Goal: Task Accomplishment & Management: Use online tool/utility

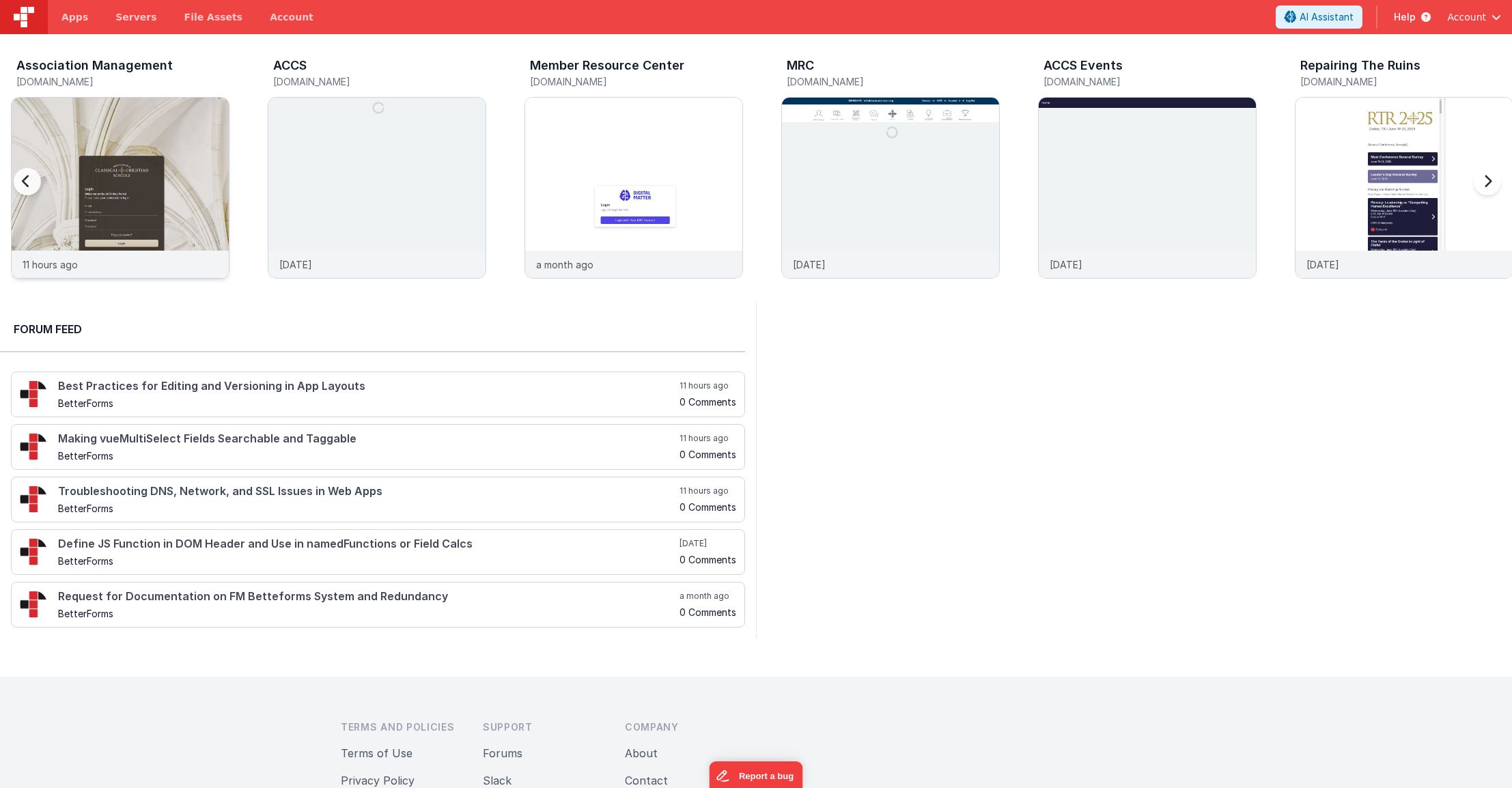
click at [217, 159] on img at bounding box center [120, 206] width 217 height 217
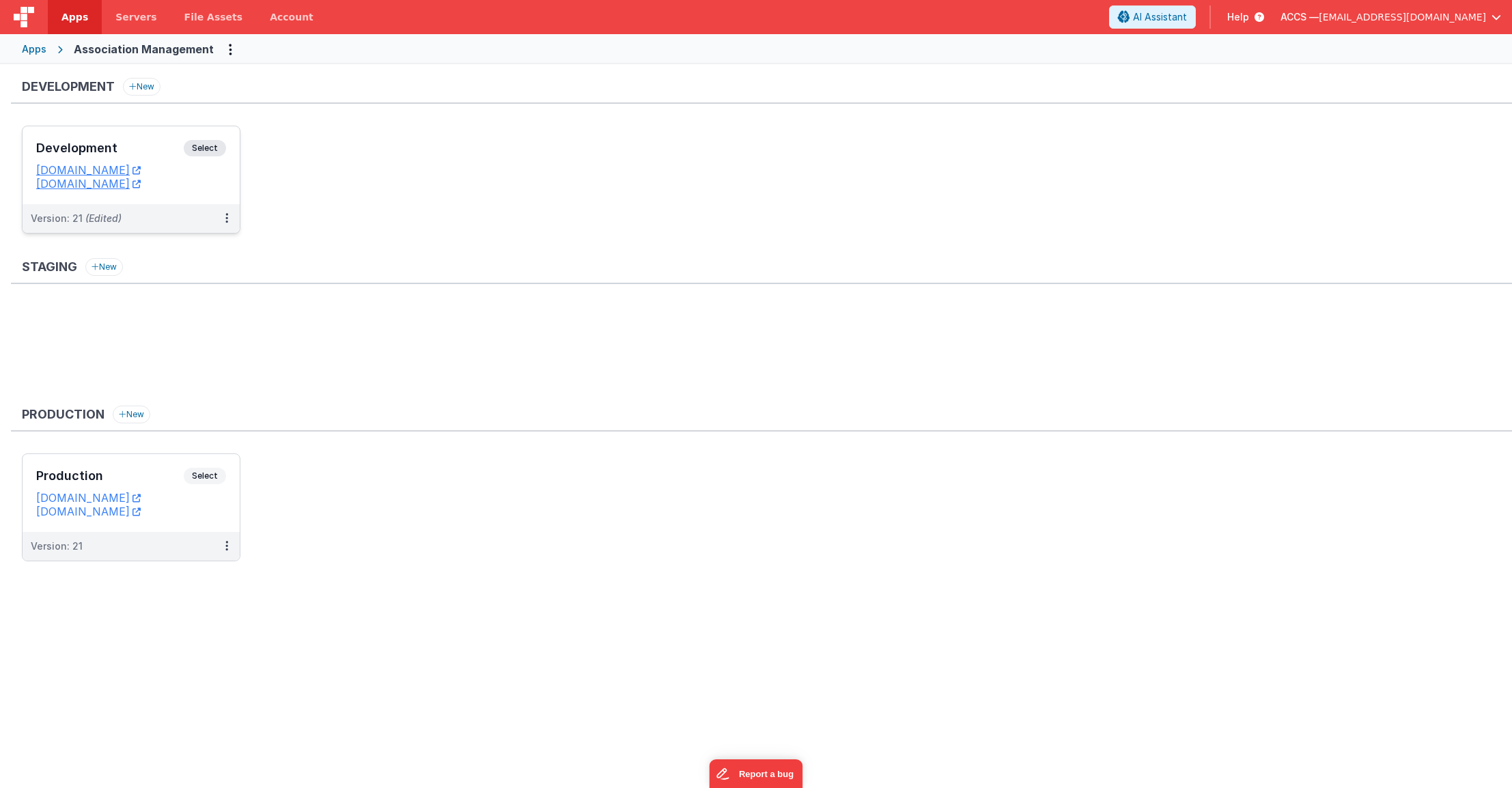
click at [145, 153] on h3 "Development" at bounding box center [109, 148] width 147 height 14
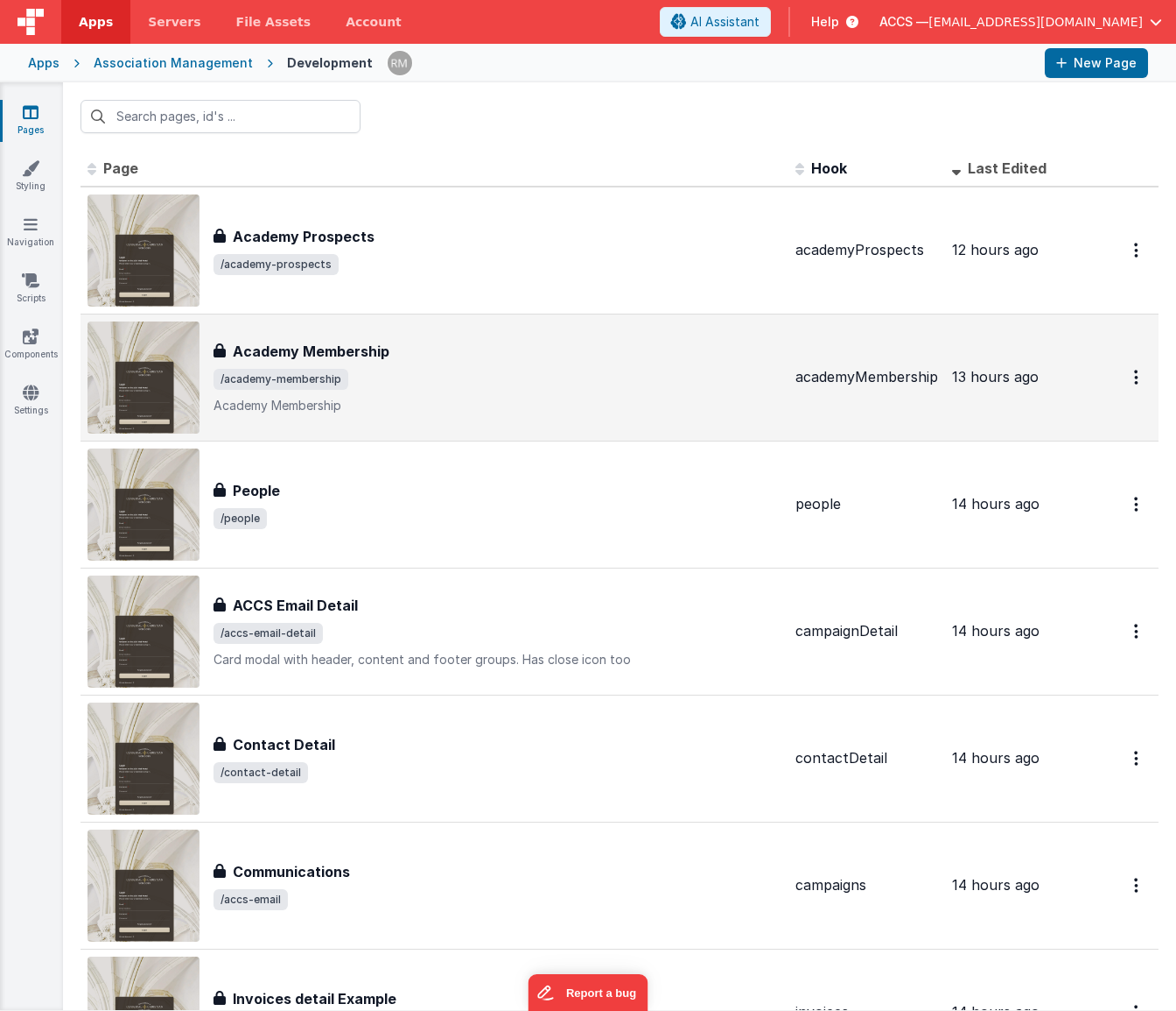
click at [532, 351] on div "Academy Membership" at bounding box center [497, 351] width 568 height 21
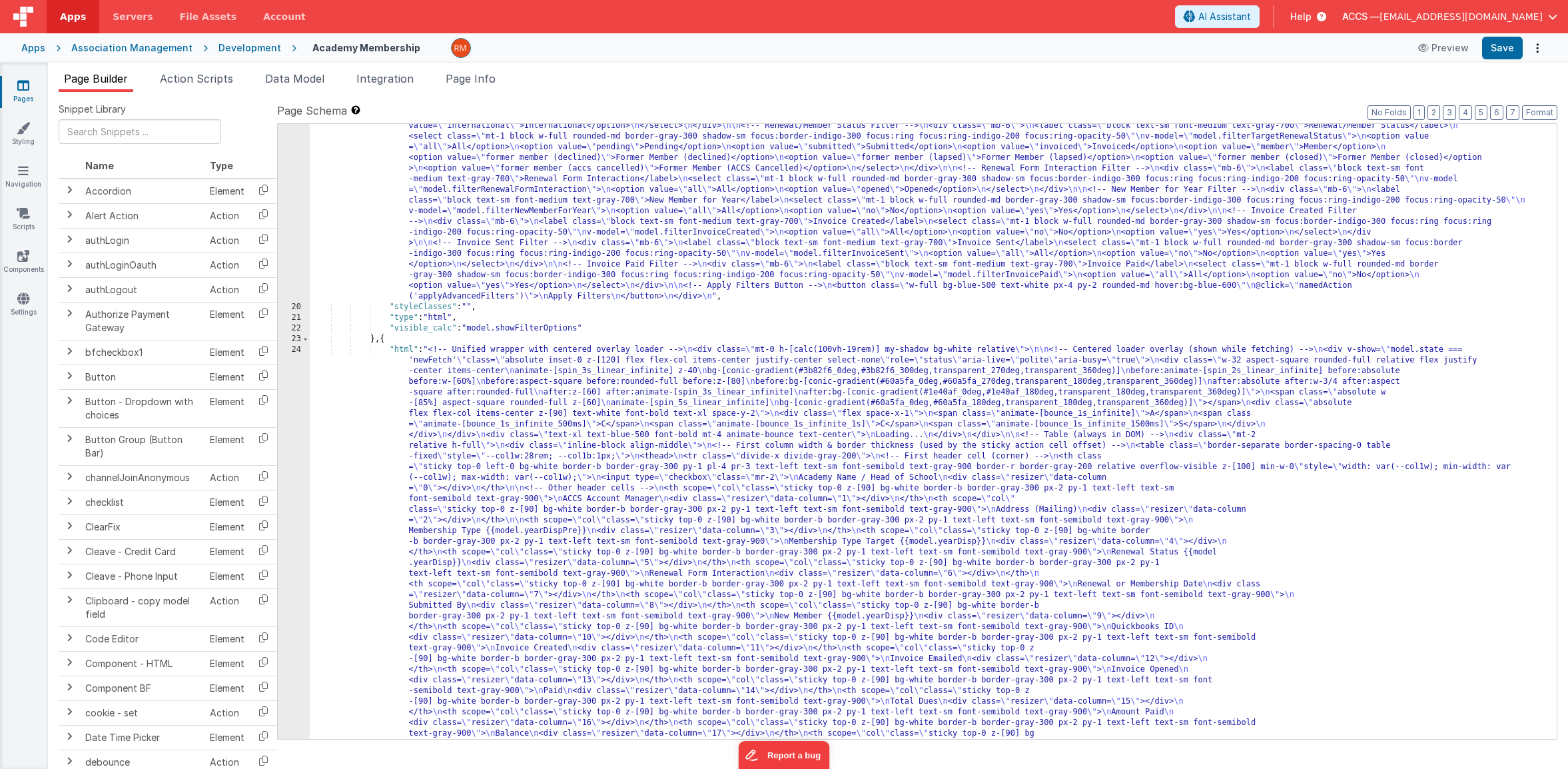
scroll to position [498, 0]
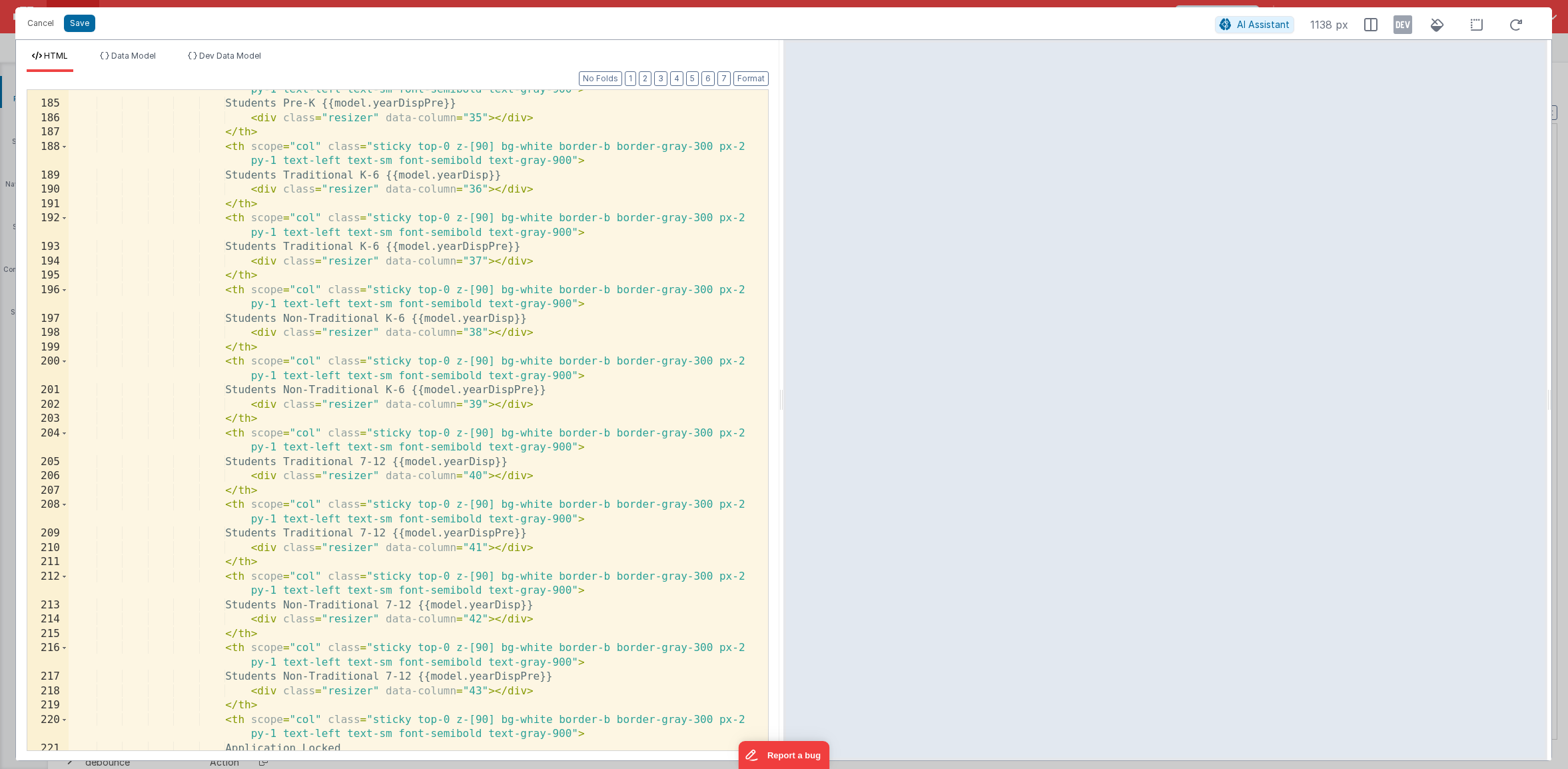
scroll to position [3230, 0]
click at [500, 329] on div "< th scope = "col" class = "sticky top-0 z-[90] bg-white border-b border-gray-3…" at bounding box center [413, 420] width 689 height 703
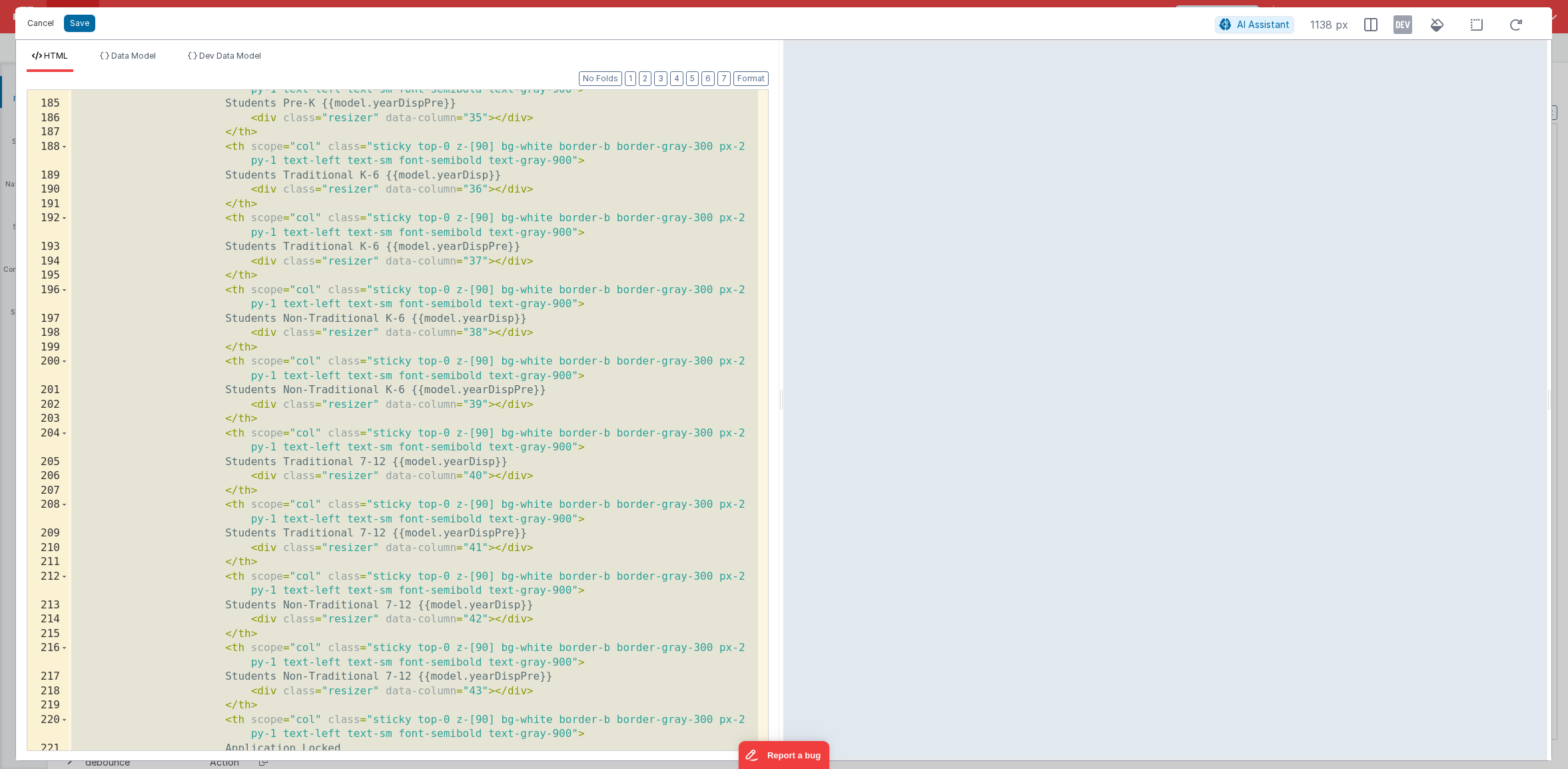
click at [45, 28] on button "Cancel" at bounding box center [41, 23] width 40 height 19
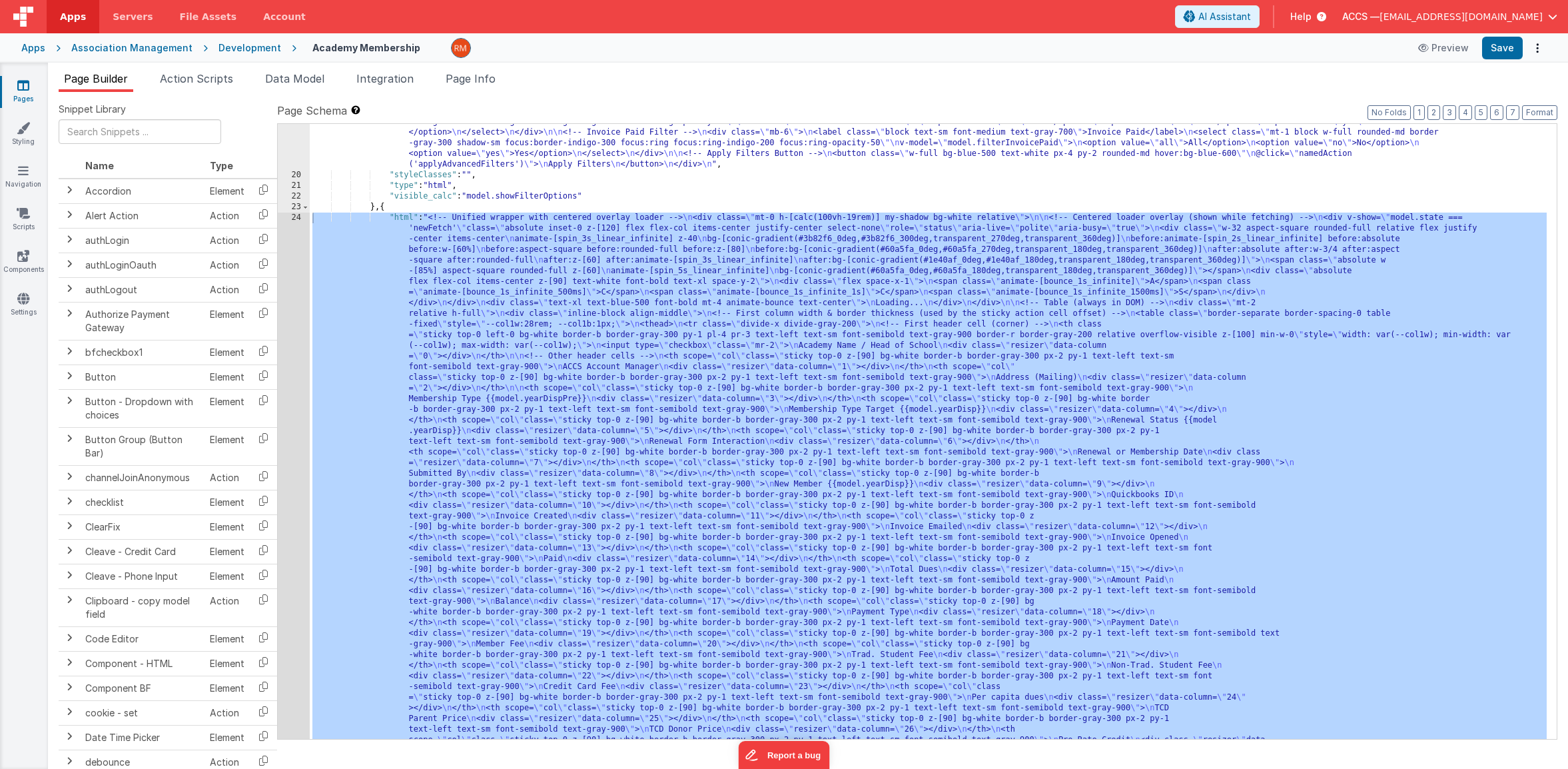
click at [27, 83] on icon at bounding box center [23, 85] width 12 height 13
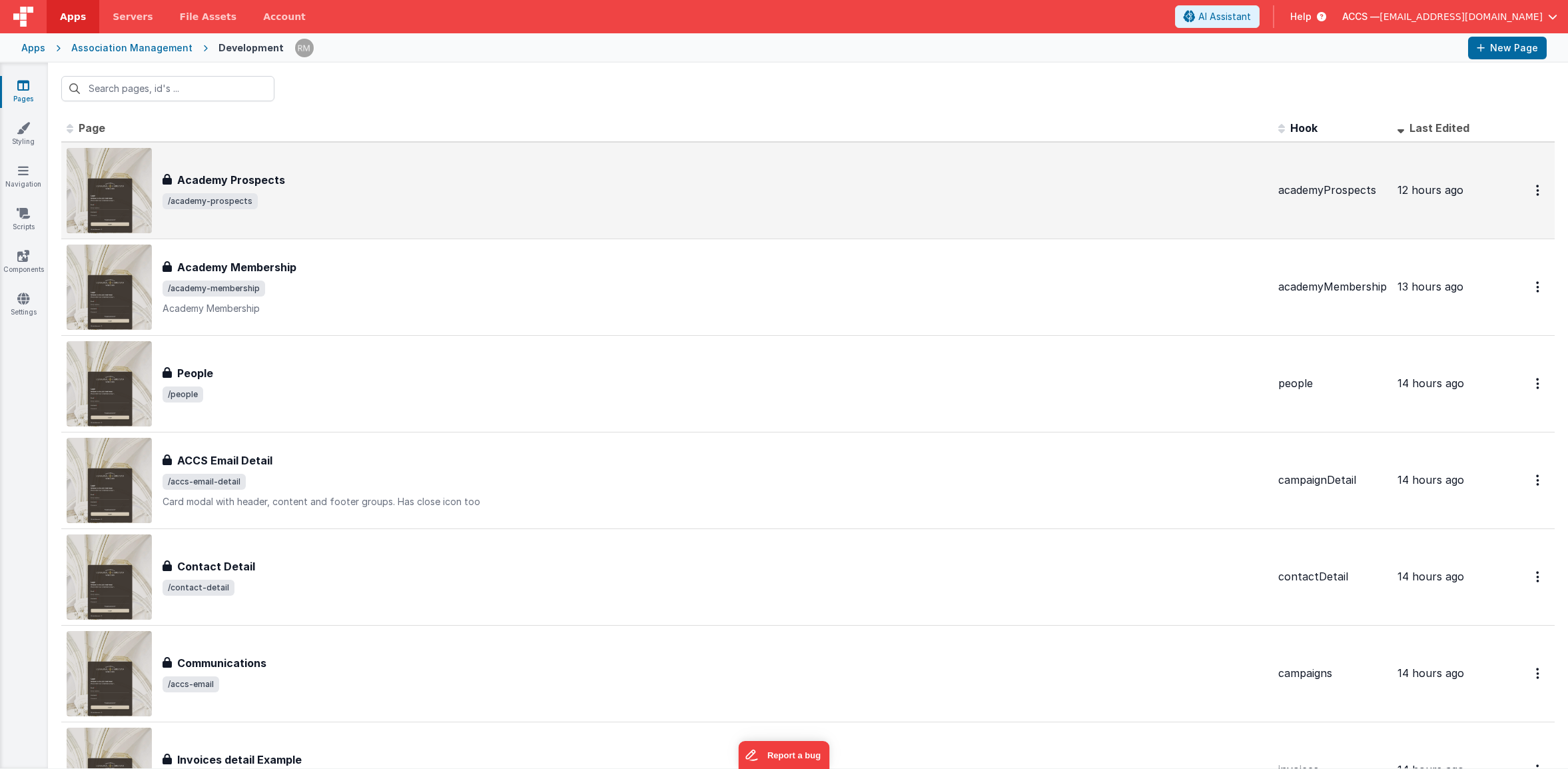
click at [285, 192] on div "Academy [GEOGRAPHIC_DATA] Prospects /academy-prospects" at bounding box center [715, 191] width 1105 height 37
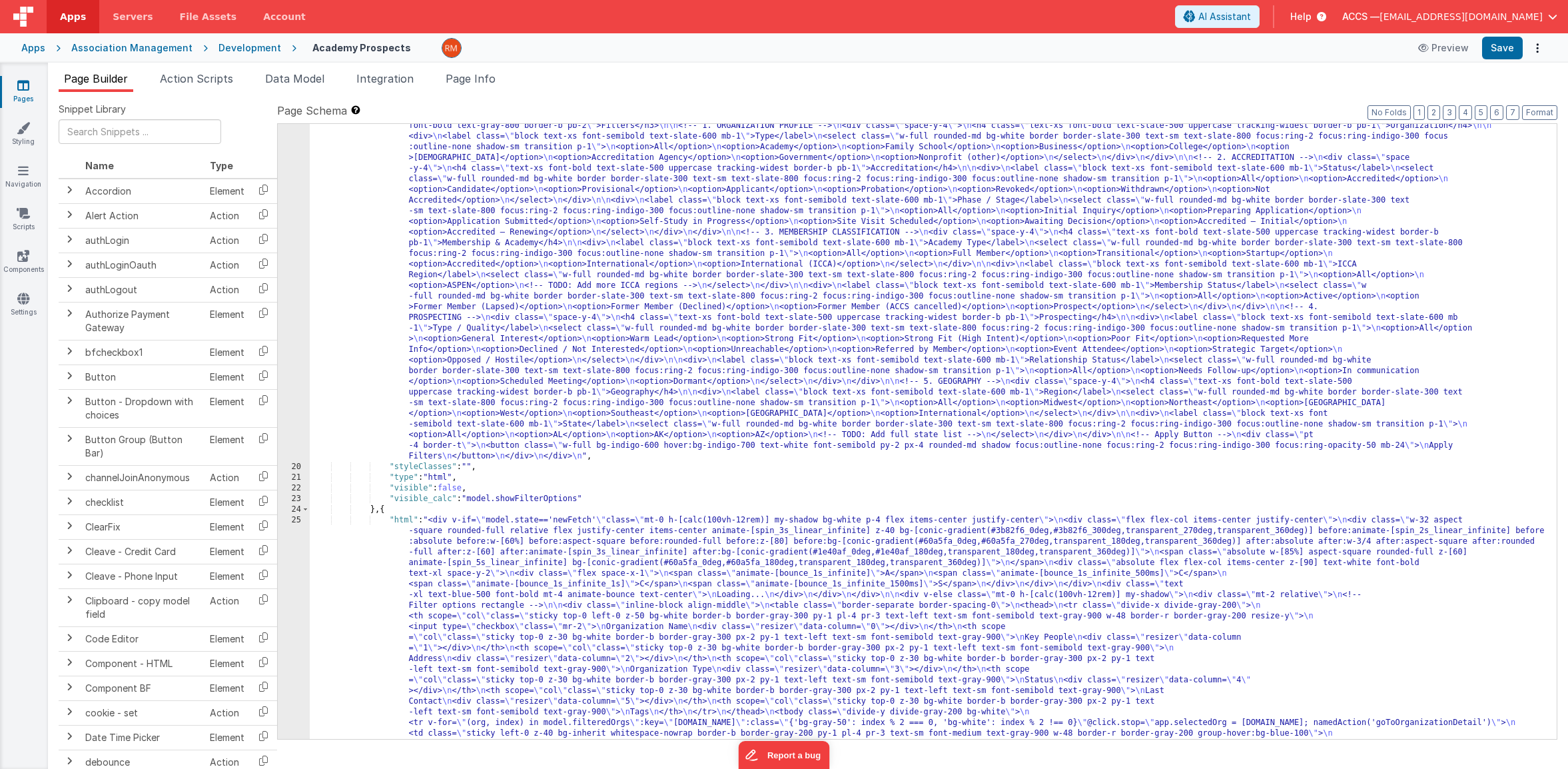
scroll to position [557, 0]
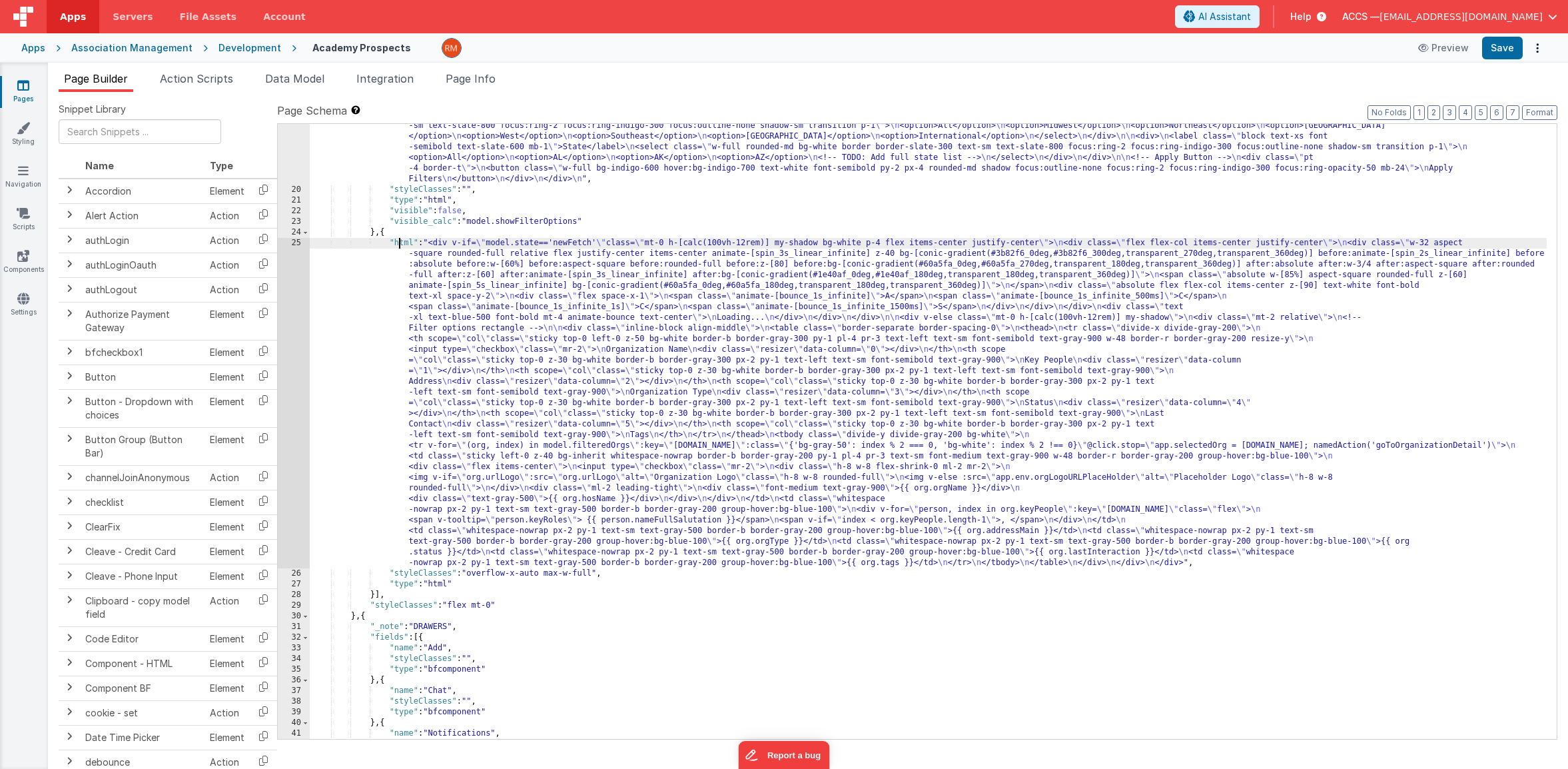
click at [400, 245] on div ""html" : "<!-- Filter options rectangle --> \n <div class= \" w-72 bg-white bor…" at bounding box center [929, 321] width 1237 height 977
click at [299, 241] on div "25" at bounding box center [294, 402] width 32 height 330
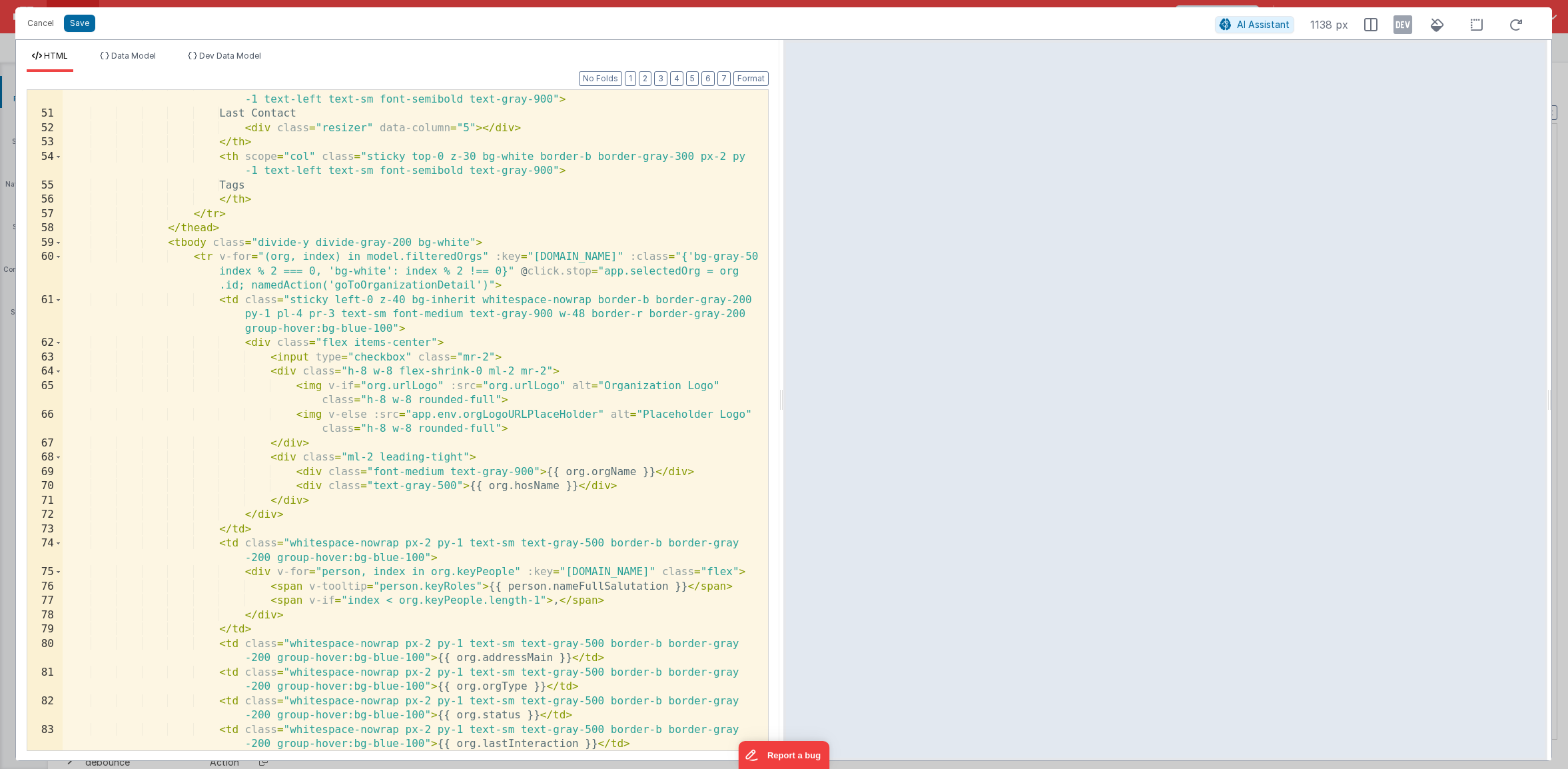
scroll to position [1058, 0]
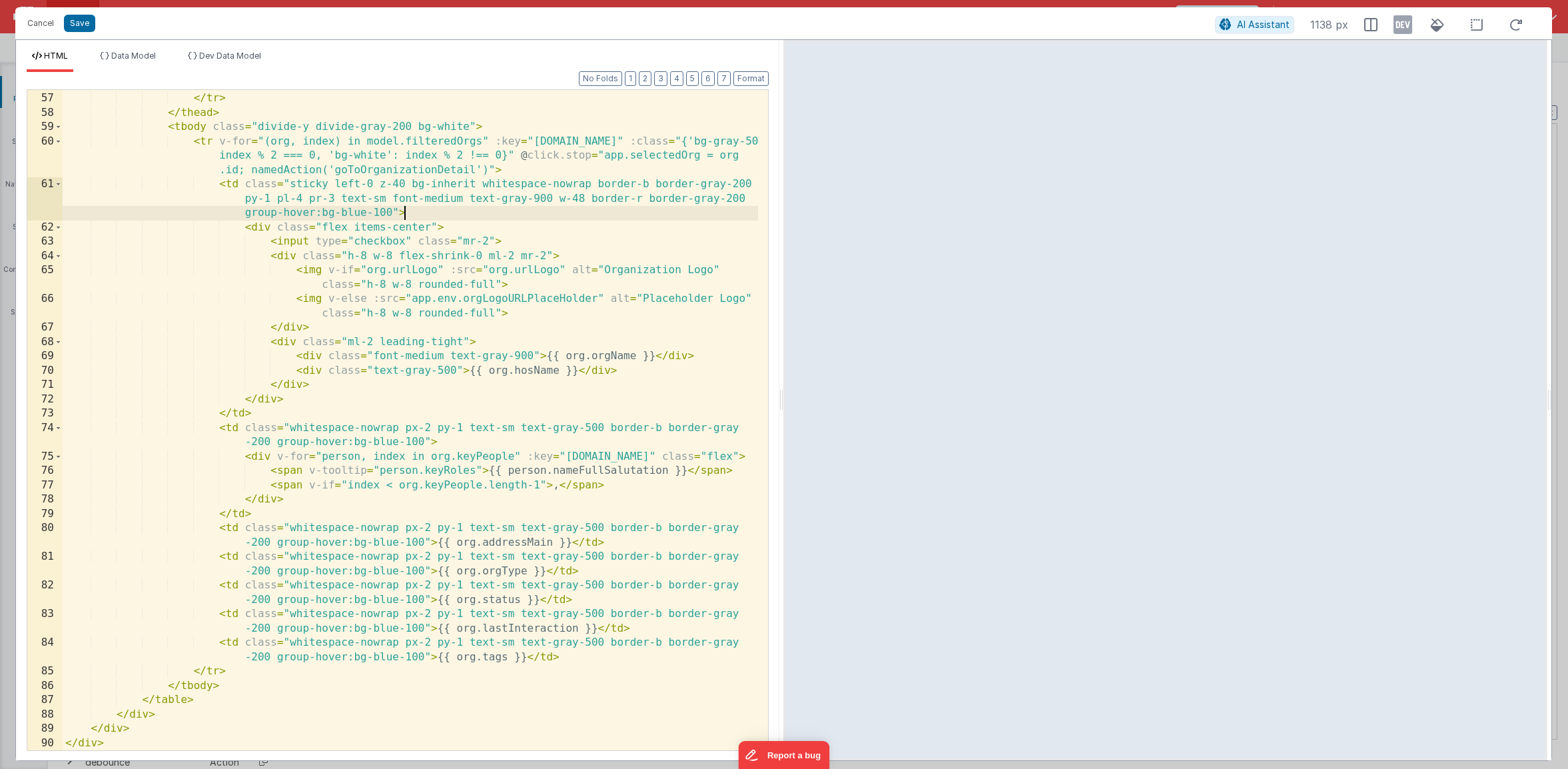
click at [446, 210] on div "</ th > </ tr > </ thead > < tbody class = "divide-y divide-gray-200 bg-white" …" at bounding box center [410, 422] width 695 height 689
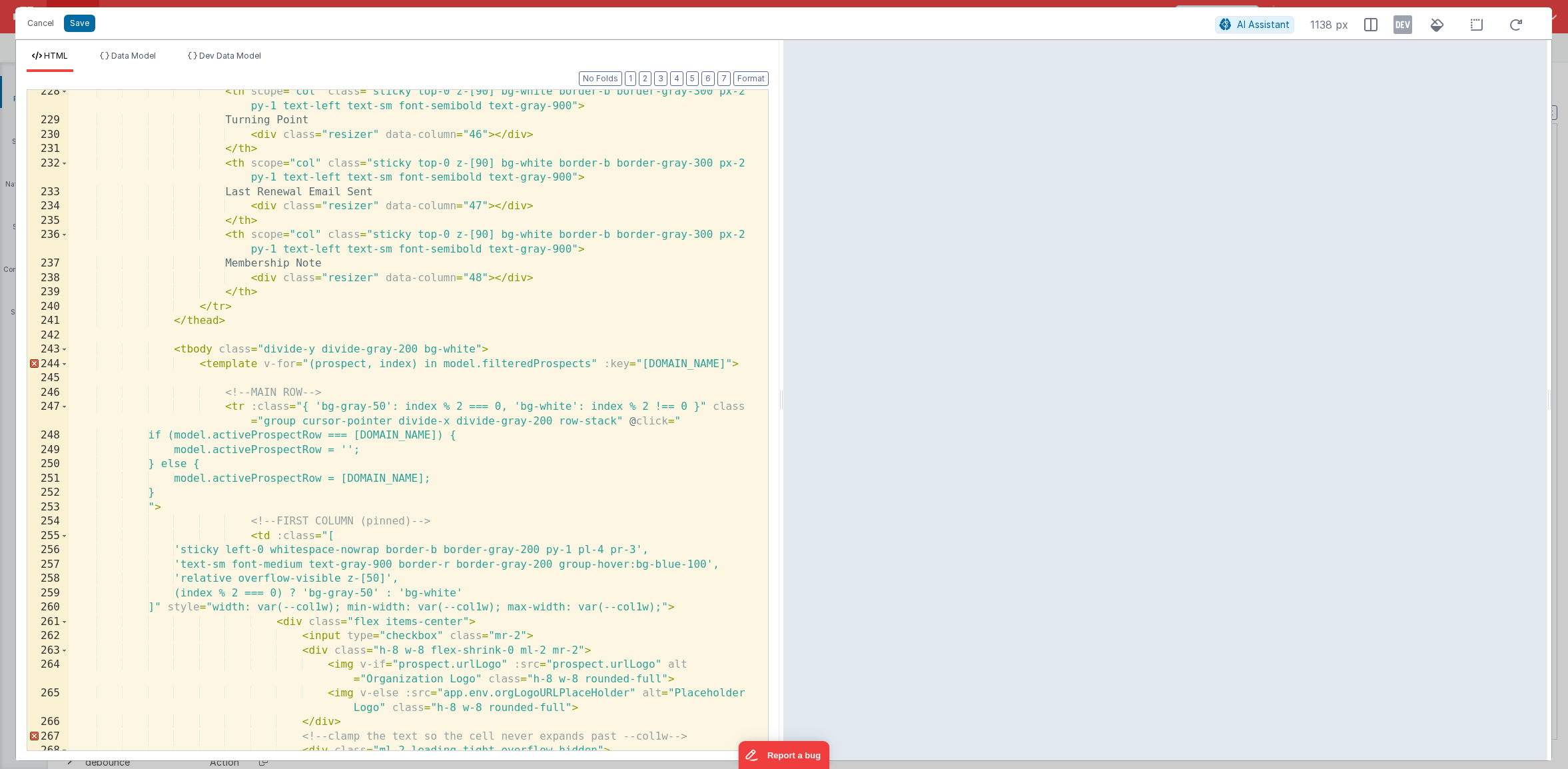
scroll to position [4001, 0]
drag, startPoint x: 588, startPoint y: 361, endPoint x: 533, endPoint y: 361, distance: 55.0
click at [533, 361] on div "< th scope = "col" class = "sticky top-0 z-[90] bg-white border-b border-gray-3…" at bounding box center [413, 443] width 689 height 718
drag, startPoint x: 364, startPoint y: 365, endPoint x: 315, endPoint y: 365, distance: 49.0
click at [315, 365] on div "< th scope = "col" class = "sticky top-0 z-[90] bg-white border-b border-gray-3…" at bounding box center [413, 443] width 689 height 718
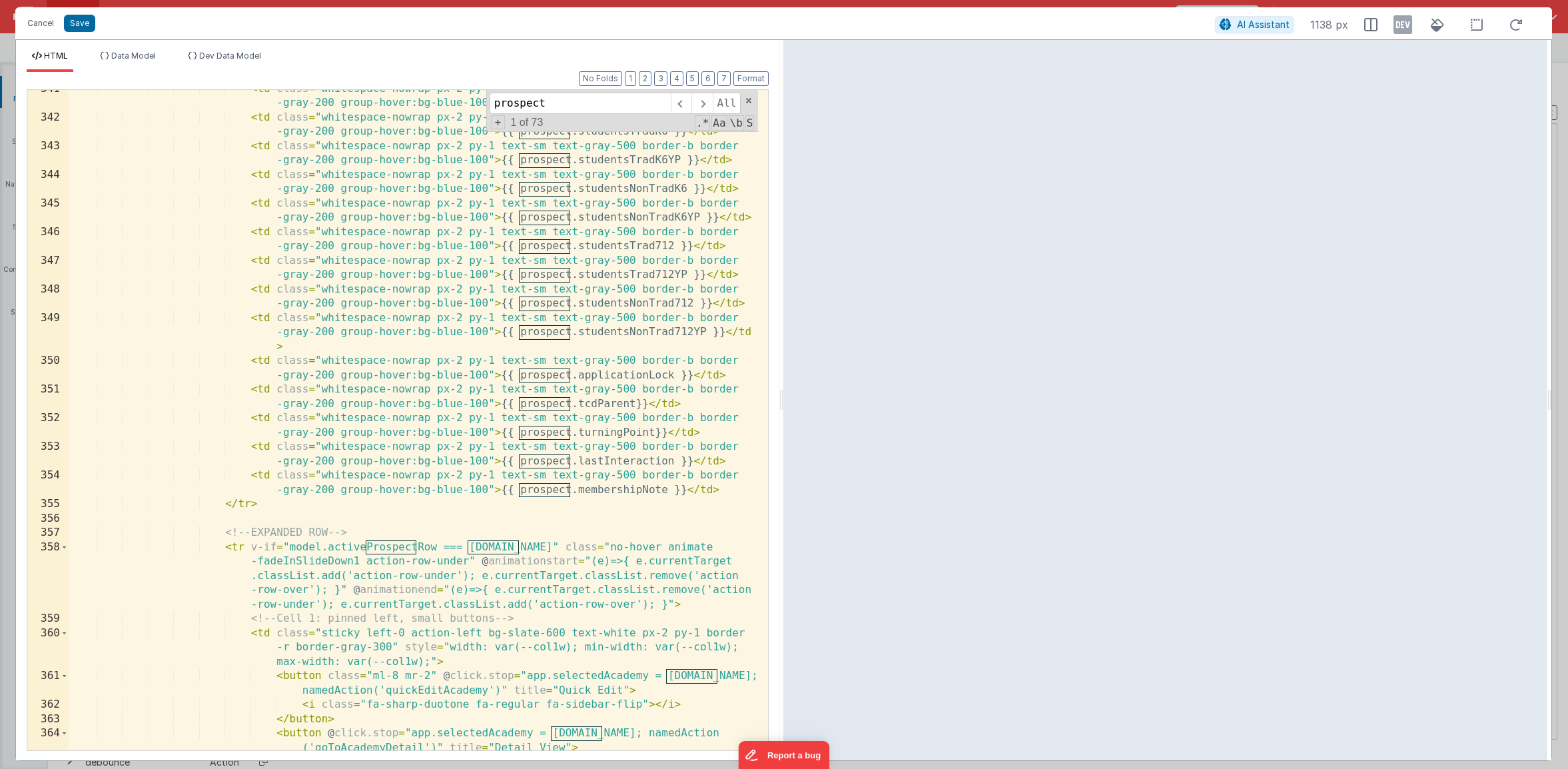
scroll to position [6350, 0]
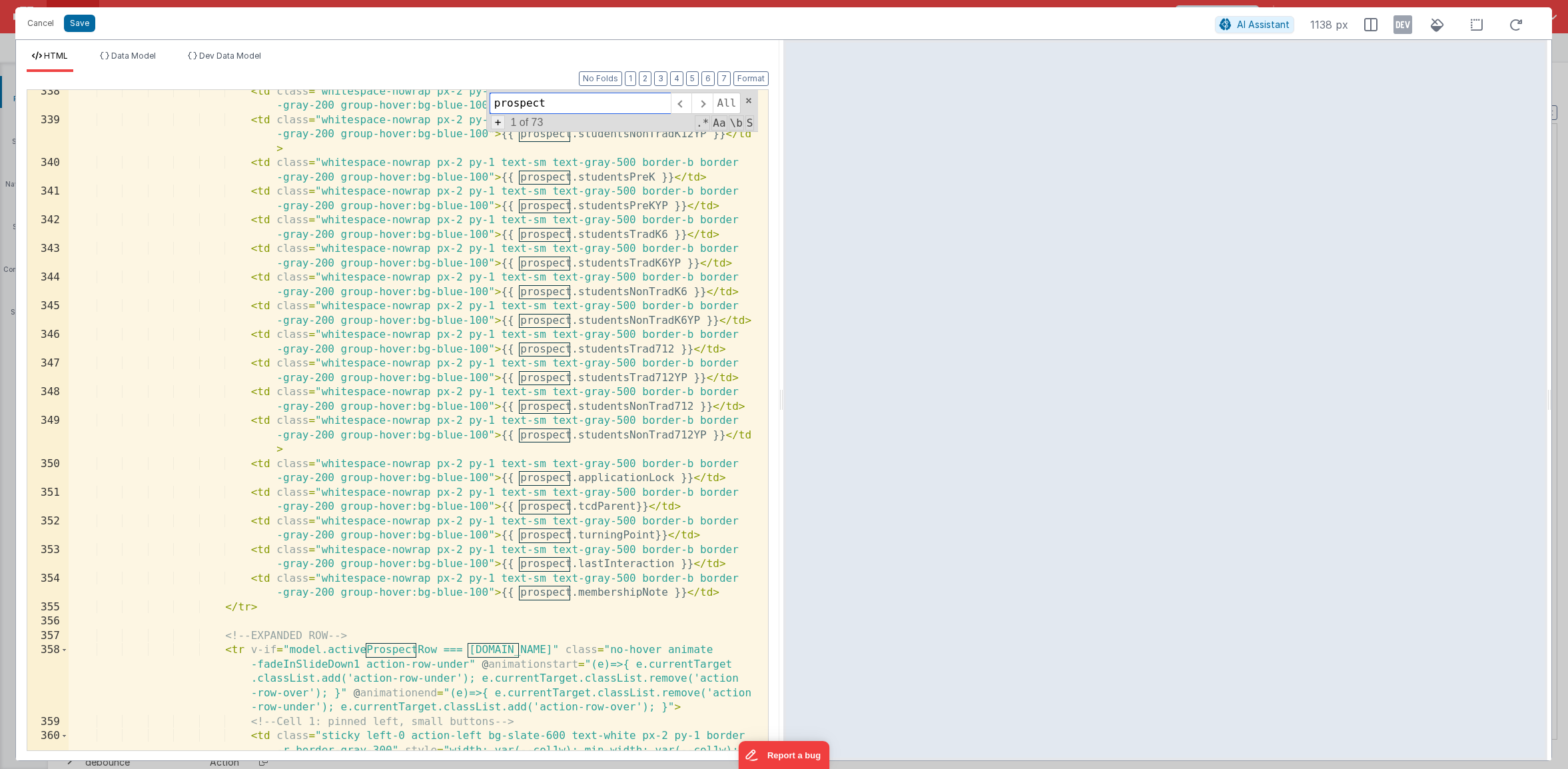
click at [498, 127] on span "+" at bounding box center [499, 122] width 15 height 14
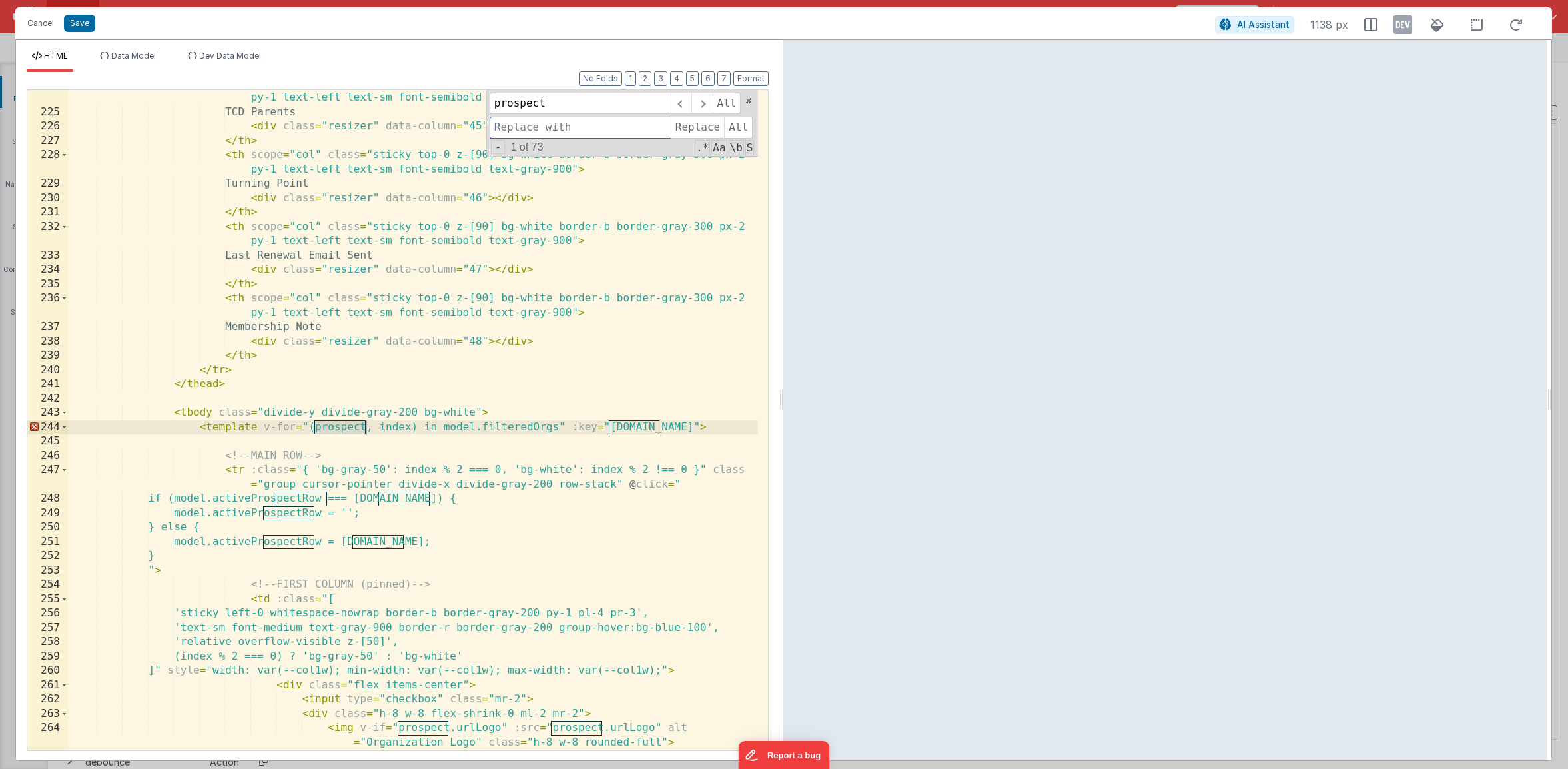
click at [508, 132] on input at bounding box center [580, 127] width 181 height 22
type input "org"
click at [732, 130] on span "All" at bounding box center [739, 127] width 28 height 22
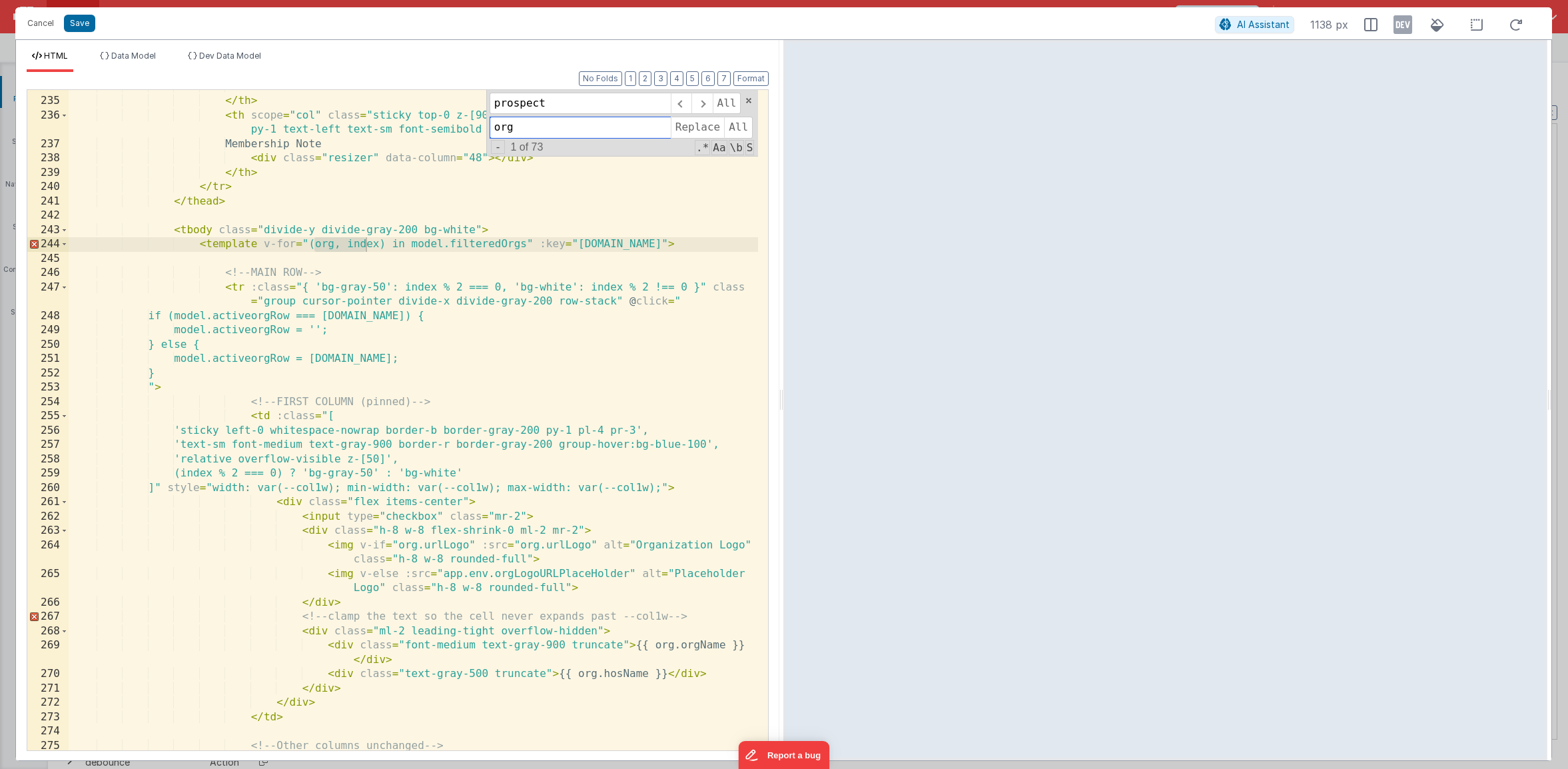
scroll to position [4121, 0]
drag, startPoint x: 579, startPoint y: 104, endPoint x: 440, endPoint y: 96, distance: 139.2
click at [440, 95] on div "< div class = "resizer" data-column = "47" > </ div > </ th > < th scope = "col…" at bounding box center [413, 420] width 689 height 660
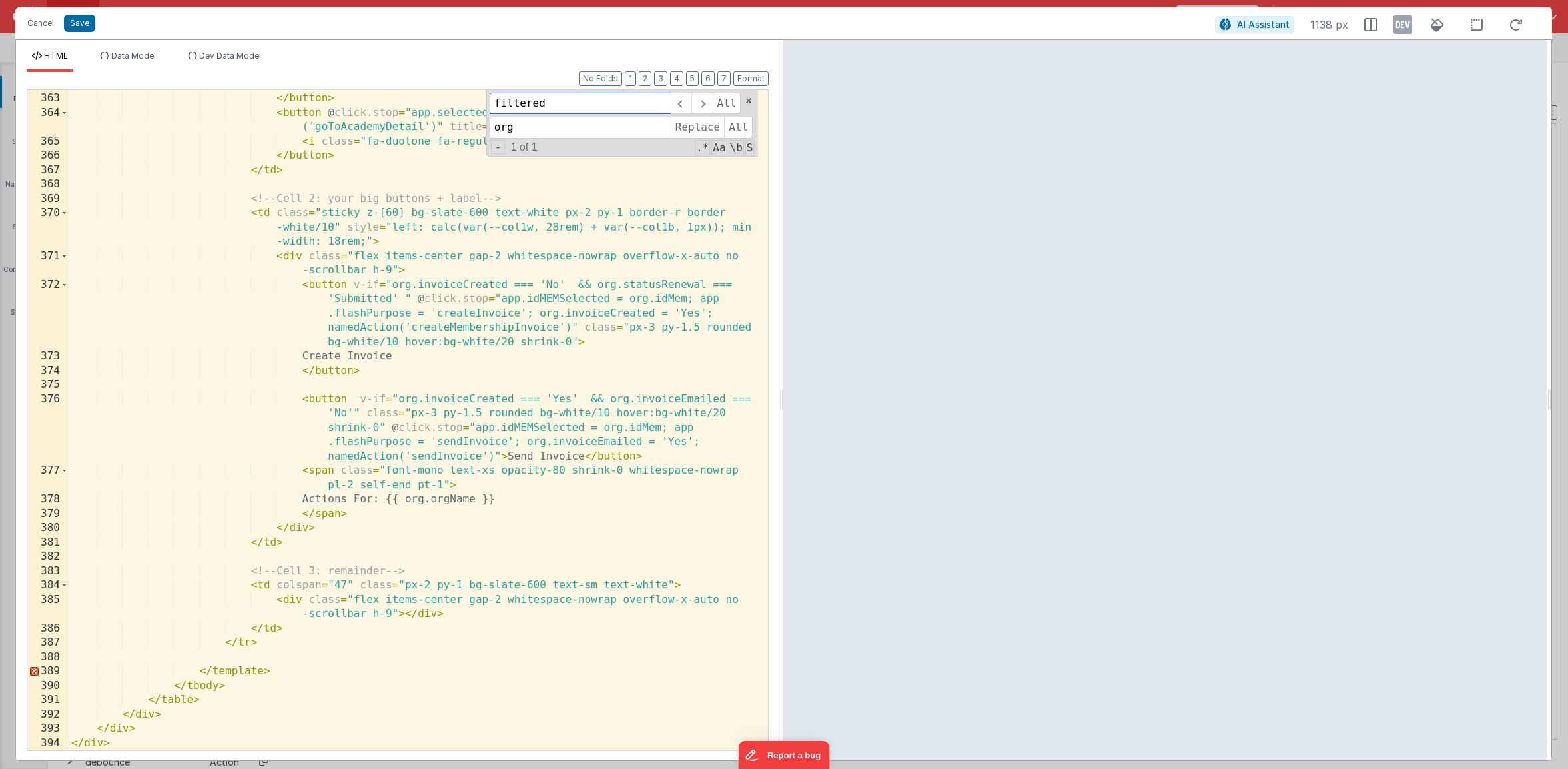
scroll to position [7030, 0]
type input "filtered"
click at [87, 22] on button "Save" at bounding box center [80, 23] width 31 height 17
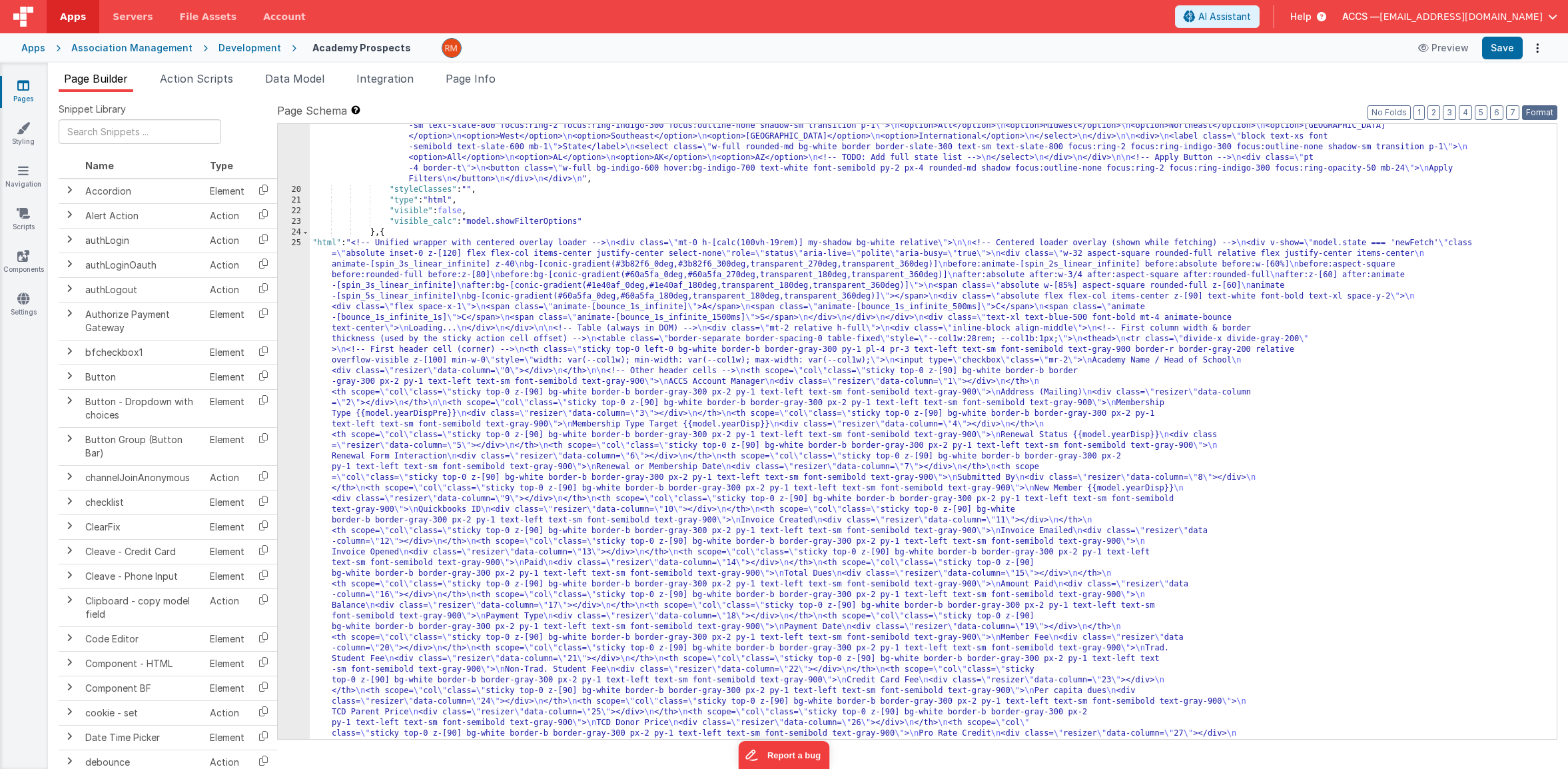
click at [1474, 109] on button "Format" at bounding box center [1540, 113] width 35 height 15
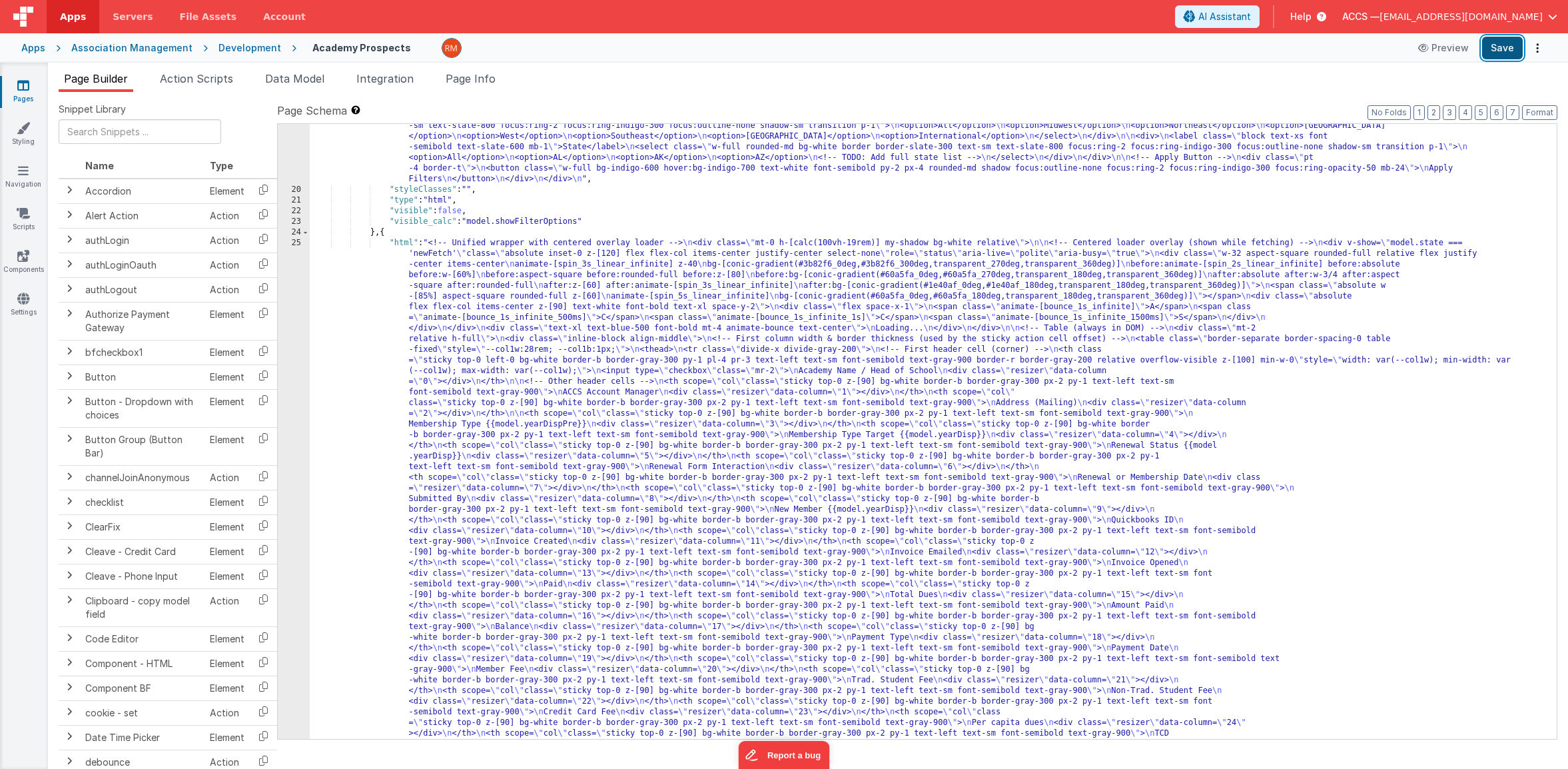
click at [1474, 53] on button "Save" at bounding box center [1502, 48] width 41 height 22
click at [1474, 52] on button "Save" at bounding box center [1502, 48] width 41 height 22
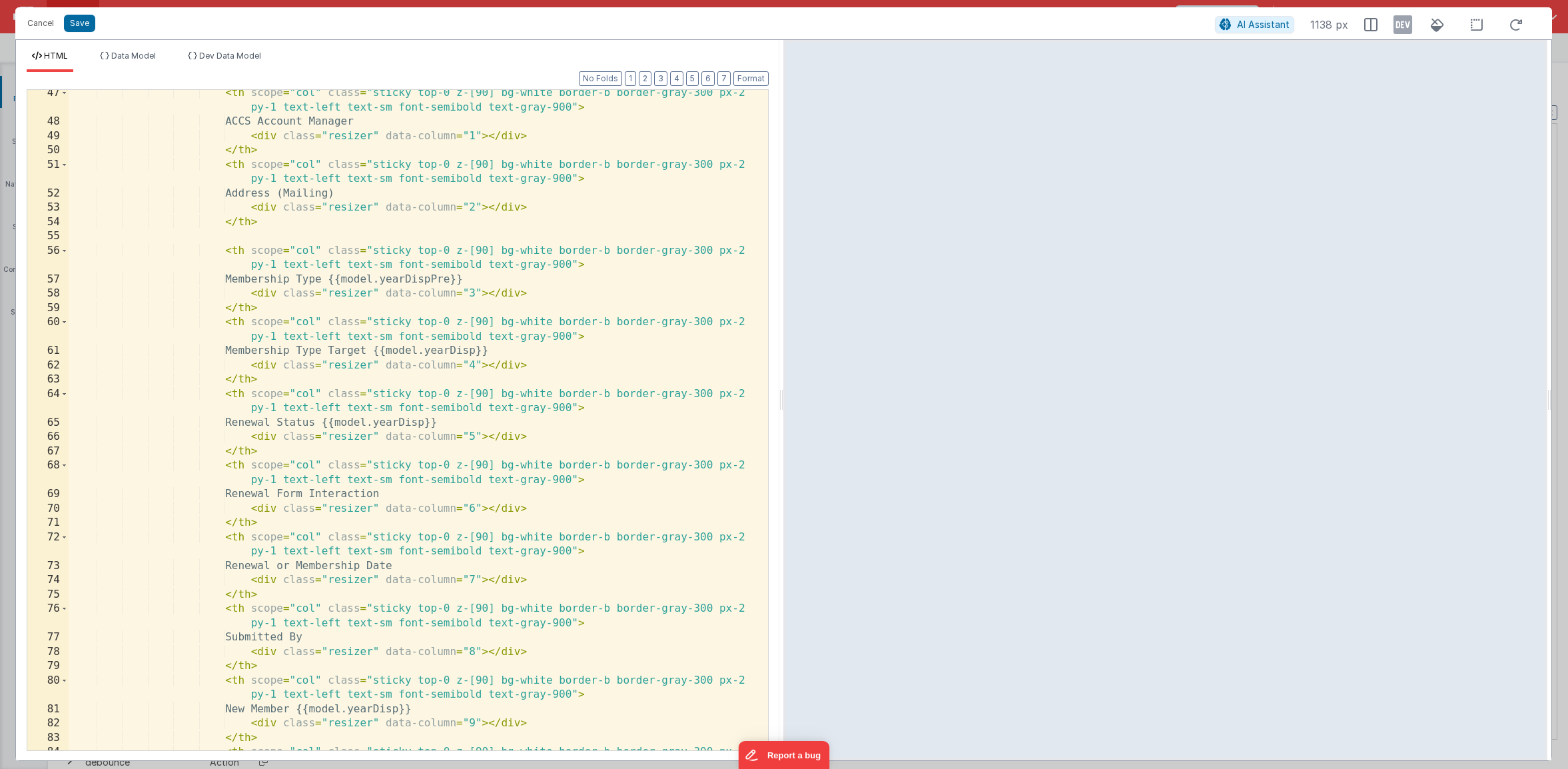
scroll to position [0, 0]
drag, startPoint x: 493, startPoint y: 279, endPoint x: 355, endPoint y: 282, distance: 138.0
click at [355, 282] on div "< th scope = "col" class = "sticky top-0 z-[90] bg-white border-b border-gray-3…" at bounding box center [413, 444] width 689 height 718
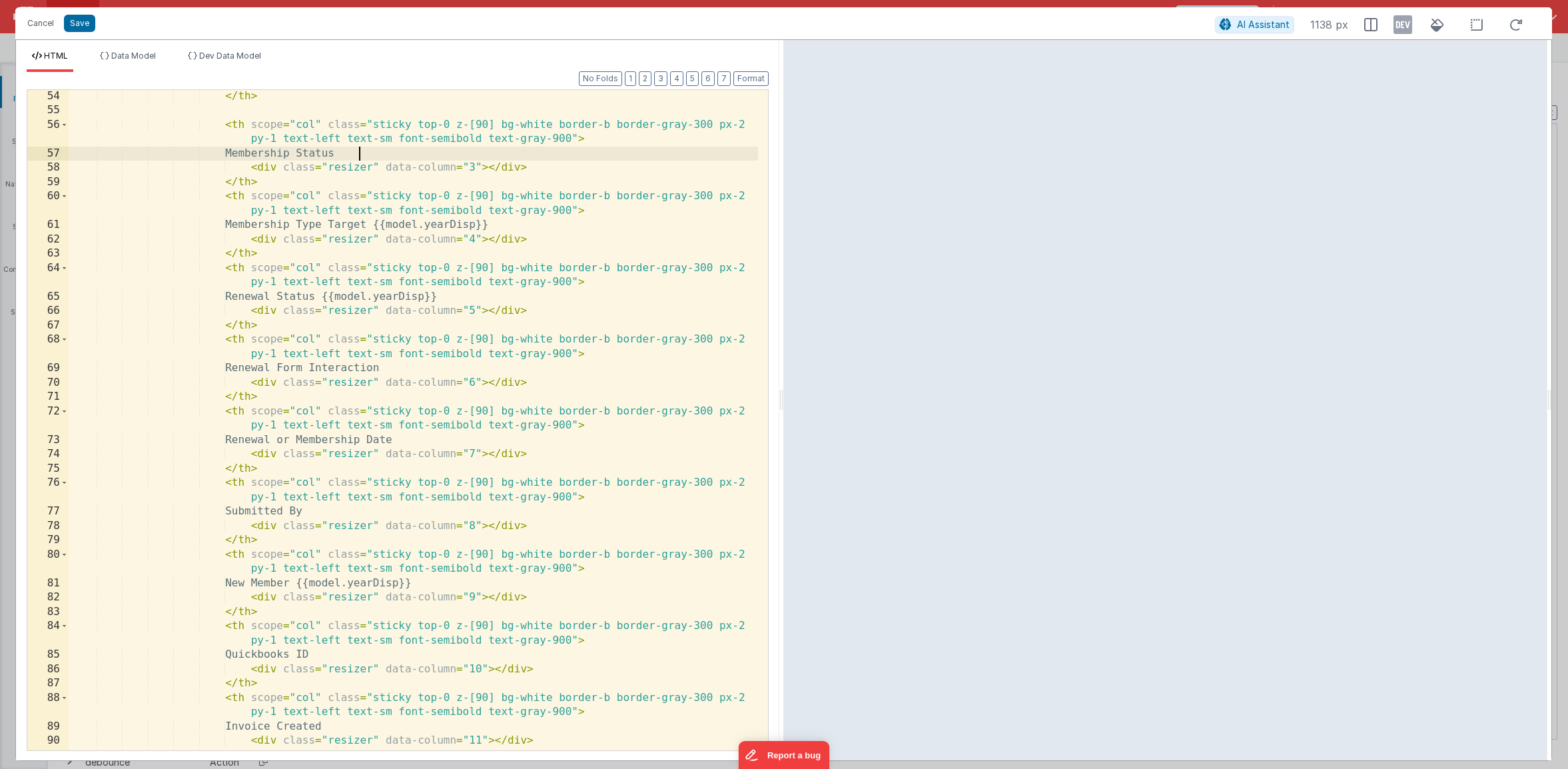
scroll to position [902, 0]
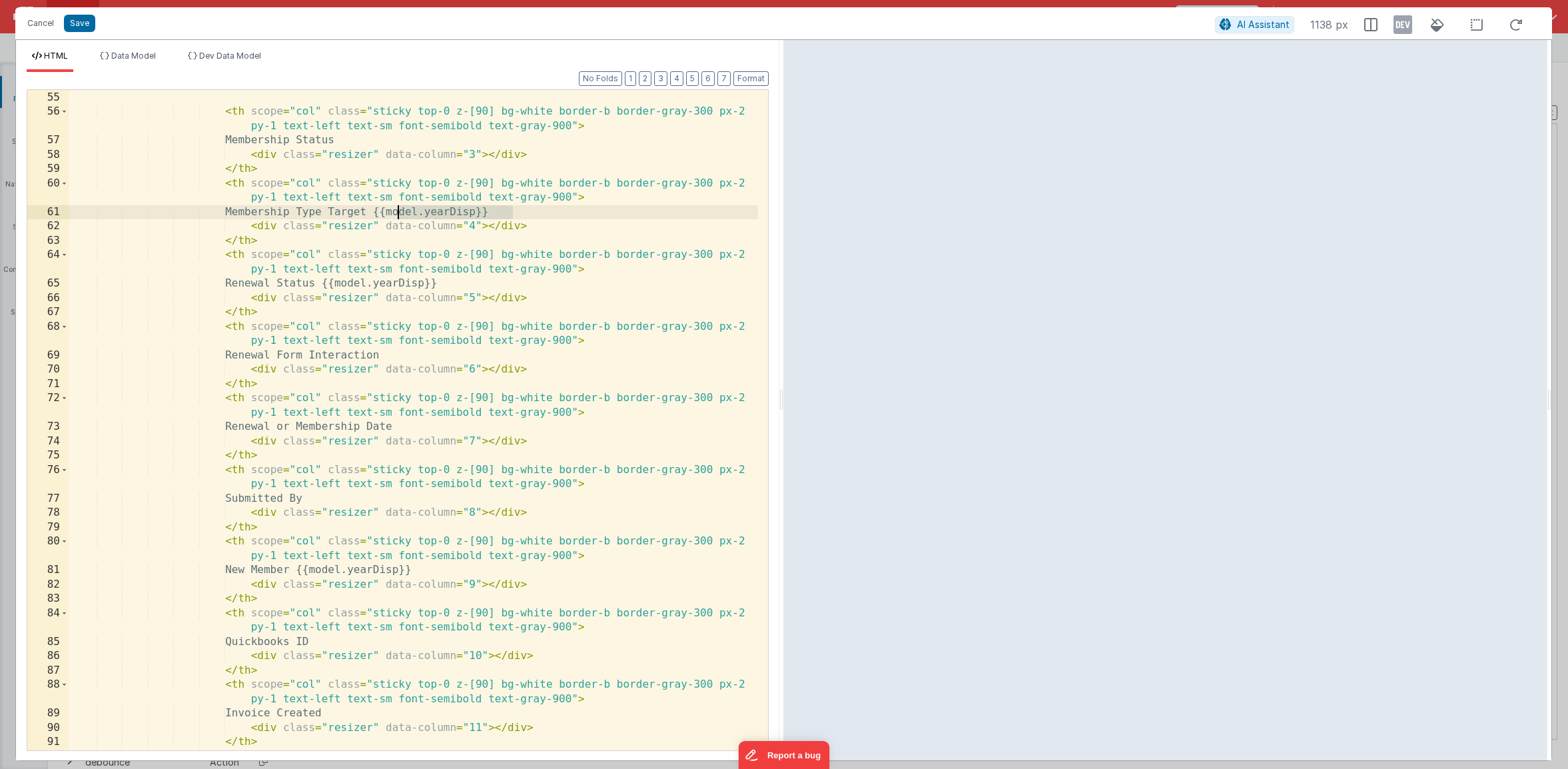
drag, startPoint x: 525, startPoint y: 210, endPoint x: 395, endPoint y: 210, distance: 130.0
click at [395, 210] on div "</ th > < th scope = "col" class = "sticky top-0 z-[90] bg-white border-b borde…" at bounding box center [413, 428] width 689 height 703
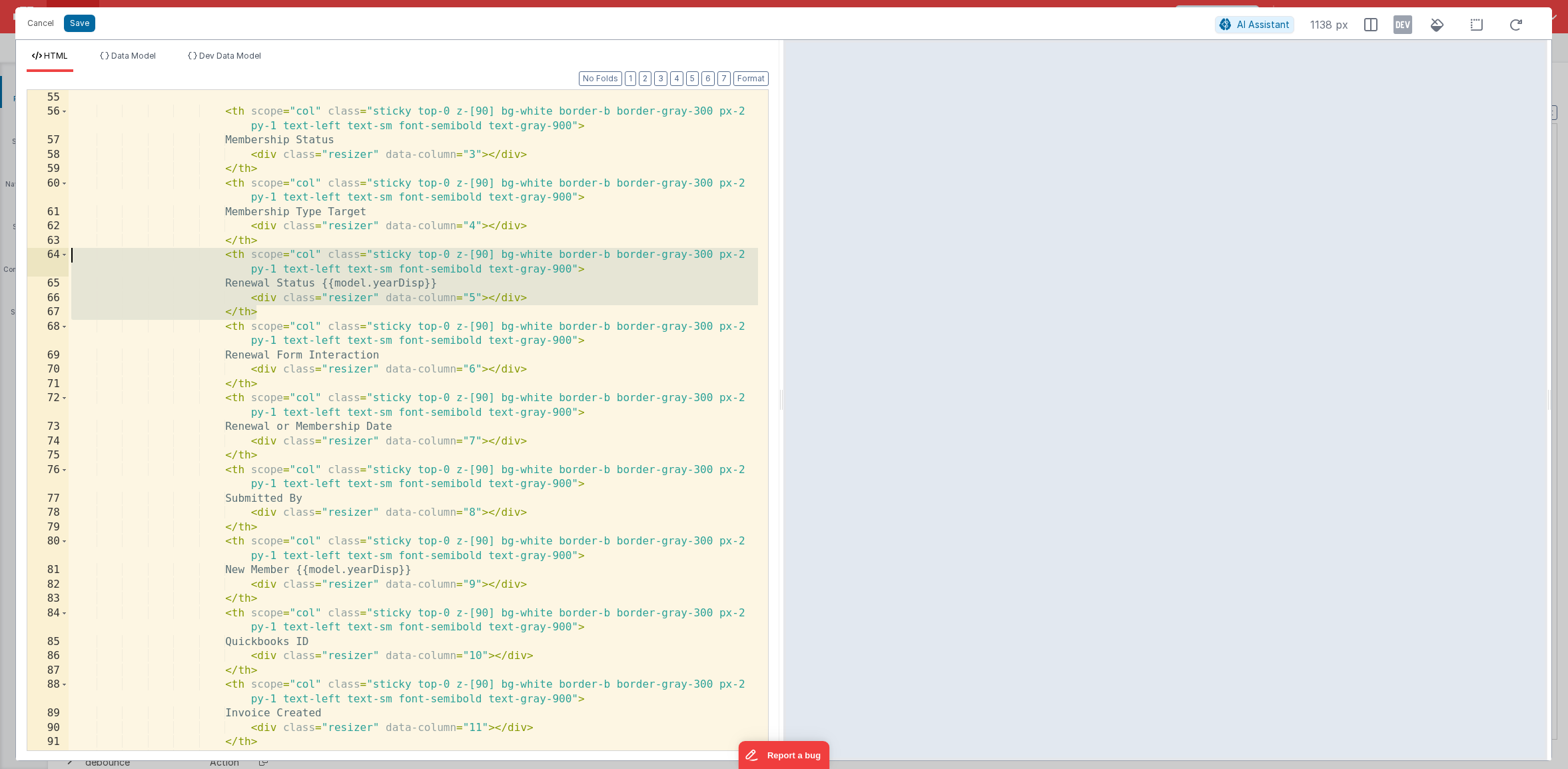
drag, startPoint x: 246, startPoint y: 310, endPoint x: 34, endPoint y: 259, distance: 218.0
click at [34, 259] on div "54 55 56 57 58 59 60 61 62 63 64 65 66 67 68 69 70 71 72 73 74 75 76 77 78 79 8…" at bounding box center [398, 420] width 742 height 662
drag, startPoint x: 241, startPoint y: 308, endPoint x: 16, endPoint y: 256, distance: 230.9
click at [16, 256] on div "Format 7 6 5 4 3 2 1 No Folds 54 55 56 57 58 59 60 61 62 63 64 65 66 67 68 69 7…" at bounding box center [397, 416] width 763 height 688
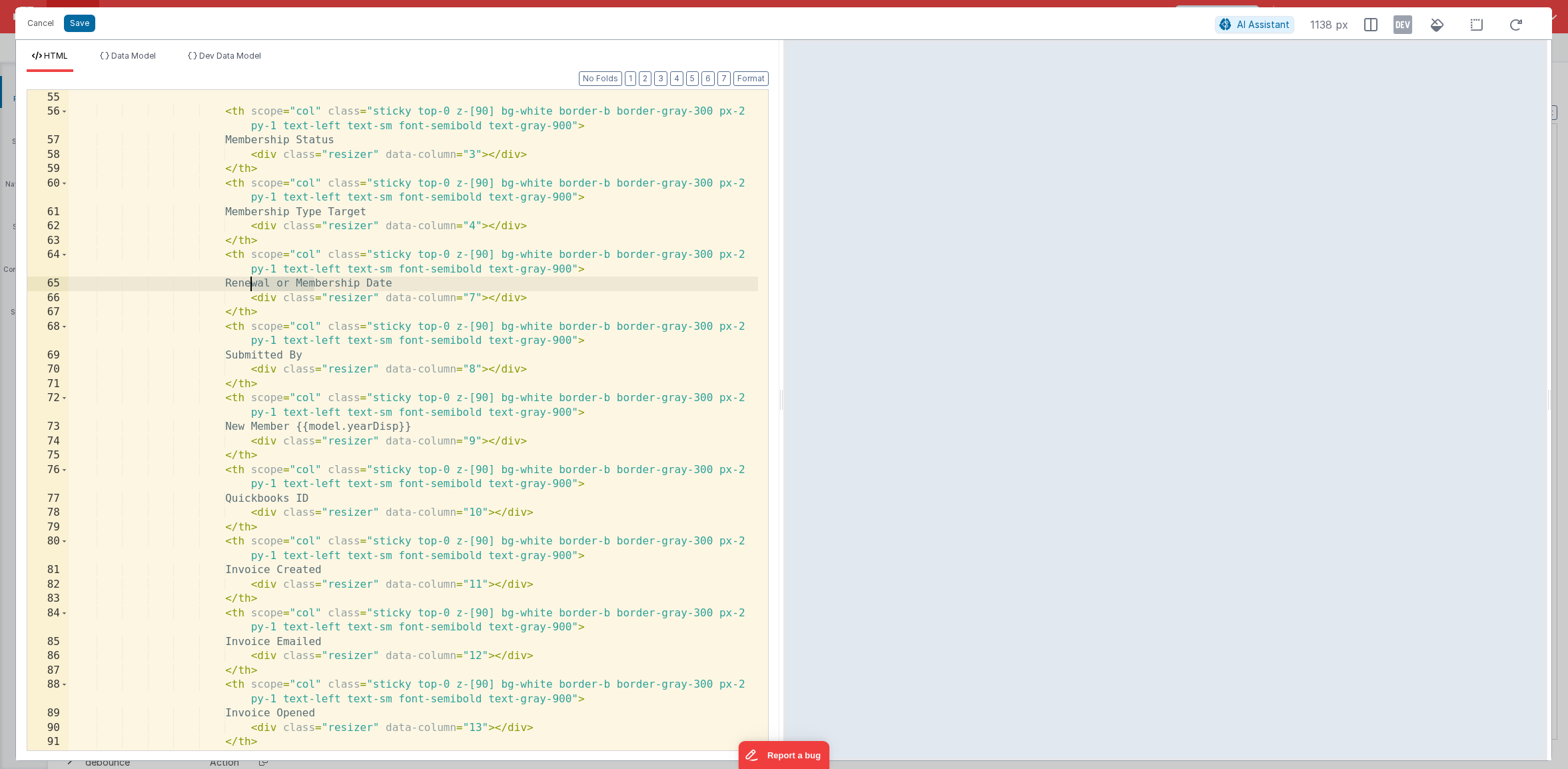
drag, startPoint x: 317, startPoint y: 285, endPoint x: 252, endPoint y: 282, distance: 65.1
click at [252, 282] on div "</ th > < th scope = "col" class = "sticky top-0 z-[90] bg-white border-b borde…" at bounding box center [413, 428] width 689 height 703
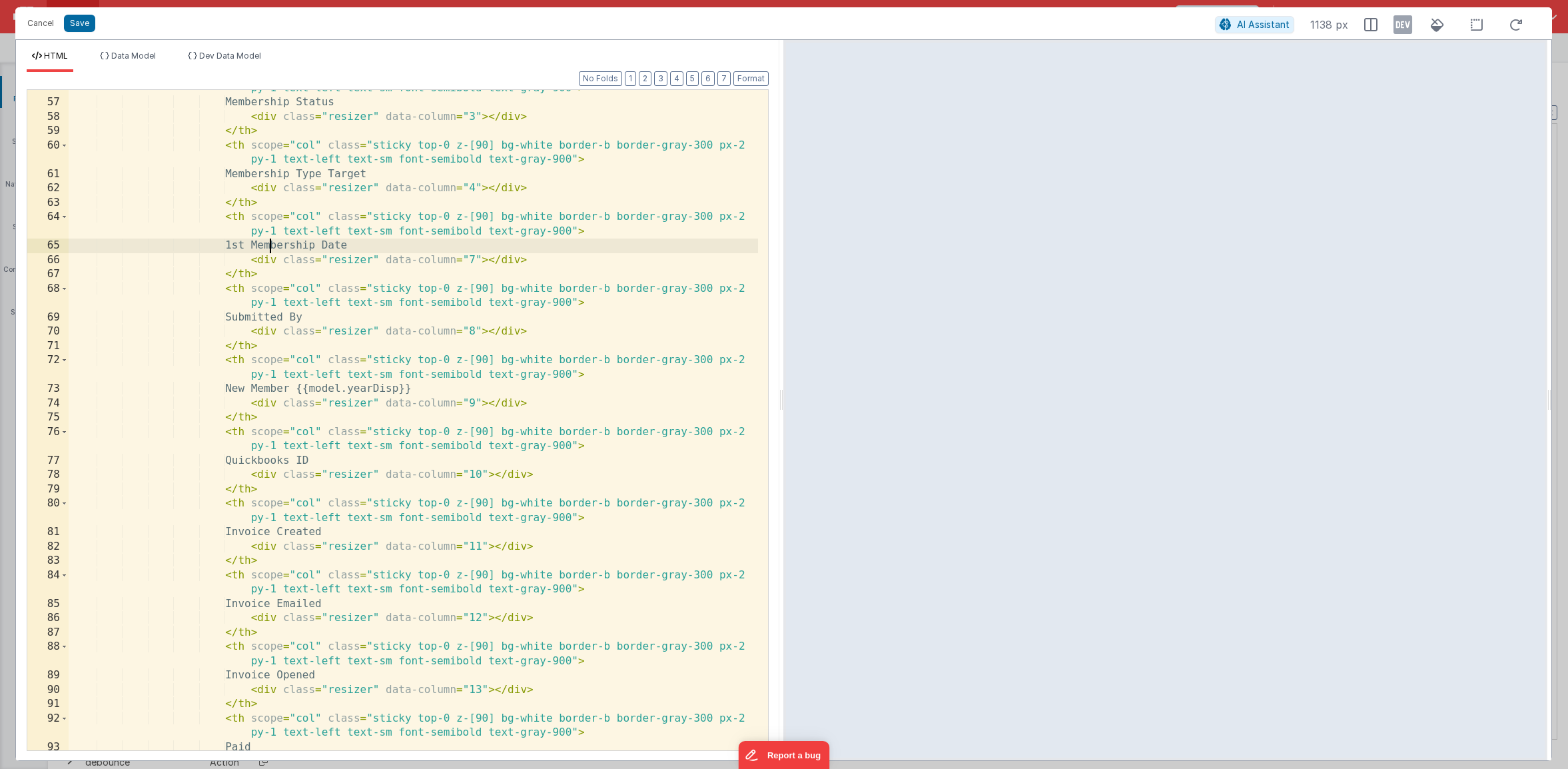
scroll to position [940, 0]
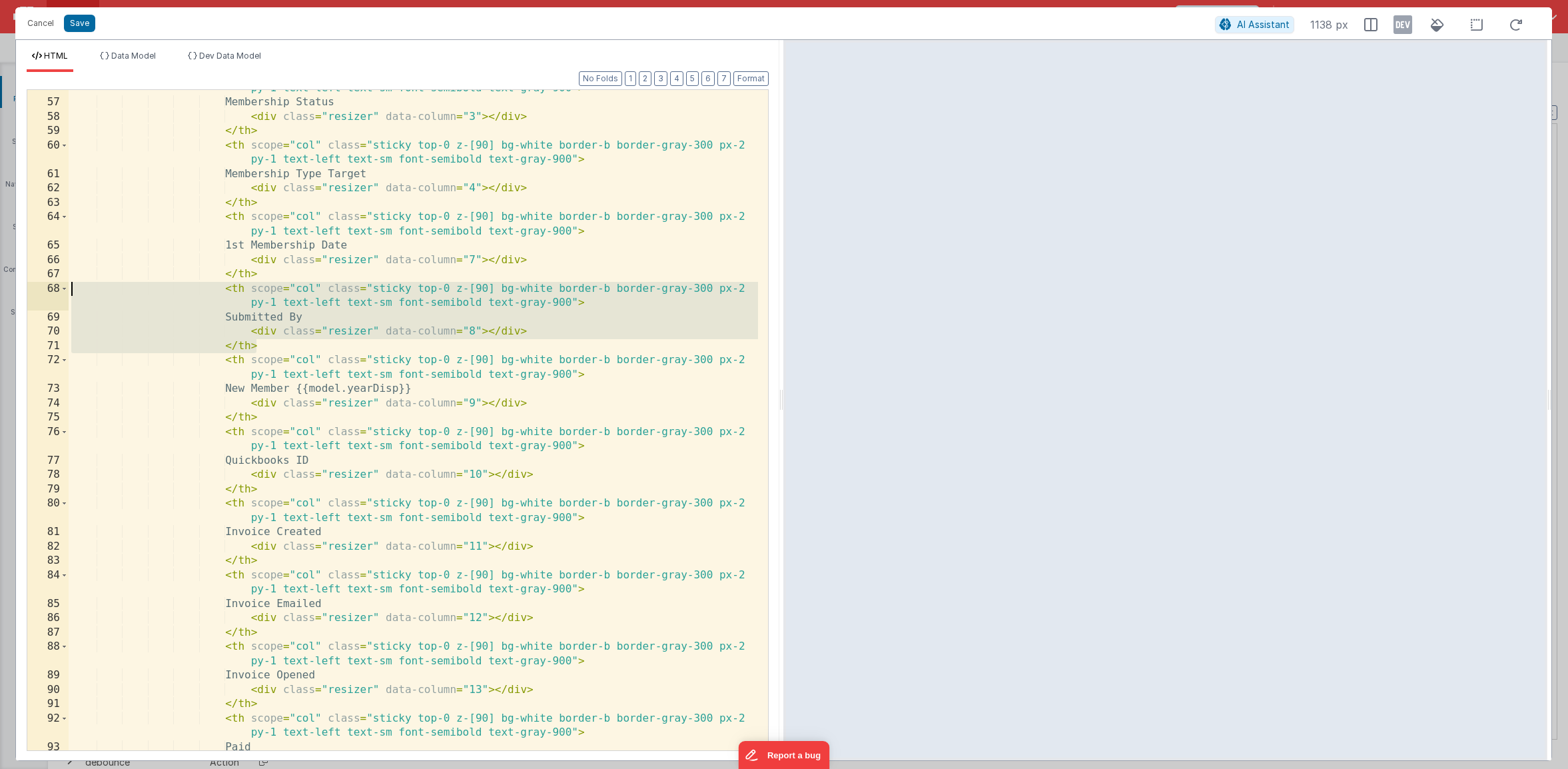
drag, startPoint x: 272, startPoint y: 347, endPoint x: 13, endPoint y: 290, distance: 265.2
click at [13, 290] on div "Cancel Save AI Assistant 1138 px HTML Data Model Dev Data Model Format 7 6 5 4 …" at bounding box center [784, 384] width 1568 height 769
drag, startPoint x: 299, startPoint y: 343, endPoint x: -14, endPoint y: 285, distance: 318.3
click at [0, 285] on html "Cancel Save AI Assistant 1138 px HTML Data Model Dev Data Model Format 7 6 5 4 …" at bounding box center [784, 384] width 1568 height 769
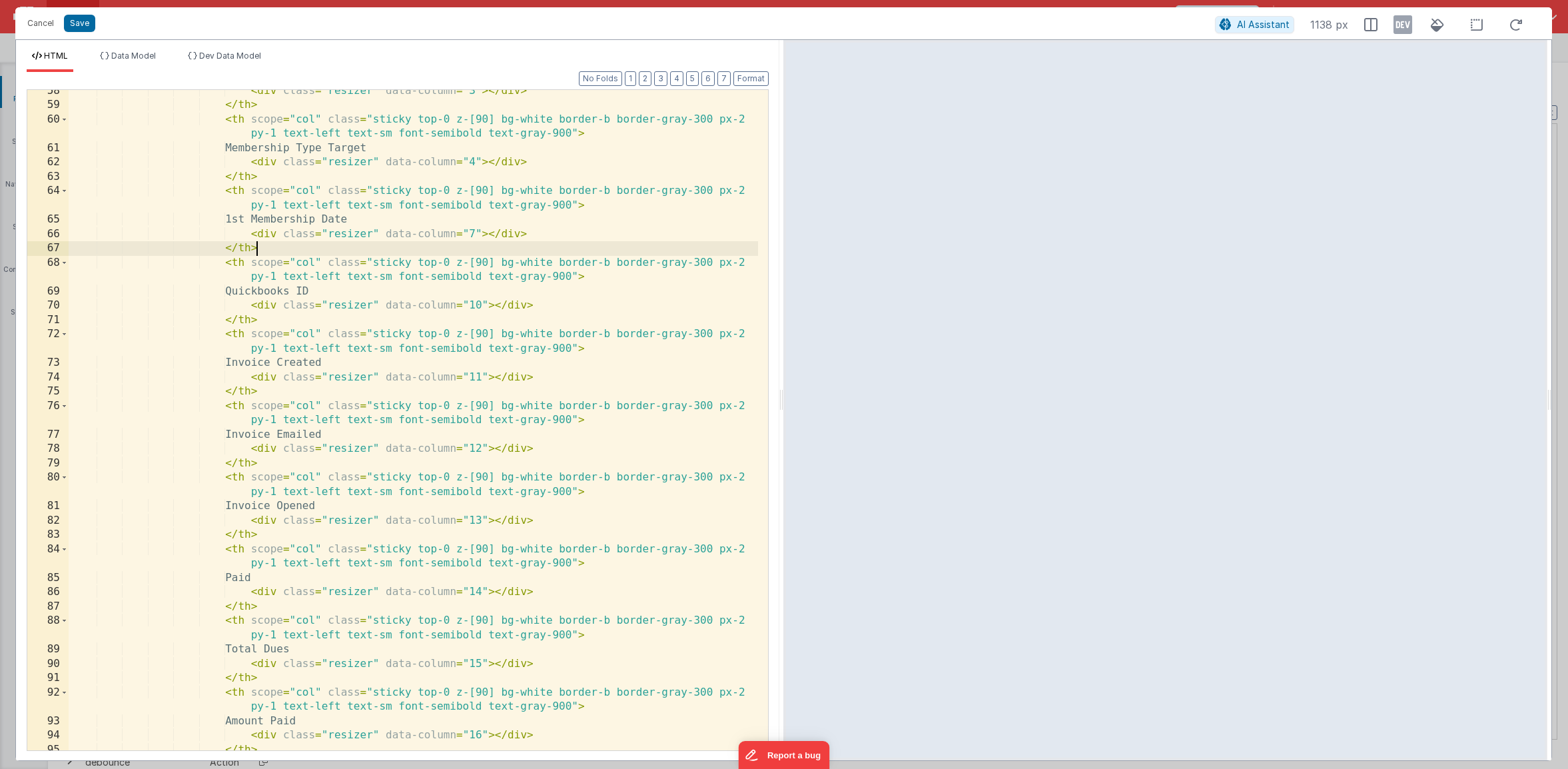
scroll to position [978, 0]
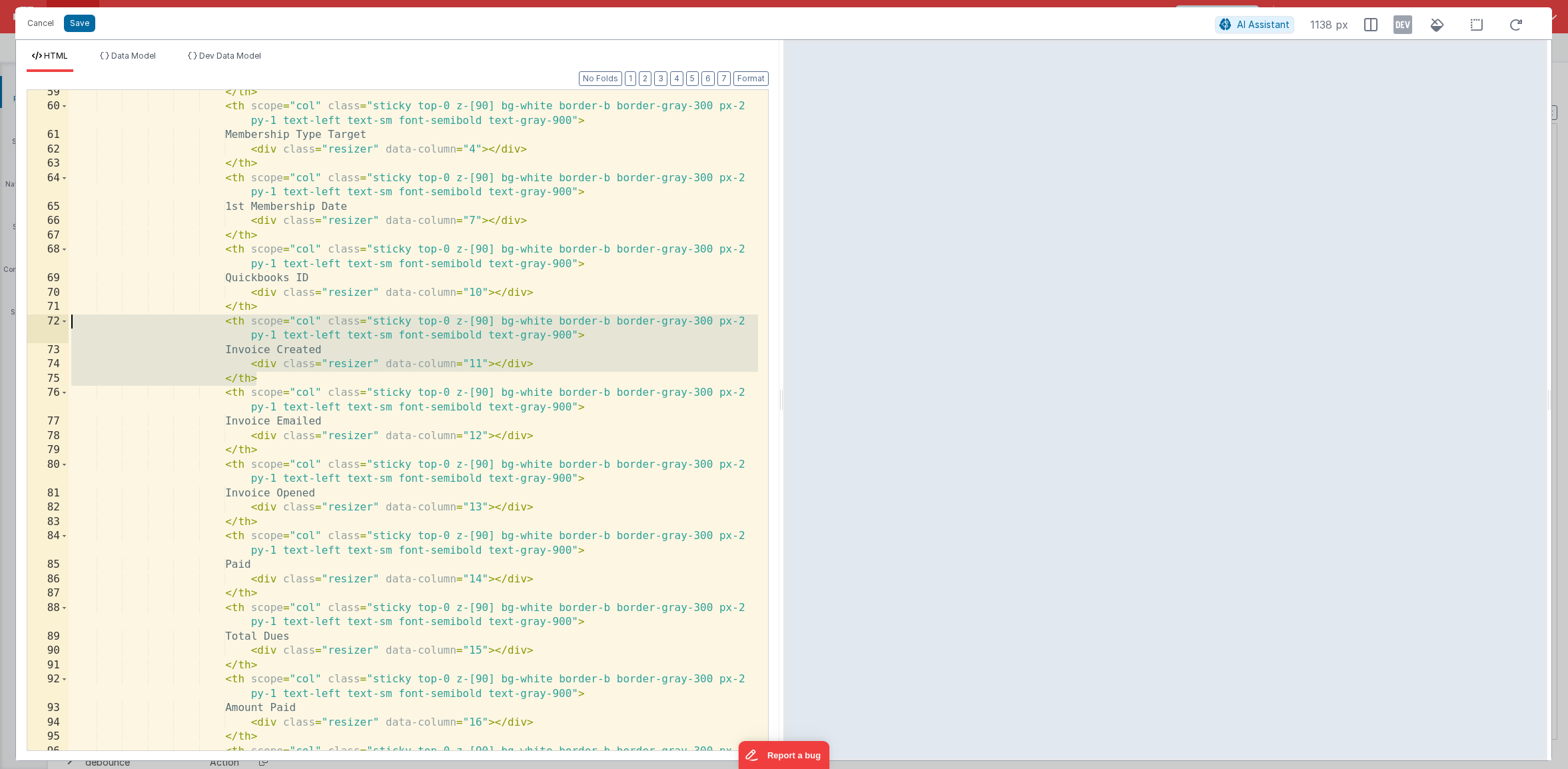
drag, startPoint x: 279, startPoint y: 377, endPoint x: 47, endPoint y: 323, distance: 238.2
click at [47, 323] on div "59 60 61 62 63 64 65 66 67 68 69 70 71 72 73 74 75 76 77 78 79 80 81 82 83 84 8…" at bounding box center [398, 420] width 742 height 662
drag, startPoint x: 317, startPoint y: 376, endPoint x: 1, endPoint y: 324, distance: 320.2
click at [1, 324] on div "Cancel Save AI Assistant 1138 px HTML Data Model Dev Data Model Format 7 6 5 4 …" at bounding box center [784, 384] width 1568 height 769
drag, startPoint x: 289, startPoint y: 377, endPoint x: -9, endPoint y: 317, distance: 304.0
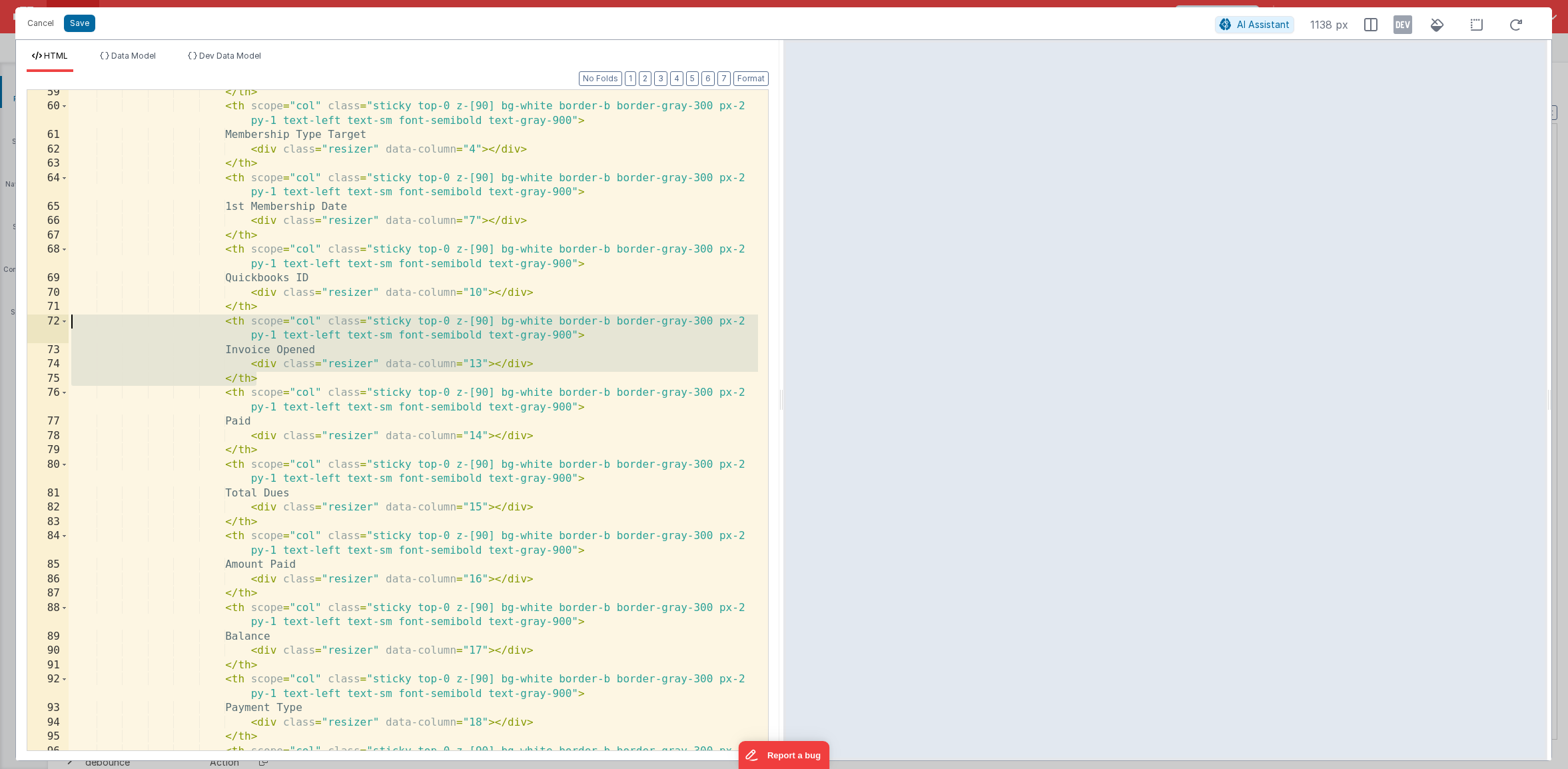
click at [0, 317] on html "Cancel Save AI Assistant 1138 px HTML Data Model Dev Data Model Format 7 6 5 4 …" at bounding box center [784, 384] width 1568 height 769
drag, startPoint x: 290, startPoint y: 379, endPoint x: -42, endPoint y: 323, distance: 336.7
click at [0, 323] on html "Cancel Save AI Assistant 1138 px HTML Data Model Dev Data Model Format 7 6 5 4 …" at bounding box center [784, 384] width 1568 height 769
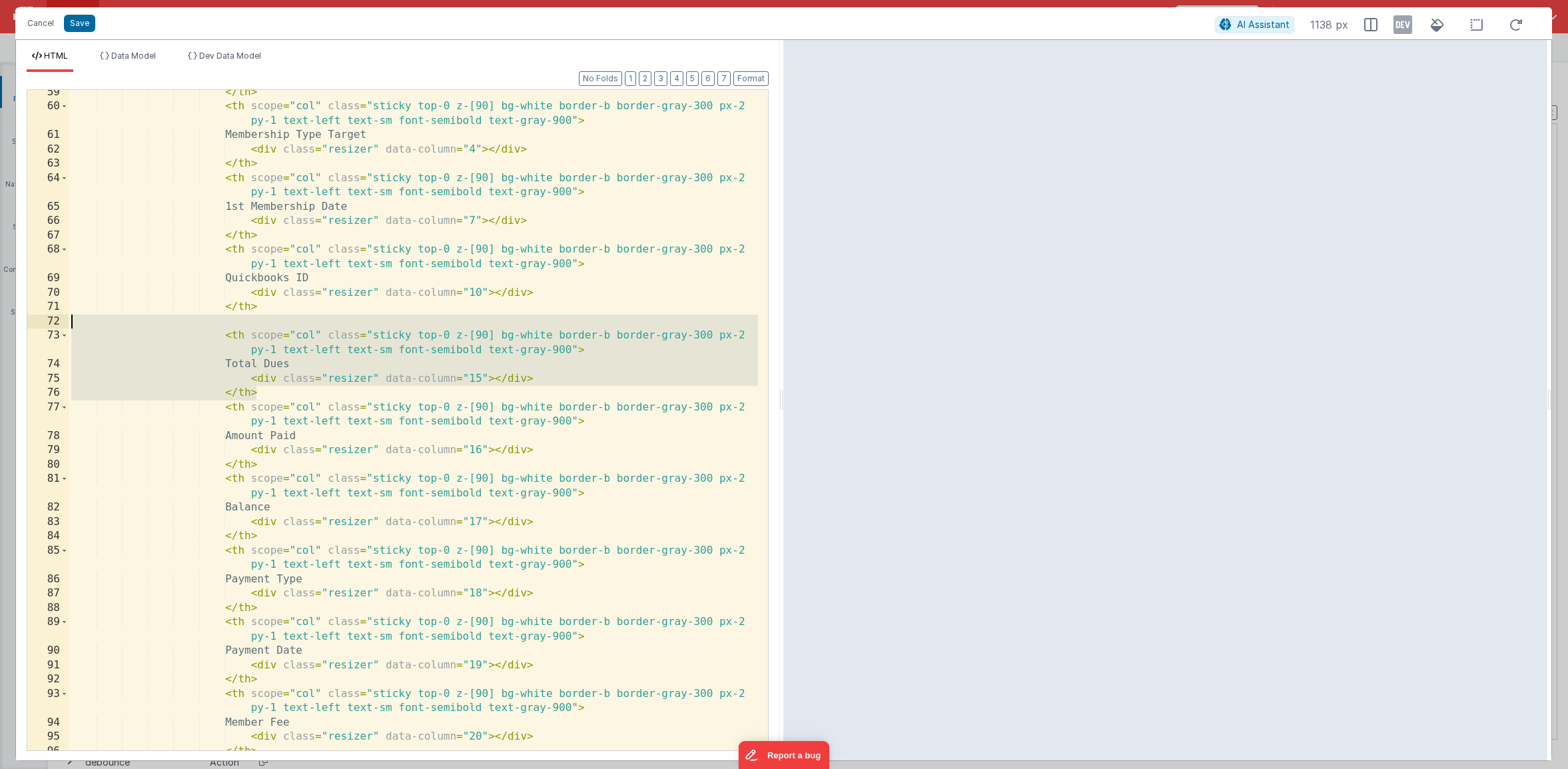
drag, startPoint x: 274, startPoint y: 393, endPoint x: -23, endPoint y: 321, distance: 305.6
click at [0, 321] on html "Cancel Save AI Assistant 1138 px HTML Data Model Dev Data Model Format 7 6 5 4 …" at bounding box center [784, 384] width 1568 height 769
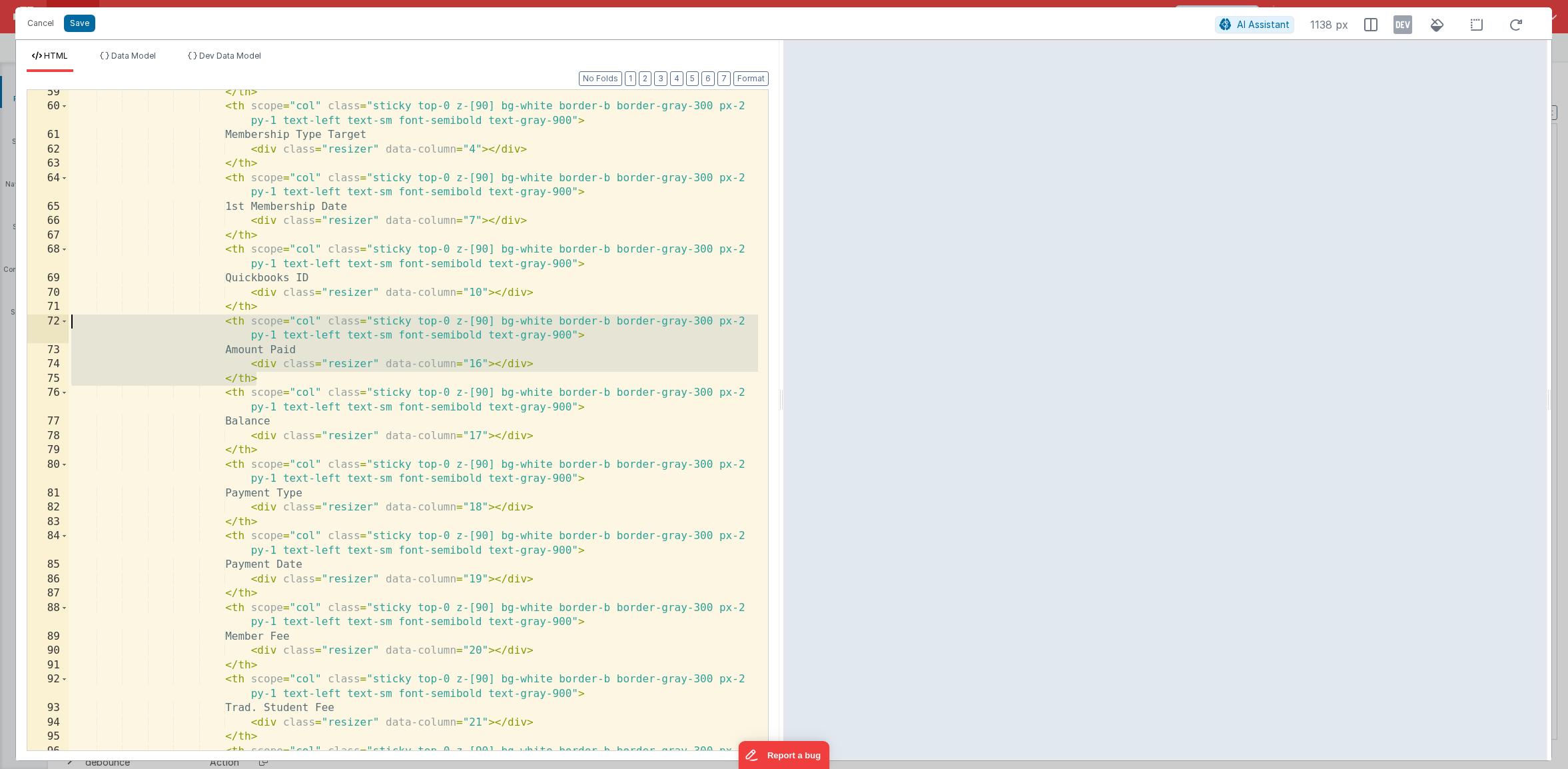
drag, startPoint x: 312, startPoint y: 379, endPoint x: -6, endPoint y: 321, distance: 323.2
click at [0, 321] on html "Cancel Save AI Assistant 1138 px HTML Data Model Dev Data Model Format 7 6 5 4 …" at bounding box center [784, 384] width 1568 height 769
drag, startPoint x: 282, startPoint y: 377, endPoint x: -16, endPoint y: 314, distance: 304.6
click at [0, 314] on html "Cancel Save AI Assistant 1138 px HTML Data Model Dev Data Model Format 7 6 5 4 …" at bounding box center [784, 384] width 1568 height 769
drag, startPoint x: 191, startPoint y: 375, endPoint x: -23, endPoint y: 326, distance: 219.5
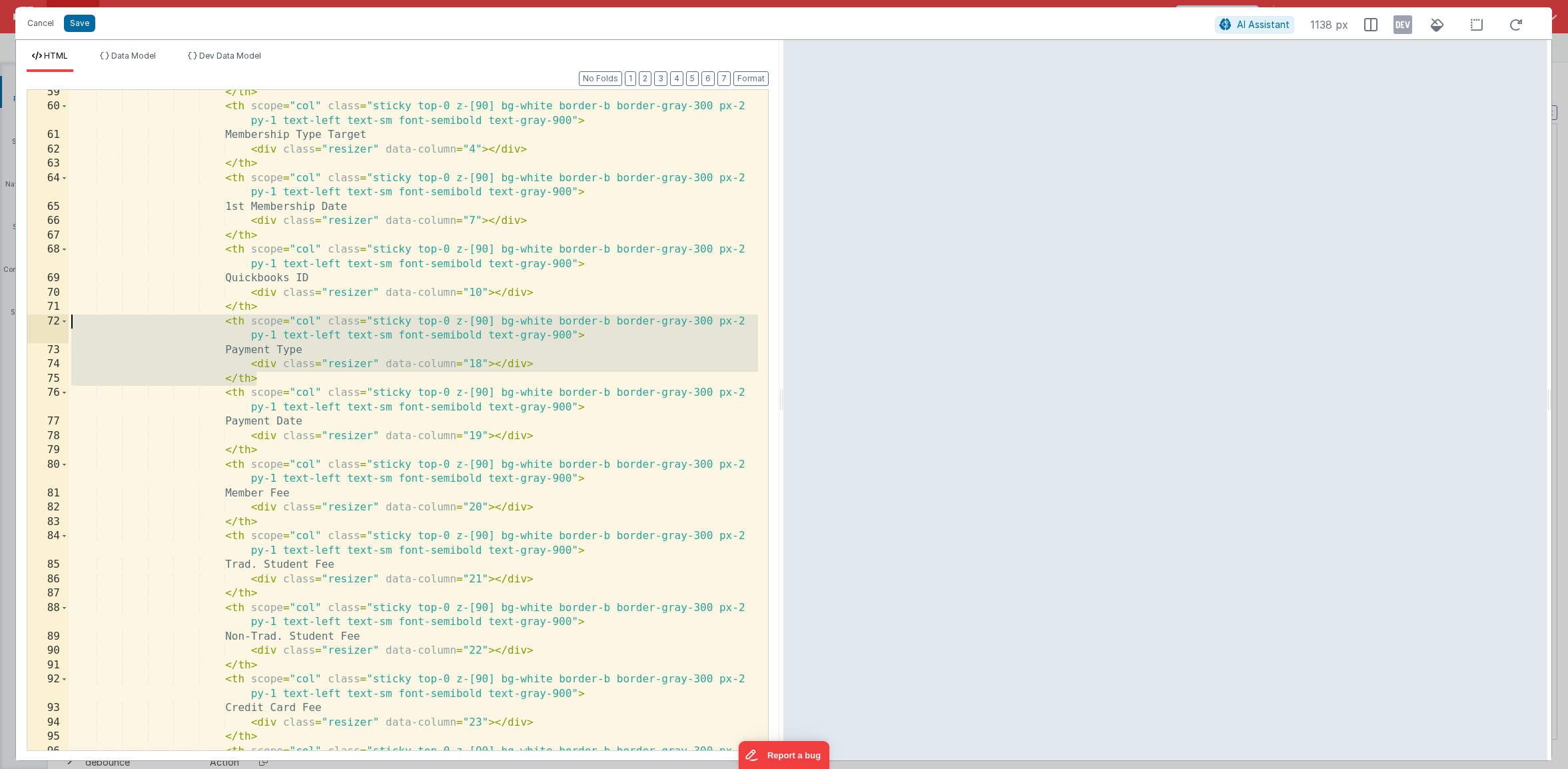
click at [0, 326] on html "Cancel Save AI Assistant 1138 px HTML Data Model Dev Data Model Format 7 6 5 4 …" at bounding box center [784, 384] width 1568 height 769
drag, startPoint x: 279, startPoint y: 380, endPoint x: 2, endPoint y: 322, distance: 283.0
click at [2, 322] on div "Cancel Save AI Assistant 1138 px HTML Data Model Dev Data Model Format 7 6 5 4 …" at bounding box center [784, 384] width 1568 height 769
drag, startPoint x: 239, startPoint y: 375, endPoint x: -39, endPoint y: 323, distance: 282.8
click at [0, 323] on html "Cancel Save AI Assistant 1138 px HTML Data Model Dev Data Model Format 7 6 5 4 …" at bounding box center [784, 384] width 1568 height 769
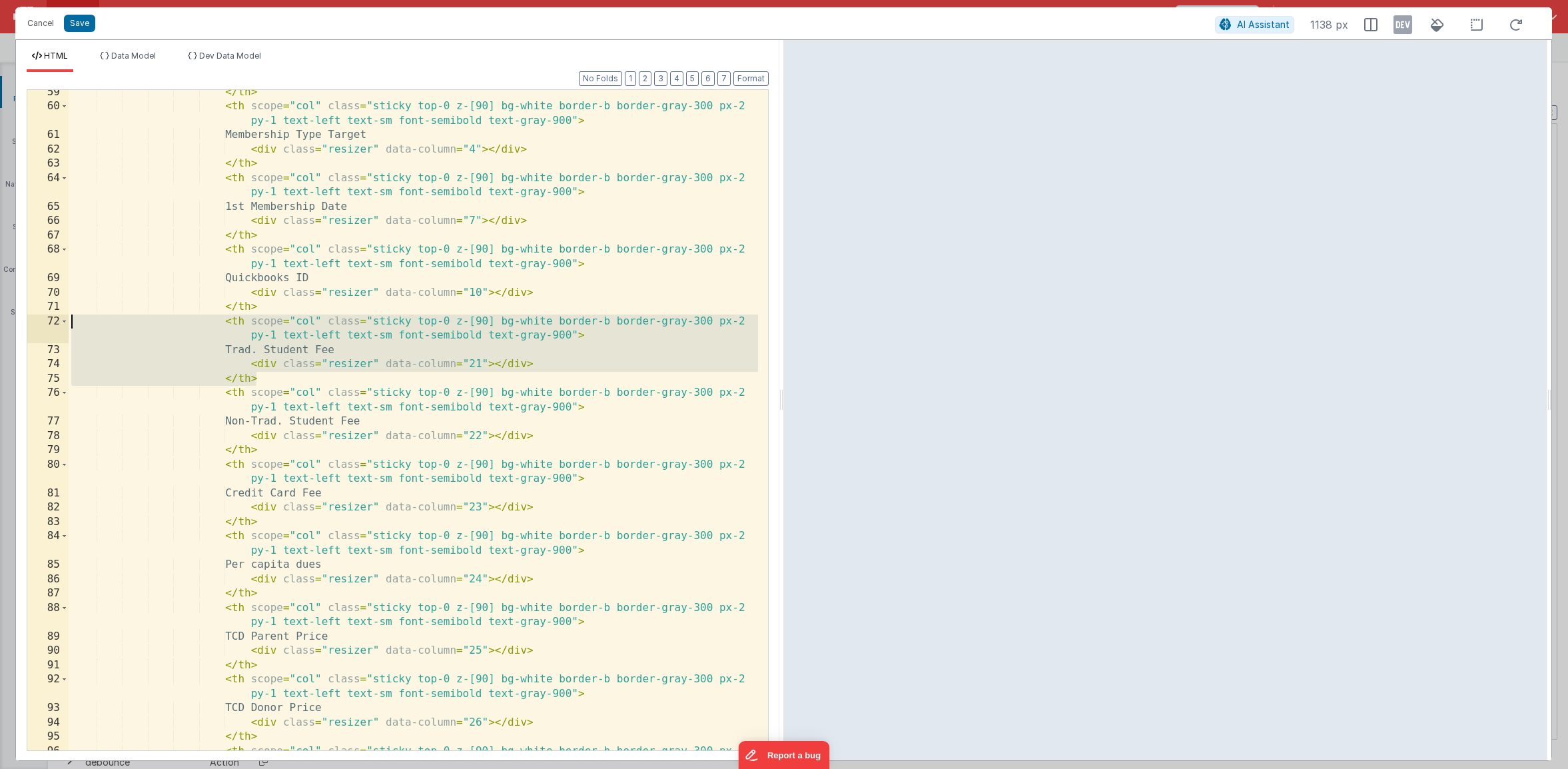
drag, startPoint x: 246, startPoint y: 377, endPoint x: -65, endPoint y: 326, distance: 315.2
click at [0, 326] on html "Cancel Save AI Assistant 1138 px HTML Data Model Dev Data Model Format 7 6 5 4 …" at bounding box center [784, 384] width 1568 height 769
drag, startPoint x: 286, startPoint y: 378, endPoint x: -92, endPoint y: 324, distance: 381.8
click at [0, 324] on html "Cancel Save AI Assistant 1138 px HTML Data Model Dev Data Model Format 7 6 5 4 …" at bounding box center [784, 384] width 1568 height 769
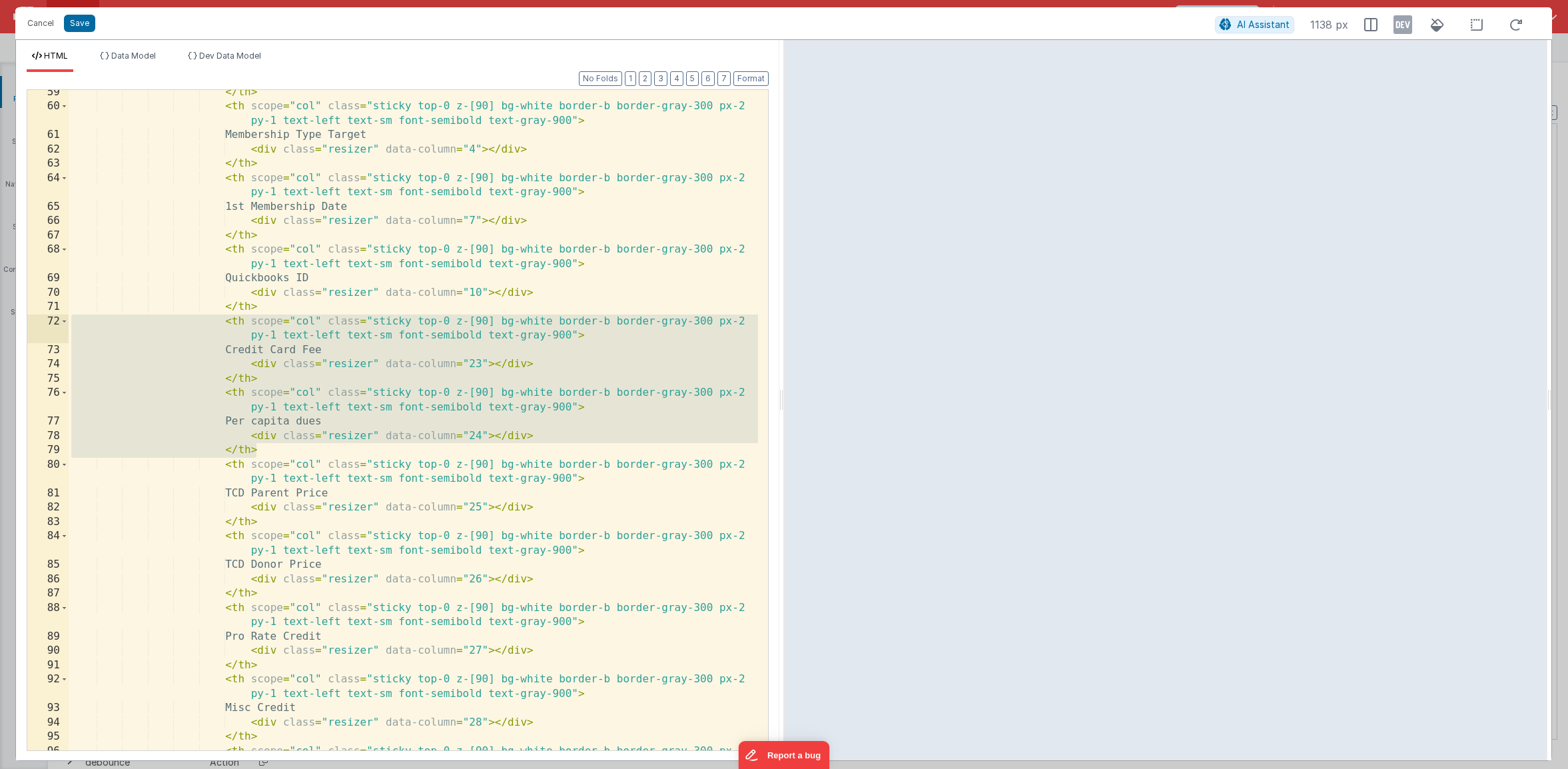
drag, startPoint x: 276, startPoint y: 447, endPoint x: 13, endPoint y: 322, distance: 291.2
click at [13, 322] on div "Cancel Save AI Assistant 1138 px HTML Data Model Dev Data Model Format 7 6 5 4 …" at bounding box center [784, 384] width 1568 height 769
drag, startPoint x: 270, startPoint y: 446, endPoint x: 33, endPoint y: 324, distance: 266.6
click at [33, 324] on div "59 60 61 62 63 64 65 66 67 68 69 70 71 72 73 74 75 76 77 78 79 80 81 82 83 84 8…" at bounding box center [398, 420] width 742 height 662
drag, startPoint x: 255, startPoint y: 447, endPoint x: 32, endPoint y: 319, distance: 257.1
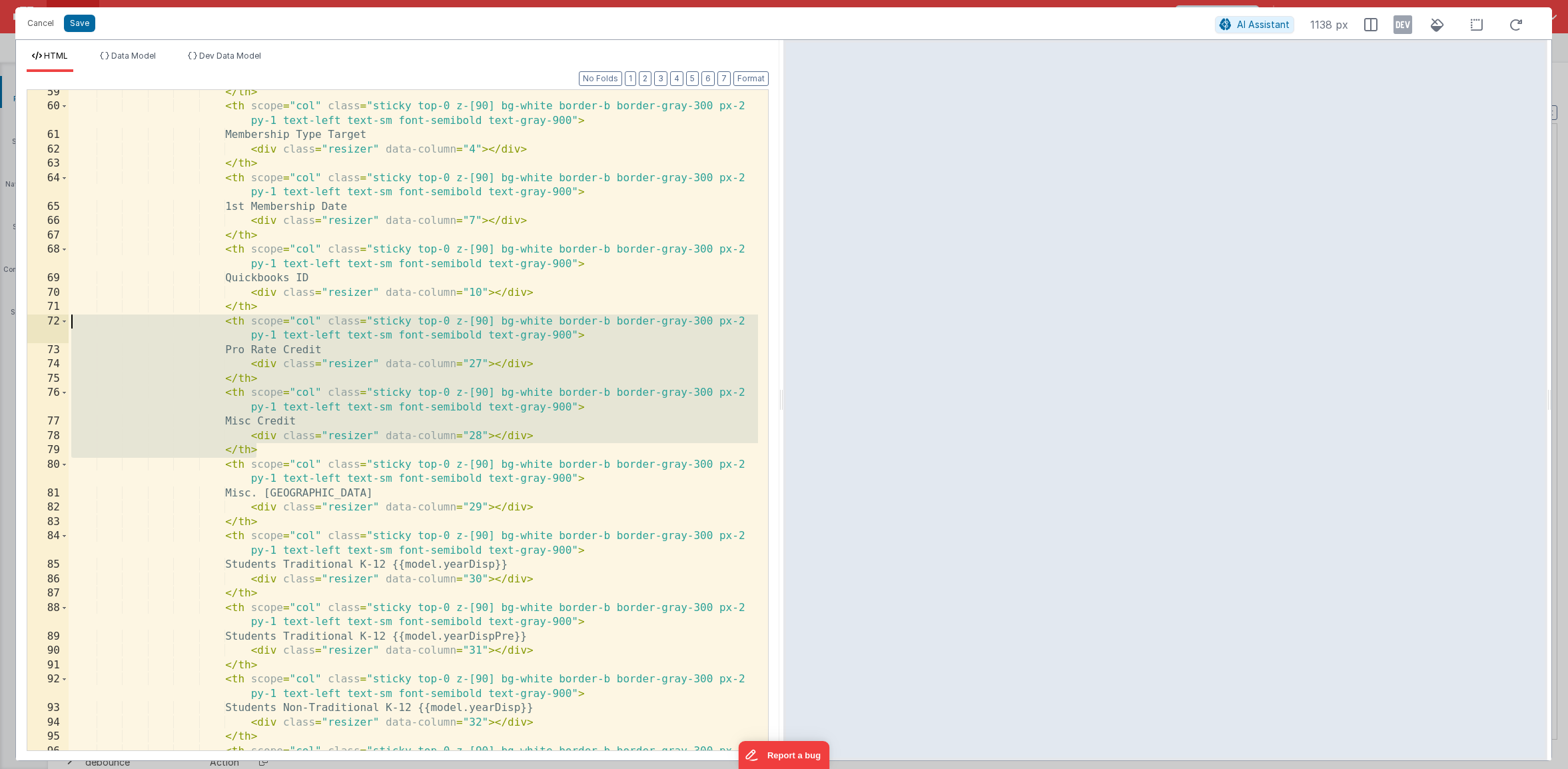
click at [32, 319] on div "59 60 61 62 63 64 65 66 67 68 69 70 71 72 73 74 75 76 77 78 79 80 81 82 83 84 8…" at bounding box center [398, 420] width 742 height 662
drag, startPoint x: 252, startPoint y: 445, endPoint x: 22, endPoint y: 323, distance: 260.4
click at [22, 323] on div "Format 7 6 5 4 3 2 1 No Folds 59 60 61 62 63 64 65 66 67 68 69 70 71 72 73 74 7…" at bounding box center [397, 416] width 763 height 688
click at [261, 359] on div "</ th > < th scope = "col" class = "sticky top-0 z-[90] bg-white border-b borde…" at bounding box center [413, 437] width 689 height 703
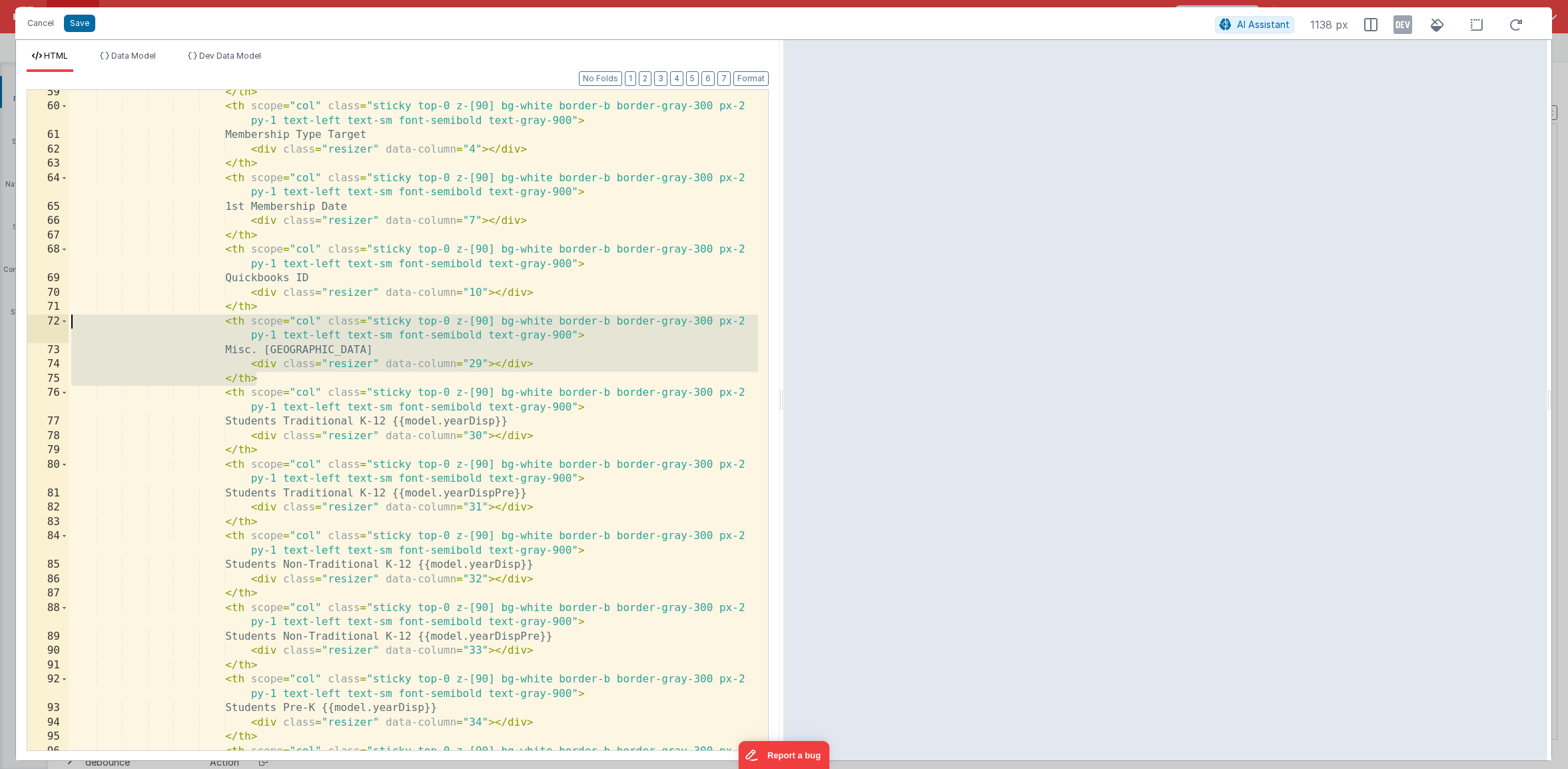
drag, startPoint x: 281, startPoint y: 376, endPoint x: 29, endPoint y: 325, distance: 257.1
click at [29, 325] on div "59 60 61 62 63 64 65 66 67 68 69 70 71 72 73 74 75 76 77 78 79 80 81 82 83 84 8…" at bounding box center [398, 420] width 742 height 662
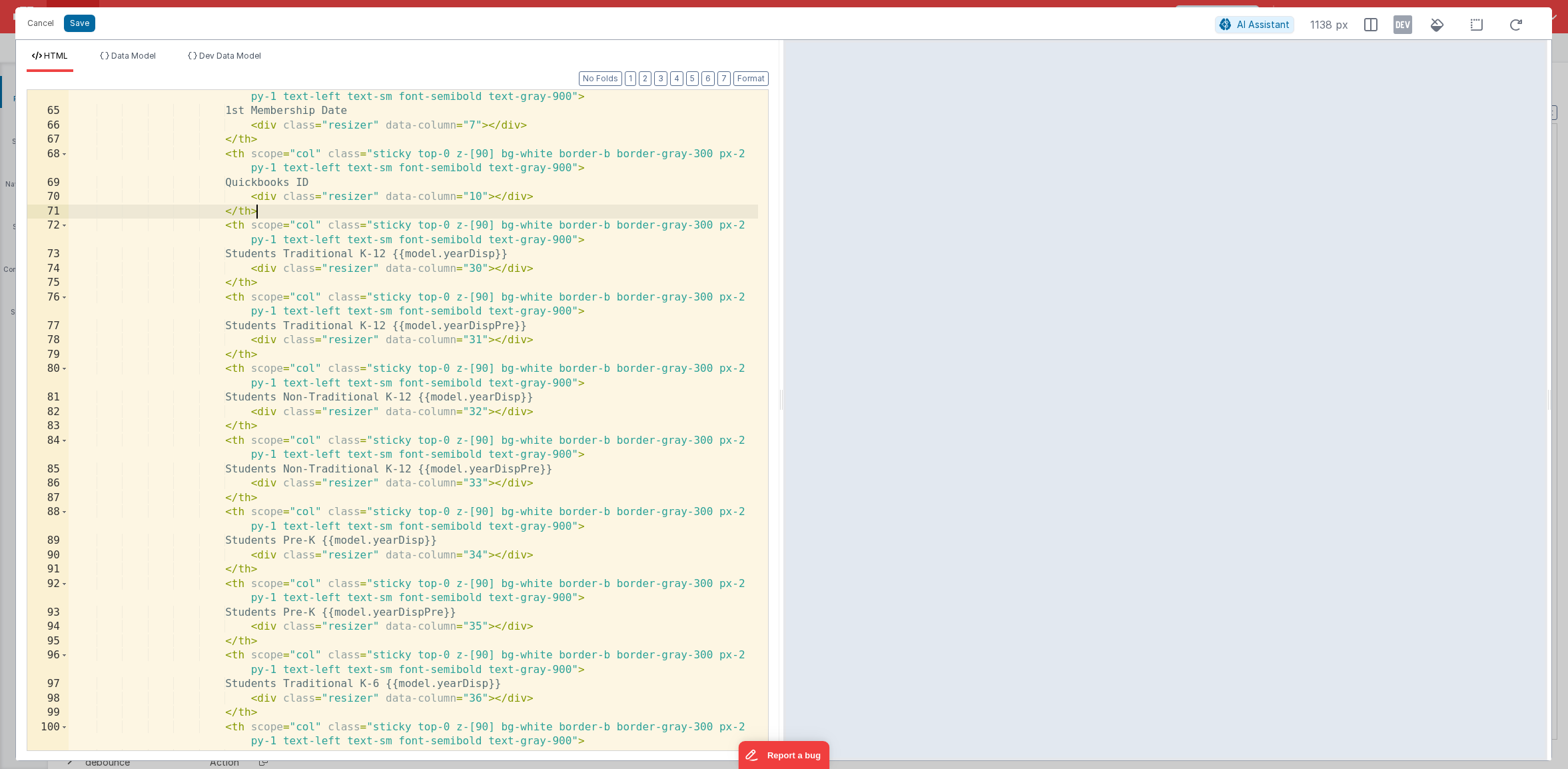
scroll to position [1048, 0]
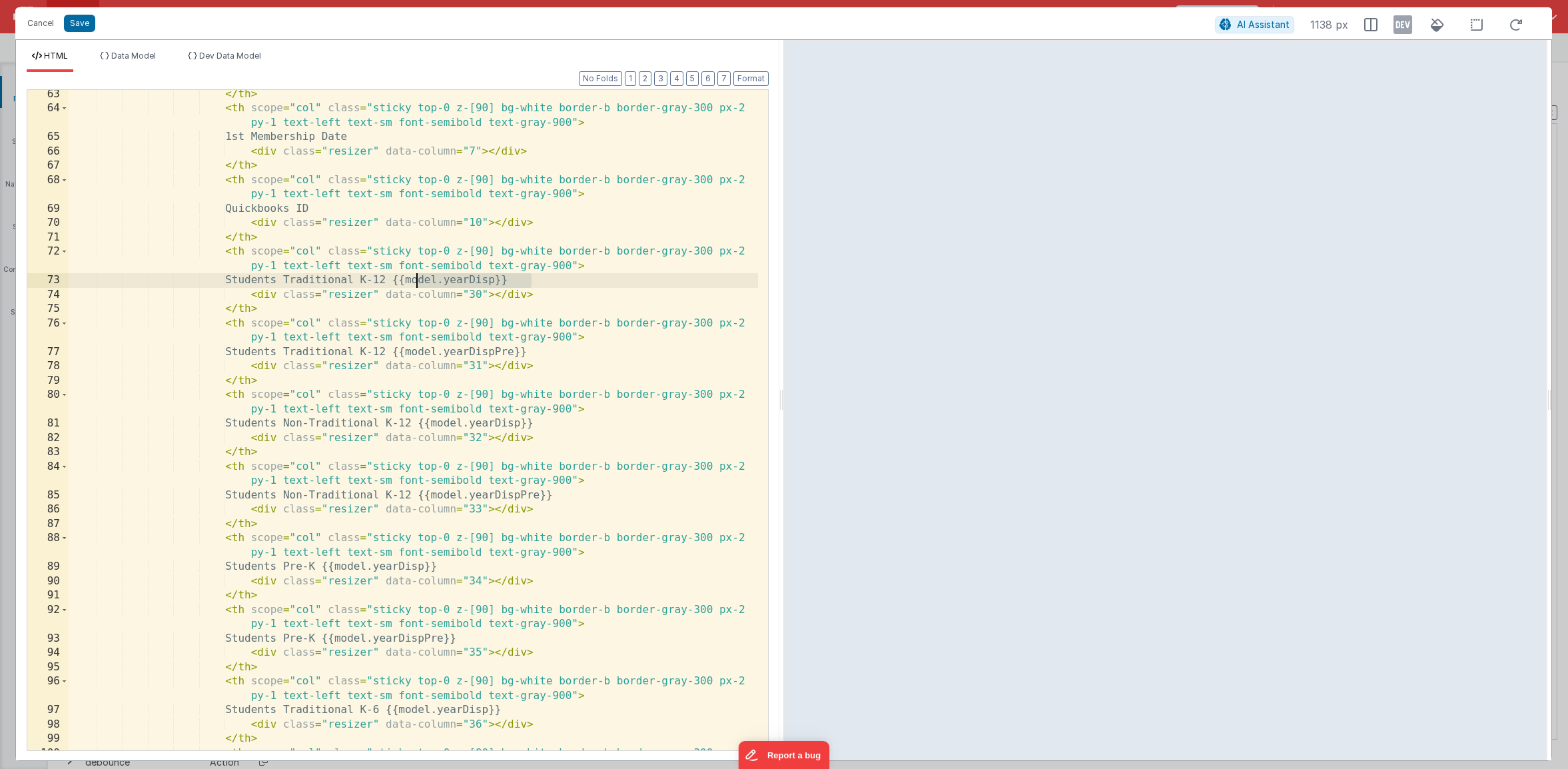
drag, startPoint x: 548, startPoint y: 279, endPoint x: 417, endPoint y: 285, distance: 131.1
click at [417, 285] on div "</ th > < th scope = "col" class = "sticky top-0 z-[90] bg-white border-b borde…" at bounding box center [413, 439] width 689 height 703
click at [533, 291] on div "</ th > < th scope = "col" class = "sticky top-0 z-[90] bg-white border-b borde…" at bounding box center [413, 439] width 689 height 703
drag, startPoint x: 549, startPoint y: 279, endPoint x: 420, endPoint y: 282, distance: 129.0
click at [417, 283] on div "</ th > < th scope = "col" class = "sticky top-0 z-[90] bg-white border-b borde…" at bounding box center [413, 439] width 689 height 703
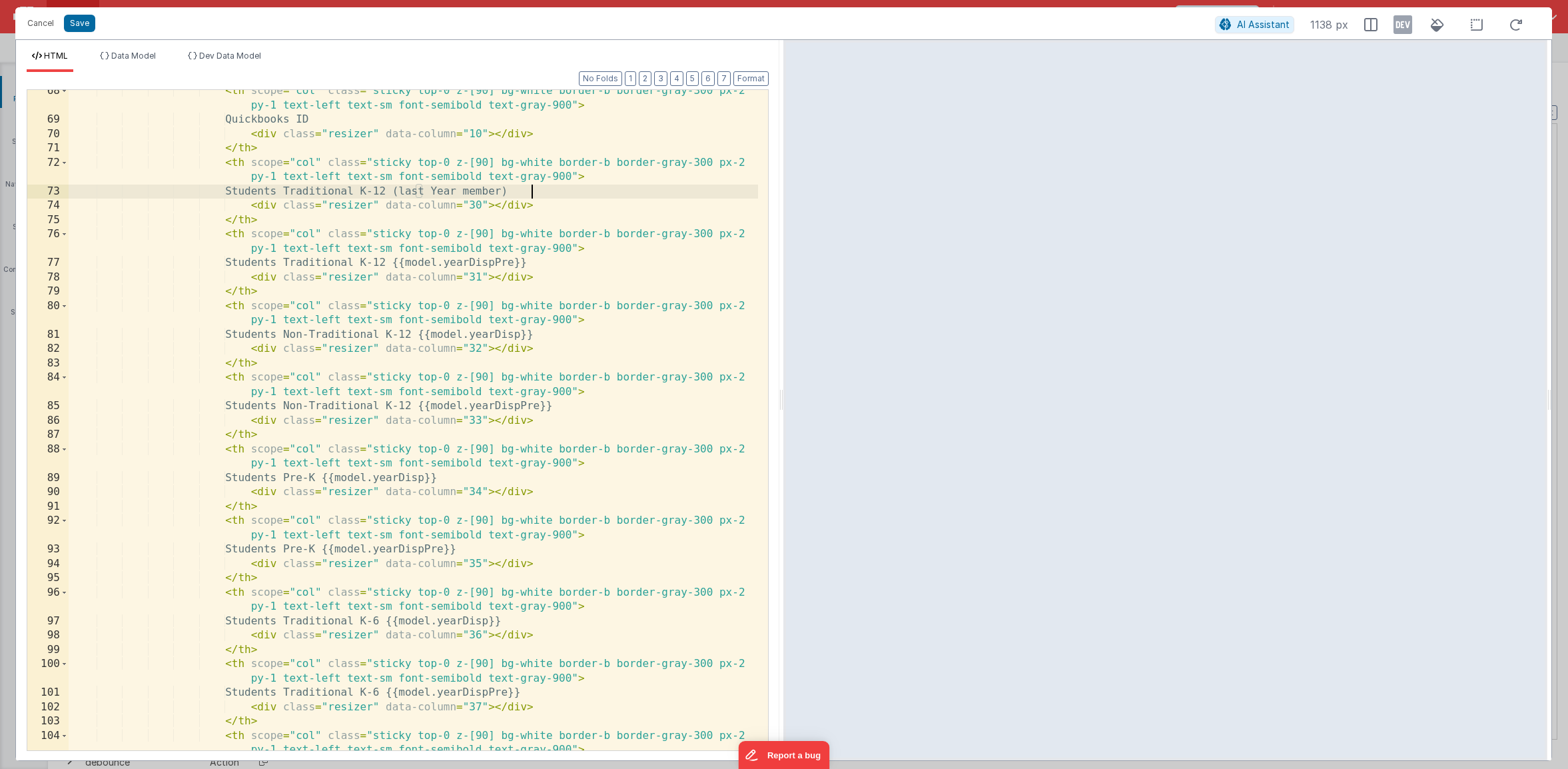
scroll to position [1137, 0]
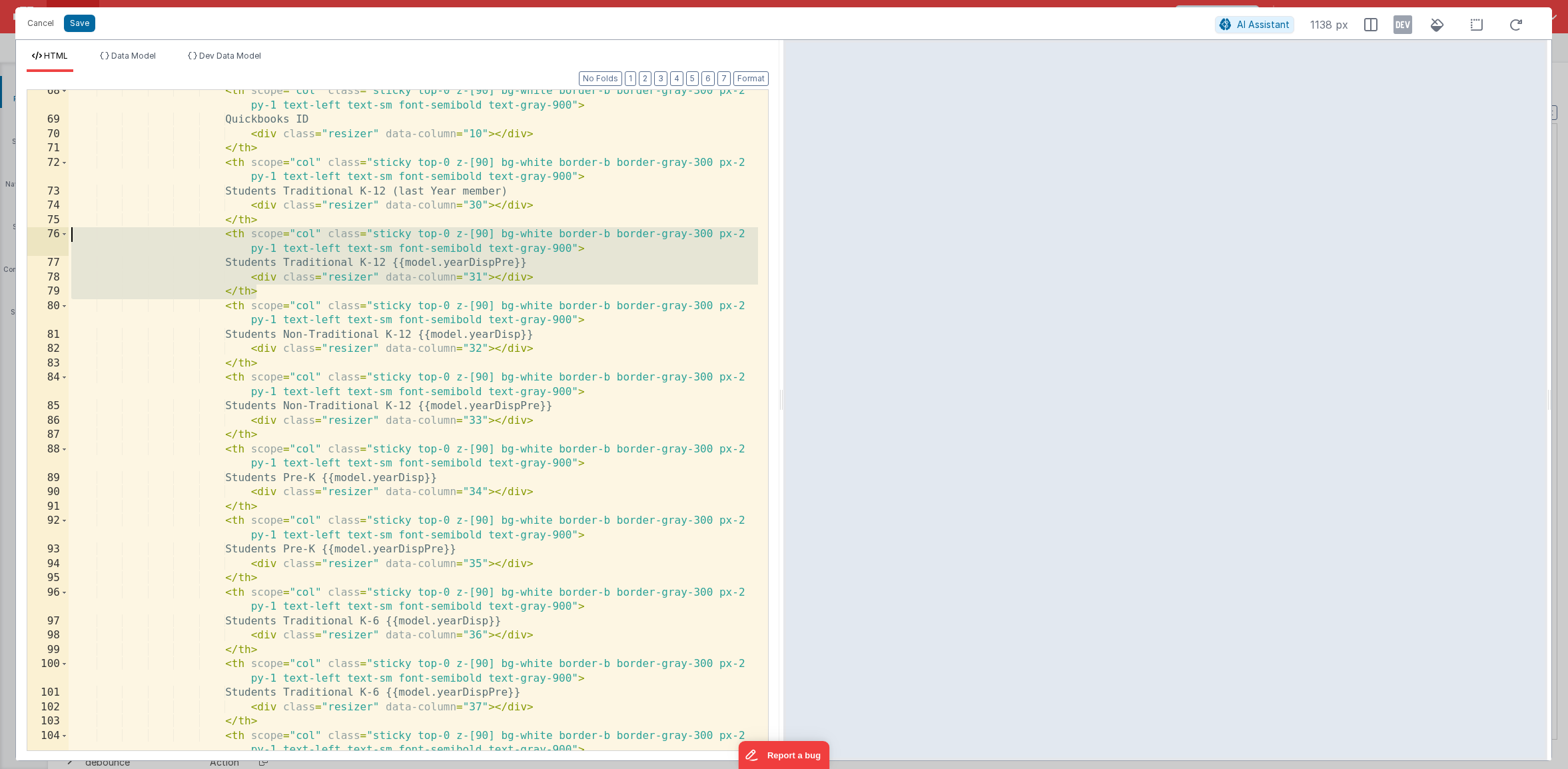
drag, startPoint x: 267, startPoint y: 290, endPoint x: 28, endPoint y: 235, distance: 245.2
click at [28, 235] on div "68 69 70 71 72 73 74 75 76 77 78 79 80 81 82 83 84 85 86 87 88 89 90 91 92 93 9…" at bounding box center [398, 420] width 742 height 662
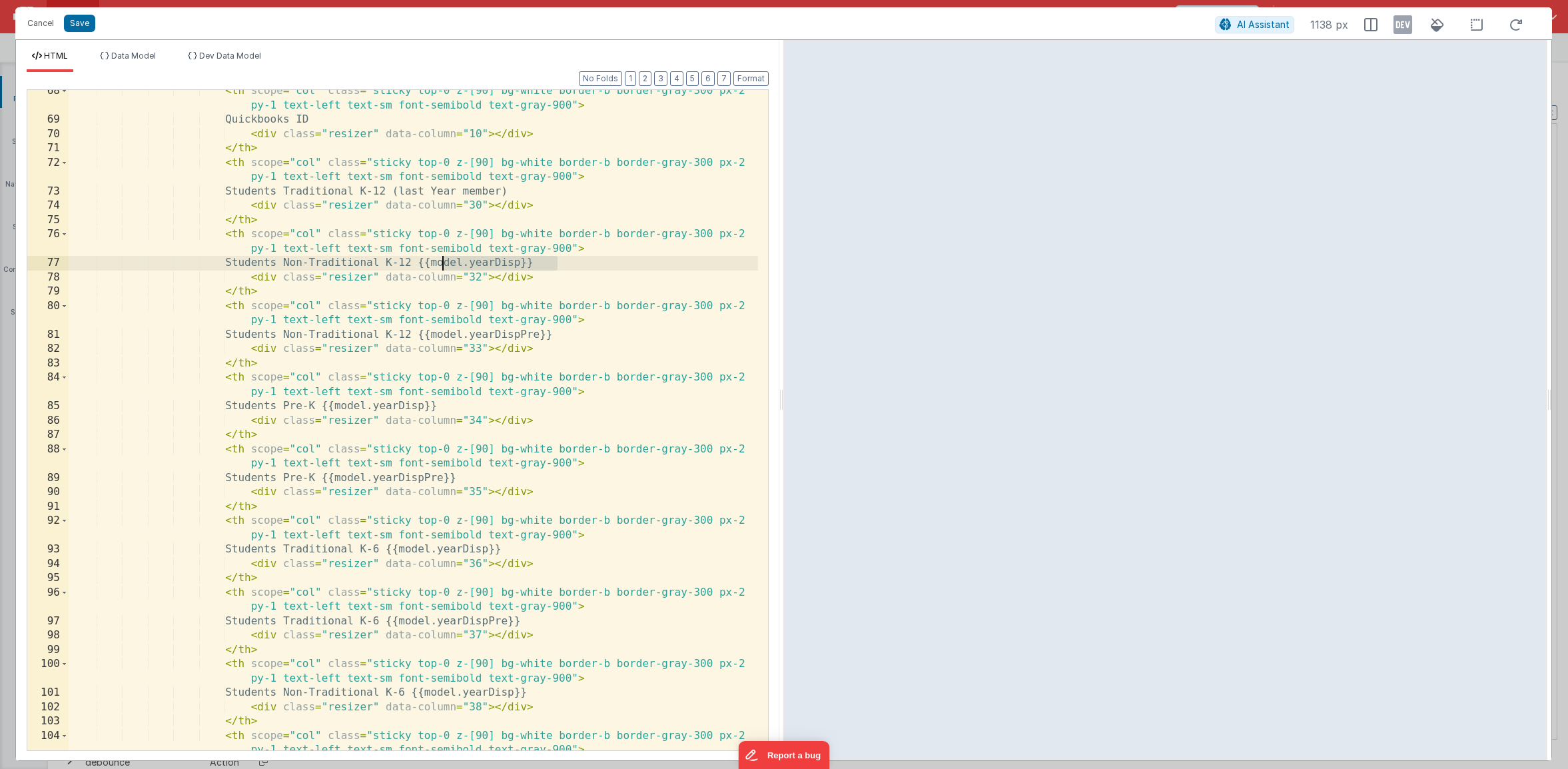
drag, startPoint x: 566, startPoint y: 265, endPoint x: 443, endPoint y: 261, distance: 123.1
click at [443, 261] on div "< th scope = "col" class = "sticky top-0 z-[90] bg-white border-b border-gray-3…" at bounding box center [413, 436] width 689 height 703
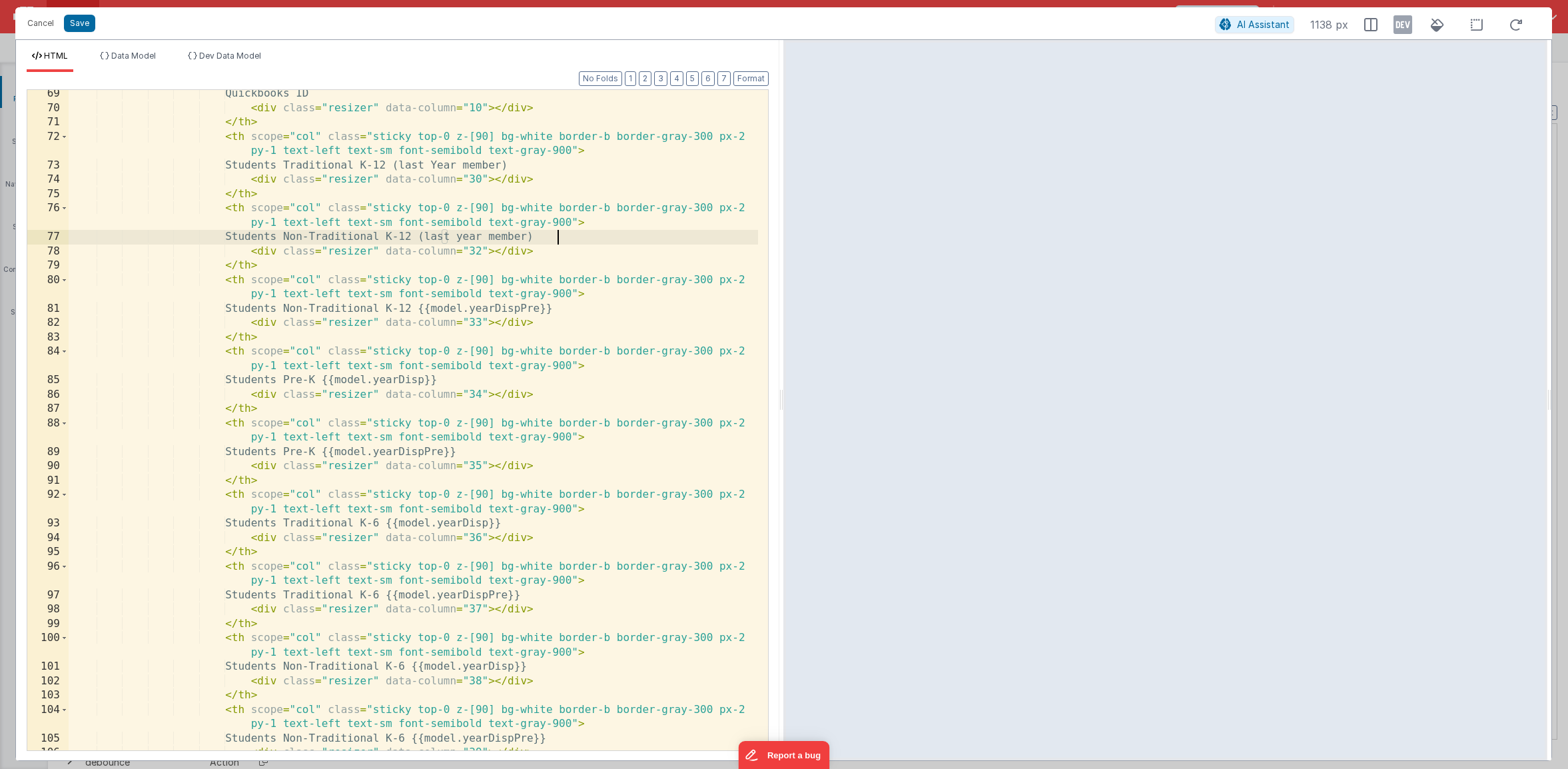
scroll to position [1189, 0]
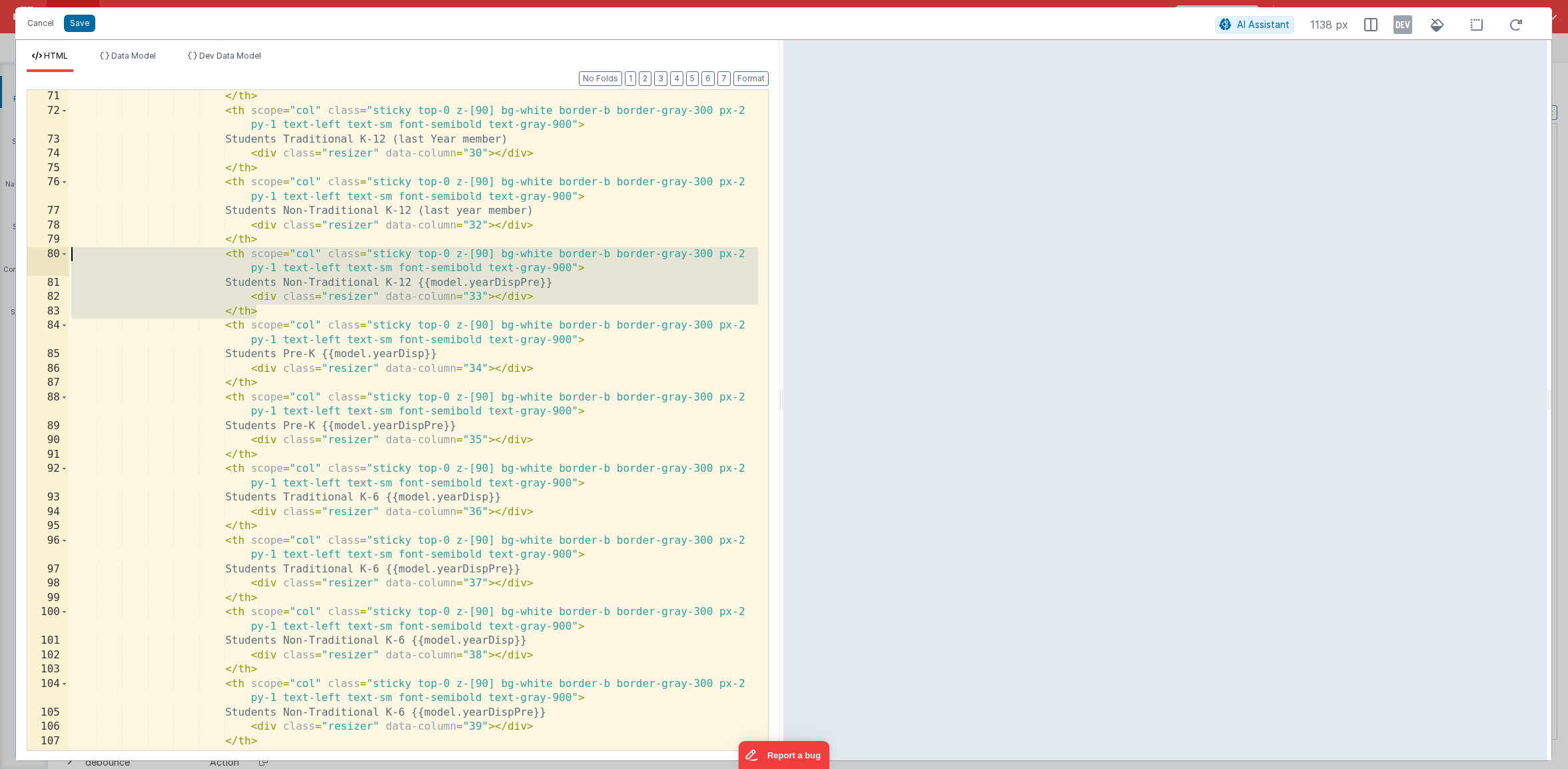
drag, startPoint x: 276, startPoint y: 305, endPoint x: 7, endPoint y: 251, distance: 274.4
click at [7, 251] on div "Cancel Save AI Assistant 1138 px HTML Data Model Dev Data Model Format 7 6 5 4 …" at bounding box center [784, 384] width 1568 height 769
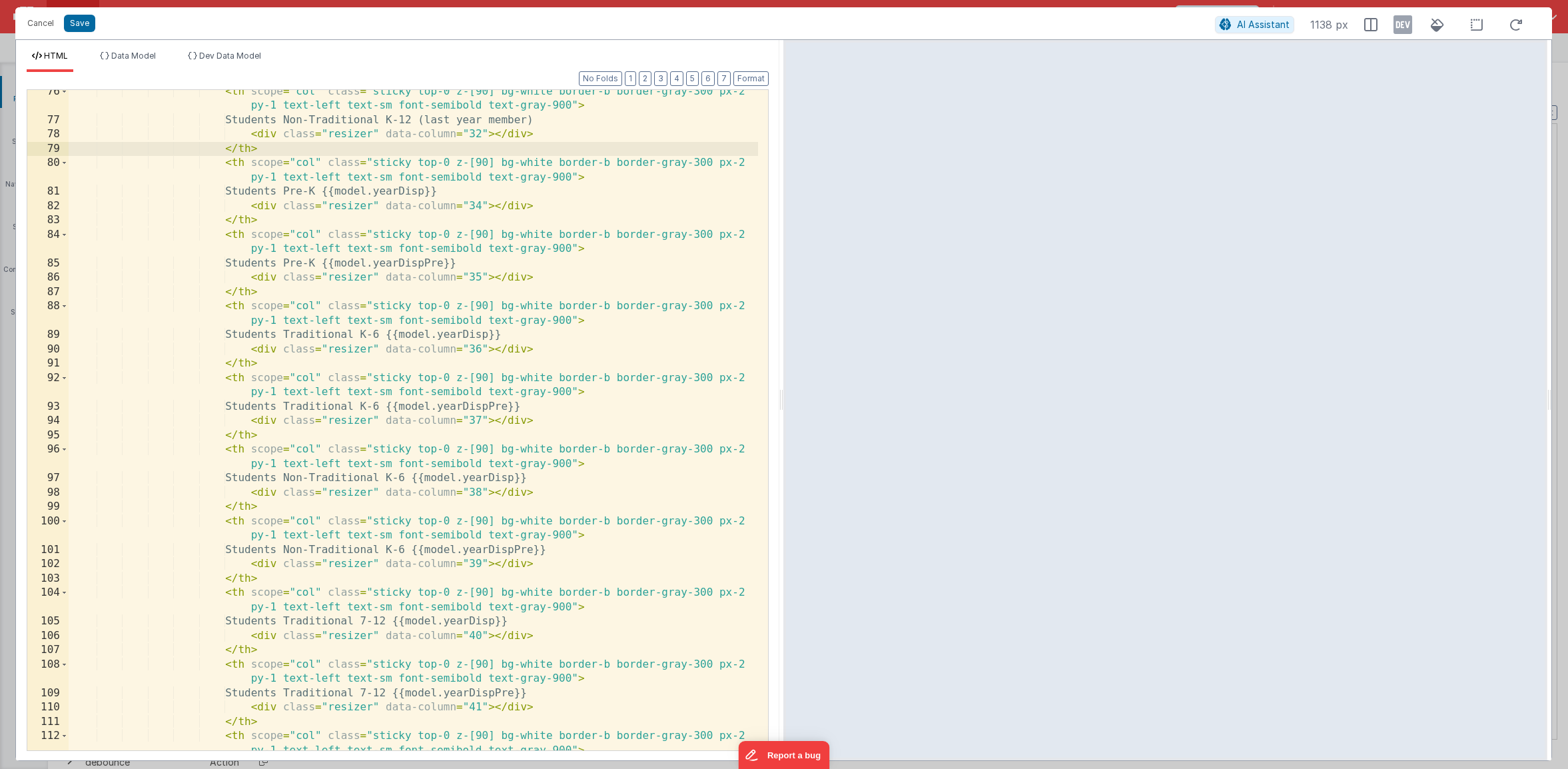
scroll to position [1293, 0]
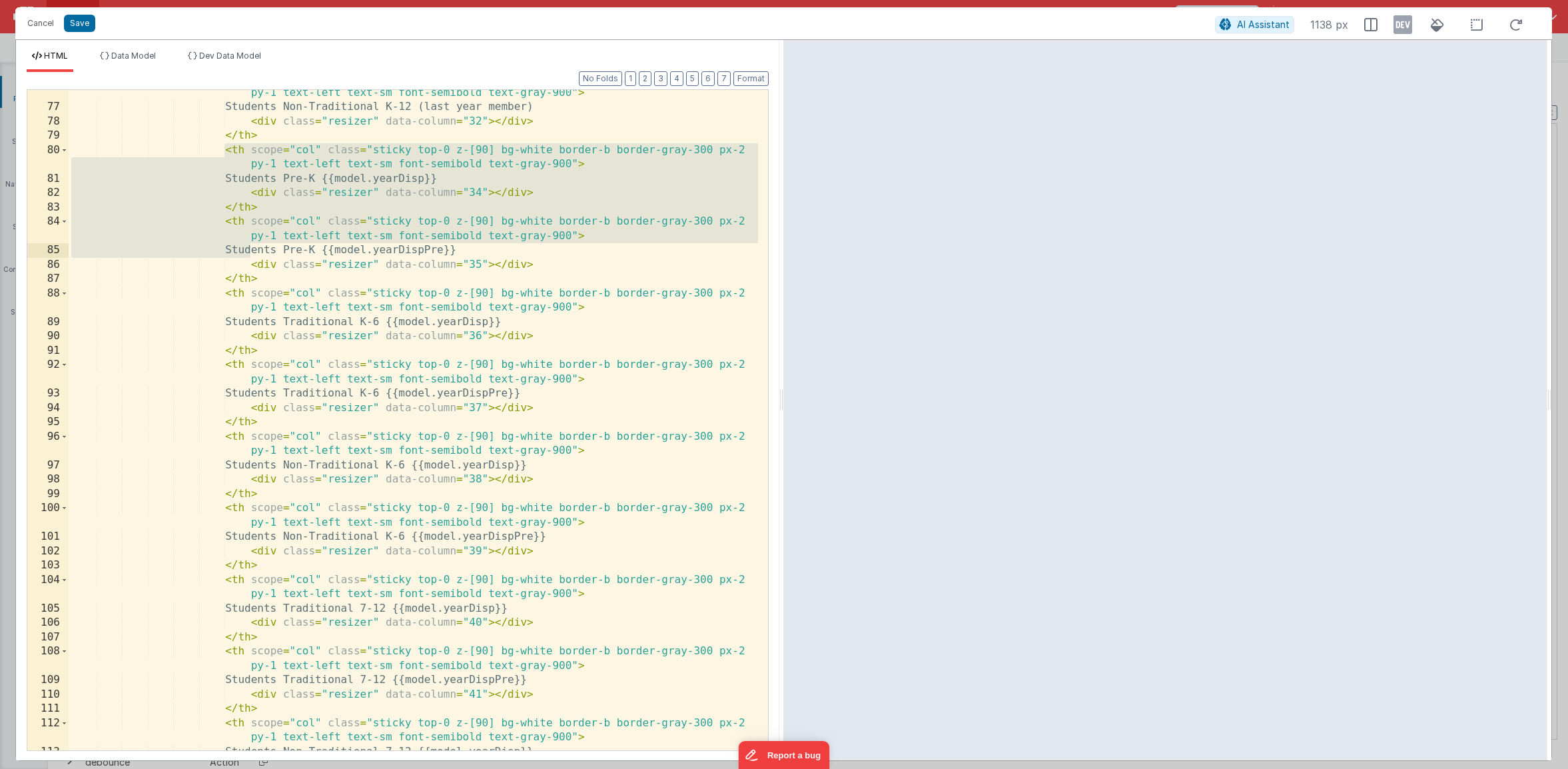
drag, startPoint x: 223, startPoint y: 148, endPoint x: 250, endPoint y: 248, distance: 103.6
click at [250, 248] on div "< th scope = "col" class = "sticky top-0 z-[90] bg-white border-b border-gray-3…" at bounding box center [413, 423] width 689 height 703
click at [229, 241] on div "< th scope = "col" class = "sticky top-0 z-[90] bg-white border-b border-gray-3…" at bounding box center [413, 423] width 689 height 703
drag, startPoint x: 86, startPoint y: 151, endPoint x: 283, endPoint y: 230, distance: 212.2
click at [283, 230] on div "< th scope = "col" class = "sticky top-0 z-[90] bg-white border-b border-gray-3…" at bounding box center [413, 423] width 689 height 703
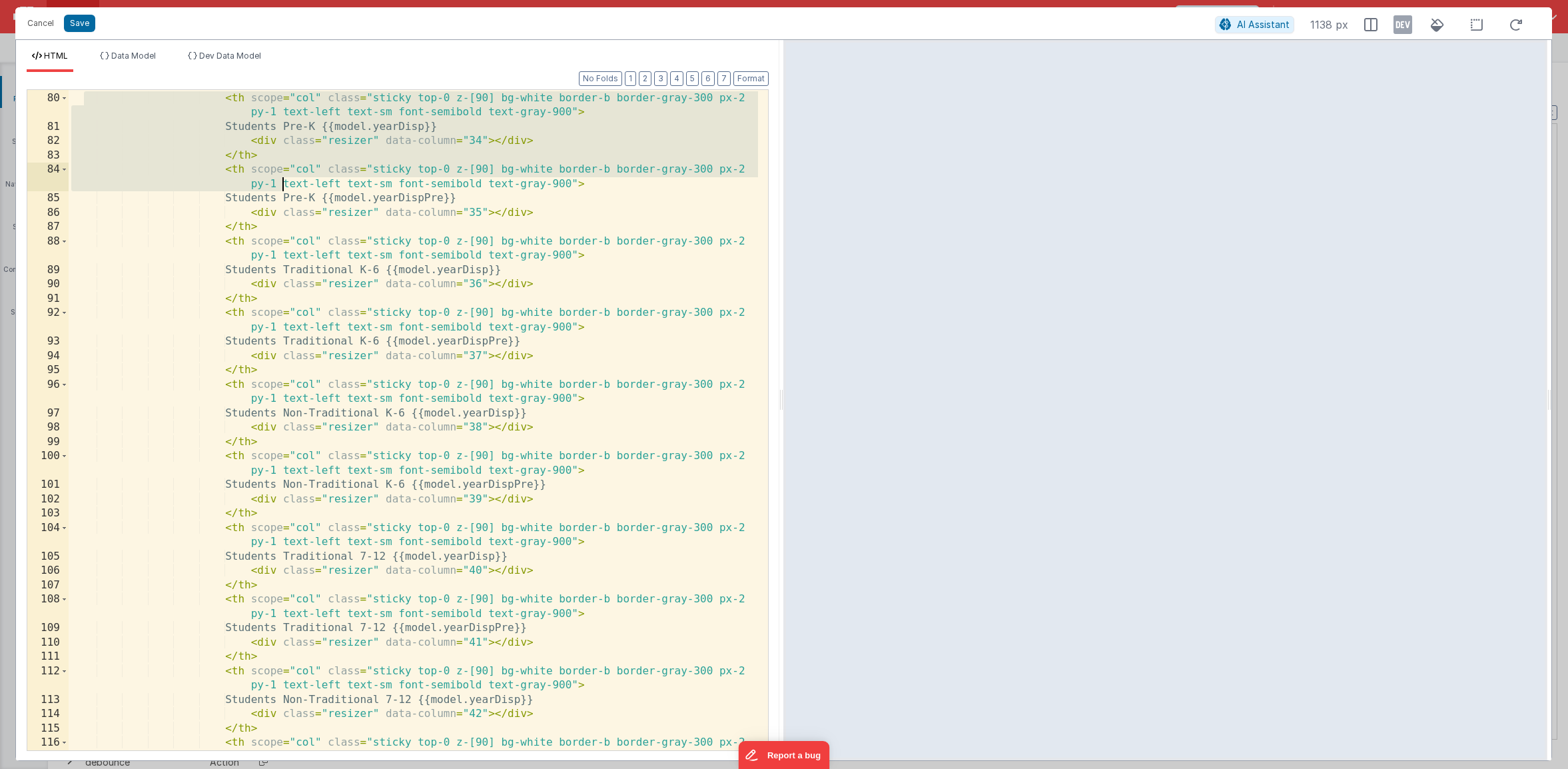
scroll to position [1279, 0]
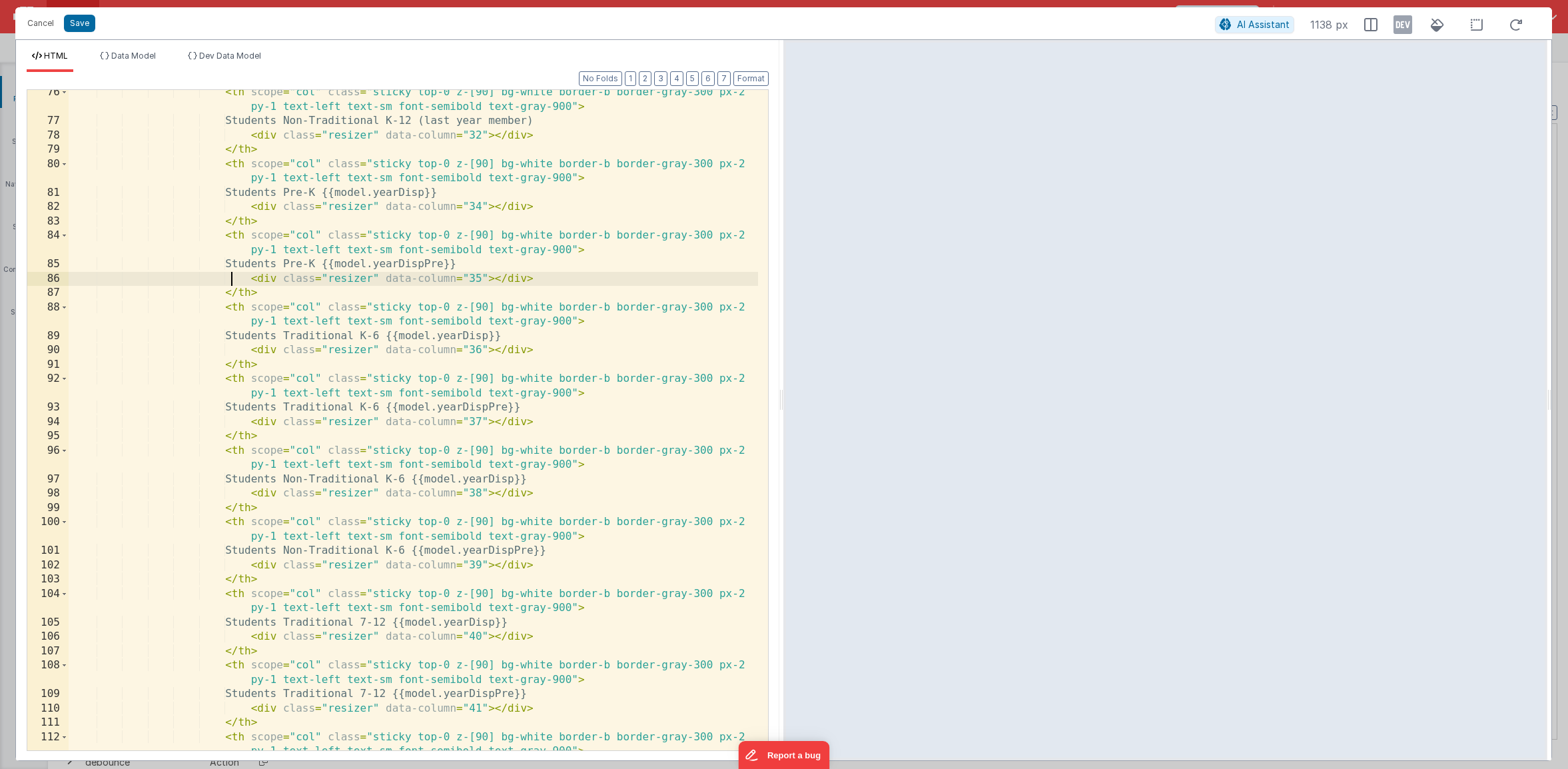
click at [230, 279] on div "< th scope = "col" class = "sticky top-0 z-[90] bg-white border-b border-gray-3…" at bounding box center [413, 437] width 689 height 703
drag, startPoint x: 86, startPoint y: 160, endPoint x: 77, endPoint y: 160, distance: 9.0
click at [77, 160] on div "< th scope = "col" class = "sticky top-0 z-[90] bg-white border-b border-gray-3…" at bounding box center [413, 437] width 689 height 703
click at [73, 162] on div "< th scope = "col" class = "sticky top-0 z-[90] bg-white border-b border-gray-3…" at bounding box center [413, 437] width 689 height 703
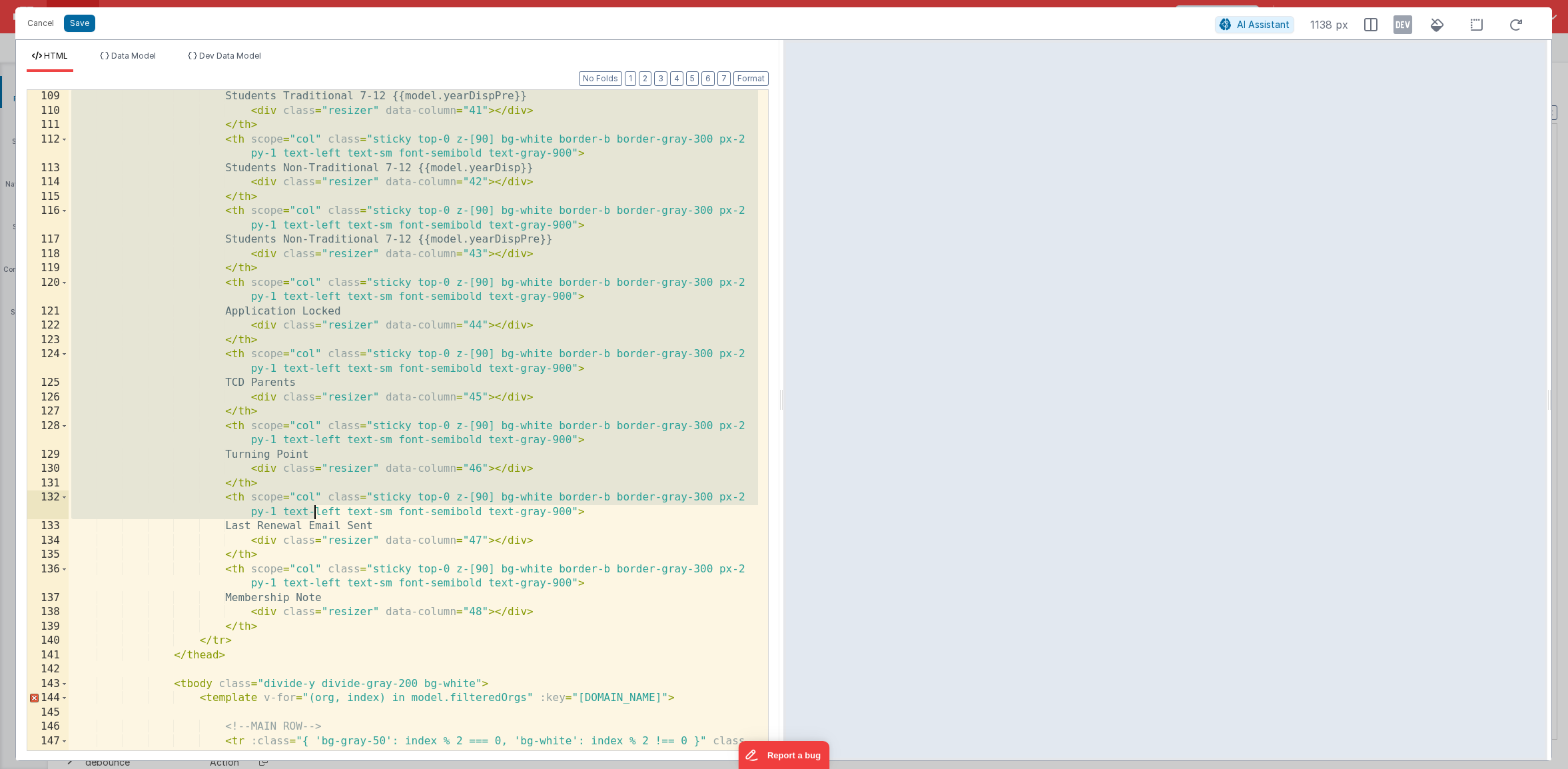
scroll to position [1876, 0]
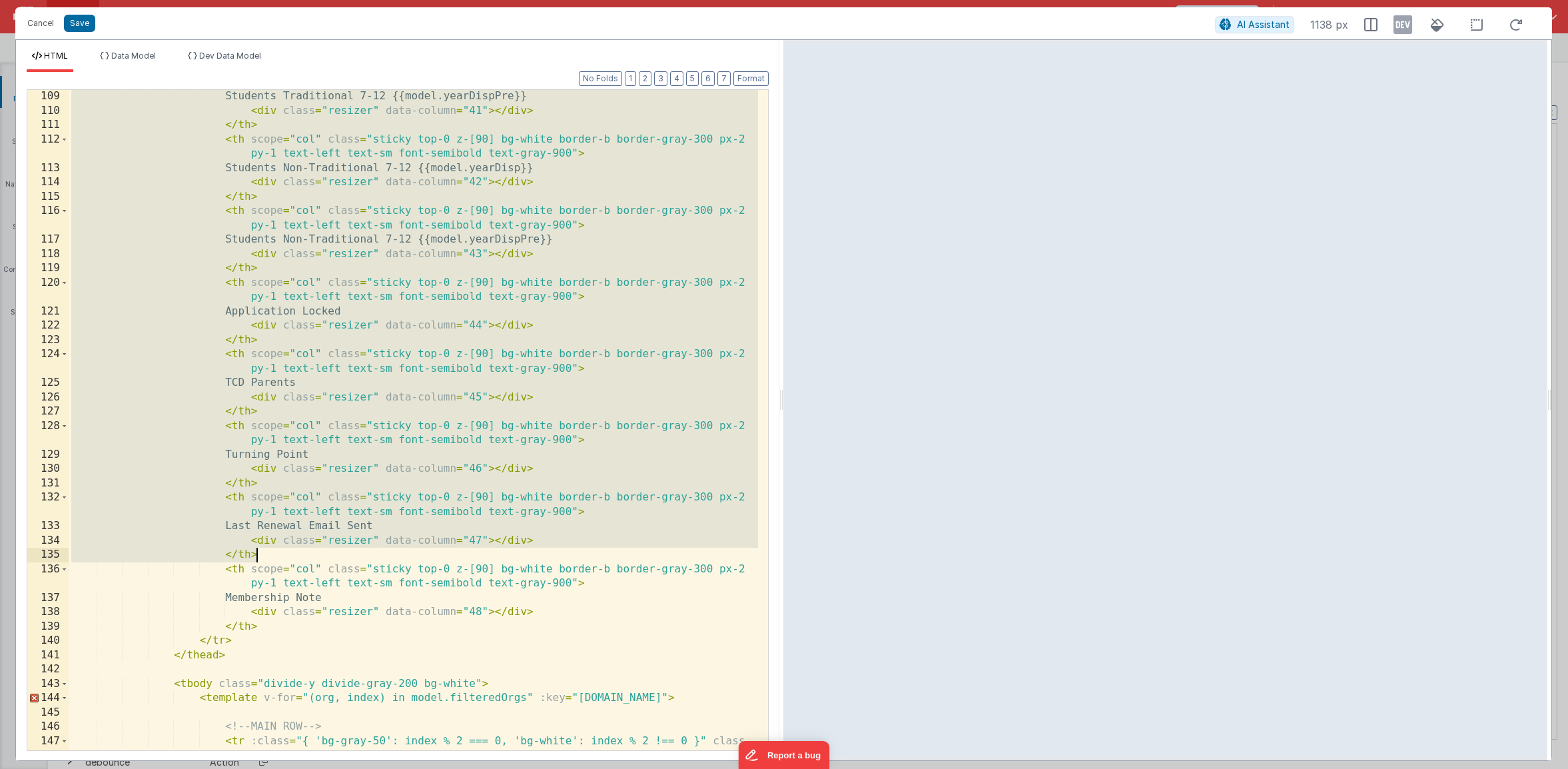
drag, startPoint x: 72, startPoint y: 163, endPoint x: 370, endPoint y: 551, distance: 489.2
click at [369, 551] on div "Students Traditional 7-12 {{model.yearDispPre}} < div class = "resizer" data-co…" at bounding box center [413, 434] width 689 height 689
click at [399, 525] on div "Students Traditional 7-12 {{model.yearDispPre}} < div class = "resizer" data-co…" at bounding box center [413, 434] width 689 height 689
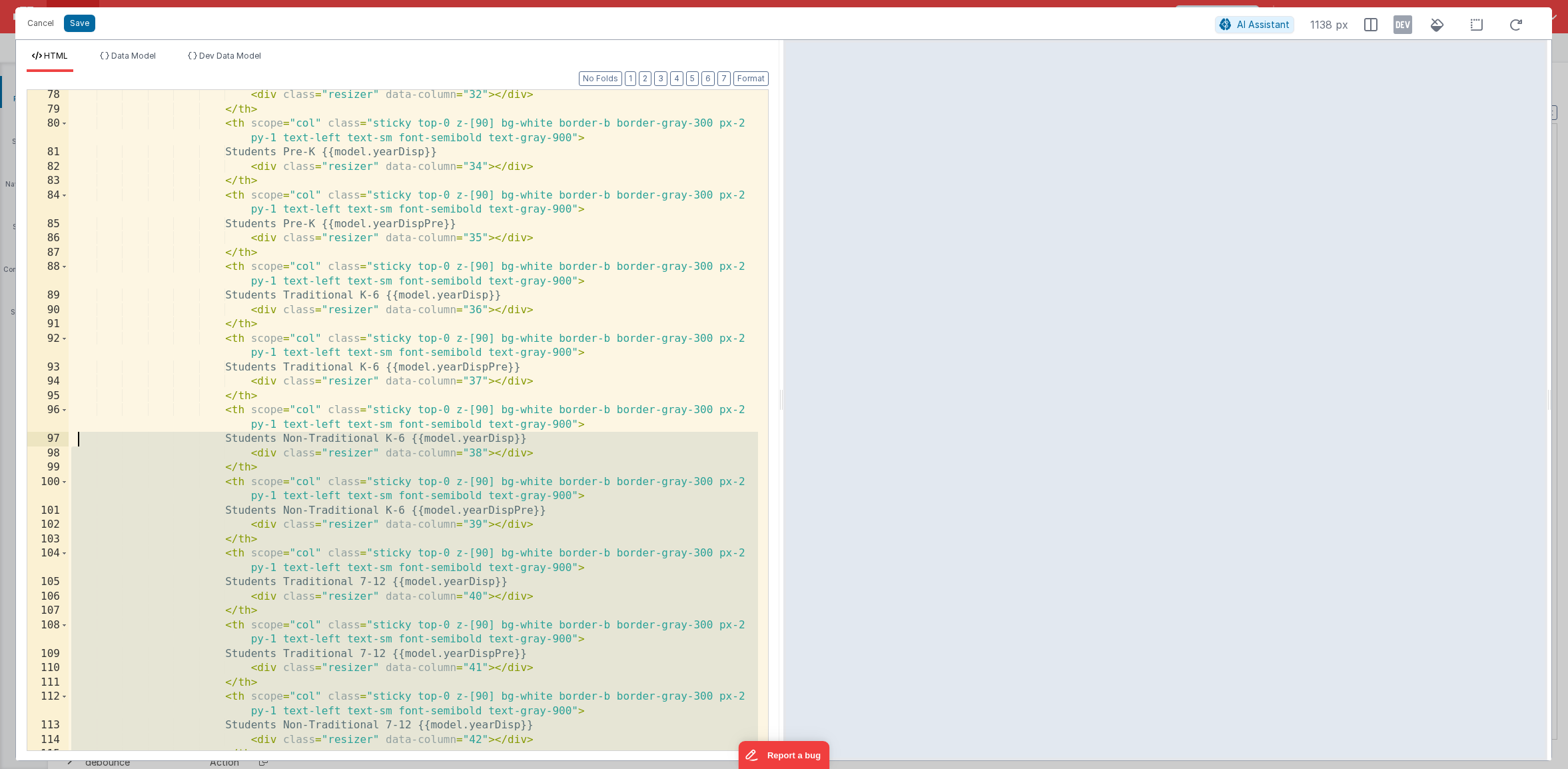
scroll to position [1102, 0]
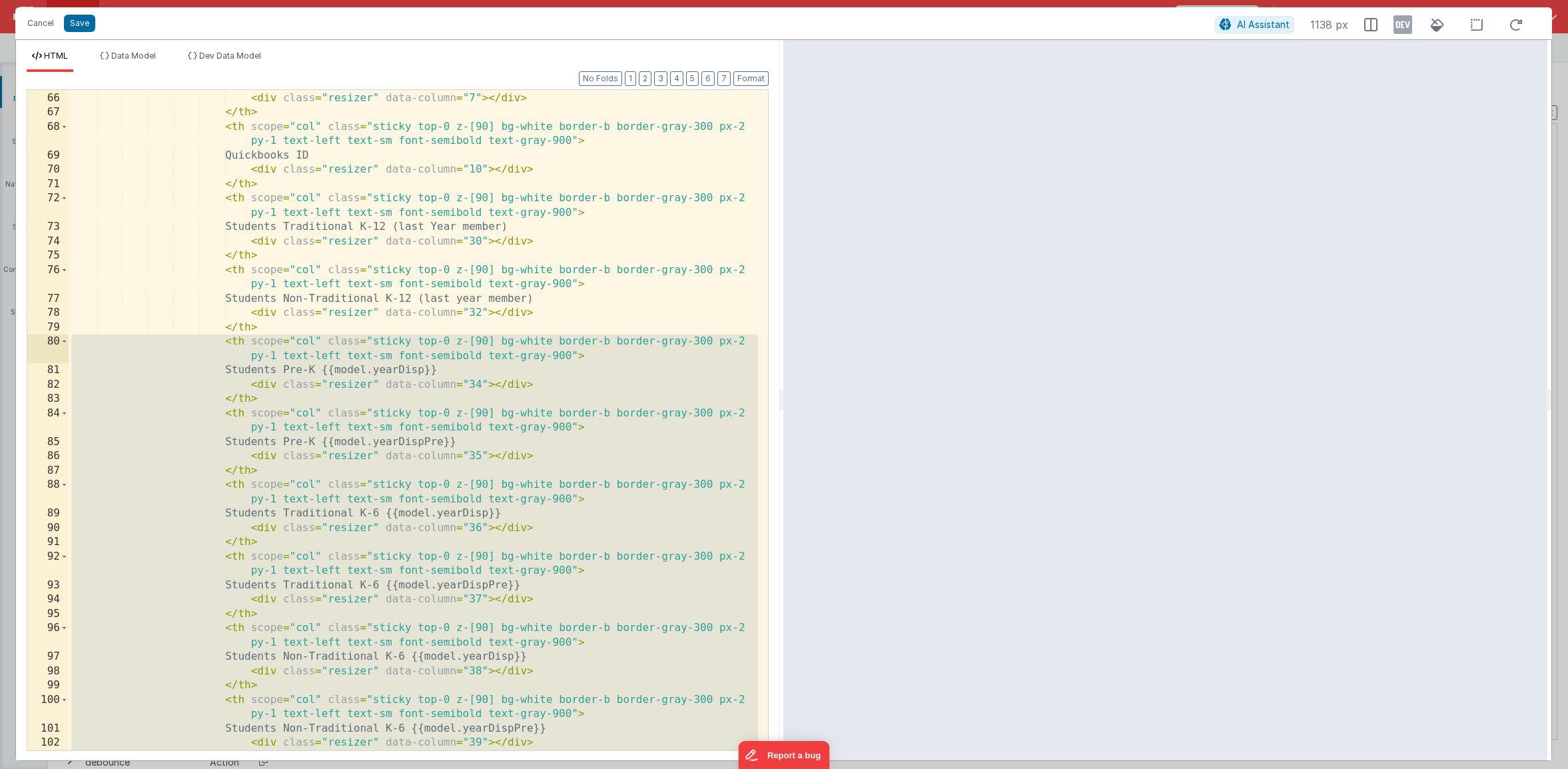
drag, startPoint x: 282, startPoint y: 485, endPoint x: -3, endPoint y: 338, distance: 320.7
click at [0, 338] on html "Cancel Save AI Assistant 1138 px HTML Data Model Dev Data Model Format 7 6 5 4 …" at bounding box center [784, 384] width 1568 height 769
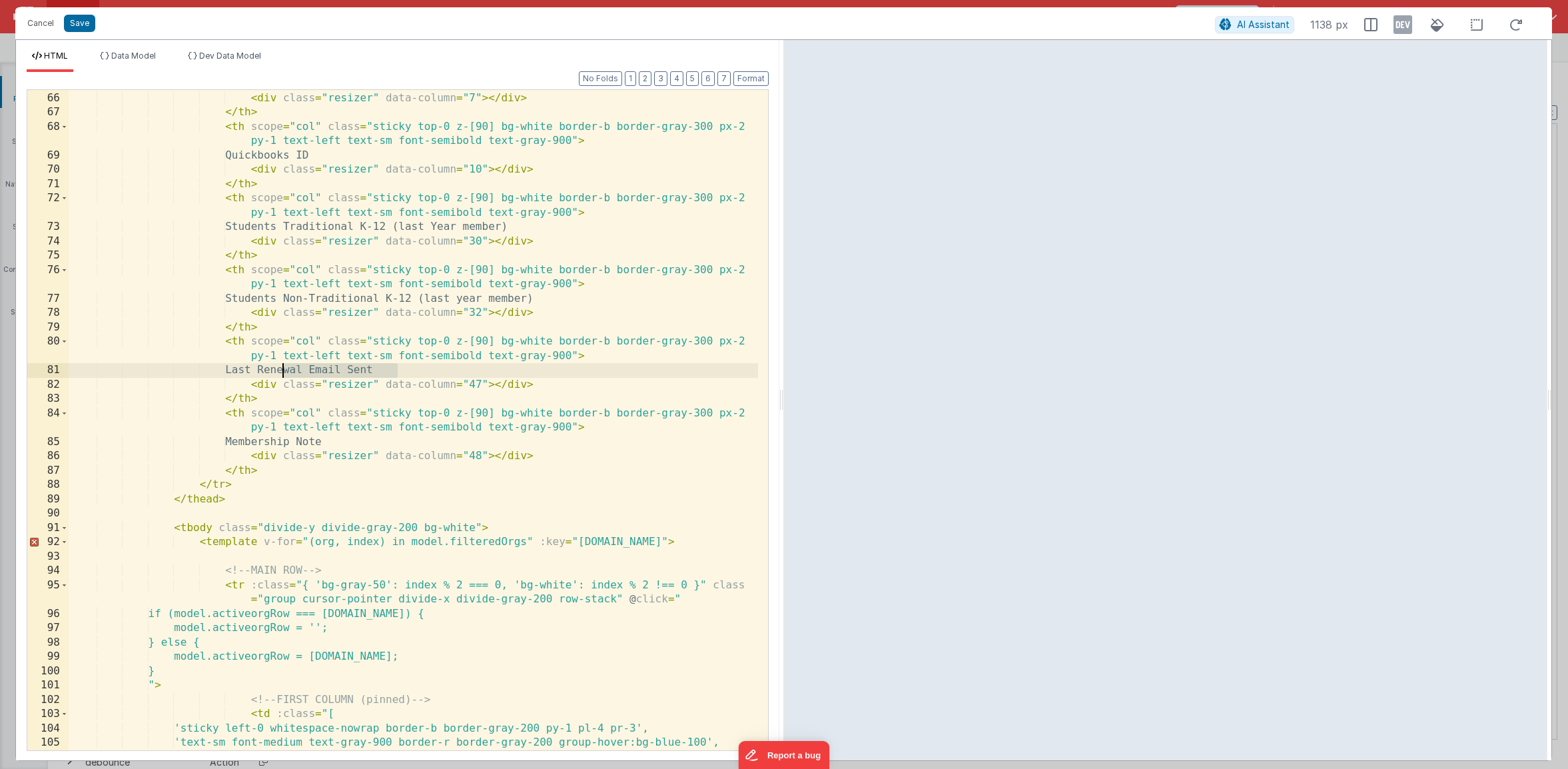
drag, startPoint x: 405, startPoint y: 370, endPoint x: 284, endPoint y: 373, distance: 121.0
click at [284, 373] on div "1st Membership Date < div class = "resizer" data-column = "7" > </ div > </ th …" at bounding box center [413, 421] width 689 height 689
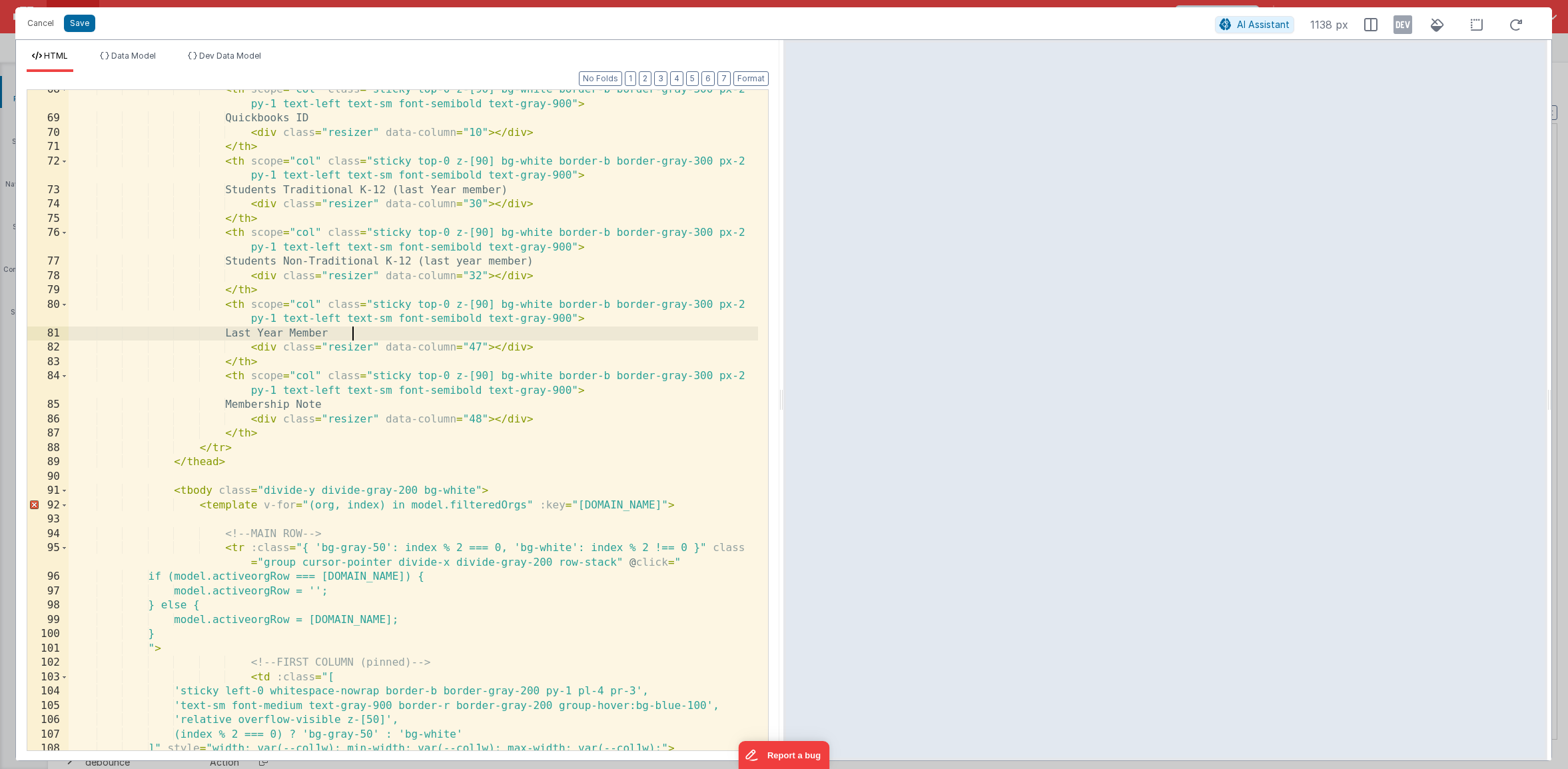
scroll to position [1152, 0]
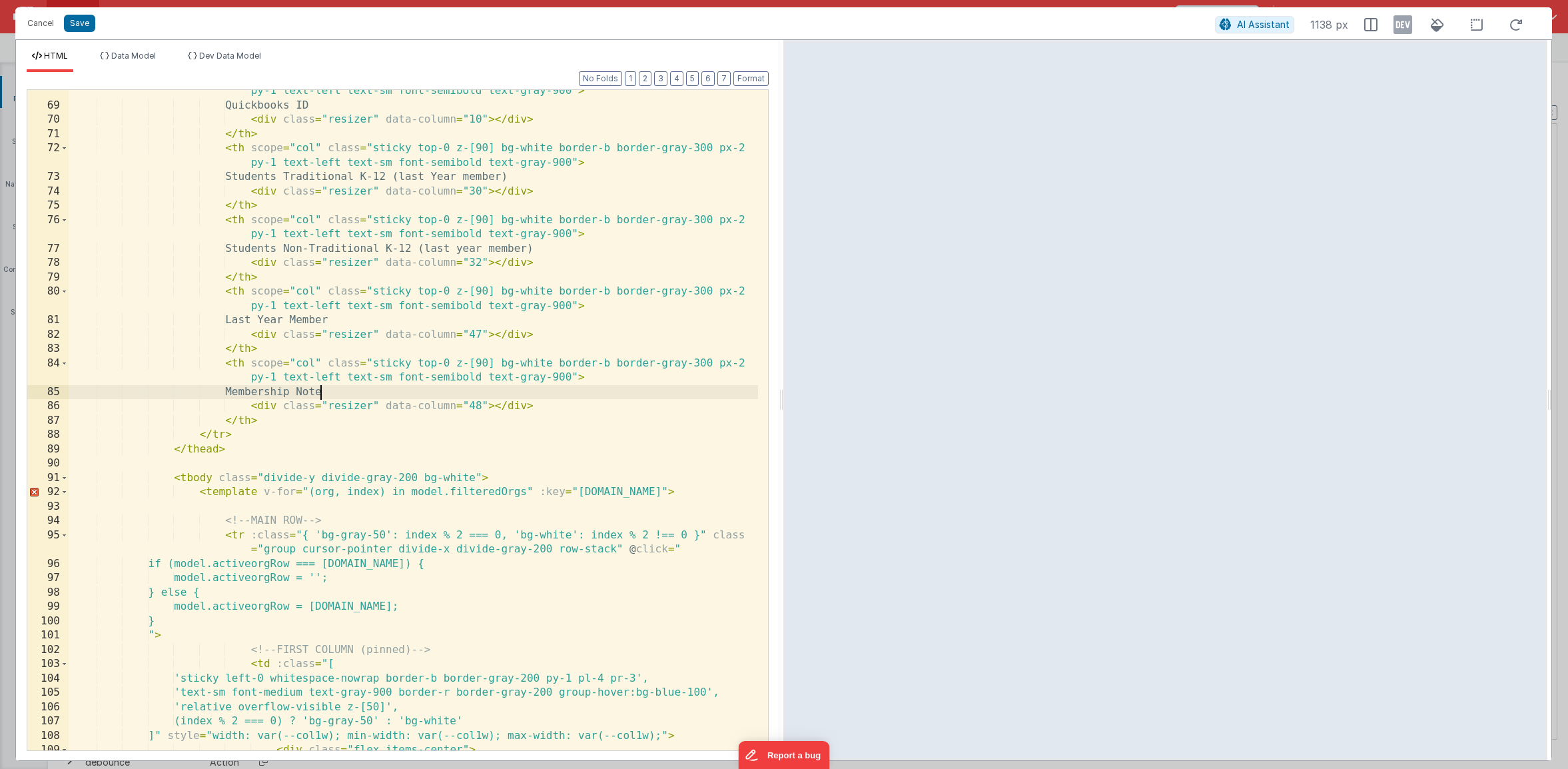
click at [323, 391] on div "< th scope = "col" class = "sticky top-0 z-[90] bg-white border-b border-gray-3…" at bounding box center [413, 422] width 689 height 703
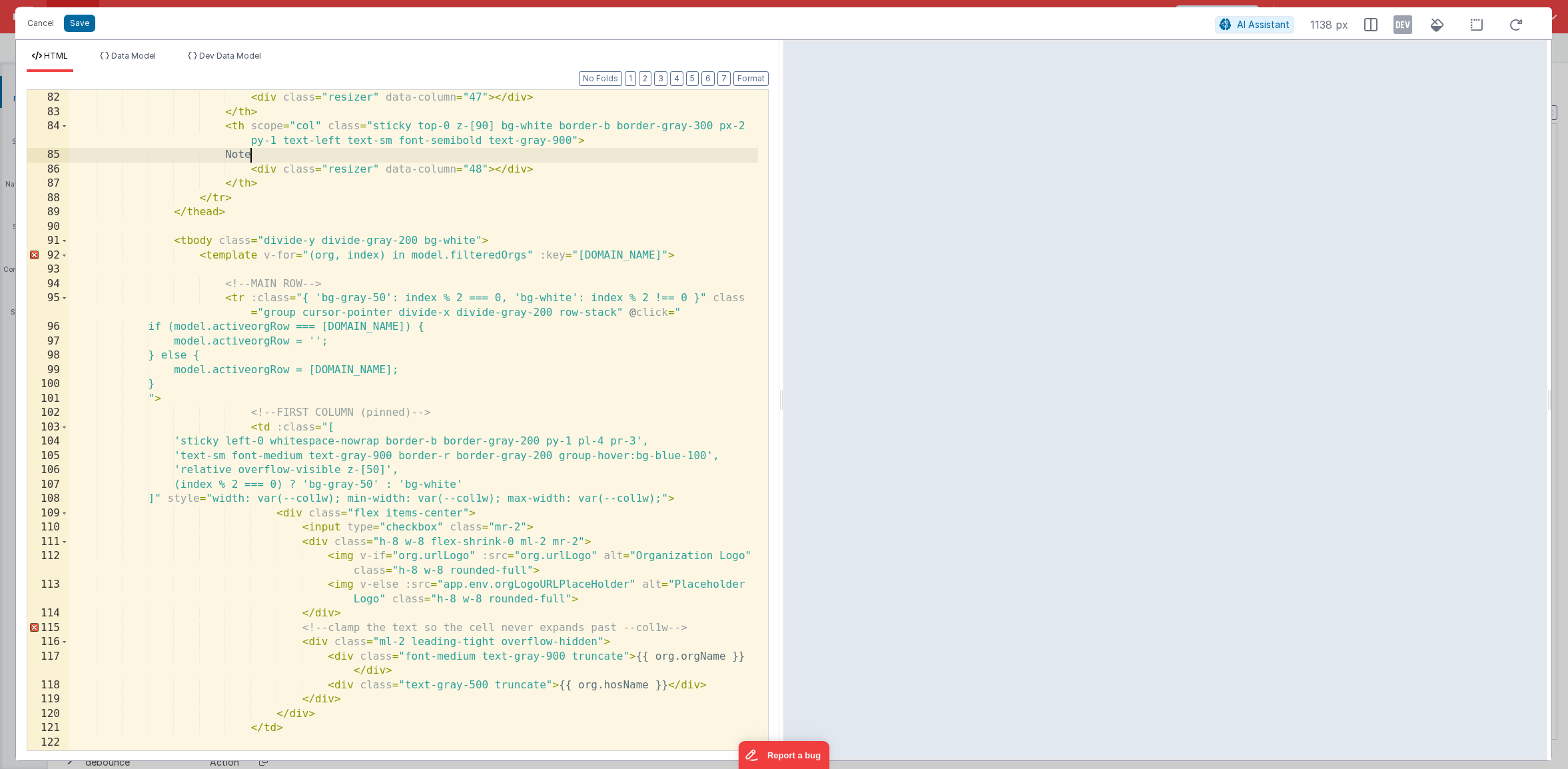
scroll to position [1390, 0]
click at [78, 25] on button "Save" at bounding box center [80, 23] width 31 height 17
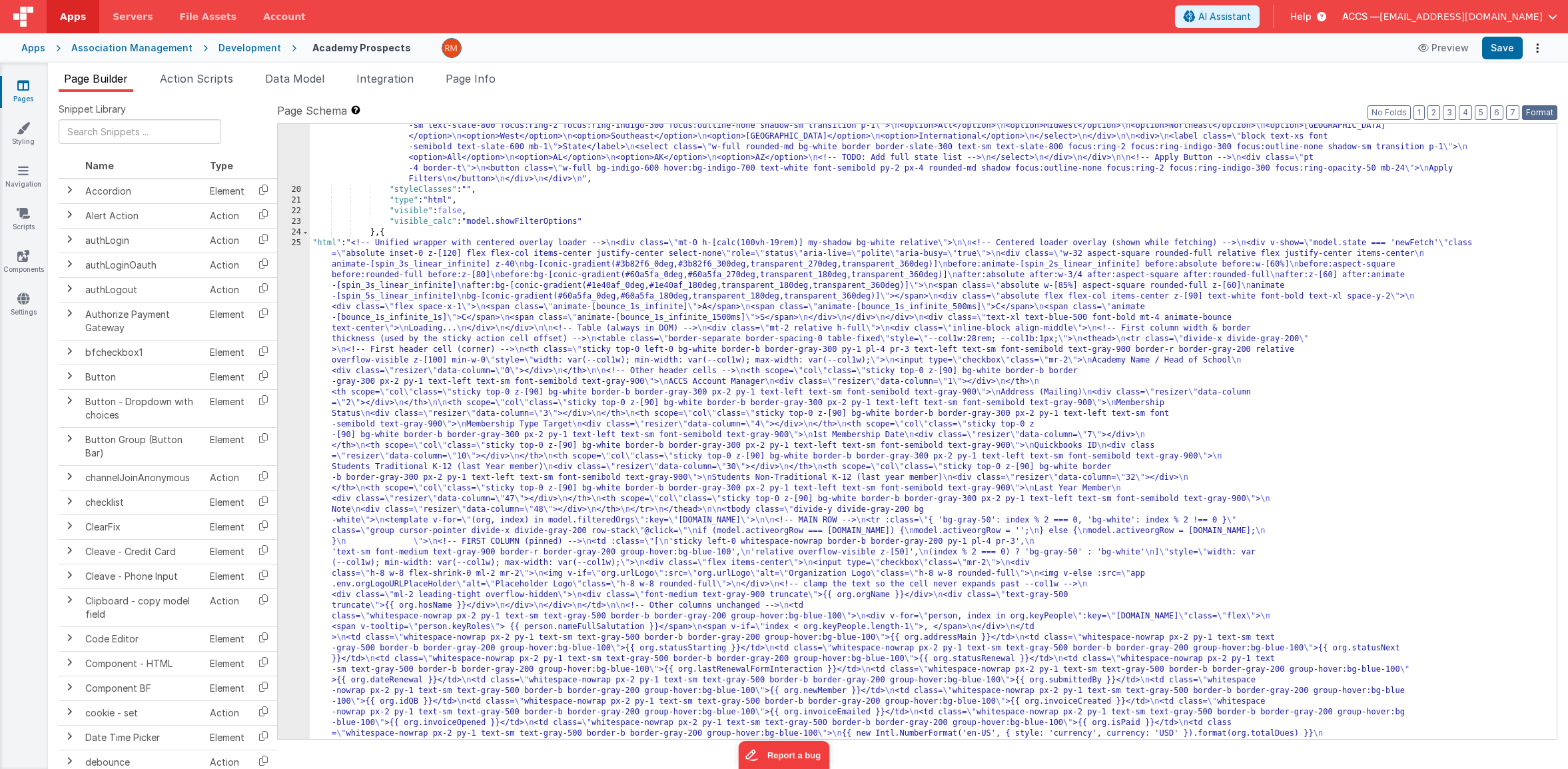
click at [1474, 110] on button "Format" at bounding box center [1540, 113] width 35 height 15
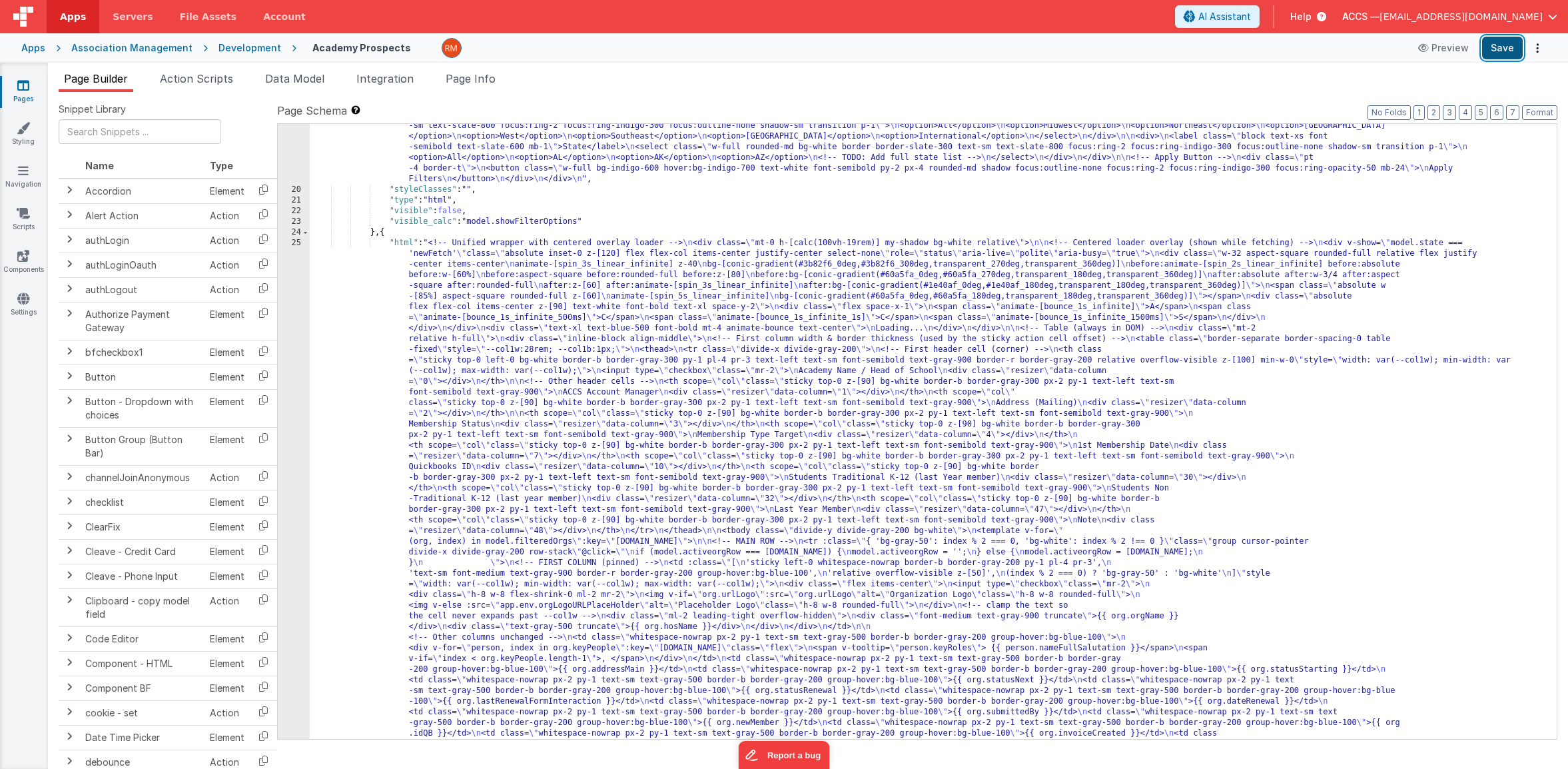
click at [1474, 50] on button "Save" at bounding box center [1502, 48] width 41 height 22
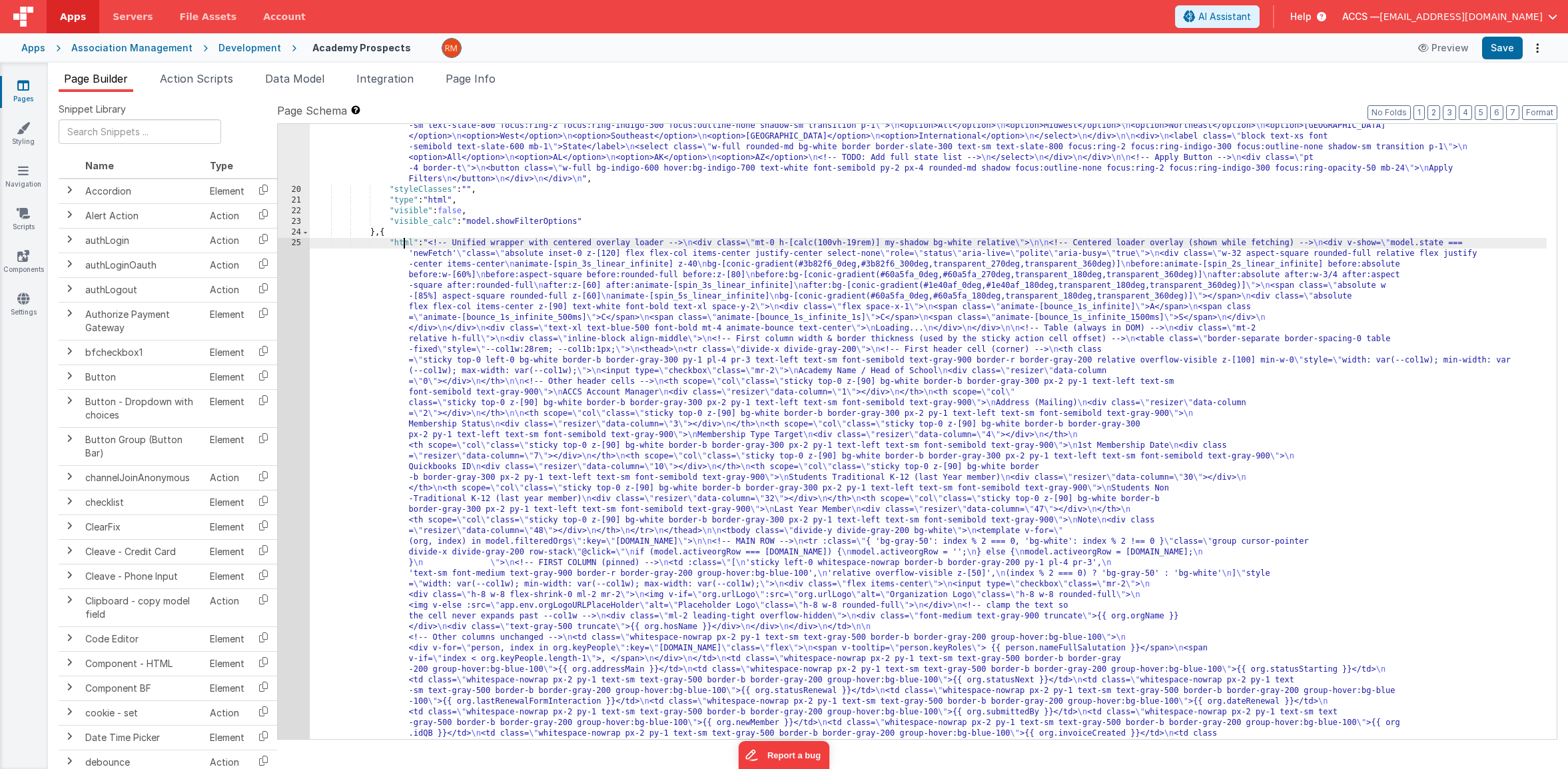
click at [297, 243] on div "25" at bounding box center [294, 754] width 32 height 1034
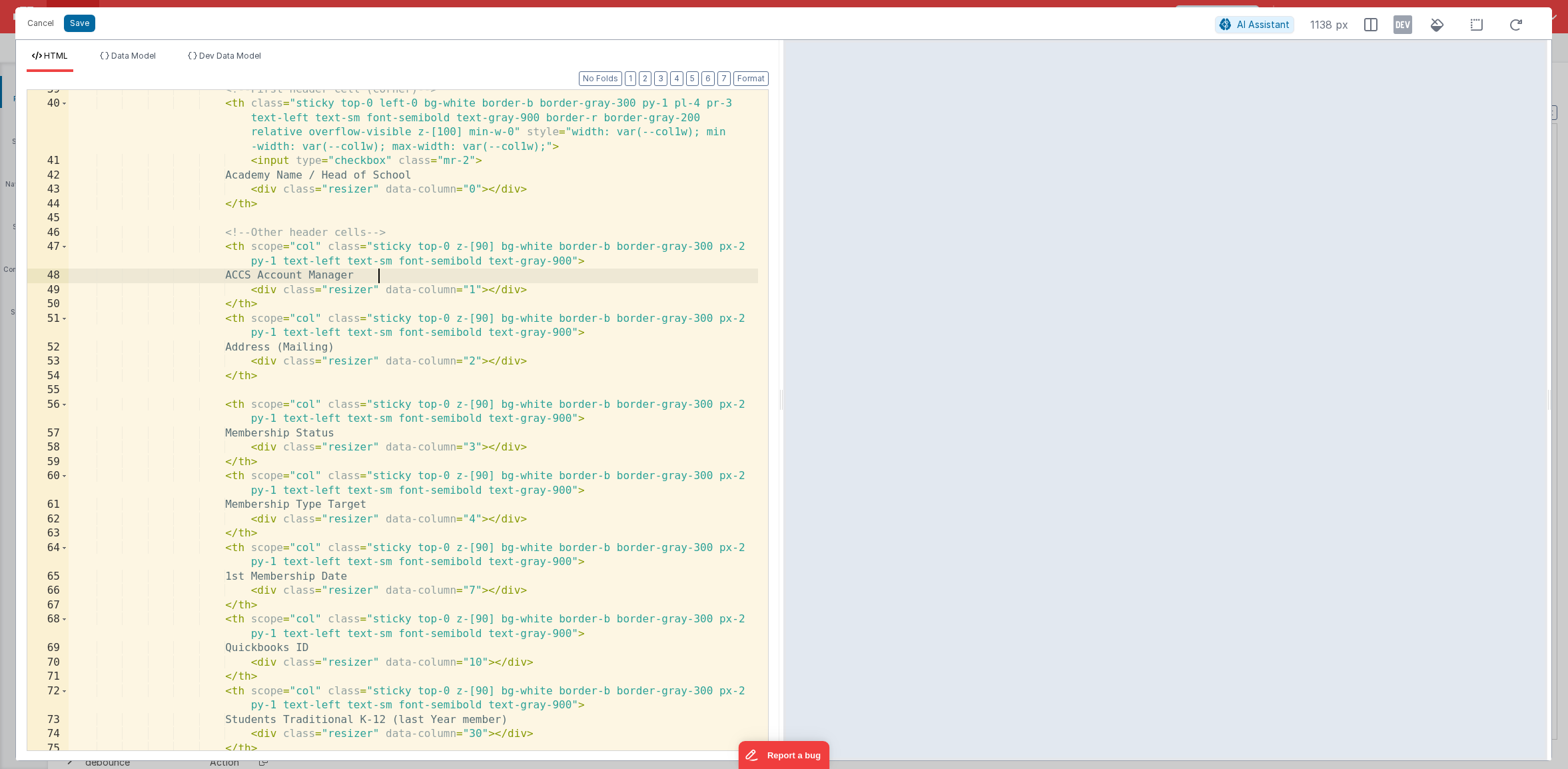
scroll to position [0, 0]
drag, startPoint x: 380, startPoint y: 276, endPoint x: 253, endPoint y: 278, distance: 127.0
click at [253, 278] on div "<!-- First header cell (corner) --> < th class = "sticky top-0 left-0 bg-white …" at bounding box center [413, 434] width 689 height 703
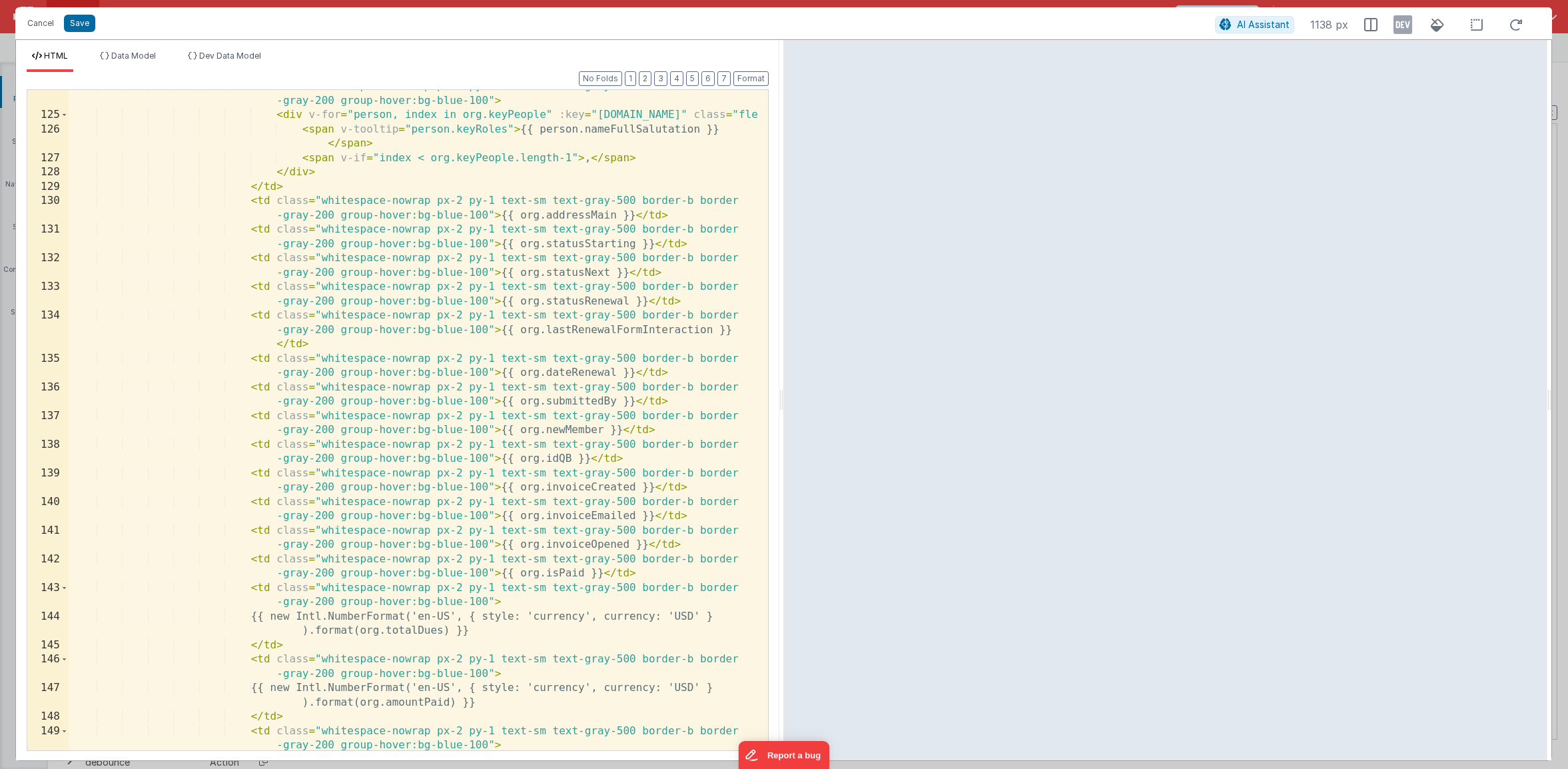
scroll to position [2086, 0]
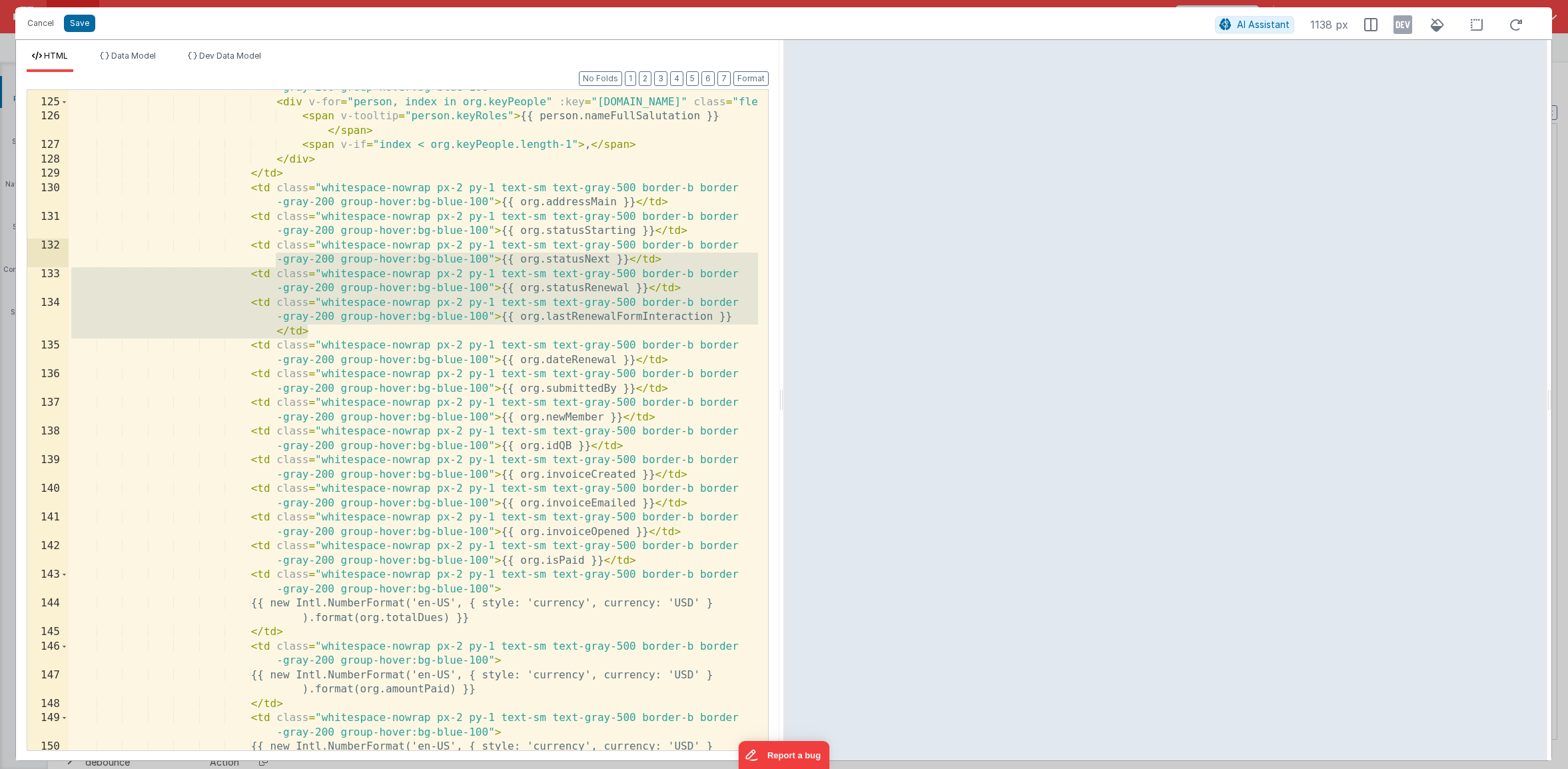
drag, startPoint x: 326, startPoint y: 329, endPoint x: 1, endPoint y: 254, distance: 333.5
click at [1, 254] on div "Cancel Save AI Assistant 1138 px HTML Data Model Dev Data Model Format 7 6 5 4 …" at bounding box center [784, 384] width 1568 height 769
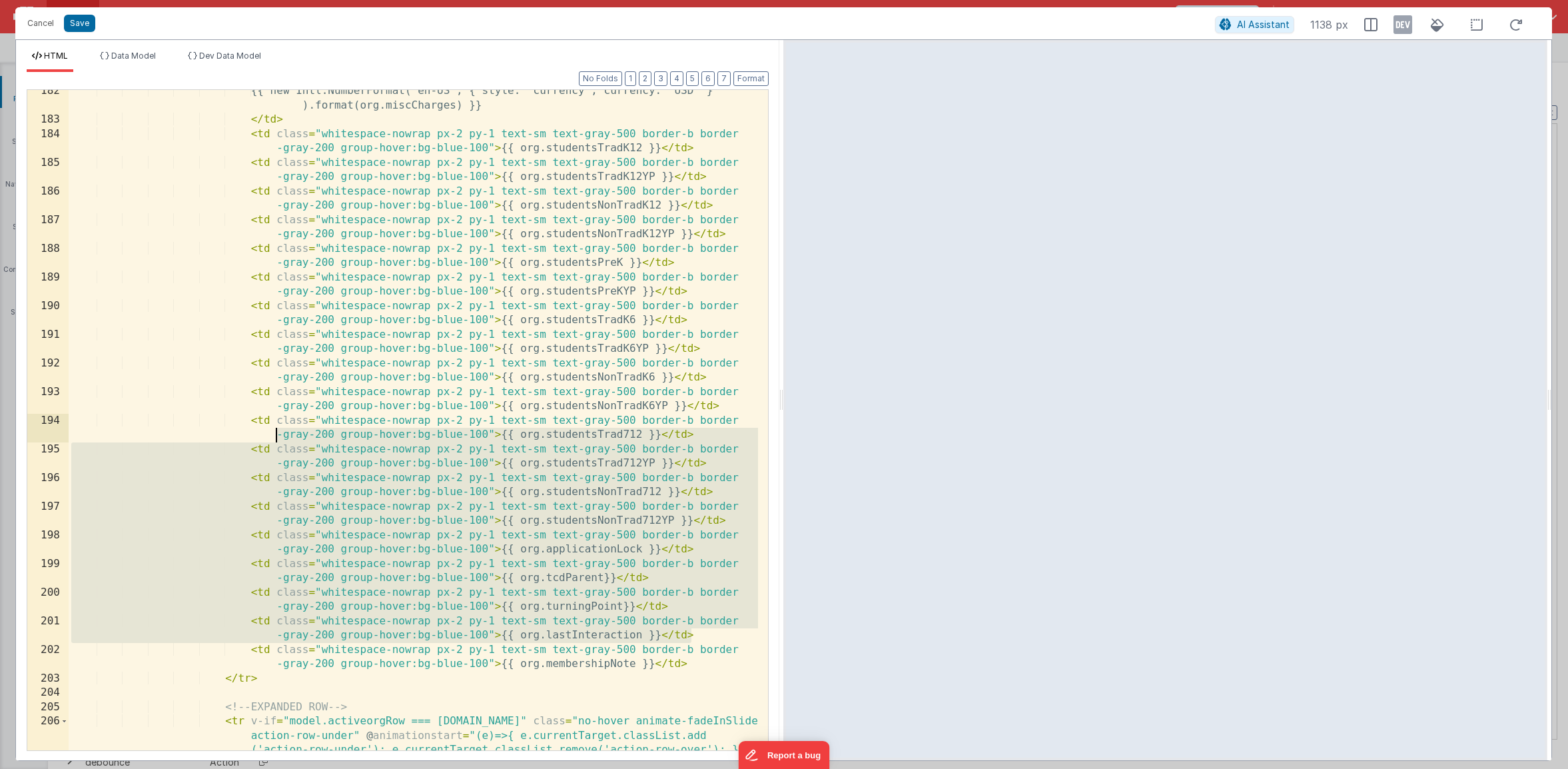
scroll to position [3514, 0]
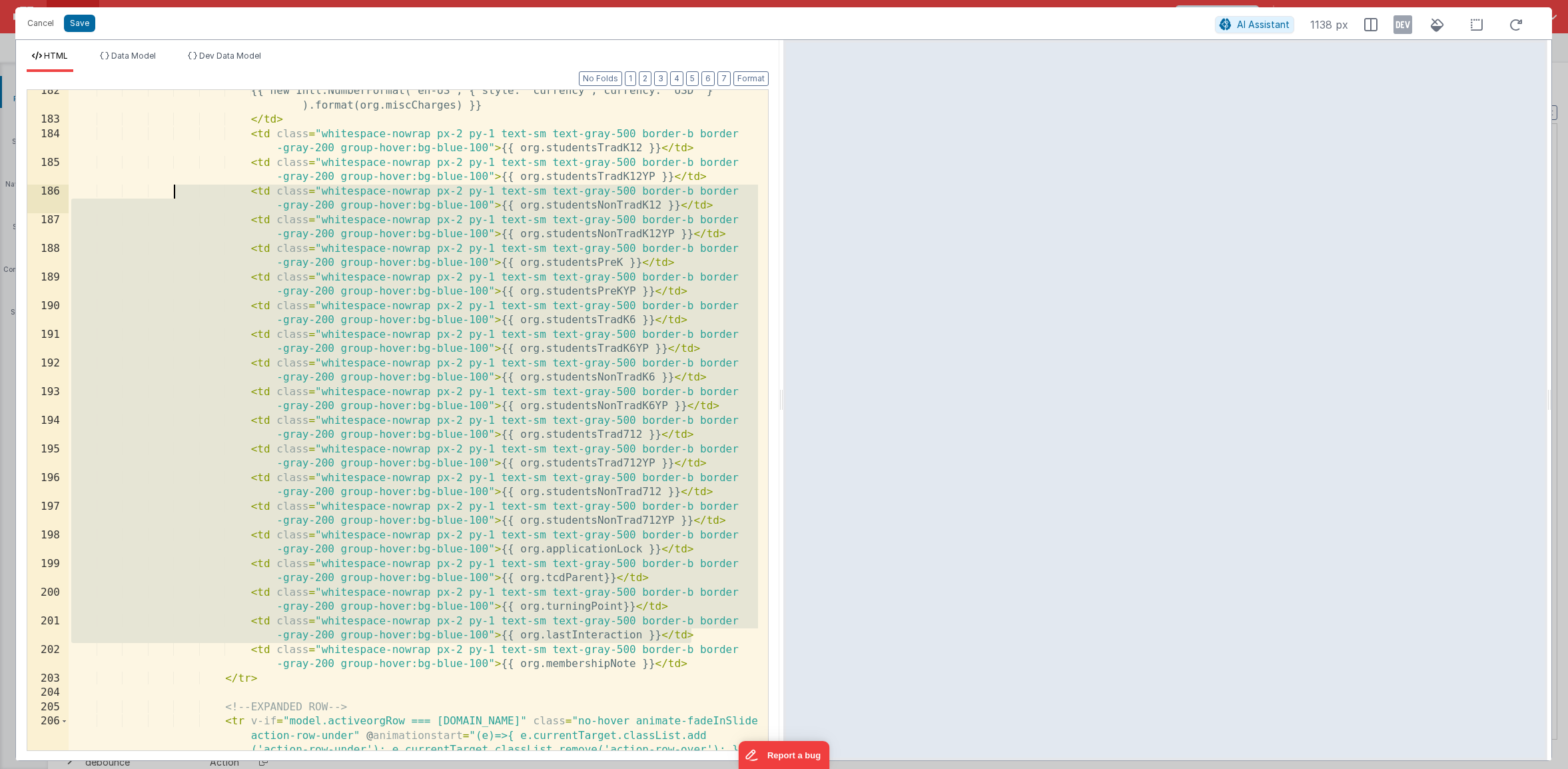
drag, startPoint x: 696, startPoint y: 466, endPoint x: 173, endPoint y: 191, distance: 590.9
click at [173, 191] on div "{{ new Intl.NumberFormat('en-US', { style: 'currency', currency: 'USD' } ).form…" at bounding box center [413, 464] width 689 height 761
click at [481, 177] on div "{{ new Intl.NumberFormat('en-US', { style: 'currency', currency: 'USD' } ).form…" at bounding box center [413, 464] width 689 height 761
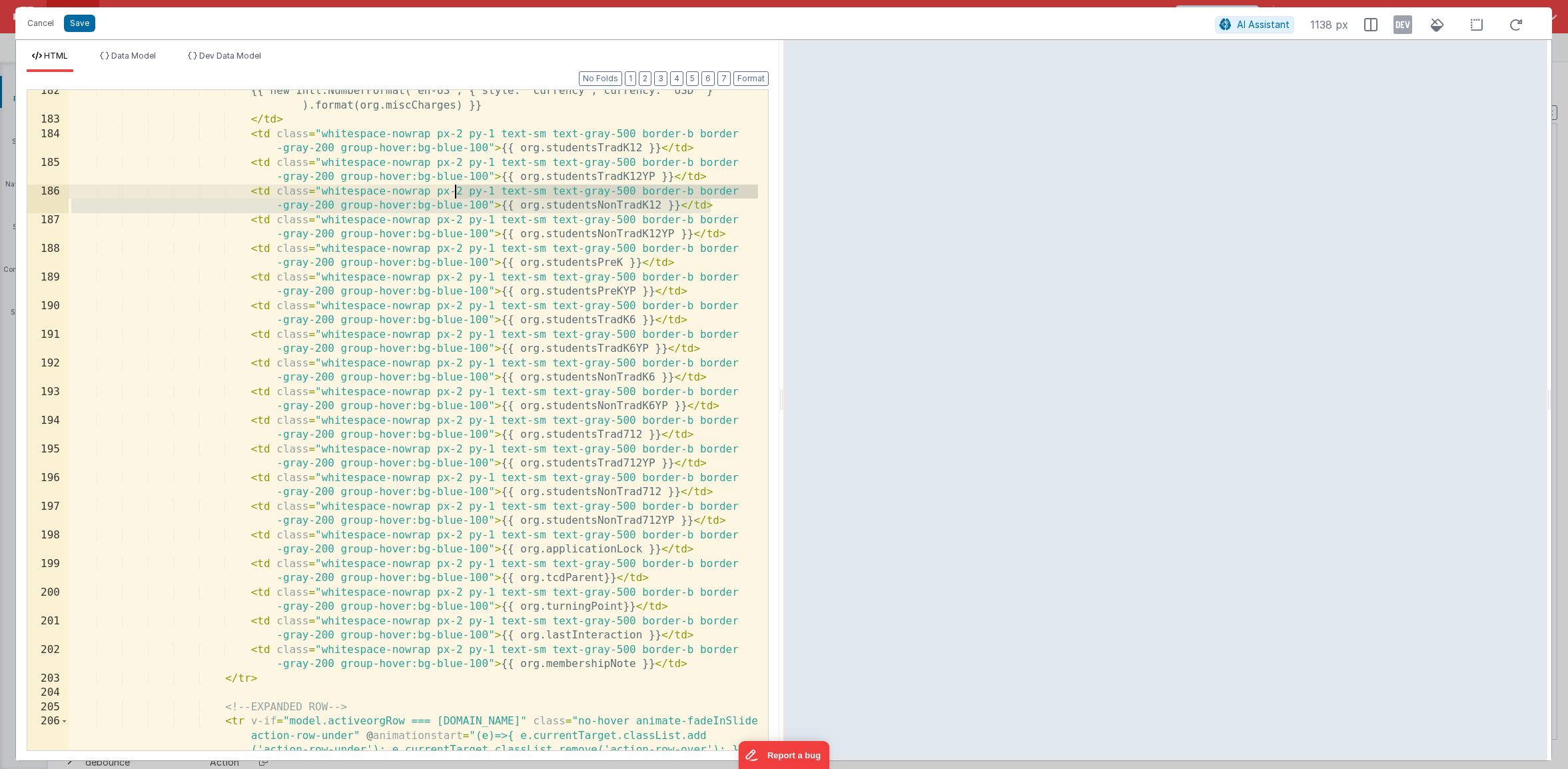
drag, startPoint x: 735, startPoint y: 200, endPoint x: 457, endPoint y: 192, distance: 278.1
click at [457, 192] on div "{{ new Intl.NumberFormat('en-US', { style: 'currency', currency: 'USD' } ).form…" at bounding box center [413, 464] width 689 height 761
drag, startPoint x: 666, startPoint y: 186, endPoint x: 672, endPoint y: 186, distance: 6.0
click at [666, 186] on div "{{ new Intl.NumberFormat('en-US', { style: 'currency', currency: 'USD' } ).form…" at bounding box center [413, 464] width 689 height 761
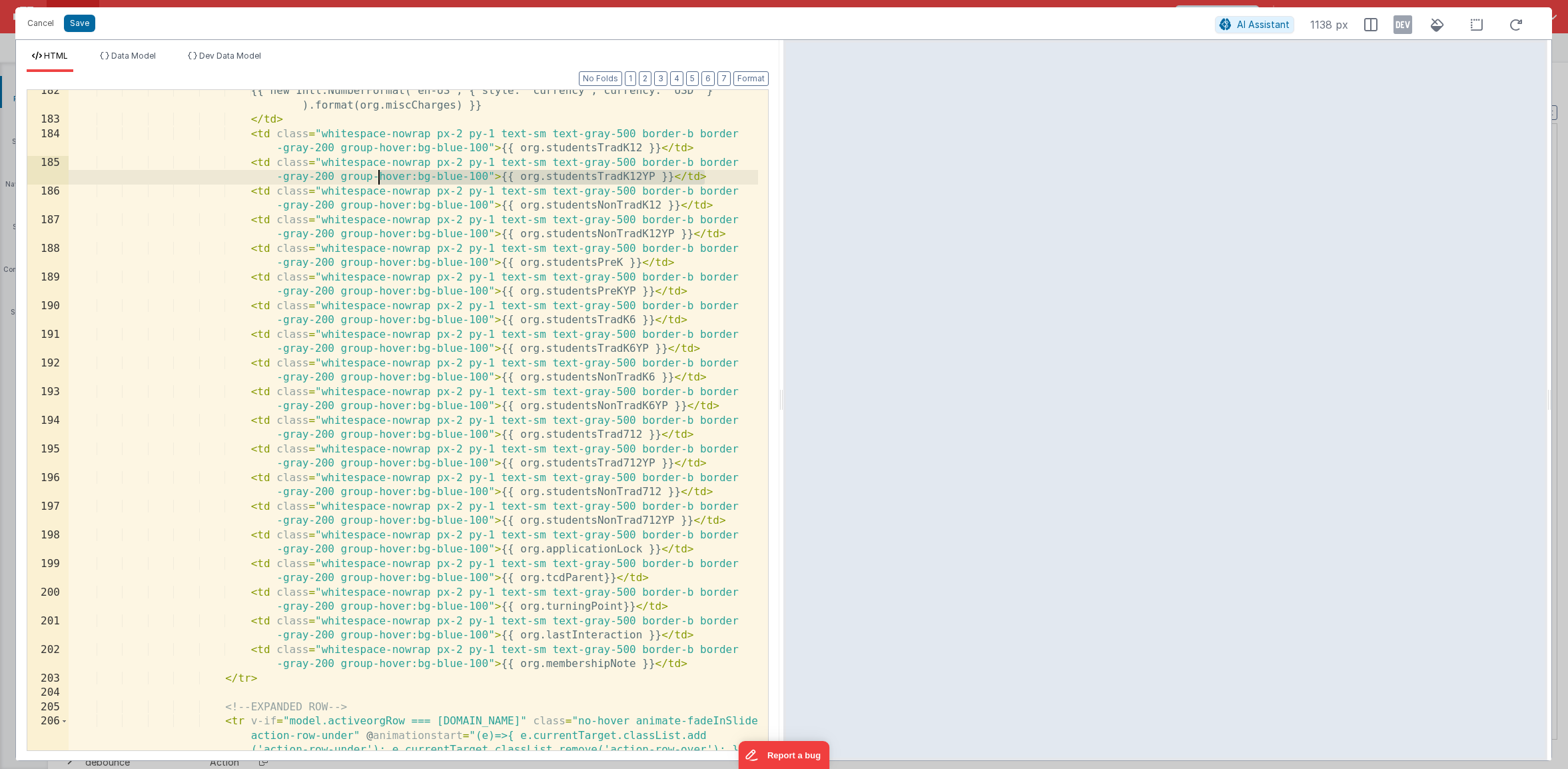
drag, startPoint x: 715, startPoint y: 179, endPoint x: 367, endPoint y: 182, distance: 348.0
click at [367, 182] on div "{{ new Intl.NumberFormat('en-US', { style: 'currency', currency: 'USD' } ).form…" at bounding box center [413, 464] width 689 height 761
drag, startPoint x: 248, startPoint y: 162, endPoint x: 723, endPoint y: 173, distance: 475.1
click at [723, 173] on div "{{ new Intl.NumberFormat('en-US', { style: 'currency', currency: 'USD' } ).form…" at bounding box center [413, 464] width 689 height 761
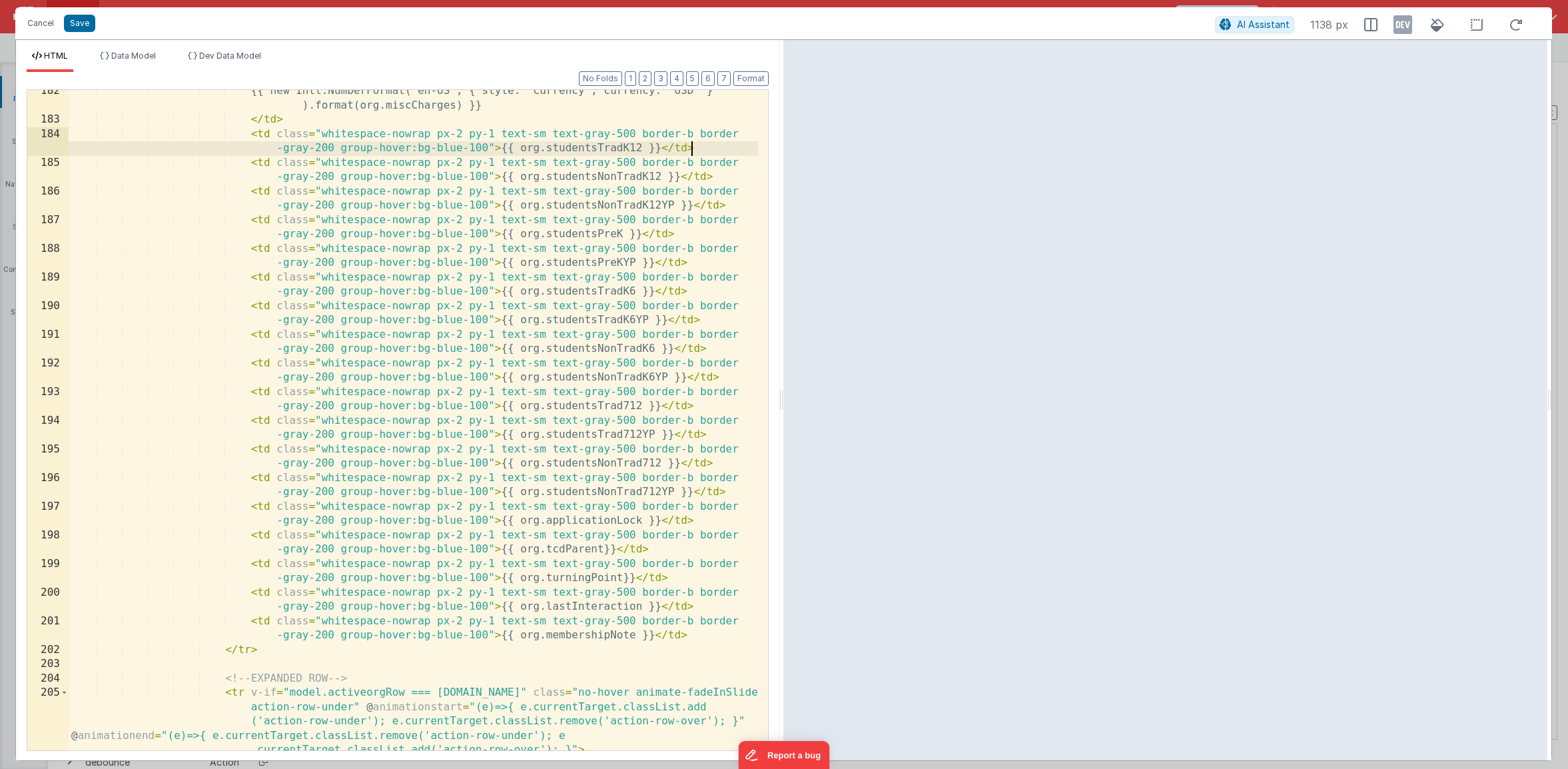
drag, startPoint x: 630, startPoint y: 194, endPoint x: 616, endPoint y: 192, distance: 14.1
click at [629, 194] on div "{{ new Intl.NumberFormat('en-US', { style: 'currency', currency: 'USD' } ).form…" at bounding box center [413, 436] width 689 height 703
click at [248, 190] on div "{{ new Intl.NumberFormat('en-US', { style: 'currency', currency: 'USD' } ).form…" at bounding box center [413, 436] width 689 height 703
click at [86, 192] on div "{{ new Intl.NumberFormat('en-US', { style: 'currency', currency: 'USD' } ).form…" at bounding box center [413, 436] width 689 height 703
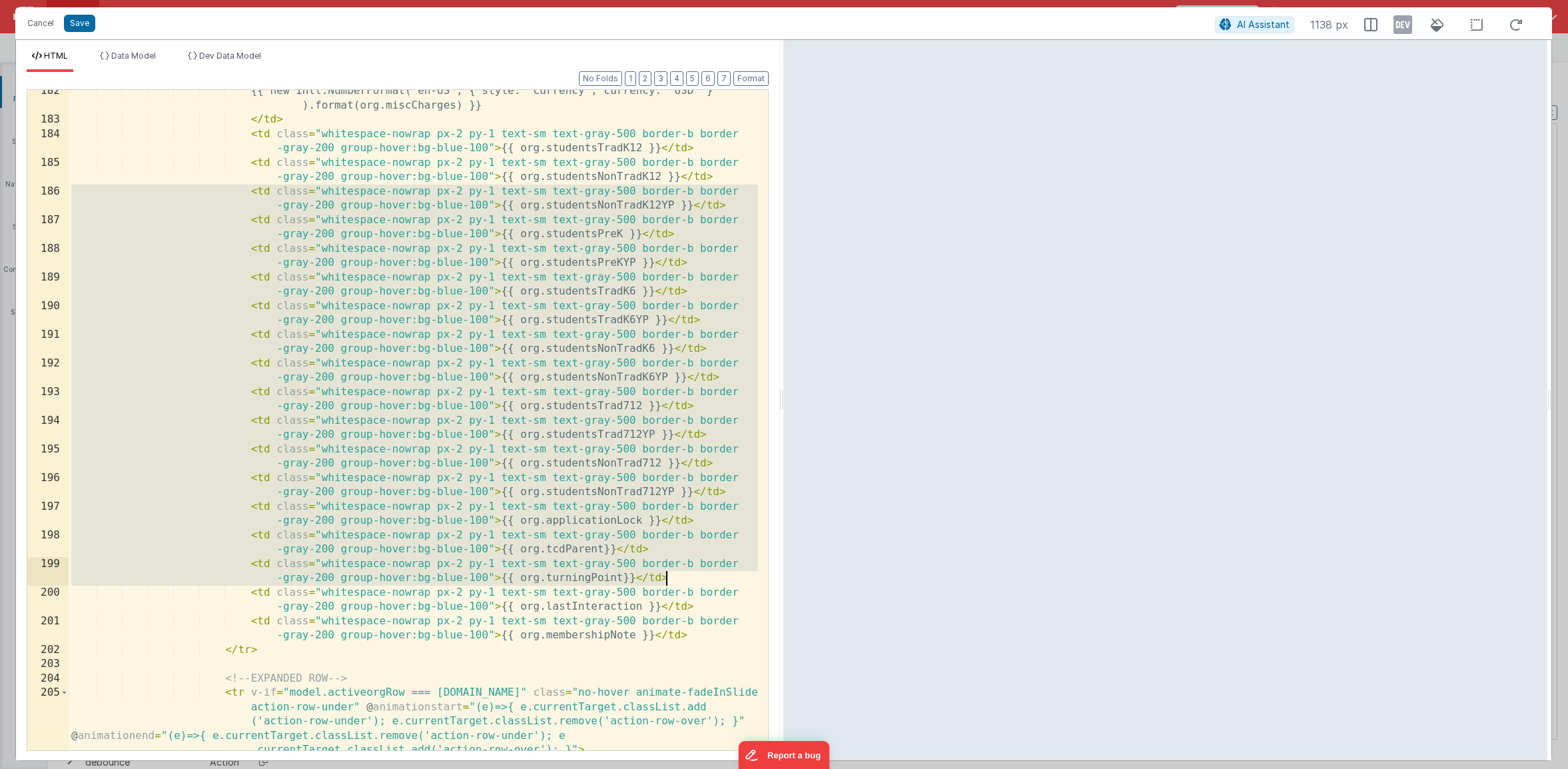
drag, startPoint x: 72, startPoint y: 190, endPoint x: 739, endPoint y: 583, distance: 774.2
click at [739, 583] on div "{{ new Intl.NumberFormat('en-US', { style: 'currency', currency: 'USD' } ).form…" at bounding box center [413, 436] width 689 height 703
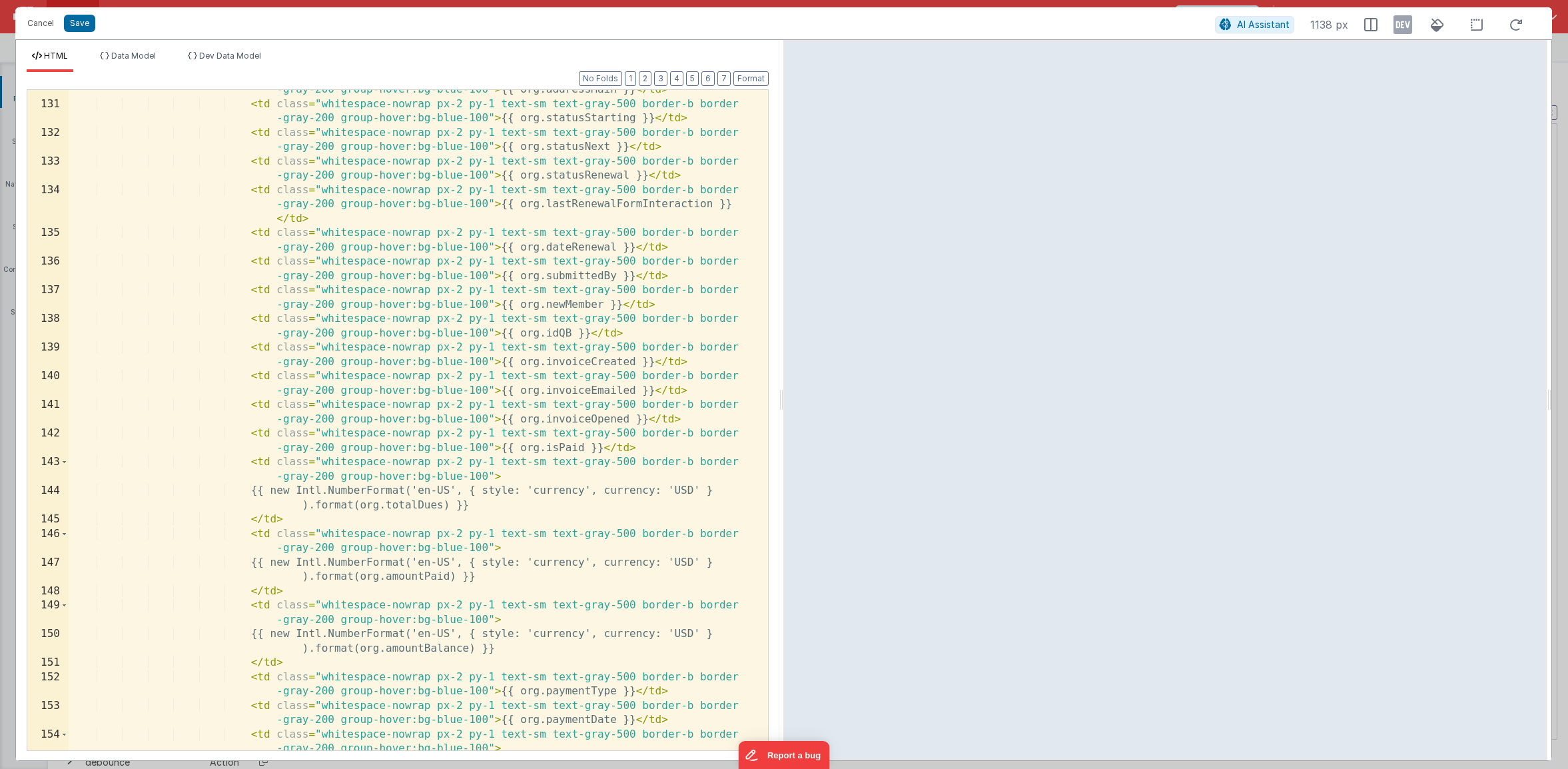
scroll to position [2004, 0]
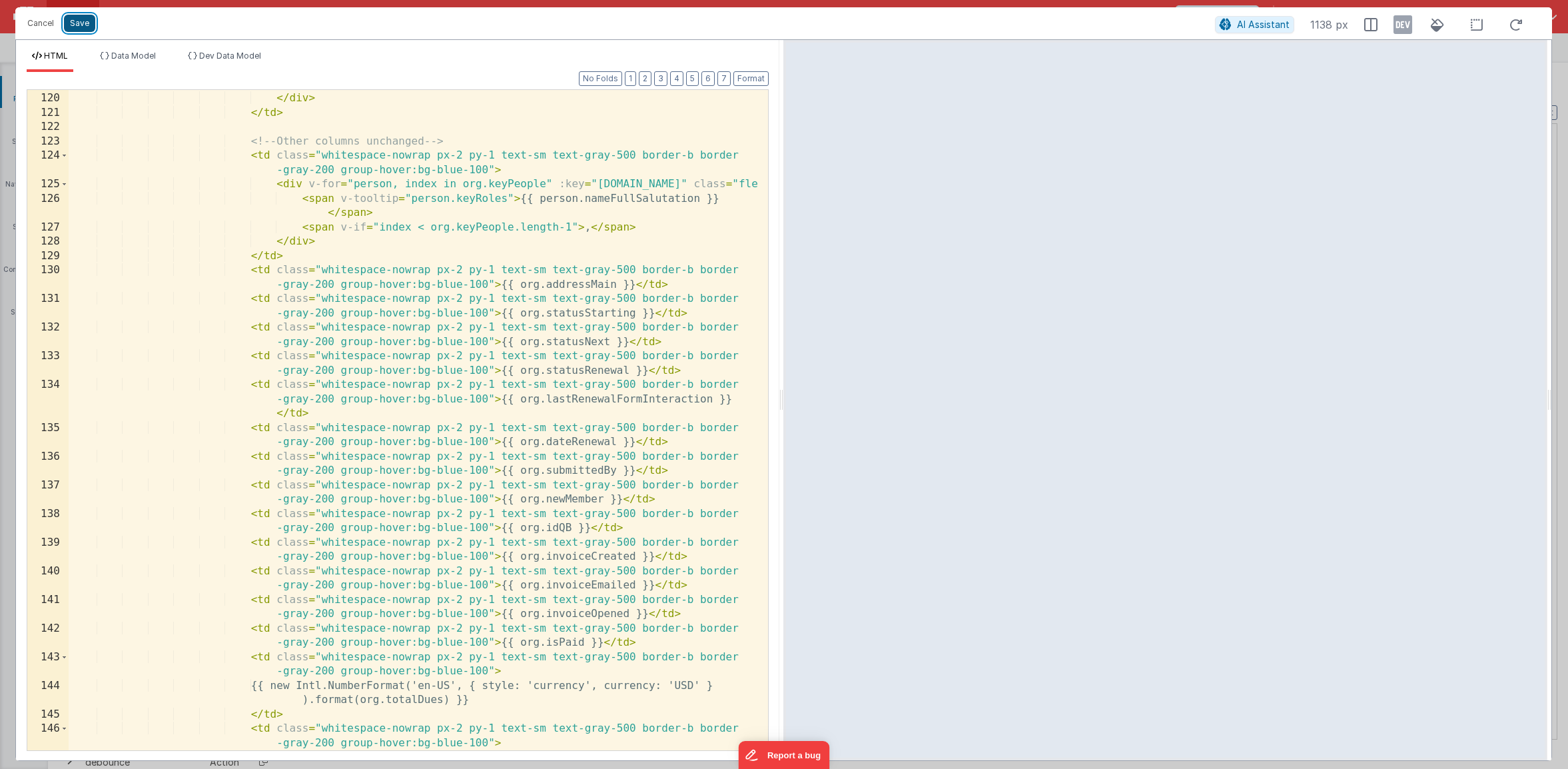
click at [92, 27] on button "Save" at bounding box center [80, 23] width 31 height 17
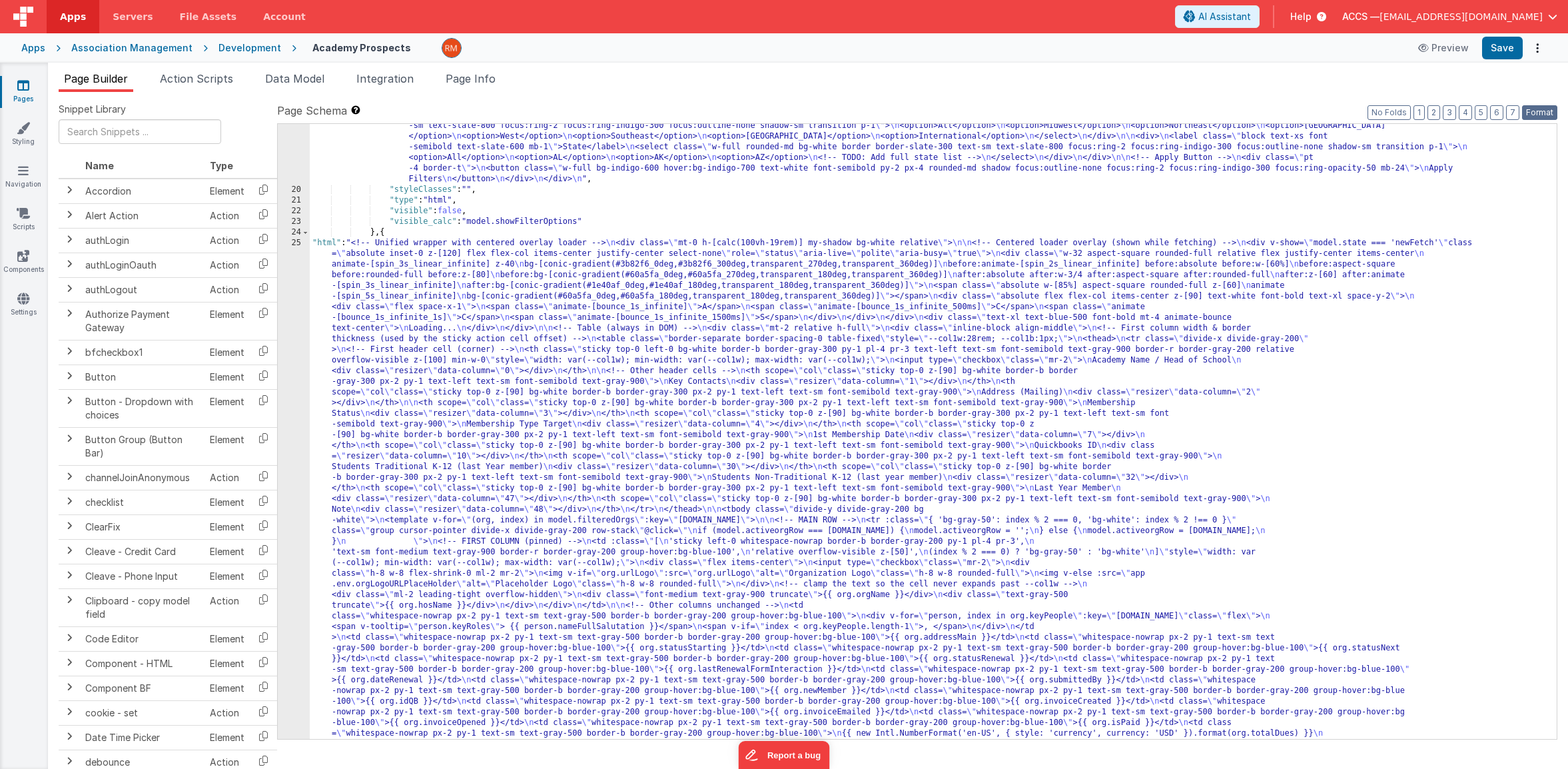
click at [1474, 110] on button "Format" at bounding box center [1540, 113] width 35 height 15
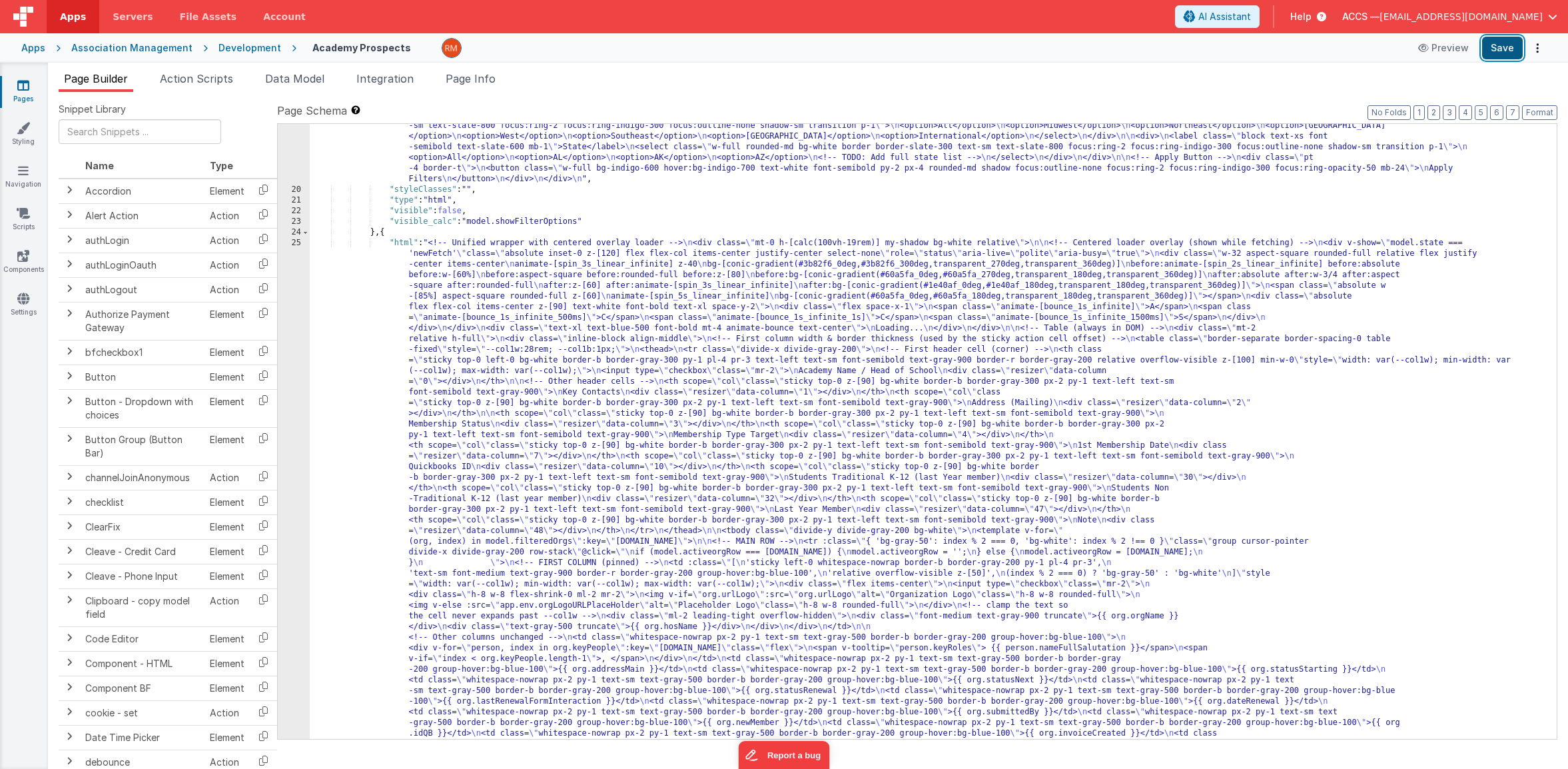
click at [1474, 51] on button "Save" at bounding box center [1502, 48] width 41 height 22
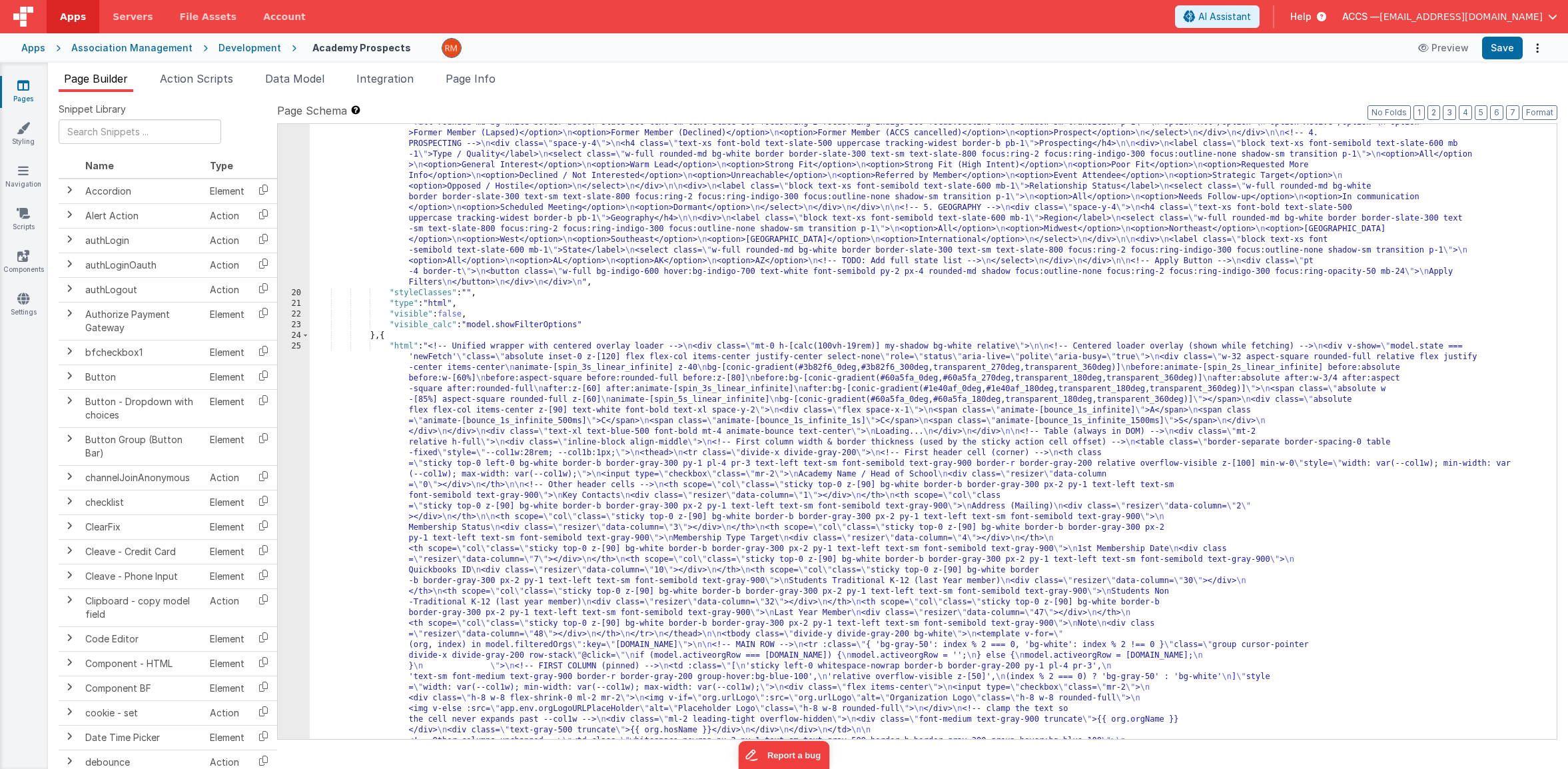
scroll to position [488, 0]
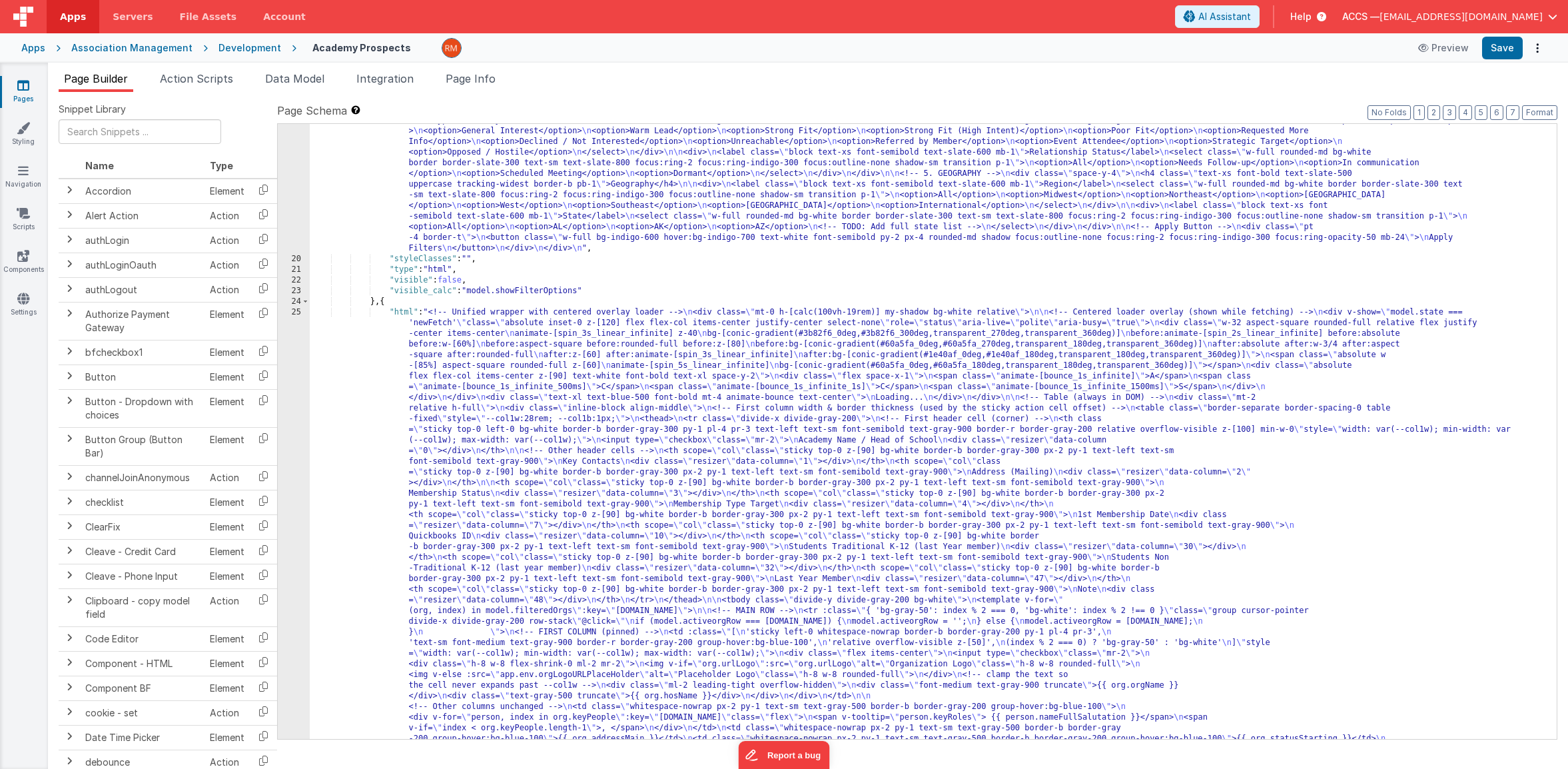
click at [294, 311] on div "25" at bounding box center [294, 760] width 32 height 906
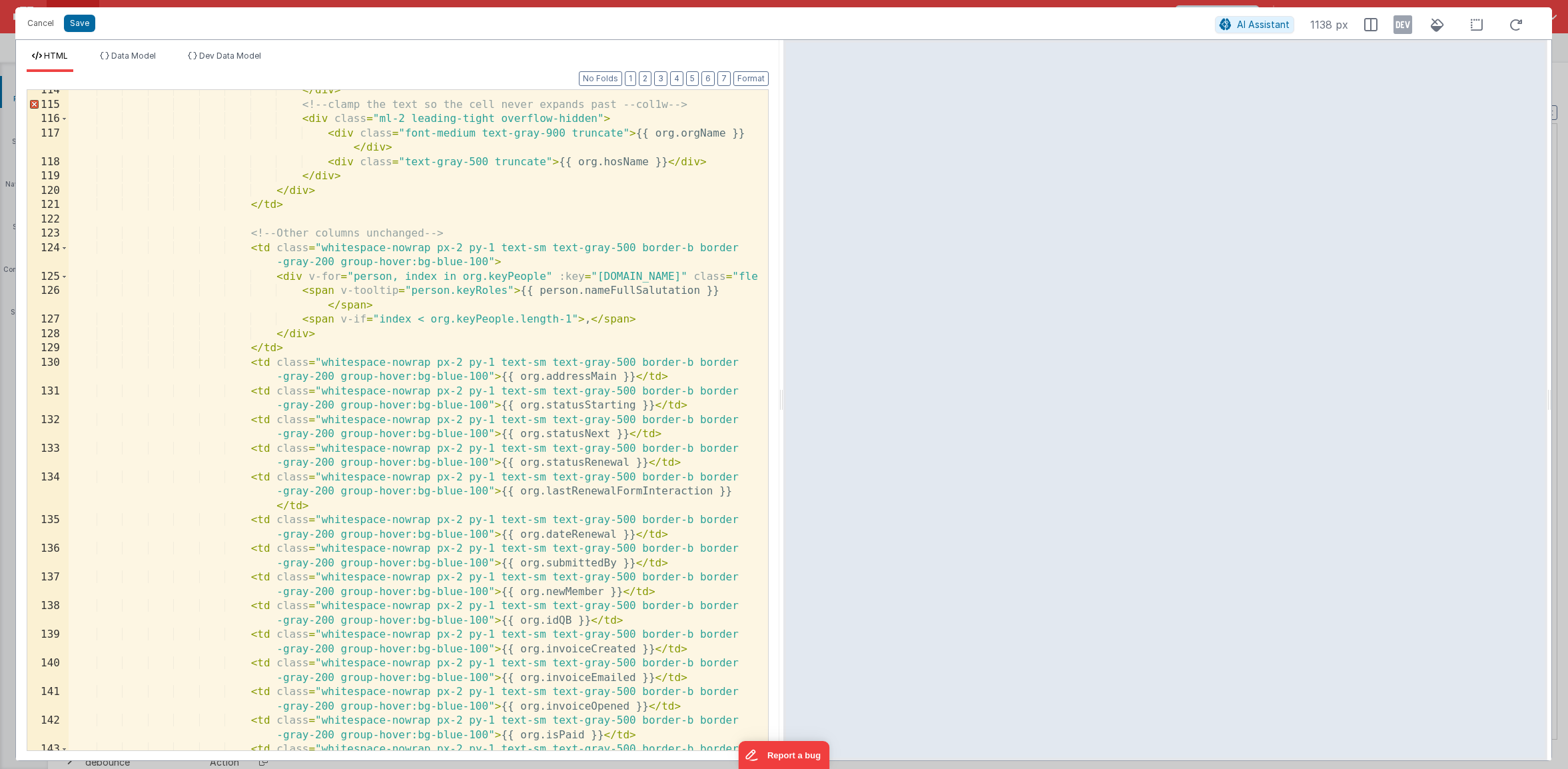
scroll to position [0, 0]
drag, startPoint x: 636, startPoint y: 406, endPoint x: 586, endPoint y: 405, distance: 50.0
click at [586, 405] on div "</ div > <!-- clamp the text so the cell never expands past --col1w --> < div c…" at bounding box center [413, 435] width 689 height 703
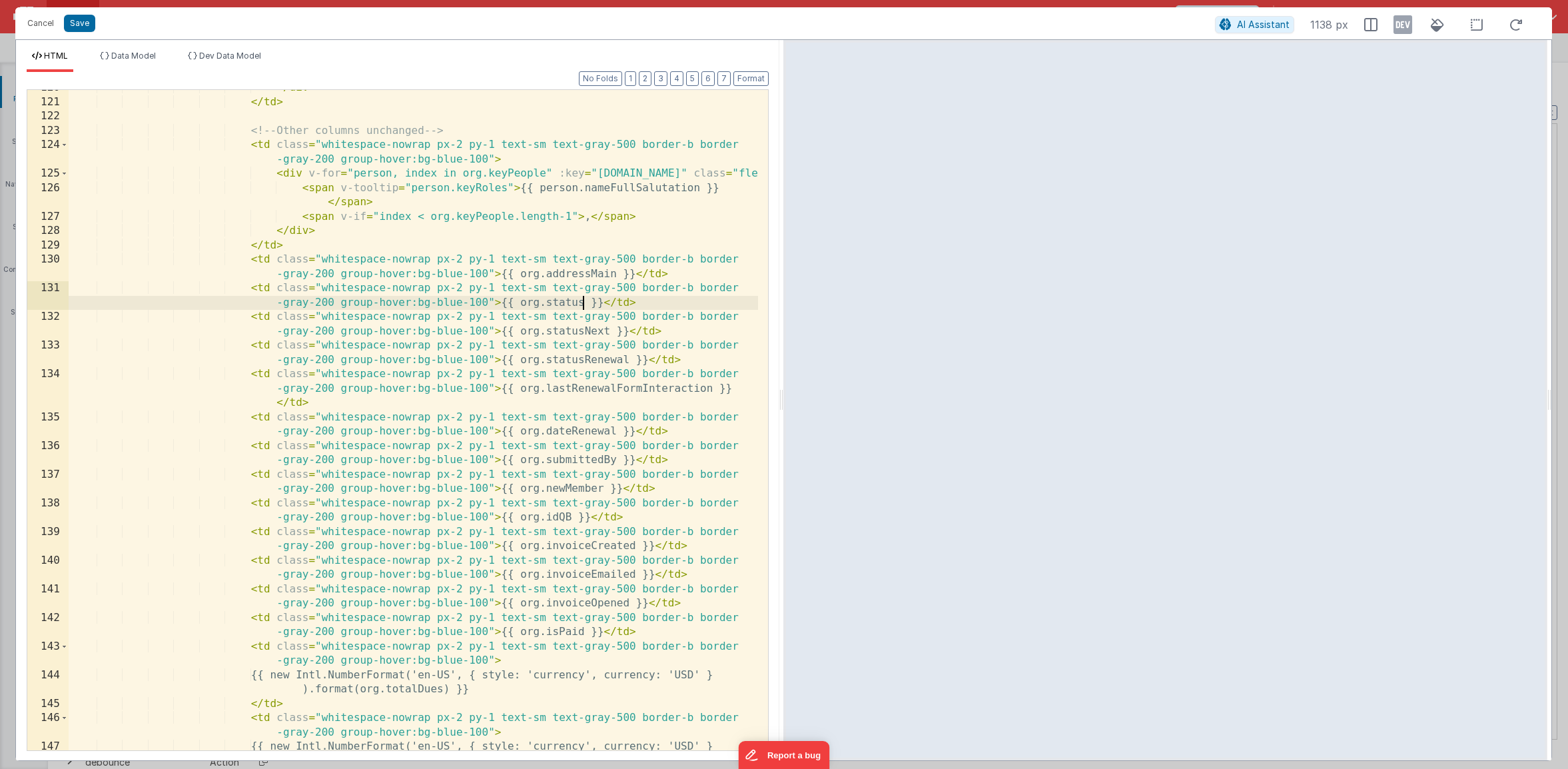
scroll to position [2014, 0]
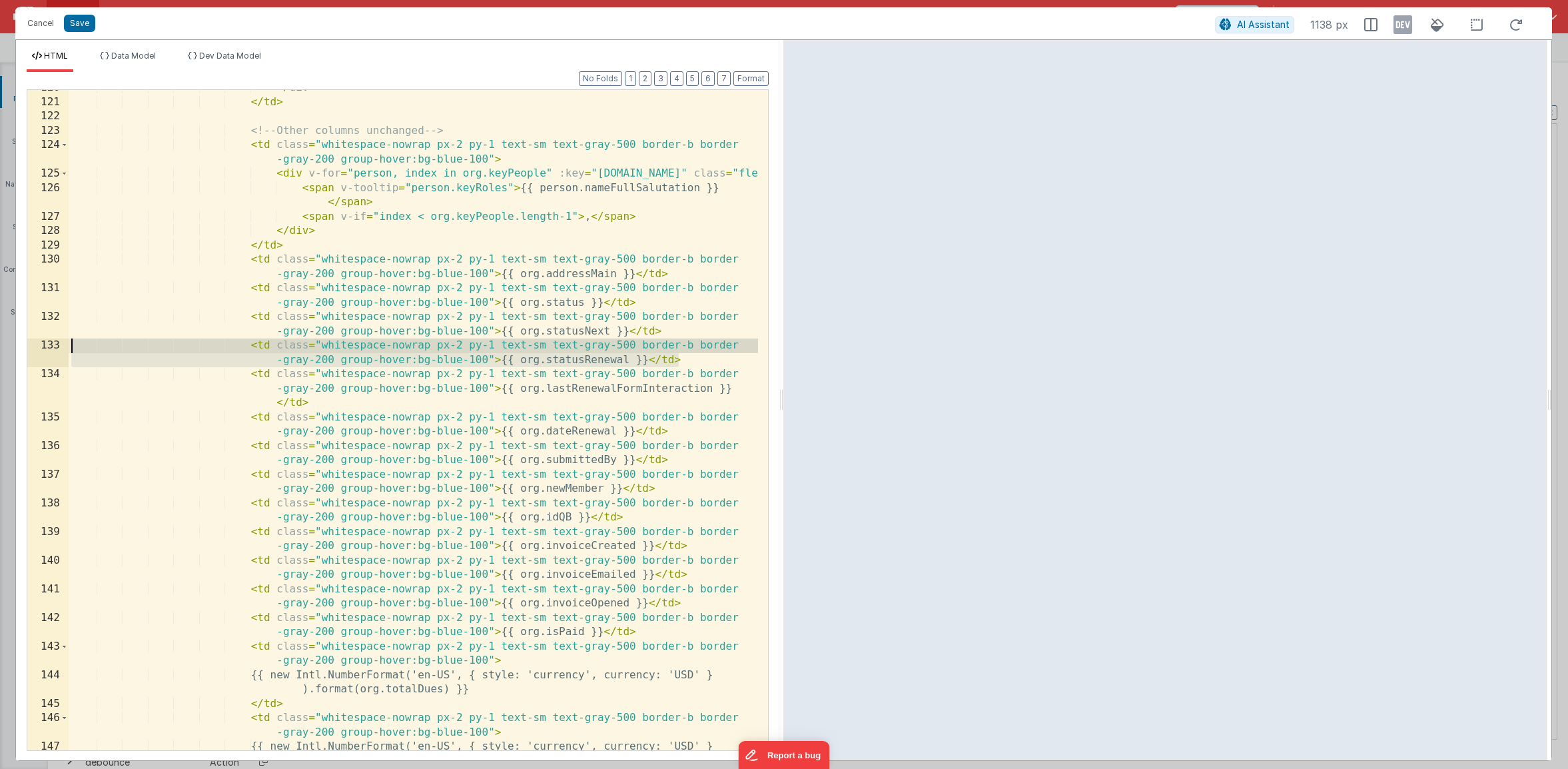
drag, startPoint x: 653, startPoint y: 358, endPoint x: 60, endPoint y: 346, distance: 593.1
click at [60, 346] on div "120 121 122 123 124 125 126 127 128 129 130 131 132 133 134 135 136 137 138 139…" at bounding box center [398, 420] width 742 height 662
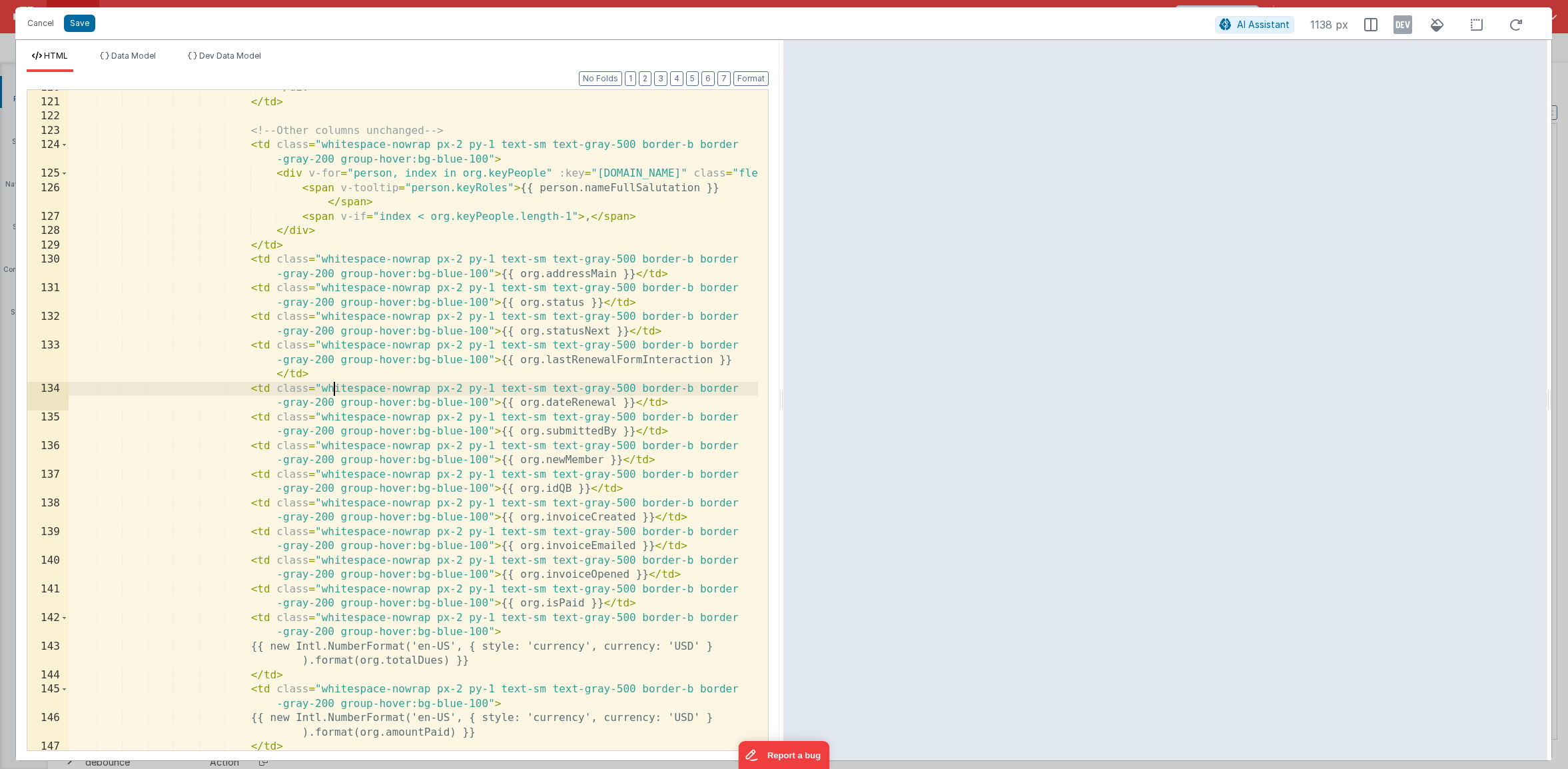
click at [333, 382] on div "</ div > </ td > <!-- Other columns unchanged --> < td class = "whitespace-nowr…" at bounding box center [413, 432] width 689 height 703
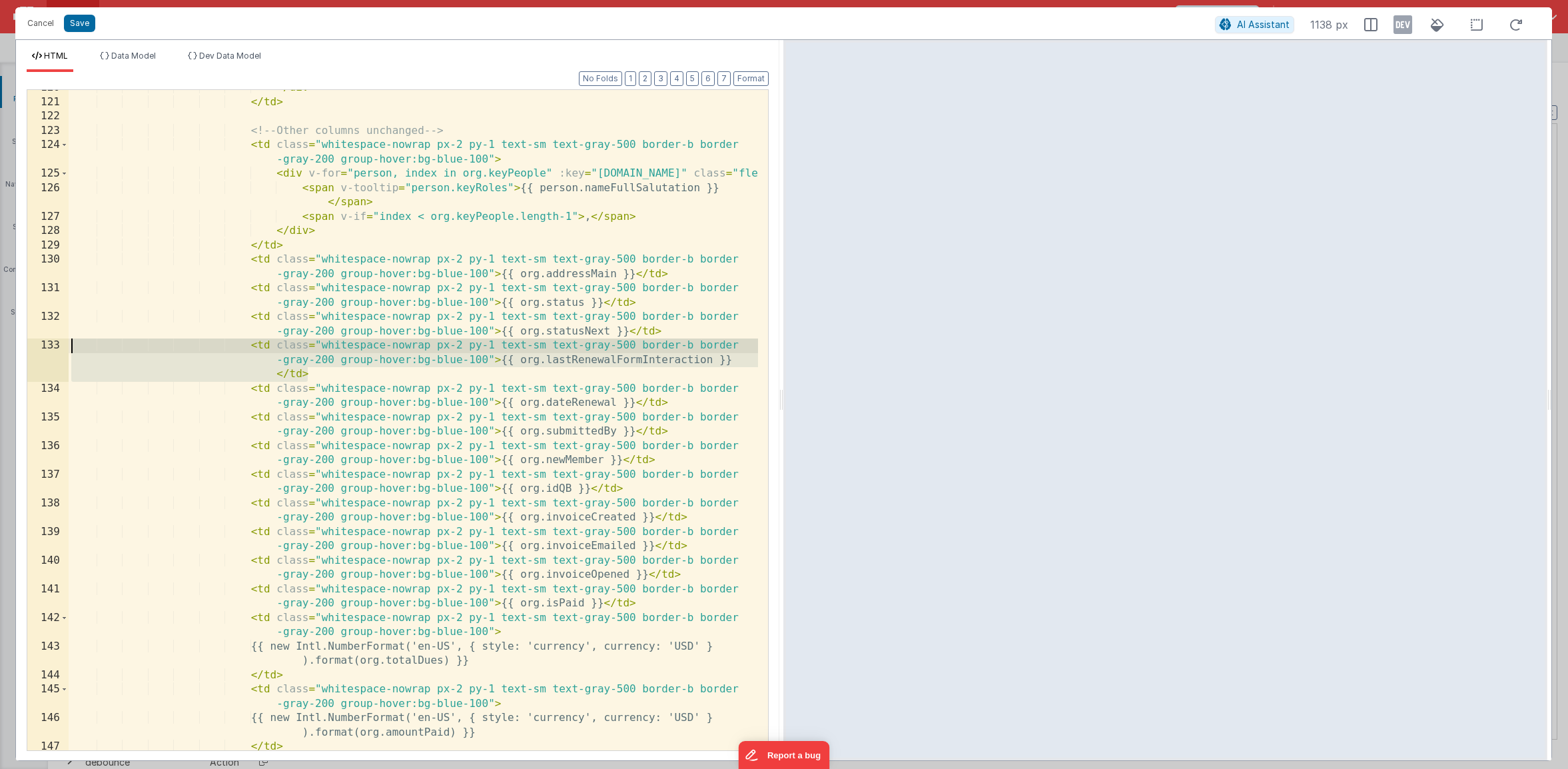
drag, startPoint x: 331, startPoint y: 373, endPoint x: 16, endPoint y: 351, distance: 315.8
click at [16, 351] on div "Format 7 6 5 4 3 2 1 No Folds 120 121 122 123 124 125 126 127 128 129 130 131 1…" at bounding box center [397, 416] width 763 height 688
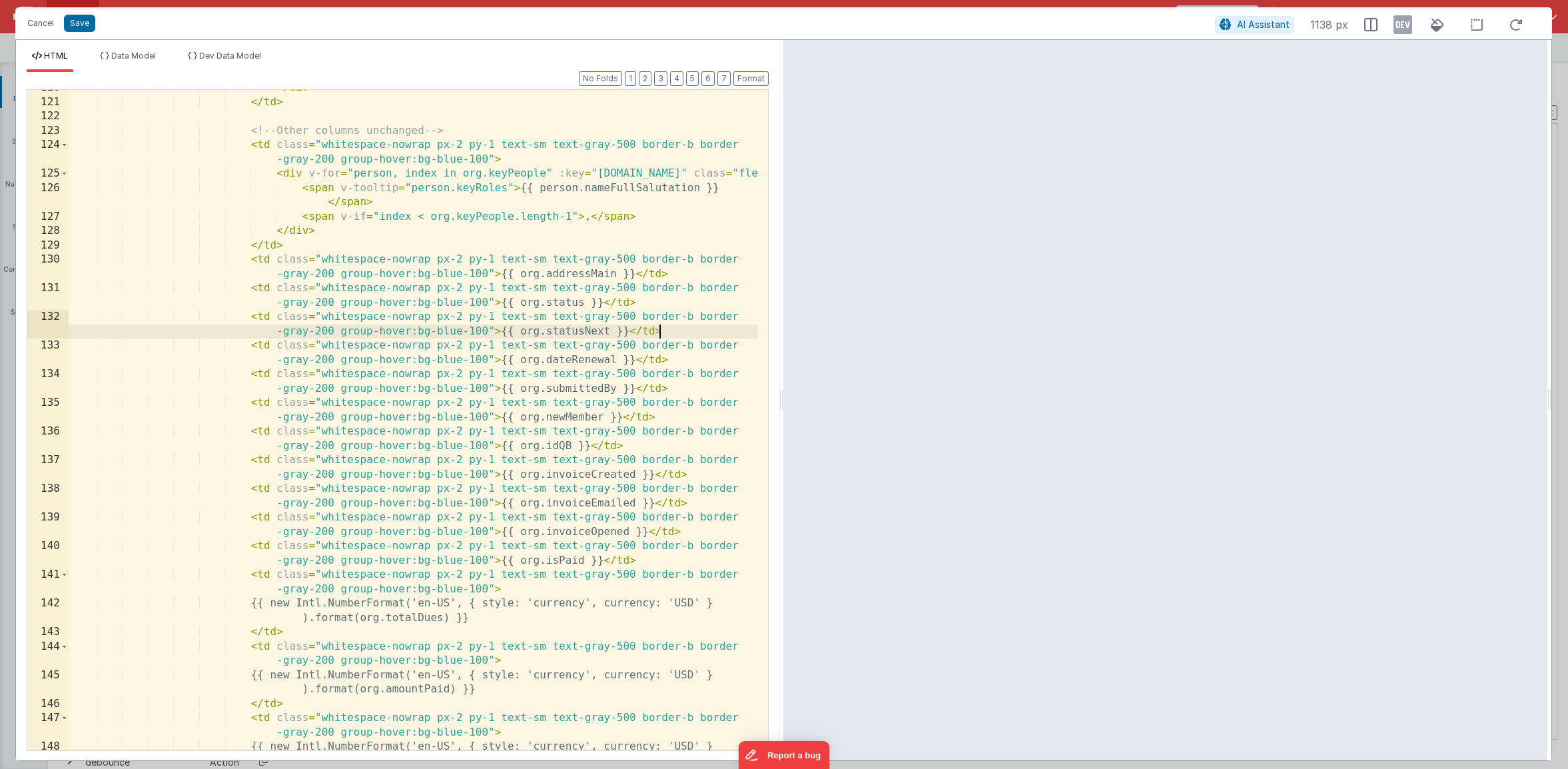
click at [590, 367] on div "</ div > </ td > <!-- Other columns unchanged --> < td class = "whitespace-nowr…" at bounding box center [413, 432] width 689 height 703
click at [648, 390] on div "</ div > </ td > <!-- Other columns unchanged --> < td class = "whitespace-nowr…" at bounding box center [413, 432] width 689 height 703
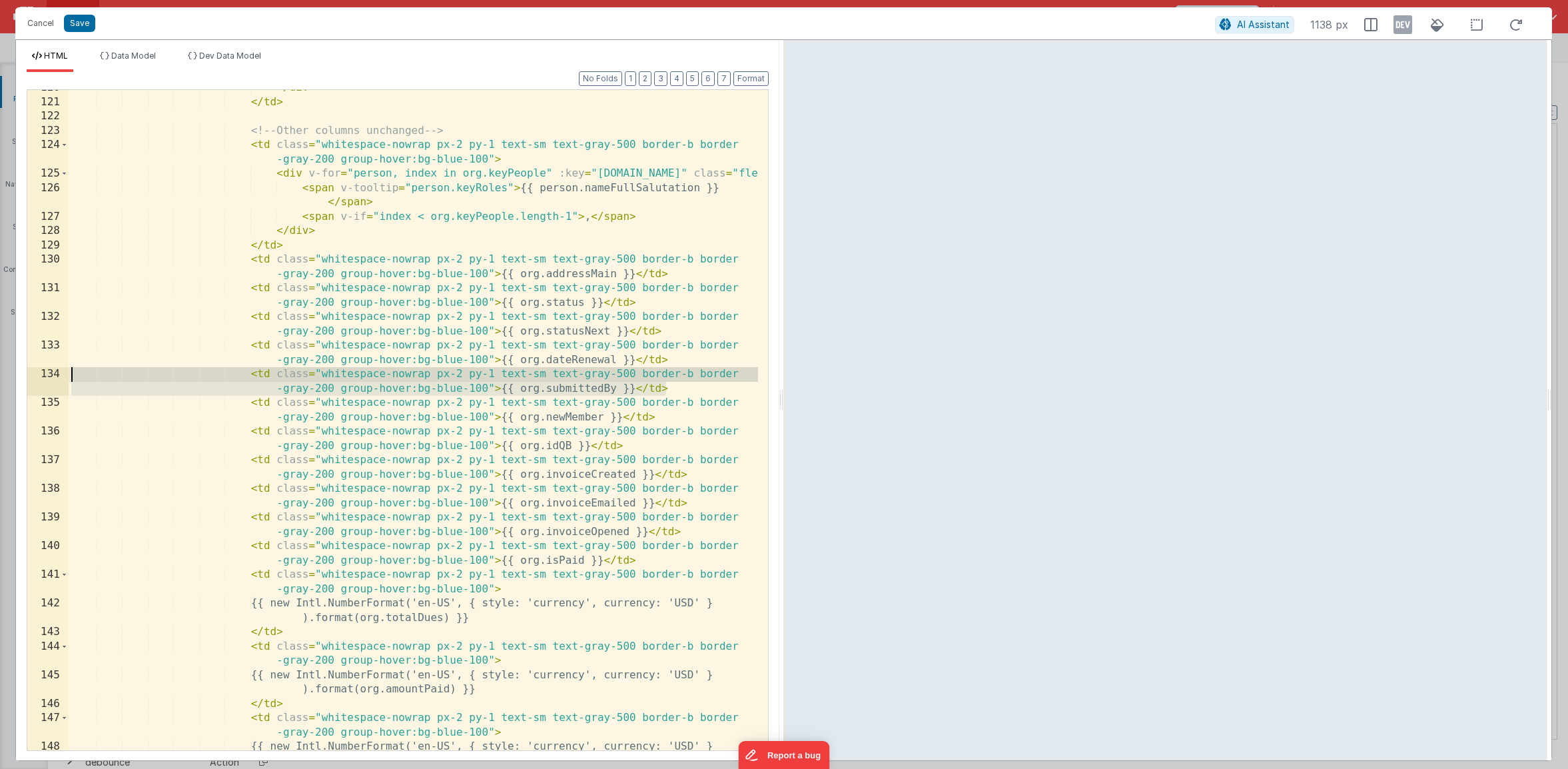
drag, startPoint x: 655, startPoint y: 388, endPoint x: 32, endPoint y: 377, distance: 623.1
click at [32, 377] on div "120 121 122 123 124 125 126 127 128 129 130 131 132 133 134 135 136 137 138 139…" at bounding box center [398, 420] width 742 height 662
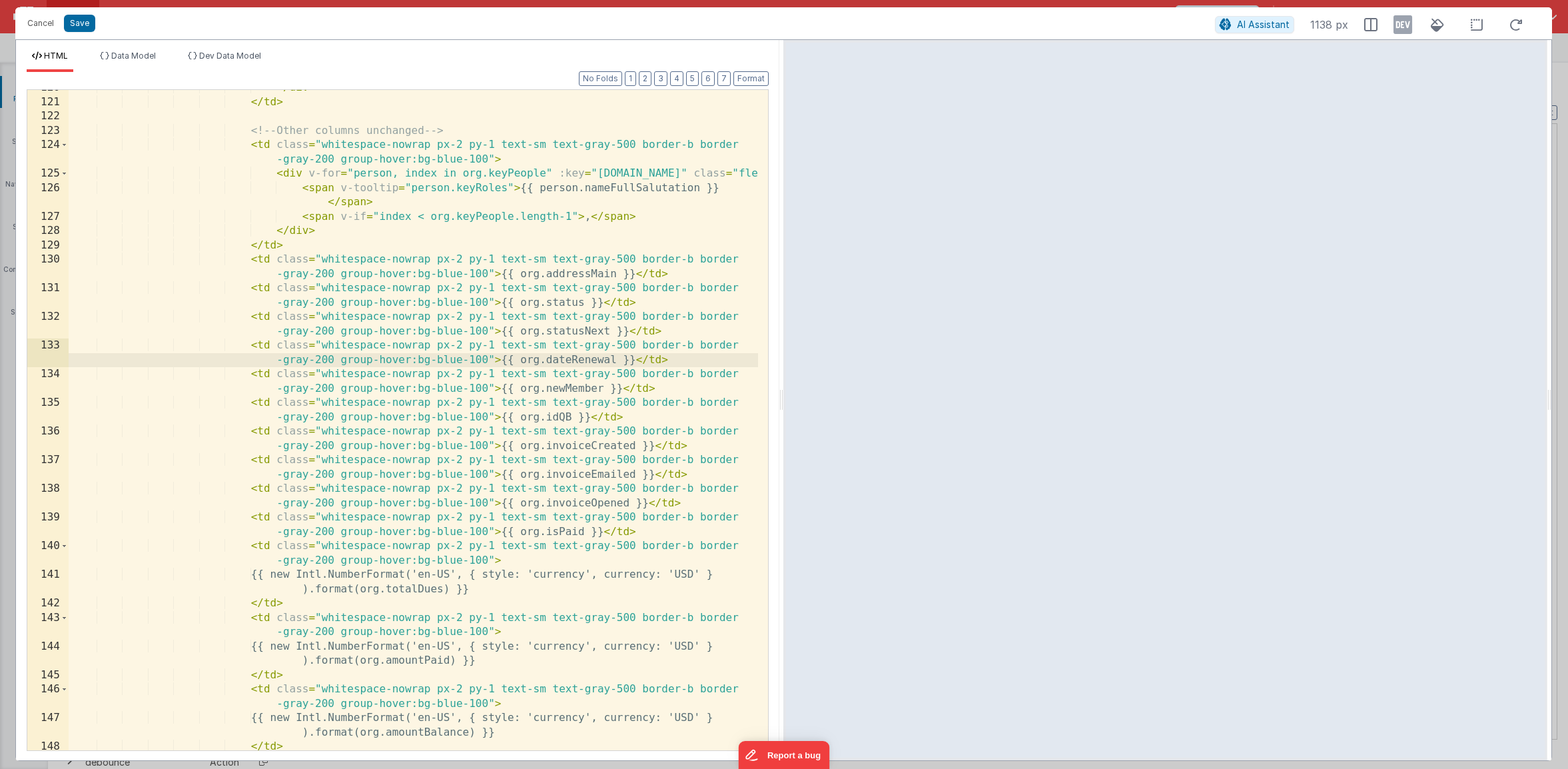
click at [683, 386] on div "</ div > </ td > <!-- Other columns unchanged --> < td class = "whitespace-nowr…" at bounding box center [413, 432] width 689 height 703
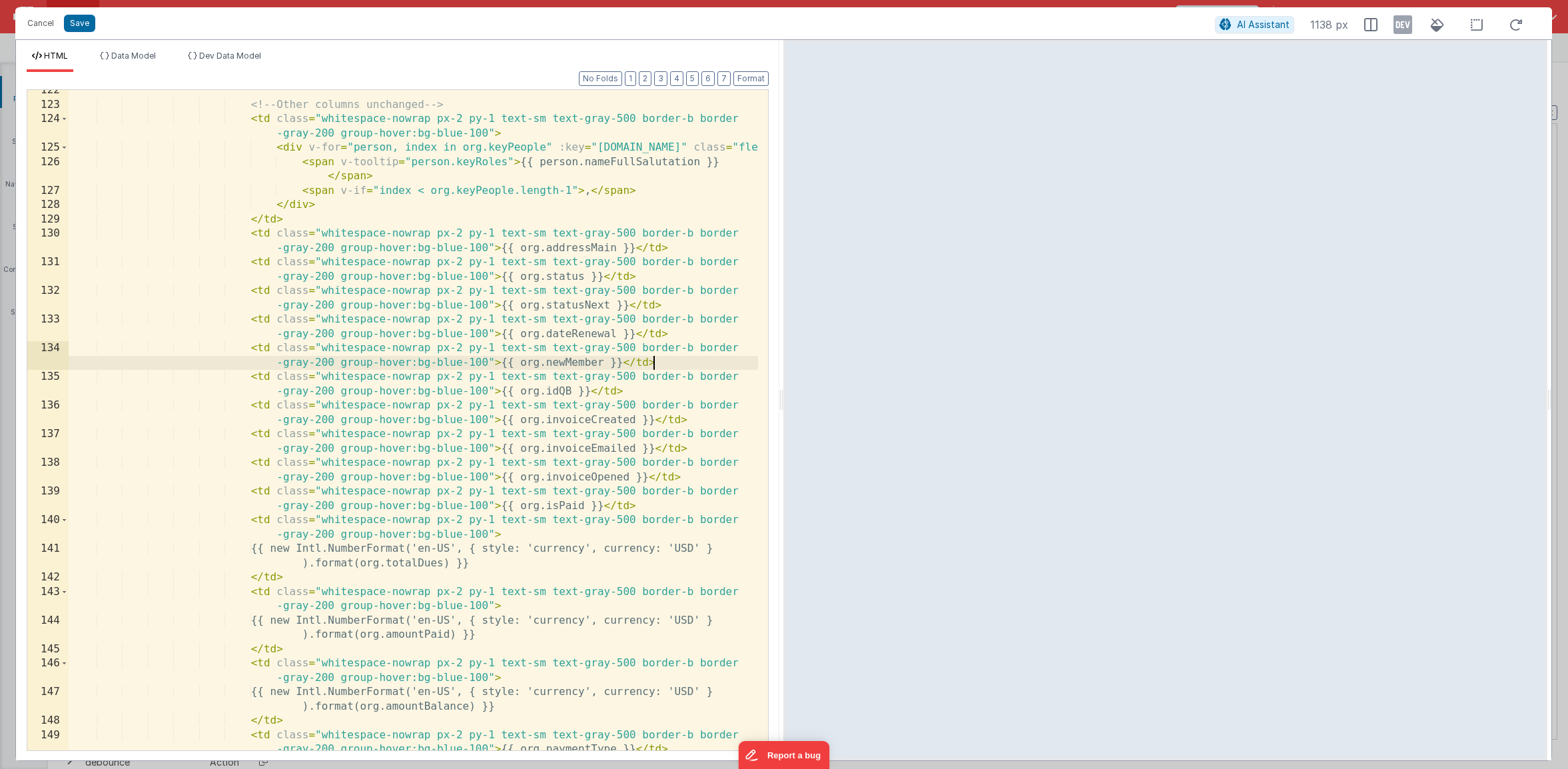
scroll to position [2053, 0]
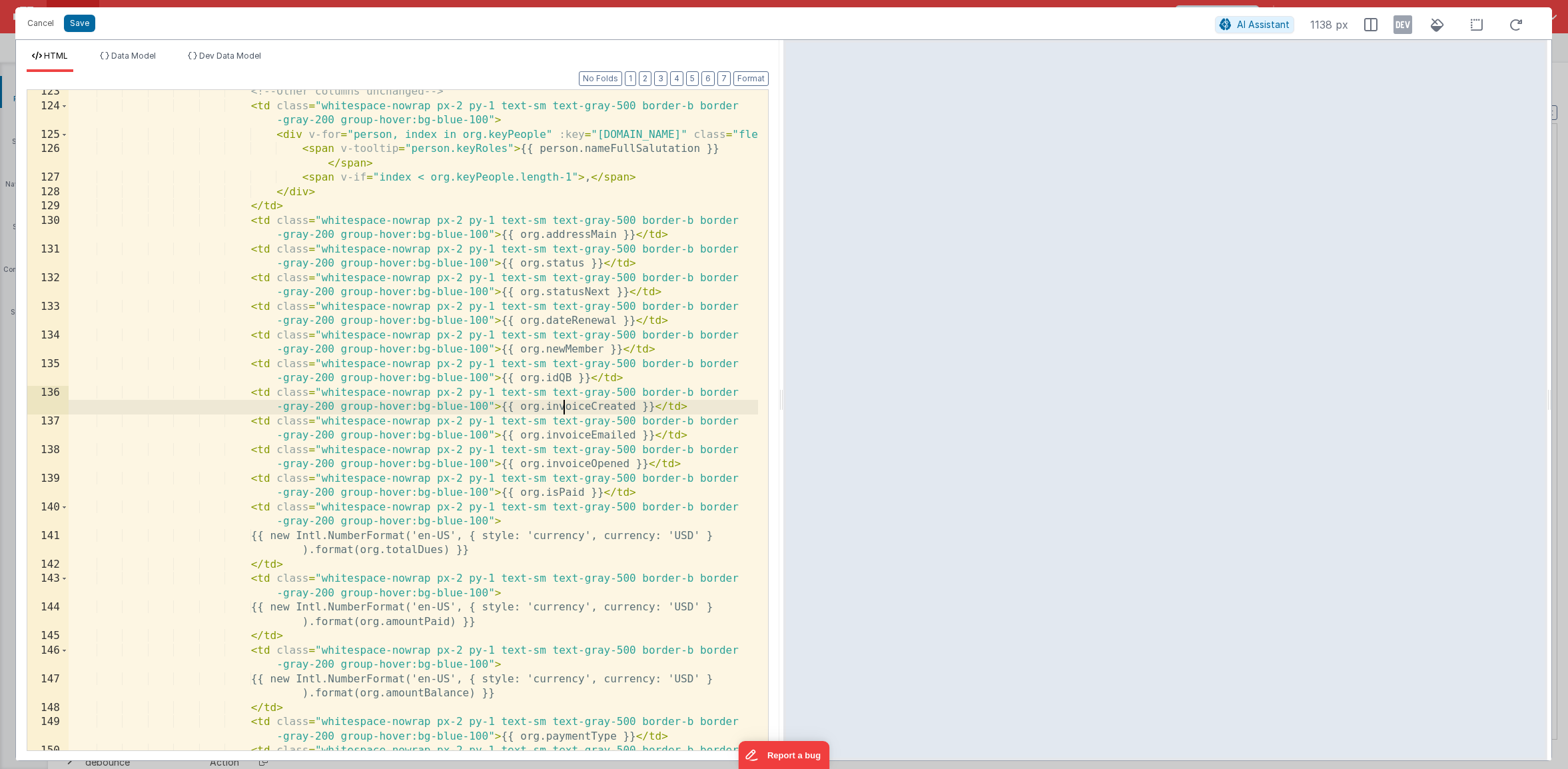
click at [561, 407] on div "<!-- Other columns unchanged --> < td class = "whitespace-nowrap px-2 py-1 text…" at bounding box center [413, 437] width 689 height 703
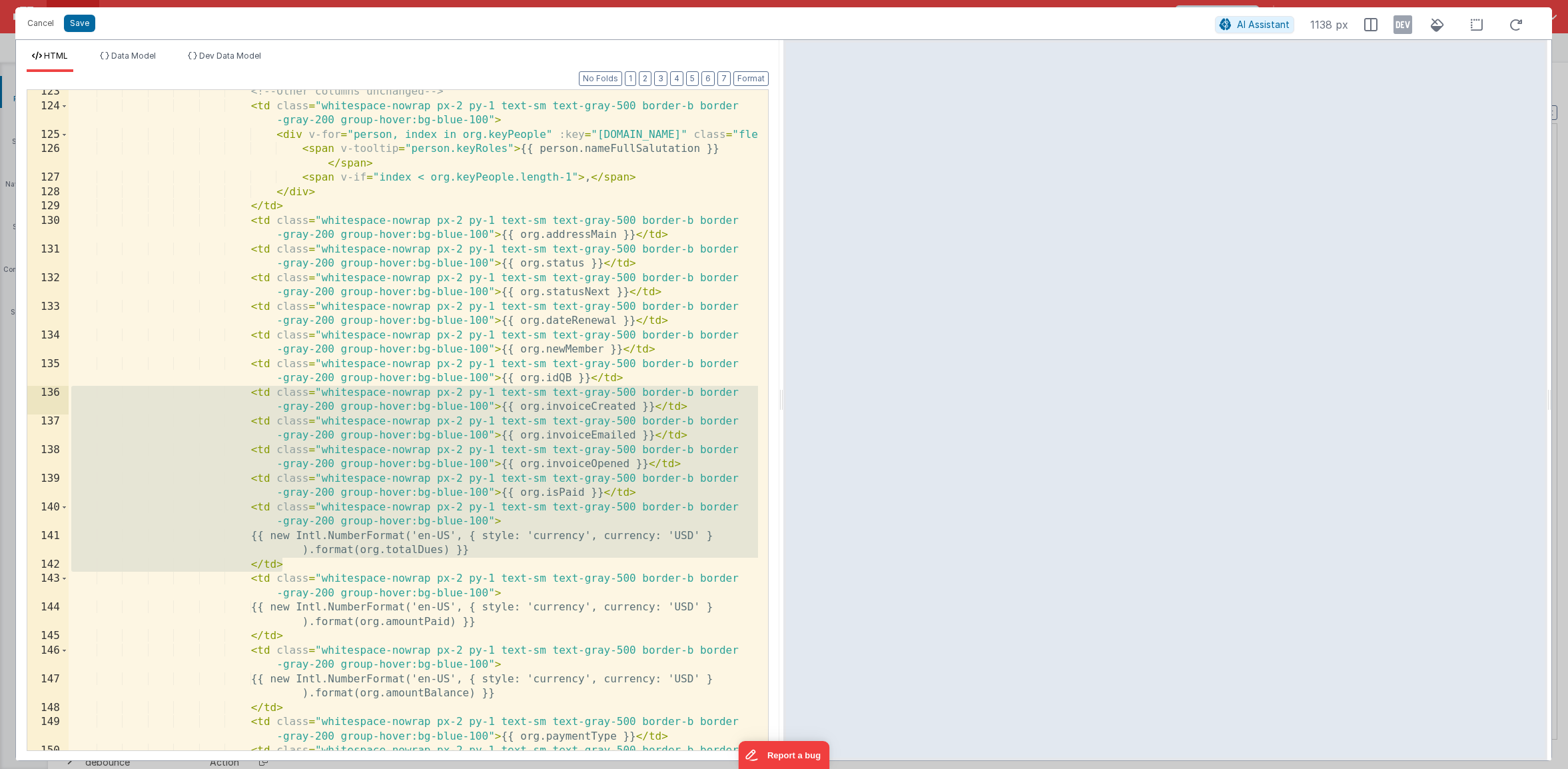
drag, startPoint x: 309, startPoint y: 563, endPoint x: -20, endPoint y: 393, distance: 370.3
click at [0, 393] on html "Cancel Save AI Assistant 1138 px HTML Data Model Dev Data Model Format 7 6 5 4 …" at bounding box center [784, 384] width 1568 height 769
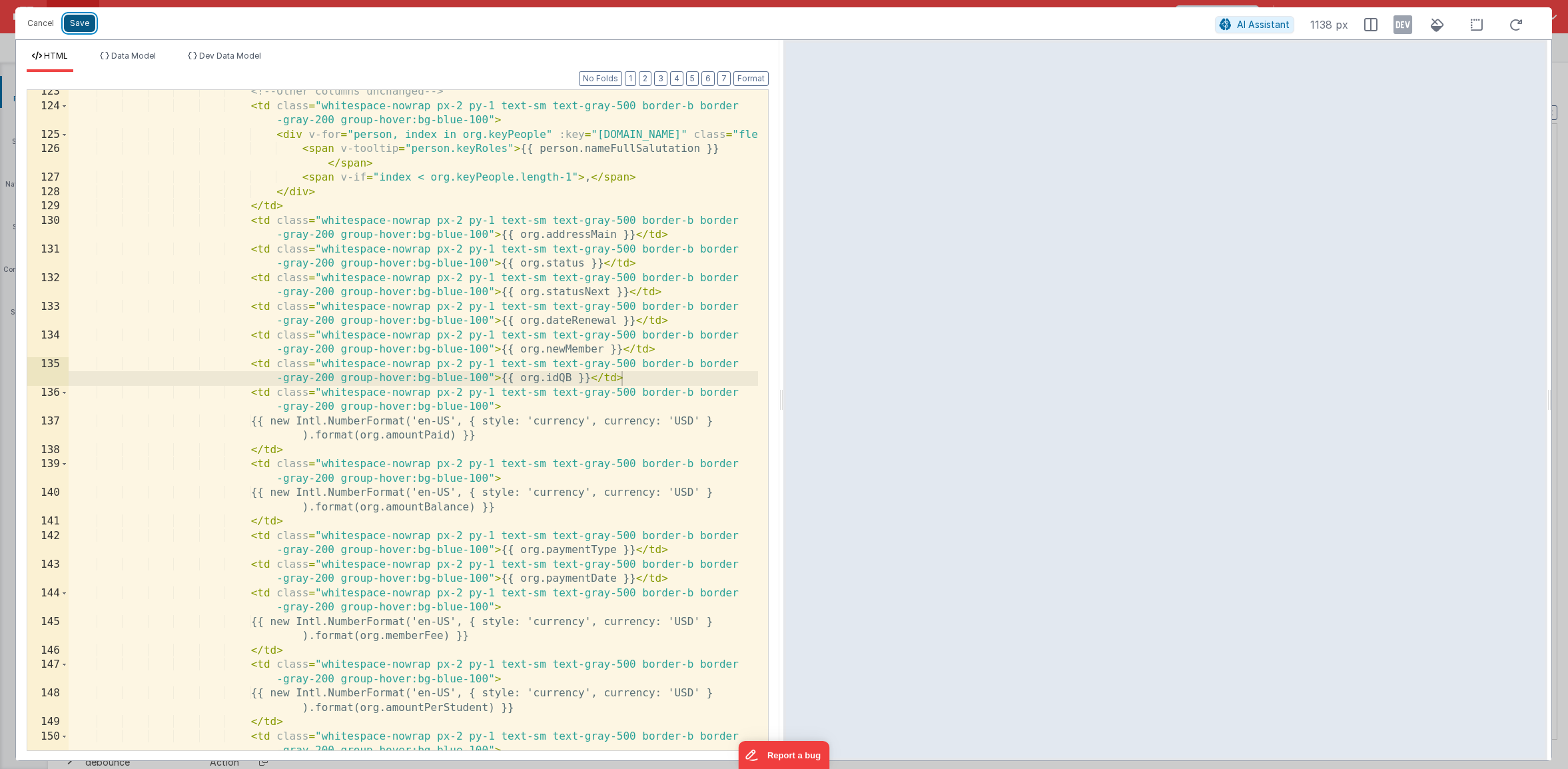
click at [85, 28] on button "Save" at bounding box center [80, 23] width 31 height 17
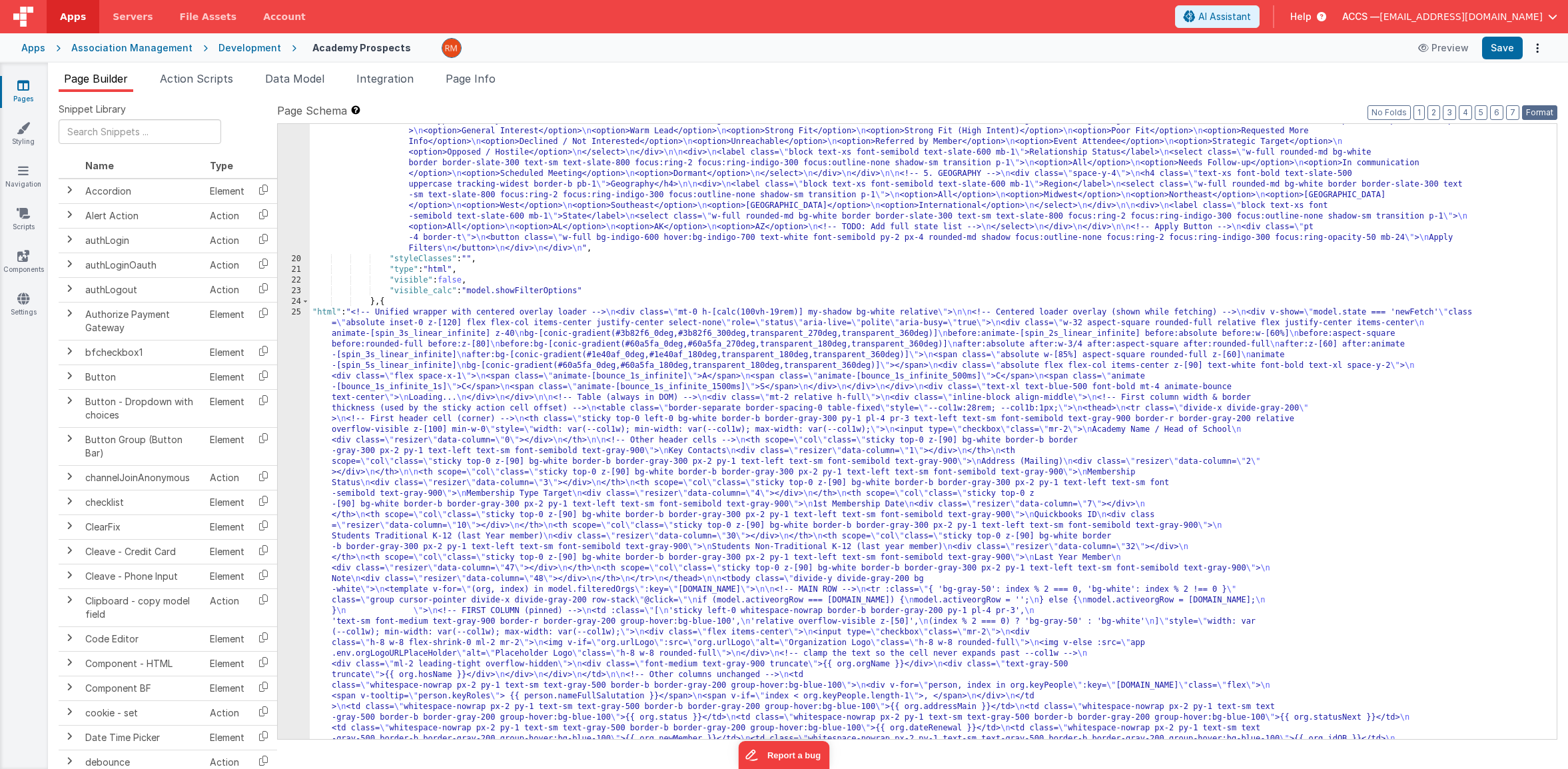
drag, startPoint x: 1542, startPoint y: 110, endPoint x: 1521, endPoint y: 86, distance: 31.9
click at [1474, 110] on button "Format" at bounding box center [1540, 113] width 35 height 15
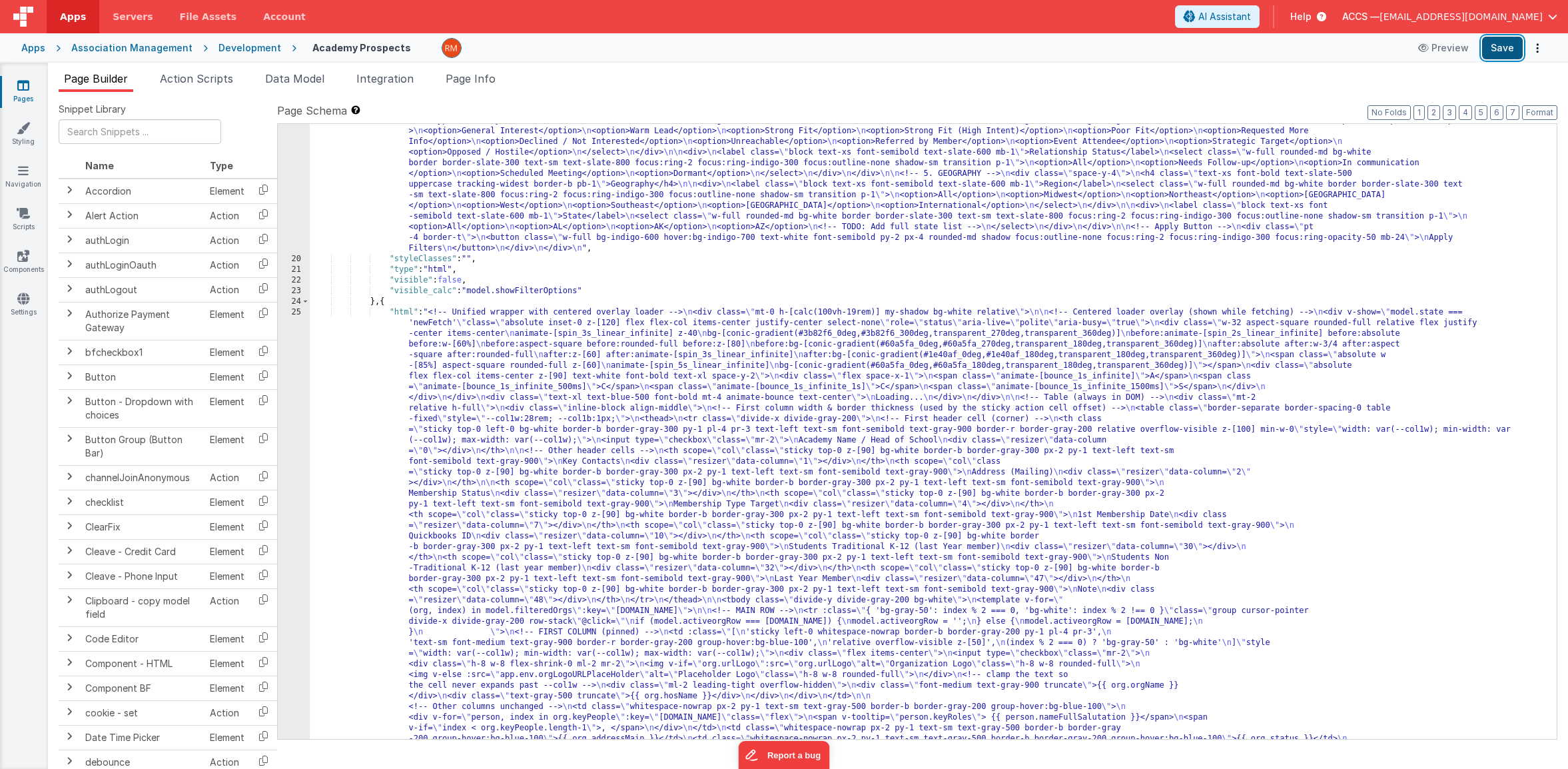
click at [1474, 51] on button "Save" at bounding box center [1502, 48] width 41 height 22
click at [292, 311] on div "25" at bounding box center [294, 728] width 32 height 842
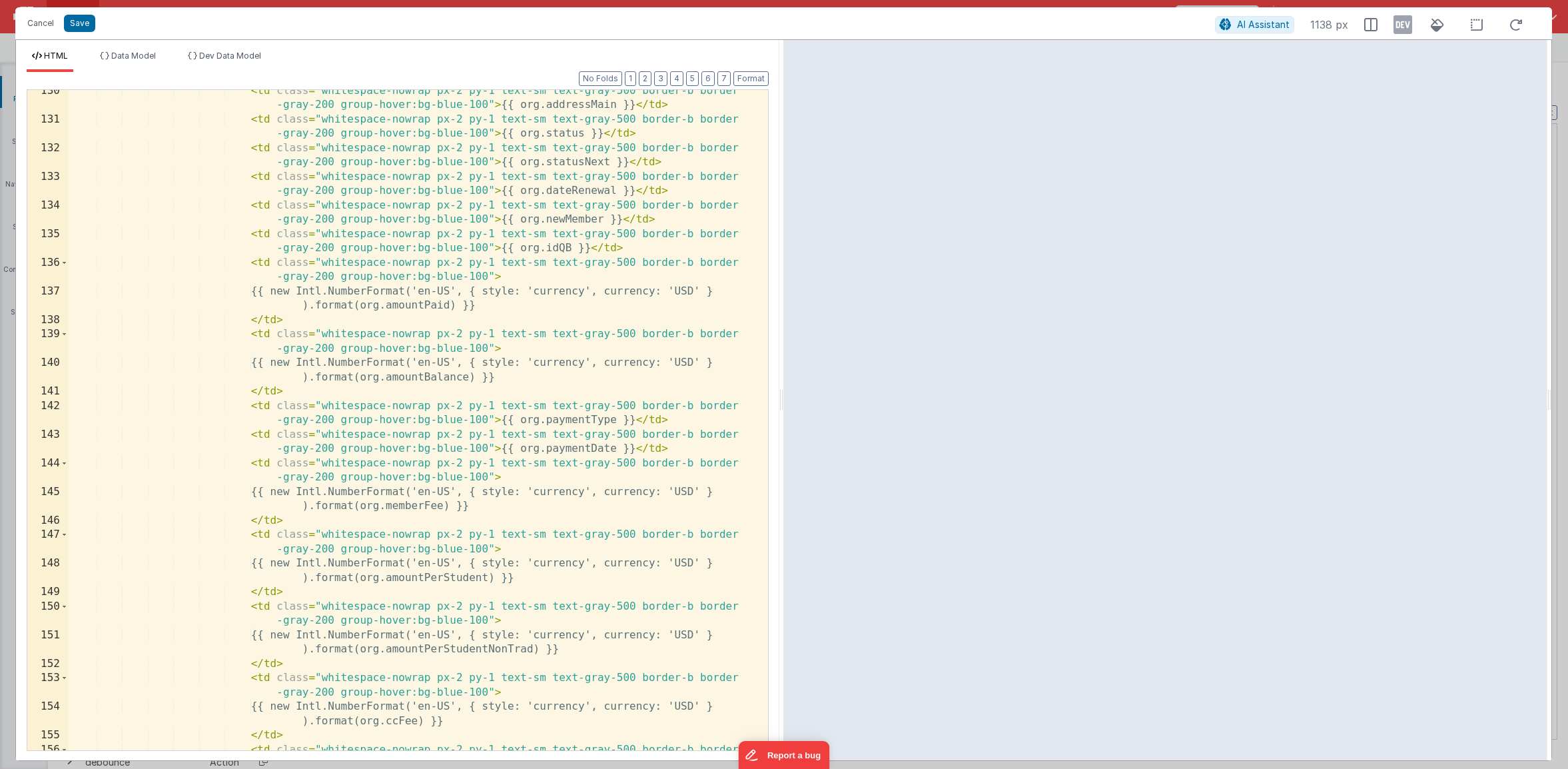
scroll to position [2170, 0]
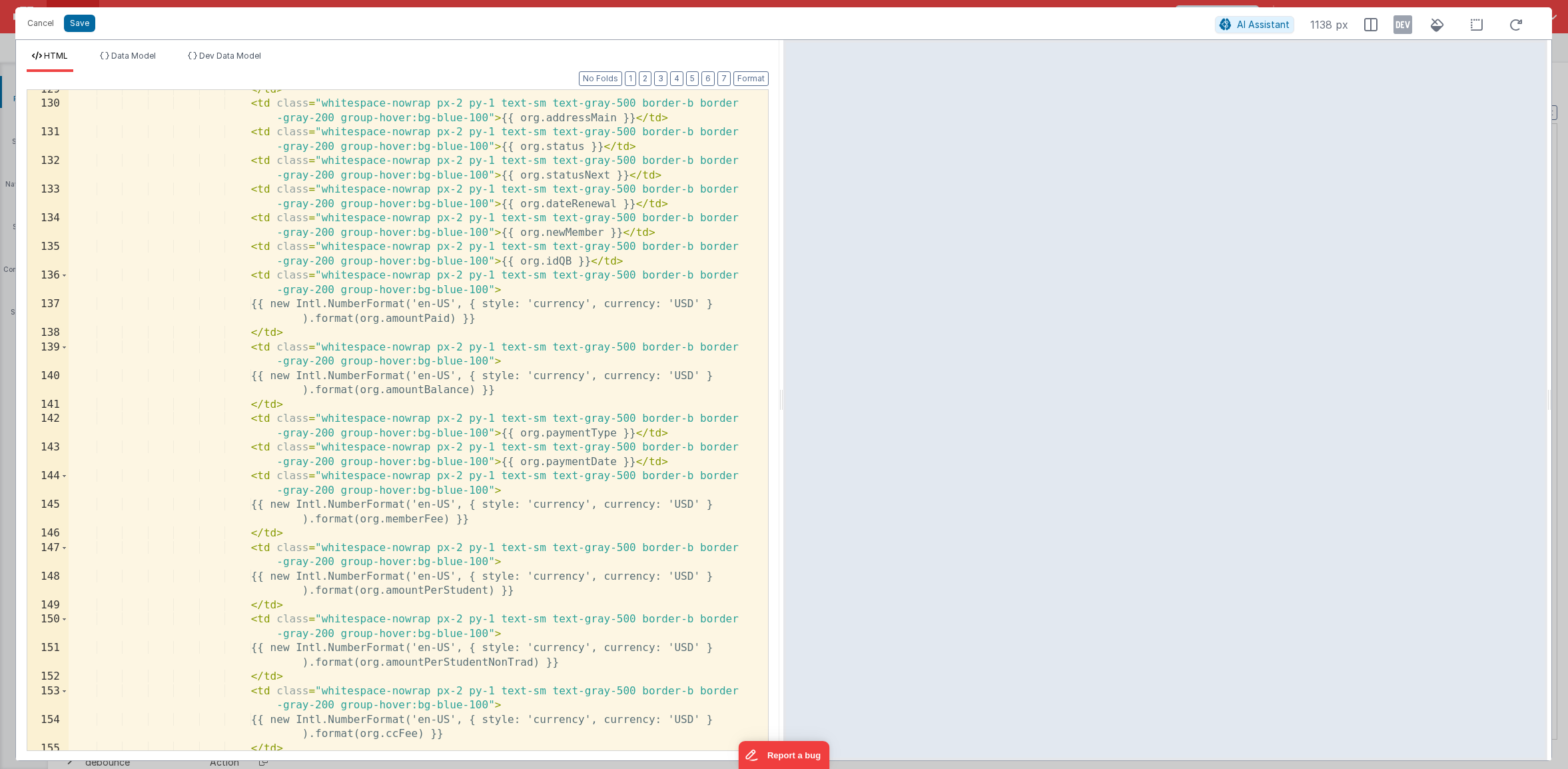
click at [537, 297] on div "</ td > < td class = "whitespace-nowrap px-2 py-1 text-sm text-gray-500 border-…" at bounding box center [413, 434] width 689 height 703
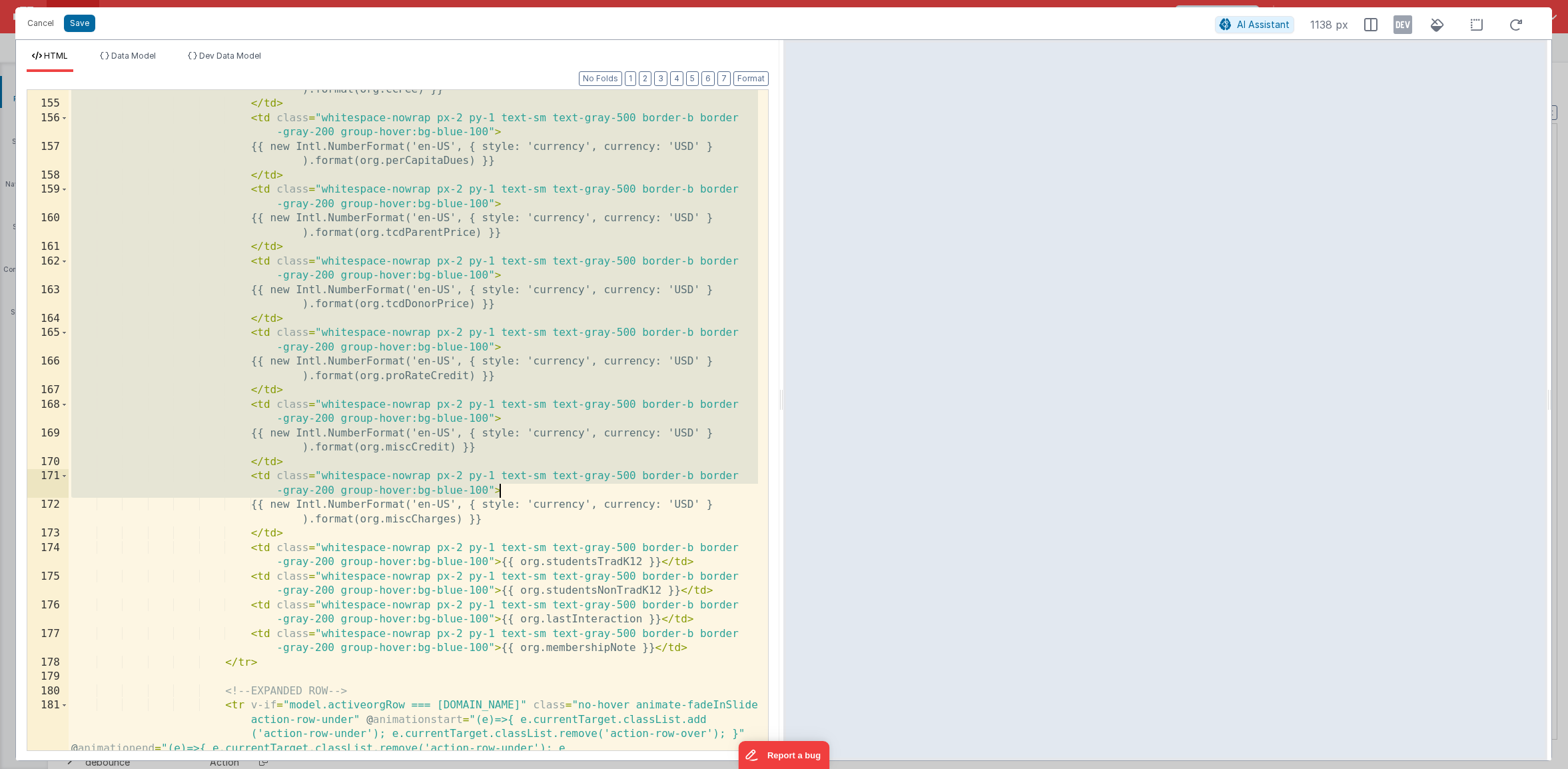
scroll to position [2828, 0]
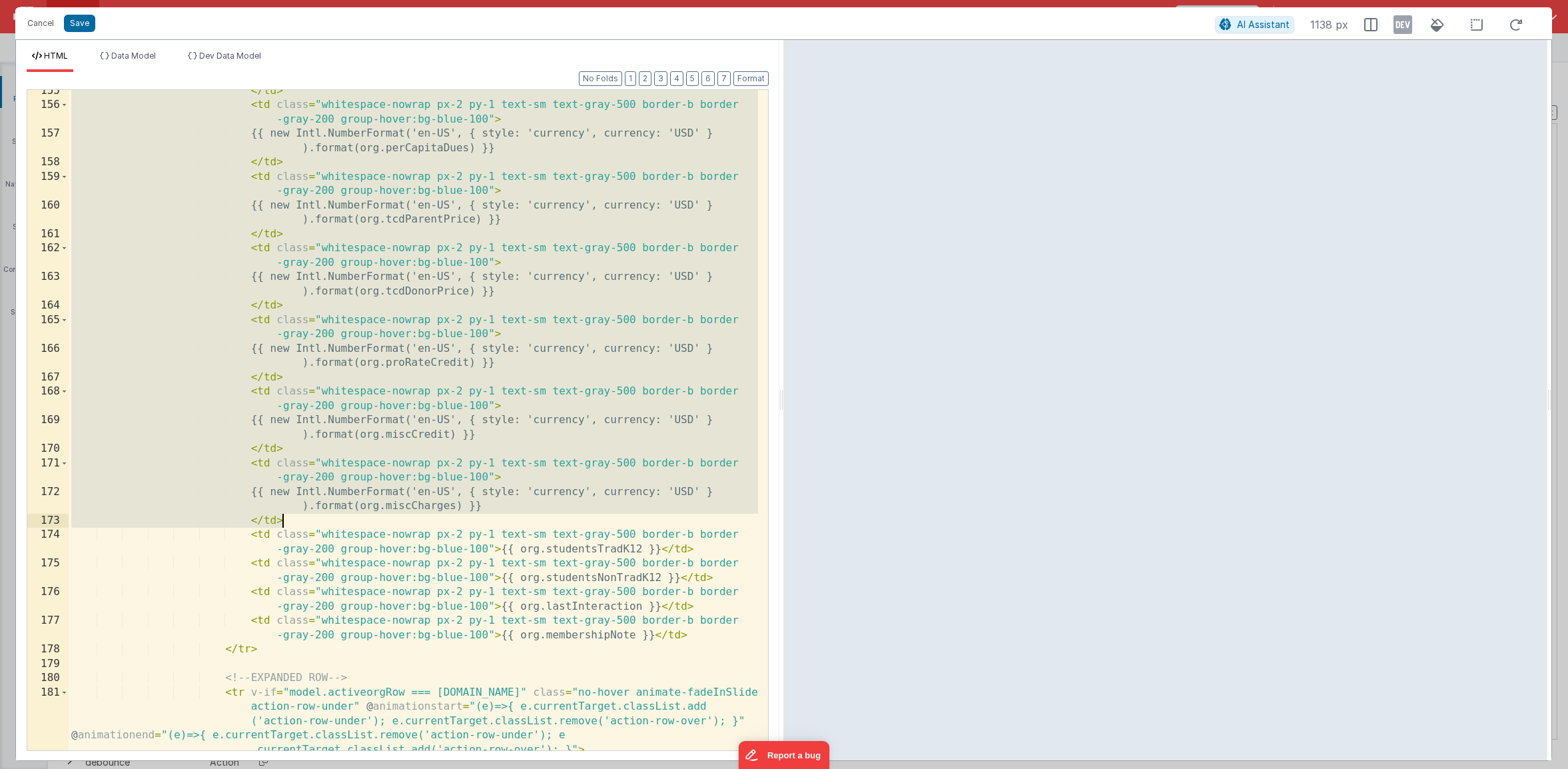
drag, startPoint x: 247, startPoint y: 275, endPoint x: 589, endPoint y: 518, distance: 419.5
click at [589, 518] on div "</ td > < td class = "whitespace-nowrap px-2 py-1 text-sm text-gray-500 border-…" at bounding box center [413, 428] width 689 height 689
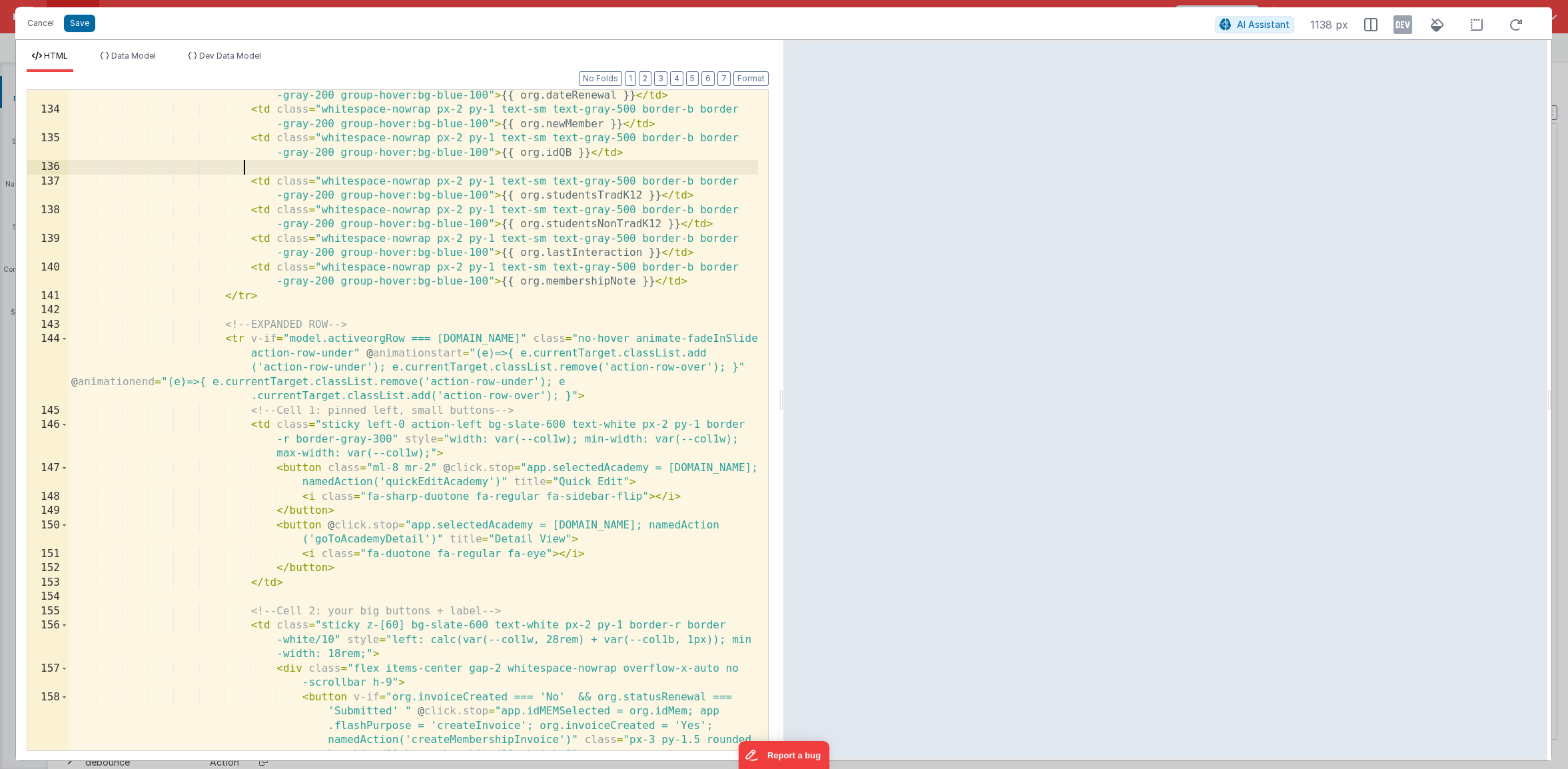
scroll to position [2279, 0]
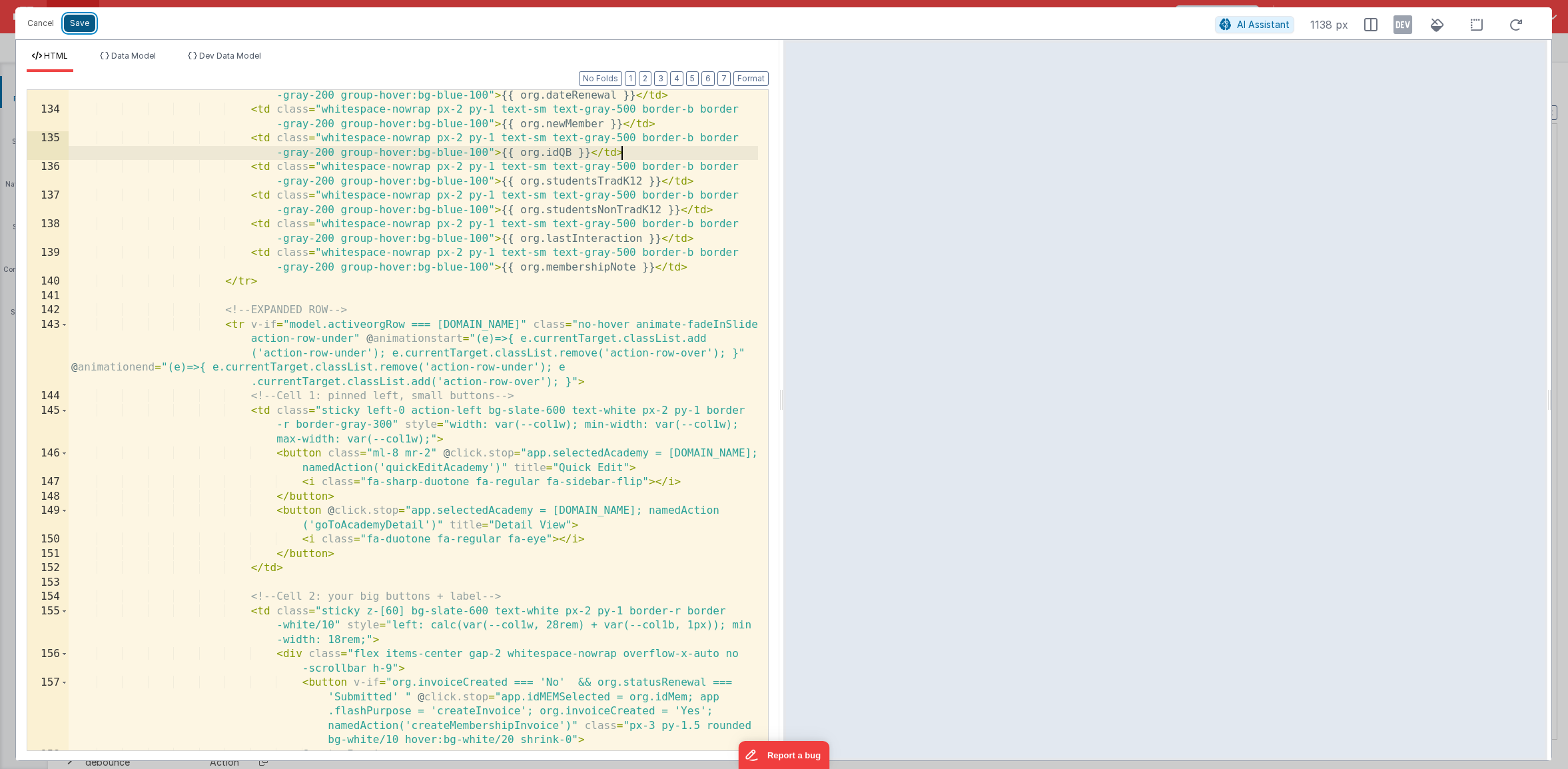
click at [86, 20] on button "Save" at bounding box center [80, 23] width 31 height 17
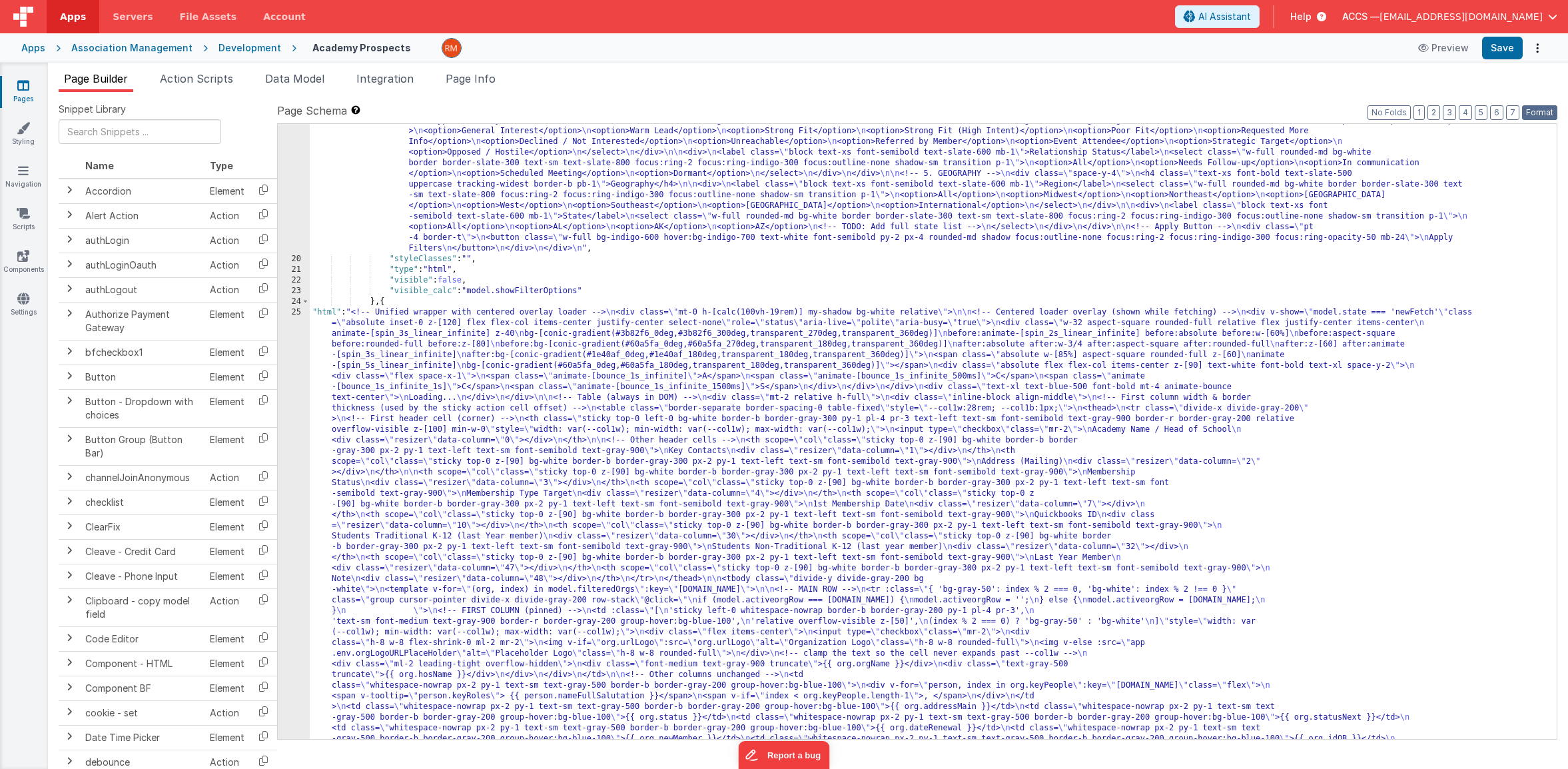
click at [1474, 110] on button "Format" at bounding box center [1540, 113] width 35 height 15
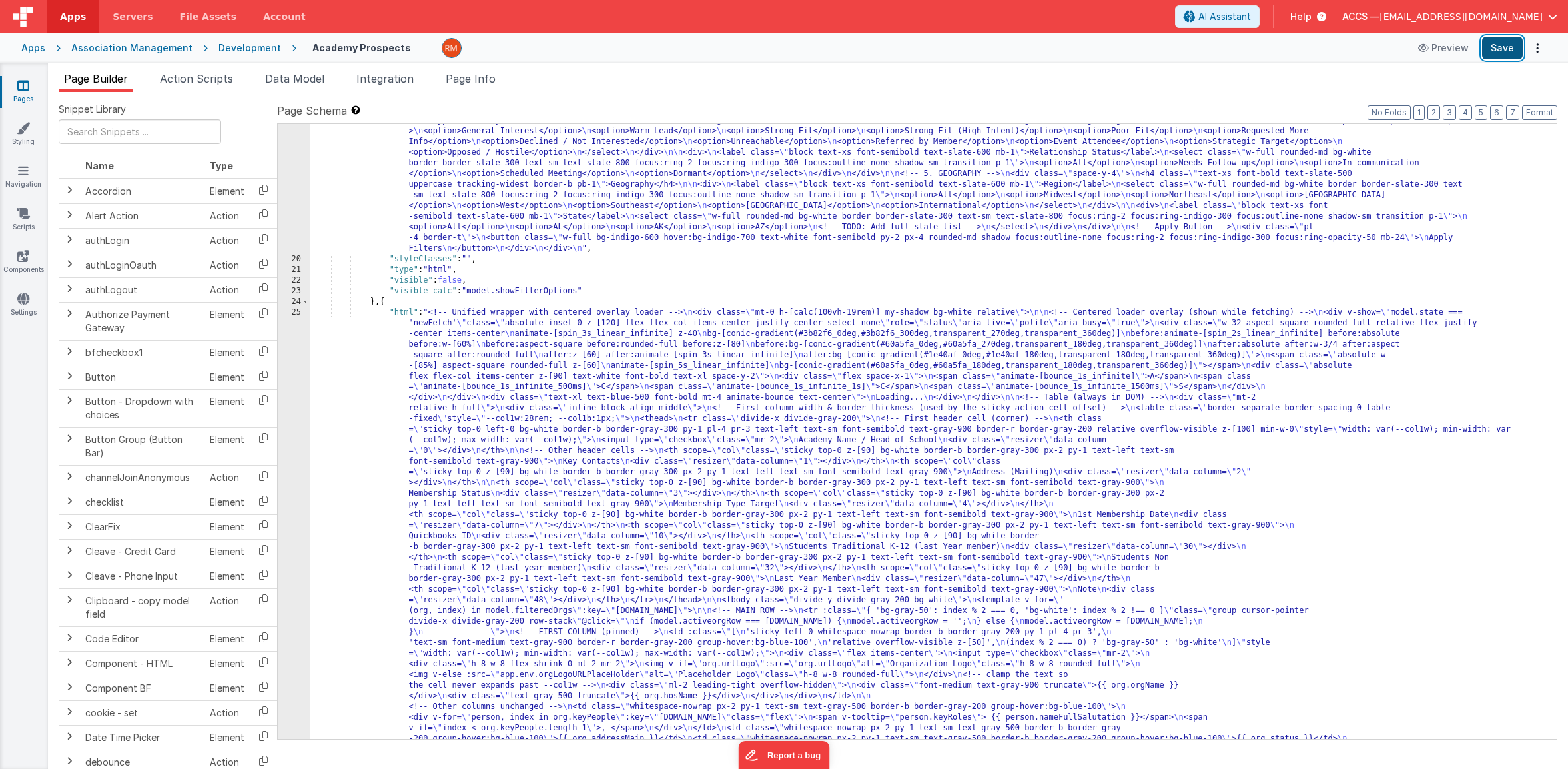
click at [1474, 48] on button "Save" at bounding box center [1502, 48] width 41 height 22
click at [405, 311] on div ""html" : "<!-- Filter options rectangle --> \n <div class= \" w-72 bg-white bor…" at bounding box center [929, 716] width 1237 height 1627
click at [298, 310] on div "25" at bounding box center [294, 637] width 32 height 661
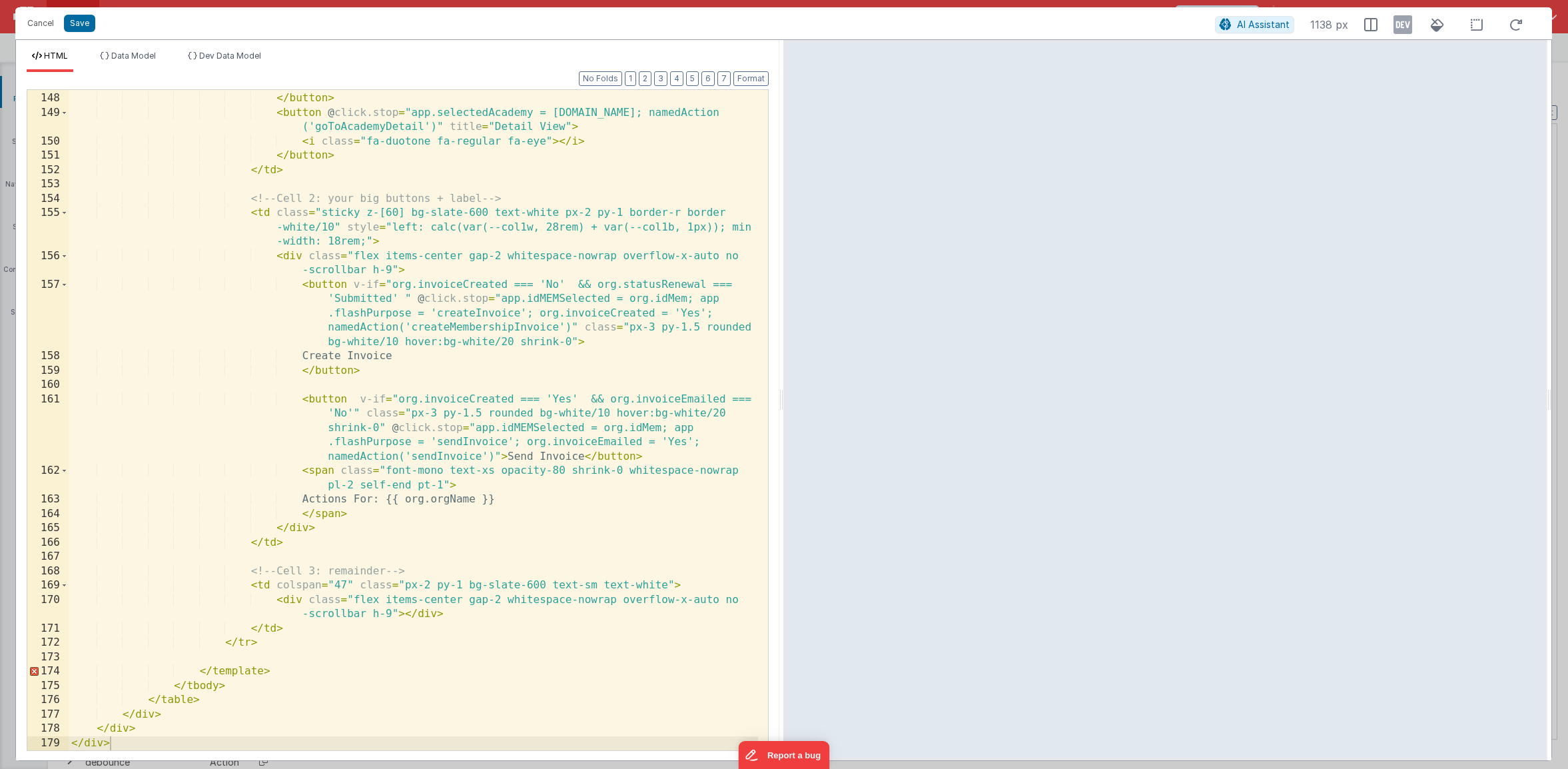
scroll to position [2677, 0]
click at [284, 653] on div "< i class = "fa-sharp-duotone fa-regular fa-sidebar-flip" > </ i > </ button > …" at bounding box center [413, 422] width 689 height 689
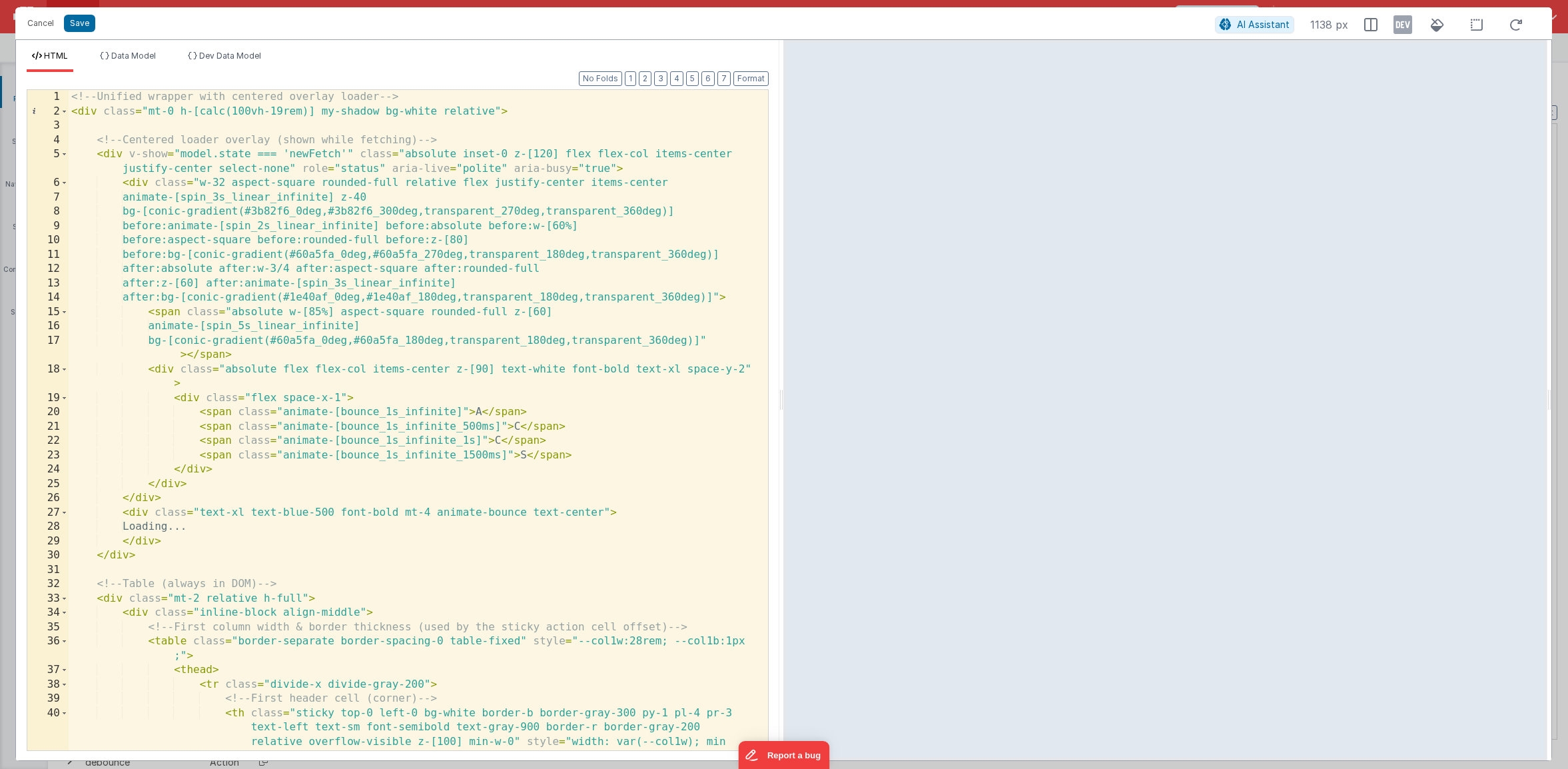
scroll to position [0, 0]
click at [85, 29] on button "Save" at bounding box center [80, 23] width 31 height 17
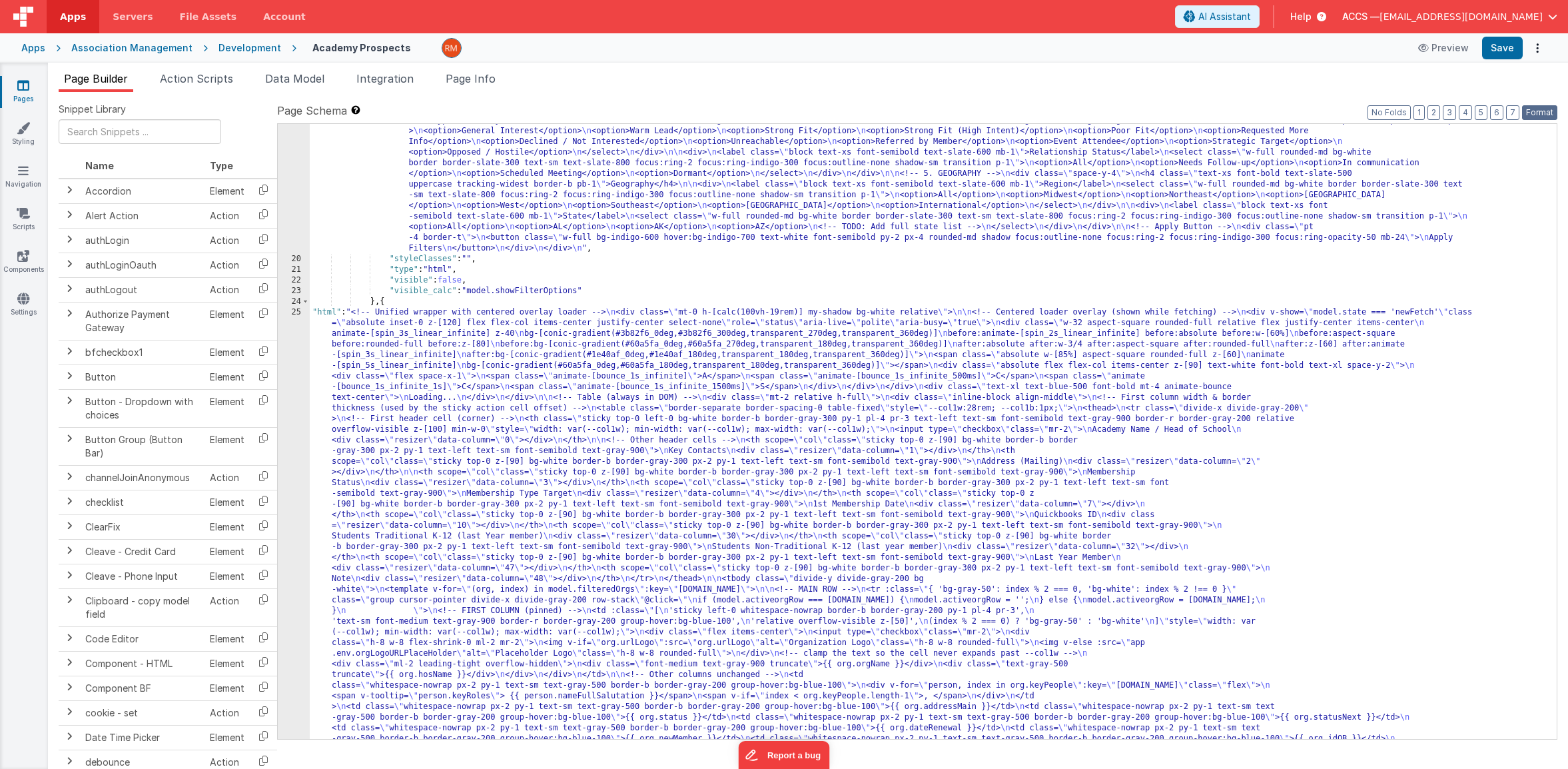
click at [1474, 111] on button "Format" at bounding box center [1540, 113] width 35 height 15
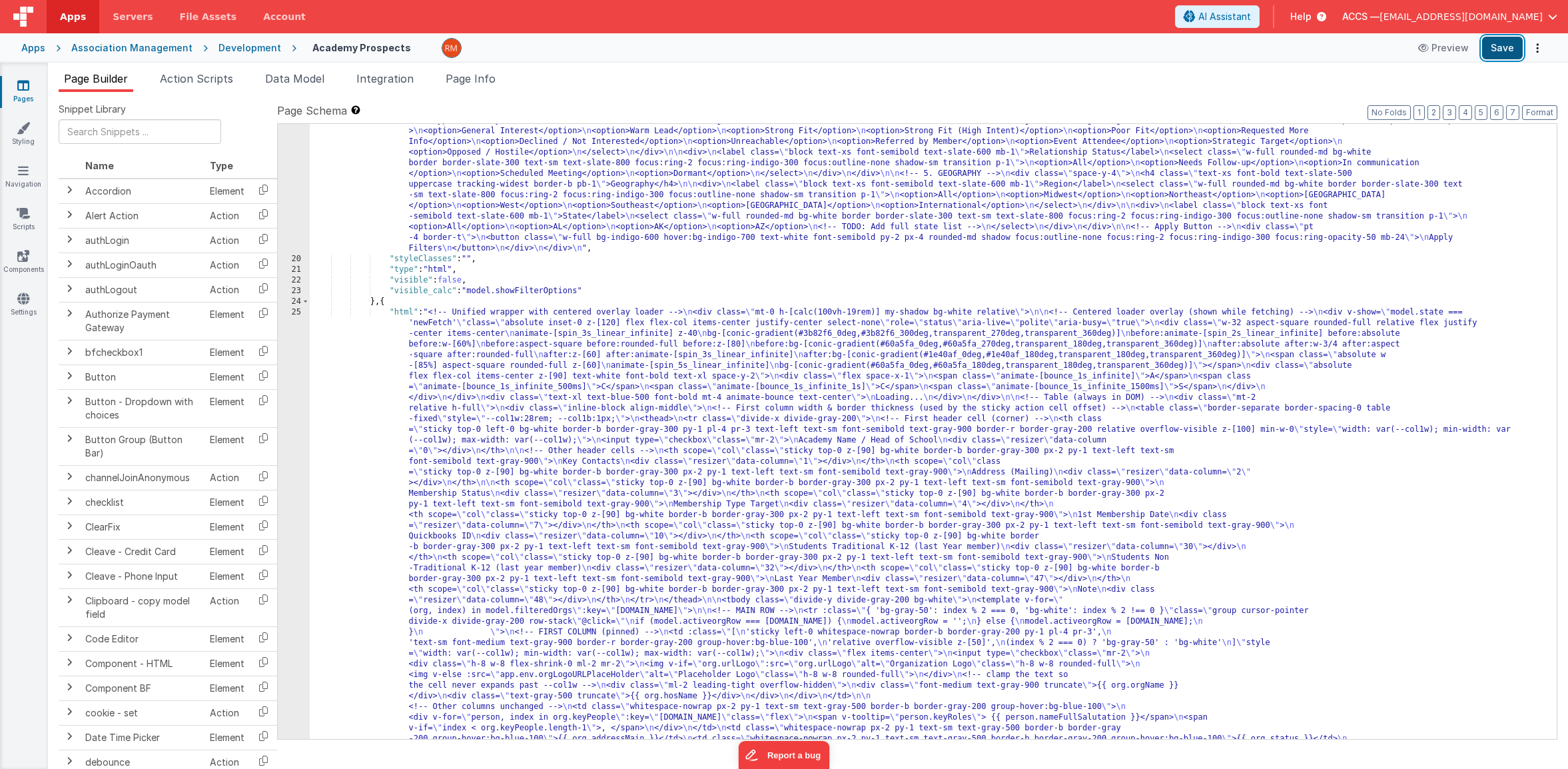
click at [1474, 53] on button "Save" at bounding box center [1502, 48] width 41 height 22
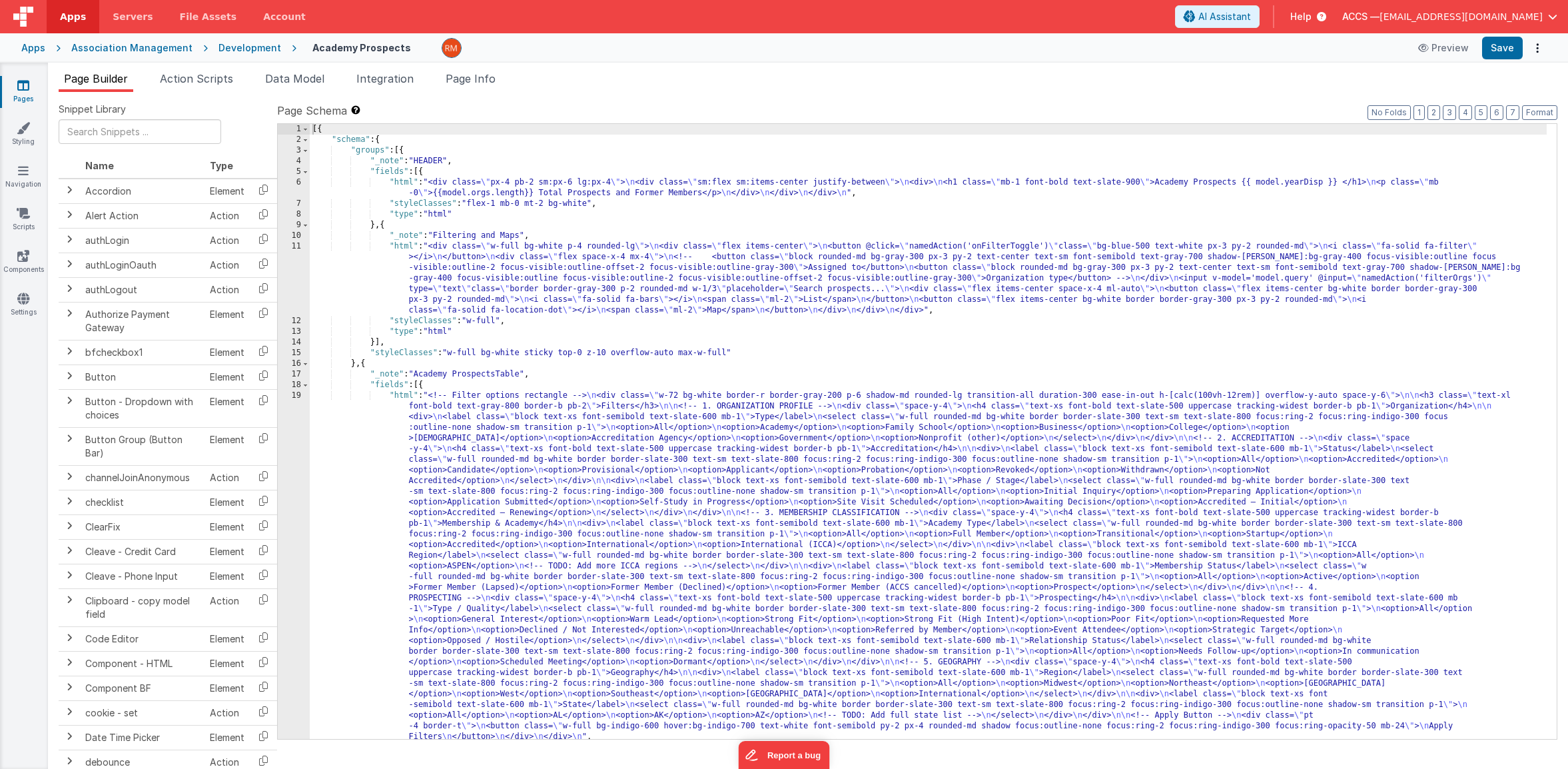
click at [406, 247] on div "[{ "schema" : { "groups" : [{ "_note" : "HEADER" , "fields" : [{ "html" : "<div…" at bounding box center [929, 442] width 1237 height 636
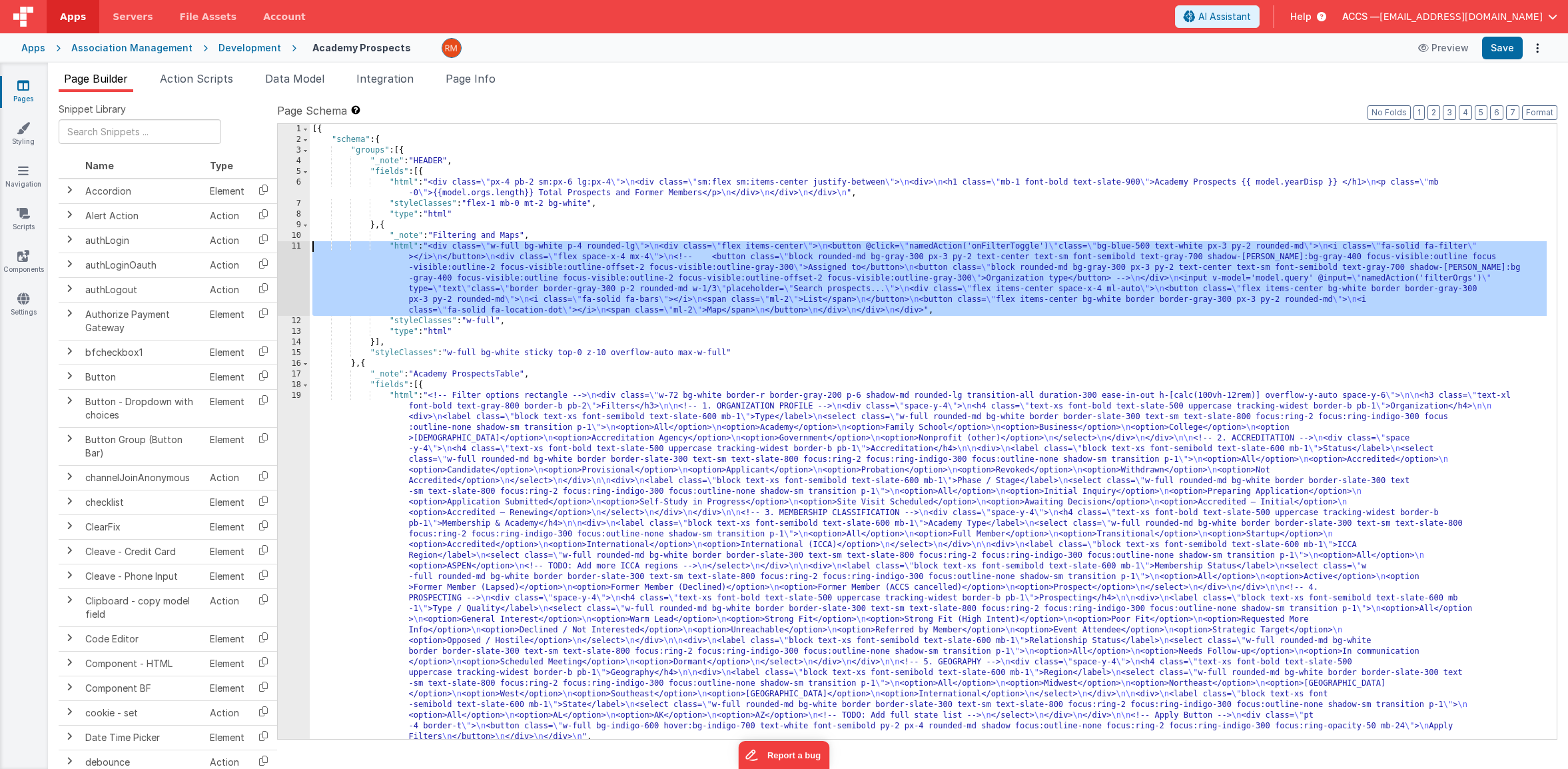
click at [288, 245] on div "11" at bounding box center [294, 279] width 32 height 75
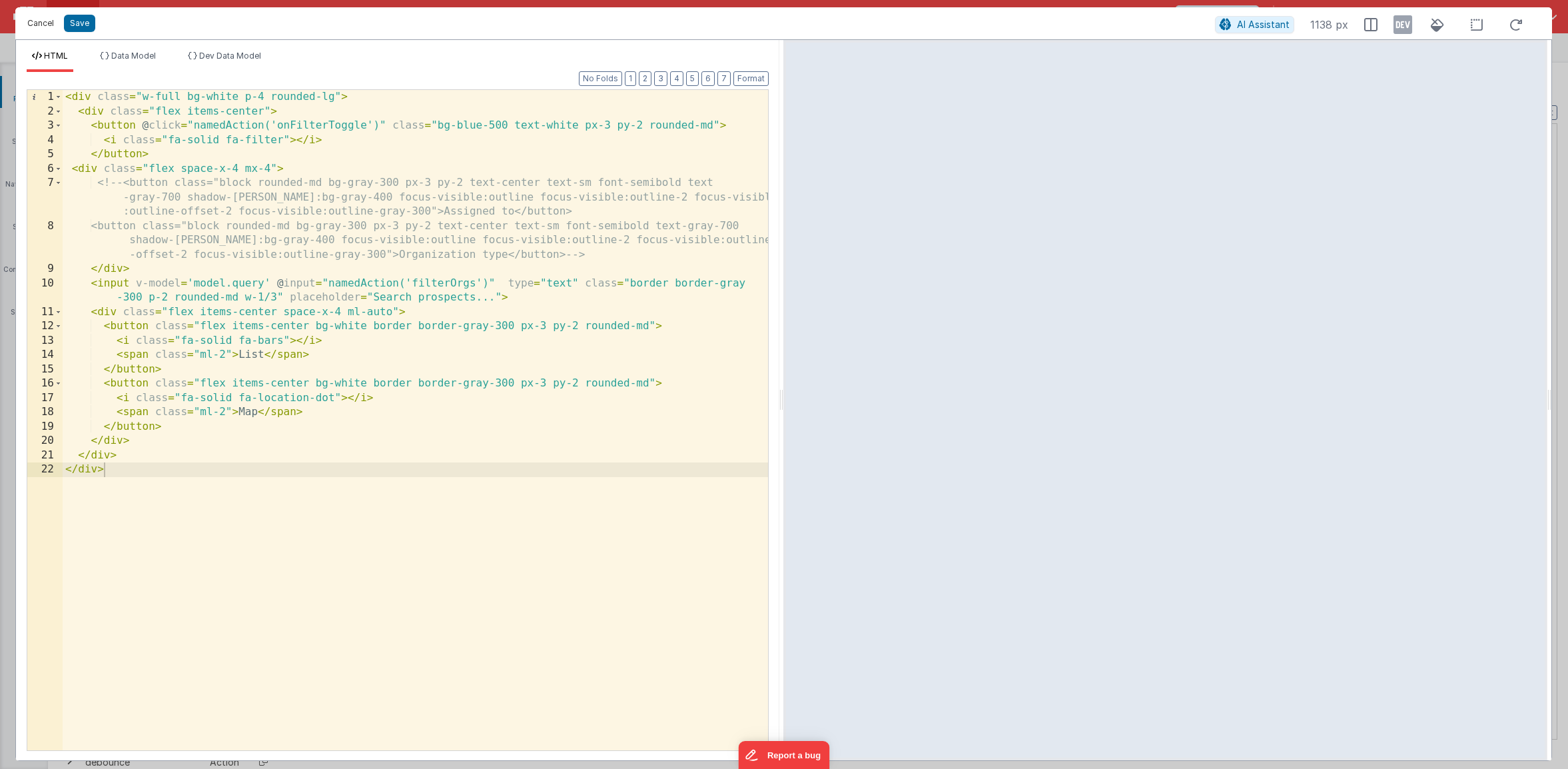
click at [55, 28] on button "Cancel" at bounding box center [41, 23] width 40 height 19
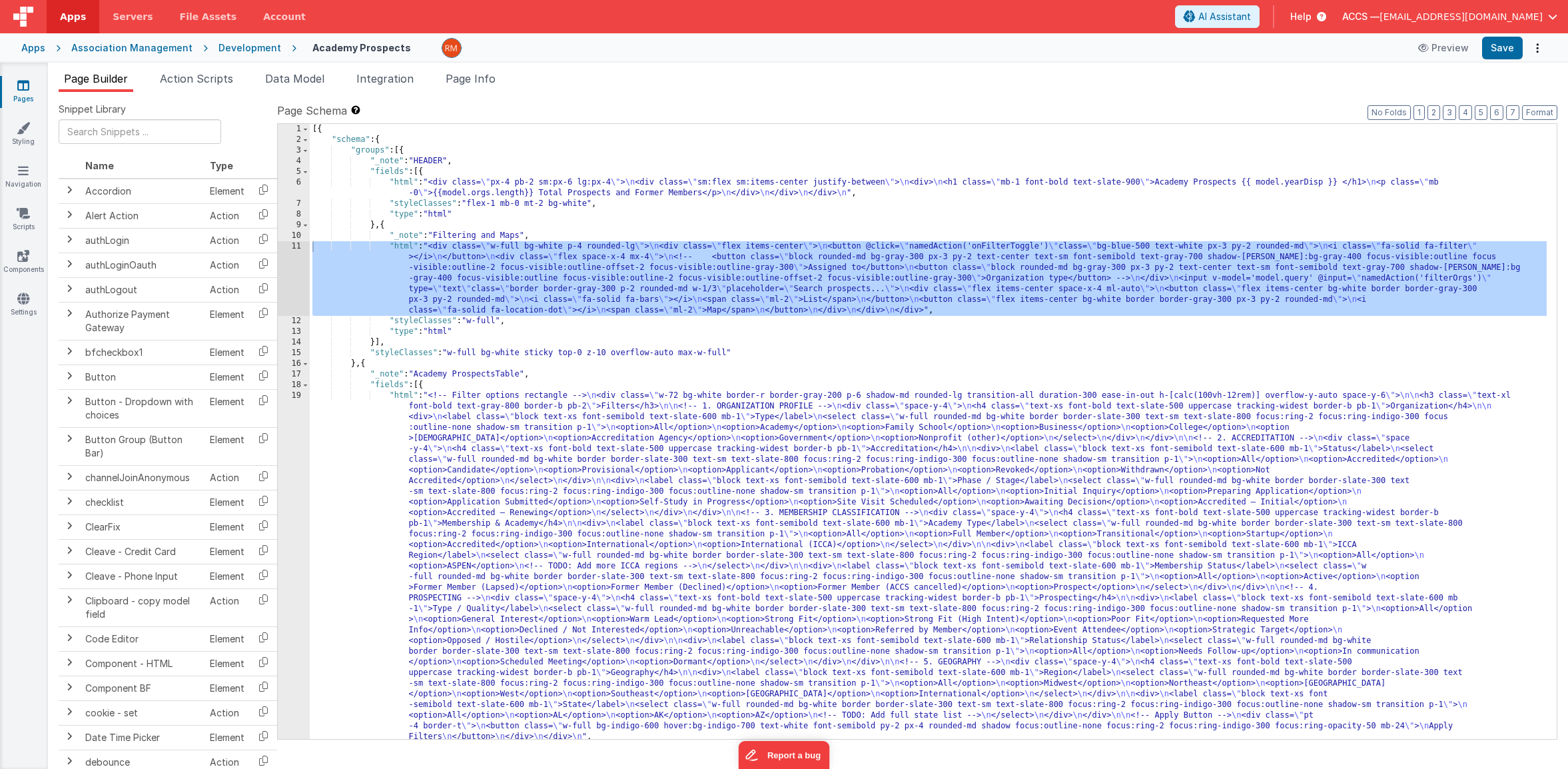
click at [21, 89] on icon at bounding box center [23, 85] width 12 height 13
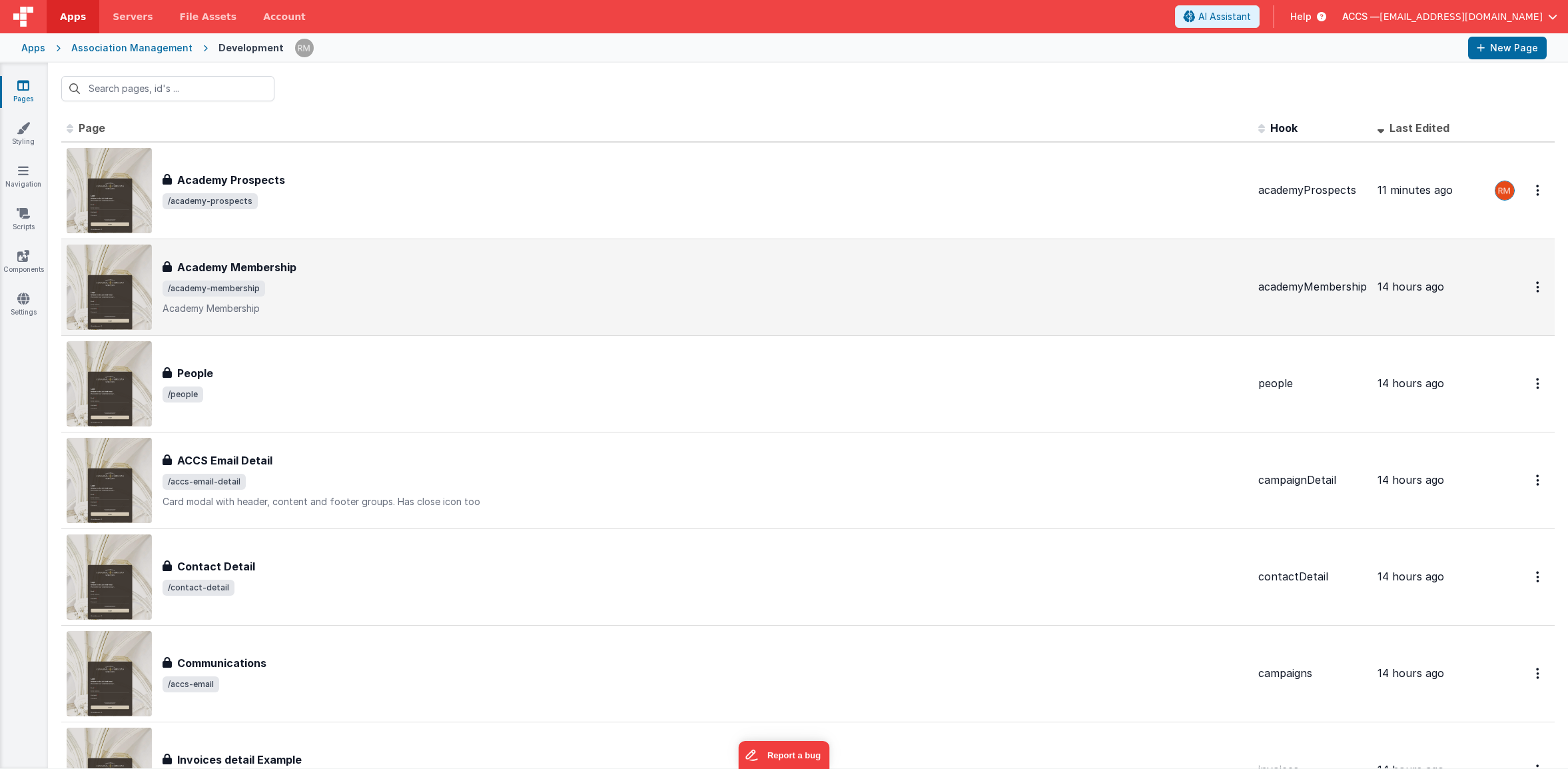
click at [313, 262] on div "Academy Membership" at bounding box center [705, 267] width 1085 height 16
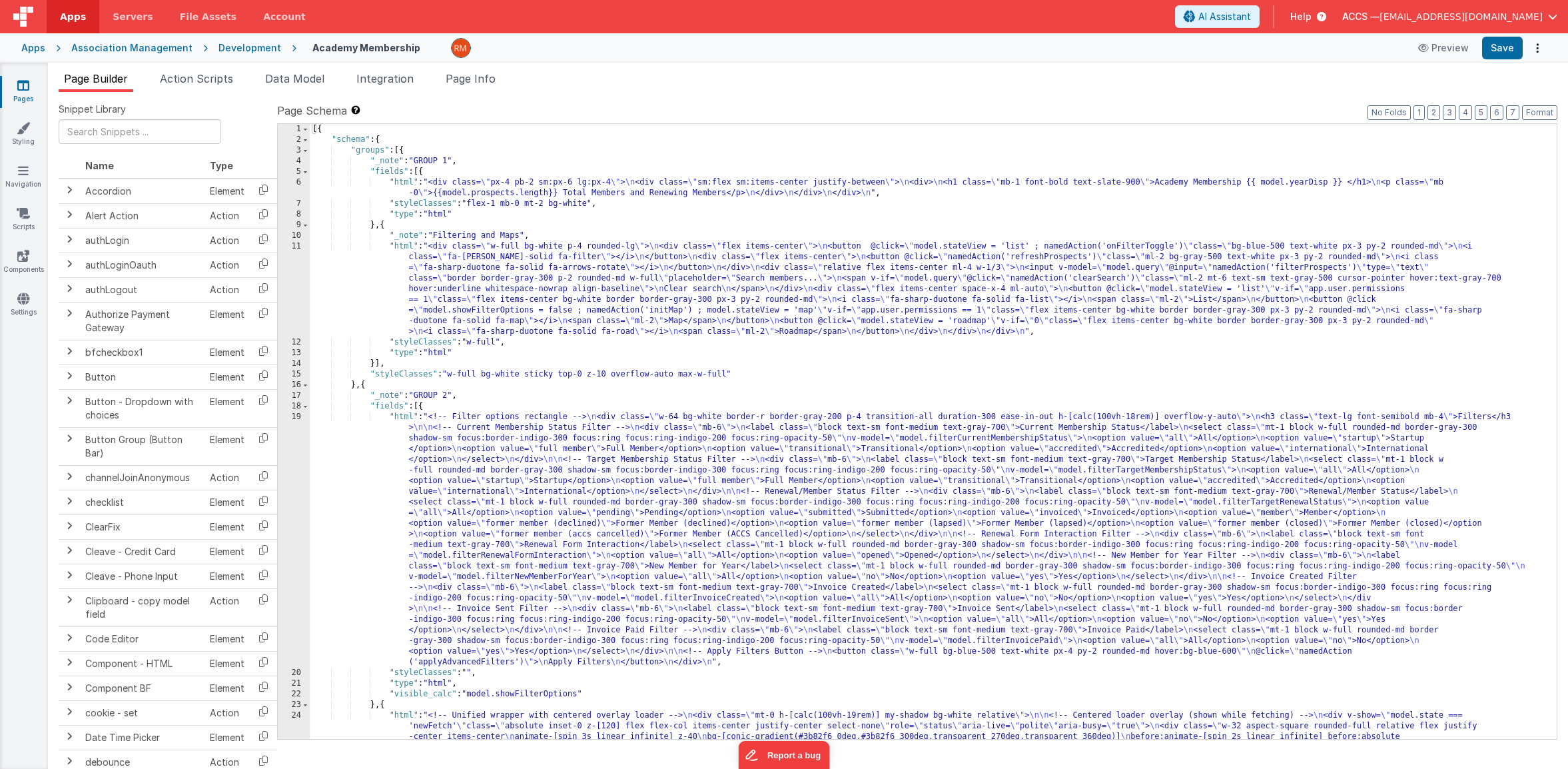
click at [295, 247] on div "11" at bounding box center [294, 289] width 32 height 96
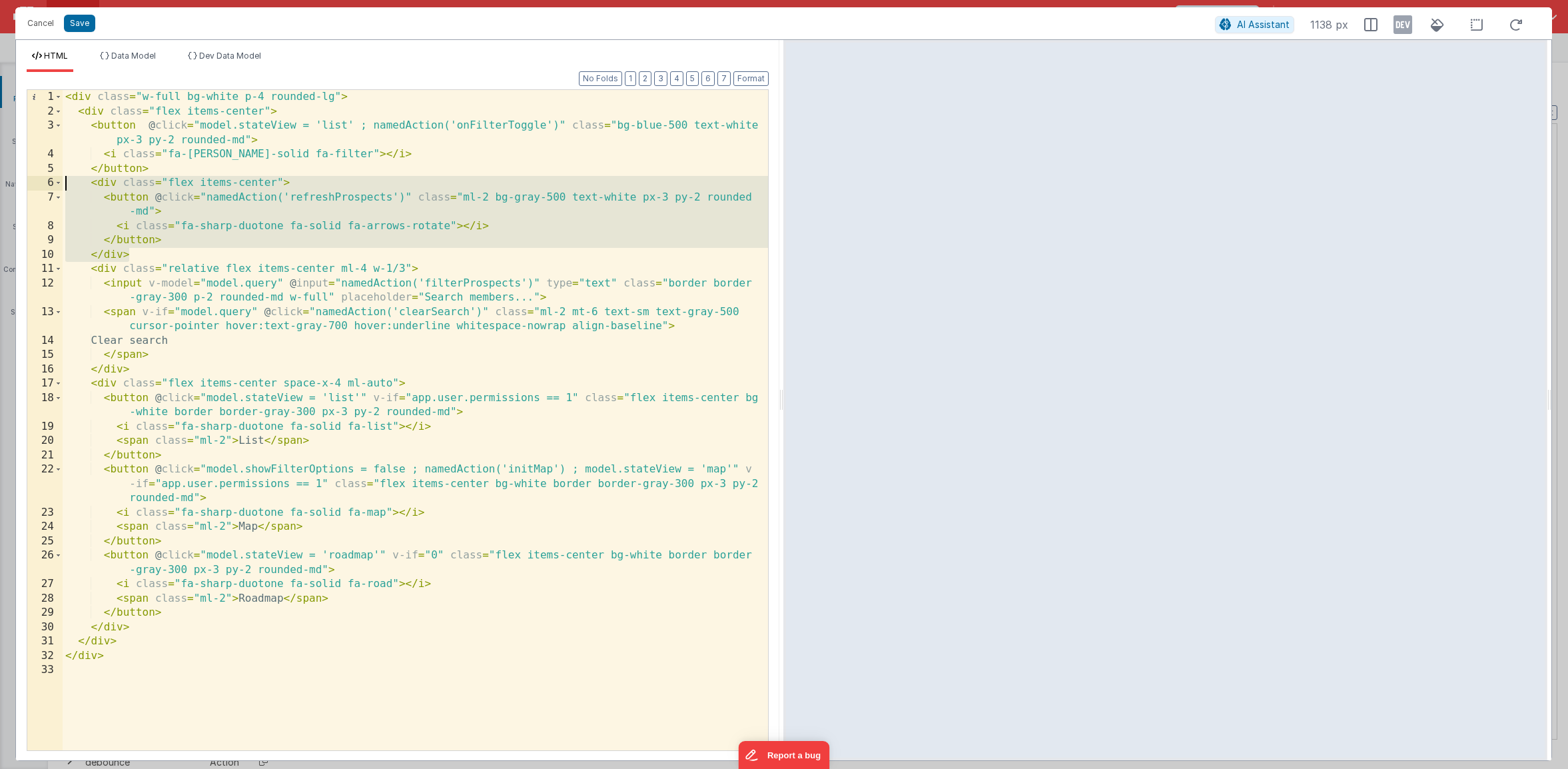
drag, startPoint x: 166, startPoint y: 250, endPoint x: 13, endPoint y: 179, distance: 168.7
click at [13, 179] on div "Cancel Save AI Assistant 1138 px HTML Data Model Dev Data Model Format 7 6 5 4 …" at bounding box center [784, 384] width 1568 height 769
click at [49, 22] on button "Cancel" at bounding box center [41, 23] width 40 height 19
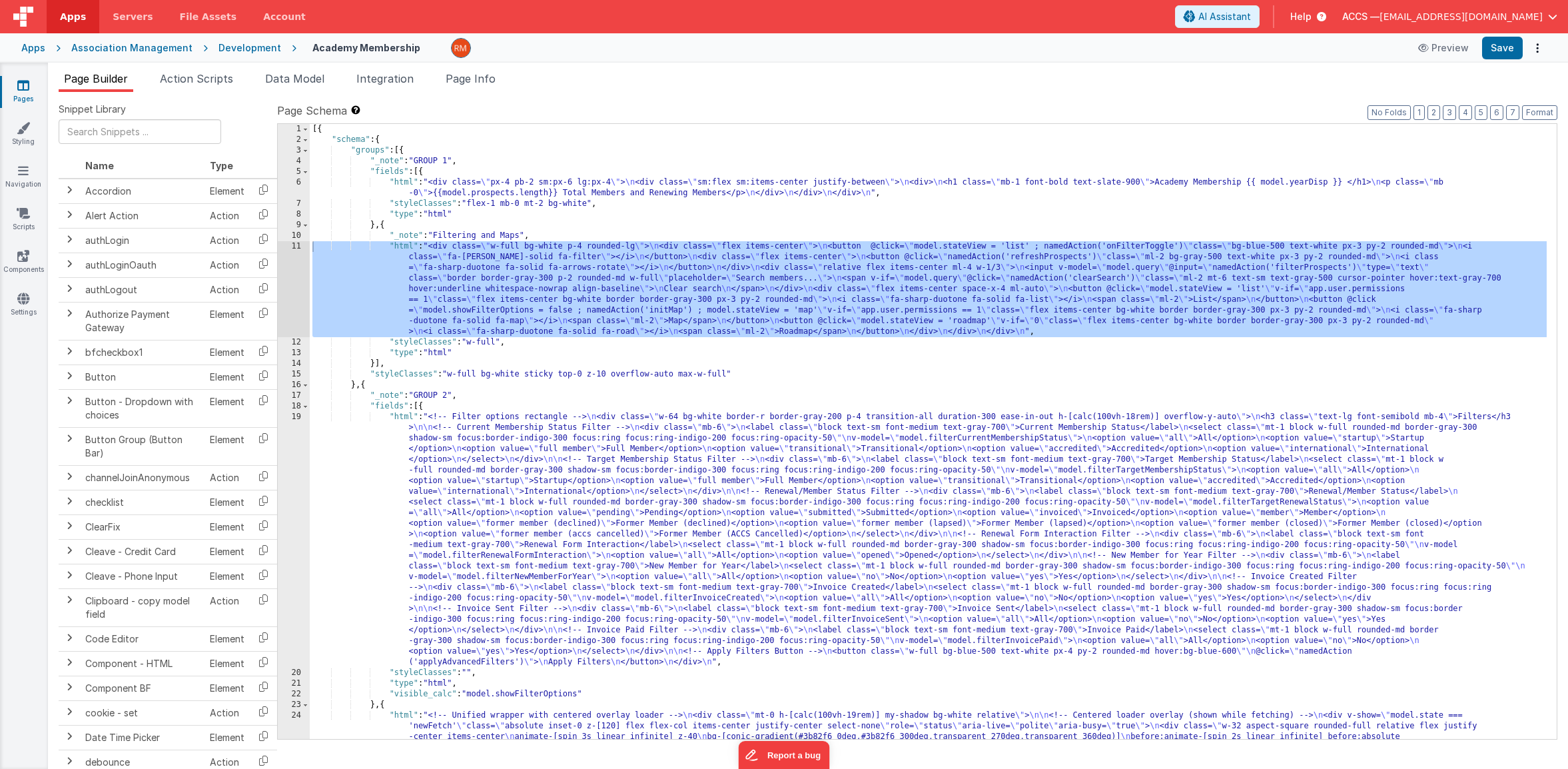
click at [31, 91] on link "Pages" at bounding box center [23, 92] width 48 height 27
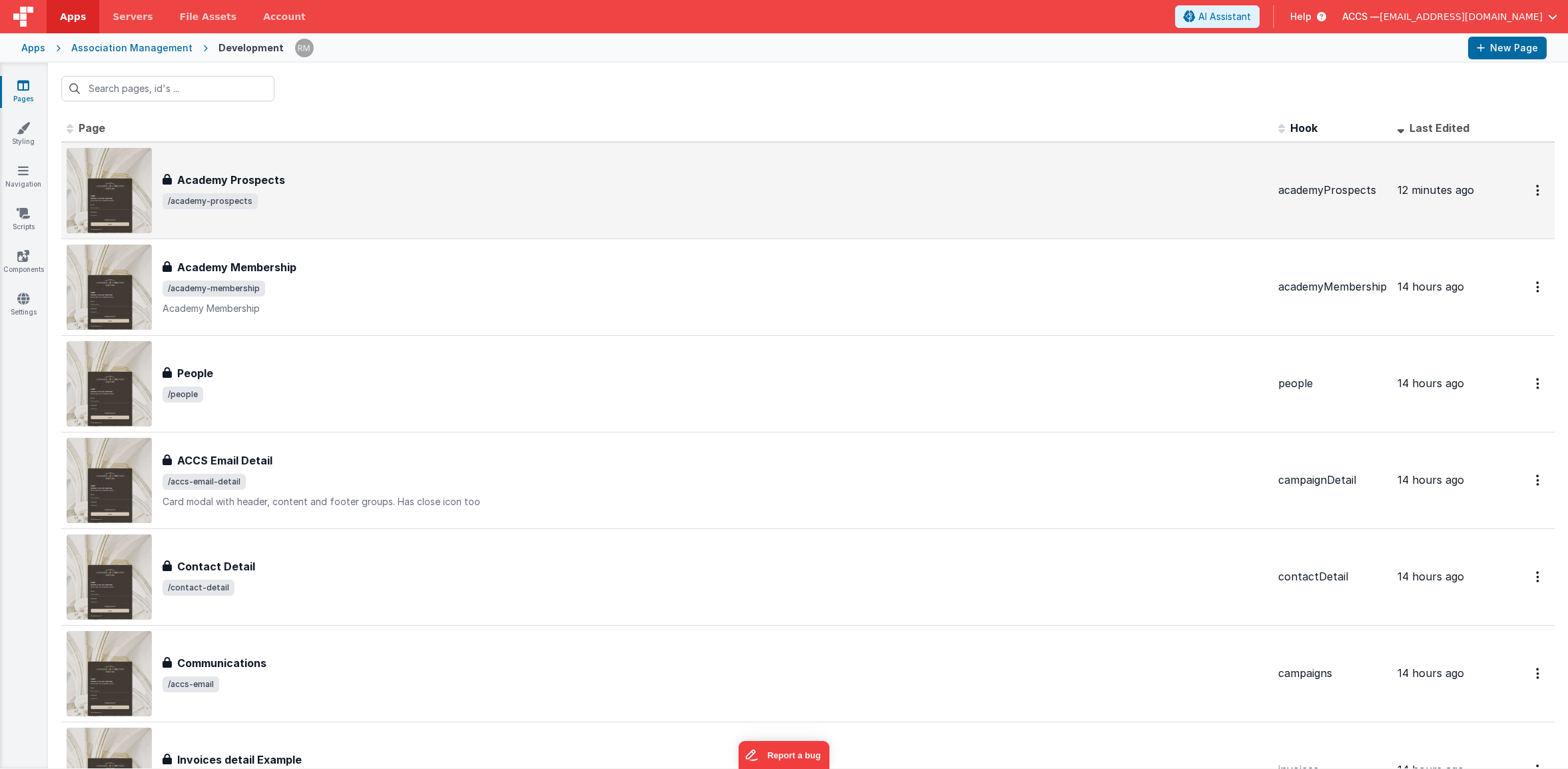
click at [281, 201] on span "/academy-prospects" at bounding box center [715, 200] width 1105 height 16
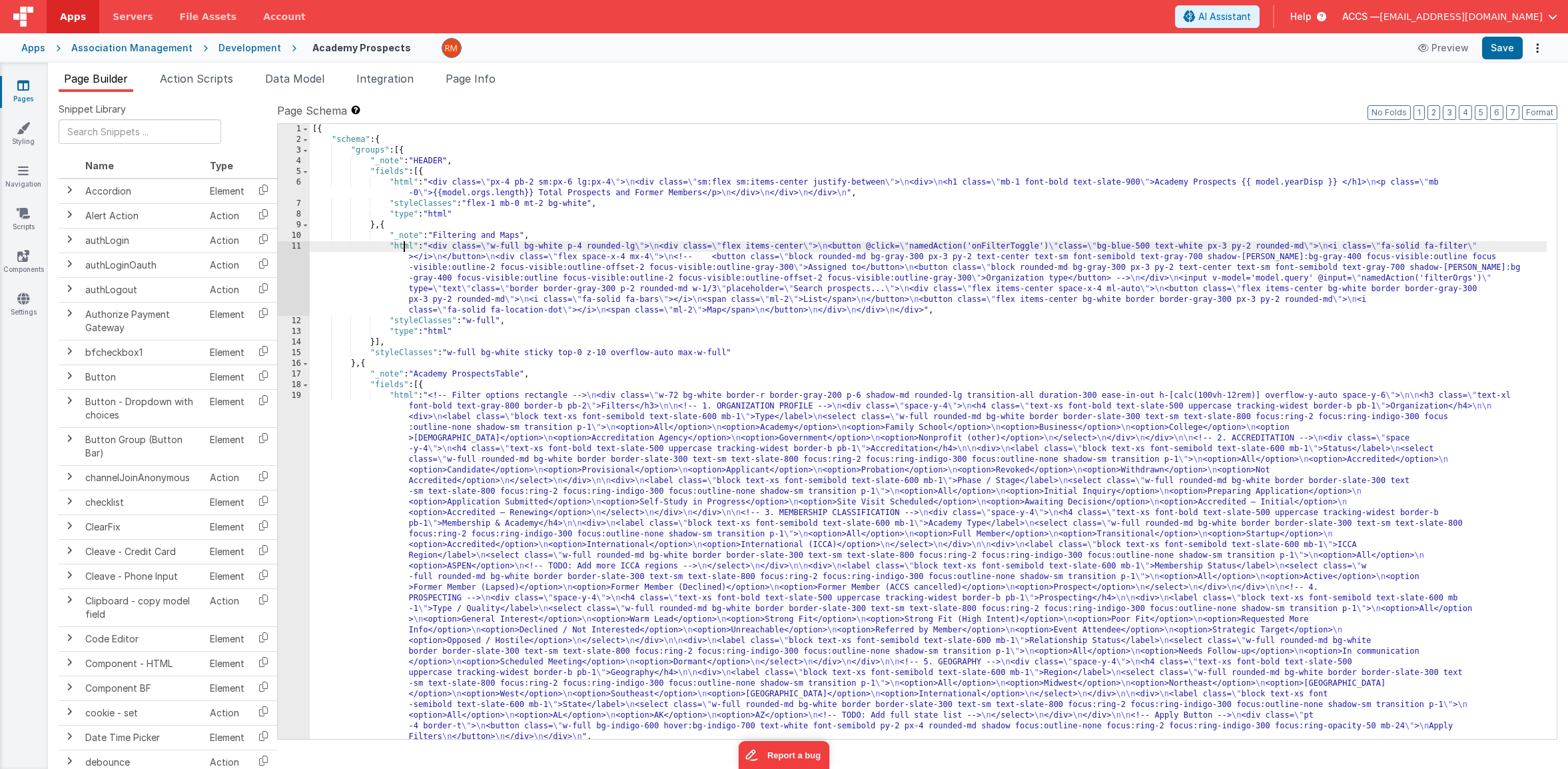
click at [405, 244] on div "[{ "schema" : { "groups" : [{ "_note" : "HEADER" , "fields" : [{ "html" : "<div…" at bounding box center [929, 442] width 1237 height 636
click at [294, 244] on div "11" at bounding box center [294, 279] width 32 height 75
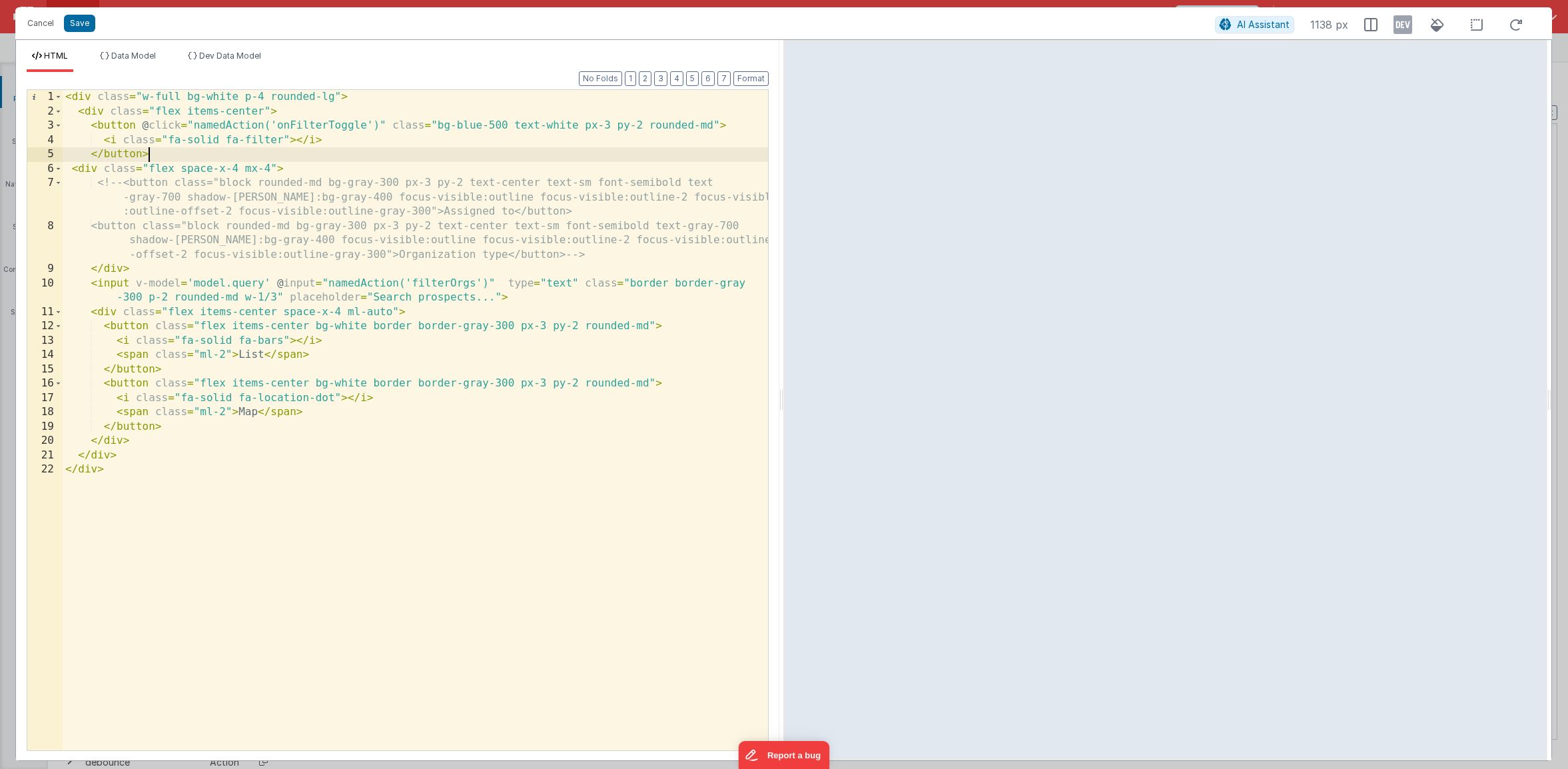
click at [169, 157] on div "< div class = "w-full bg-white p-4 rounded-lg" > < div class = "flex items-cent…" at bounding box center [415, 434] width 706 height 689
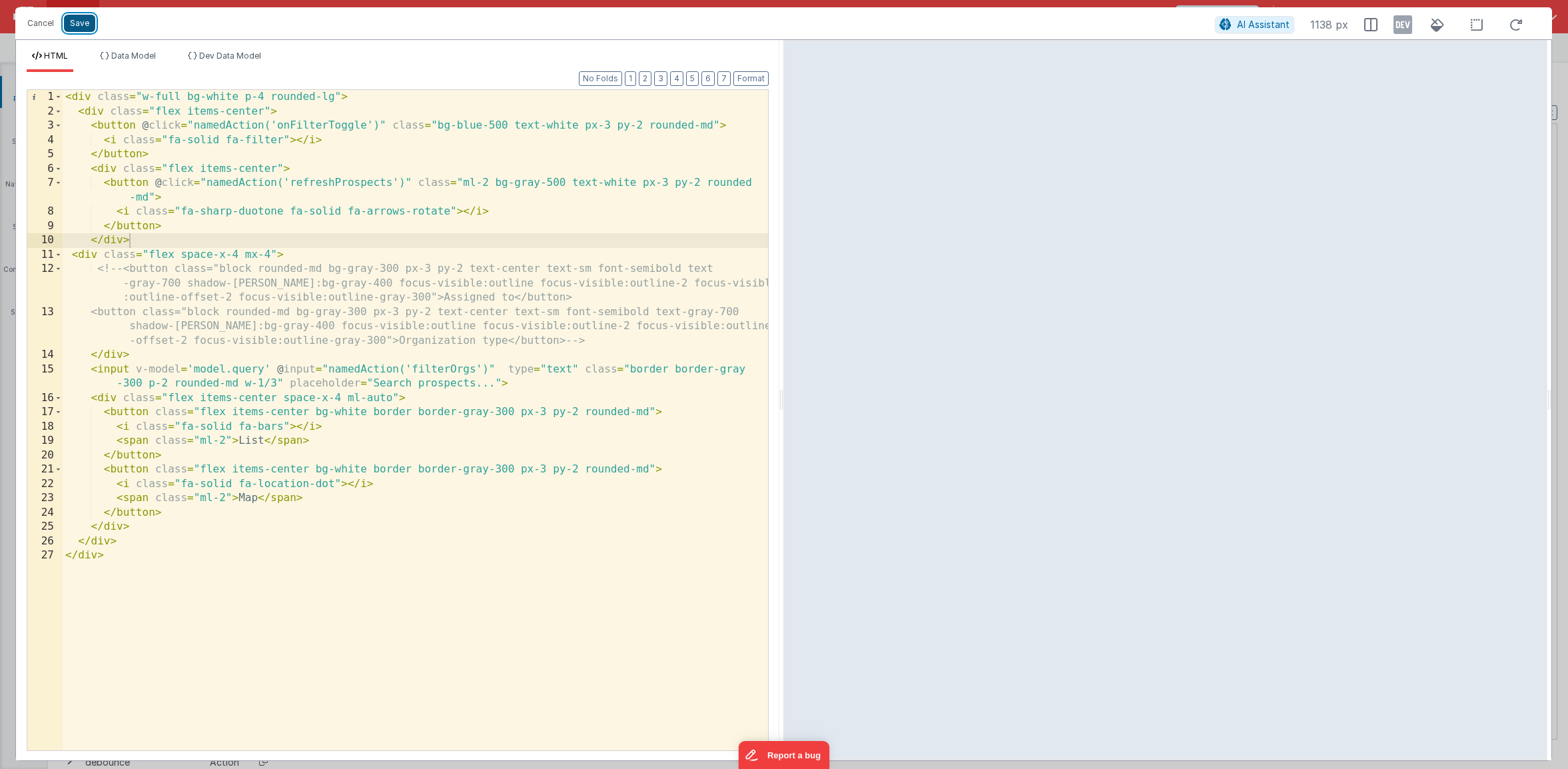
click at [76, 26] on button "Save" at bounding box center [80, 23] width 31 height 17
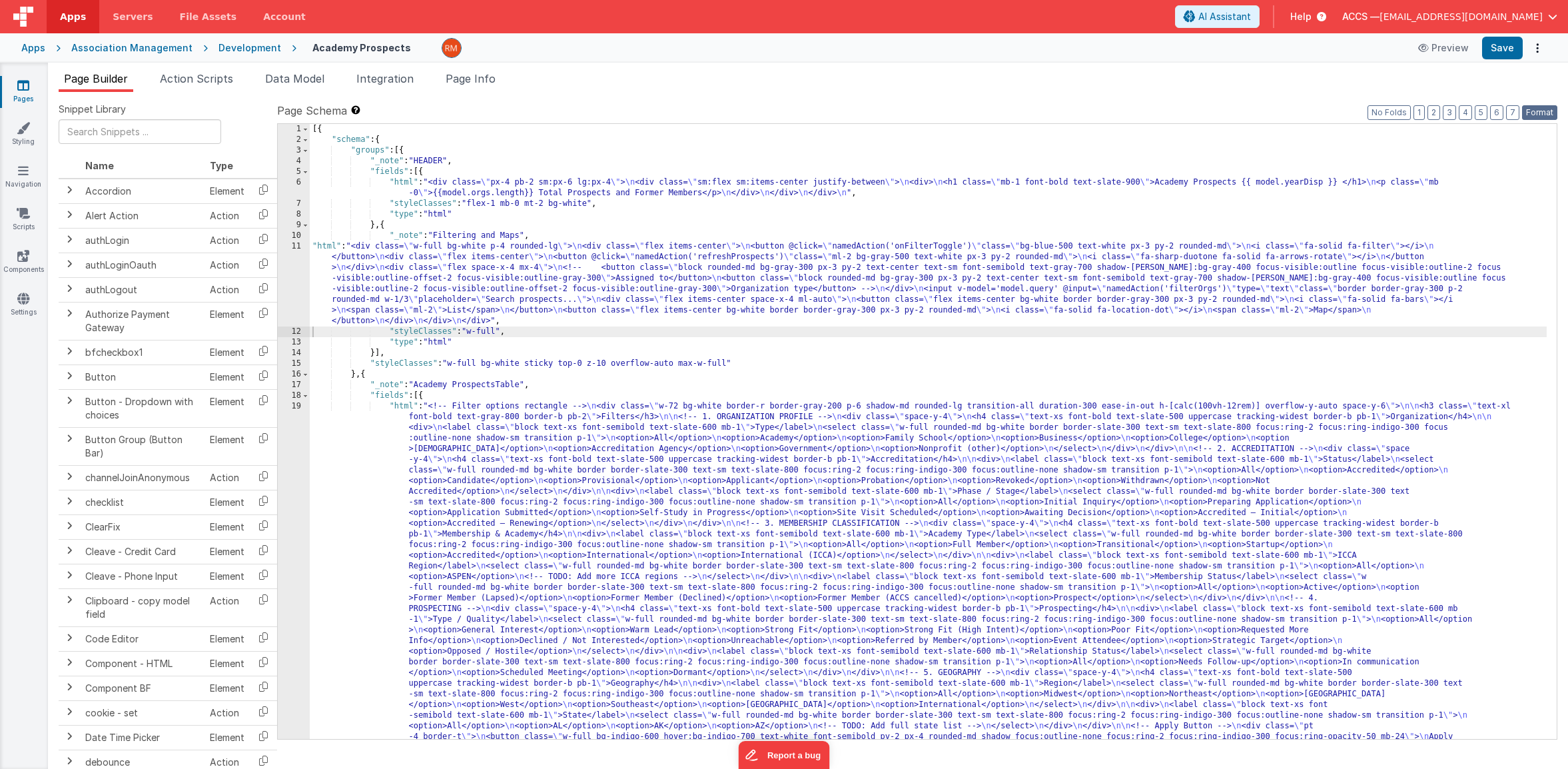
drag, startPoint x: 1540, startPoint y: 112, endPoint x: 1522, endPoint y: 87, distance: 30.8
click at [1474, 112] on button "Format" at bounding box center [1540, 113] width 35 height 15
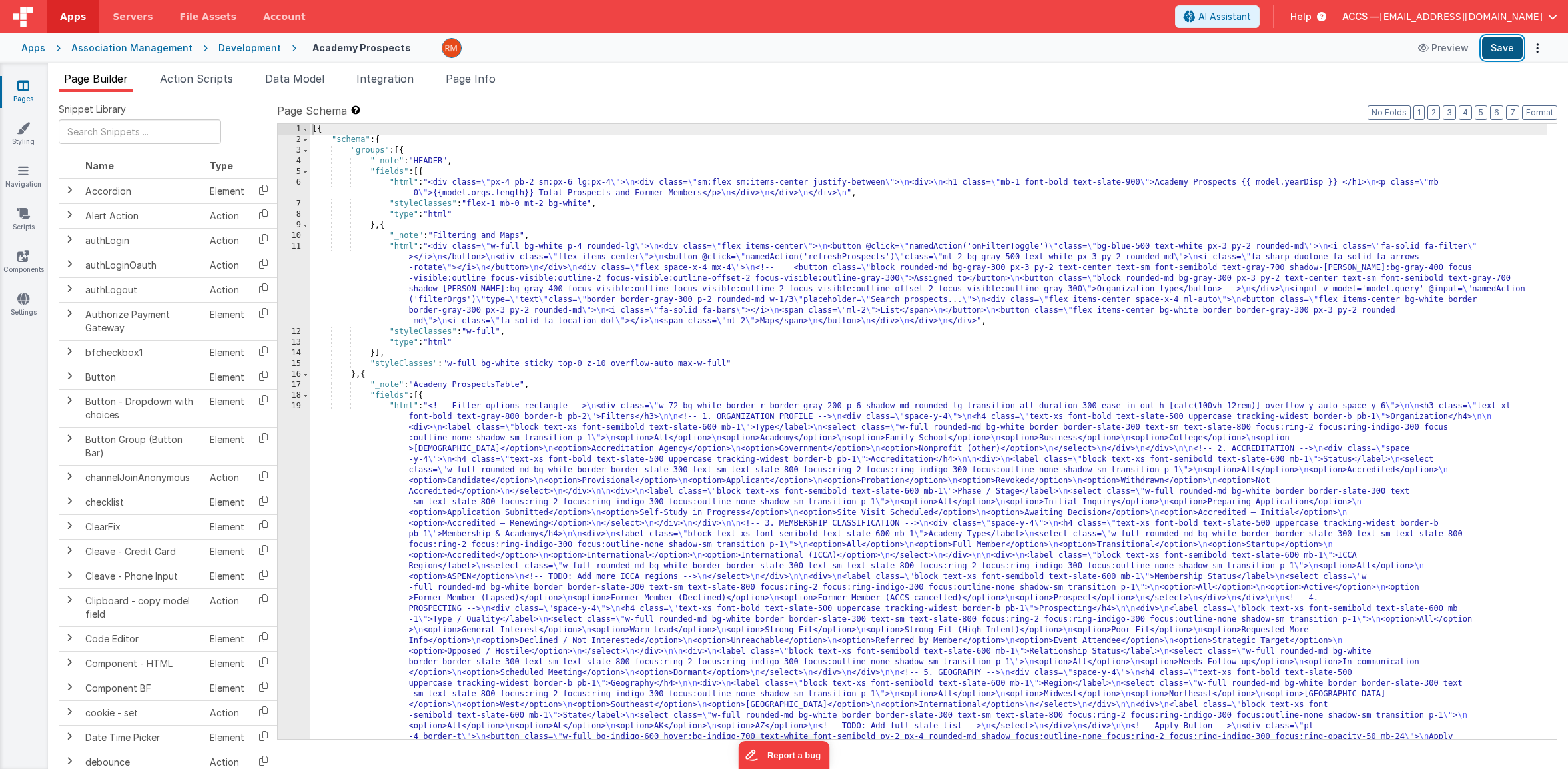
click at [1474, 54] on button "Save" at bounding box center [1502, 48] width 41 height 22
click at [470, 81] on span "Page Info" at bounding box center [470, 79] width 50 height 13
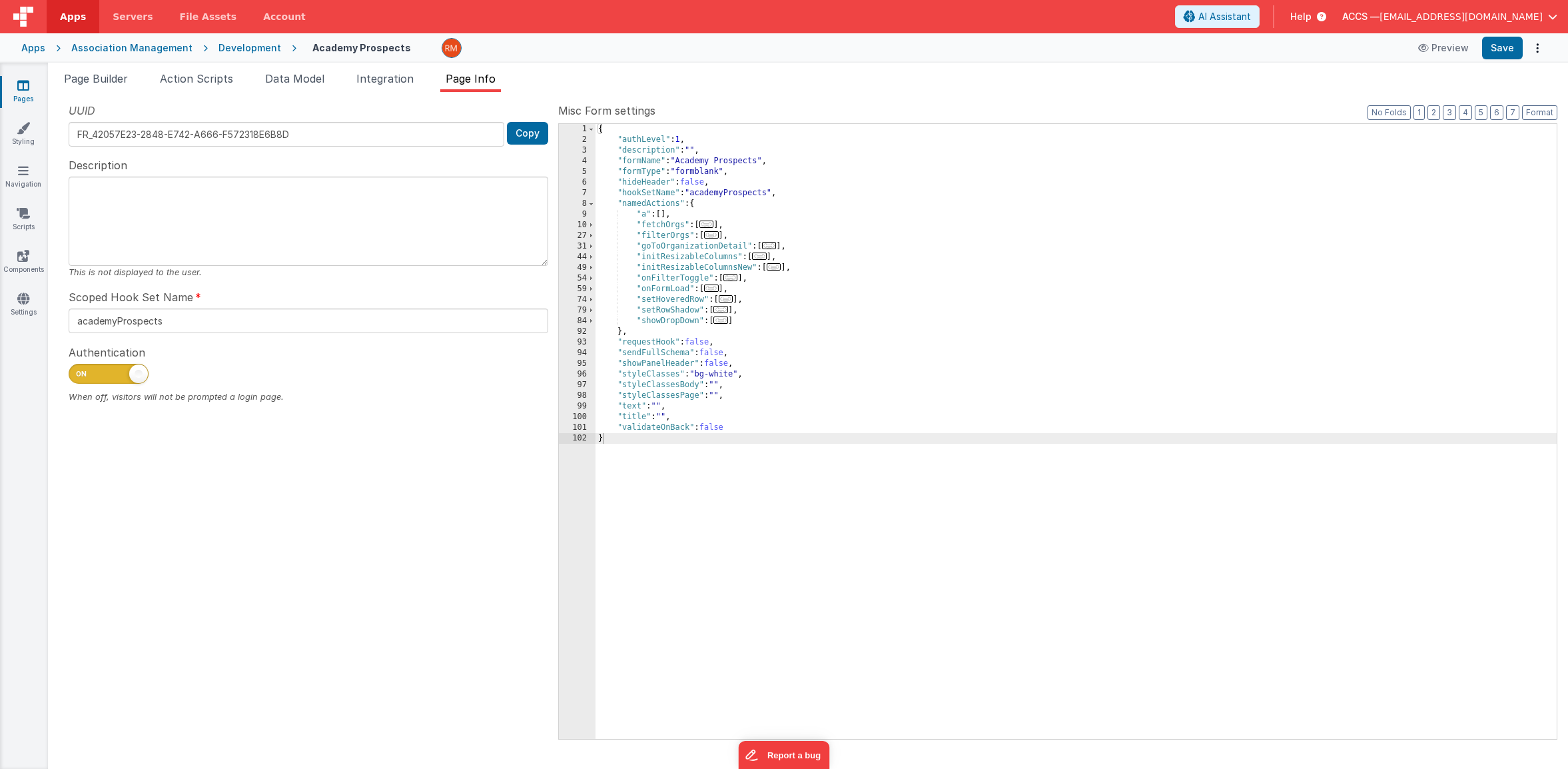
click at [27, 91] on icon at bounding box center [23, 85] width 12 height 13
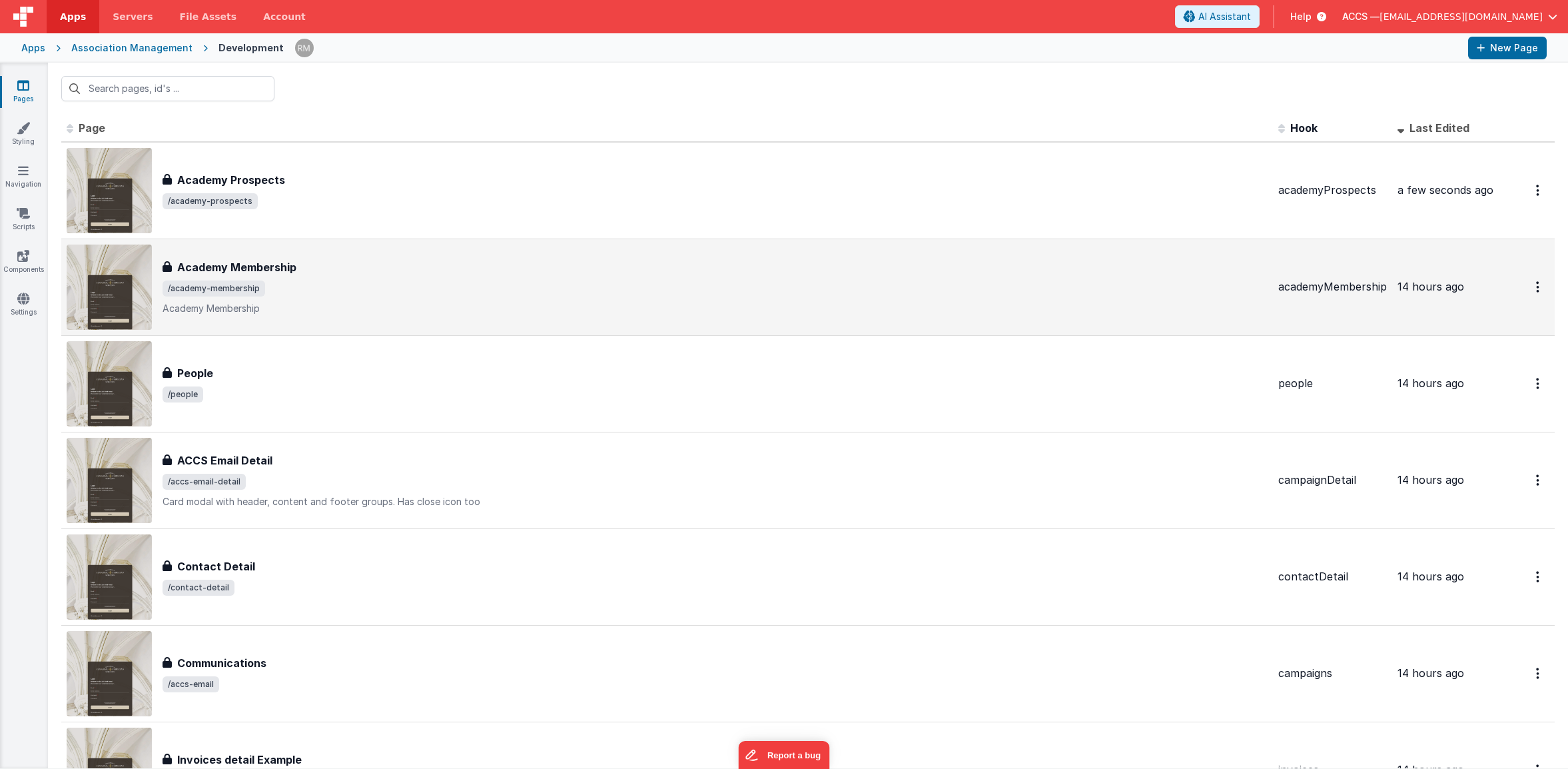
click at [320, 286] on span "/academy-membership" at bounding box center [715, 288] width 1105 height 16
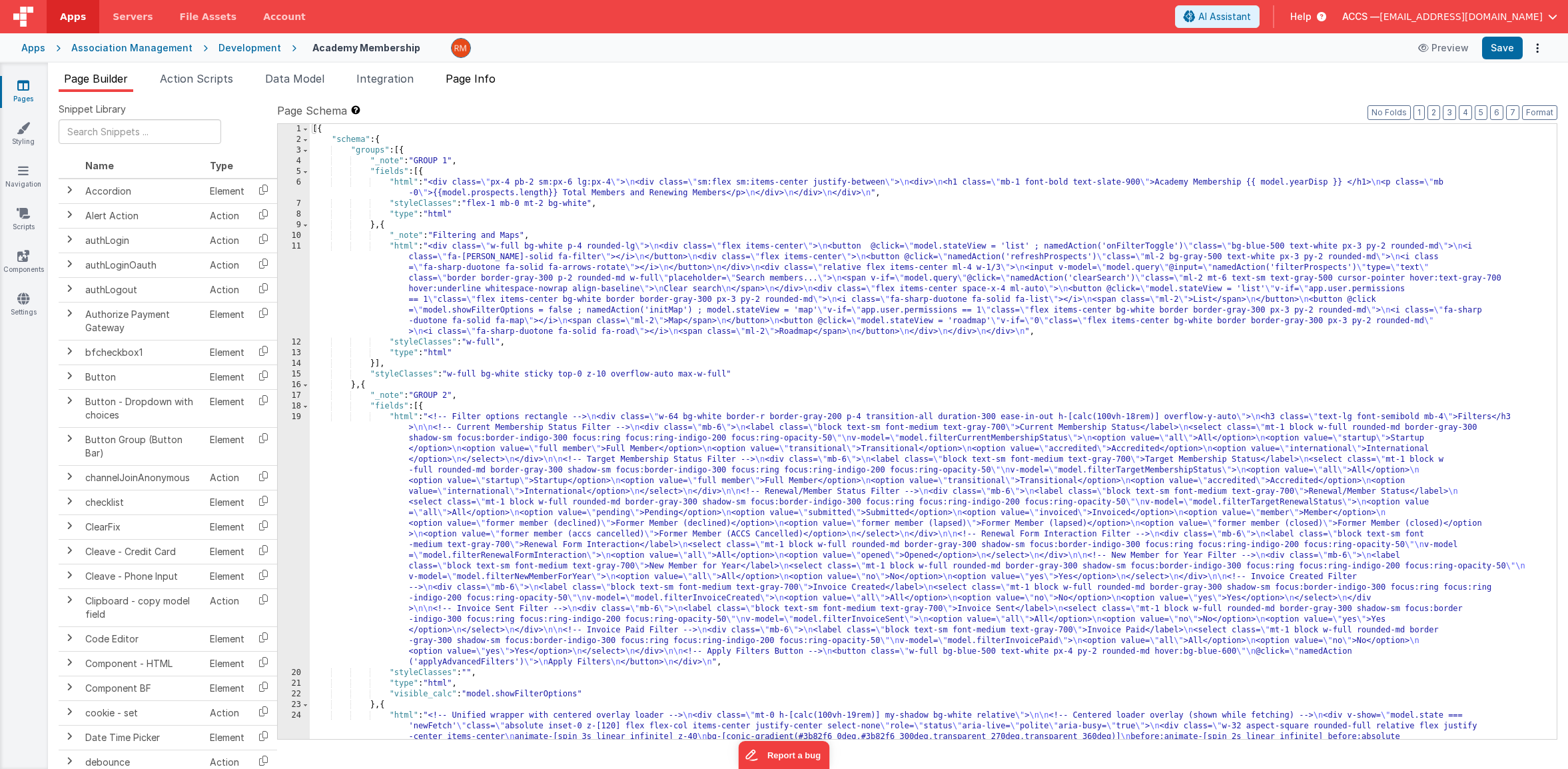
click at [474, 83] on span "Page Info" at bounding box center [470, 79] width 50 height 13
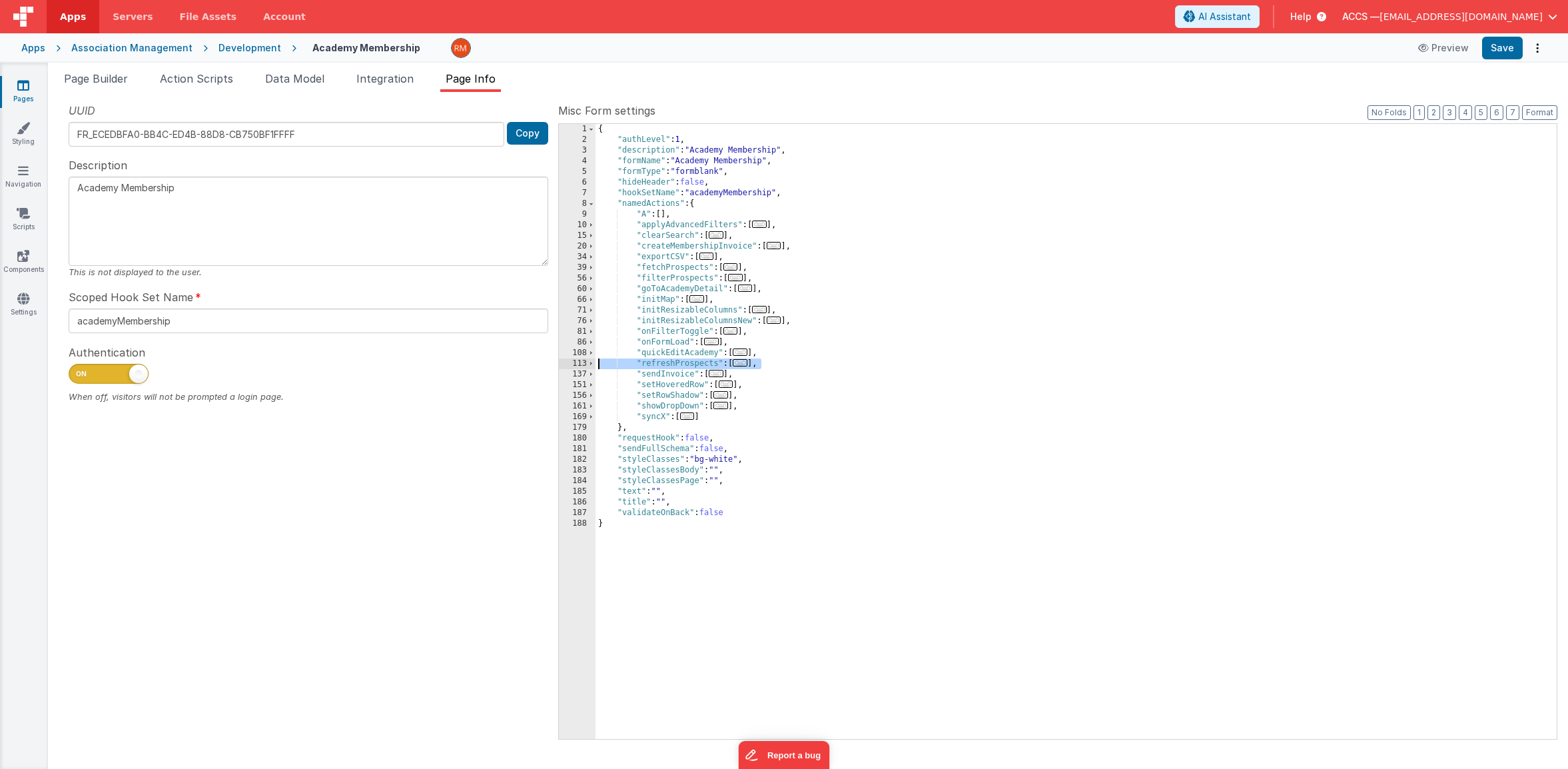
drag, startPoint x: 750, startPoint y: 363, endPoint x: 562, endPoint y: 362, distance: 188.0
click at [562, 363] on div "1 2 3 4 5 6 7 8 9 10 15 20 34 39 56 60 66 71 76 81 86 108 113 137 151 156 161 1…" at bounding box center [1058, 431] width 999 height 616
click at [30, 93] on link "Pages" at bounding box center [23, 92] width 48 height 27
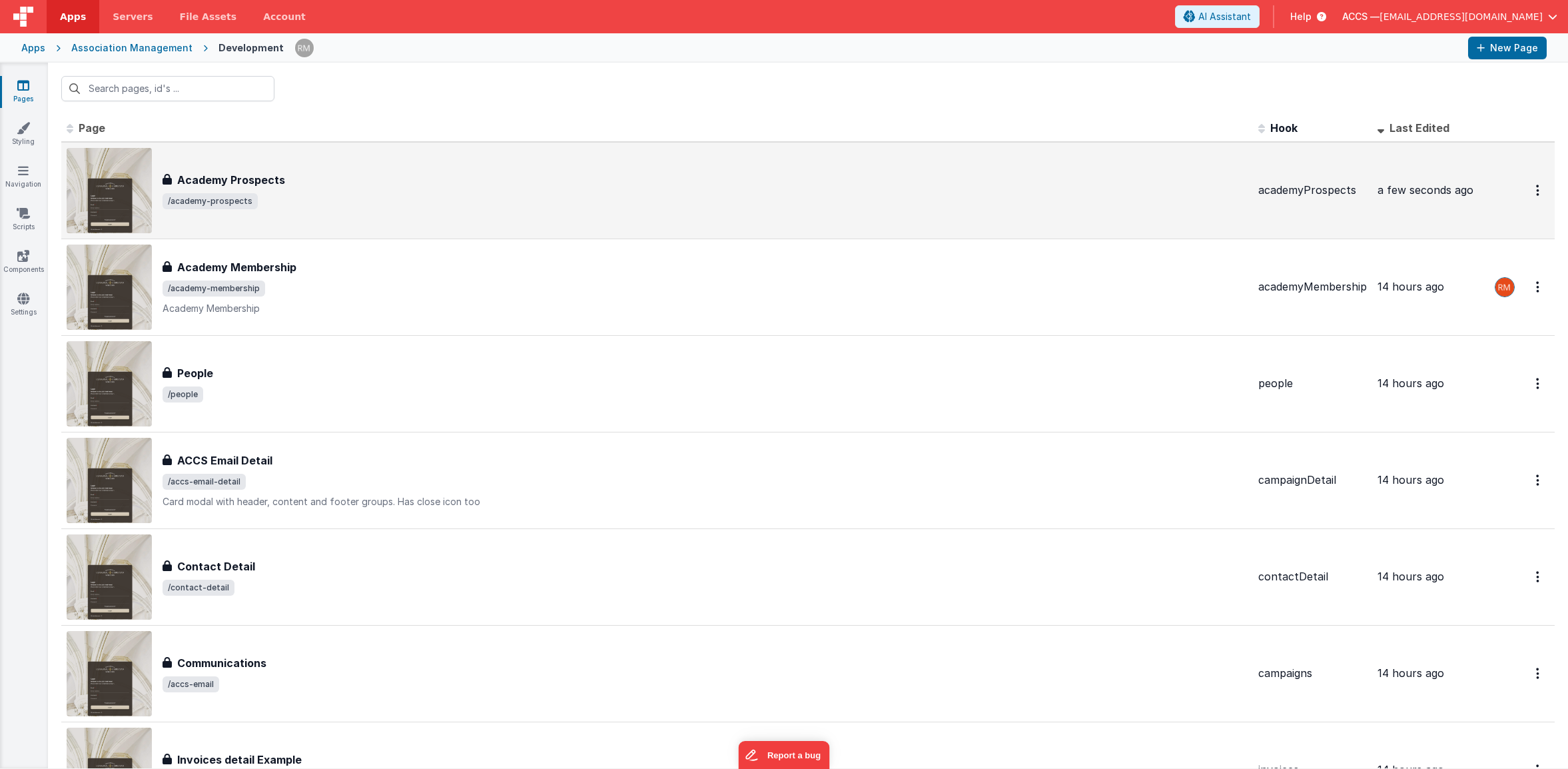
click at [323, 183] on div "Academy Prospects" at bounding box center [705, 180] width 1085 height 16
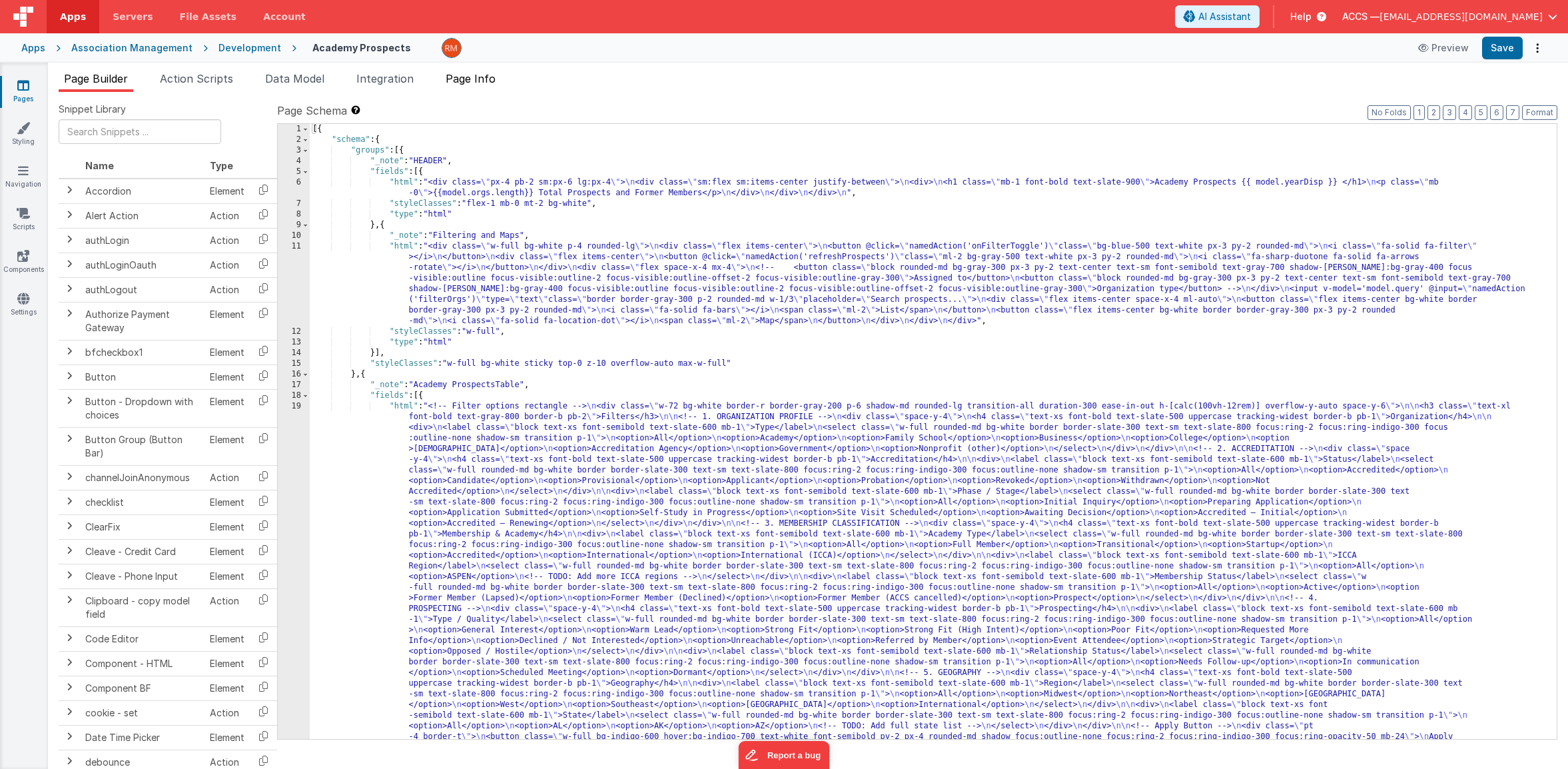
click at [449, 86] on li "Page Info" at bounding box center [470, 81] width 60 height 22
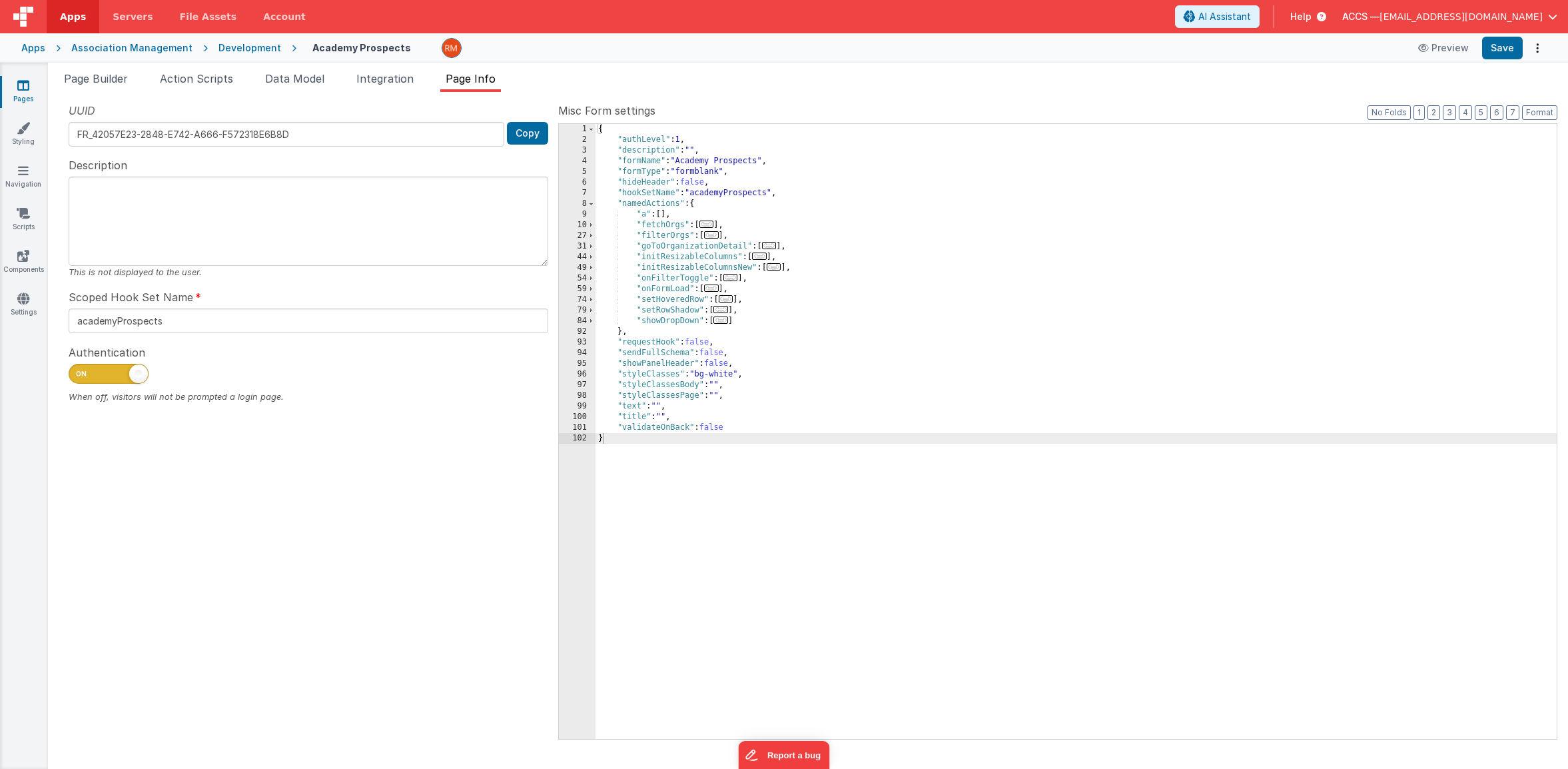
click at [808, 277] on div "{ "authLevel" : 1 , "description" : "" , "formName" : "Academy Prospects" , "fo…" at bounding box center [1076, 442] width 961 height 636
click at [771, 292] on div "{ "authLevel" : 1 , "description" : "" , "formName" : "Academy Prospects" , "fo…" at bounding box center [1076, 442] width 961 height 636
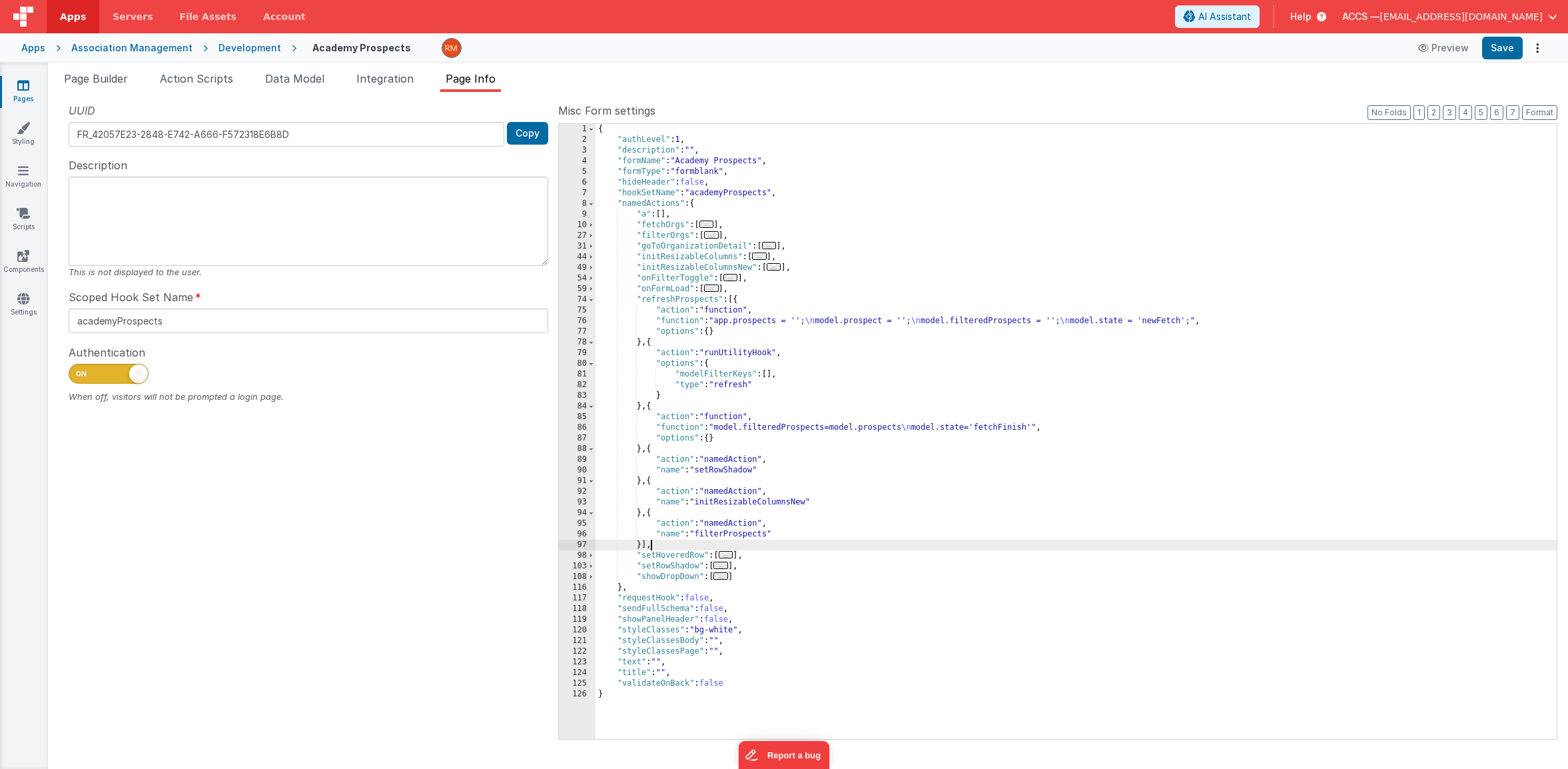
click at [717, 292] on span "..." at bounding box center [712, 288] width 15 height 7
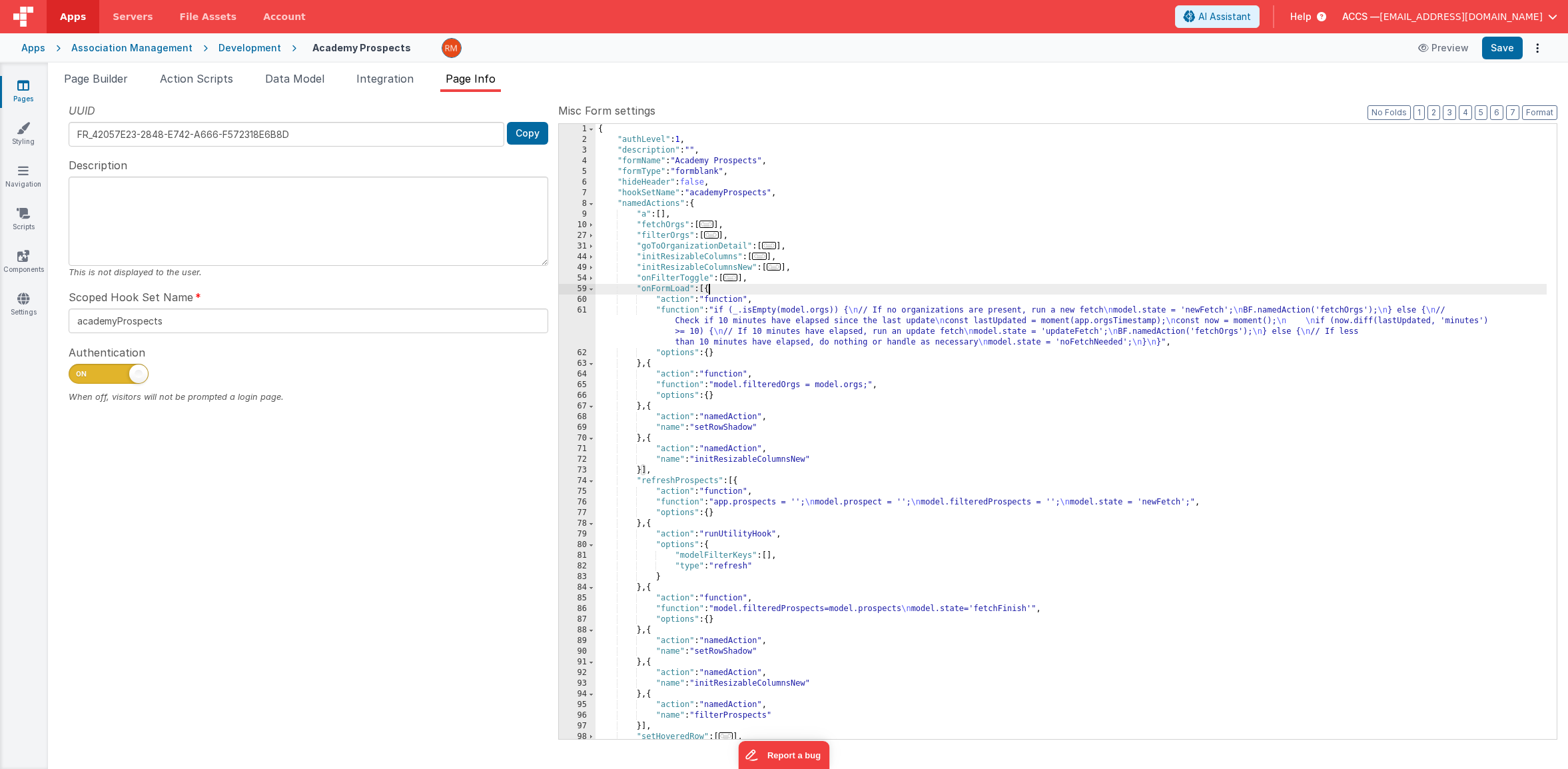
click at [680, 311] on div "{ "authLevel" : 1 , "description" : "" , "formName" : "Academy Prospects" , "fo…" at bounding box center [1071, 442] width 952 height 636
click at [581, 310] on div "61" at bounding box center [577, 326] width 37 height 42
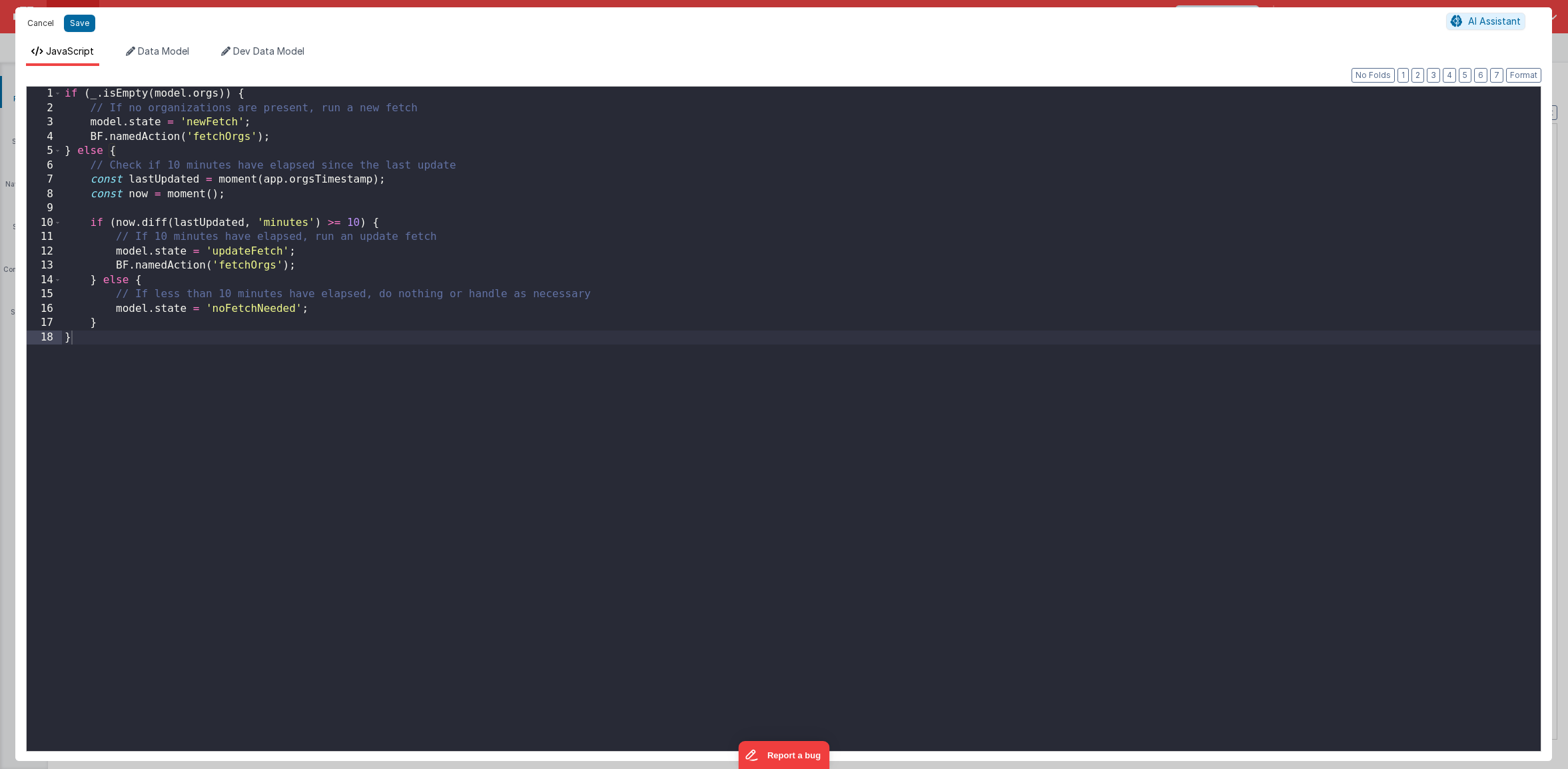
click at [56, 28] on button "Cancel" at bounding box center [41, 23] width 40 height 19
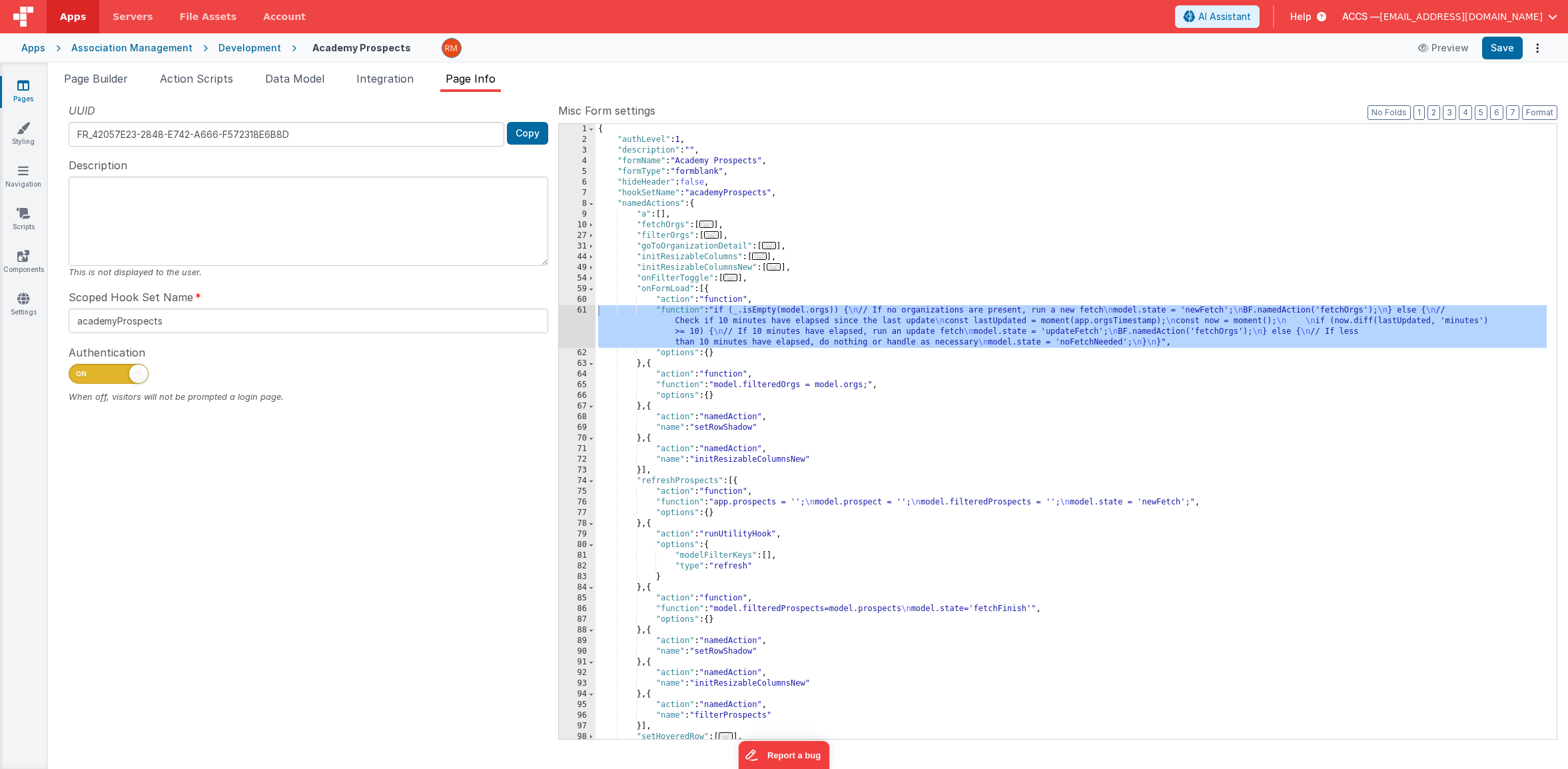
click at [803, 303] on div "{ "authLevel" : 1 , "description" : "" , "formName" : "Academy Prospects" , "fo…" at bounding box center [1071, 442] width 952 height 636
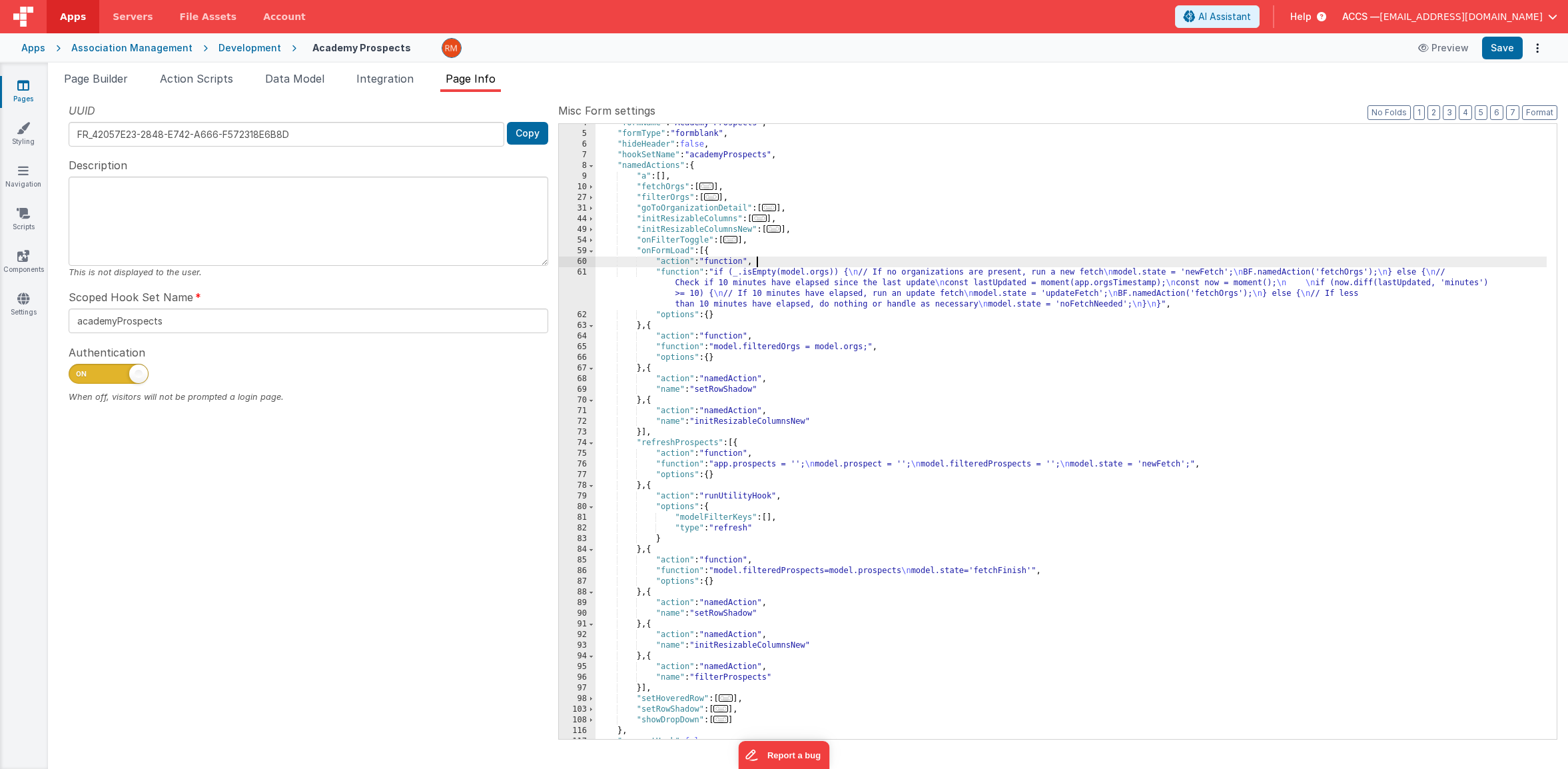
scroll to position [51, 0]
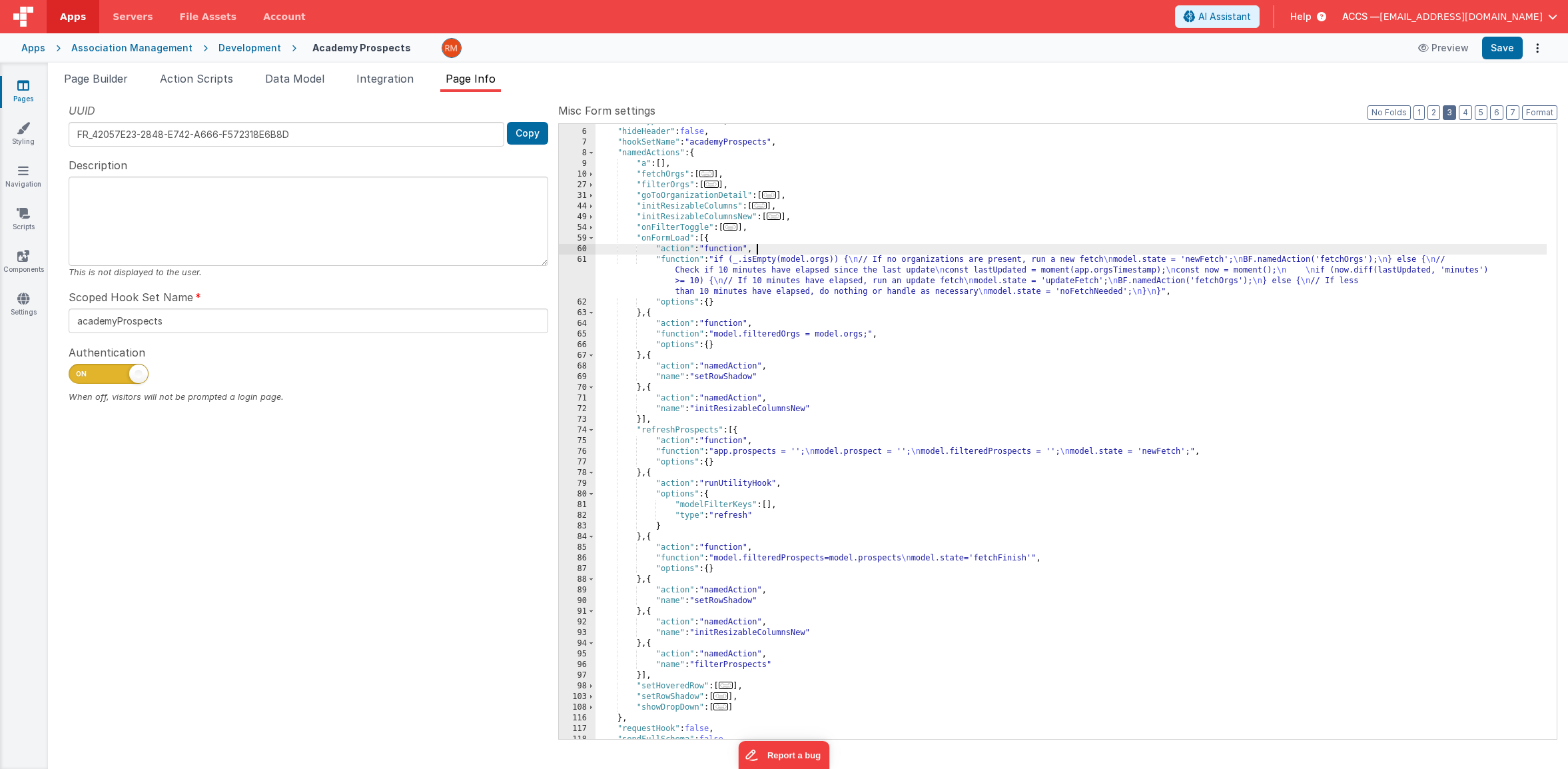
click at [1453, 115] on button "3" at bounding box center [1450, 113] width 13 height 15
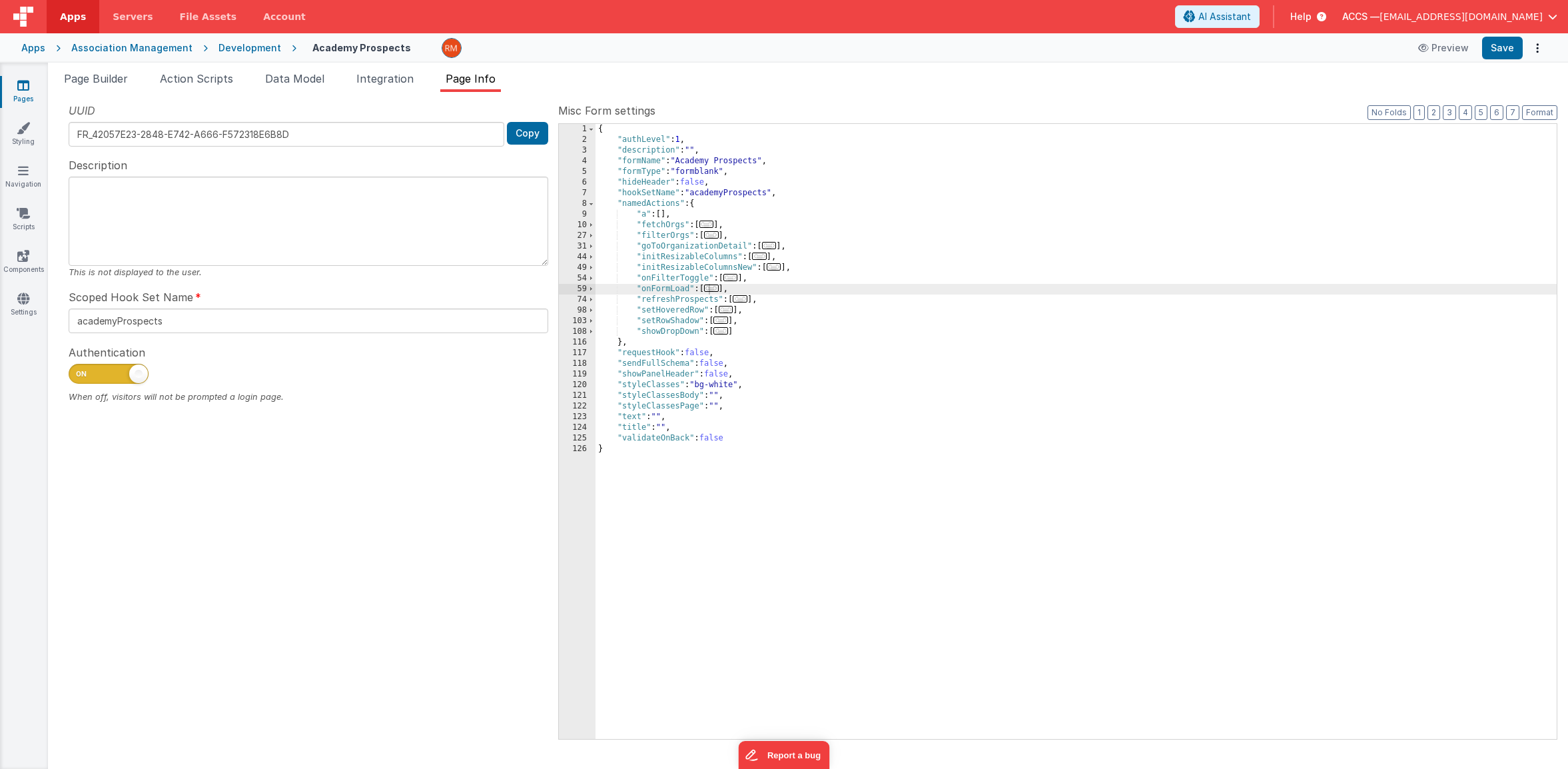
click at [747, 302] on span "..." at bounding box center [740, 299] width 15 height 7
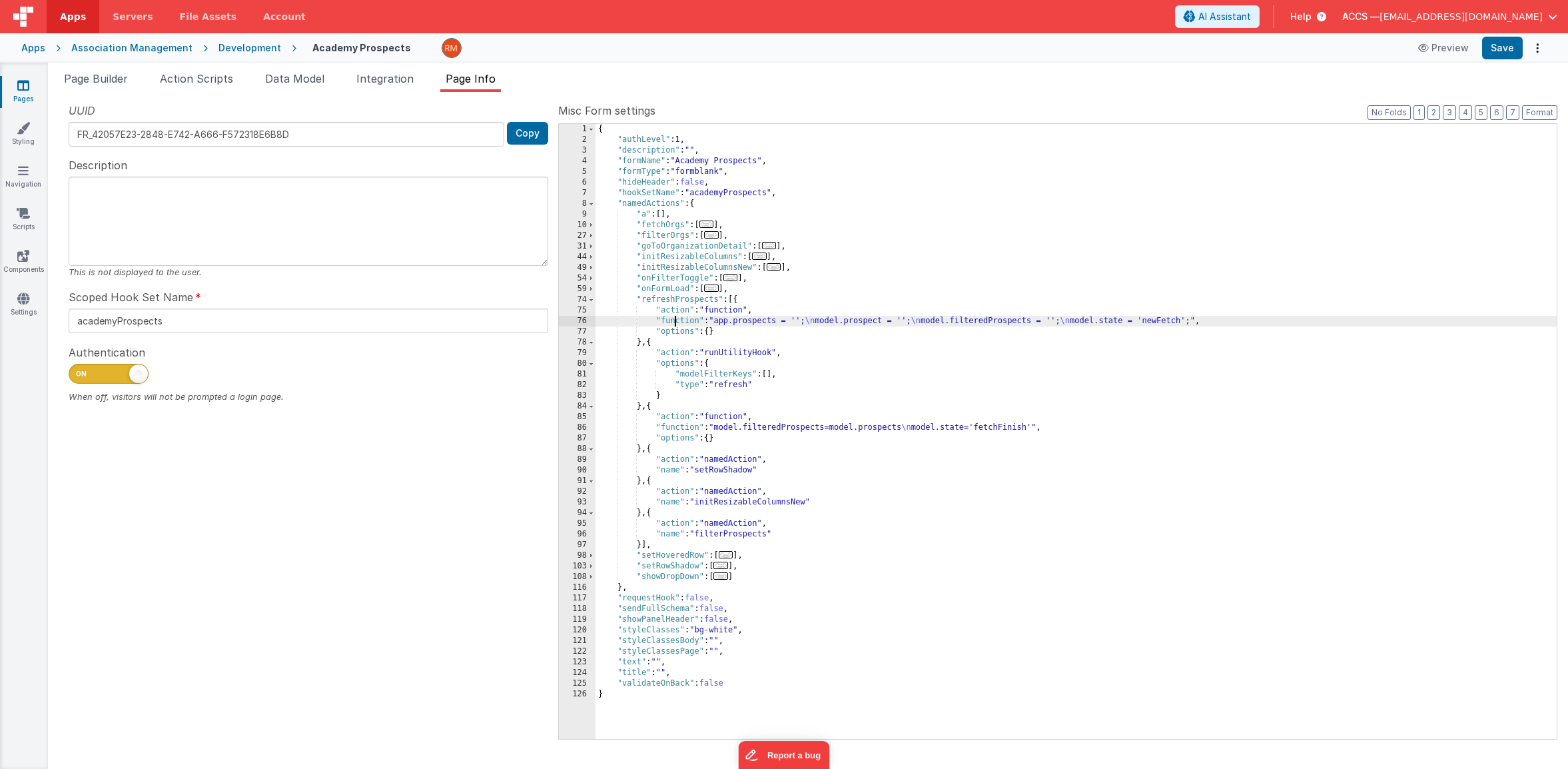
click at [674, 320] on div "{ "authLevel" : 1 , "description" : "" , "formName" : "Academy Prospects" , "fo…" at bounding box center [1076, 442] width 961 height 636
click at [581, 321] on div "76" at bounding box center [577, 321] width 37 height 10
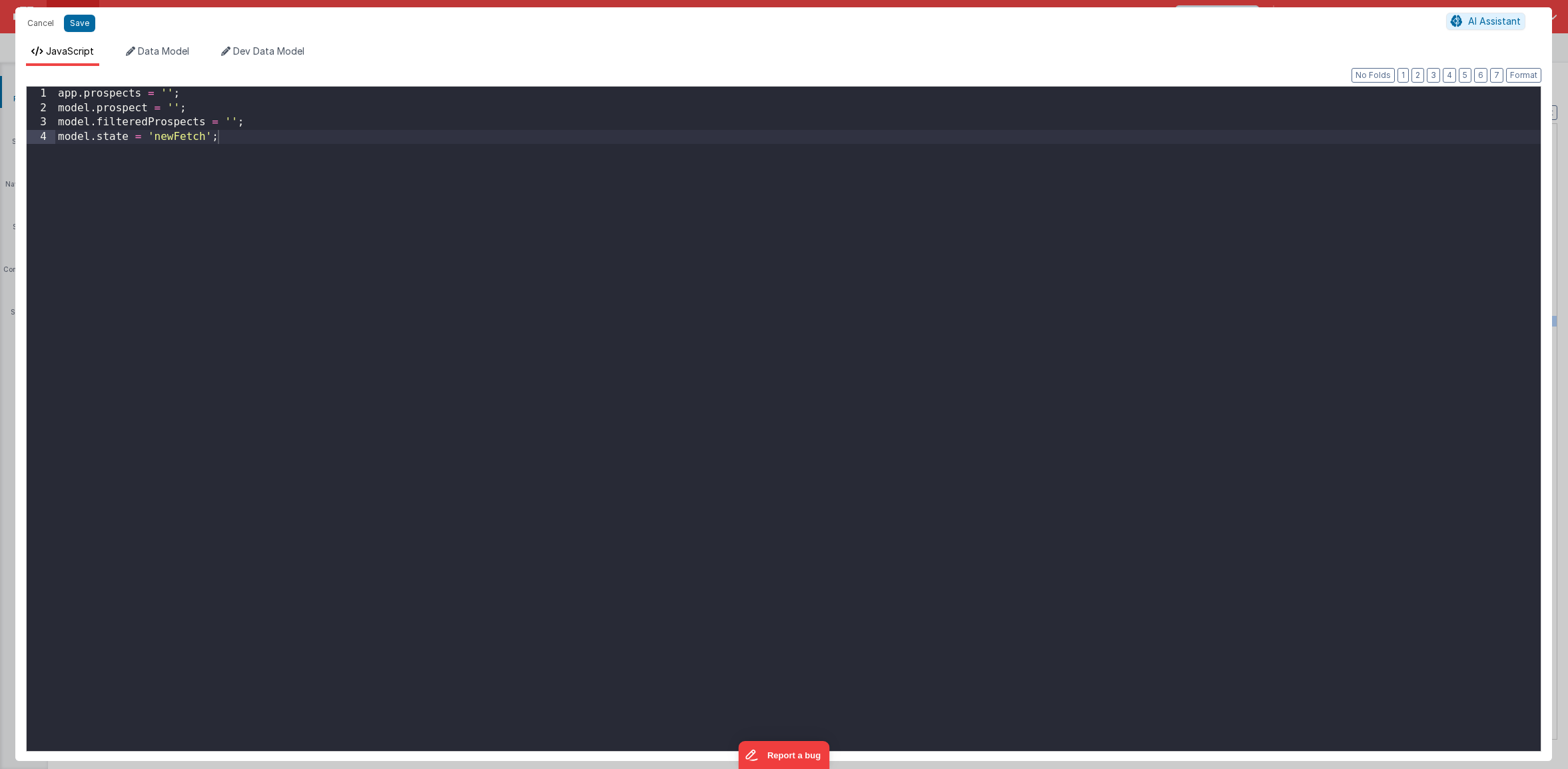
click at [142, 94] on div "app . prospects = '' ; model . prospect = '' ; model . filteredProspects = '' ;…" at bounding box center [797, 433] width 1485 height 693
drag, startPoint x: 146, startPoint y: 109, endPoint x: 98, endPoint y: 110, distance: 48.0
click at [98, 110] on div "app . Orgs = '' ; model . prospect = '' ; model . filteredProspects = '' ; mode…" at bounding box center [797, 433] width 1485 height 693
drag, startPoint x: 203, startPoint y: 121, endPoint x: 148, endPoint y: 121, distance: 55.0
click at [148, 121] on div "app . Orgs = '' ; model . org = '' ; model . filteredProspects = '' ; model . s…" at bounding box center [797, 433] width 1485 height 693
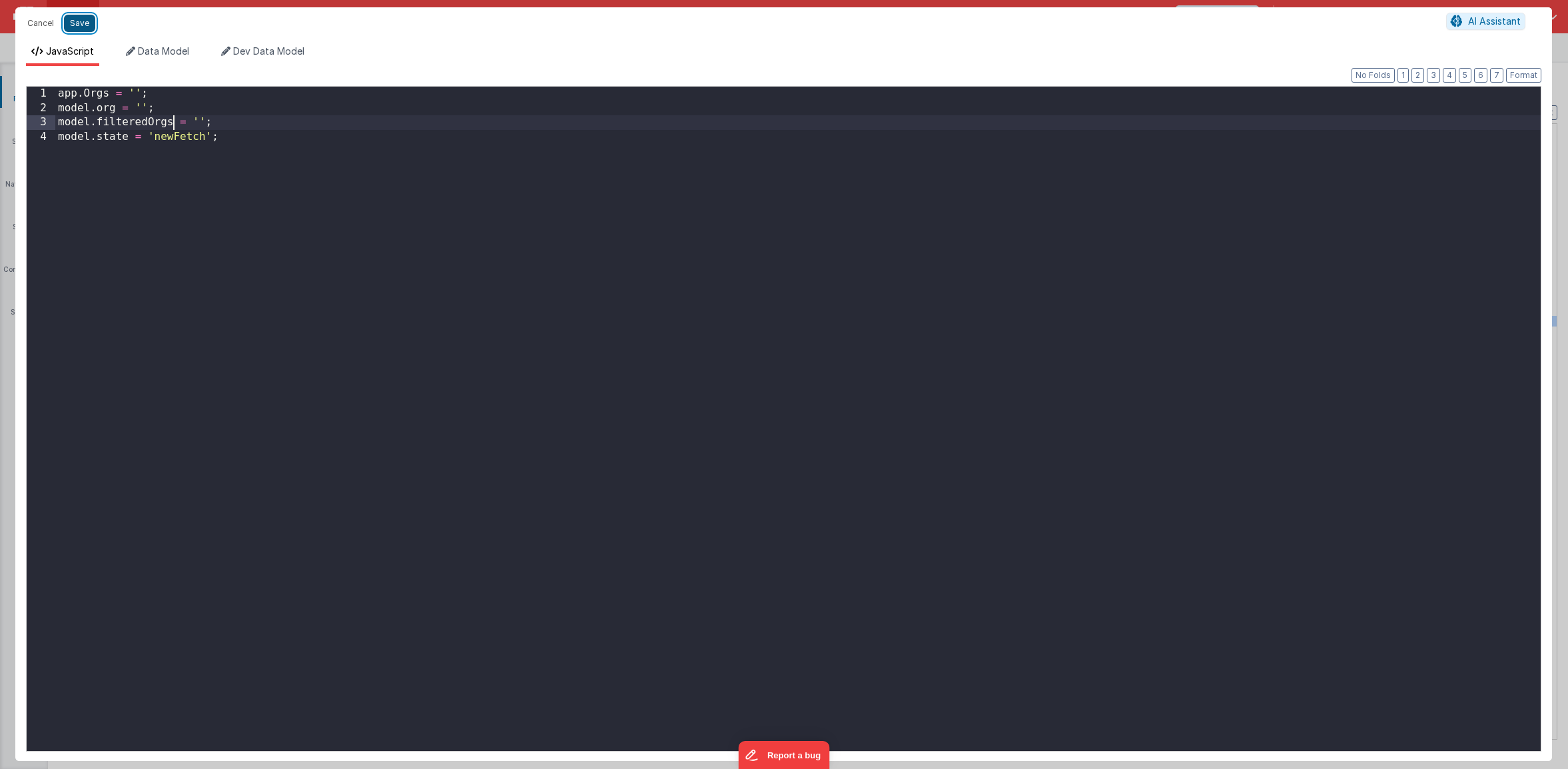
click at [89, 22] on button "Save" at bounding box center [80, 23] width 31 height 17
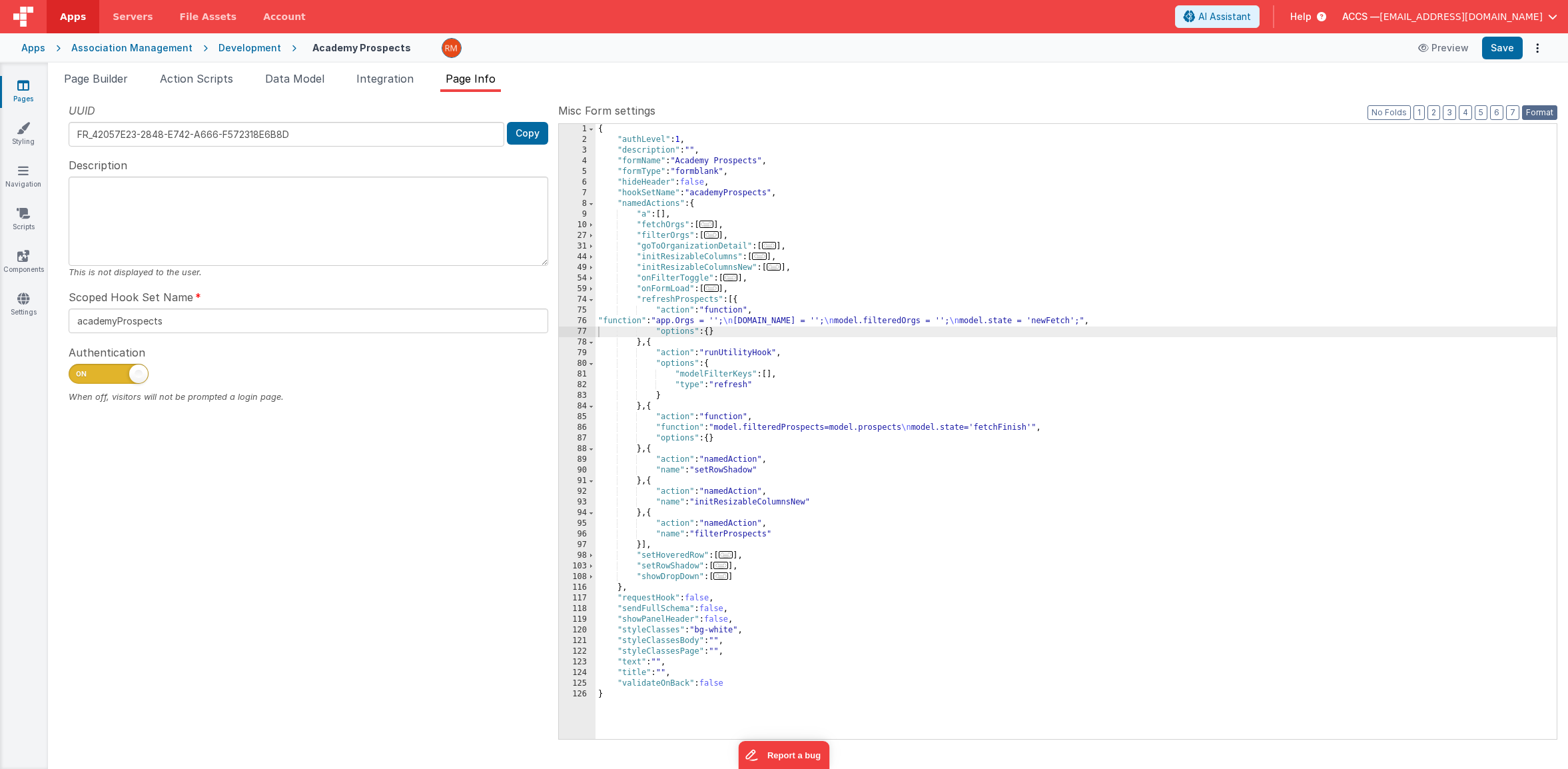
click at [1540, 116] on button "Format" at bounding box center [1540, 113] width 35 height 15
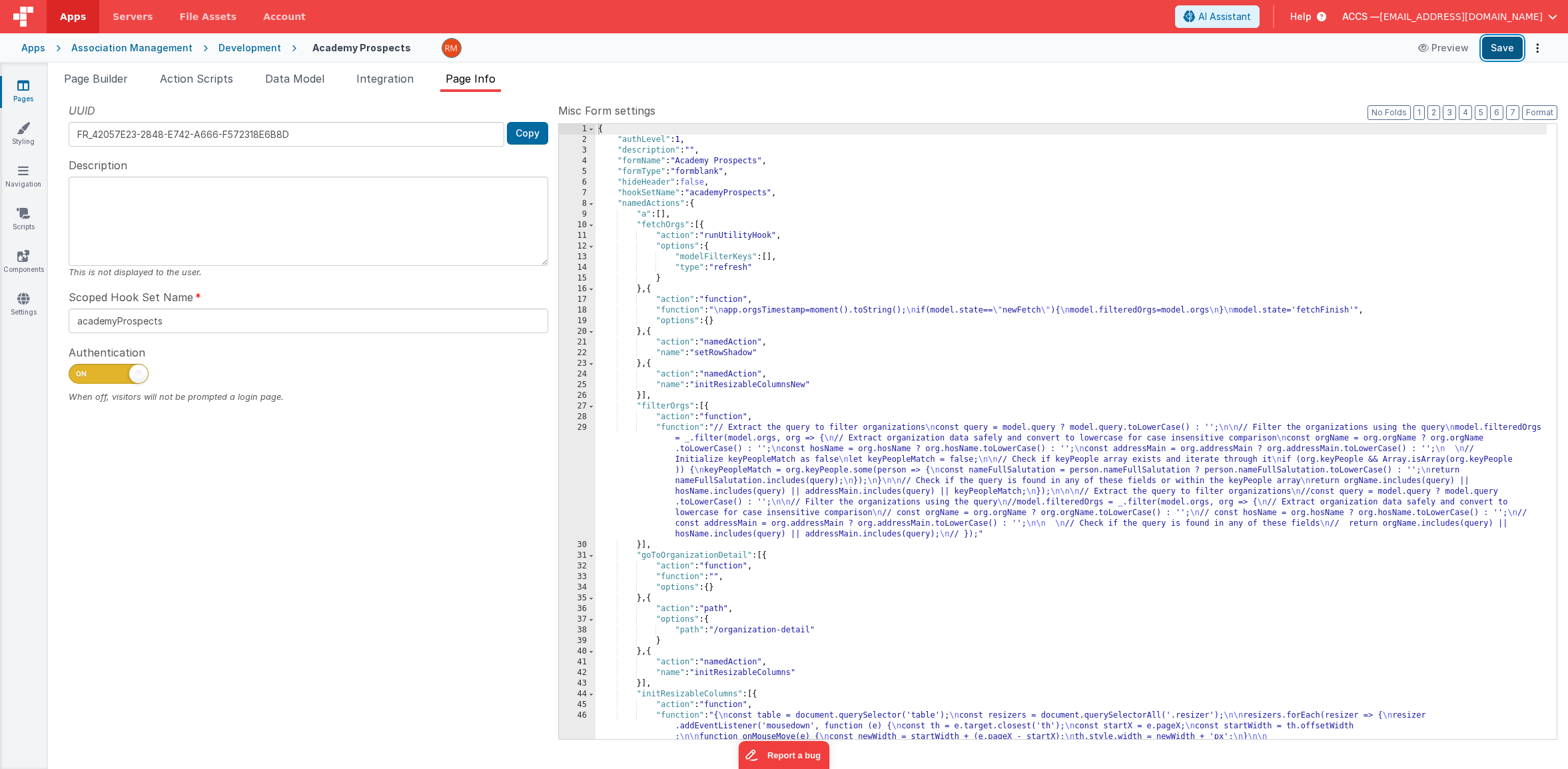
click at [1501, 54] on button "Save" at bounding box center [1502, 48] width 41 height 22
click at [1454, 116] on button "3" at bounding box center [1450, 113] width 13 height 15
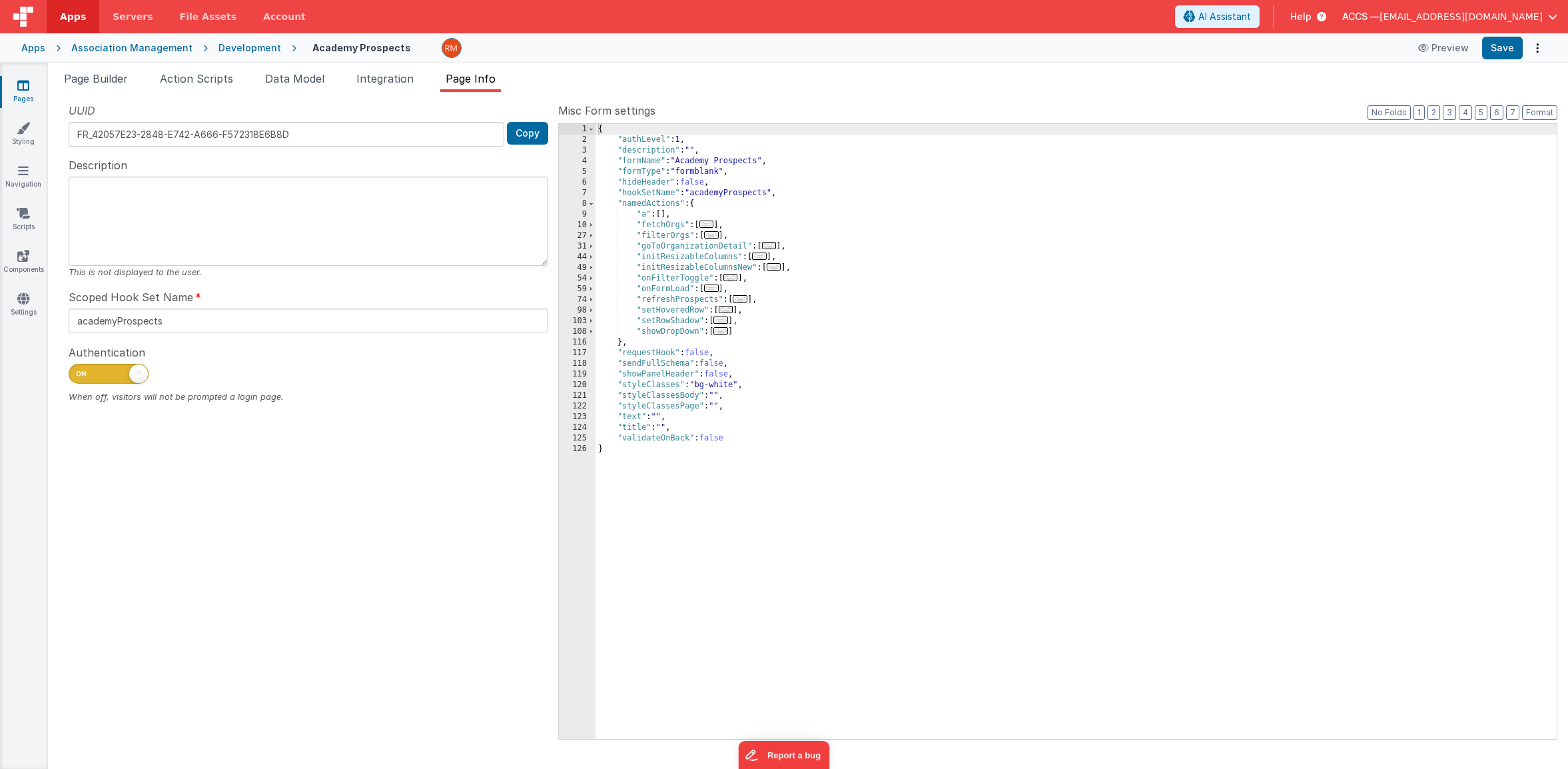
click at [745, 300] on span "..." at bounding box center [740, 299] width 15 height 7
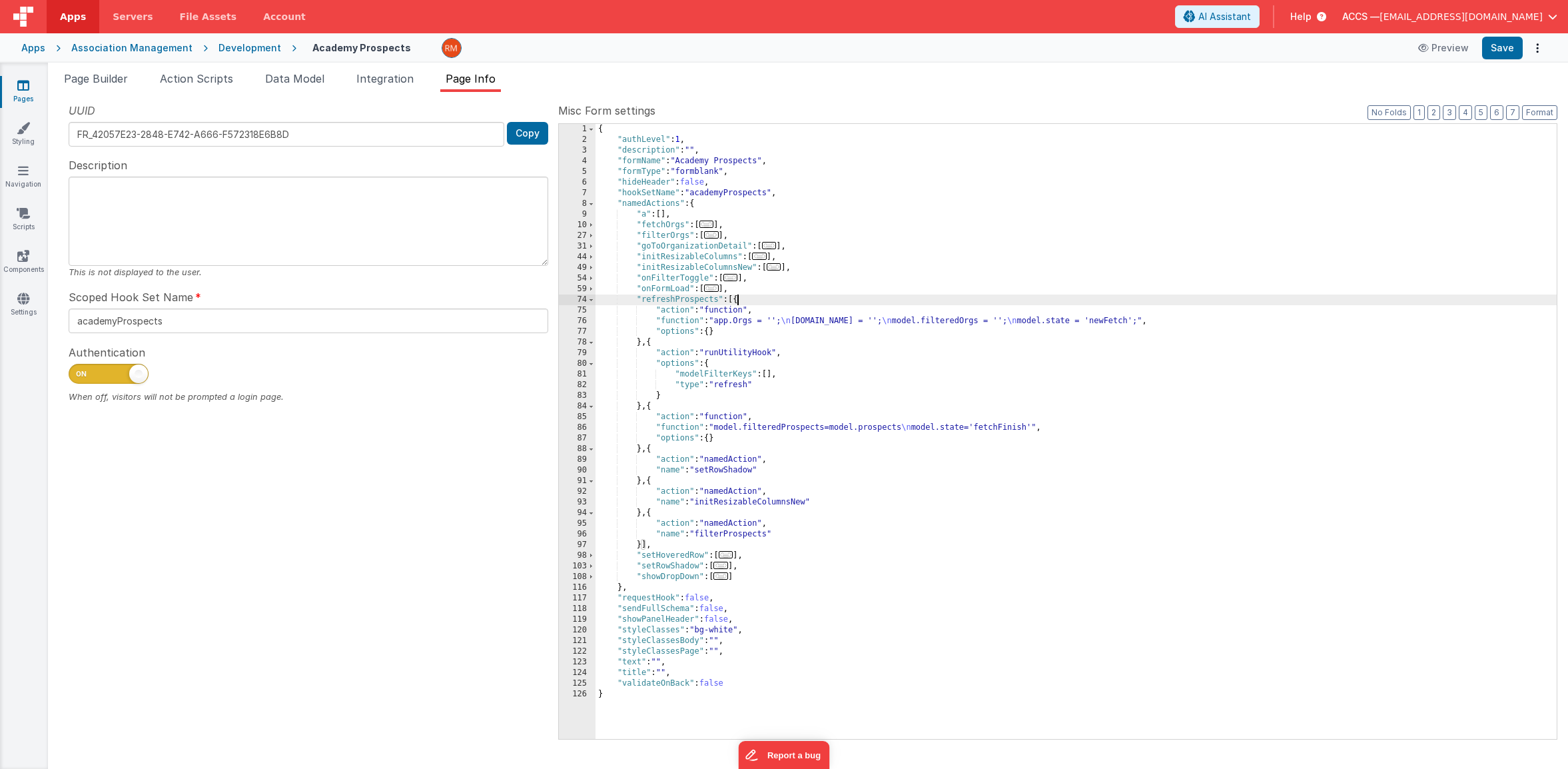
click at [684, 428] on div "{ "authLevel" : 1 , "description" : "" , "formName" : "Academy Prospects" , "fo…" at bounding box center [1076, 442] width 961 height 636
click at [587, 428] on div "86" at bounding box center [577, 428] width 37 height 10
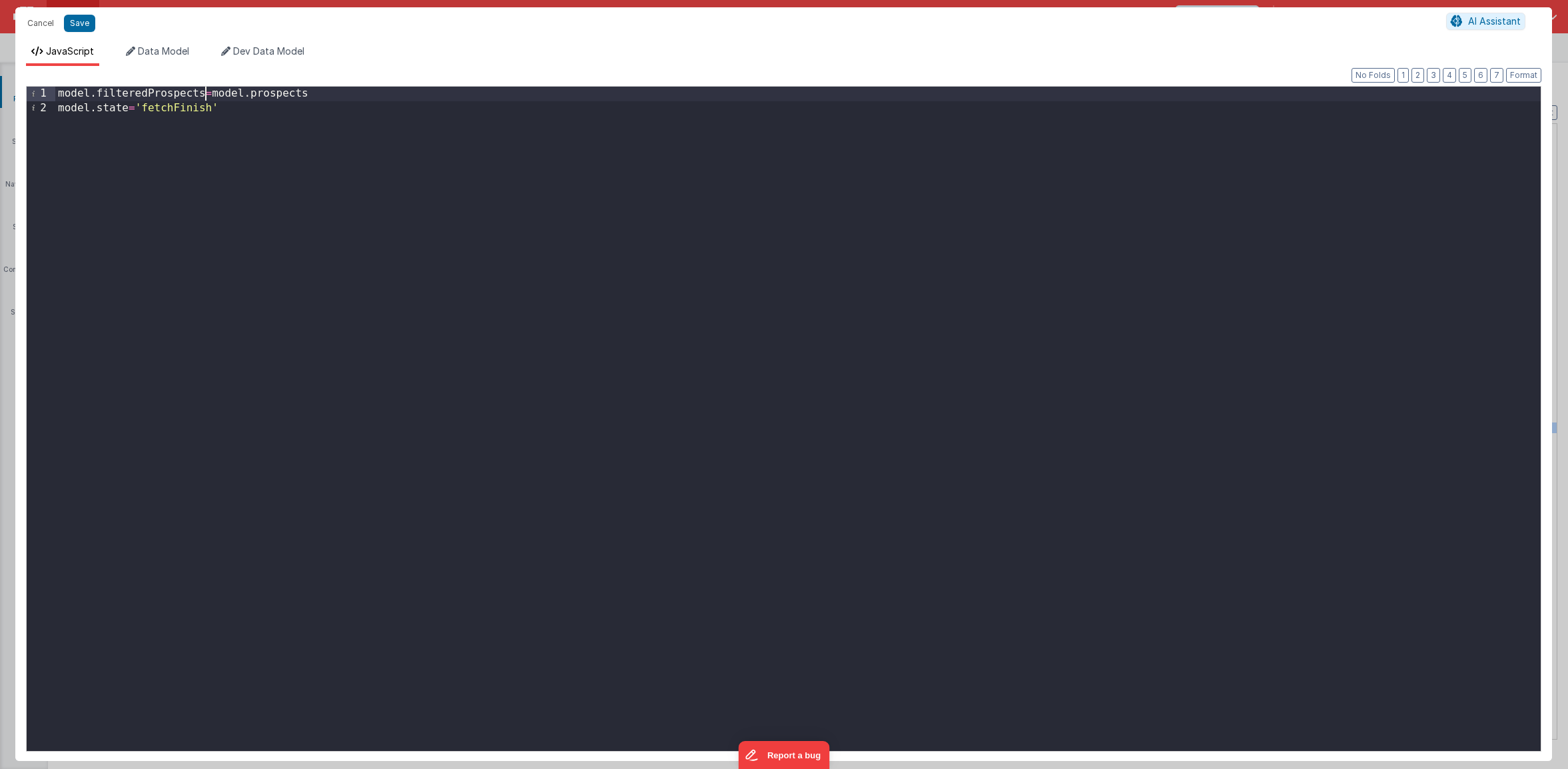
click at [205, 97] on div "model . filteredProspects = model . prospects model . state = 'fetchFinish'" at bounding box center [797, 433] width 1485 height 693
click at [277, 96] on div "model . filteredOrgs = model . prospects model . state = 'fetchFinish'" at bounding box center [797, 433] width 1485 height 693
click at [80, 28] on button "Save" at bounding box center [80, 23] width 31 height 17
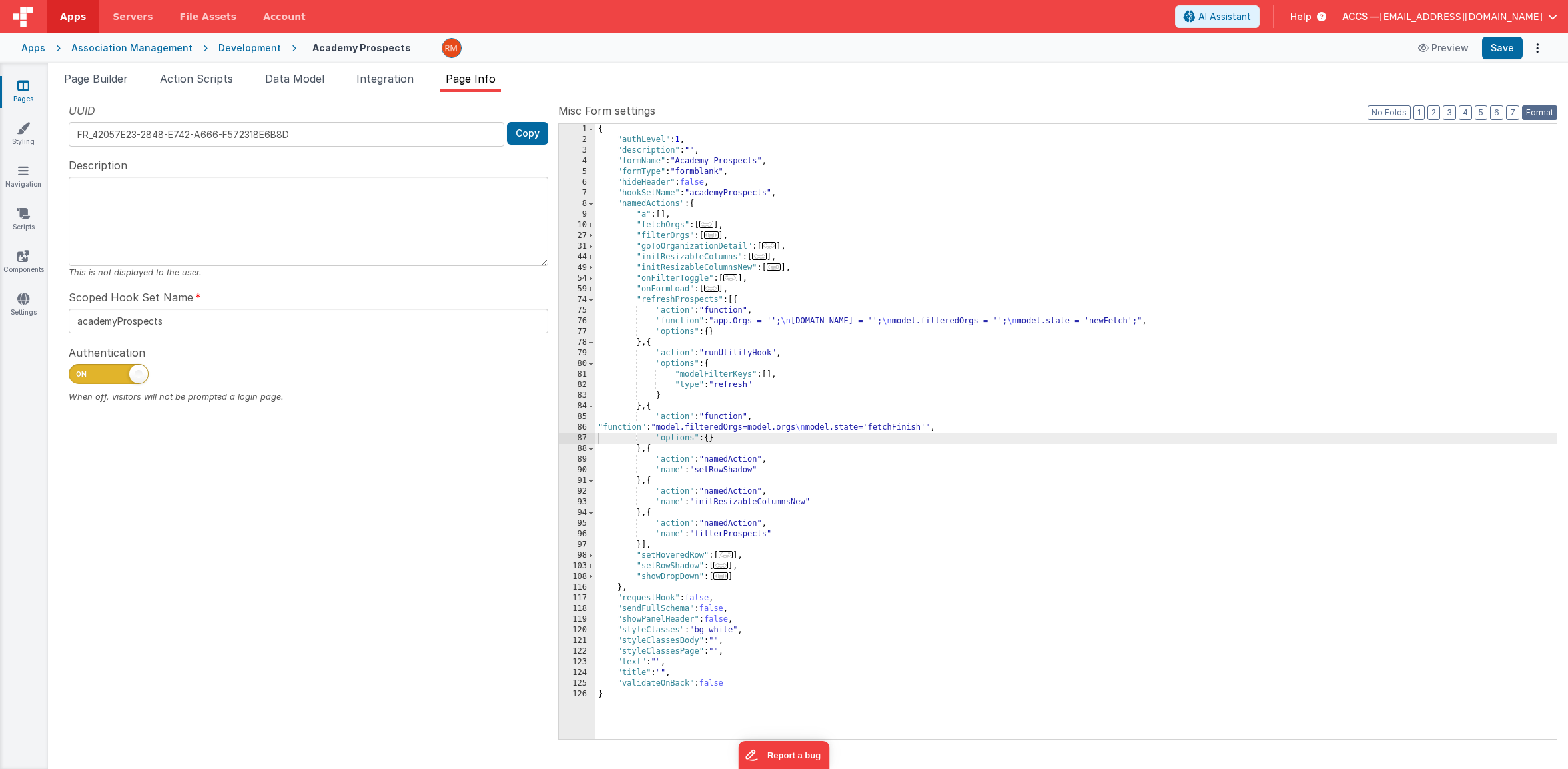
click at [1532, 114] on button "Format" at bounding box center [1540, 113] width 35 height 15
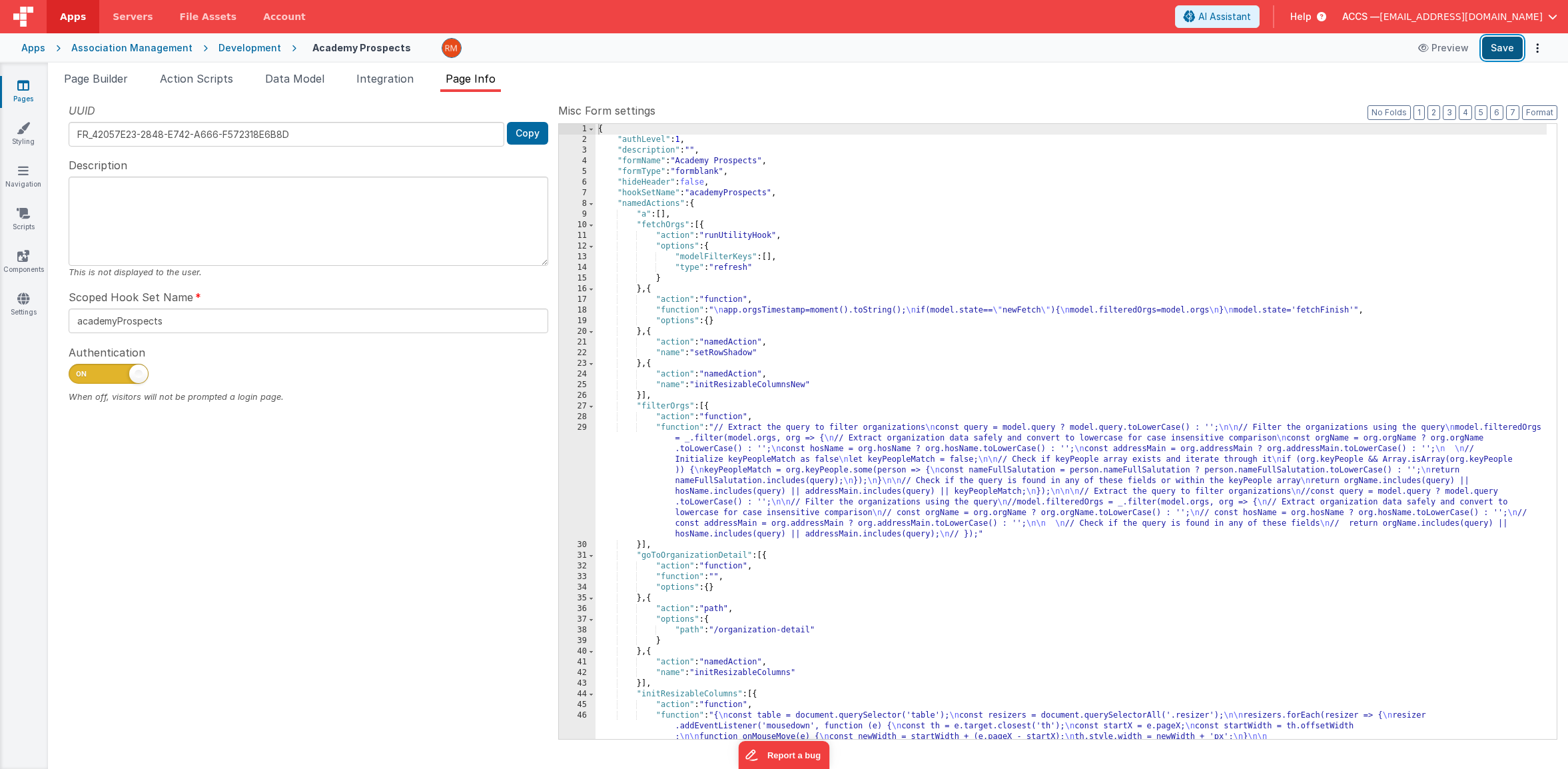
click at [1508, 54] on button "Save" at bounding box center [1502, 48] width 41 height 22
click at [1449, 116] on button "3" at bounding box center [1450, 113] width 13 height 15
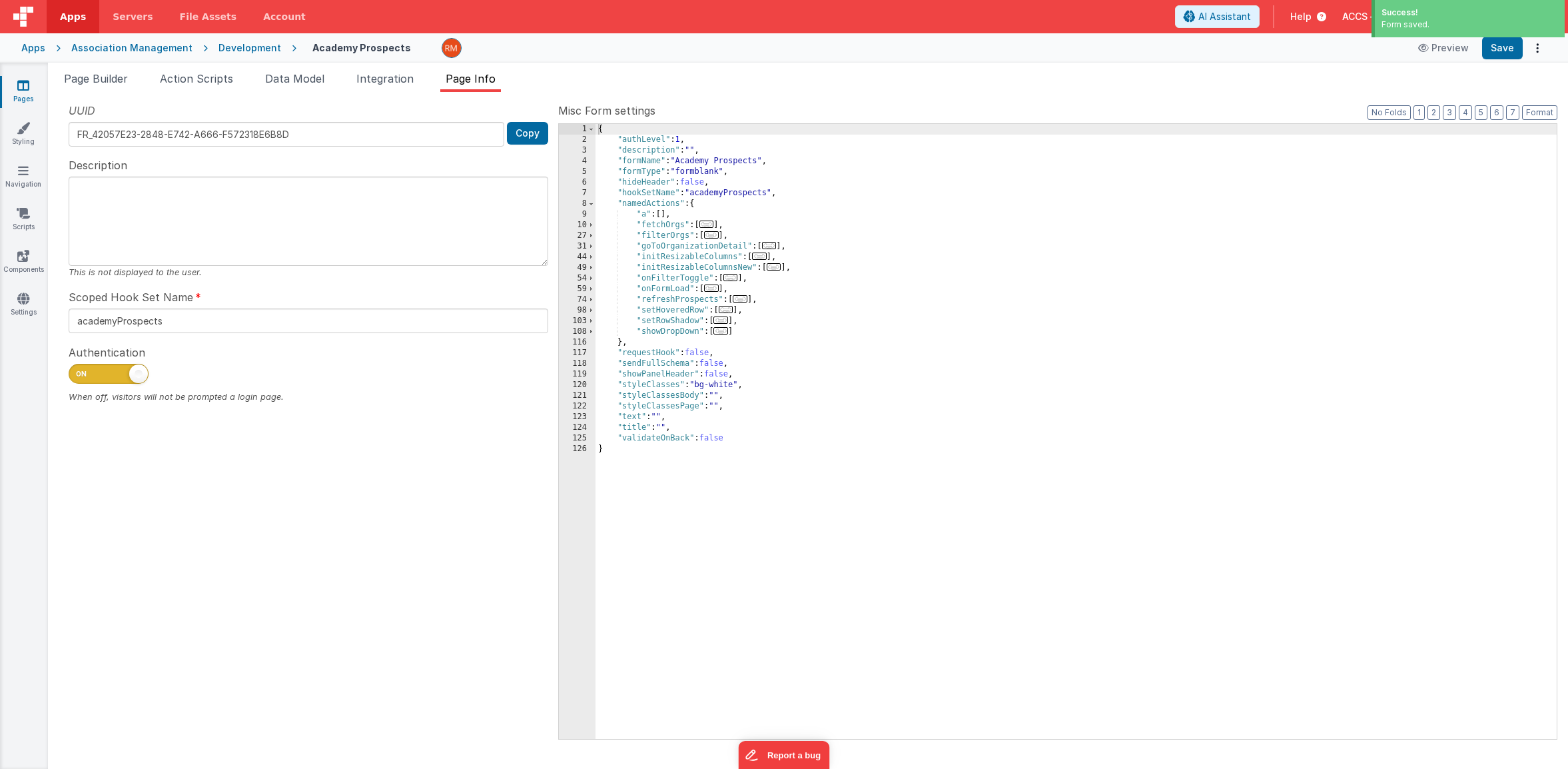
click at [745, 299] on span "..." at bounding box center [740, 299] width 15 height 7
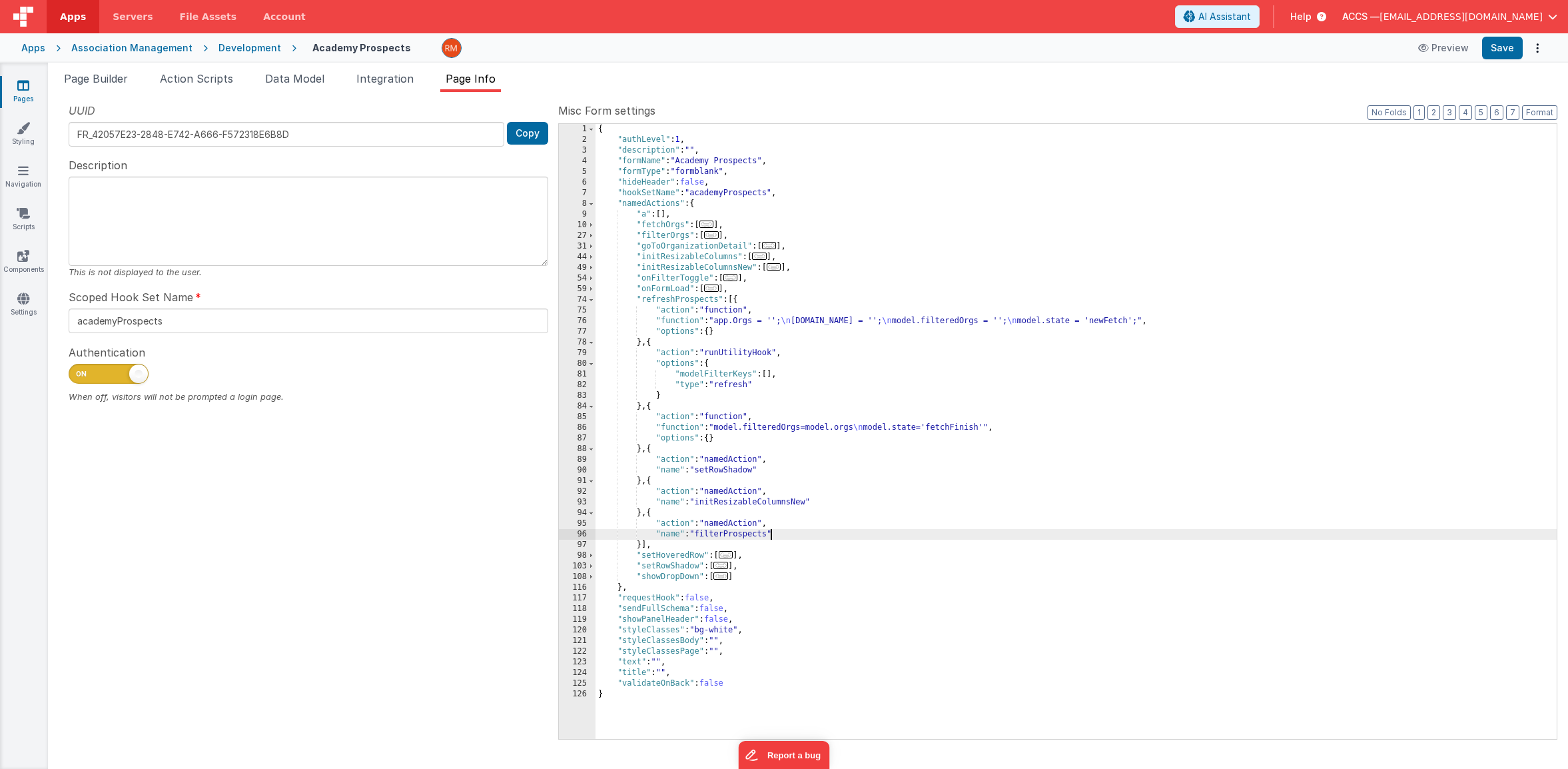
click at [771, 537] on div "{ "authLevel" : 1 , "description" : "" , "formName" : "Academy Prospects" , "fo…" at bounding box center [1076, 442] width 961 height 636
click at [1485, 51] on button "Save" at bounding box center [1502, 48] width 41 height 22
click at [10, 87] on link "Pages" at bounding box center [23, 92] width 48 height 27
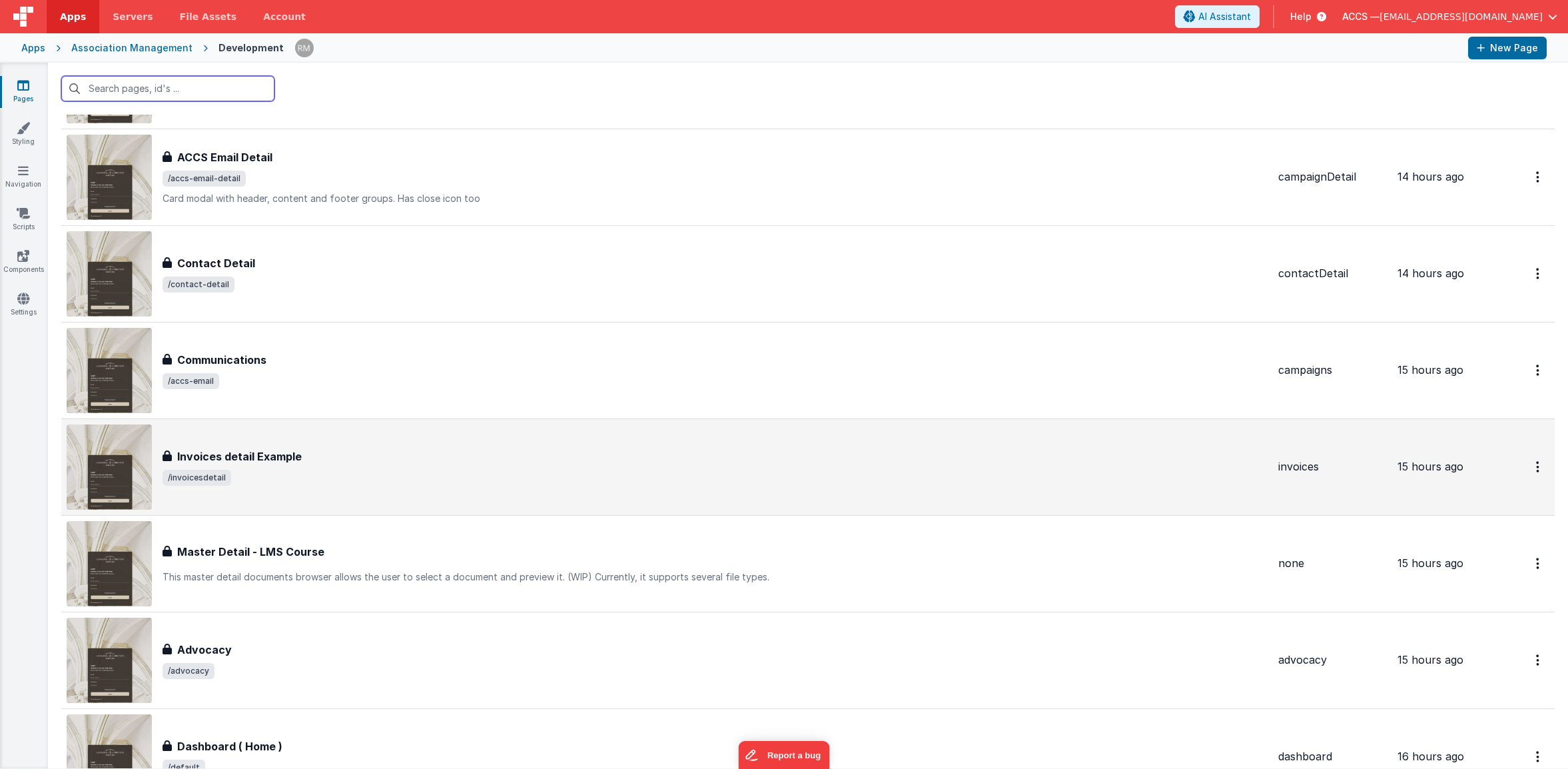
scroll to position [446, 0]
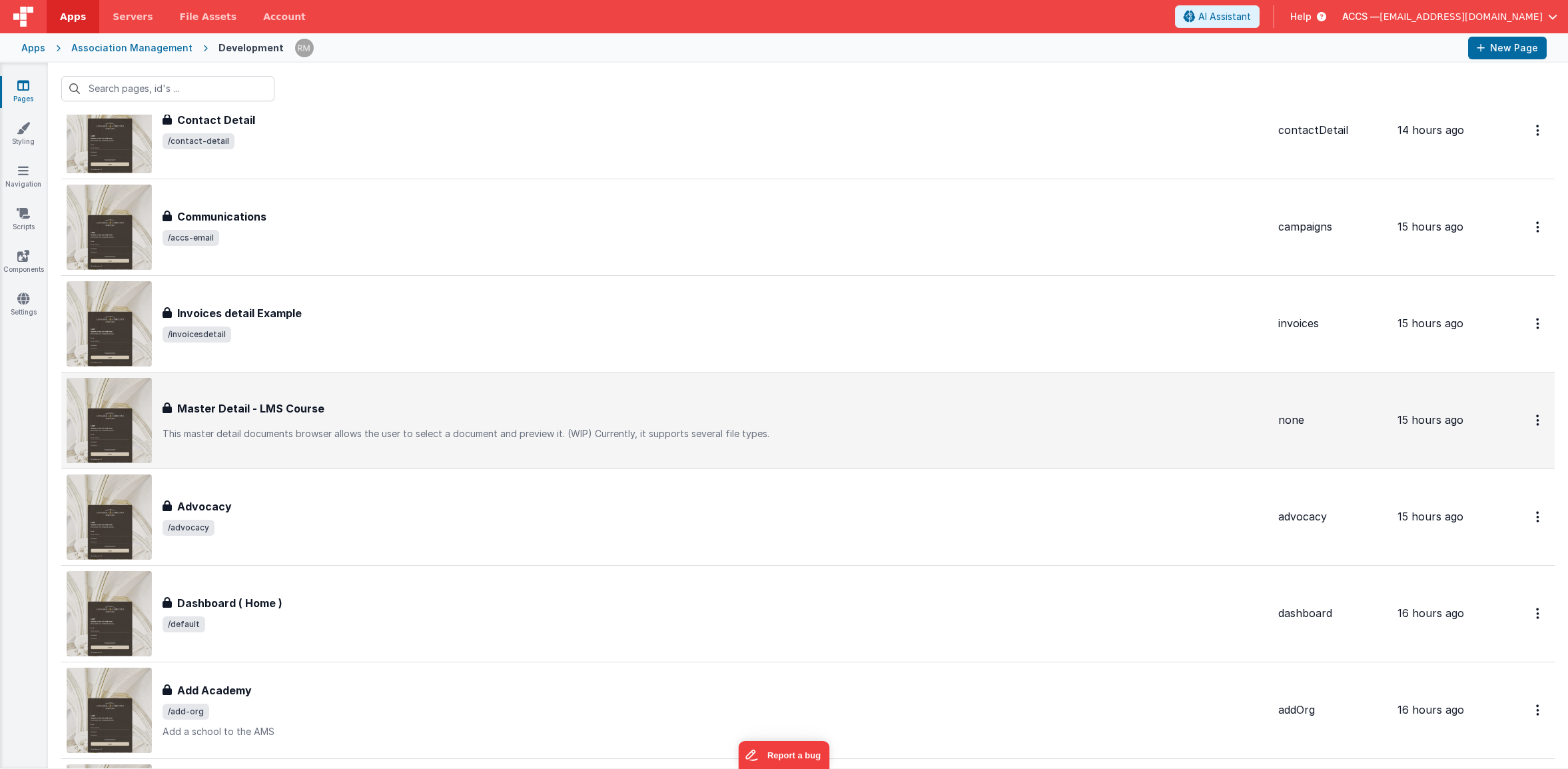
click at [435, 405] on div "Master Detail - LMS Course" at bounding box center [715, 408] width 1105 height 16
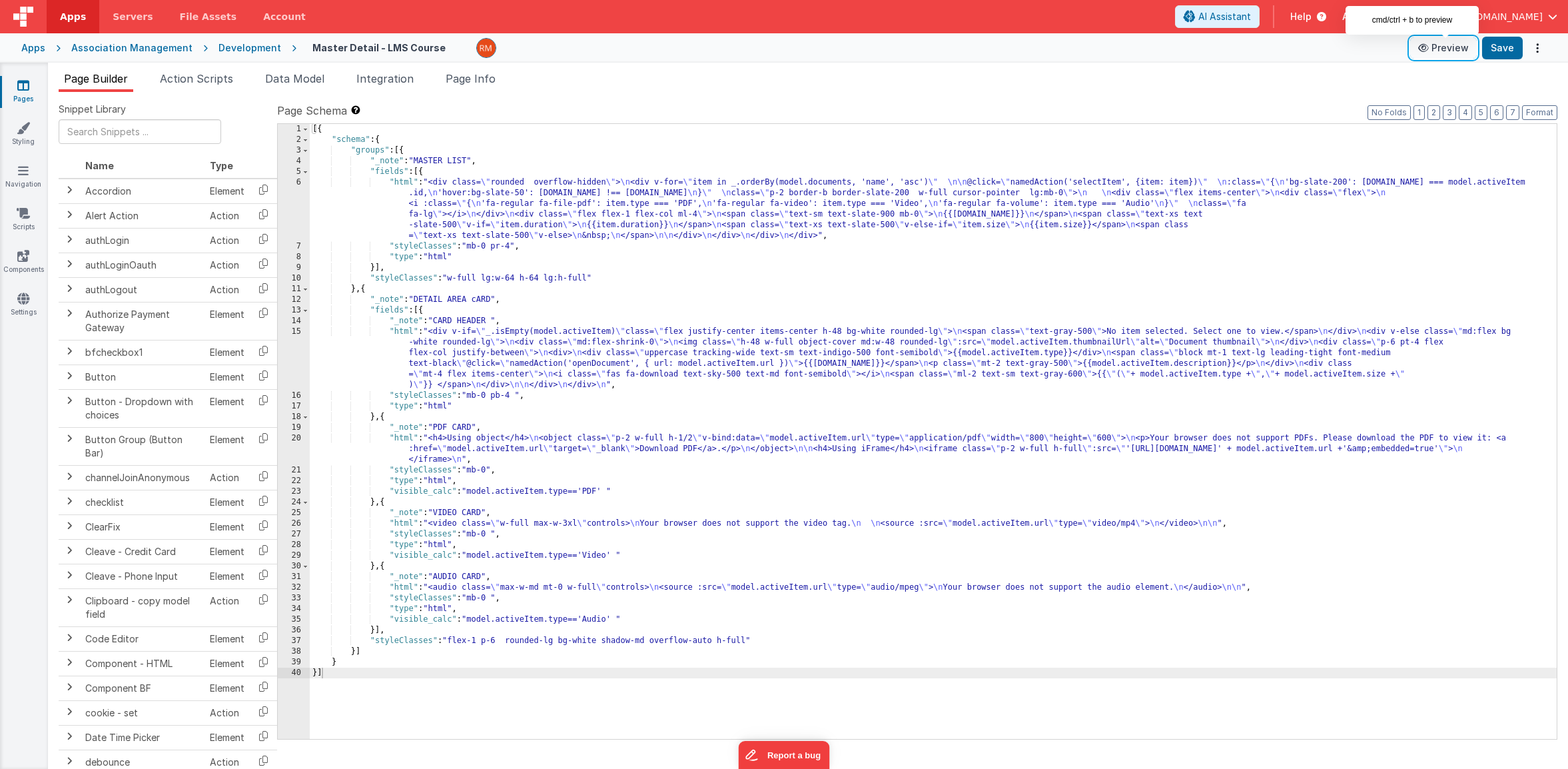
click at [1440, 57] on button "Preview" at bounding box center [1443, 48] width 66 height 22
click at [34, 178] on link "Navigation" at bounding box center [23, 177] width 48 height 27
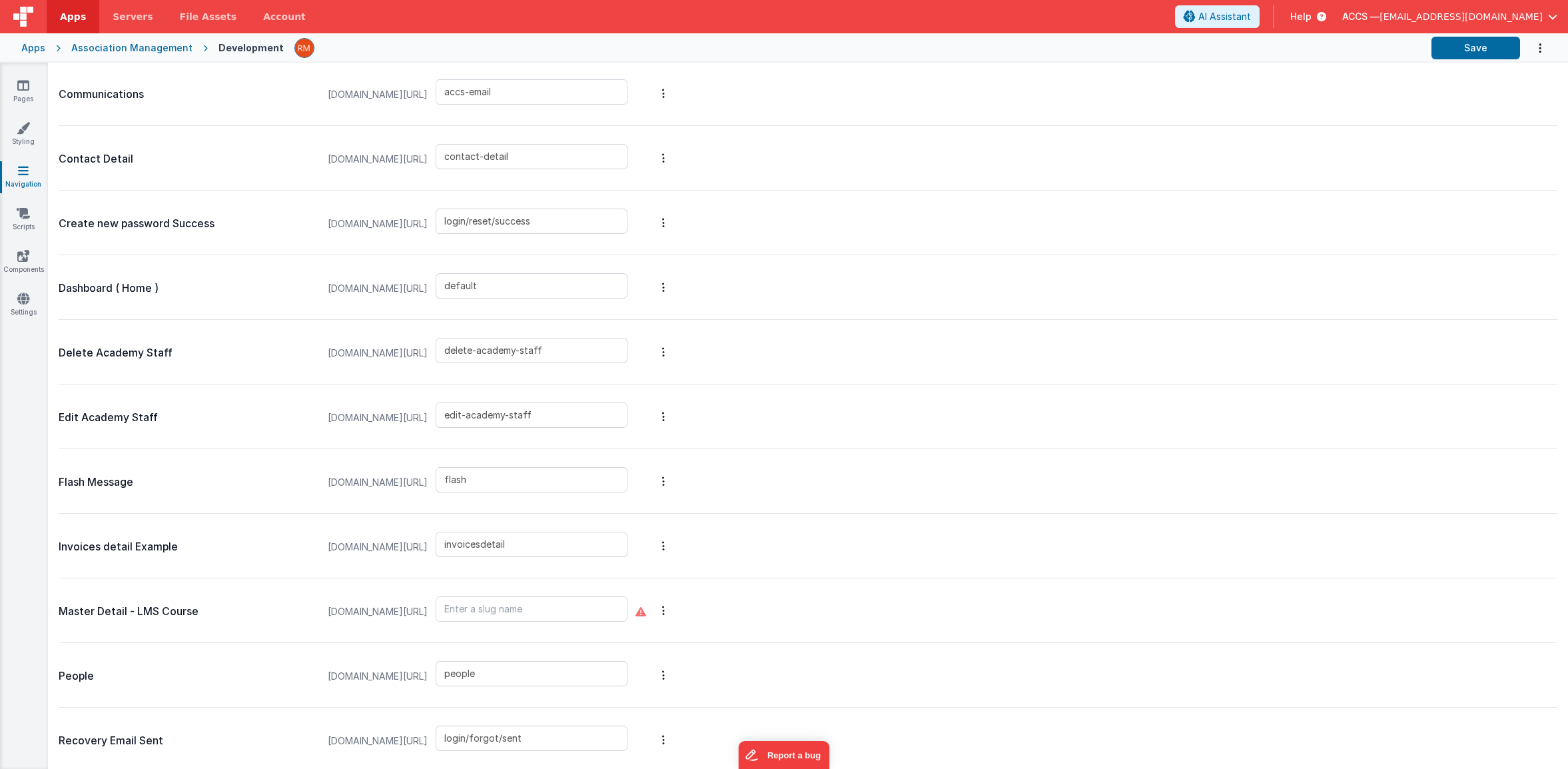
scroll to position [1034, 0]
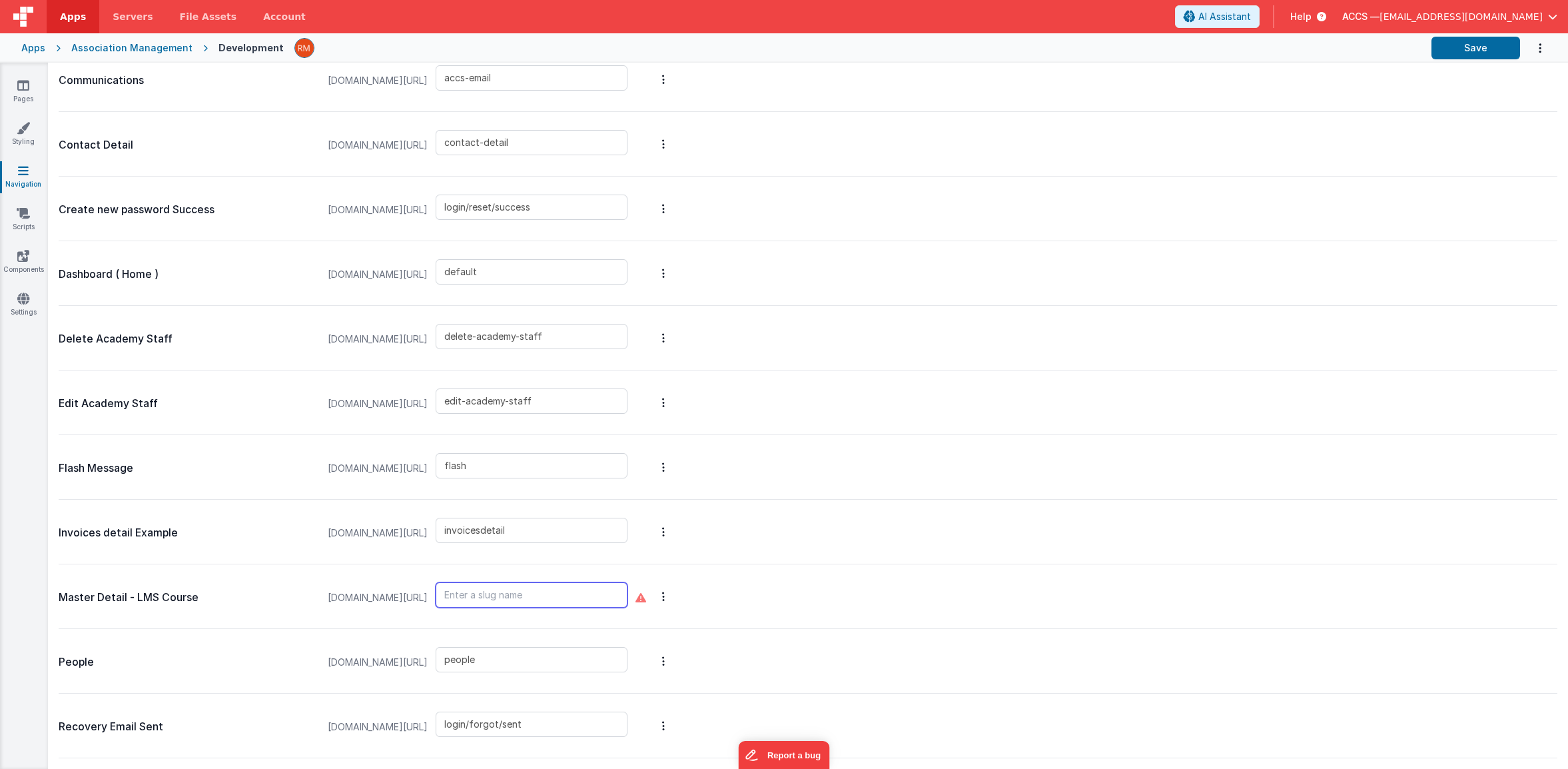
click at [510, 598] on input "text" at bounding box center [531, 595] width 192 height 25
type input "l"
type input "course"
click at [1499, 43] on button "Save" at bounding box center [1476, 48] width 89 height 22
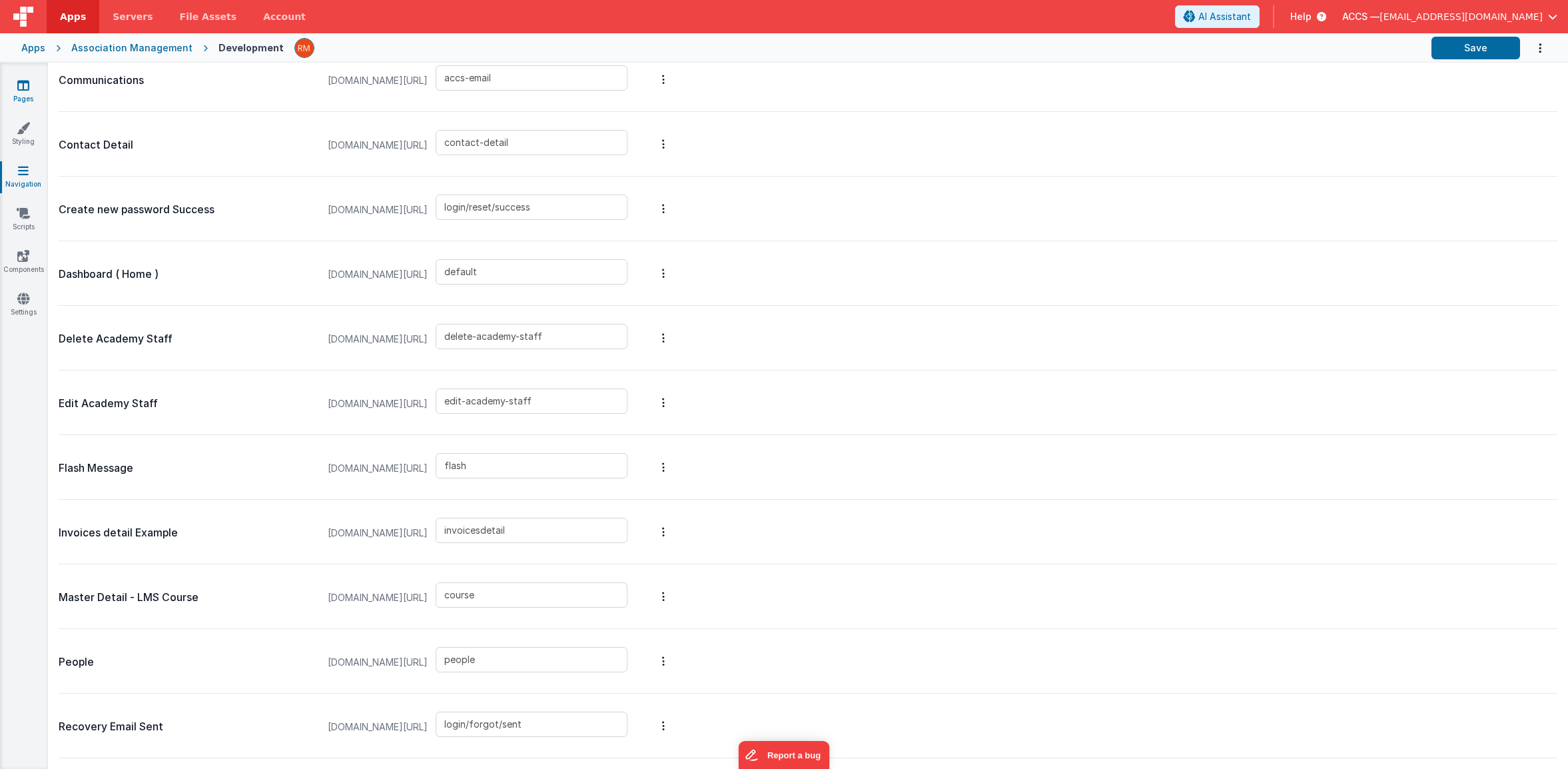
click at [33, 89] on link "Pages" at bounding box center [23, 92] width 48 height 27
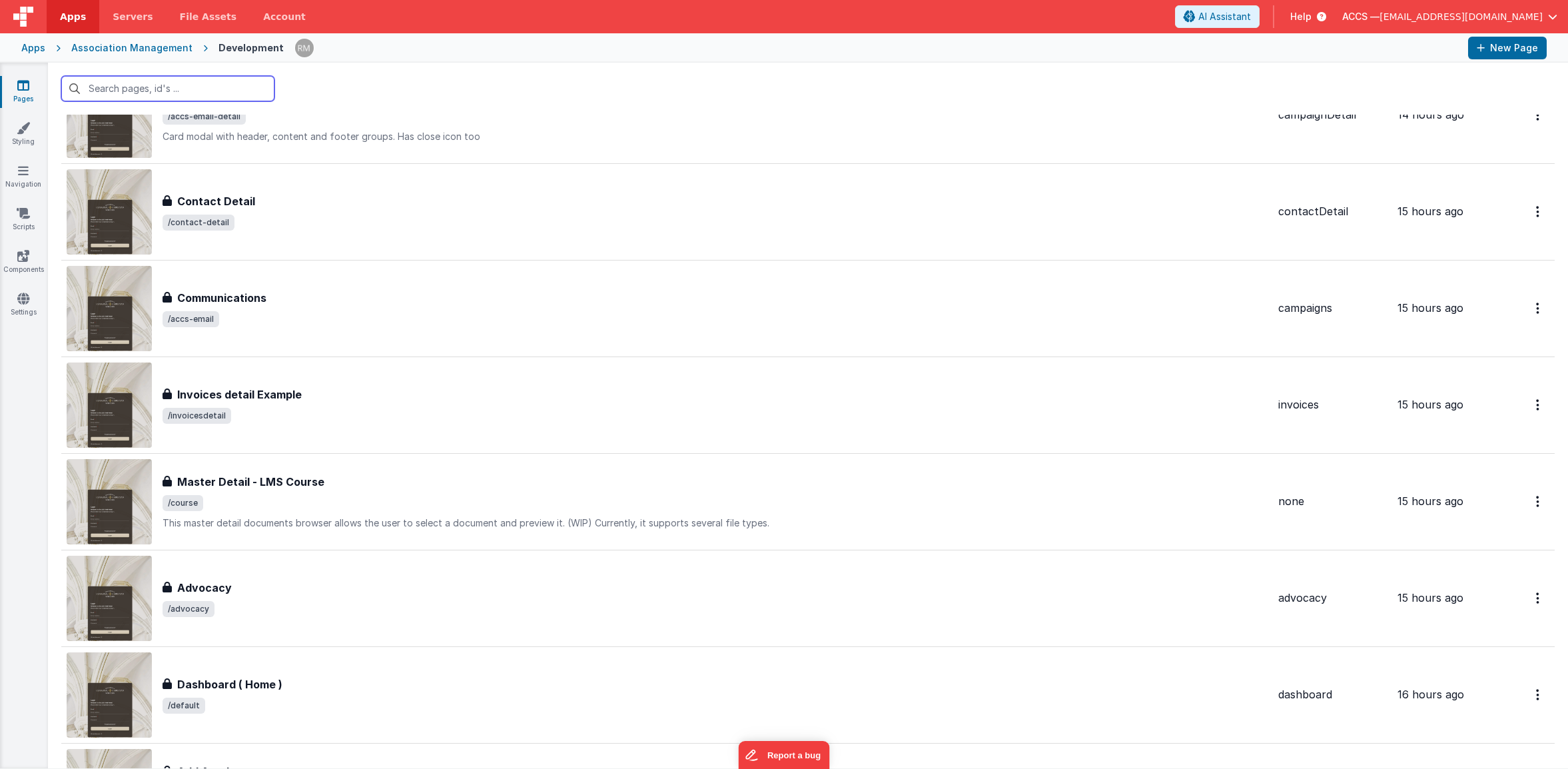
scroll to position [413, 0]
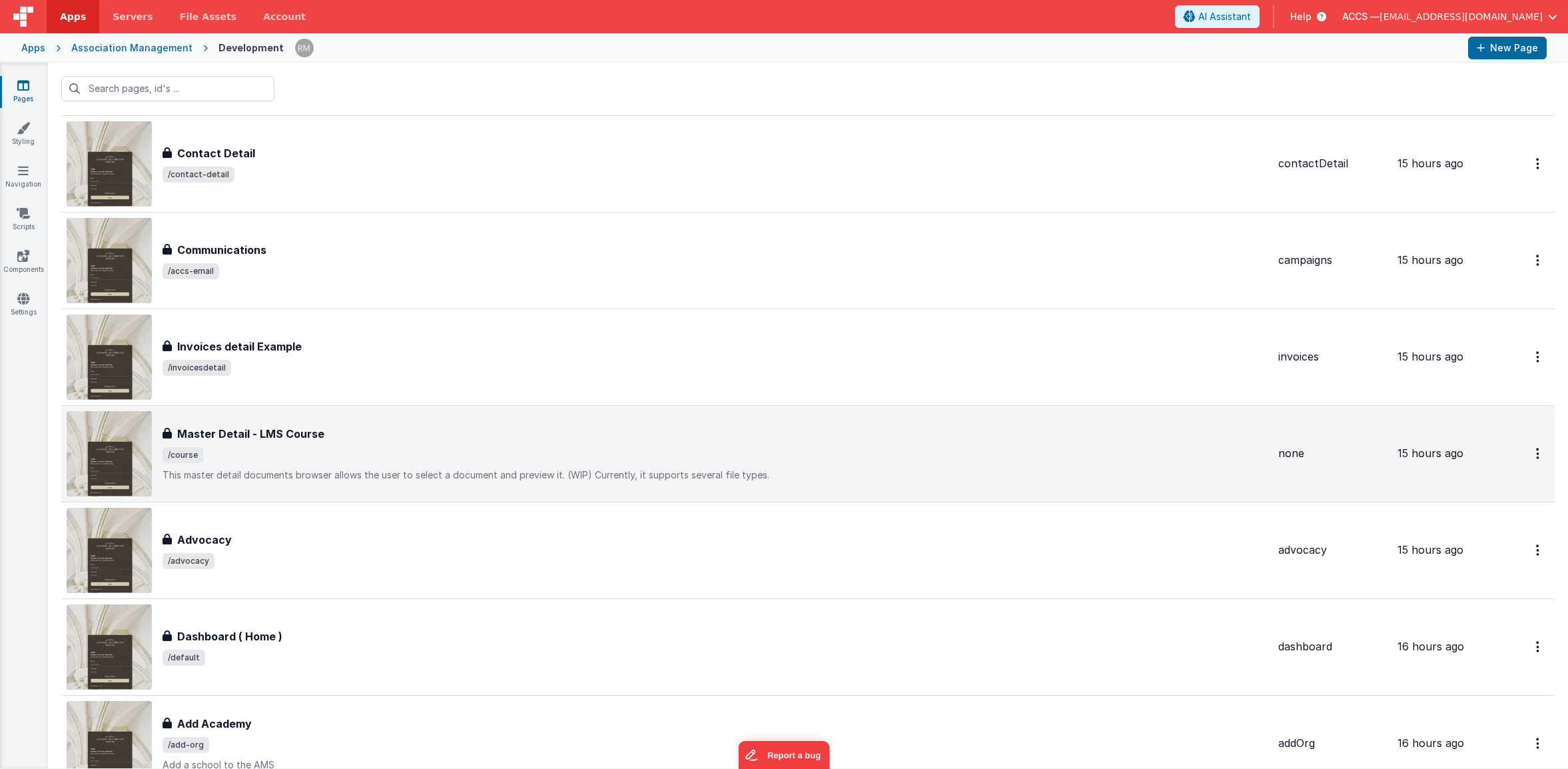
click at [509, 458] on span "/course" at bounding box center [715, 455] width 1105 height 16
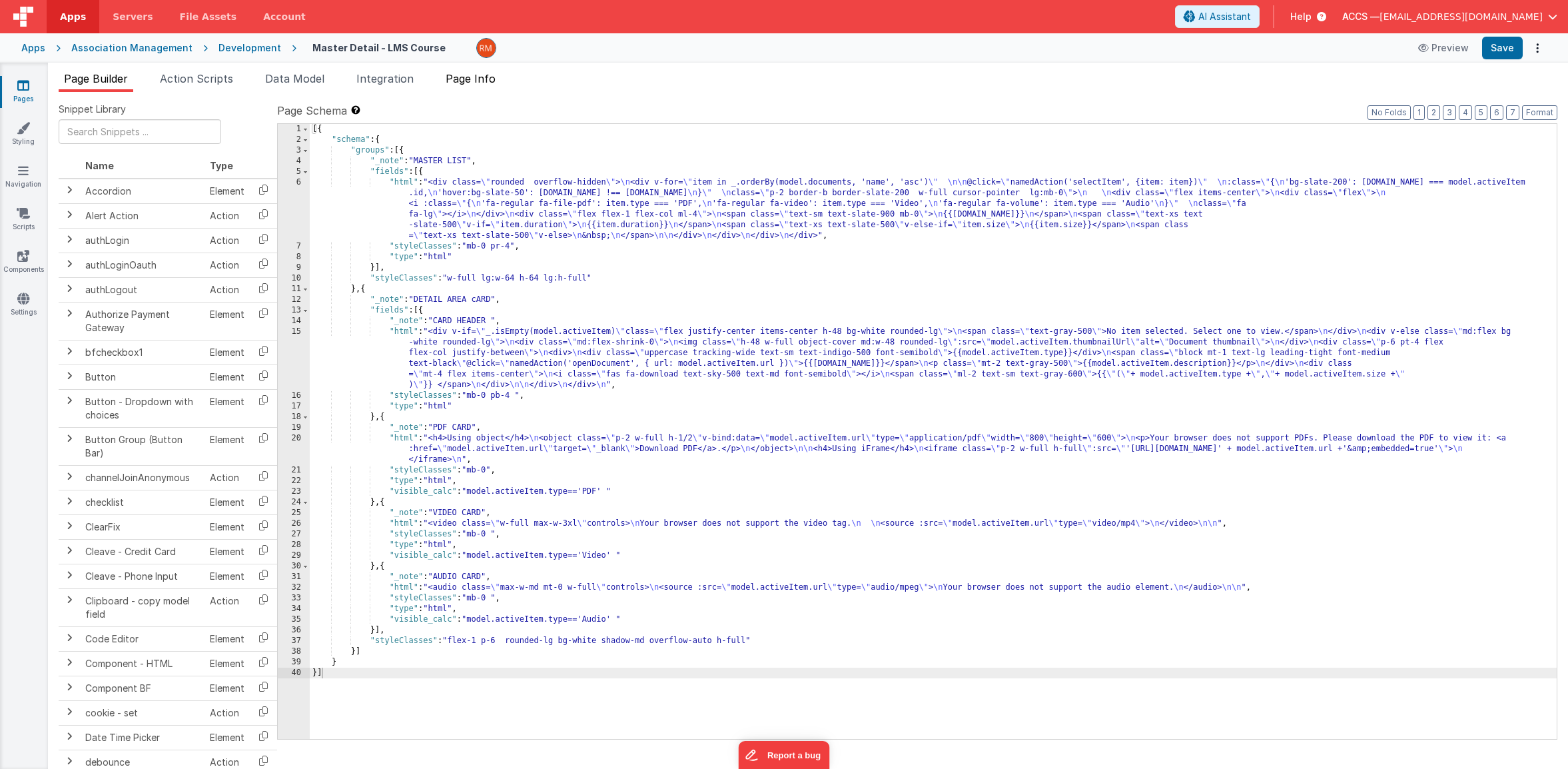
click at [492, 80] on span "Page Info" at bounding box center [470, 79] width 50 height 13
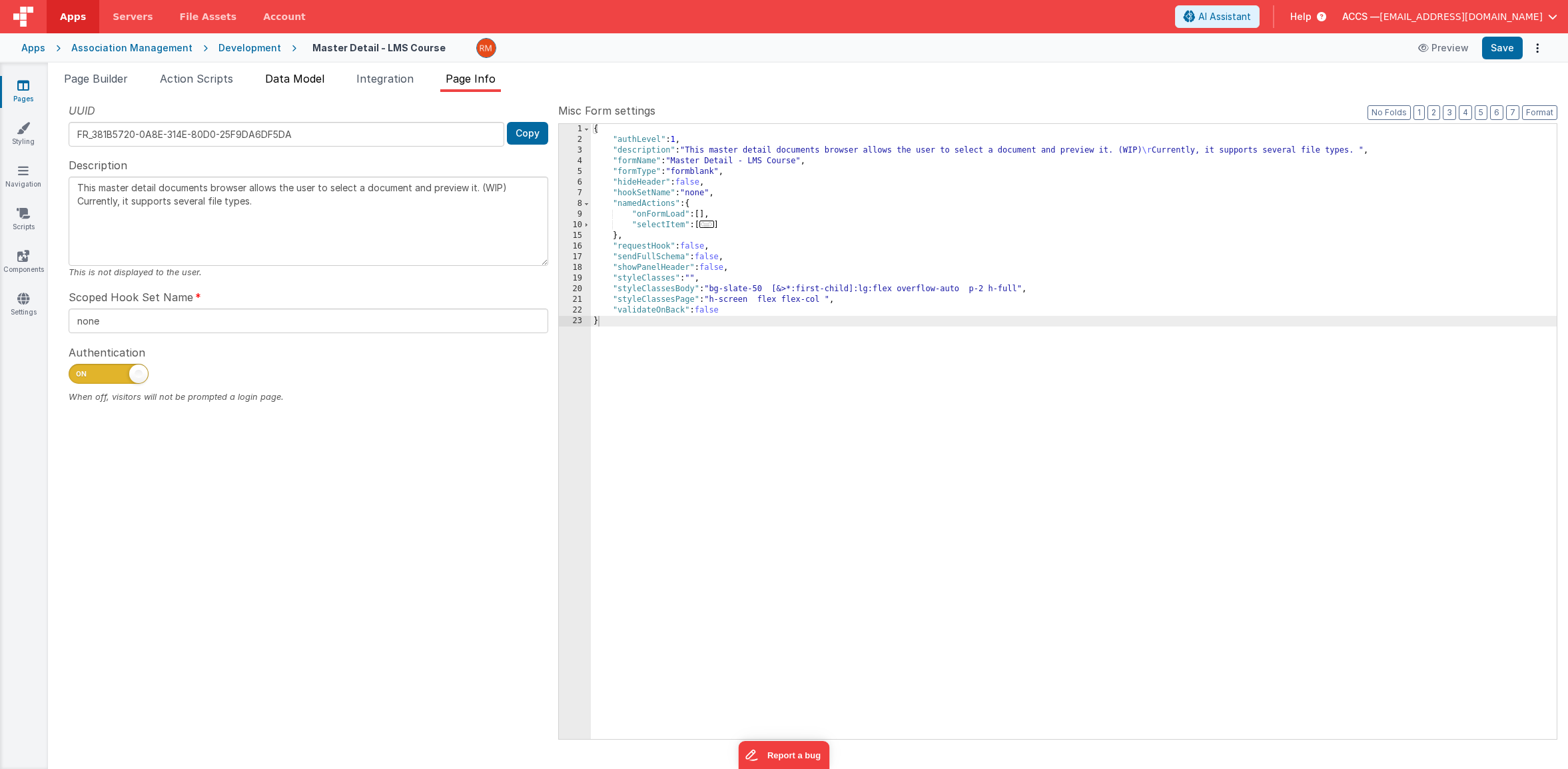
click at [291, 86] on li "Data Model" at bounding box center [295, 81] width 70 height 22
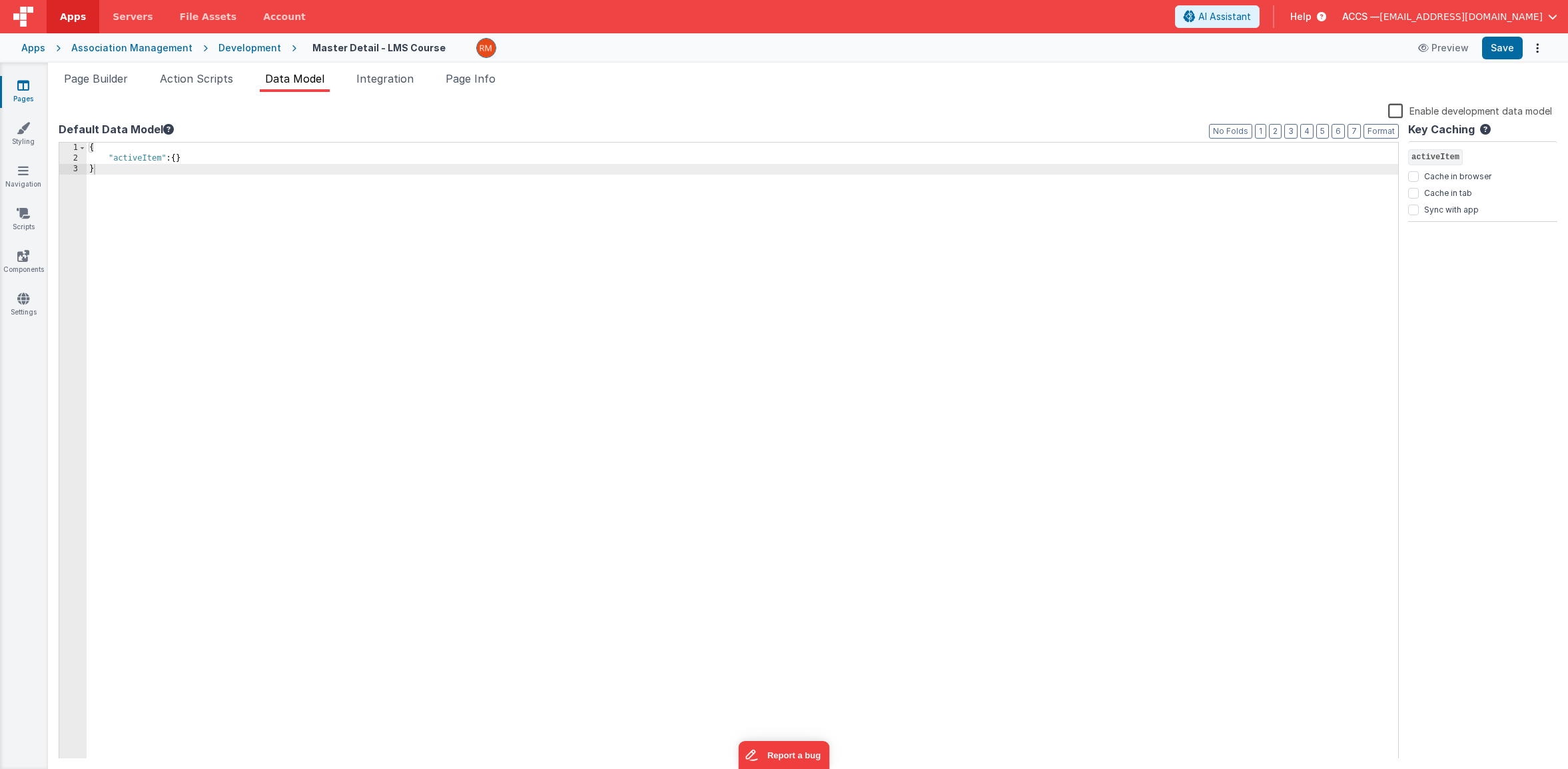
click at [1395, 110] on label "Enable development data model" at bounding box center [1470, 110] width 164 height 16
click at [0, 0] on input "Enable development data model" at bounding box center [0, 0] width 0 height 0
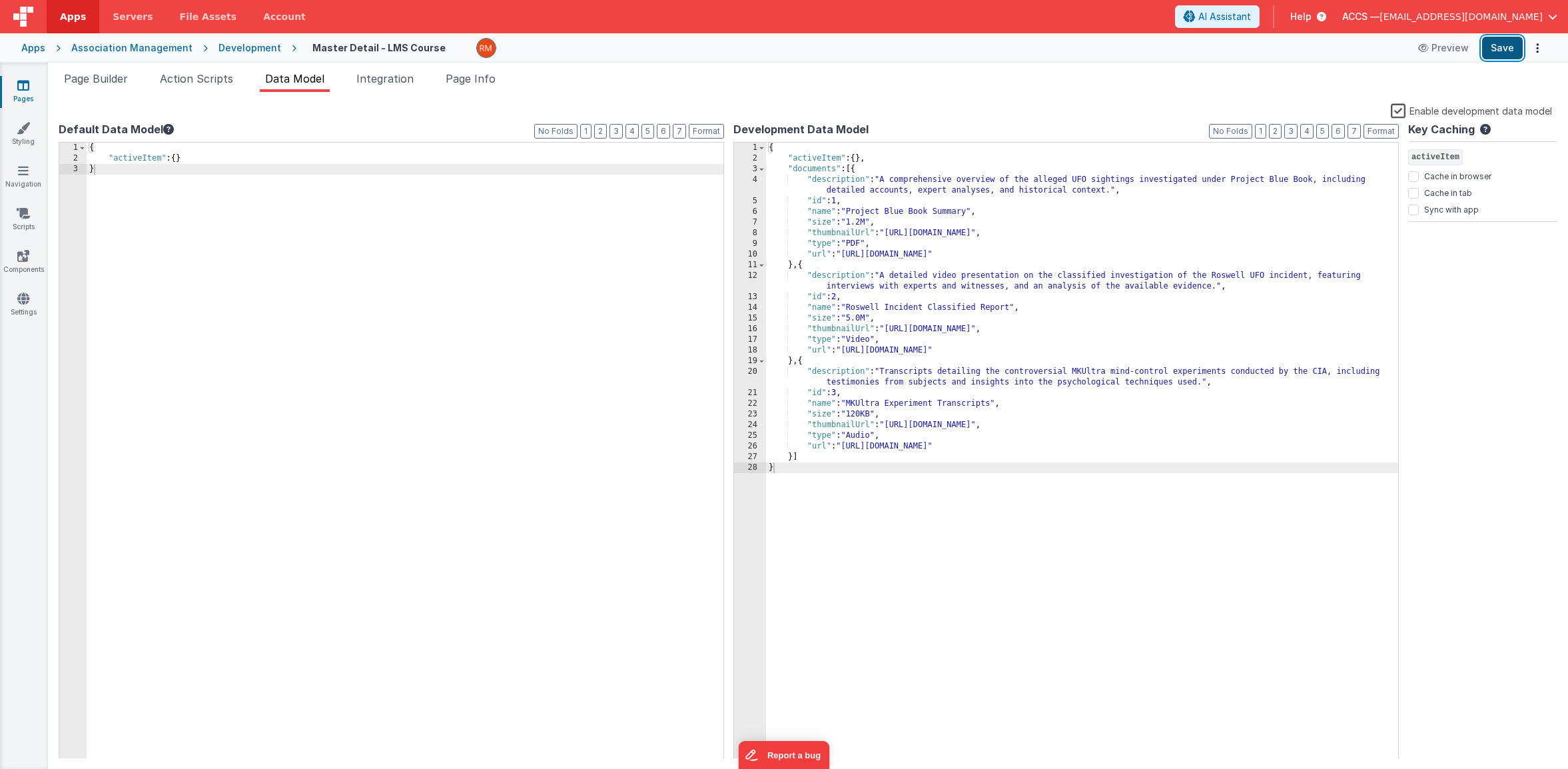
click at [1498, 47] on button "Save" at bounding box center [1502, 48] width 41 height 22
click at [763, 171] on span at bounding box center [762, 169] width 7 height 10
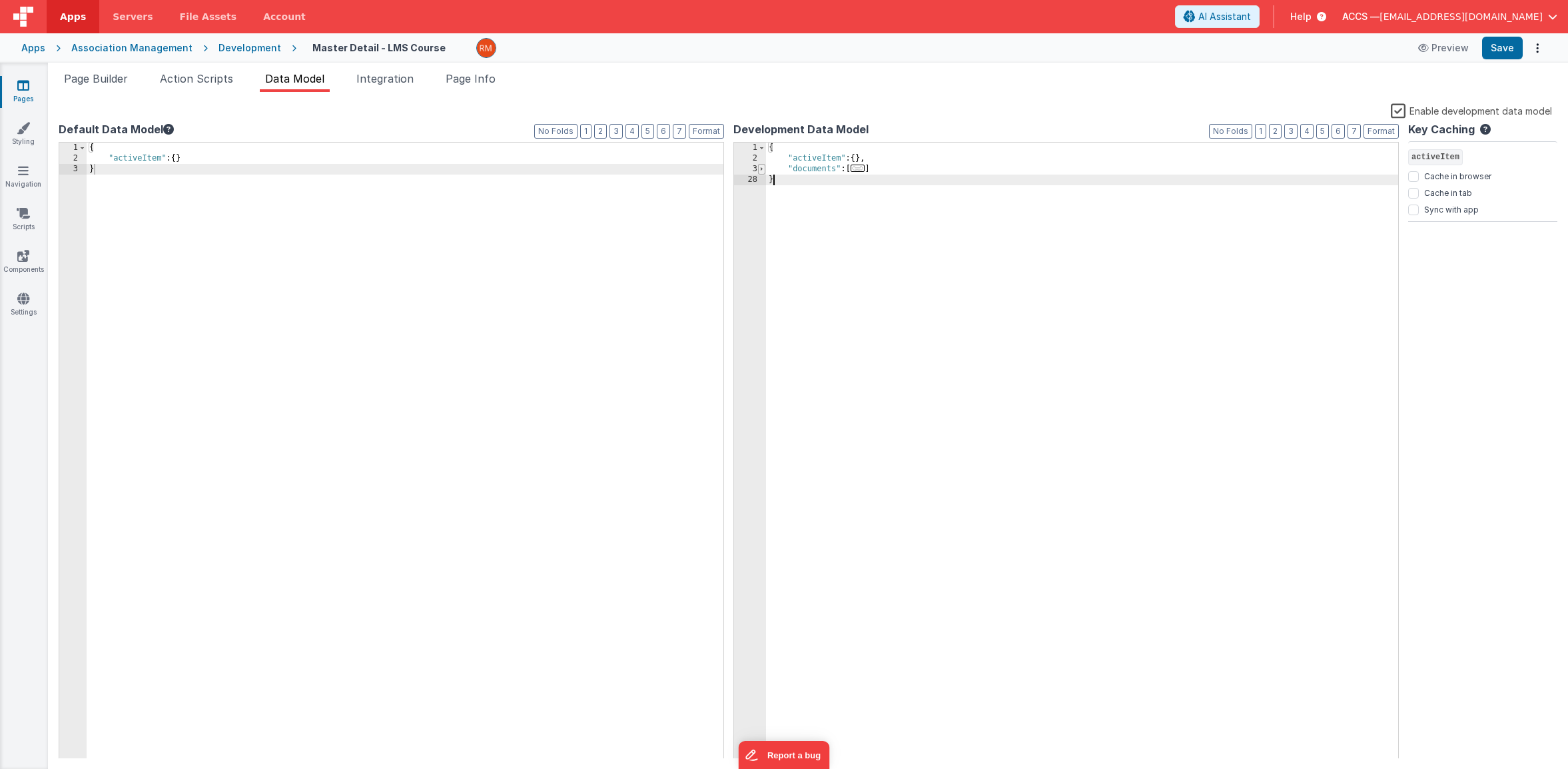
click at [763, 171] on span at bounding box center [762, 169] width 7 height 10
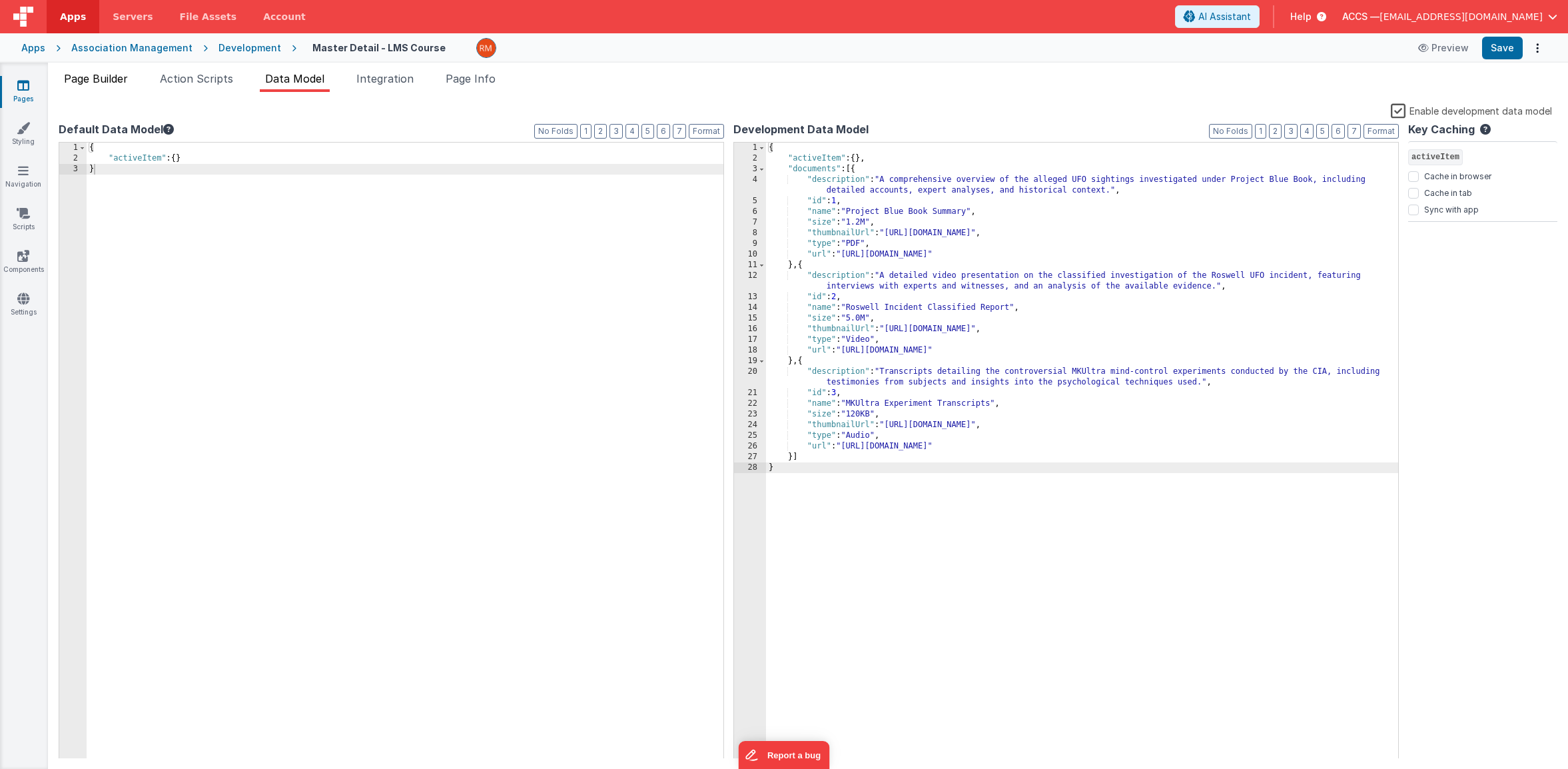
click at [113, 79] on span "Page Builder" at bounding box center [96, 79] width 64 height 13
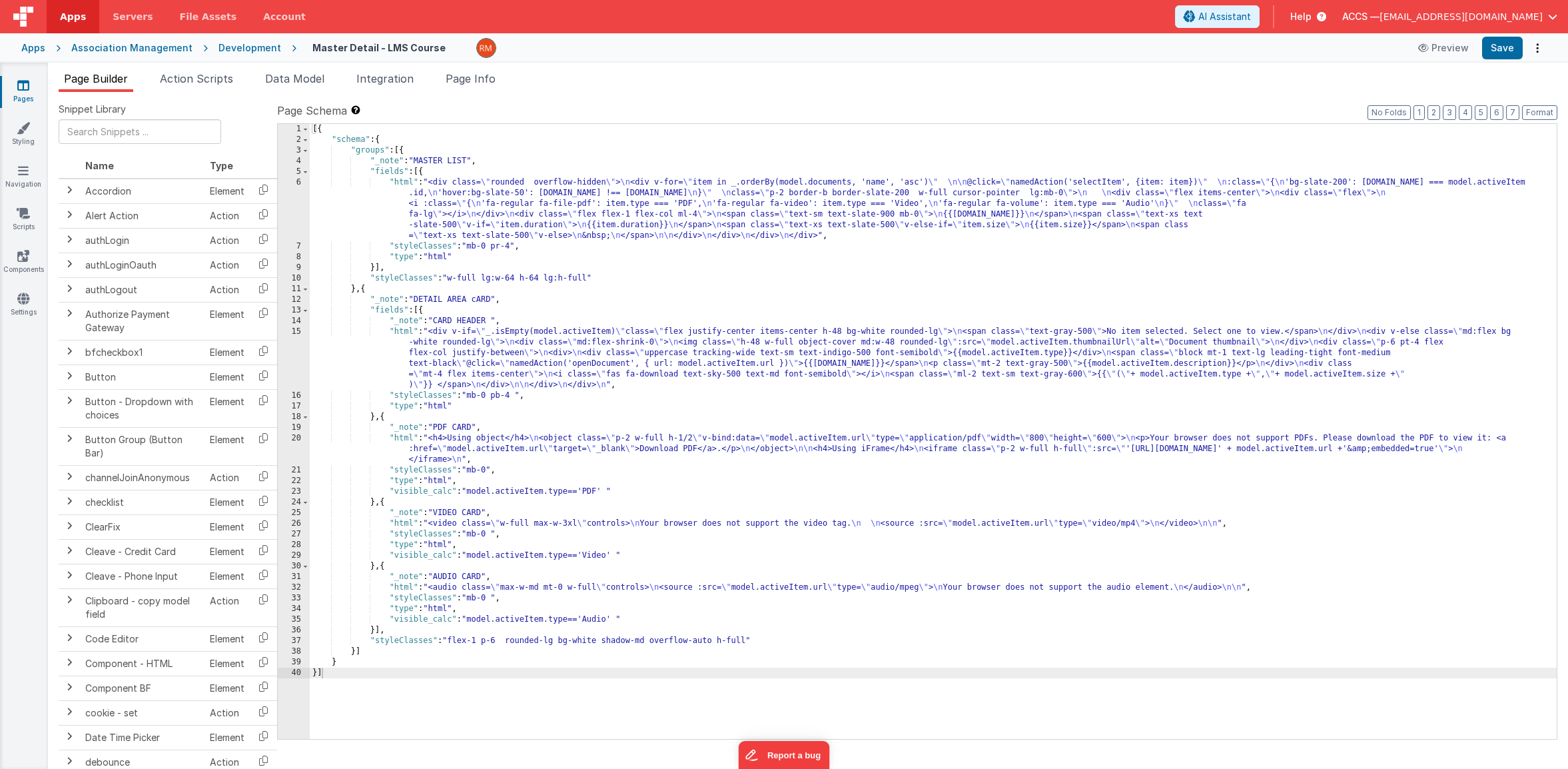
click at [23, 86] on icon at bounding box center [23, 85] width 12 height 13
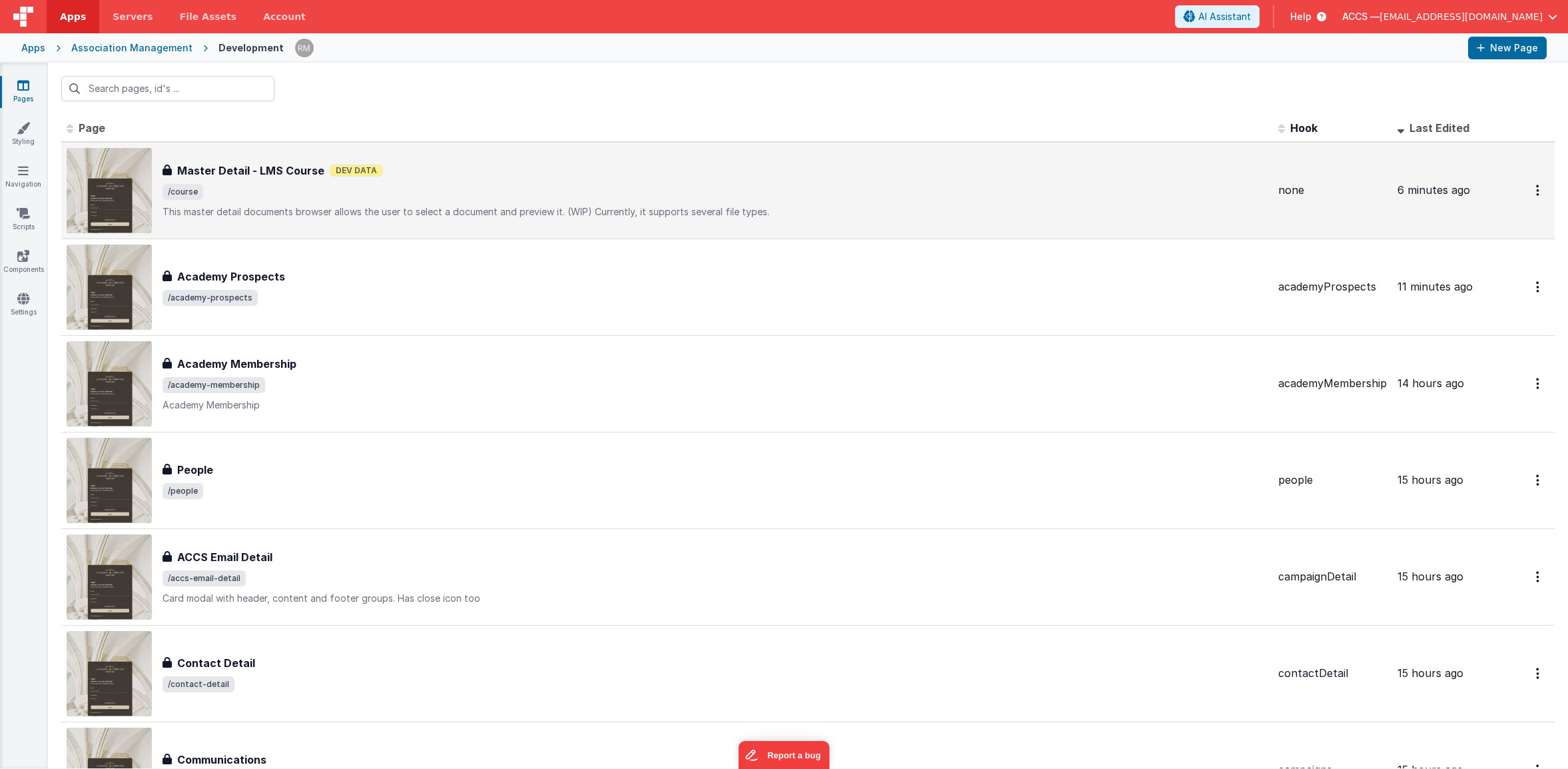
click at [383, 193] on span "/course" at bounding box center [715, 192] width 1105 height 16
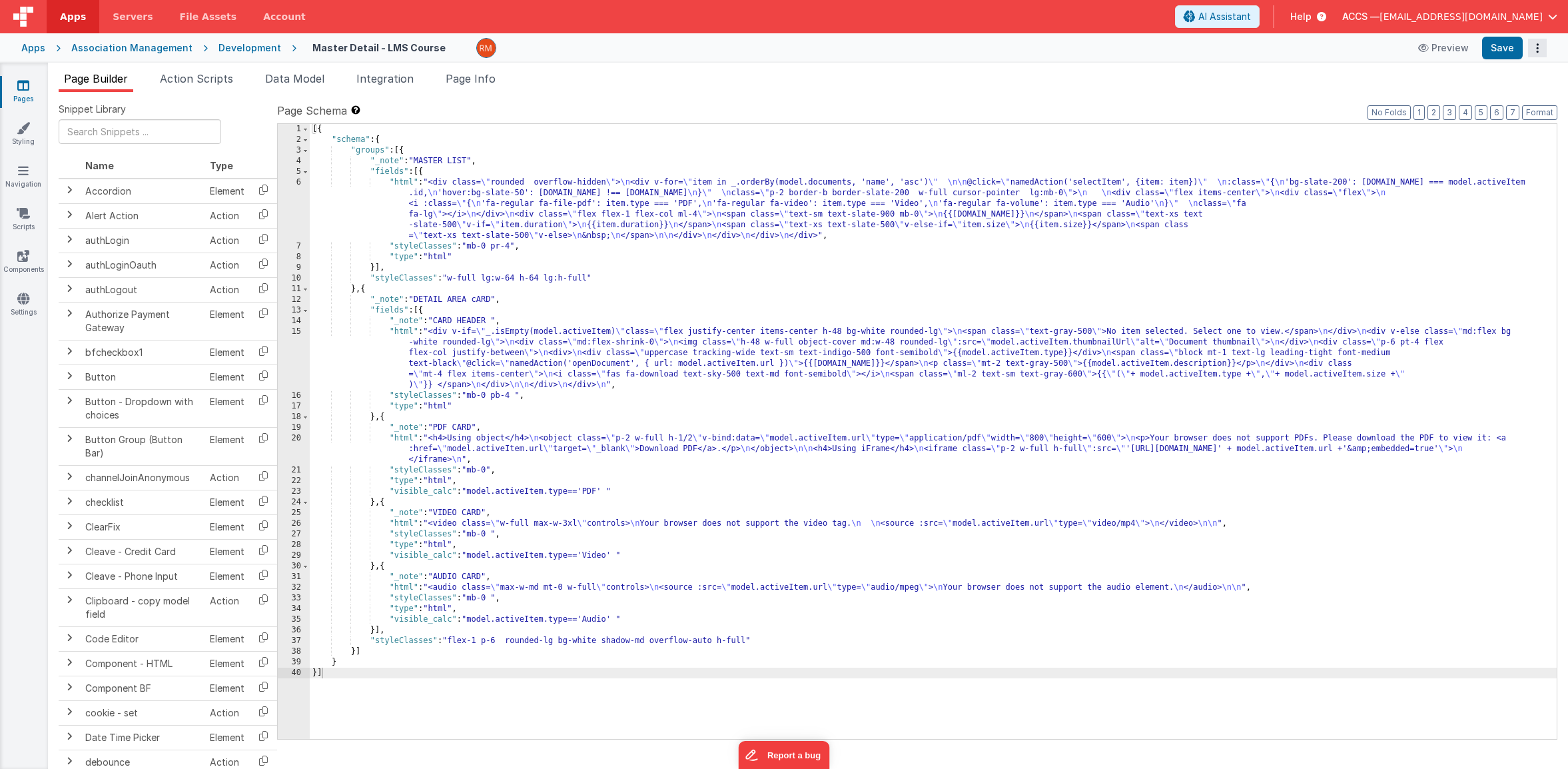
click at [1534, 46] on button "Options" at bounding box center [1537, 48] width 19 height 19
click at [1511, 72] on link "Duplicate" at bounding box center [1488, 75] width 117 height 25
click at [483, 51] on icon at bounding box center [489, 48] width 12 height 19
click at [418, 48] on input "Master Detail - LMS Course - copy" at bounding box center [395, 48] width 166 height 20
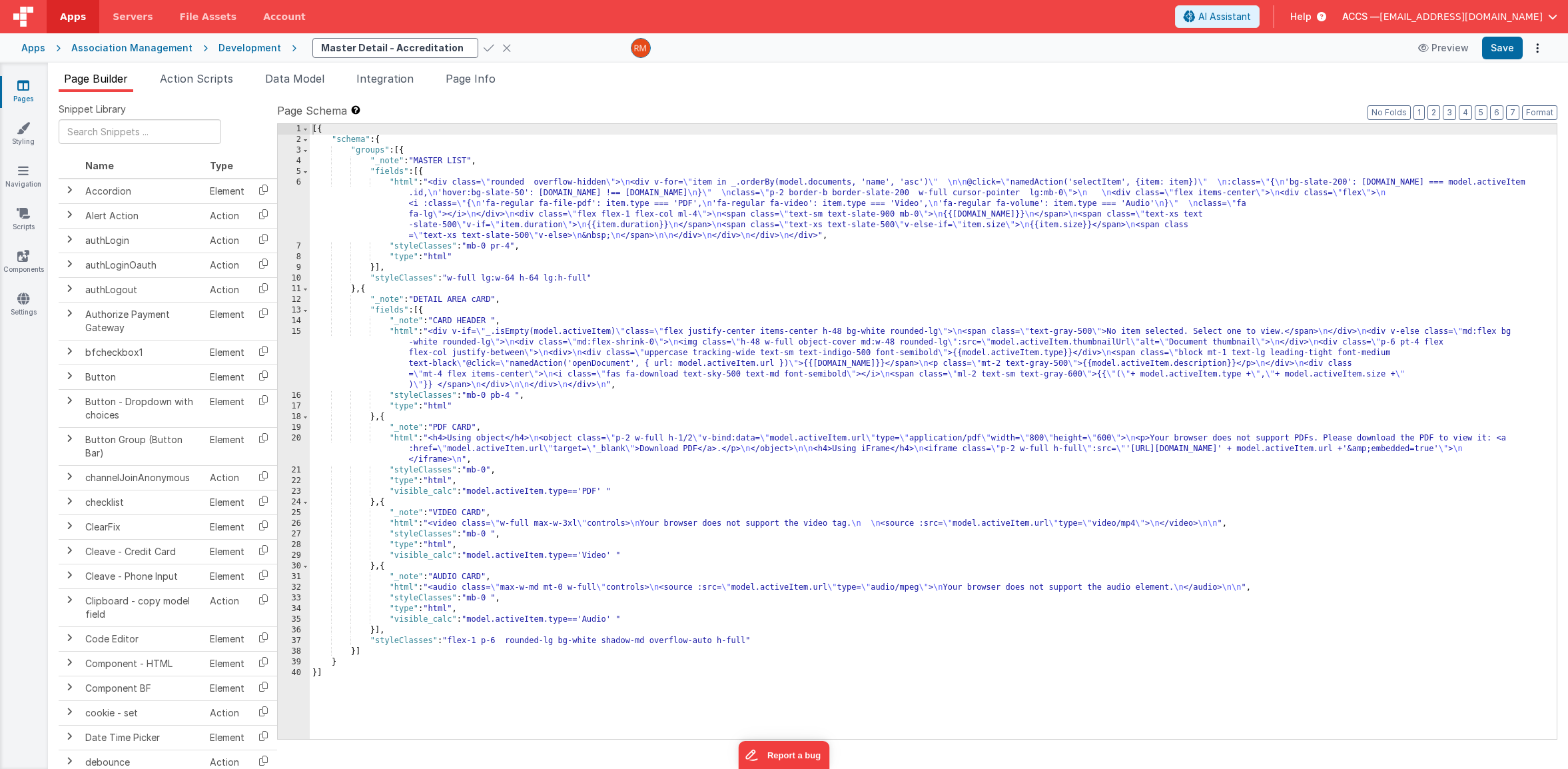
scroll to position [0, 19]
type input "Master Detail - Accreditation"
click at [484, 54] on icon at bounding box center [489, 48] width 10 height 19
click at [464, 87] on li "Page Info" at bounding box center [470, 81] width 60 height 22
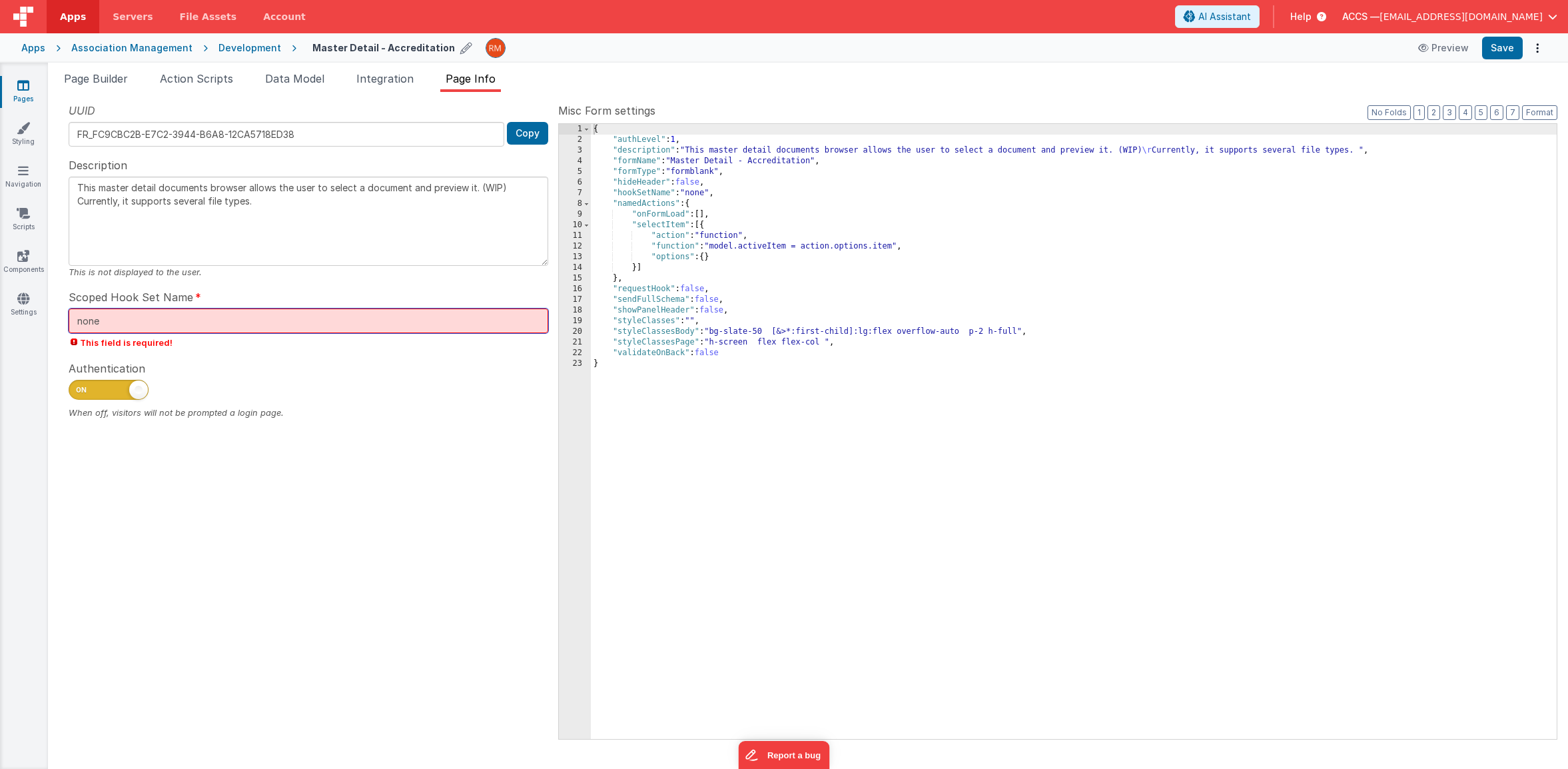
click at [218, 311] on input "none" at bounding box center [309, 320] width 480 height 25
click at [111, 85] on li "Page Builder" at bounding box center [96, 81] width 75 height 22
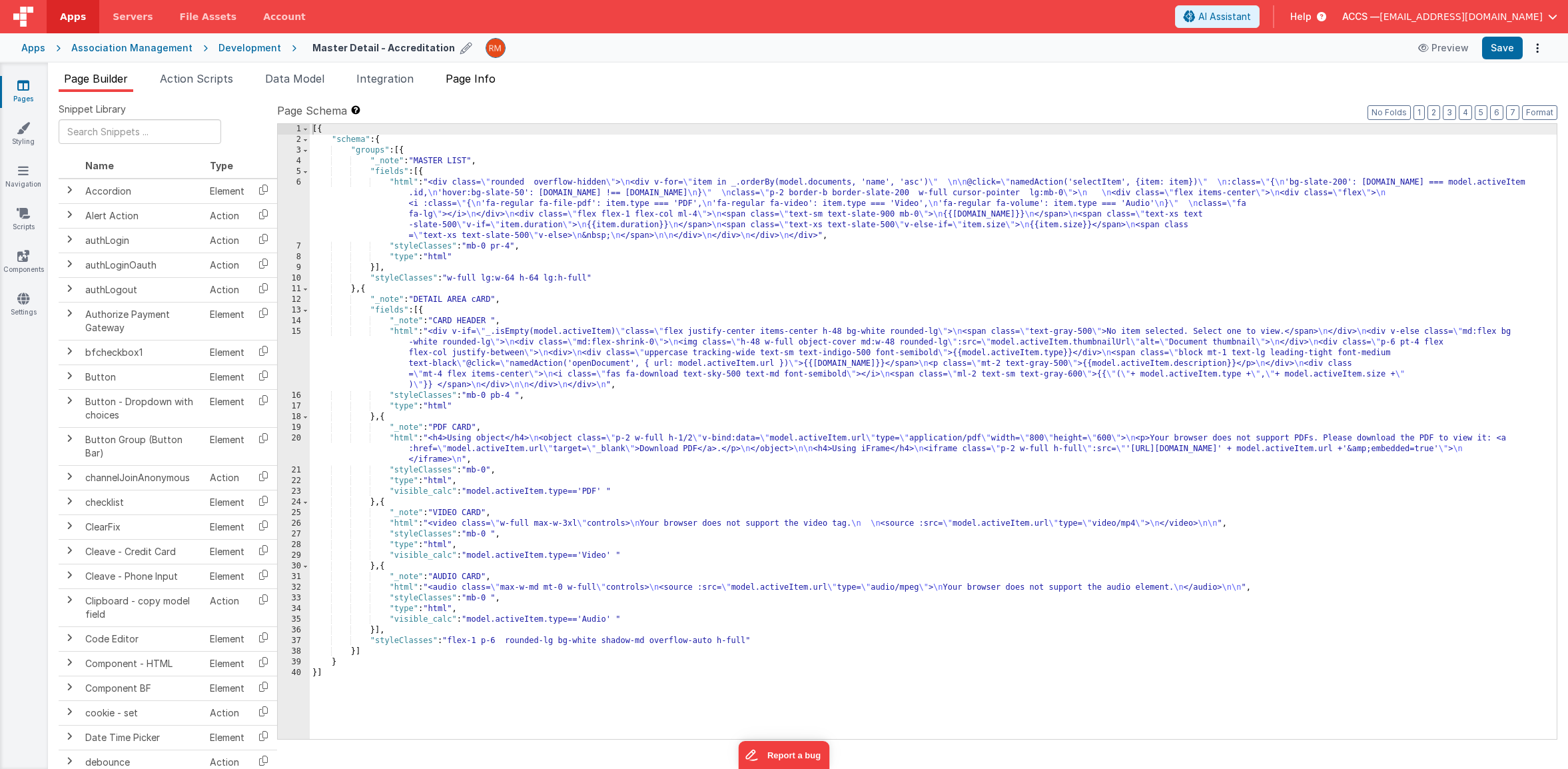
click at [473, 86] on li "Page Info" at bounding box center [470, 81] width 60 height 22
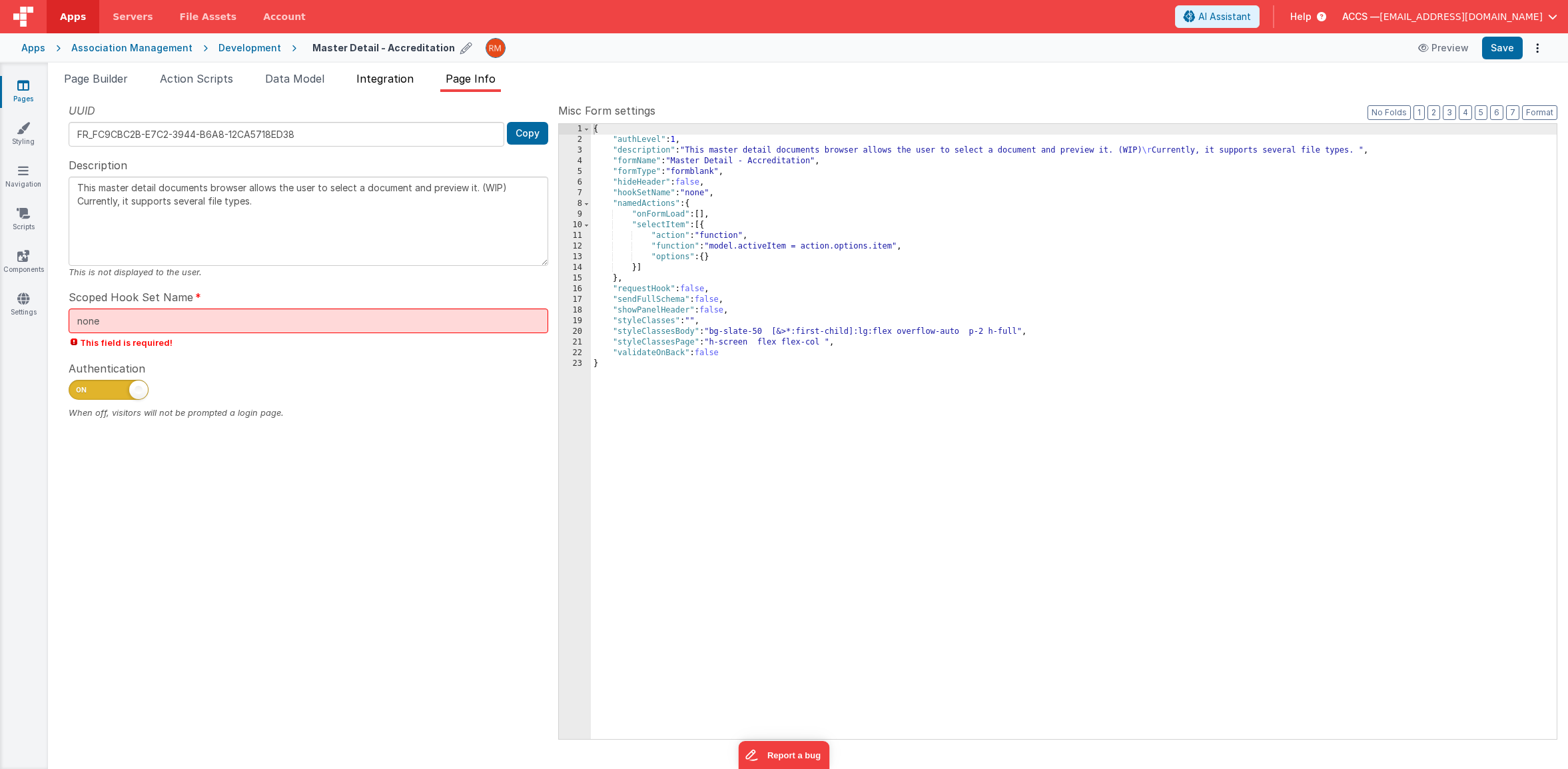
click at [399, 86] on li "Integration" at bounding box center [385, 81] width 68 height 22
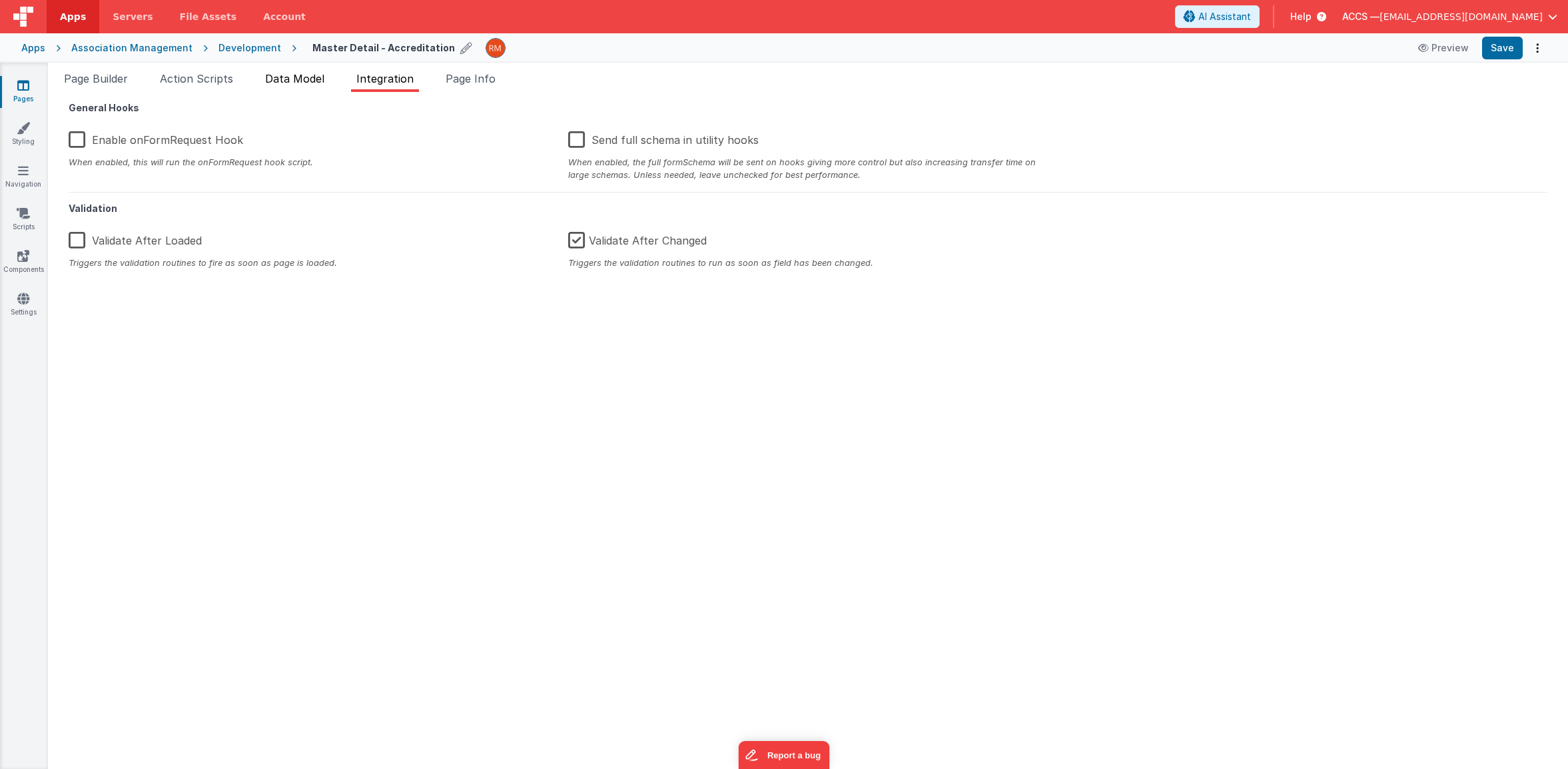
click at [295, 87] on li "Data Model" at bounding box center [295, 81] width 70 height 22
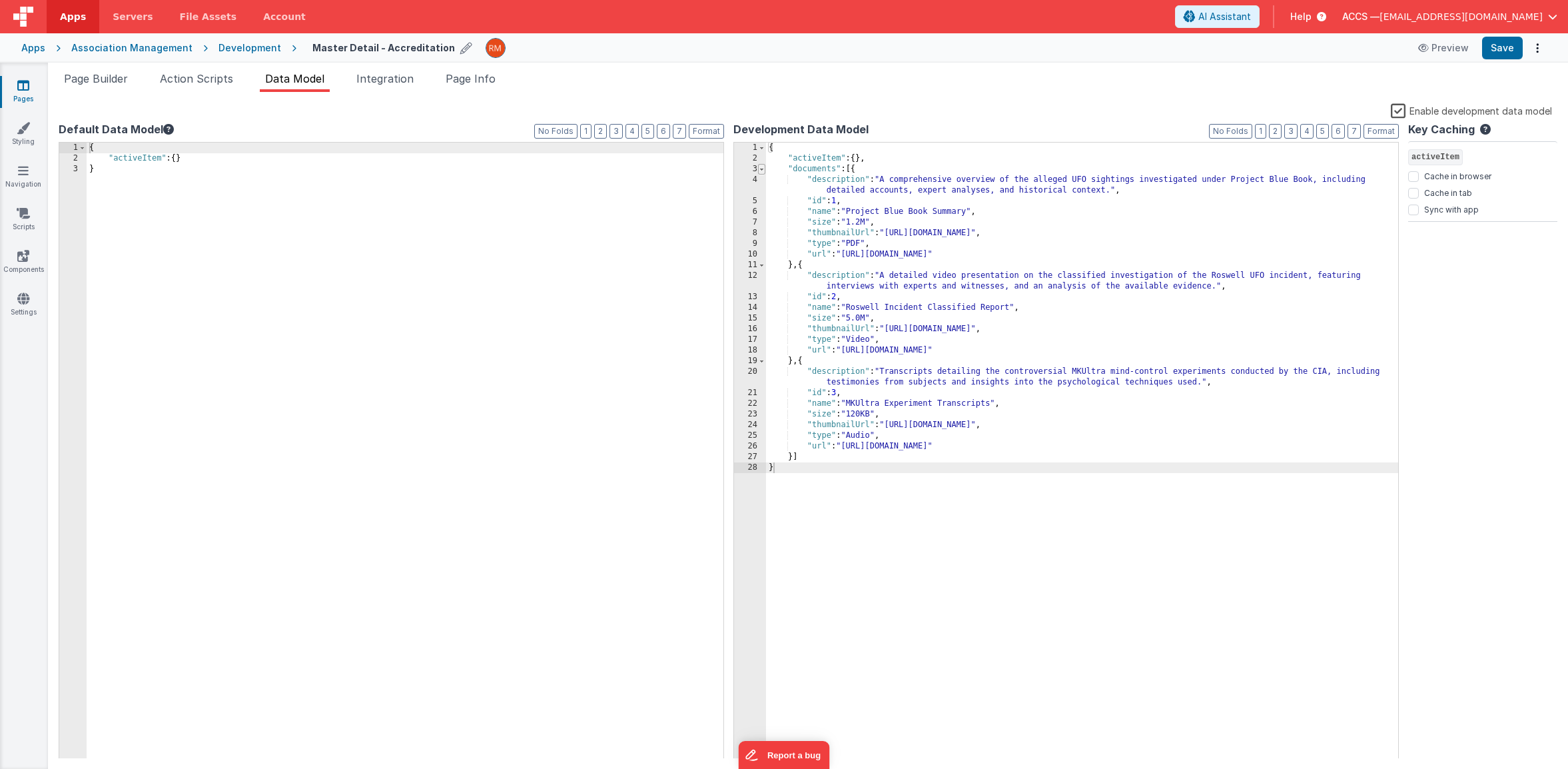
click at [758, 168] on span at bounding box center [762, 169] width 7 height 10
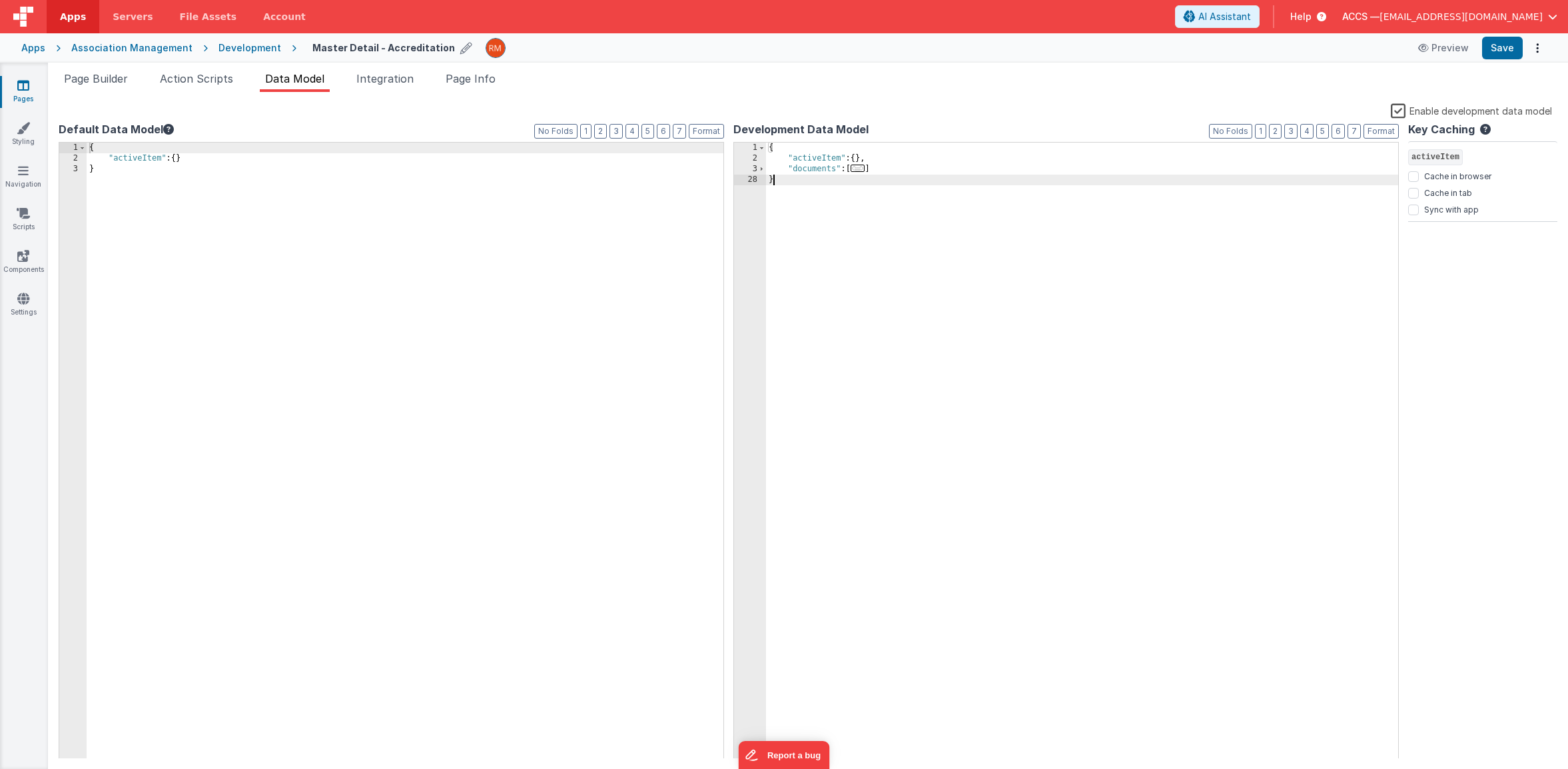
click at [33, 95] on link "Pages" at bounding box center [23, 92] width 48 height 27
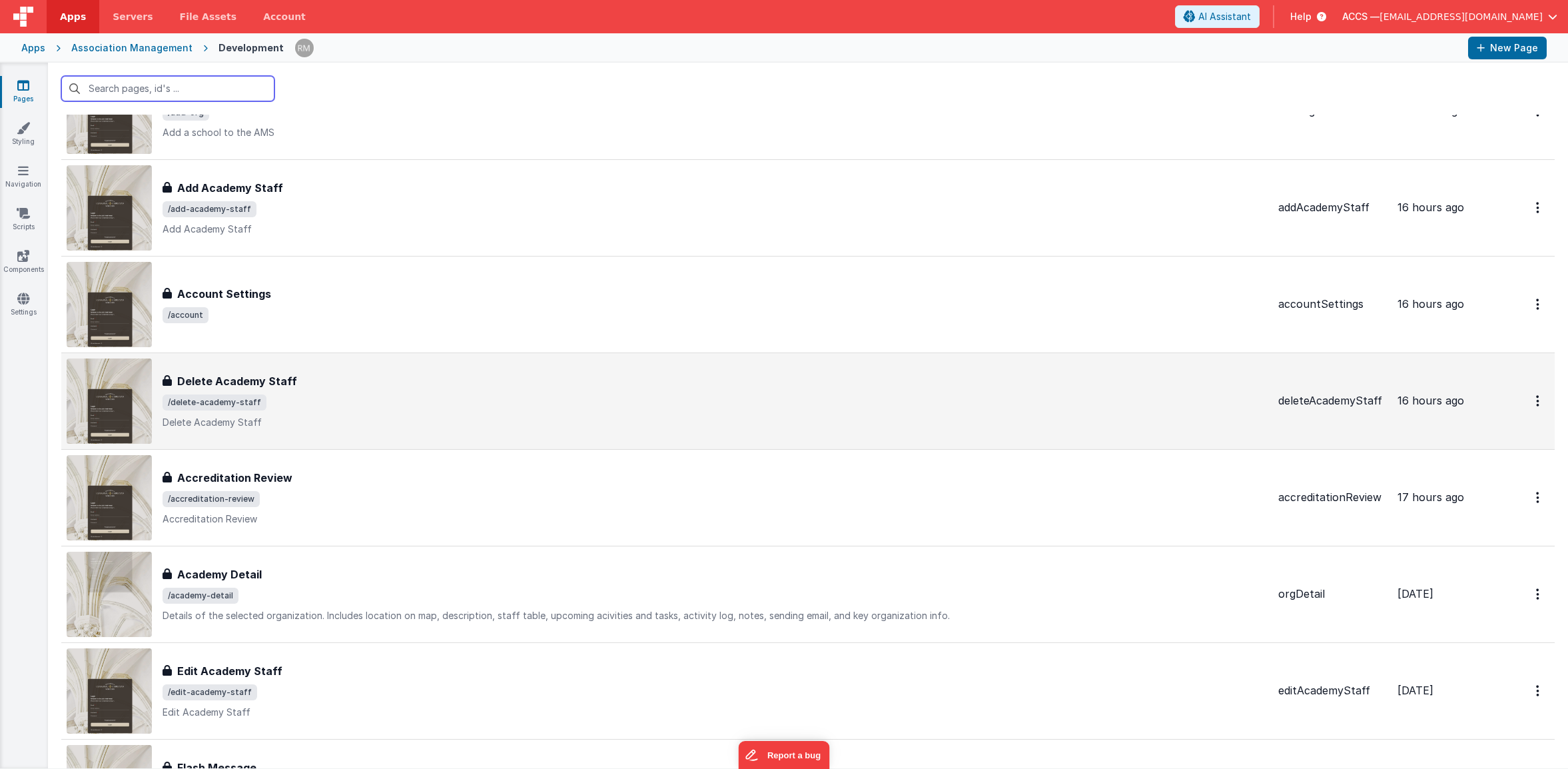
scroll to position [1171, 0]
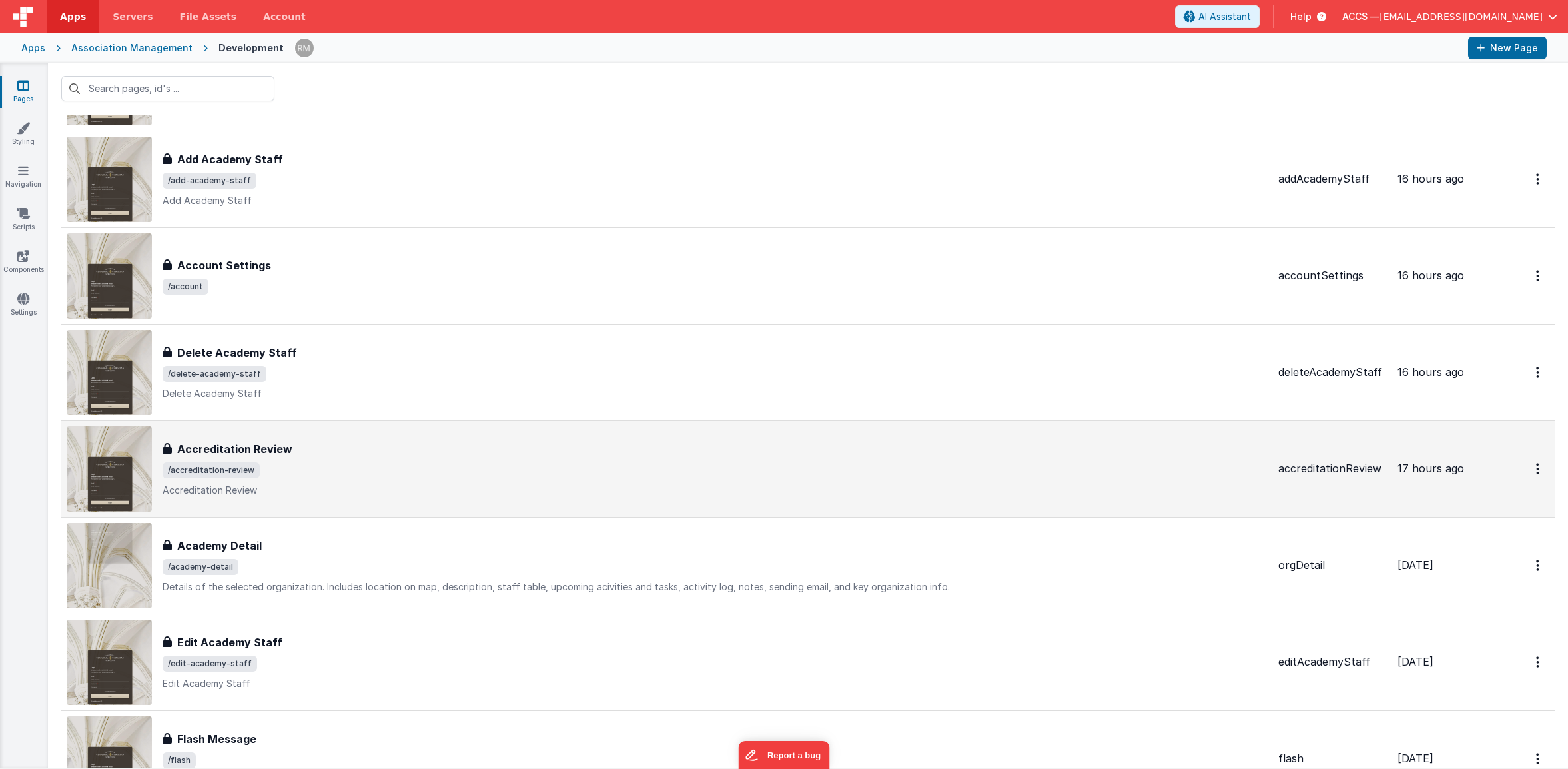
click at [405, 453] on div "Accreditation Review" at bounding box center [715, 449] width 1105 height 16
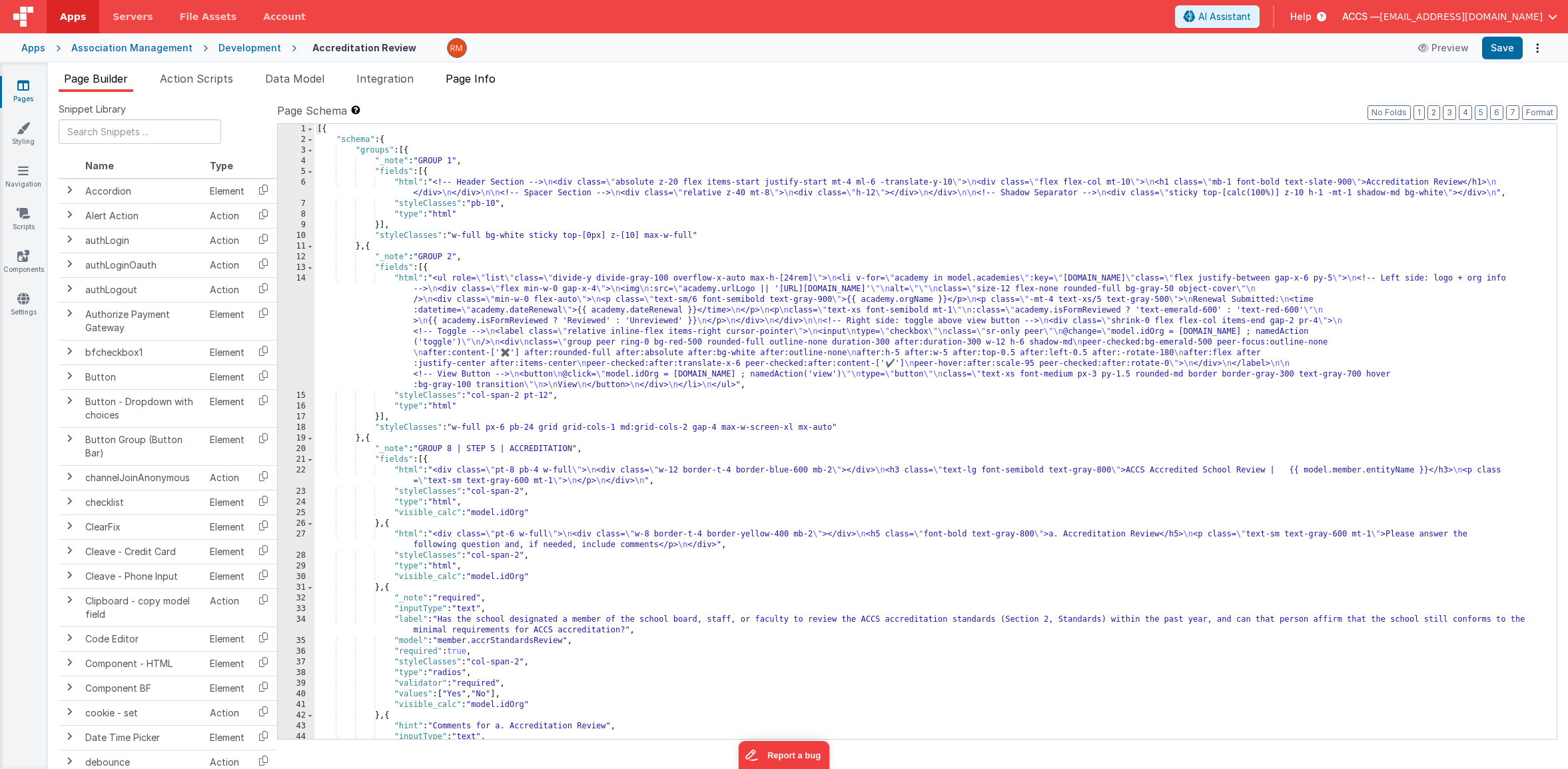
click at [472, 89] on li "Page Info" at bounding box center [470, 81] width 60 height 22
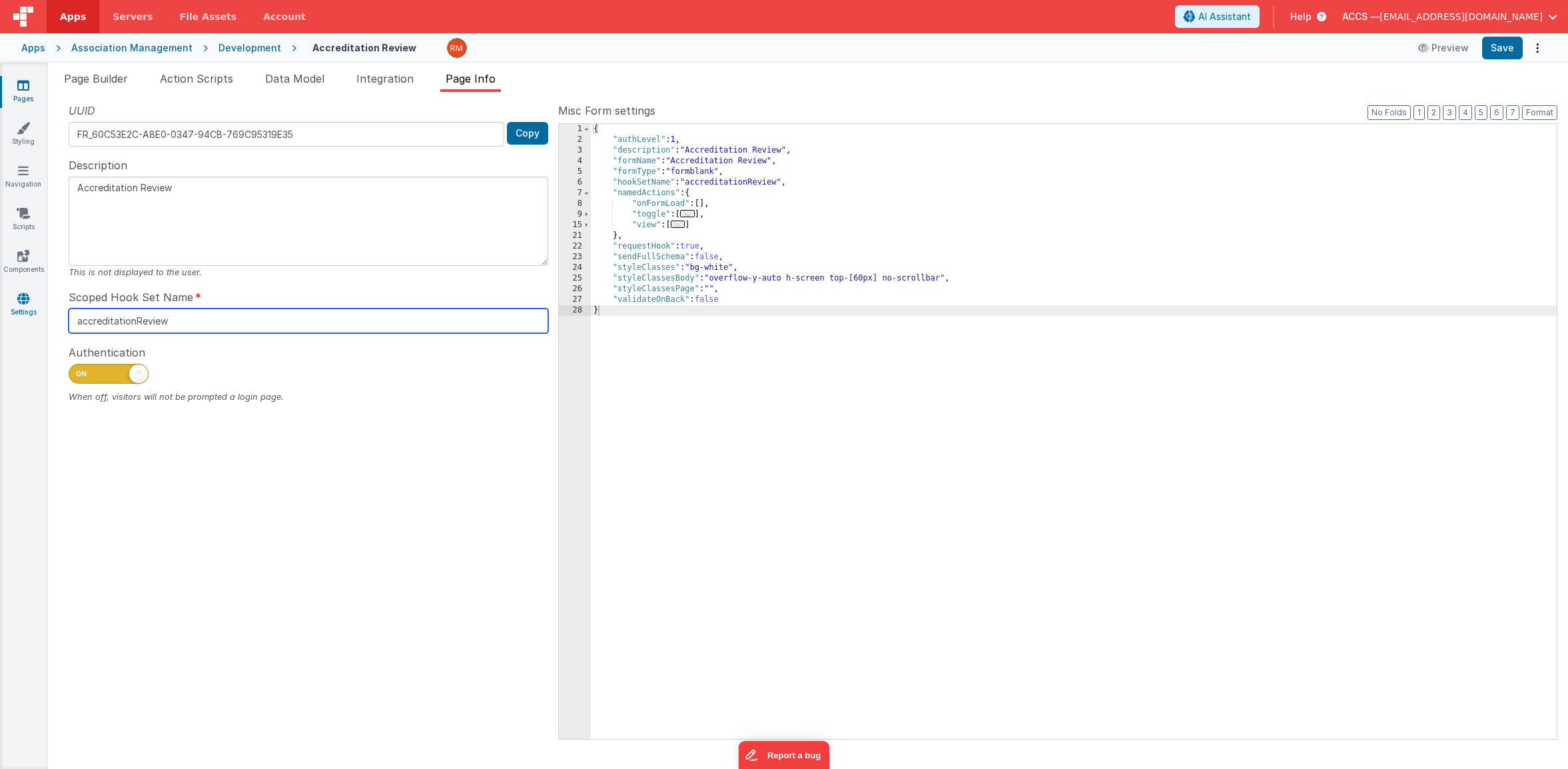
drag, startPoint x: 241, startPoint y: 323, endPoint x: 41, endPoint y: 310, distance: 200.4
click at [41, 310] on section "Pages Styling Navigation Scripts Components Settings Page Builder Action Script…" at bounding box center [784, 416] width 1568 height 706
click at [680, 227] on span "..." at bounding box center [678, 224] width 15 height 7
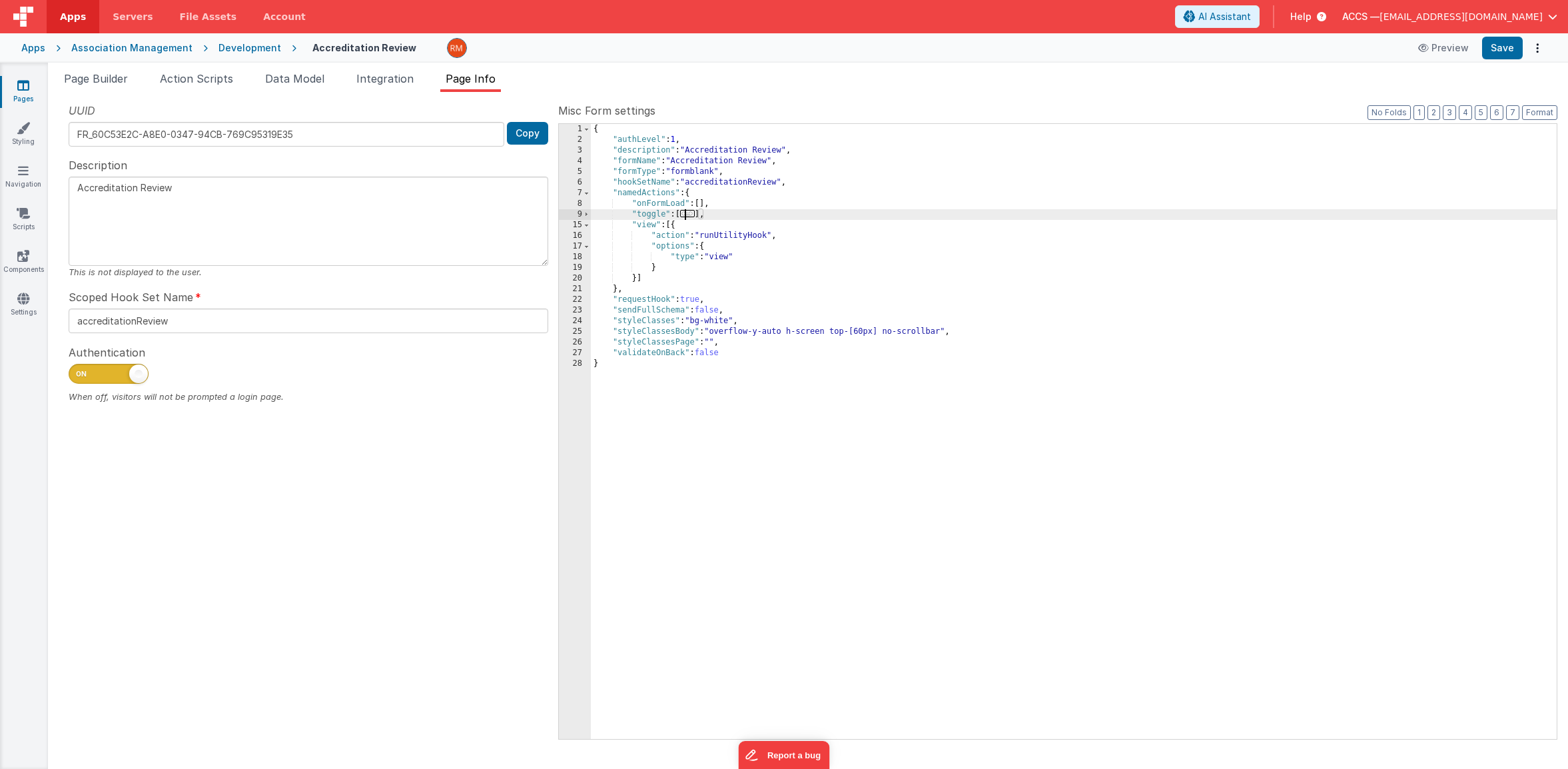
click at [693, 212] on span "..." at bounding box center [688, 214] width 15 height 7
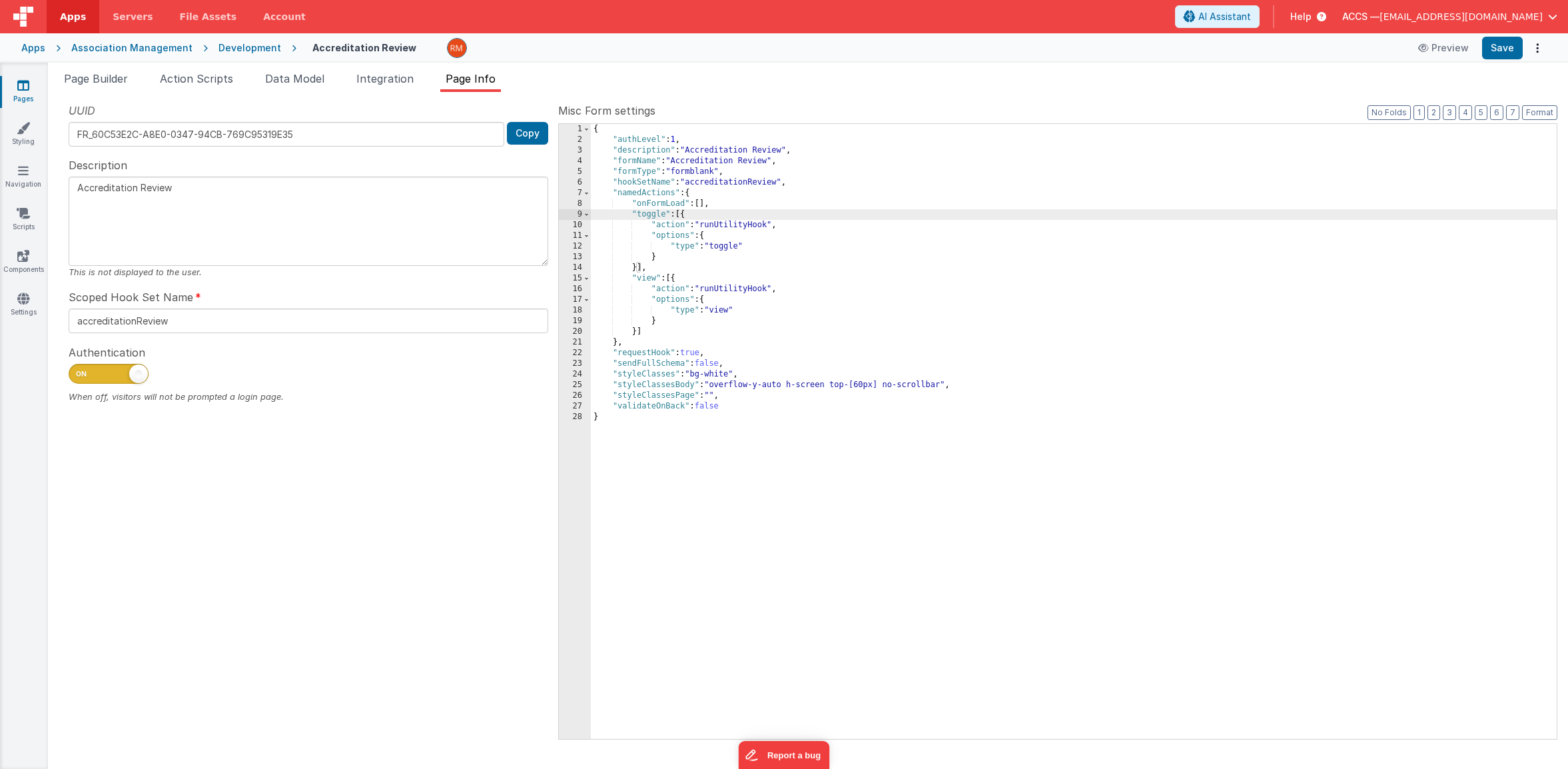
click at [24, 89] on icon at bounding box center [23, 85] width 12 height 13
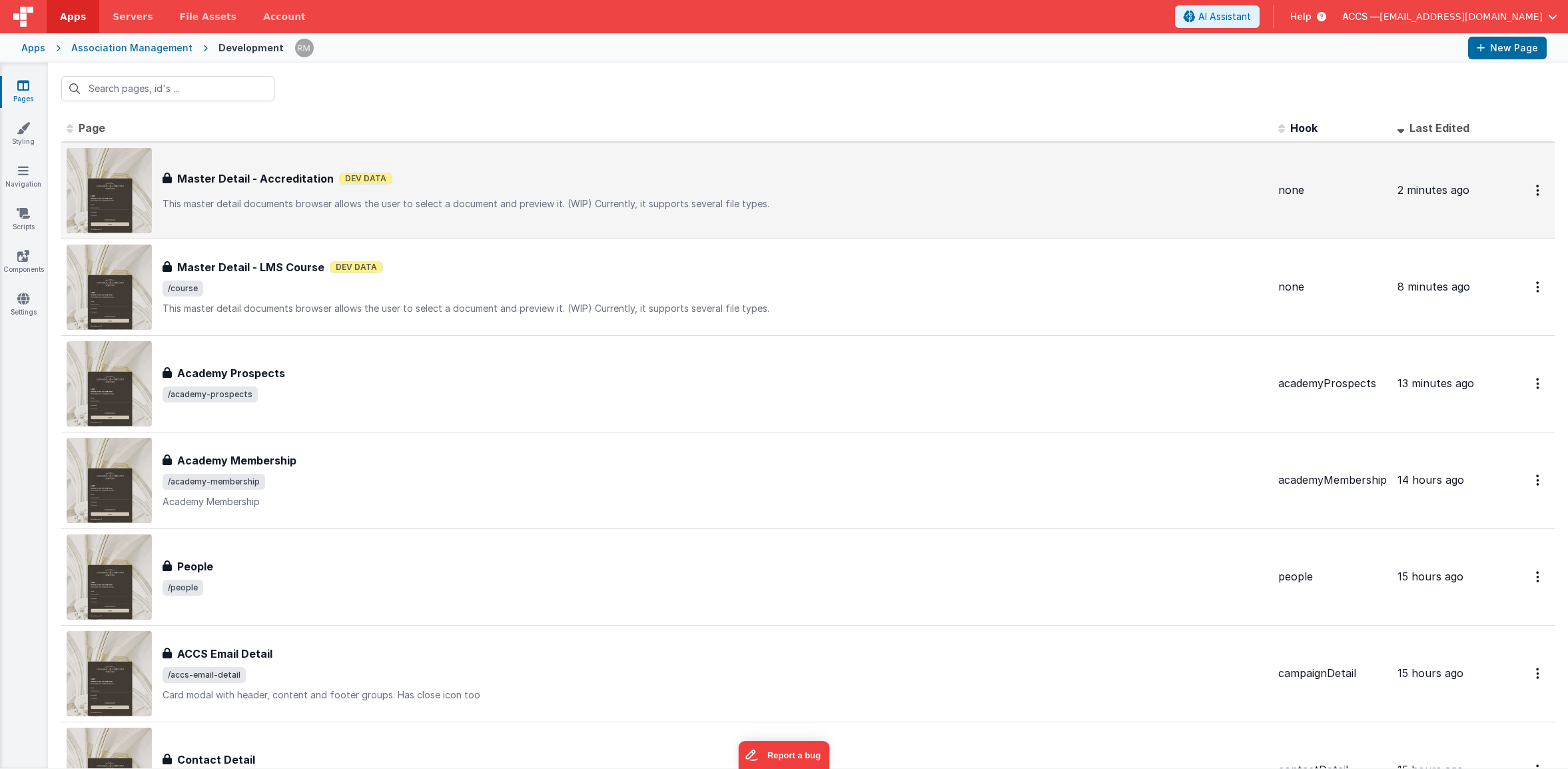
click at [264, 179] on h3 "Master Detail - Accreditation" at bounding box center [256, 178] width 157 height 16
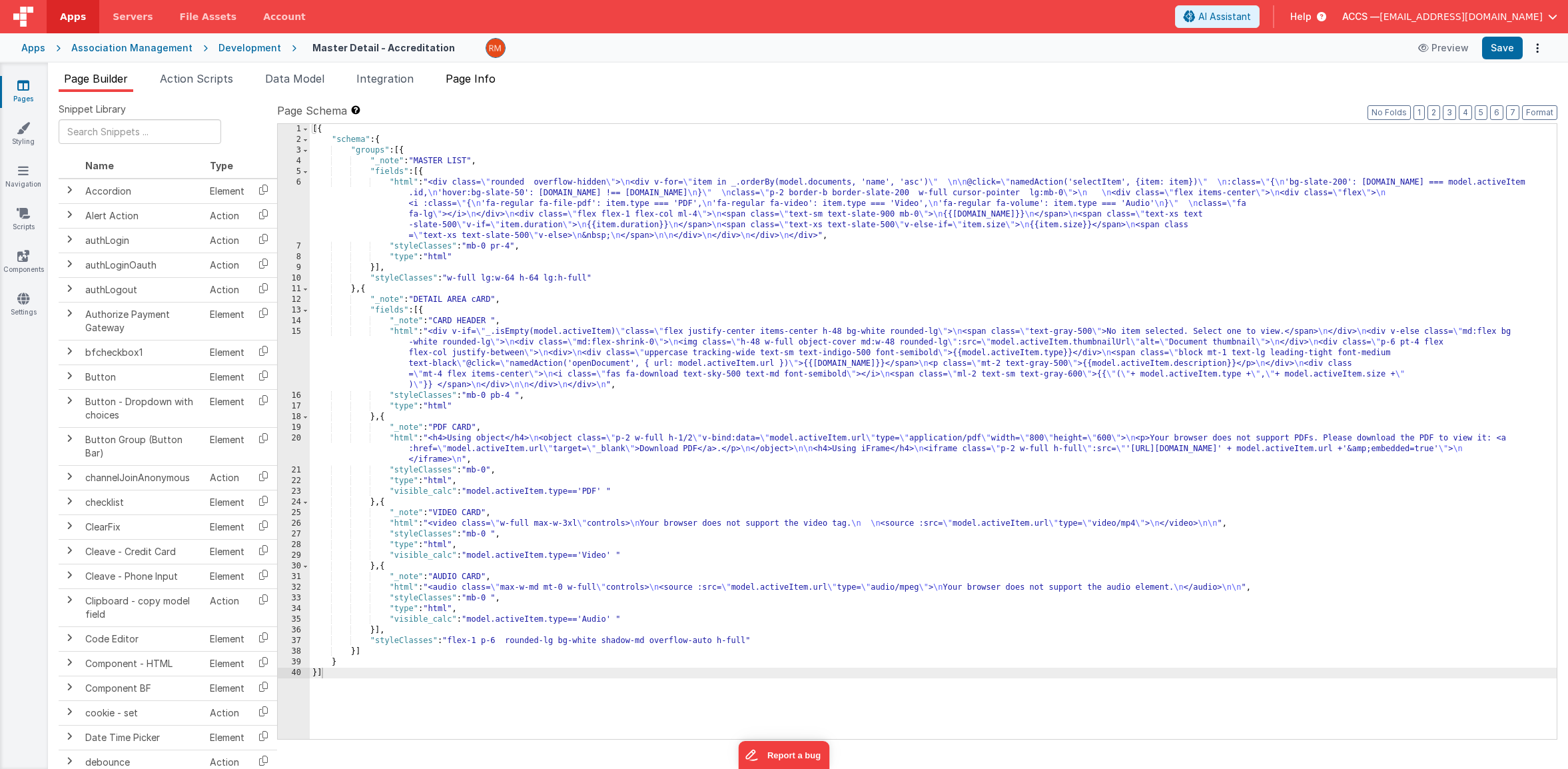
click at [480, 81] on span "Page Info" at bounding box center [470, 79] width 50 height 13
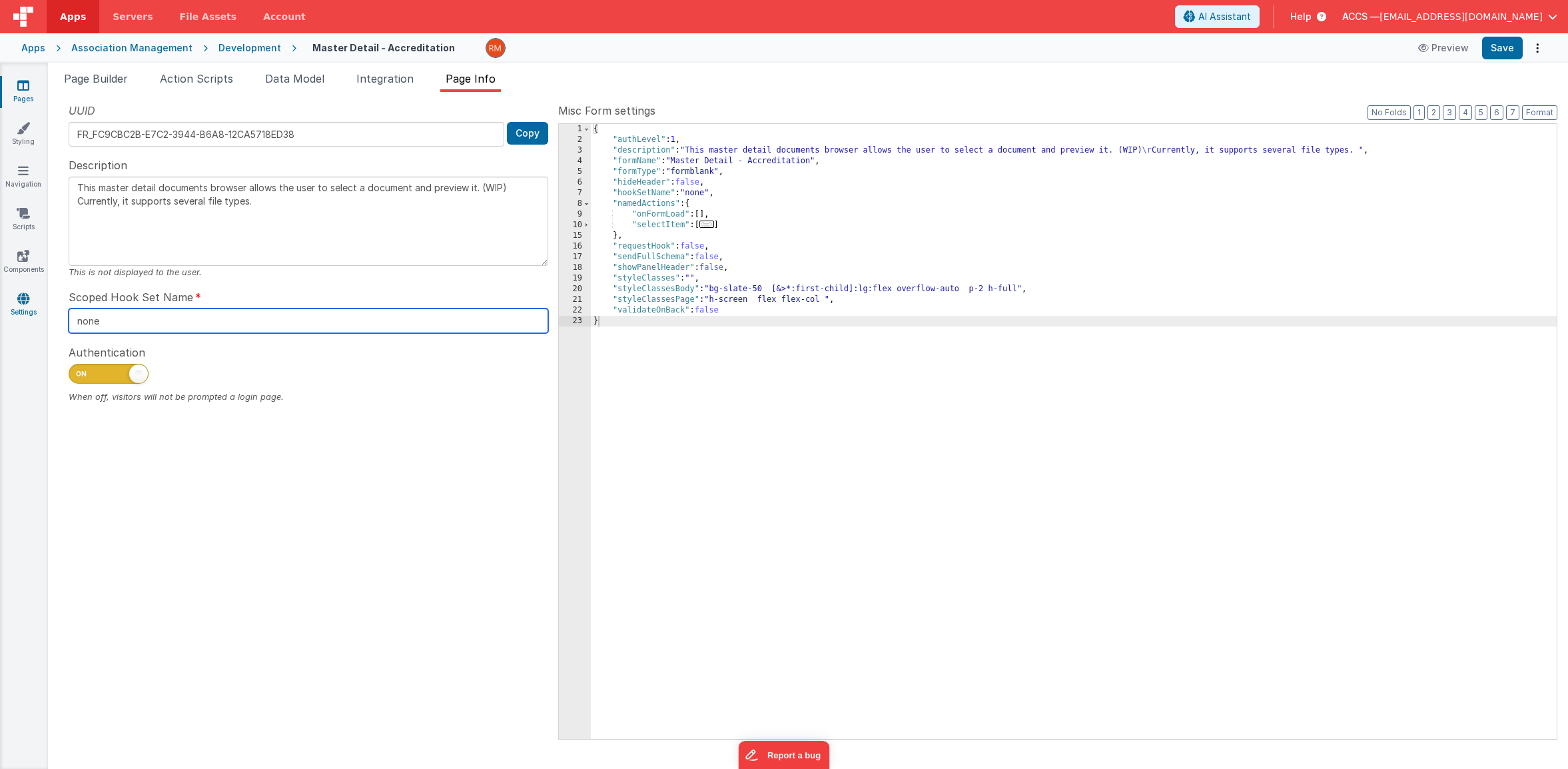
drag, startPoint x: 164, startPoint y: 319, endPoint x: 12, endPoint y: 311, distance: 152.2
click at [12, 311] on section "Pages Styling Navigation Scripts Components Settings Page Builder Action Script…" at bounding box center [784, 416] width 1568 height 706
paste input "accreditationReview"
type textarea "This master detail documents browser allows the user to select a document and p…"
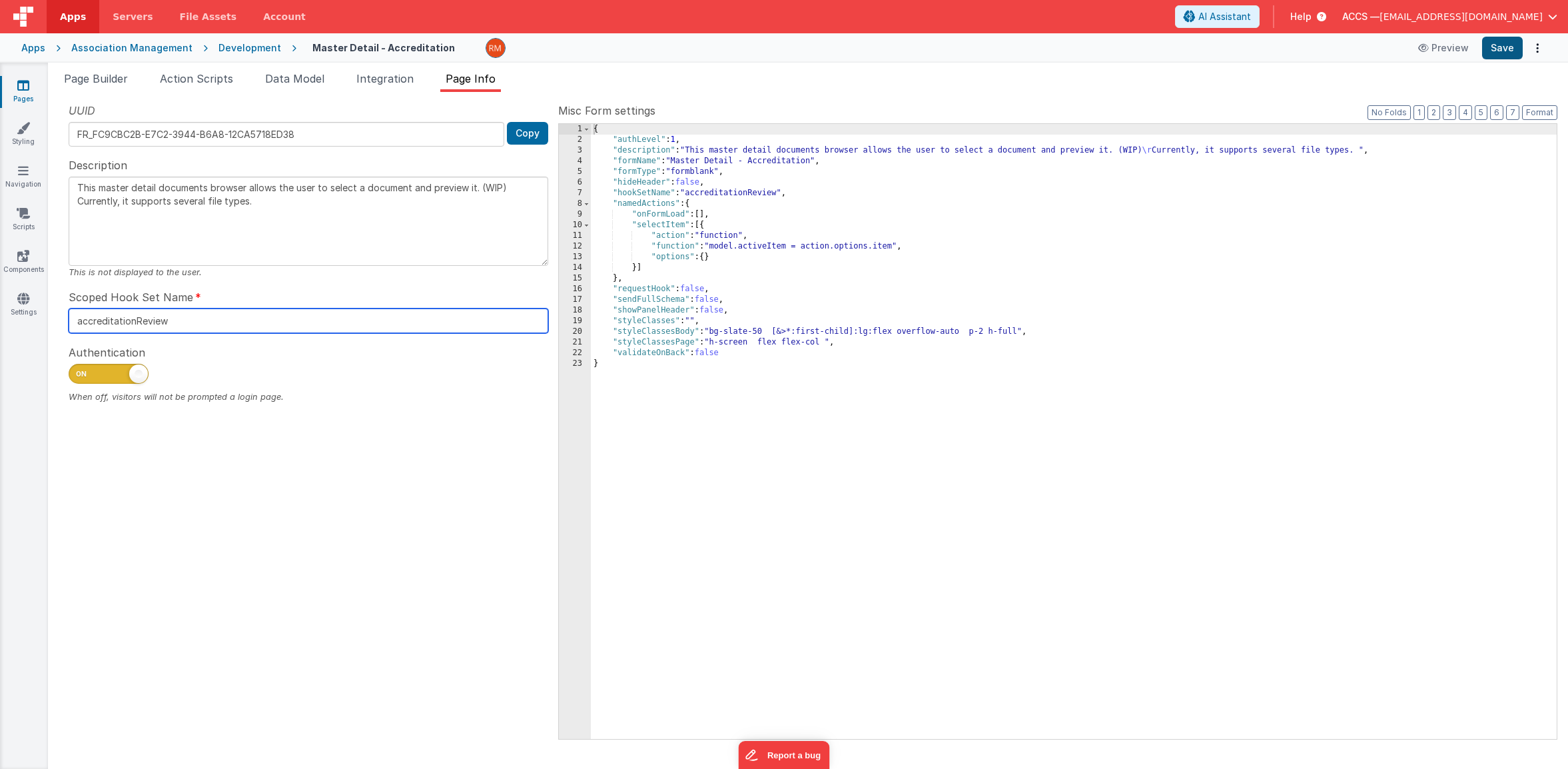
type input "accreditationReview"
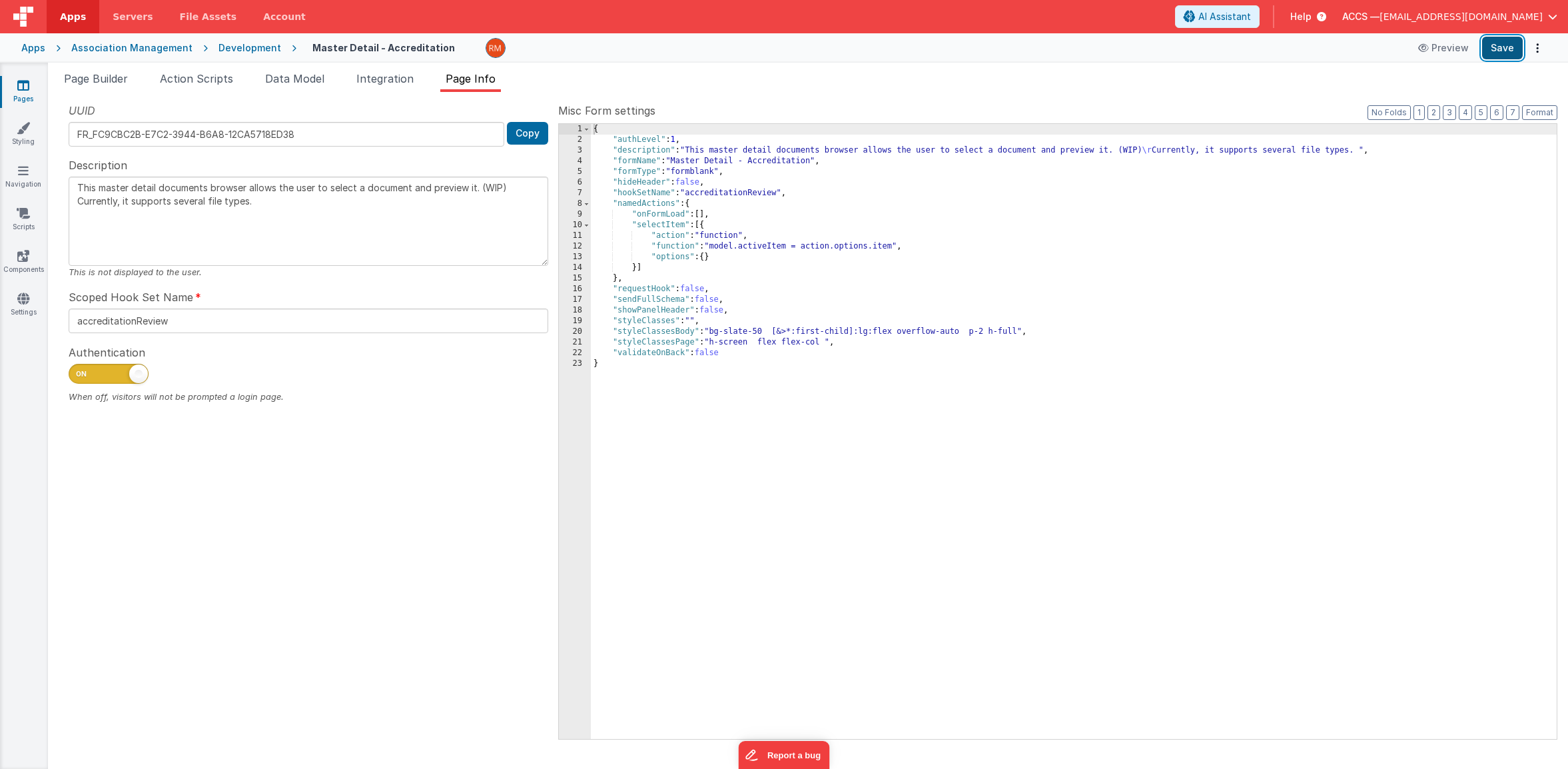
click at [1490, 55] on button "Save" at bounding box center [1502, 48] width 41 height 22
click at [398, 82] on span "Integration" at bounding box center [385, 79] width 57 height 13
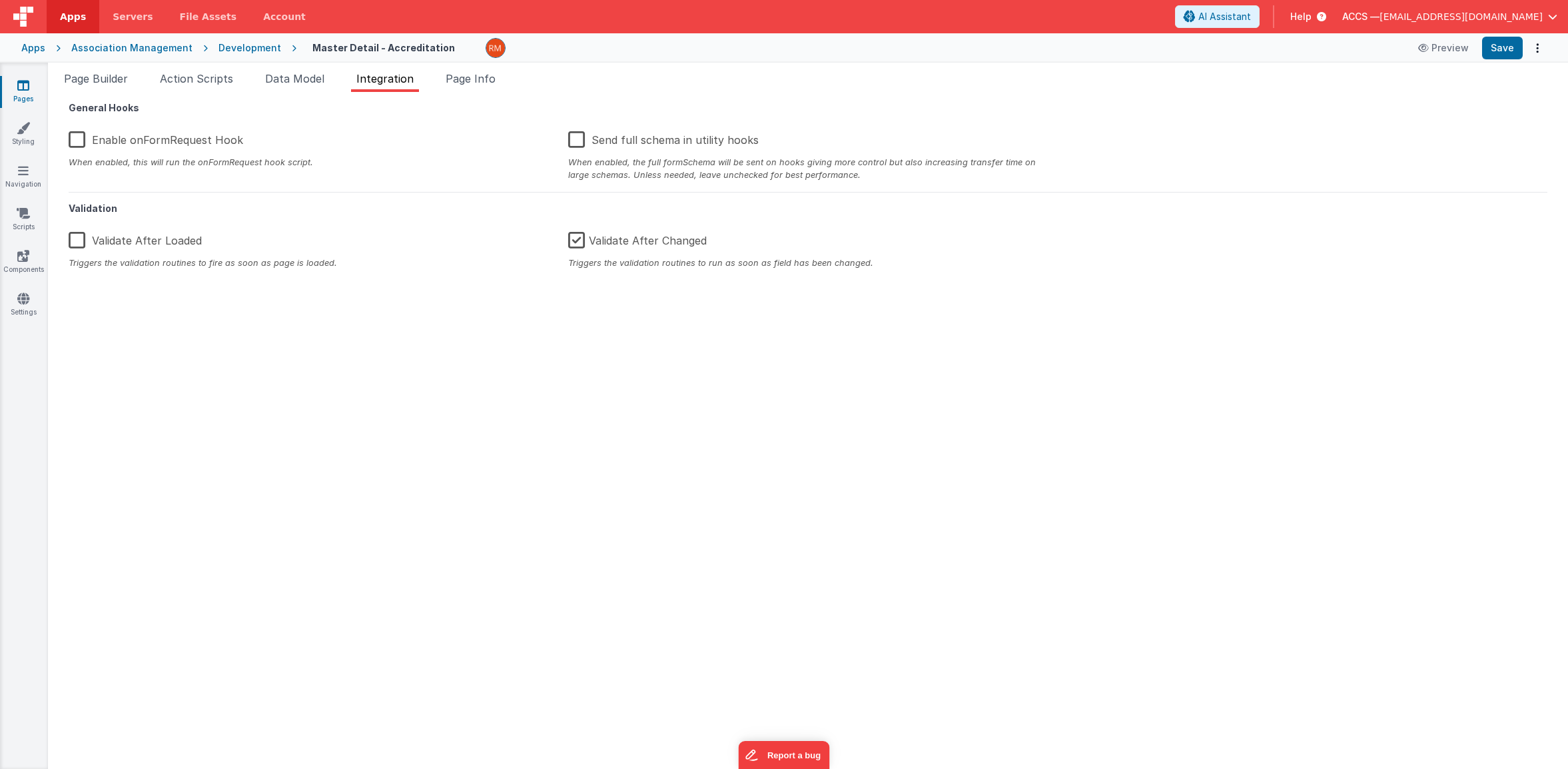
click at [81, 142] on label "Enable onFormRequest Hook" at bounding box center [156, 137] width 174 height 28
click at [0, 0] on input "Enable onFormRequest Hook" at bounding box center [0, 0] width 0 height 0
click at [1512, 53] on button "Save" at bounding box center [1502, 48] width 41 height 22
click at [34, 92] on link "Pages" at bounding box center [23, 92] width 48 height 27
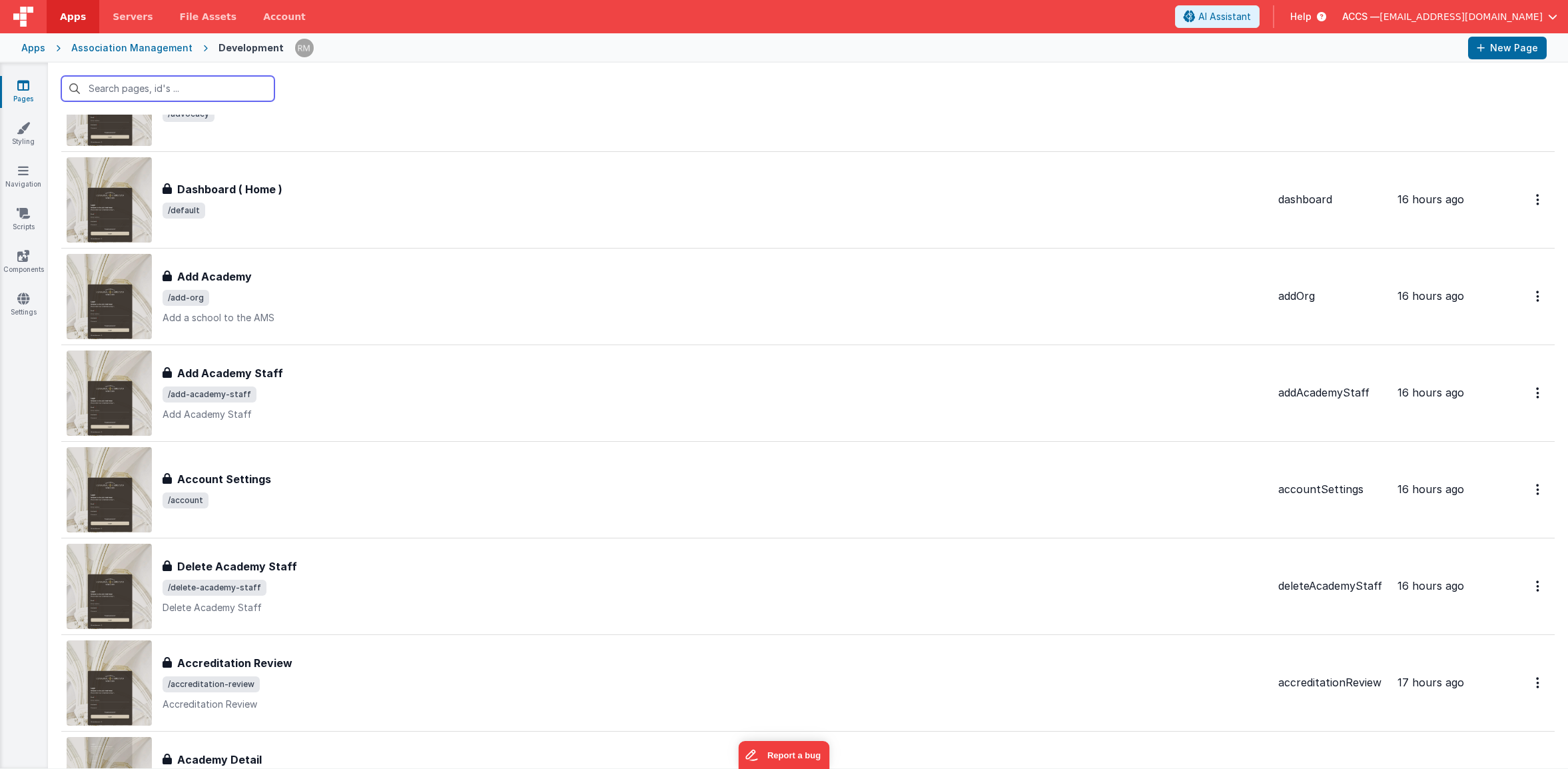
scroll to position [987, 0]
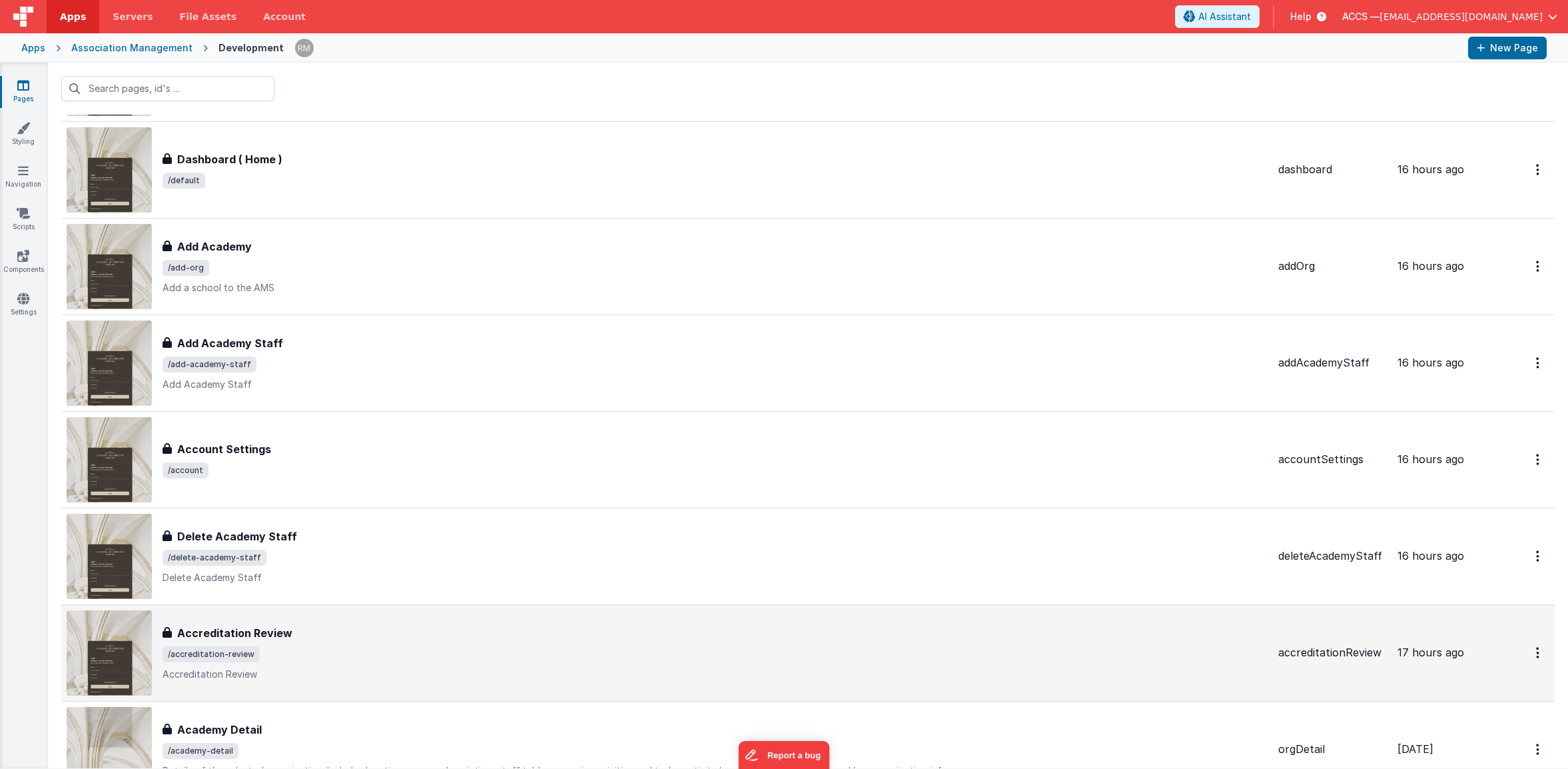
click at [376, 627] on div "Accreditation Review" at bounding box center [715, 632] width 1105 height 16
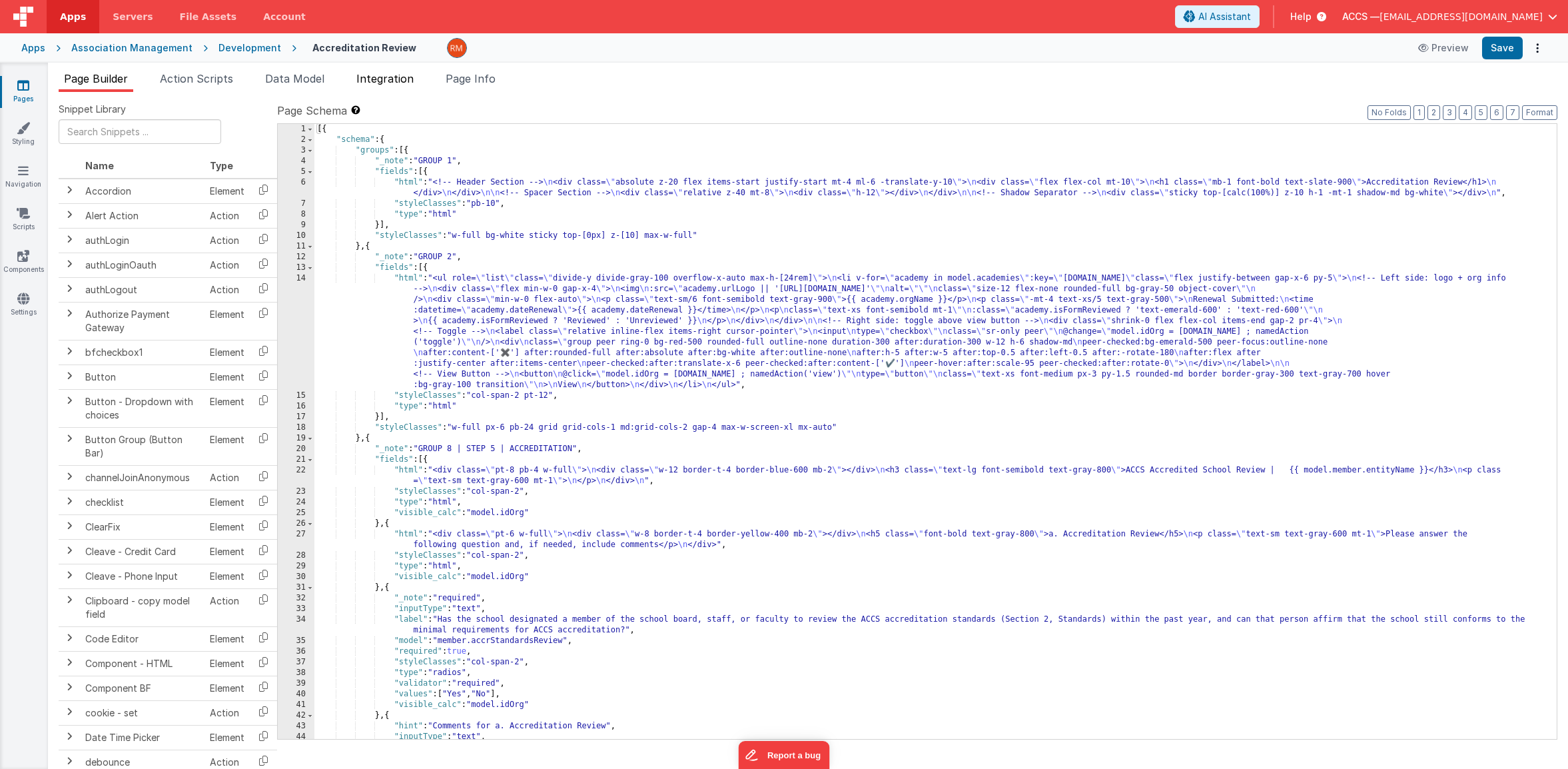
click at [414, 84] on span "Integration" at bounding box center [385, 79] width 57 height 13
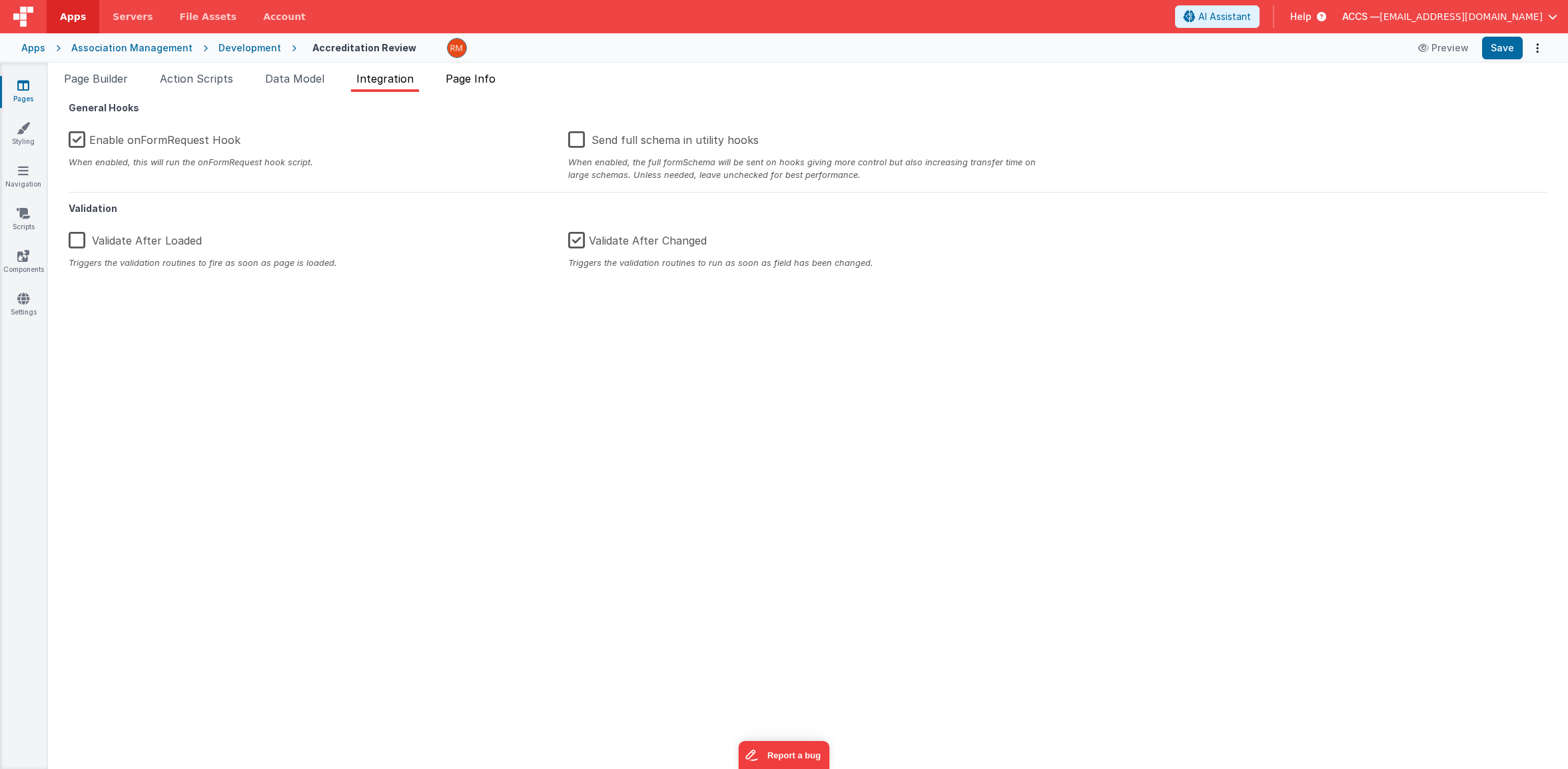
click at [472, 87] on li "Page Info" at bounding box center [470, 81] width 60 height 22
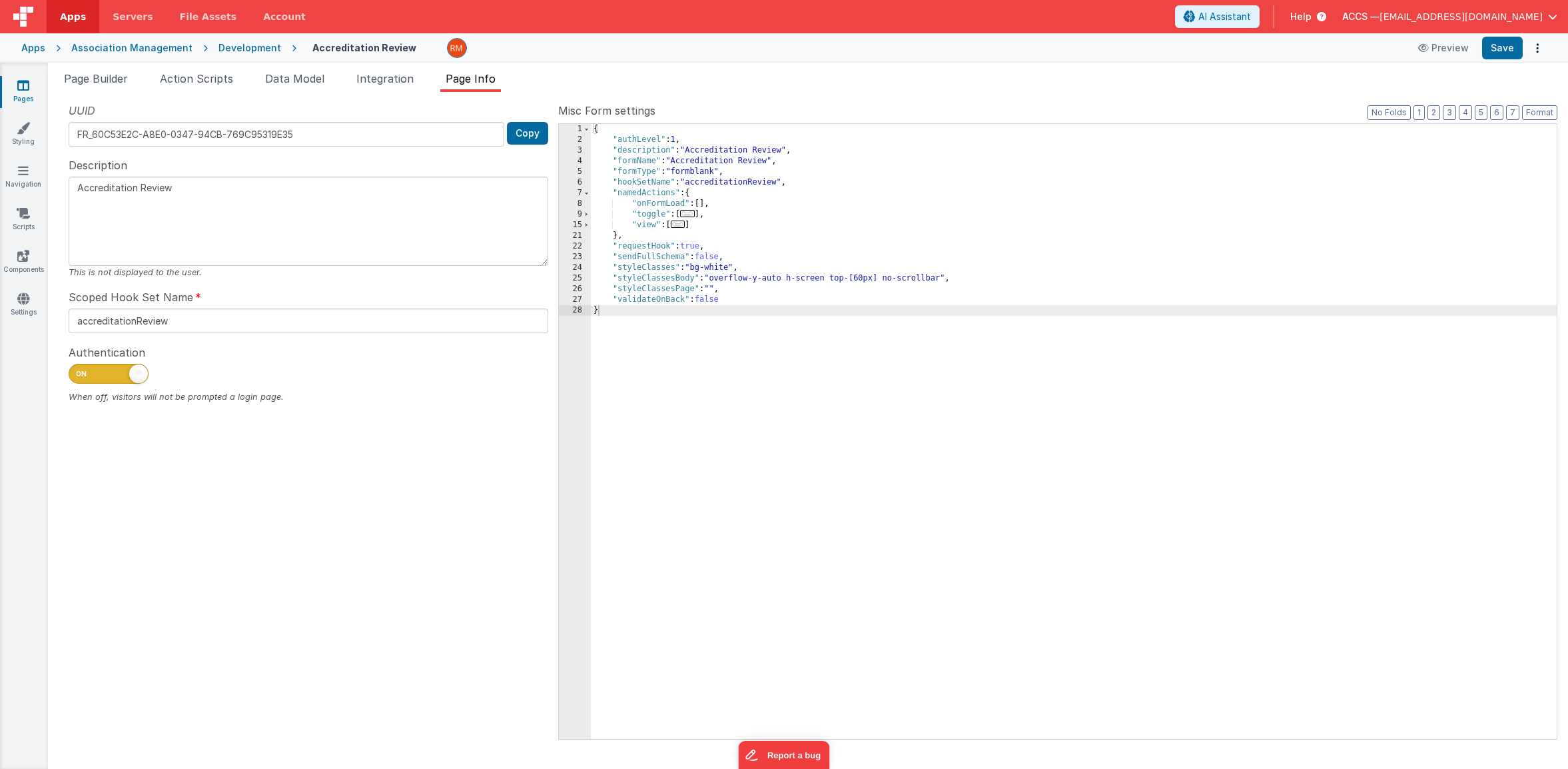
click at [31, 94] on link "Pages" at bounding box center [23, 92] width 48 height 27
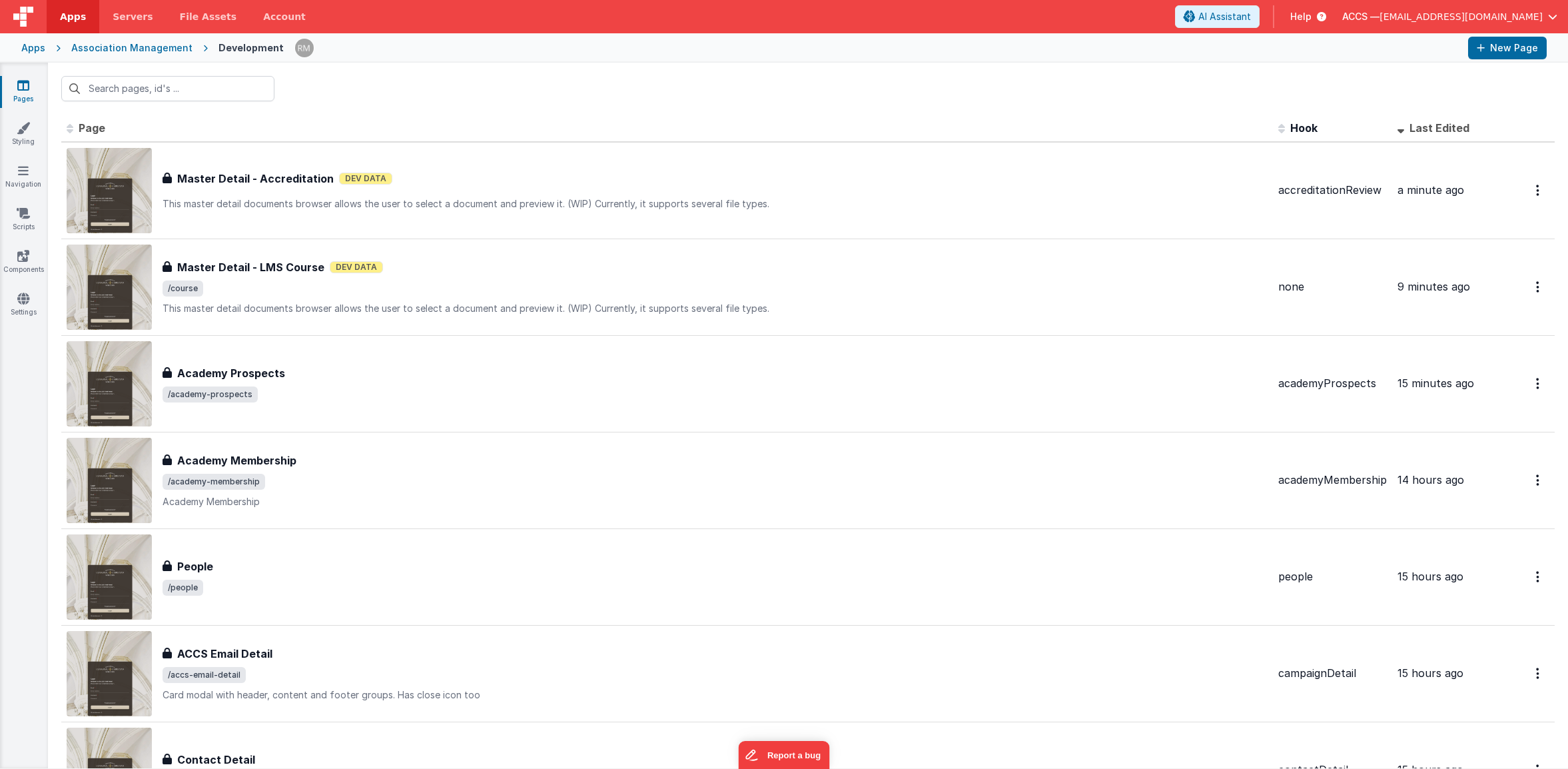
click at [27, 88] on icon at bounding box center [23, 85] width 12 height 13
click at [25, 171] on icon at bounding box center [23, 171] width 10 height 13
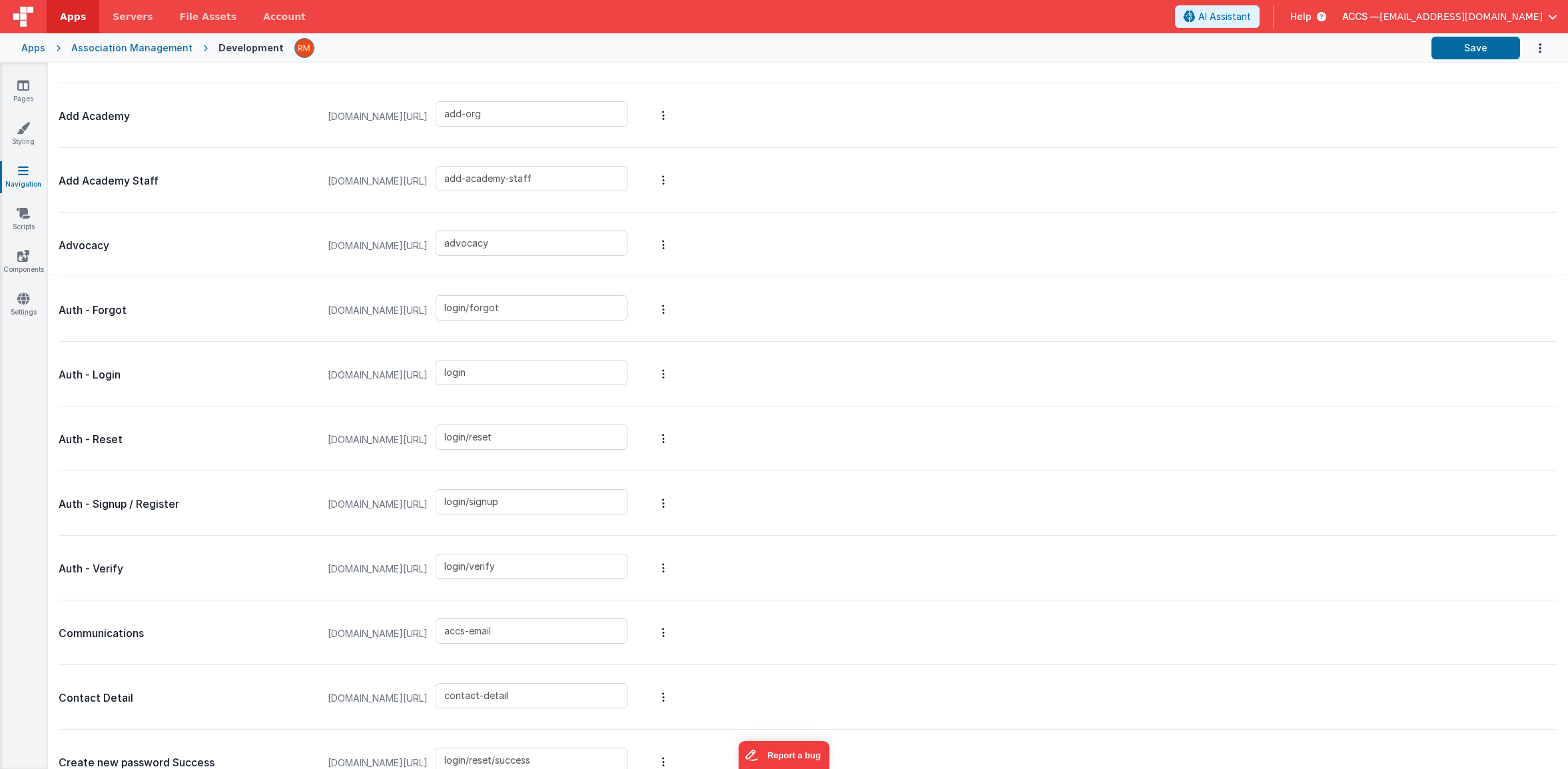
scroll to position [282, 0]
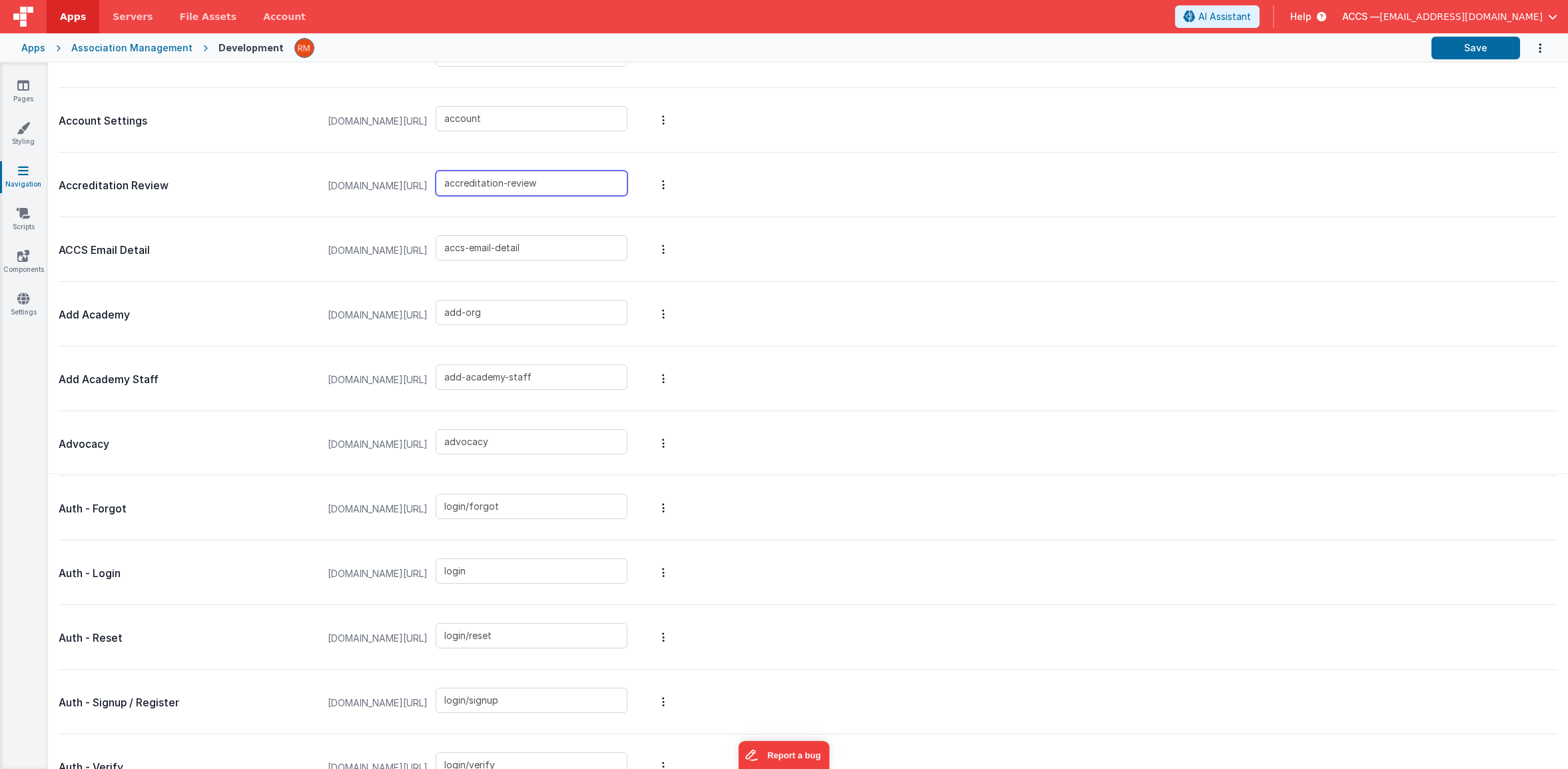
drag, startPoint x: 575, startPoint y: 186, endPoint x: 411, endPoint y: 174, distance: 164.4
click at [411, 174] on div "[DOMAIN_NAME][URL] accreditation-review" at bounding box center [478, 186] width 316 height 51
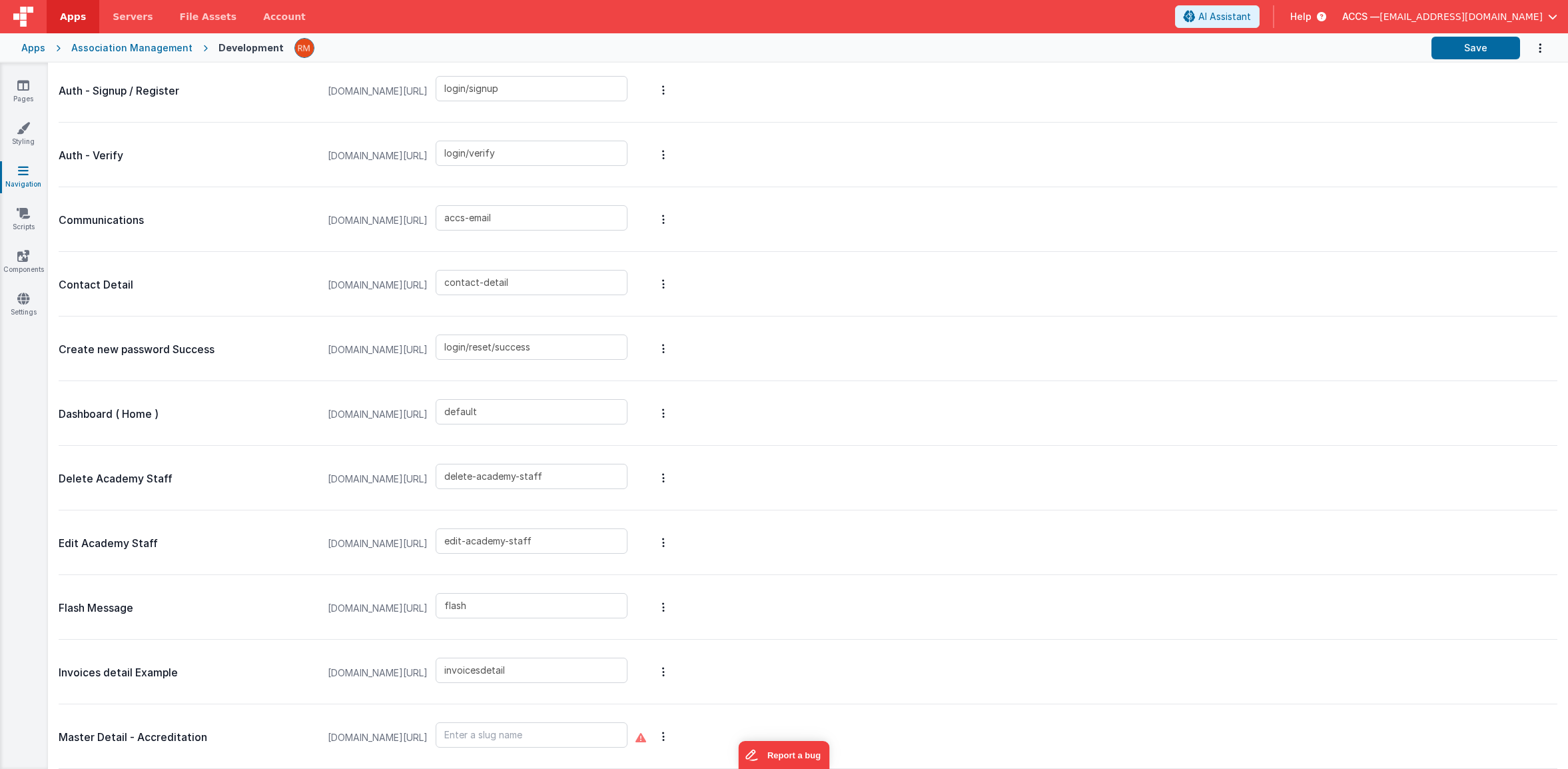
scroll to position [1098, 0]
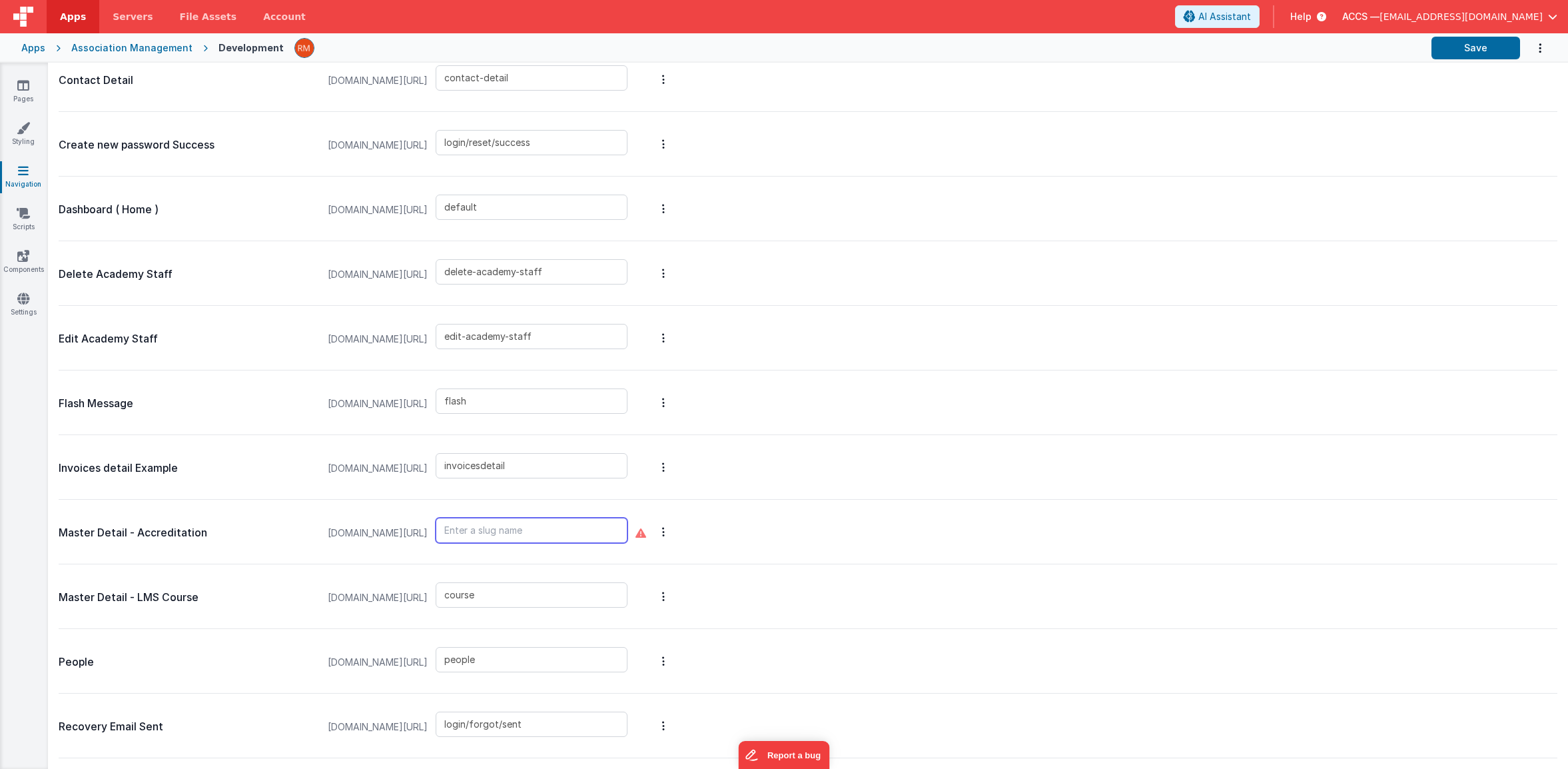
click at [483, 537] on input "text" at bounding box center [531, 531] width 192 height 25
paste input "accreditation-review"
type input "accreditation-review-2"
click at [1449, 49] on button "Save" at bounding box center [1476, 48] width 89 height 22
click at [16, 93] on link "Pages" at bounding box center [23, 92] width 48 height 27
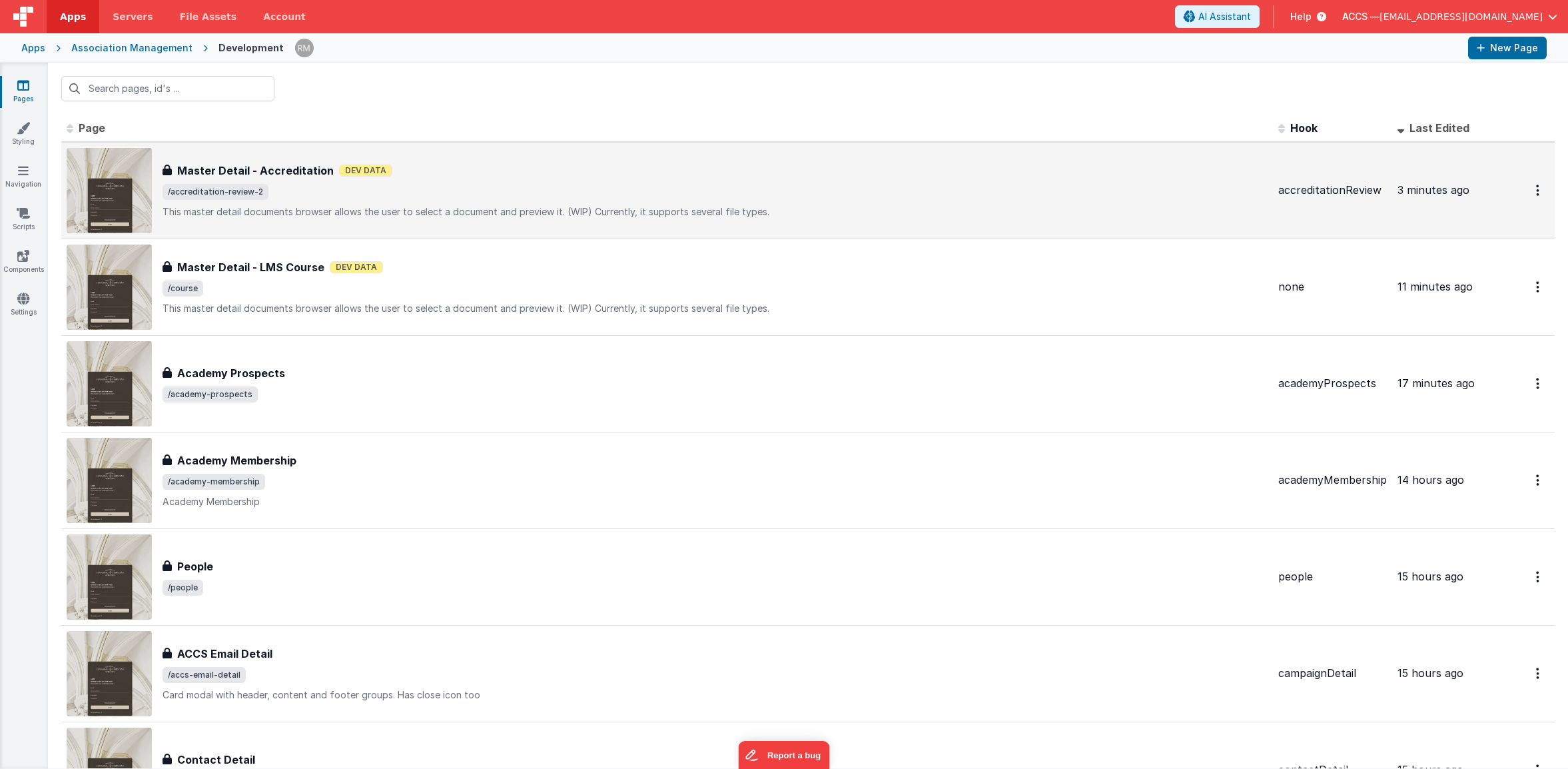
click at [396, 210] on p "This master detail documents browser allows the user to select a document and p…" at bounding box center [715, 212] width 1105 height 13
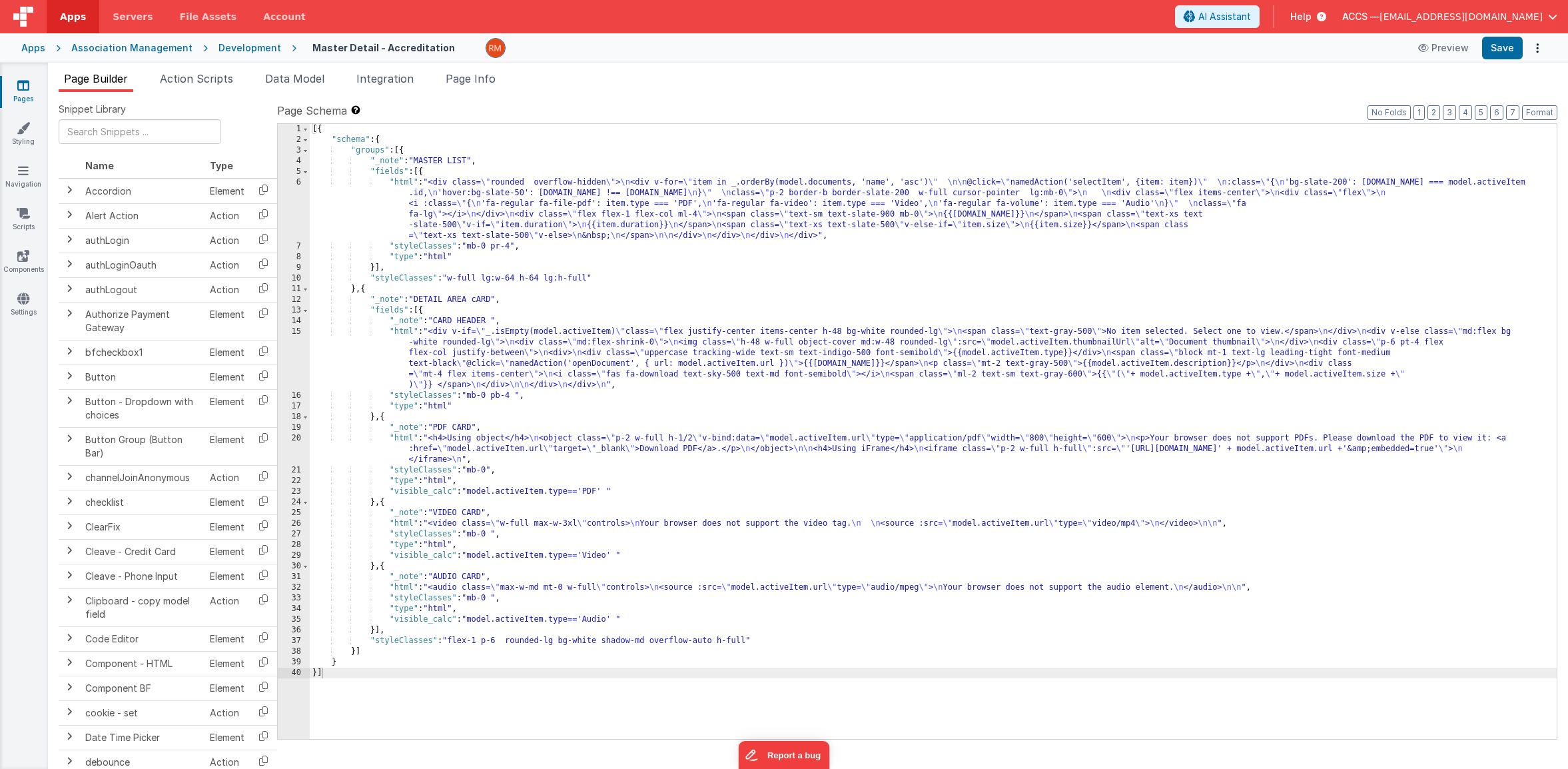
click at [405, 183] on div "[{ "schema" : { "groups" : [{ "_note" : "MASTER LIST" , "fields" : [{ "html" : …" at bounding box center [933, 442] width 1247 height 636
click at [301, 182] on div "6" at bounding box center [294, 209] width 32 height 64
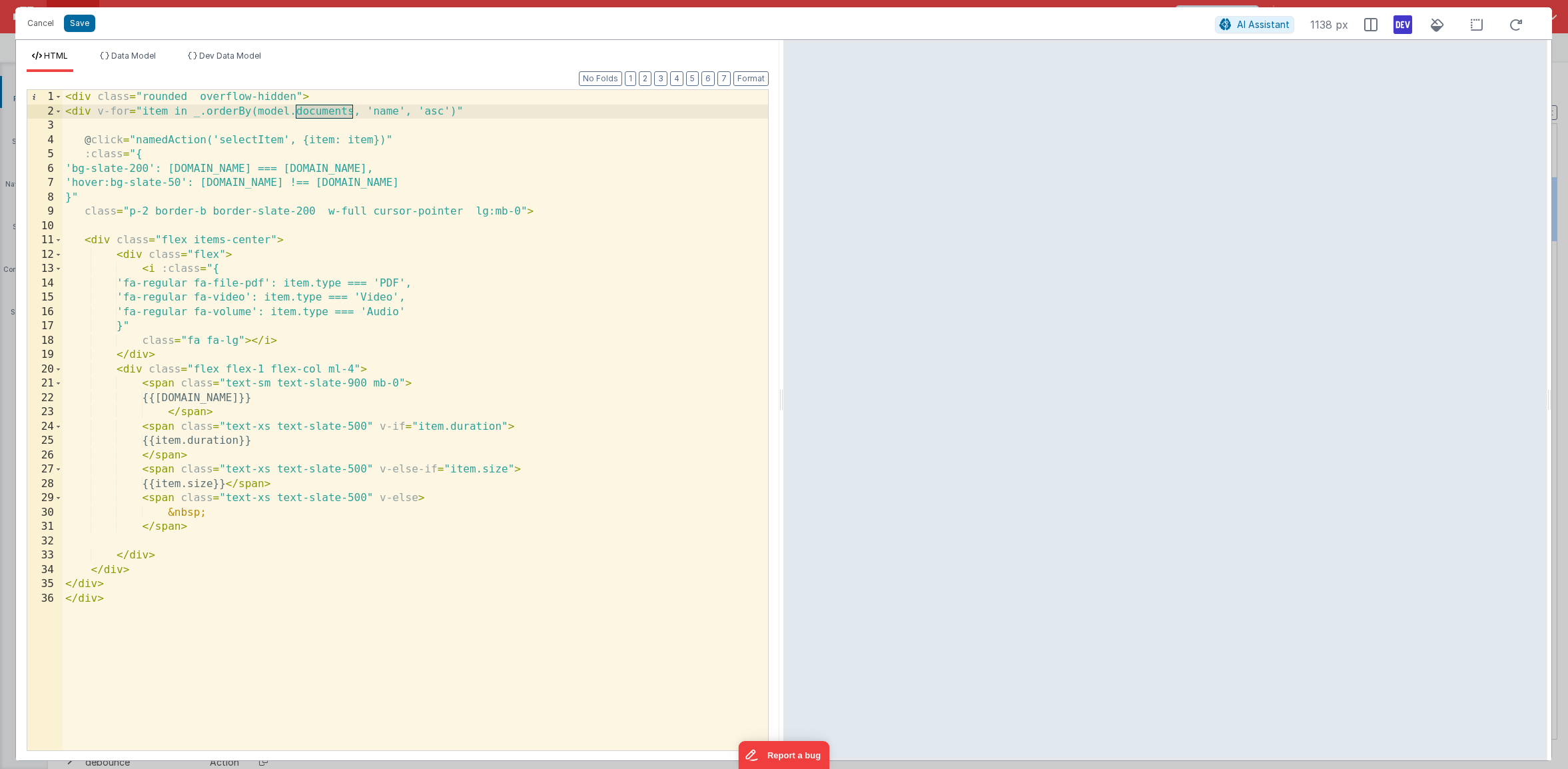
drag, startPoint x: 355, startPoint y: 112, endPoint x: 298, endPoint y: 116, distance: 57.1
click at [298, 116] on div "< div class = "rounded overflow-hidden" > < div v-for = "item in _.orderBy(mode…" at bounding box center [415, 434] width 706 height 689
click at [336, 119] on div "< div class = "rounded overflow-hidden" > < div v-for = "item in _.orderBy(mode…" at bounding box center [415, 434] width 706 height 689
drag, startPoint x: 354, startPoint y: 112, endPoint x: 298, endPoint y: 113, distance: 56.0
click at [298, 113] on div "< div class = "rounded overflow-hidden" > < div v-for = "item in _.orderBy(mode…" at bounding box center [415, 434] width 706 height 689
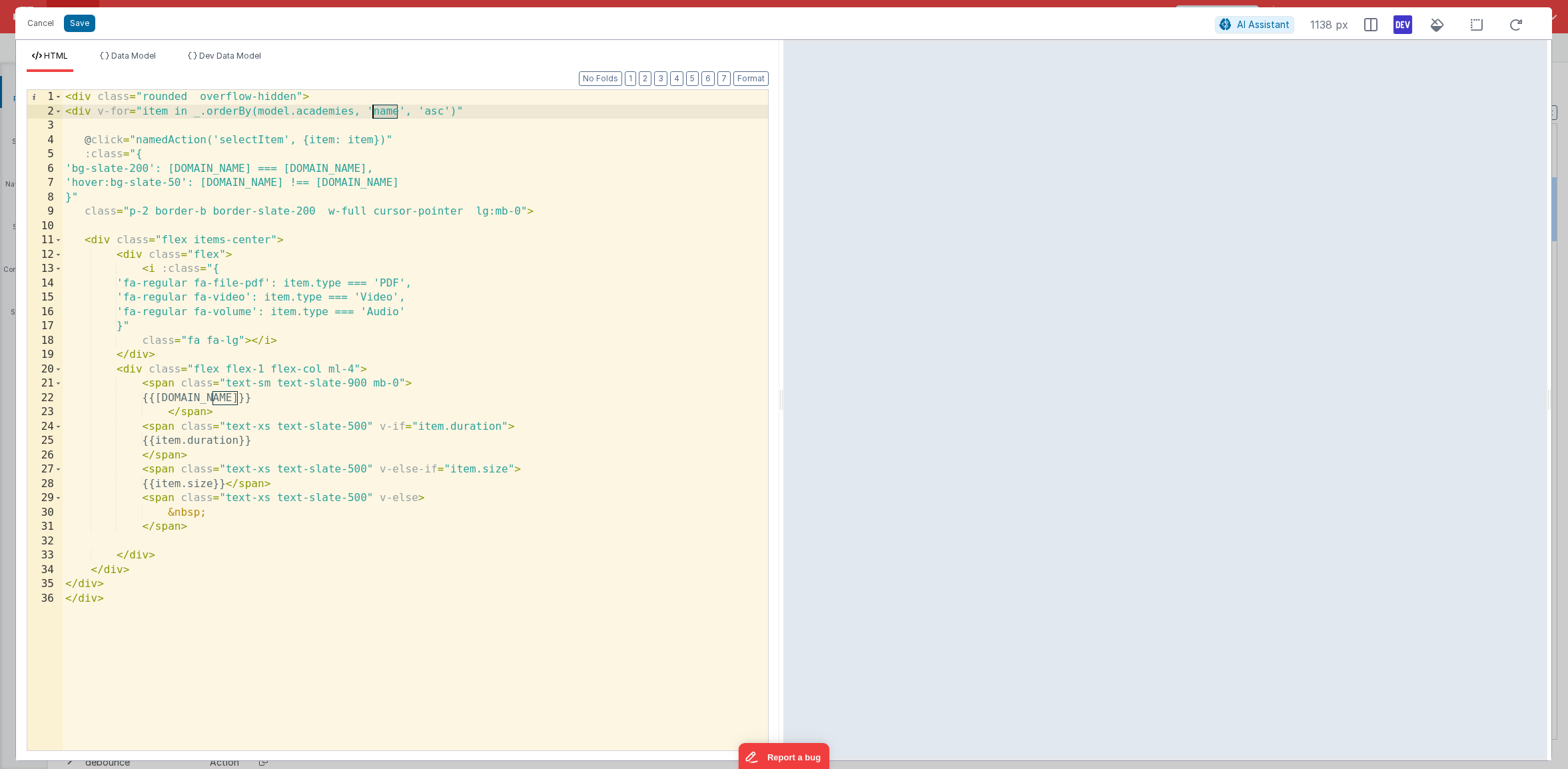
drag, startPoint x: 400, startPoint y: 113, endPoint x: 373, endPoint y: 112, distance: 27.0
click at [373, 112] on div "< div class = "rounded overflow-hidden" > < div v-for = "item in _.orderBy(mode…" at bounding box center [415, 434] width 706 height 689
drag, startPoint x: 240, startPoint y: 401, endPoint x: 212, endPoint y: 402, distance: 28.0
click at [212, 402] on div "< div class = "rounded overflow-hidden" > < div v-for = "item in _.orderBy(mode…" at bounding box center [415, 434] width 706 height 689
drag, startPoint x: 418, startPoint y: 112, endPoint x: 371, endPoint y: 115, distance: 47.1
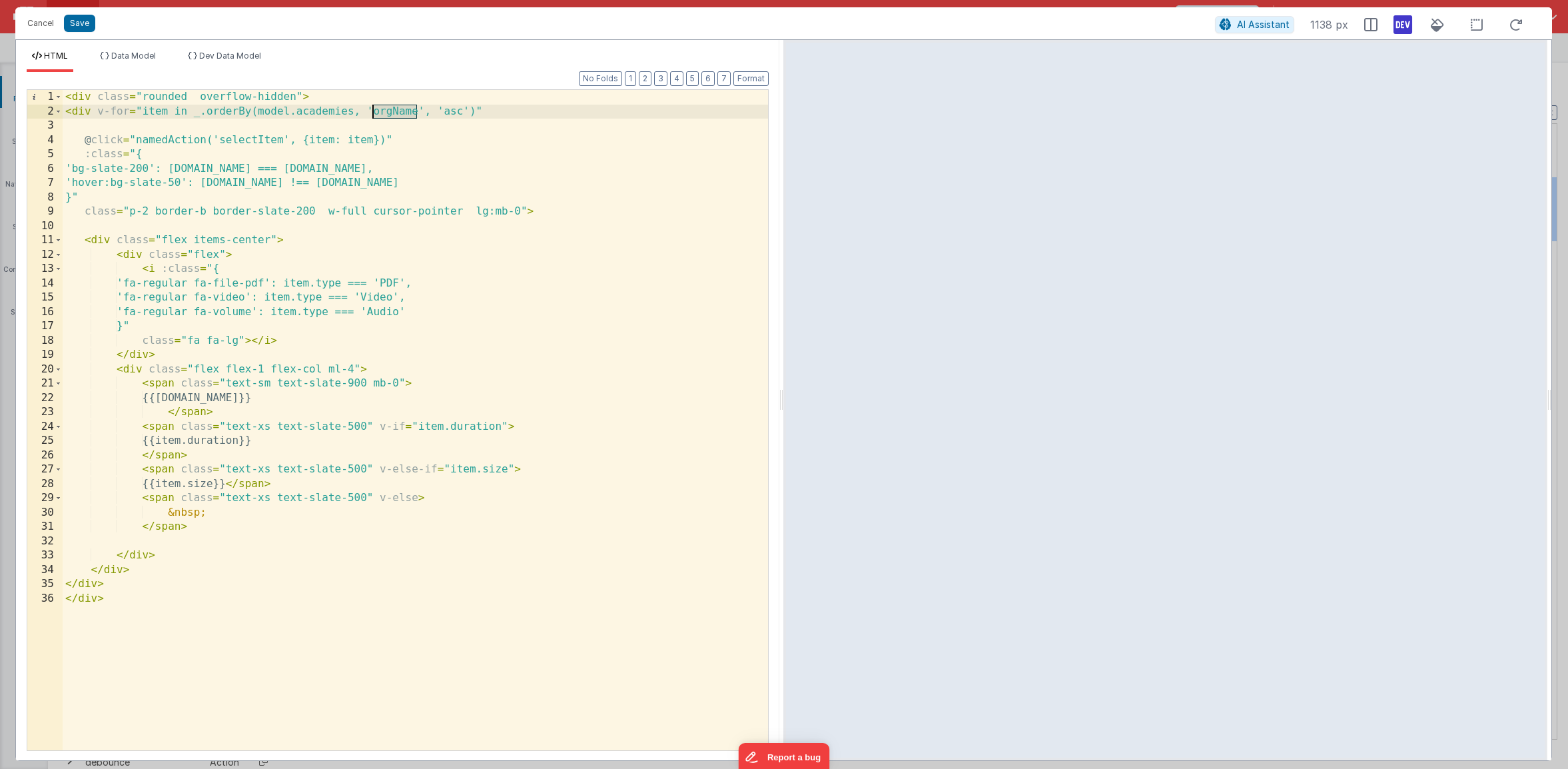
click at [371, 115] on div "< div class = "rounded overflow-hidden" > < div v-for = "item in _.orderBy(mode…" at bounding box center [415, 434] width 706 height 689
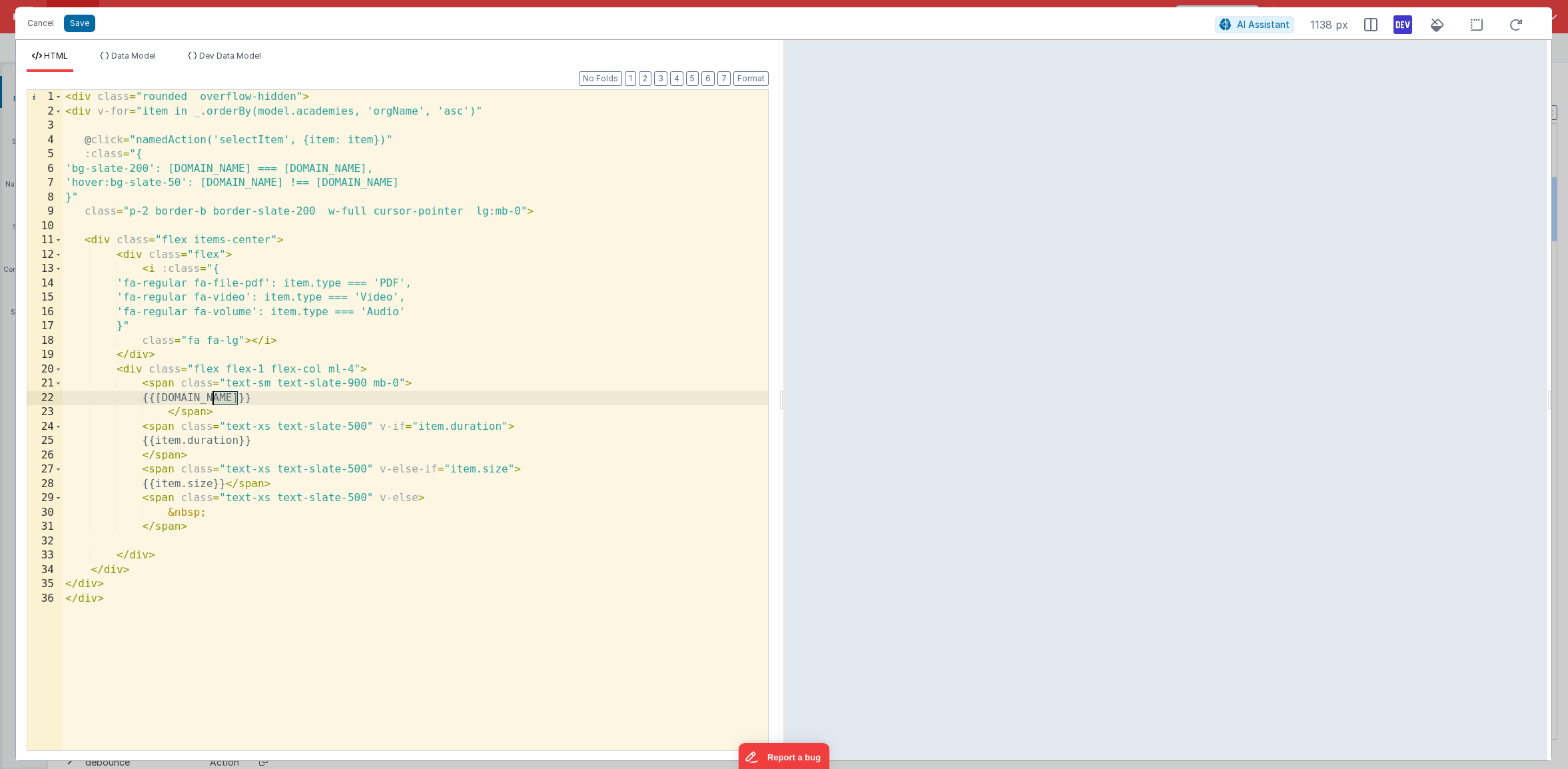
drag, startPoint x: 235, startPoint y: 399, endPoint x: 213, endPoint y: 399, distance: 22.0
click at [213, 399] on div "< div class = "rounded overflow-hidden" > < div v-for = "item in _.orderBy(mode…" at bounding box center [415, 434] width 706 height 689
drag, startPoint x: 261, startPoint y: 442, endPoint x: 209, endPoint y: 443, distance: 52.0
click at [209, 443] on div "< div class = "rounded overflow-hidden" > < div v-for = "item in _.orderBy(mode…" at bounding box center [415, 434] width 706 height 689
click at [210, 443] on div "< div class = "rounded overflow-hidden" > < div v-for = "item in _.orderBy(mode…" at bounding box center [415, 434] width 706 height 689
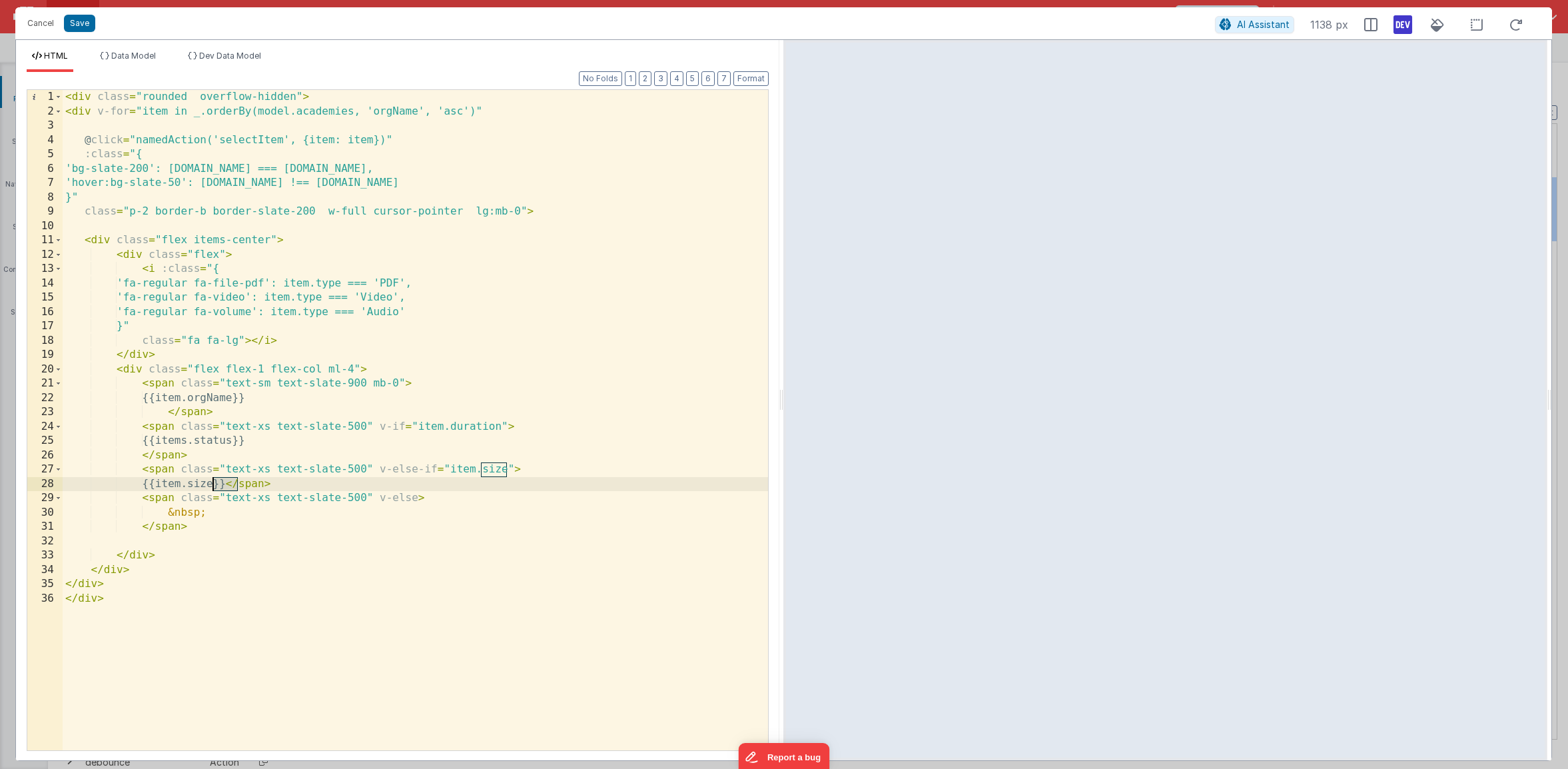
drag, startPoint x: 238, startPoint y: 484, endPoint x: 215, endPoint y: 484, distance: 23.0
click at [215, 484] on div "< div class = "rounded overflow-hidden" > < div v-for = "item in _.orderBy(mode…" at bounding box center [415, 434] width 706 height 689
click at [86, 28] on button "Save" at bounding box center [80, 23] width 31 height 17
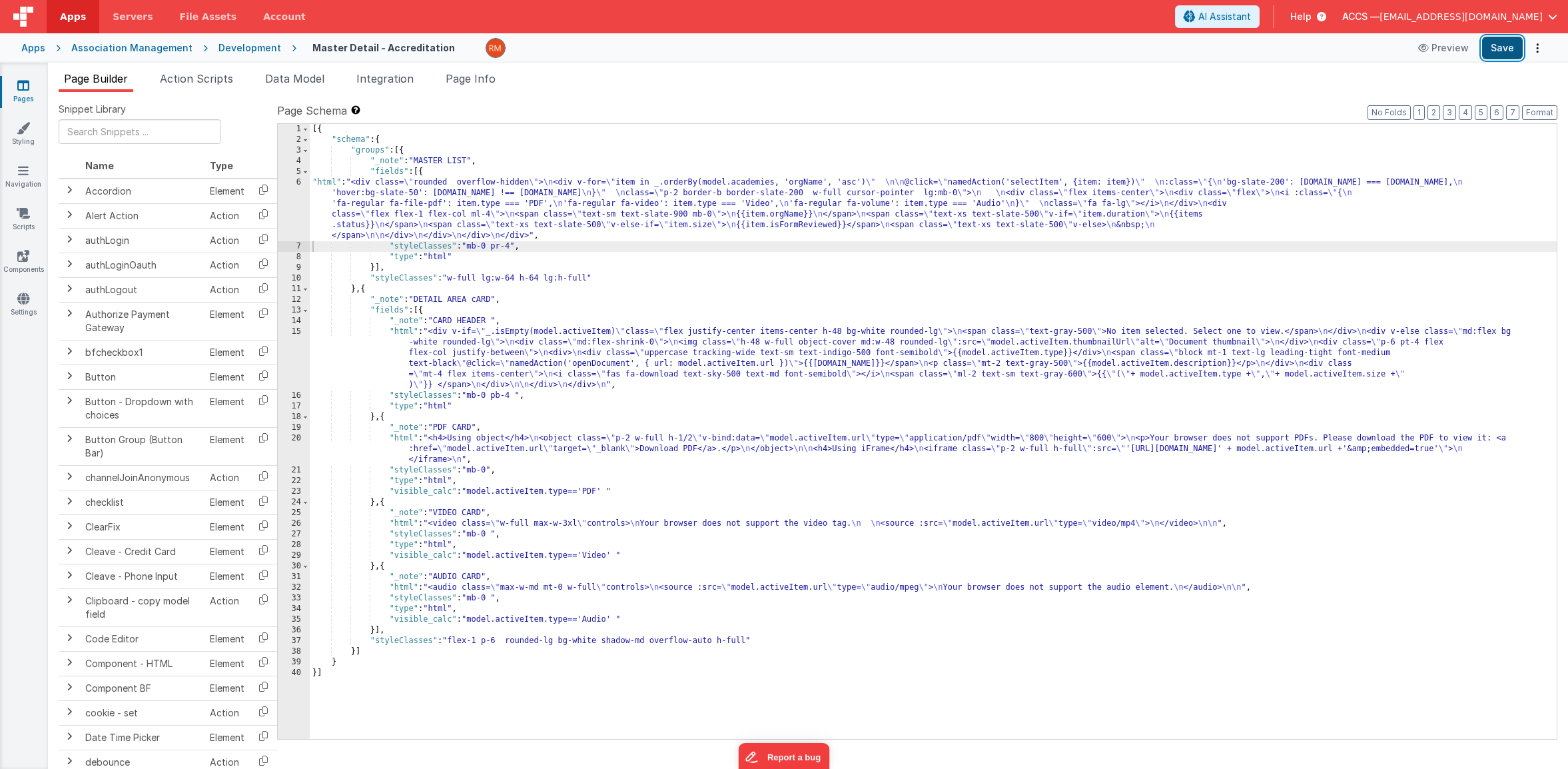
click at [1499, 54] on button "Save" at bounding box center [1502, 48] width 41 height 22
click at [1476, 113] on label "Page Schema Shortcuts: Find: command-f Fold: command-option-L Unfold: command-o…" at bounding box center [917, 110] width 1280 height 16
click at [1479, 113] on button "5" at bounding box center [1481, 113] width 13 height 15
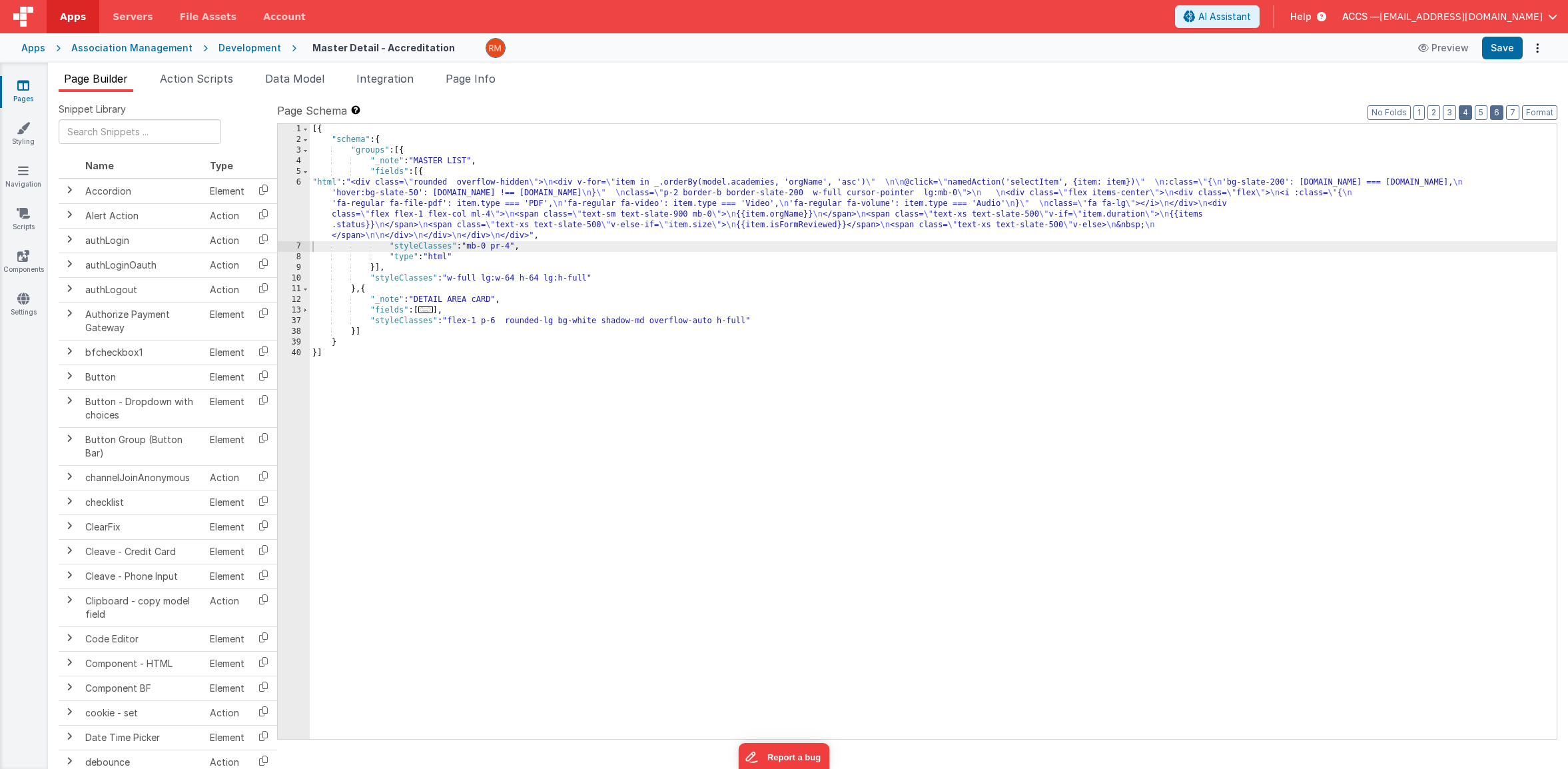
drag, startPoint x: 1469, startPoint y: 113, endPoint x: 1493, endPoint y: 110, distance: 24.2
click at [1469, 113] on button "4" at bounding box center [1466, 113] width 13 height 15
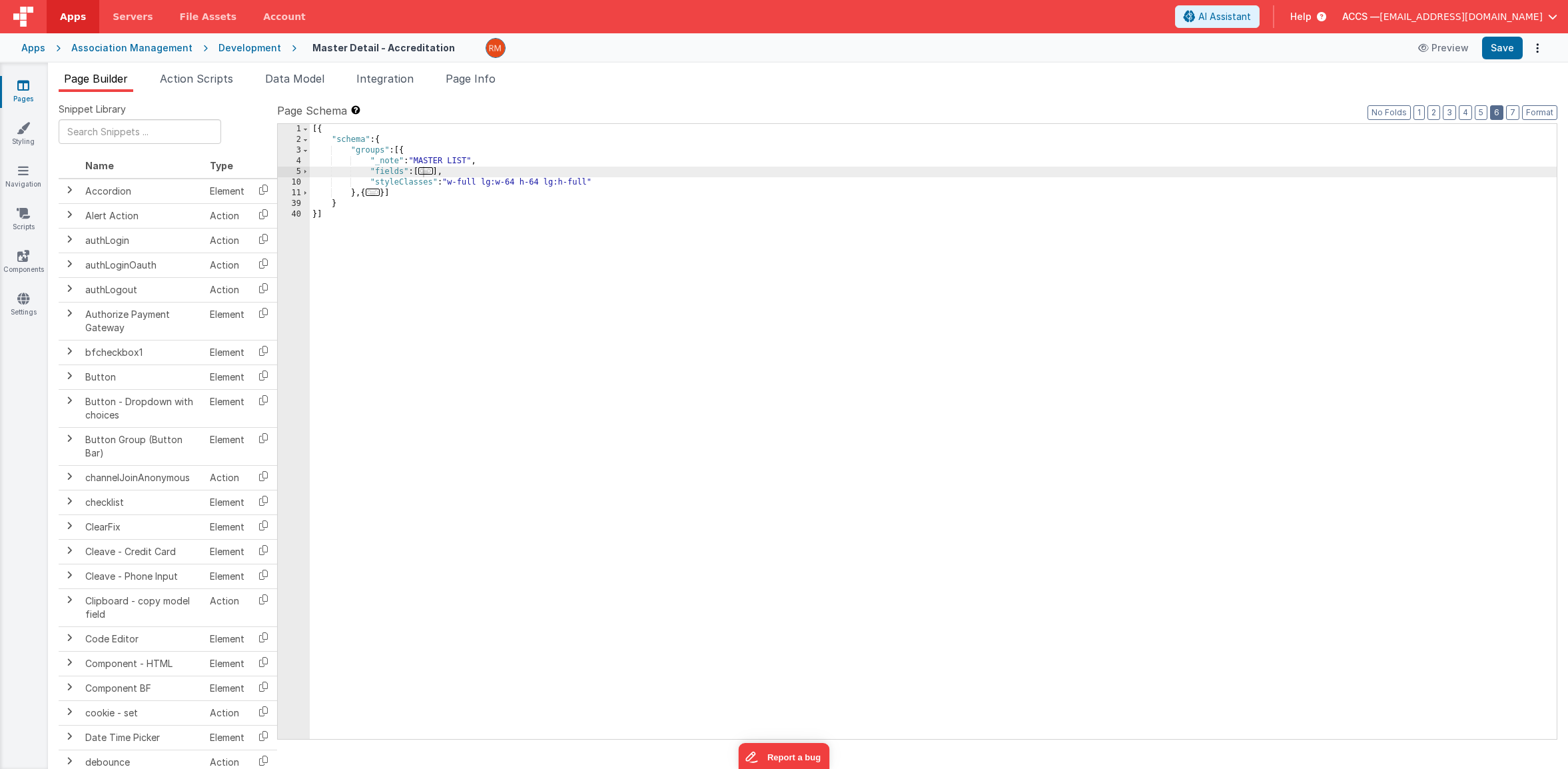
click at [1494, 111] on button "6" at bounding box center [1497, 113] width 13 height 15
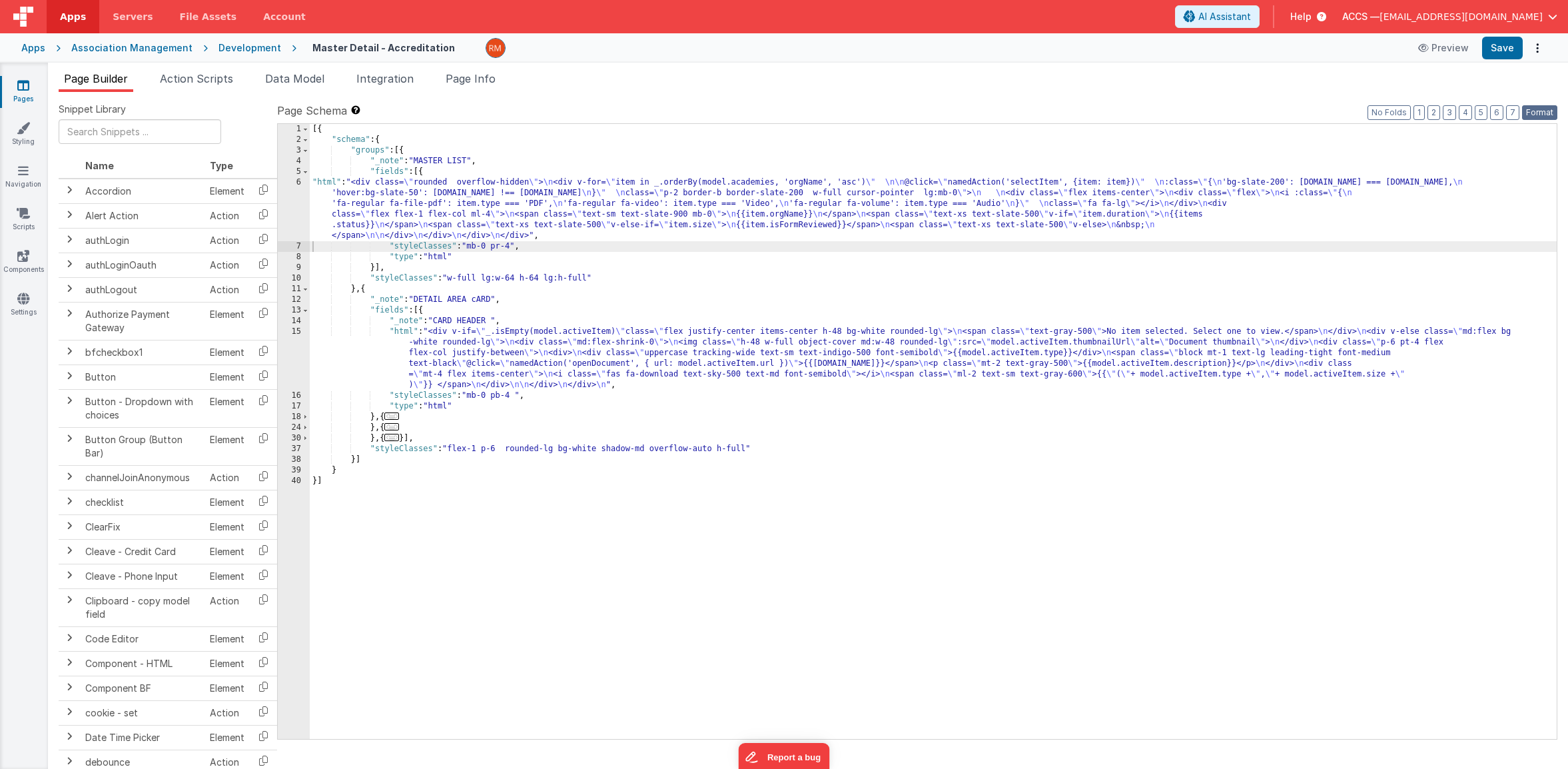
click at [1541, 115] on button "Format" at bounding box center [1540, 113] width 35 height 15
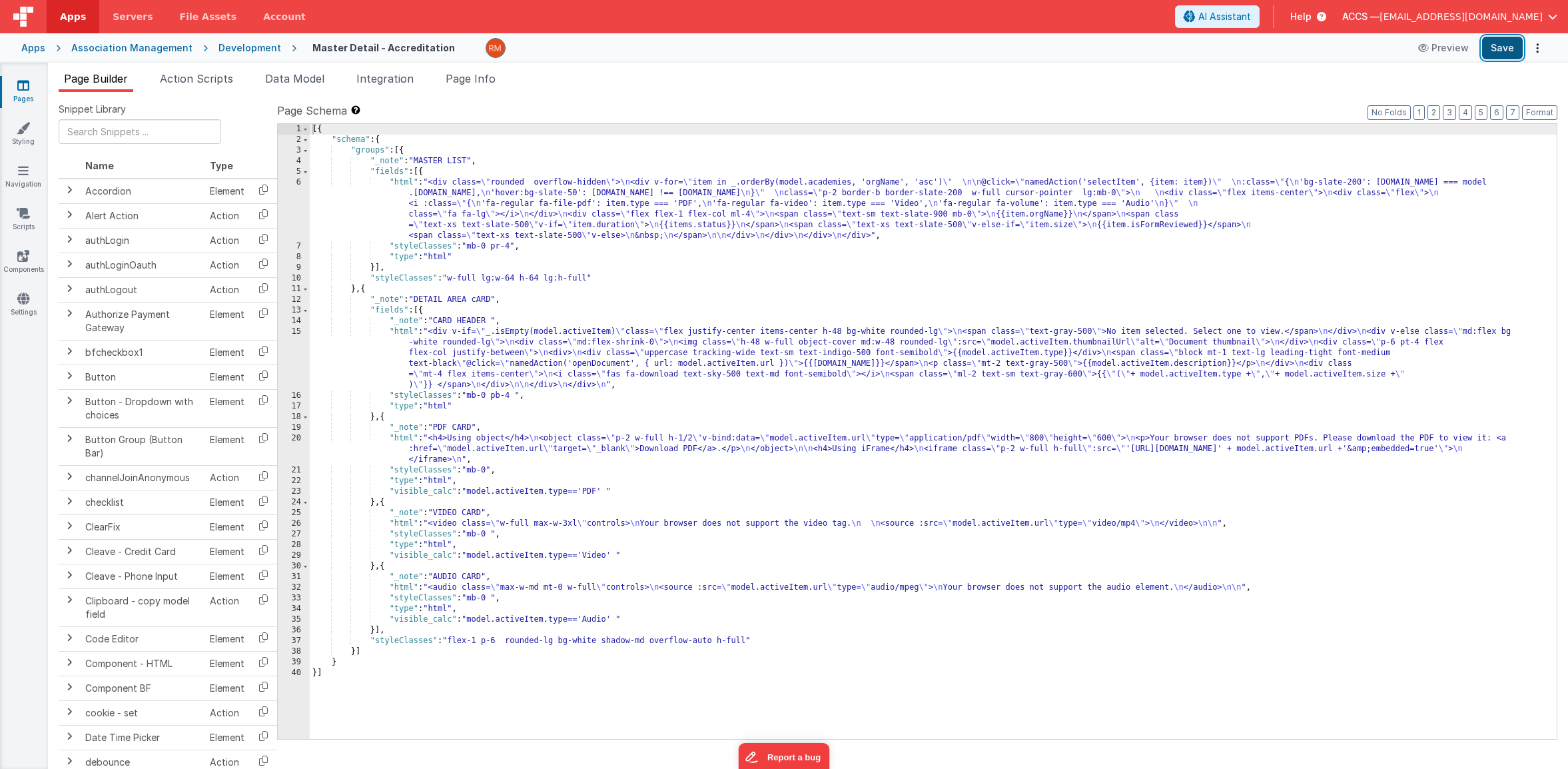
click at [1495, 55] on button "Save" at bounding box center [1502, 48] width 41 height 22
click at [405, 335] on div "[{ "schema" : { "groups" : [{ "_note" : "MASTER LIST" , "fields" : [{ "html" : …" at bounding box center [933, 442] width 1247 height 636
click at [1189, 164] on div "[{ "schema" : { "groups" : [{ "_note" : "MASTER LIST" , "fields" : [{ "html" : …" at bounding box center [933, 442] width 1247 height 636
type input "No item selected. Select one to view."
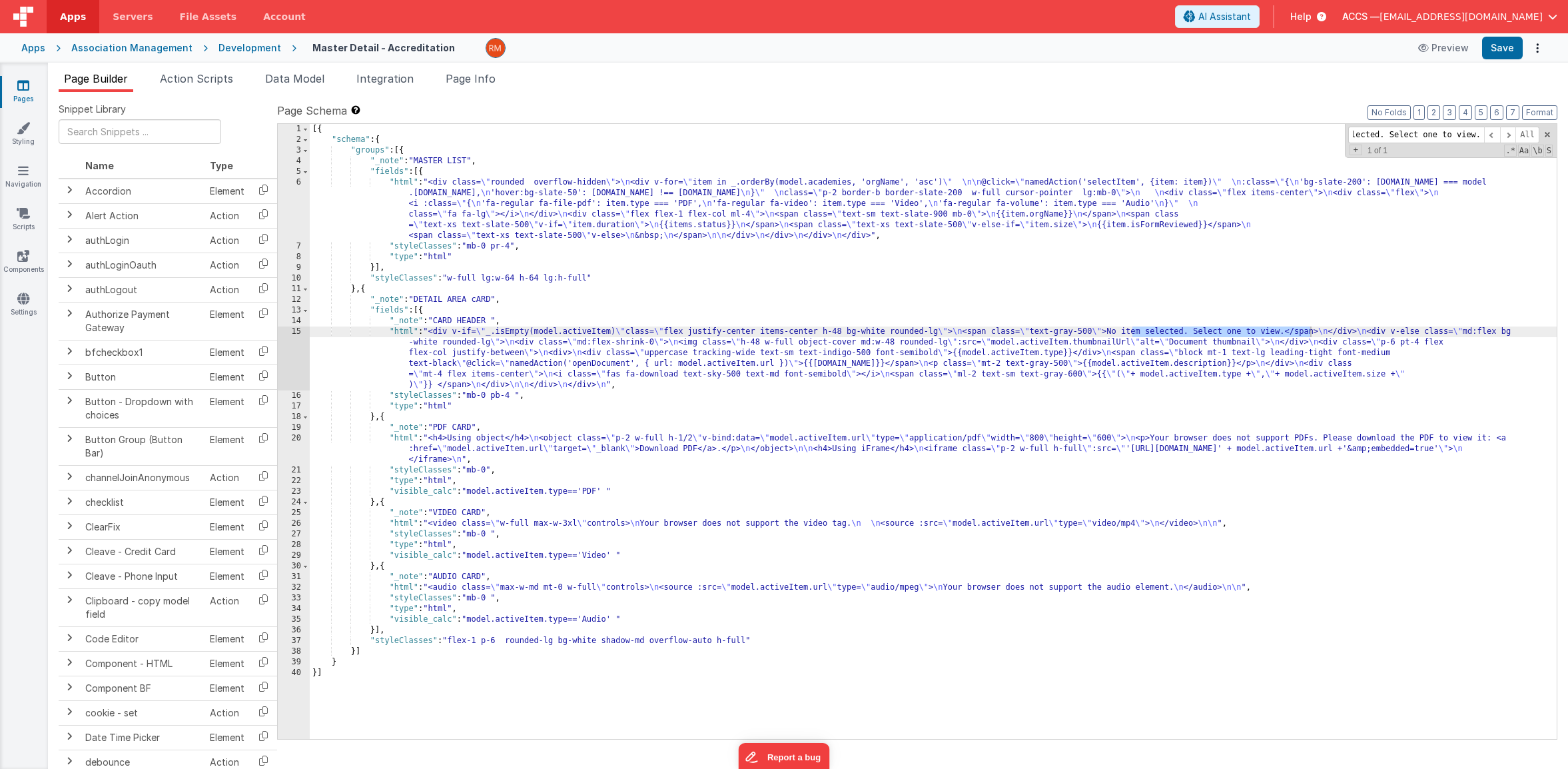
click at [402, 331] on div "[{ "schema" : { "groups" : [{ "_note" : "MASTER LIST" , "fields" : [{ "html" : …" at bounding box center [933, 442] width 1247 height 636
click at [297, 331] on div "15" at bounding box center [294, 358] width 32 height 64
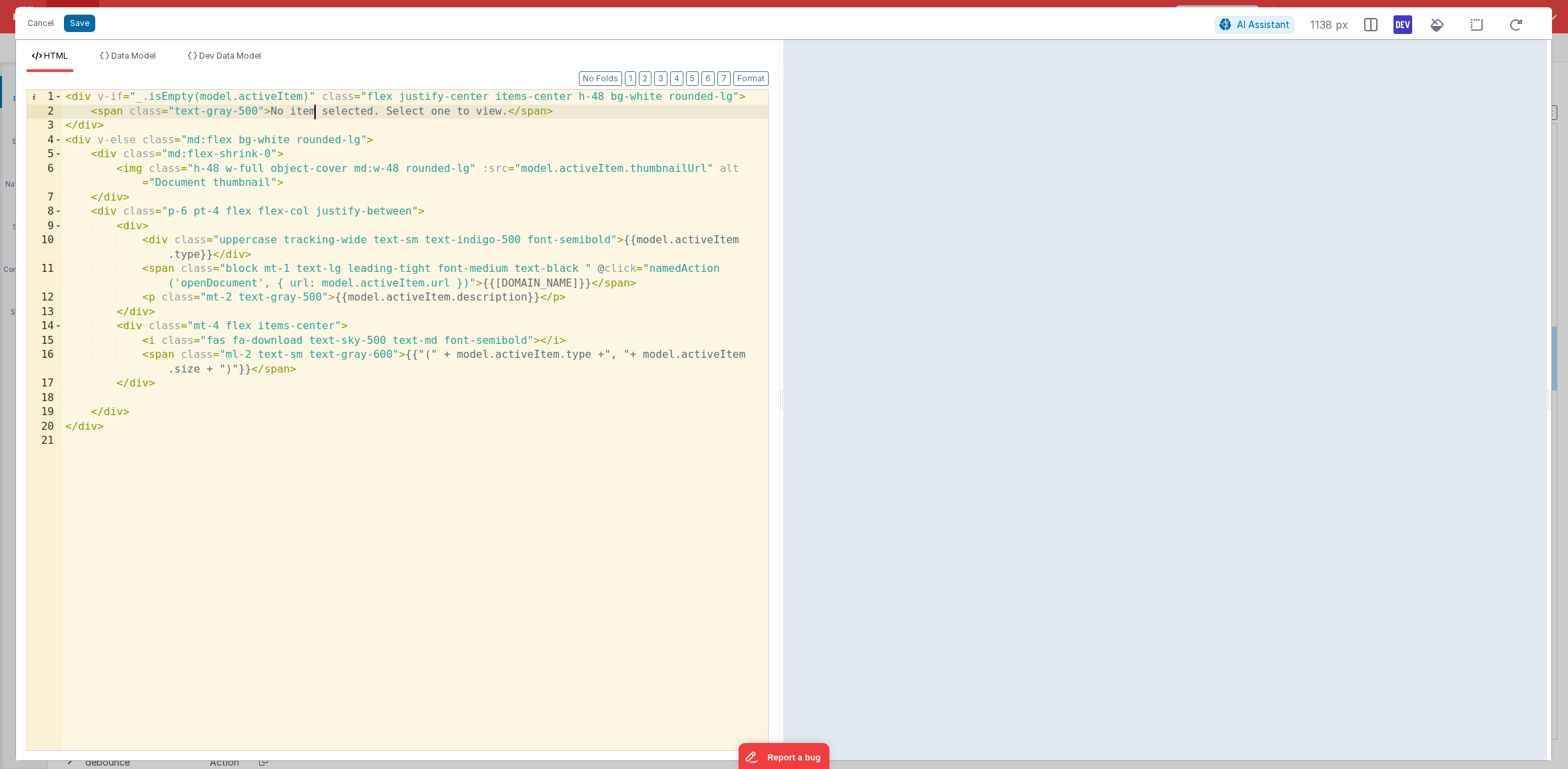
click at [313, 111] on div "< div v-if = "_.isEmpty(model.activeItem)" class = "flex justify-center items-c…" at bounding box center [415, 434] width 706 height 689
click at [87, 24] on button "Save" at bounding box center [80, 23] width 31 height 17
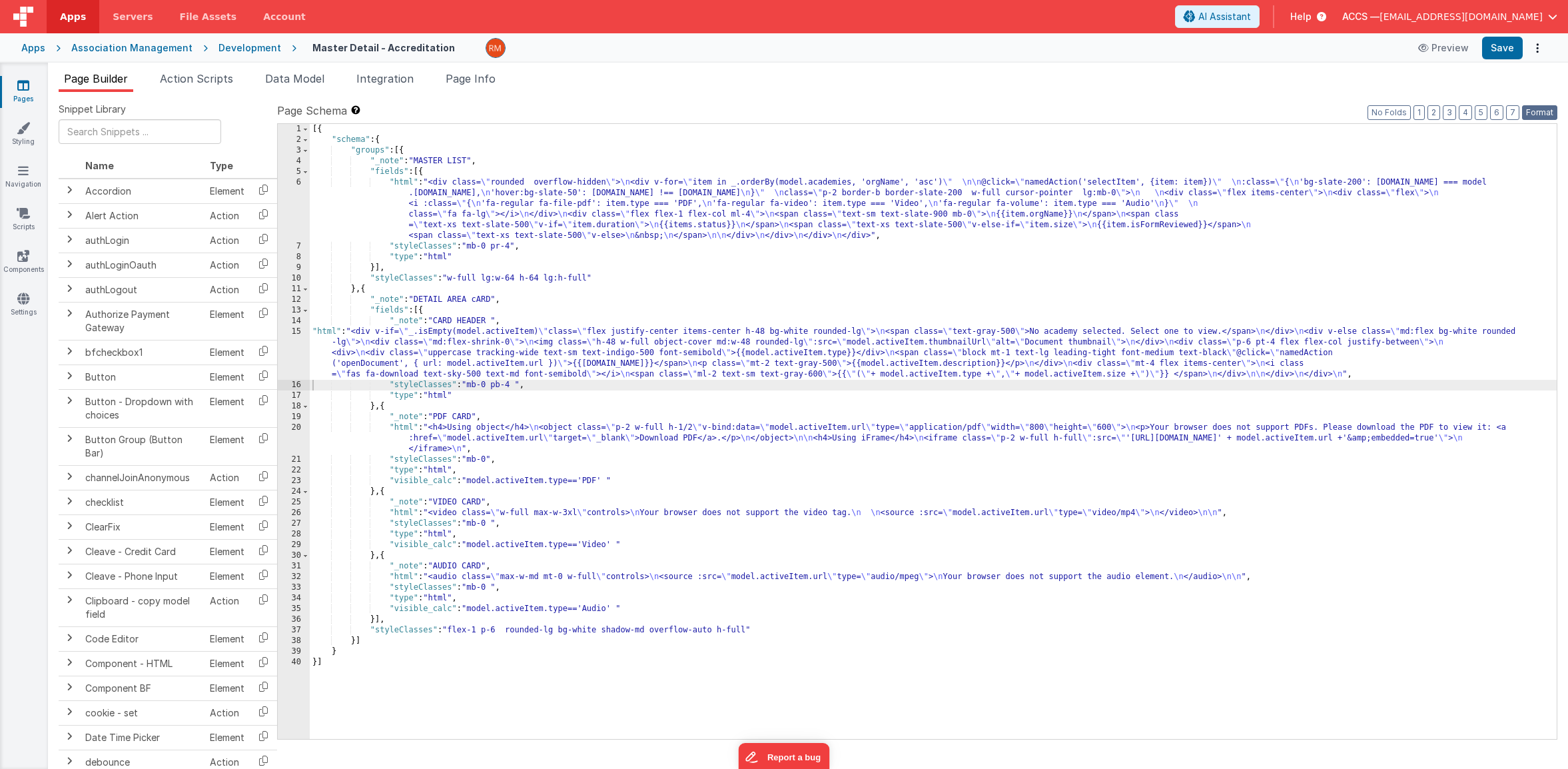
drag, startPoint x: 1549, startPoint y: 109, endPoint x: 1540, endPoint y: 98, distance: 14.2
click at [1549, 108] on button "Format" at bounding box center [1540, 113] width 35 height 15
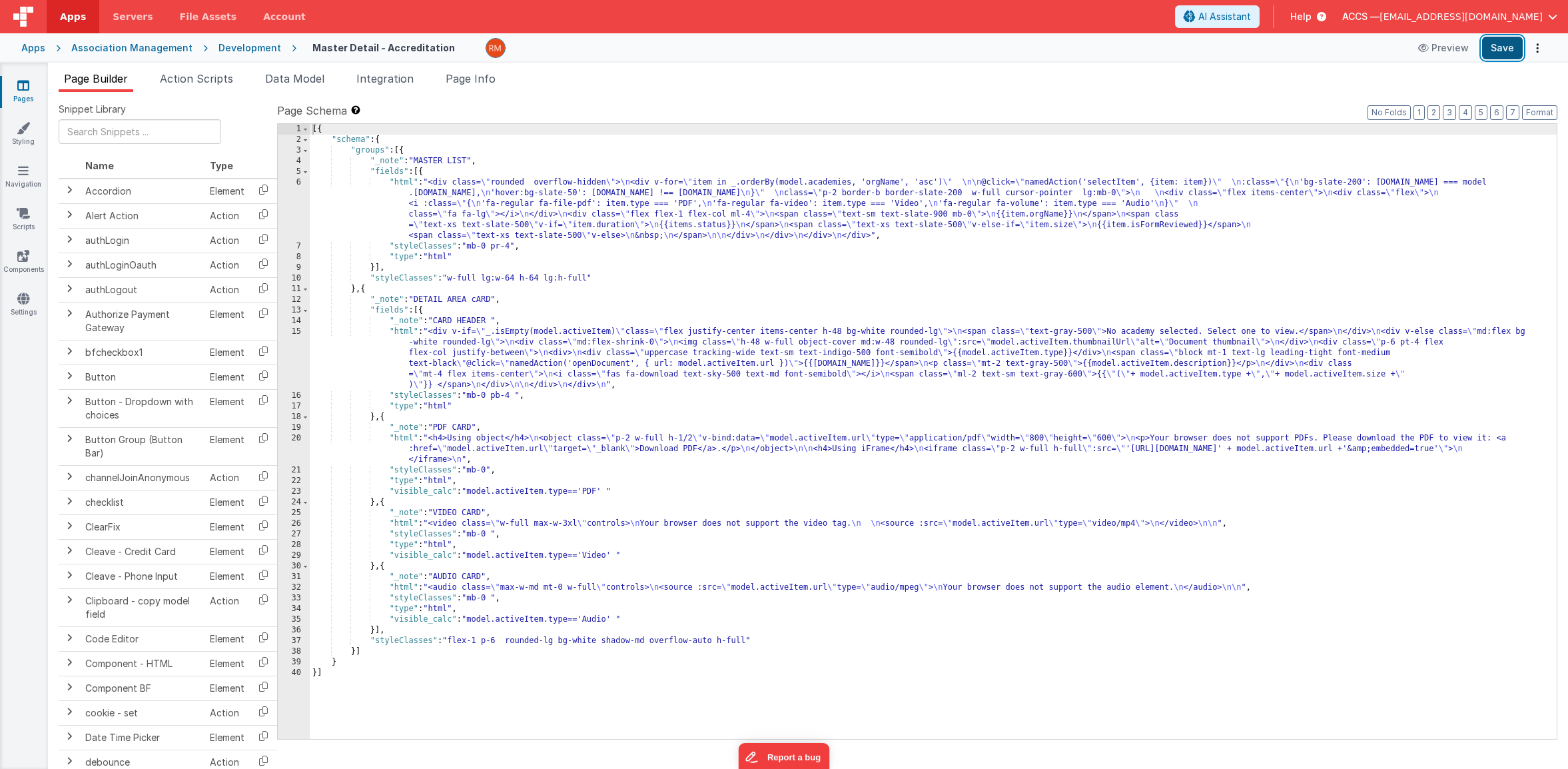
click at [1488, 49] on button "Save" at bounding box center [1502, 48] width 41 height 22
click at [1494, 113] on button "6" at bounding box center [1497, 113] width 13 height 15
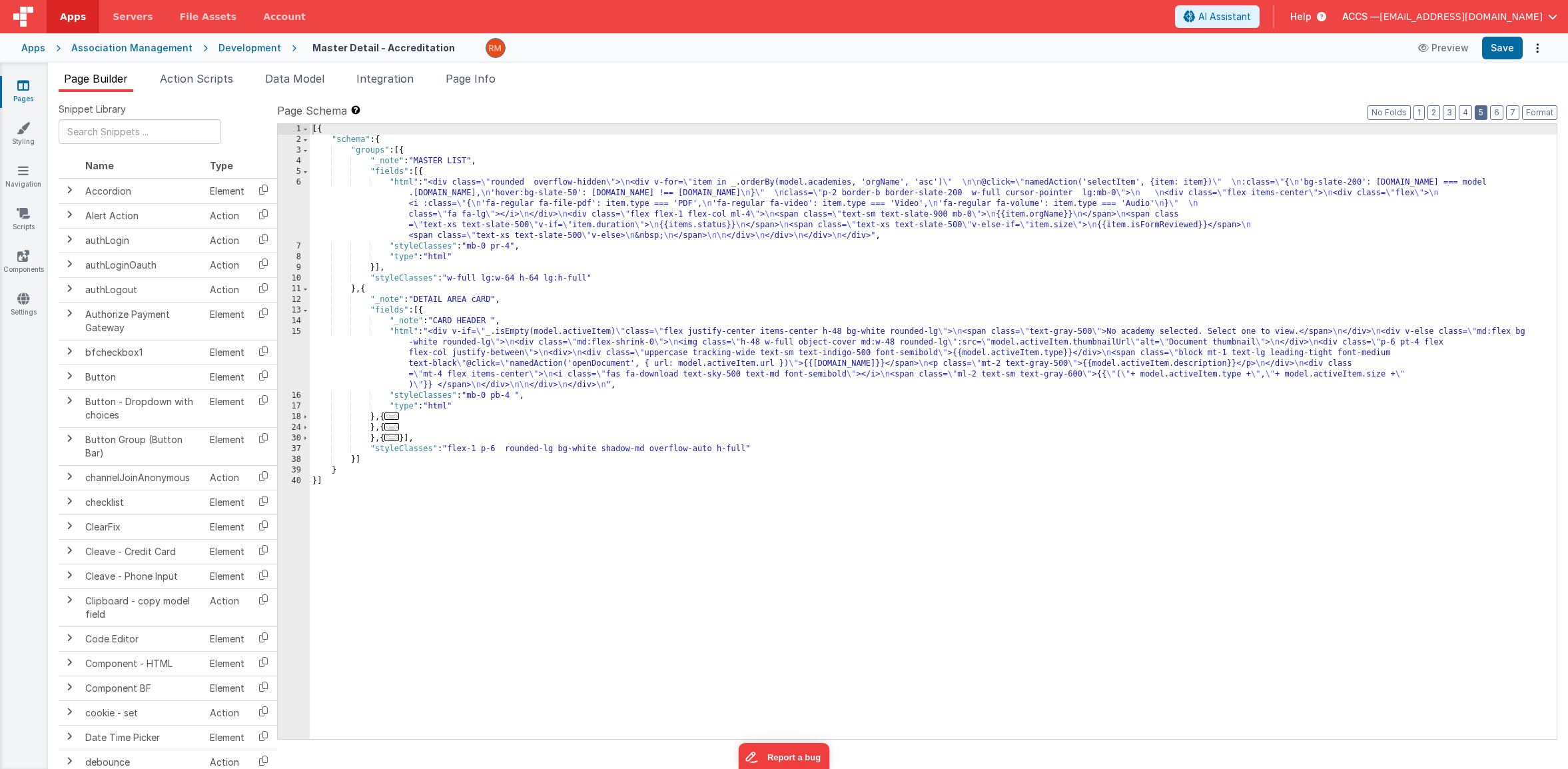
click at [1483, 114] on button "5" at bounding box center [1481, 113] width 13 height 15
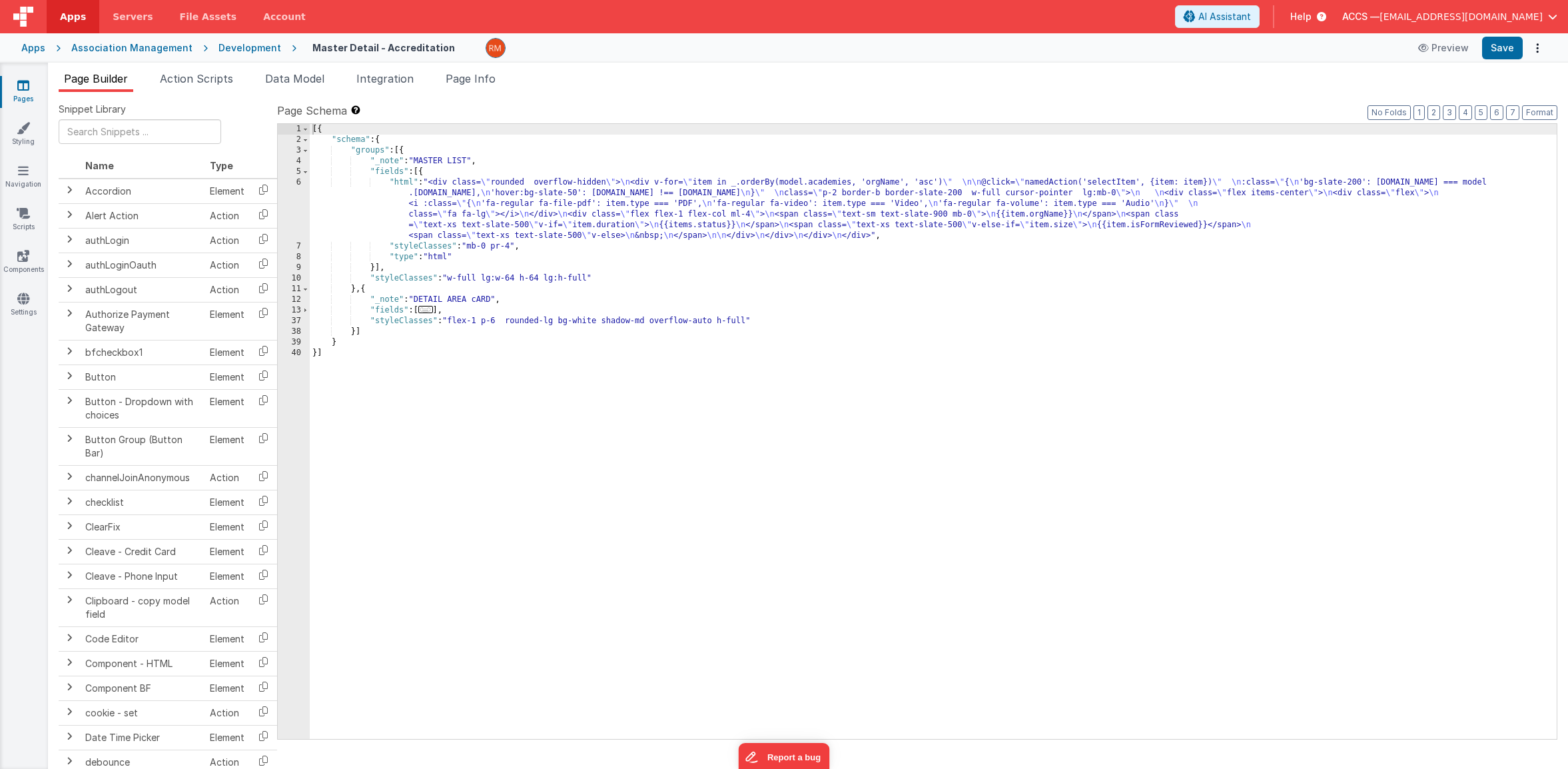
click at [25, 94] on link "Pages" at bounding box center [23, 92] width 48 height 27
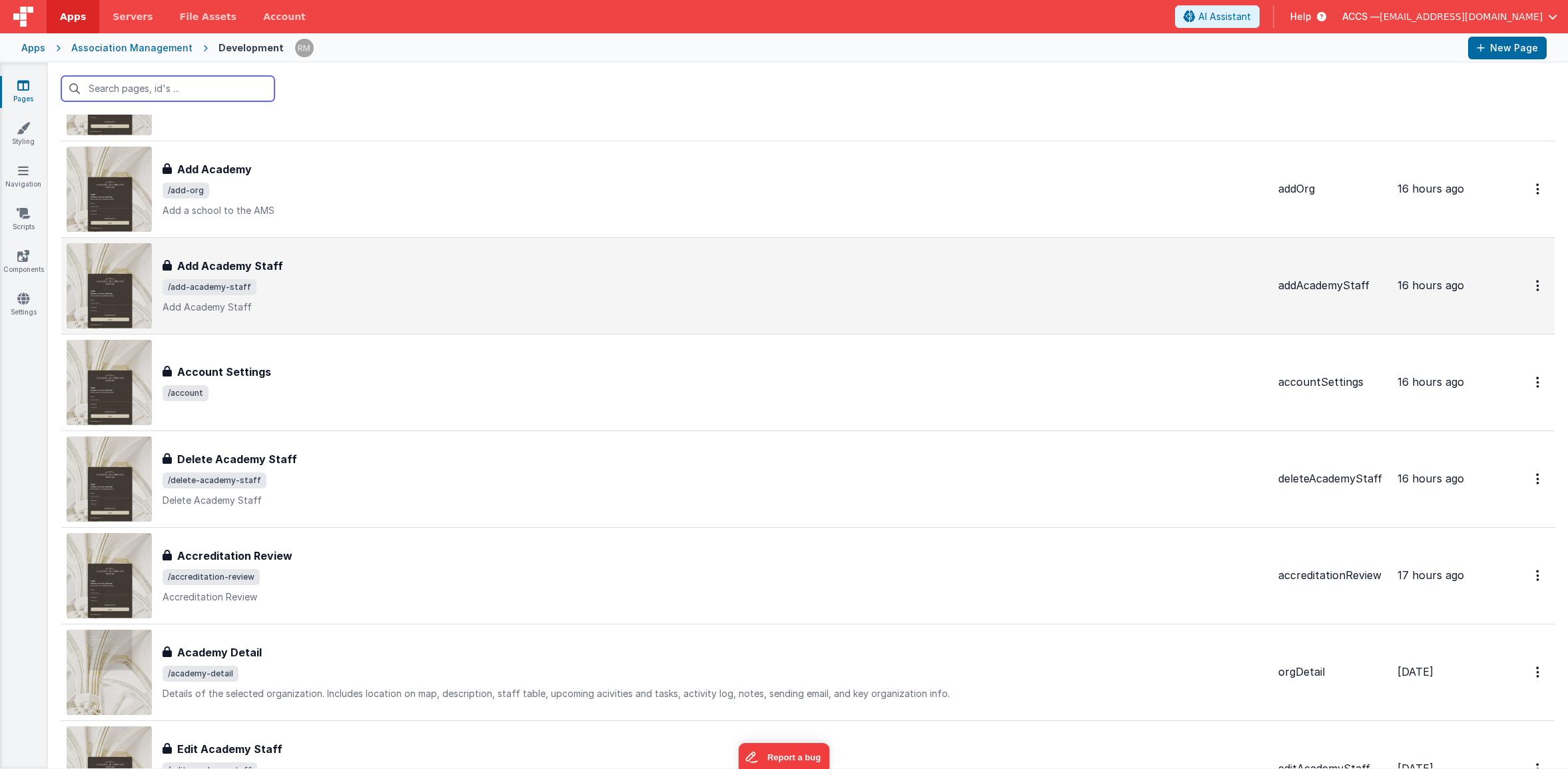
scroll to position [1210, 0]
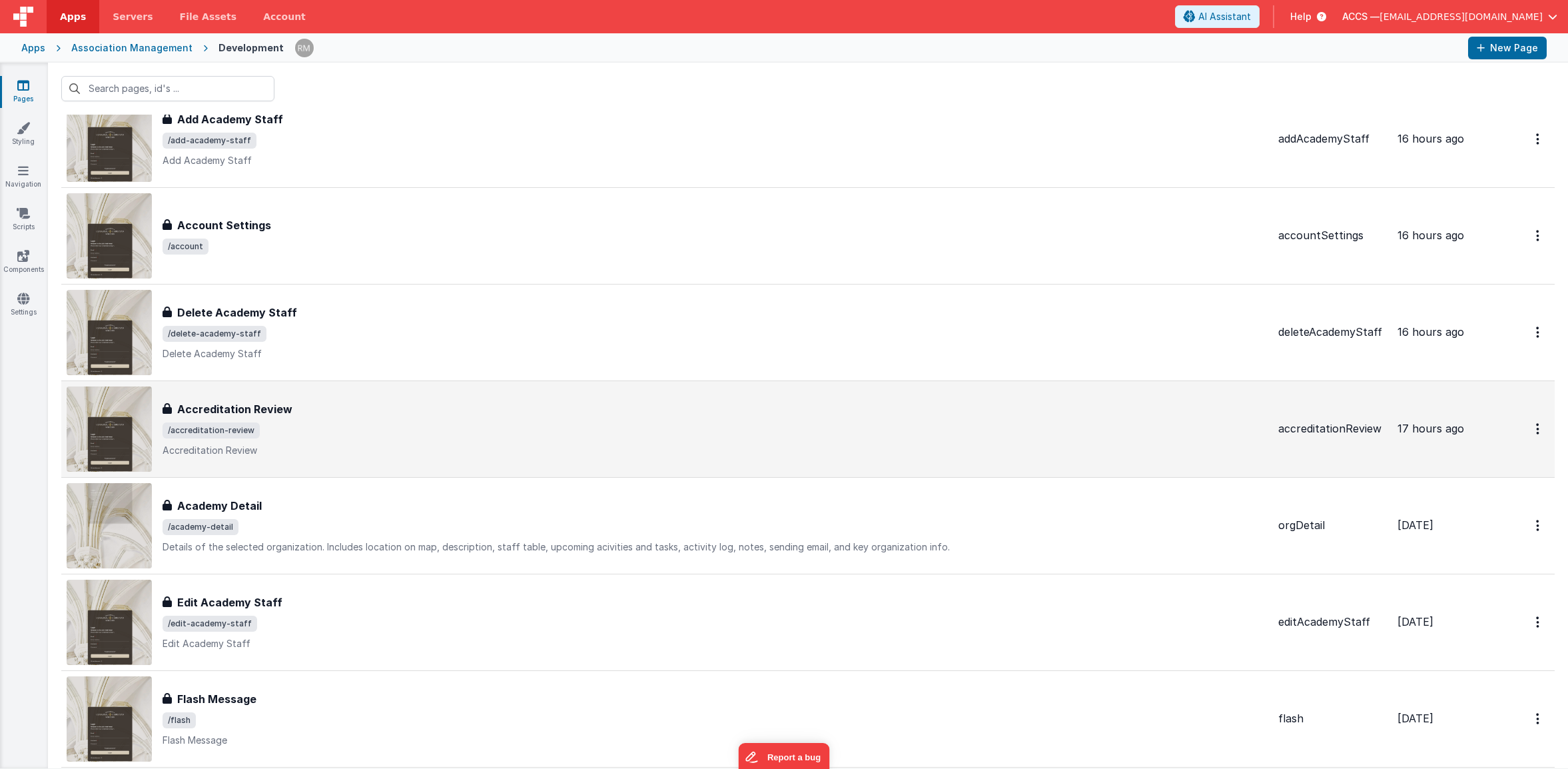
click at [494, 411] on div "Accreditation Review" at bounding box center [715, 408] width 1105 height 16
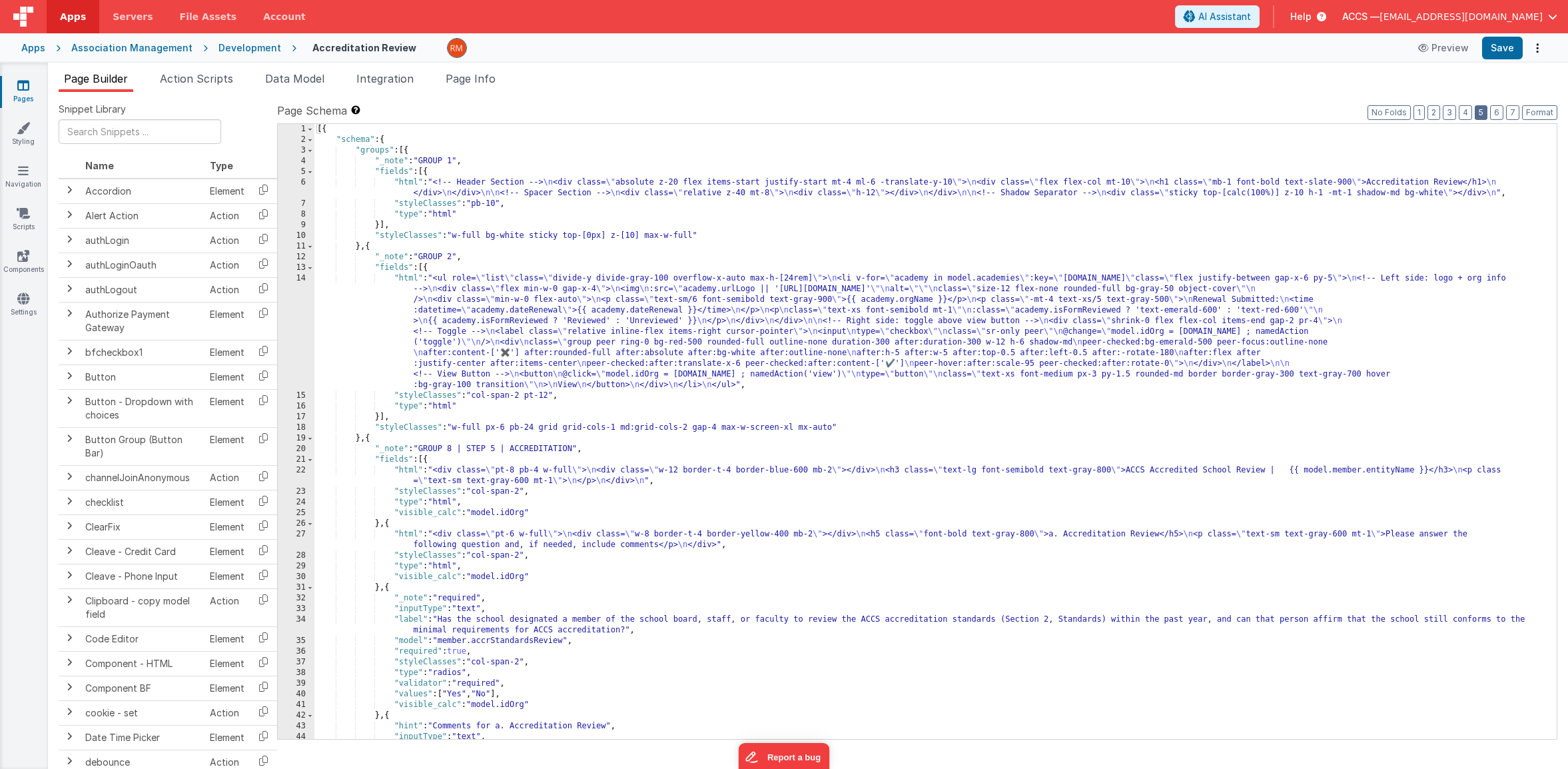
click at [1482, 115] on button "5" at bounding box center [1481, 113] width 13 height 15
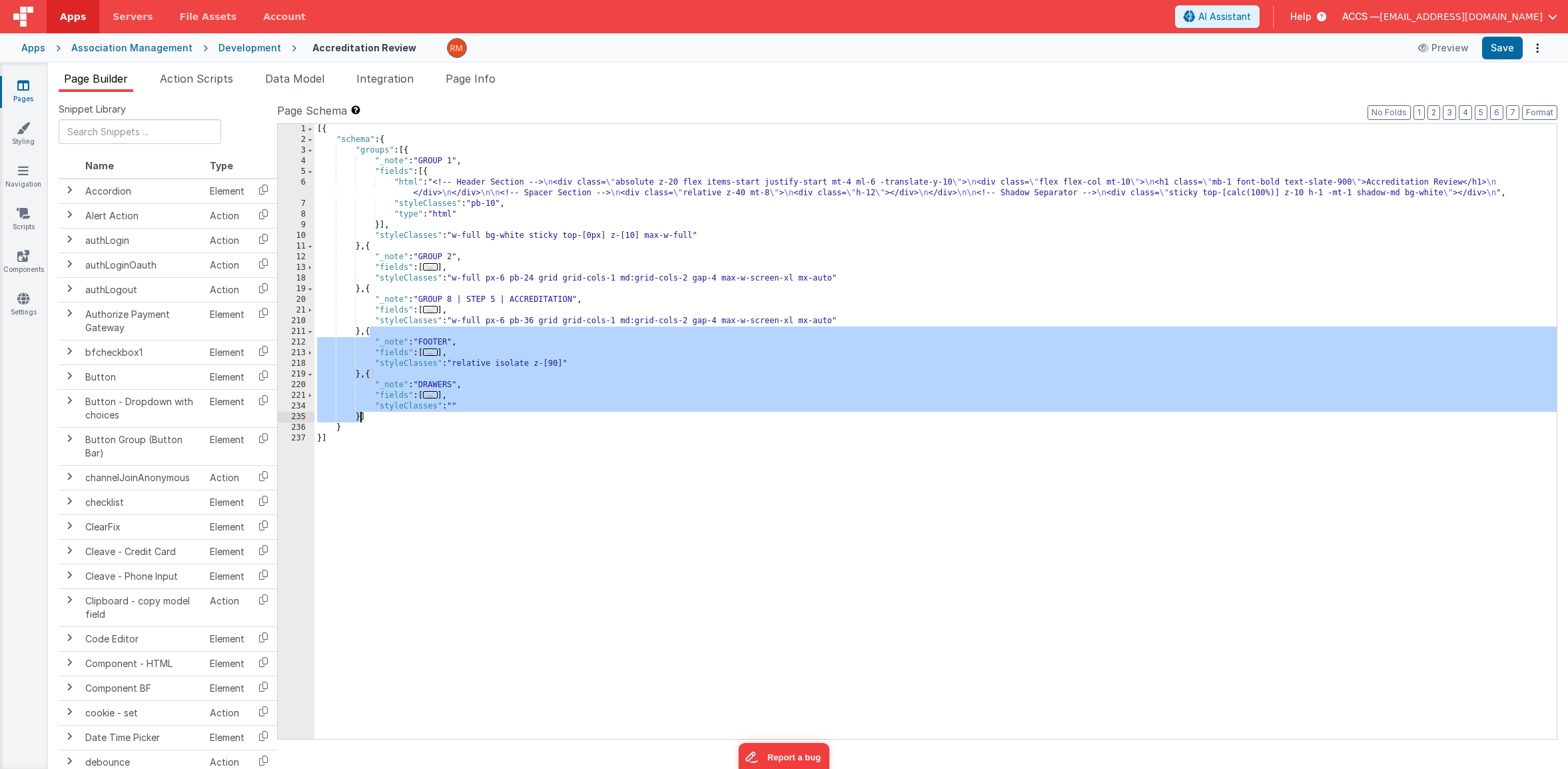
drag, startPoint x: 371, startPoint y: 332, endPoint x: 361, endPoint y: 417, distance: 85.6
click at [361, 417] on div "[{ "schema" : { "groups" : [{ "_note" : "GROUP 1" , "fields" : [{ "html" : "<!-…" at bounding box center [935, 442] width 1242 height 636
click at [31, 95] on link "Pages" at bounding box center [23, 92] width 48 height 27
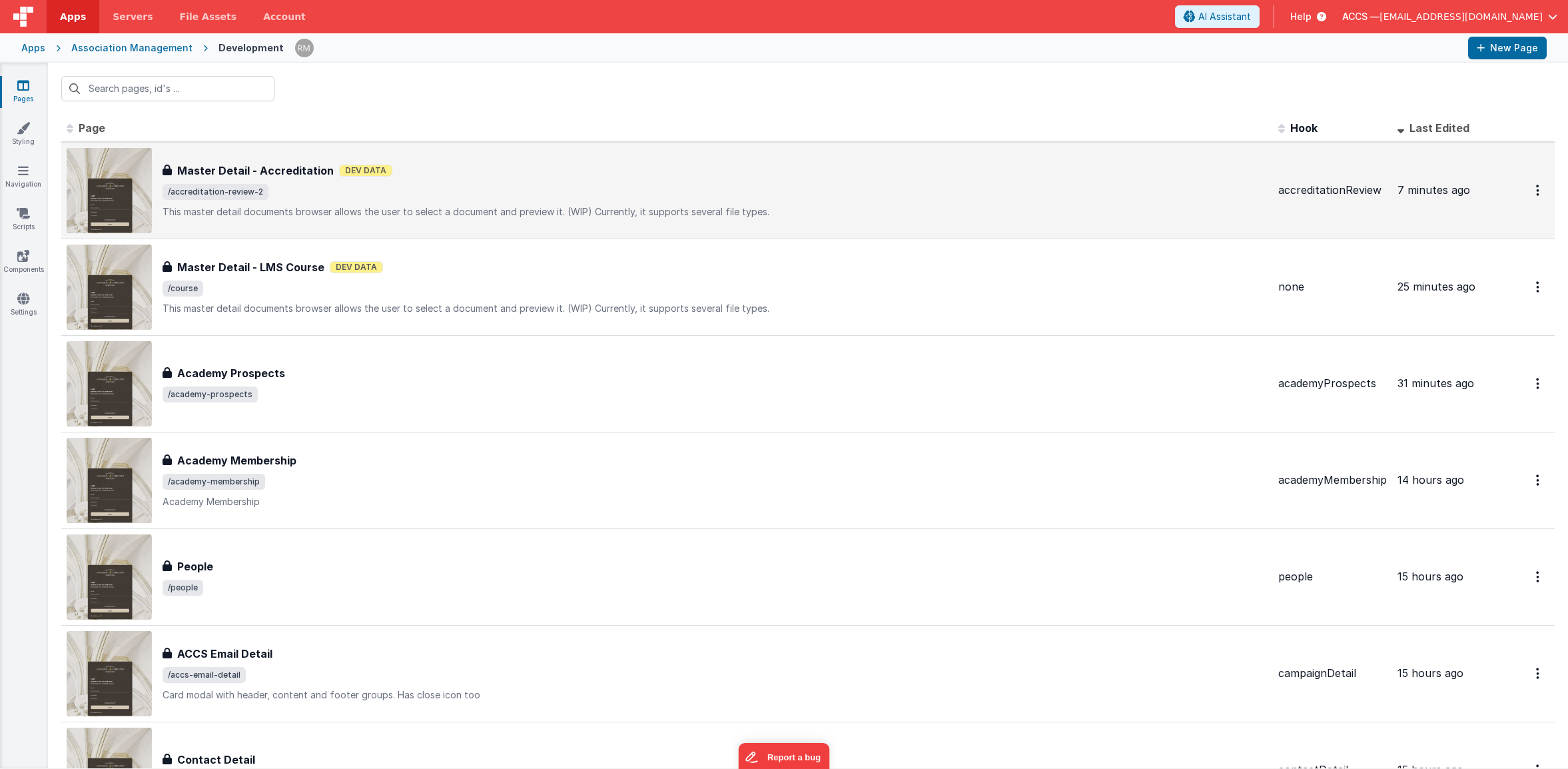
click at [478, 194] on span "/accreditation-review-2" at bounding box center [715, 192] width 1105 height 16
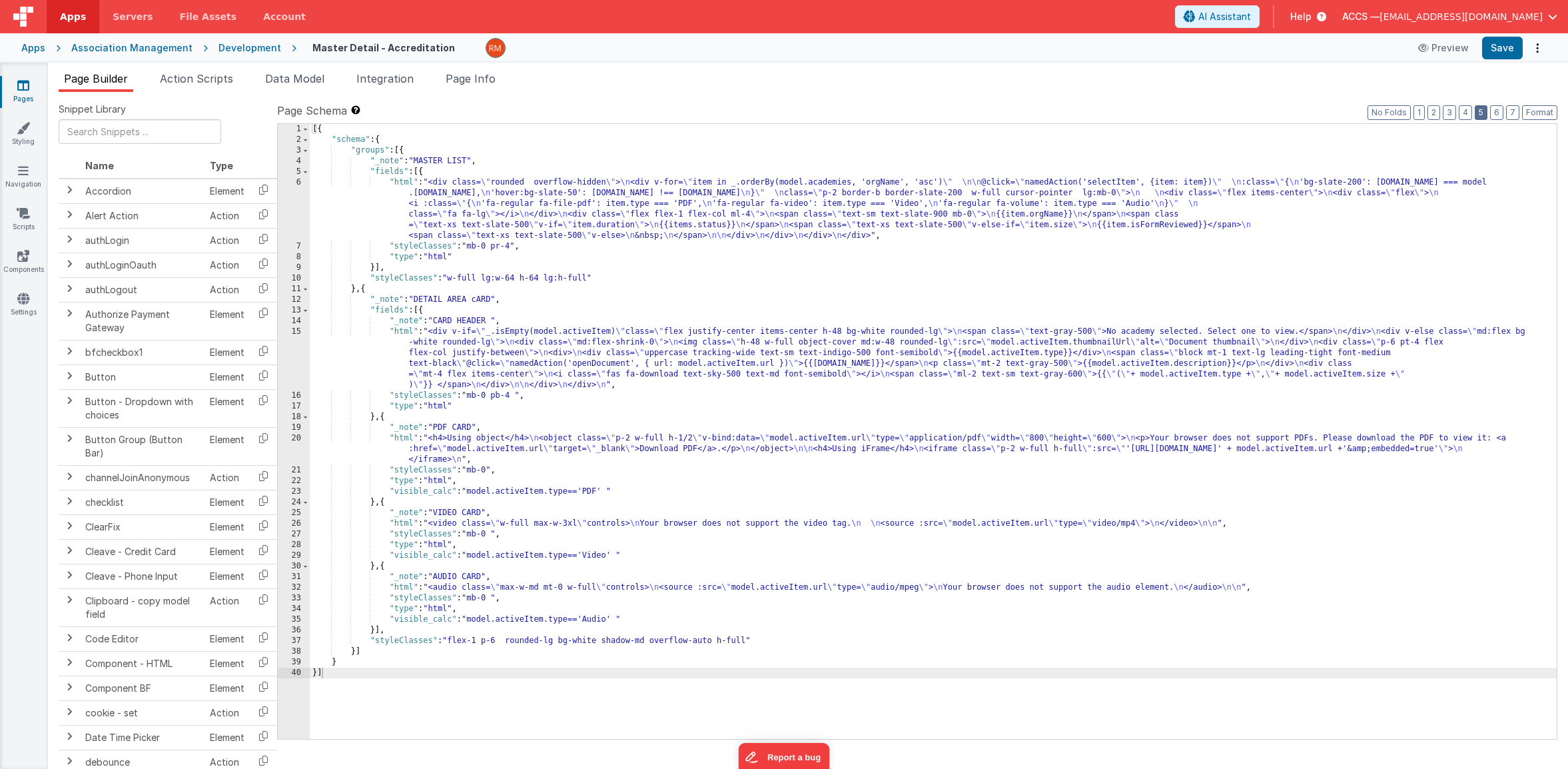
click at [1482, 118] on button "5" at bounding box center [1481, 113] width 13 height 15
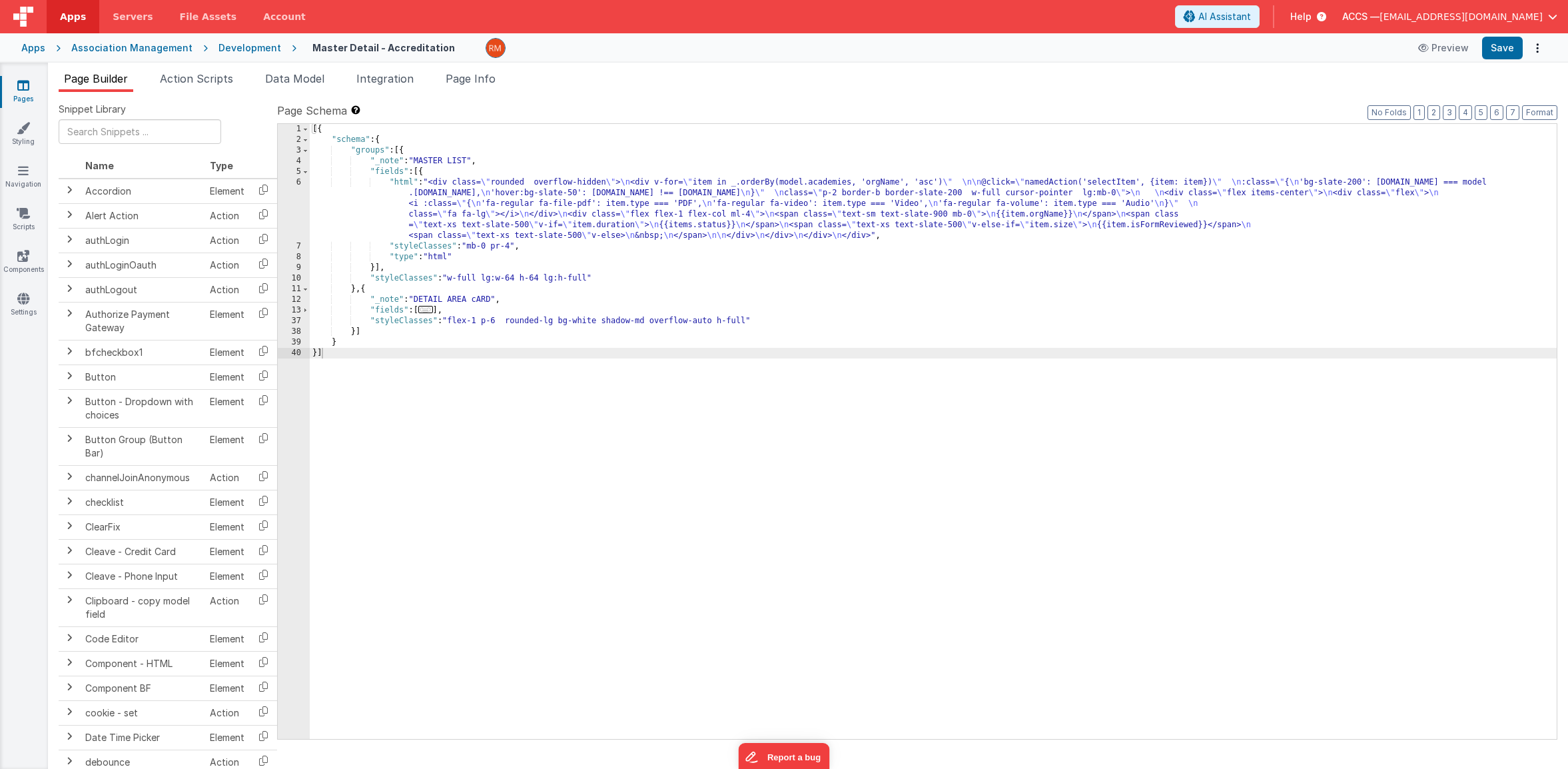
click at [355, 332] on div "[{ "schema" : { "groups" : [{ "_note" : "MASTER LIST" , "fields" : [{ "html" : …" at bounding box center [933, 442] width 1247 height 636
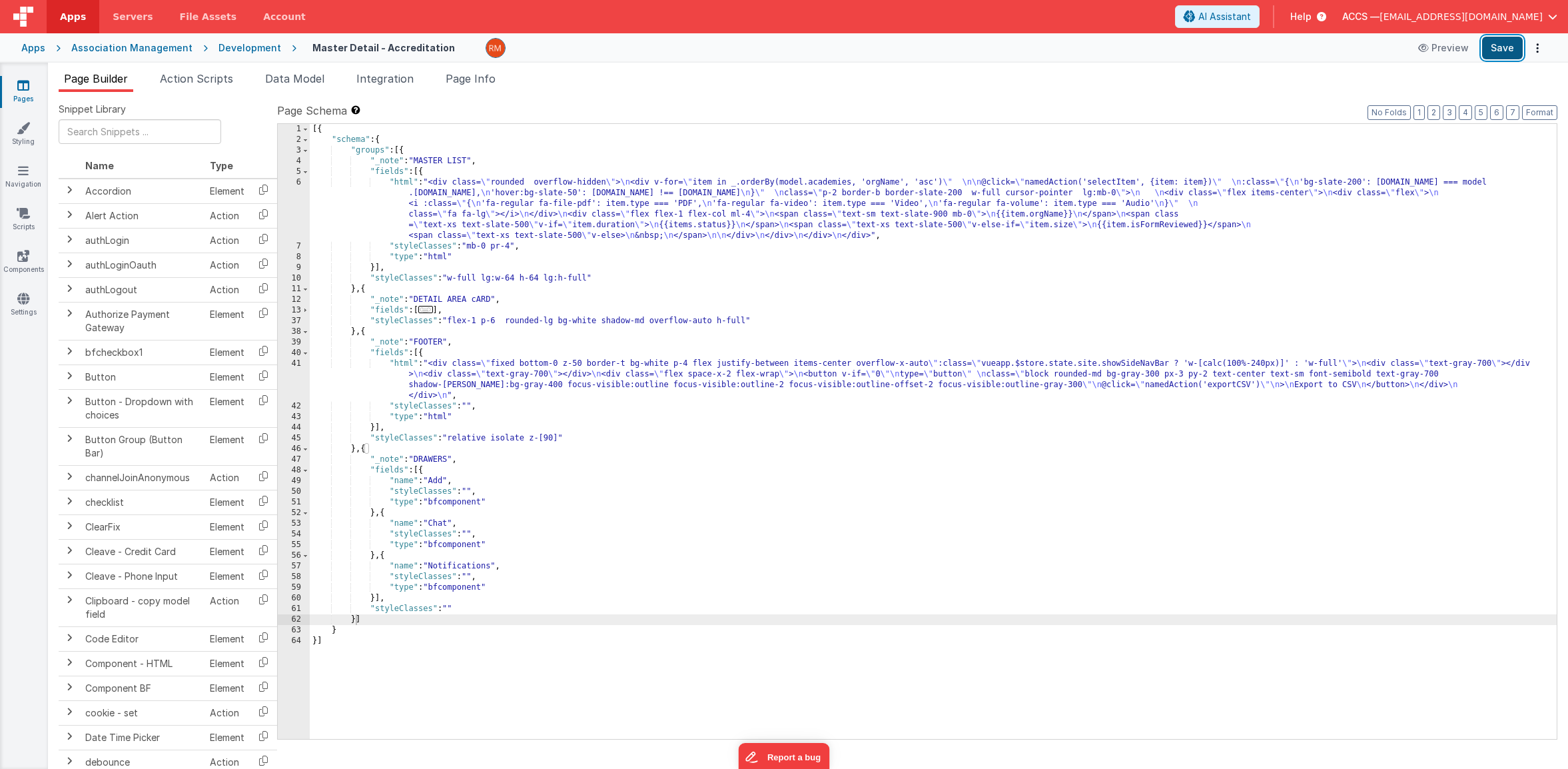
click at [1493, 48] on button "Save" at bounding box center [1502, 48] width 41 height 22
click at [402, 363] on div "[{ "schema" : { "groups" : [{ "_note" : "MASTER LIST" , "fields" : [{ "html" : …" at bounding box center [933, 442] width 1247 height 636
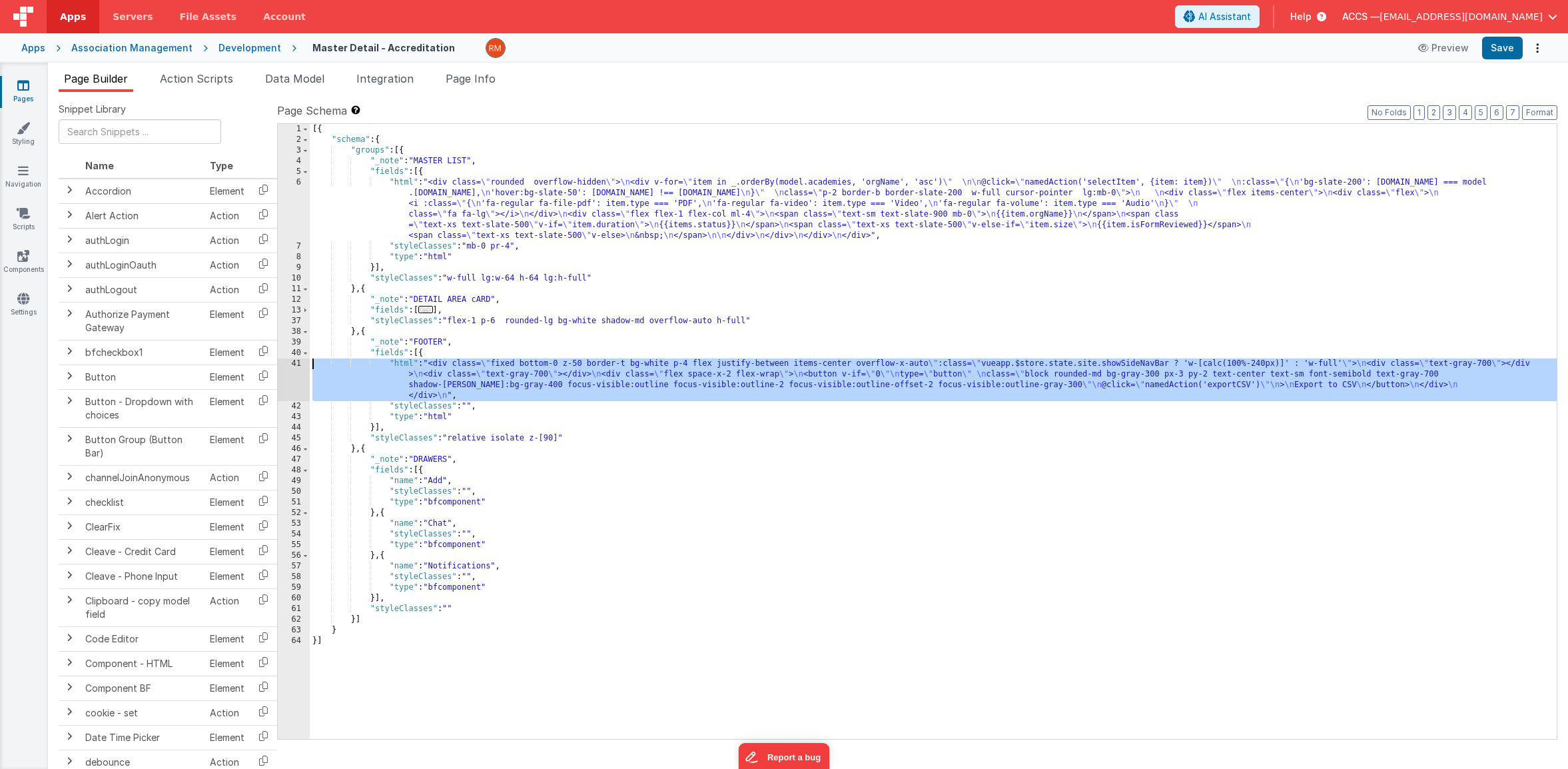
click at [292, 363] on div "41" at bounding box center [294, 379] width 32 height 42
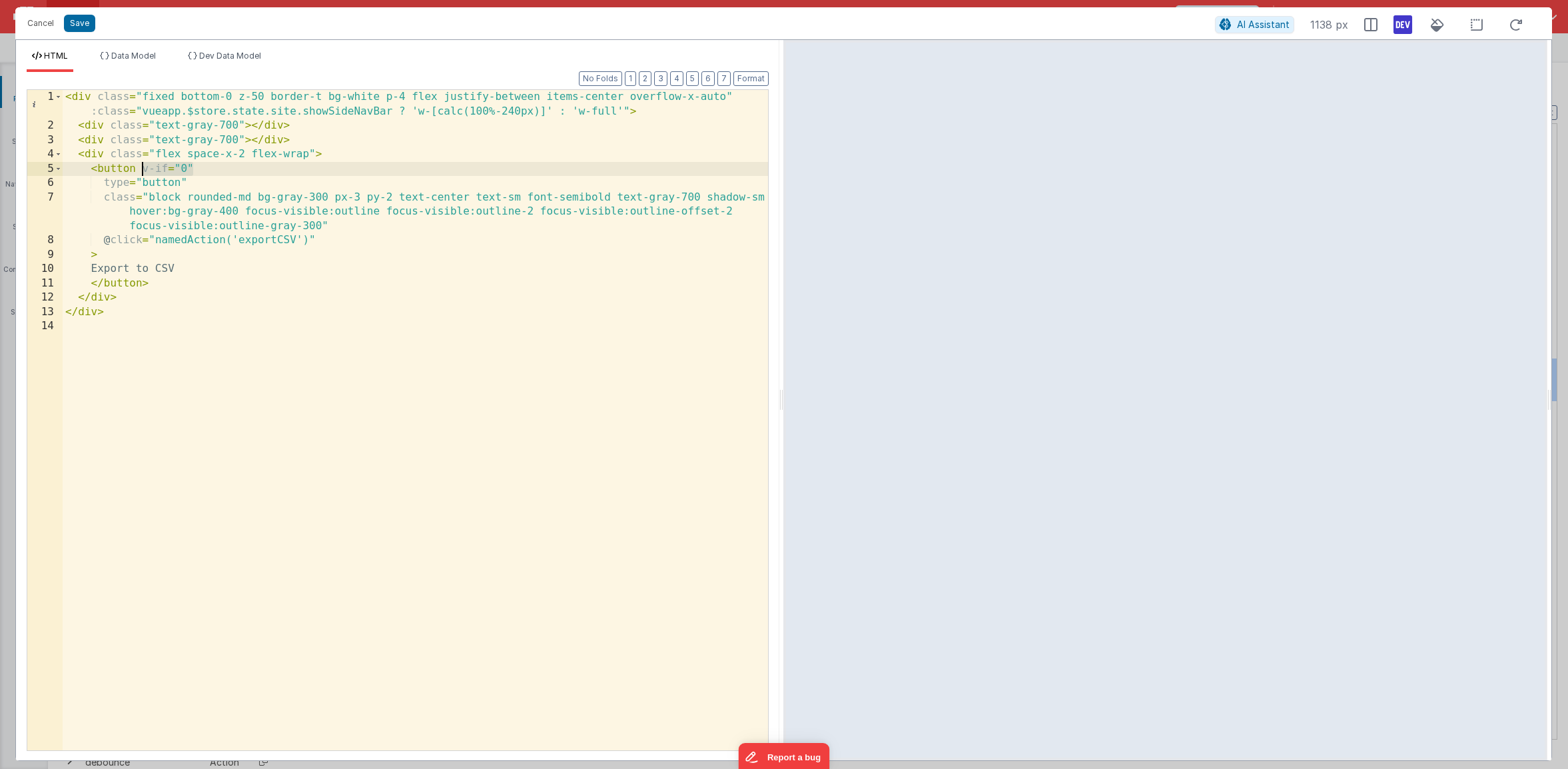
drag, startPoint x: 197, startPoint y: 167, endPoint x: 142, endPoint y: 170, distance: 55.1
click at [142, 170] on div "< div class = "fixed bottom-0 z-50 border-t bg-white p-4 flex justify-between i…" at bounding box center [415, 442] width 706 height 703
click at [78, 28] on button "Save" at bounding box center [80, 23] width 31 height 17
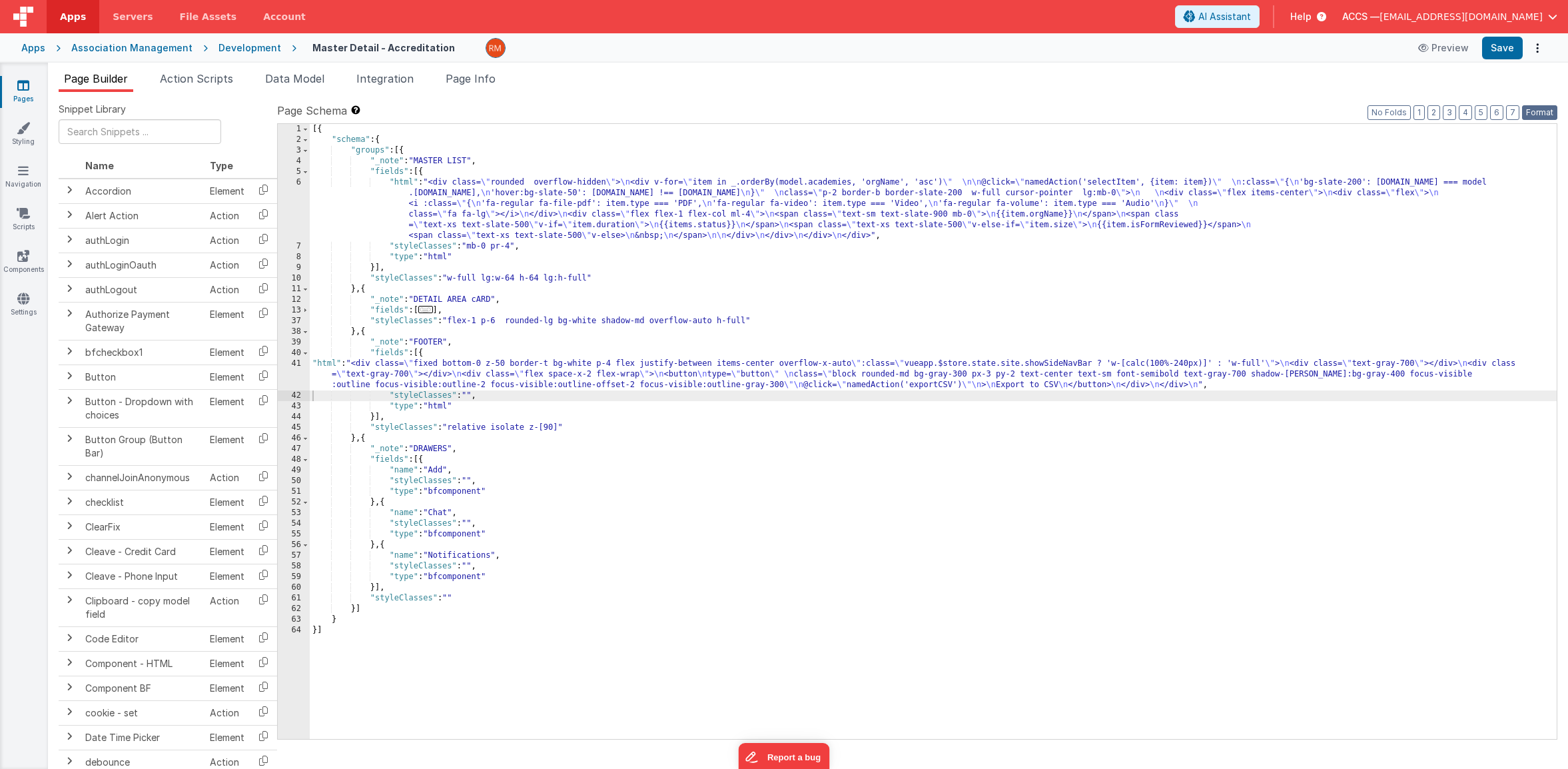
click at [1534, 116] on button "Format" at bounding box center [1540, 113] width 35 height 15
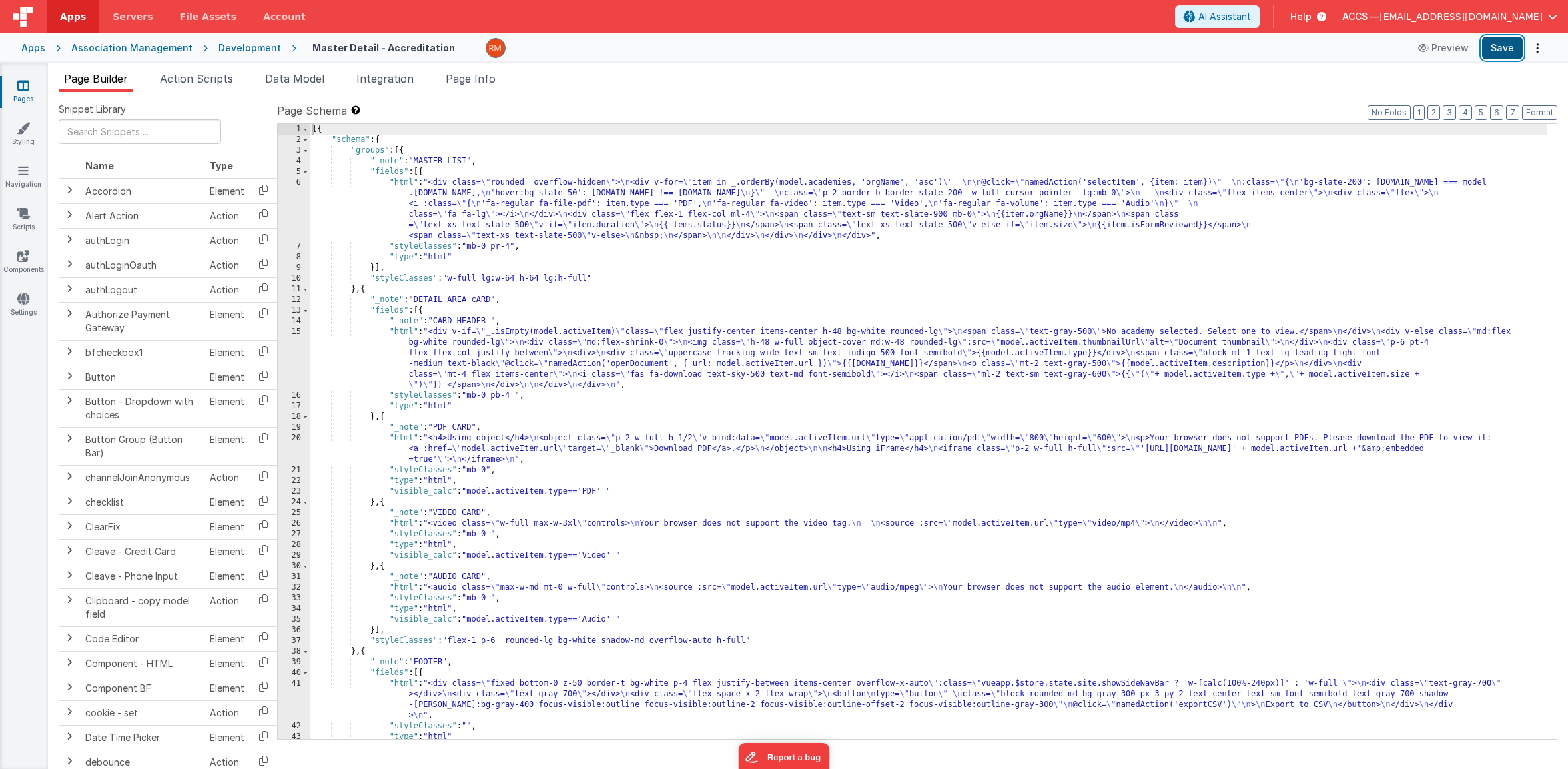
click at [1499, 51] on button "Save" at bounding box center [1502, 48] width 41 height 22
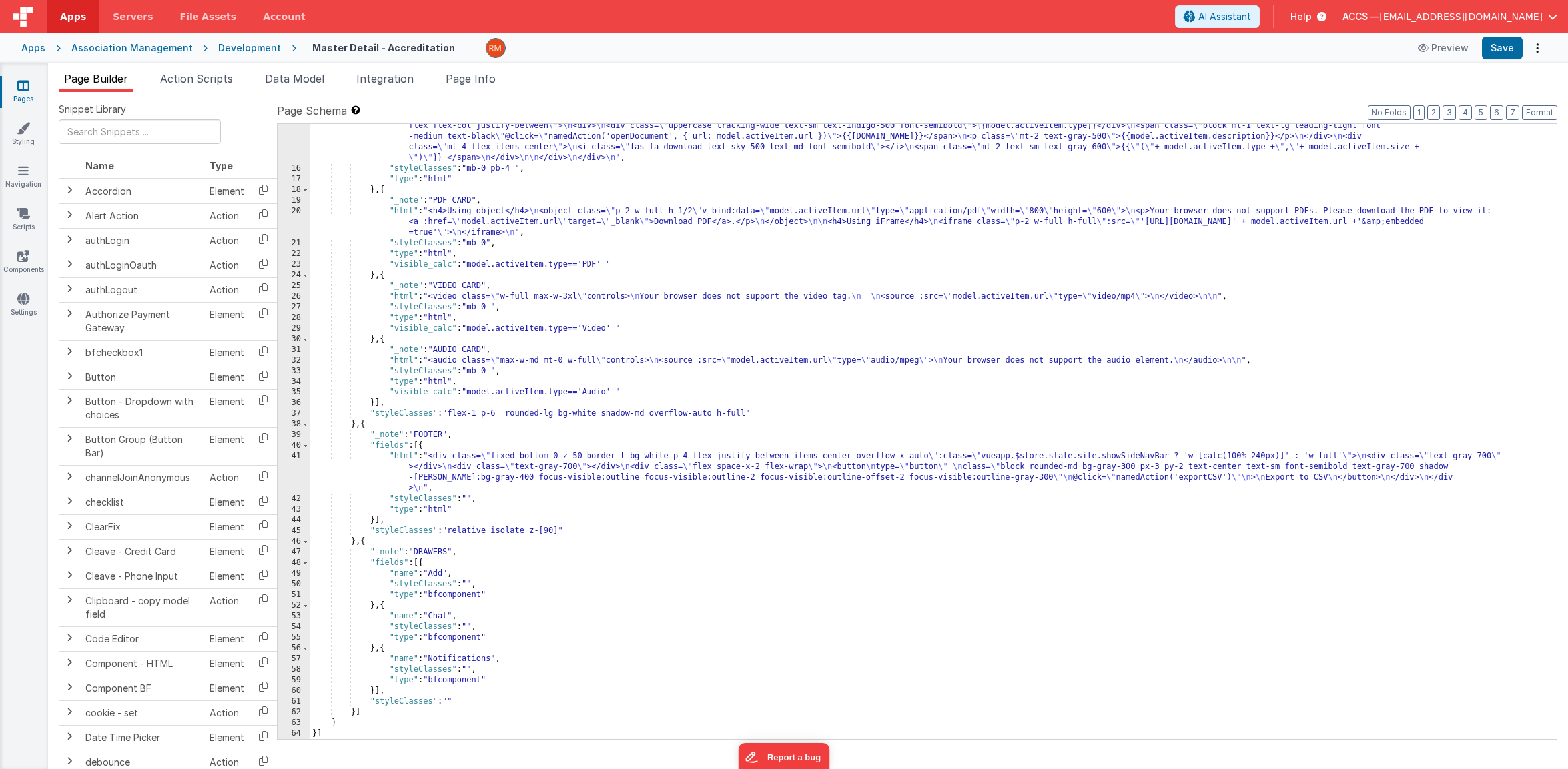
scroll to position [227, 0]
click at [401, 455] on div ""html" : "<div v-if= \" _.isEmpty(model.activeItem) \" class= \" flex justify-c…" at bounding box center [929, 443] width 1237 height 689
click at [297, 454] on div "41" at bounding box center [294, 472] width 32 height 42
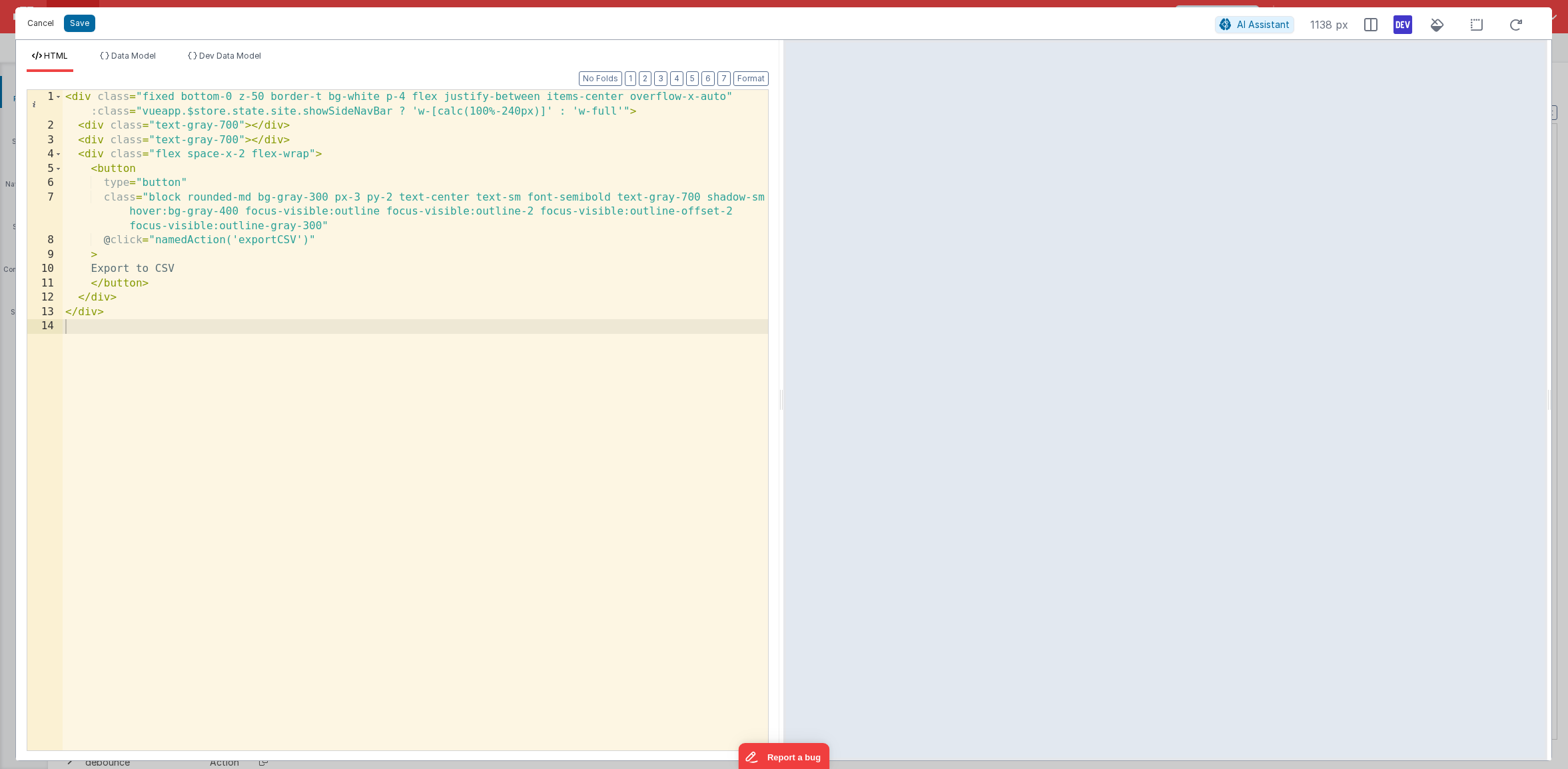
click at [45, 25] on button "Cancel" at bounding box center [41, 23] width 40 height 19
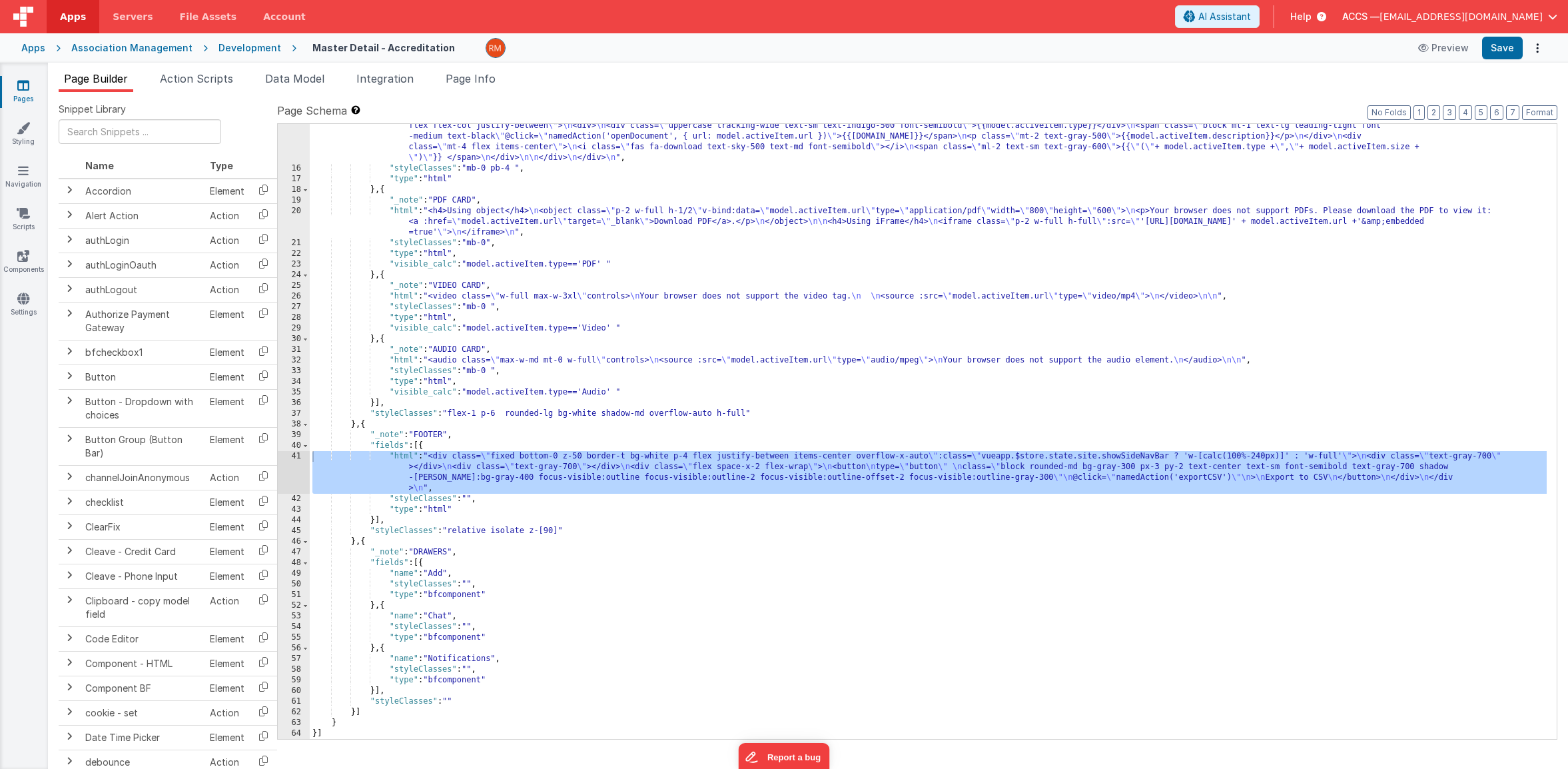
click at [34, 98] on link "Pages" at bounding box center [23, 92] width 48 height 27
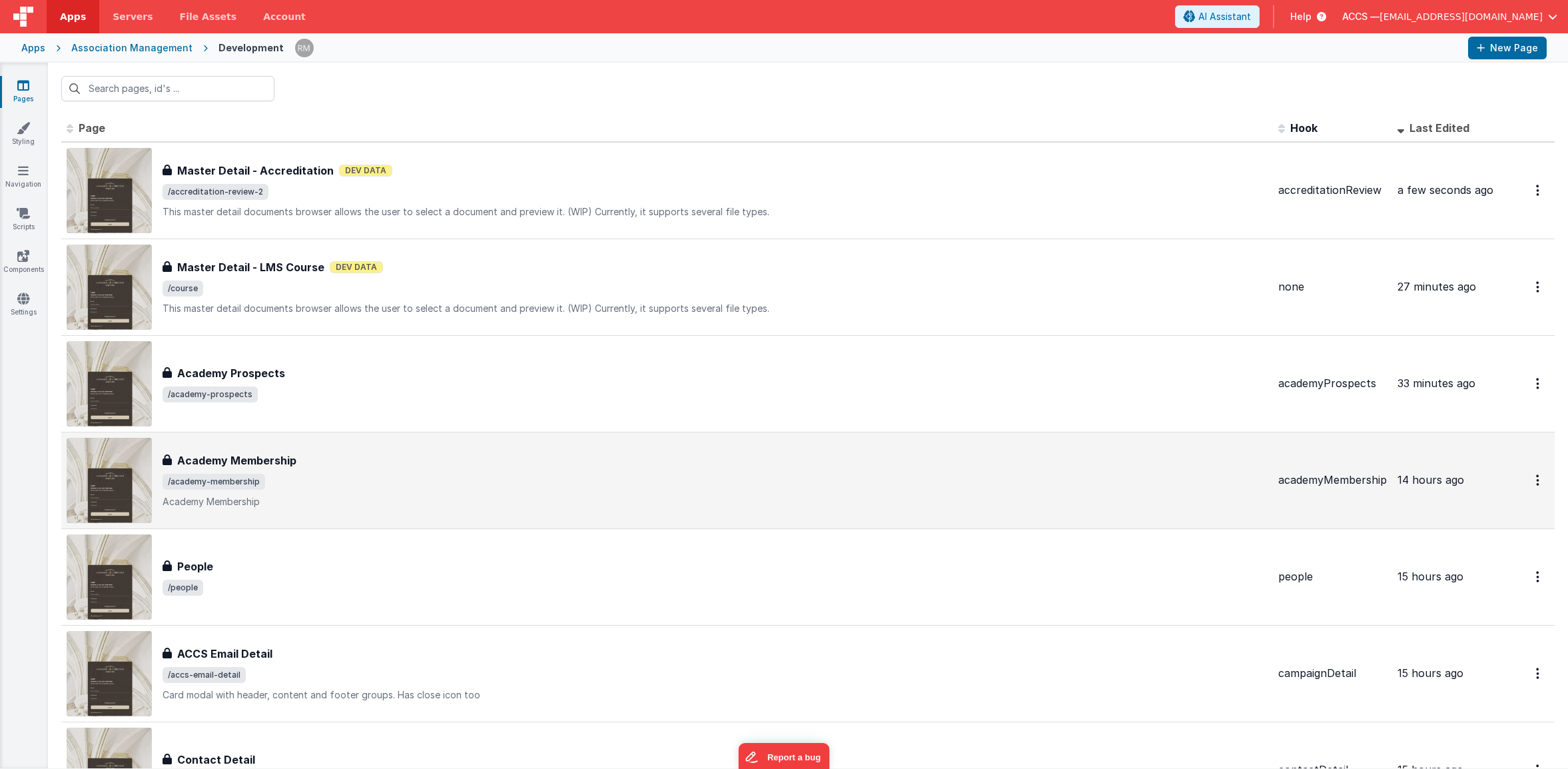
click at [364, 461] on div "Academy Membership" at bounding box center [715, 460] width 1105 height 16
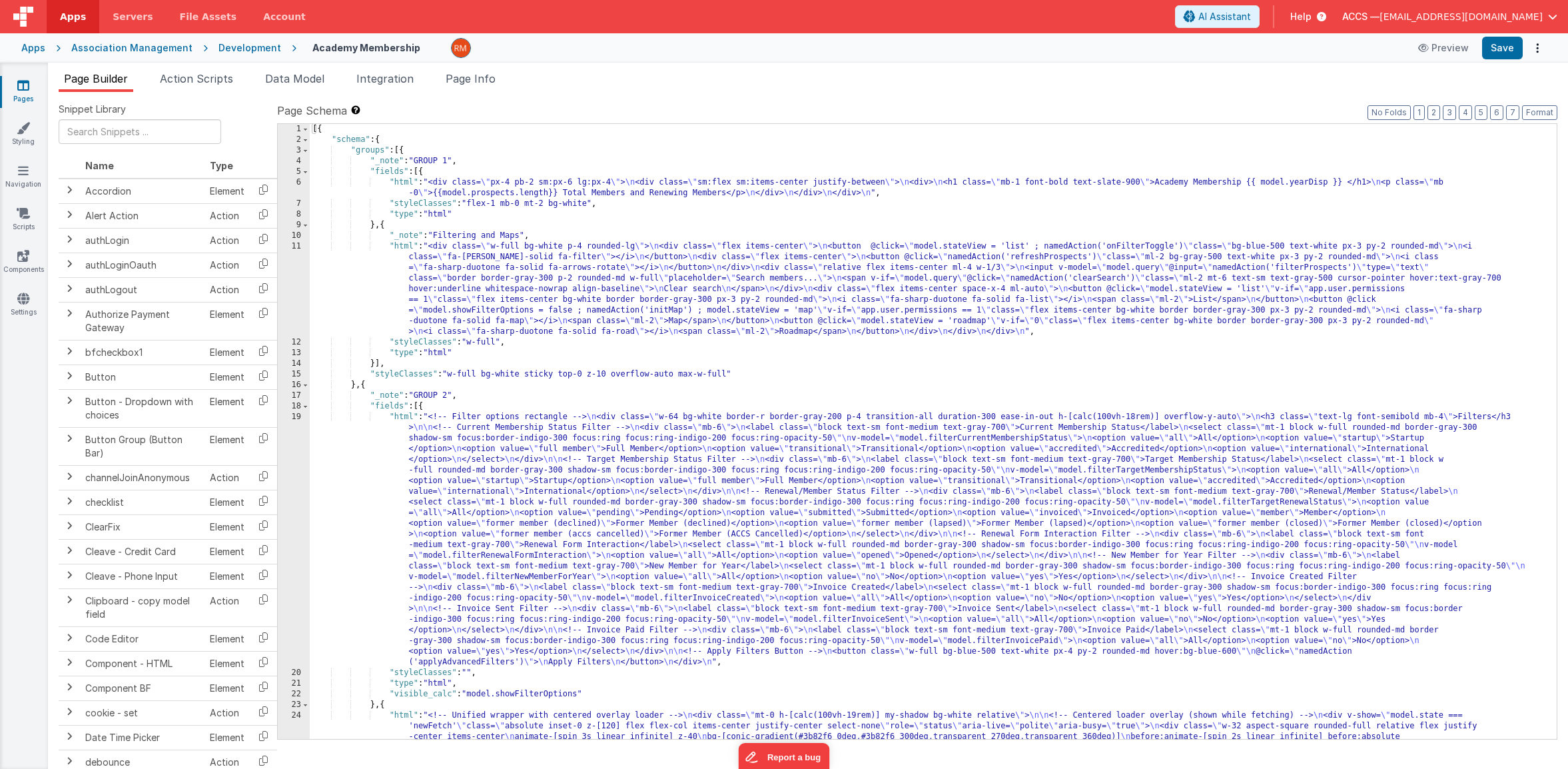
click at [28, 95] on link "Pages" at bounding box center [23, 92] width 48 height 27
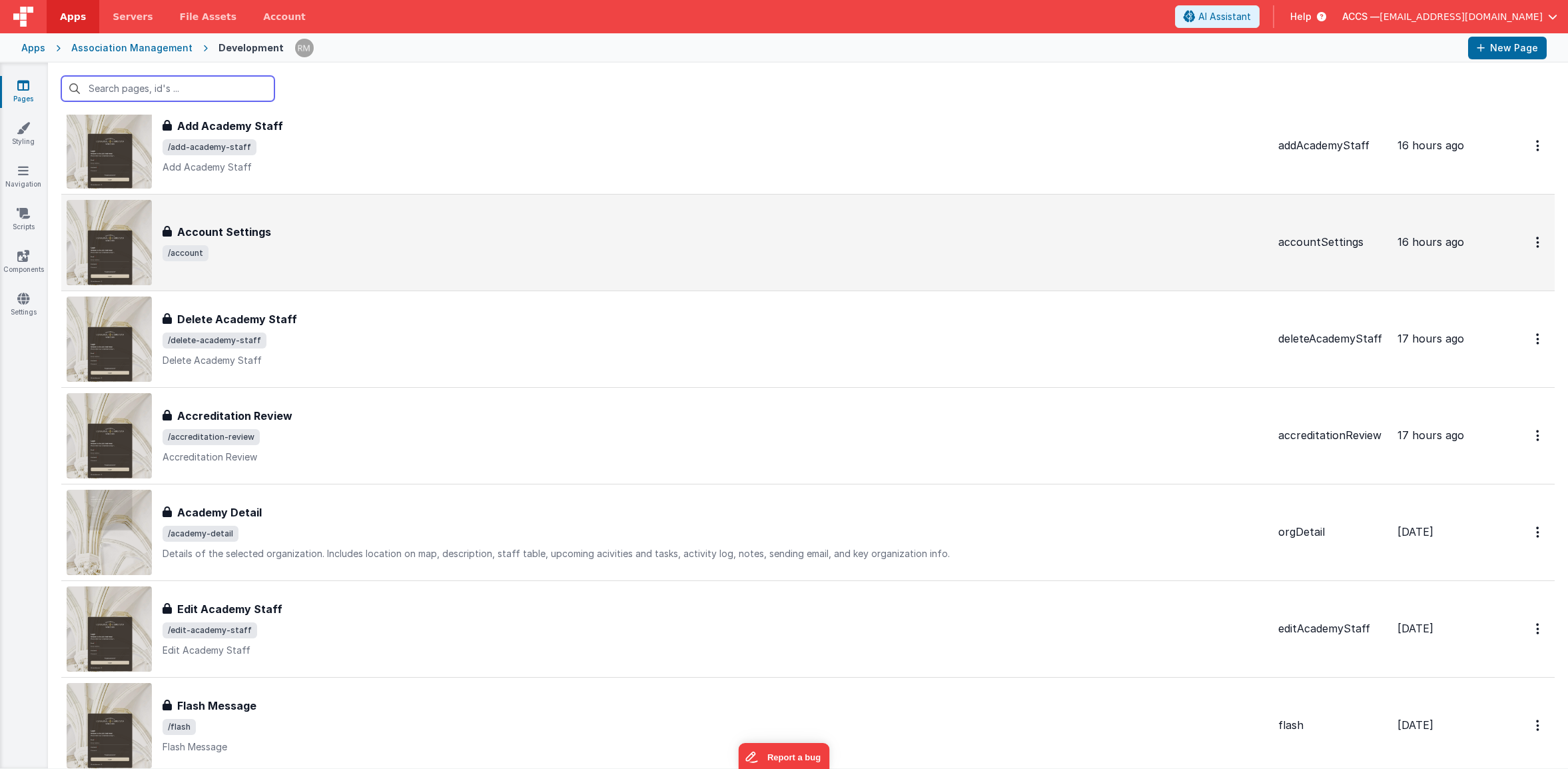
scroll to position [1212, 0]
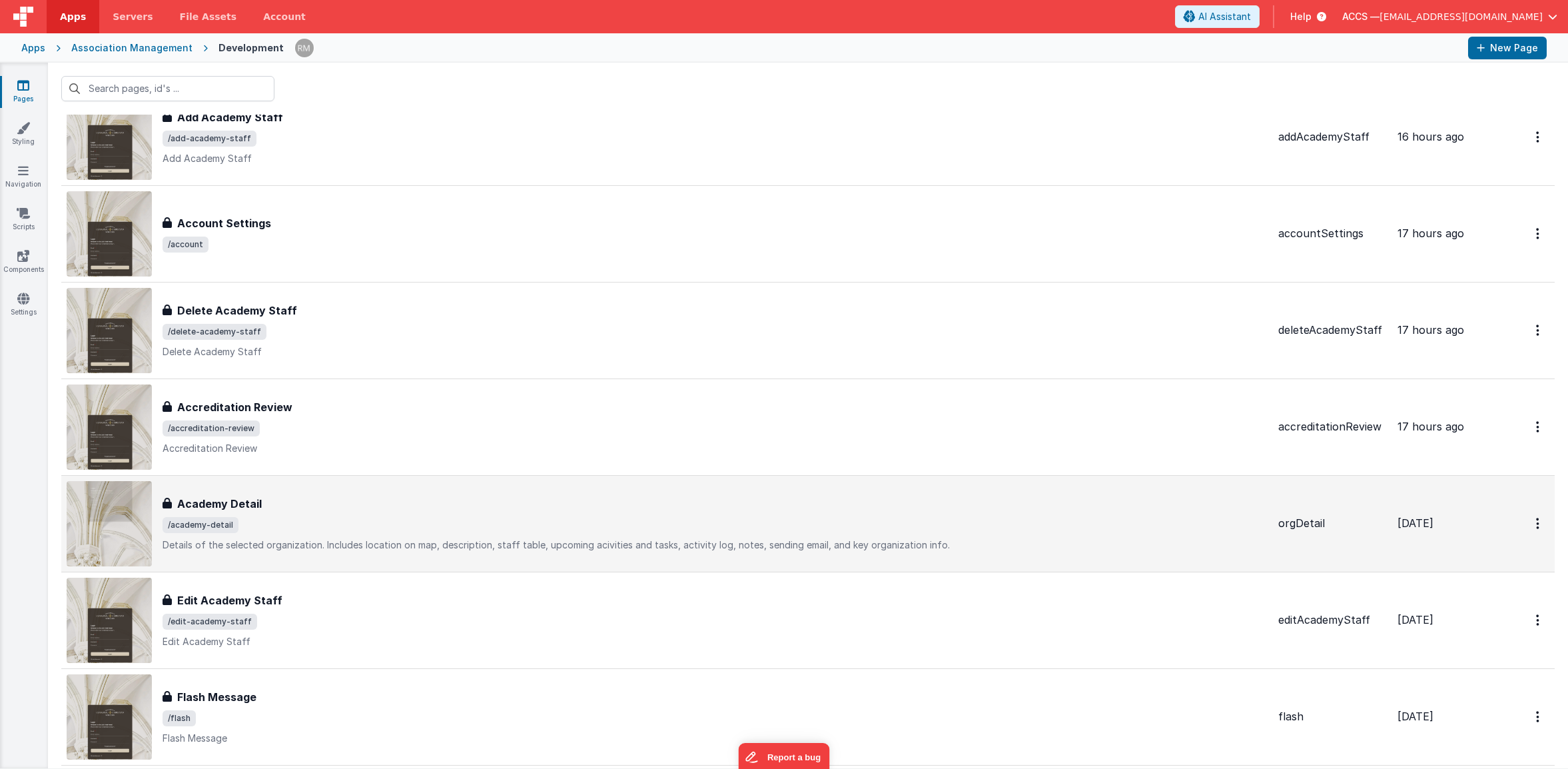
click at [453, 516] on div "Academy Detail Academy Detail /academy-detail Details of the selected organizat…" at bounding box center [715, 523] width 1105 height 56
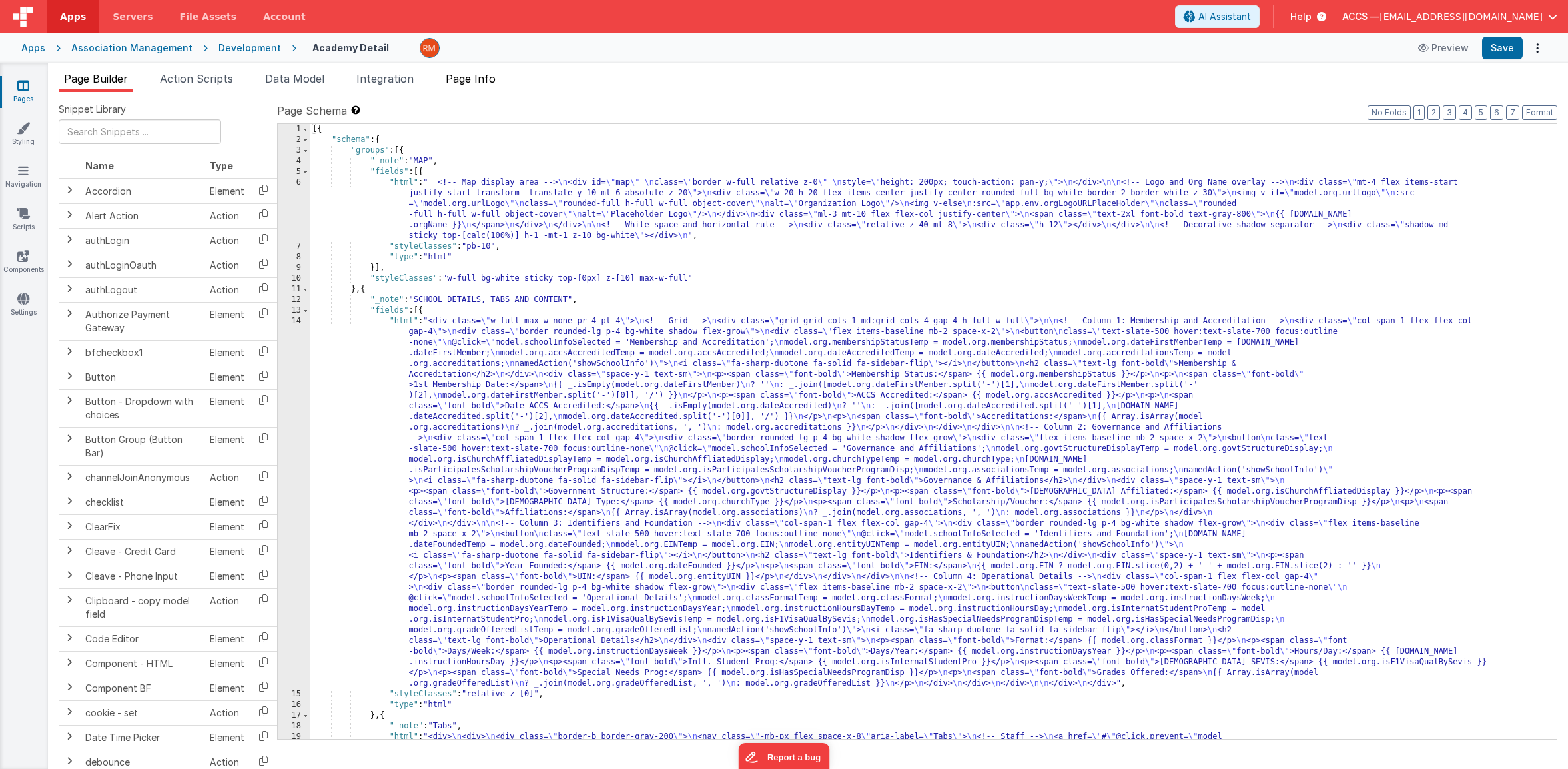
click at [490, 86] on li "Page Info" at bounding box center [470, 81] width 60 height 22
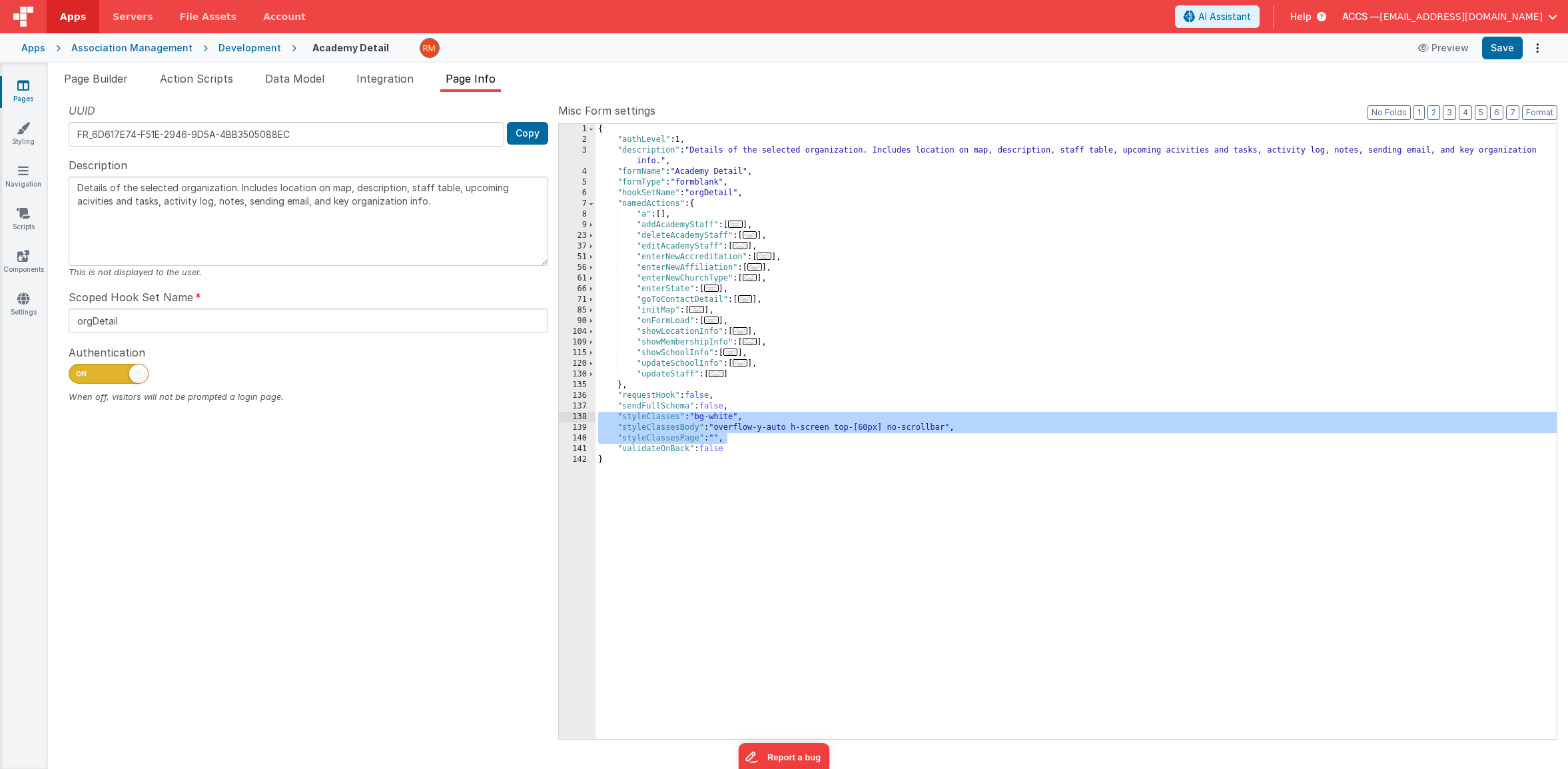
drag, startPoint x: 763, startPoint y: 436, endPoint x: 531, endPoint y: 414, distance: 233.0
click at [531, 414] on div "UUID FR_6D617E74-F51E-2946-9D5A-4BB3505088EC Copy Description Details of the se…" at bounding box center [808, 420] width 1499 height 636
click at [28, 86] on icon at bounding box center [23, 85] width 12 height 13
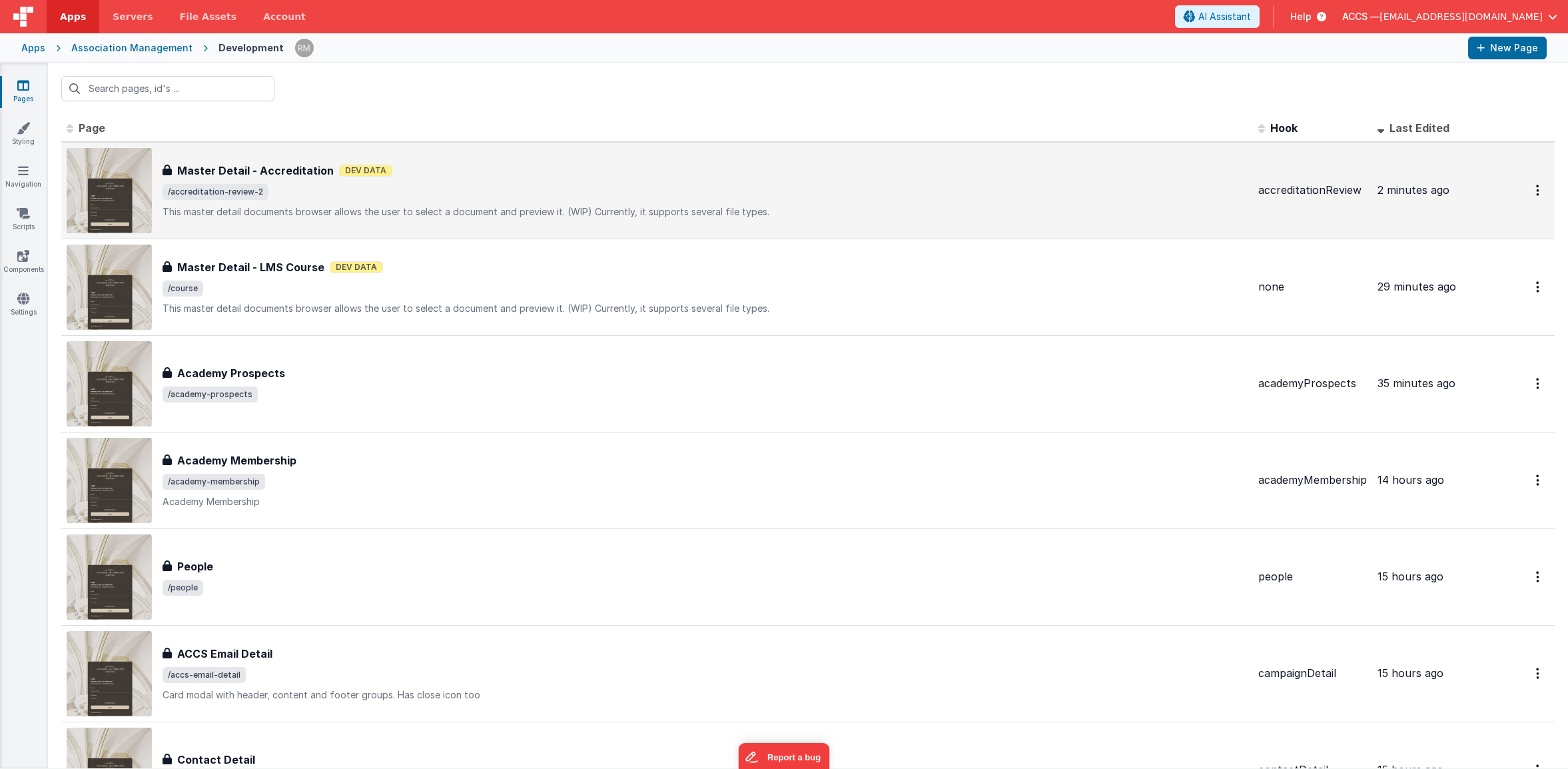
click at [325, 177] on h3 "Master Detail - Accreditation" at bounding box center [256, 170] width 157 height 16
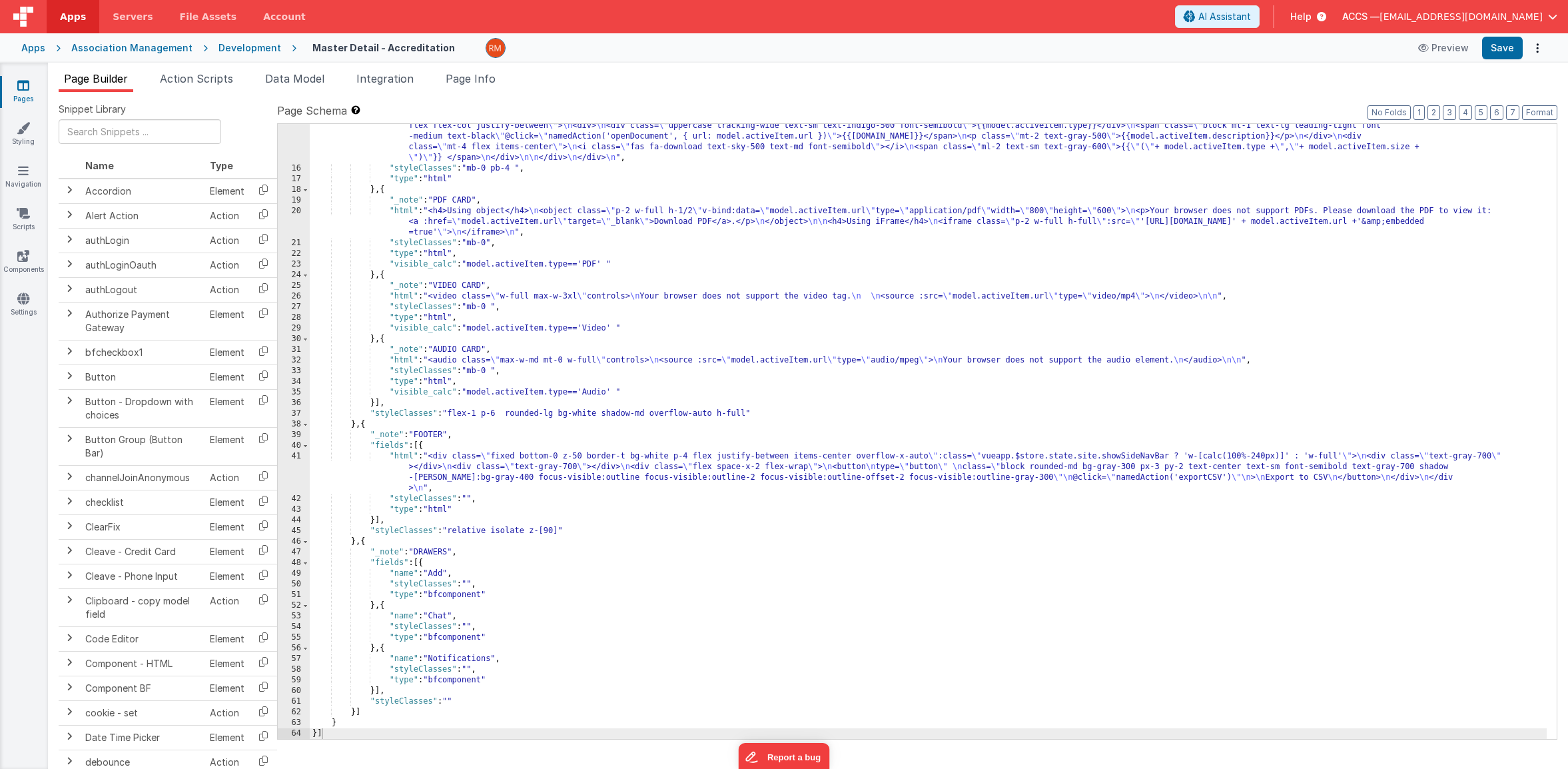
scroll to position [227, 0]
click at [482, 86] on li "Page Info" at bounding box center [470, 81] width 60 height 22
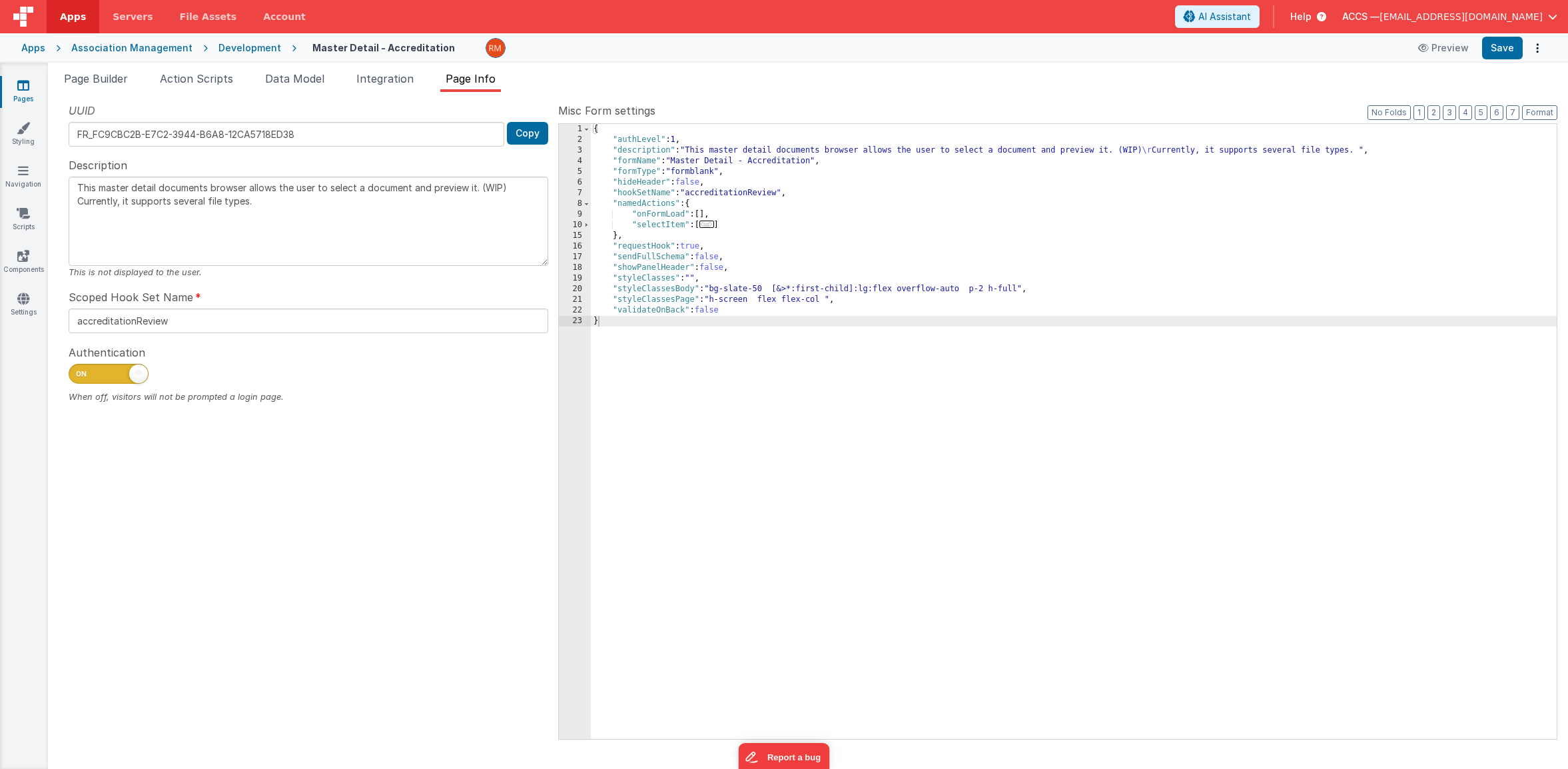
click at [771, 267] on div "{ "authLevel" : 1 , "description" : "This master detail documents browser allow…" at bounding box center [1074, 442] width 966 height 636
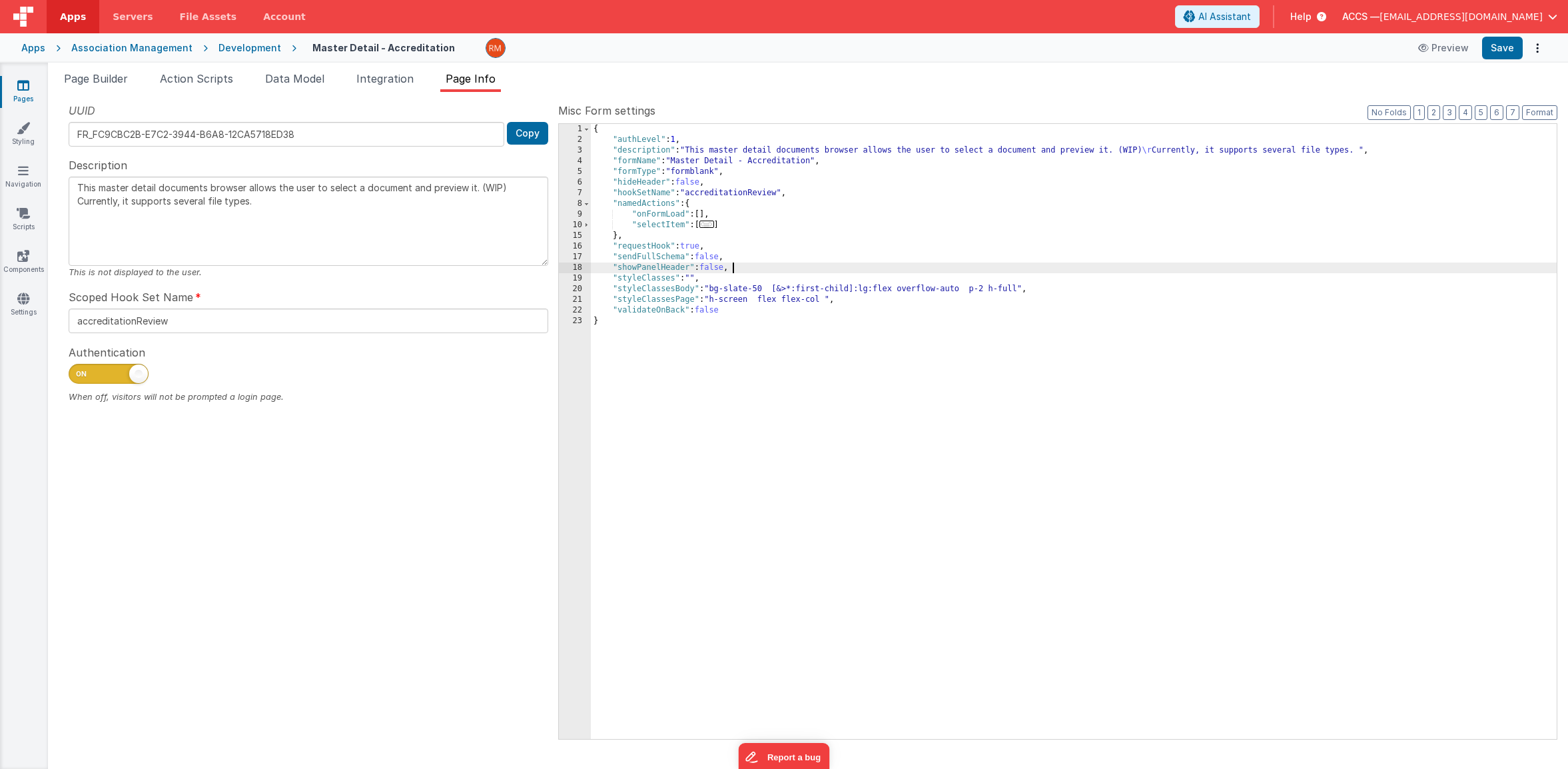
type textarea "This master detail documents browser allows the user to select a document and p…"
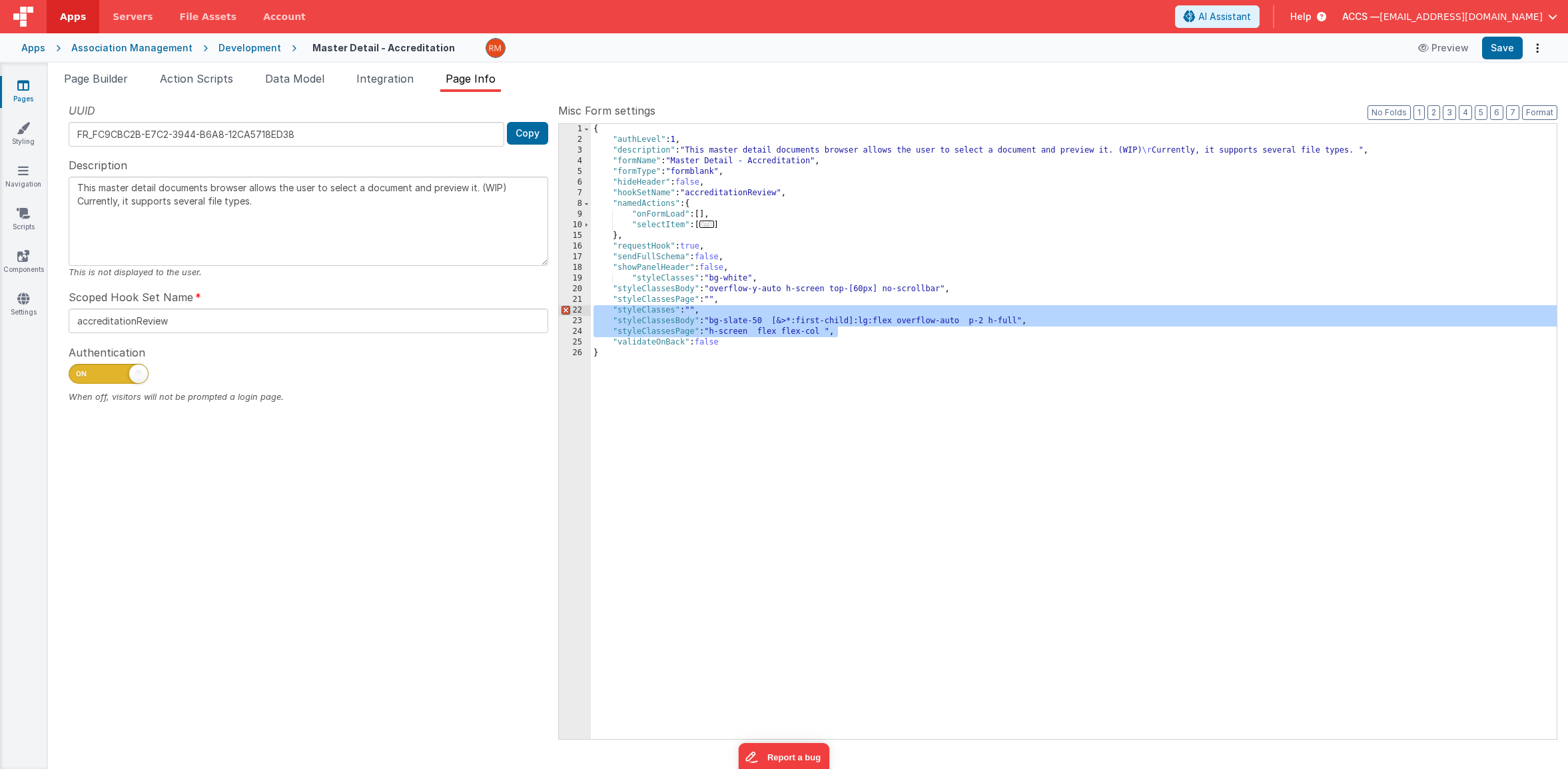
drag, startPoint x: 850, startPoint y: 336, endPoint x: 566, endPoint y: 312, distance: 285.0
click at [566, 312] on div "1 2 3 4 5 6 7 8 9 10 15 16 17 18 19 20 21 22 23 24 25 26 { "authLevel" : 1 , "d…" at bounding box center [1058, 431] width 999 height 616
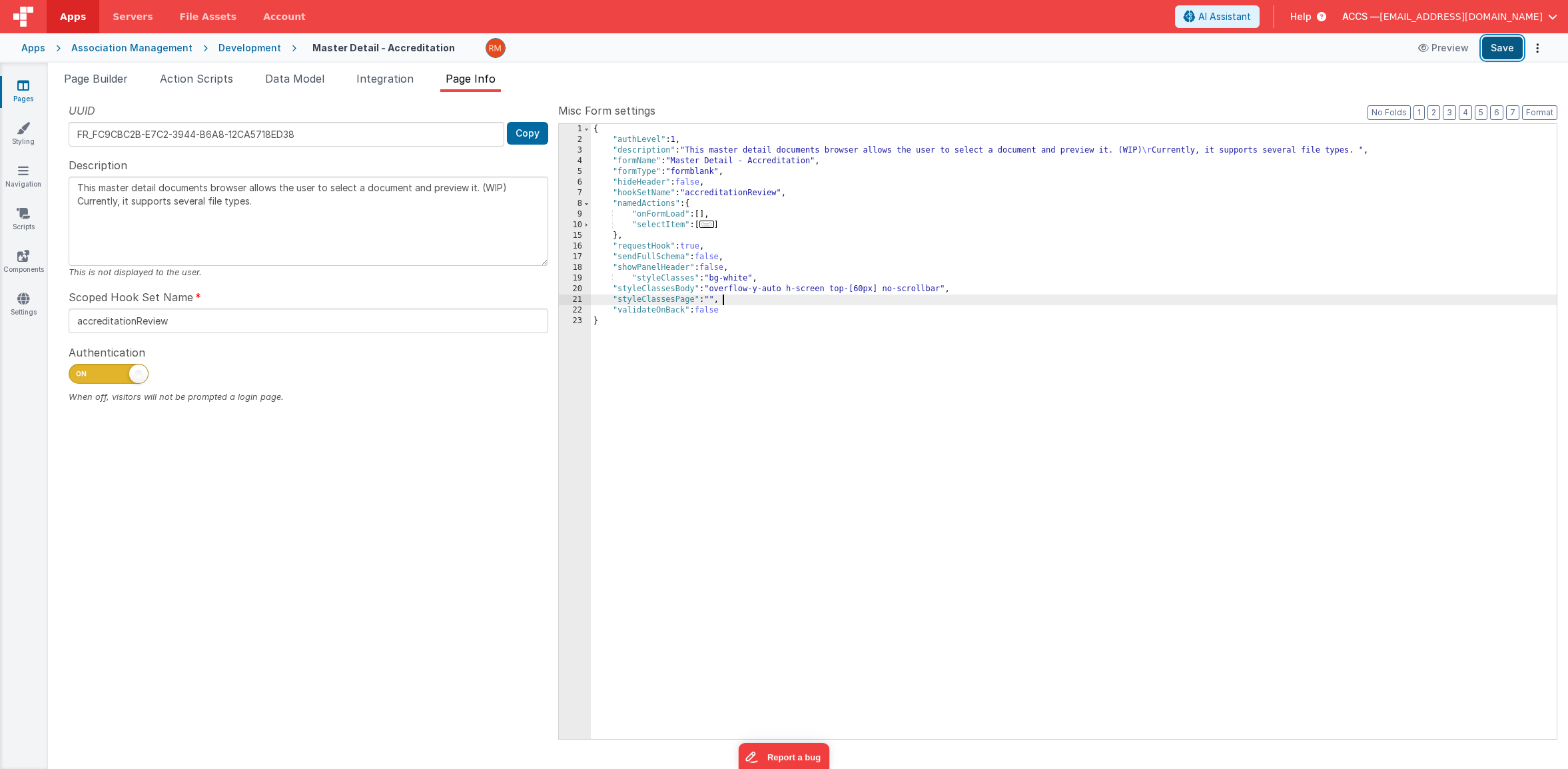
click at [1504, 47] on button "Save" at bounding box center [1502, 48] width 41 height 22
click at [755, 297] on div "{ "authLevel" : 1 , "description" : "This master detail documents browser allow…" at bounding box center [1074, 442] width 966 height 636
click at [782, 312] on div "{ "authLevel" : 1 , "description" : "This master detail documents browser allow…" at bounding box center [1074, 442] width 966 height 636
click at [1483, 54] on div "Preview Save" at bounding box center [1478, 48] width 136 height 22
click at [1494, 51] on button "Save" at bounding box center [1502, 48] width 41 height 22
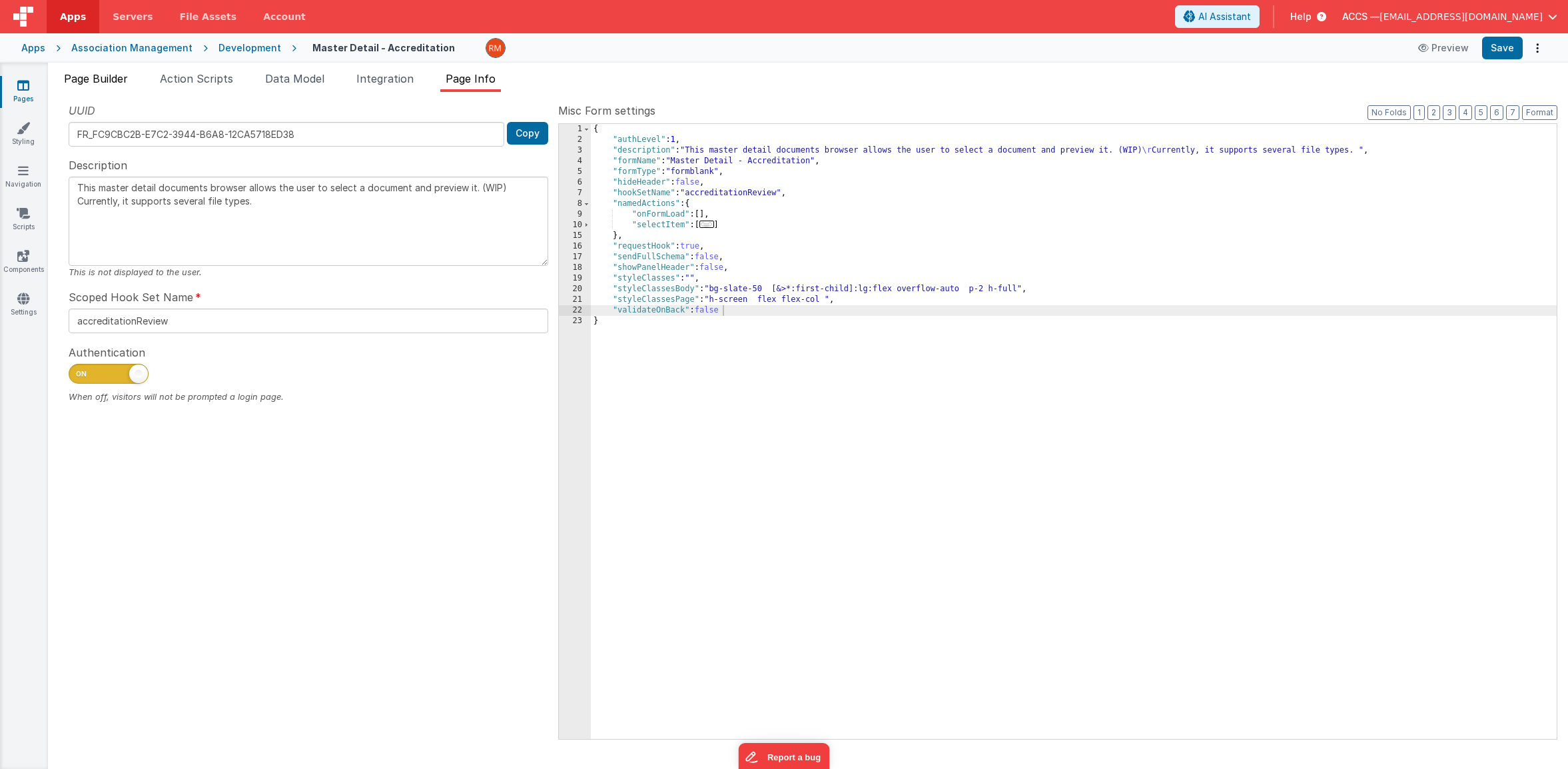
click at [108, 82] on span "Page Builder" at bounding box center [96, 79] width 64 height 13
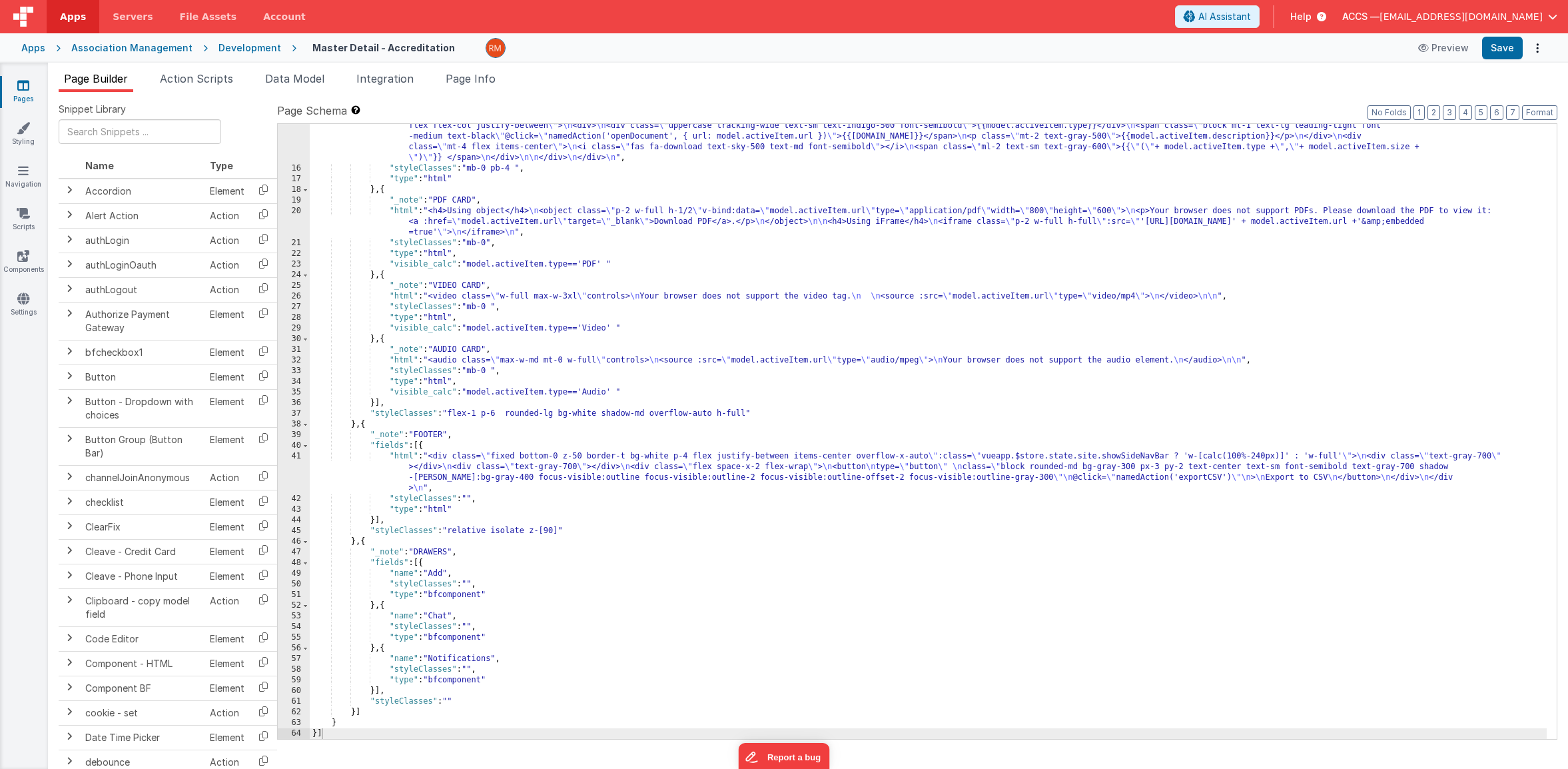
click at [633, 272] on div ""html" : "<div v-if= \" _.isEmpty(model.activeItem) \" class= \" flex justify-c…" at bounding box center [929, 443] width 1237 height 689
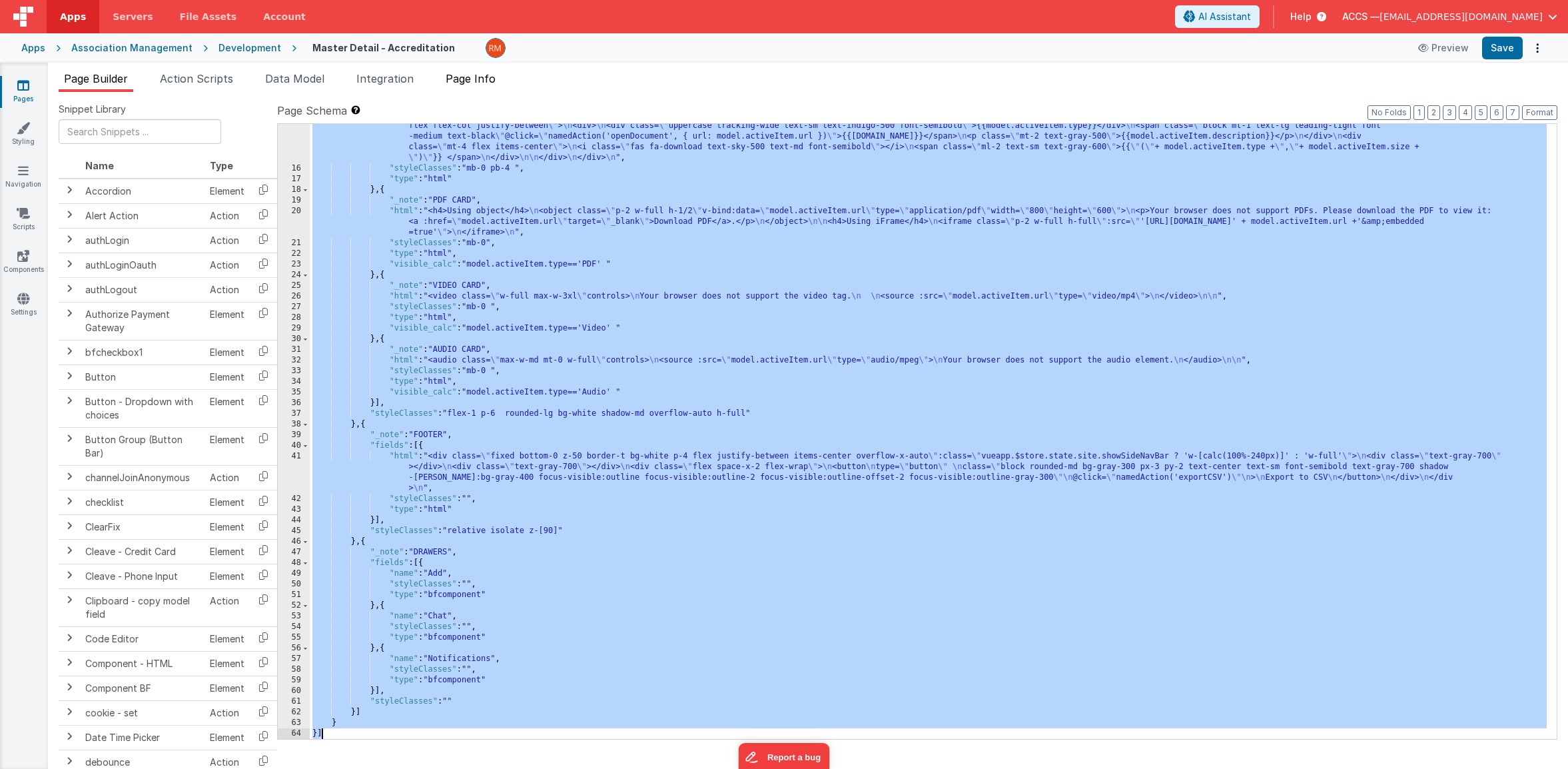
click at [492, 78] on span "Page Info" at bounding box center [470, 79] width 50 height 13
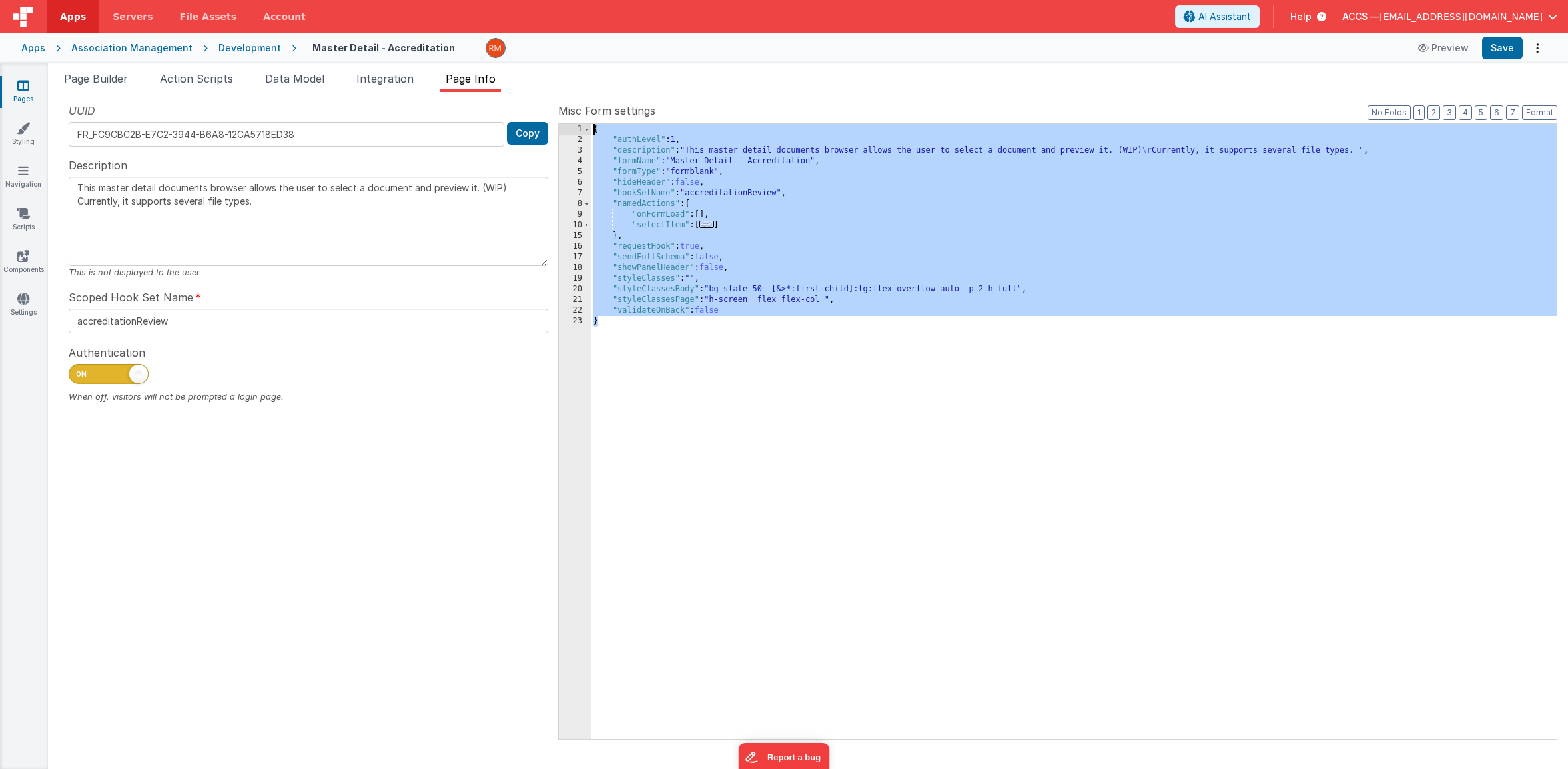
drag, startPoint x: 654, startPoint y: 367, endPoint x: 579, endPoint y: 121, distance: 257.2
click at [579, 121] on div "Misc Form settings Format 7 6 5 4 3 2 1 No Folds 1 2 3 4 5 6 7 8 9 10 15 16 17 …" at bounding box center [1058, 420] width 999 height 636
click at [112, 78] on span "Page Builder" at bounding box center [96, 79] width 64 height 13
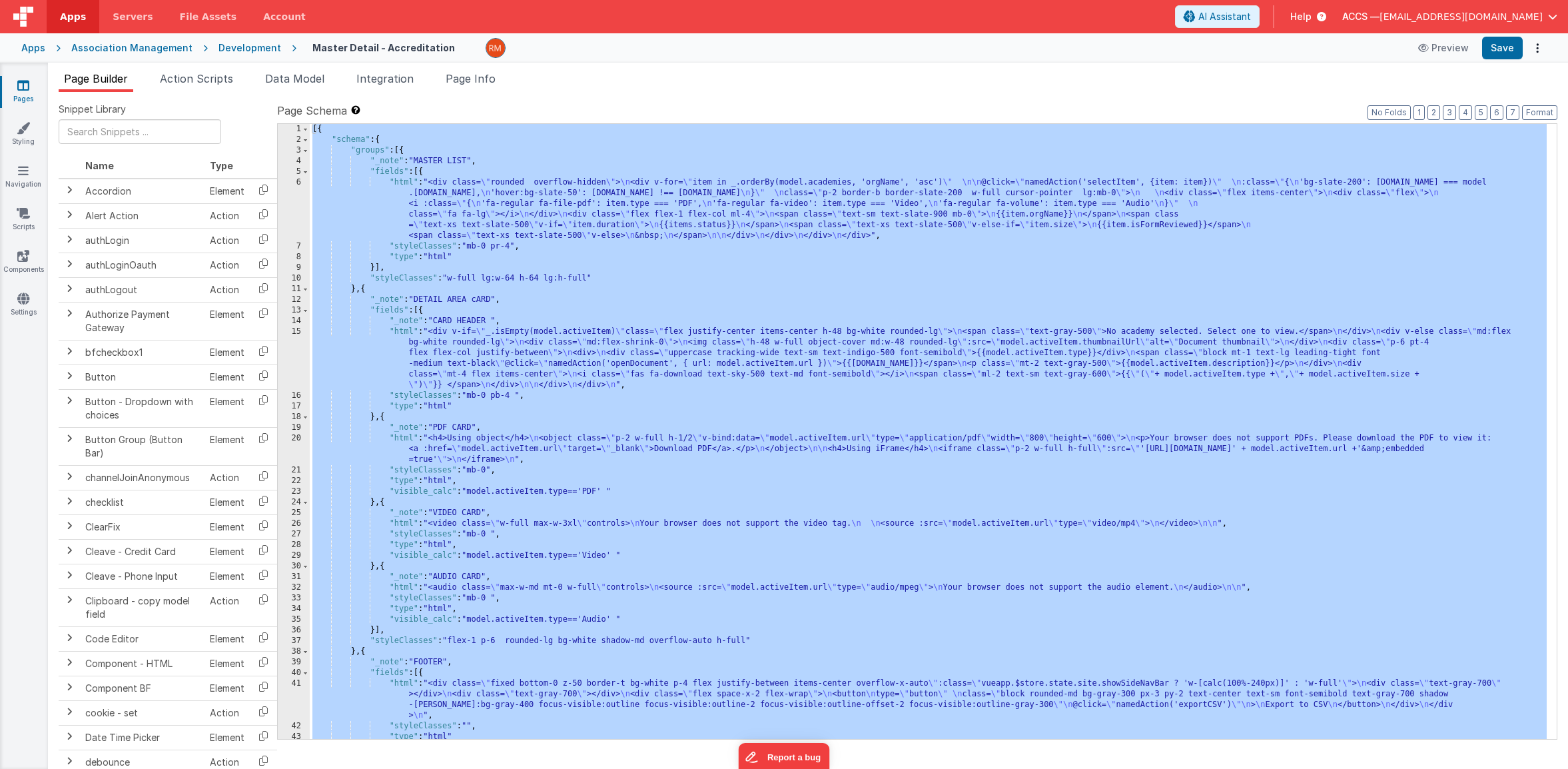
scroll to position [0, 0]
click at [490, 85] on li "Page Info" at bounding box center [470, 81] width 60 height 22
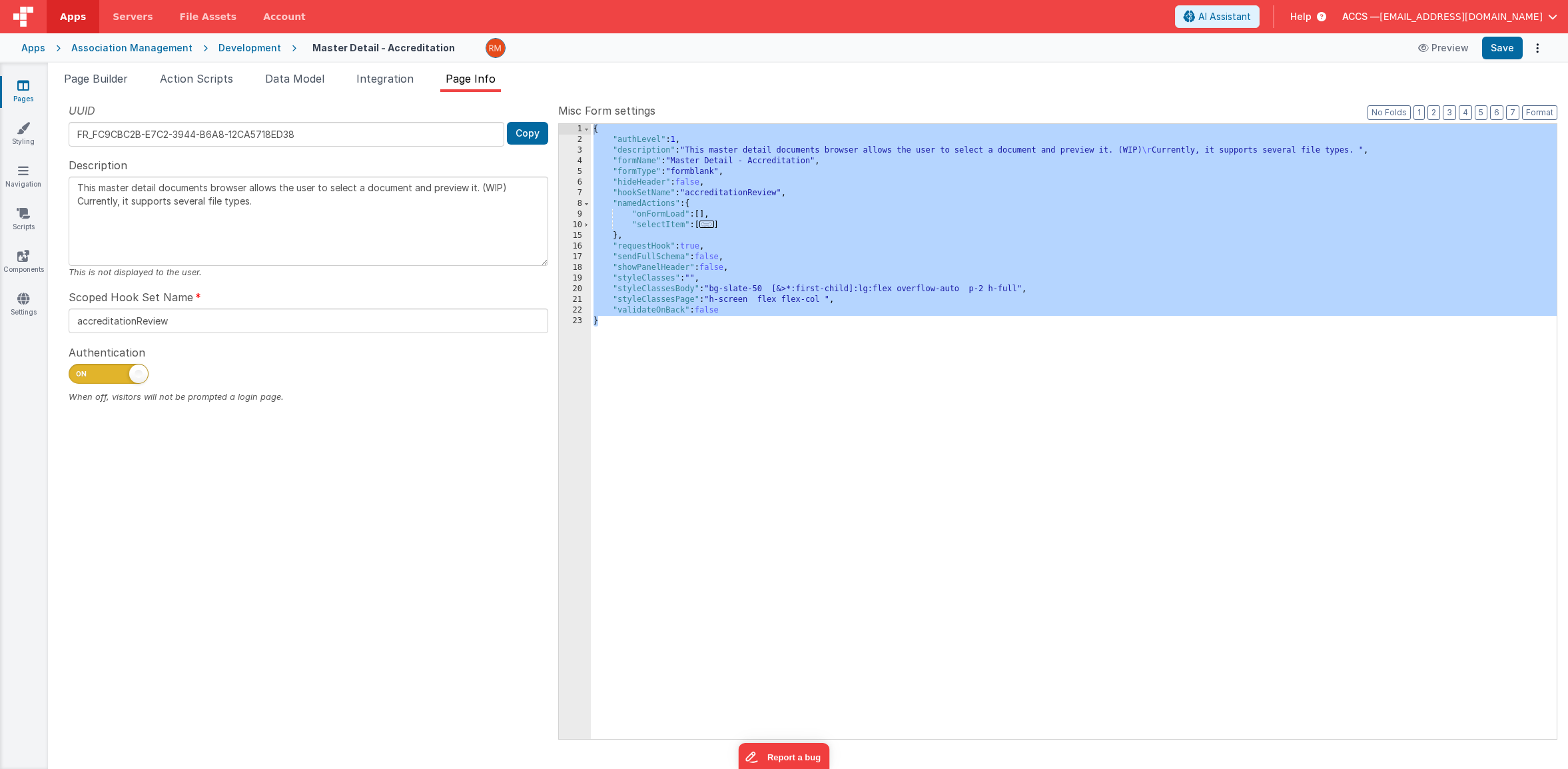
click at [819, 279] on div "{ "authLevel" : 1 , "description" : "This master detail documents browser allow…" at bounding box center [1074, 442] width 966 height 636
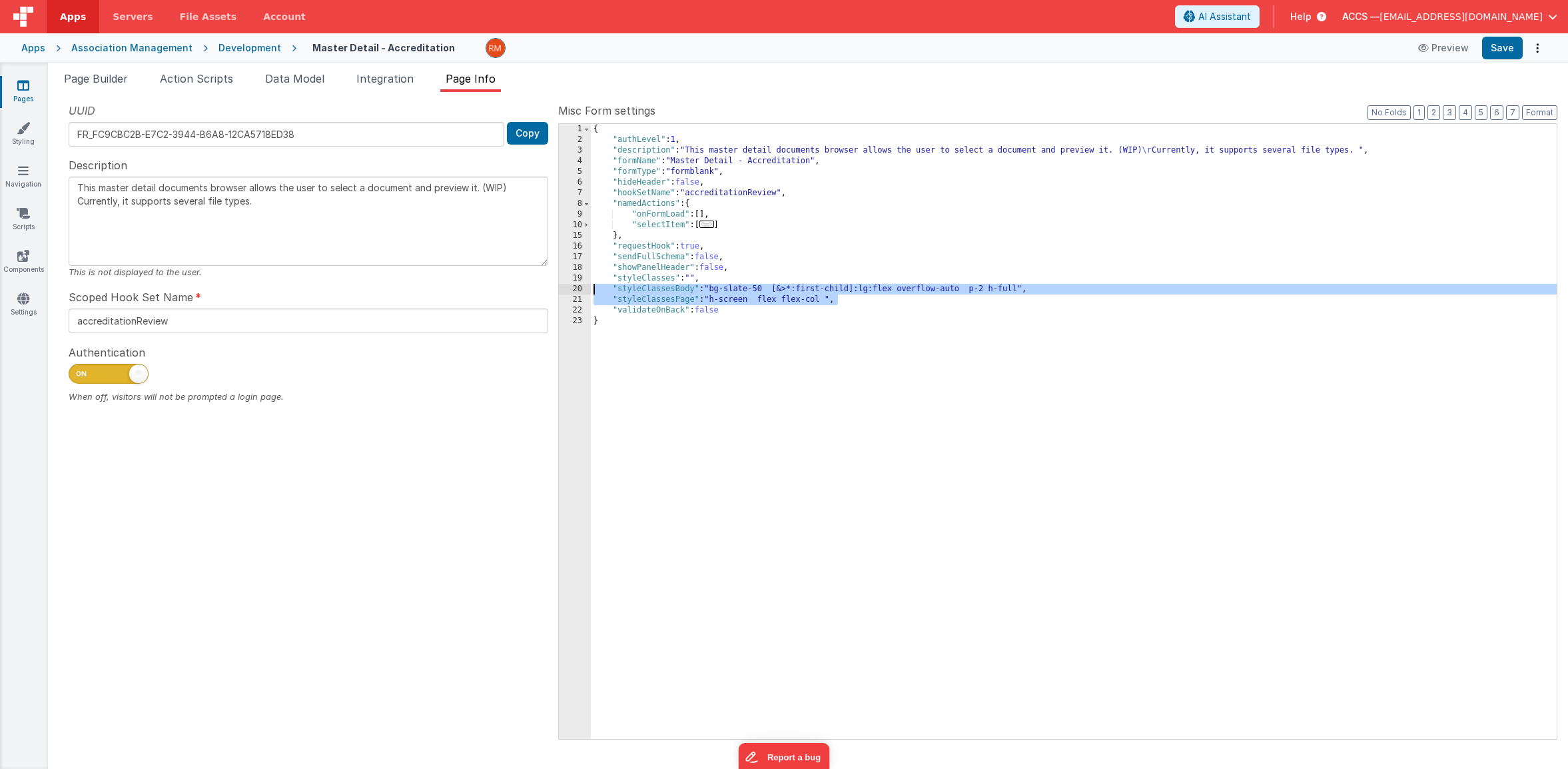
drag, startPoint x: 855, startPoint y: 298, endPoint x: 557, endPoint y: 291, distance: 298.1
click at [557, 291] on div "UUID FR_FC9CBC2B-E7C2-3944-B6A8-12CA5718ED38 Copy Description This master detai…" at bounding box center [808, 420] width 1499 height 636
type textarea "This master detail documents browser allows the user to select a document and p…"
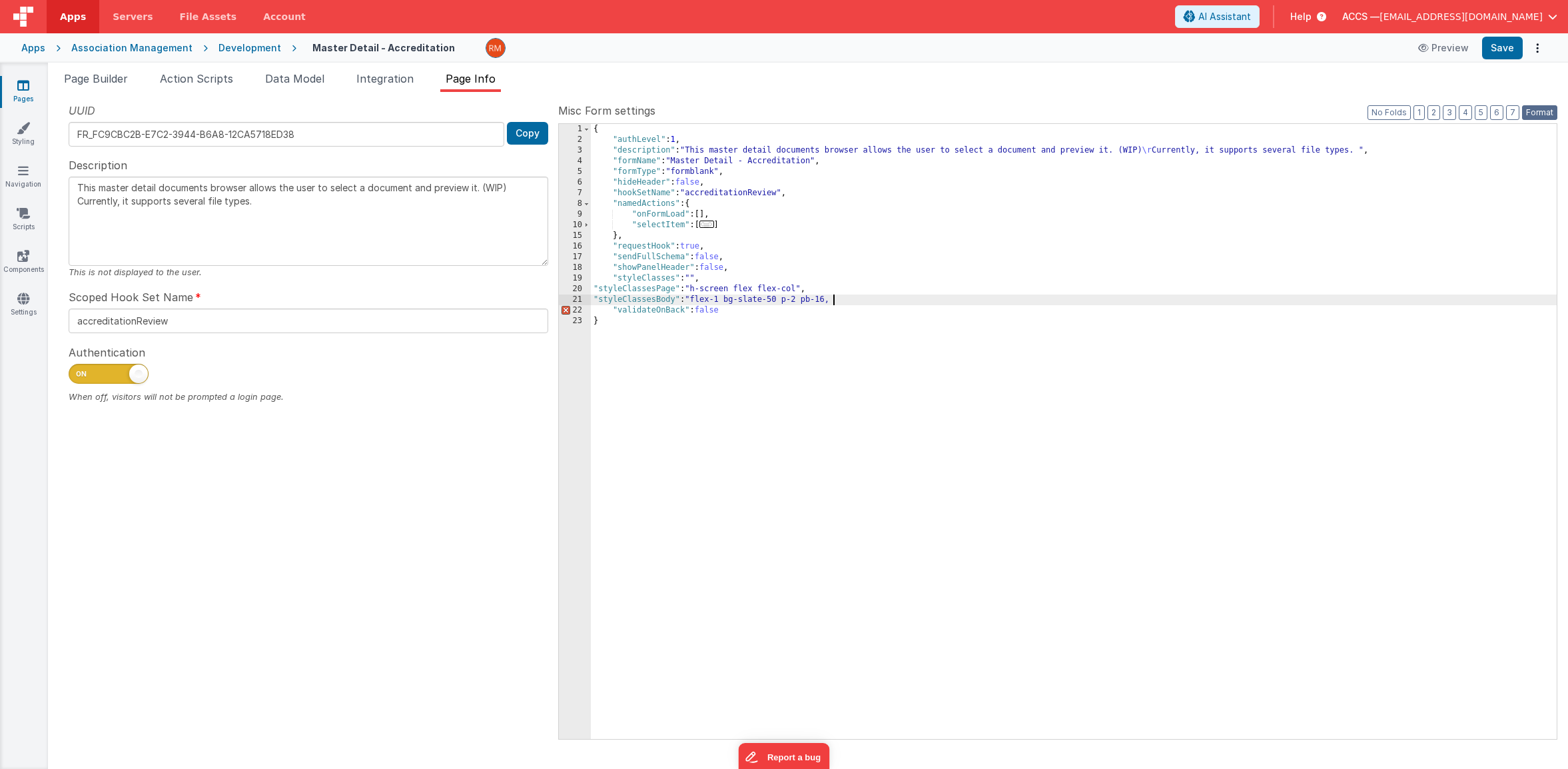
click at [1549, 115] on button "Format" at bounding box center [1540, 113] width 35 height 15
click at [593, 289] on div "{ "authLevel" : 1 , "description" : "This master detail documents browser allow…" at bounding box center [1074, 442] width 966 height 636
click at [592, 299] on div "{ "authLevel" : 1 , "description" : "This master detail documents browser allow…" at bounding box center [1074, 442] width 966 height 636
click at [739, 279] on div "{ "authLevel" : 1 , "description" : "This master detail documents browser allow…" at bounding box center [1074, 442] width 966 height 636
click at [704, 299] on div "{ "authLevel" : 1 , "description" : "This master detail documents browser allow…" at bounding box center [1074, 442] width 966 height 636
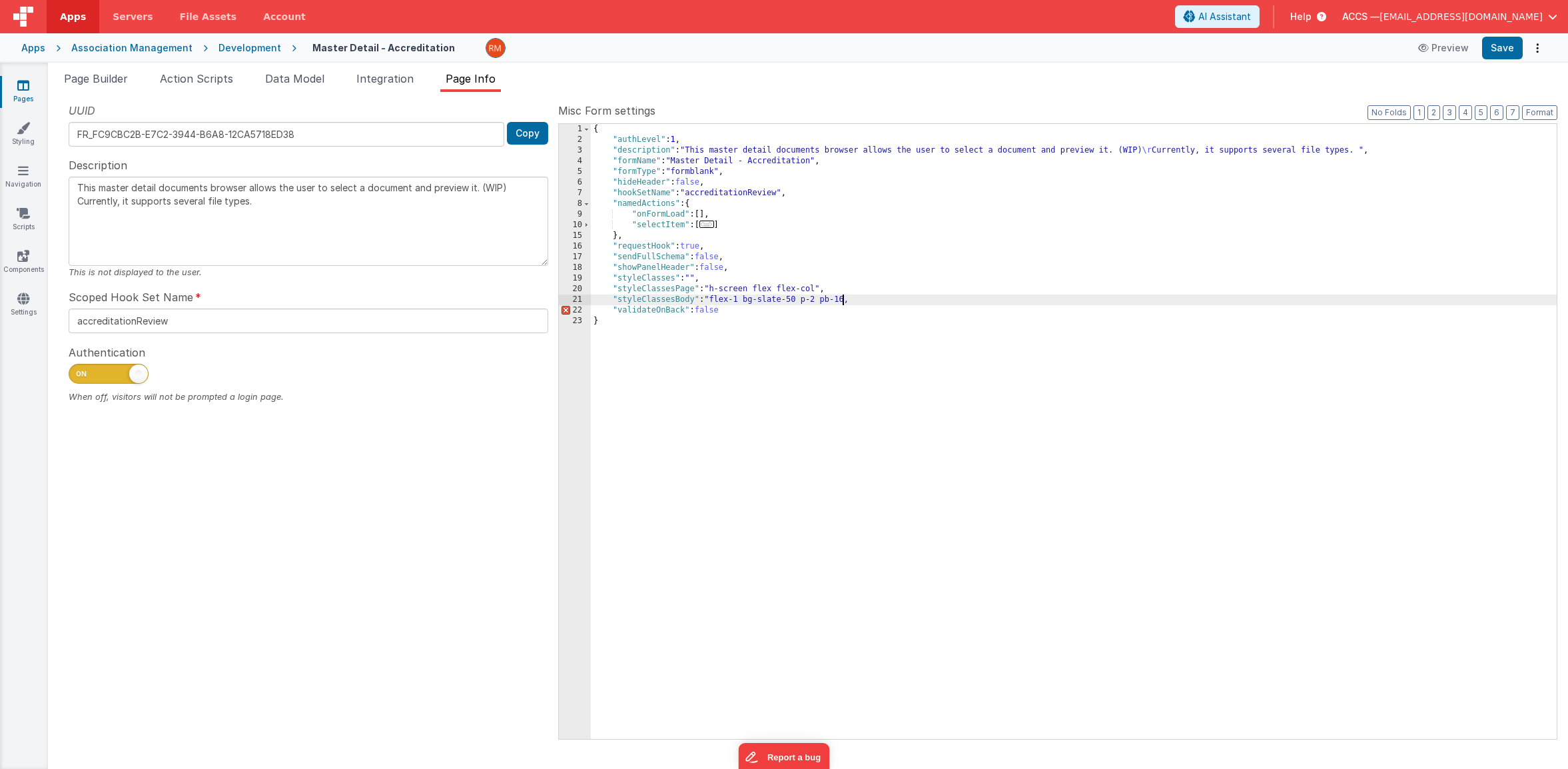
click at [845, 300] on div "{ "authLevel" : 1 , "description" : "This master detail documents browser allow…" at bounding box center [1074, 442] width 966 height 636
type textarea "This master detail documents browser allows the user to select a document and p…"
click at [1491, 57] on button "Save" at bounding box center [1502, 48] width 41 height 22
click at [116, 85] on li "Page Builder" at bounding box center [96, 81] width 75 height 22
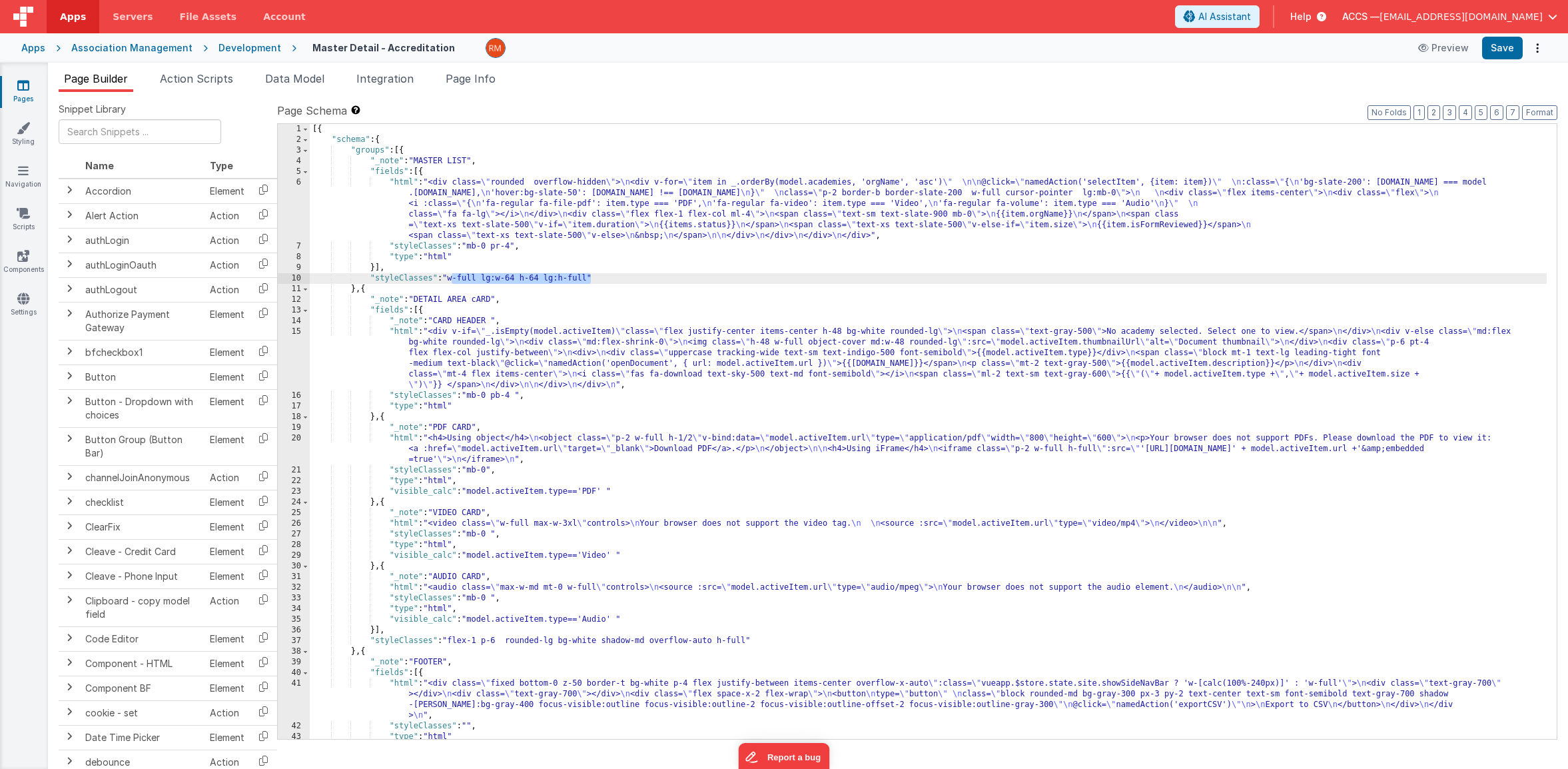
drag, startPoint x: 592, startPoint y: 279, endPoint x: 452, endPoint y: 279, distance: 140.0
click at [452, 279] on div "[{ "schema" : { "groups" : [{ "_note" : "MASTER LIST" , "fields" : [{ "html" : …" at bounding box center [929, 442] width 1237 height 636
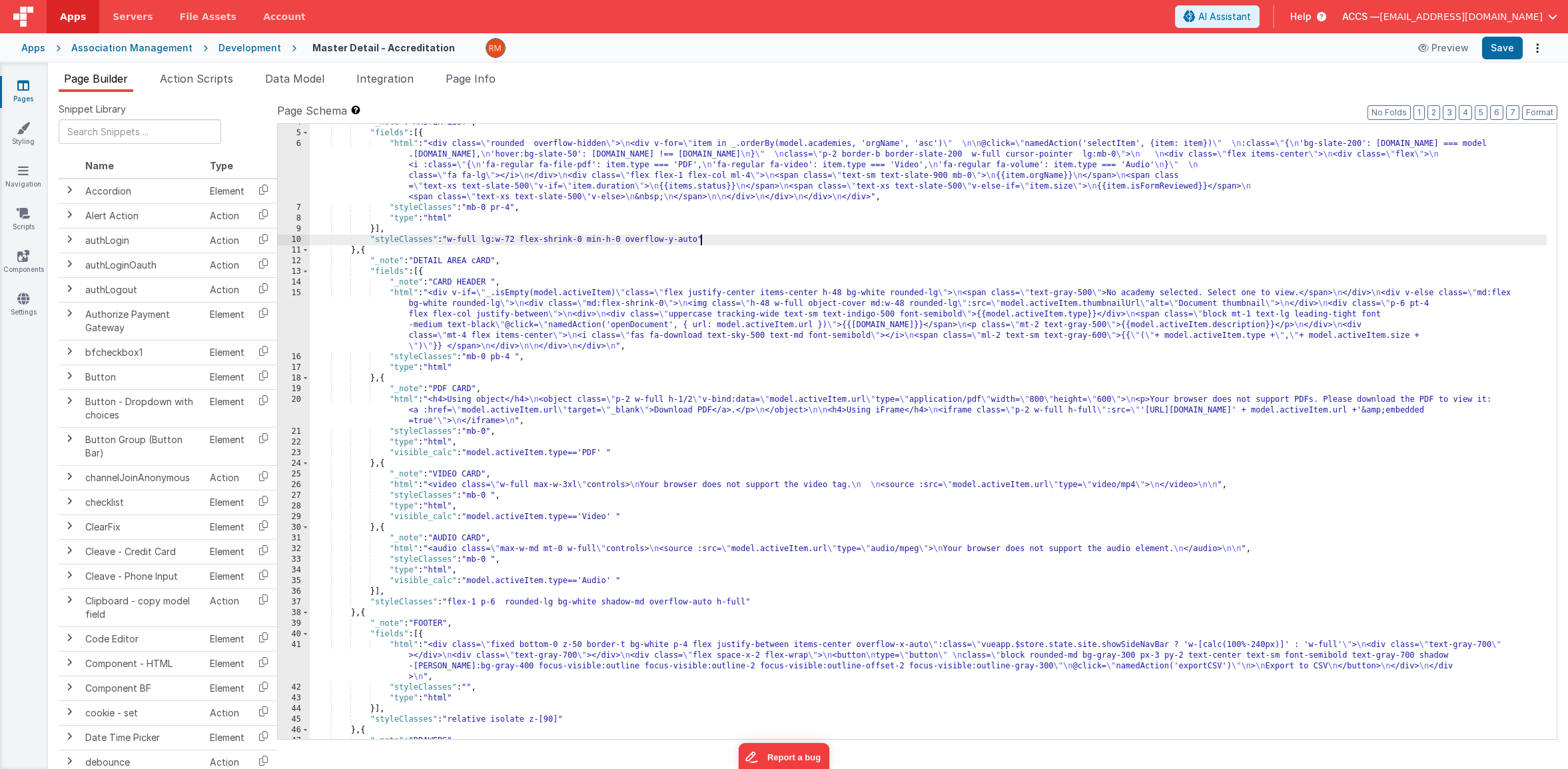
scroll to position [72, 0]
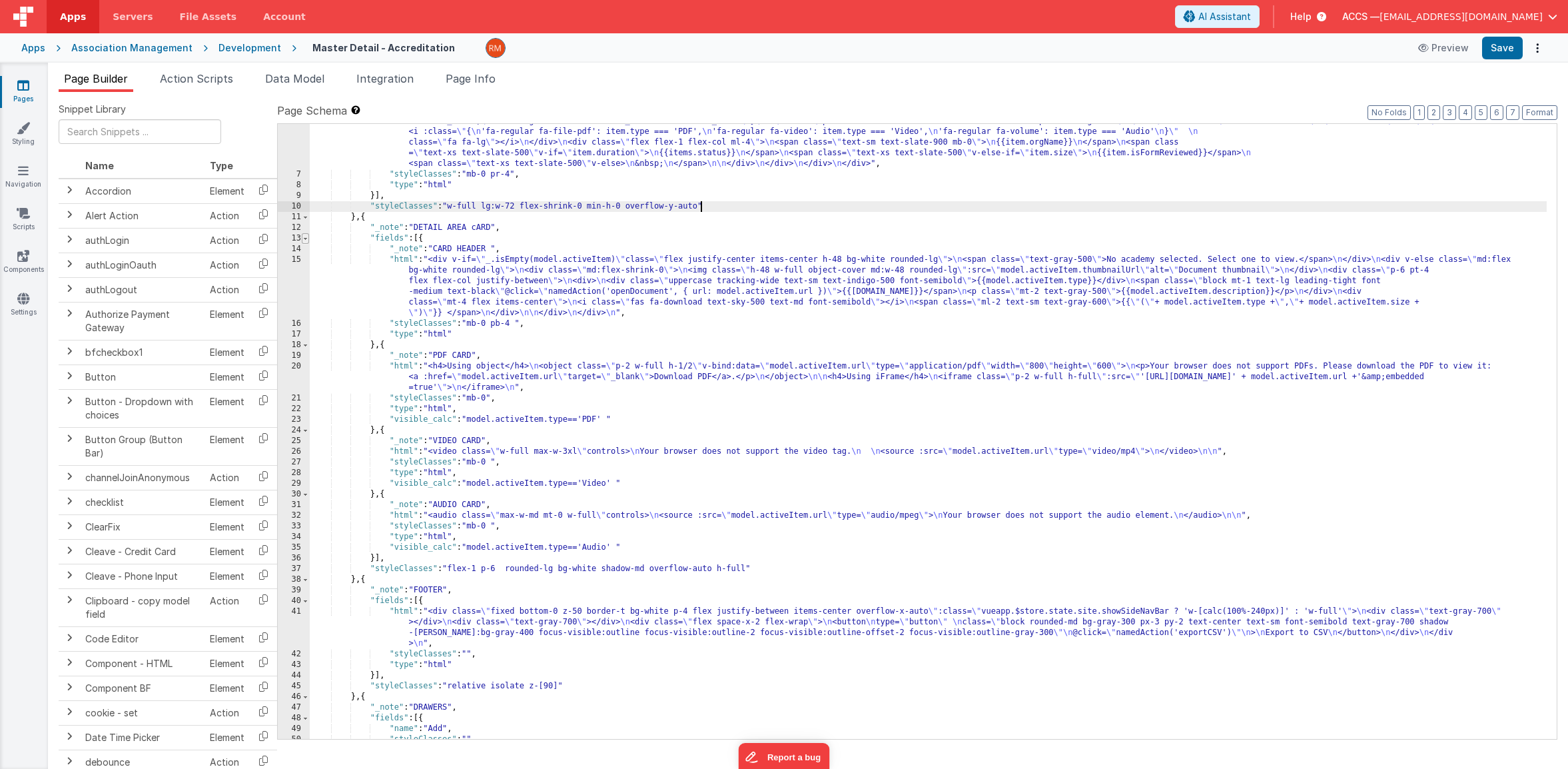
click at [303, 241] on span at bounding box center [306, 238] width 7 height 10
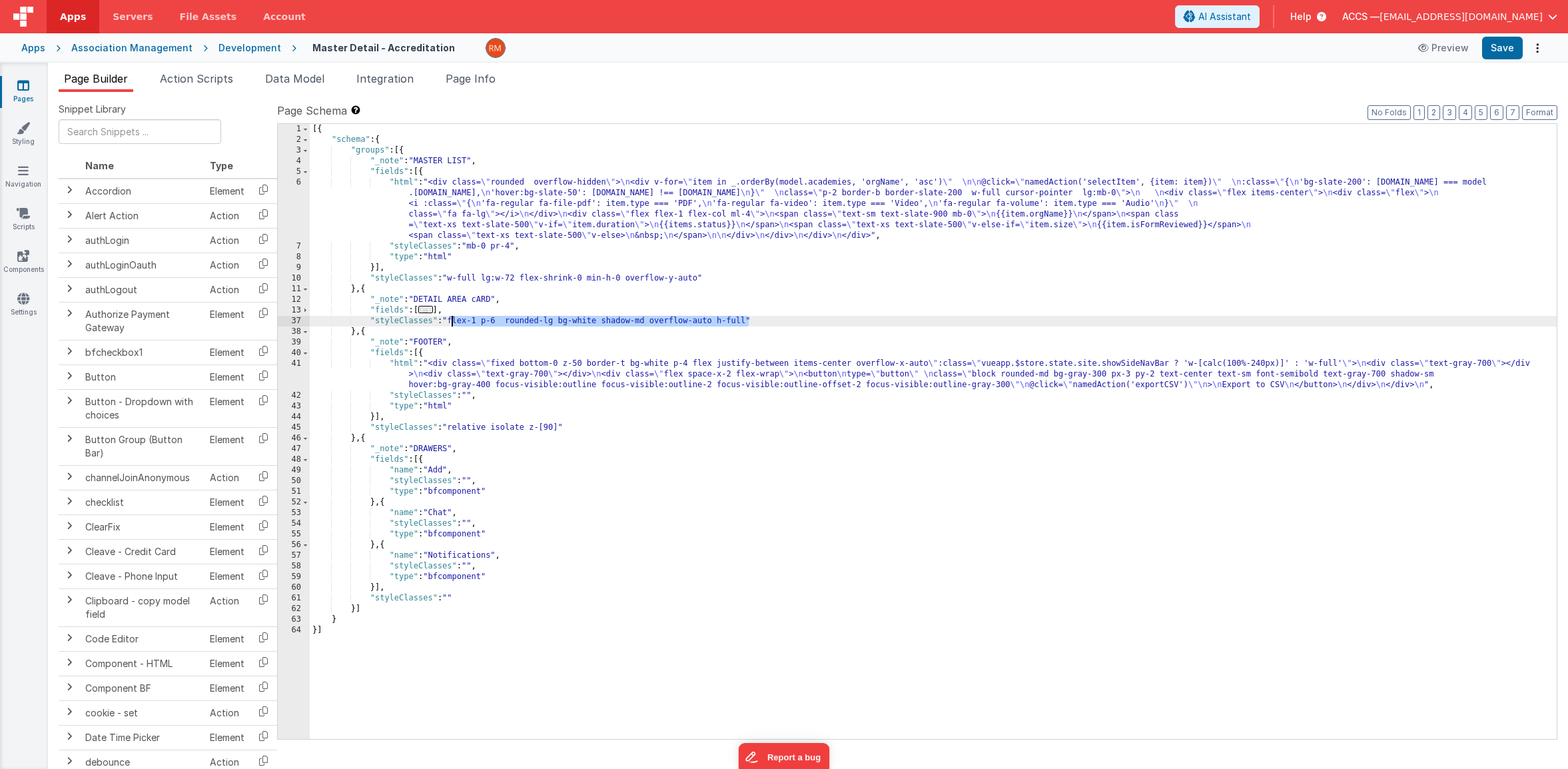
drag, startPoint x: 750, startPoint y: 322, endPoint x: 452, endPoint y: 319, distance: 298.0
click at [452, 319] on div "[{ "schema" : { "groups" : [{ "_note" : "MASTER LIST" , "fields" : [{ "html" : …" at bounding box center [933, 442] width 1247 height 636
click at [1511, 56] on button "Save" at bounding box center [1502, 48] width 41 height 22
click at [496, 83] on span "Page Info" at bounding box center [470, 79] width 50 height 13
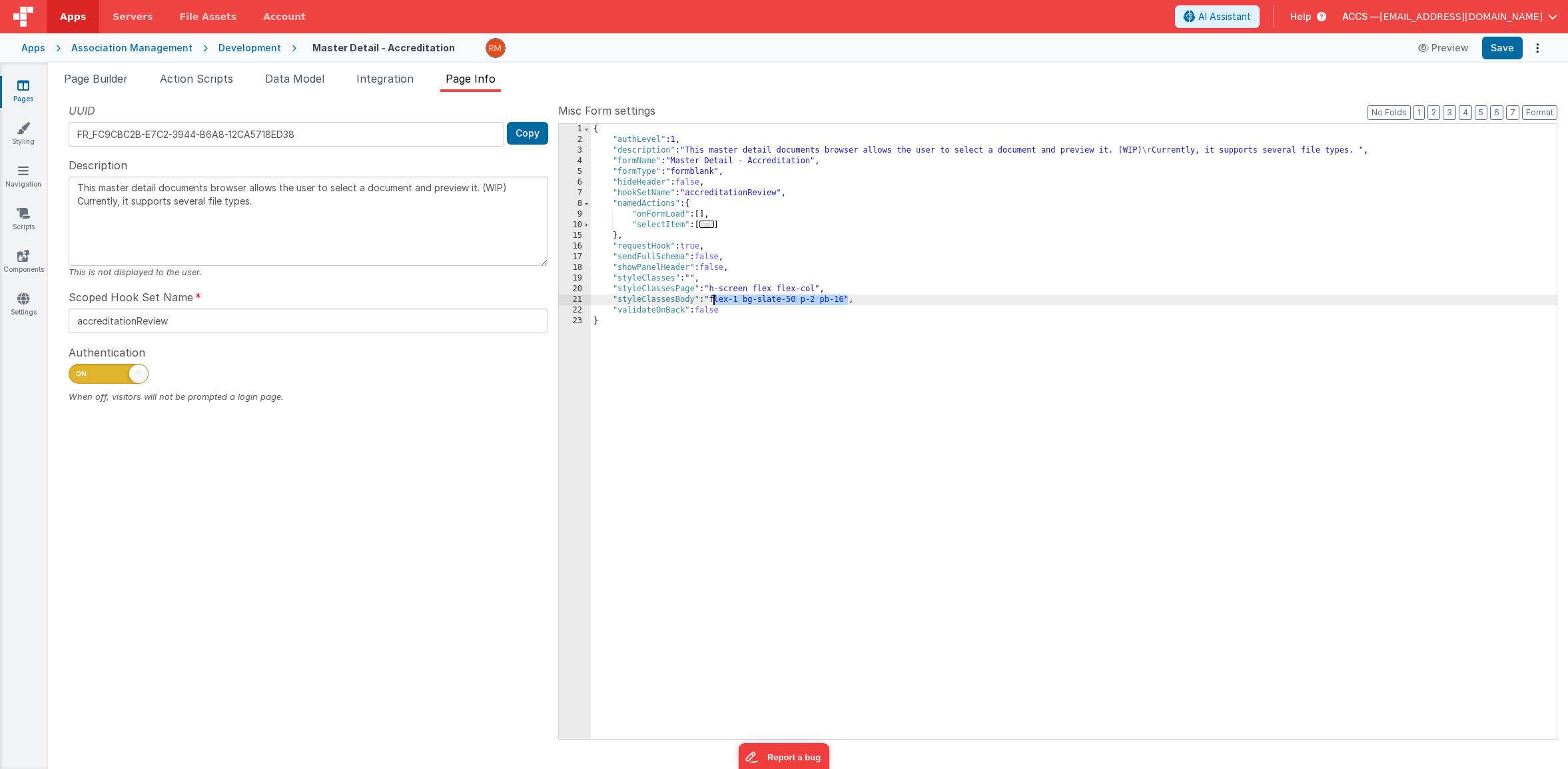
drag, startPoint x: 850, startPoint y: 299, endPoint x: 714, endPoint y: 298, distance: 136.0
click at [714, 298] on div "{ "authLevel" : 1 , "description" : "This master detail documents browser allow…" at bounding box center [1074, 442] width 966 height 636
type textarea "This master detail documents browser allows the user to select a document and p…"
click at [1505, 46] on button "Save" at bounding box center [1502, 48] width 41 height 22
click at [106, 79] on span "Page Builder" at bounding box center [96, 79] width 64 height 13
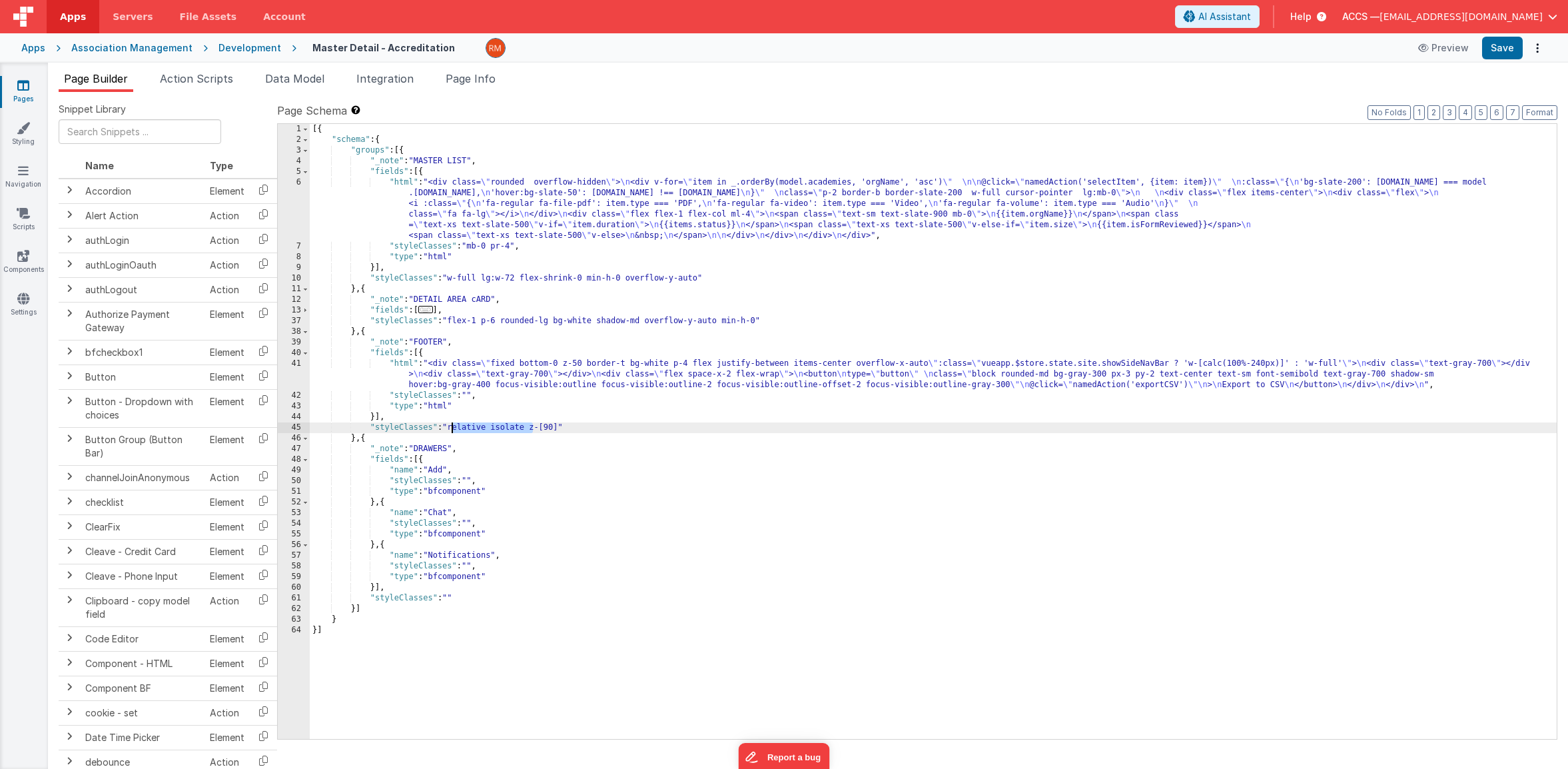
drag, startPoint x: 531, startPoint y: 428, endPoint x: 453, endPoint y: 428, distance: 78.0
click at [453, 428] on div "[{ "schema" : { "groups" : [{ "_note" : "MASTER LIST" , "fields" : [{ "html" : …" at bounding box center [933, 442] width 1247 height 636
click at [1501, 55] on button "Save" at bounding box center [1502, 48] width 41 height 22
click at [430, 311] on span "..." at bounding box center [426, 309] width 15 height 7
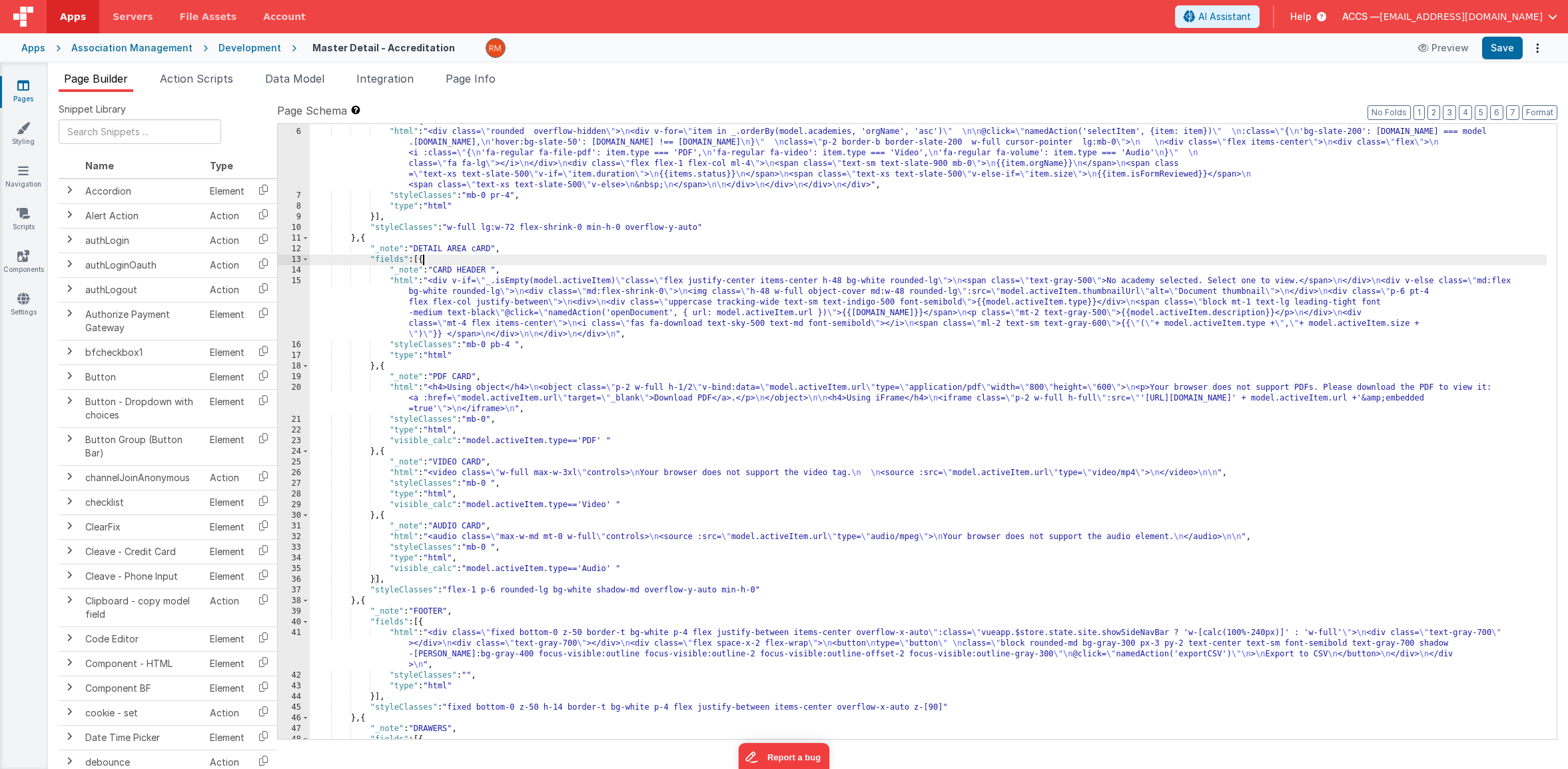
scroll to position [51, 0]
click at [405, 280] on div ""fields" : [{ "html" : "<div class= \" rounded overflow-hidden \" > \n <div v-f…" at bounding box center [929, 434] width 1237 height 636
click at [297, 281] on div "15" at bounding box center [294, 308] width 32 height 64
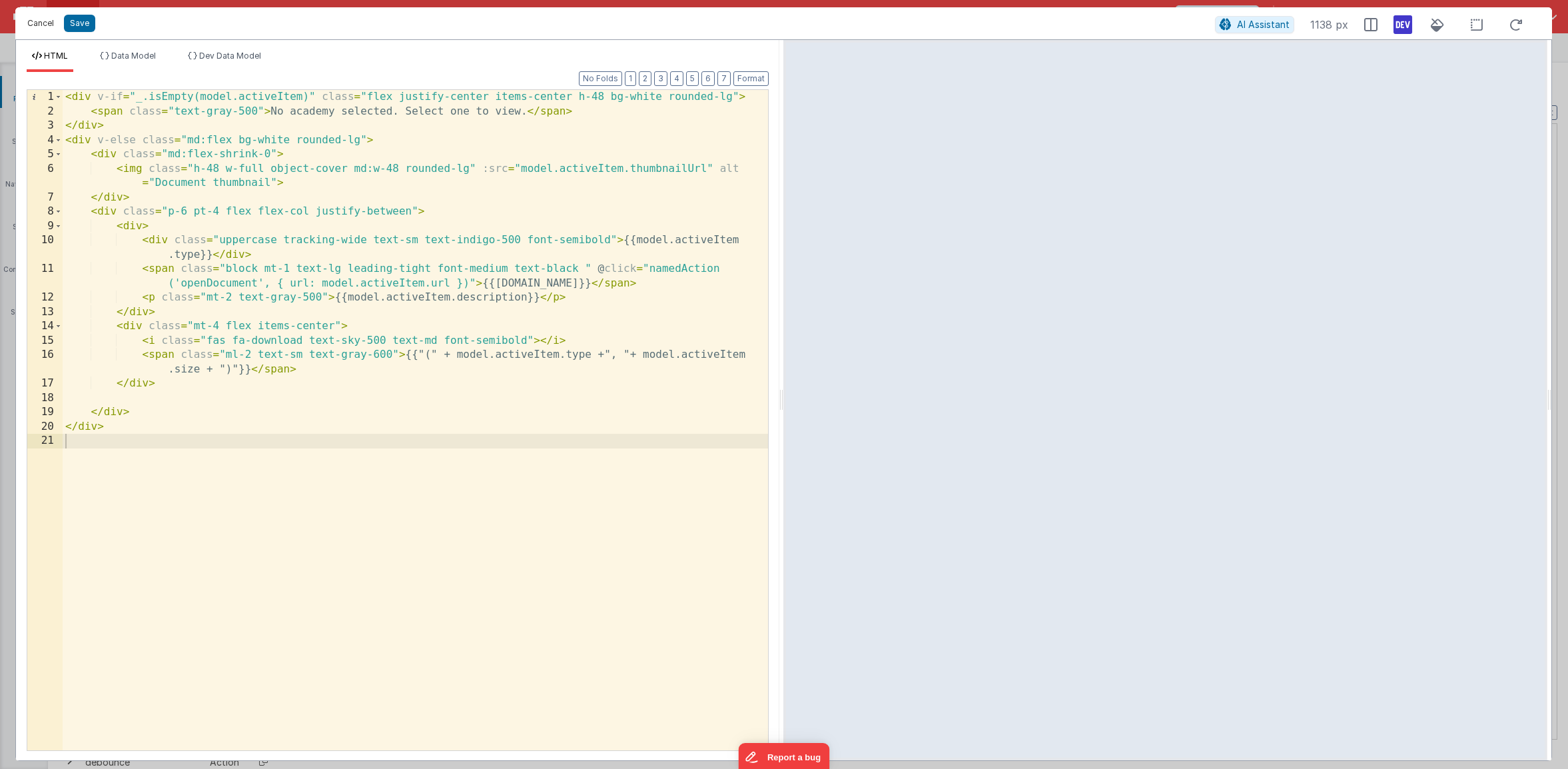
click at [49, 24] on button "Cancel" at bounding box center [41, 23] width 40 height 19
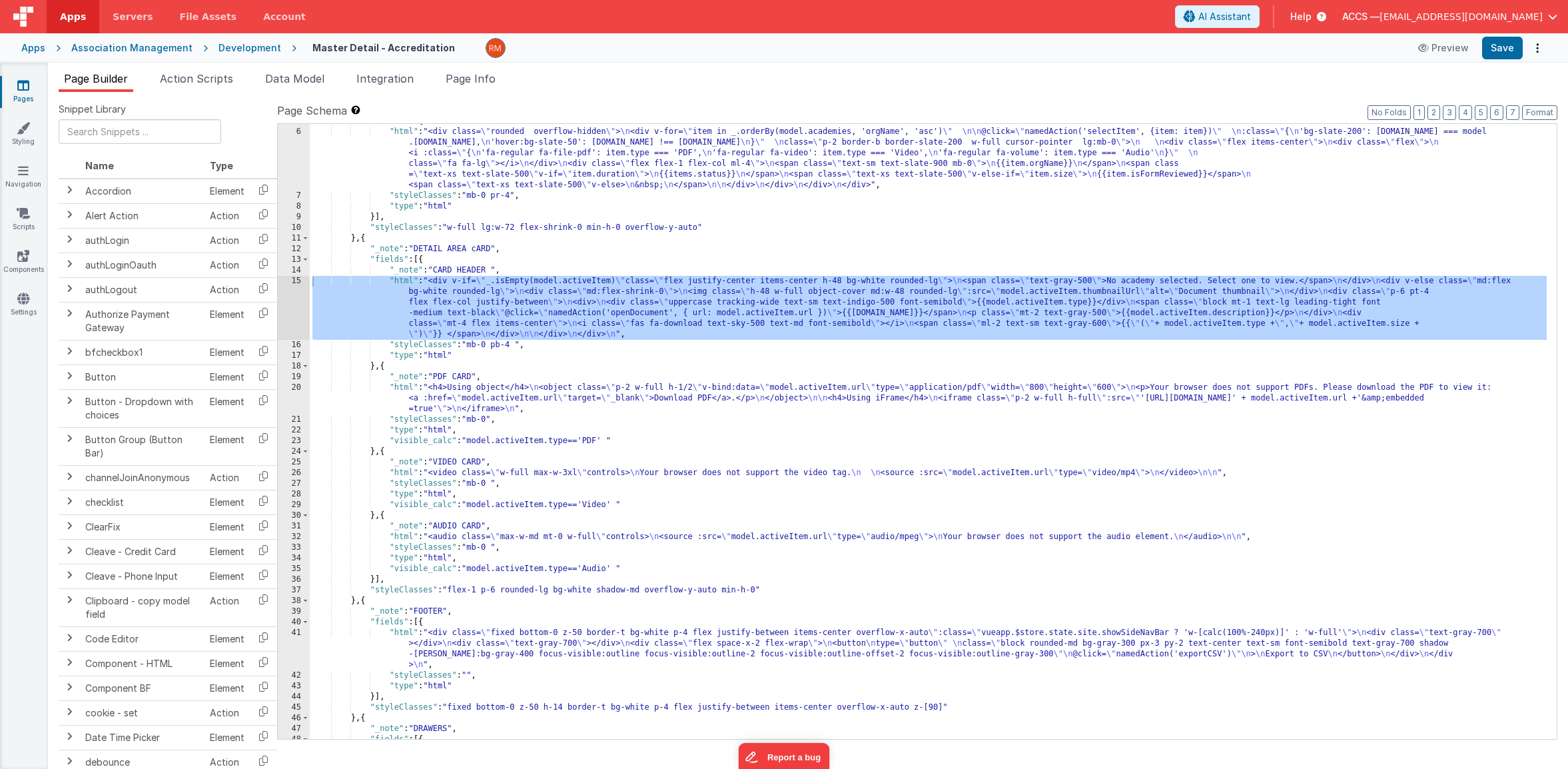
click at [32, 91] on link "Pages" at bounding box center [23, 92] width 48 height 27
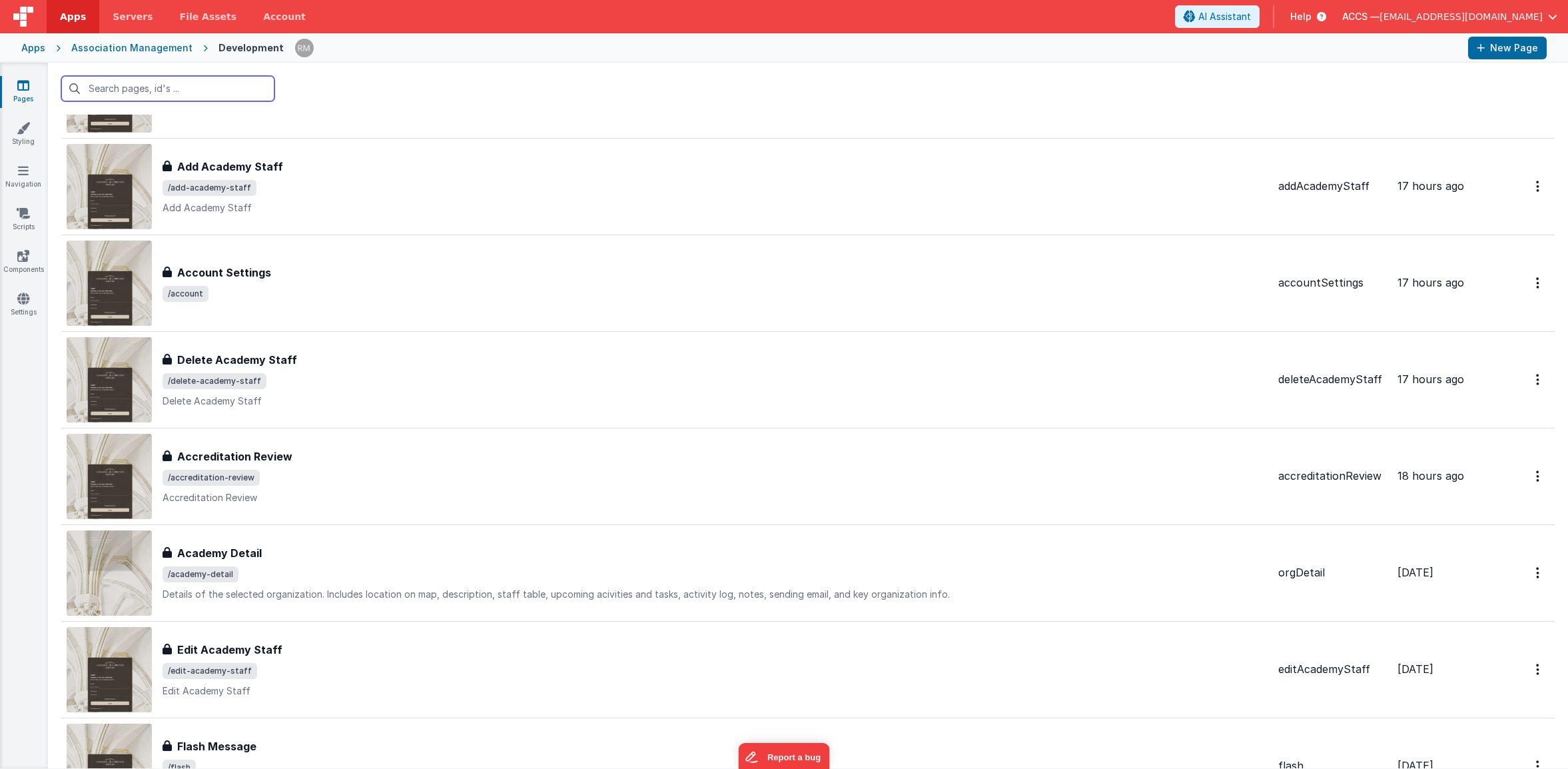
scroll to position [1290, 0]
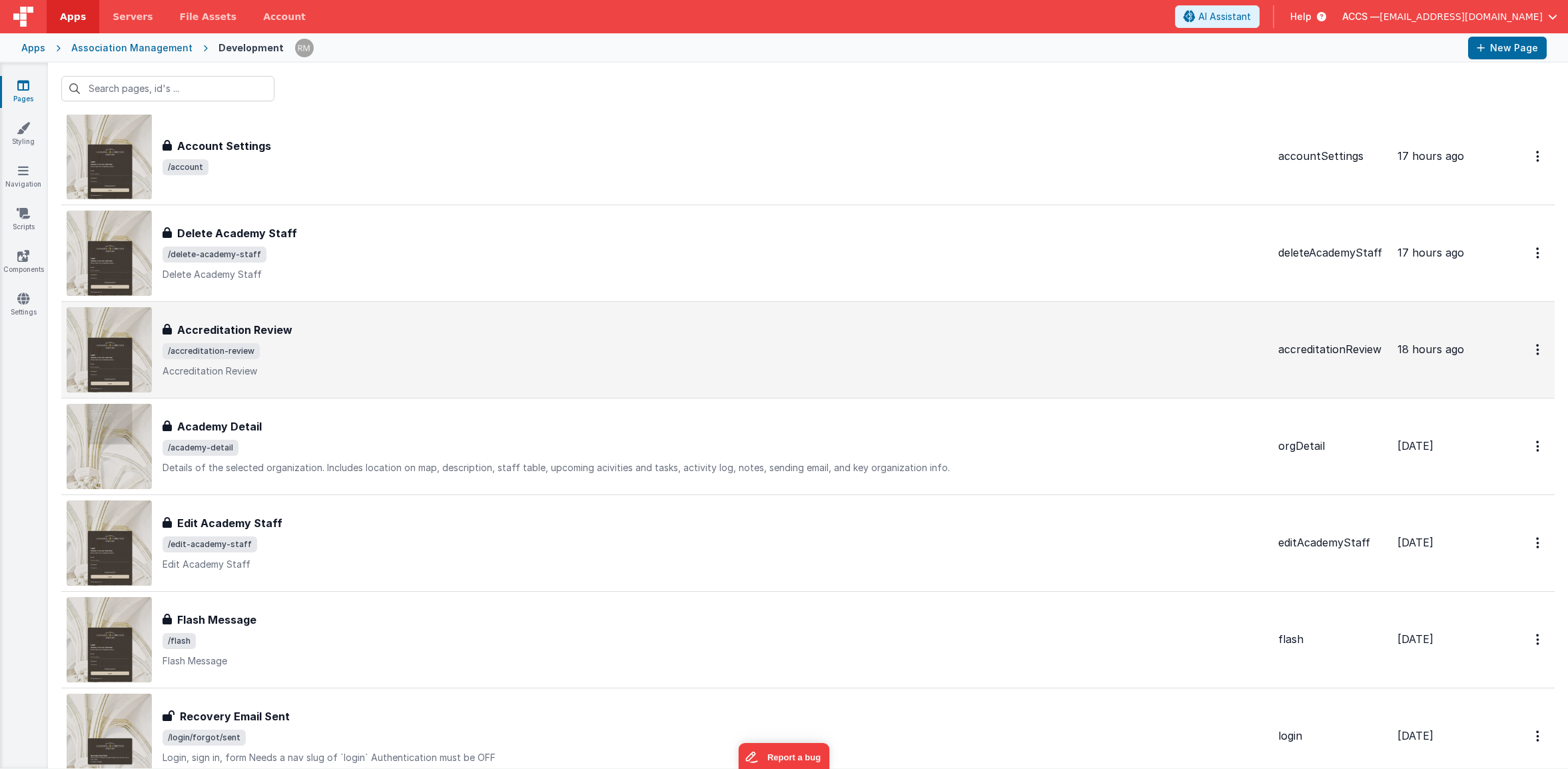
click at [397, 369] on p "Accreditation Review" at bounding box center [715, 371] width 1105 height 13
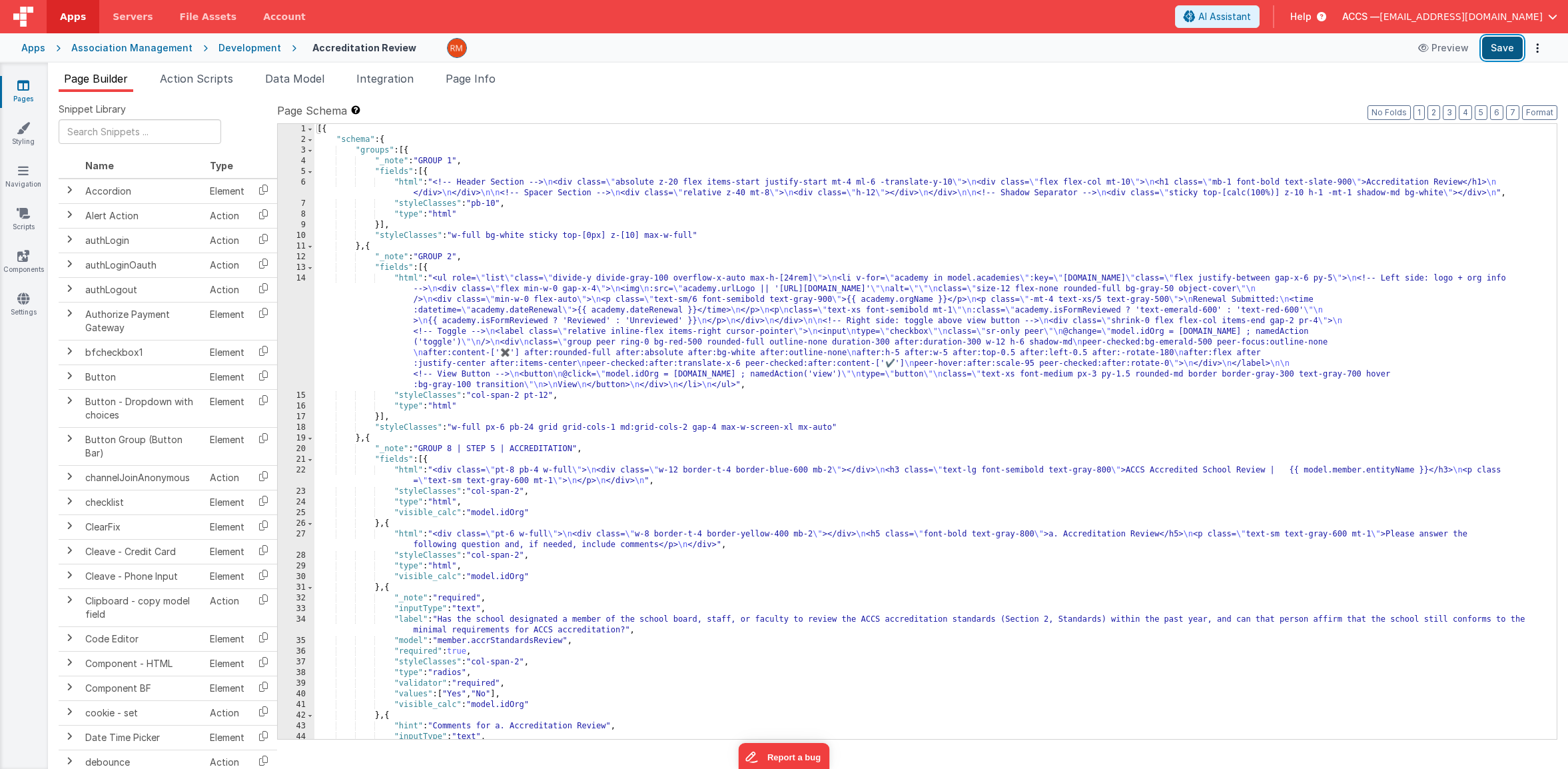
click at [1511, 55] on button "Save" at bounding box center [1502, 48] width 41 height 22
click at [30, 101] on link "Pages" at bounding box center [23, 92] width 48 height 27
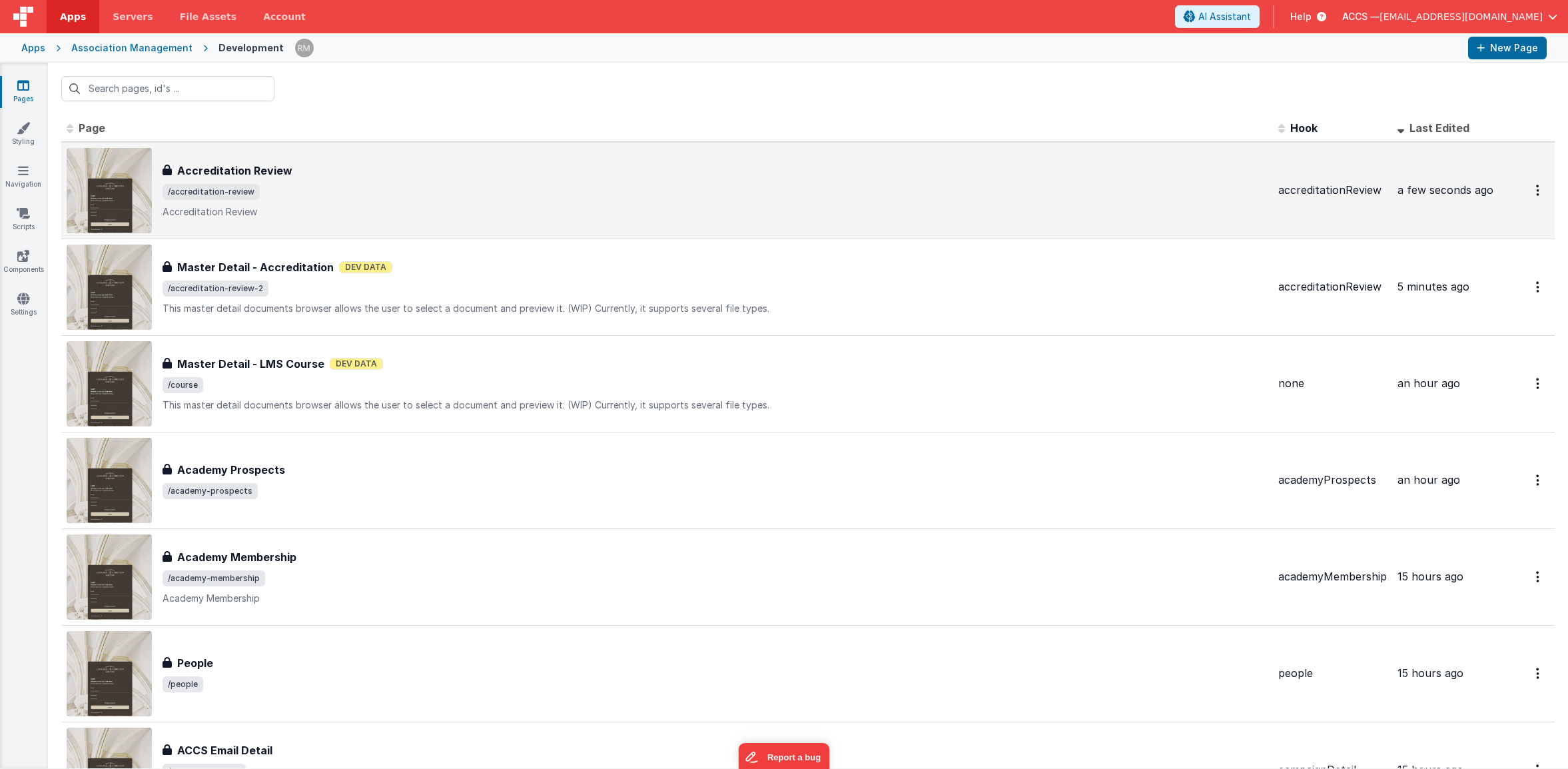
click at [329, 202] on div "Accreditation Review Accreditation Review /accreditation-review Accreditation R…" at bounding box center [715, 190] width 1105 height 56
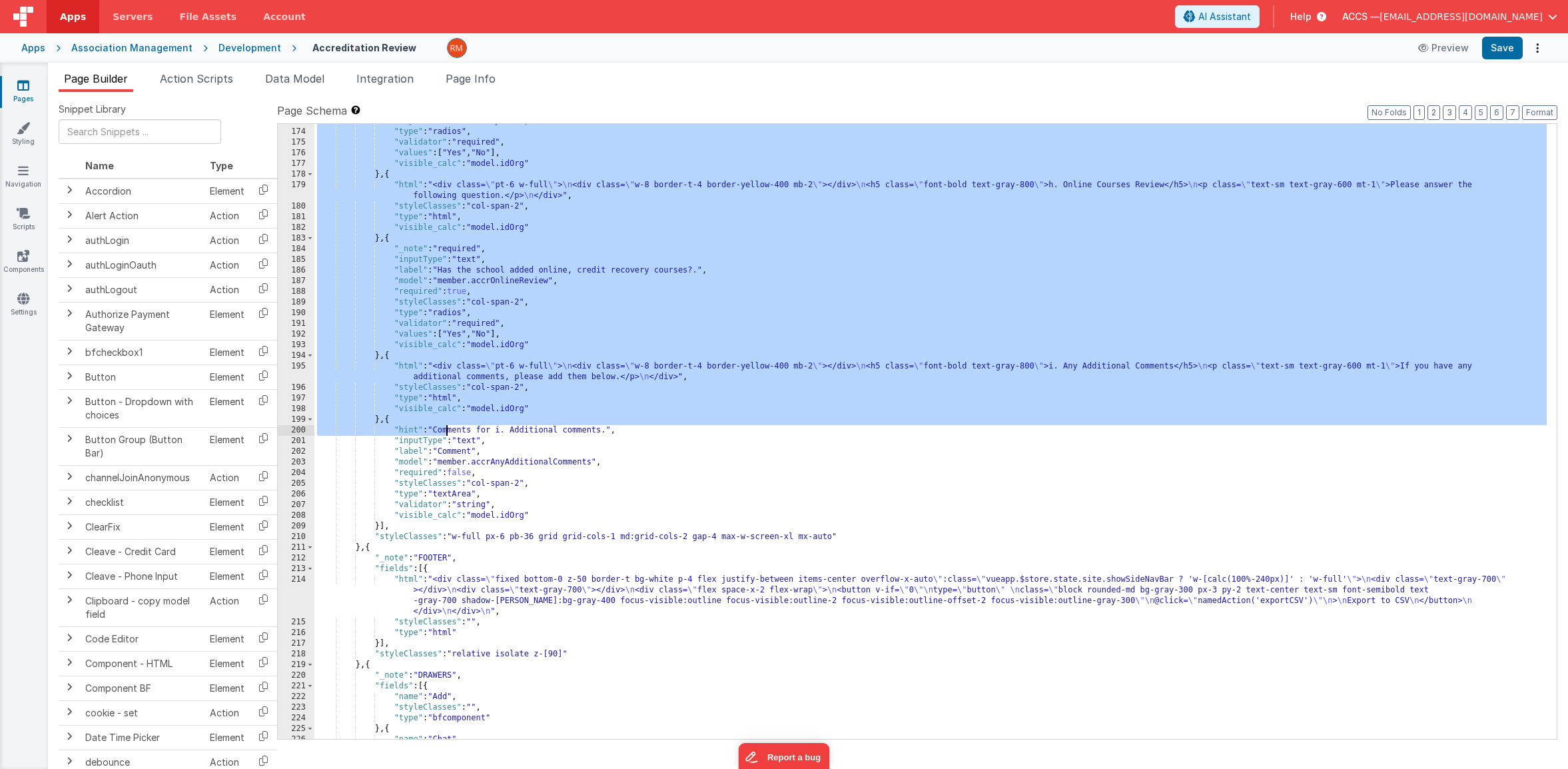
scroll to position [2094, 0]
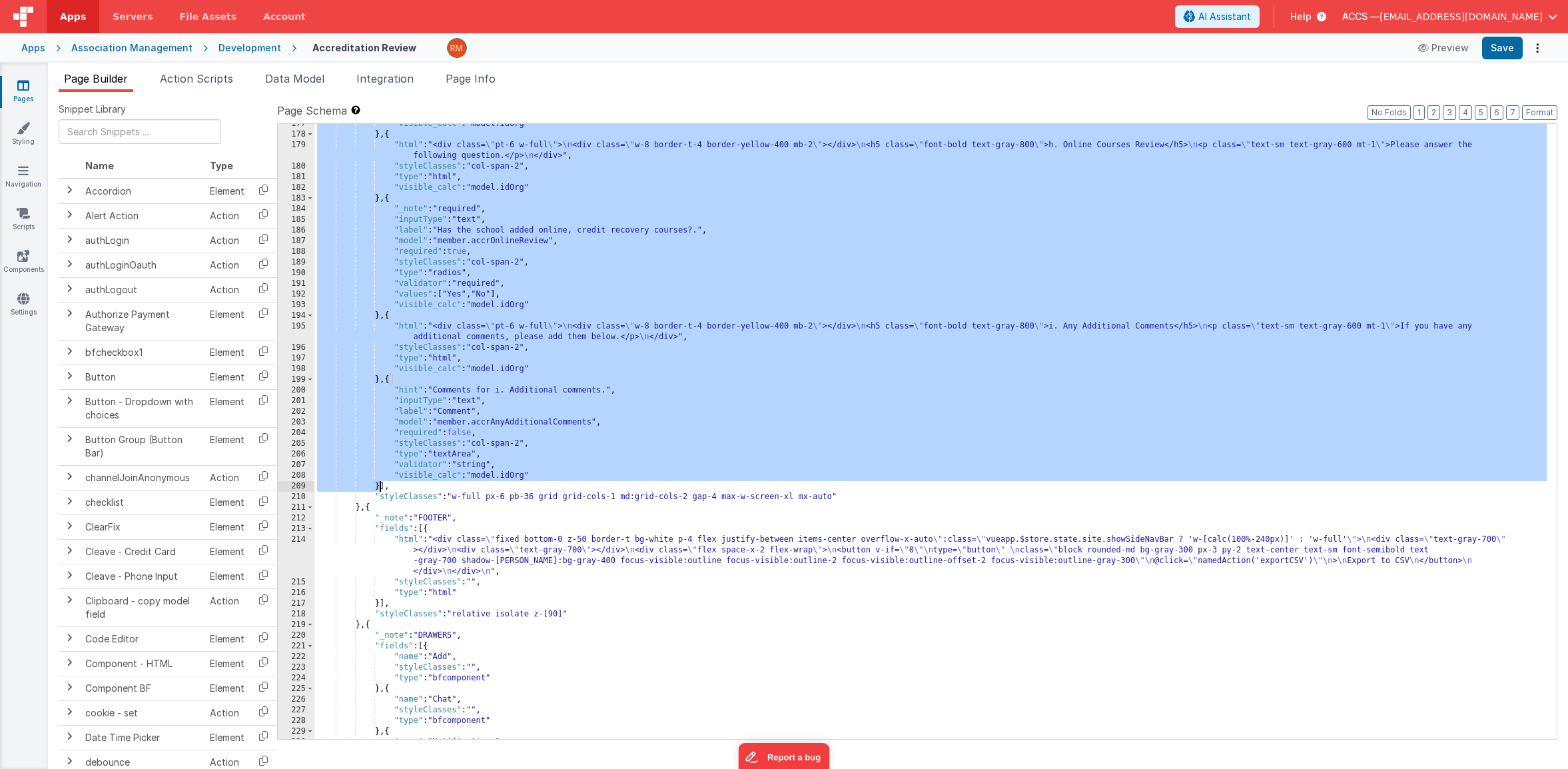
drag, startPoint x: 428, startPoint y: 290, endPoint x: 379, endPoint y: 483, distance: 199.1
click at [379, 483] on div ""visible_calc" : "model.idOrg" } , { "html" : "<div class= \" pt-6 w-full \" > …" at bounding box center [931, 437] width 1233 height 636
click at [18, 95] on link "Pages" at bounding box center [23, 92] width 48 height 27
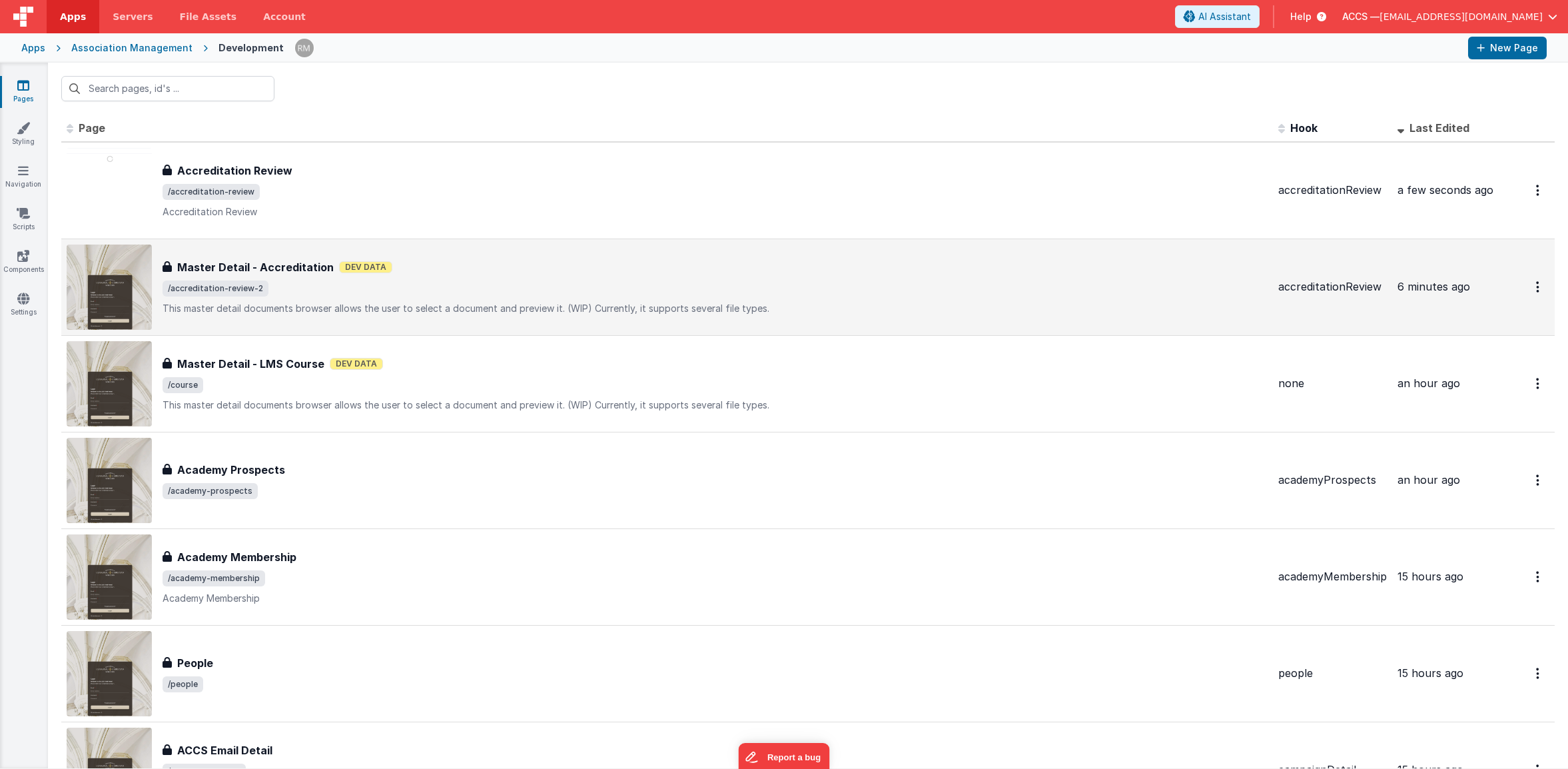
click at [338, 285] on span "/accreditation-review-2" at bounding box center [715, 288] width 1105 height 16
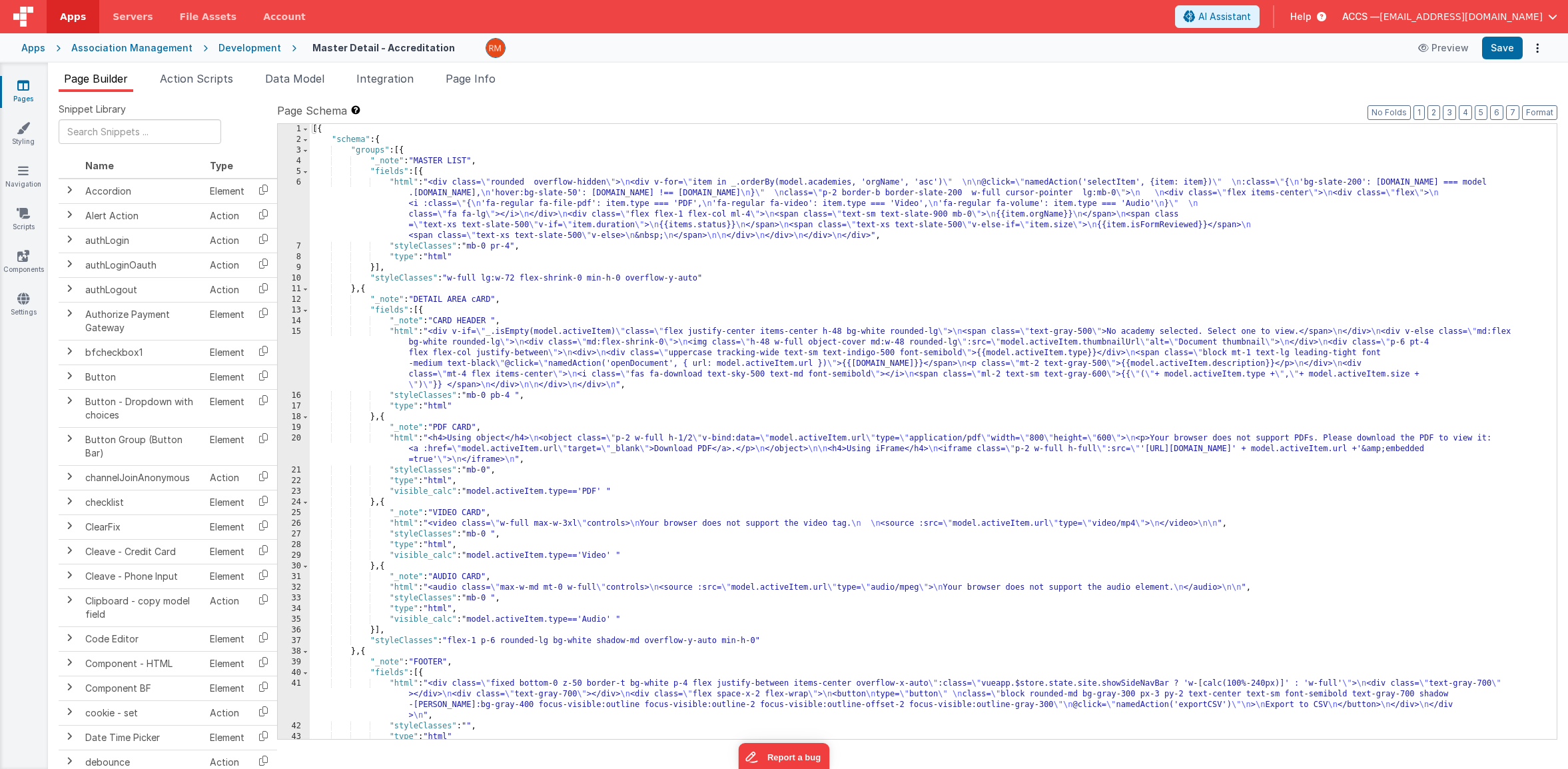
click at [402, 181] on div "[{ "schema" : { "groups" : [{ "_note" : "MASTER LIST" , "fields" : [{ "html" : …" at bounding box center [929, 442] width 1237 height 636
click at [297, 183] on div "6" at bounding box center [294, 209] width 32 height 64
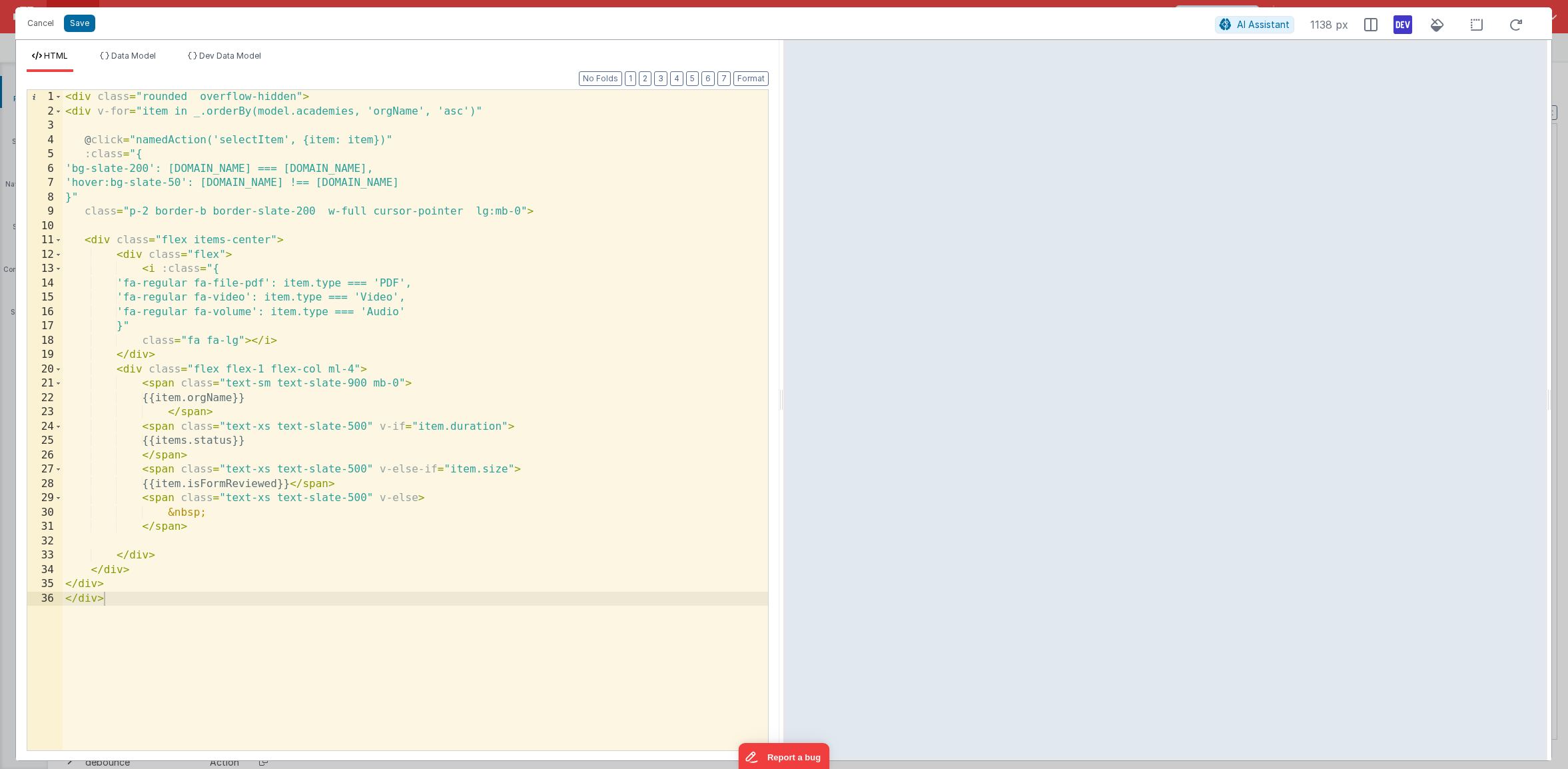
click at [45, 34] on div "Cancel Save AI Assistant 1138 px" at bounding box center [784, 23] width 1537 height 32
click at [46, 31] on button "Cancel" at bounding box center [41, 23] width 40 height 19
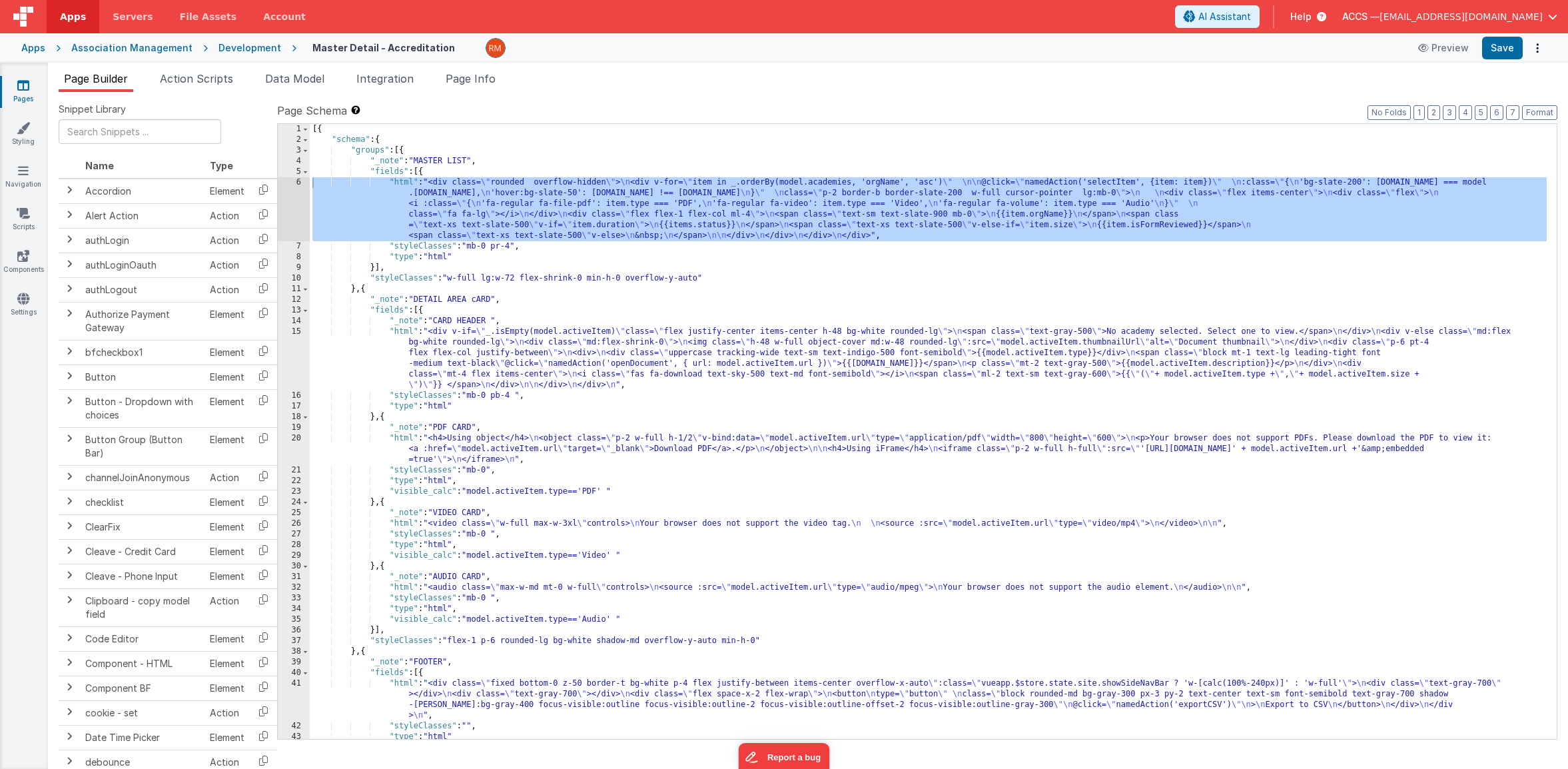
click at [401, 331] on div "[{ "schema" : { "groups" : [{ "_note" : "MASTER LIST" , "fields" : [{ "html" : …" at bounding box center [929, 442] width 1237 height 636
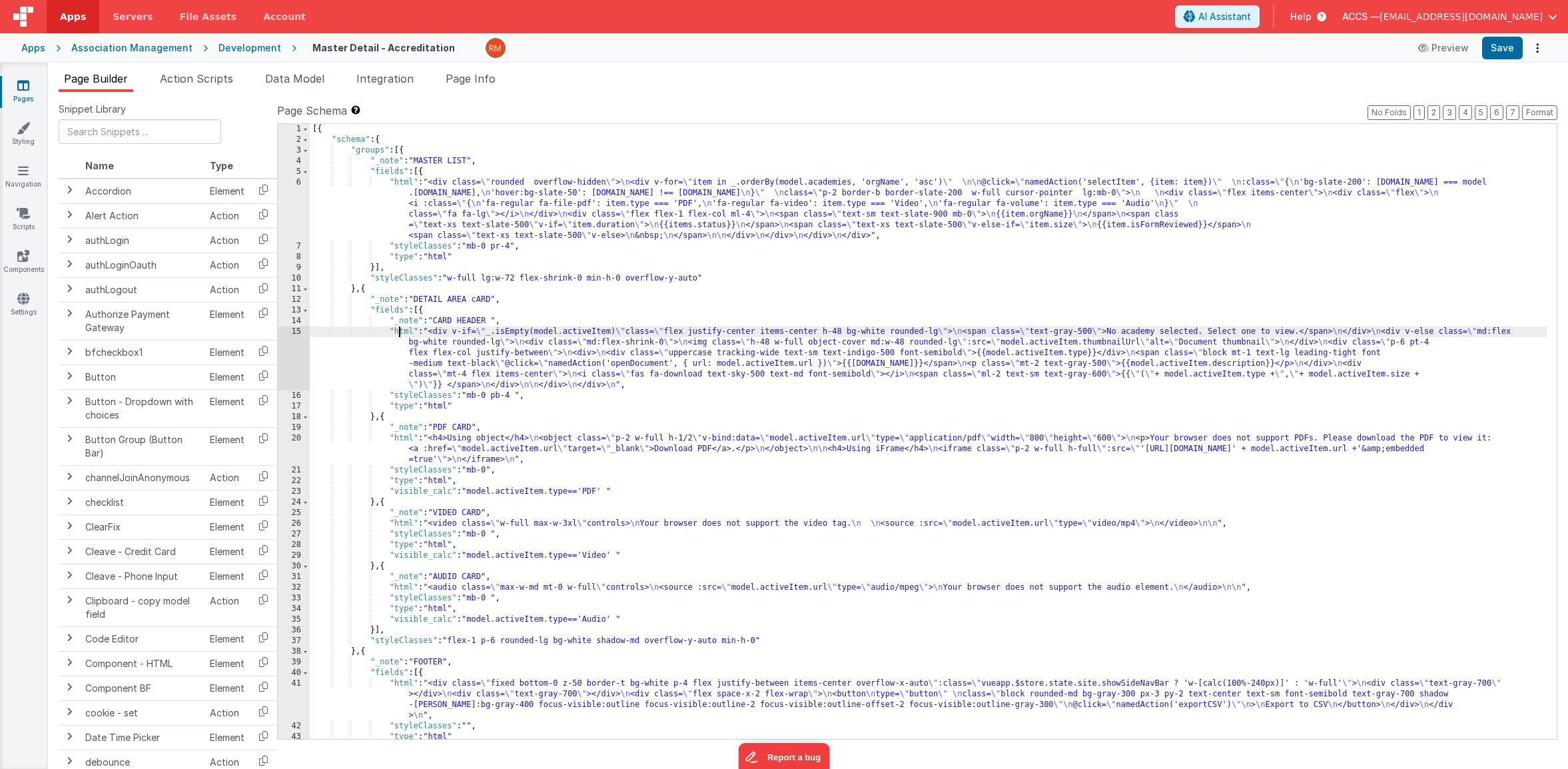
click at [297, 333] on div "15" at bounding box center [294, 358] width 32 height 64
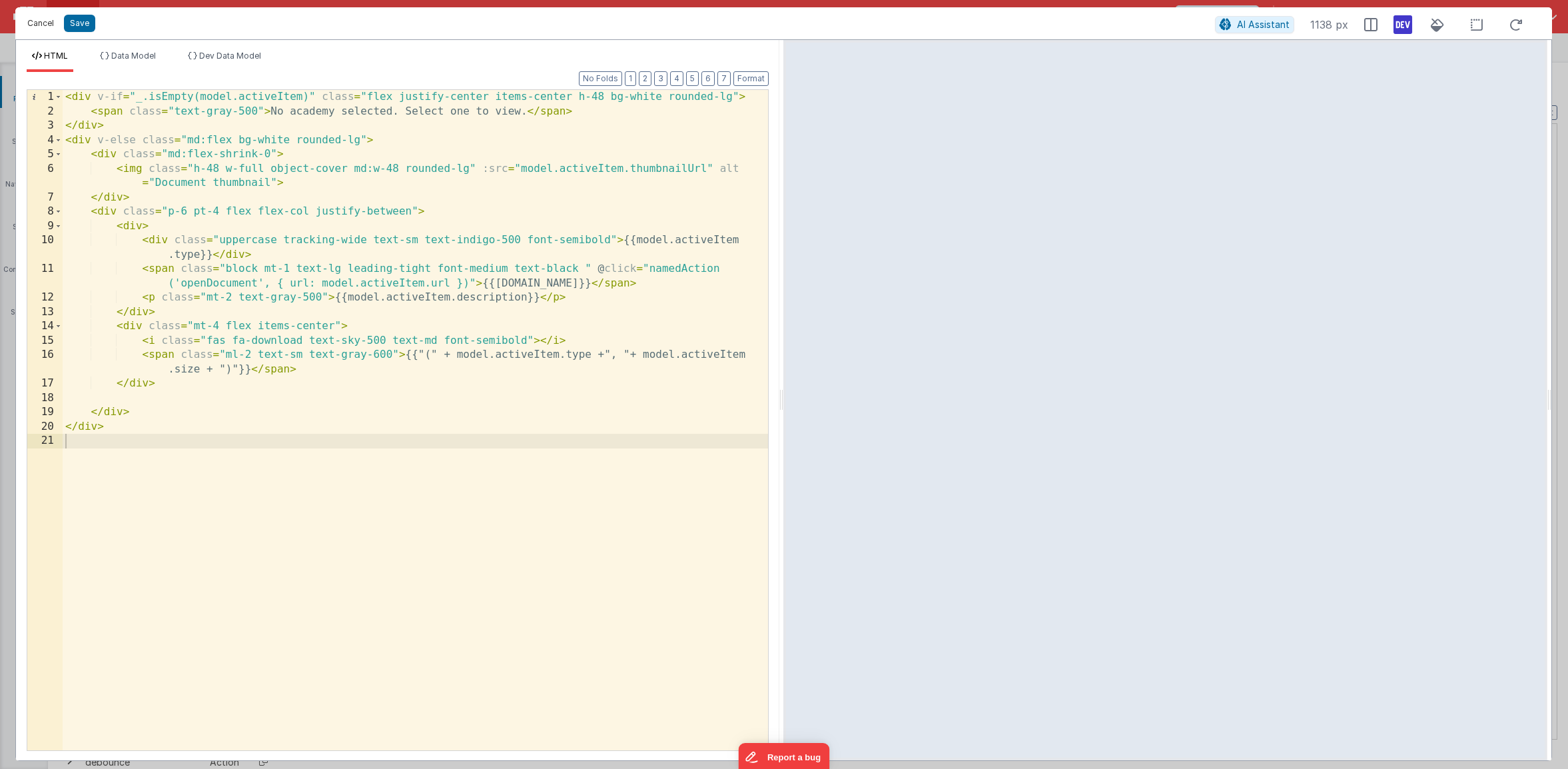
click at [54, 31] on button "Cancel" at bounding box center [41, 23] width 40 height 19
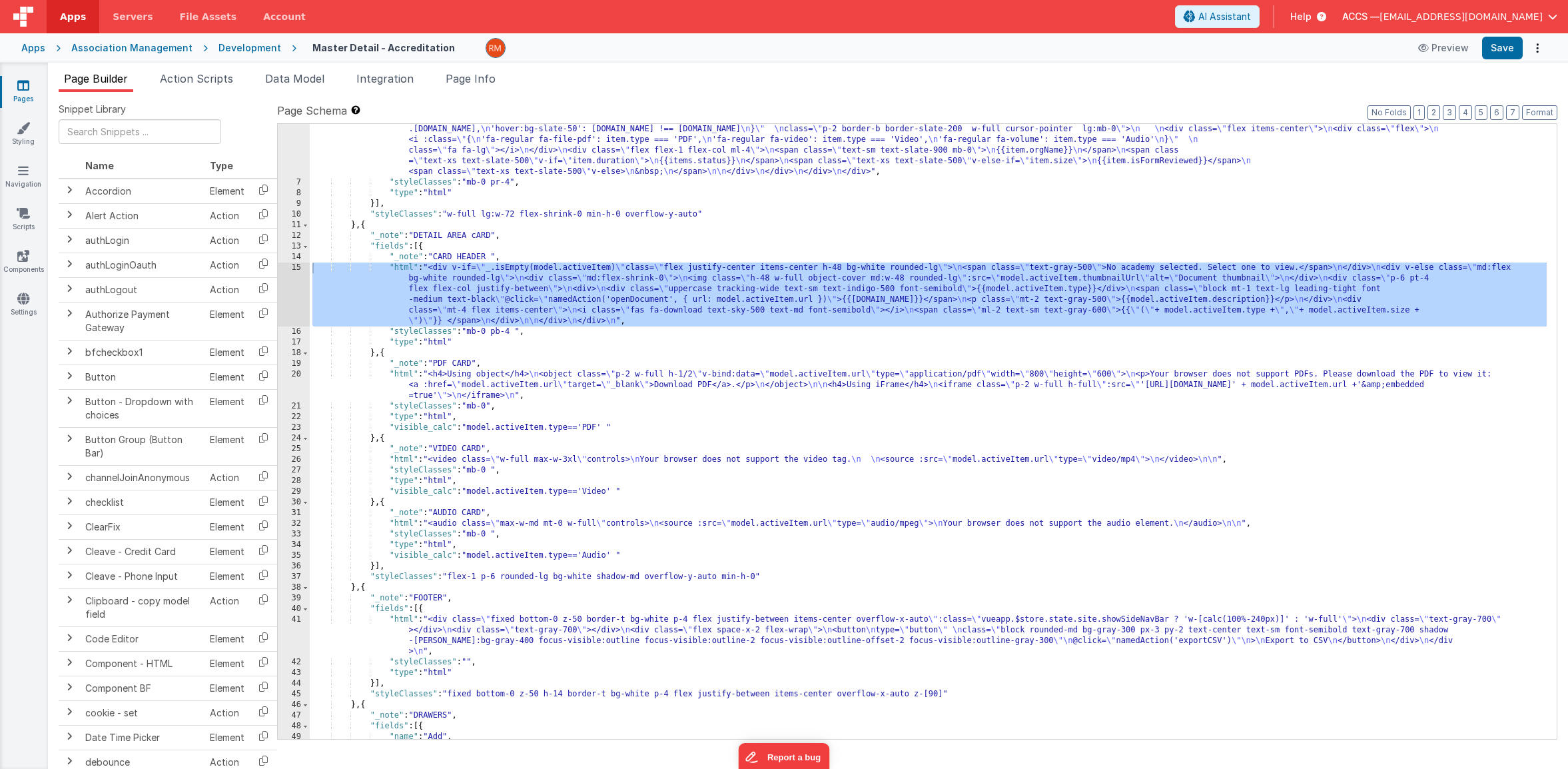
scroll to position [116, 0]
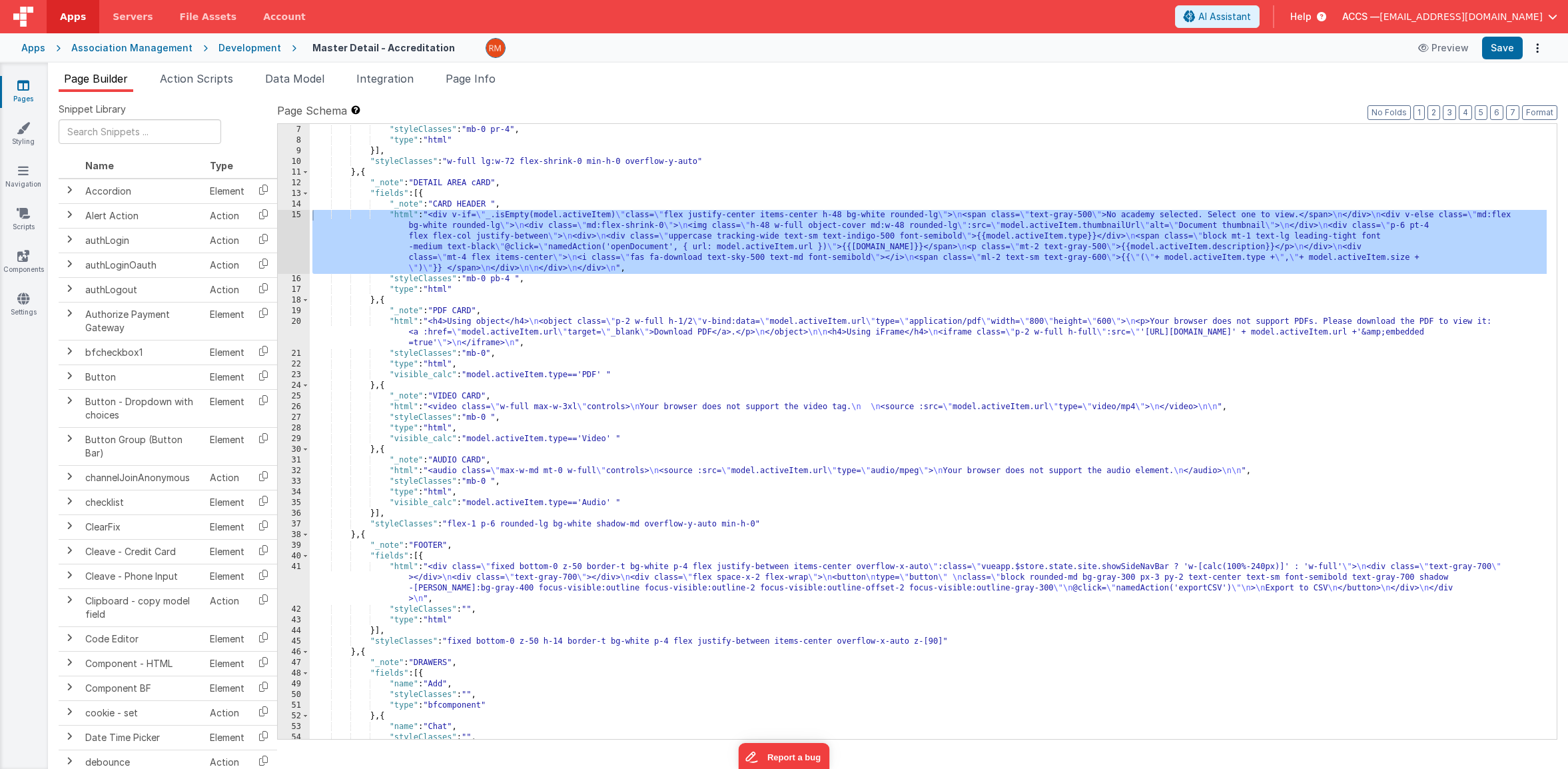
click at [383, 302] on div ""html" : "<div class= \" rounded overflow-hidden \" > \n <div v-for= \" item in…" at bounding box center [929, 405] width 1237 height 689
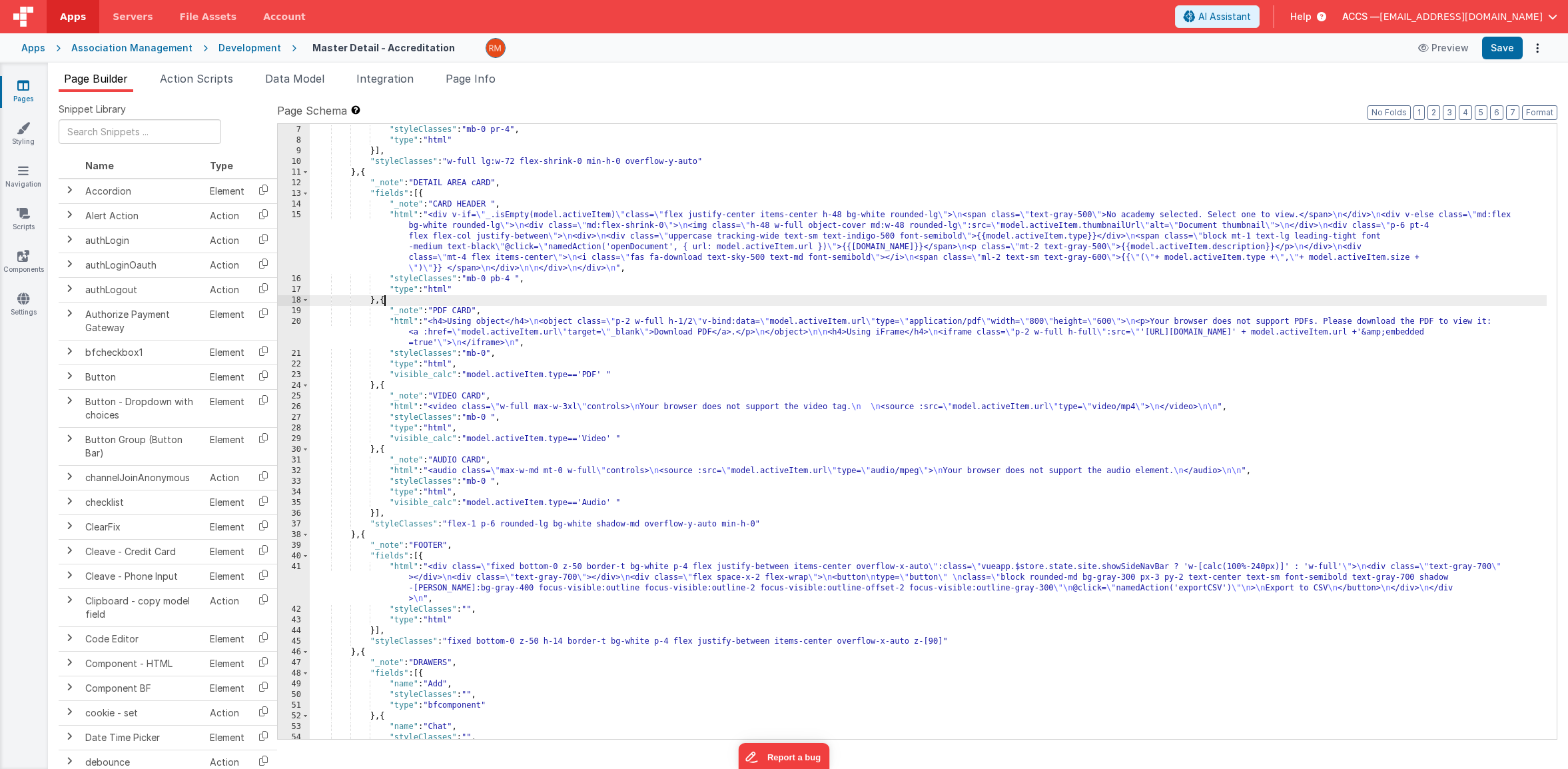
paste textarea
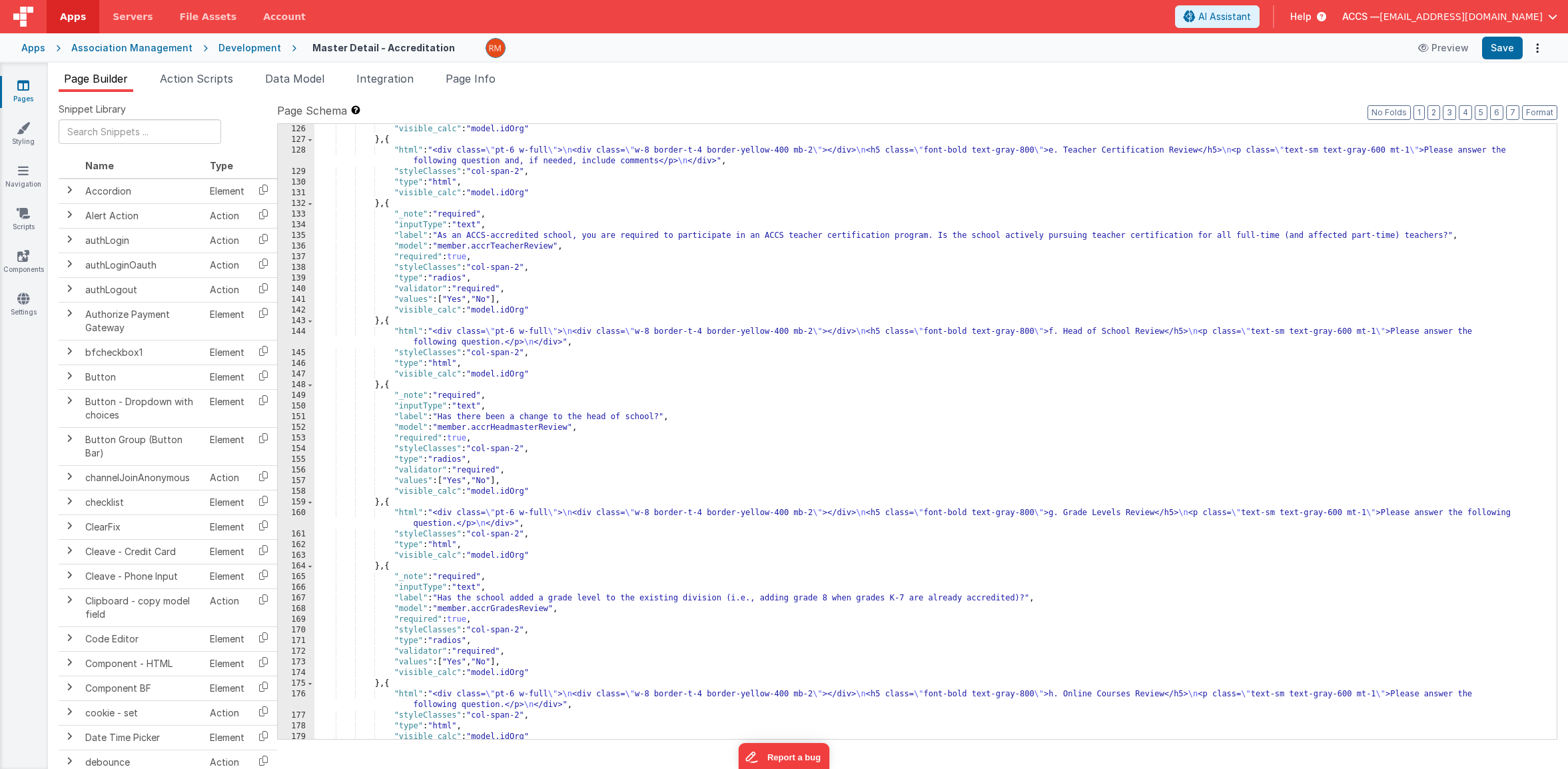
scroll to position [1077, 0]
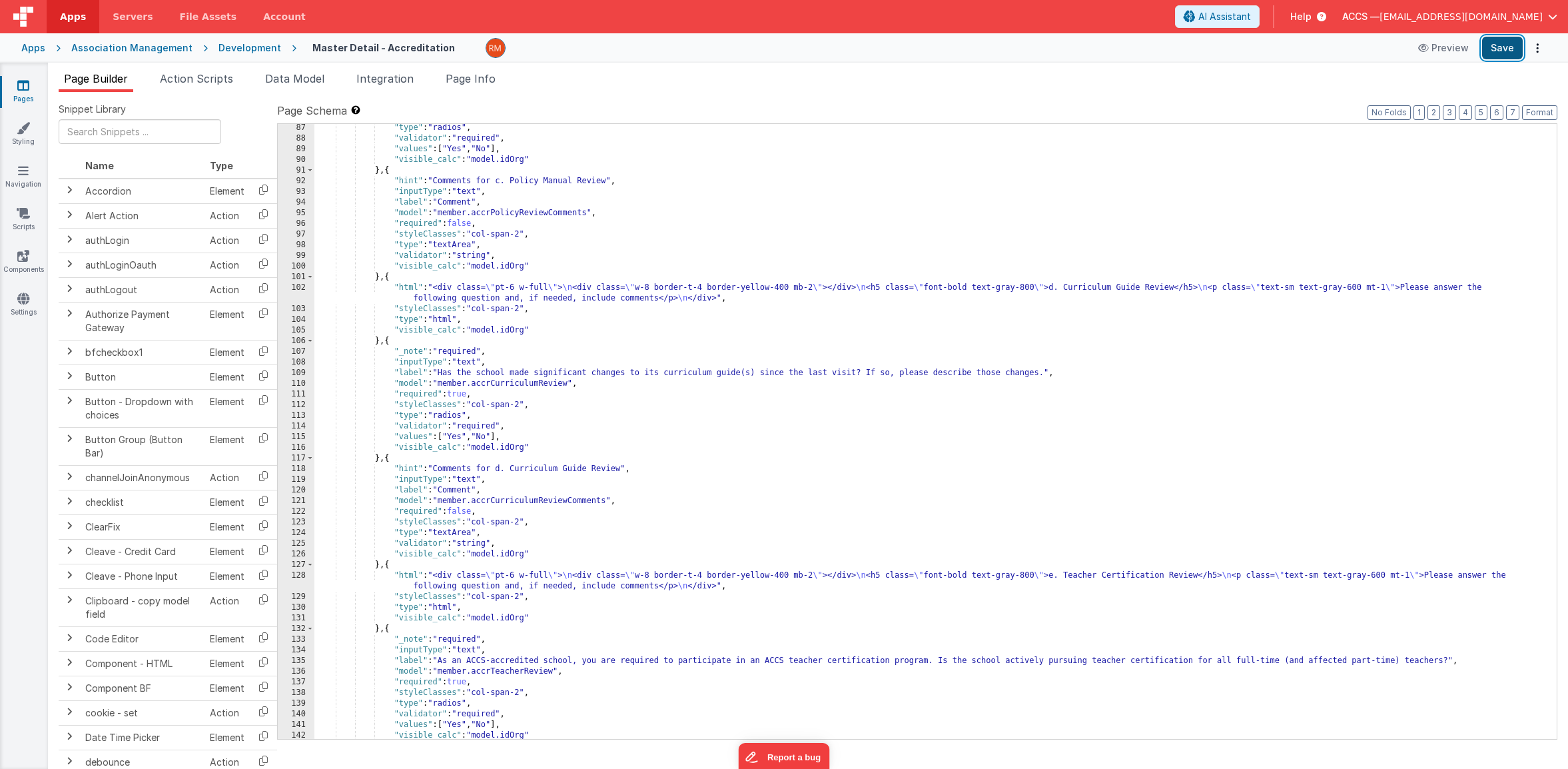
click at [1511, 54] on button "Save" at bounding box center [1502, 48] width 41 height 22
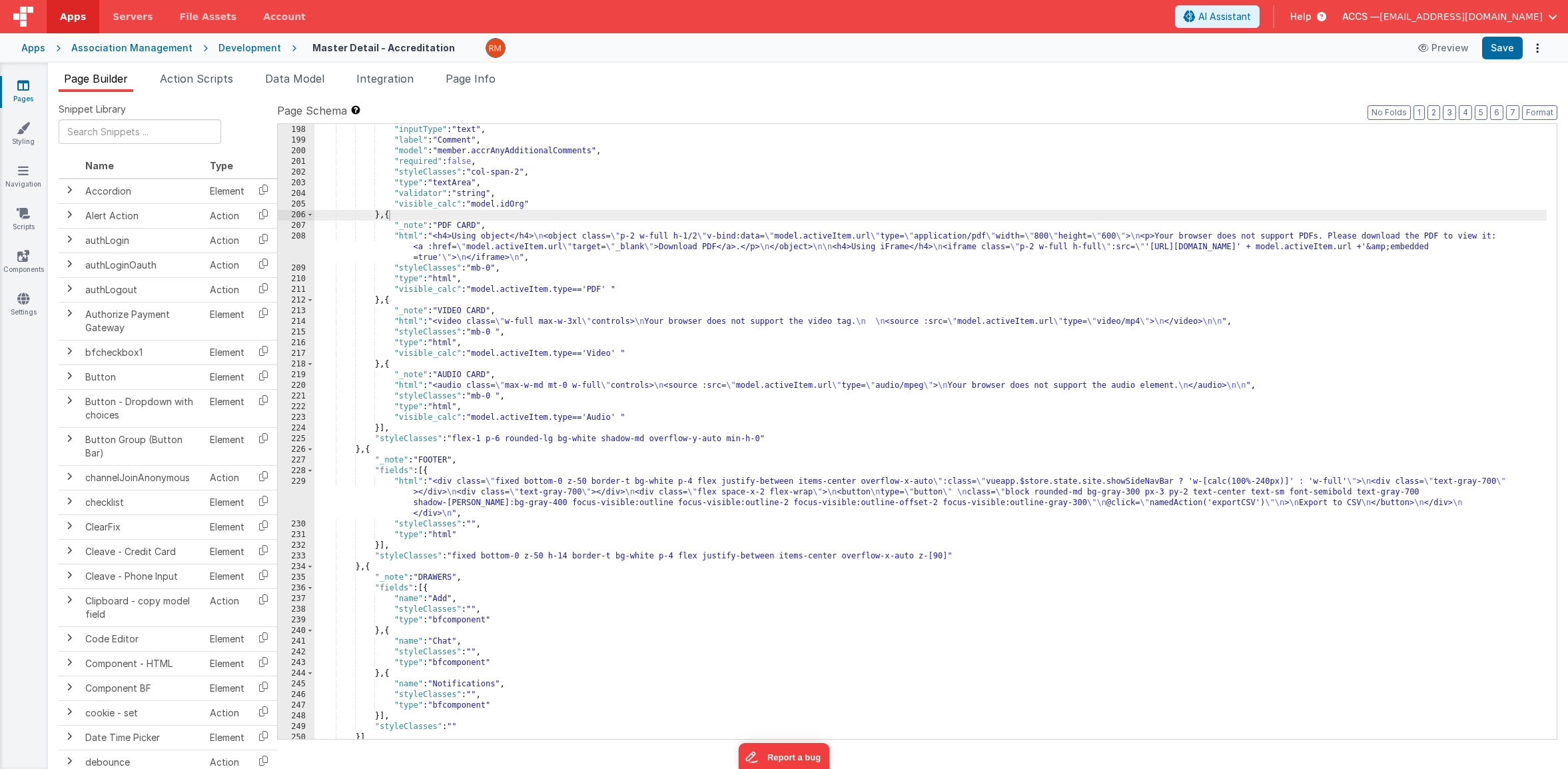
scroll to position [2323, 0]
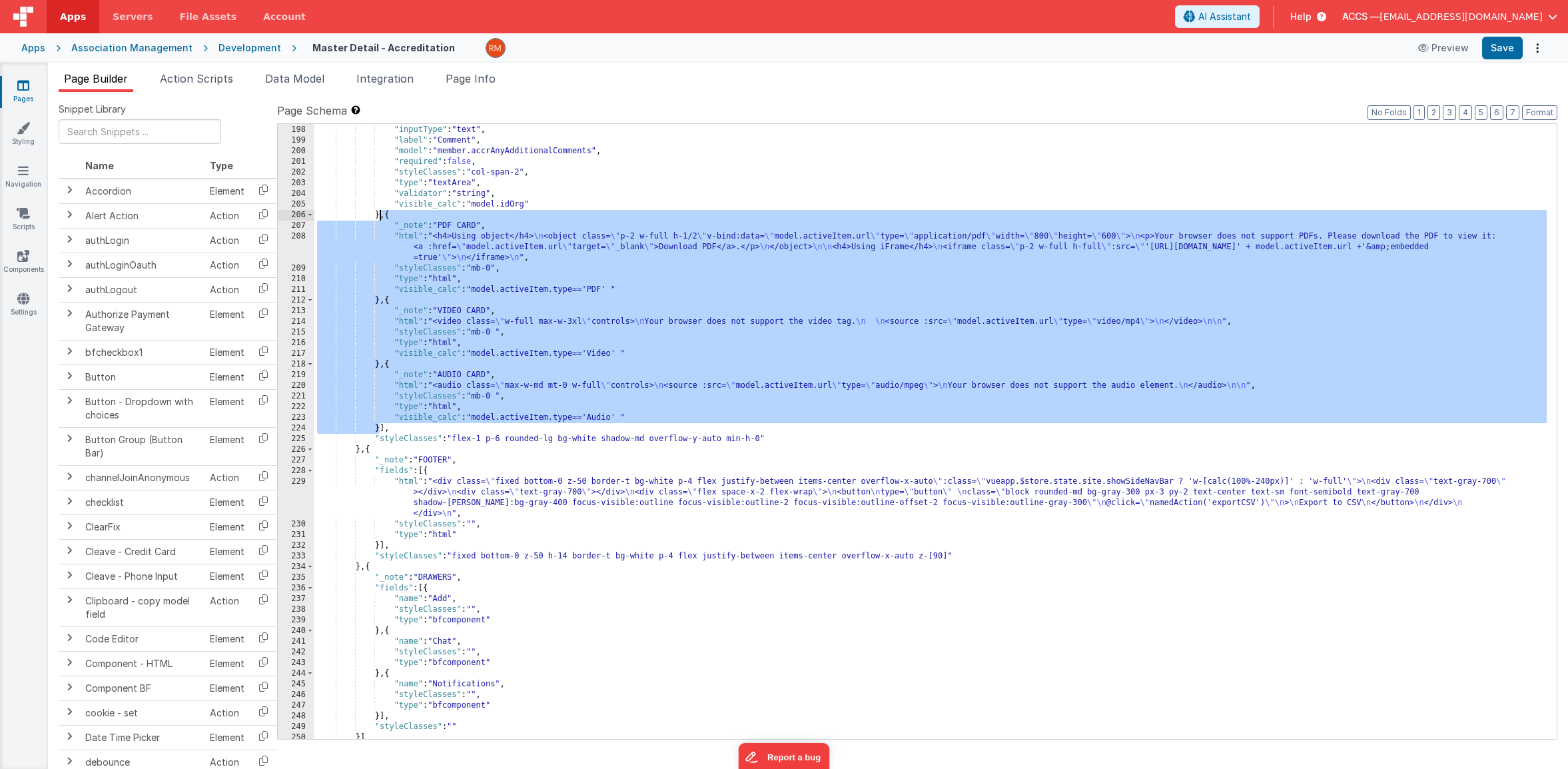
drag, startPoint x: 379, startPoint y: 429, endPoint x: 382, endPoint y: 218, distance: 211.0
click at [382, 218] on div ""hint" : "Comments for i. Additional comments." , "inputType" : "text" , "label…" at bounding box center [931, 432] width 1233 height 636
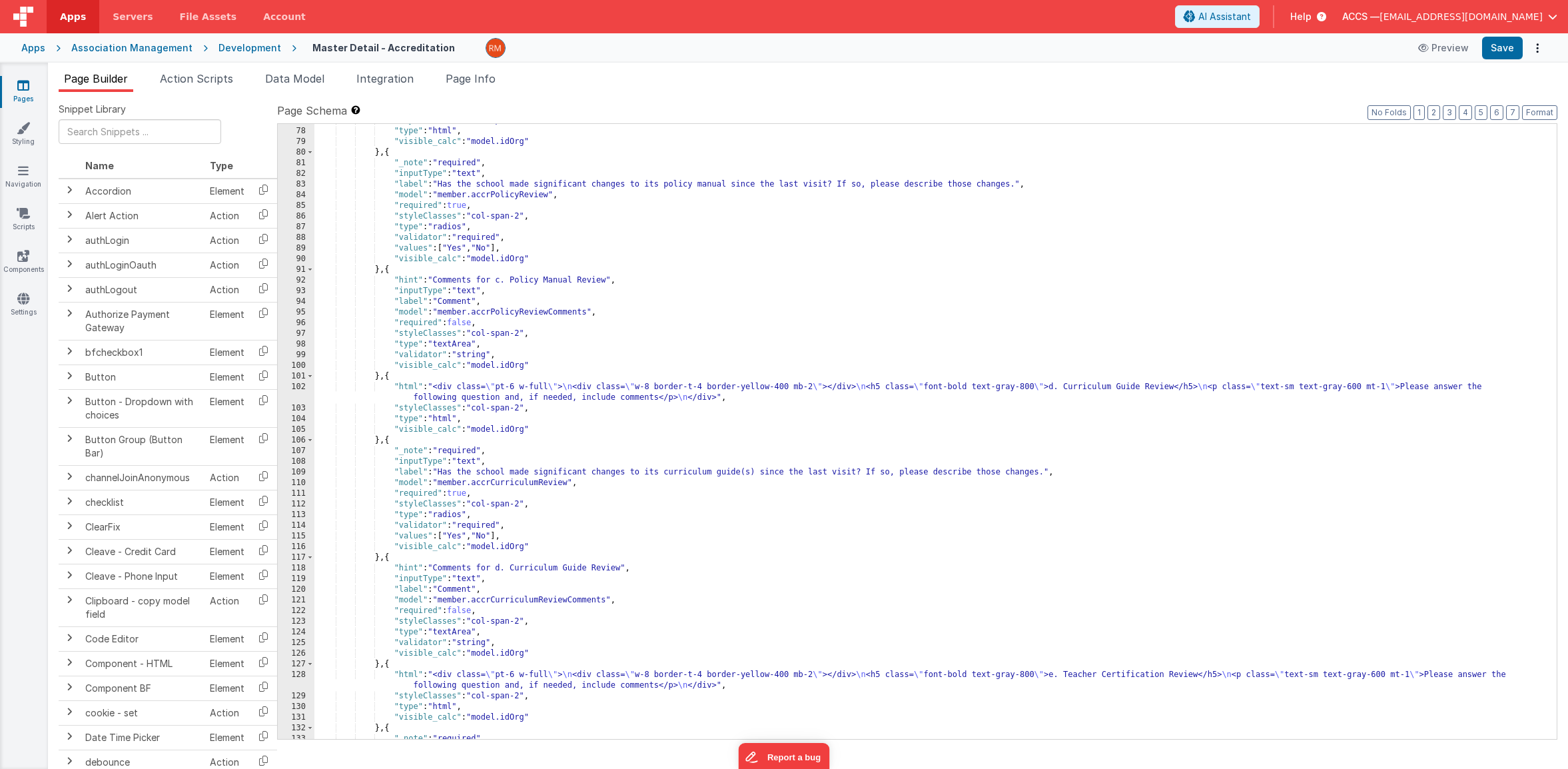
scroll to position [0, 0]
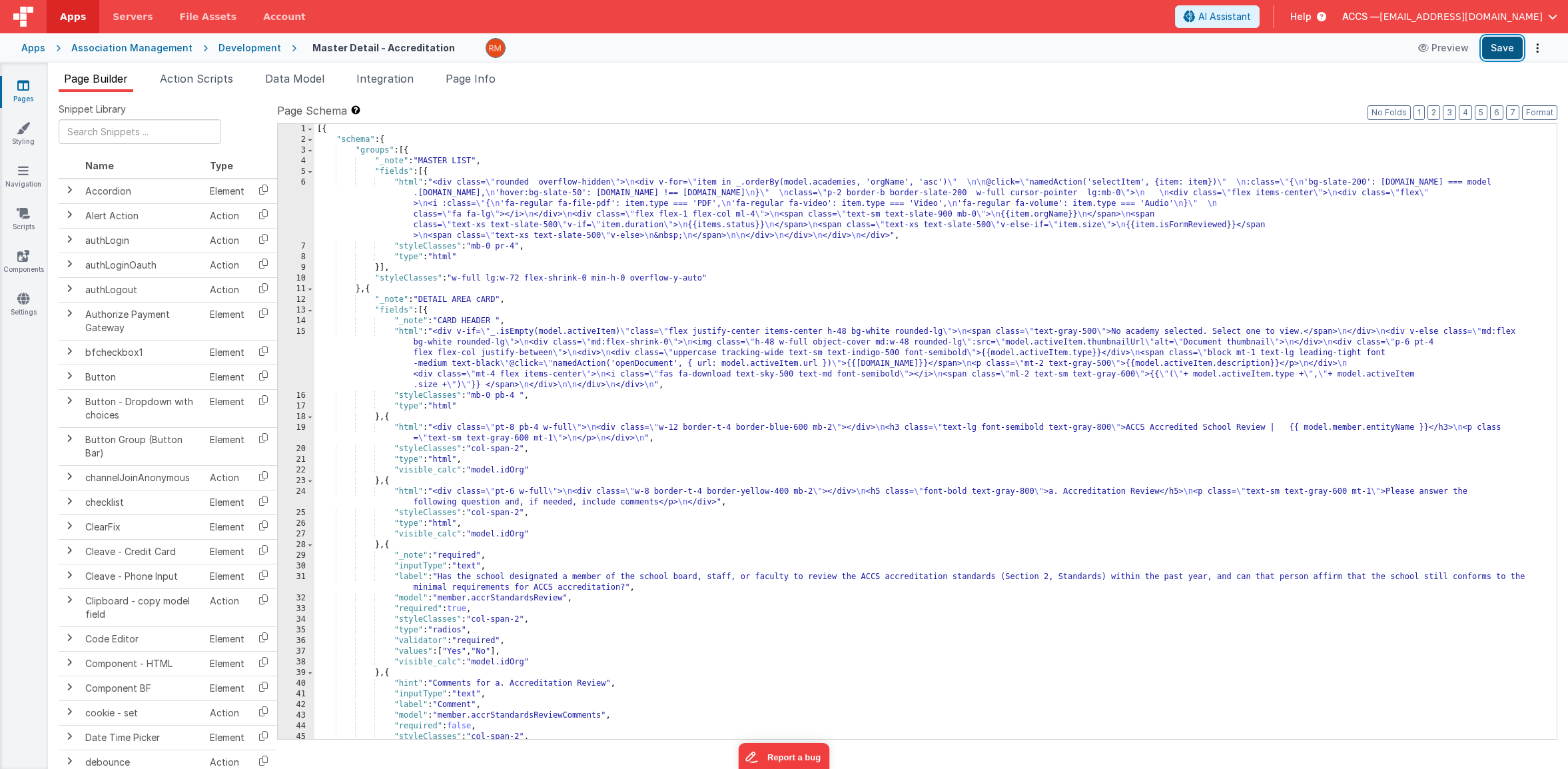
click at [1503, 48] on button "Save" at bounding box center [1502, 48] width 41 height 22
click at [691, 261] on div "[{ "schema" : { "groups" : [{ "_note" : "MASTER LIST" , "fields" : [{ "html" : …" at bounding box center [931, 442] width 1233 height 636
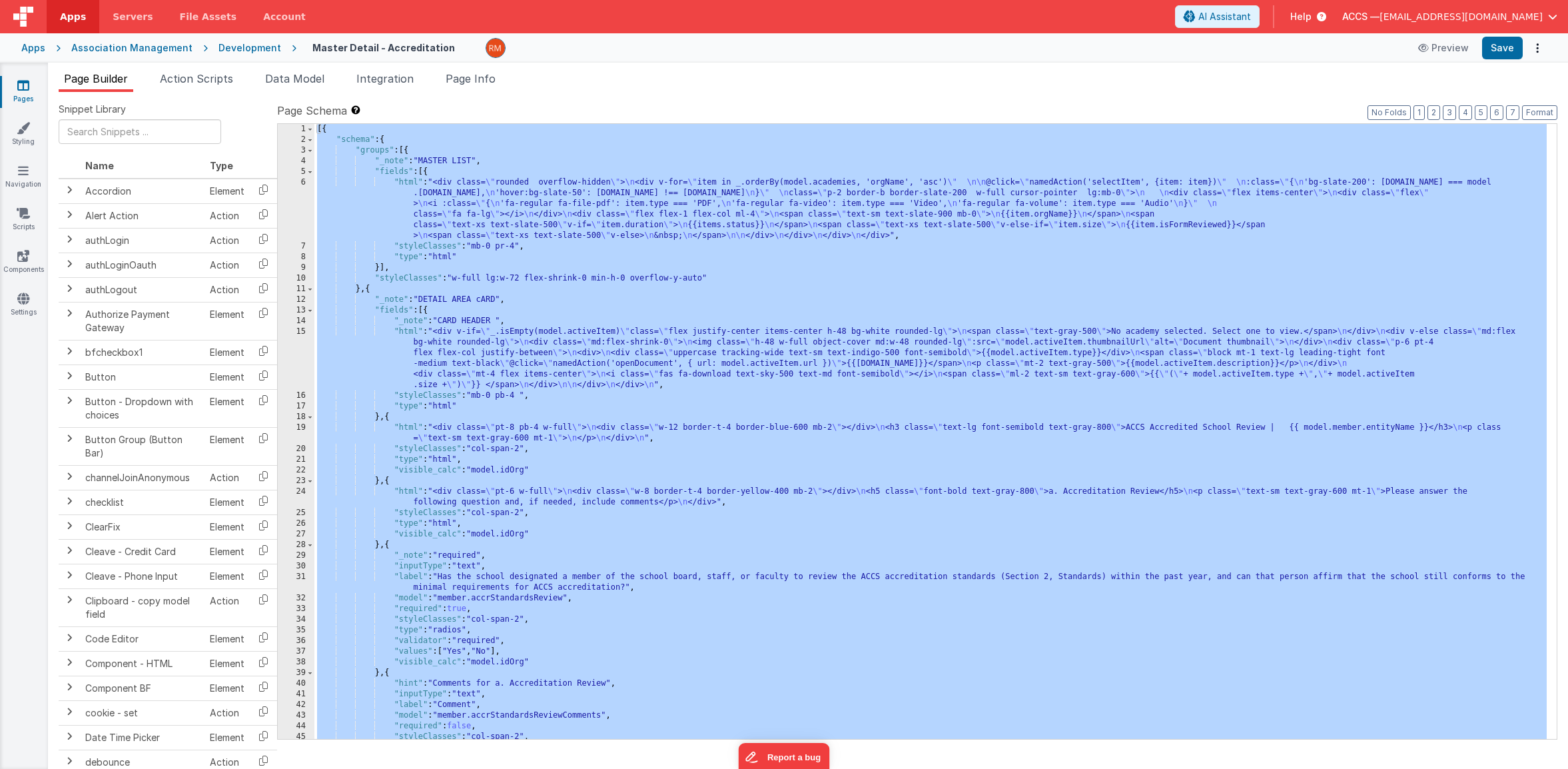
click at [551, 235] on div "[{ "schema" : { "groups" : [{ "_note" : "MASTER LIST" , "fields" : [{ "html" : …" at bounding box center [931, 442] width 1233 height 636
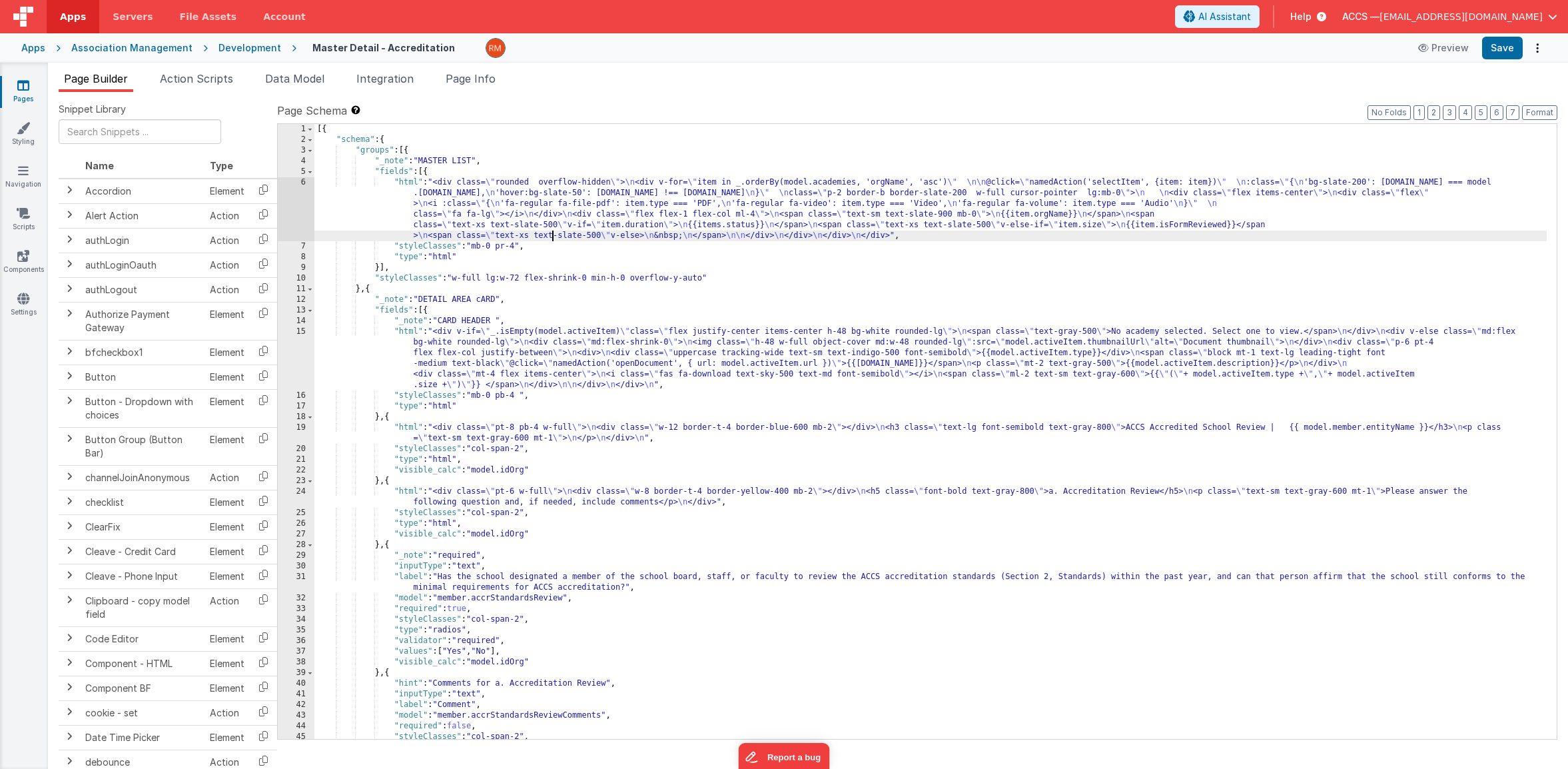
click at [407, 181] on div "[{ "schema" : { "groups" : [{ "_note" : "MASTER LIST" , "fields" : [{ "html" : …" at bounding box center [931, 442] width 1233 height 636
click at [306, 186] on div "6" at bounding box center [296, 209] width 37 height 64
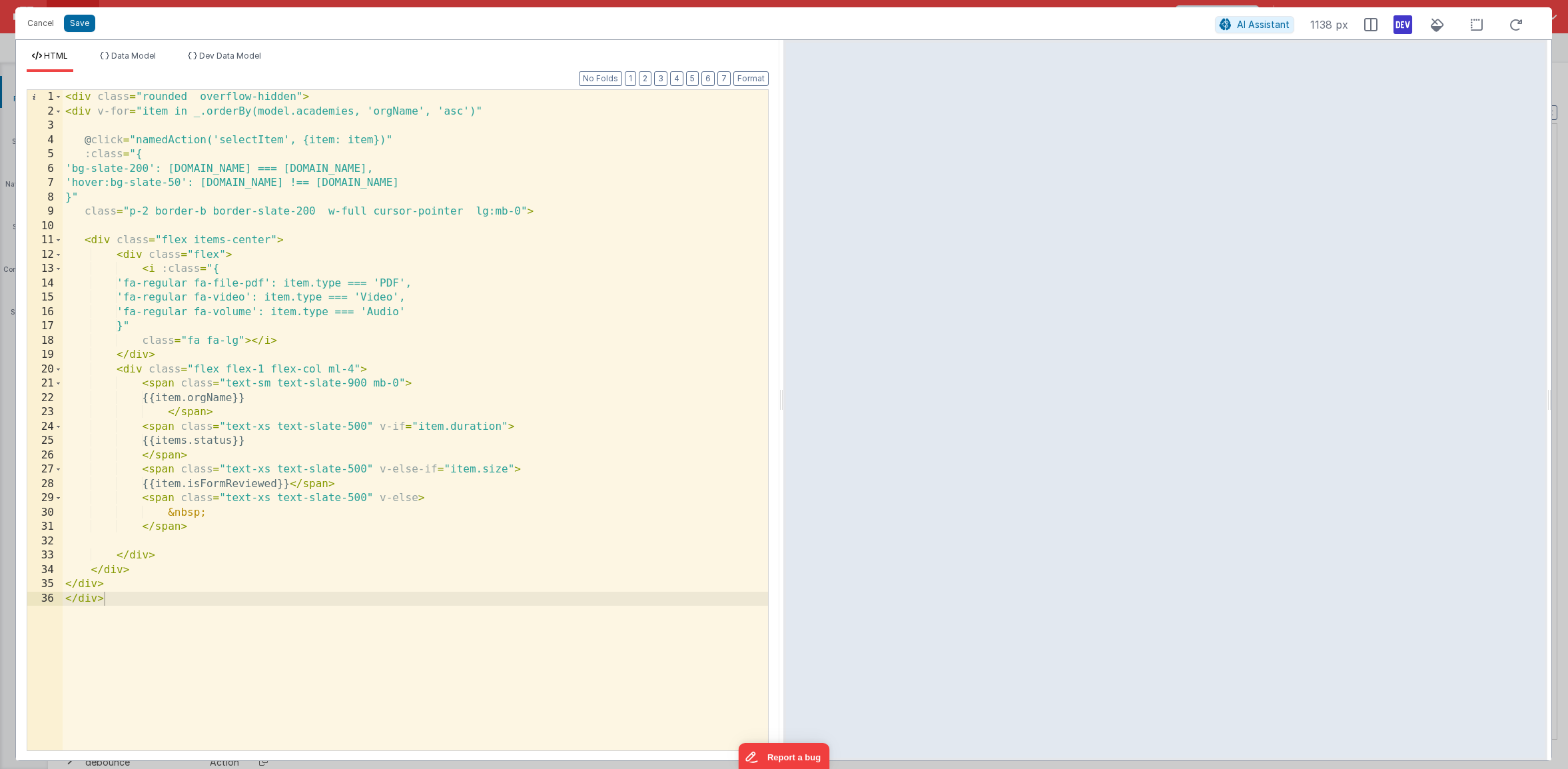
click at [212, 443] on div "< div class = "rounded overflow-hidden" > < div v-for = "item in _.orderBy(mode…" at bounding box center [415, 434] width 706 height 689
click at [89, 27] on button "Save" at bounding box center [80, 23] width 31 height 17
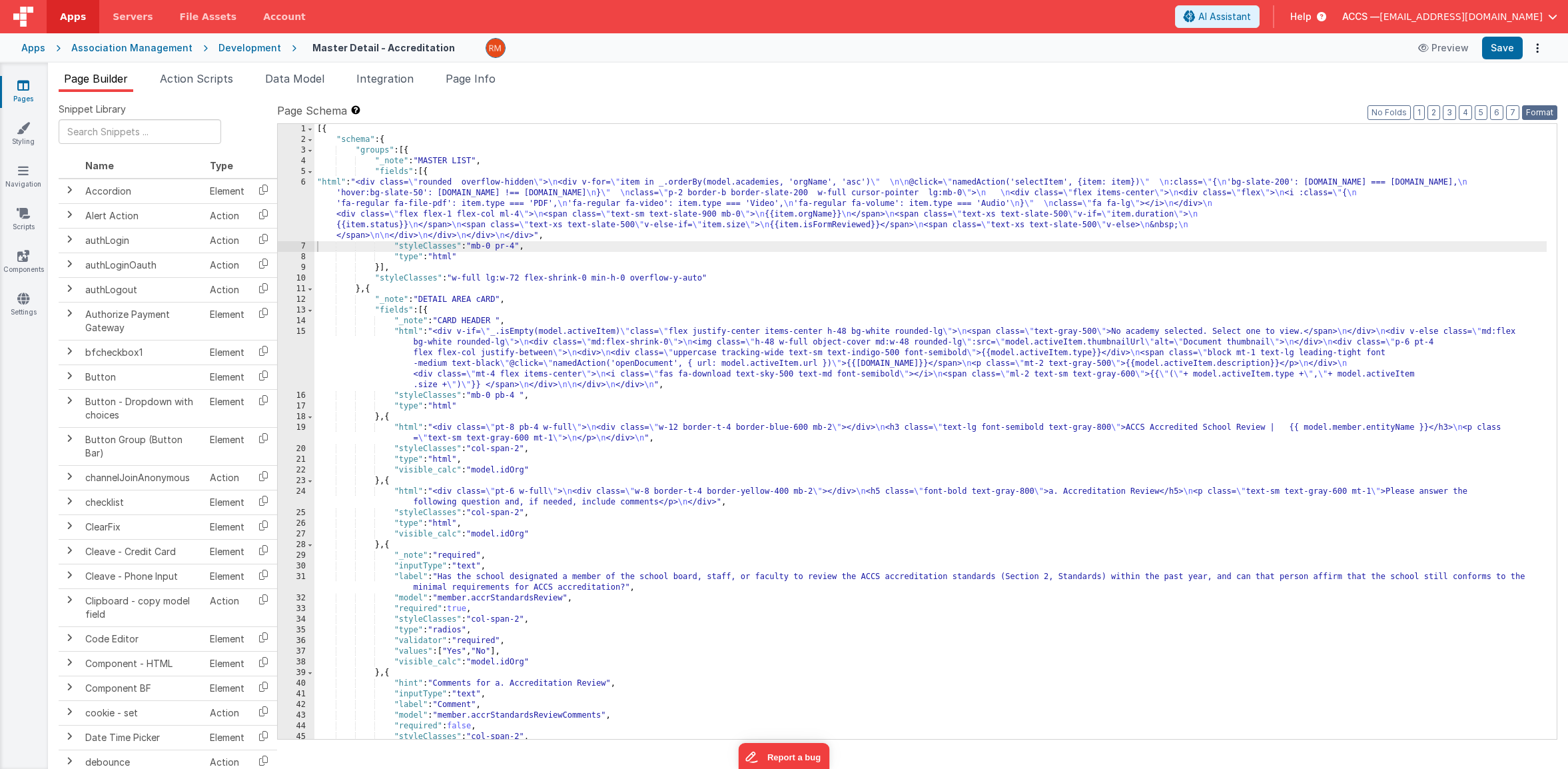
click at [1536, 111] on button "Format" at bounding box center [1540, 113] width 35 height 15
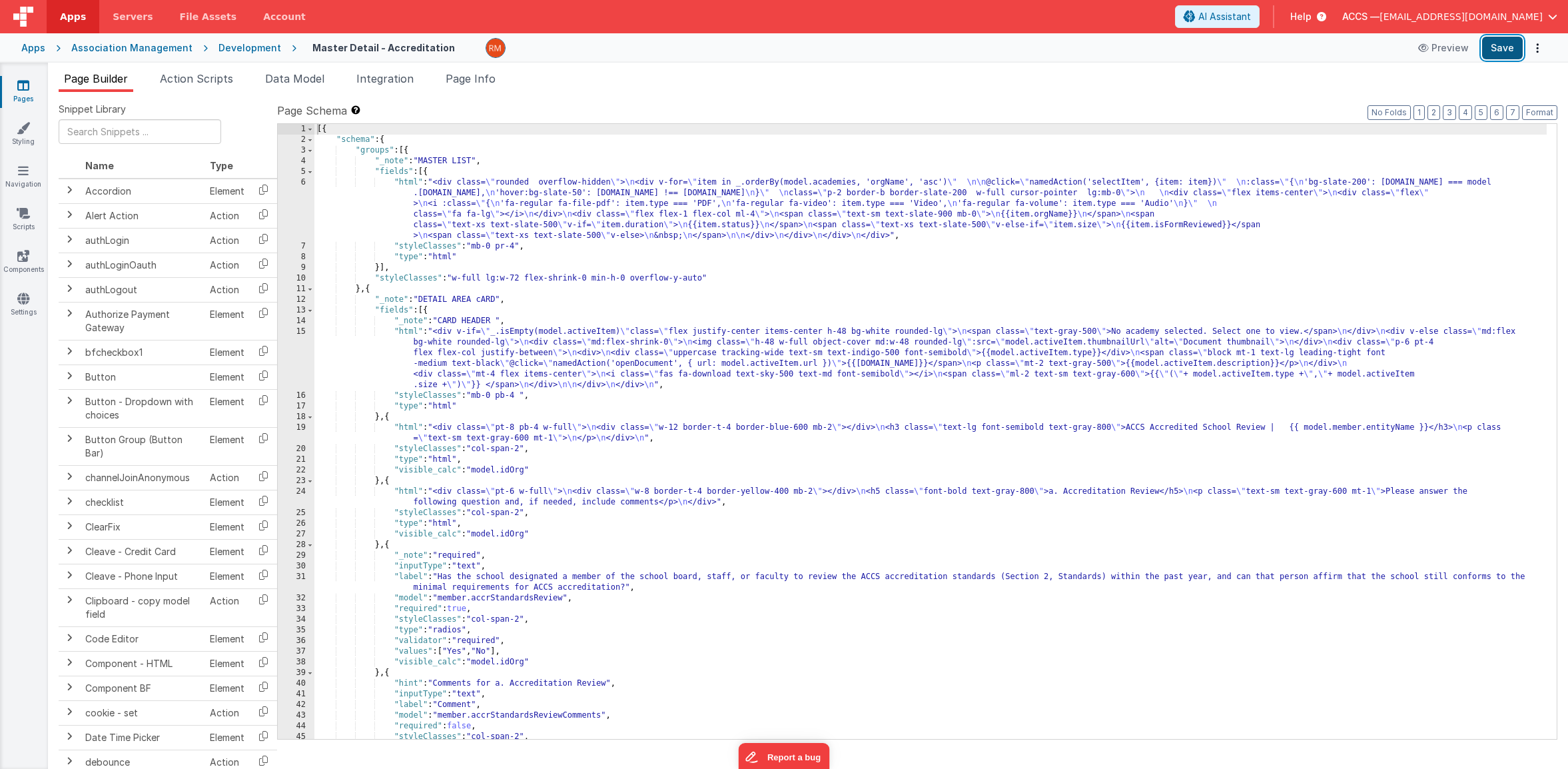
click at [1511, 57] on button "Save" at bounding box center [1502, 48] width 41 height 22
click at [408, 183] on div "[{ "schema" : { "groups" : [{ "_note" : "MASTER LIST" , "fields" : [{ "html" : …" at bounding box center [931, 442] width 1233 height 636
click at [304, 181] on div "6" at bounding box center [296, 209] width 37 height 64
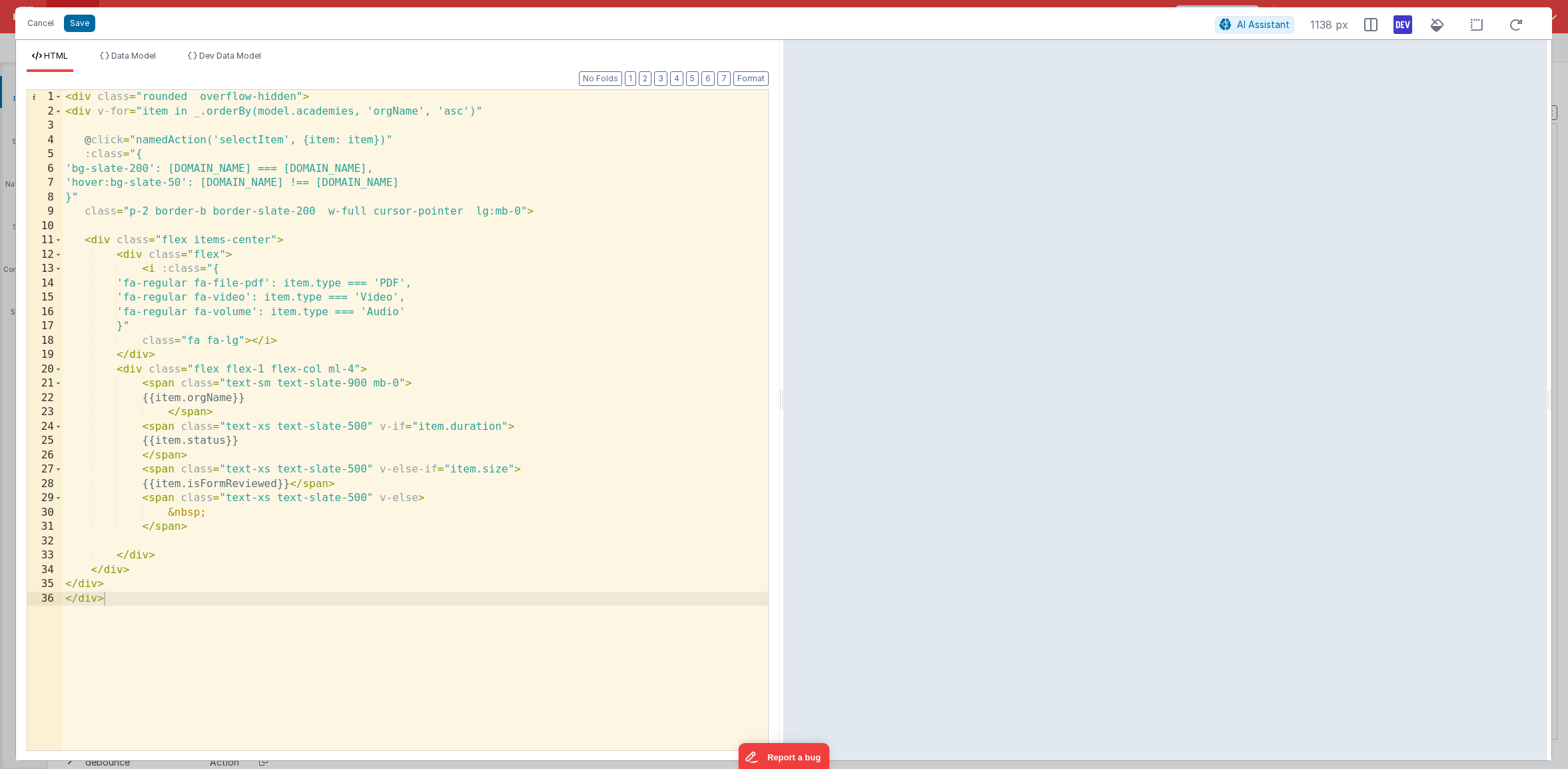
click at [501, 428] on div "< div class = "rounded overflow-hidden" > < div v-for = "item in _.orderBy(mode…" at bounding box center [415, 434] width 706 height 689
click at [504, 469] on div "< div class = "rounded overflow-hidden" > < div v-for = "item in _.orderBy(mode…" at bounding box center [415, 434] width 706 height 689
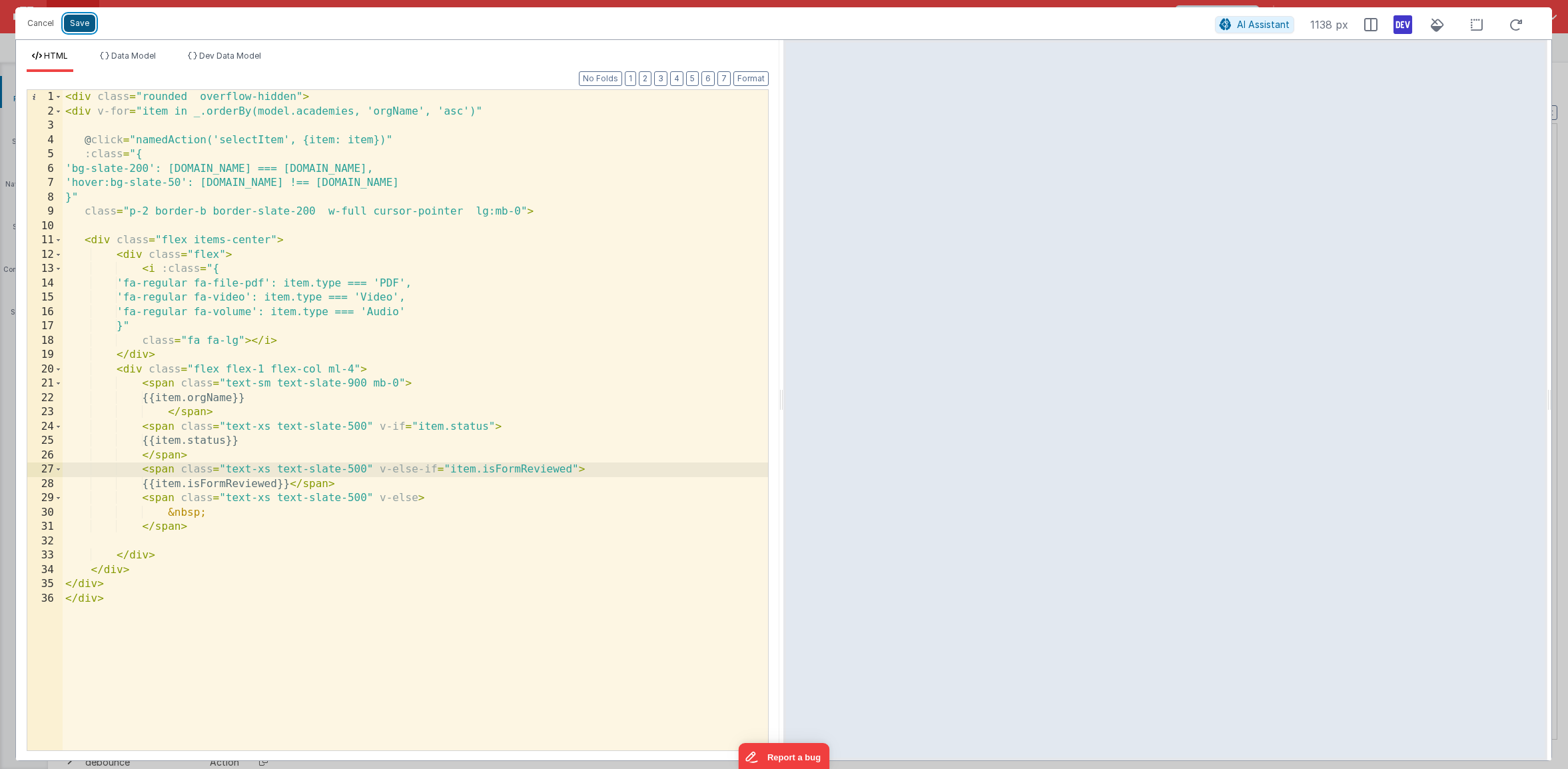
click at [80, 19] on button "Save" at bounding box center [80, 23] width 31 height 17
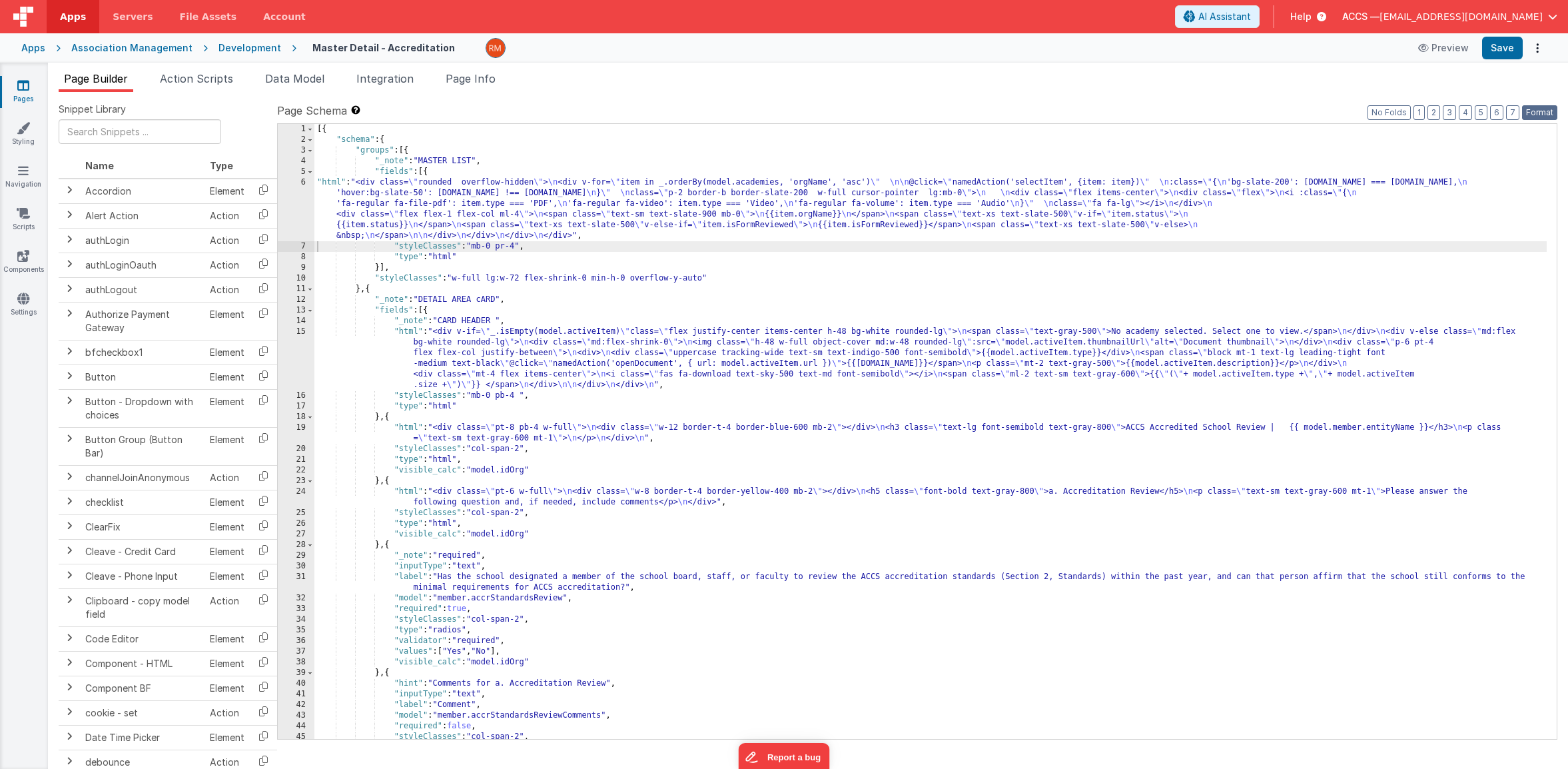
drag, startPoint x: 1536, startPoint y: 110, endPoint x: 1528, endPoint y: 76, distance: 34.9
click at [1535, 109] on button "Format" at bounding box center [1540, 113] width 35 height 15
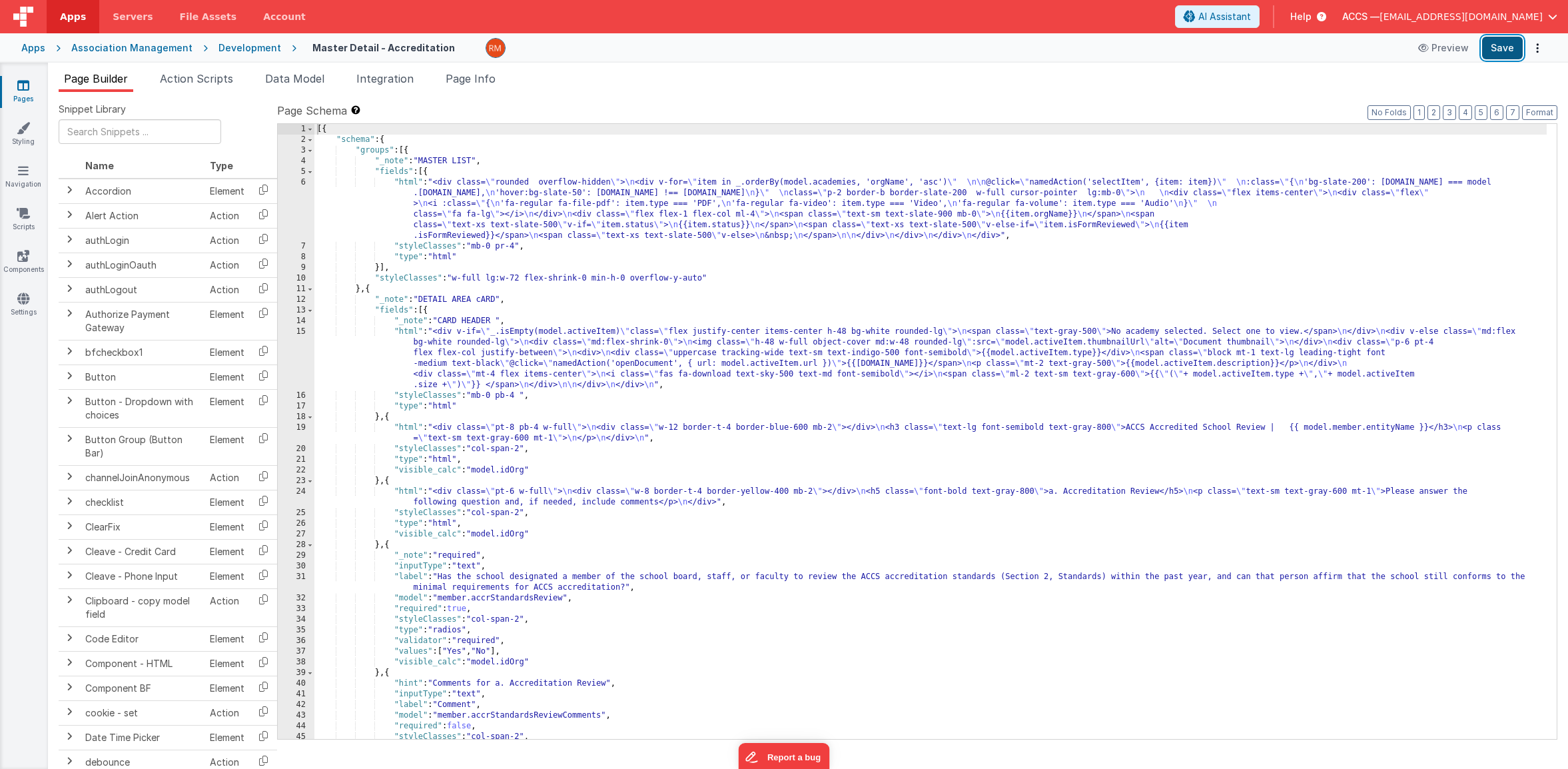
click at [1505, 51] on button "Save" at bounding box center [1502, 48] width 41 height 22
click at [640, 446] on div "[{ "schema" : { "groups" : [{ "_note" : "MASTER LIST" , "fields" : [{ "html" : …" at bounding box center [931, 442] width 1233 height 636
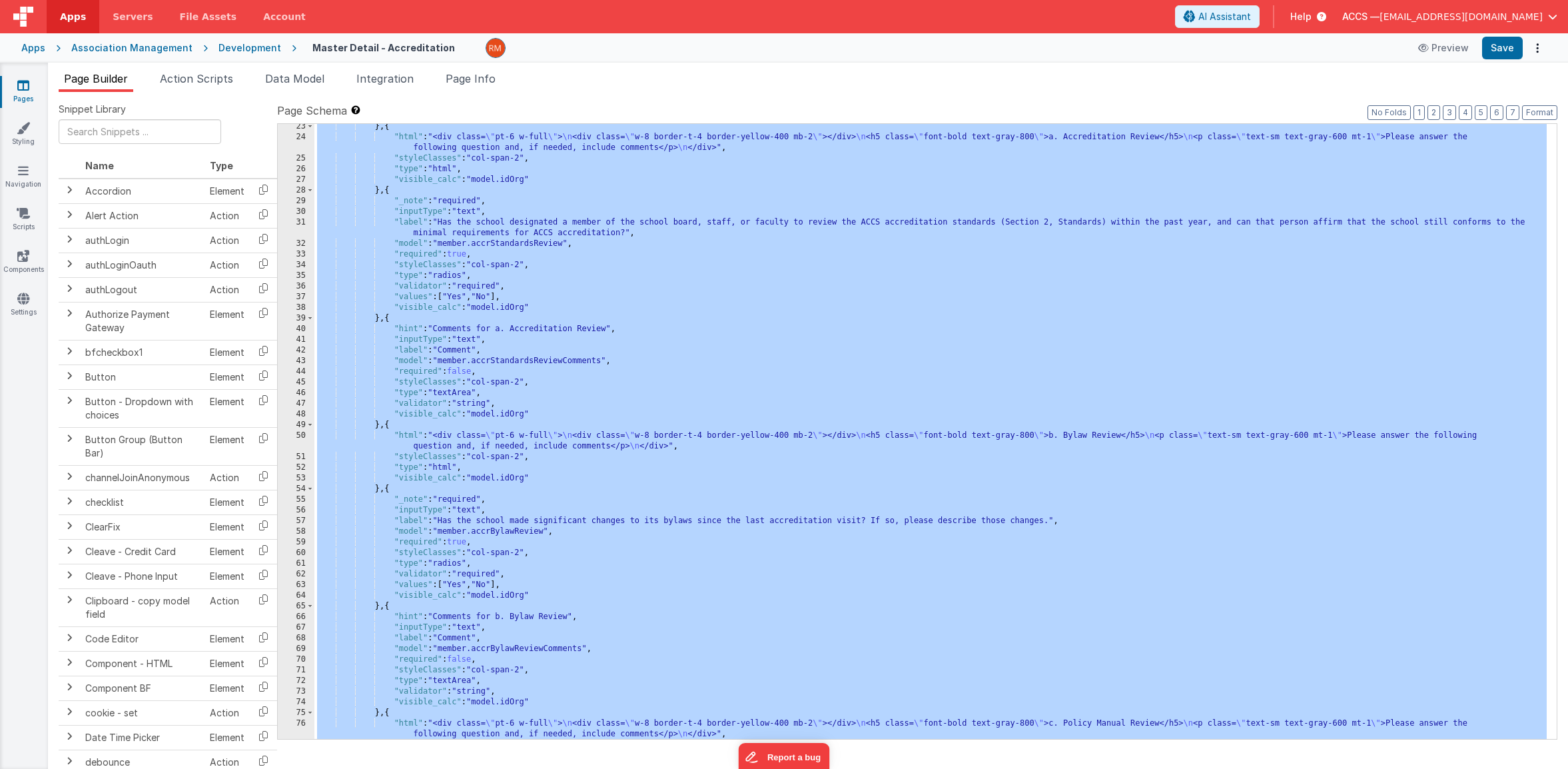
scroll to position [355, 0]
click at [478, 85] on li "Page Info" at bounding box center [470, 81] width 60 height 22
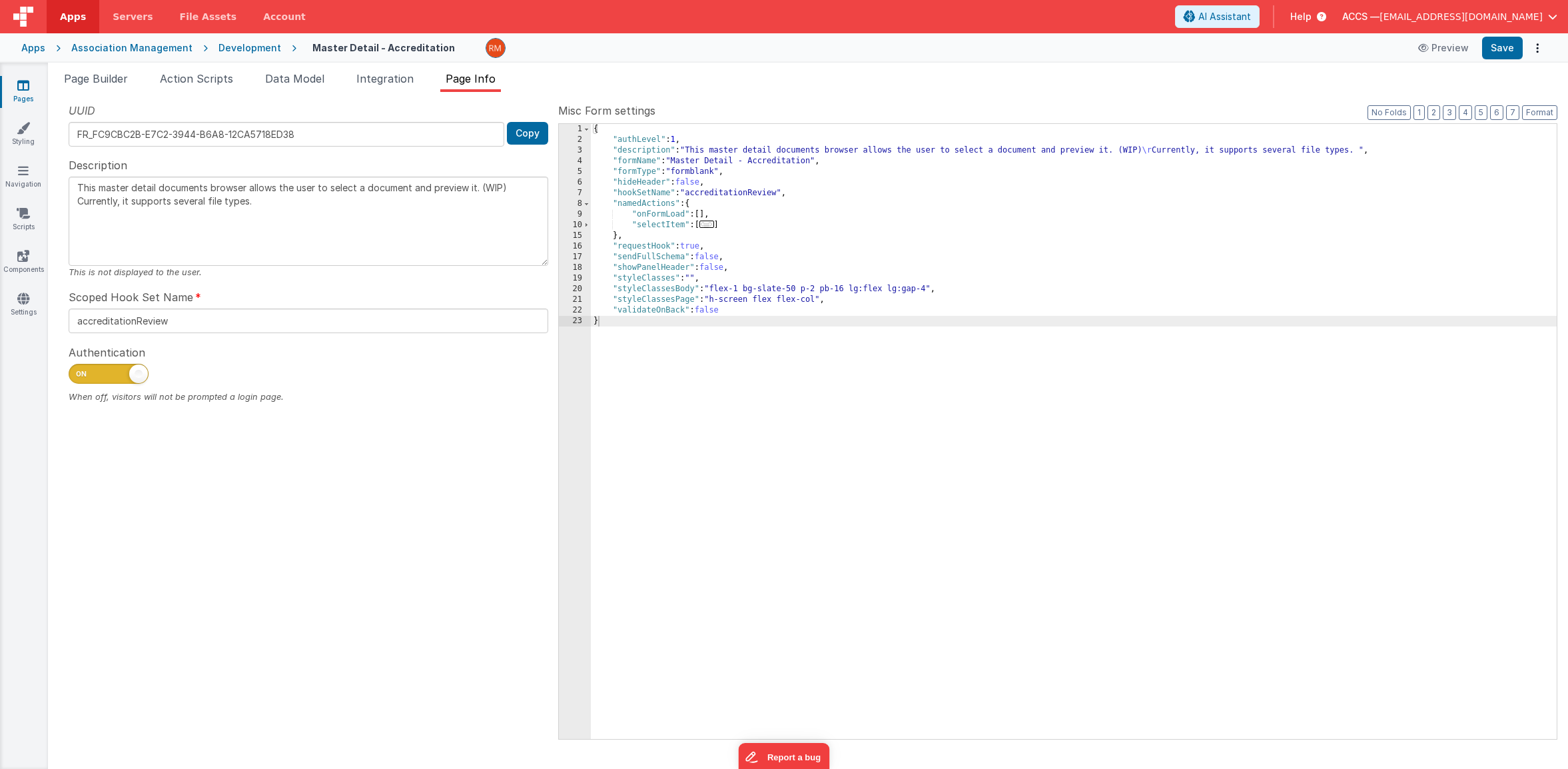
click at [708, 228] on span "..." at bounding box center [707, 224] width 15 height 7
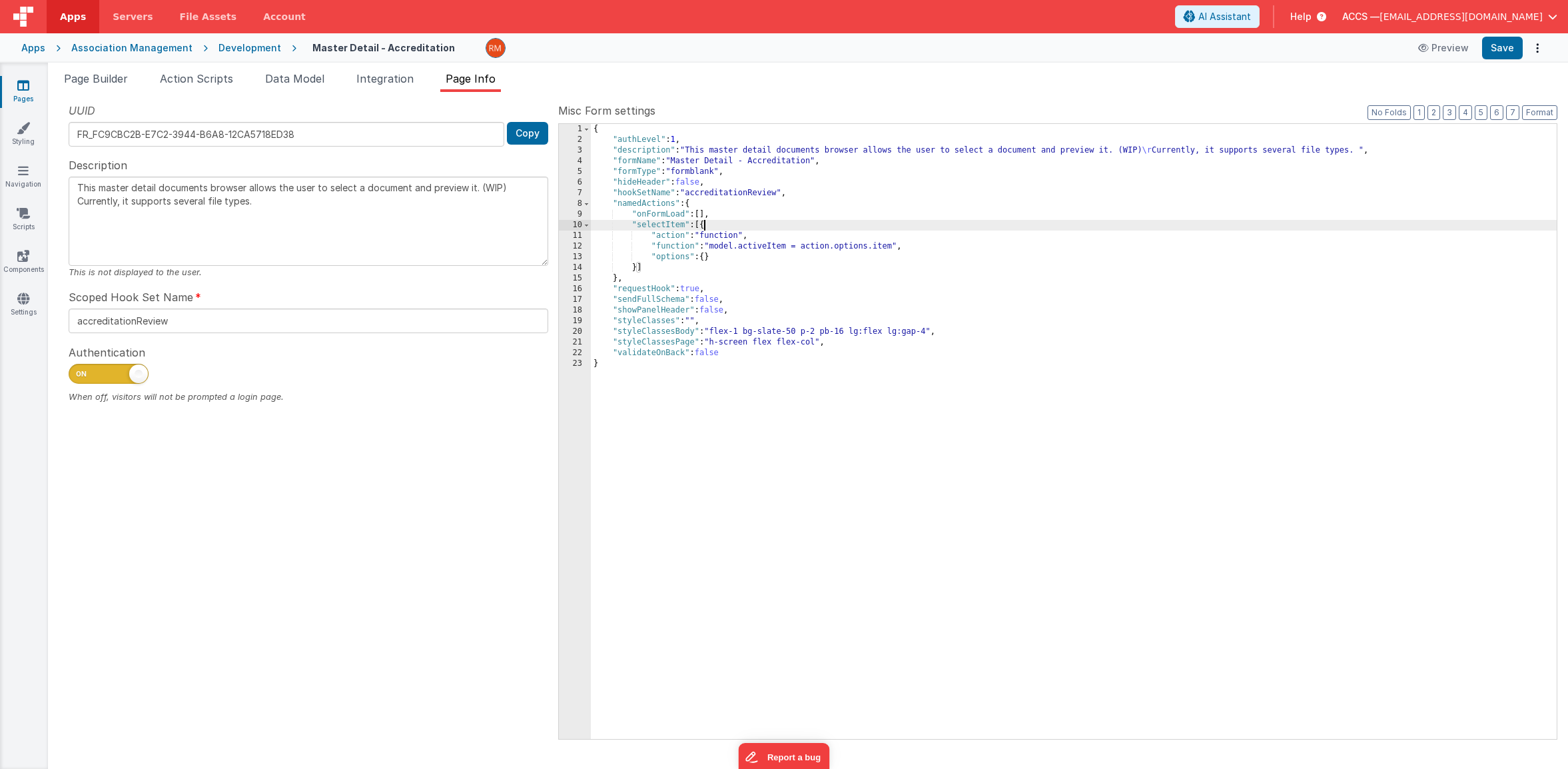
click at [675, 248] on div "{ "authLevel" : 1 , "description" : "This master detail documents browser allow…" at bounding box center [1074, 442] width 966 height 636
click at [580, 245] on div "12" at bounding box center [575, 247] width 32 height 10
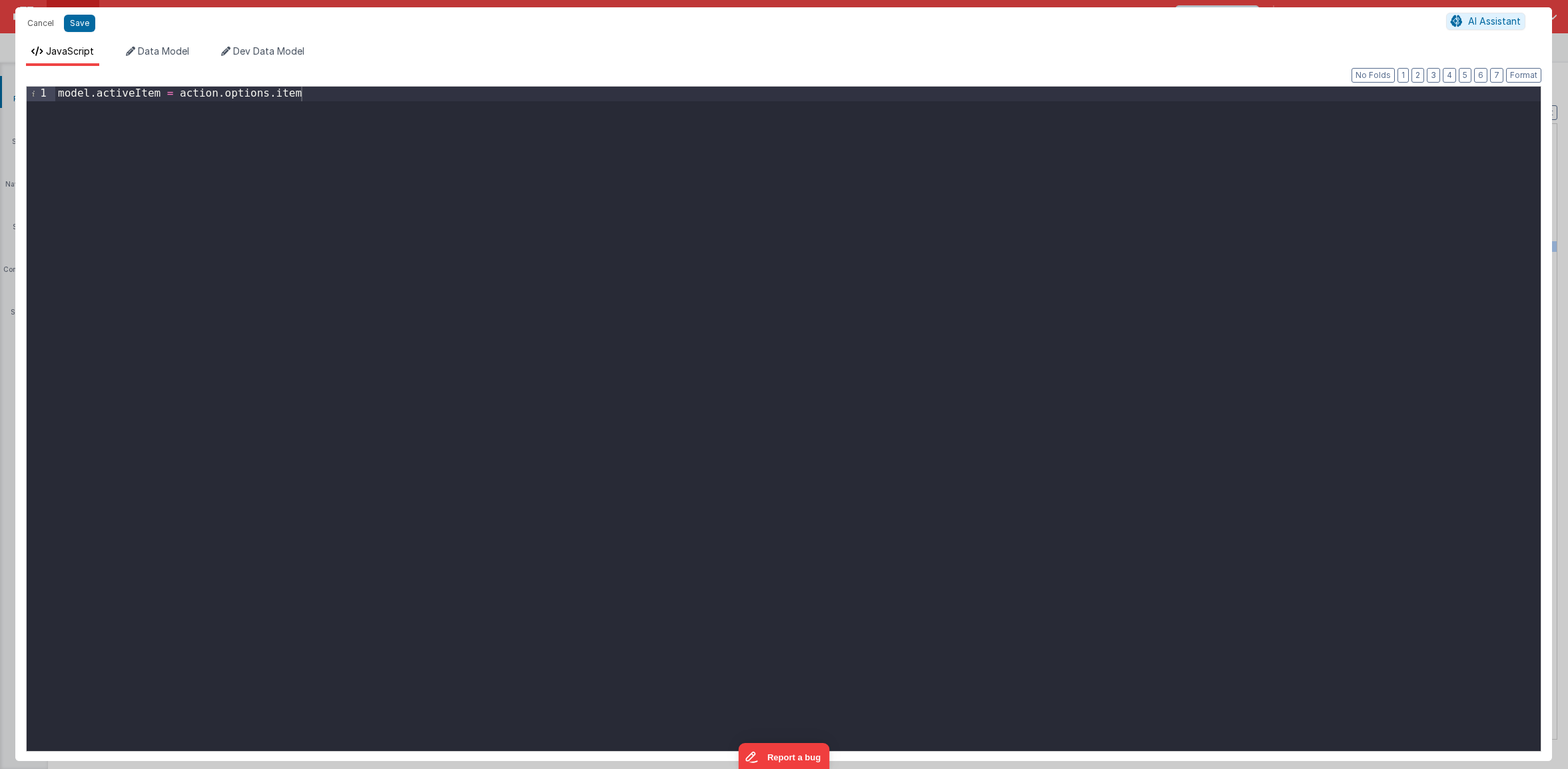
click at [375, 100] on div "model . activeItem = action . options . item" at bounding box center [797, 433] width 1485 height 693
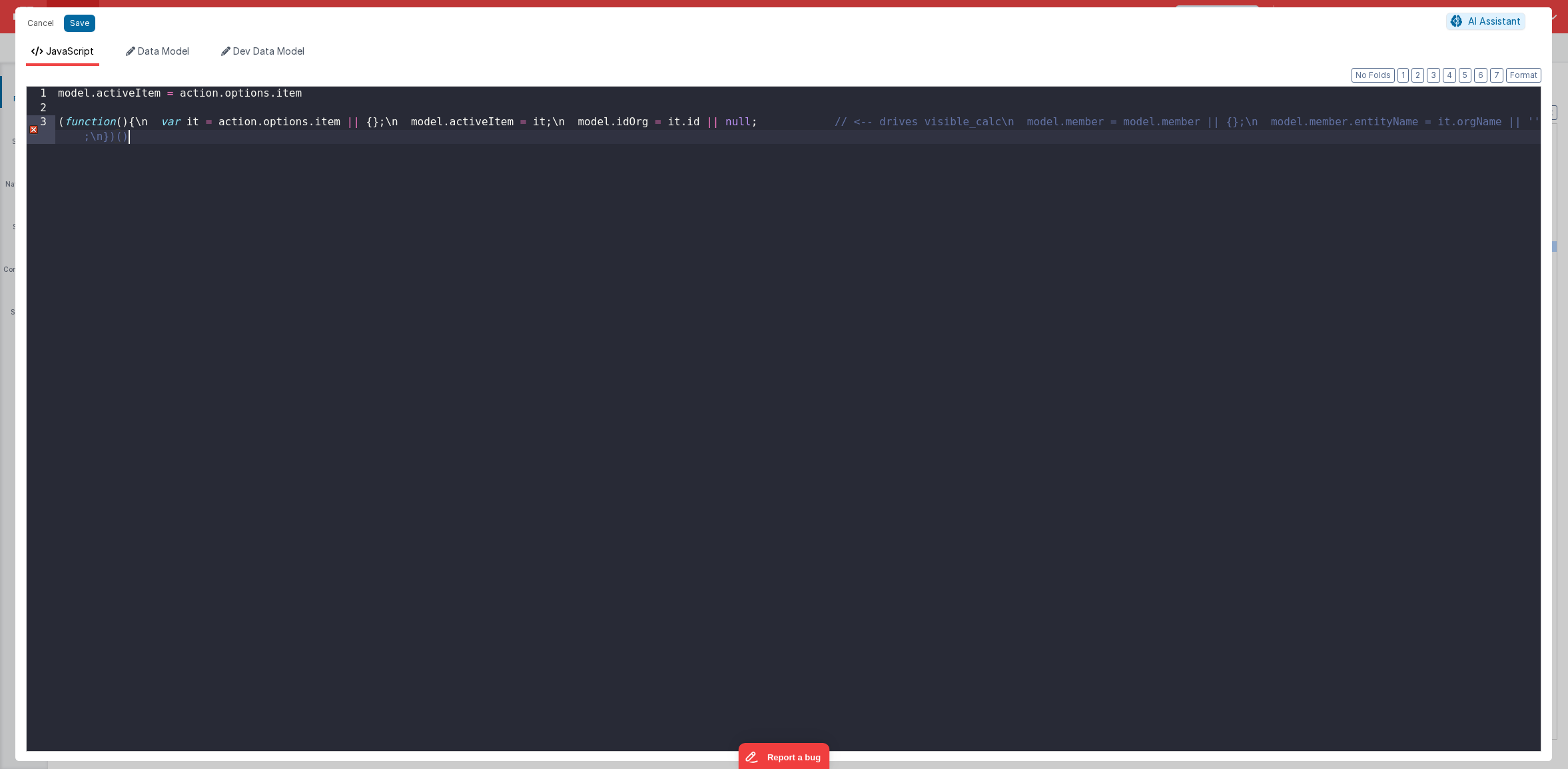
click at [66, 126] on div "model . activeItem = action . options . item ( function ( ) { \ n var it = acti…" at bounding box center [797, 440] width 1485 height 707
click at [143, 125] on div "model . activeItem = action . options . item function ( ) { \ n var it = action…" at bounding box center [797, 440] width 1485 height 707
click at [377, 122] on div "model . activeItem = action . options . item function ( ) { var it = action . o…" at bounding box center [797, 440] width 1485 height 707
click at [533, 125] on div "model . activeItem = action . options . item function ( ) { var it = action . o…" at bounding box center [797, 440] width 1485 height 707
drag, startPoint x: 771, startPoint y: 124, endPoint x: 967, endPoint y: 125, distance: 196.0
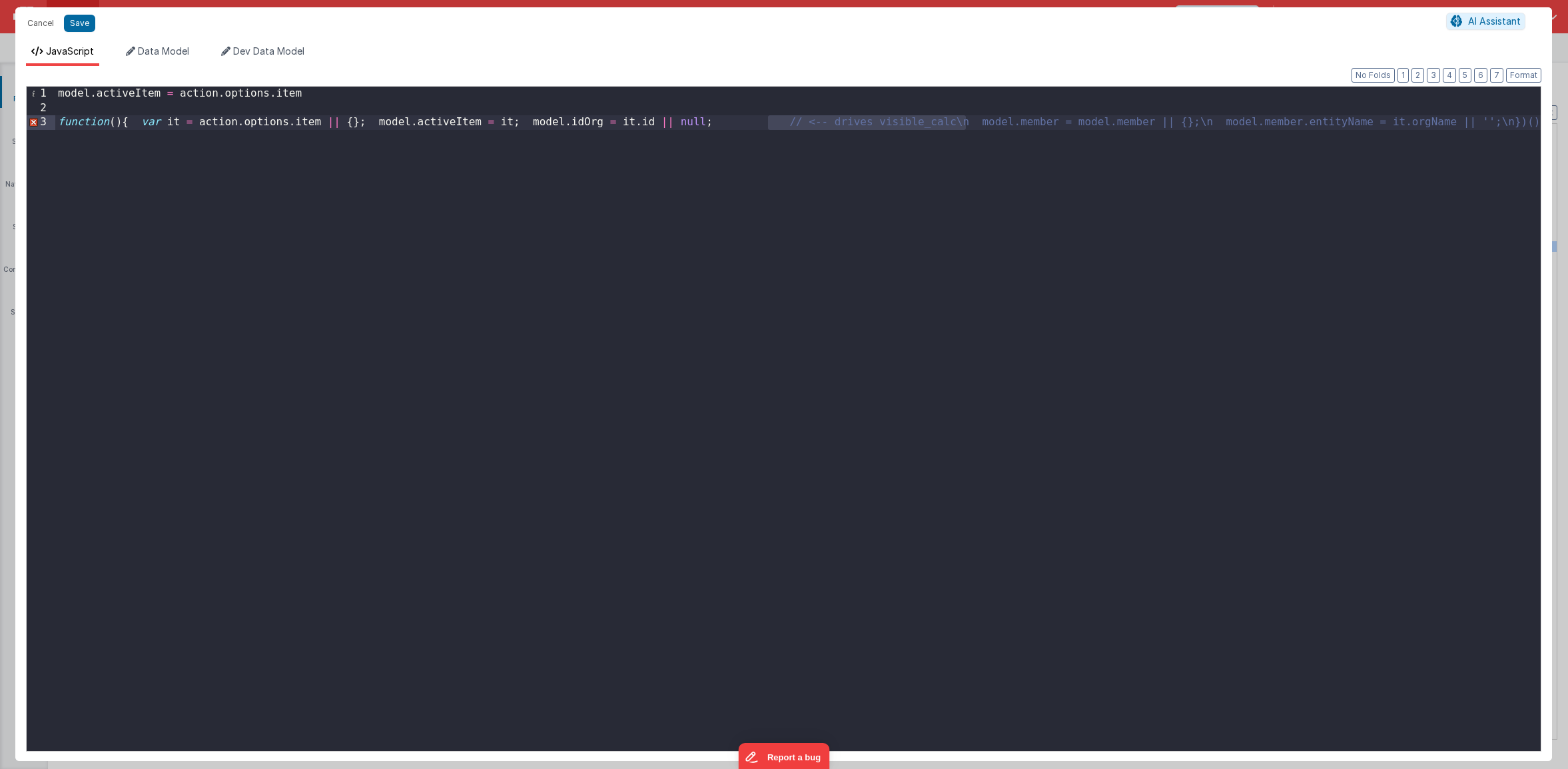
click at [967, 125] on div "model . activeItem = action . options . item function ( ) { var it = action . o…" at bounding box center [797, 433] width 1485 height 693
click at [976, 124] on div "model . activeItem = action . options . item function ( ) { var it = action . o…" at bounding box center [797, 433] width 1485 height 693
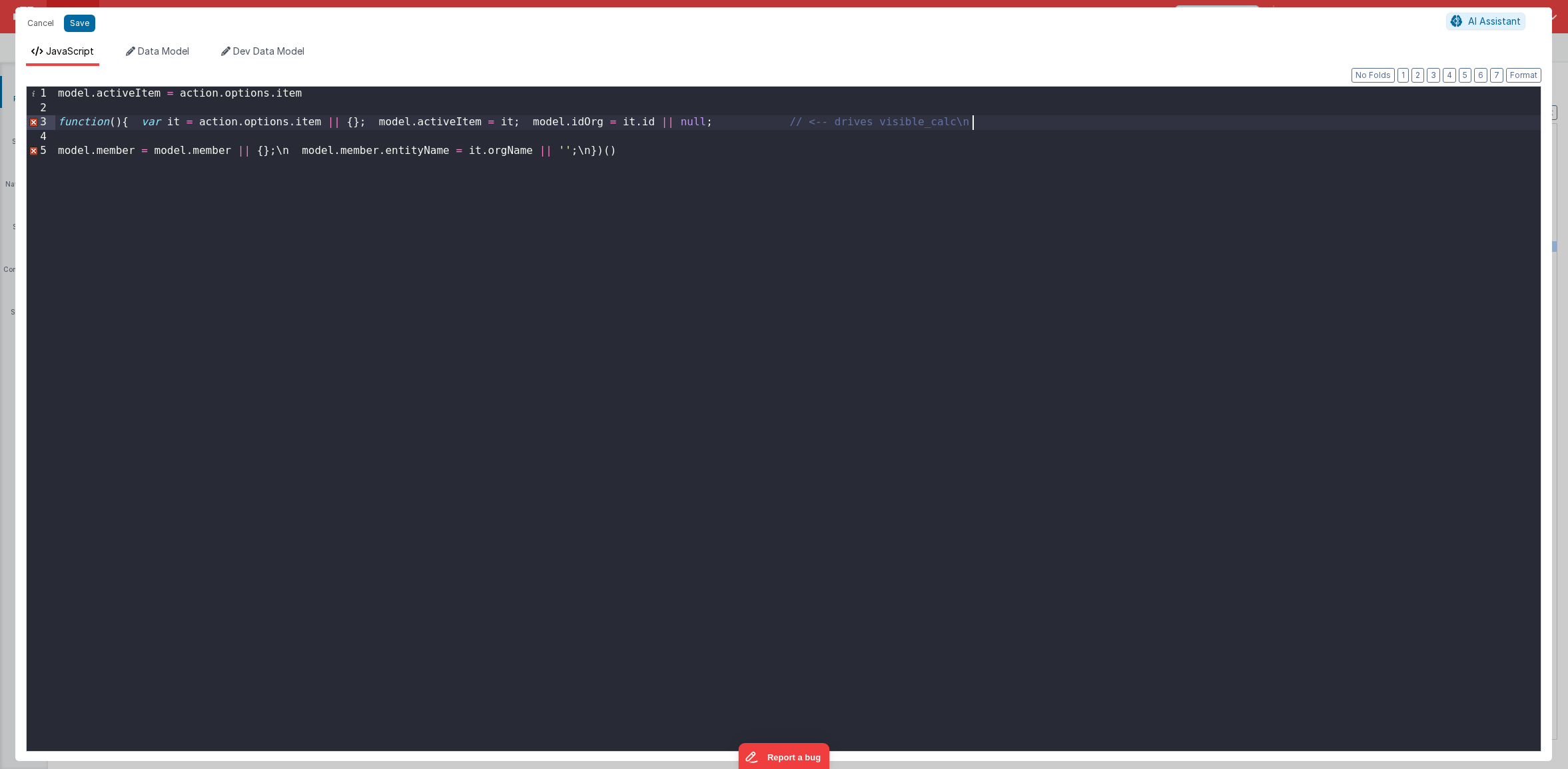
click at [978, 125] on div "model . activeItem = action . options . item function ( ) { var it = action . o…" at bounding box center [797, 433] width 1485 height 693
click at [897, 160] on div "model . activeItem = action . options . item function ( ) { var it = action . o…" at bounding box center [797, 433] width 1485 height 693
click at [288, 151] on div "model . activeItem = action . options . item function ( ) { var it = action . o…" at bounding box center [797, 433] width 1485 height 693
click at [577, 152] on div "model . activeItem = action . options . item function ( ) { var it = action . o…" at bounding box center [797, 433] width 1485 height 693
drag, startPoint x: 306, startPoint y: 206, endPoint x: 249, endPoint y: 201, distance: 57.2
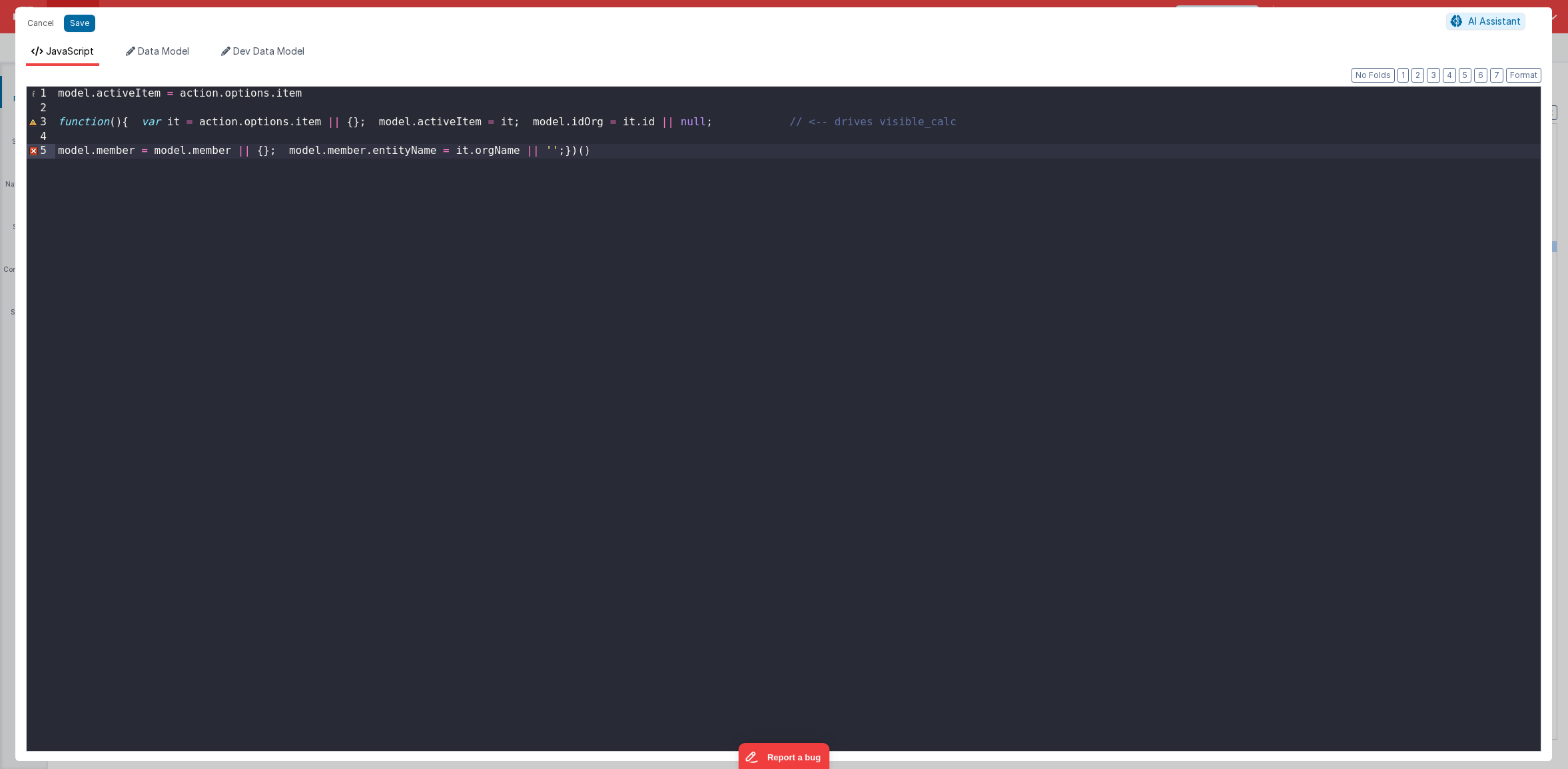
click at [306, 206] on div "model . activeItem = action . options . item function ( ) { var it = action . o…" at bounding box center [797, 433] width 1485 height 693
drag, startPoint x: 348, startPoint y: 97, endPoint x: -55, endPoint y: 80, distance: 403.4
click at [0, 80] on html "Cancel Save AI Assistant JavaScript Data Model Dev Data Model Format 7 6 5 4 3 …" at bounding box center [784, 384] width 1568 height 769
click at [61, 124] on div "function ( ) { var it = action . options . item || { } ; model . activeItem = i…" at bounding box center [797, 433] width 1485 height 693
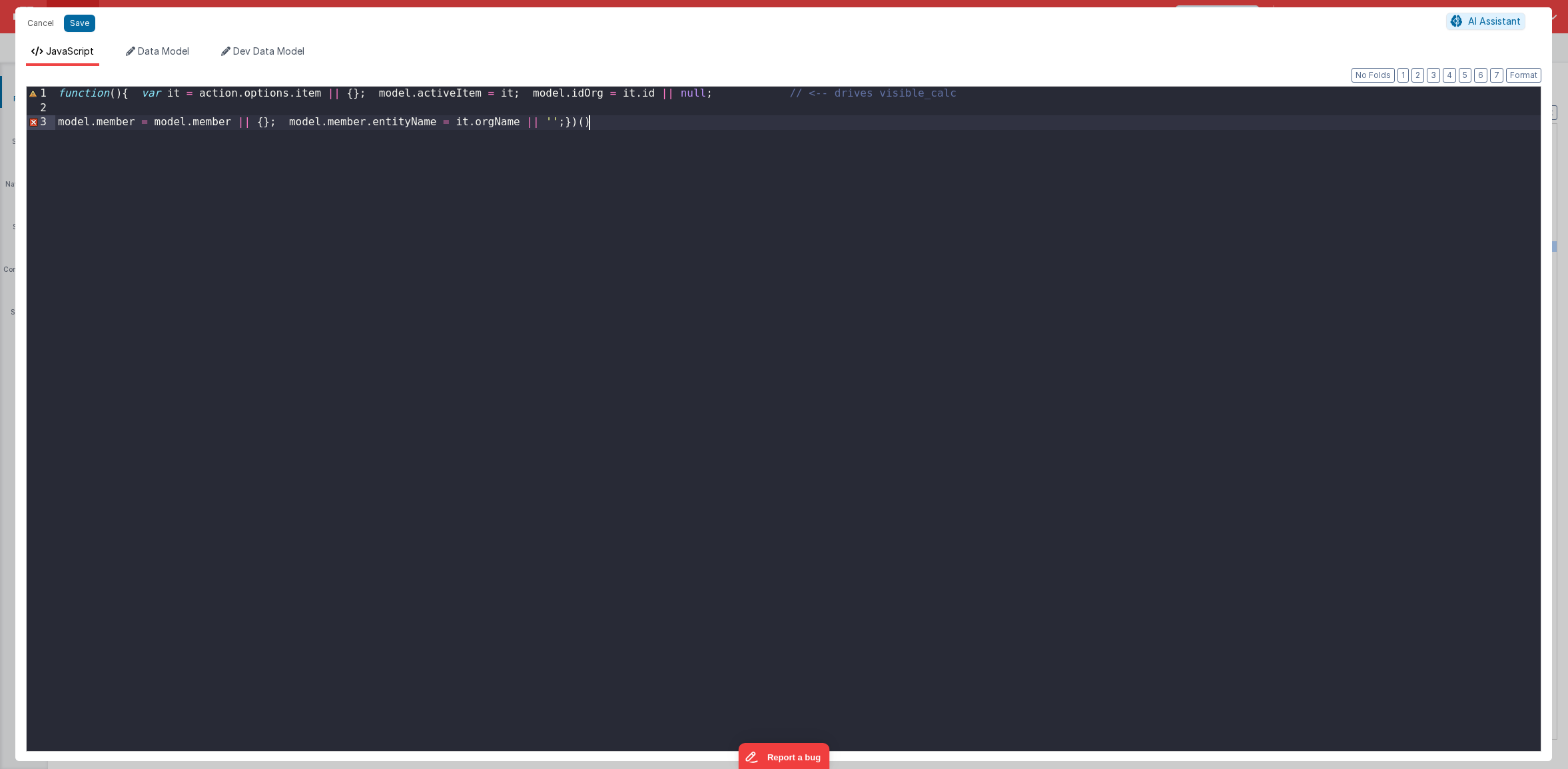
click at [160, 212] on div "function ( ) { var it = action . options . item || { } ; model . activeItem = i…" at bounding box center [797, 433] width 1485 height 693
drag, startPoint x: 917, startPoint y: 95, endPoint x: 787, endPoint y: 89, distance: 130.1
click at [787, 89] on div "function ( ) { var it = action . options . item || { } ; model . activeItem = i…" at bounding box center [797, 433] width 1485 height 693
click at [122, 98] on div "function ( ) { var it = action . options . item || { } ; model . activeItem = i…" at bounding box center [797, 433] width 1485 height 693
click at [284, 124] on div "function ( ) { var it = action . options . item || { } ; model . activeItem = i…" at bounding box center [797, 433] width 1485 height 693
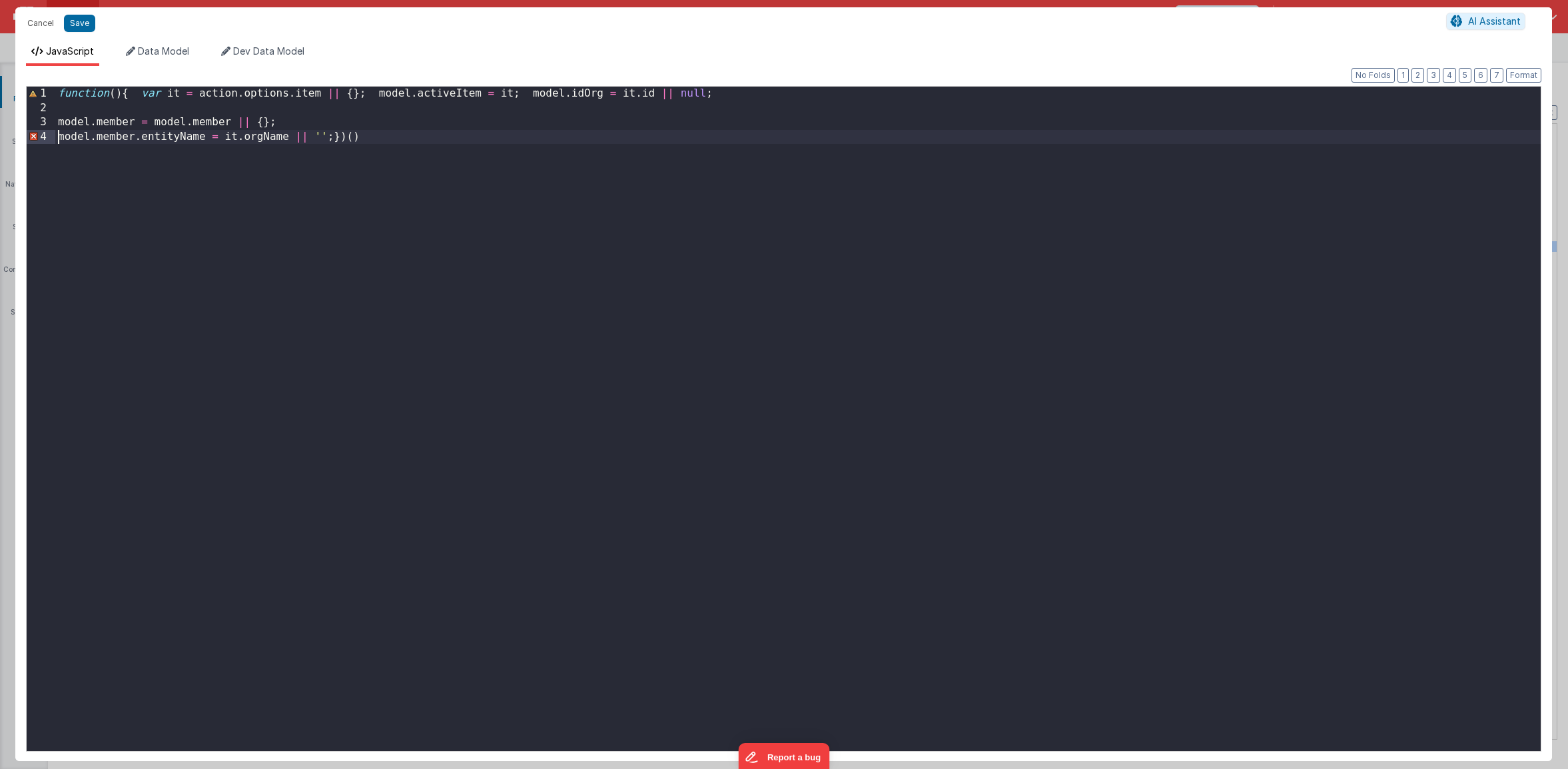
click at [344, 137] on div "function ( ) { var it = action . options . item || { } ; model . activeItem = i…" at bounding box center [797, 433] width 1485 height 693
click at [341, 140] on div "function ( ) { var it = action . options . item || { } ; model . activeItem = i…" at bounding box center [797, 433] width 1485 height 693
click at [133, 95] on div "function ( ) { var it = action . options . item || { } ; model . activeItem = i…" at bounding box center [797, 433] width 1485 height 693
click at [107, 98] on div "function ( ) { var it = action . options . item || { } ; model . activeItem = i…" at bounding box center [797, 433] width 1485 height 693
click at [72, 95] on div "( ) { var it = action . options . item || { } ; model . activeItem = it ; model…" at bounding box center [797, 433] width 1485 height 693
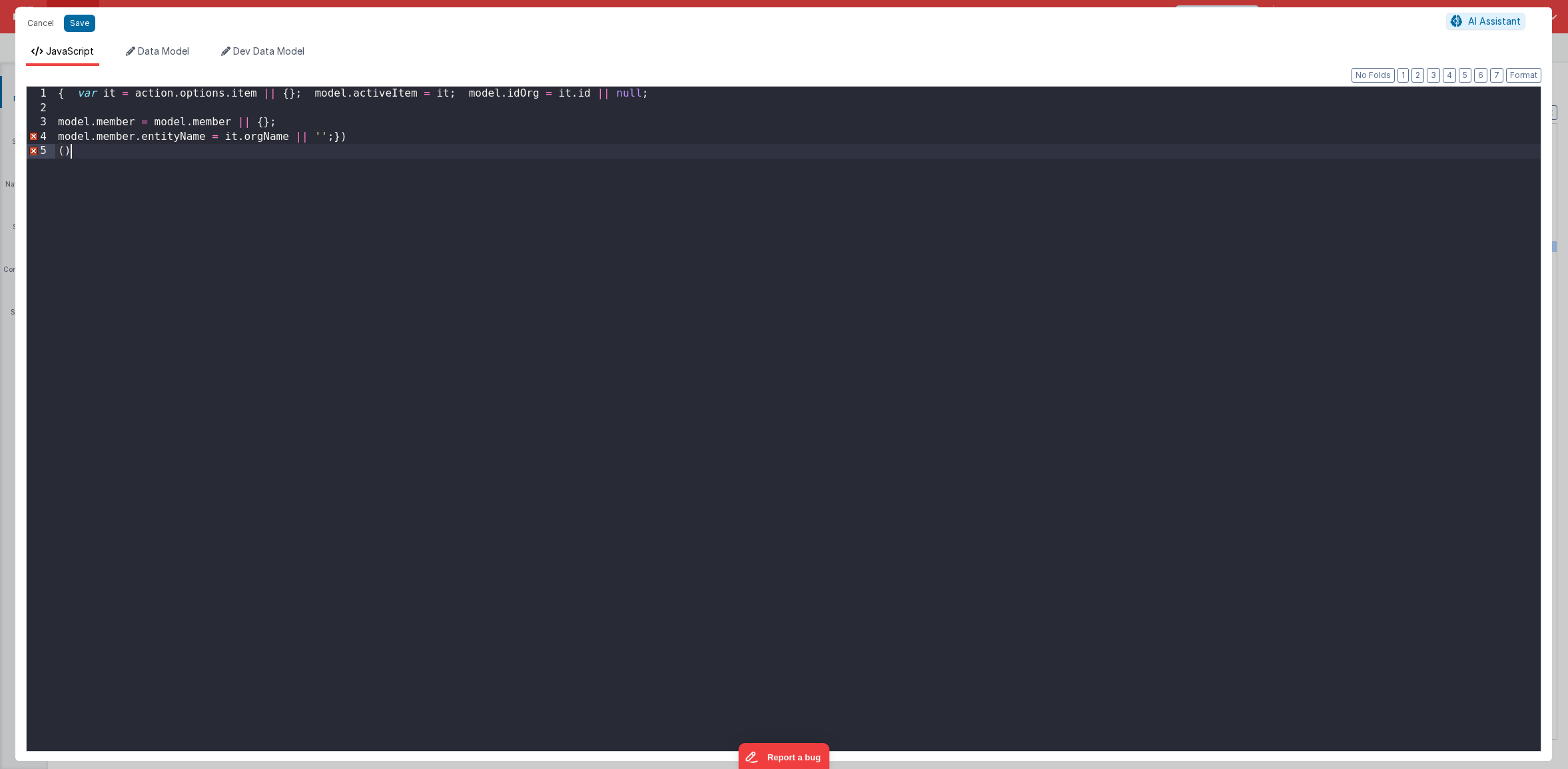
click at [86, 154] on div "{ var it = action . options . item || { } ; model . activeItem = it ; model . i…" at bounding box center [797, 433] width 1485 height 693
click at [362, 137] on div "{ var it = action . options . item || { } ; model . activeItem = it ; model . i…" at bounding box center [797, 433] width 1485 height 693
click at [340, 205] on div "{ var it = action . options . item || { } ; model . activeItem = it ; model . i…" at bounding box center [797, 433] width 1485 height 693
click at [332, 139] on div "{ var it = action . options . item || { } ; model . activeItem = it ; model . i…" at bounding box center [797, 433] width 1485 height 693
click at [154, 110] on div "{ var it = action . options . item || { } ; model . activeItem = it ; model . i…" at bounding box center [797, 433] width 1485 height 693
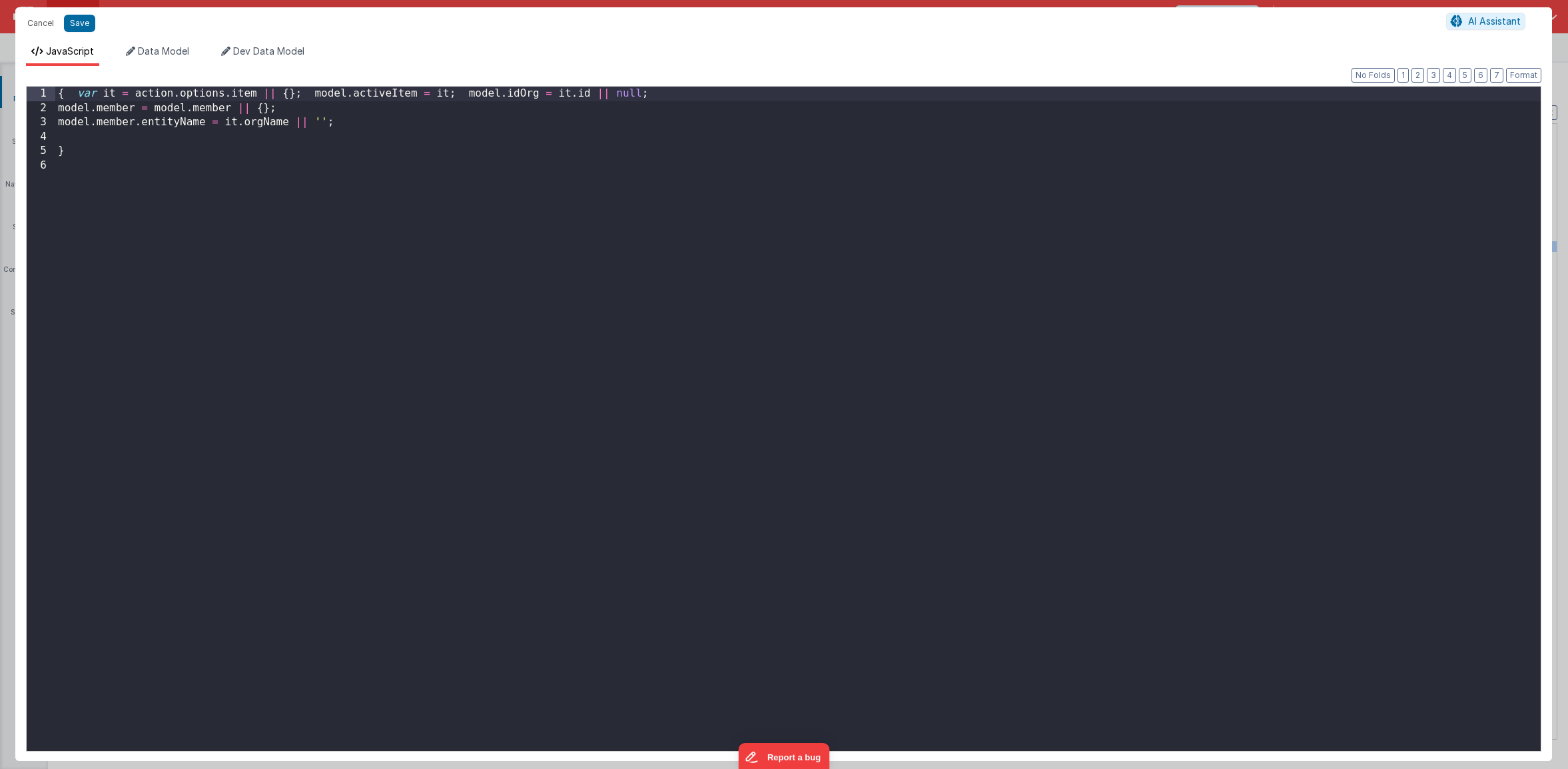
click at [311, 96] on div "{ var it = action . options . item || { } ; model . activeItem = it ; model . i…" at bounding box center [797, 433] width 1485 height 693
click at [120, 148] on div "{ var it = action . options . item || { } ; model . activeItem = it ; model . i…" at bounding box center [797, 433] width 1485 height 693
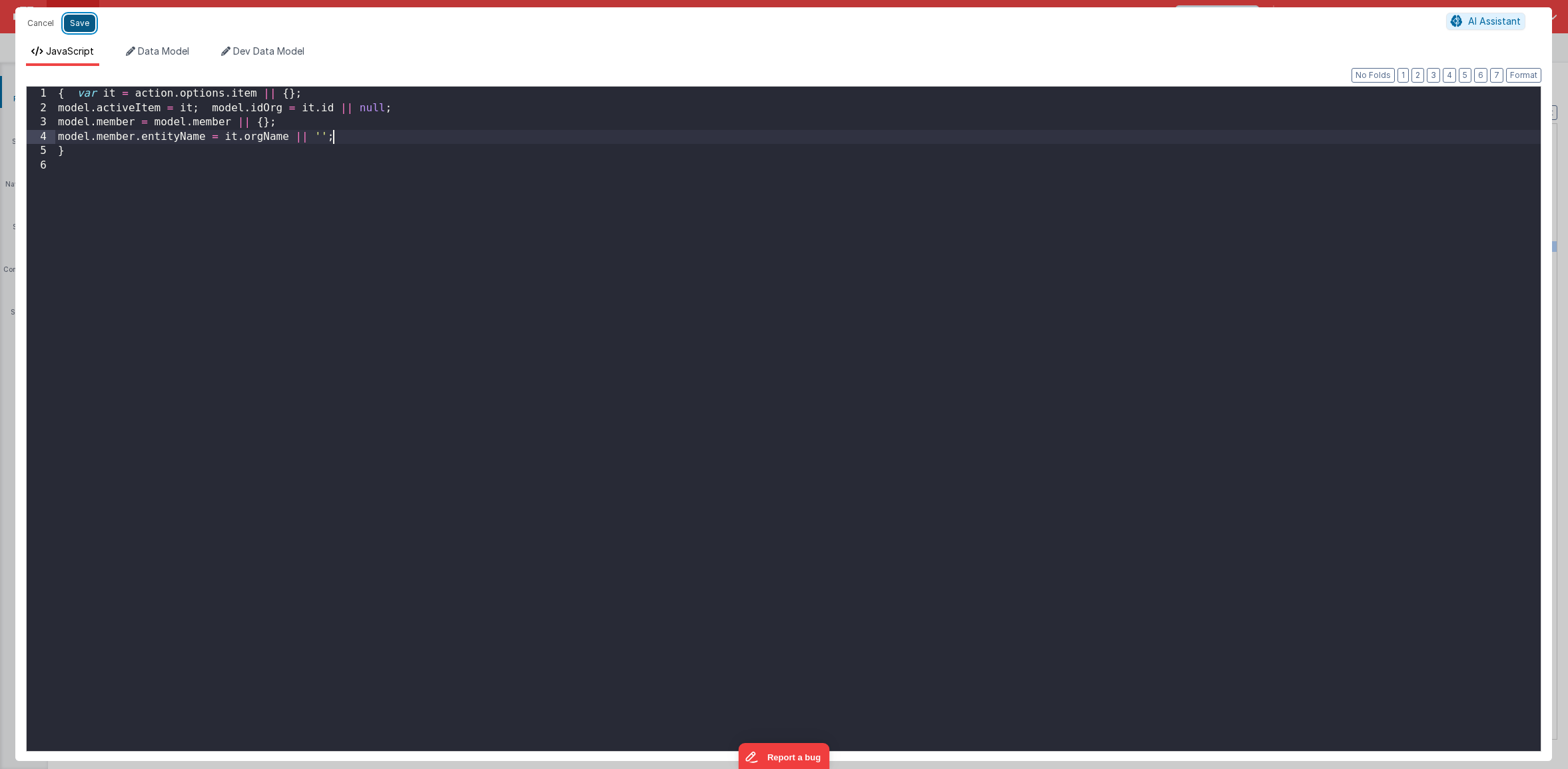
click at [80, 25] on button "Save" at bounding box center [80, 23] width 31 height 17
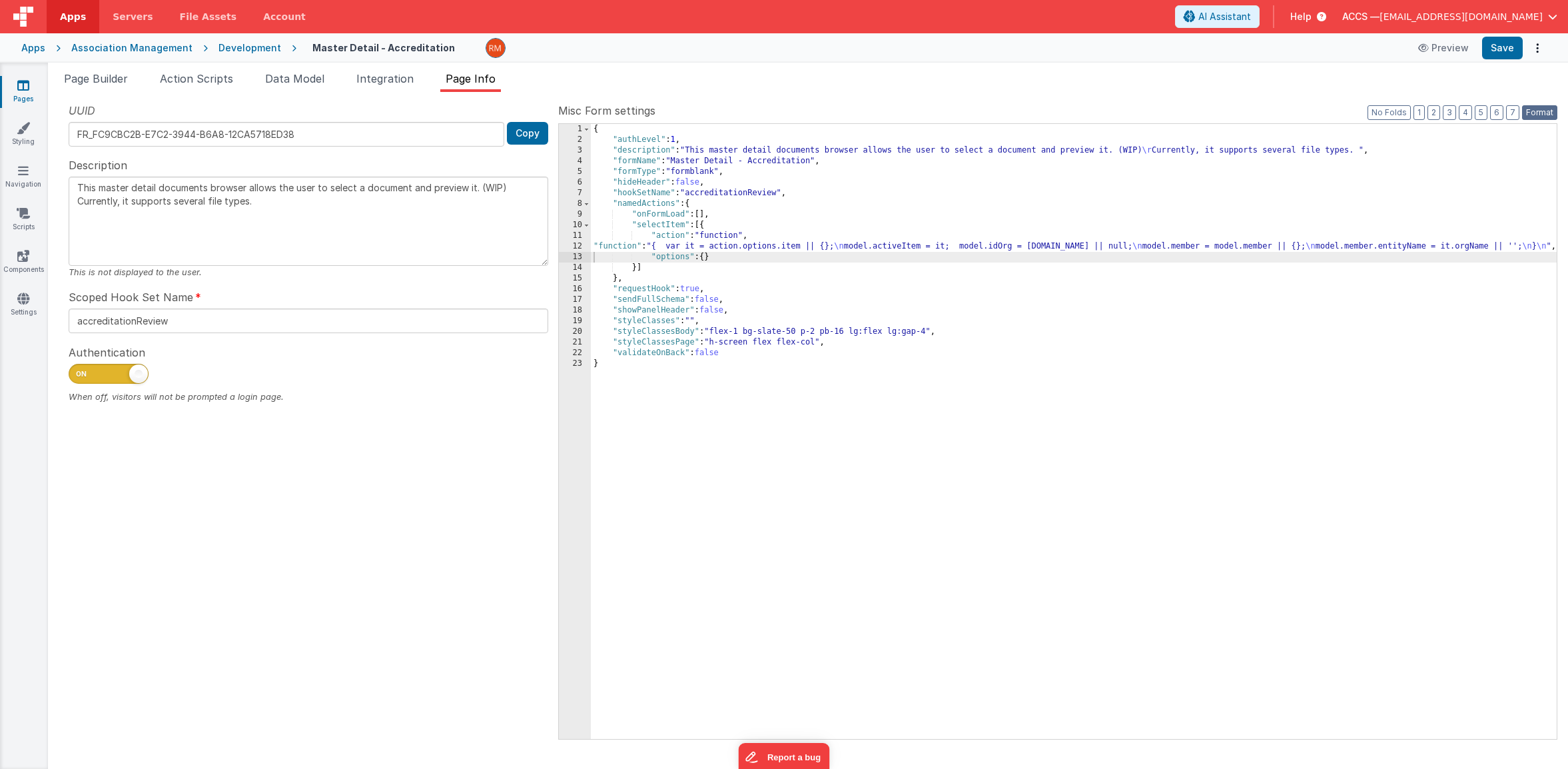
click at [1534, 111] on button "Format" at bounding box center [1540, 113] width 35 height 15
type textarea "This master detail documents browser allows the user to select a document and p…"
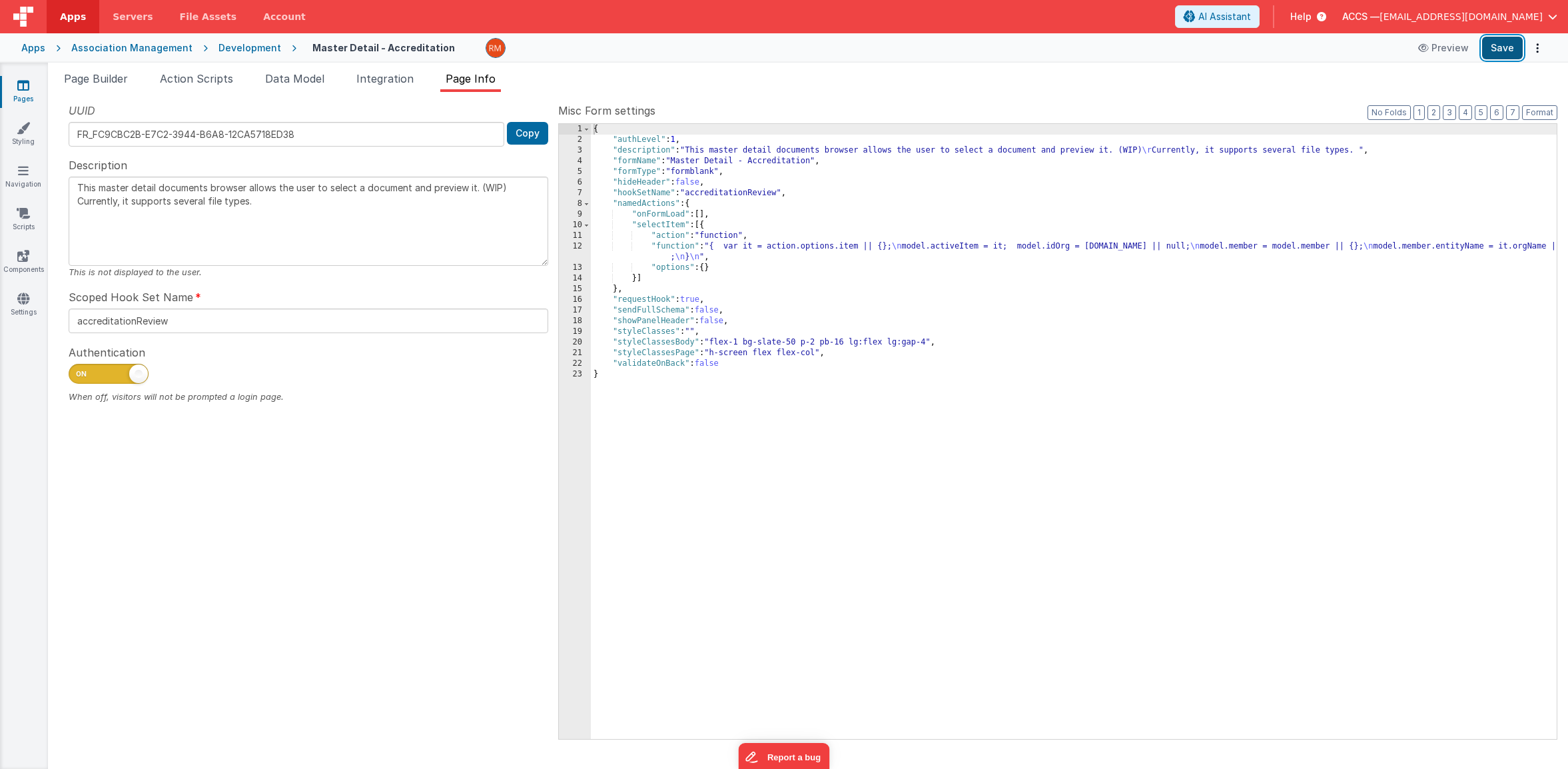
click at [1496, 47] on button "Save" at bounding box center [1502, 48] width 41 height 22
click at [110, 83] on span "Page Builder" at bounding box center [96, 79] width 64 height 13
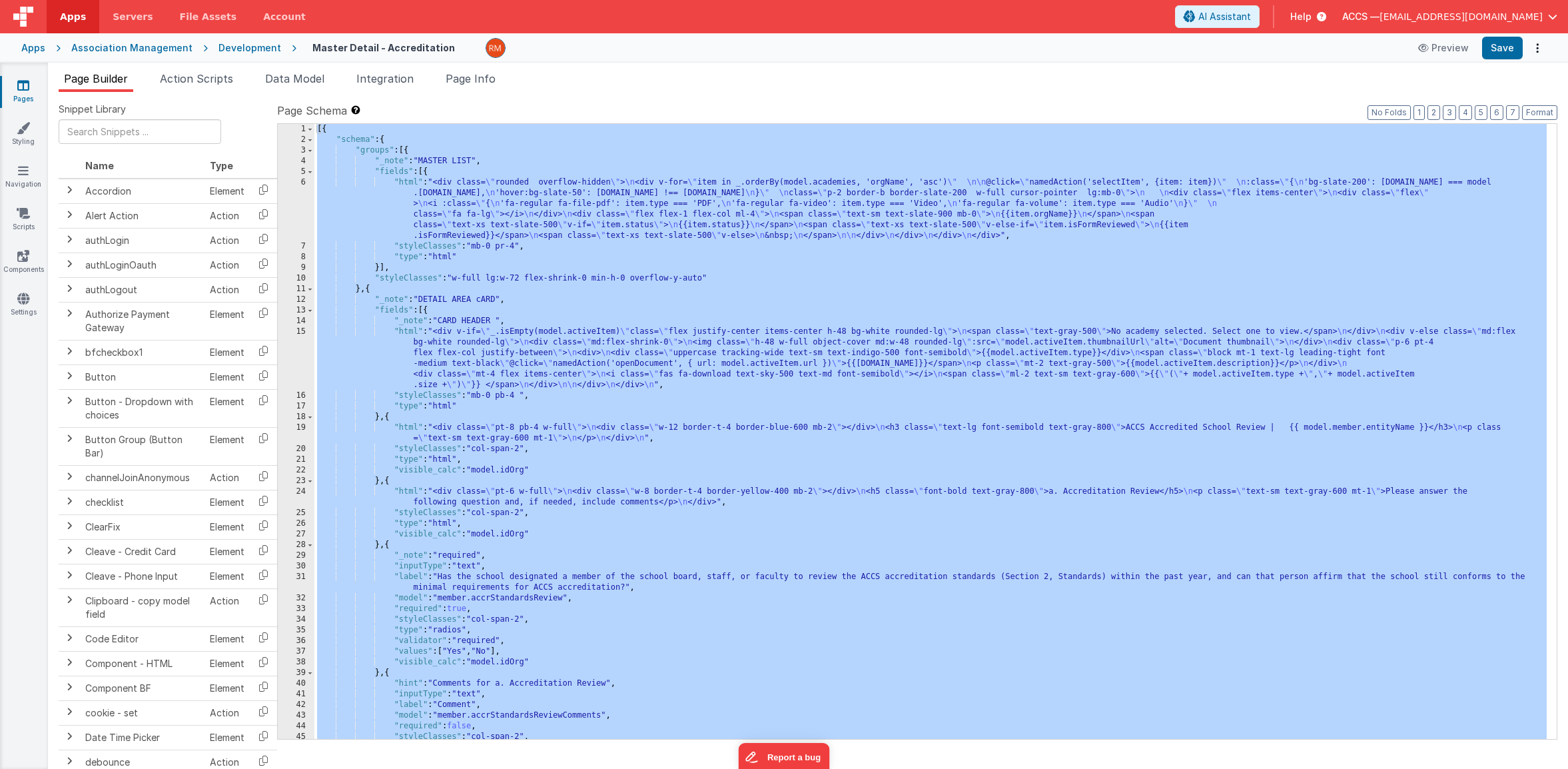
scroll to position [0, 0]
click at [408, 332] on div "[{ "schema" : { "groups" : [{ "_note" : "MASTER LIST" , "fields" : [{ "html" : …" at bounding box center [931, 442] width 1233 height 636
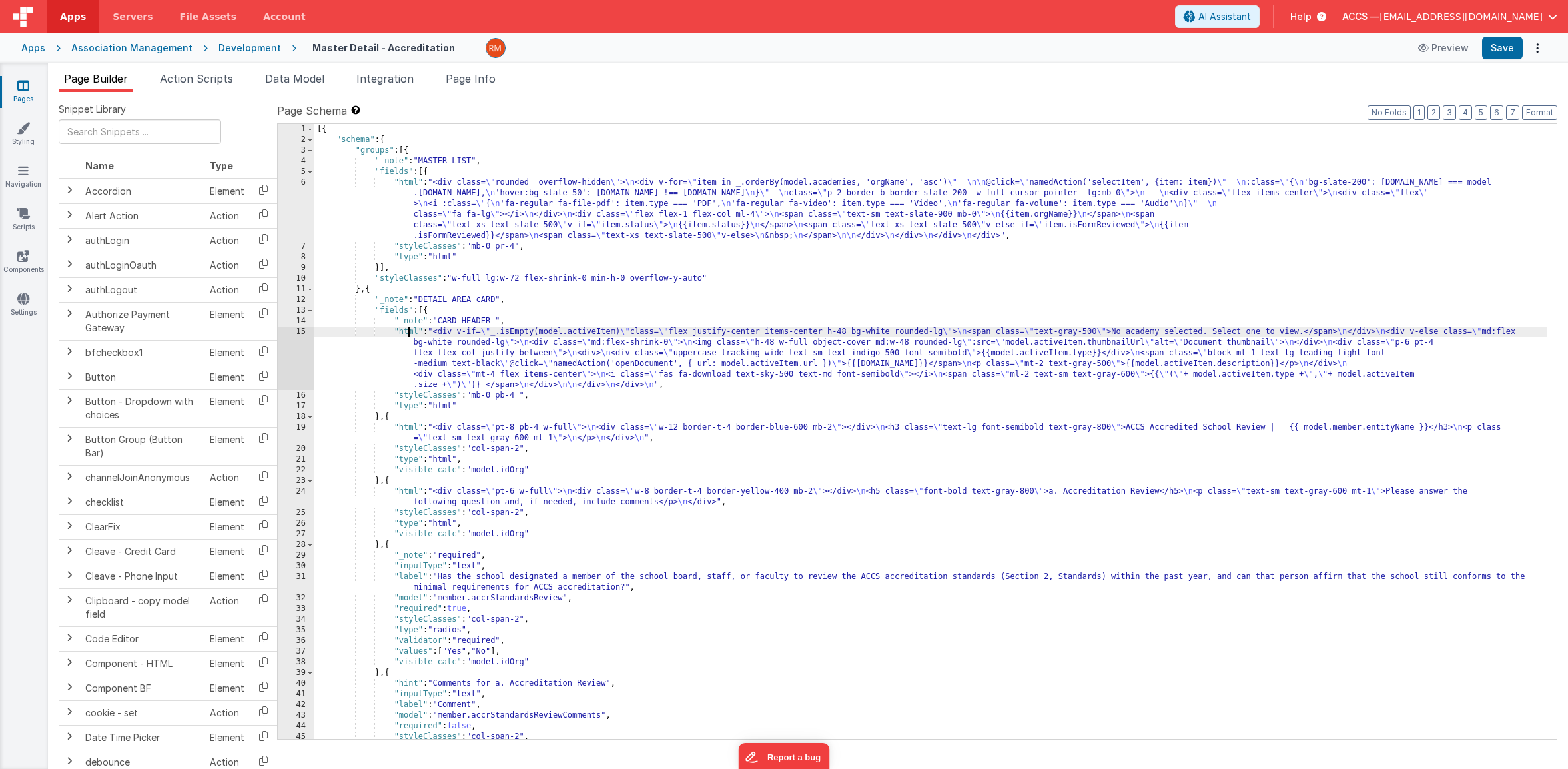
click at [300, 331] on div "15" at bounding box center [296, 358] width 37 height 64
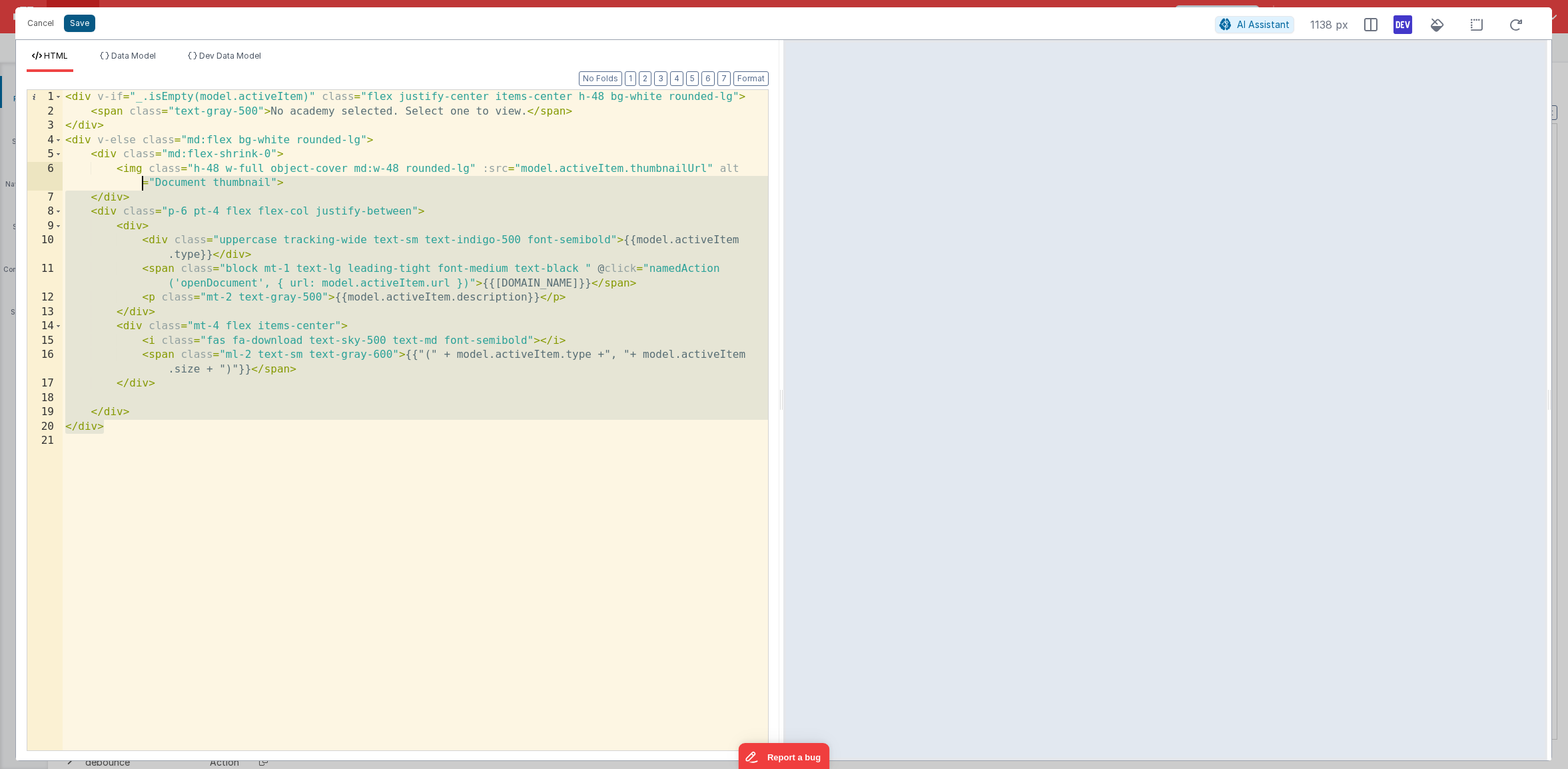
drag, startPoint x: 130, startPoint y: 427, endPoint x: 72, endPoint y: 18, distance: 413.1
click at [72, 18] on div "Cancel Save AI Assistant 1138 px HTML Data Model Dev Data Model Format 7 6 5 4 …" at bounding box center [784, 384] width 1537 height 753
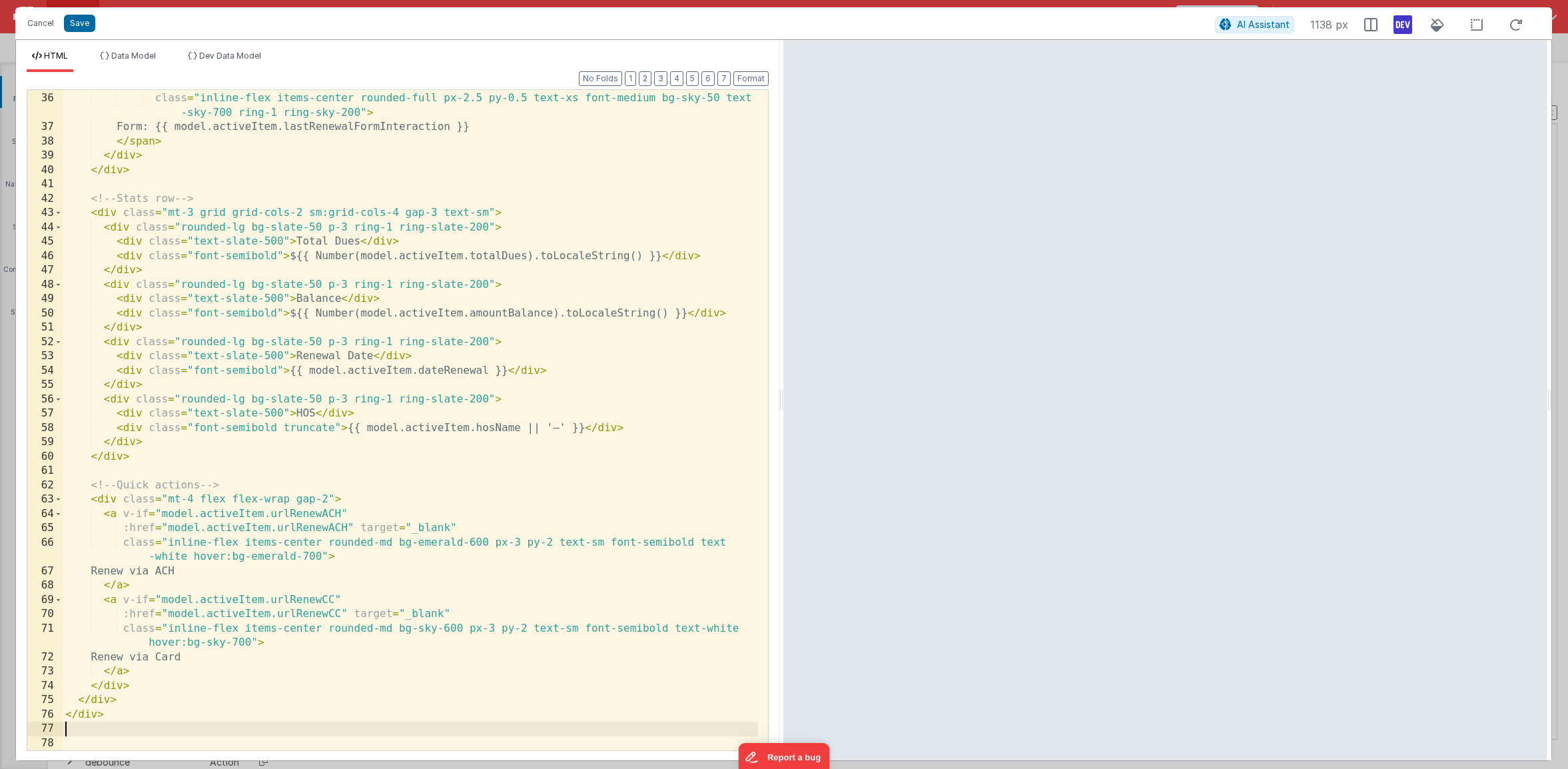
scroll to position [528, 0]
click at [76, 31] on button "Save" at bounding box center [80, 23] width 31 height 17
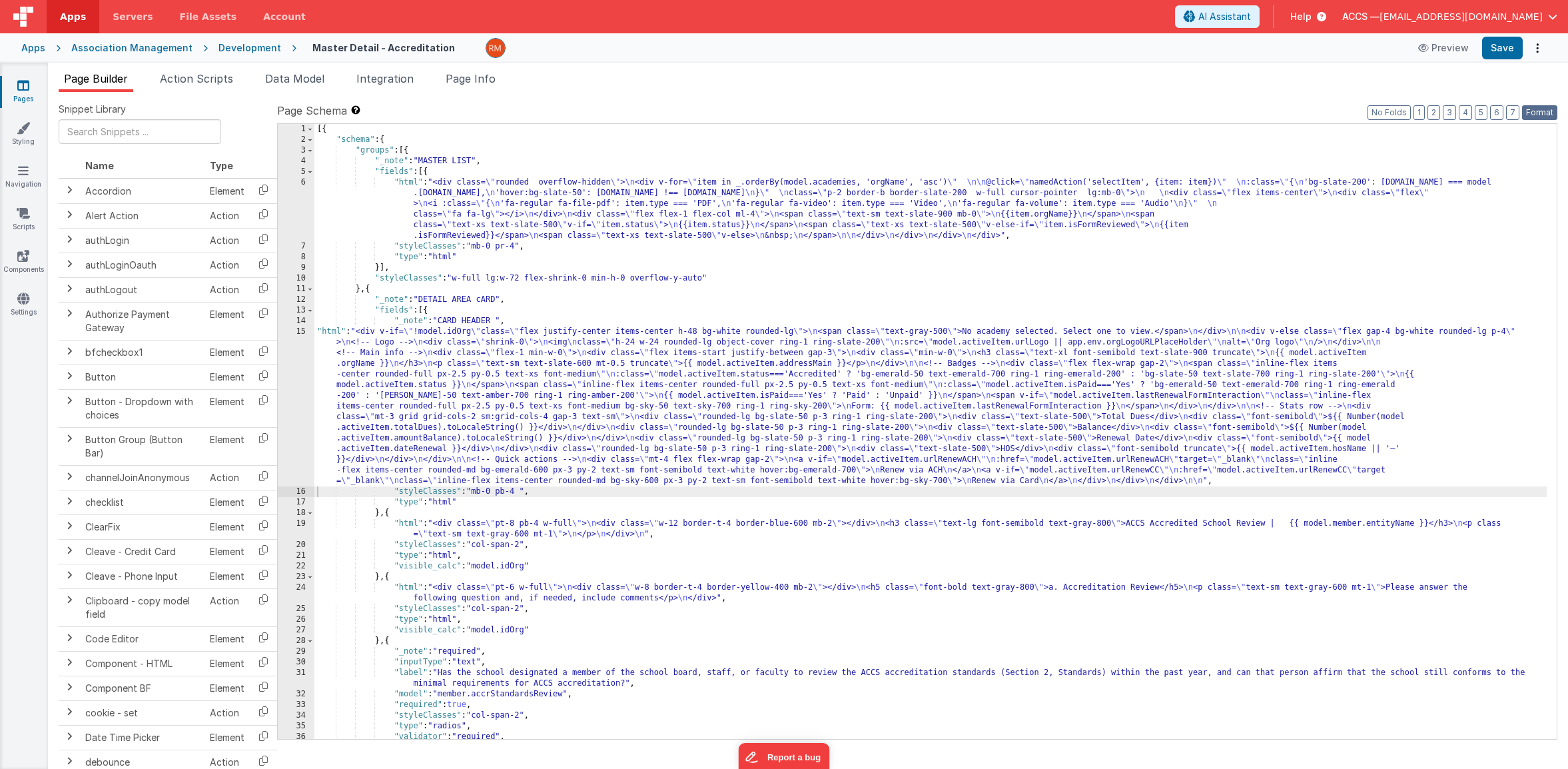
drag, startPoint x: 1531, startPoint y: 112, endPoint x: 1517, endPoint y: 95, distance: 22.0
click at [1530, 111] on button "Format" at bounding box center [1540, 113] width 35 height 15
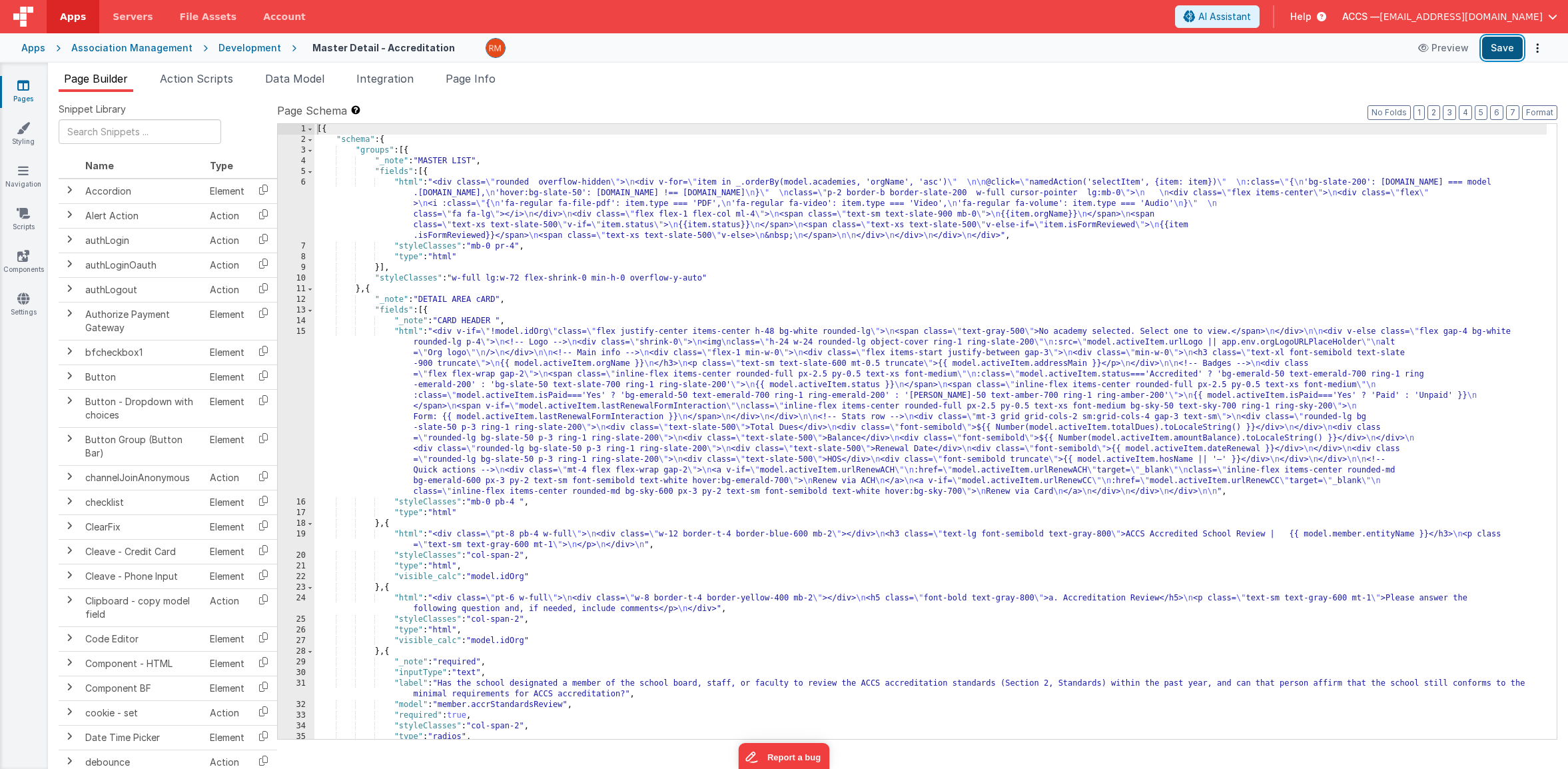
click at [1496, 46] on button "Save" at bounding box center [1502, 48] width 41 height 22
click at [407, 332] on div "[{ "schema" : { "groups" : [{ "_note" : "MASTER LIST" , "fields" : [{ "html" : …" at bounding box center [931, 442] width 1233 height 636
click at [298, 329] on div "15" at bounding box center [296, 411] width 37 height 171
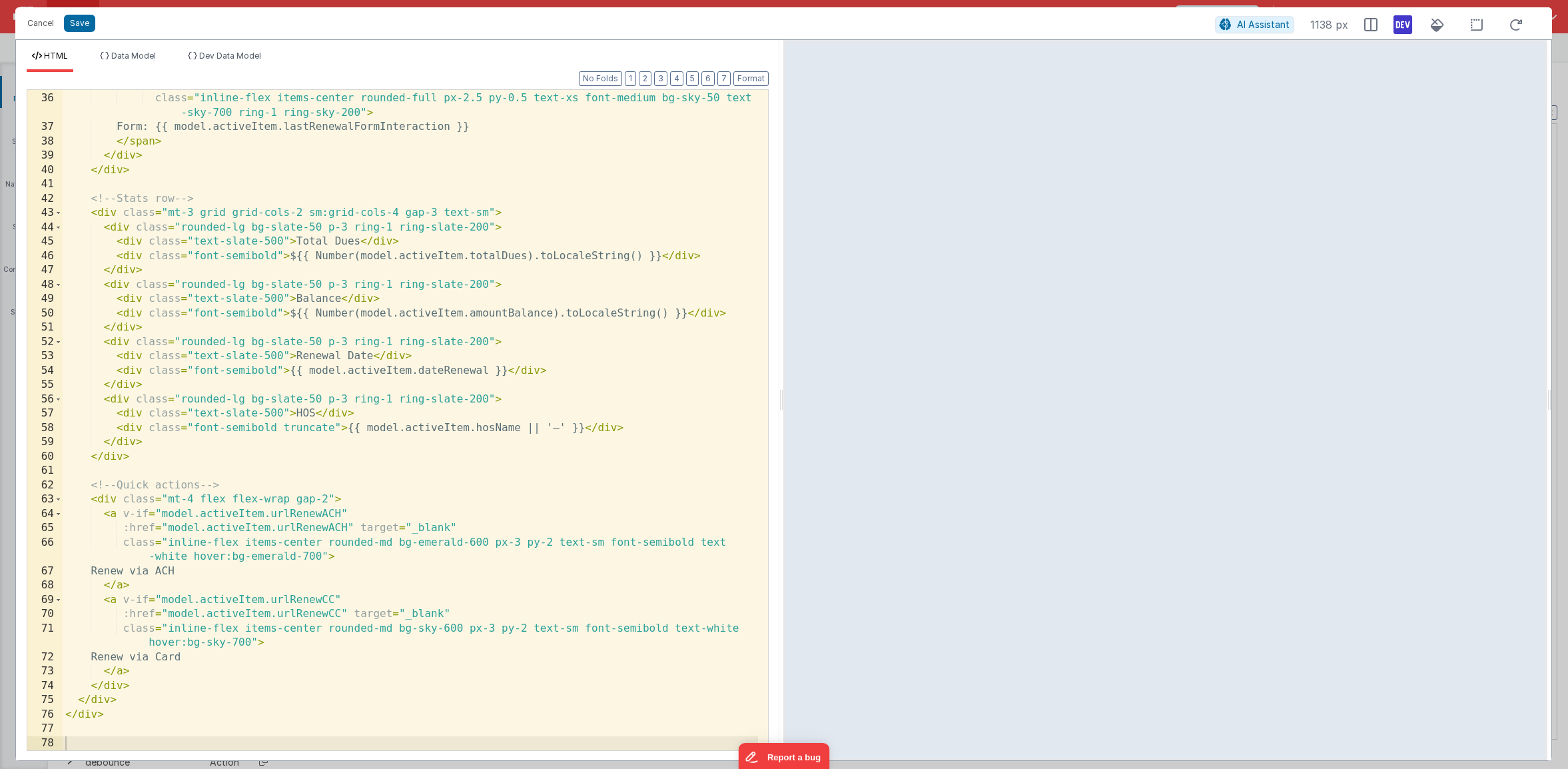
scroll to position [0, 0]
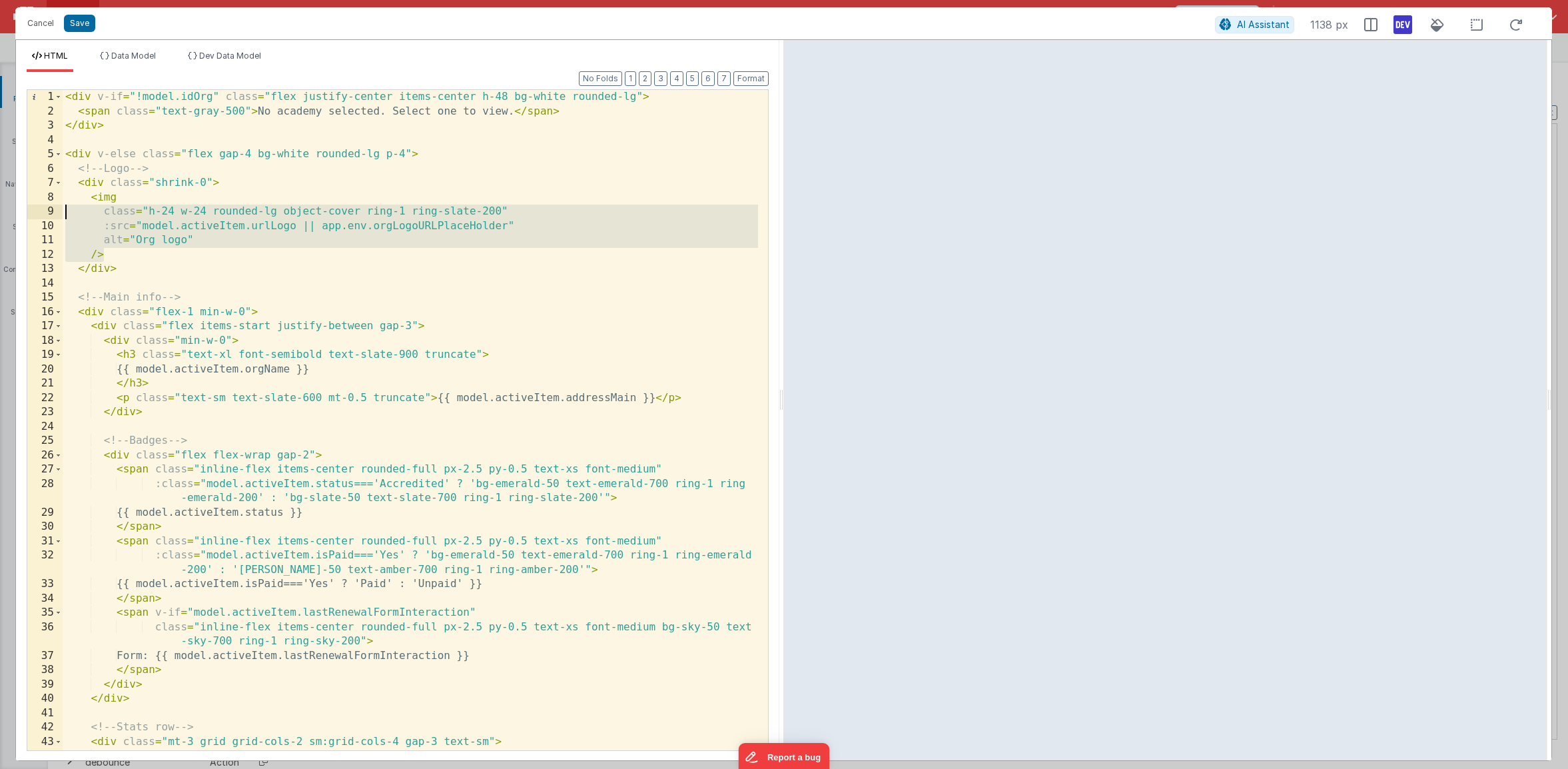
drag, startPoint x: 124, startPoint y: 252, endPoint x: 9, endPoint y: 215, distance: 120.8
click at [9, 215] on div "Cancel Save AI Assistant 1138 px HTML Data Model Dev Data Model Format 7 6 5 4 …" at bounding box center [784, 384] width 1568 height 769
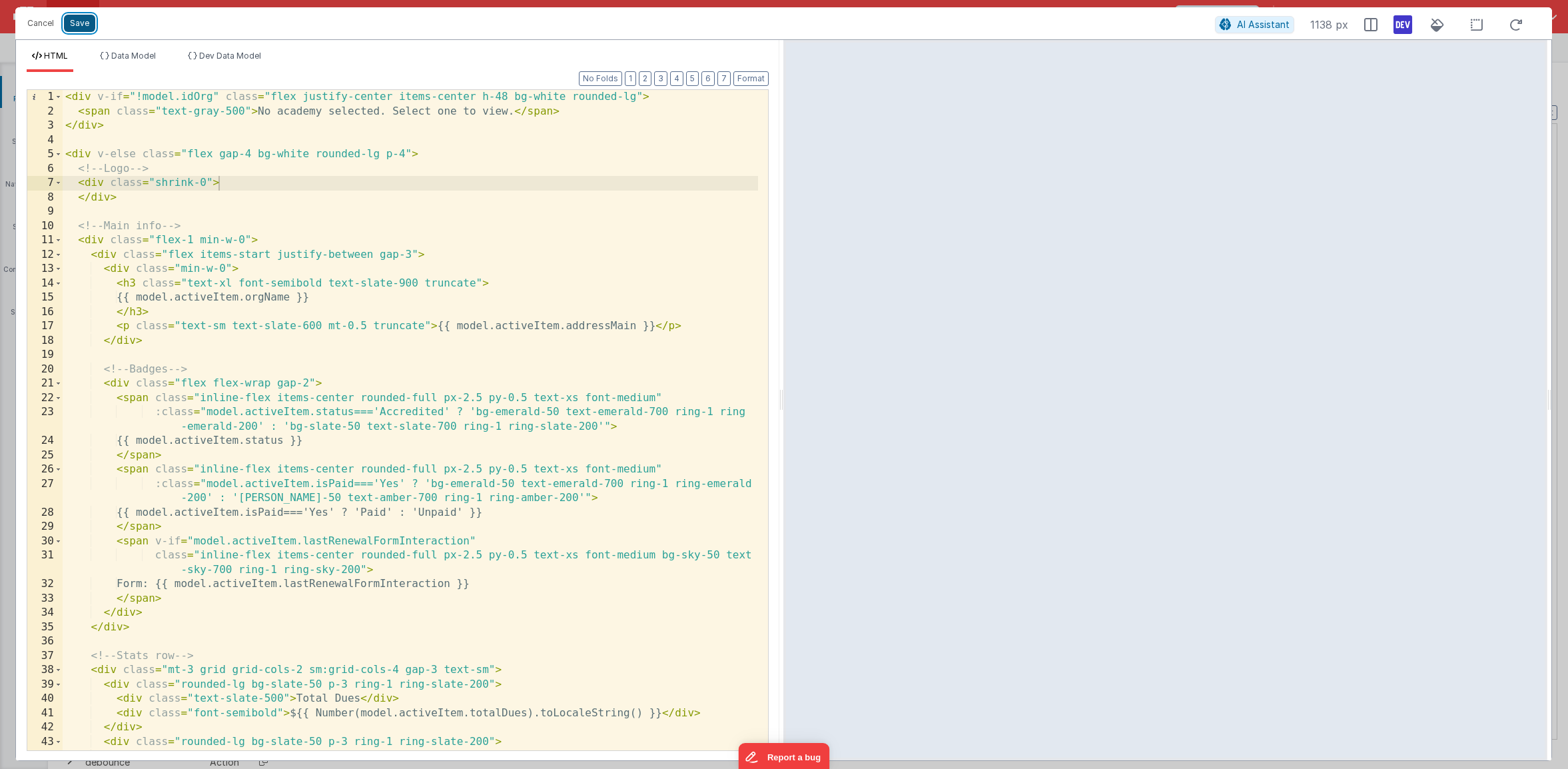
click at [85, 28] on button "Save" at bounding box center [80, 23] width 31 height 17
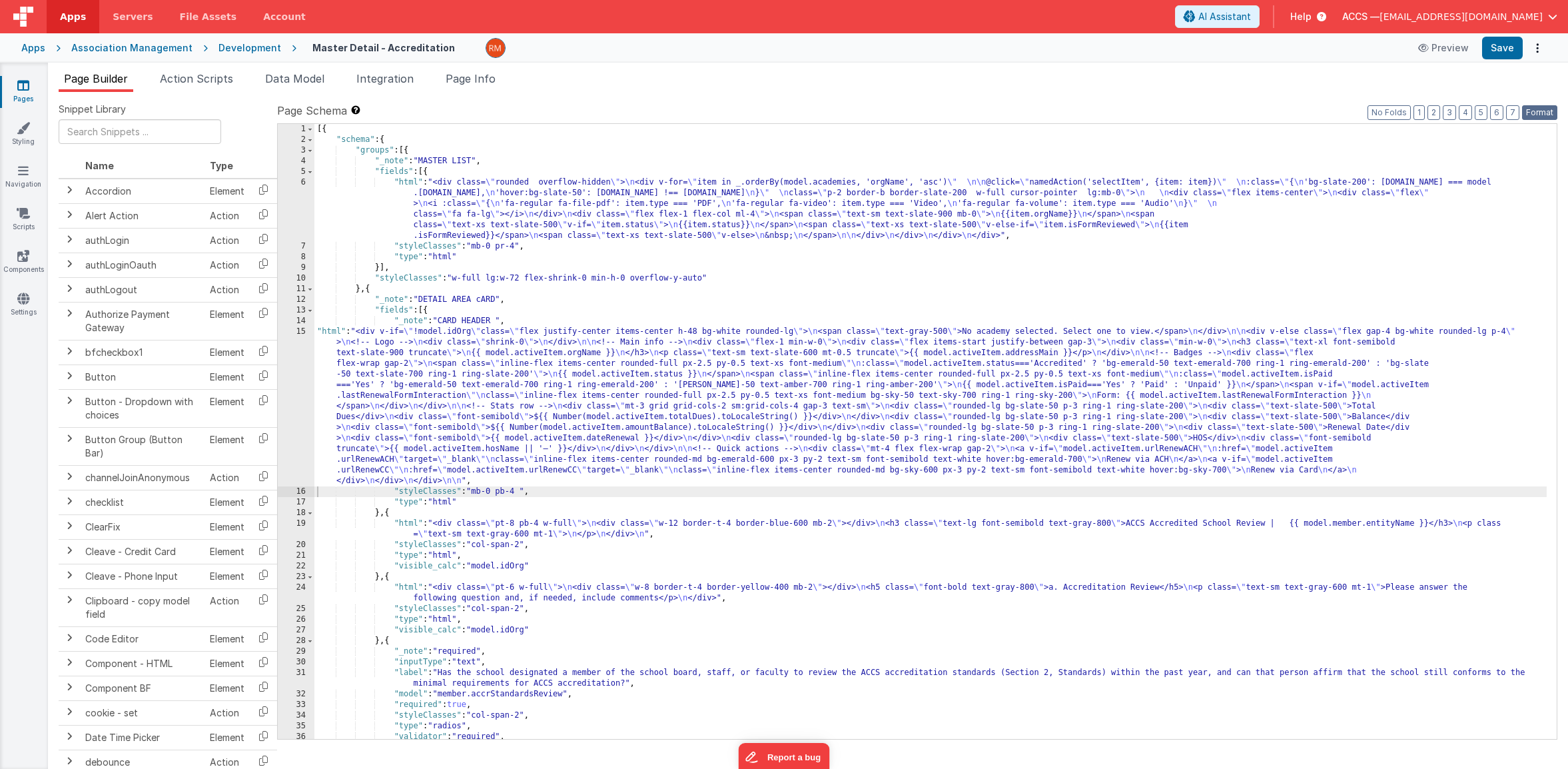
click at [1550, 109] on button "Format" at bounding box center [1540, 113] width 35 height 15
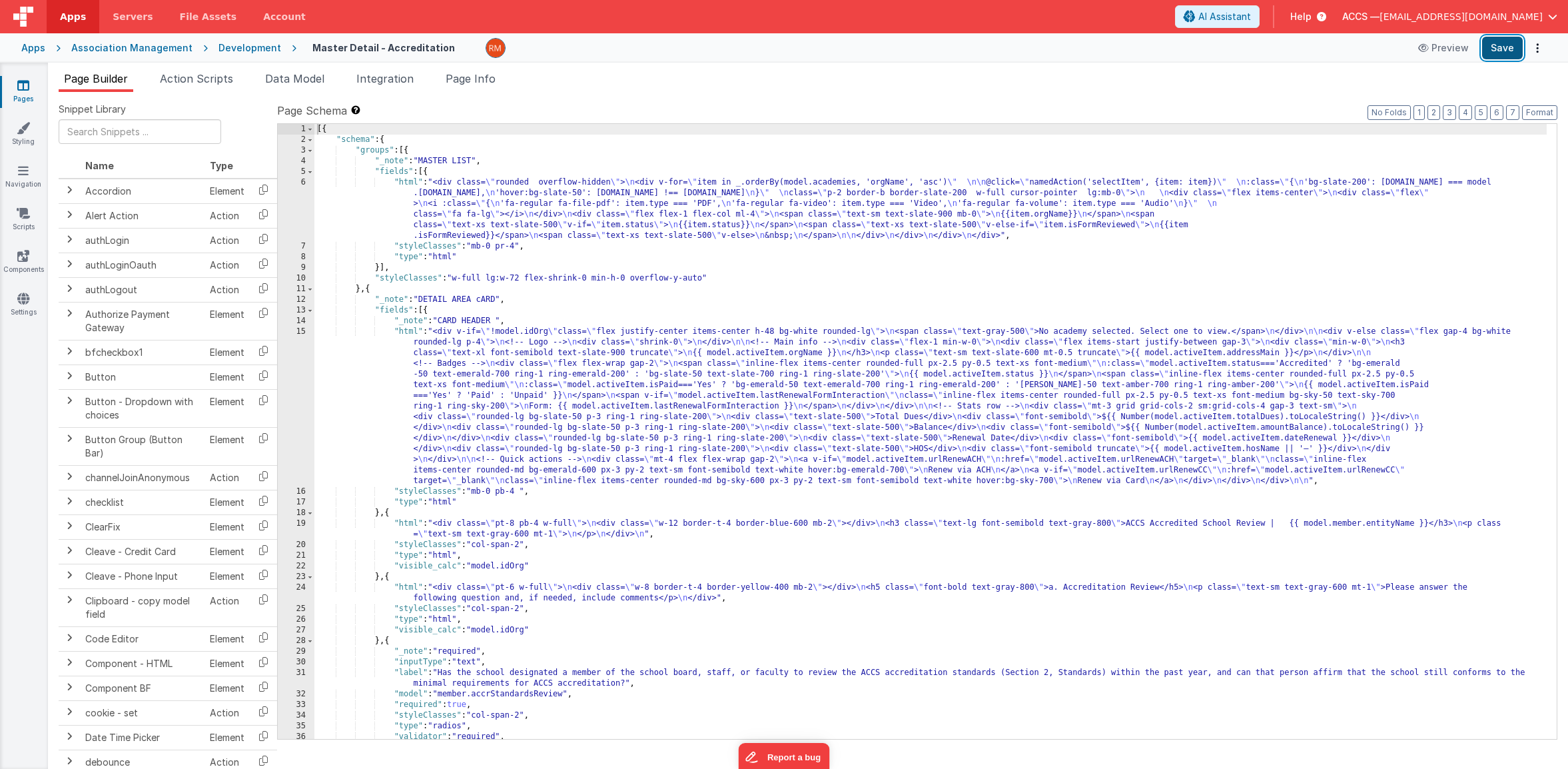
click at [1511, 45] on button "Save" at bounding box center [1502, 48] width 41 height 22
click at [413, 331] on div "[{ "schema" : { "groups" : [{ "_note" : "MASTER LIST" , "fields" : [{ "html" : …" at bounding box center [931, 442] width 1233 height 636
click at [298, 332] on div "15" at bounding box center [296, 406] width 37 height 160
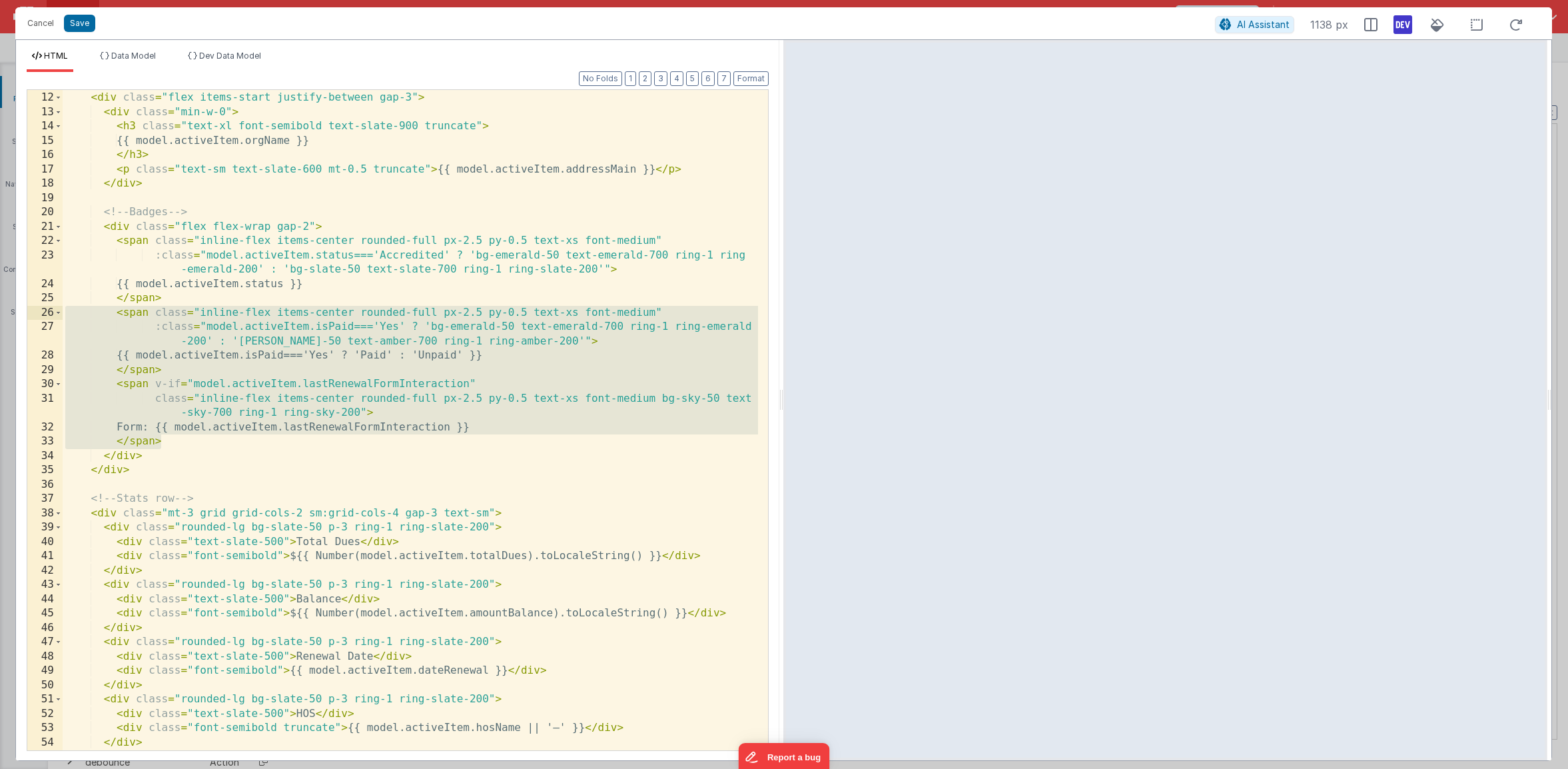
drag, startPoint x: 265, startPoint y: 439, endPoint x: 7, endPoint y: 312, distance: 287.6
click at [7, 312] on div "Cancel Save AI Assistant 1138 px HTML Data Model Dev Data Model Format 7 6 5 4 …" at bounding box center [784, 384] width 1568 height 769
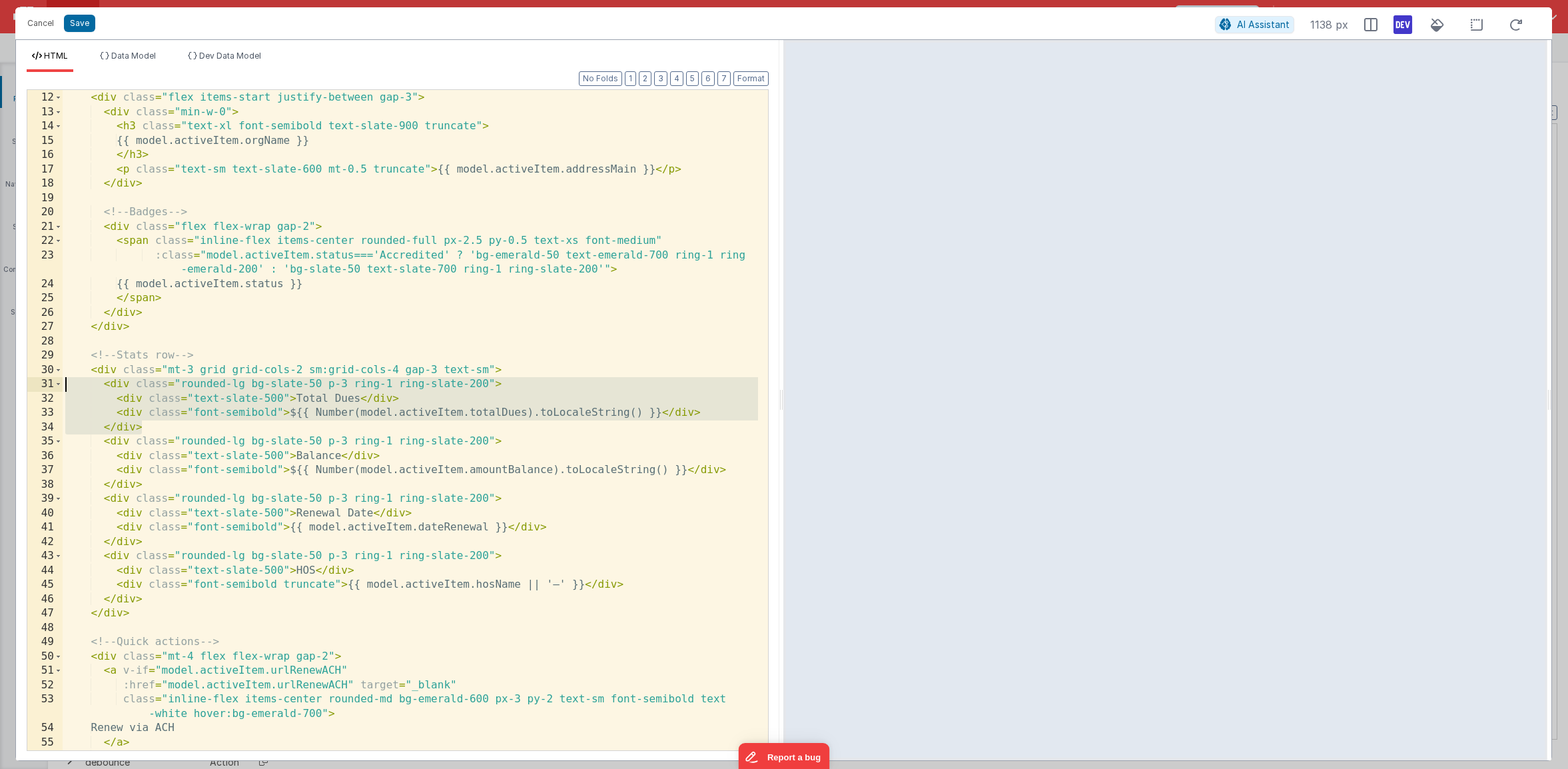
drag, startPoint x: 160, startPoint y: 428, endPoint x: 1, endPoint y: 386, distance: 164.5
click at [1, 386] on div "Cancel Save AI Assistant 1138 px HTML Data Model Dev Data Model Format 7 6 5 4 …" at bounding box center [784, 384] width 1568 height 769
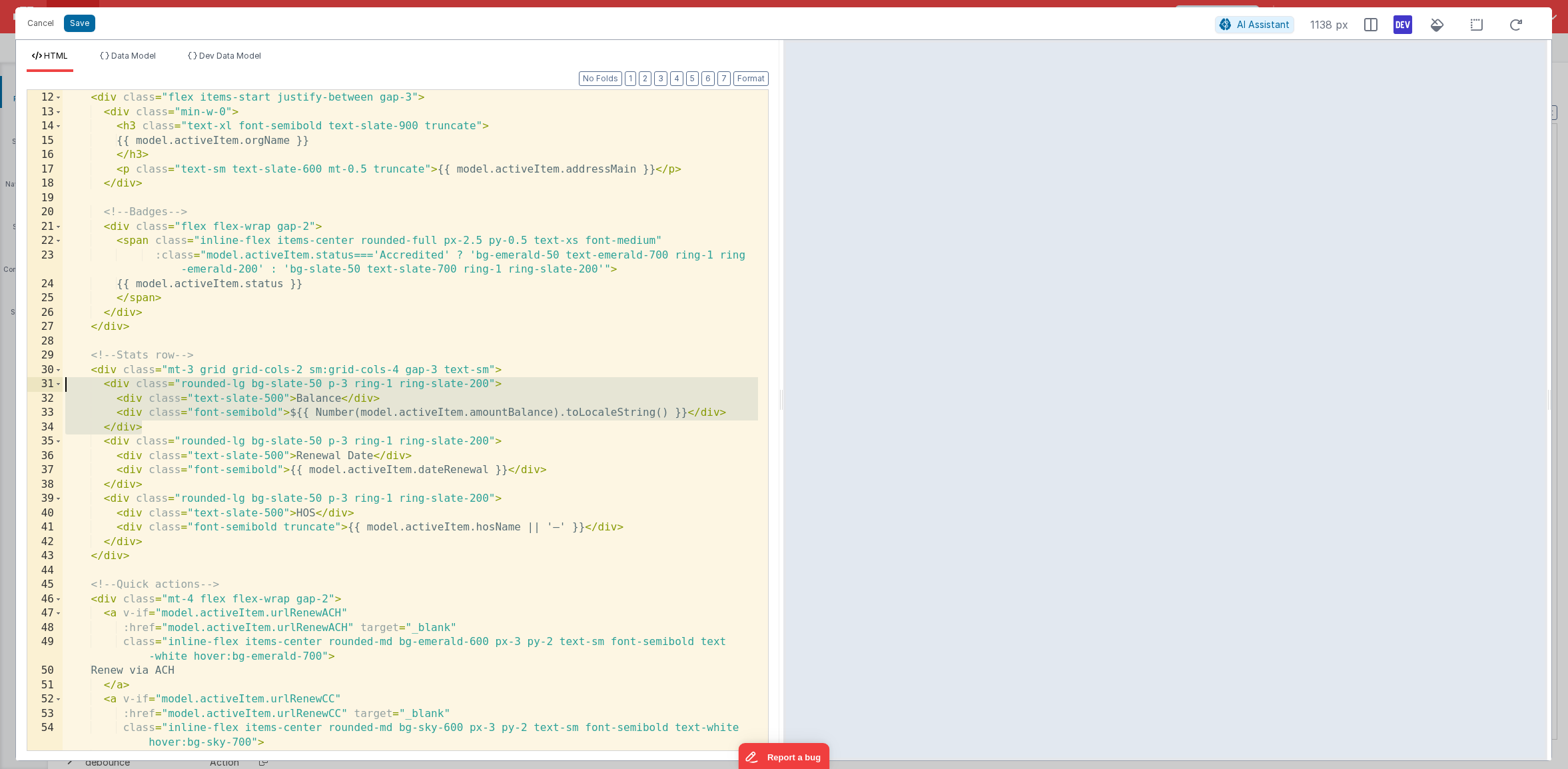
drag, startPoint x: 166, startPoint y: 428, endPoint x: 24, endPoint y: 387, distance: 147.8
click at [24, 387] on div "Format 7 6 5 4 3 2 1 No Folds 11 12 13 14 15 16 17 18 19 20 21 22 23 24 25 26 2…" at bounding box center [397, 416] width 763 height 688
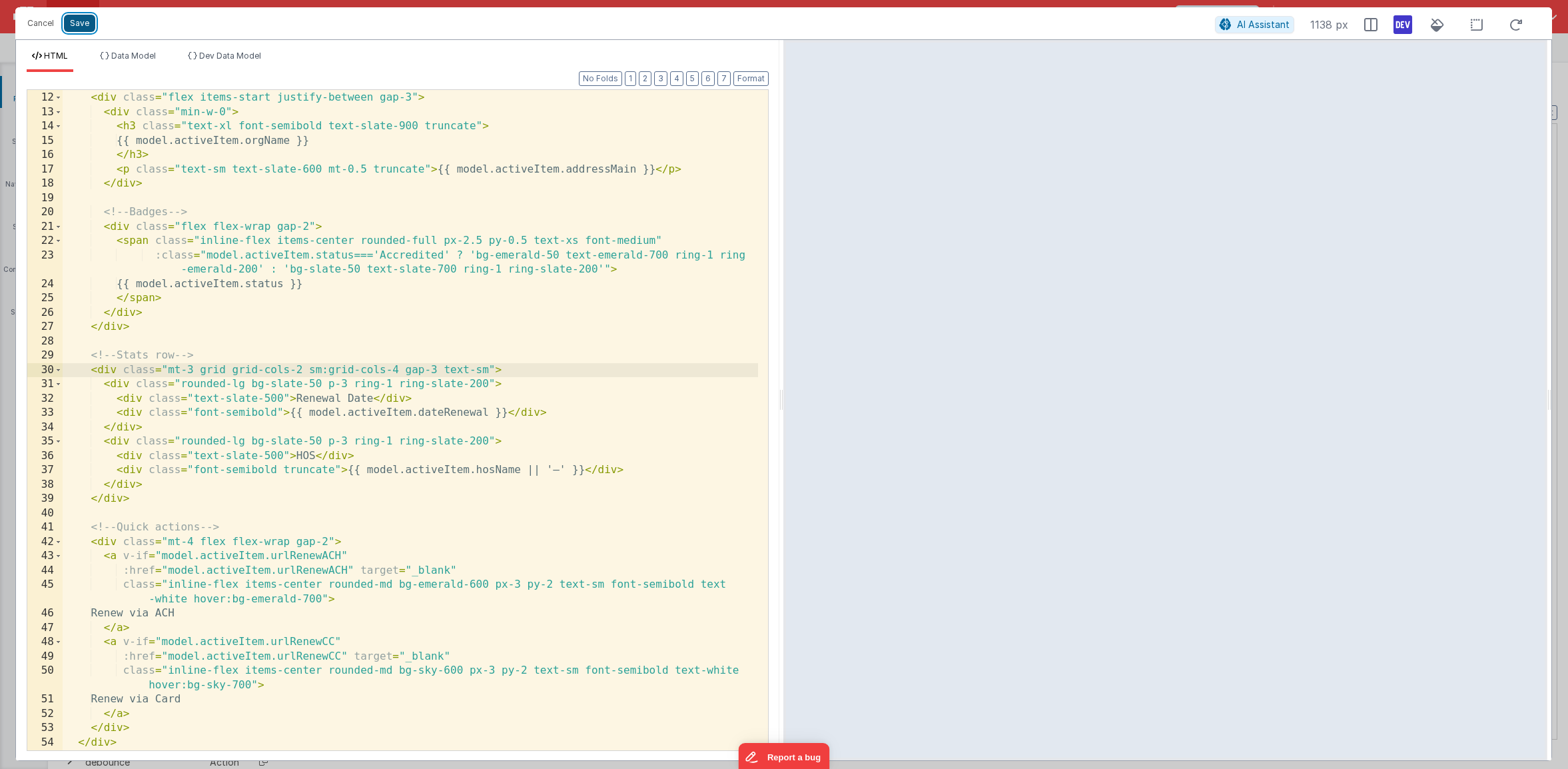
click at [83, 29] on button "Save" at bounding box center [80, 23] width 31 height 17
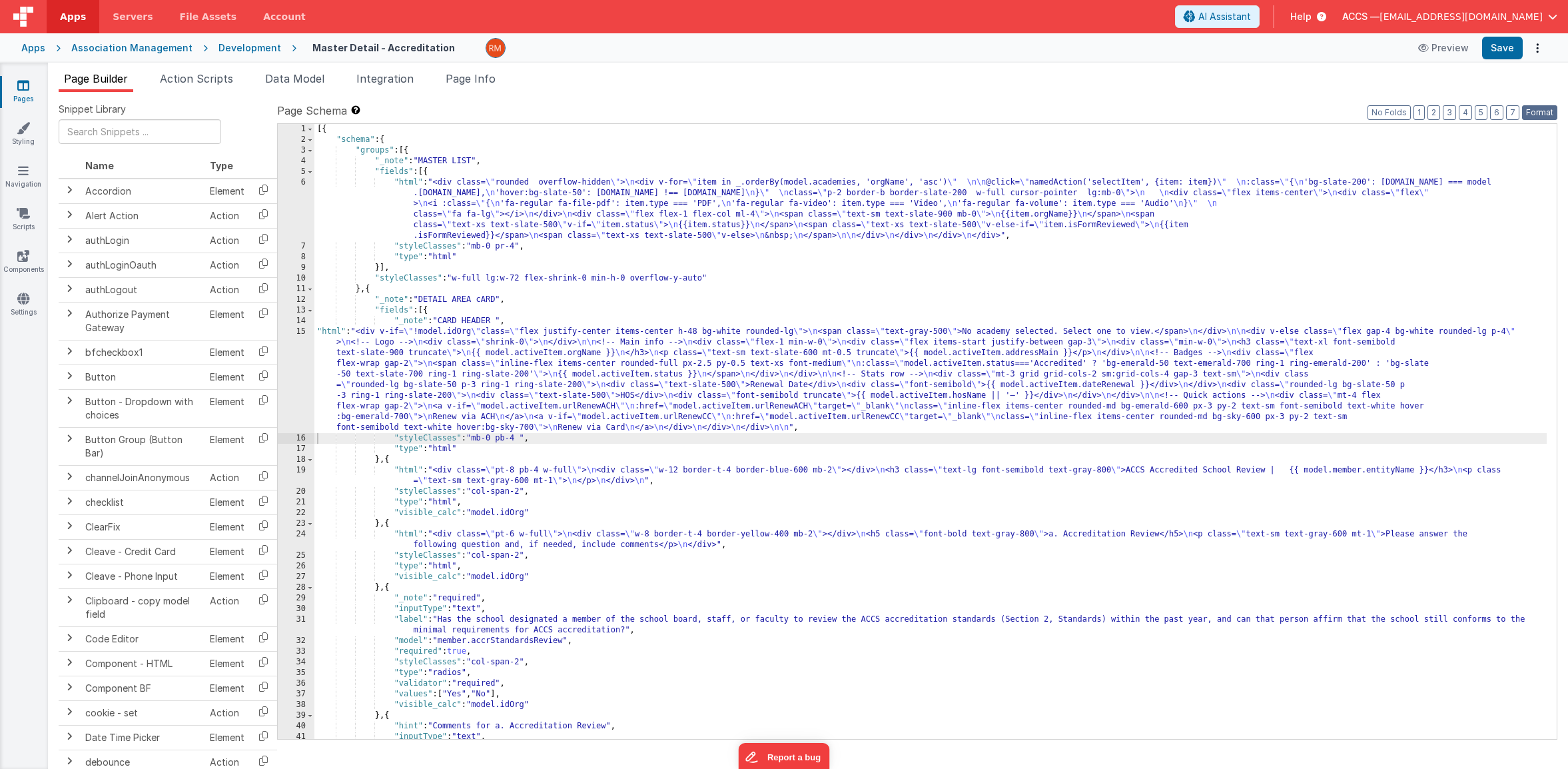
click at [1535, 110] on button "Format" at bounding box center [1540, 113] width 35 height 15
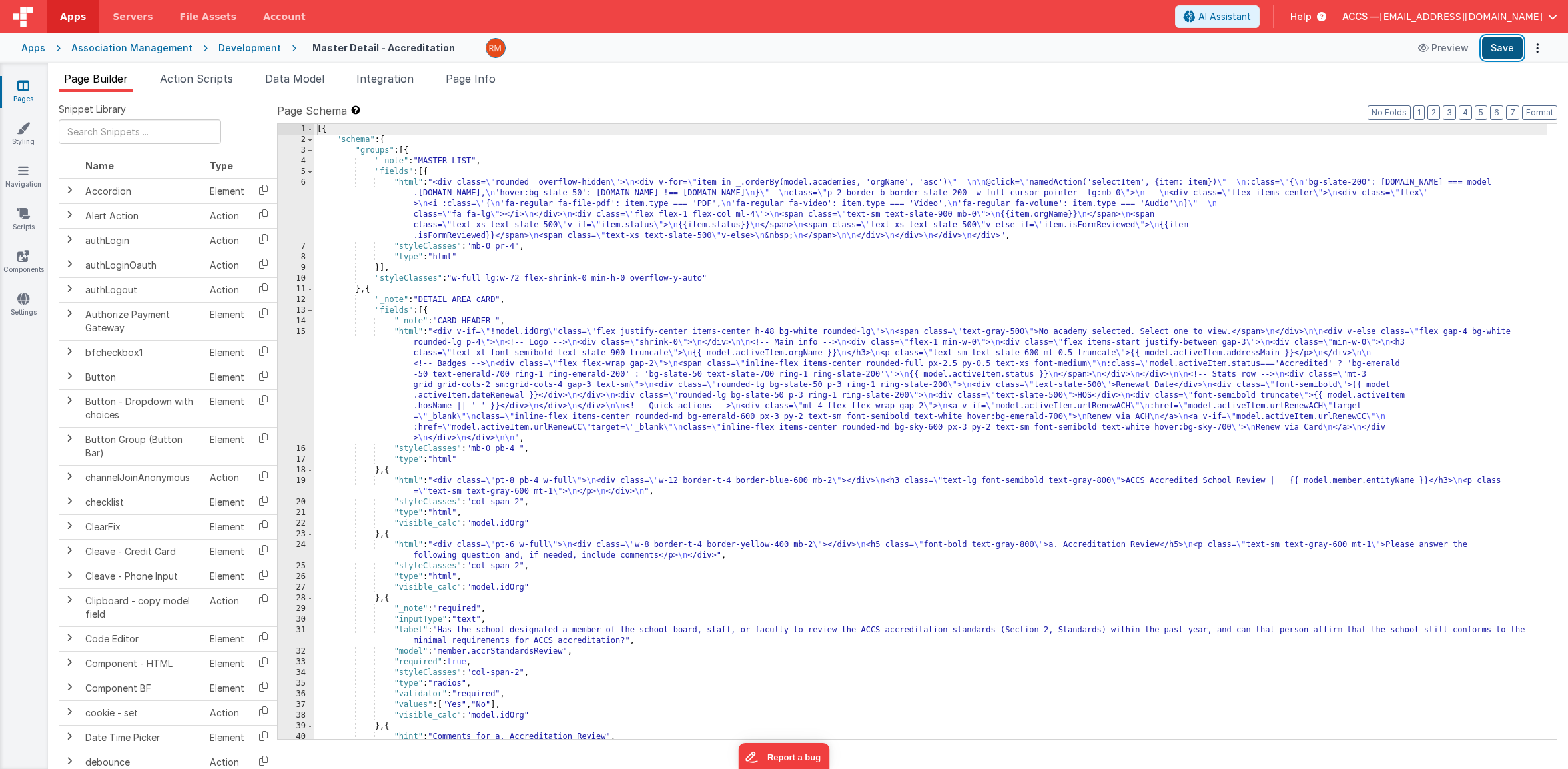
click at [1501, 51] on button "Save" at bounding box center [1502, 48] width 41 height 22
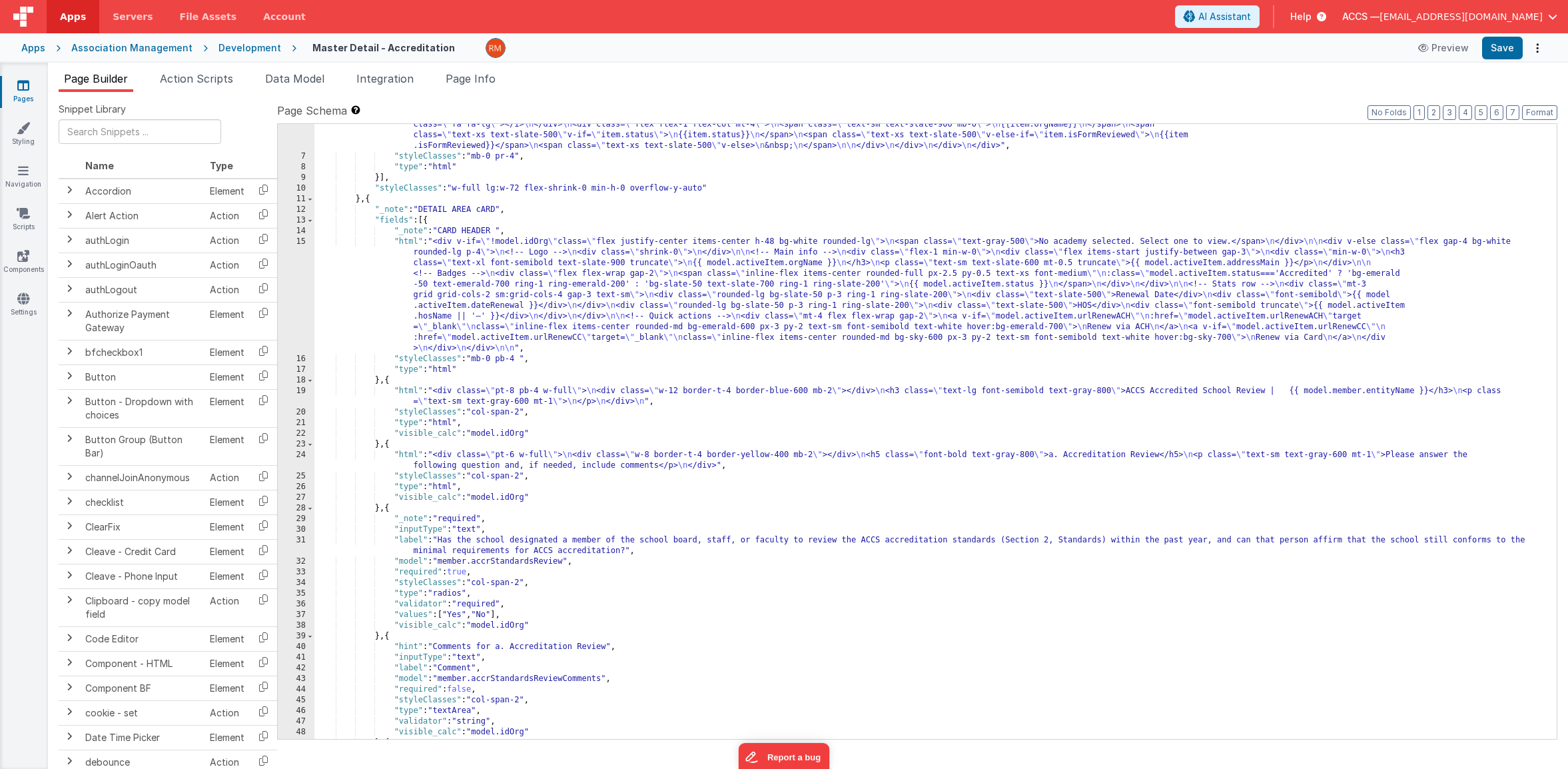
scroll to position [108, 0]
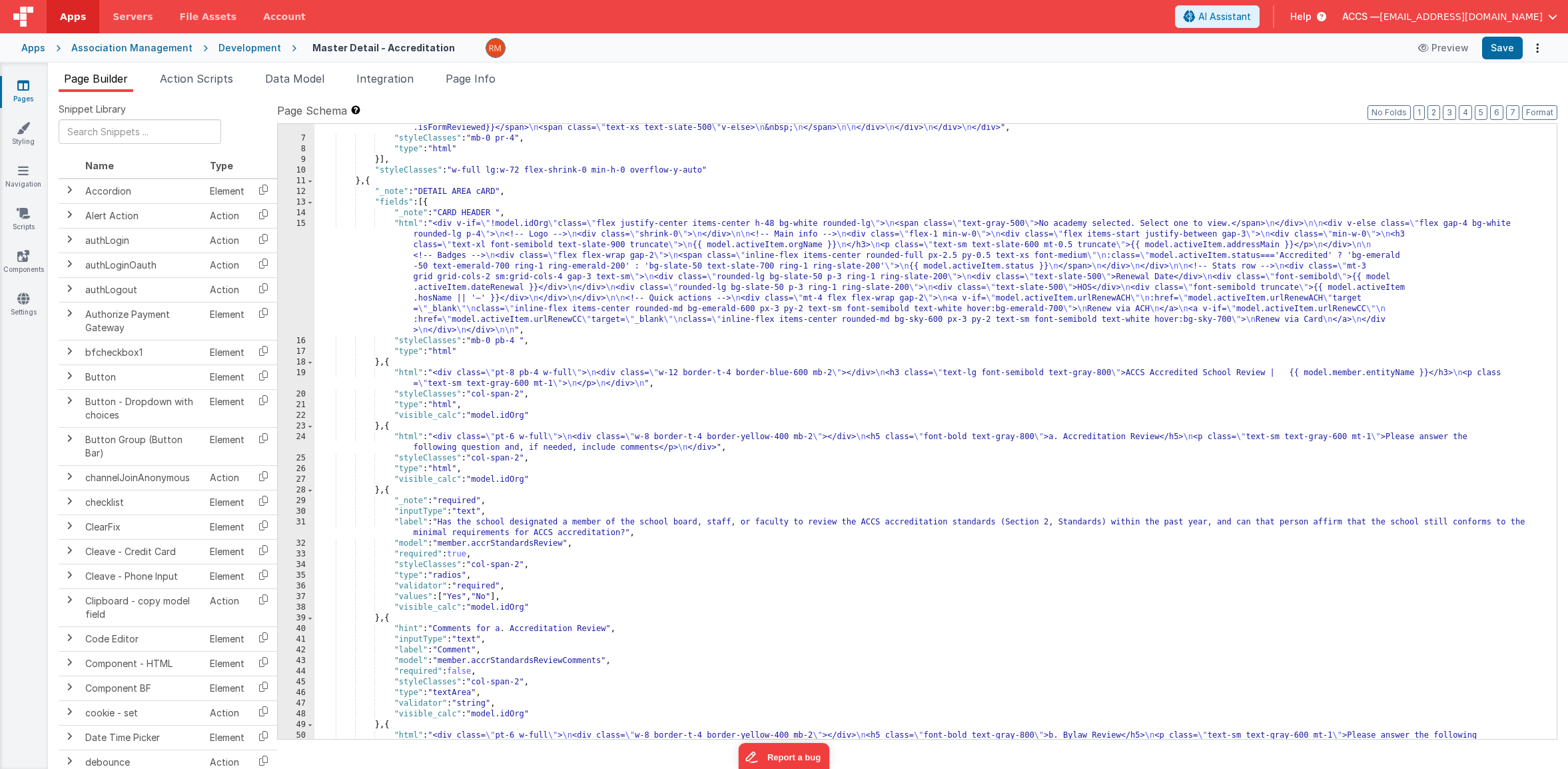
click at [9, 91] on link "Pages" at bounding box center [23, 92] width 48 height 27
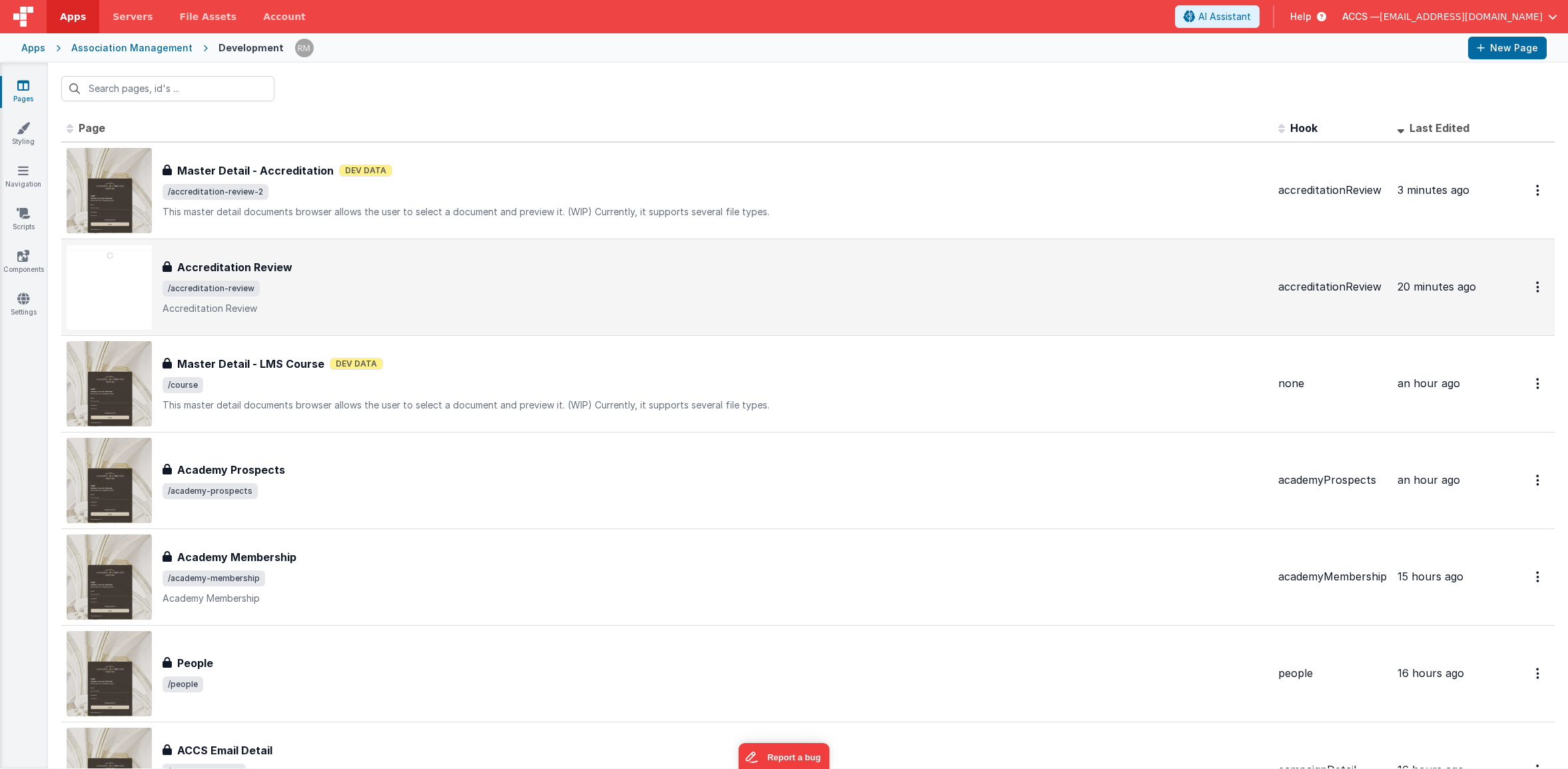
click at [295, 268] on div "Accreditation Review" at bounding box center [715, 267] width 1105 height 16
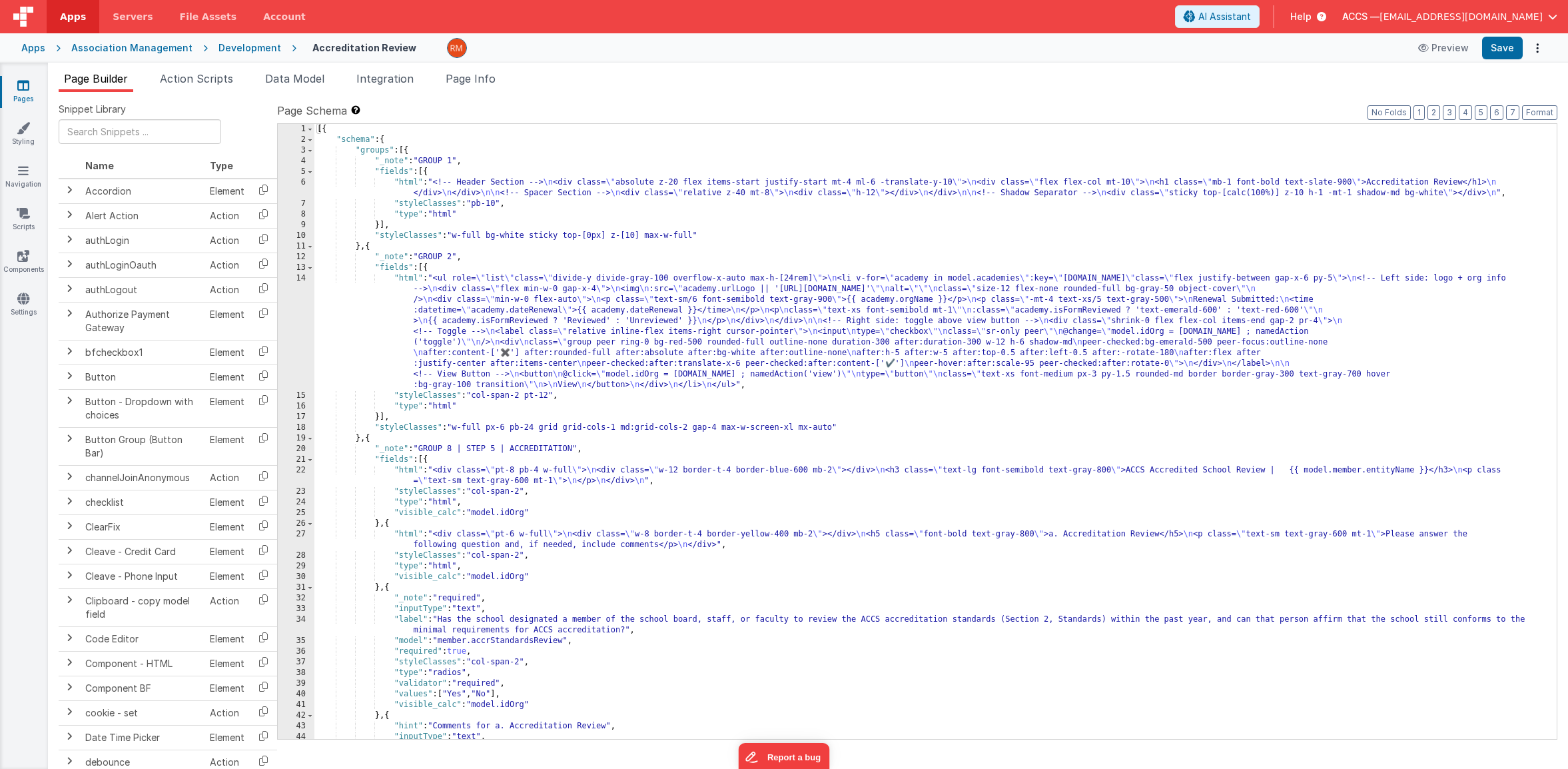
click at [551, 265] on div "[{ "schema" : { "groups" : [{ "_note" : "GROUP 1" , "fields" : [{ "html" : "<!-…" at bounding box center [931, 442] width 1233 height 636
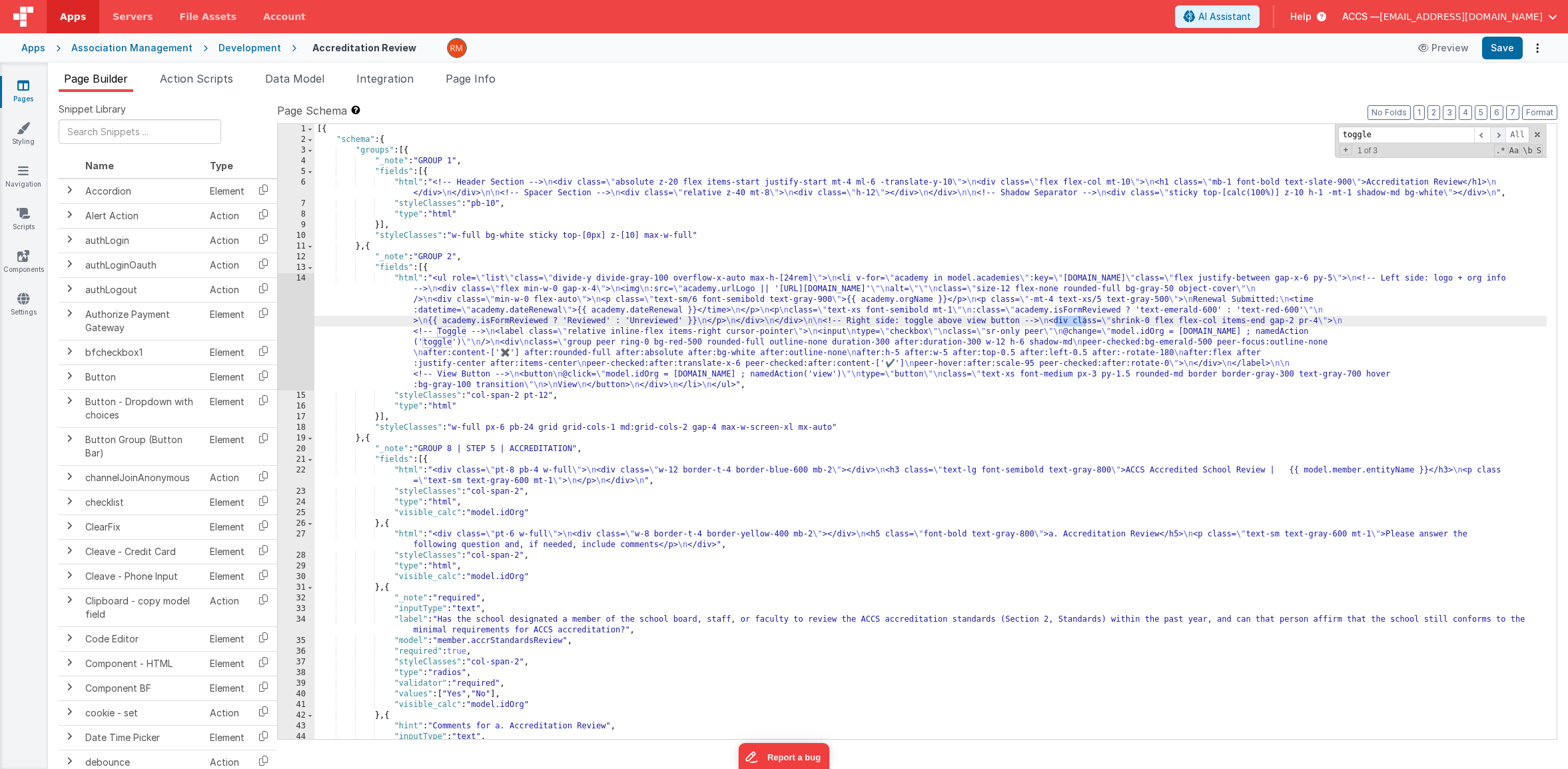
type input "toggle"
click at [1492, 136] on span at bounding box center [1498, 135] width 16 height 16
click at [402, 279] on div "[{ "schema" : { "groups" : [{ "_note" : "GROUP 1" , "fields" : [{ "html" : "<!-…" at bounding box center [931, 442] width 1233 height 636
click at [299, 279] on div "14" at bounding box center [296, 332] width 37 height 117
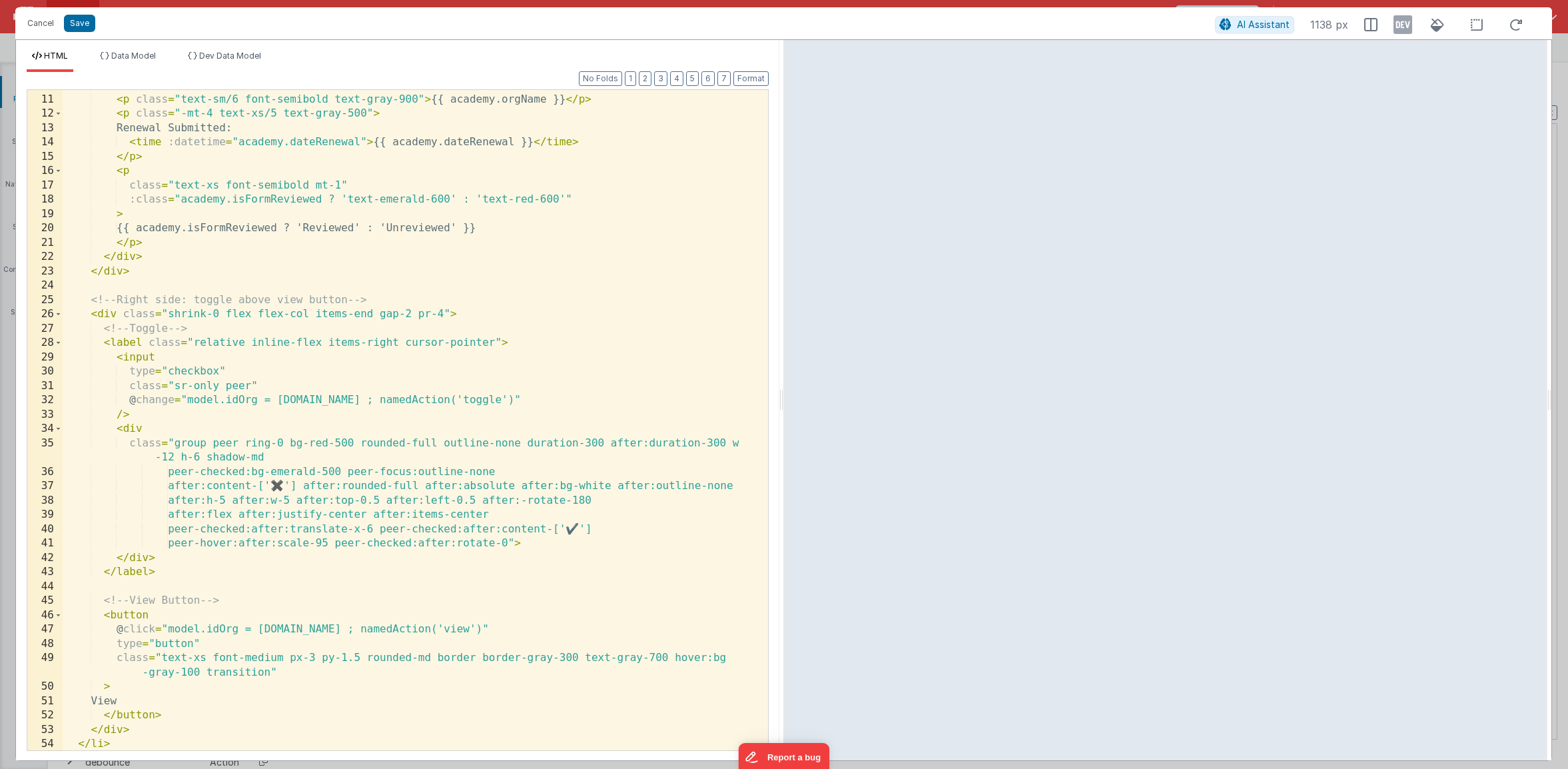
scroll to position [156, 0]
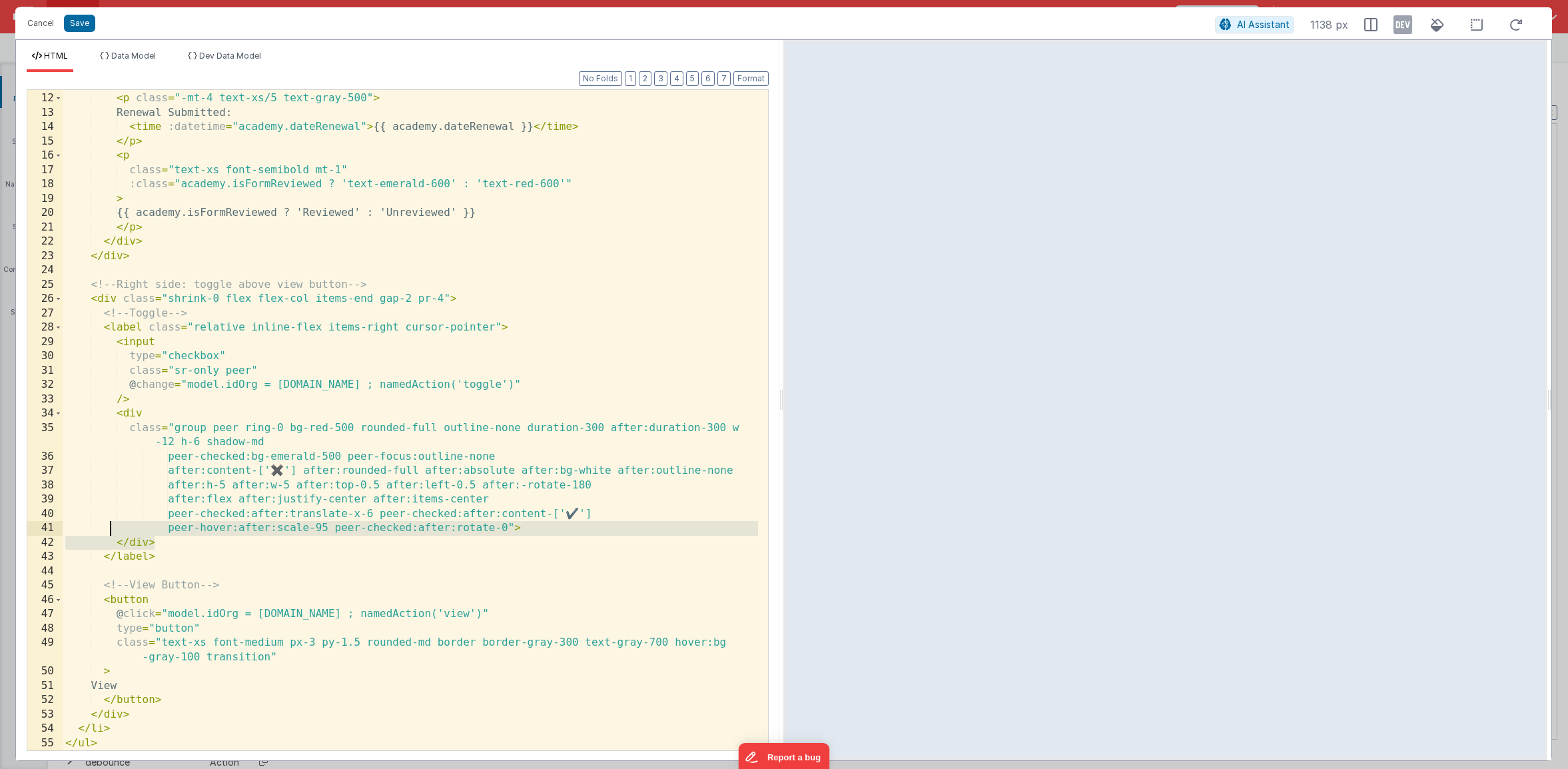
drag, startPoint x: 167, startPoint y: 541, endPoint x: 107, endPoint y: 531, distance: 60.8
click at [107, 531] on div "< p class = "text-sm/6 font-semibold text-gray-900" > {{ academy.orgName }} </ …" at bounding box center [410, 422] width 695 height 689
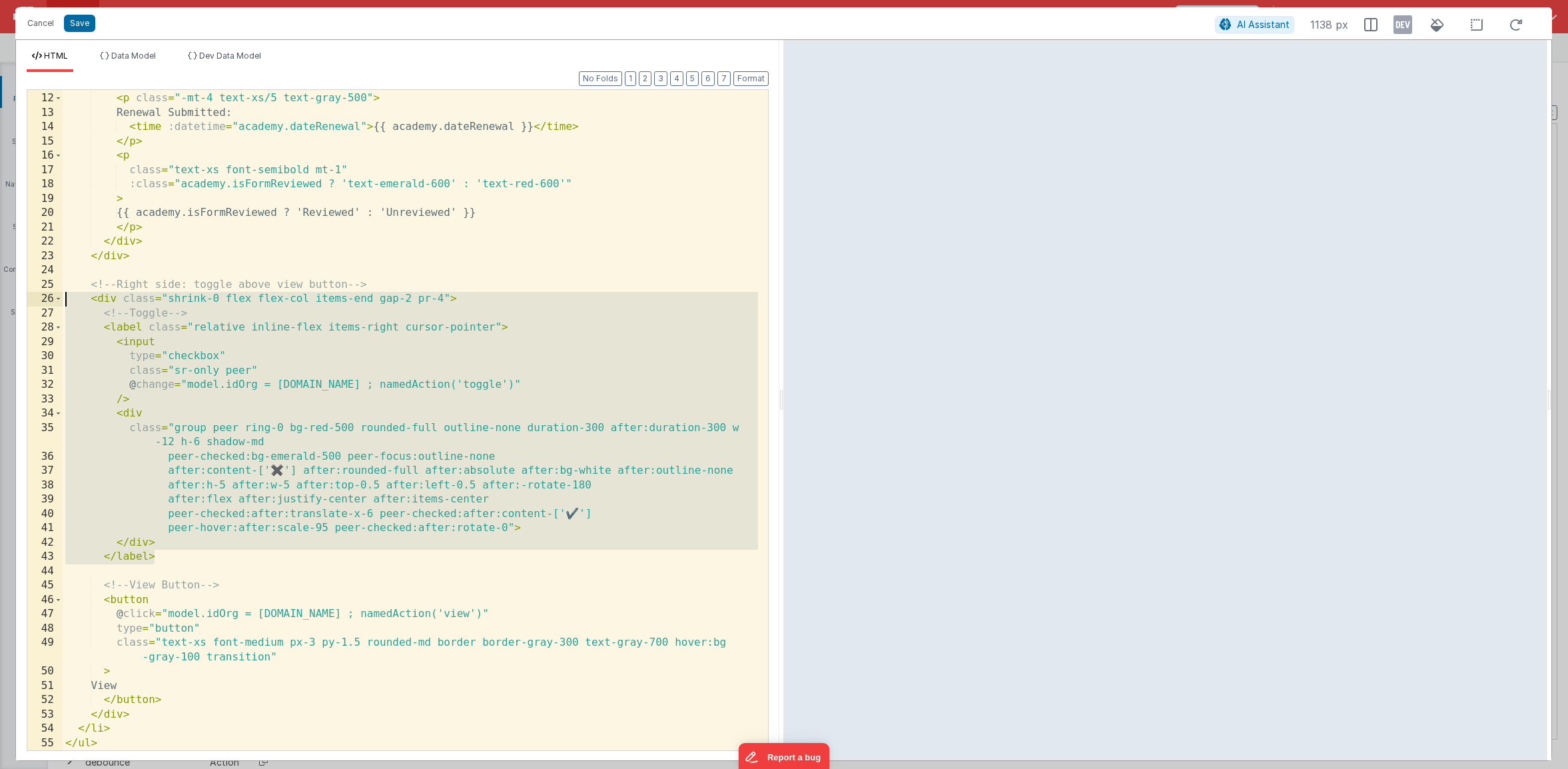
drag, startPoint x: 203, startPoint y: 560, endPoint x: 46, endPoint y: 297, distance: 306.3
click at [46, 297] on div "11 12 13 14 15 16 17 18 19 20 21 22 23 24 25 26 27 28 29 30 31 32 33 34 35 36 3…" at bounding box center [398, 420] width 742 height 662
click at [51, 28] on button "Cancel" at bounding box center [41, 23] width 40 height 19
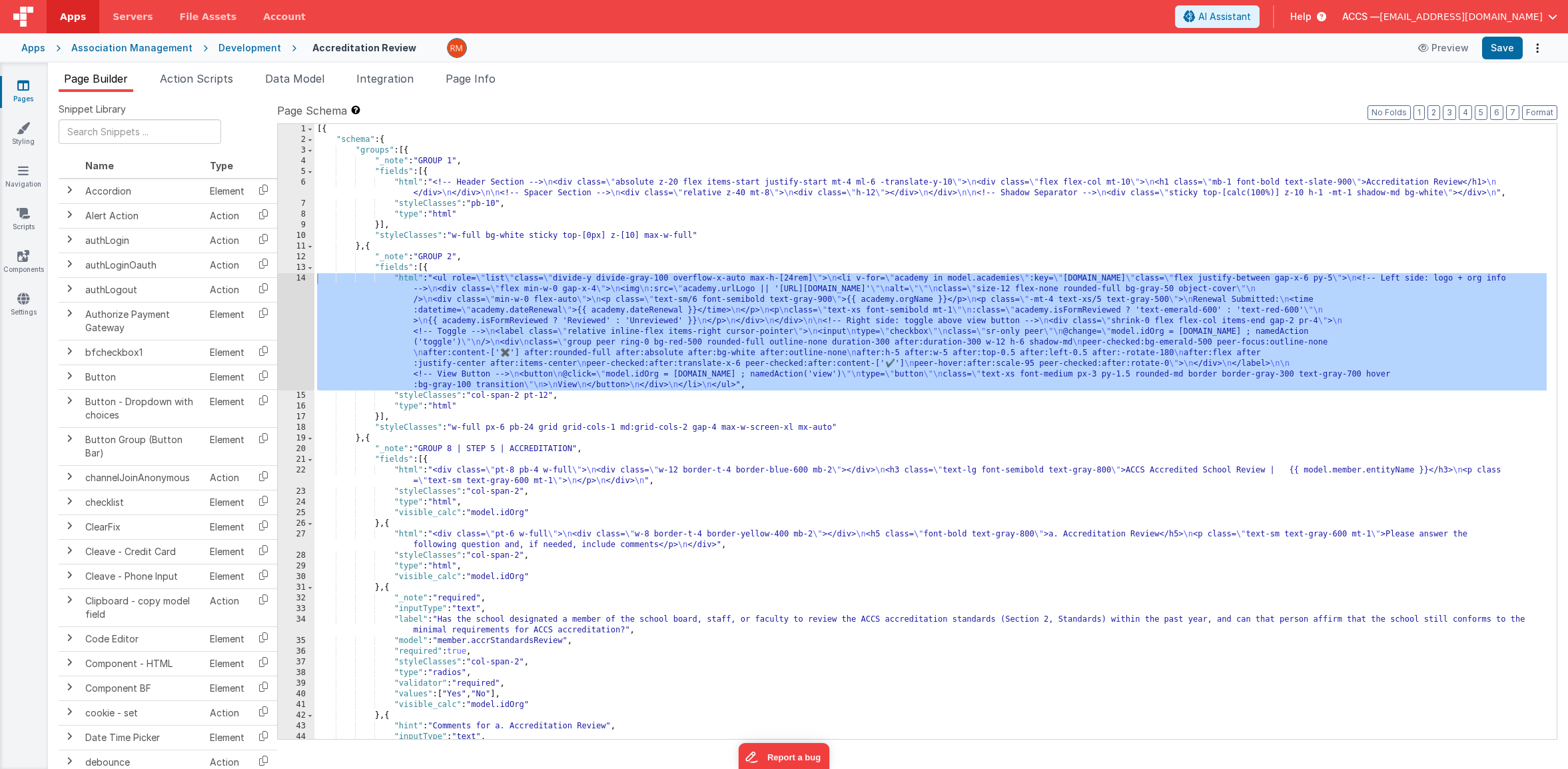
click at [34, 95] on link "Pages" at bounding box center [23, 92] width 48 height 27
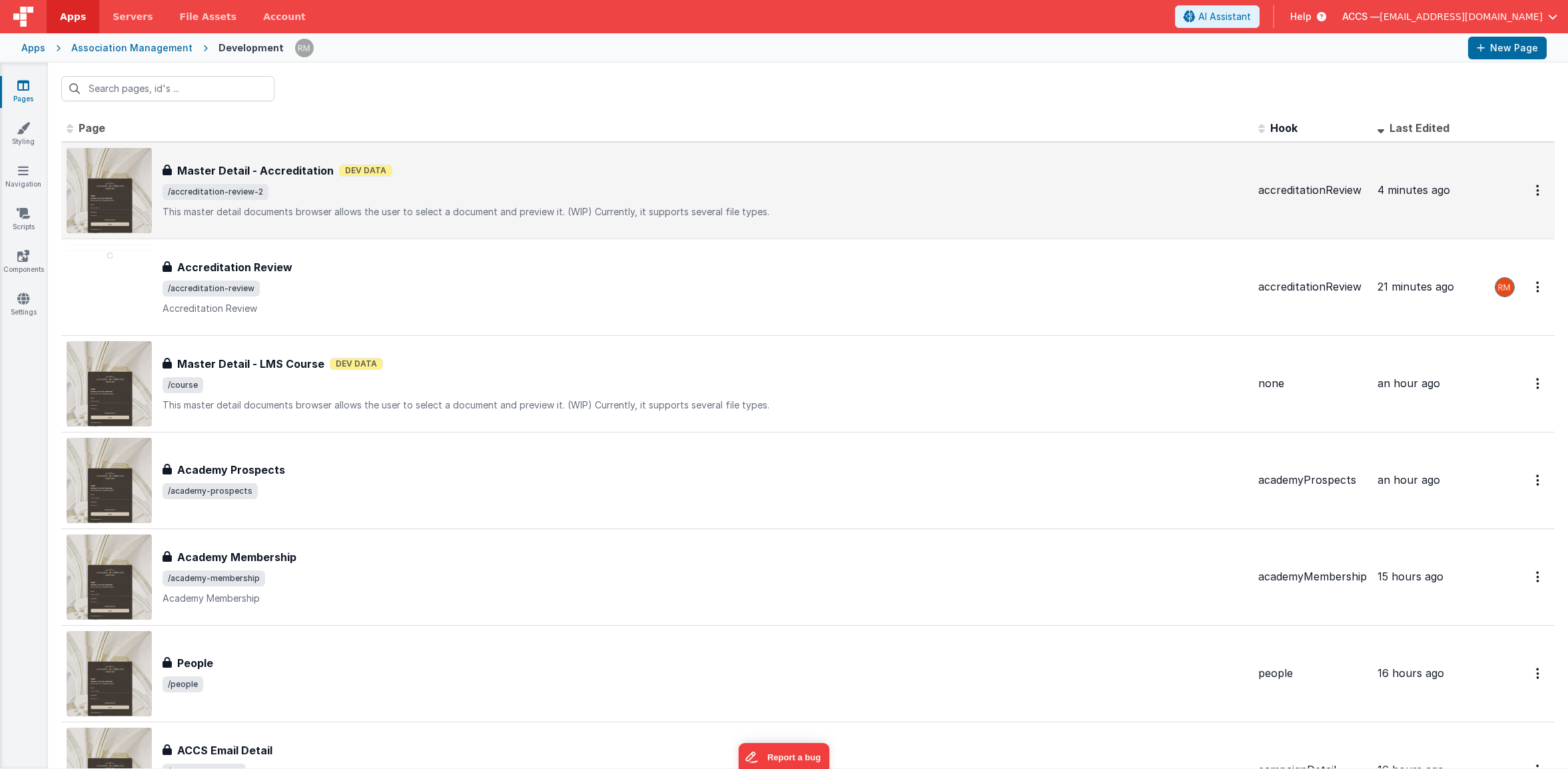
click at [298, 186] on span "/accreditation-review-2" at bounding box center [705, 192] width 1085 height 16
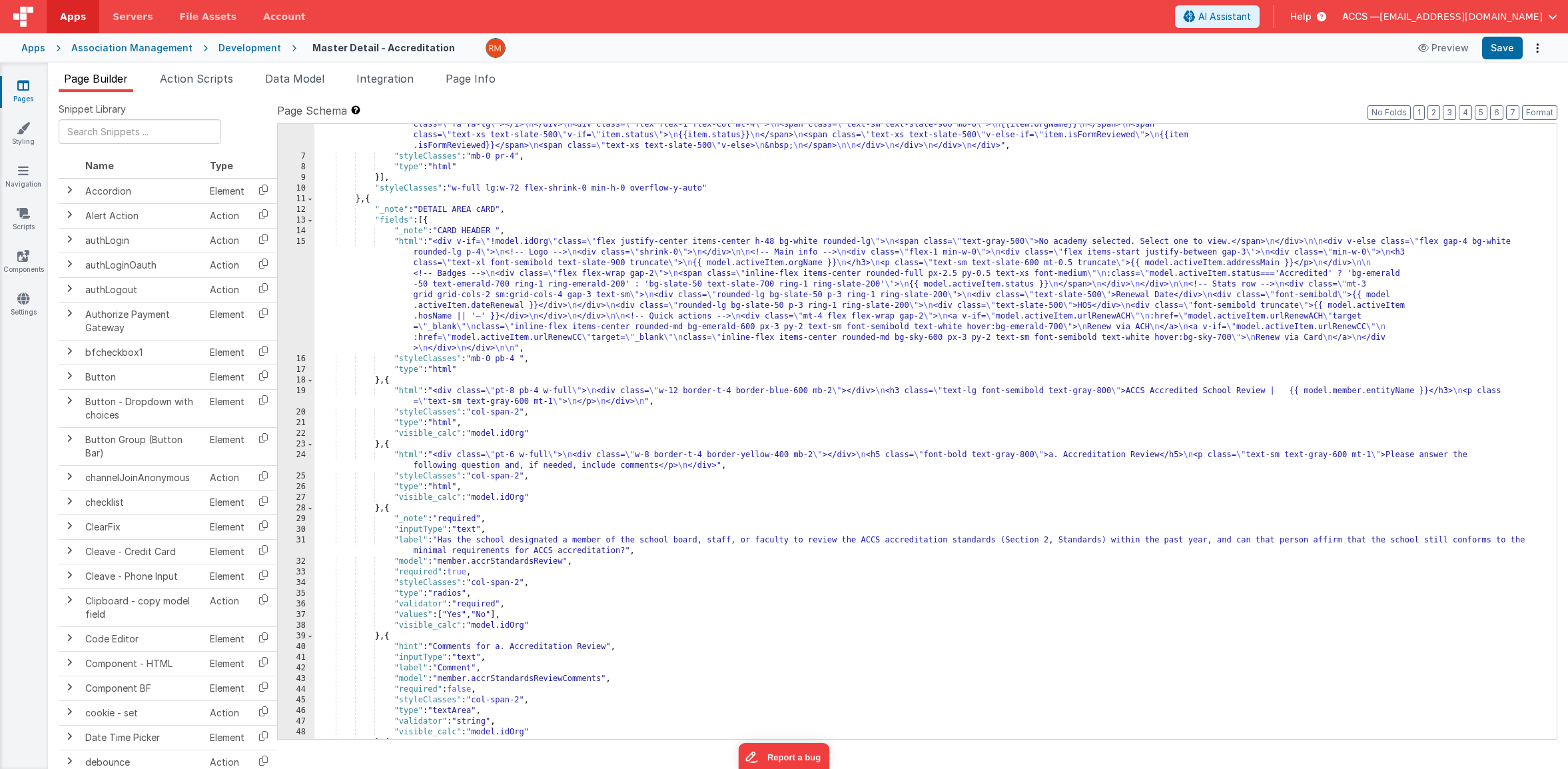
scroll to position [148, 0]
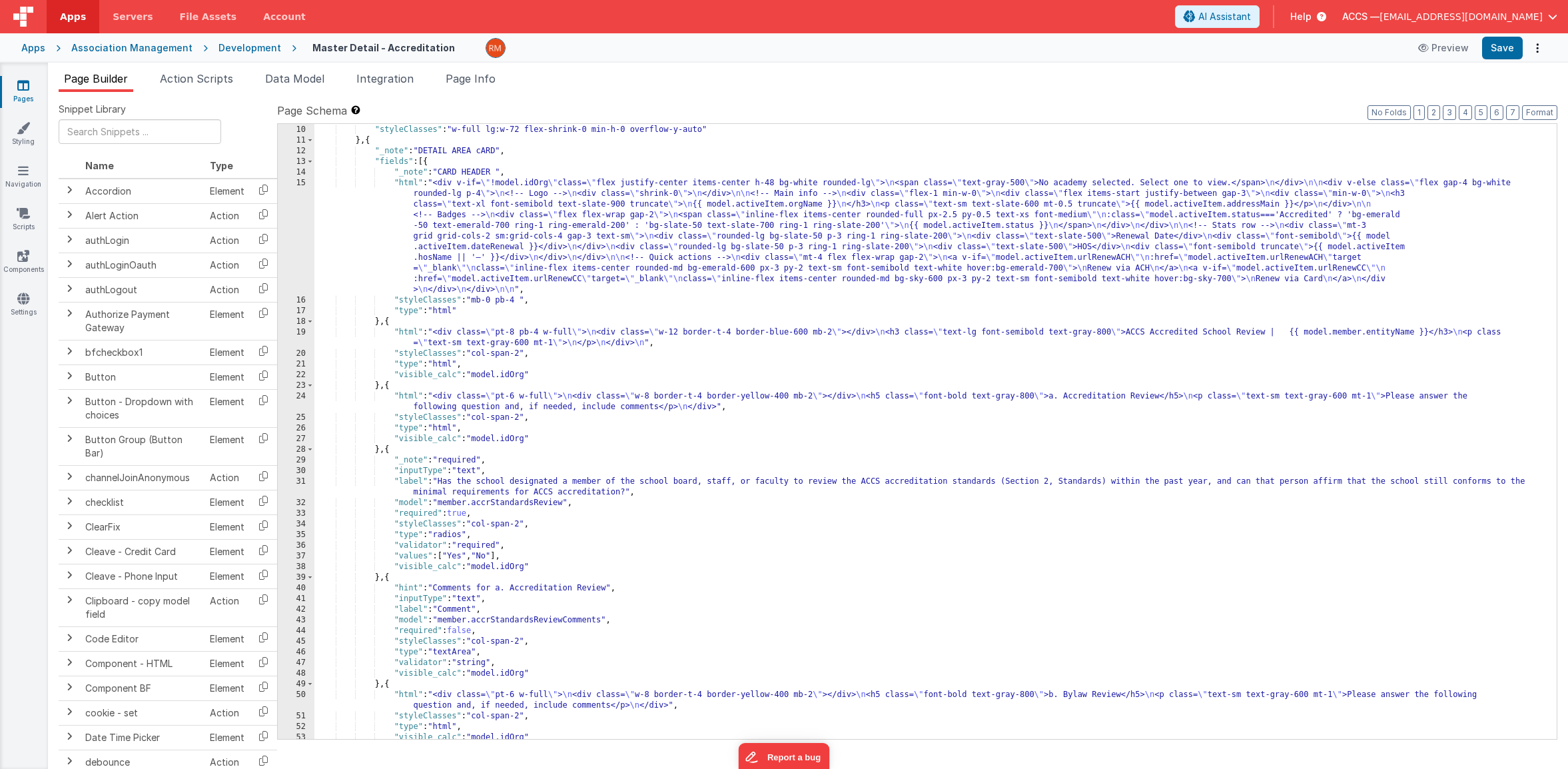
click at [410, 183] on div "}] , "styleClasses" : "w-full lg:w-72 flex-shrink-0 min-h-0 overflow-y-auto" } …" at bounding box center [931, 432] width 1233 height 636
click at [303, 184] on div "15" at bounding box center [296, 236] width 37 height 117
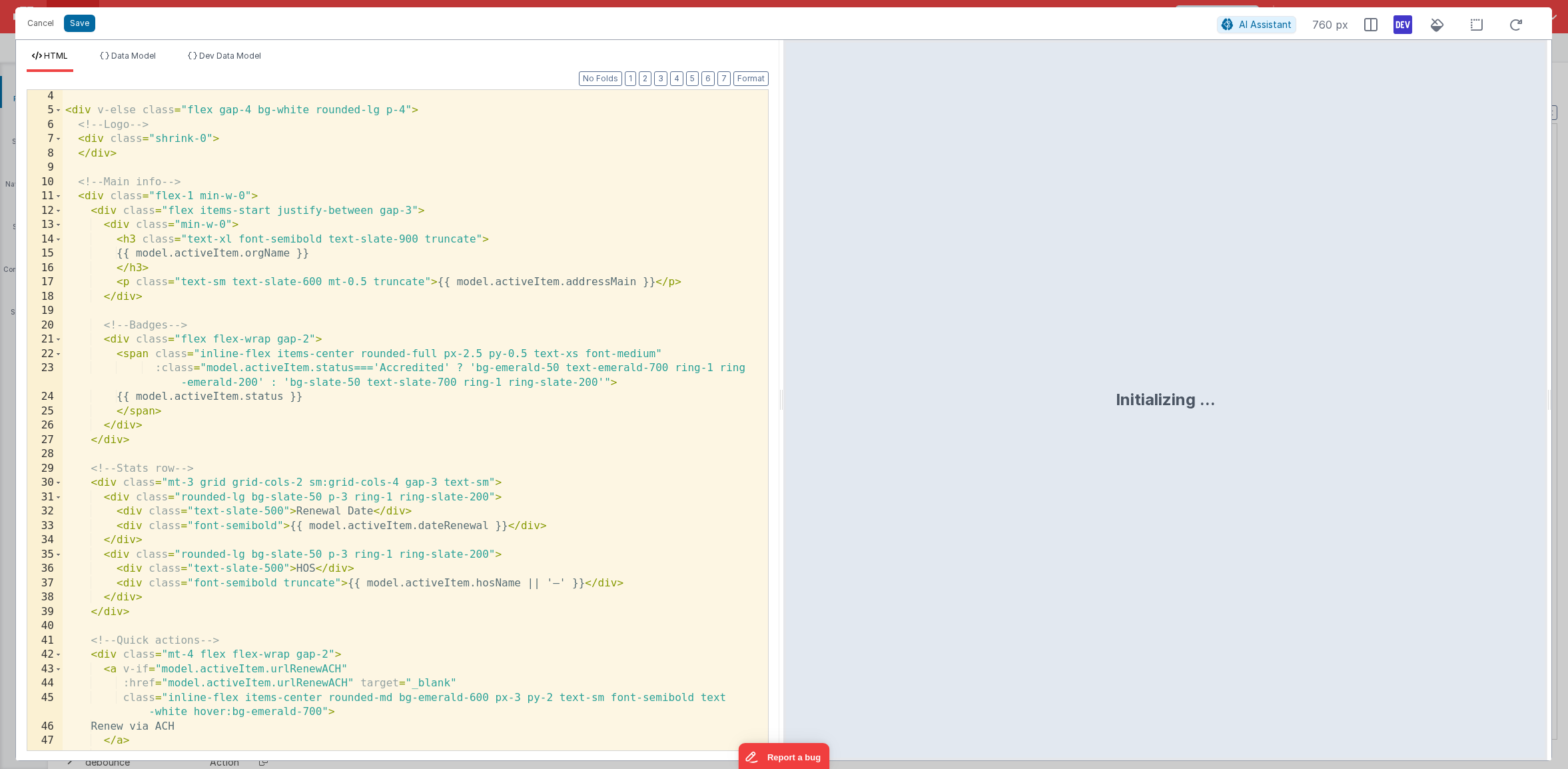
scroll to position [199, 0]
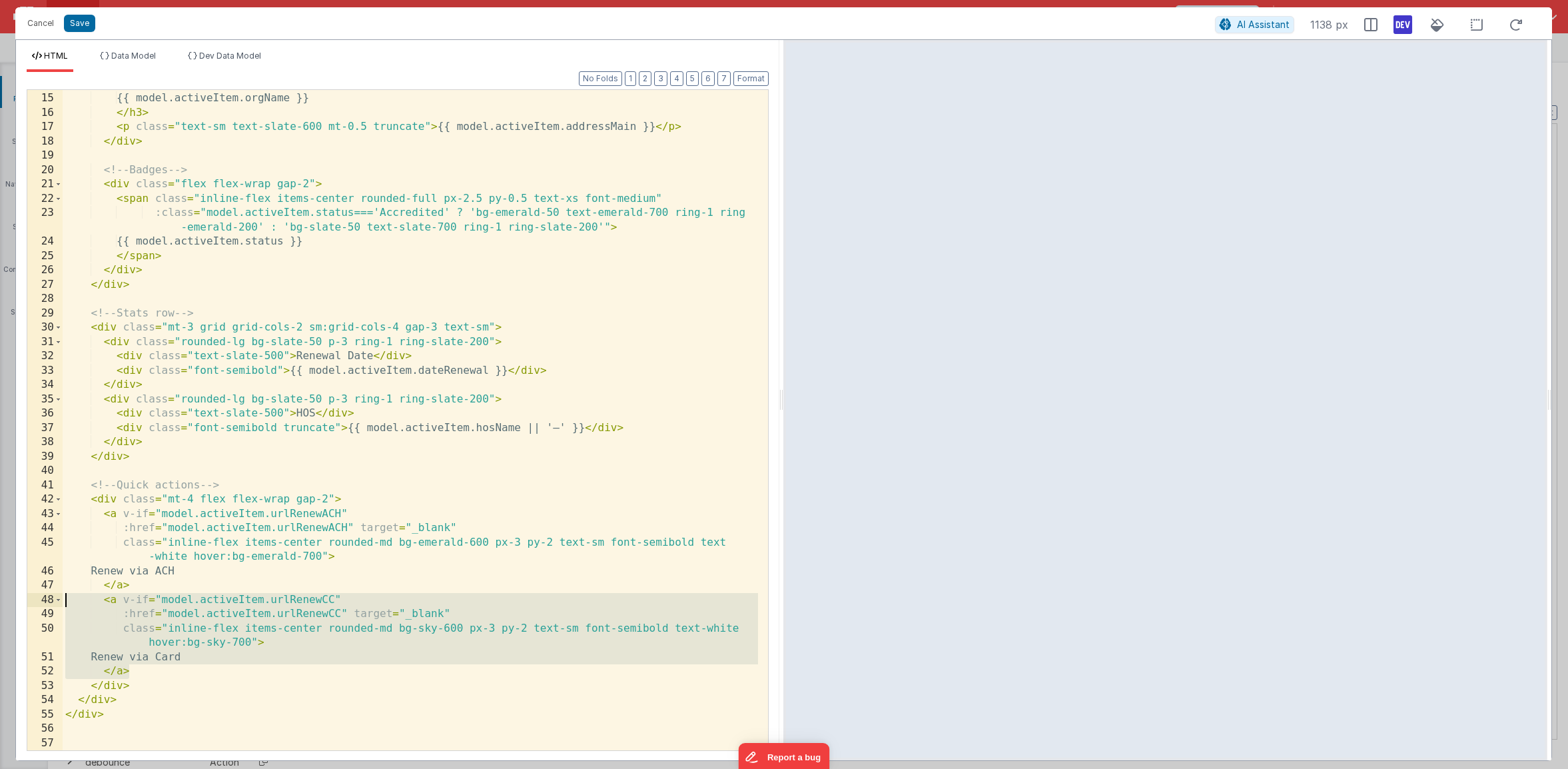
drag, startPoint x: 177, startPoint y: 668, endPoint x: -19, endPoint y: 599, distance: 207.8
click at [0, 599] on html "Cancel Save AI Assistant 1138 px HTML Data Model Dev Data Model Format 7 6 5 4 …" at bounding box center [784, 384] width 1568 height 769
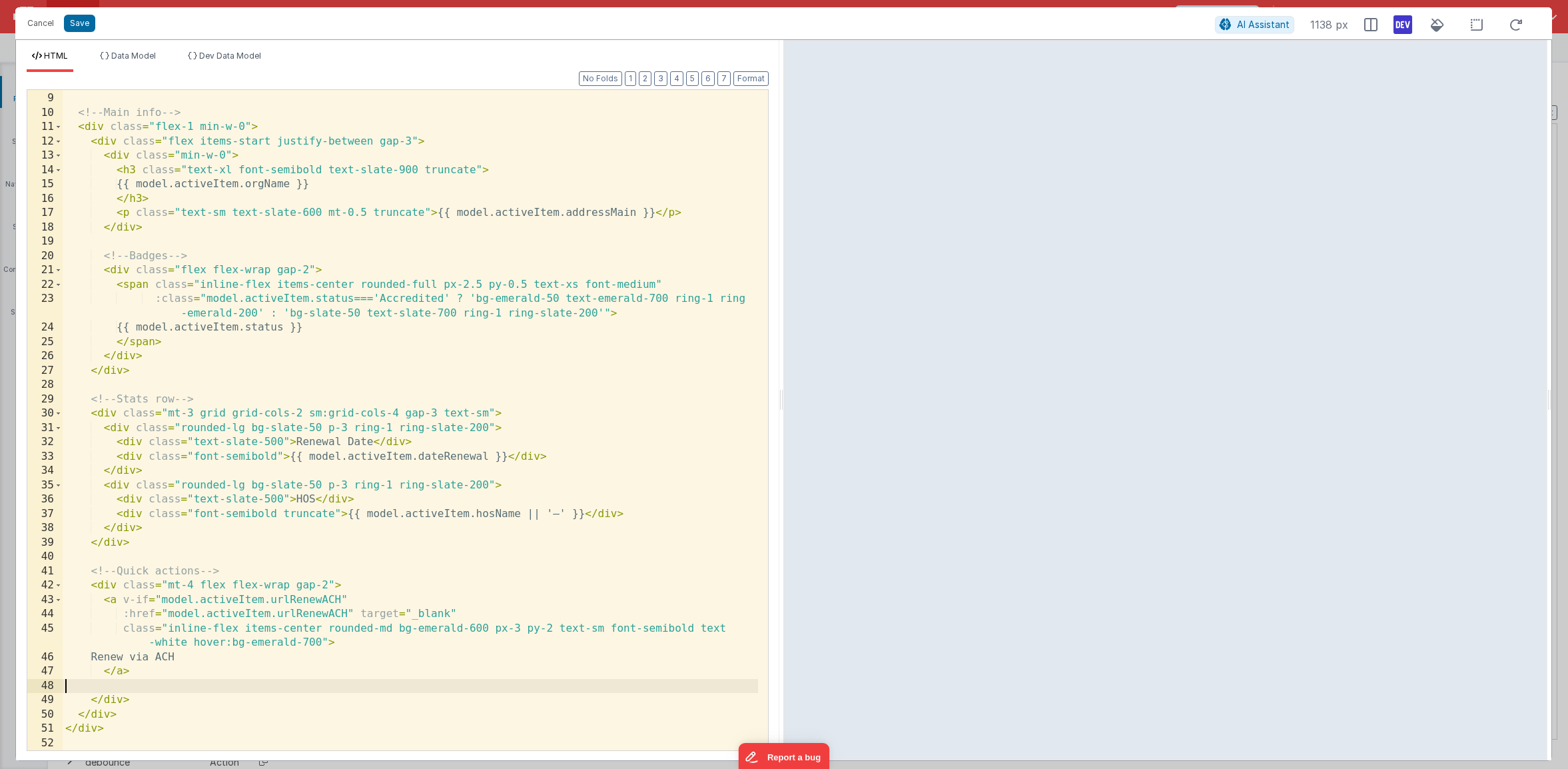
scroll to position [314, 0]
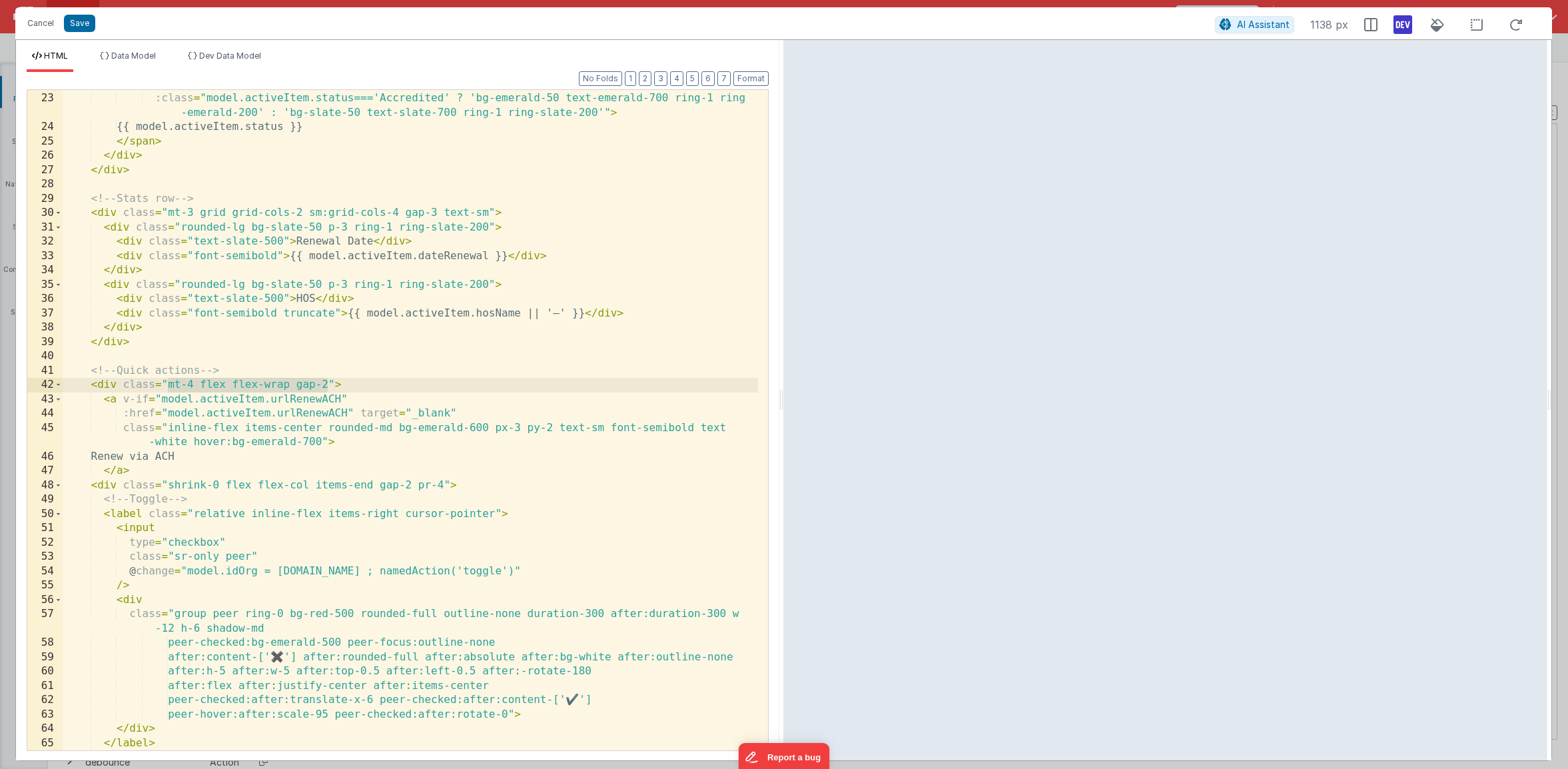
drag, startPoint x: 327, startPoint y: 384, endPoint x: 165, endPoint y: 386, distance: 162.0
click at [165, 386] on div "< span class = "inline-flex items-center rounded-full px-2.5 py-0.5 text-xs fon…" at bounding box center [410, 422] width 695 height 689
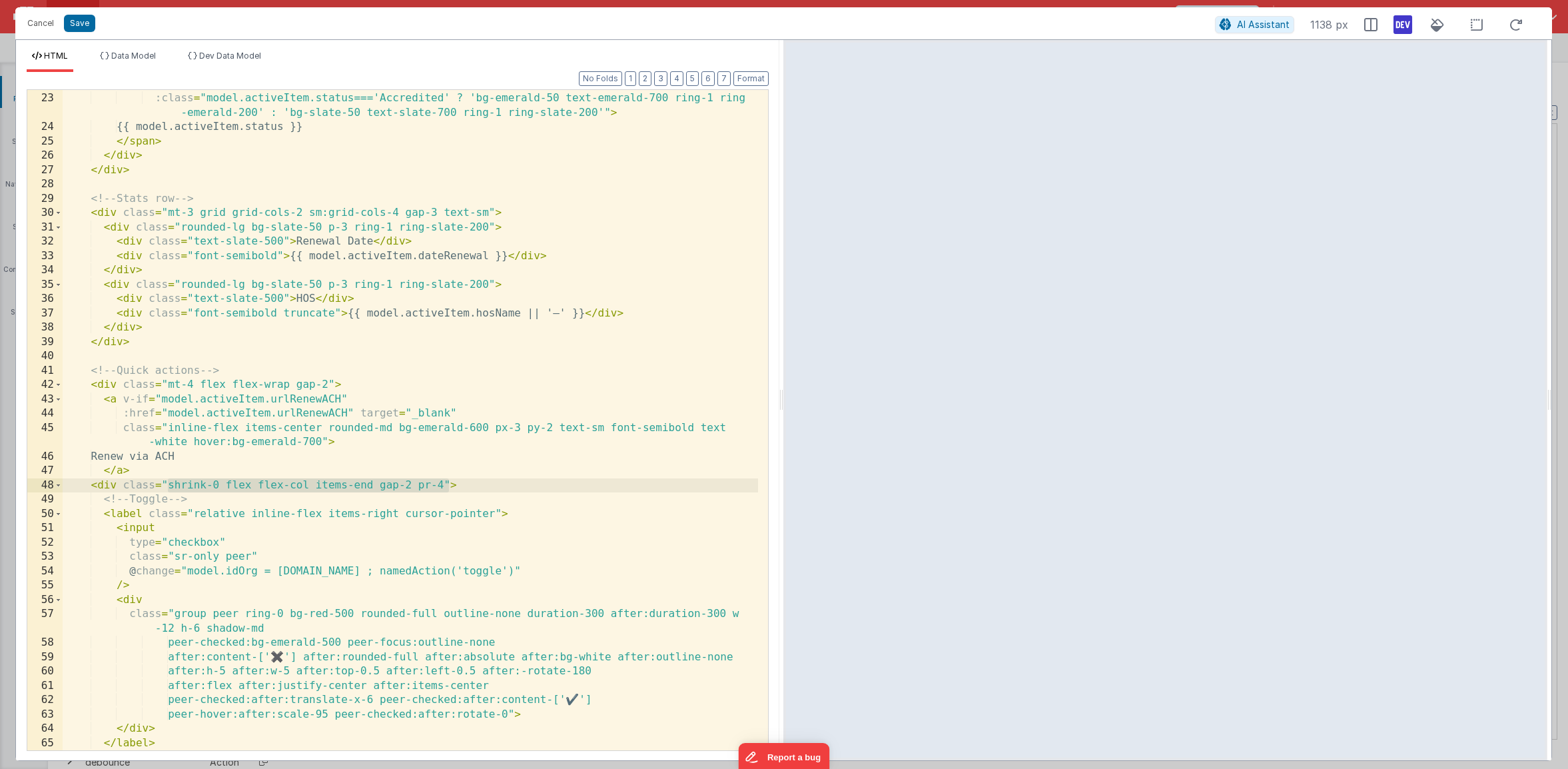
drag, startPoint x: 443, startPoint y: 484, endPoint x: 166, endPoint y: 483, distance: 277.0
click at [166, 483] on div "< span class = "inline-flex items-center rounded-full px-2.5 py-0.5 text-xs fon…" at bounding box center [410, 422] width 695 height 689
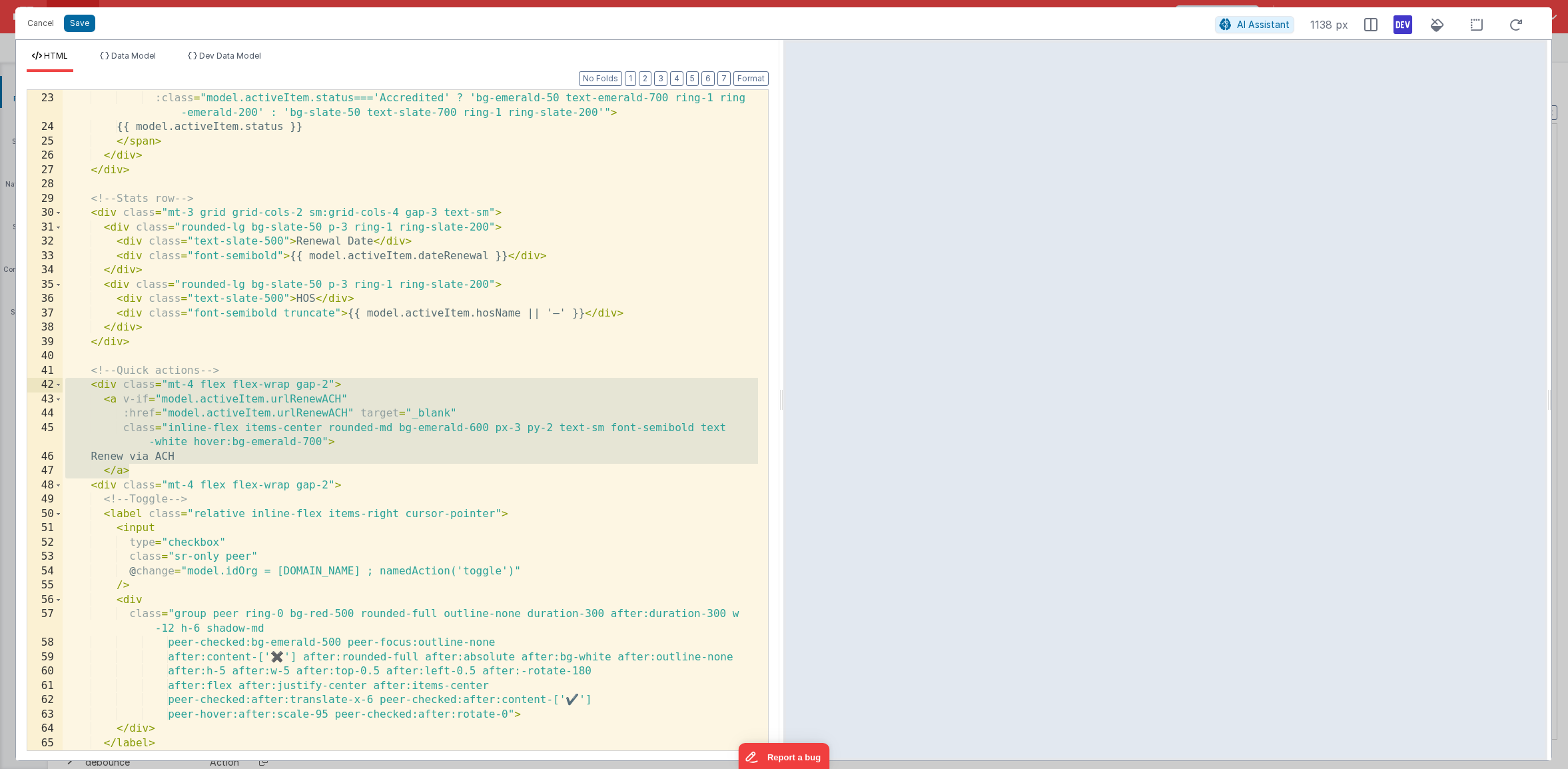
drag, startPoint x: 173, startPoint y: 470, endPoint x: -16, endPoint y: 384, distance: 207.6
click at [0, 384] on html "Cancel Save AI Assistant 1138 px HTML Data Model Dev Data Model Format 7 6 5 4 …" at bounding box center [784, 384] width 1568 height 769
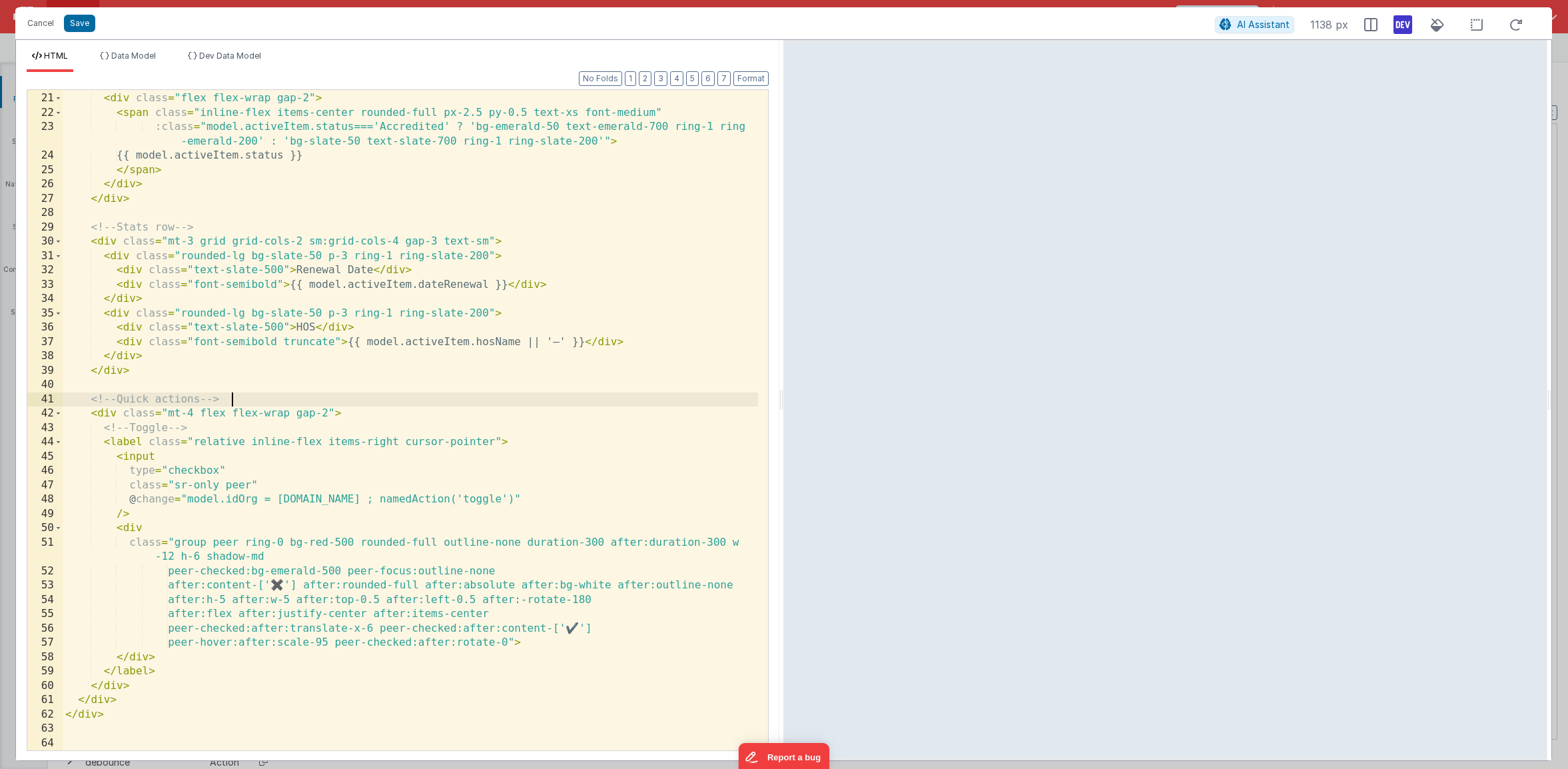
scroll to position [285, 0]
click at [92, 37] on div "Cancel Save AI Assistant 1138 px" at bounding box center [784, 23] width 1537 height 32
click at [87, 33] on div "Cancel Save AI Assistant 1138 px" at bounding box center [784, 23] width 1537 height 32
click at [88, 28] on button "Save" at bounding box center [80, 23] width 31 height 17
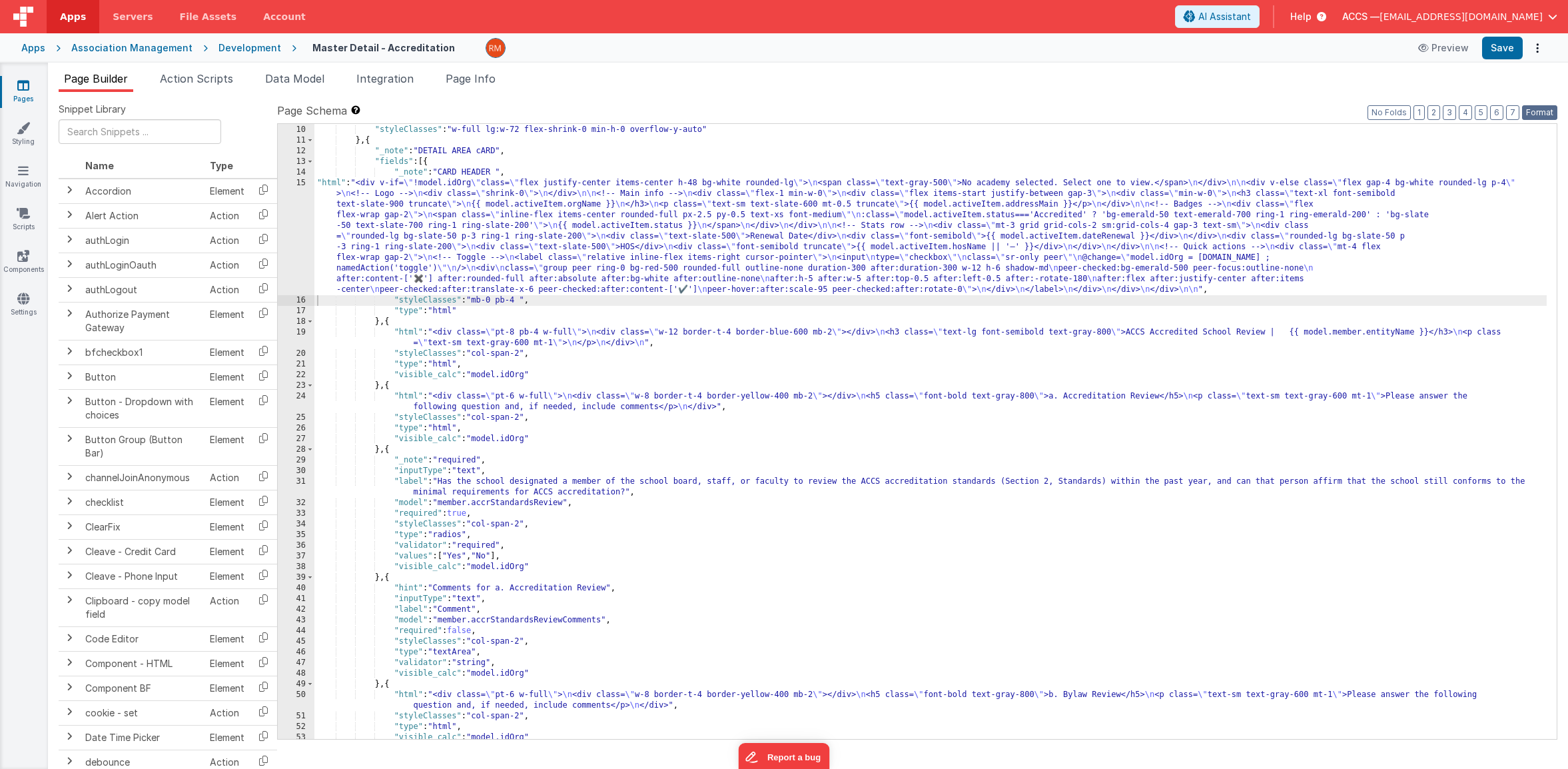
click at [1531, 105] on div "Page Schema Shortcuts: Find: command-f Fold: command-option-L Unfold: command-o…" at bounding box center [917, 420] width 1280 height 636
click at [1497, 47] on button "Save" at bounding box center [1502, 48] width 41 height 22
click at [475, 352] on div "}] , "styleClasses" : "w-full lg:w-72 flex-shrink-0 min-h-0 overflow-y-auto" } …" at bounding box center [931, 432] width 1233 height 636
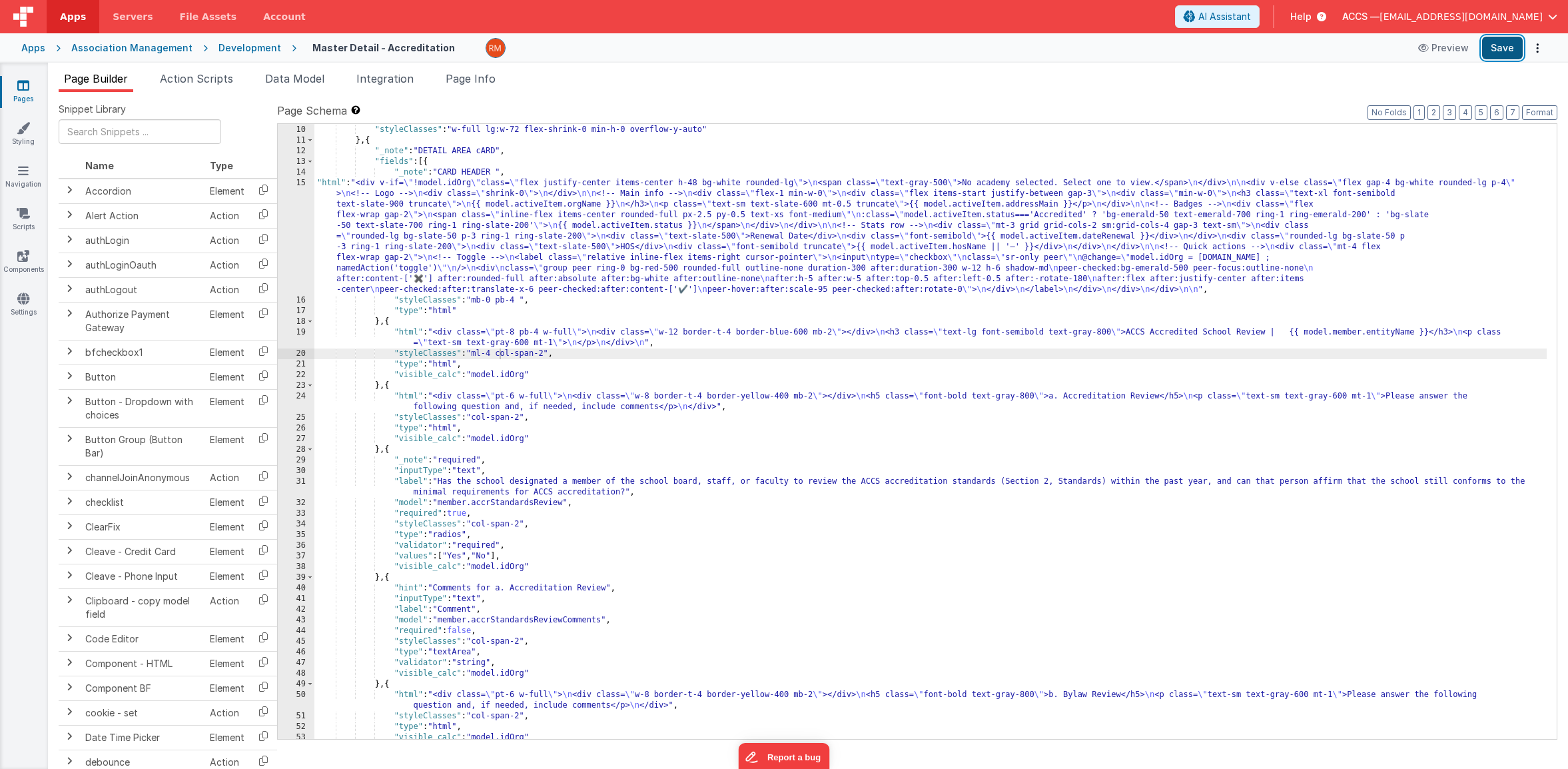
click at [1502, 51] on button "Save" at bounding box center [1502, 48] width 41 height 22
click at [495, 352] on div "}] , "styleClasses" : "w-full lg:w-72 flex-shrink-0 min-h-0 overflow-y-auto" } …" at bounding box center [931, 432] width 1233 height 636
click at [1498, 52] on button "Save" at bounding box center [1502, 48] width 41 height 22
click at [495, 355] on div "}] , "styleClasses" : "w-full lg:w-72 flex-shrink-0 min-h-0 overflow-y-auto" } …" at bounding box center [931, 432] width 1233 height 636
click at [1511, 49] on button "Save" at bounding box center [1502, 48] width 41 height 22
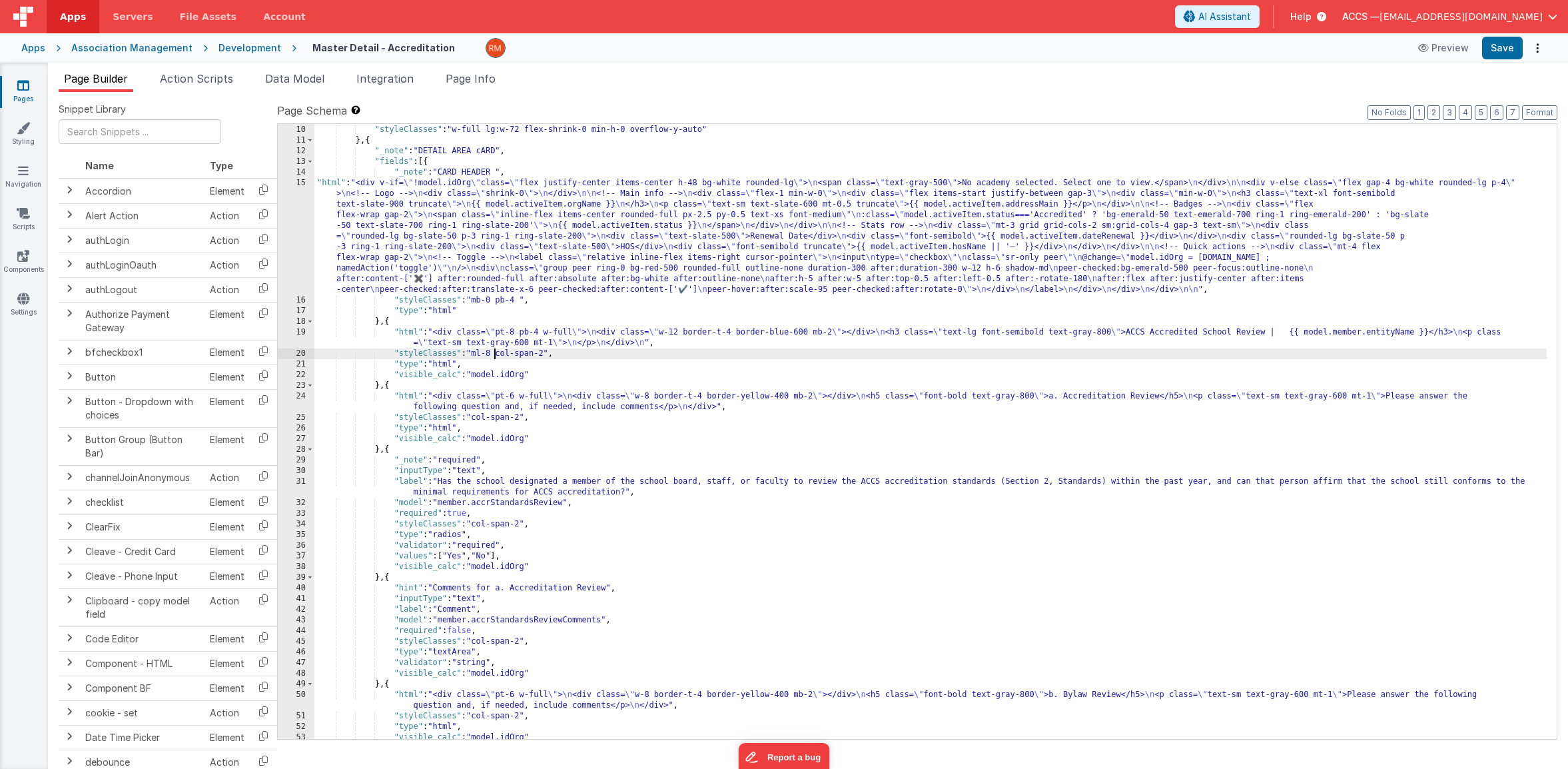
click at [493, 352] on div "}] , "styleClasses" : "w-full lg:w-72 flex-shrink-0 min-h-0 overflow-y-auto" } …" at bounding box center [931, 432] width 1233 height 636
drag, startPoint x: 549, startPoint y: 353, endPoint x: 475, endPoint y: 351, distance: 74.0
click at [475, 351] on div "}] , "styleClasses" : "w-full lg:w-72 flex-shrink-0 min-h-0 overflow-y-auto" } …" at bounding box center [931, 432] width 1233 height 636
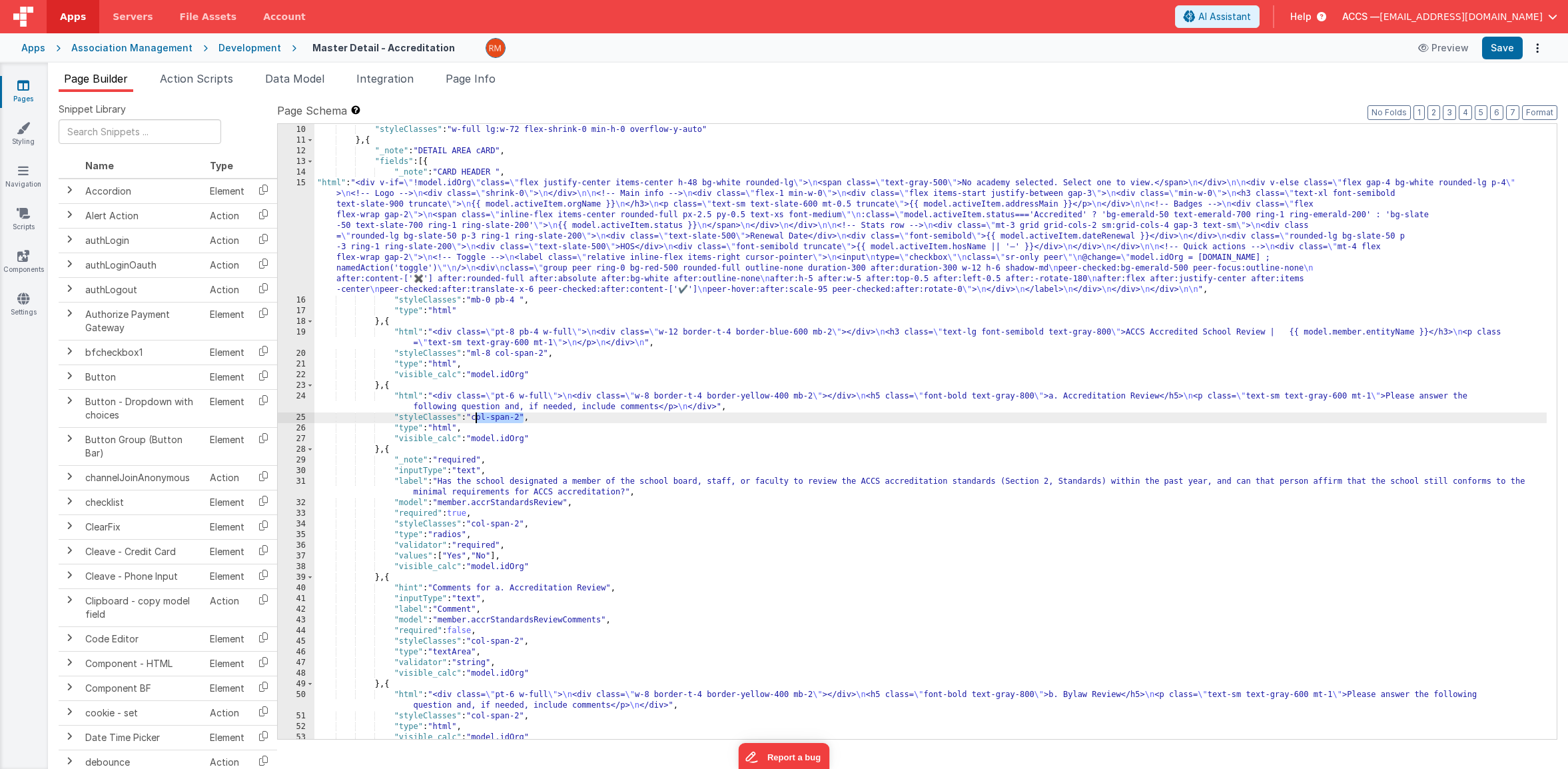
drag, startPoint x: 525, startPoint y: 417, endPoint x: 474, endPoint y: 417, distance: 51.0
click at [474, 417] on div "}] , "styleClasses" : "w-full lg:w-72 flex-shrink-0 min-h-0 overflow-y-auto" } …" at bounding box center [931, 432] width 1233 height 636
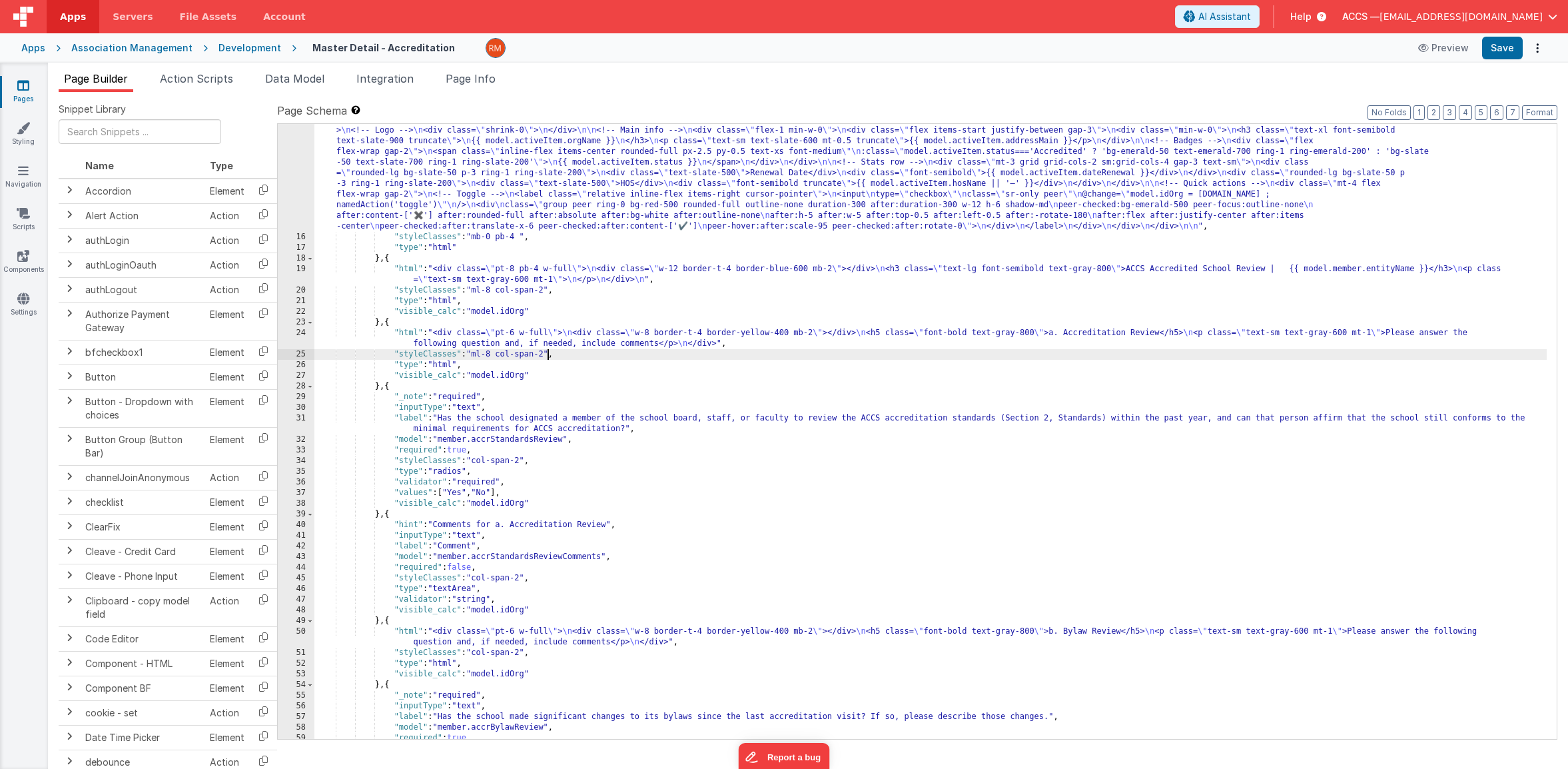
scroll to position [224, 0]
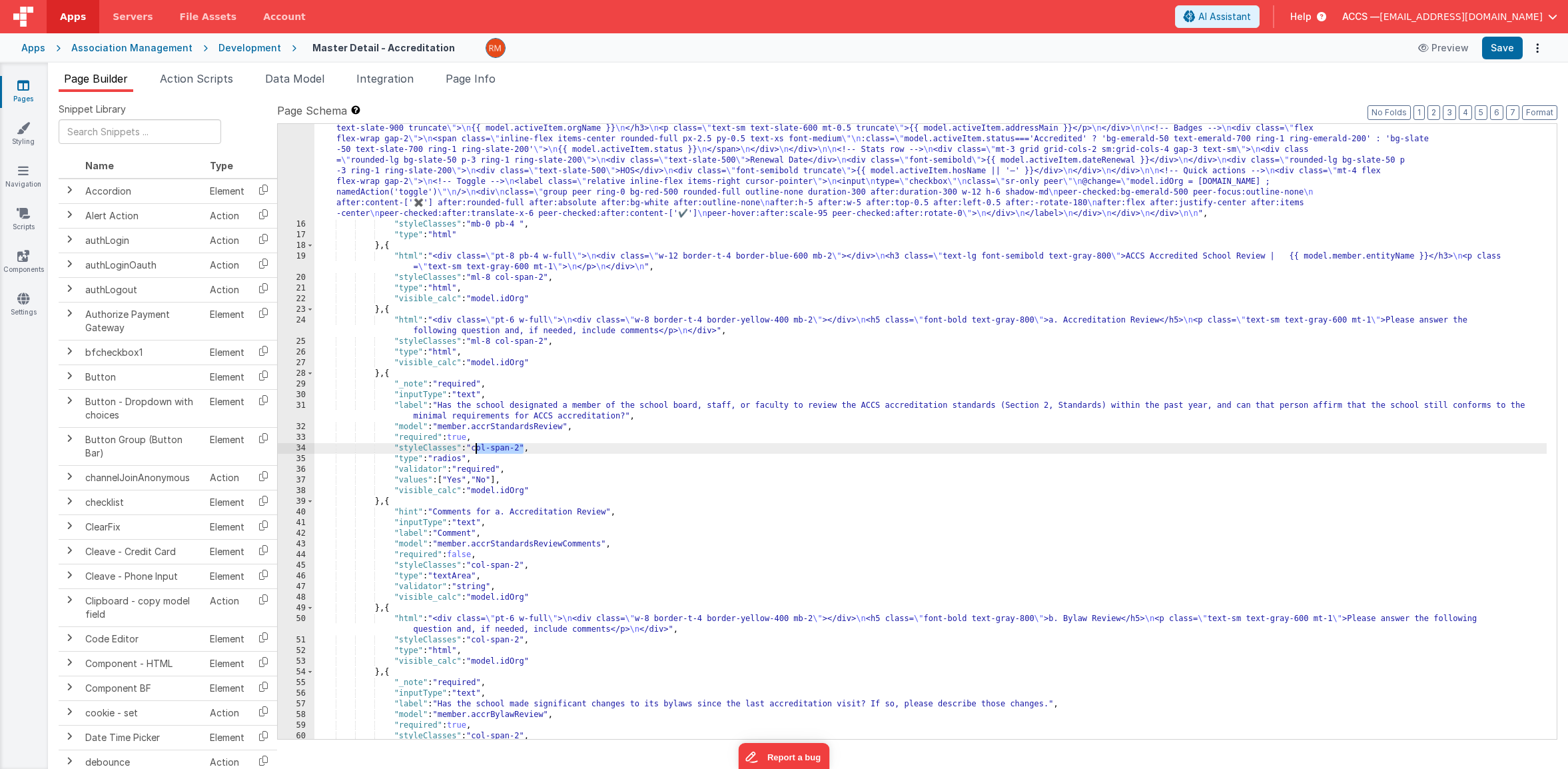
drag, startPoint x: 525, startPoint y: 449, endPoint x: 478, endPoint y: 447, distance: 47.0
click at [478, 447] on div ""html" : "<div v-if= \" !model.idOrg \" class= \" flex justify-center items-cen…" at bounding box center [931, 473] width 1233 height 743
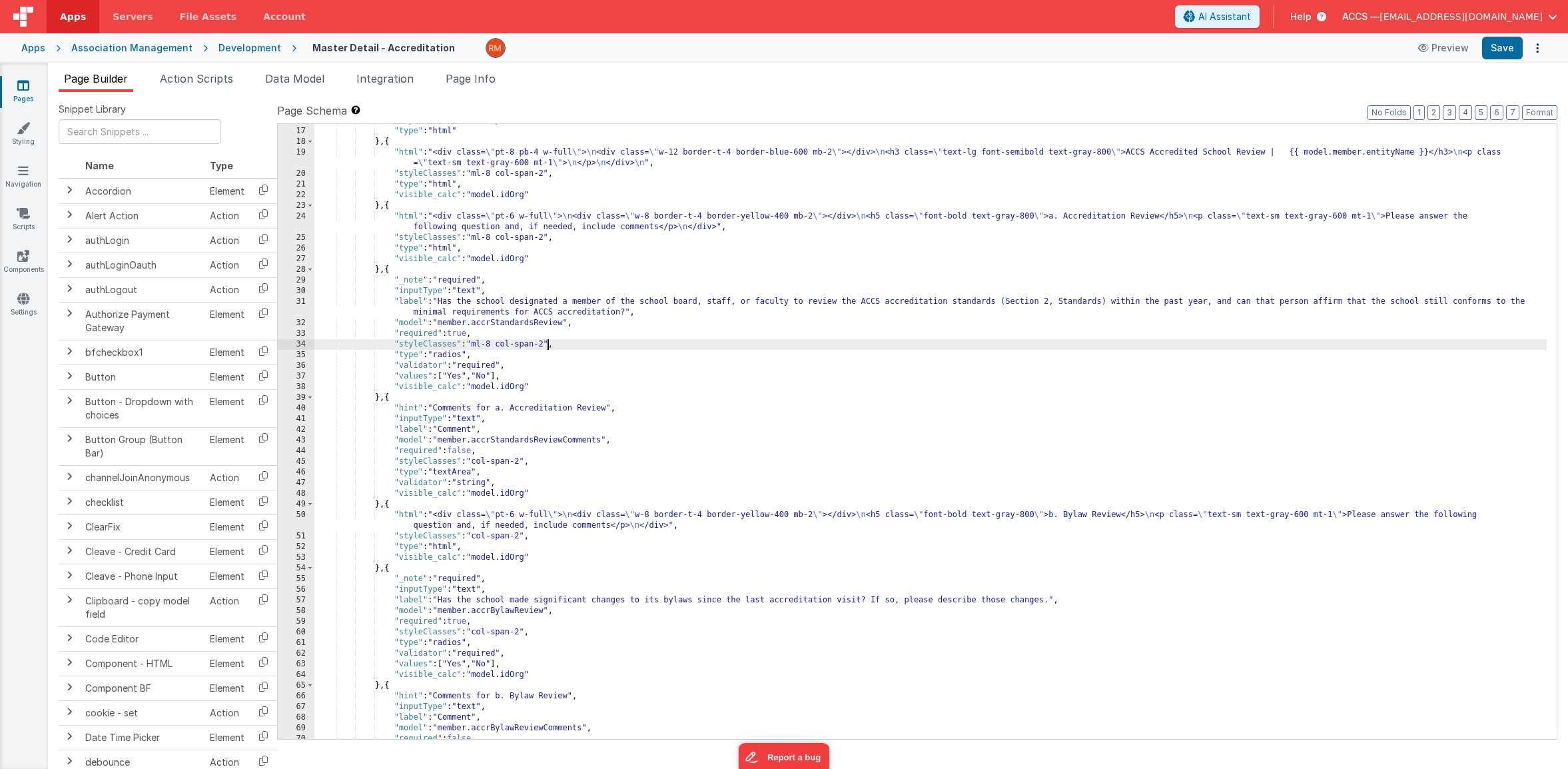
scroll to position [329, 0]
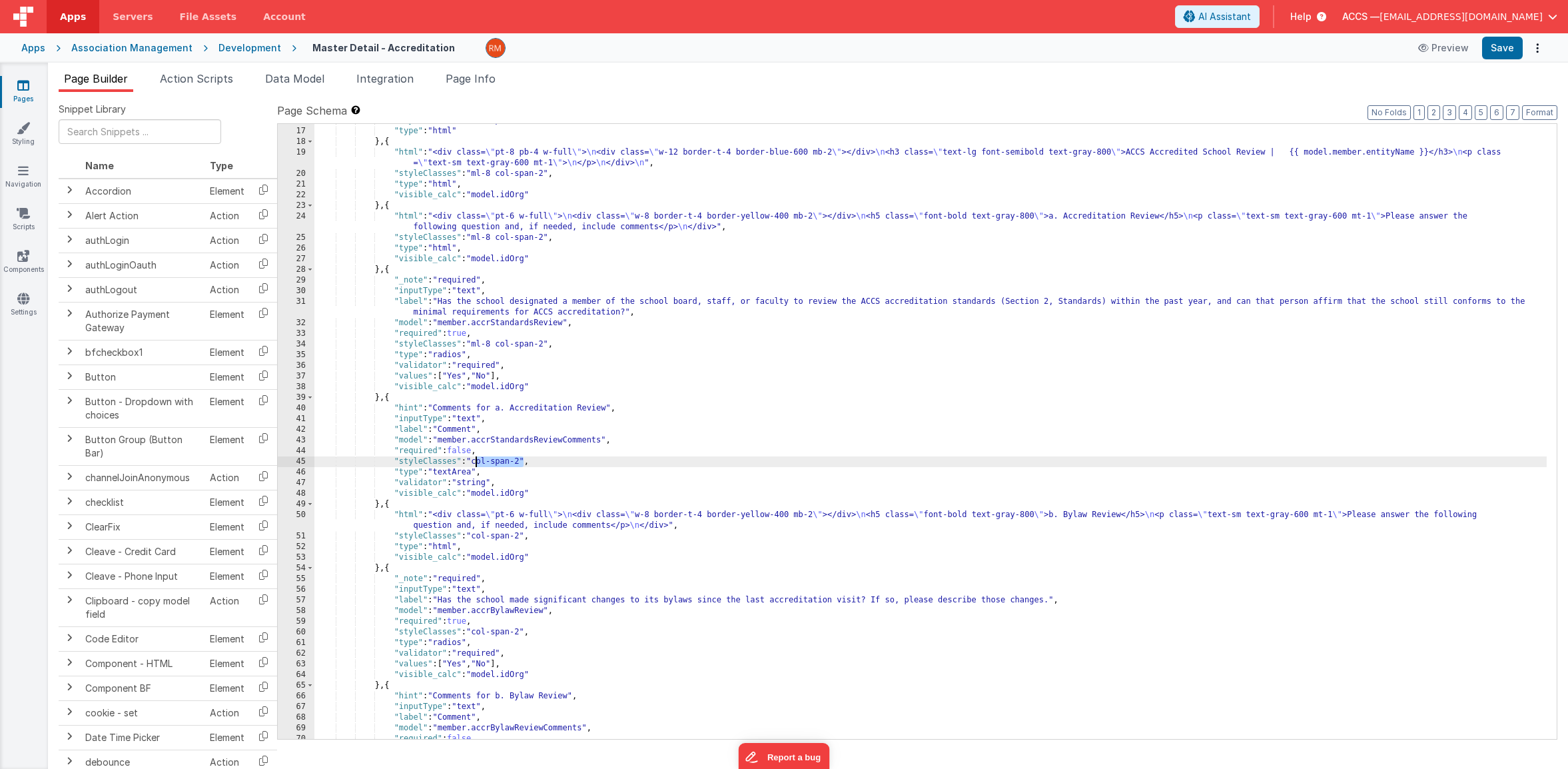
drag, startPoint x: 525, startPoint y: 461, endPoint x: 477, endPoint y: 461, distance: 48.0
click at [477, 461] on div ""styleClasses" : "mb-0 pb-4 " , "type" : "html" } , { "html" : "<div class= \" …" at bounding box center [931, 434] width 1233 height 636
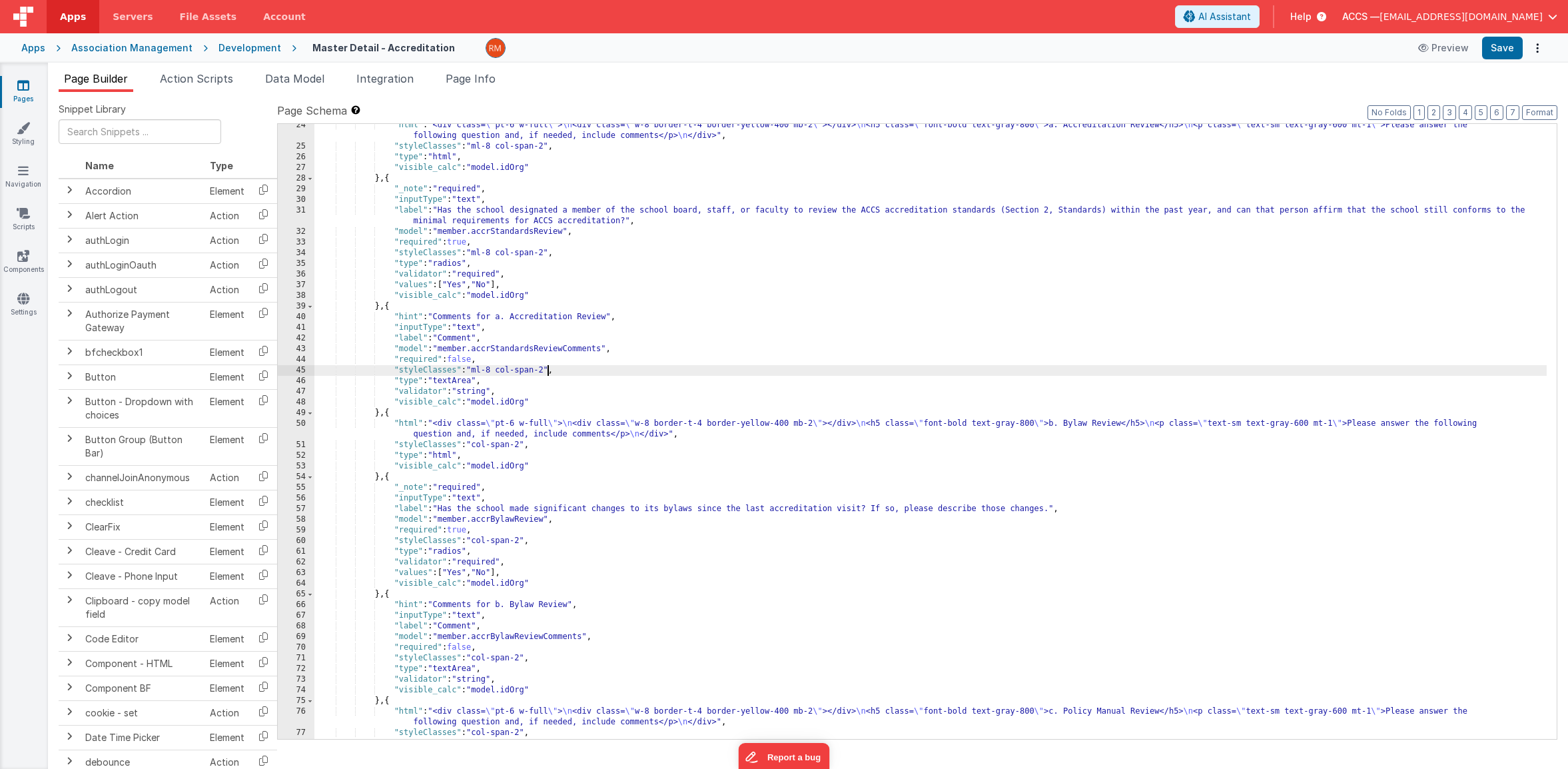
scroll to position [420, 0]
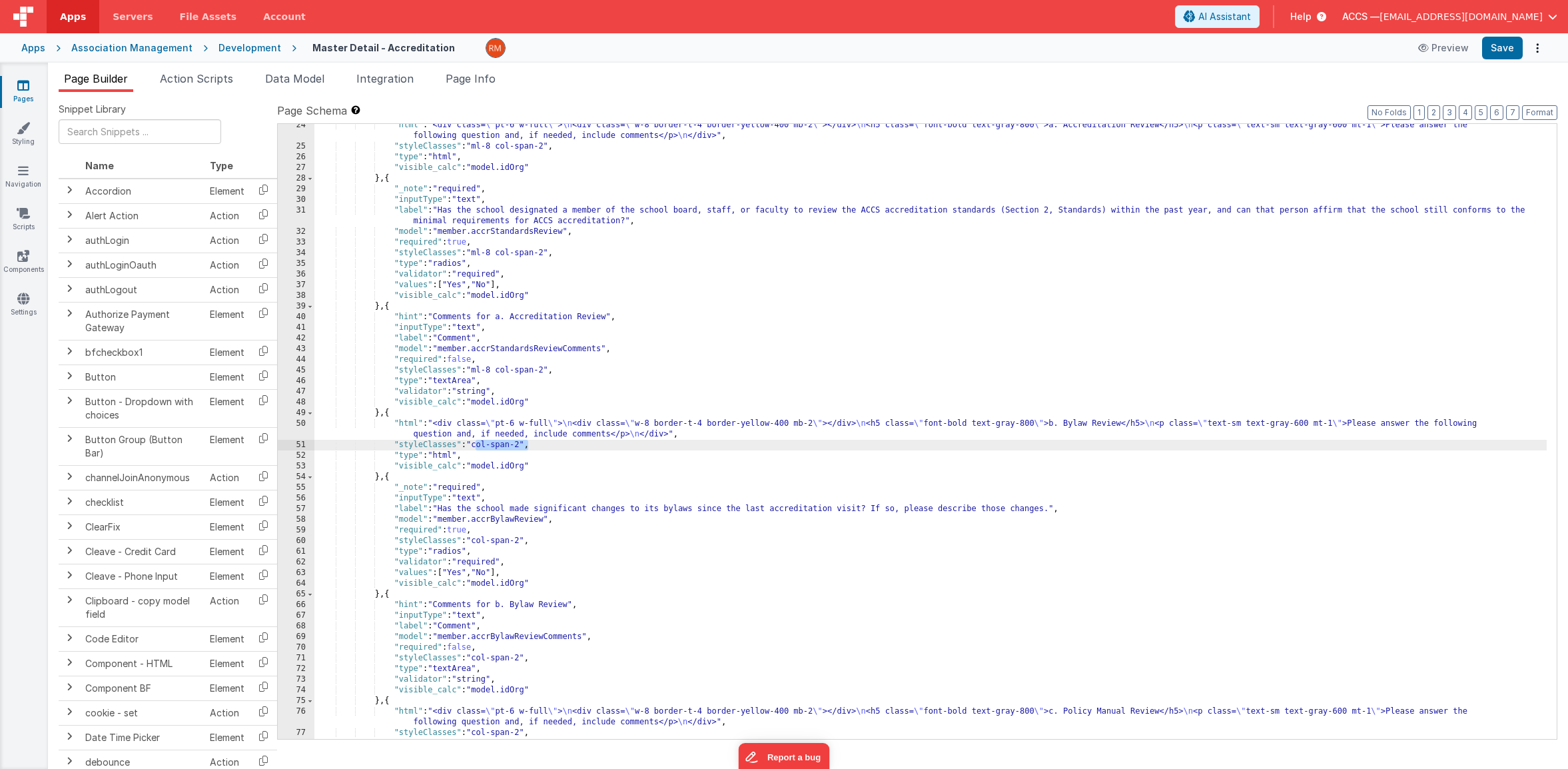
drag, startPoint x: 526, startPoint y: 446, endPoint x: 475, endPoint y: 444, distance: 51.0
click at [475, 444] on div ""html" : "<div class= \" pt-6 w-full \" > \n <div class= \" w-8 border-t-4 bord…" at bounding box center [931, 443] width 1233 height 647
click at [483, 446] on div ""html" : "<div class= \" pt-6 w-full \" > \n <div class= \" w-8 border-t-4 bord…" at bounding box center [931, 443] width 1233 height 647
drag, startPoint x: 525, startPoint y: 444, endPoint x: 475, endPoint y: 444, distance: 50.0
click at [475, 444] on div ""html" : "<div class= \" pt-6 w-full \" > \n <div class= \" w-8 border-t-4 bord…" at bounding box center [931, 443] width 1233 height 647
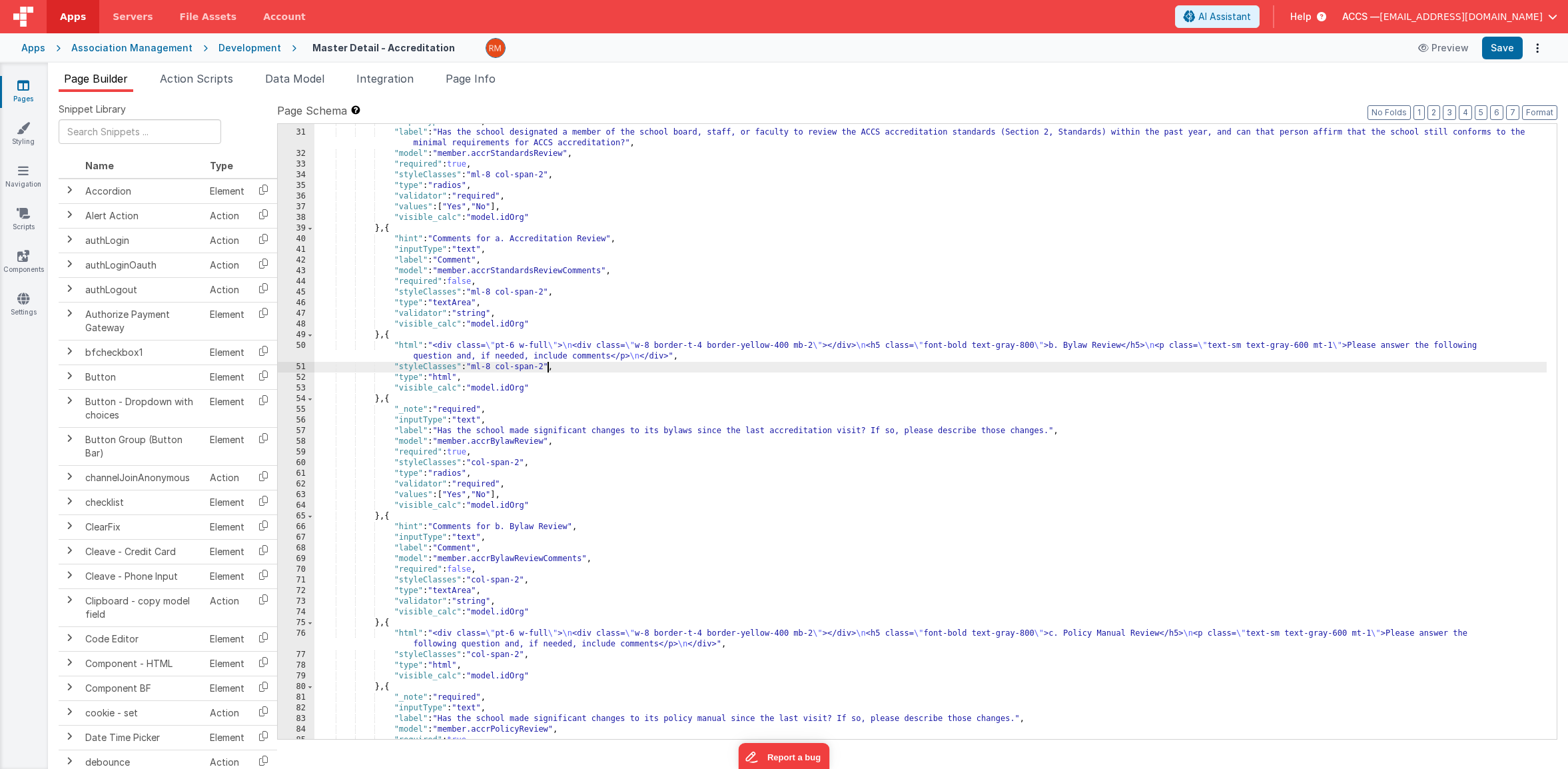
scroll to position [510, 0]
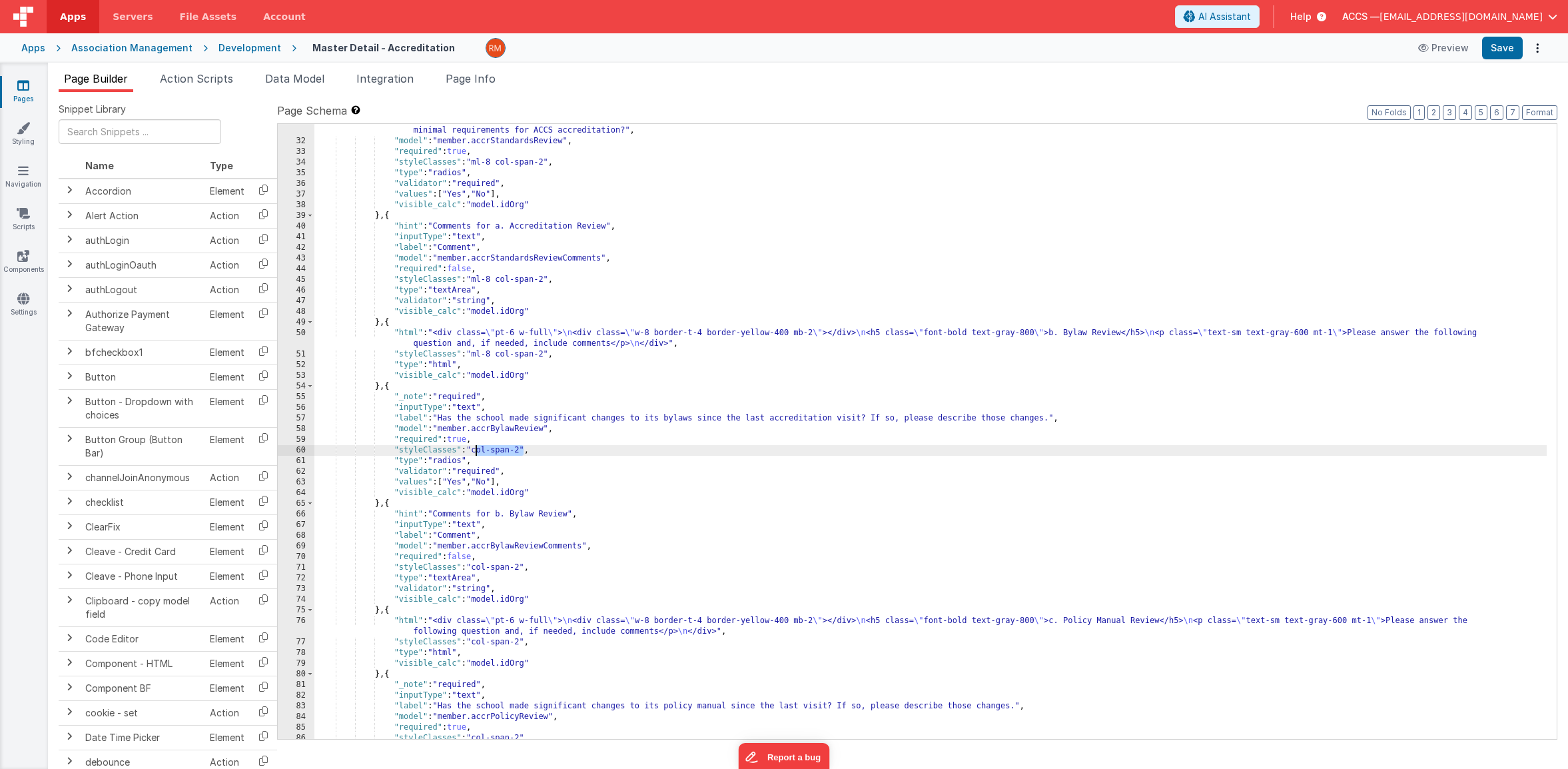
drag, startPoint x: 524, startPoint y: 451, endPoint x: 475, endPoint y: 451, distance: 49.0
click at [475, 451] on div ""label" : "Has the school designated a member of the school board, staff, or fa…" at bounding box center [931, 438] width 1233 height 647
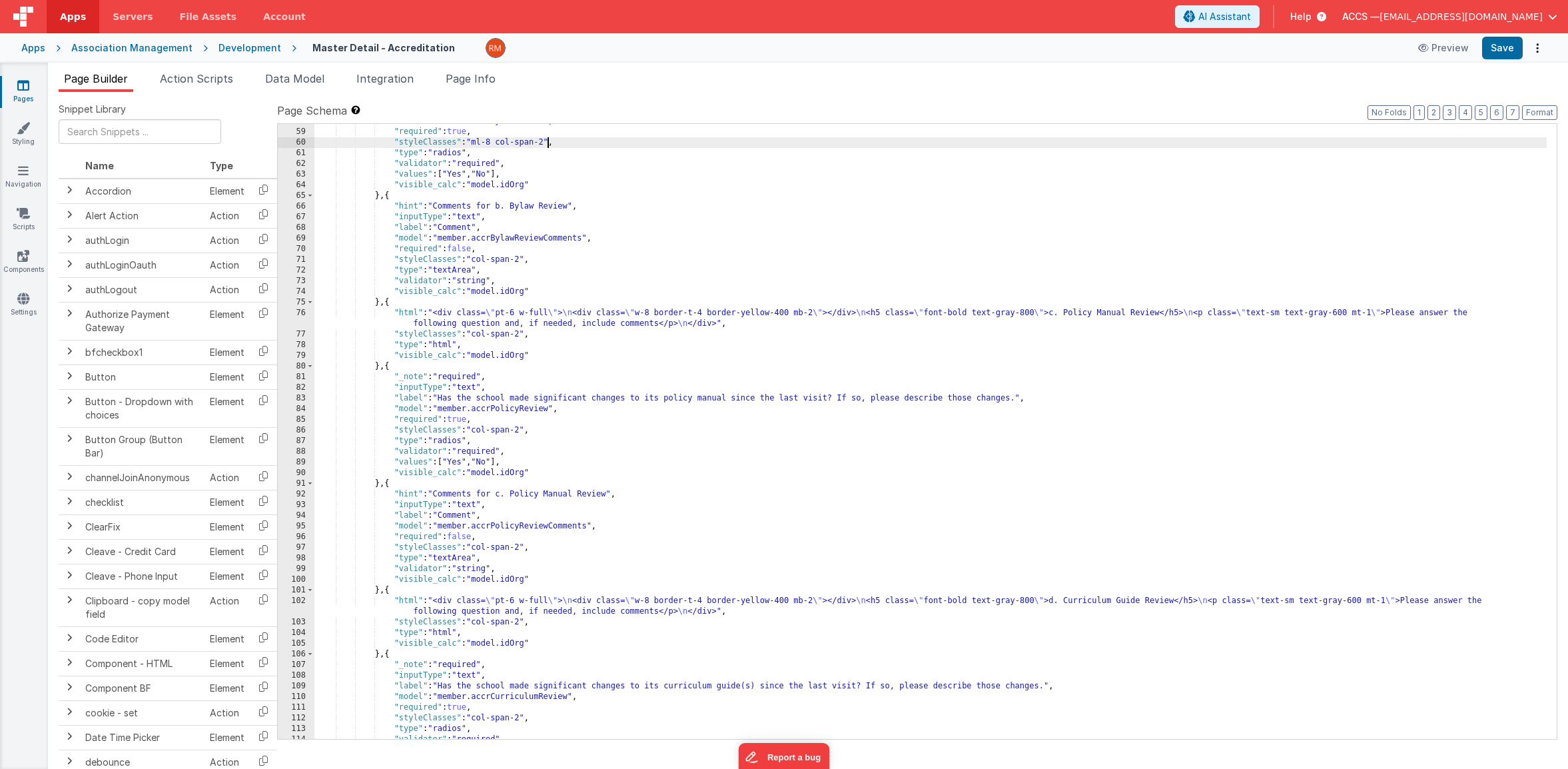
scroll to position [818, 0]
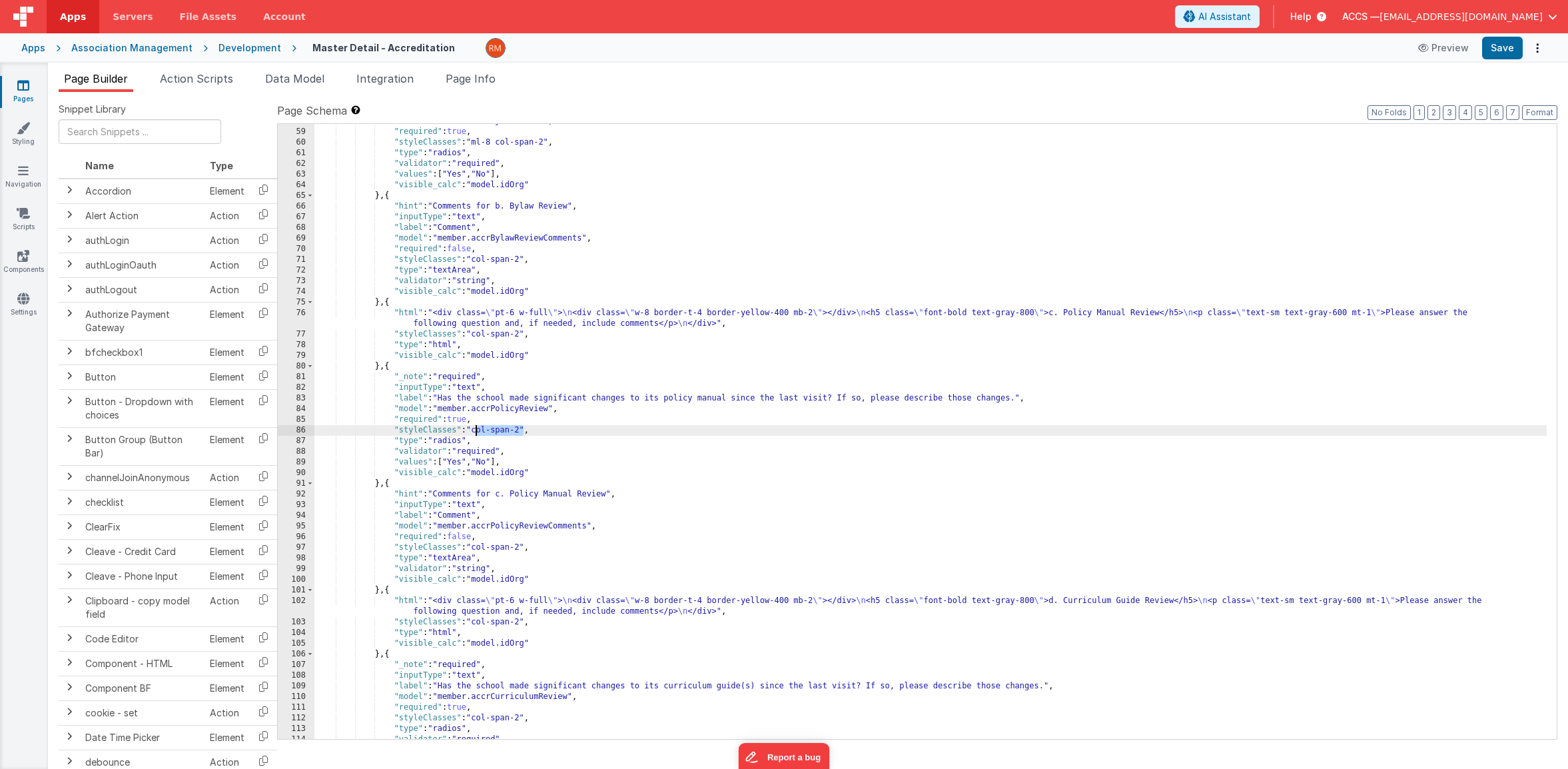
drag, startPoint x: 523, startPoint y: 430, endPoint x: 477, endPoint y: 431, distance: 46.0
click at [477, 431] on div ""model" : "member.accrBylawReview" , "required" : true , "styleClasses" : "ml-8…" at bounding box center [931, 434] width 1233 height 636
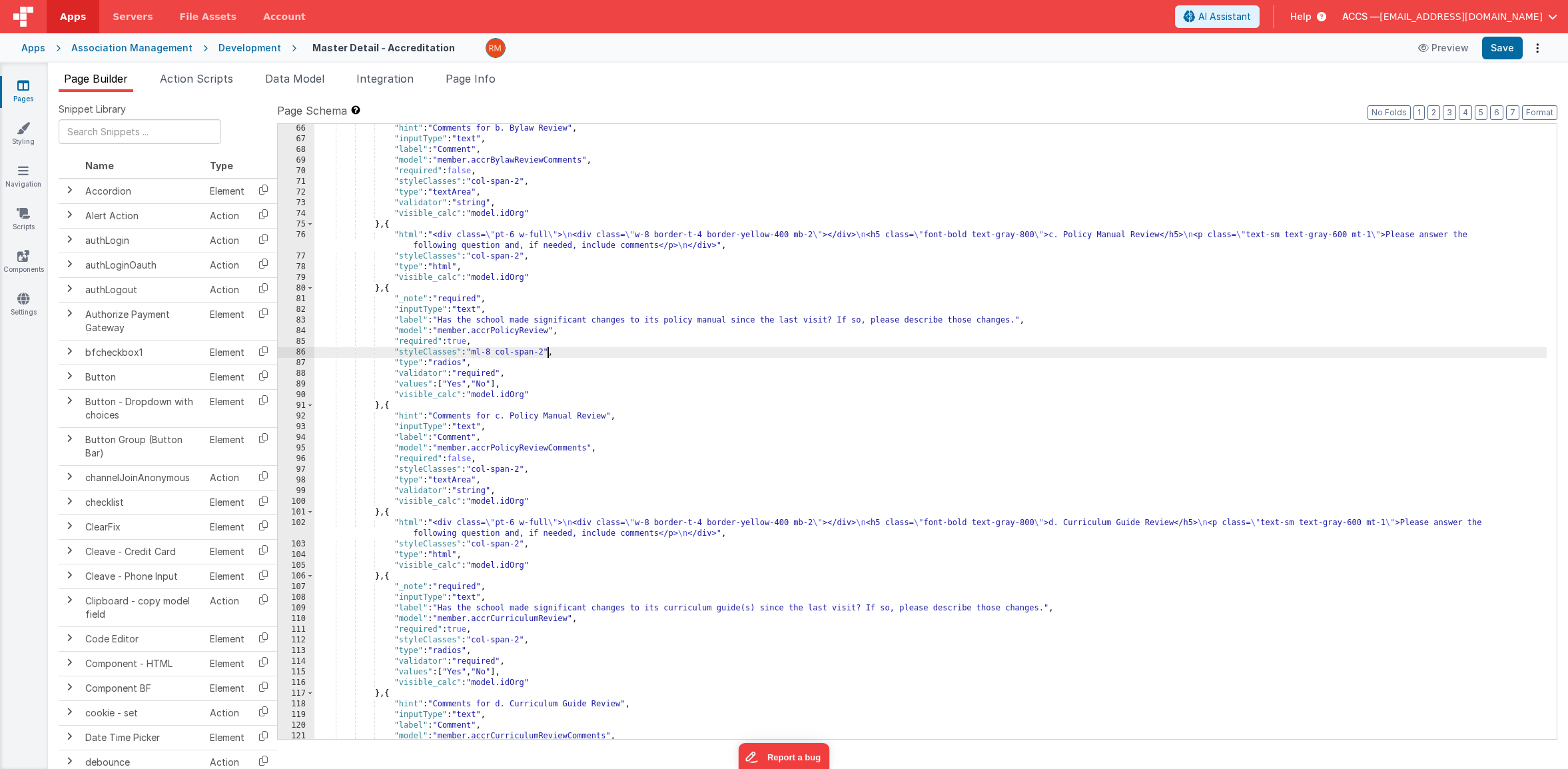
scroll to position [896, 0]
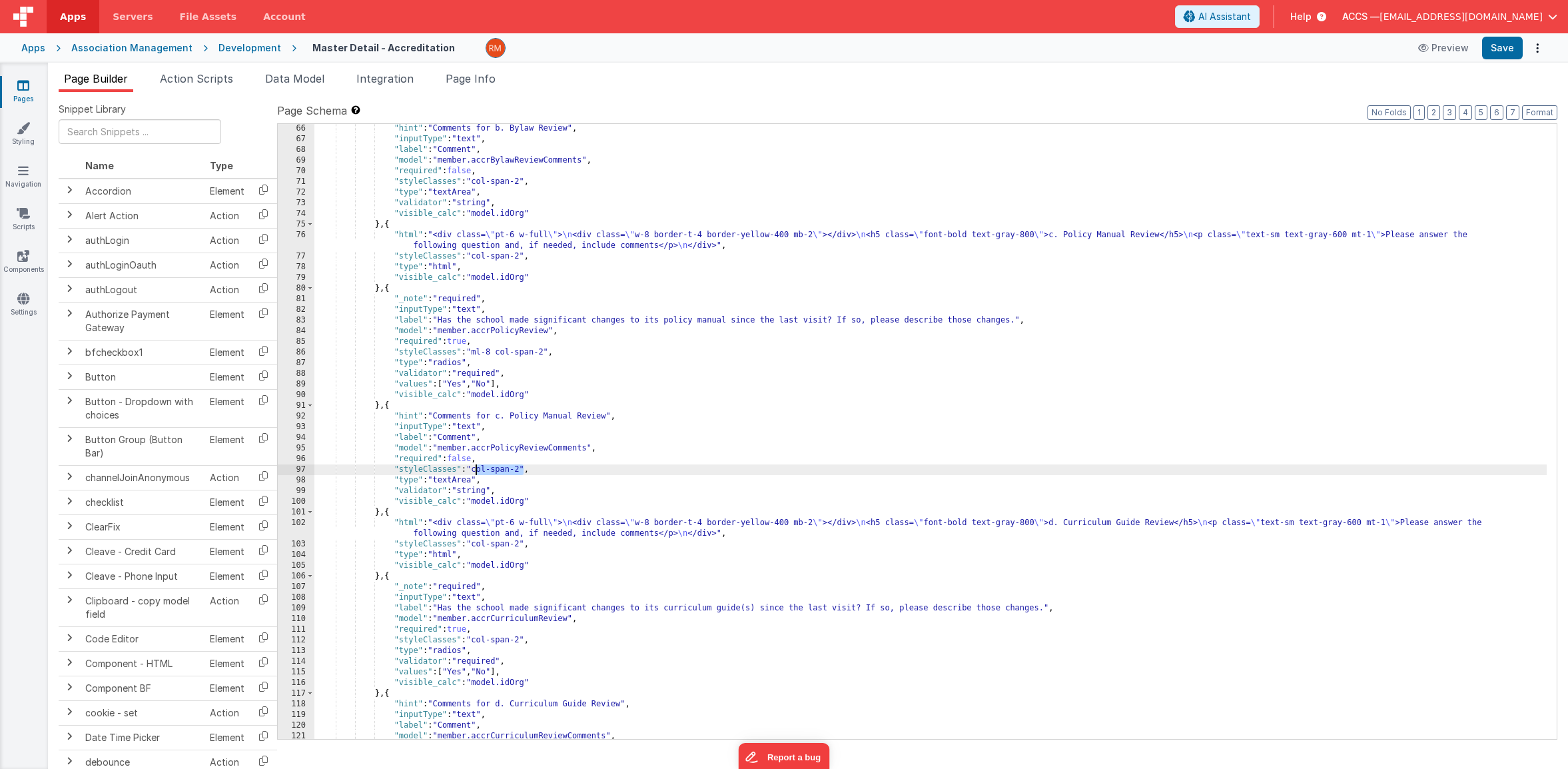
drag, startPoint x: 524, startPoint y: 469, endPoint x: 474, endPoint y: 469, distance: 50.0
click at [474, 469] on div ""hint" : "Comments for b. Bylaw Review" , "inputType" : "text" , "label" : "Com…" at bounding box center [931, 441] width 1233 height 636
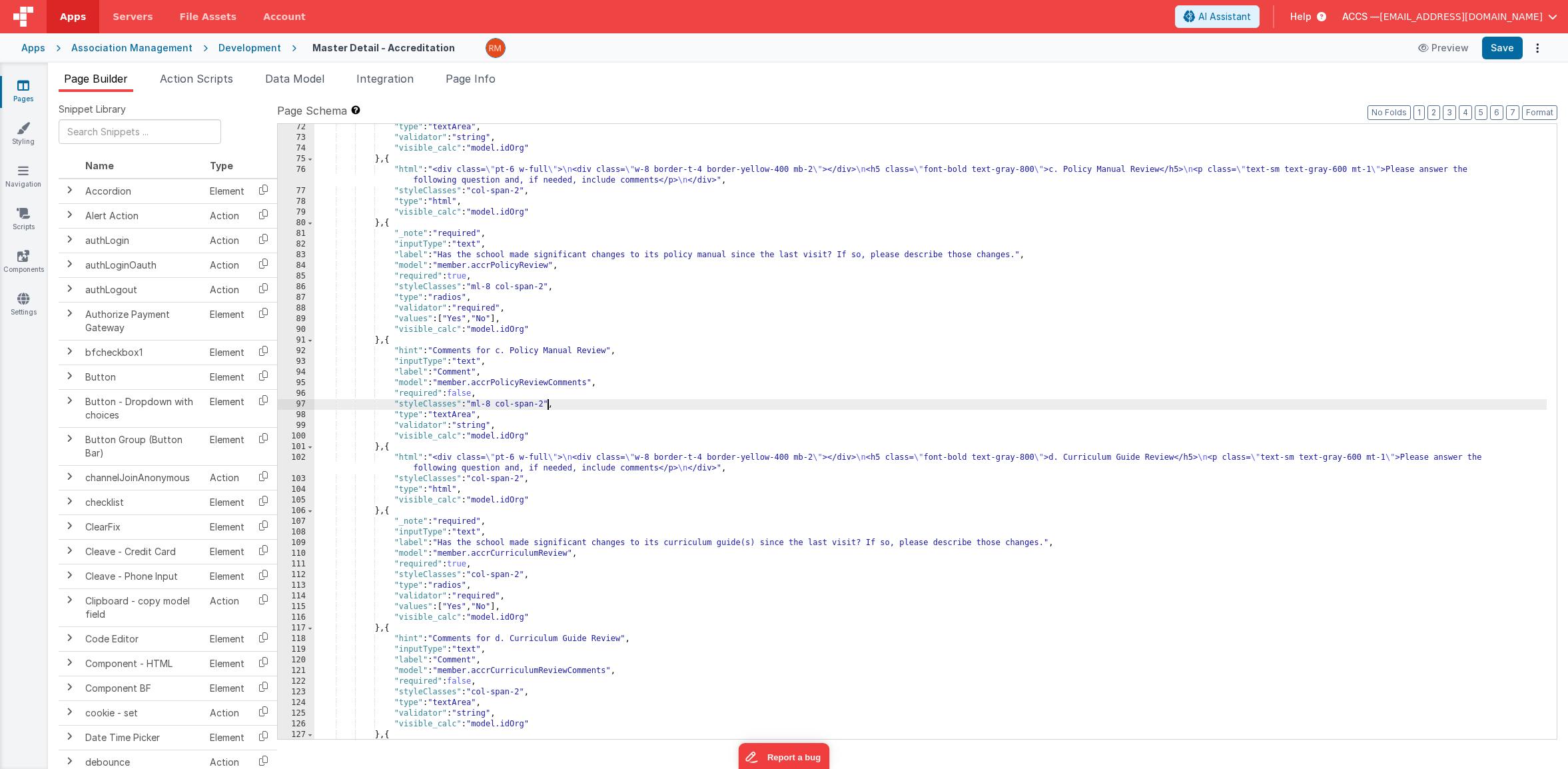
scroll to position [986, 0]
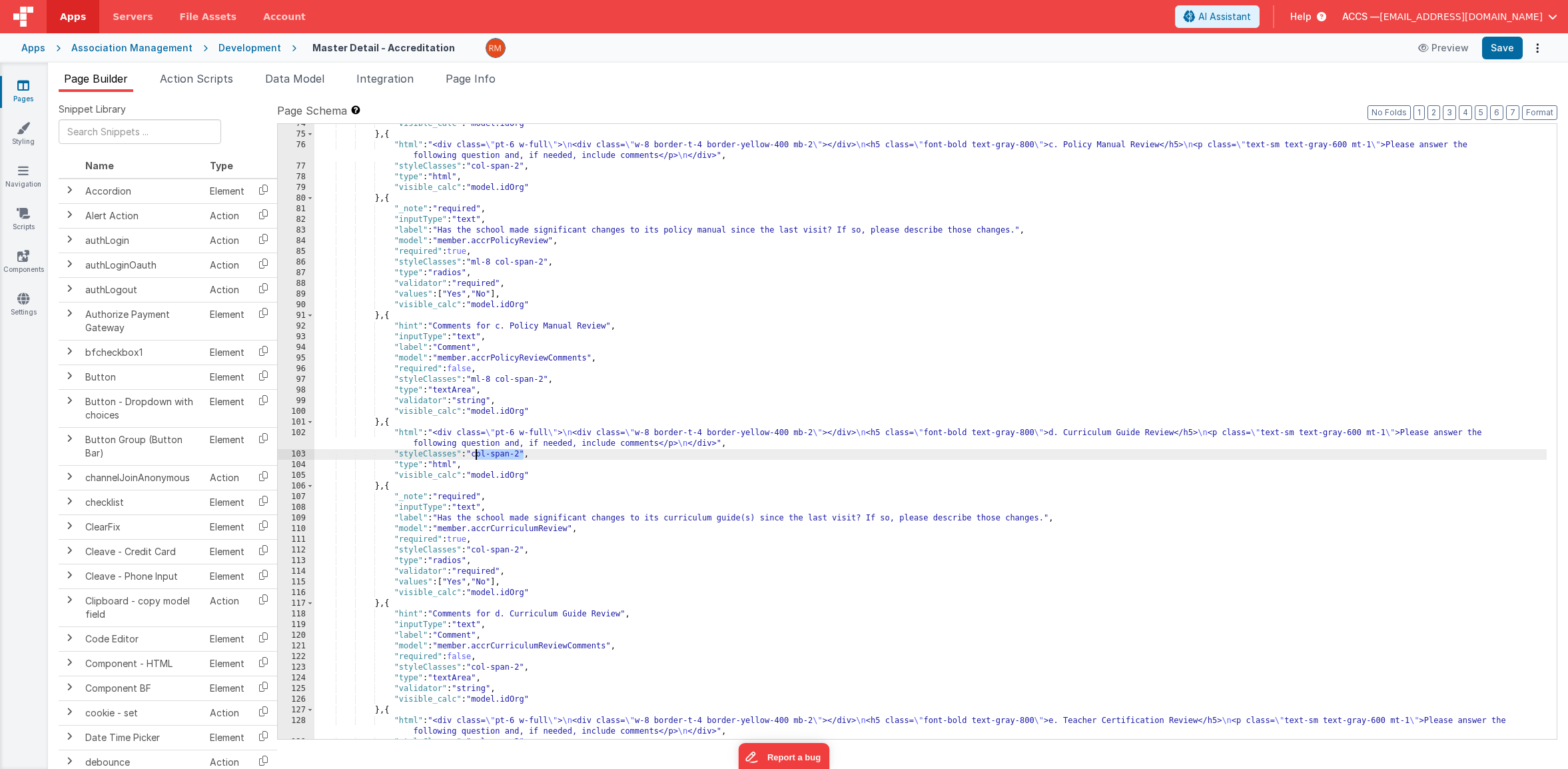
drag, startPoint x: 524, startPoint y: 455, endPoint x: 474, endPoint y: 456, distance: 50.0
click at [474, 456] on div ""visible_calc" : "model.idOrg" } , { "html" : "<div class= \" pt-6 w-full \" > …" at bounding box center [931, 437] width 1233 height 636
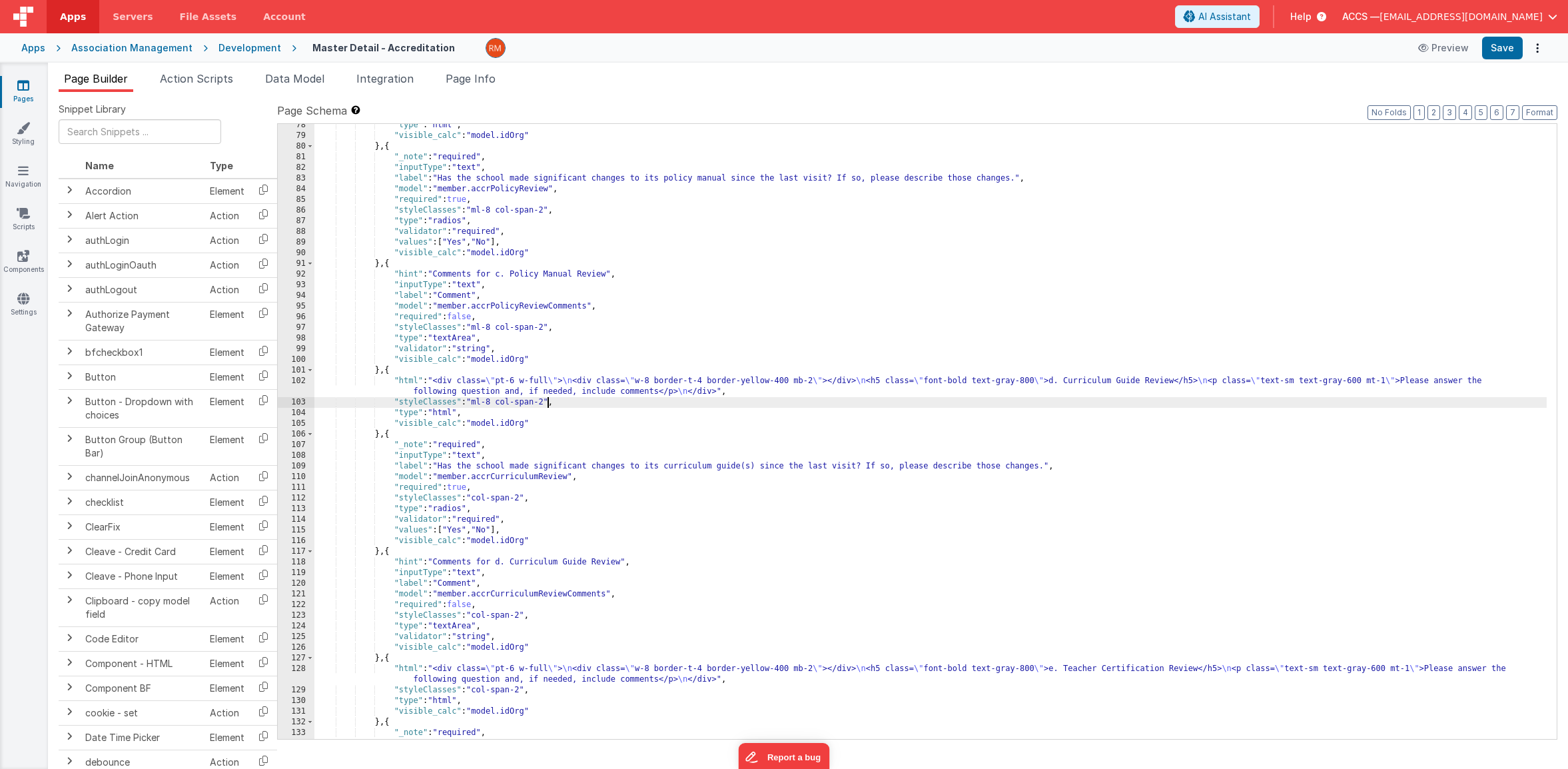
scroll to position [1038, 0]
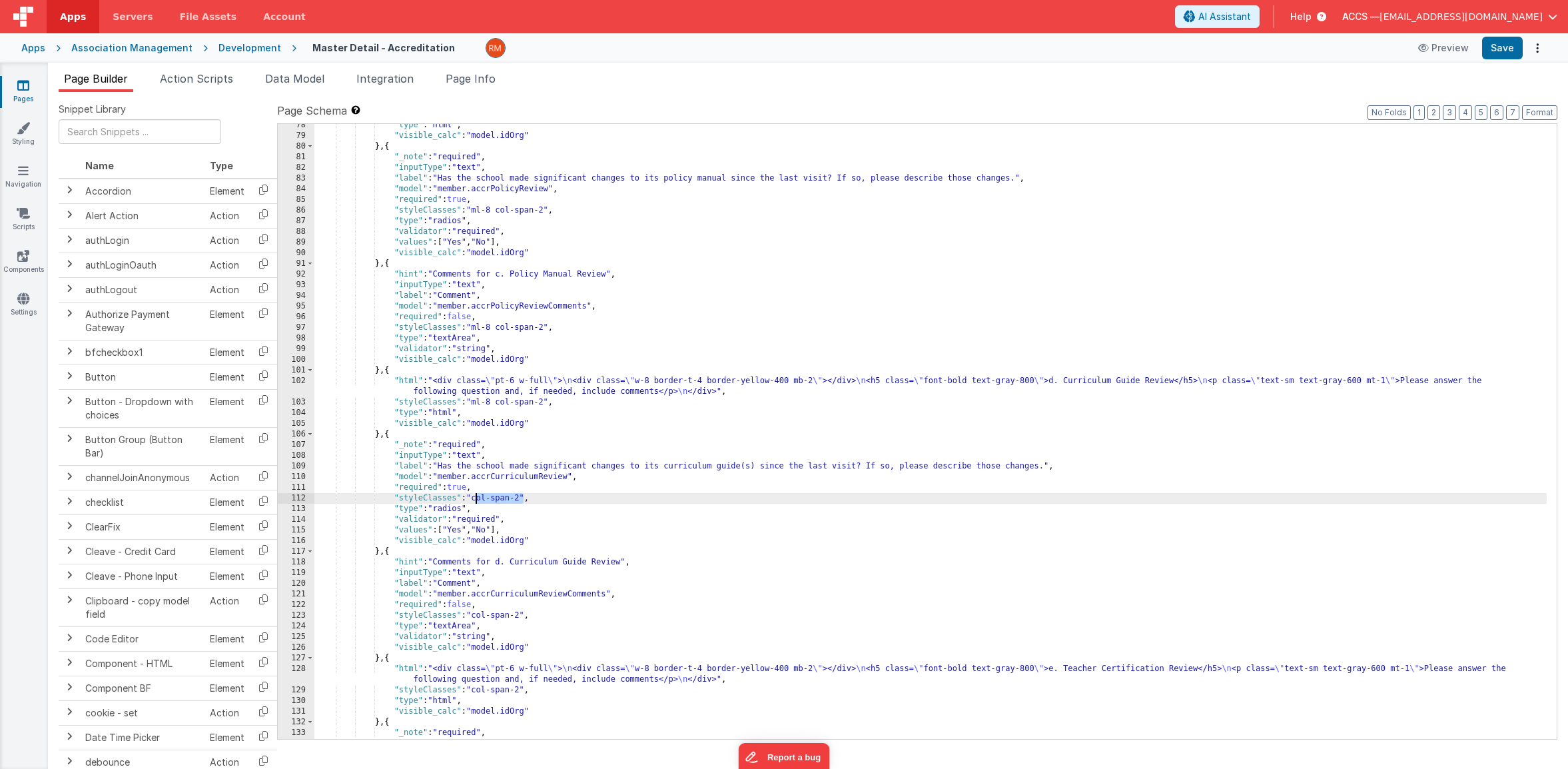
drag, startPoint x: 524, startPoint y: 499, endPoint x: 475, endPoint y: 497, distance: 49.0
click at [475, 497] on div ""type" : "html" , "visible_calc" : "model.idOrg" } , { "_note" : "required" , "…" at bounding box center [931, 438] width 1233 height 636
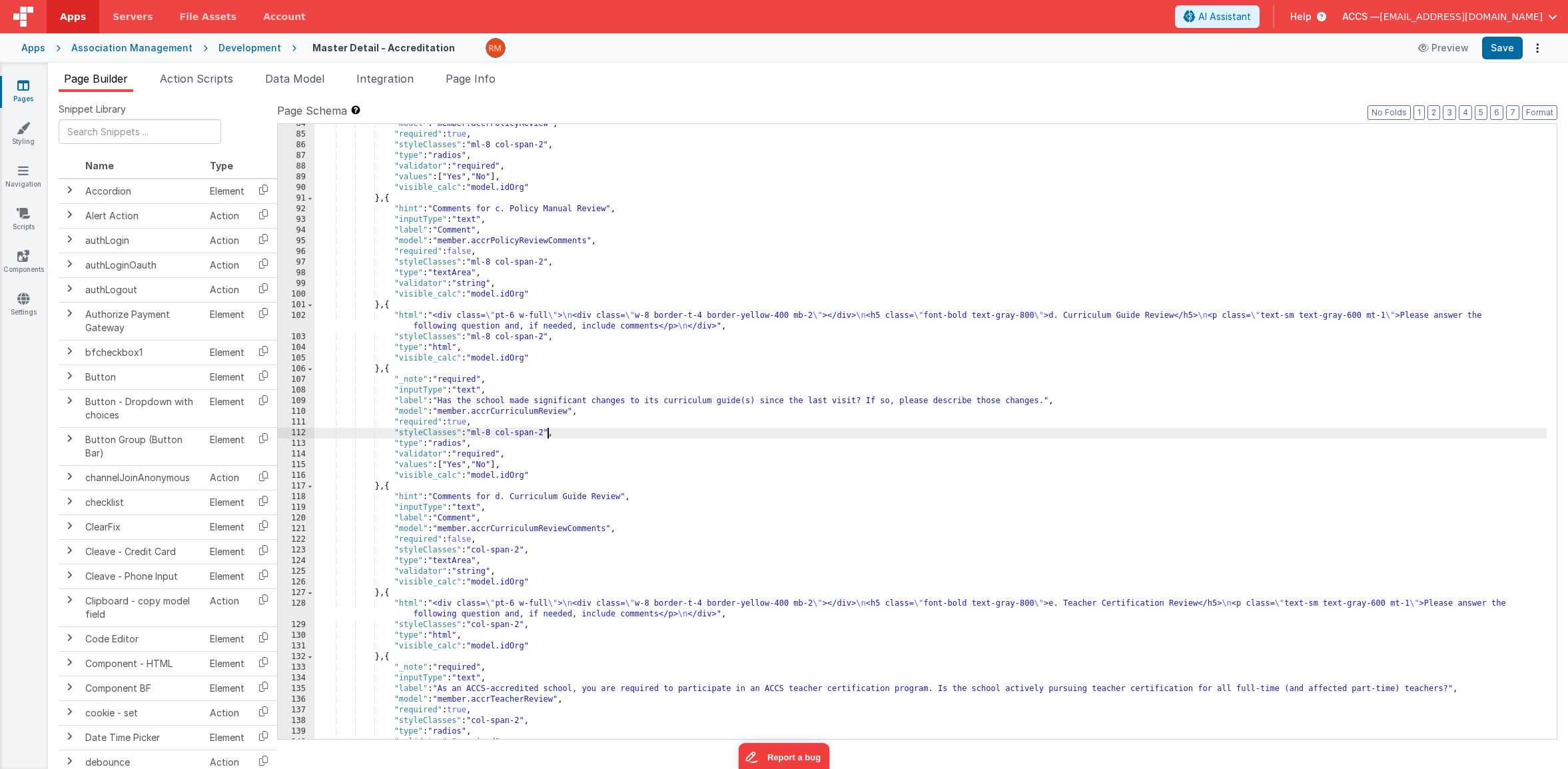
scroll to position [1129, 0]
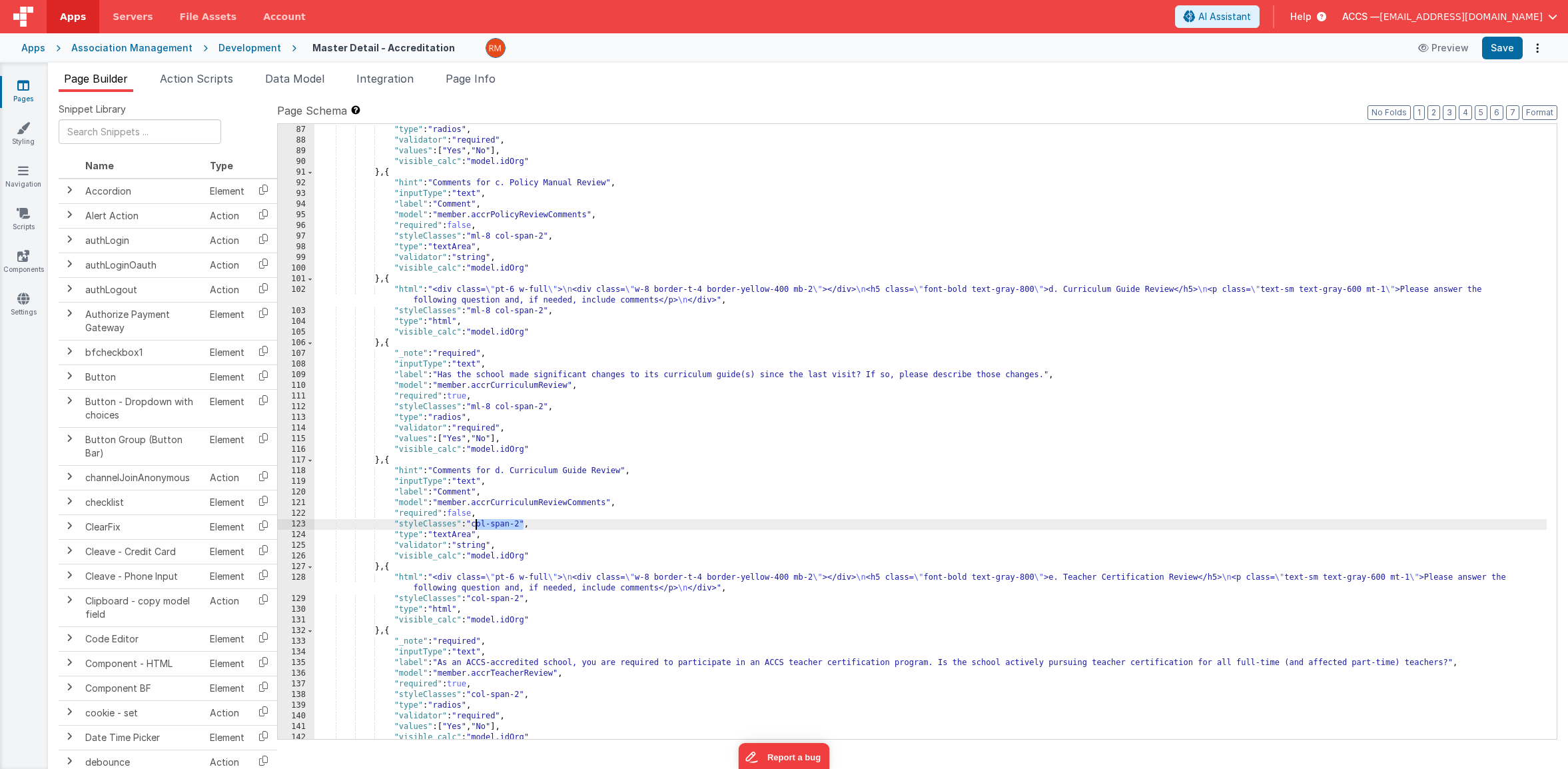
drag, startPoint x: 525, startPoint y: 525, endPoint x: 476, endPoint y: 527, distance: 49.0
click at [476, 527] on div ""styleClasses" : "ml-8 col-span-2" , "type" : "radios" , "validator" : "require…" at bounding box center [931, 432] width 1233 height 636
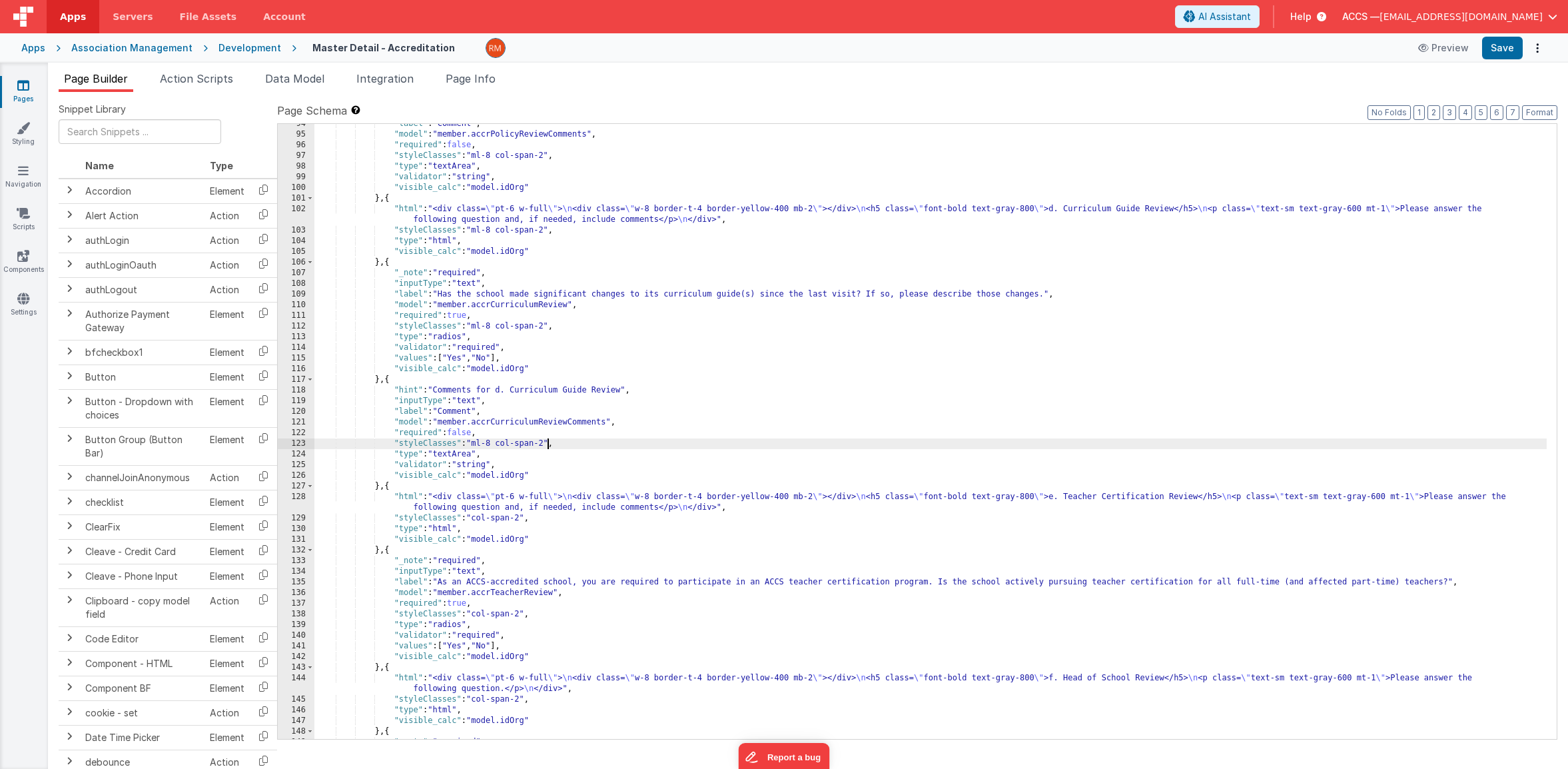
scroll to position [1223, 0]
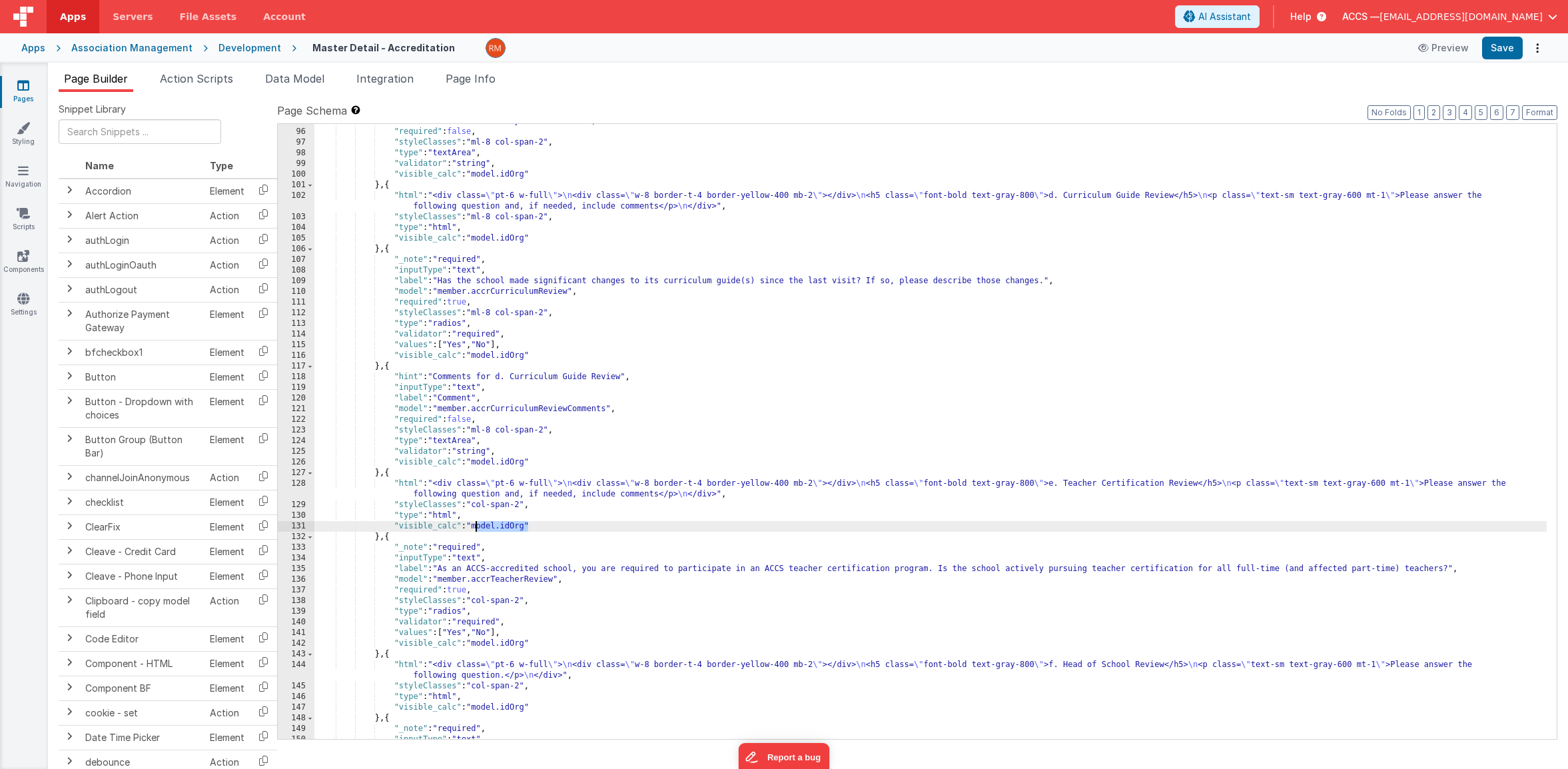
drag, startPoint x: 530, startPoint y: 525, endPoint x: 475, endPoint y: 525, distance: 55.0
click at [475, 525] on div ""model" : "member.accrPolicyReviewComments" , "required" : false , "styleClasse…" at bounding box center [931, 434] width 1233 height 636
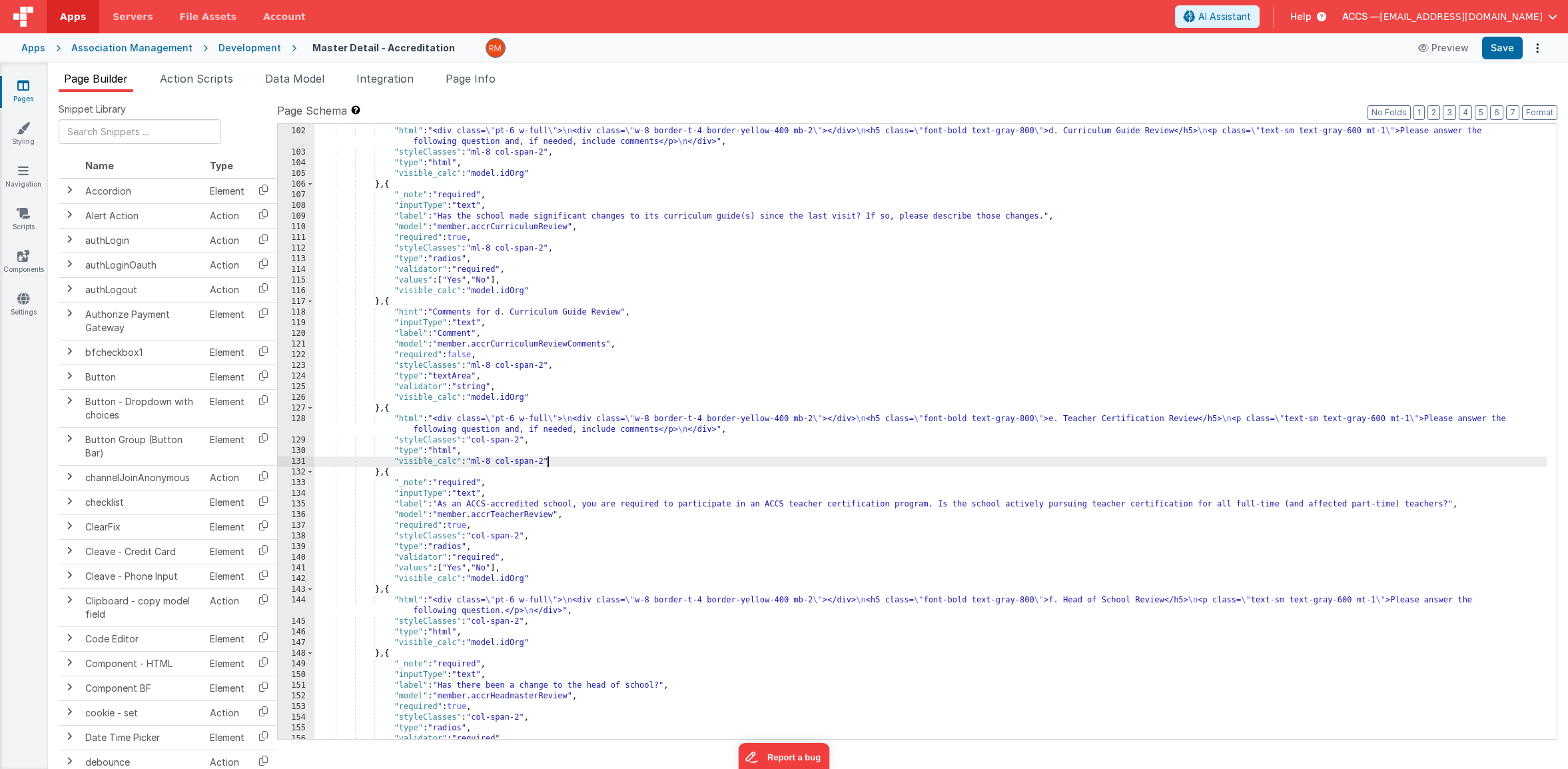
scroll to position [1301, 0]
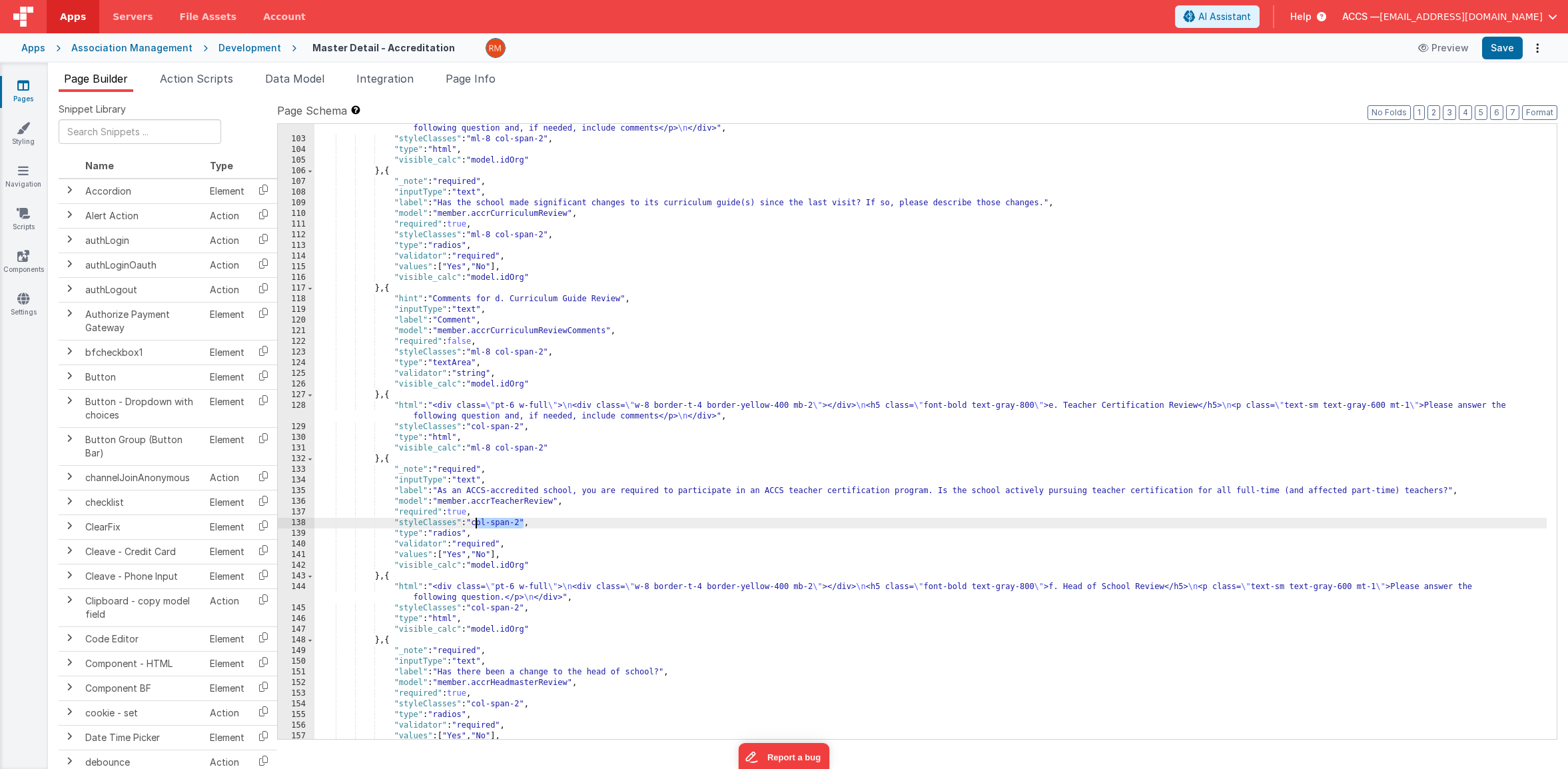
drag, startPoint x: 524, startPoint y: 525, endPoint x: 475, endPoint y: 522, distance: 49.1
click at [475, 522] on div ""html" : "<div class= \" pt-6 w-full \" > \n <div class= \" w-8 border-t-4 bord…" at bounding box center [931, 436] width 1233 height 647
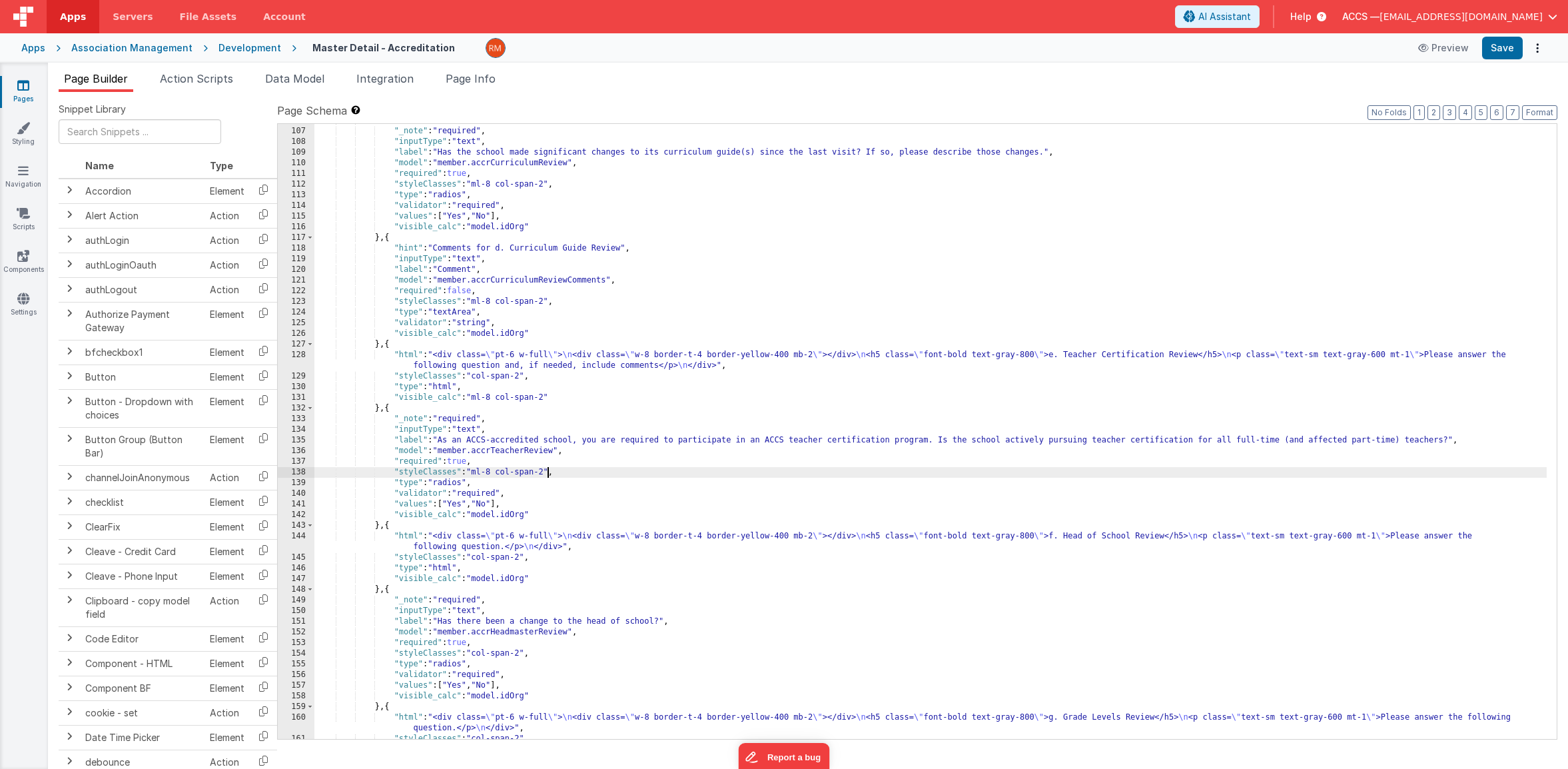
scroll to position [1378, 0]
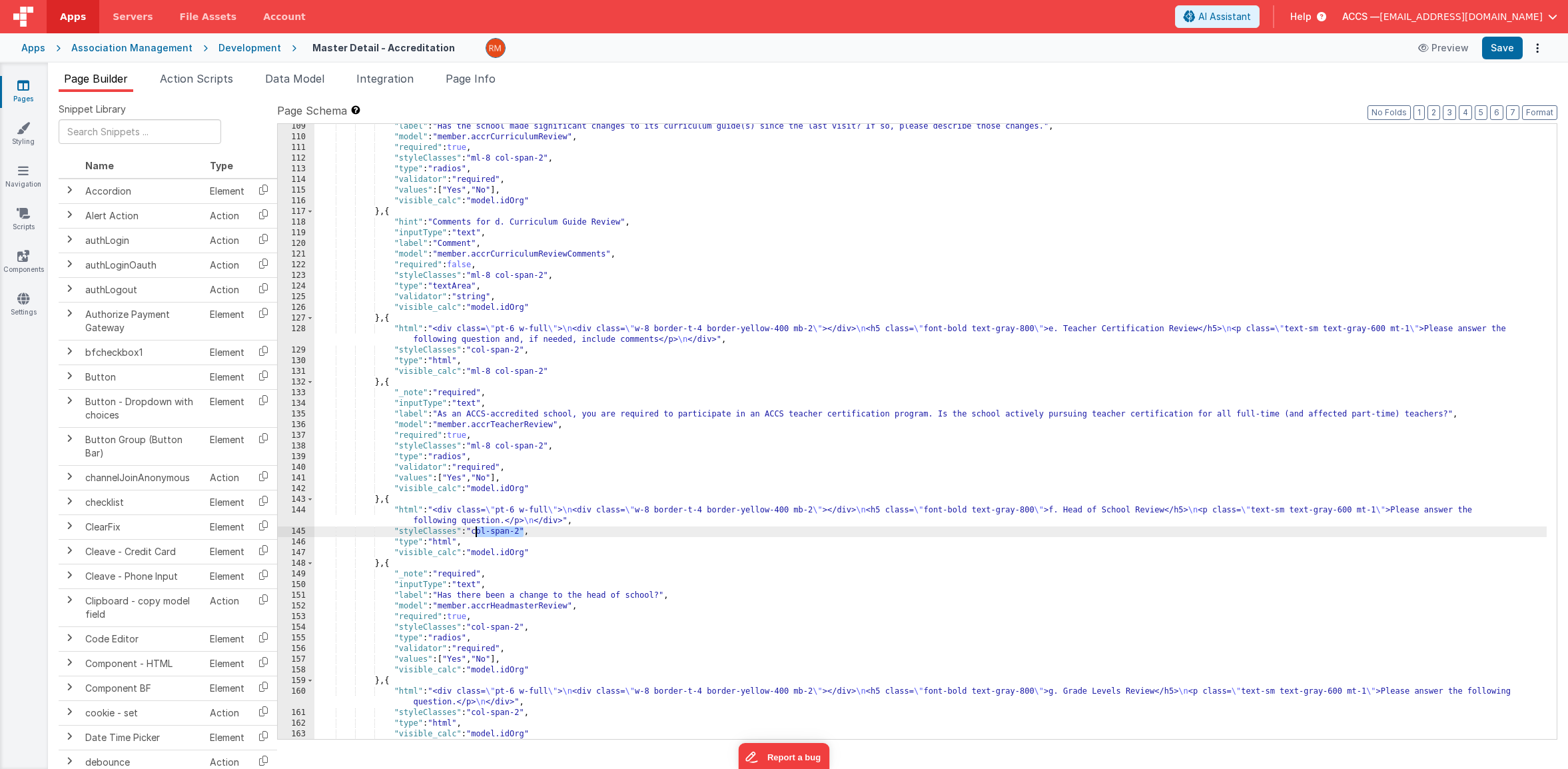
drag, startPoint x: 523, startPoint y: 531, endPoint x: 478, endPoint y: 531, distance: 45.0
click at [478, 531] on div ""label" : "Has the school made significant changes to its curriculum guide(s) s…" at bounding box center [931, 440] width 1233 height 636
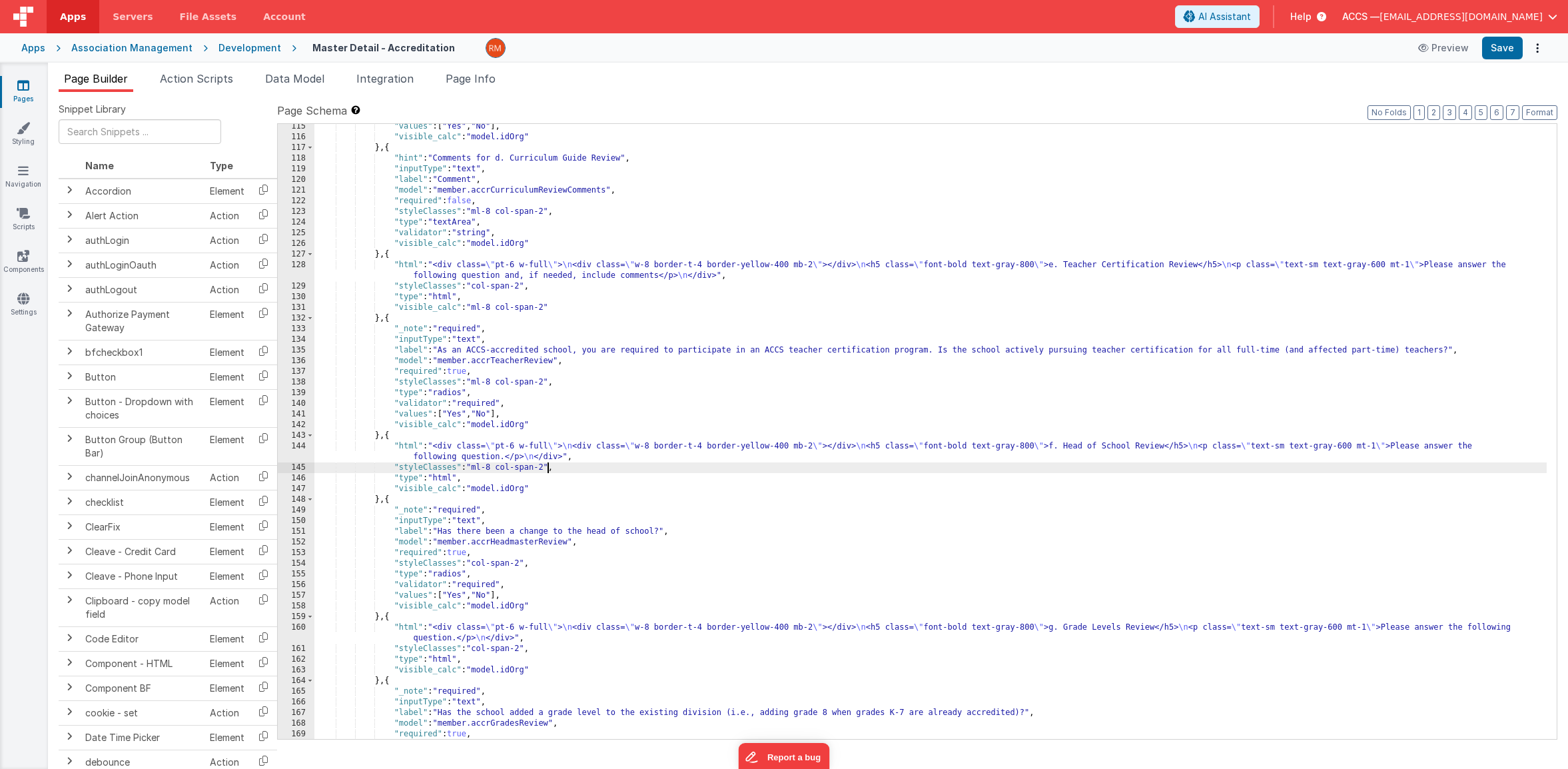
scroll to position [1467, 0]
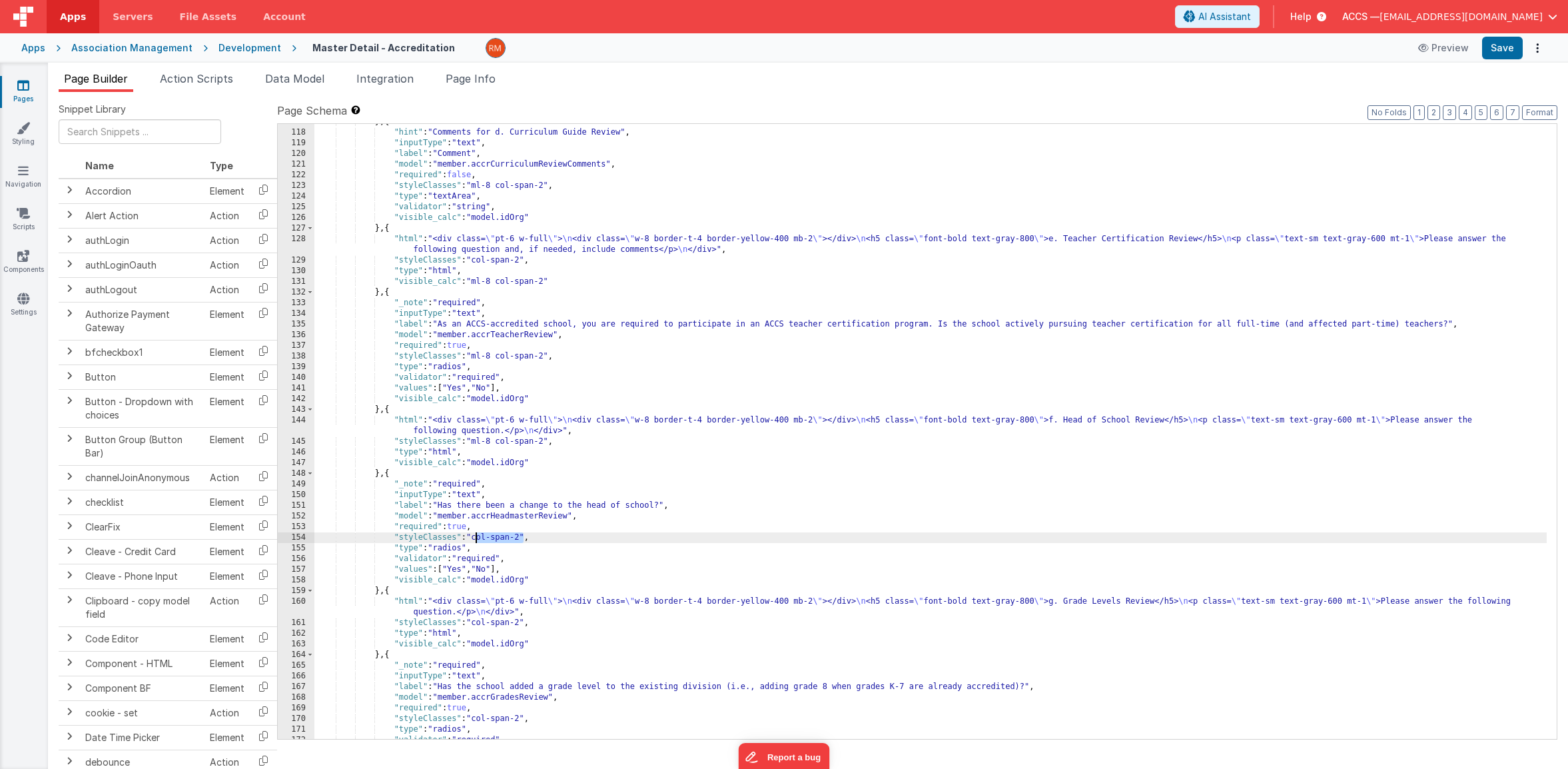
drag, startPoint x: 525, startPoint y: 537, endPoint x: 476, endPoint y: 537, distance: 49.0
click at [476, 537] on div "} , { "hint" : "Comments for d. Curriculum Guide Review" , "inputType" : "text"…" at bounding box center [931, 434] width 1233 height 636
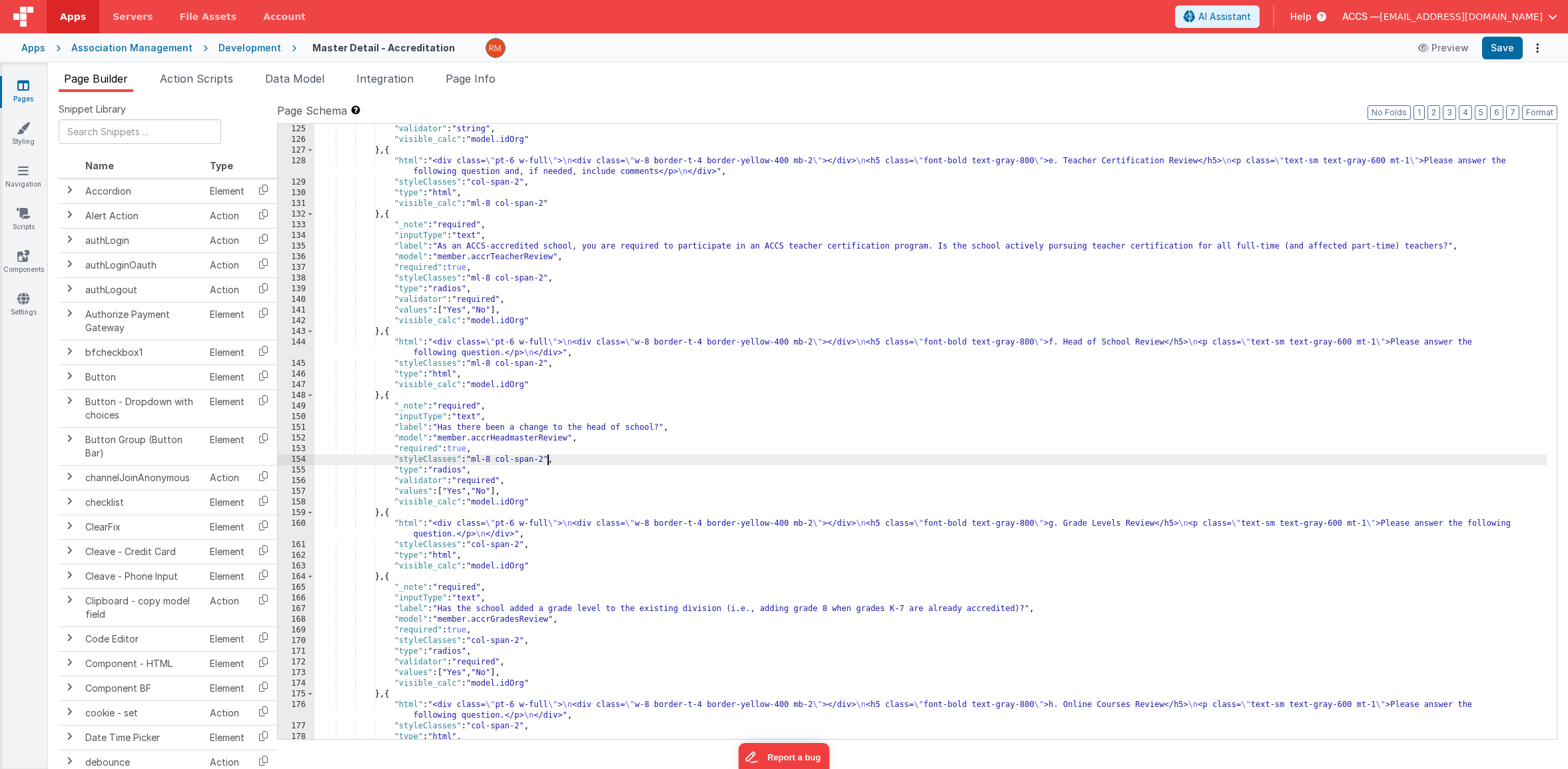
scroll to position [1559, 0]
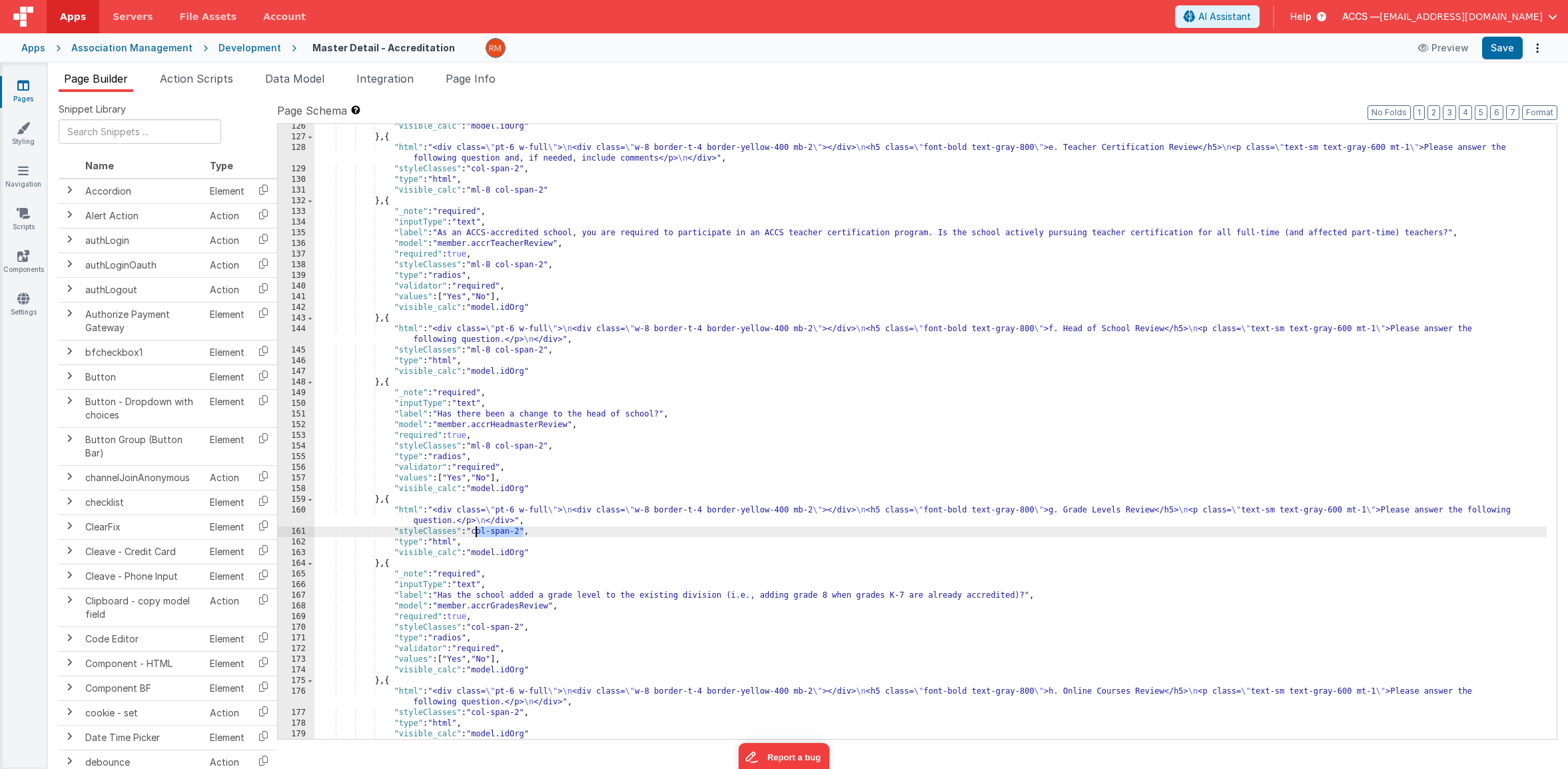
drag, startPoint x: 524, startPoint y: 532, endPoint x: 475, endPoint y: 531, distance: 49.0
click at [475, 531] on div ""visible_calc" : "model.idOrg" } , { "html" : "<div class= \" pt-6 w-full \" > …" at bounding box center [931, 440] width 1233 height 636
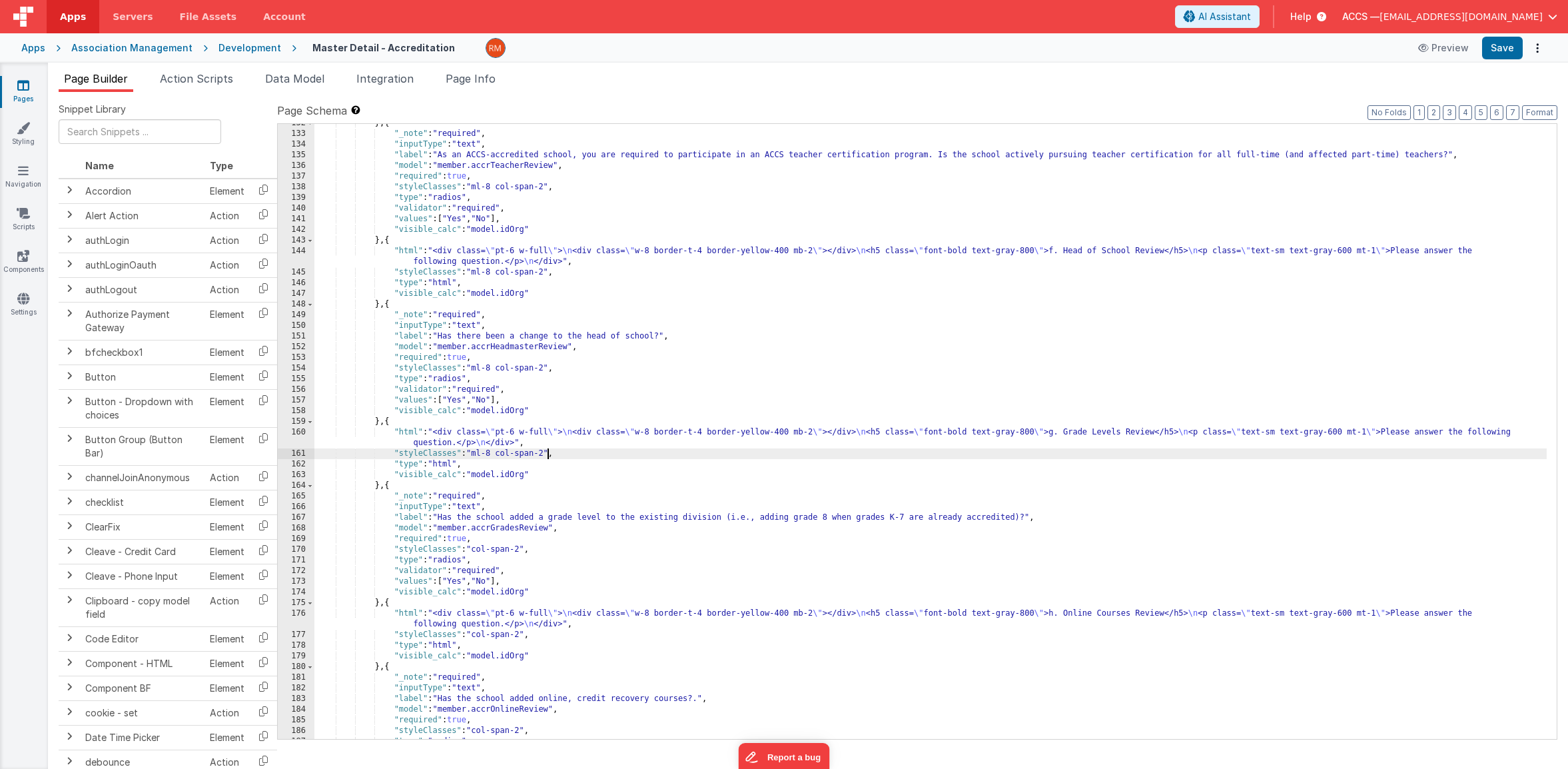
scroll to position [1649, 0]
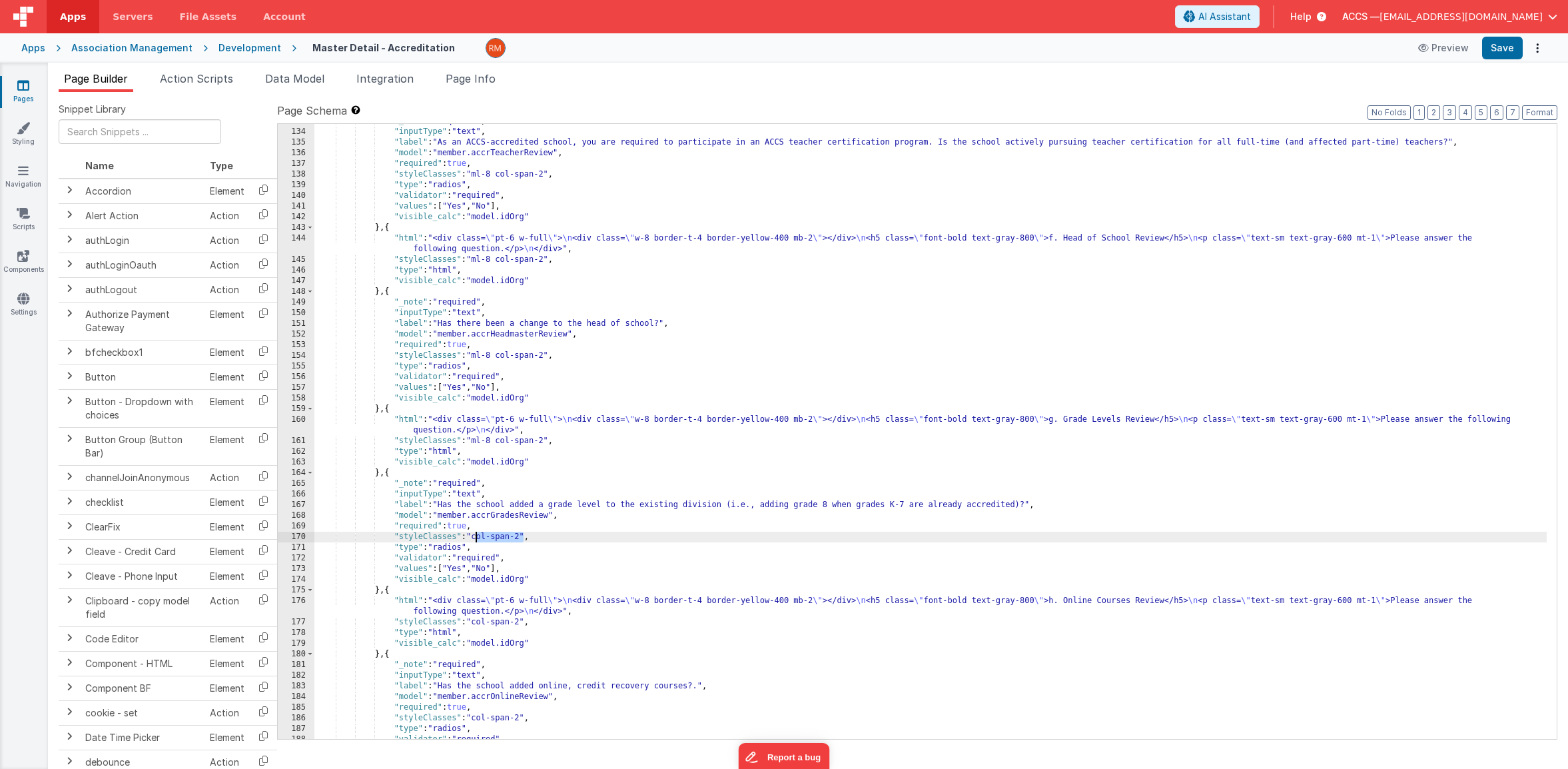
drag, startPoint x: 524, startPoint y: 537, endPoint x: 476, endPoint y: 539, distance: 48.0
click at [476, 539] on div ""_note" : "required" , "inputType" : "text" , "label" : "As an ACCS-accredited …" at bounding box center [931, 434] width 1233 height 636
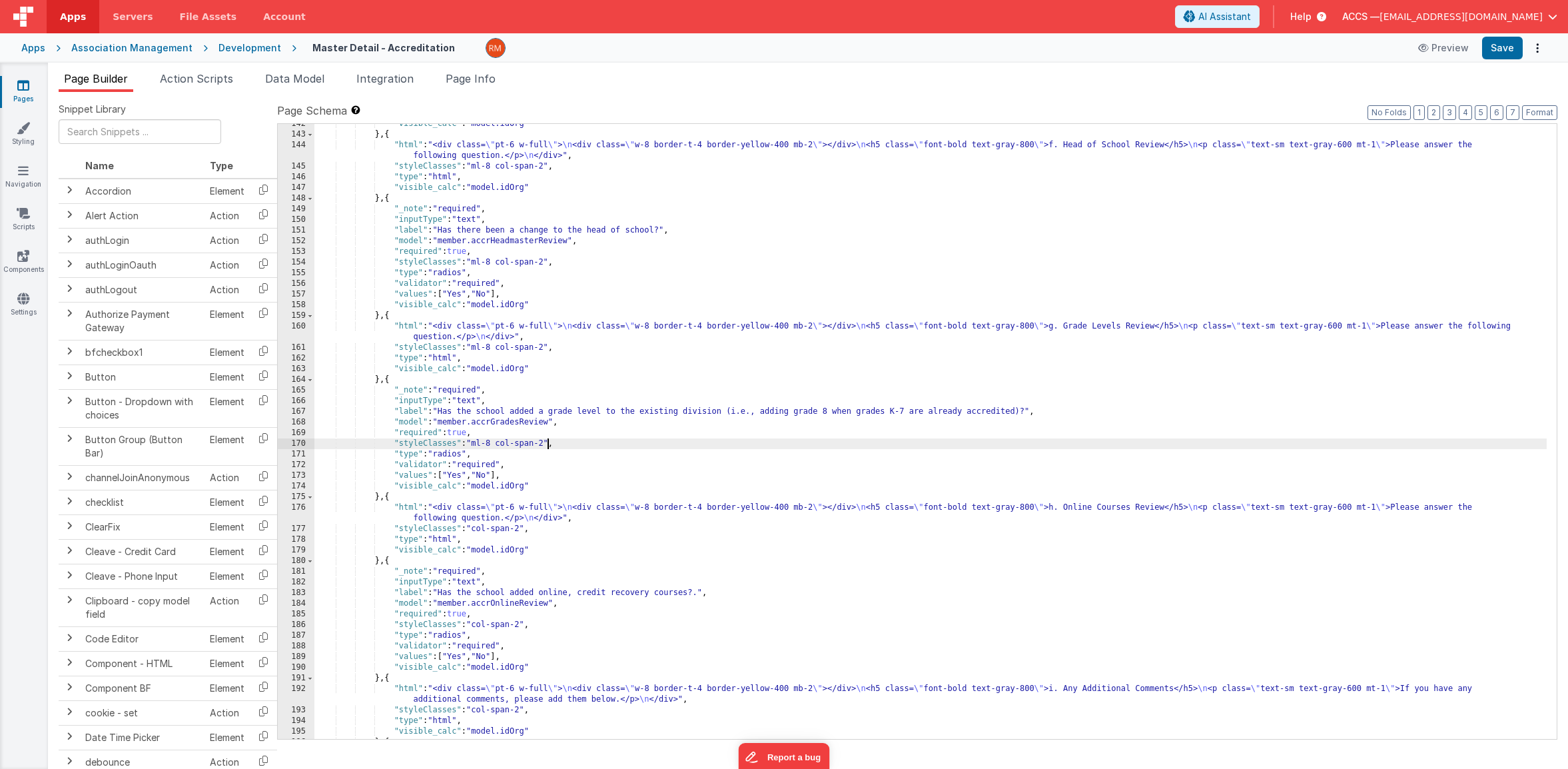
scroll to position [1742, 0]
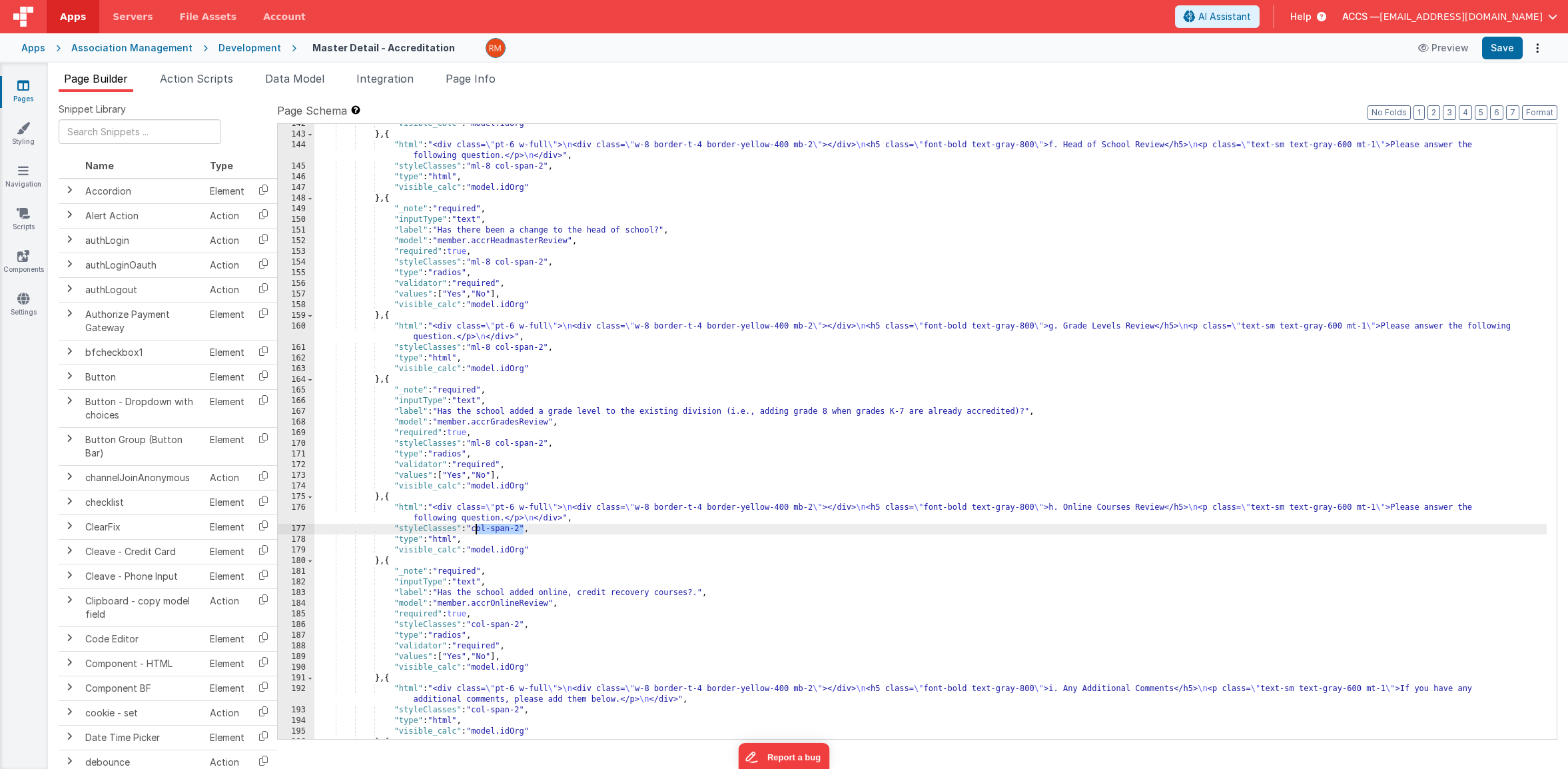
drag, startPoint x: 525, startPoint y: 528, endPoint x: 475, endPoint y: 528, distance: 50.0
click at [475, 528] on div ""visible_calc" : "model.idOrg" } , { "html" : "<div class= \" pt-6 w-full \" > …" at bounding box center [931, 437] width 1233 height 636
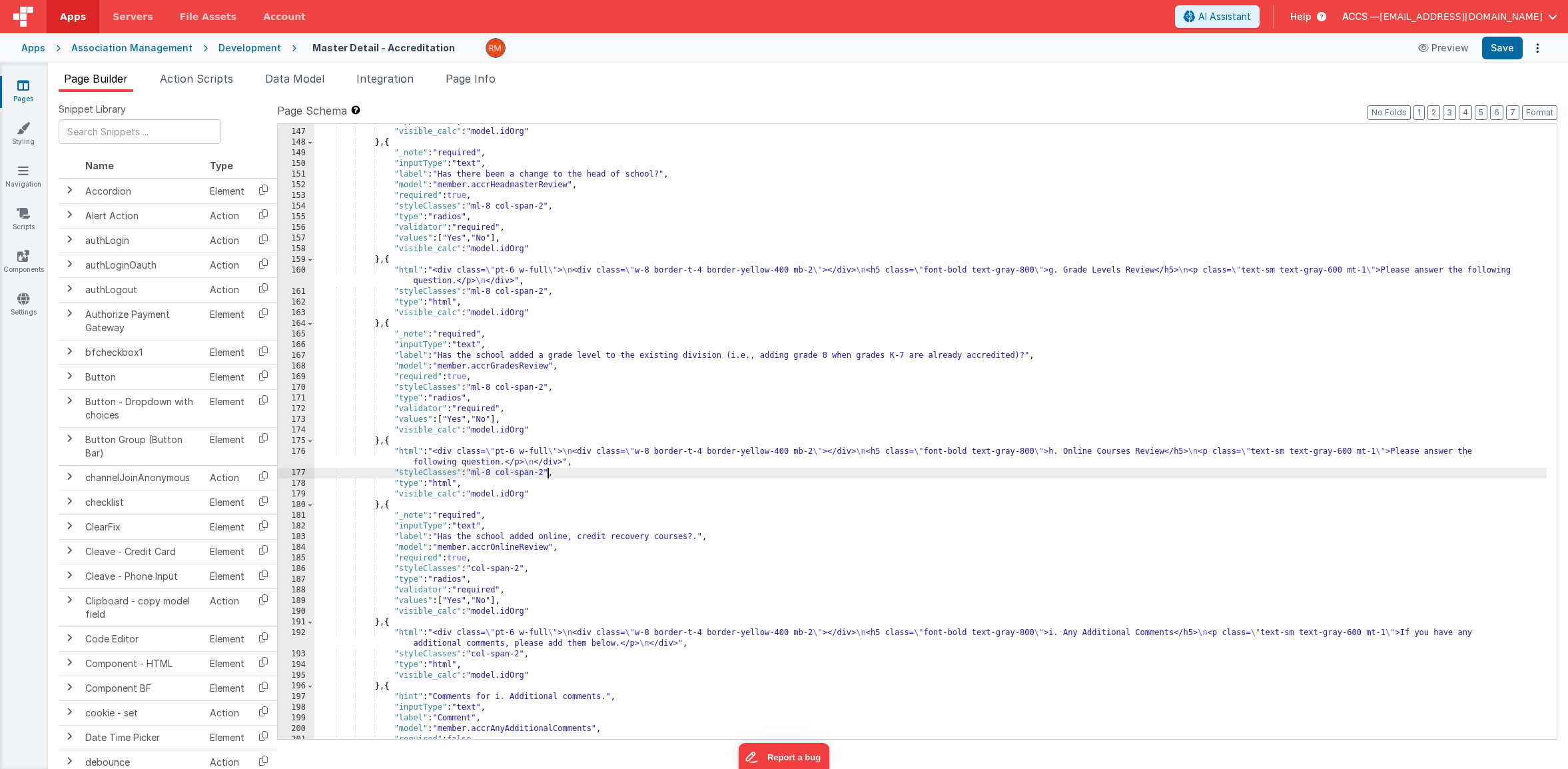
scroll to position [1799, 0]
drag, startPoint x: 524, startPoint y: 569, endPoint x: 474, endPoint y: 569, distance: 50.0
click at [474, 569] on div ""type" : "html" , "visible_calc" : "model.idOrg" } , { "_note" : "required" , "…" at bounding box center [931, 434] width 1233 height 636
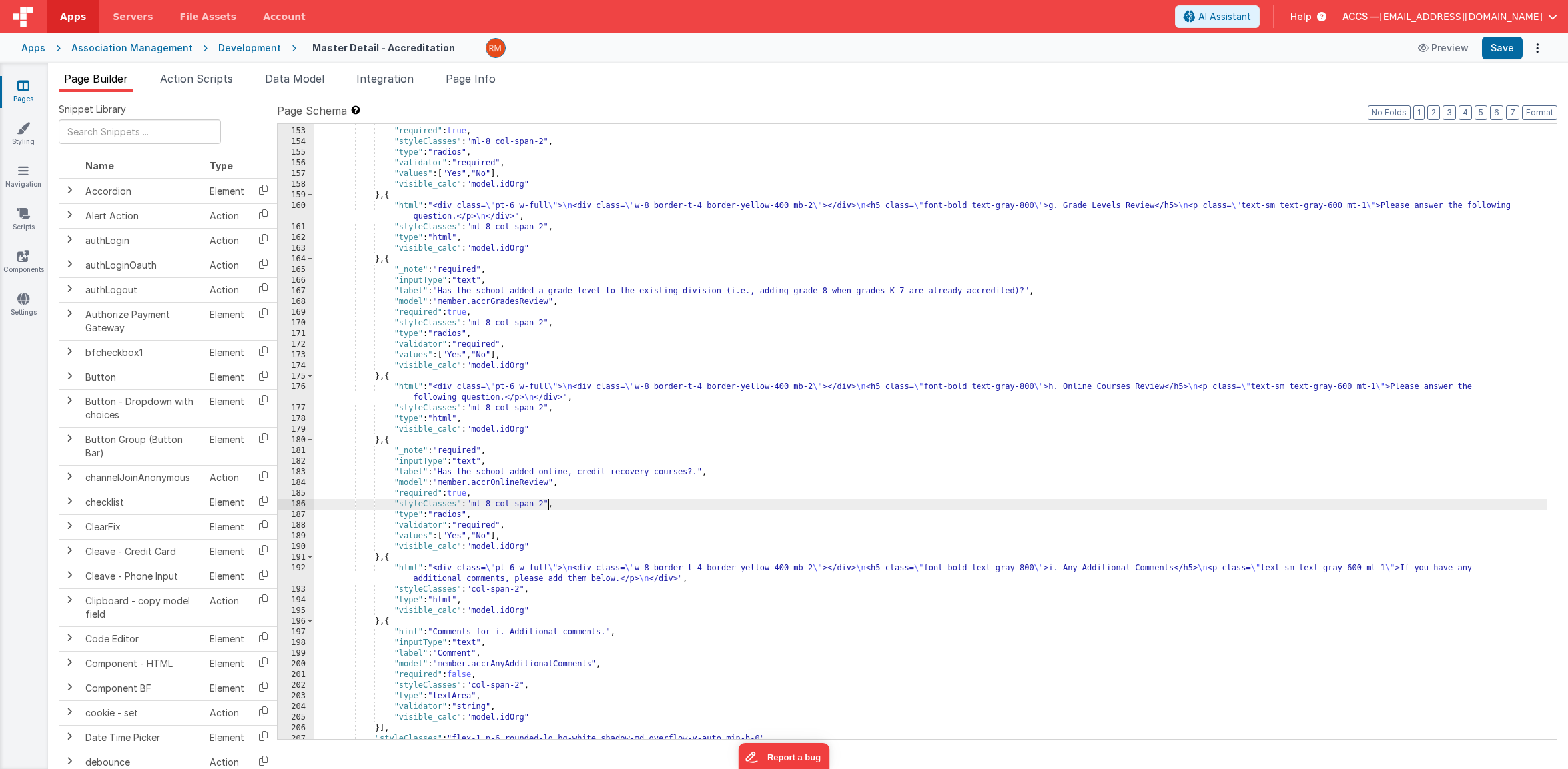
scroll to position [1889, 0]
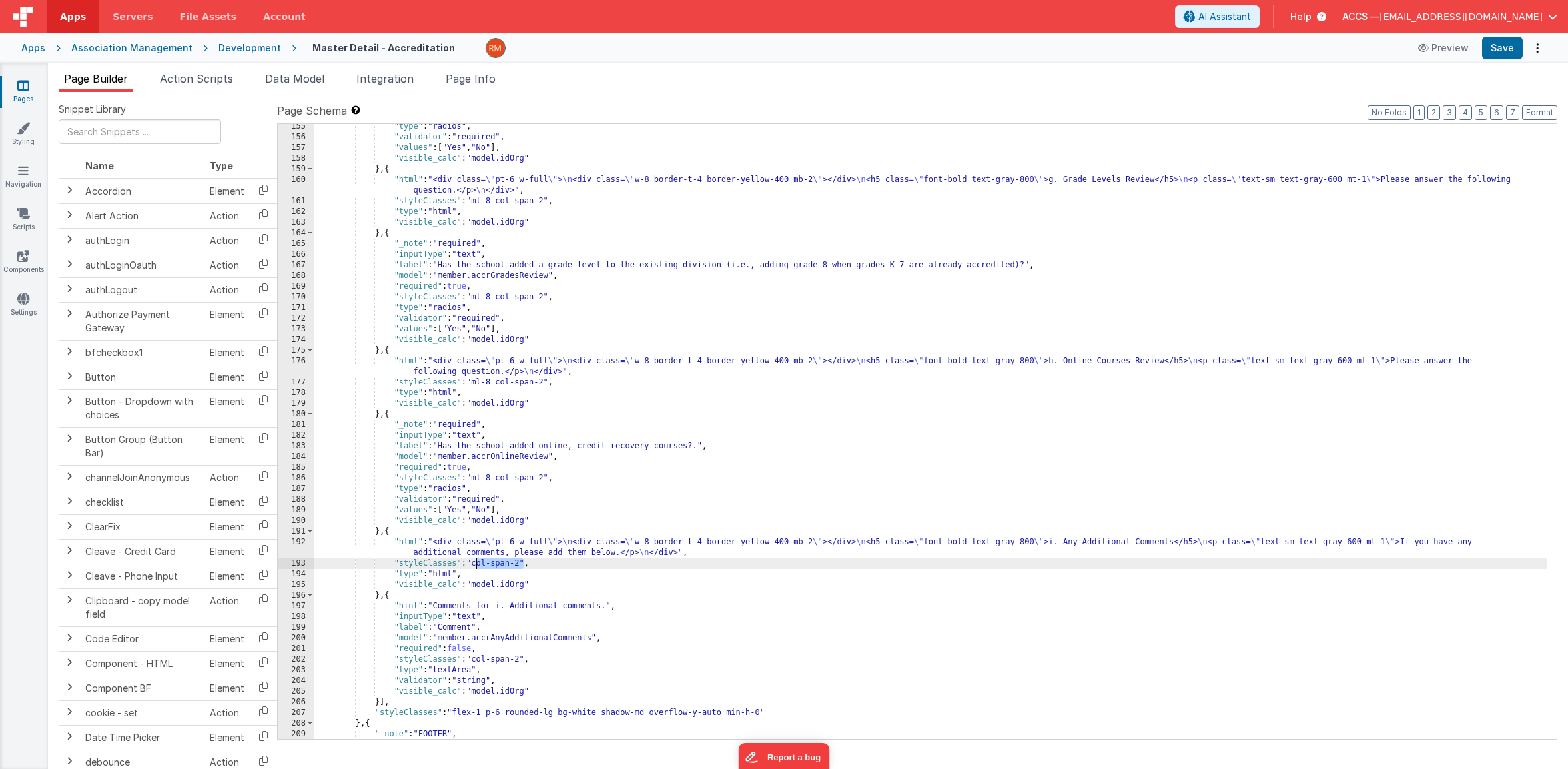
drag, startPoint x: 525, startPoint y: 563, endPoint x: 476, endPoint y: 563, distance: 49.0
click at [476, 563] on div ""type" : "radios" , "validator" : "required" , "values" : [ "Yes" , "No" ] , "v…" at bounding box center [931, 440] width 1233 height 636
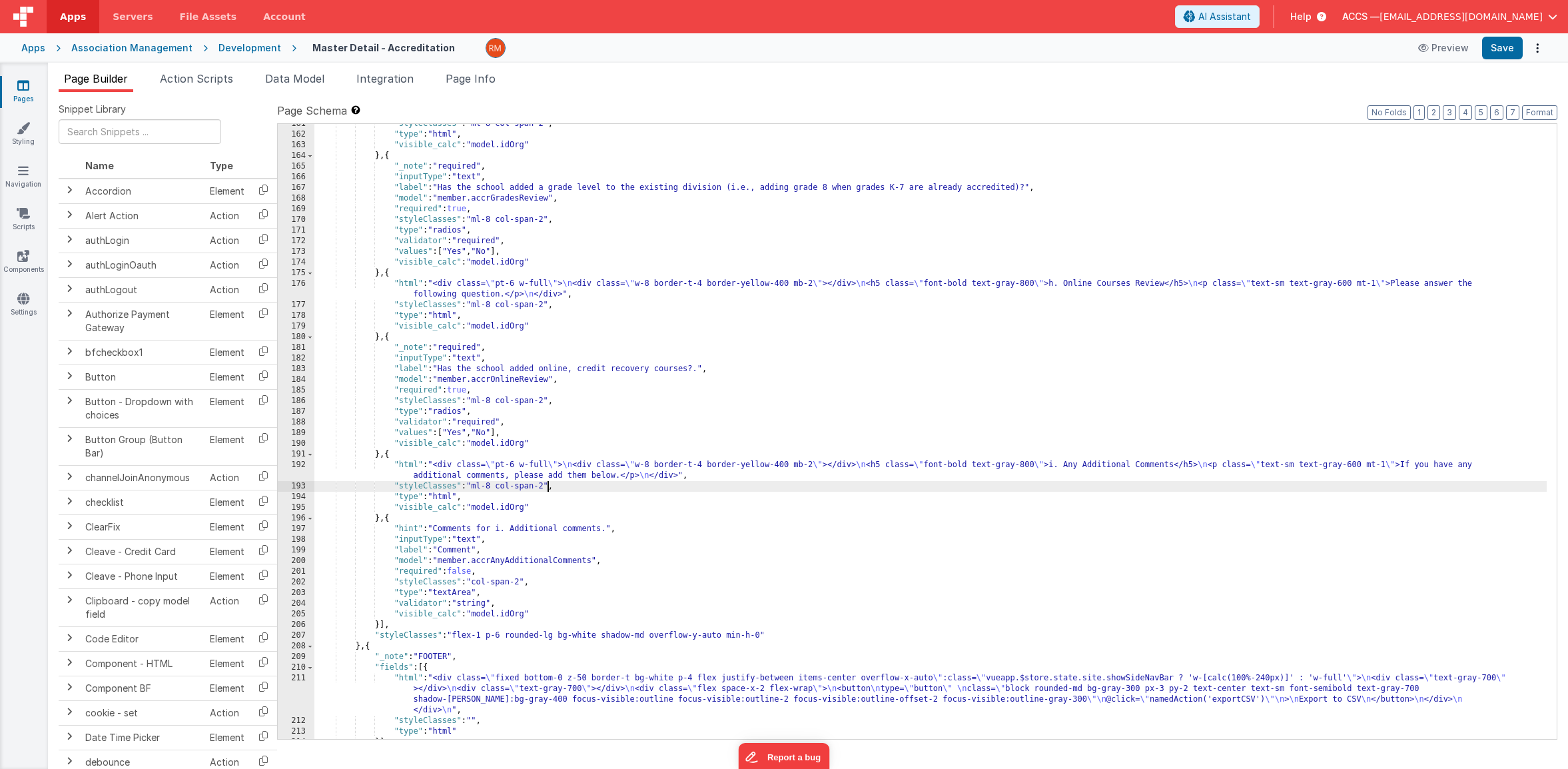
scroll to position [1979, 0]
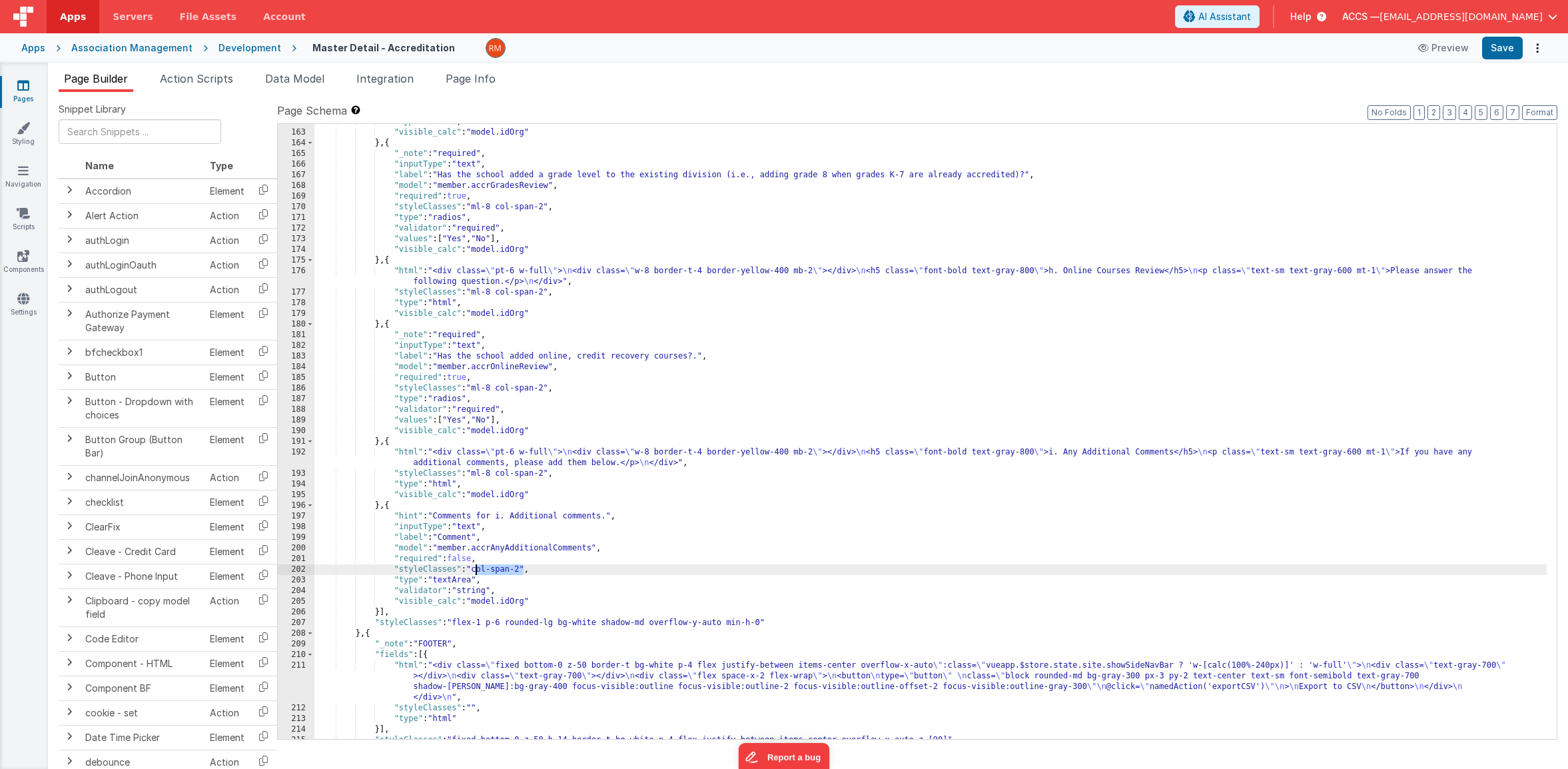
drag, startPoint x: 524, startPoint y: 570, endPoint x: 475, endPoint y: 569, distance: 49.0
click at [475, 569] on div ""type" : "html" , "visible_calc" : "model.idOrg" } , { "_note" : "required" , "…" at bounding box center [931, 434] width 1233 height 636
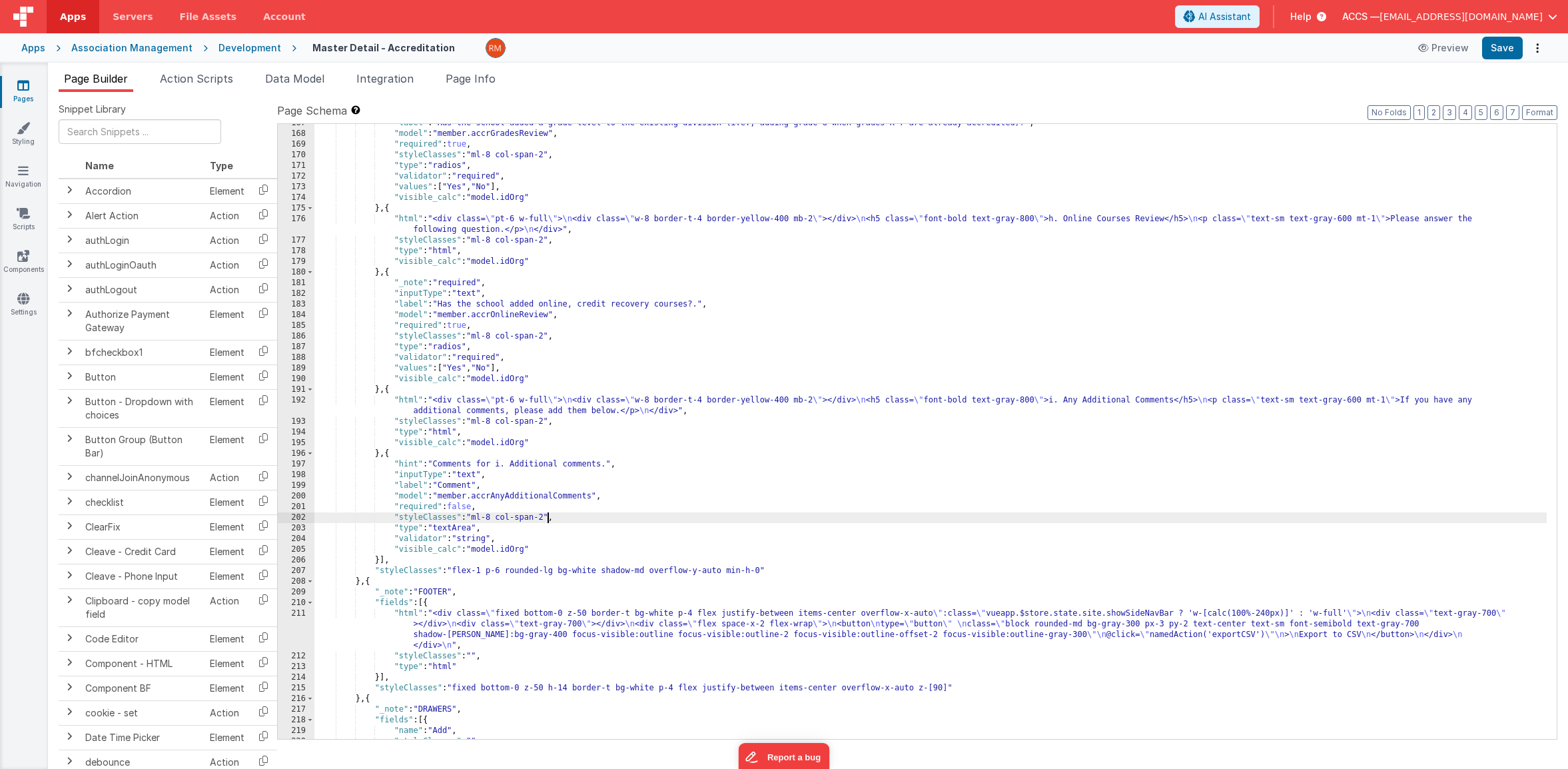
scroll to position [2031, 0]
click at [1514, 55] on button "Save" at bounding box center [1502, 48] width 41 height 22
click at [22, 93] on link "Pages" at bounding box center [23, 92] width 48 height 27
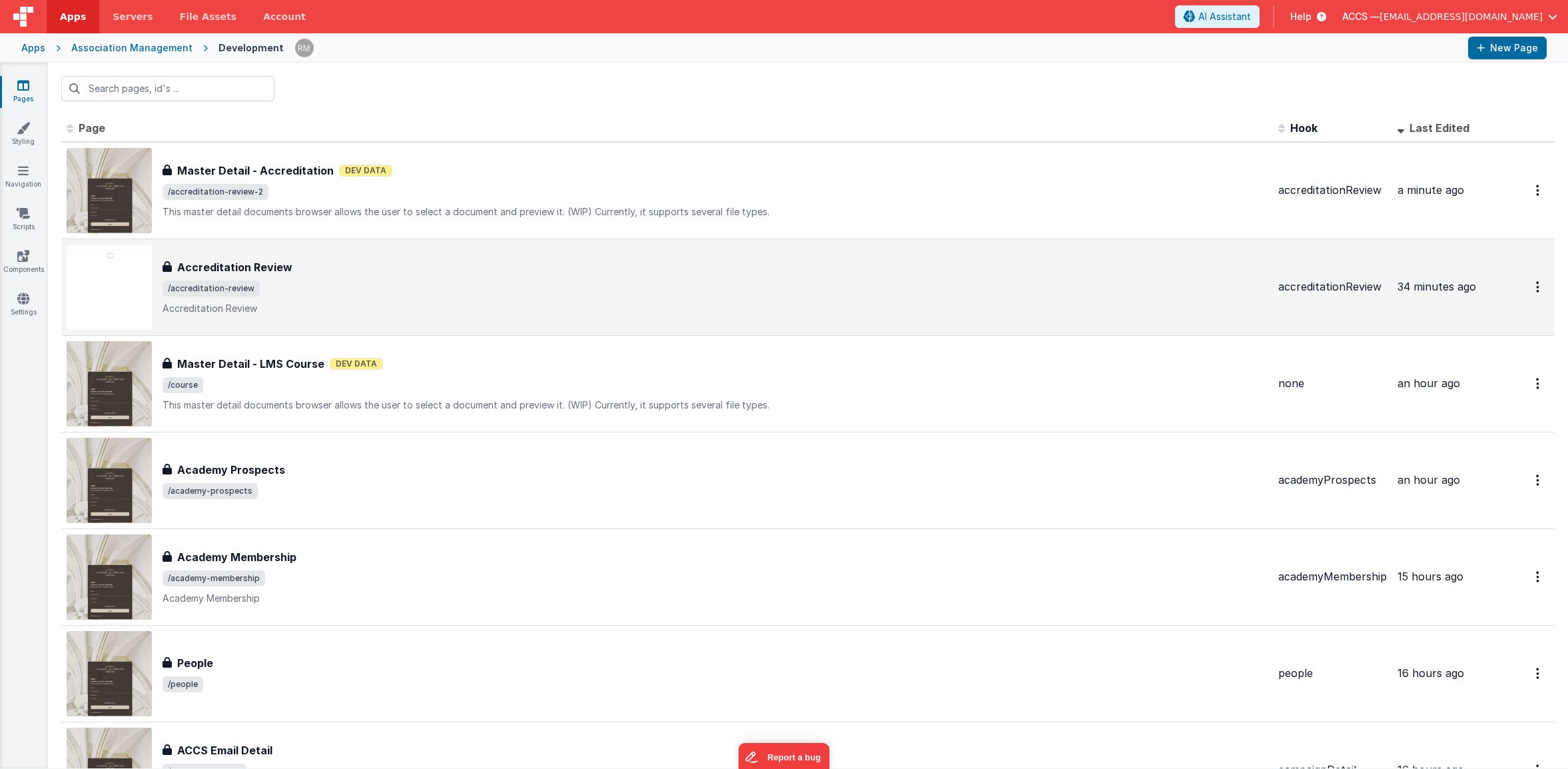
click at [359, 309] on p "Accreditation Review" at bounding box center [715, 308] width 1105 height 13
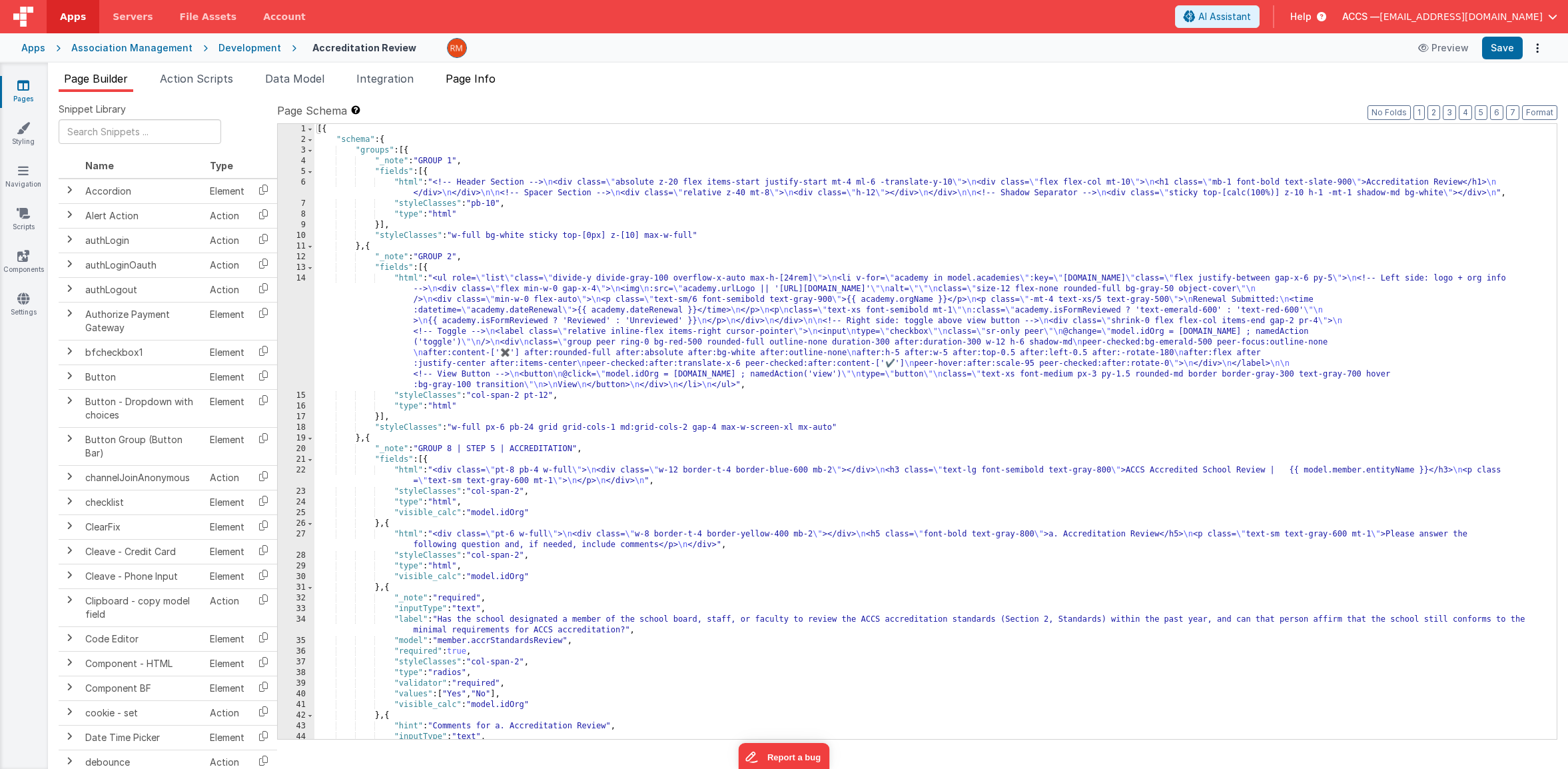
click at [495, 83] on span "Page Info" at bounding box center [470, 79] width 50 height 13
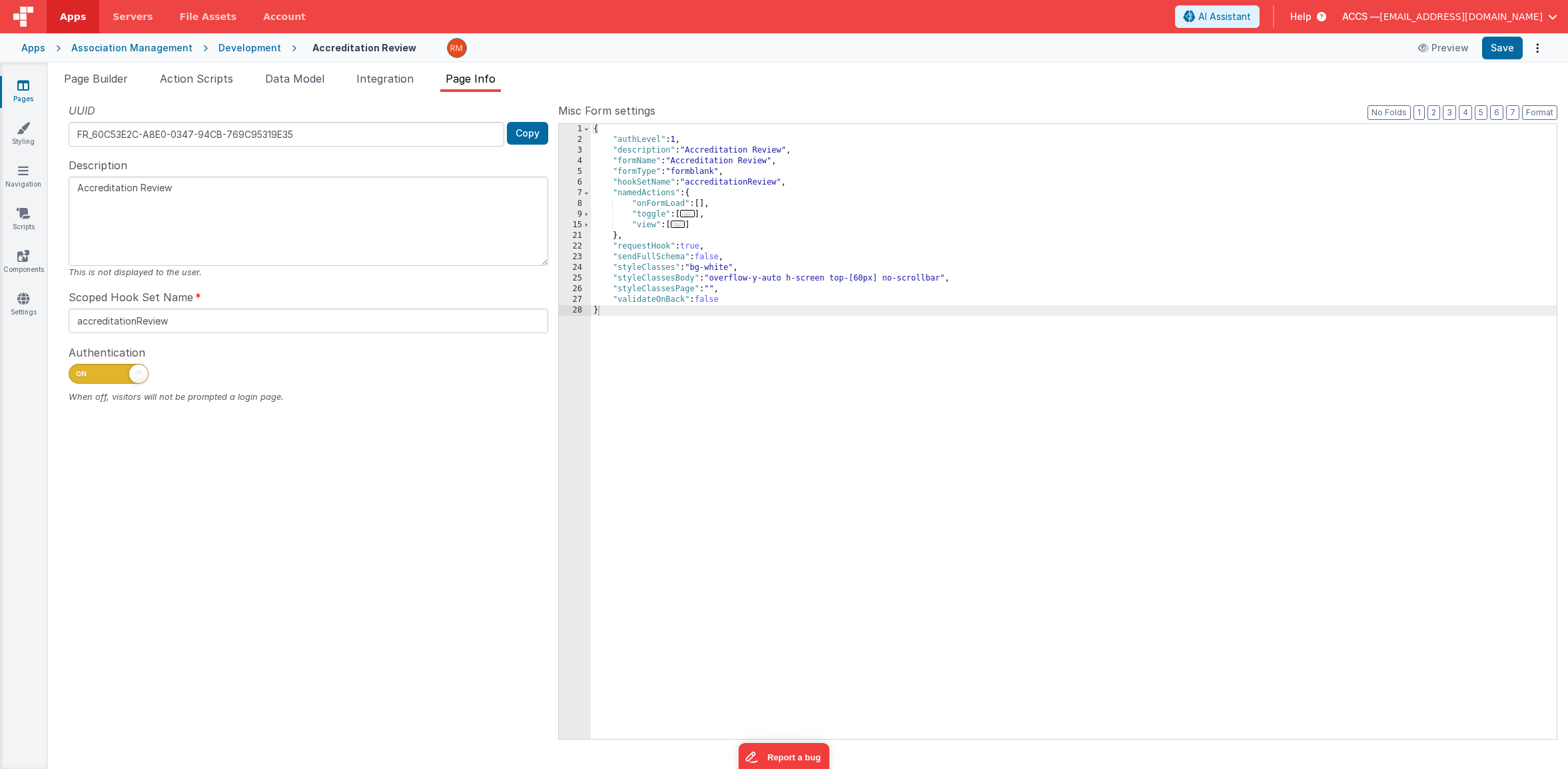
click at [693, 216] on span "..." at bounding box center [688, 214] width 15 height 7
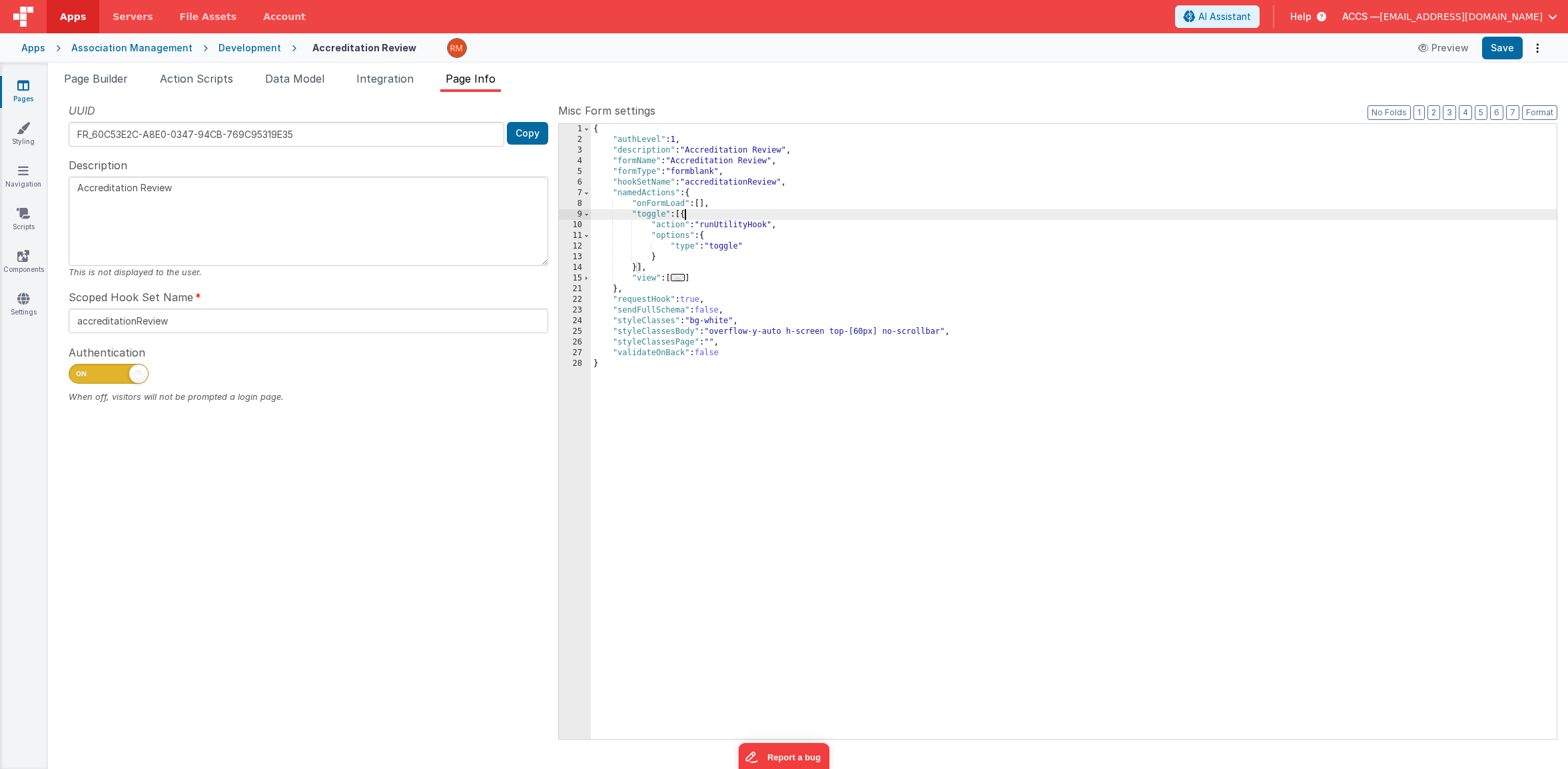
click at [683, 277] on span "..." at bounding box center [678, 277] width 15 height 7
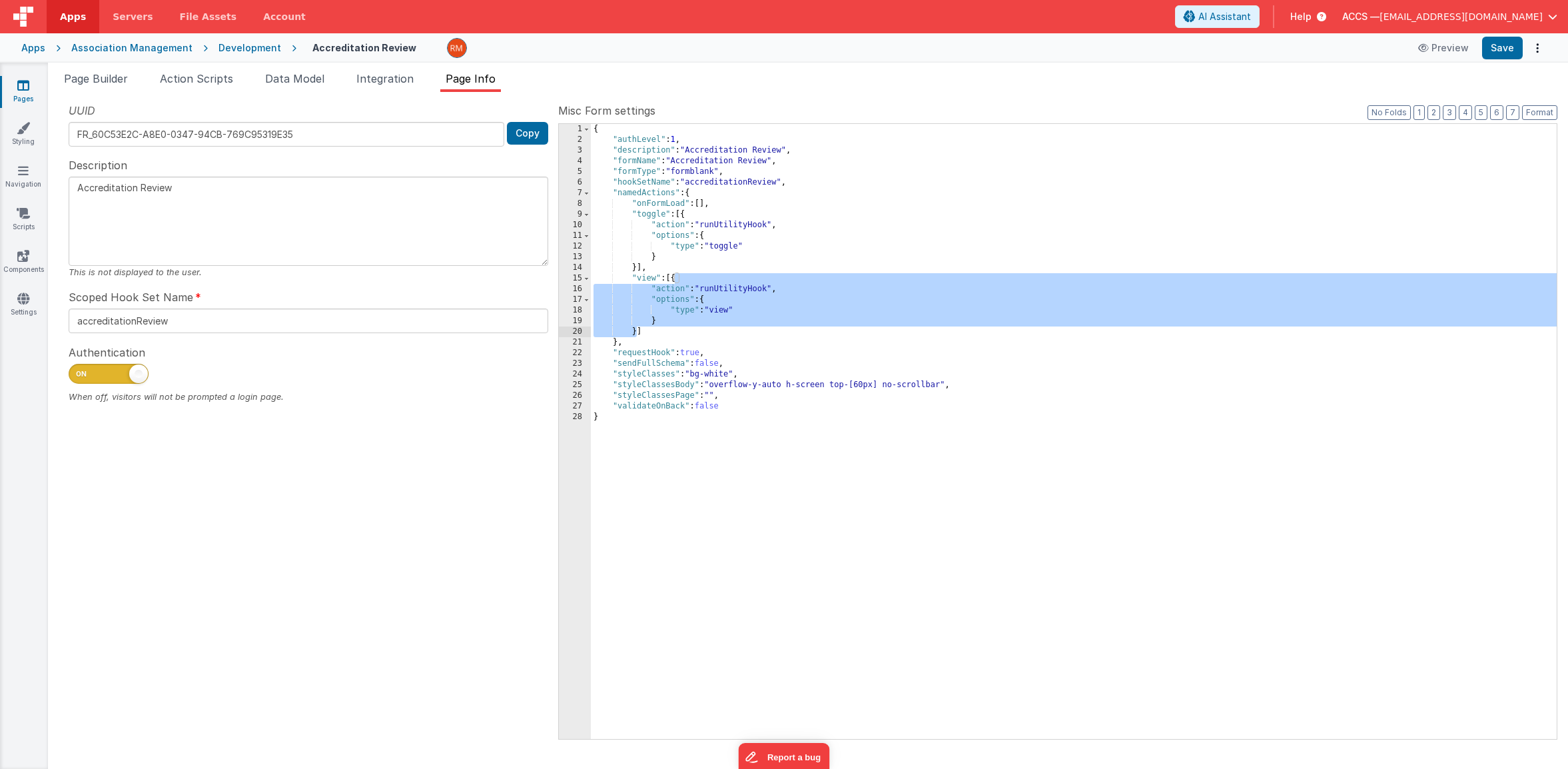
drag, startPoint x: 676, startPoint y: 278, endPoint x: 637, endPoint y: 331, distance: 65.8
click at [637, 331] on div "{ "authLevel" : 1 , "description" : "Accreditation Review" , "formName" : "Accr…" at bounding box center [1074, 442] width 966 height 636
click at [11, 85] on link "Pages" at bounding box center [23, 92] width 48 height 27
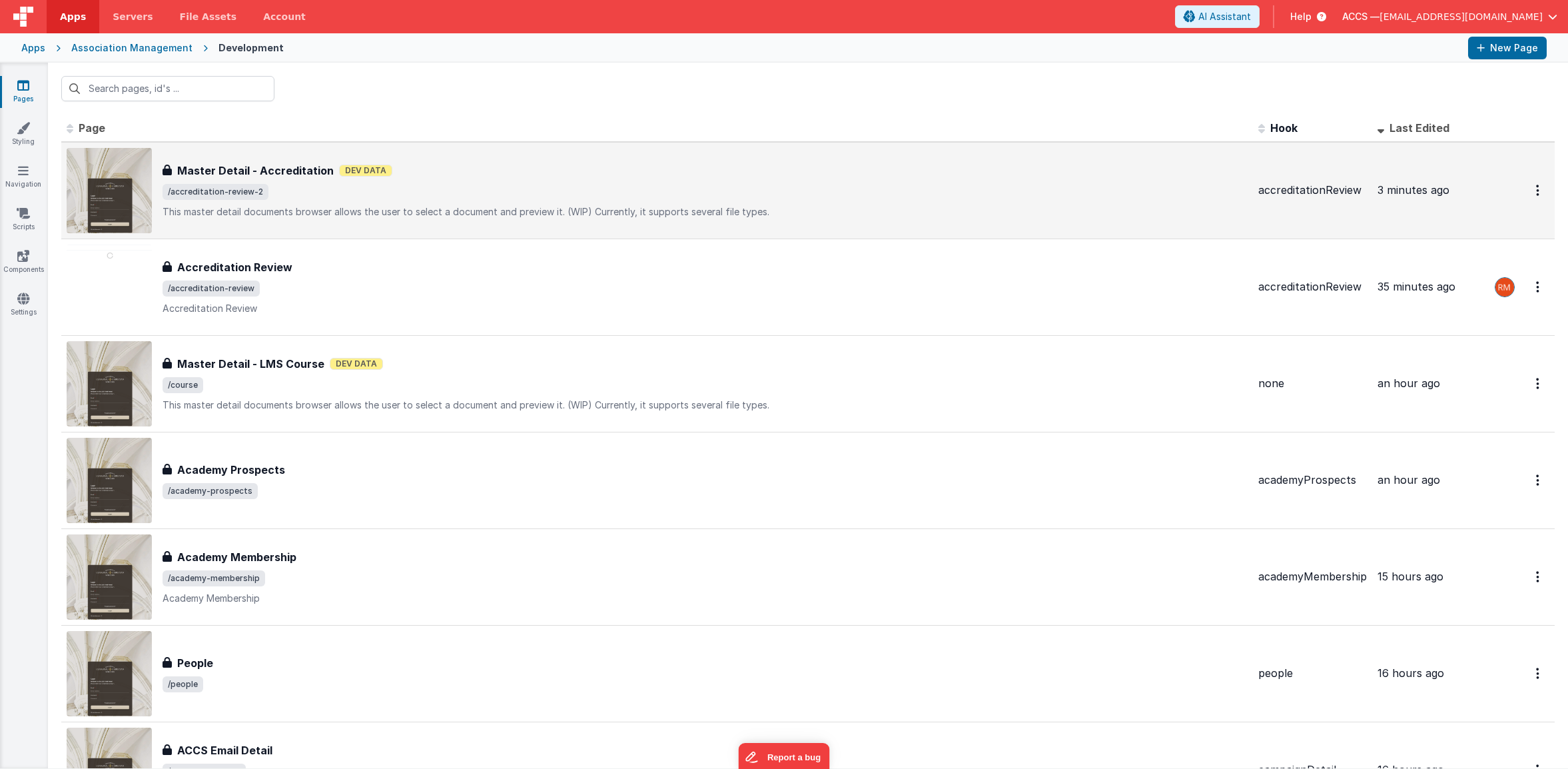
click at [282, 160] on div "Master Detail - Accreditation Master Detail - Accreditation Dev Data /accredita…" at bounding box center [657, 190] width 1181 height 85
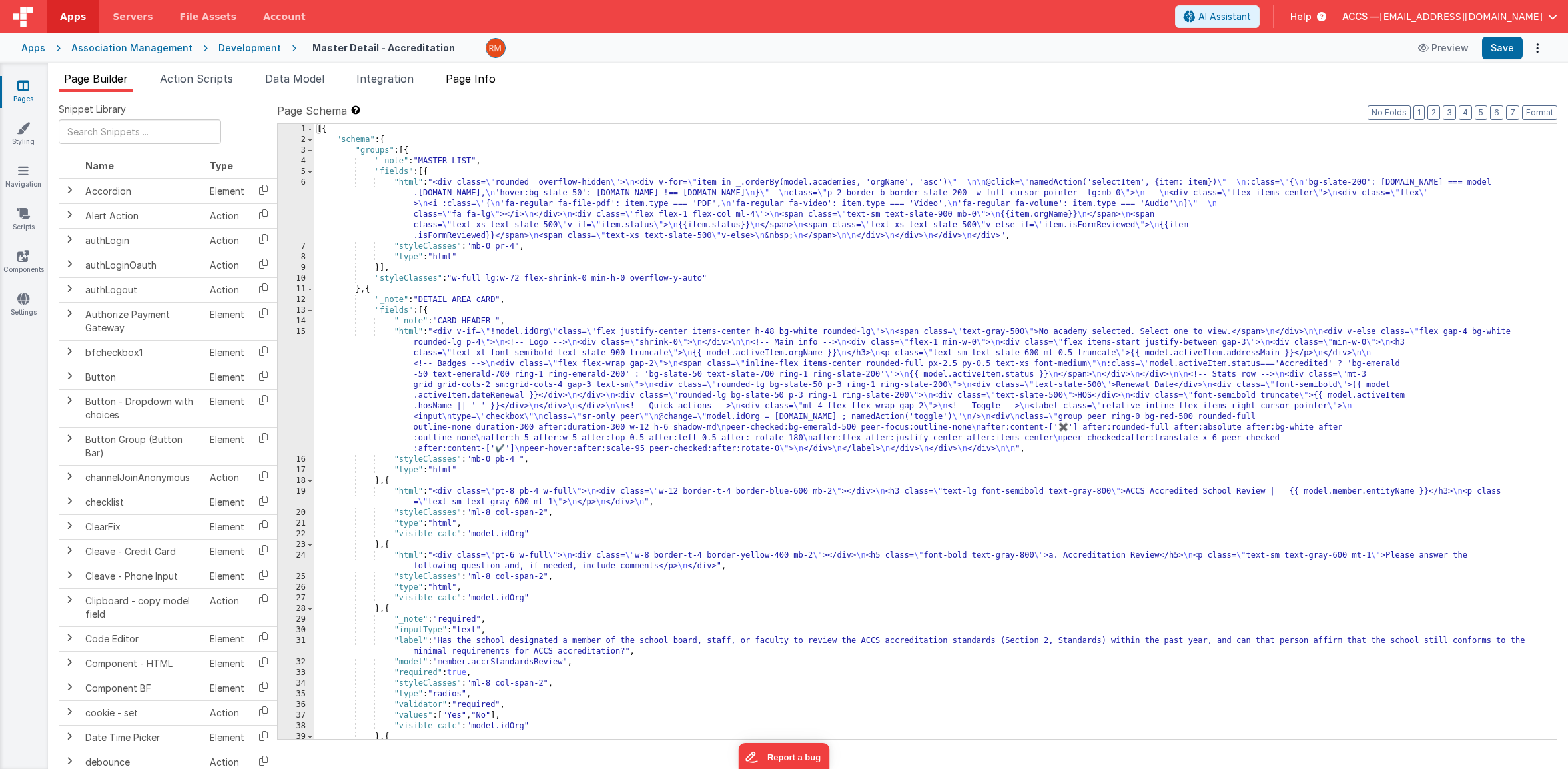
click at [492, 83] on span "Page Info" at bounding box center [470, 79] width 50 height 13
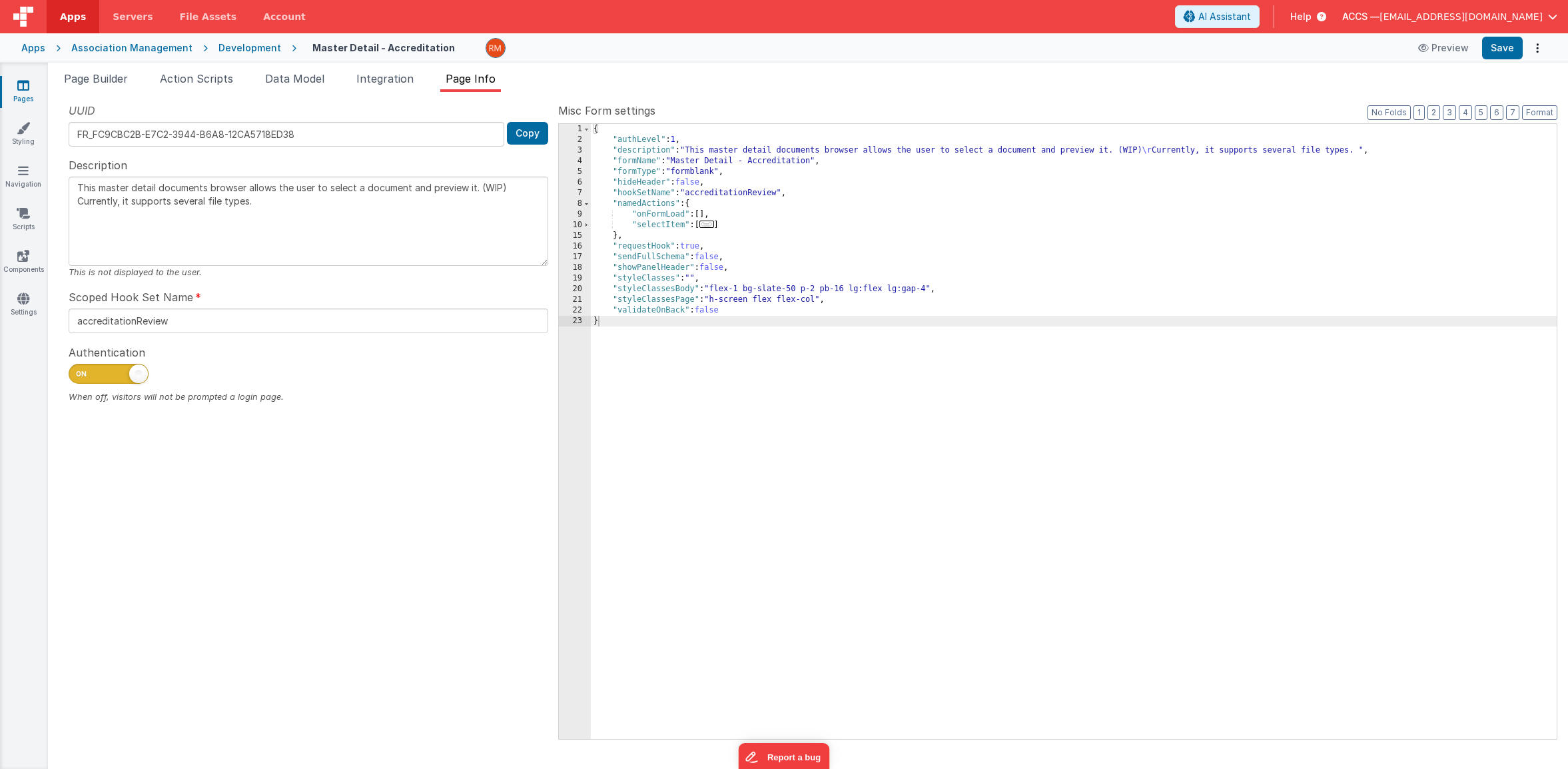
click at [710, 227] on span "..." at bounding box center [707, 224] width 15 height 7
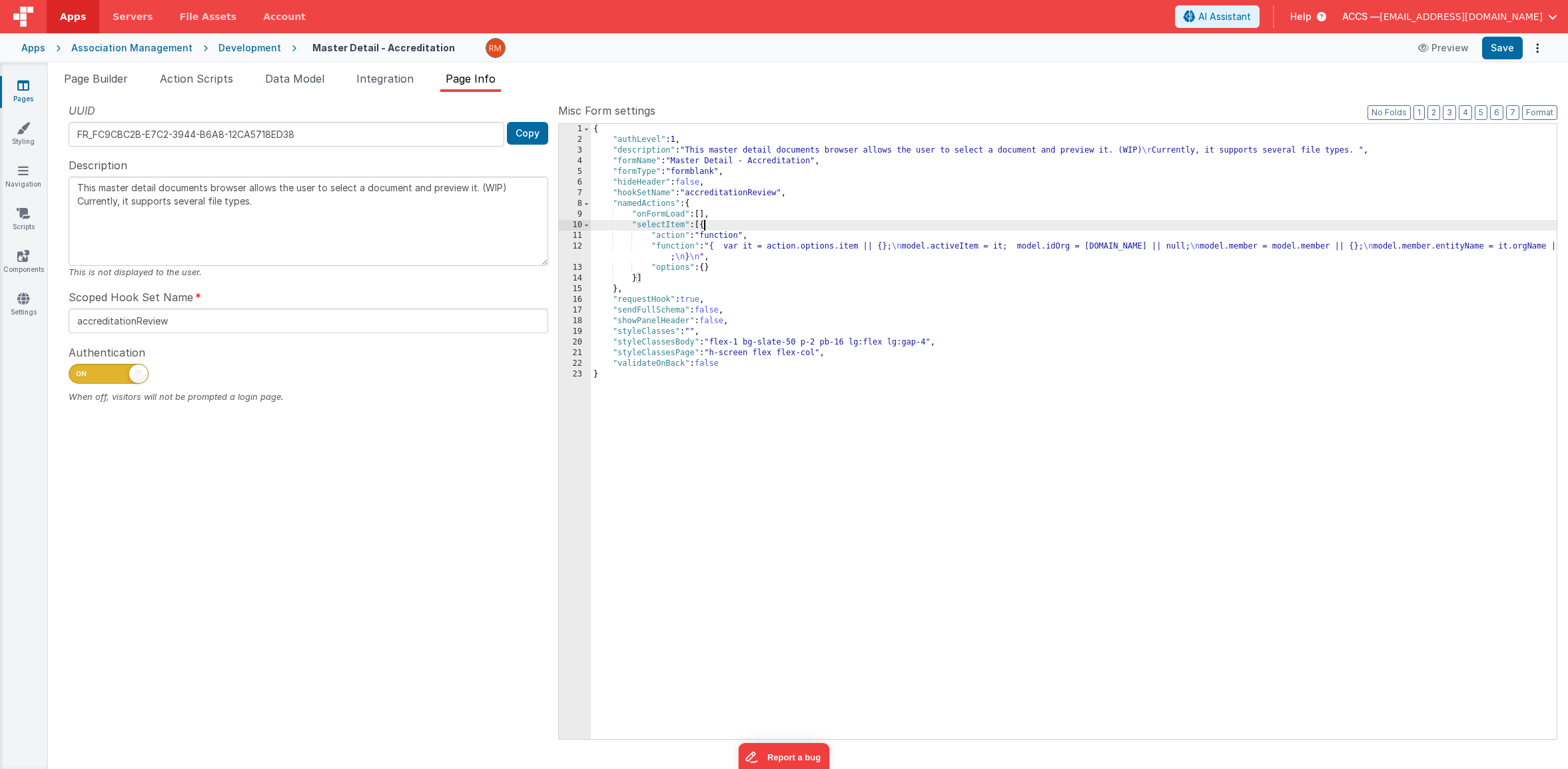
click at [637, 280] on div "{ "authLevel" : 1 , "description" : "This master detail documents browser allow…" at bounding box center [1074, 442] width 966 height 636
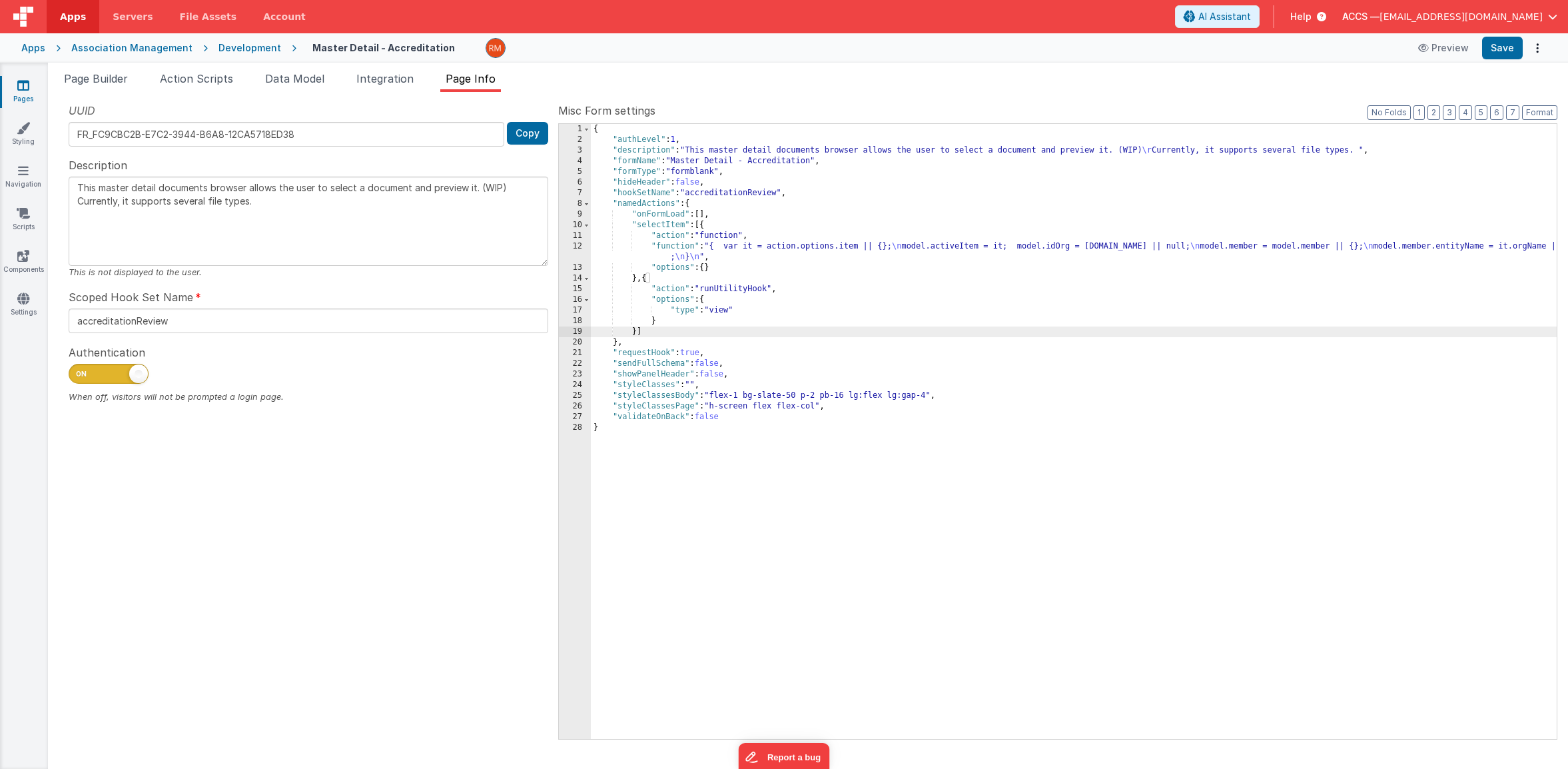
click at [681, 248] on div "{ "authLevel" : 1 , "description" : "This master detail documents browser allow…" at bounding box center [1074, 442] width 966 height 636
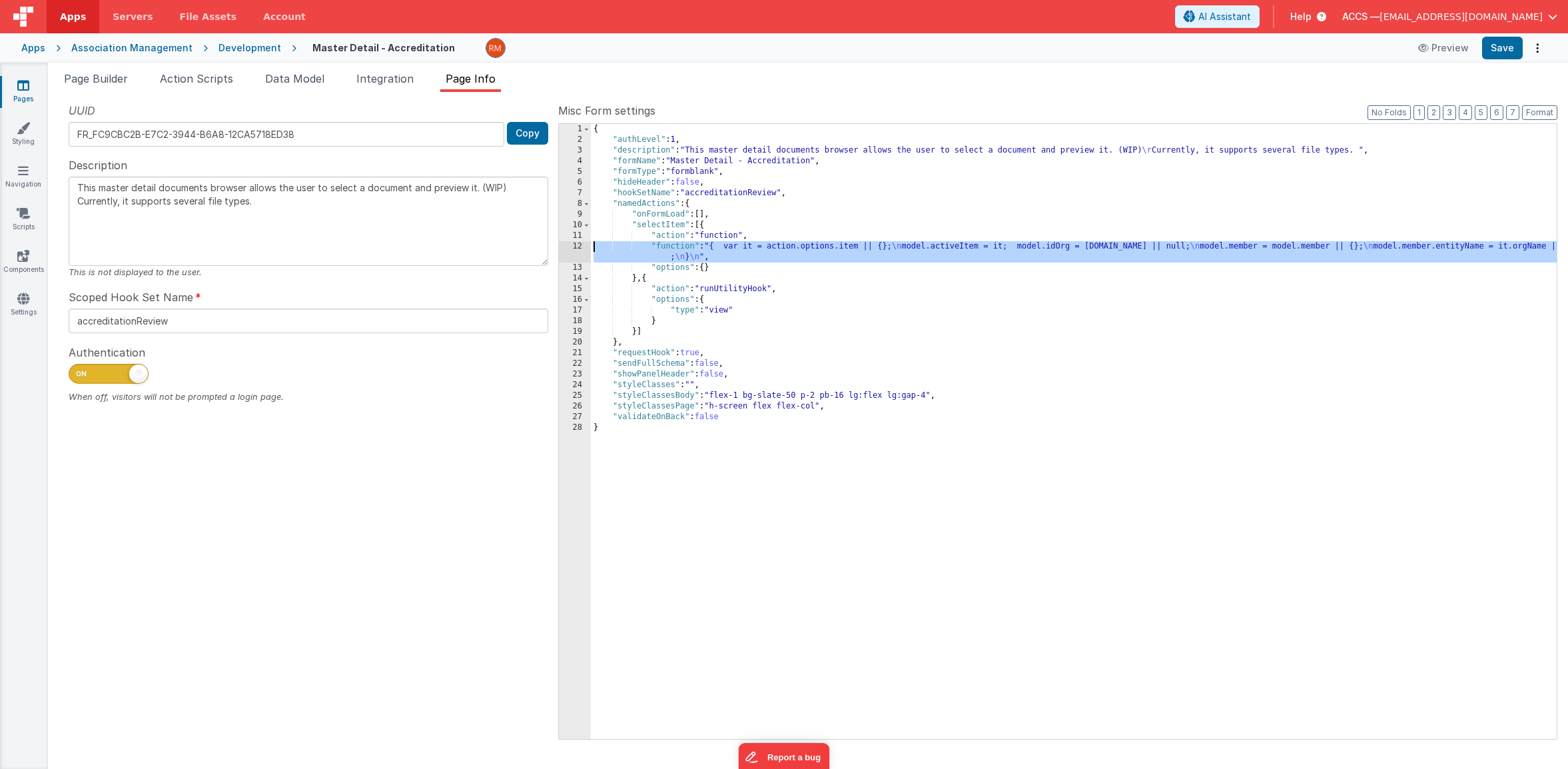
click at [580, 244] on div "12" at bounding box center [575, 252] width 32 height 22
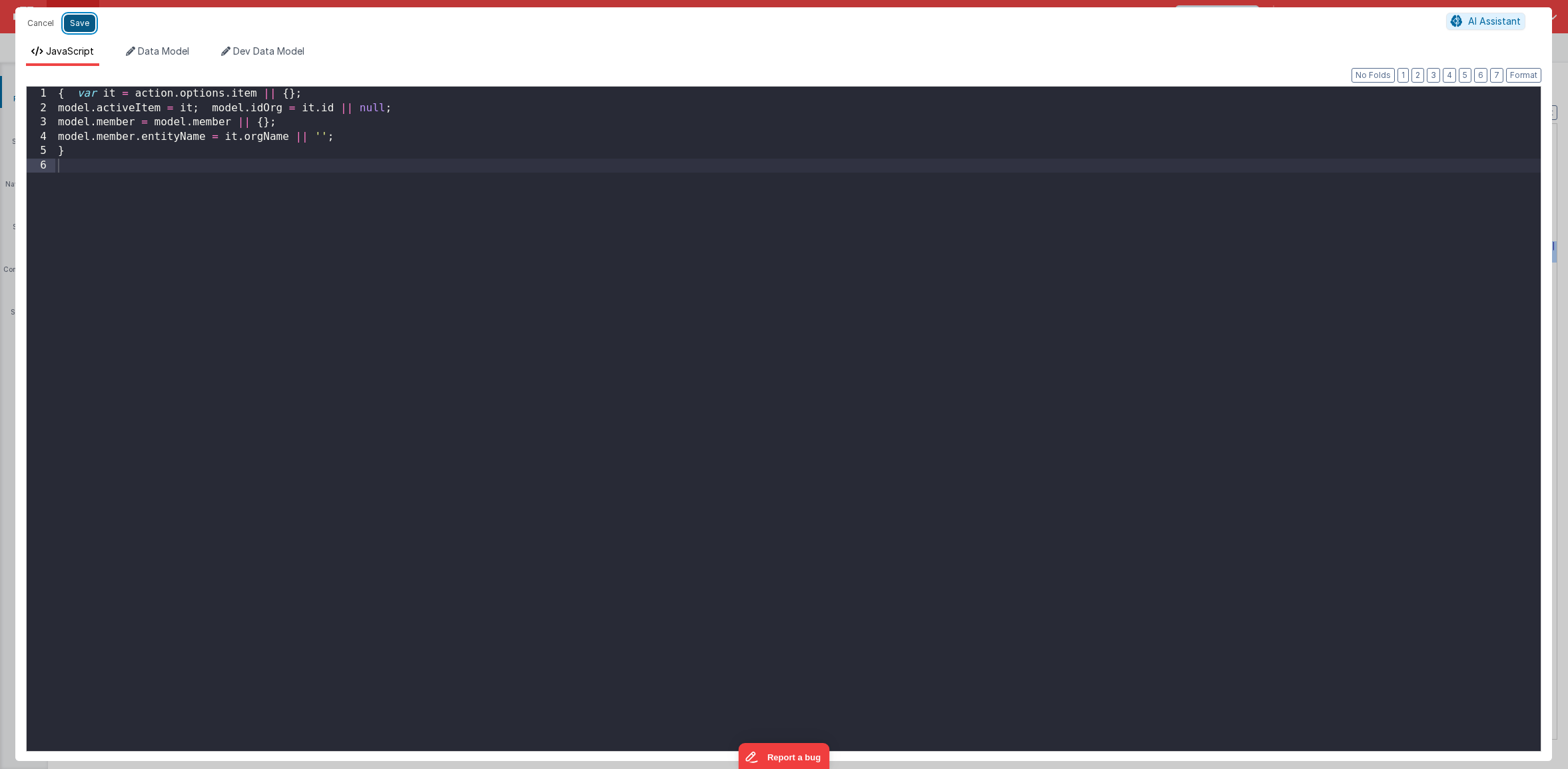
click at [81, 28] on button "Save" at bounding box center [80, 23] width 31 height 17
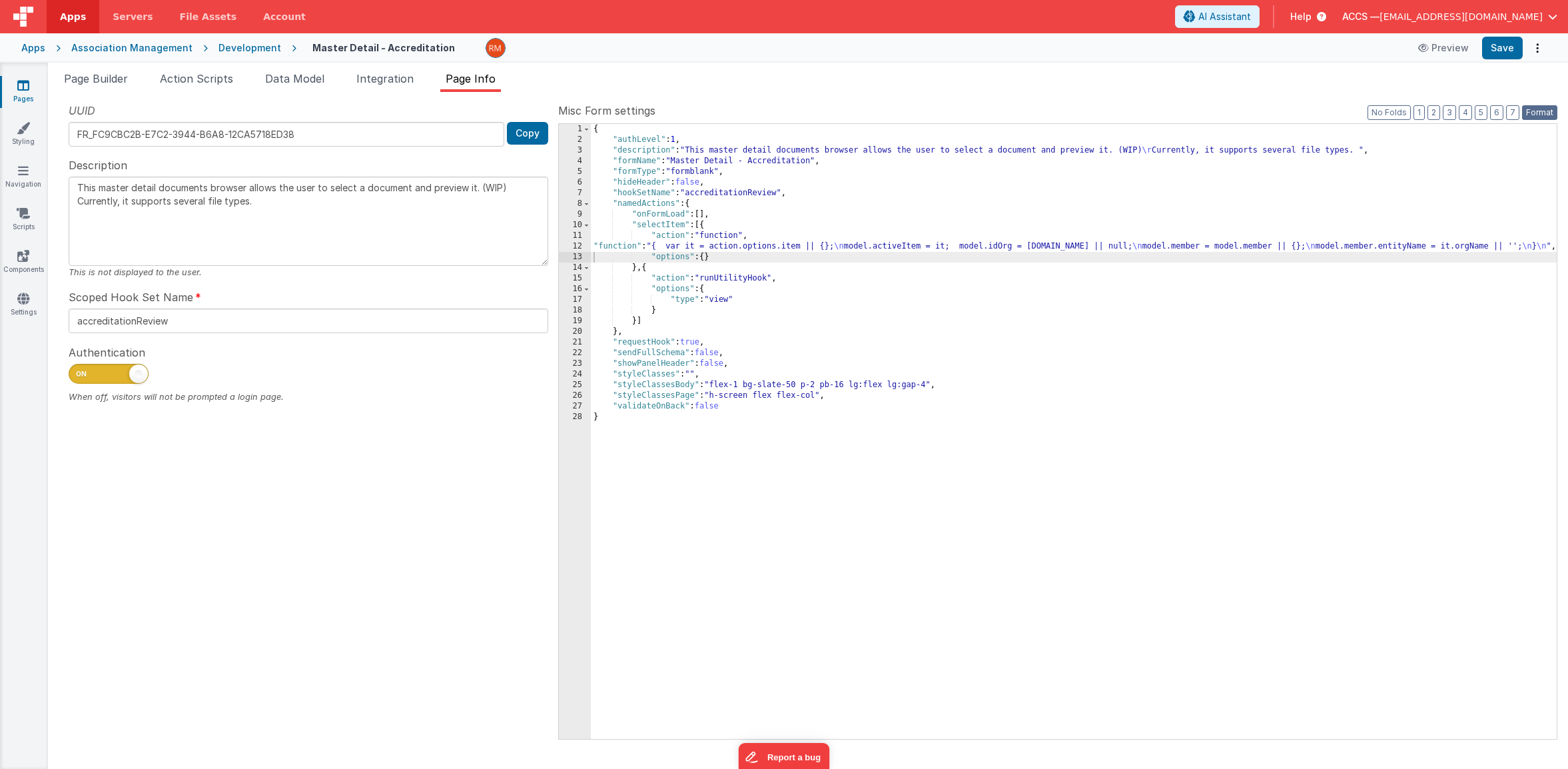
click at [1537, 111] on button "Format" at bounding box center [1540, 113] width 35 height 15
type textarea "This master detail documents browser allows the user to select a document and p…"
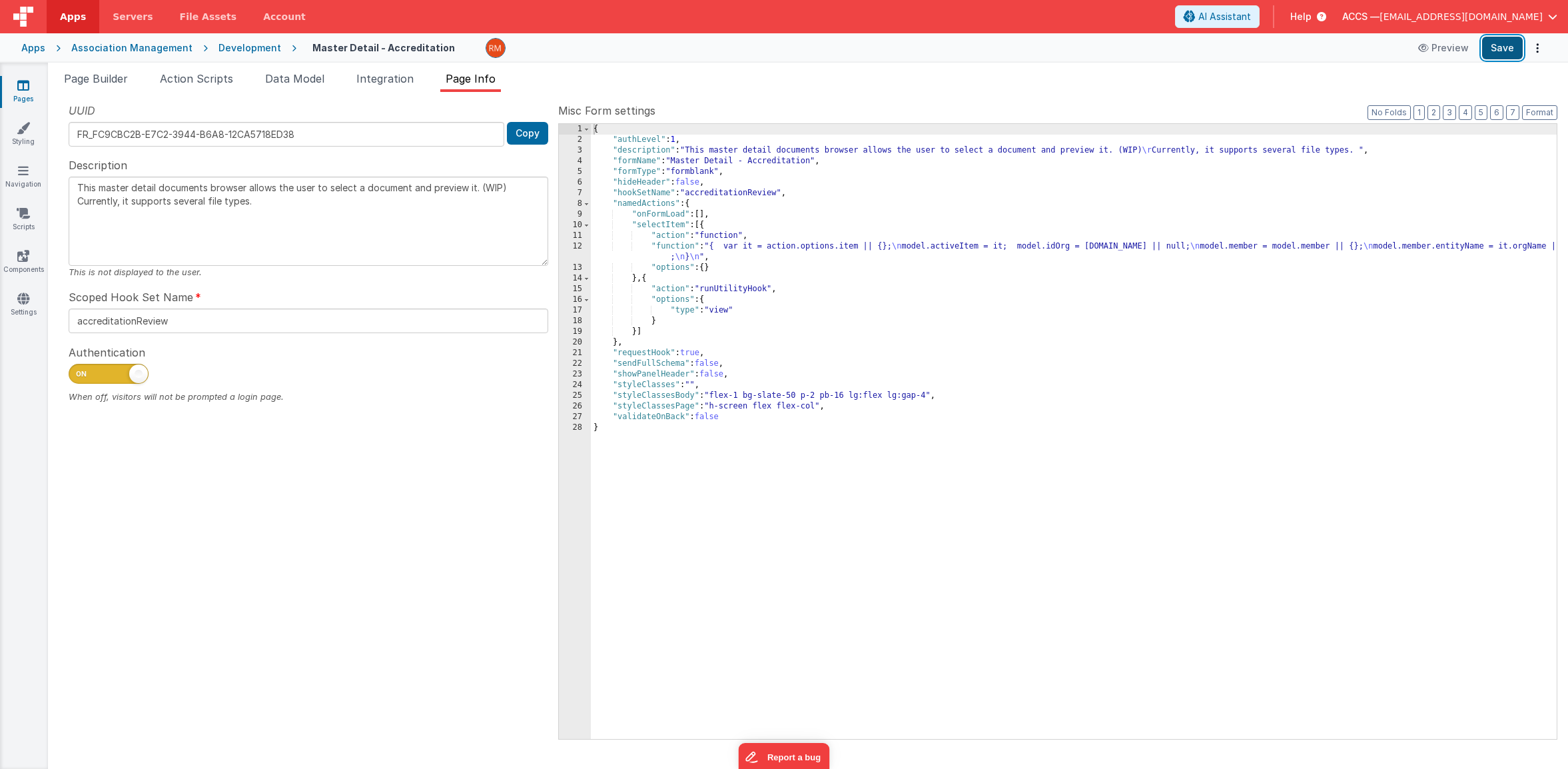
click at [1499, 51] on button "Save" at bounding box center [1502, 48] width 41 height 22
click at [109, 80] on span "Page Builder" at bounding box center [96, 79] width 64 height 13
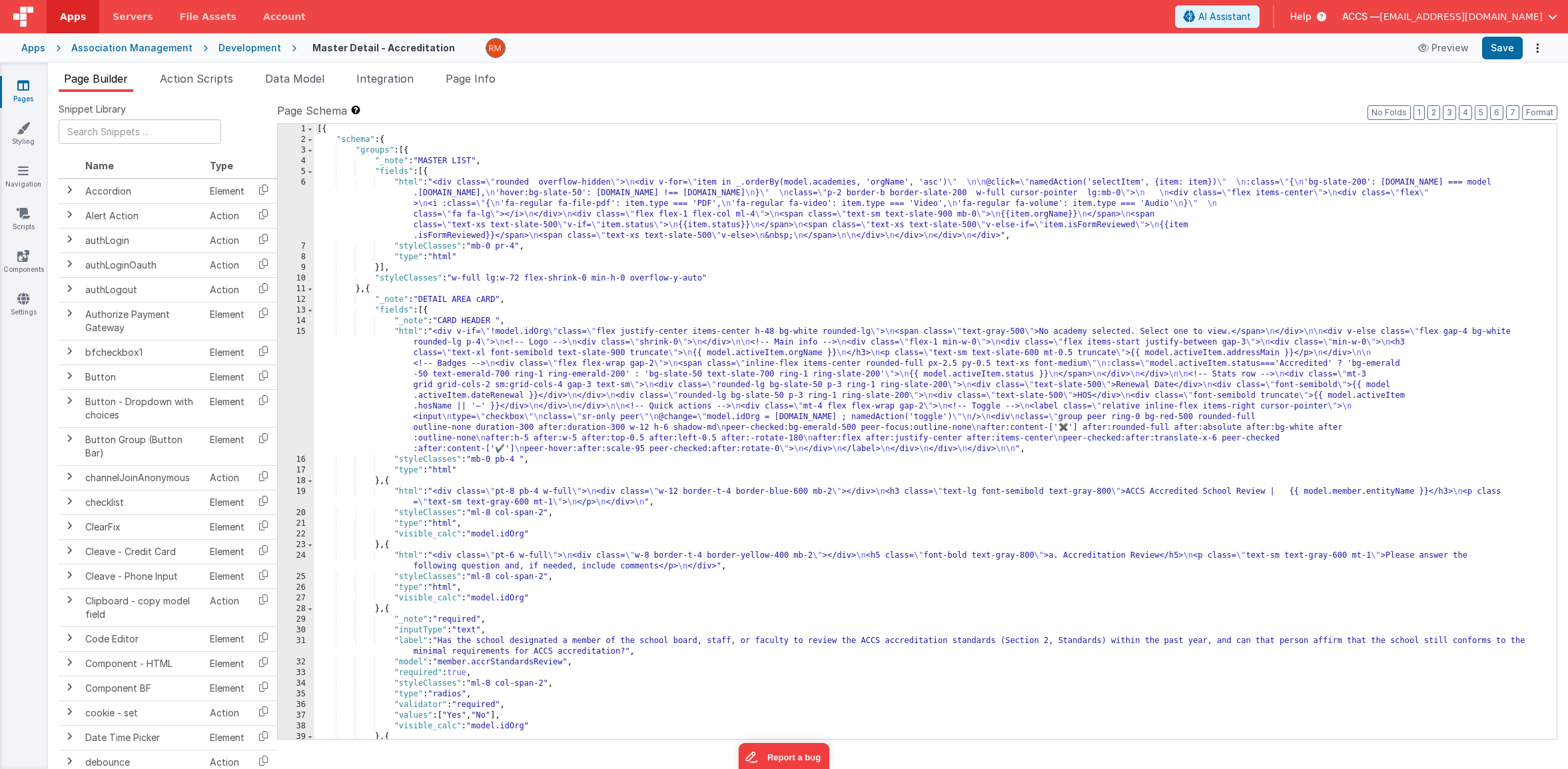
click at [894, 223] on div "[{ "schema" : { "groups" : [{ "_note" : "MASTER LIST" , "fields" : [{ "html" : …" at bounding box center [931, 442] width 1233 height 636
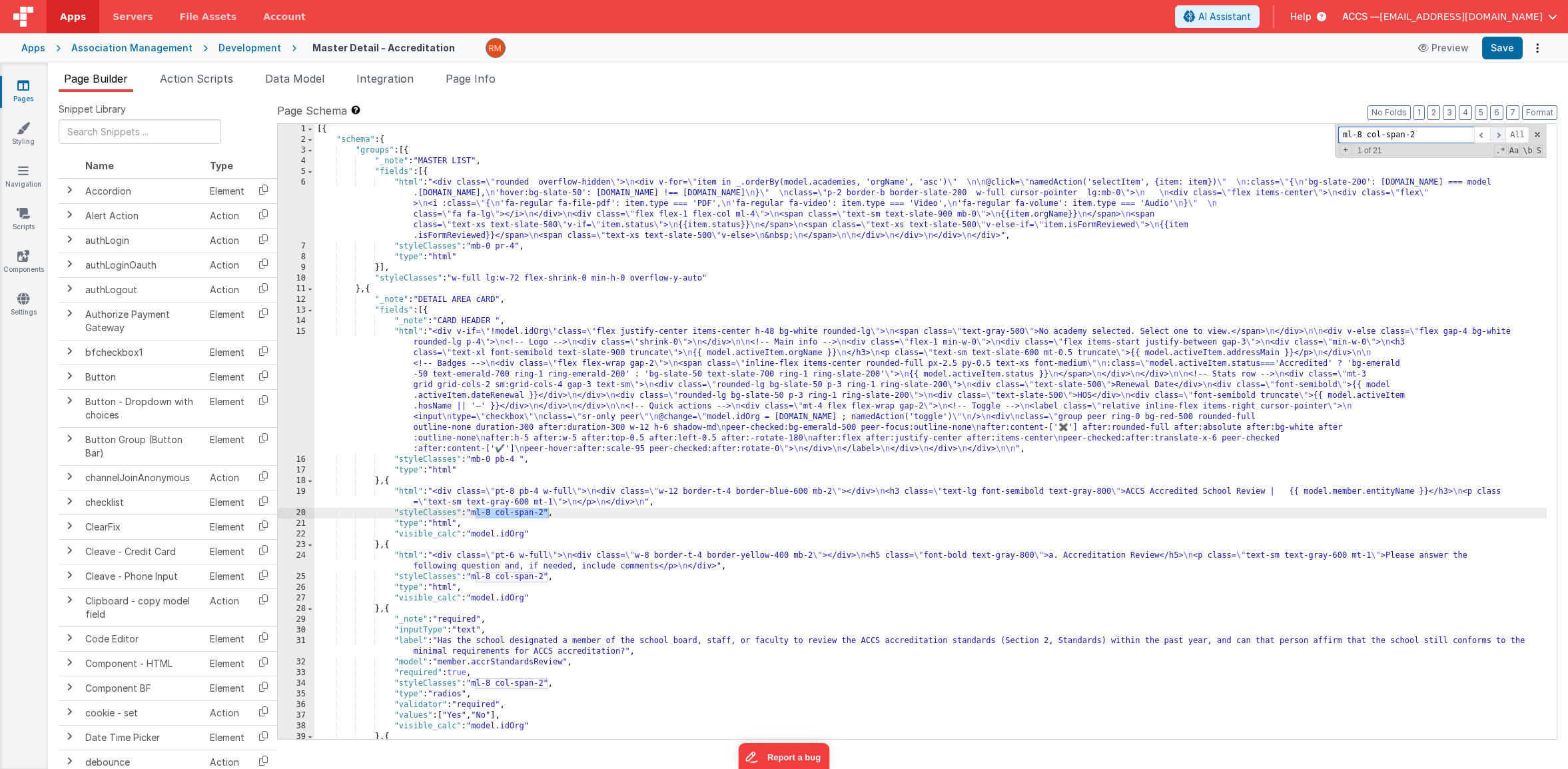
click at [1500, 135] on span at bounding box center [1498, 135] width 16 height 16
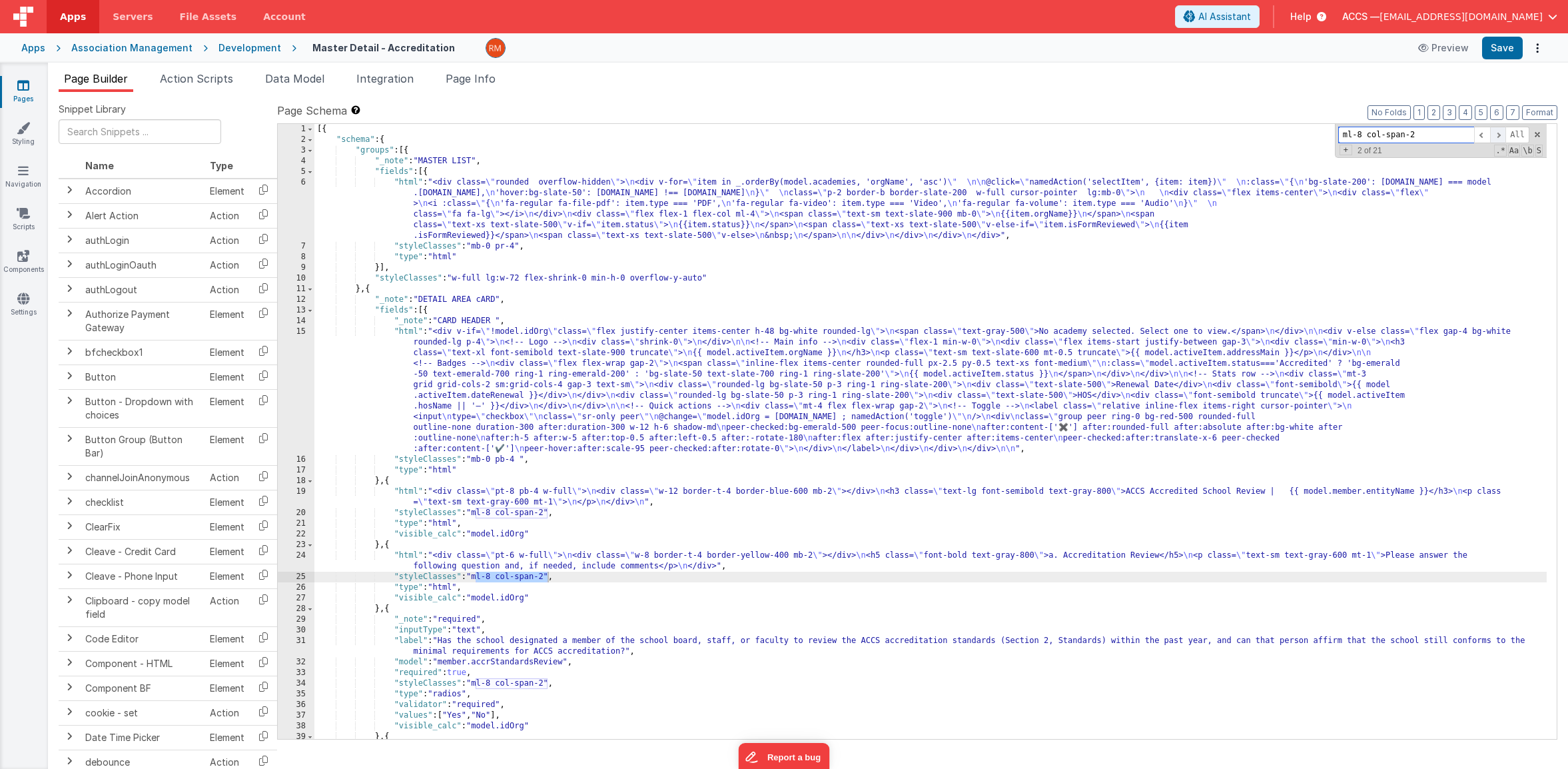
click at [1500, 135] on span at bounding box center [1498, 135] width 16 height 16
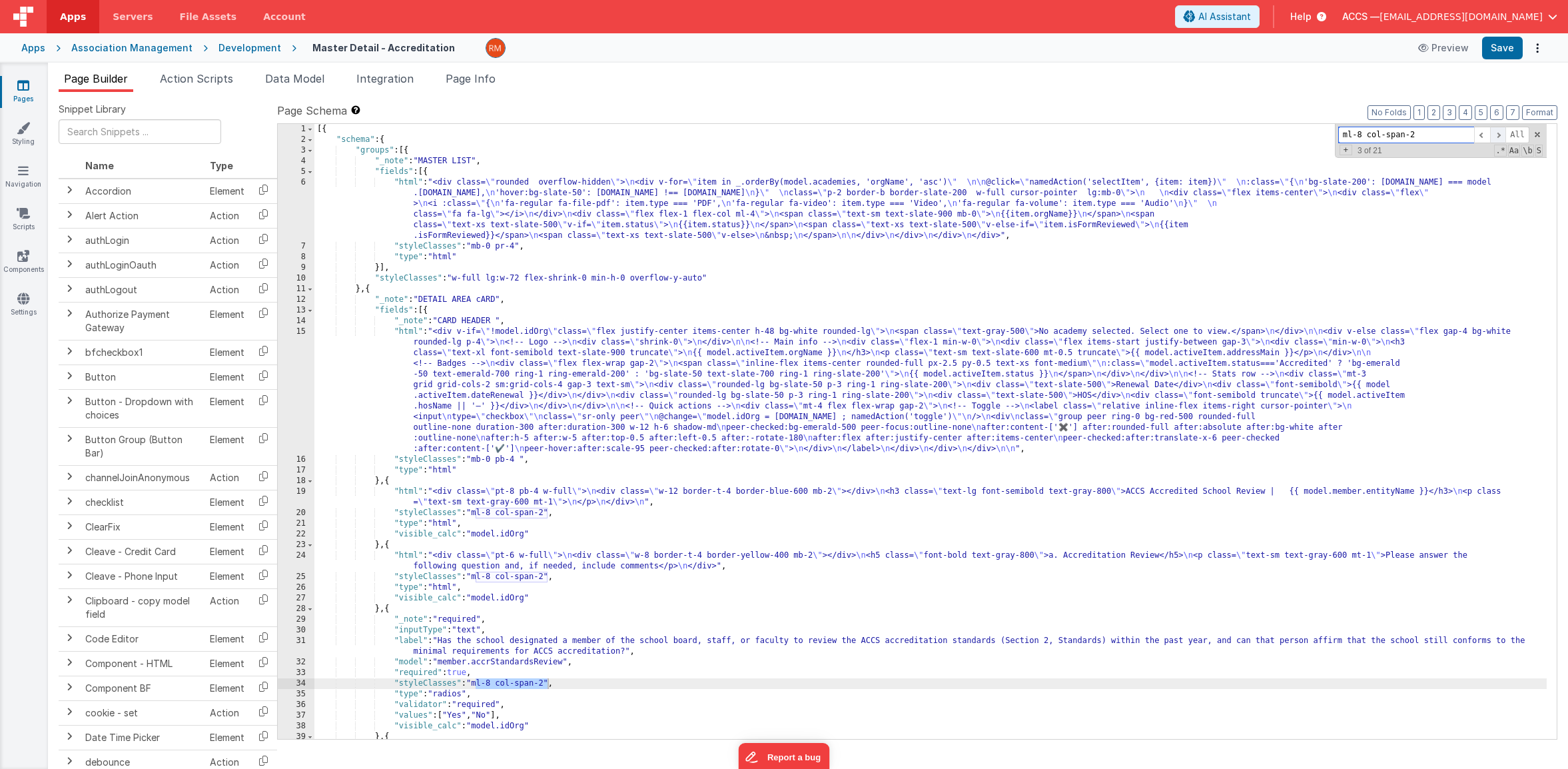
click at [1500, 135] on span at bounding box center [1498, 135] width 16 height 16
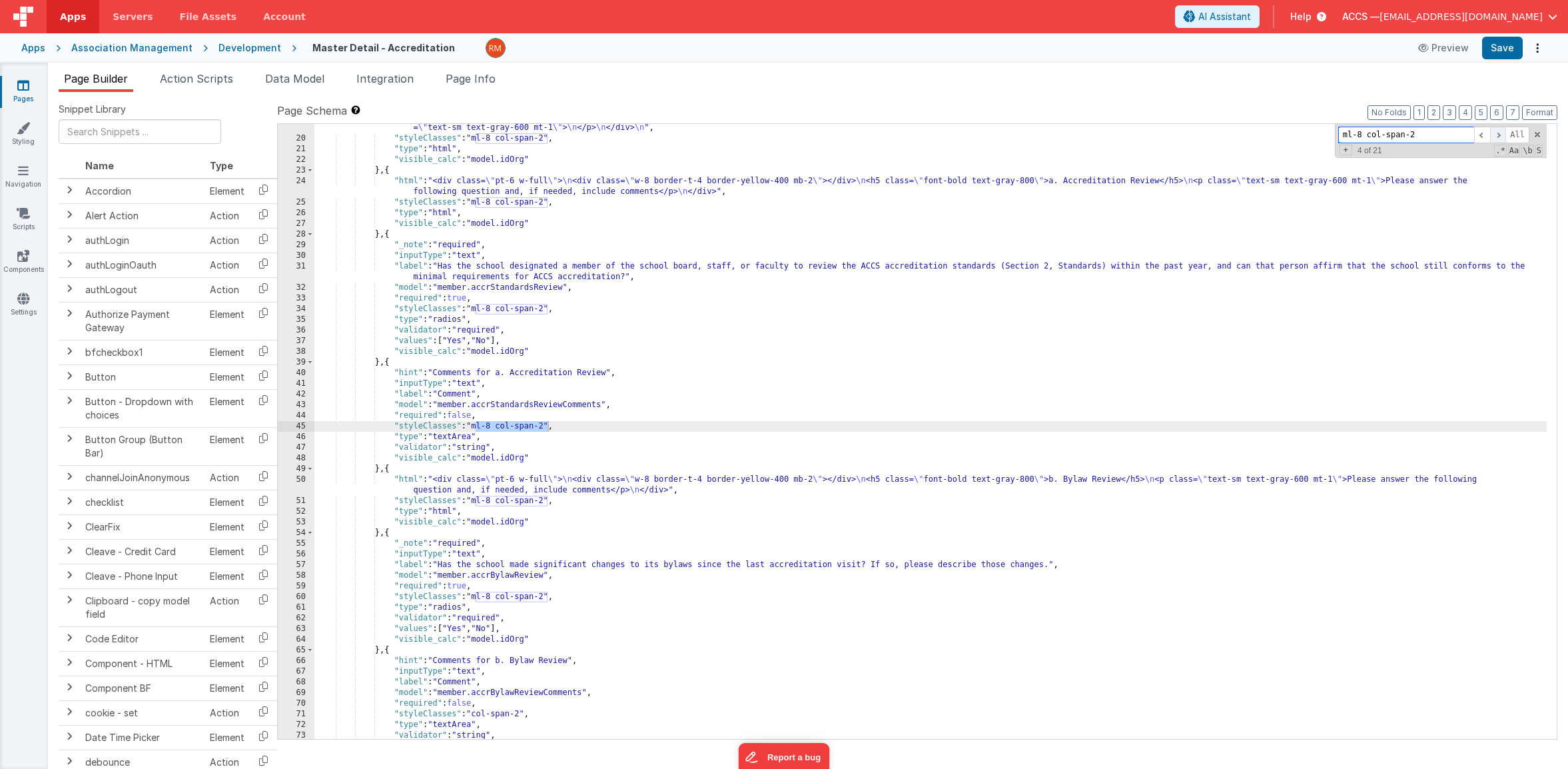
click at [1500, 135] on span at bounding box center [1498, 135] width 16 height 16
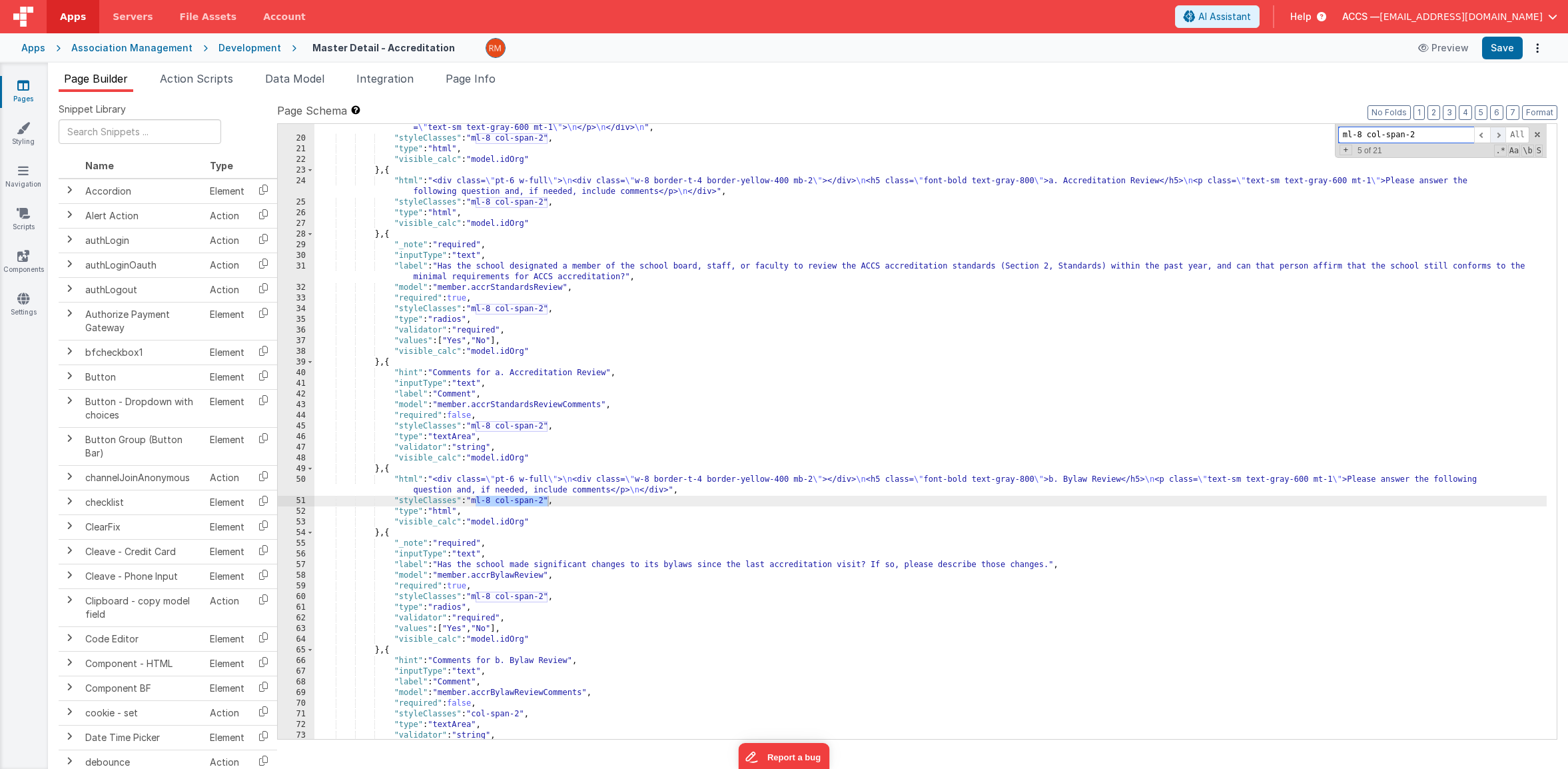
click at [1500, 135] on span at bounding box center [1498, 135] width 16 height 16
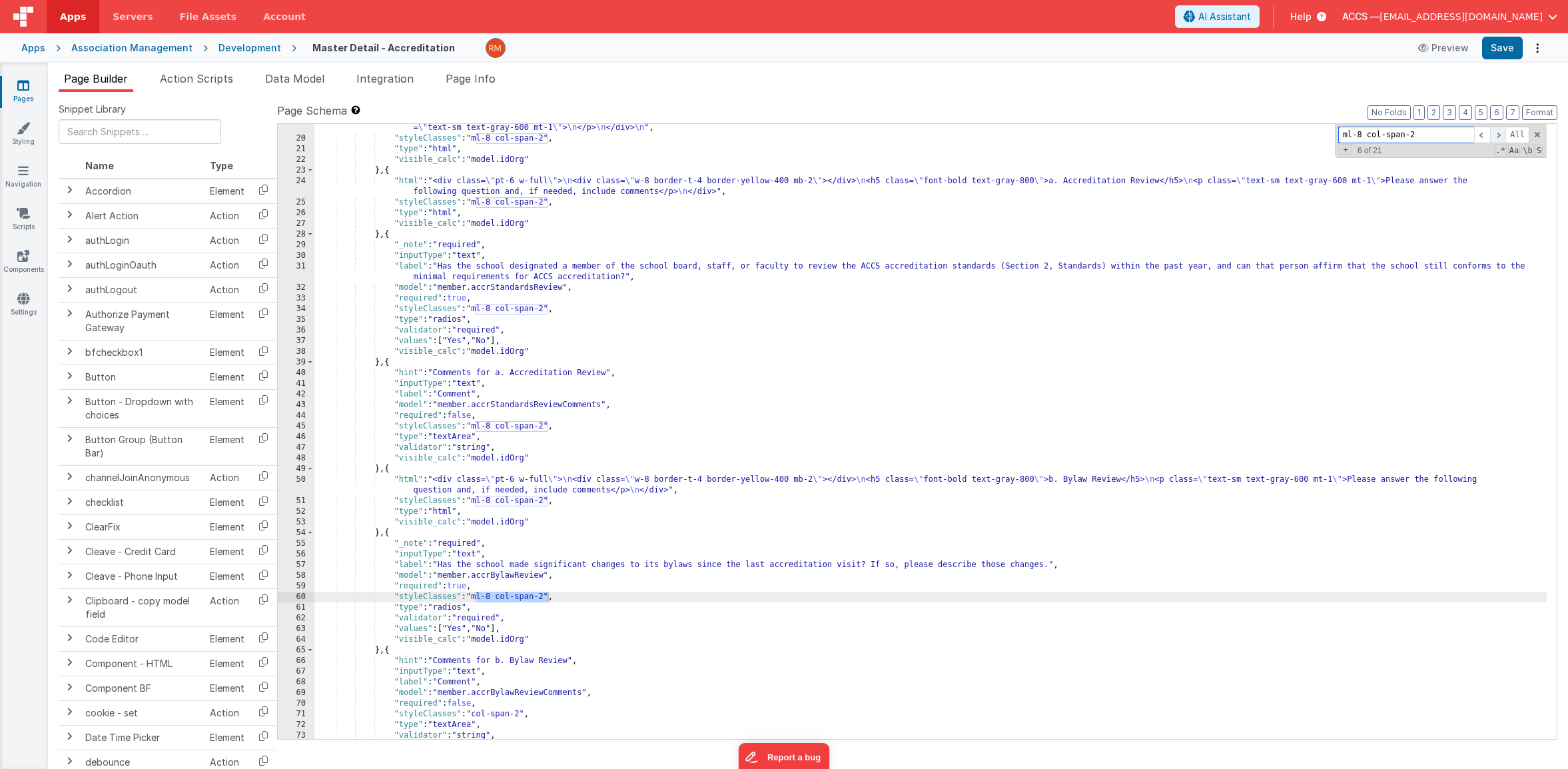
click at [1500, 135] on span at bounding box center [1498, 135] width 16 height 16
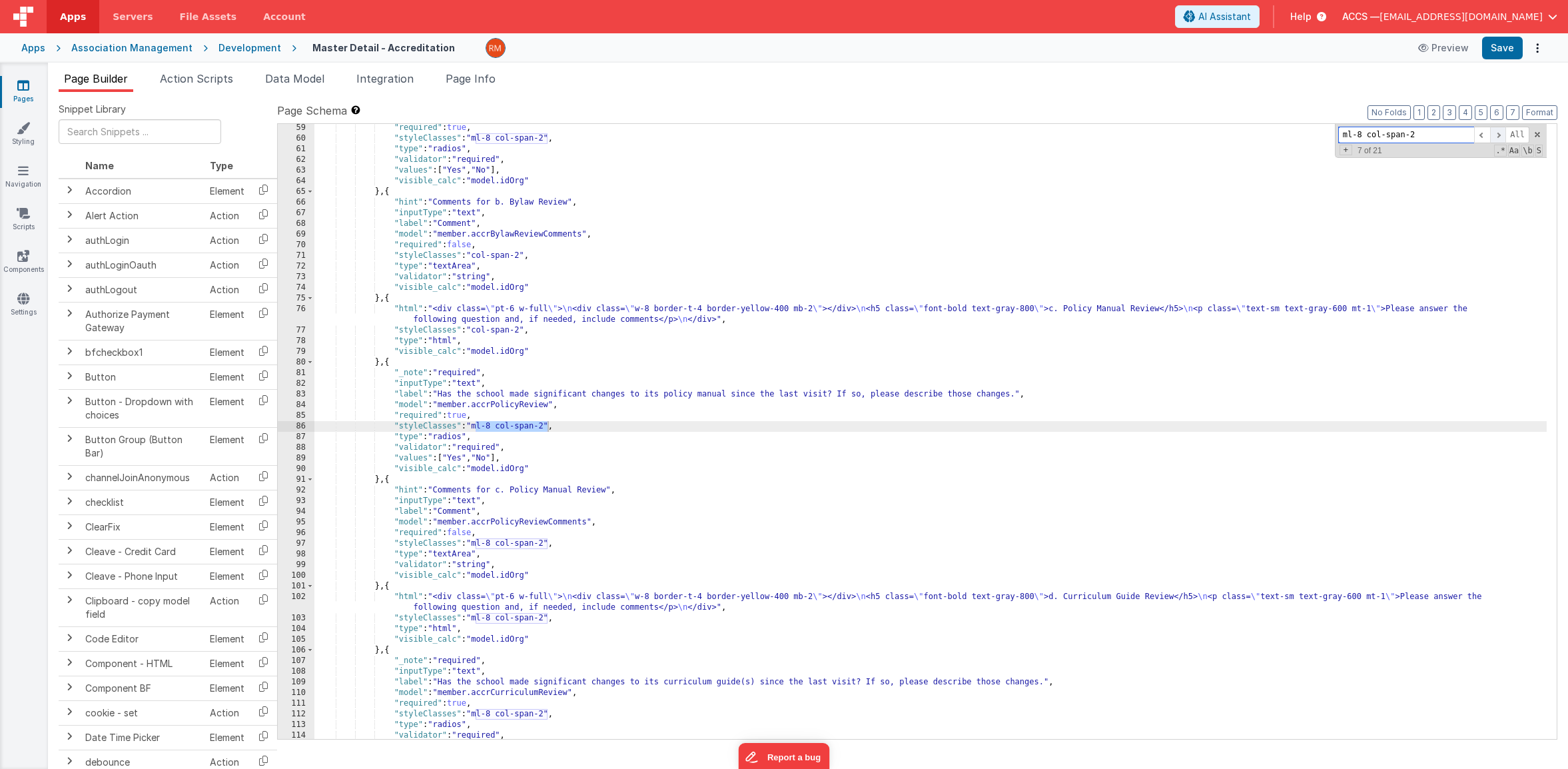
click at [1500, 135] on span at bounding box center [1498, 135] width 16 height 16
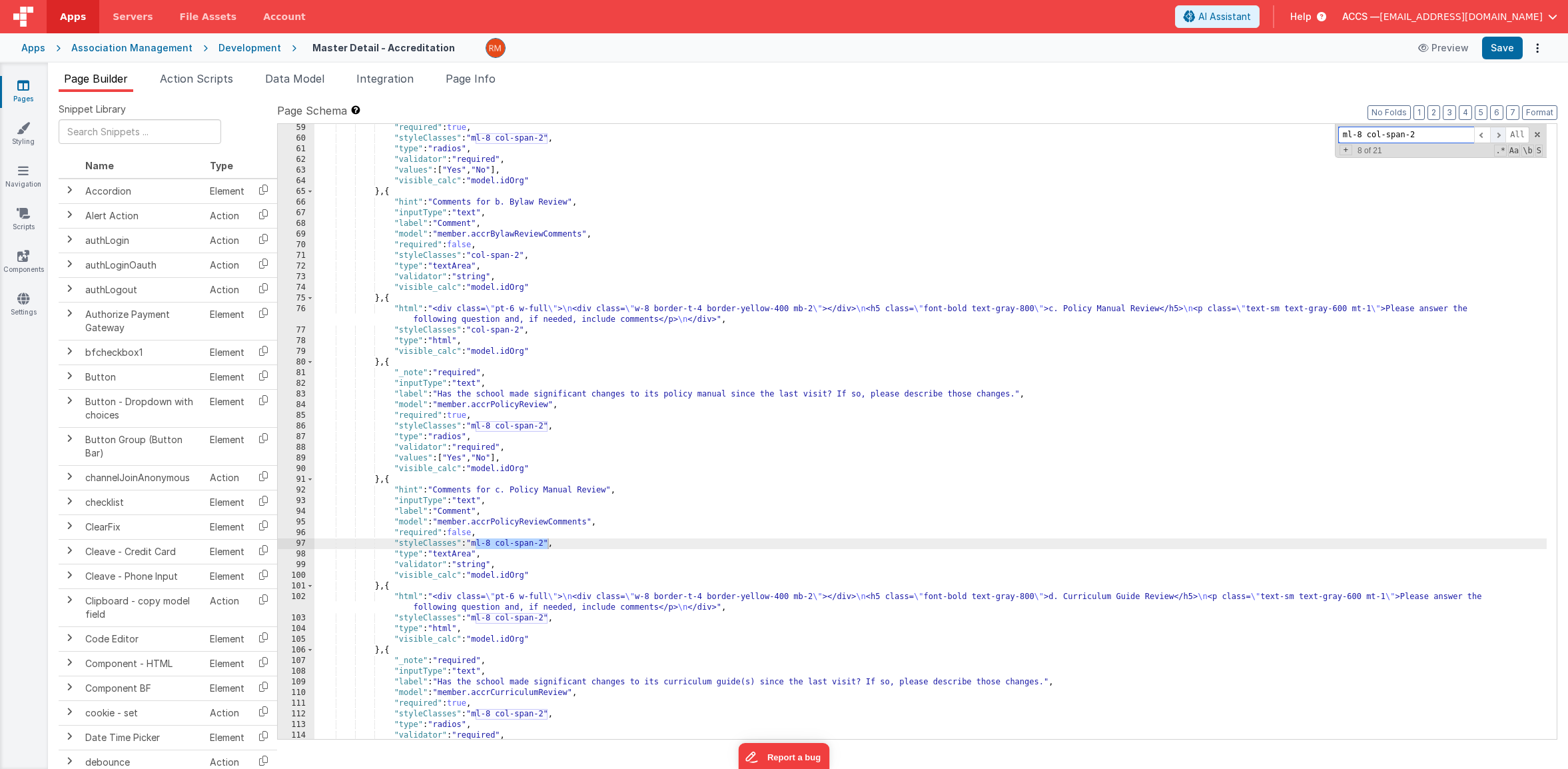
click at [1500, 135] on span at bounding box center [1498, 135] width 16 height 16
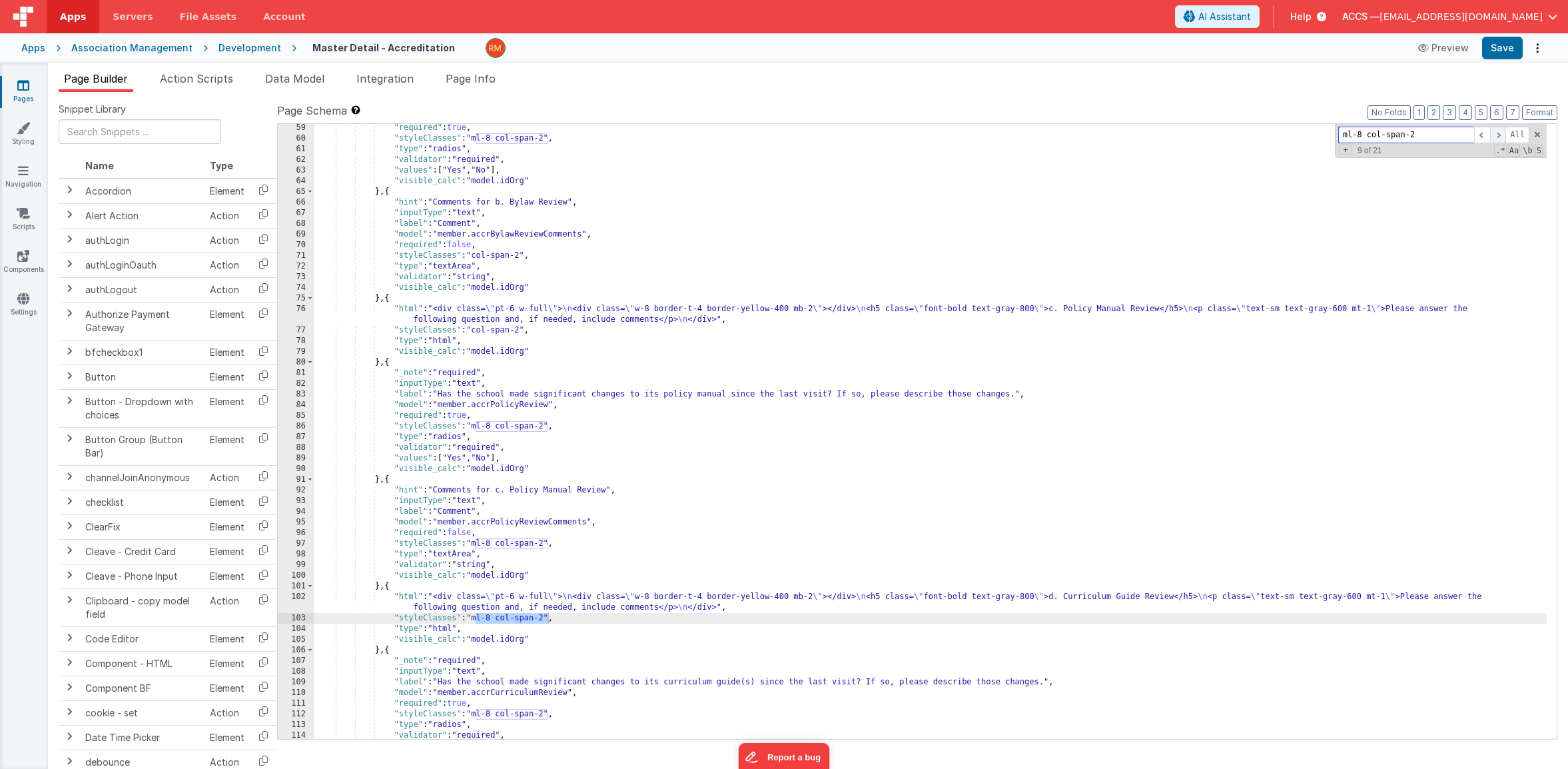
click at [1500, 135] on span at bounding box center [1498, 135] width 16 height 16
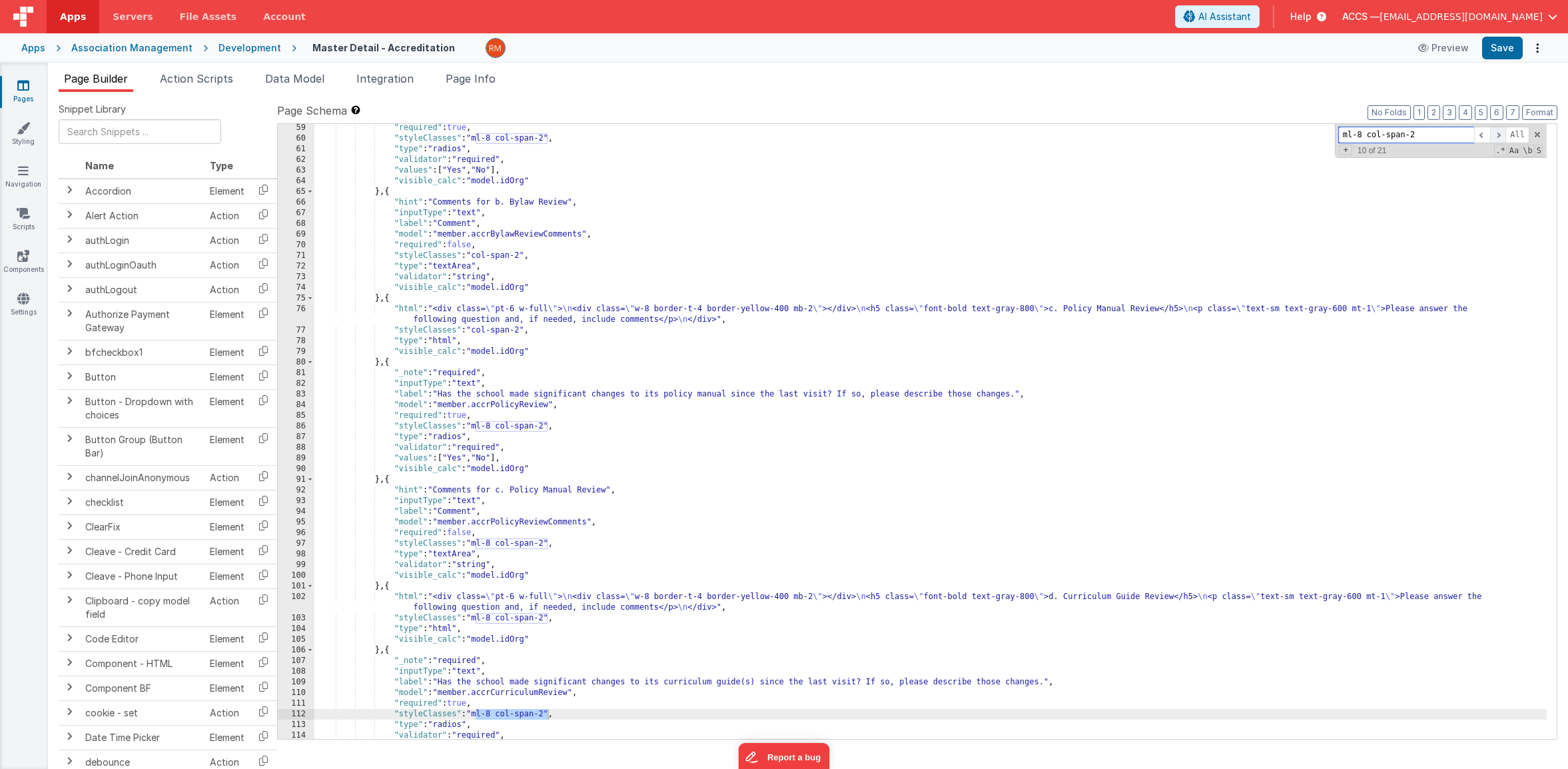
click at [1500, 135] on span at bounding box center [1498, 135] width 16 height 16
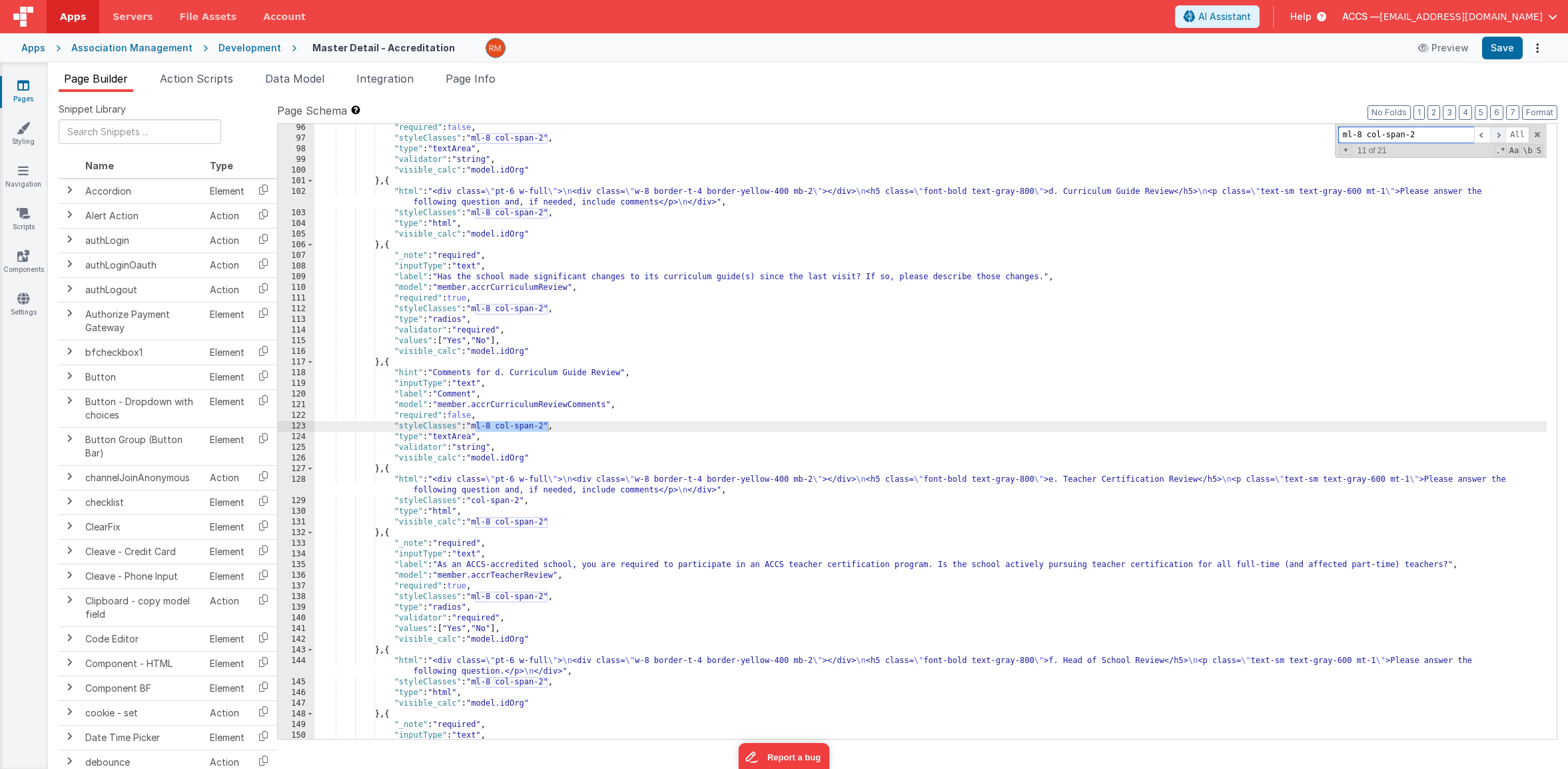
scroll to position [1238, 0]
click at [1500, 135] on span at bounding box center [1498, 135] width 16 height 16
click at [549, 525] on div ""required" : false , "styleClasses" : "ml-8 col-span-2" , "type" : "textArea" ,…" at bounding box center [931, 440] width 1233 height 636
drag, startPoint x: 549, startPoint y: 523, endPoint x: 477, endPoint y: 525, distance: 72.0
click at [477, 525] on div ""required" : false , "styleClasses" : "ml-8 col-span-2" , "type" : "textArea" ,…" at bounding box center [931, 440] width 1233 height 636
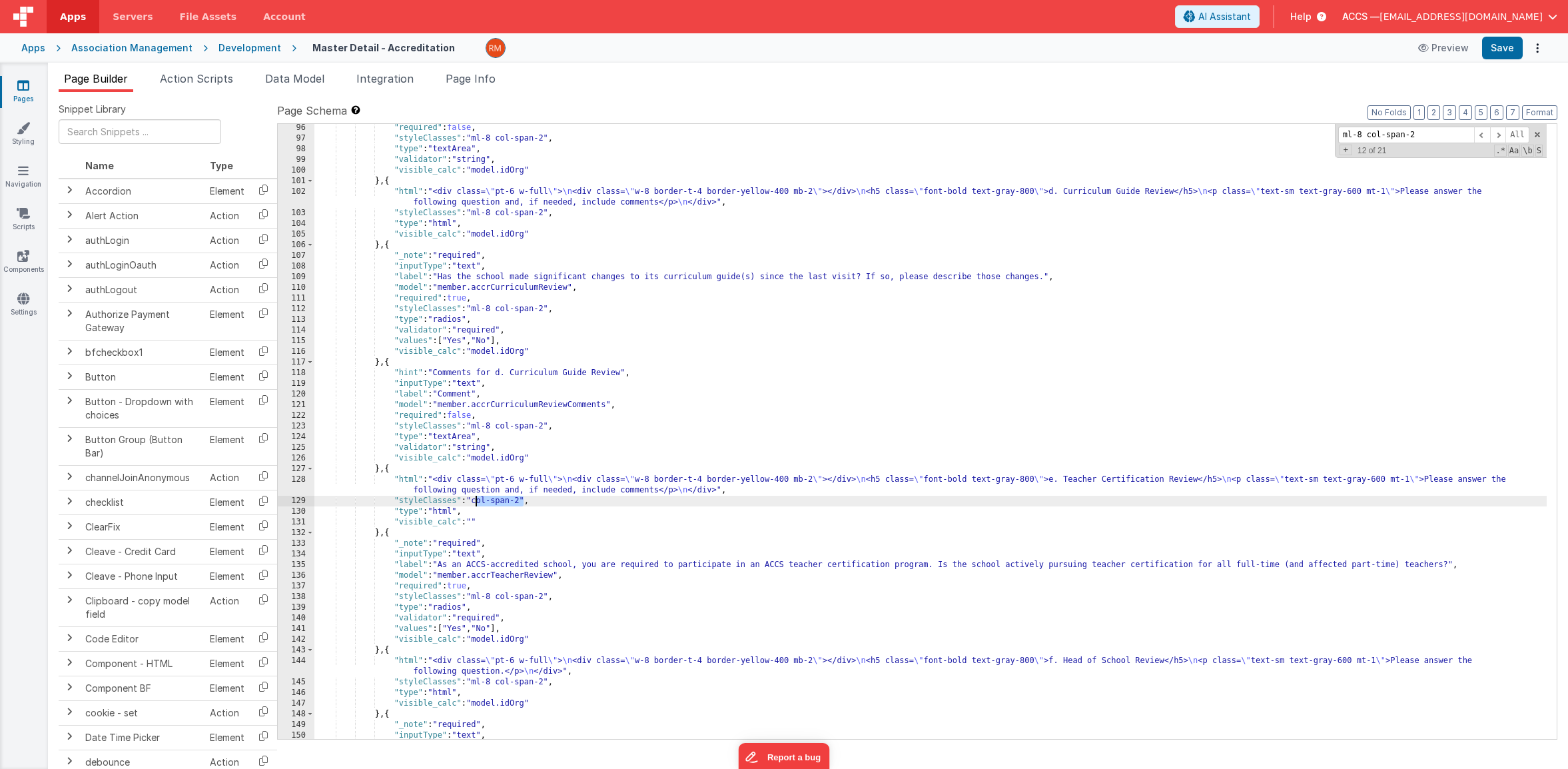
drag, startPoint x: 523, startPoint y: 500, endPoint x: 474, endPoint y: 501, distance: 49.0
click at [474, 501] on div ""required" : false , "styleClasses" : "ml-8 col-span-2" , "type" : "textArea" ,…" at bounding box center [931, 440] width 1233 height 636
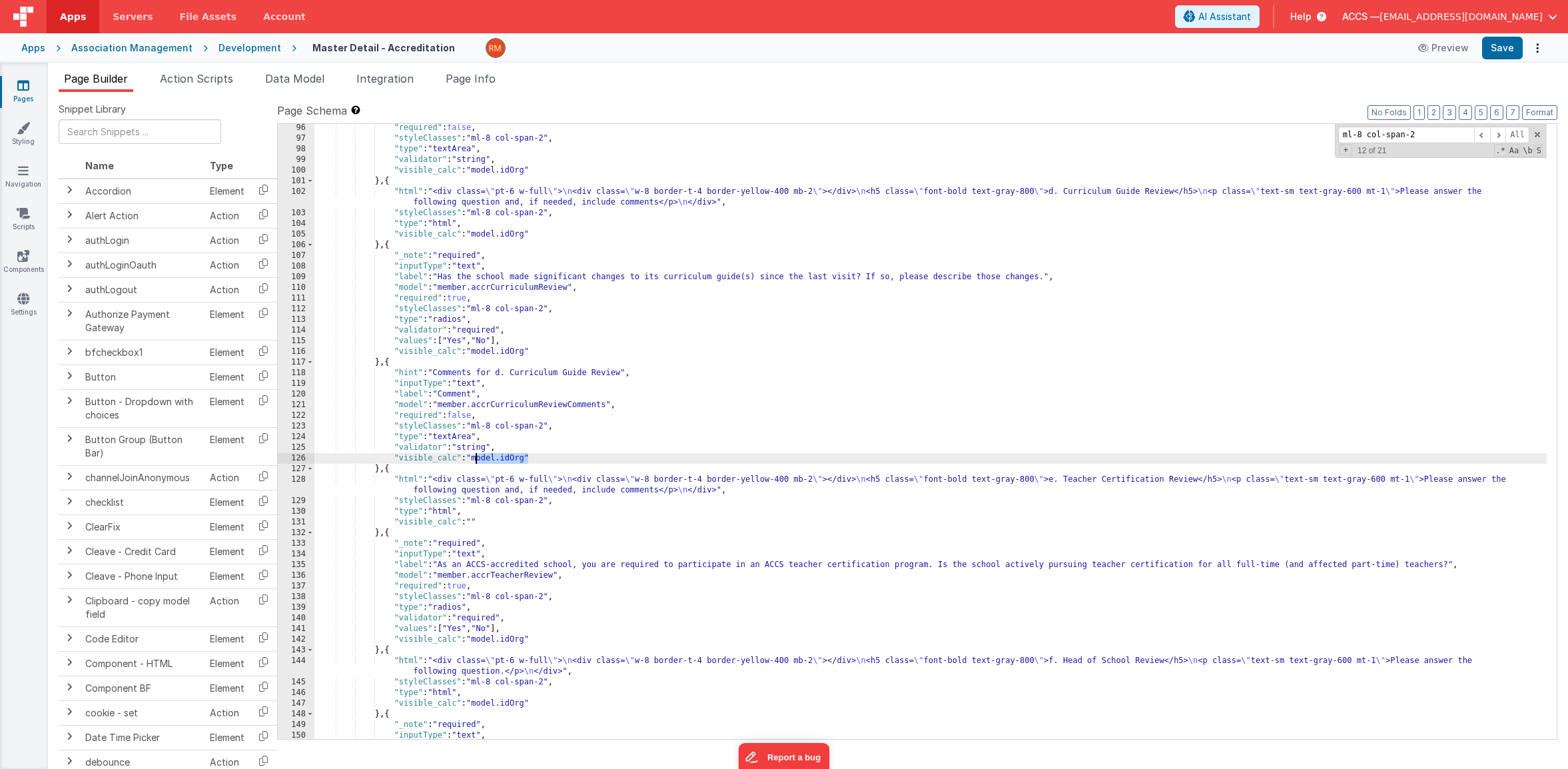
drag, startPoint x: 529, startPoint y: 459, endPoint x: 475, endPoint y: 461, distance: 54.0
click at [475, 461] on div ""required" : false , "styleClasses" : "ml-8 col-span-2" , "type" : "textArea" ,…" at bounding box center [931, 440] width 1233 height 636
click at [475, 519] on div ""required" : false , "styleClasses" : "ml-8 col-span-2" , "type" : "textArea" ,…" at bounding box center [931, 440] width 1233 height 636
click at [622, 532] on div ""required" : false , "styleClasses" : "ml-8 col-span-2" , "type" : "textArea" ,…" at bounding box center [931, 440] width 1233 height 636
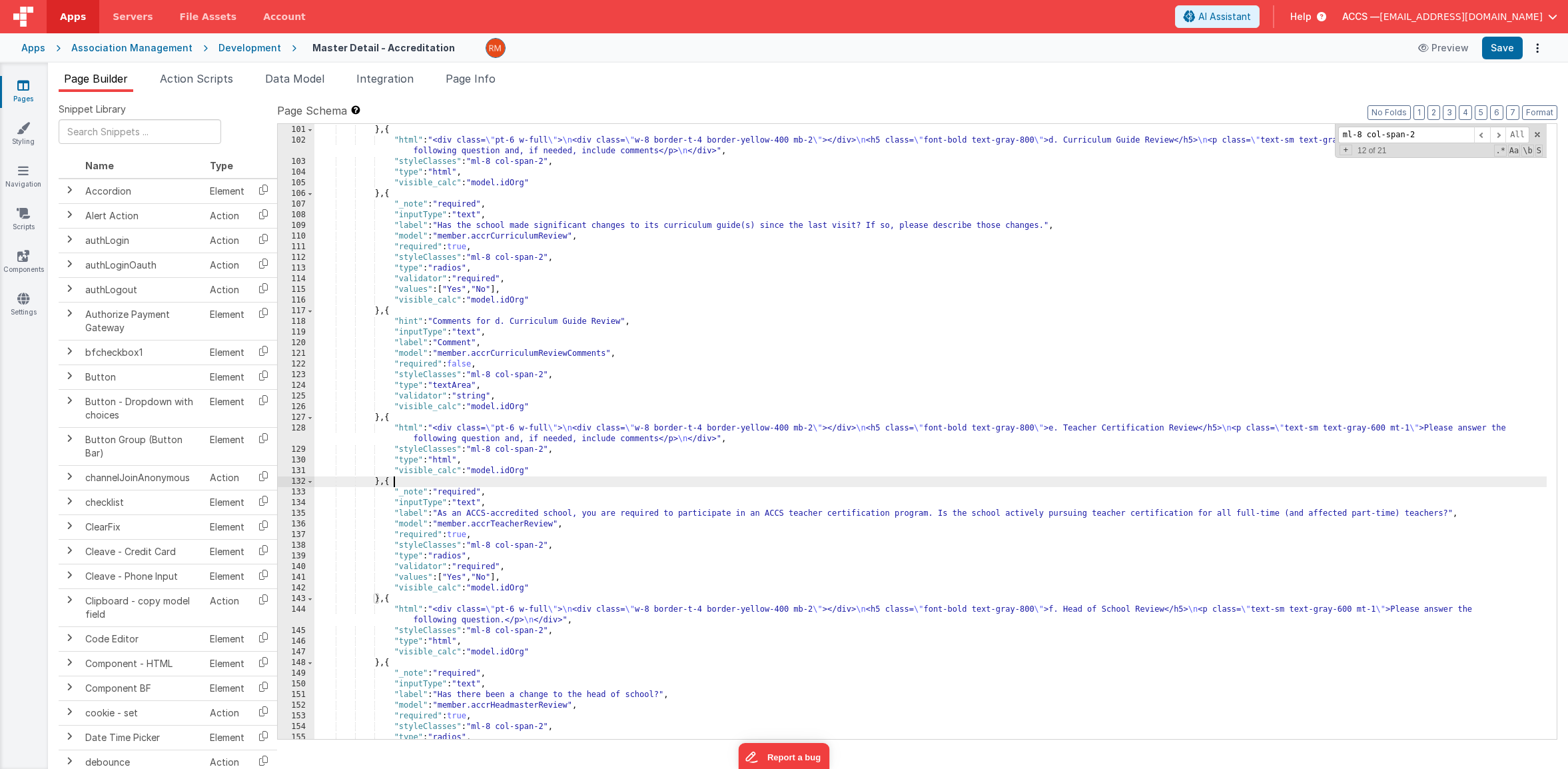
scroll to position [1289, 0]
click at [1498, 50] on button "Save" at bounding box center [1502, 48] width 41 height 22
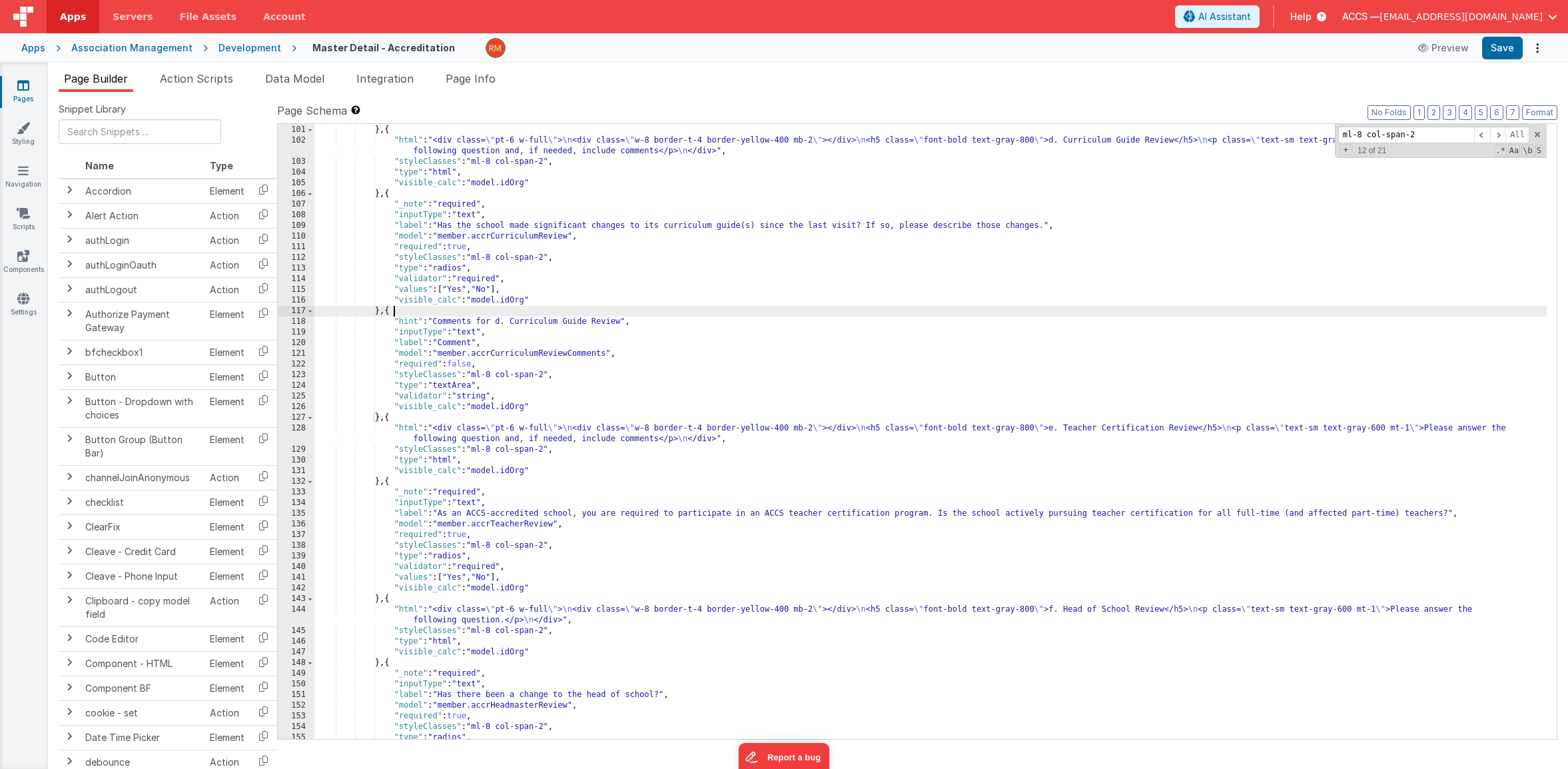
click at [1106, 316] on div ""visible_calc" : "model.idOrg" } , { "html" : "<div class= \" pt-6 w-full \" > …" at bounding box center [931, 432] width 1233 height 636
paste input "b. Bylaw Review"
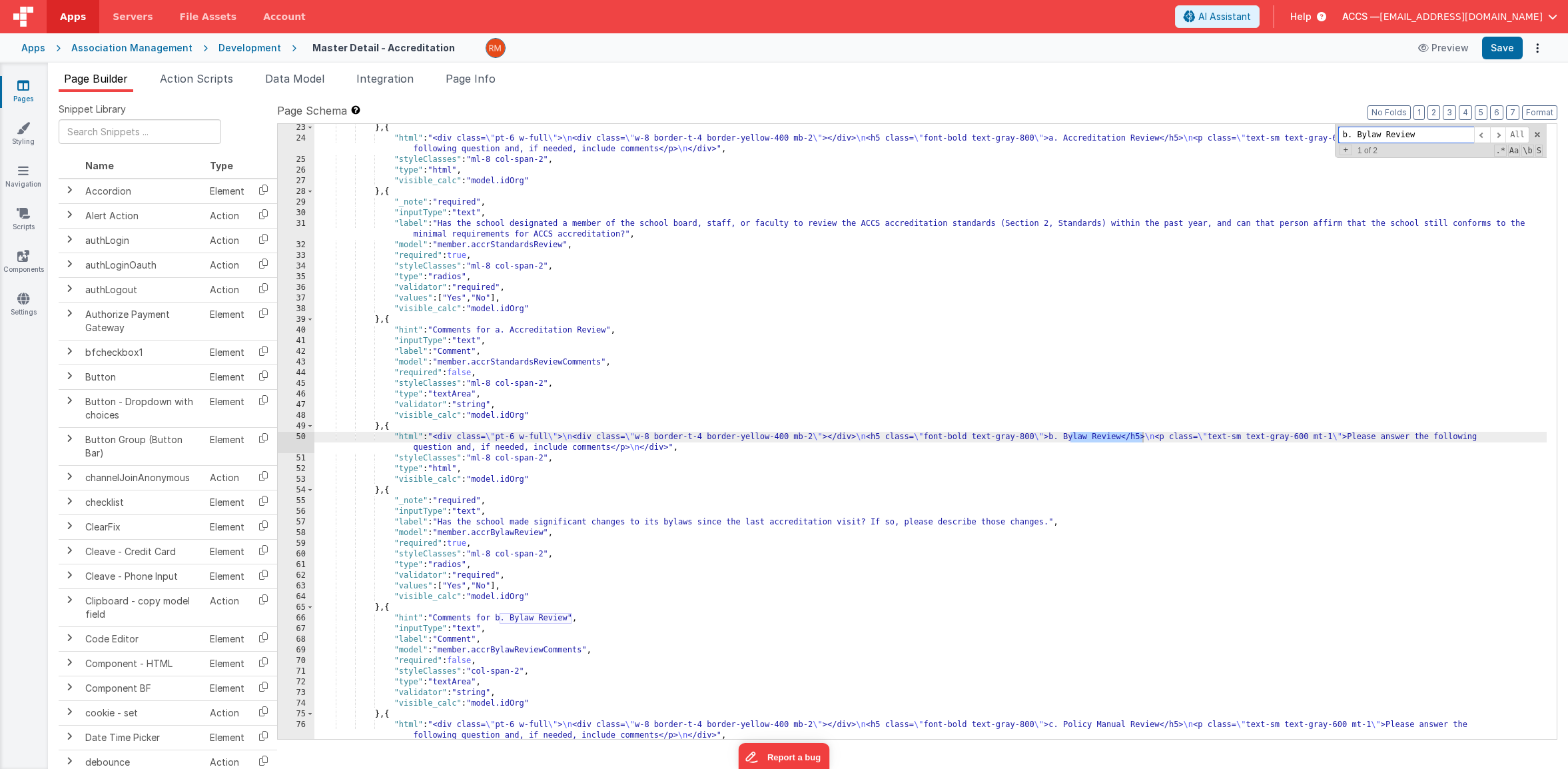
scroll to position [417, 0]
type input "b. Bylaw Review"
drag, startPoint x: 549, startPoint y: 458, endPoint x: 476, endPoint y: 456, distance: 73.0
click at [476, 456] on div "} , { "html" : "<div class= \" pt-6 w-full \" > \n <div class= \" w-8 border-t-…" at bounding box center [931, 440] width 1233 height 636
click at [579, 521] on div "} , { "html" : "<div class= \" pt-6 w-full \" > \n <div class= \" w-8 border-t-…" at bounding box center [931, 440] width 1233 height 636
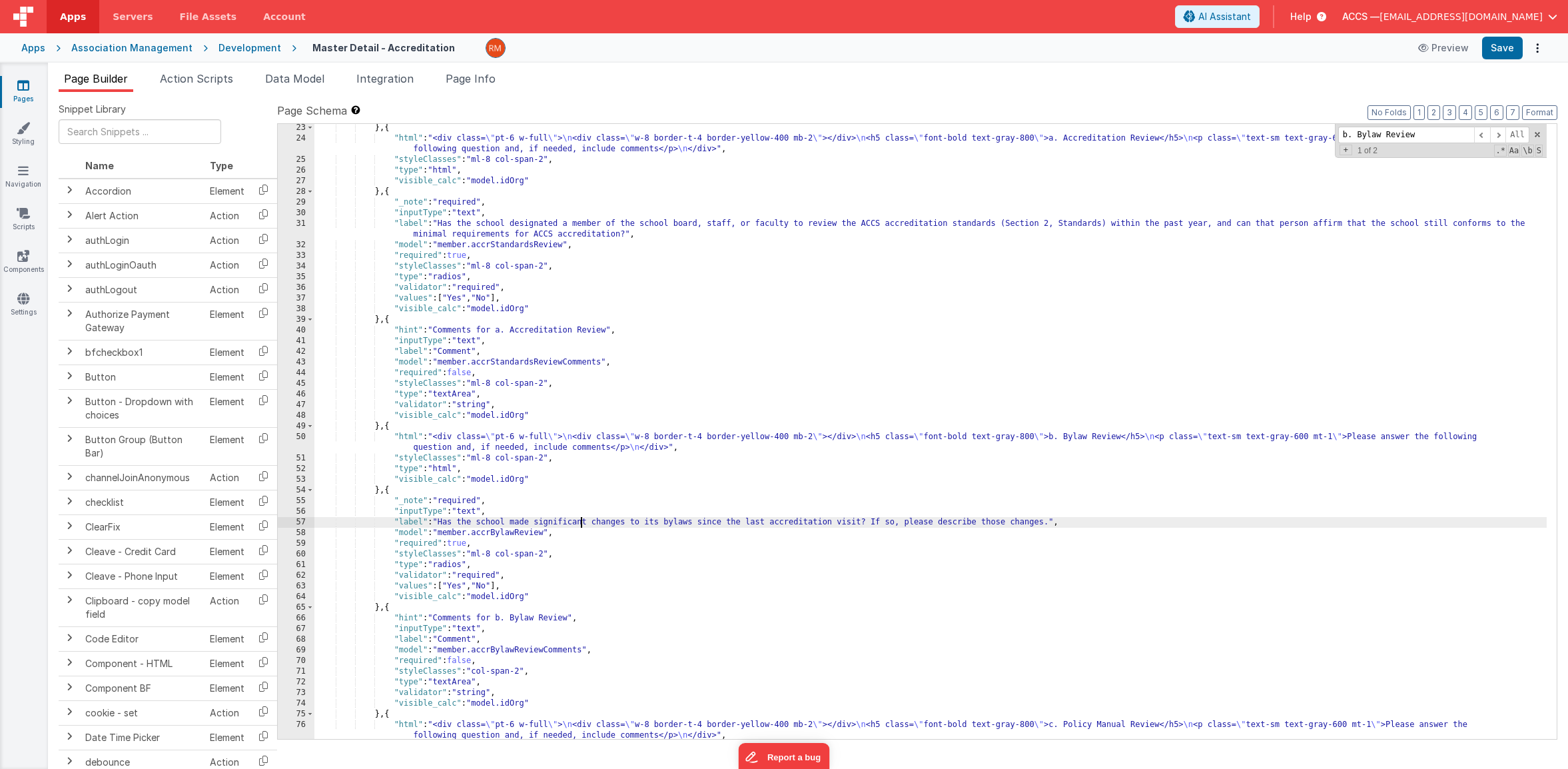
click at [476, 670] on div "} , { "html" : "<div class= \" pt-6 w-full \" > \n <div class= \" w-8 border-t-…" at bounding box center [931, 440] width 1233 height 636
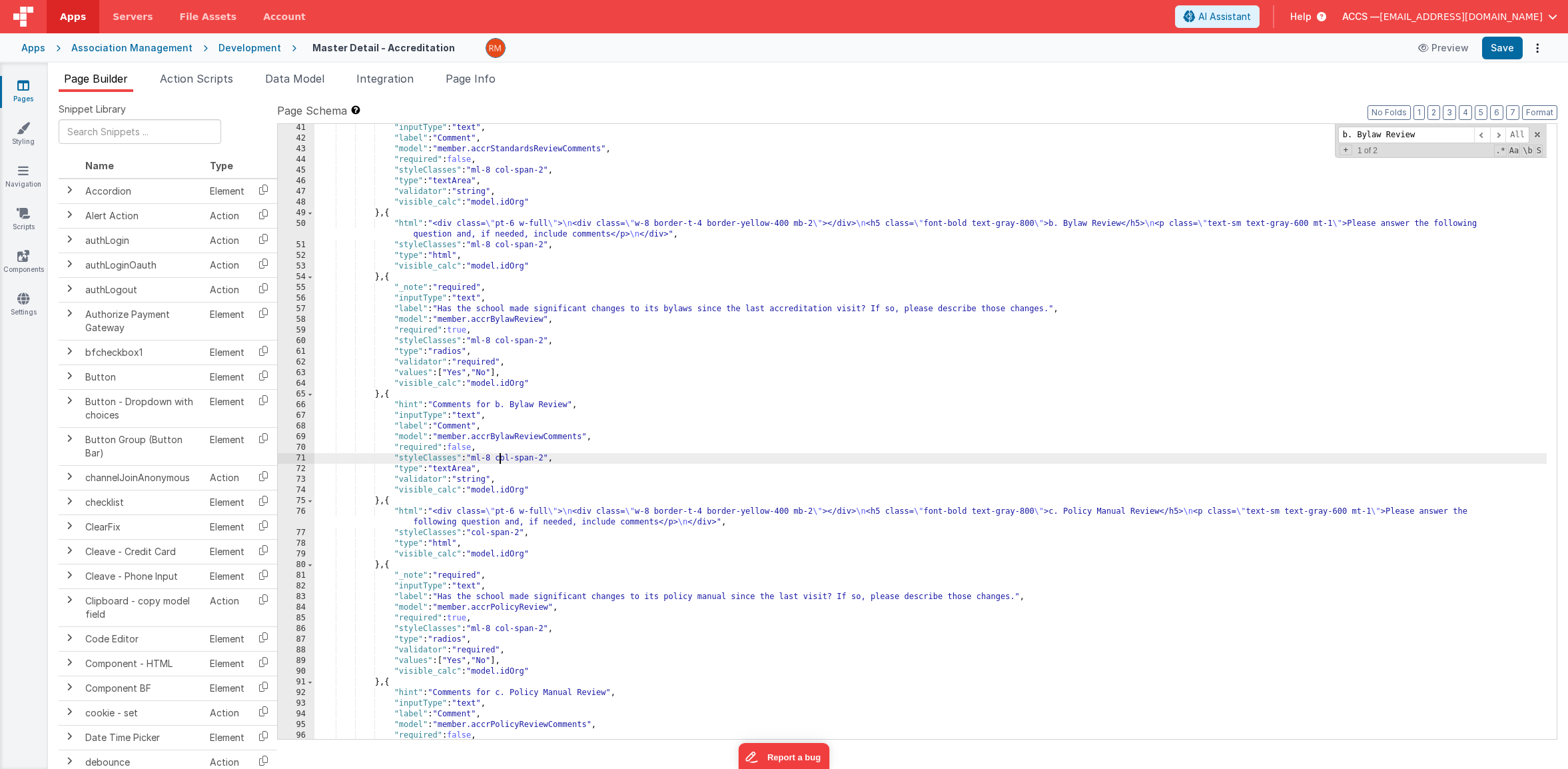
scroll to position [630, 0]
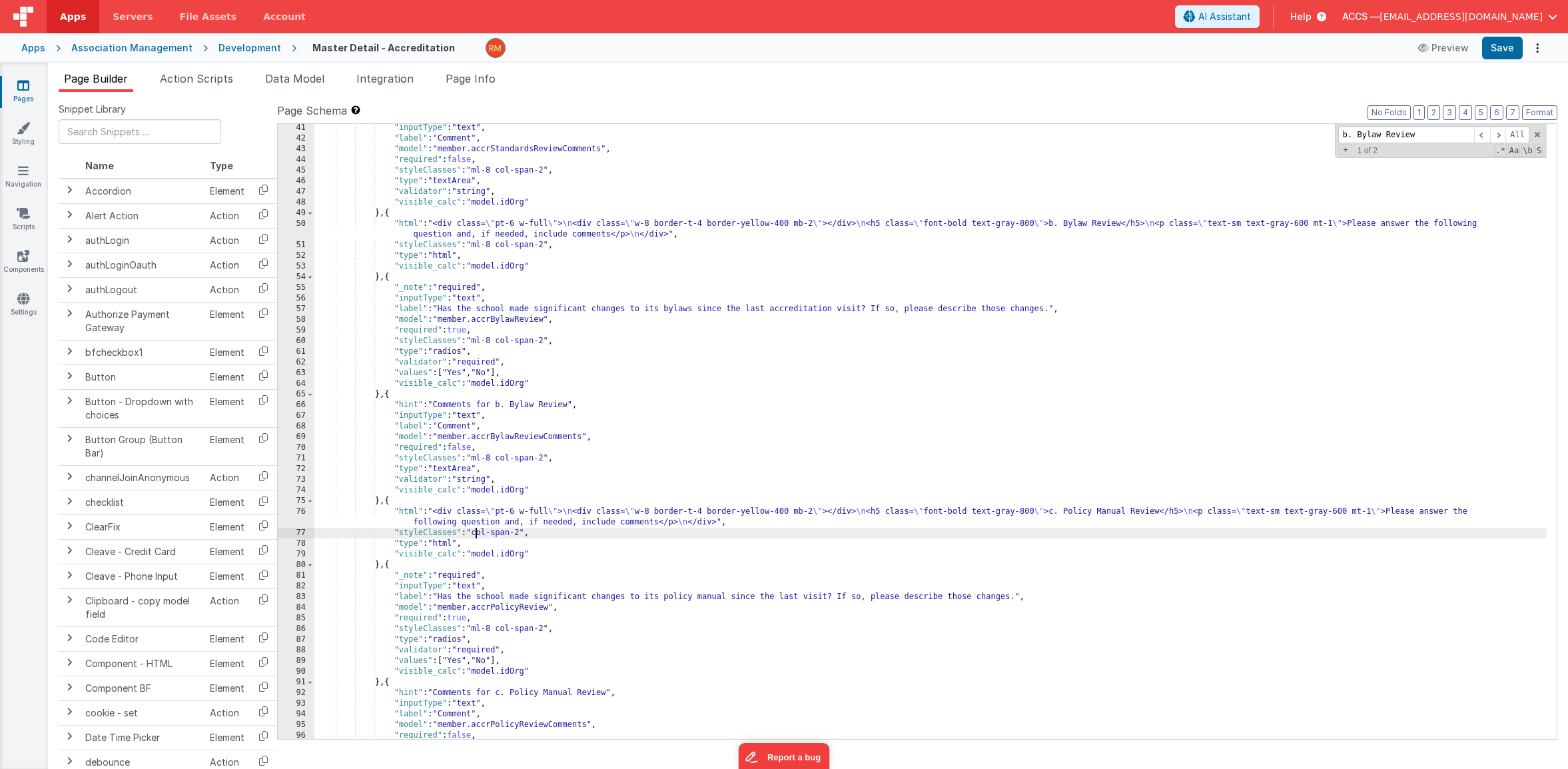
click at [476, 533] on div ""inputType" : "text" , "label" : "Comment" , "model" : "member.accrStandardsRev…" at bounding box center [931, 440] width 1233 height 636
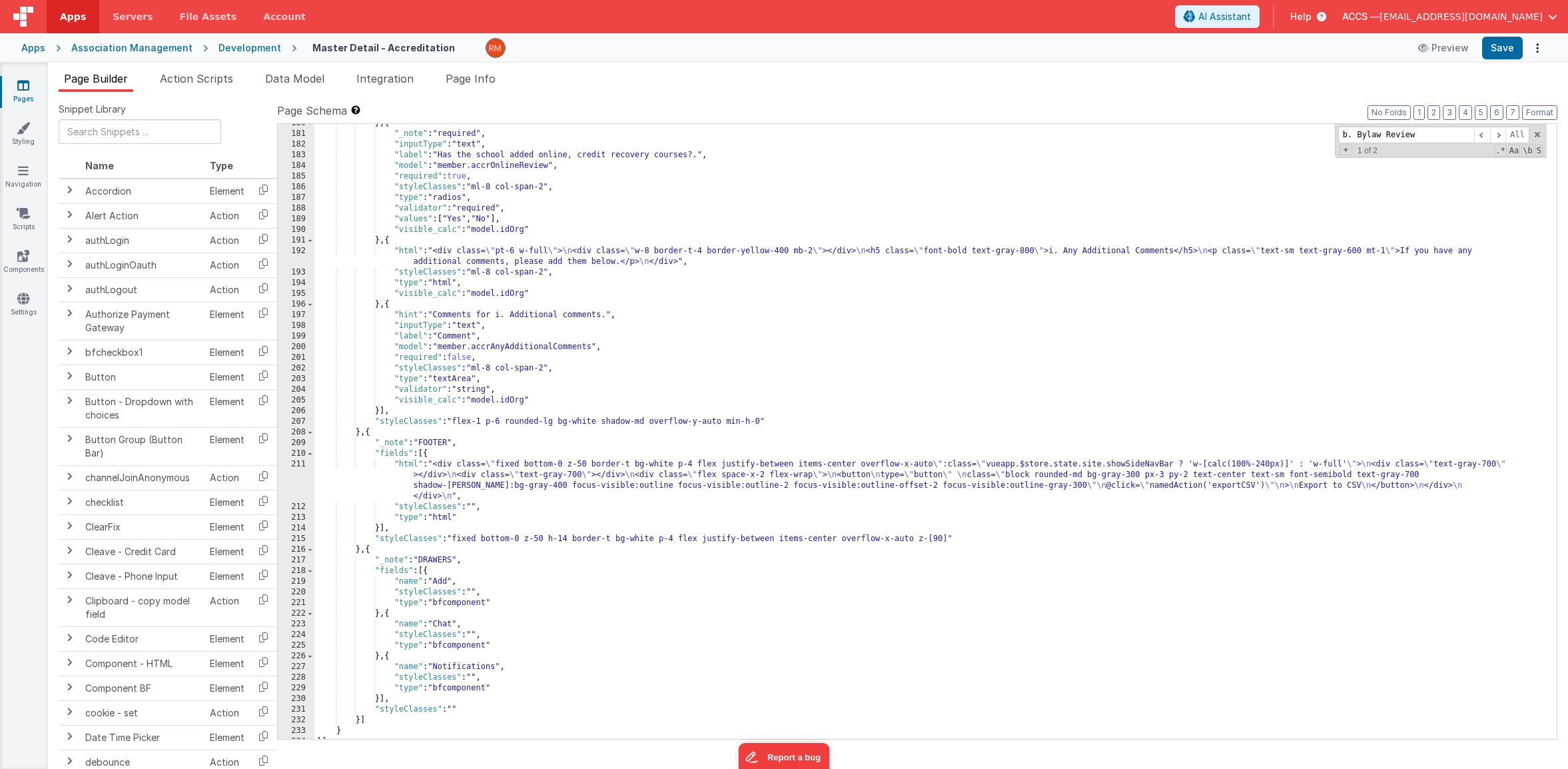
scroll to position [2199, 0]
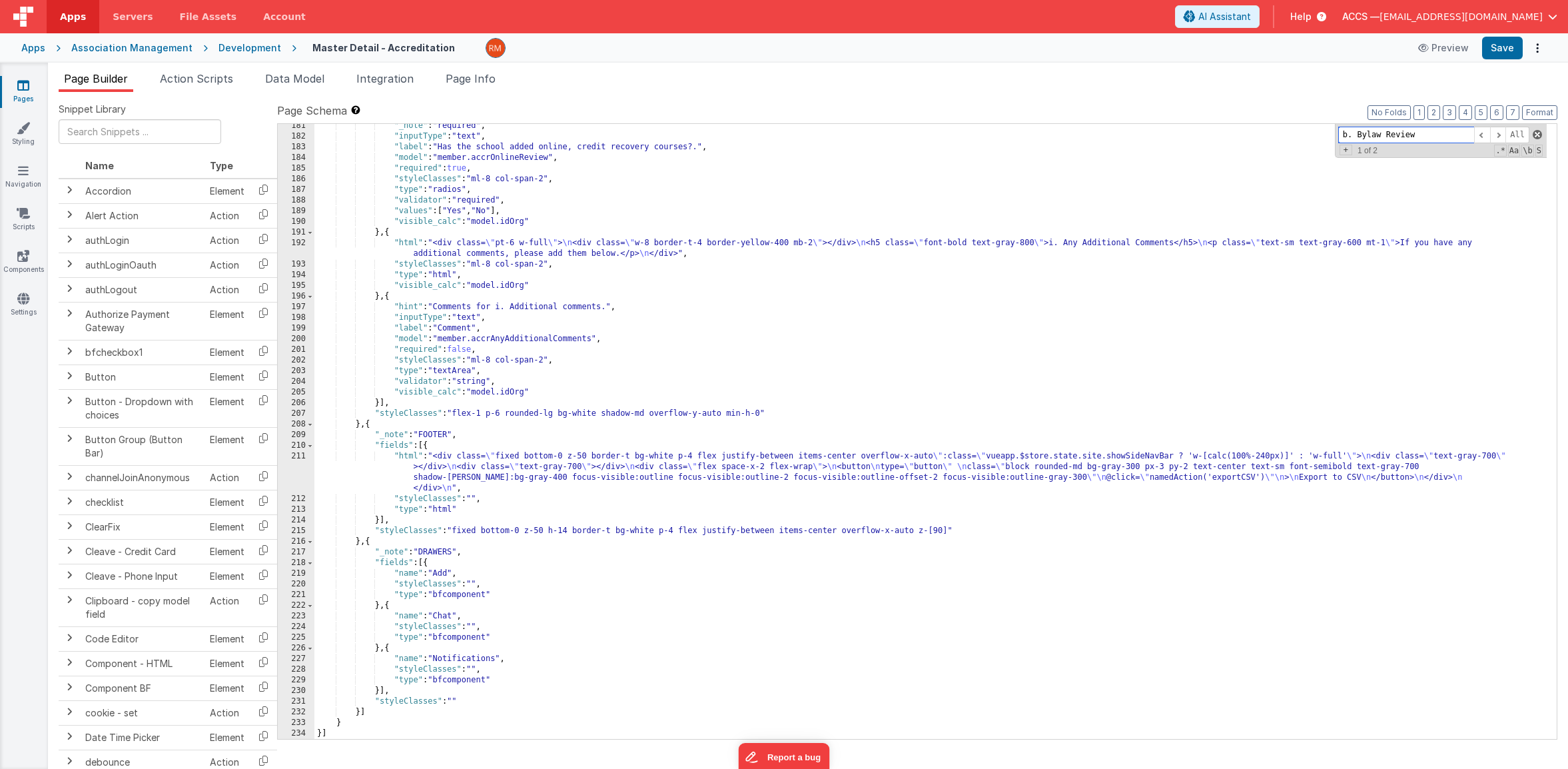
click at [1540, 138] on span at bounding box center [1537, 134] width 10 height 10
click at [1500, 57] on button "Save" at bounding box center [1502, 48] width 41 height 22
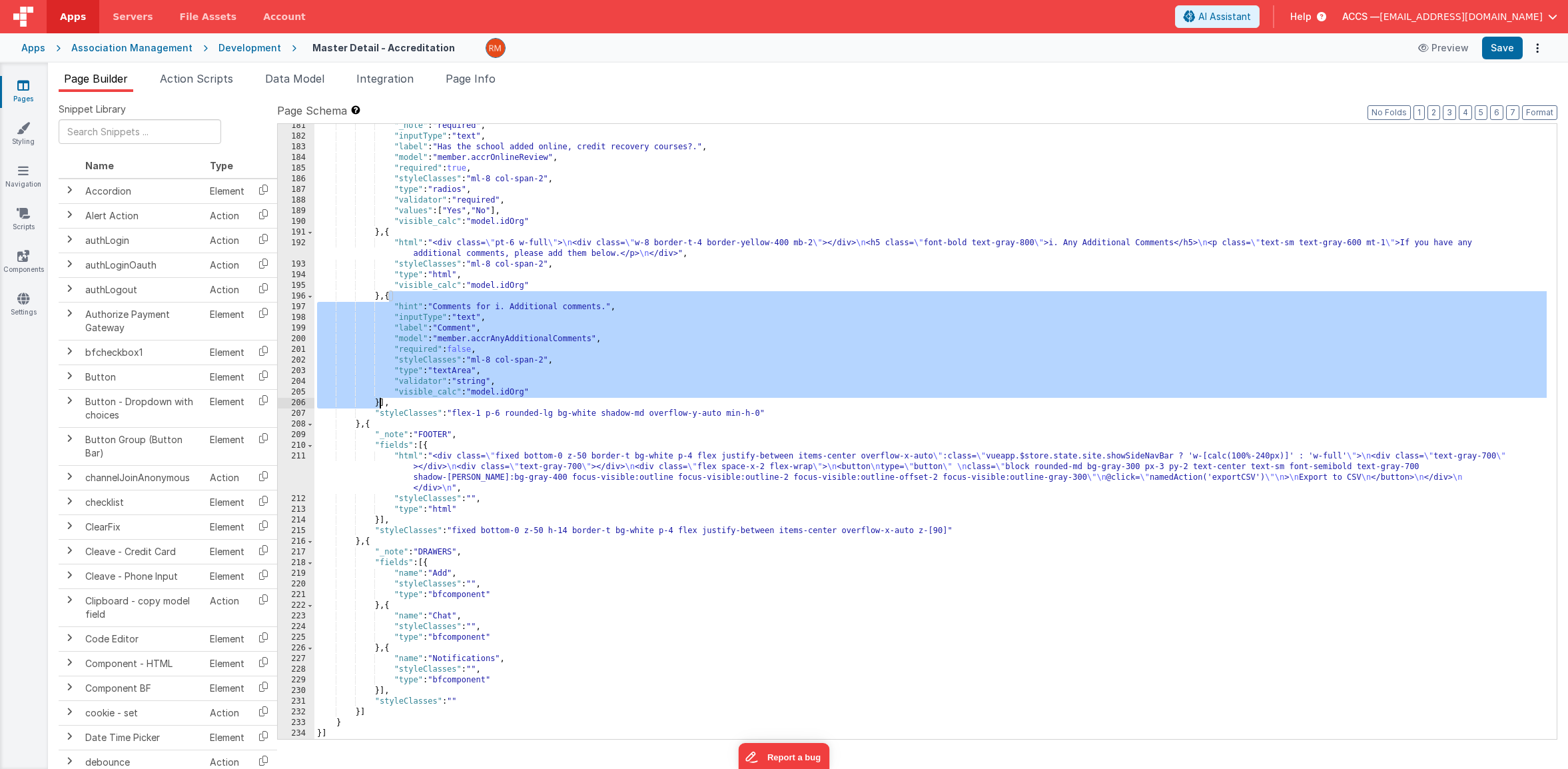
drag, startPoint x: 388, startPoint y: 297, endPoint x: 379, endPoint y: 399, distance: 102.4
click at [379, 399] on div ""_note" : "required" , "inputType" : "text" , "label" : "Has the school added o…" at bounding box center [931, 439] width 1233 height 636
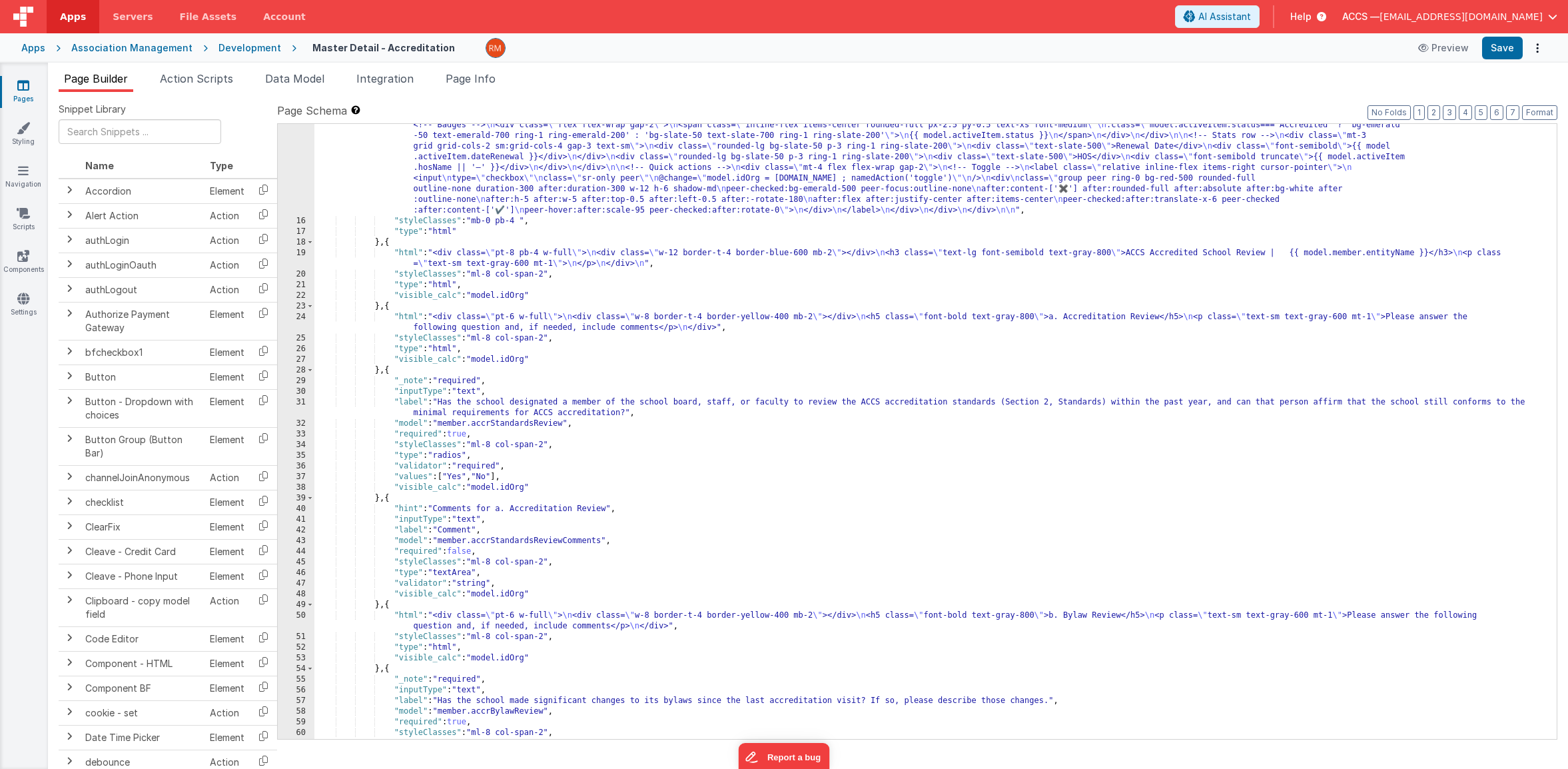
scroll to position [265, 0]
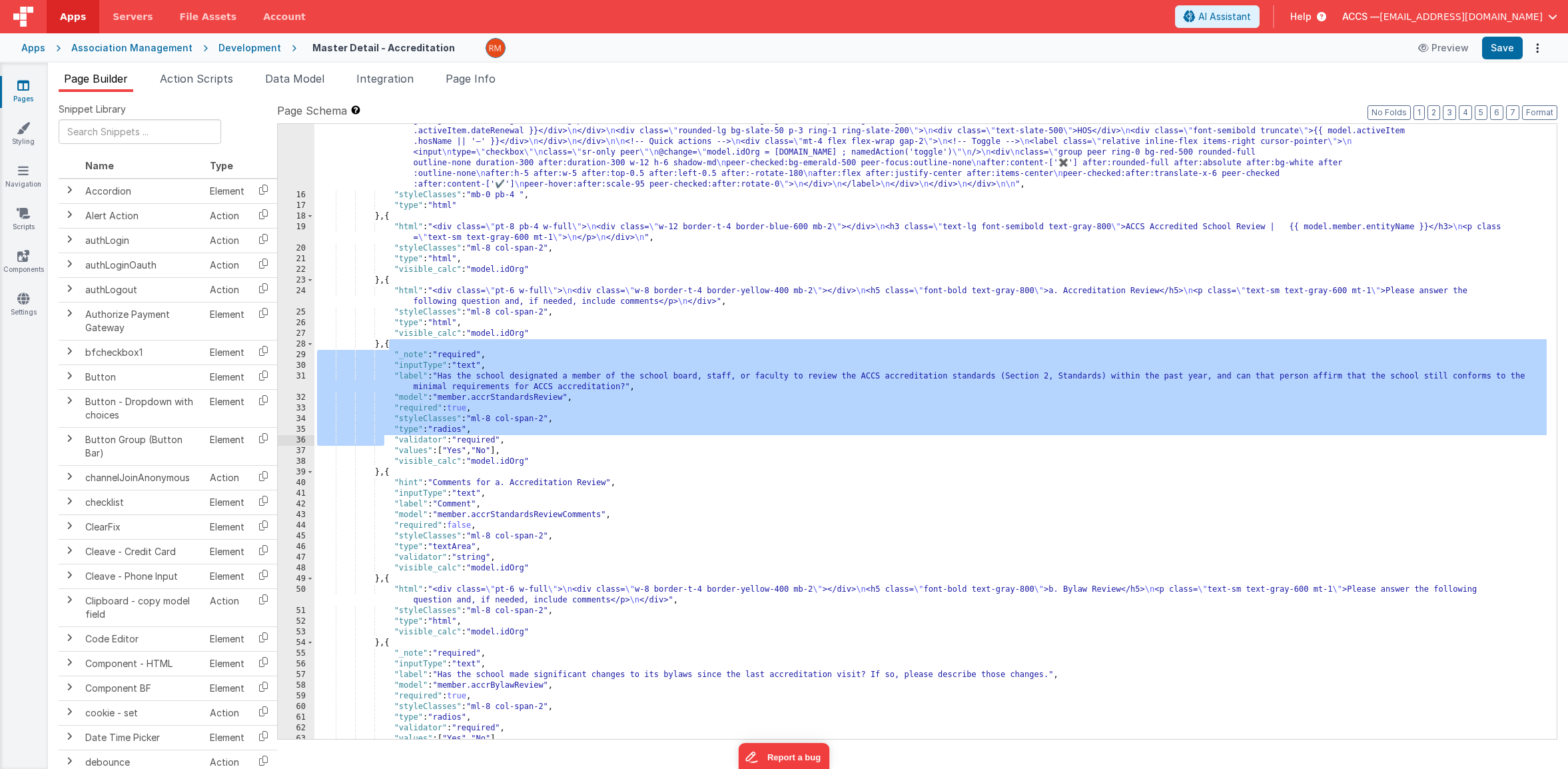
drag, startPoint x: 391, startPoint y: 345, endPoint x: 384, endPoint y: 443, distance: 98.2
click at [384, 443] on div ""html" : "<div v-if= \" !model.idOrg \" class= \" flex justify-center items-cen…" at bounding box center [931, 438] width 1233 height 753
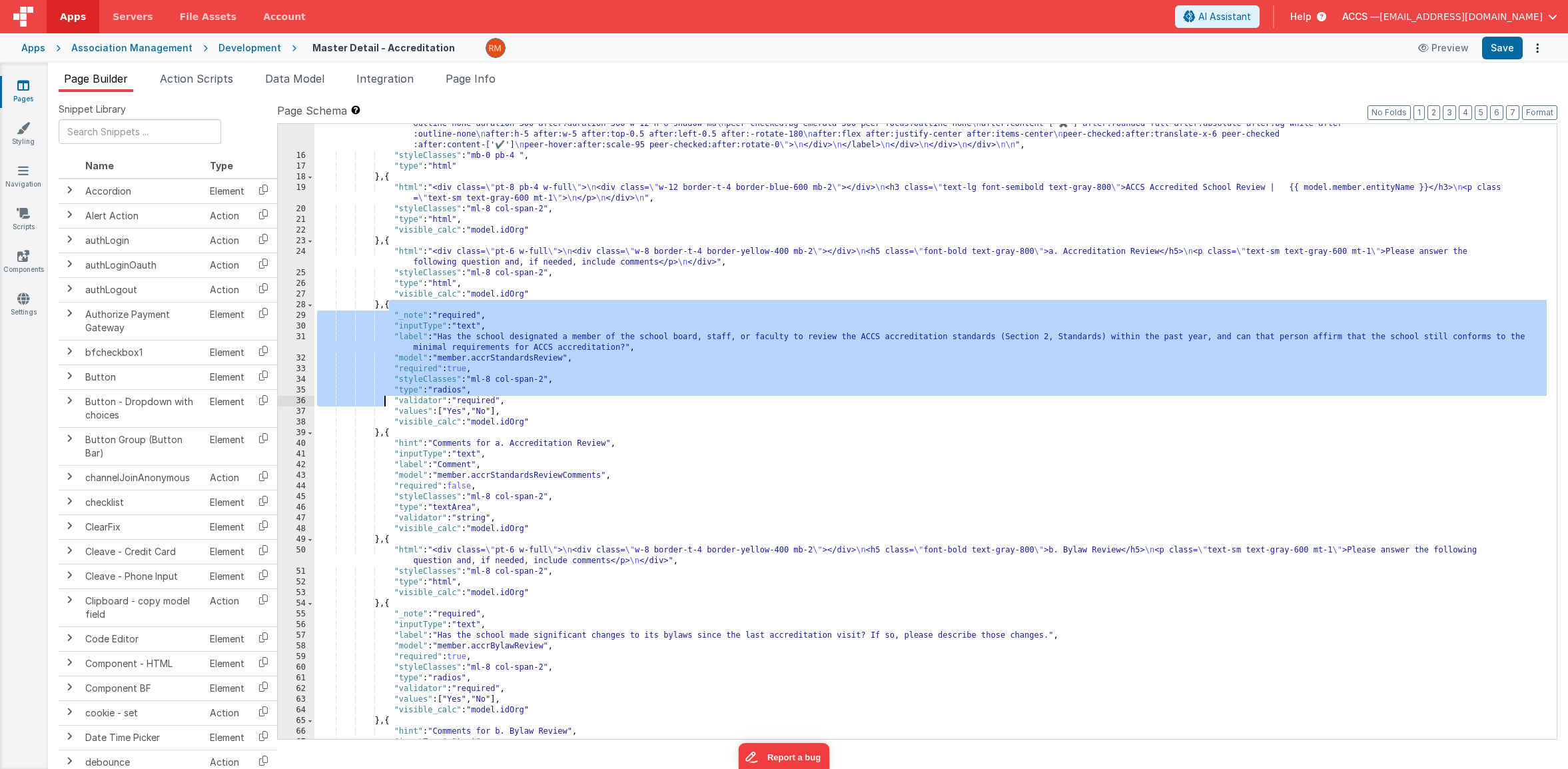
scroll to position [317, 0]
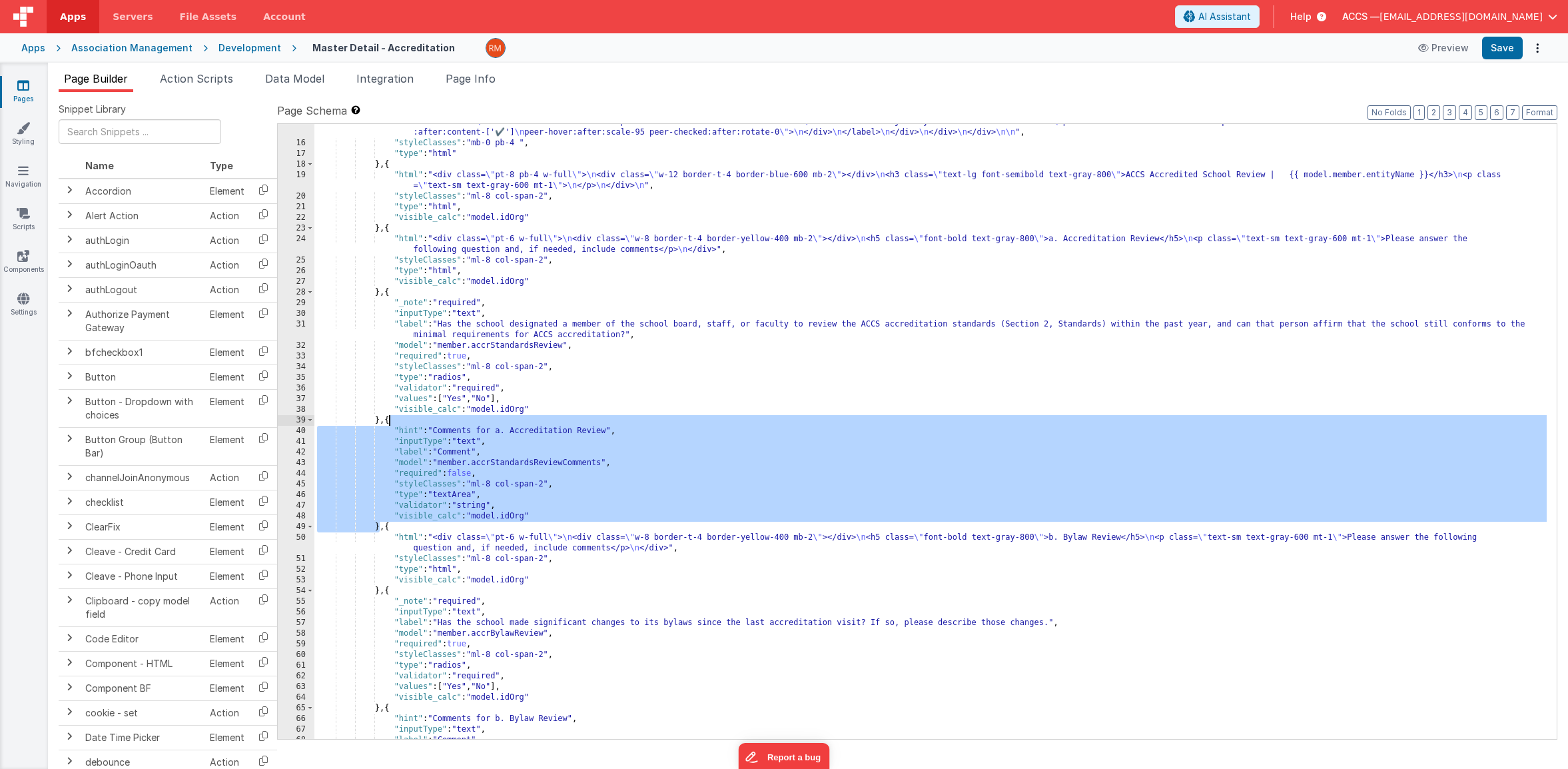
drag, startPoint x: 379, startPoint y: 529, endPoint x: 387, endPoint y: 424, distance: 105.3
click at [387, 424] on div ""html" : "<div v-if= \" !model.idOrg \" class= \" flex justify-center items-cen…" at bounding box center [931, 386] width 1233 height 753
click at [481, 445] on div ""html" : "<div v-if= \" !model.idOrg \" class= \" flex justify-center items-cen…" at bounding box center [931, 386] width 1233 height 753
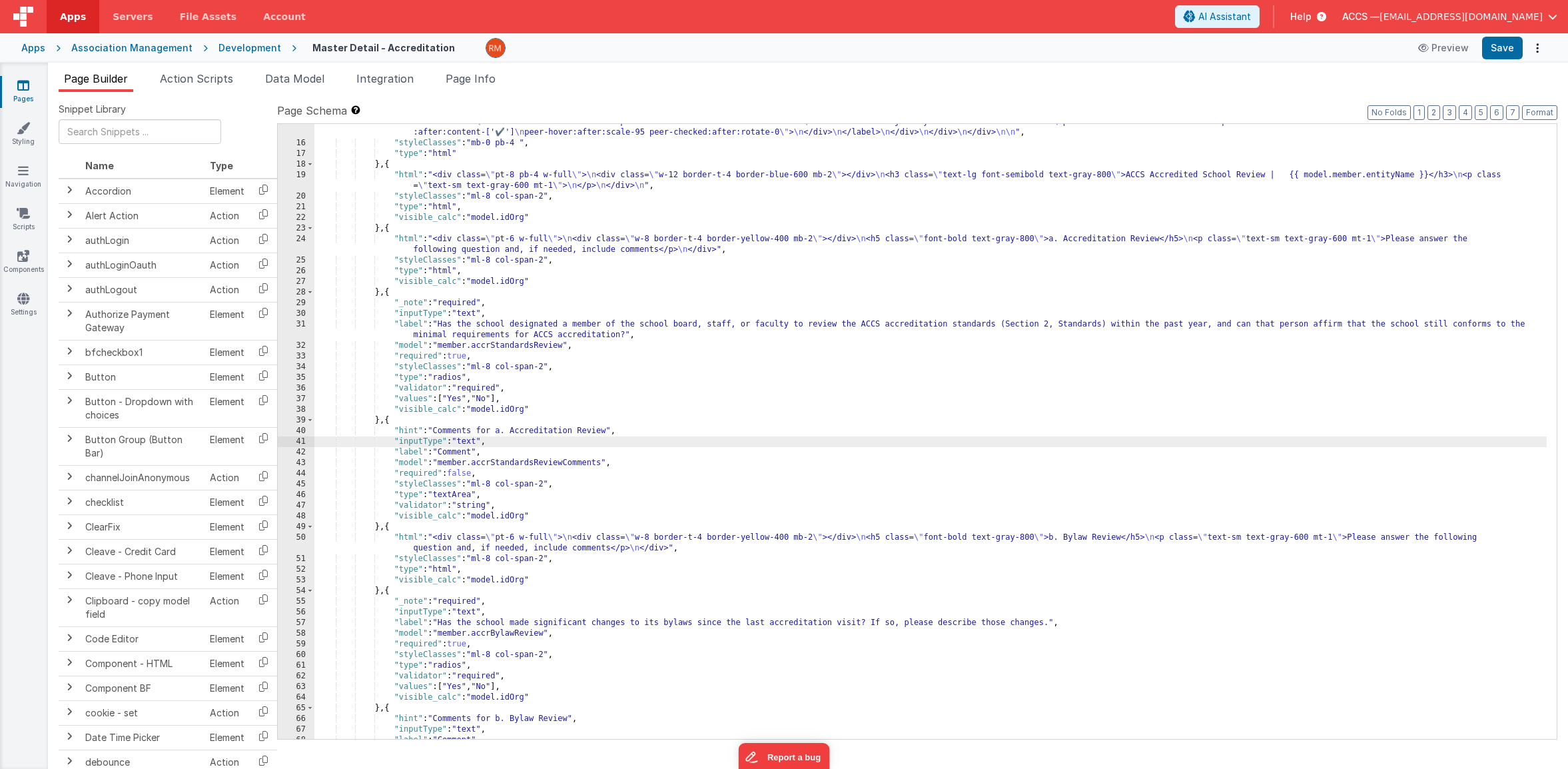
click at [499, 471] on div ""html" : "<div v-if= \" !model.idOrg \" class= \" flex justify-center items-cen…" at bounding box center [931, 386] width 1233 height 753
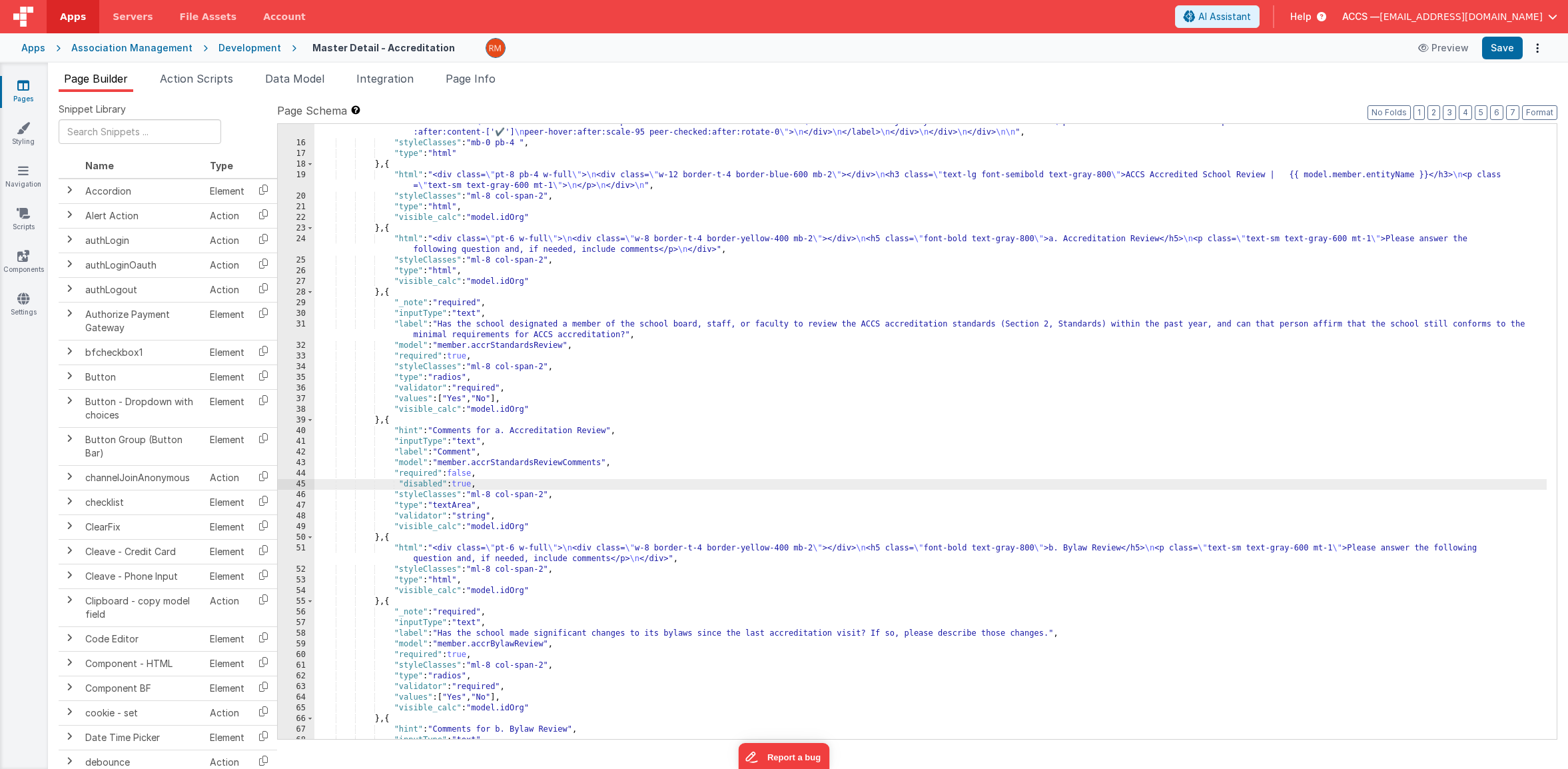
scroll to position [317, 0]
click at [399, 481] on div ""html" : "<div v-if= \" !model.idOrg \" class= \" flex justify-center items-cen…" at bounding box center [931, 386] width 1233 height 753
click at [1504, 53] on button "Save" at bounding box center [1502, 48] width 41 height 22
click at [479, 487] on div ""html" : "<div v-if= \" !model.idOrg \" class= \" flex justify-center items-cen…" at bounding box center [931, 386] width 1233 height 753
drag, startPoint x: 493, startPoint y: 485, endPoint x: 393, endPoint y: 486, distance: 100.0
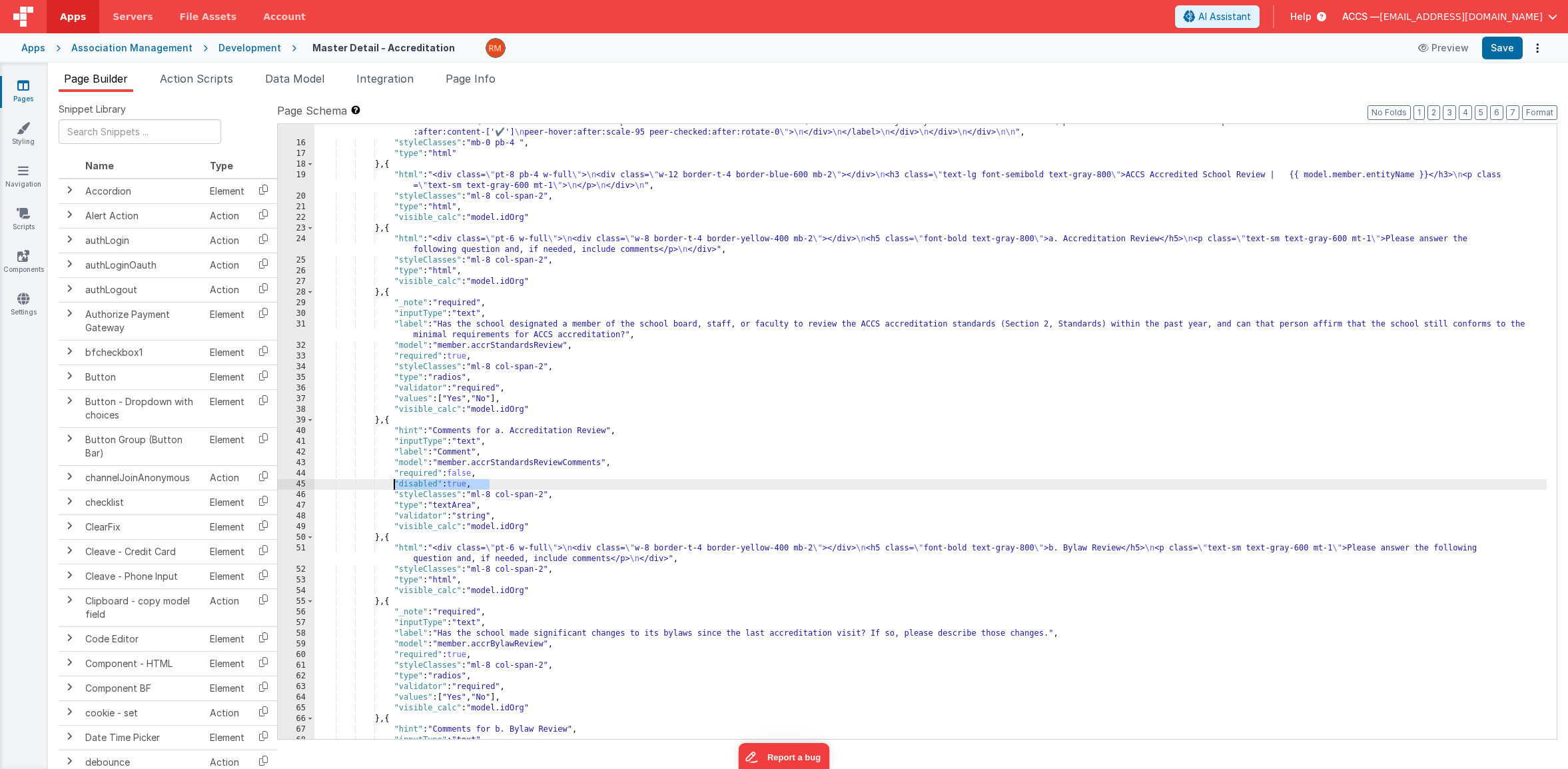
click at [393, 486] on div ""html" : "<div v-if= \" !model.idOrg \" class= \" flex justify-center items-cen…" at bounding box center [931, 386] width 1233 height 753
drag, startPoint x: 495, startPoint y: 485, endPoint x: 479, endPoint y: 484, distance: 16.0
click at [495, 485] on div ""html" : "<div v-if= \" !model.idOrg \" class= \" flex justify-center items-cen…" at bounding box center [931, 386] width 1233 height 753
drag, startPoint x: 478, startPoint y: 484, endPoint x: 393, endPoint y: 483, distance: 85.0
click at [393, 483] on div ""html" : "<div v-if= \" !model.idOrg \" class= \" flex justify-center items-cen…" at bounding box center [931, 386] width 1233 height 753
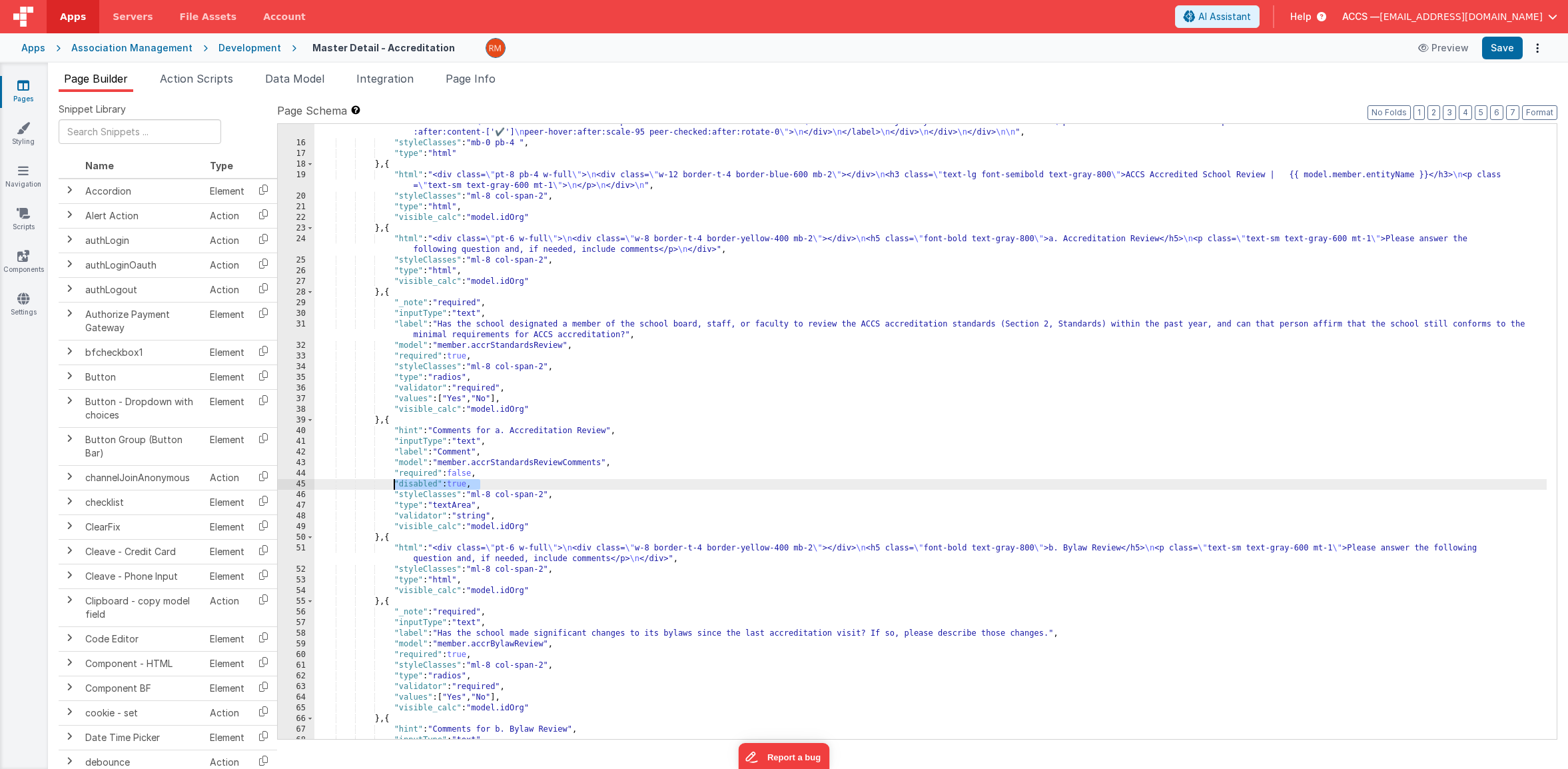
click at [512, 355] on div ""html" : "<div v-if= \" !model.idOrg \" class= \" flex justify-center items-cen…" at bounding box center [931, 386] width 1233 height 753
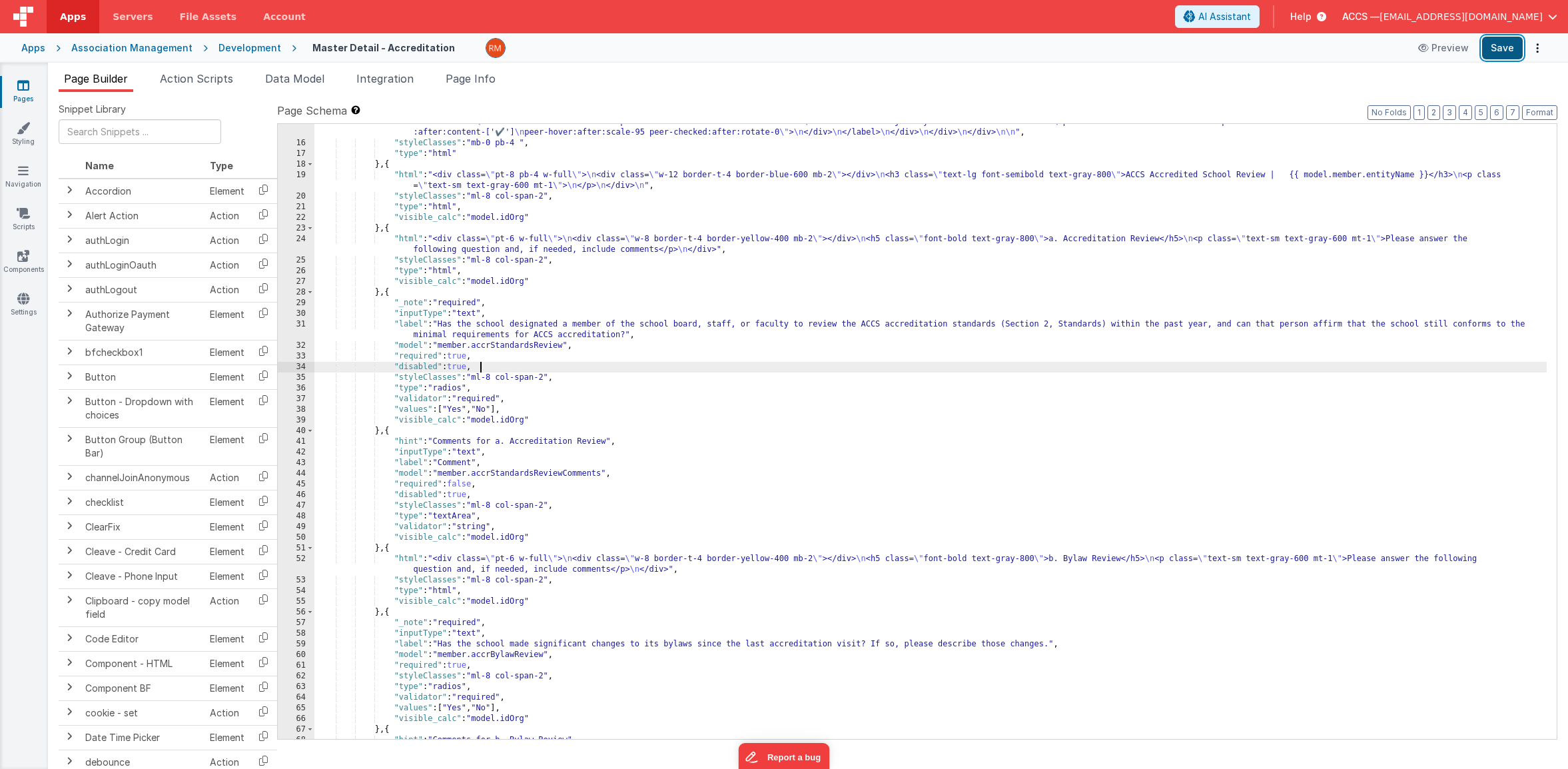
click at [1514, 51] on button "Save" at bounding box center [1502, 48] width 41 height 22
drag, startPoint x: 475, startPoint y: 367, endPoint x: 395, endPoint y: 366, distance: 80.0
click at [395, 366] on div ""html" : "<div v-if= \" !model.idOrg \" class= \" flex justify-center items-cen…" at bounding box center [931, 386] width 1233 height 753
click at [1490, 54] on button "Save" at bounding box center [1502, 48] width 41 height 22
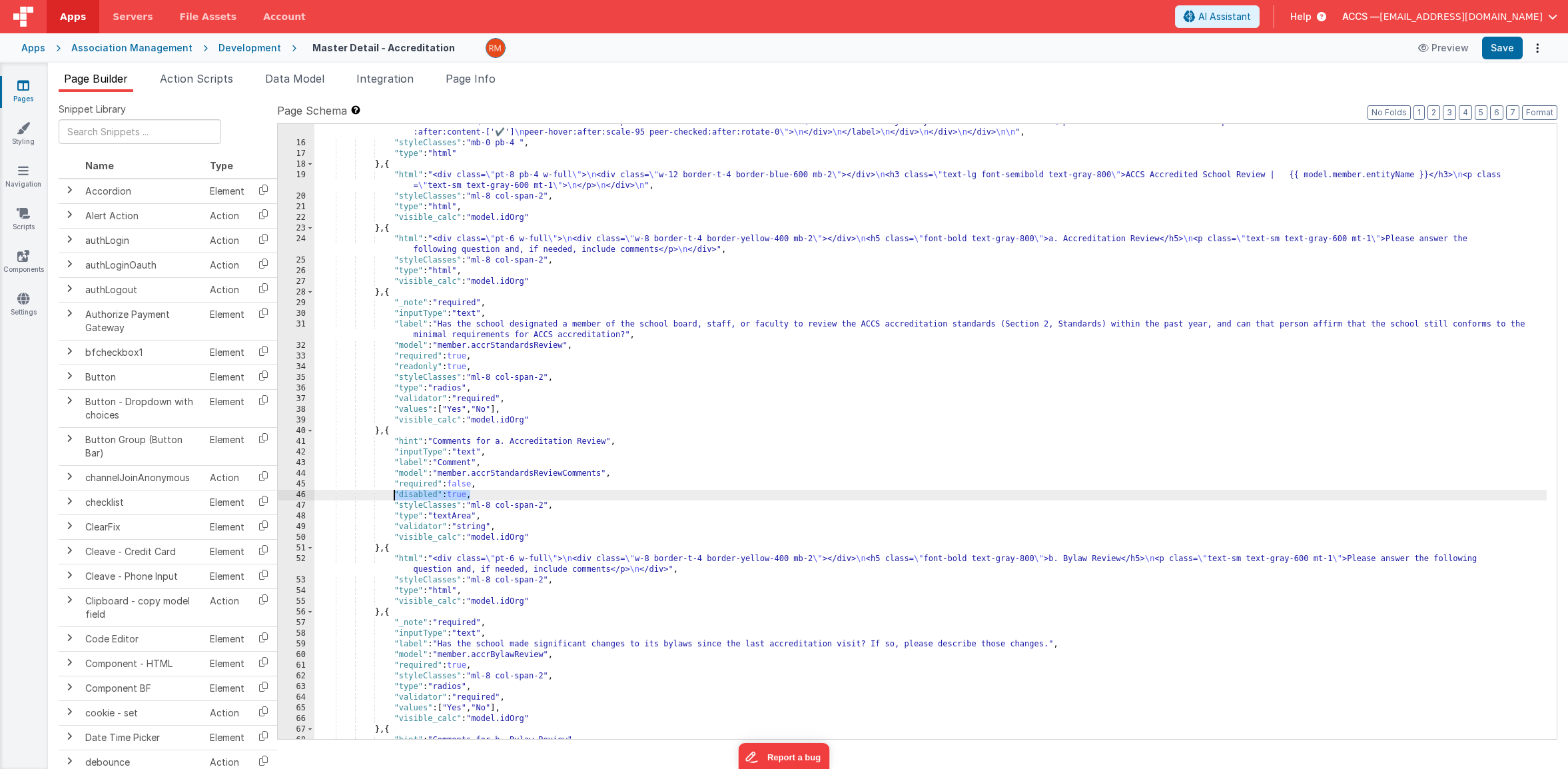
drag, startPoint x: 472, startPoint y: 494, endPoint x: 394, endPoint y: 495, distance: 78.0
click at [394, 495] on div ""html" : "<div v-if= \" !model.idOrg \" class= \" flex justify-center items-cen…" at bounding box center [931, 386] width 1233 height 753
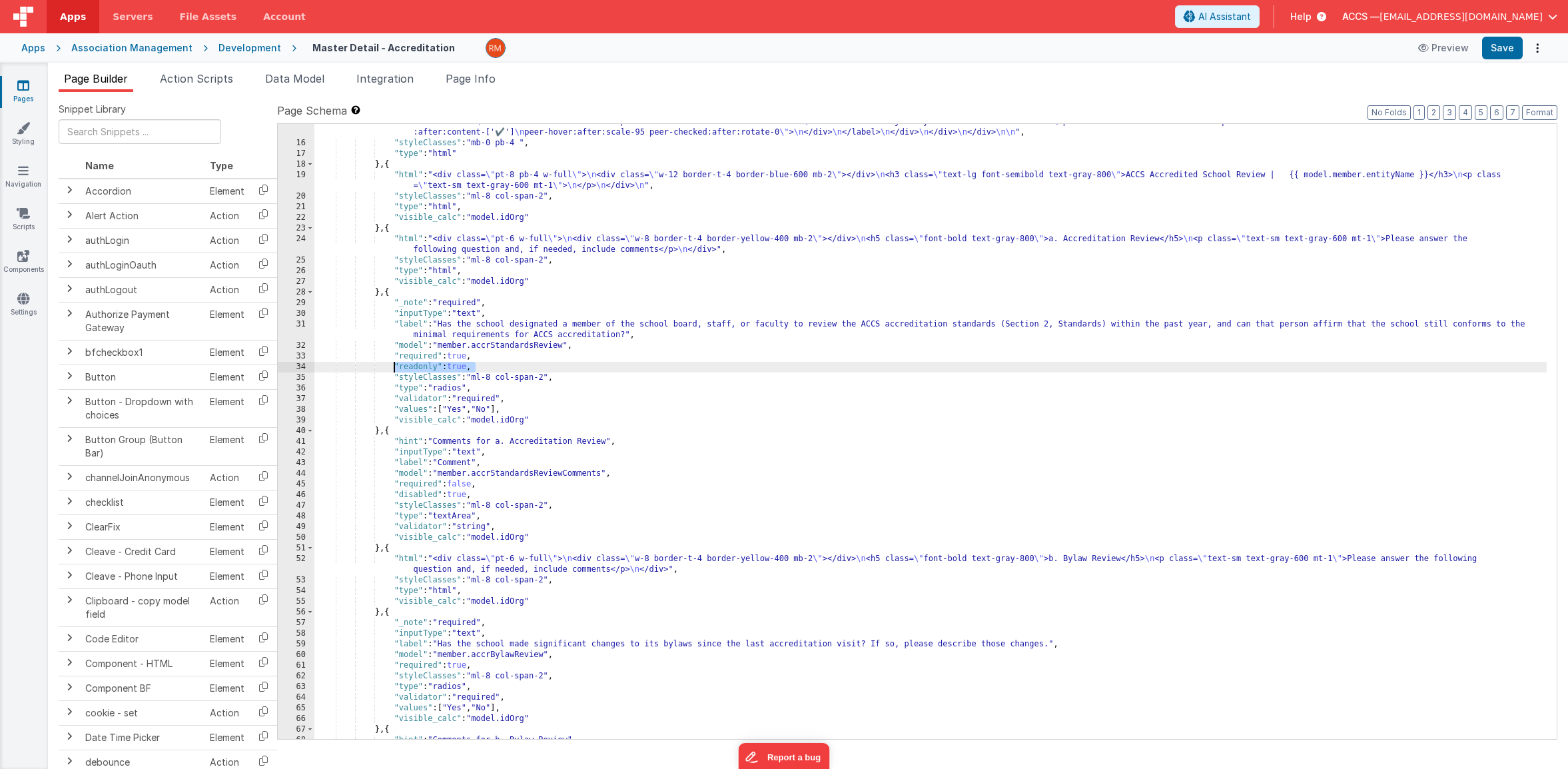
drag, startPoint x: 474, startPoint y: 366, endPoint x: 395, endPoint y: 368, distance: 79.0
click at [395, 368] on div ""html" : "<div v-if= \" !model.idOrg \" class= \" flex justify-center items-cen…" at bounding box center [931, 386] width 1233 height 753
paste textarea
click at [1510, 53] on button "Save" at bounding box center [1502, 48] width 41 height 22
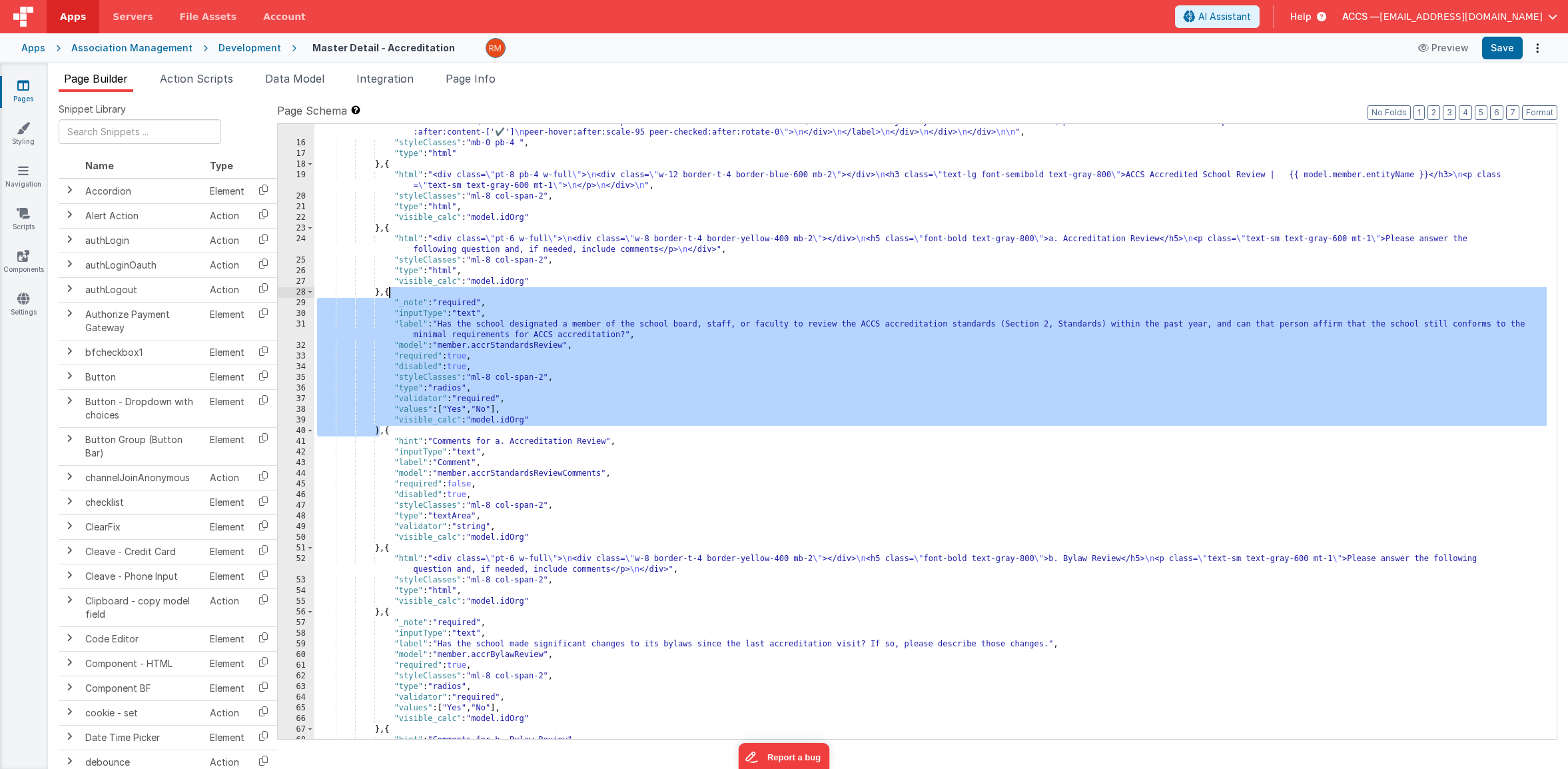
drag, startPoint x: 380, startPoint y: 434, endPoint x: 391, endPoint y: 293, distance: 141.4
click at [391, 293] on div ""html" : "<div v-if= \" !model.idOrg \" class= \" flex justify-center items-cen…" at bounding box center [931, 386] width 1233 height 753
click at [25, 95] on link "Pages" at bounding box center [23, 92] width 48 height 27
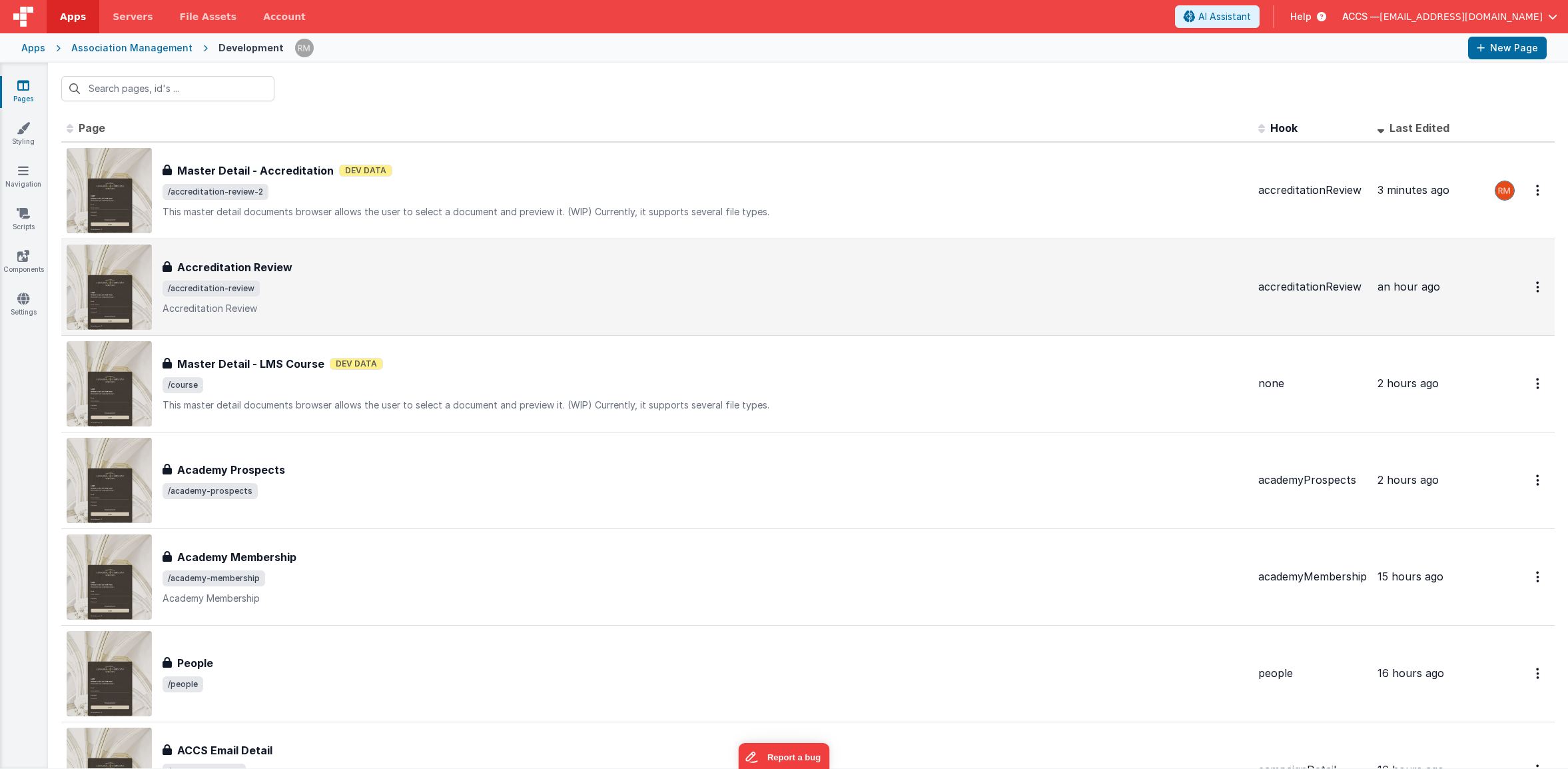
click at [310, 276] on div "Accreditation Review Accreditation Review /accreditation-review Accreditation R…" at bounding box center [705, 287] width 1085 height 56
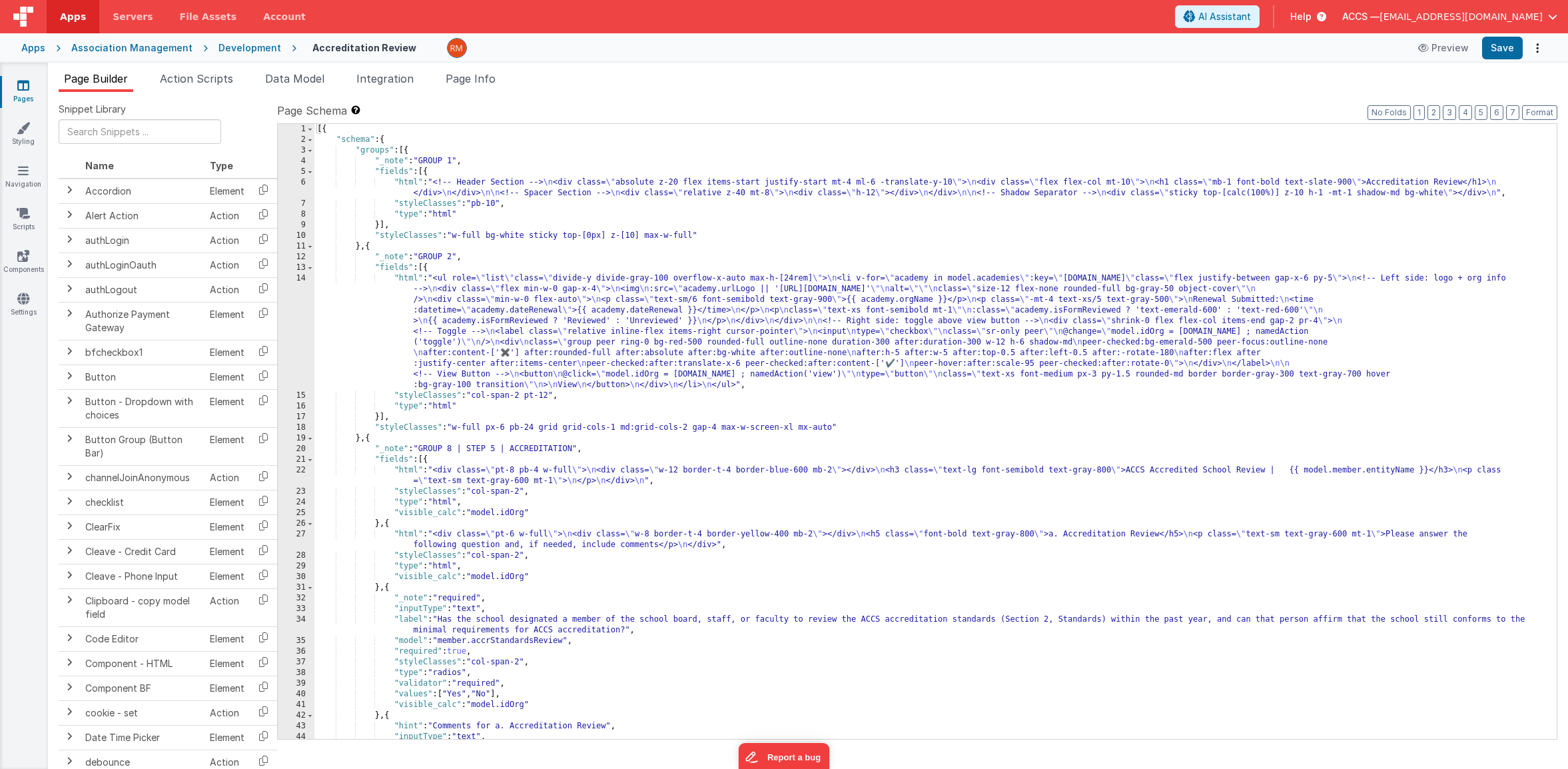
click at [404, 282] on div "[{ "schema" : { "groups" : [{ "_note" : "GROUP 1" , "fields" : [{ "html" : "<!-…" at bounding box center [931, 442] width 1233 height 636
click at [405, 276] on div "[{ "schema" : { "groups" : [{ "_note" : "GROUP 1" , "fields" : [{ "html" : "<!-…" at bounding box center [931, 442] width 1233 height 636
click at [297, 279] on div "14" at bounding box center [296, 332] width 37 height 117
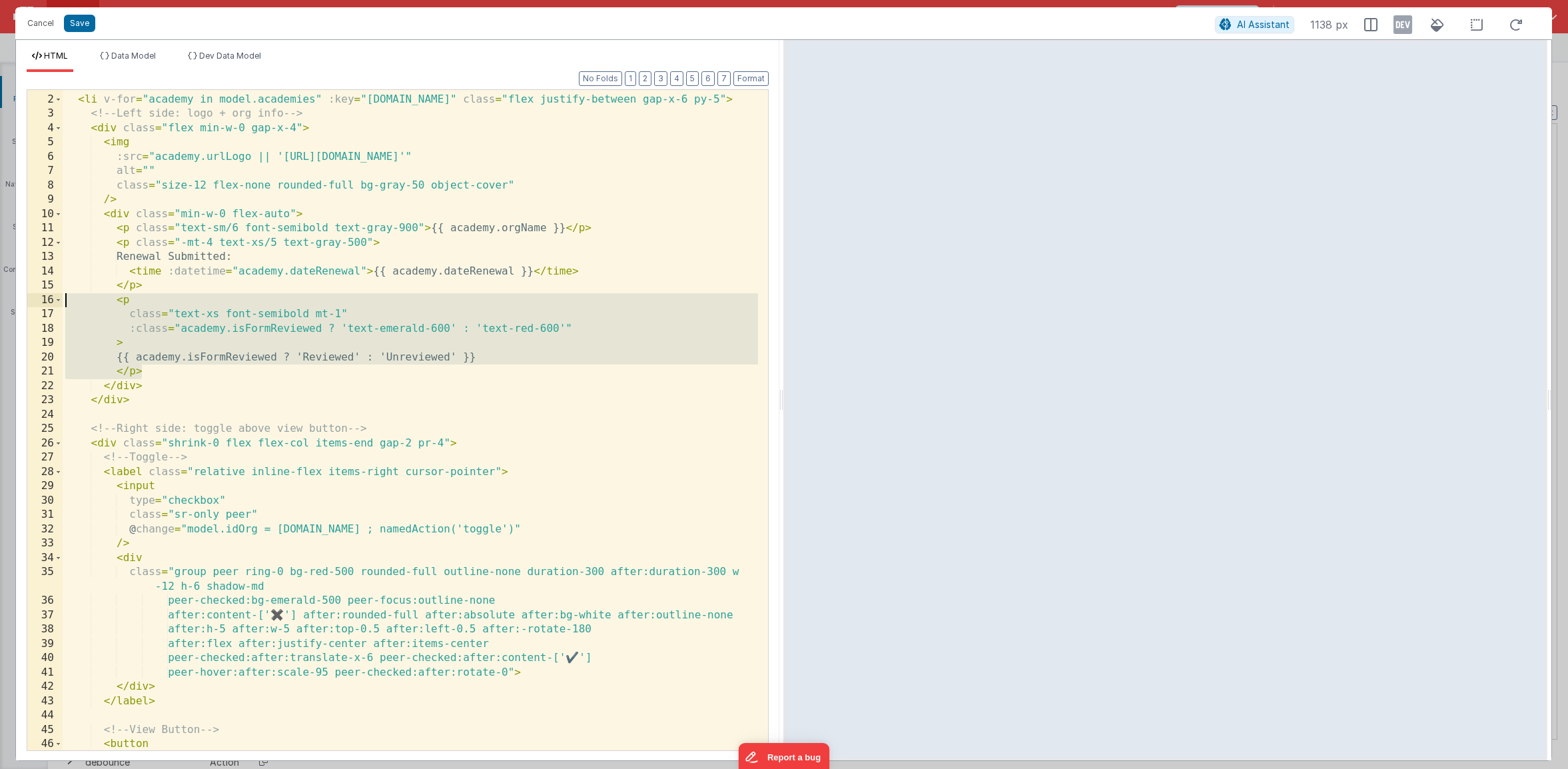
drag, startPoint x: 165, startPoint y: 370, endPoint x: -39, endPoint y: 301, distance: 215.4
click at [0, 301] on html "Cancel Save AI Assistant 1138 px HTML Data Model Dev Data Model Format 7 6 5 4 …" at bounding box center [784, 384] width 1568 height 769
click at [40, 33] on div "Cancel Save AI Assistant 1138 px" at bounding box center [784, 23] width 1537 height 32
click at [44, 25] on button "Cancel" at bounding box center [41, 23] width 40 height 19
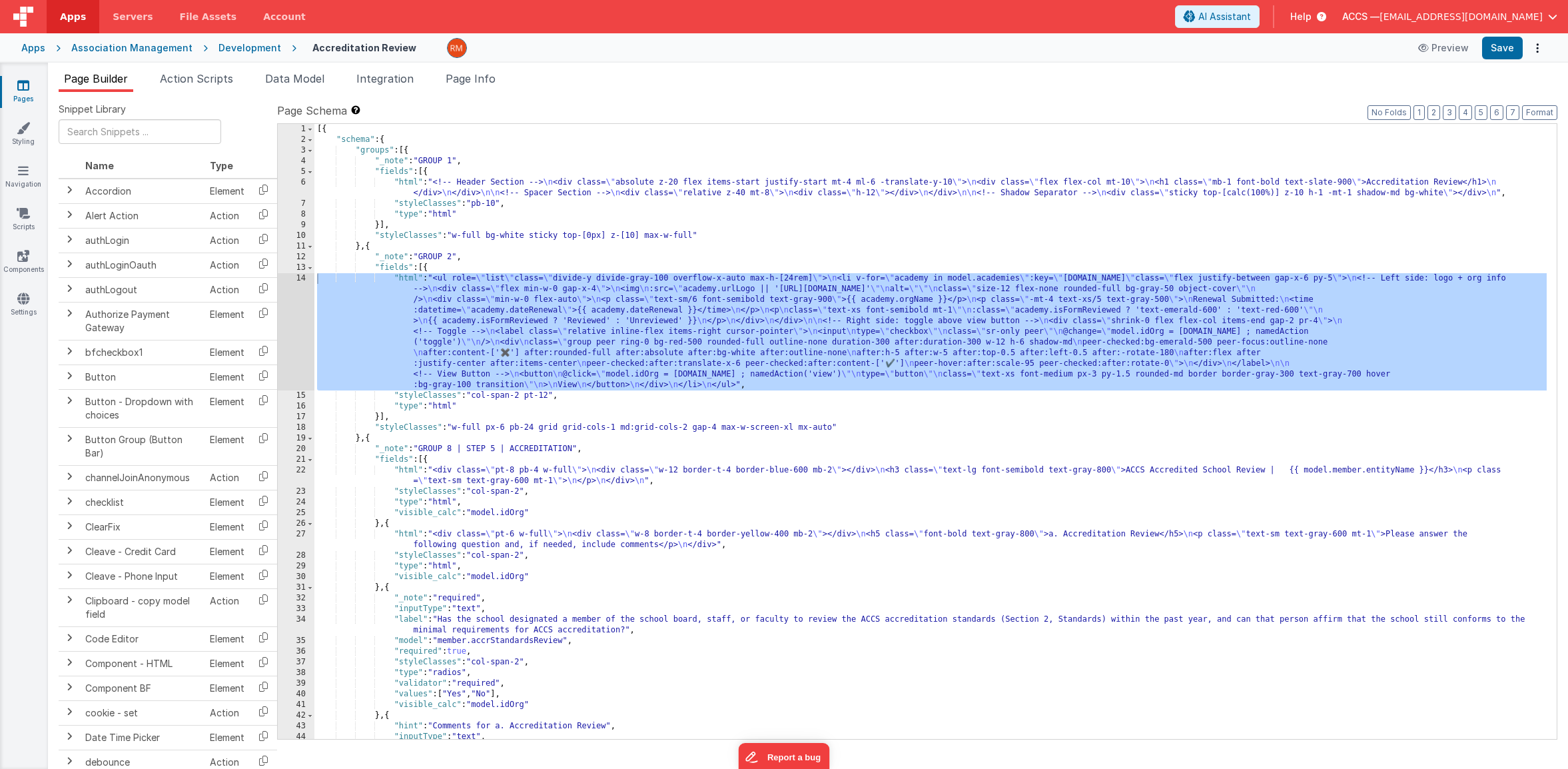
click at [23, 93] on link "Pages" at bounding box center [23, 92] width 48 height 27
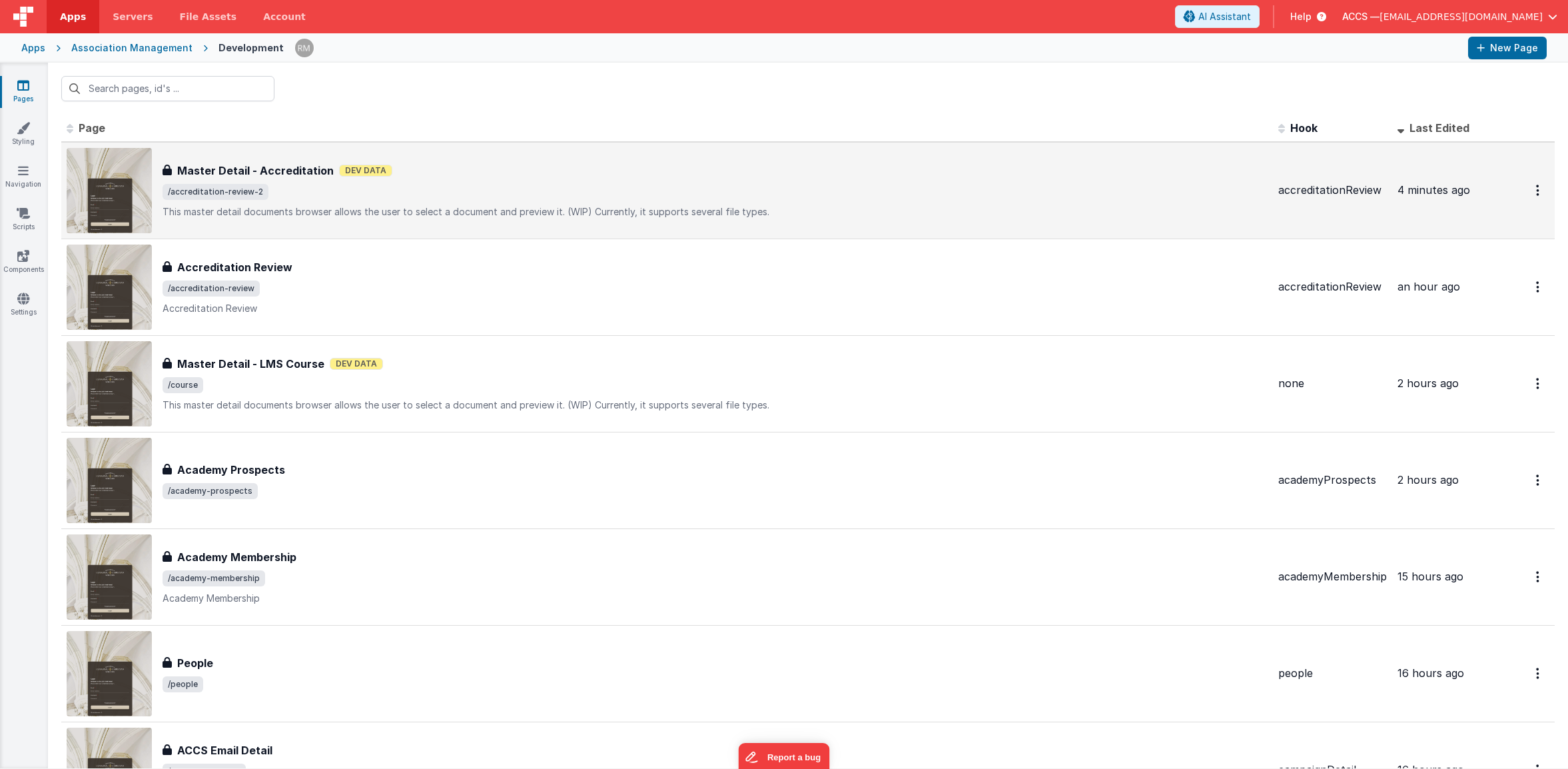
click at [312, 177] on h3 "Master Detail - Accreditation" at bounding box center [256, 170] width 157 height 16
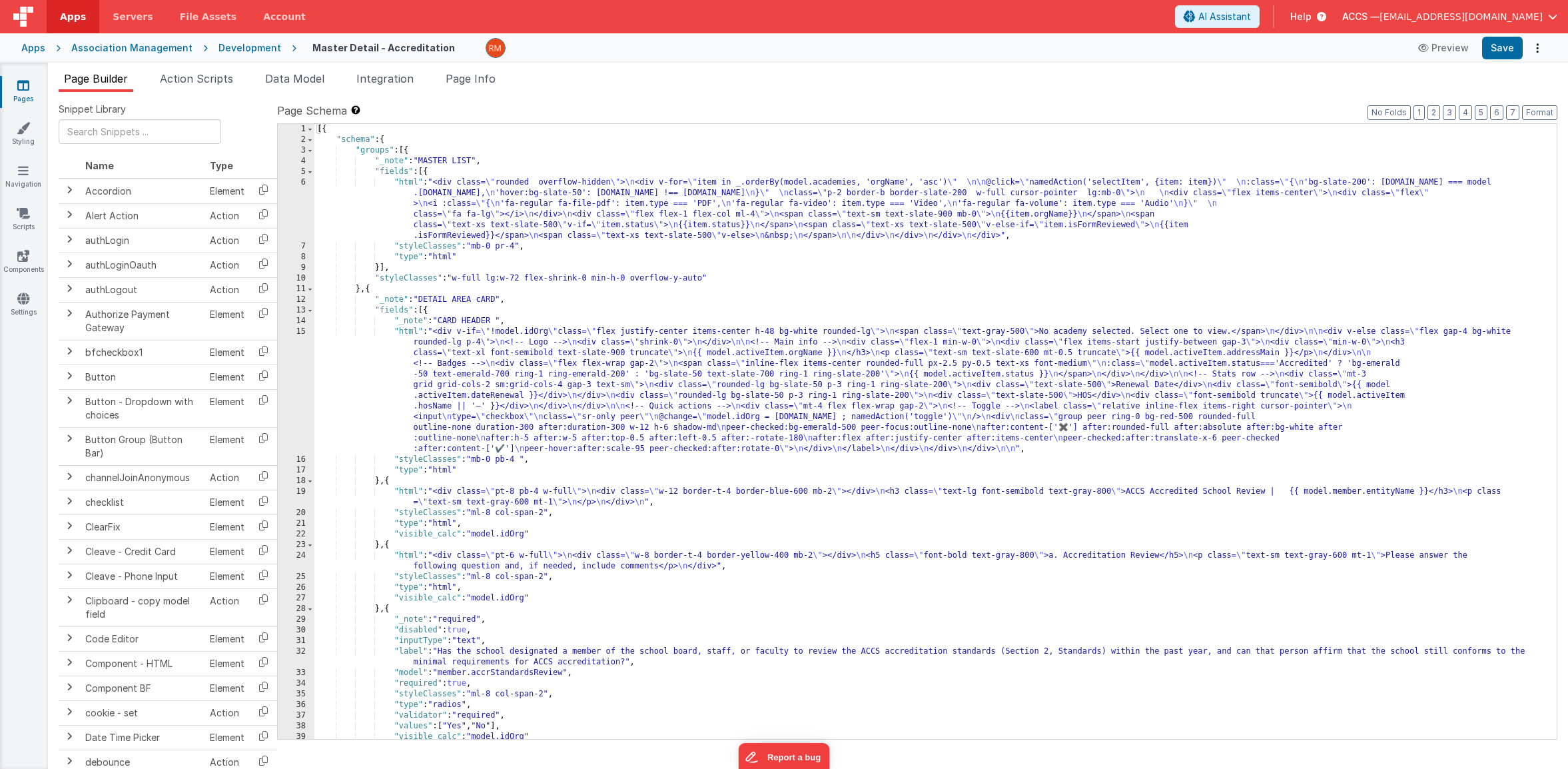
click at [411, 335] on div "[{ "schema" : { "groups" : [{ "_note" : "MASTER LIST" , "fields" : [{ "html" : …" at bounding box center [931, 442] width 1233 height 636
click at [303, 329] on div "15" at bounding box center [296, 390] width 37 height 128
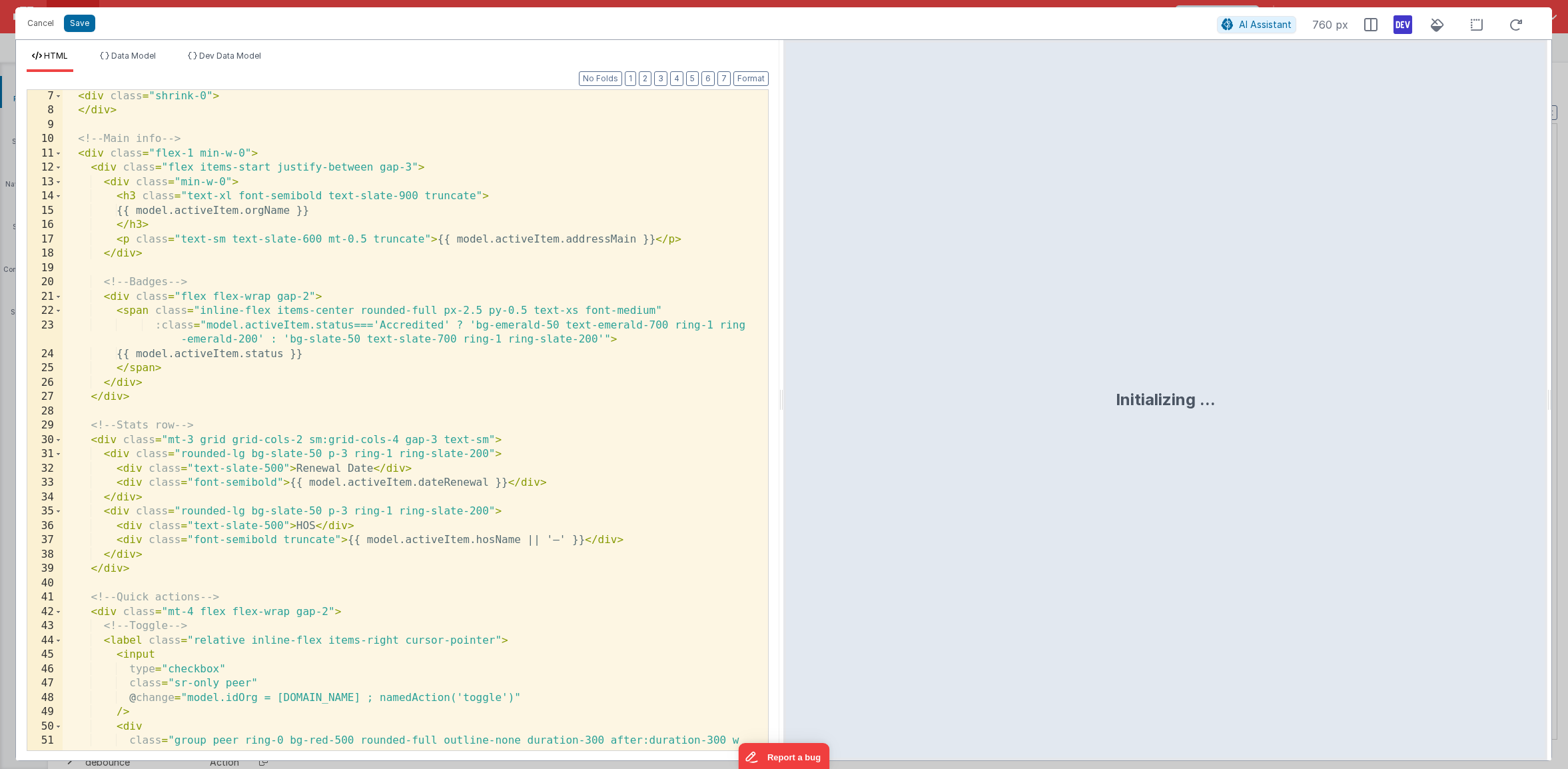
scroll to position [285, 0]
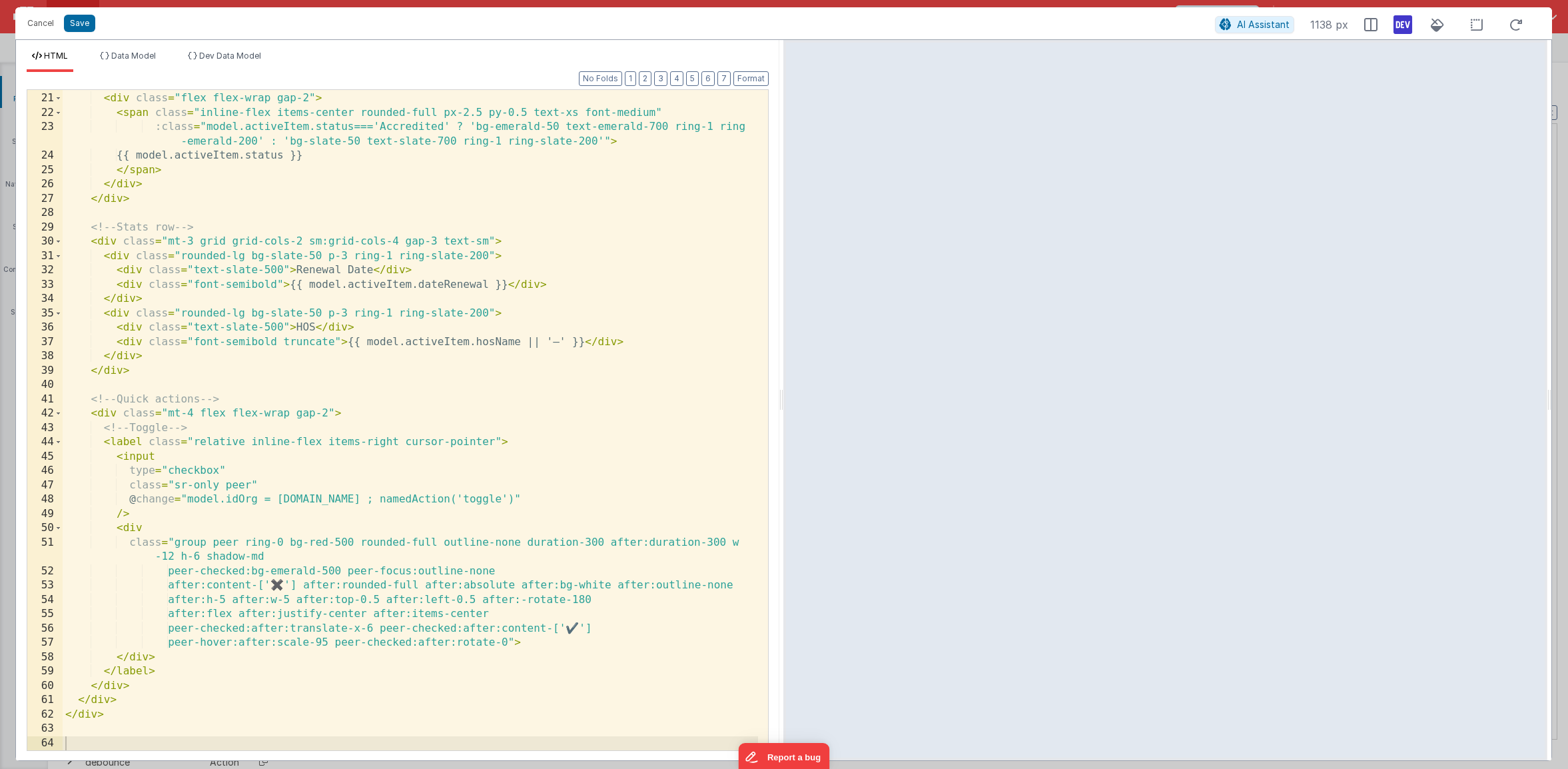
click at [553, 642] on div "<!-- Badges --> < div class = "flex flex-wrap gap-2" > < span class = "inline-f…" at bounding box center [410, 422] width 695 height 689
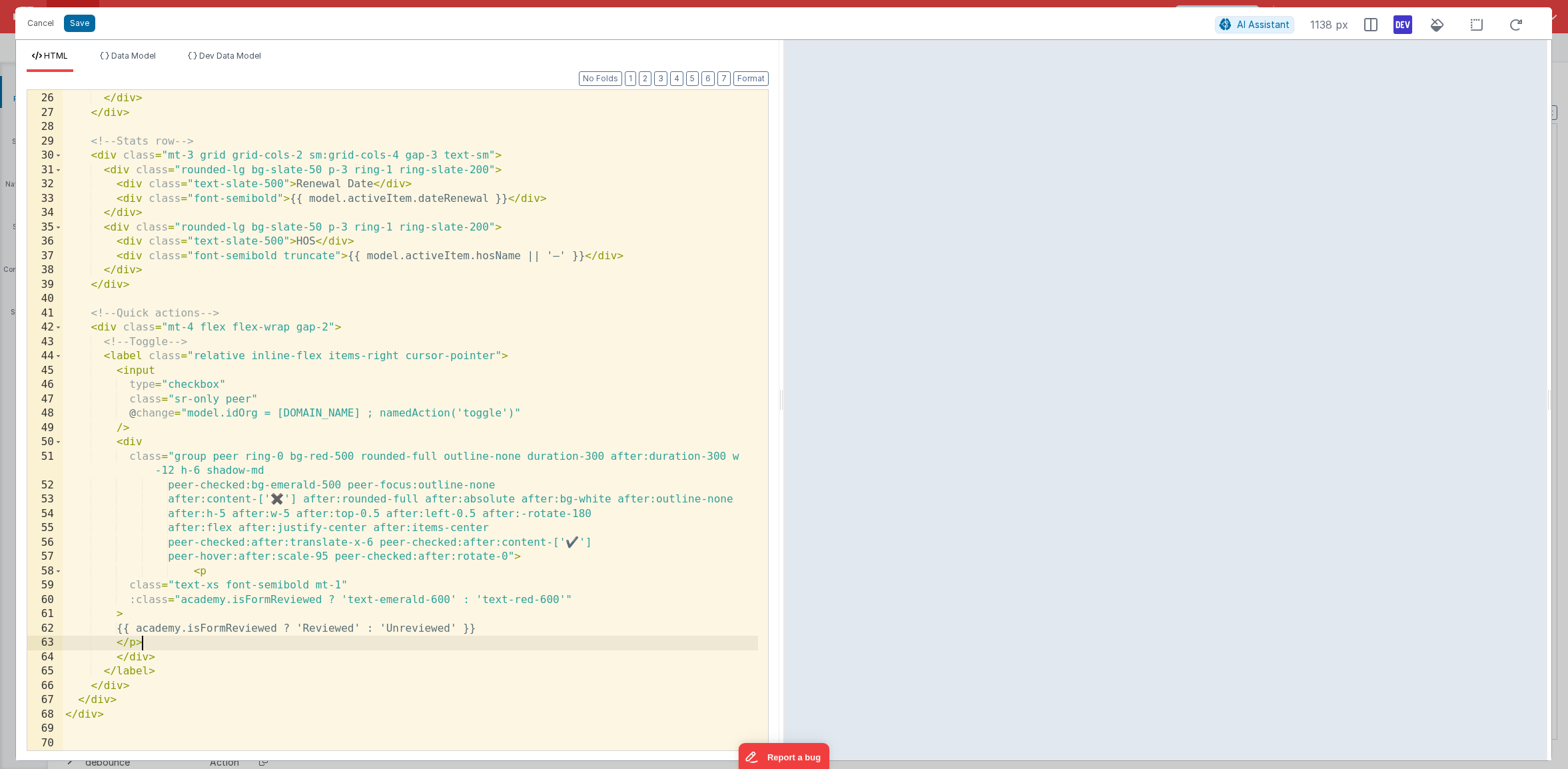
scroll to position [371, 0]
click at [79, 28] on button "Save" at bounding box center [80, 23] width 31 height 17
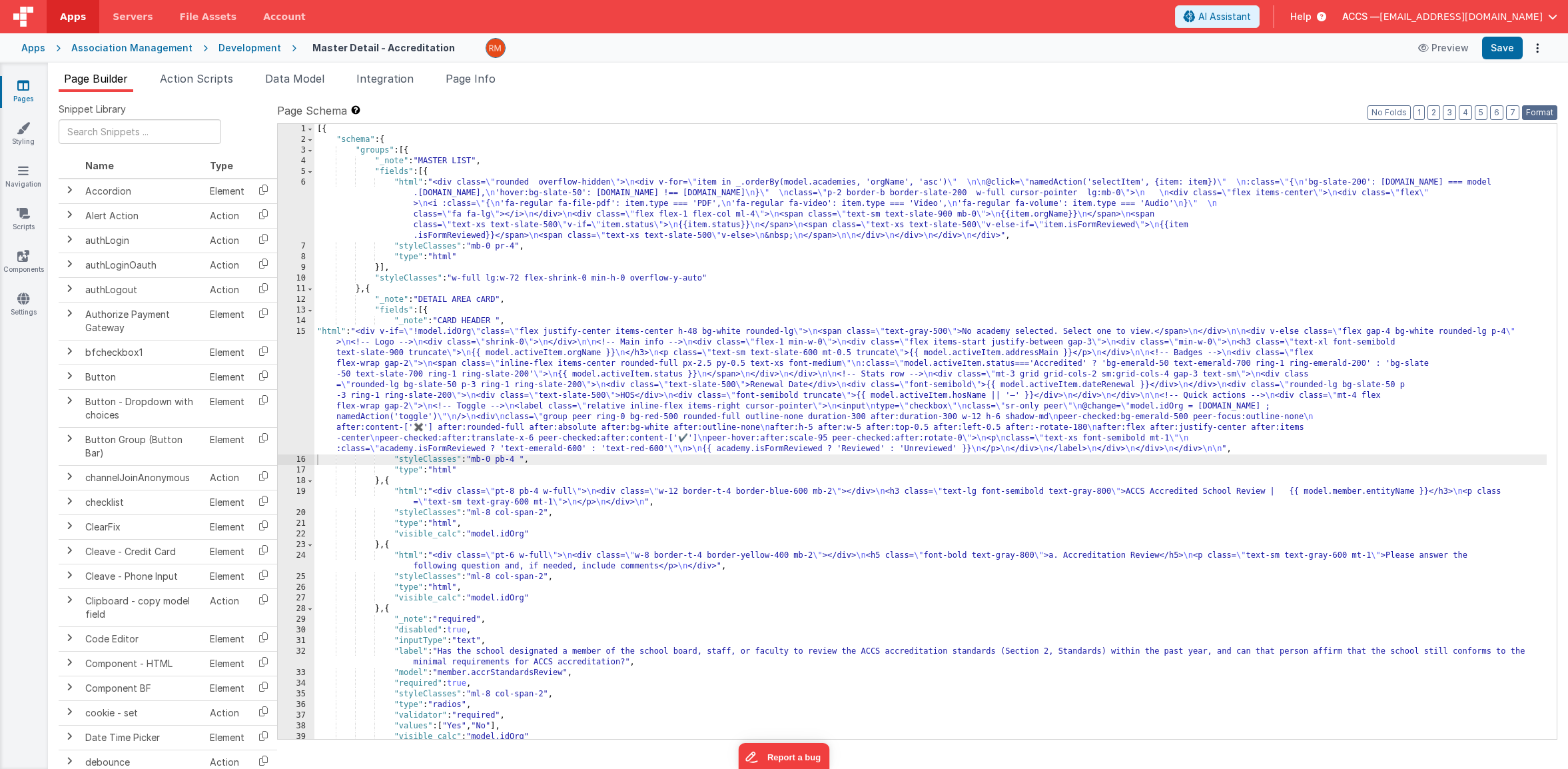
drag, startPoint x: 1546, startPoint y: 108, endPoint x: 1509, endPoint y: 64, distance: 57.5
click at [1546, 107] on button "Format" at bounding box center [1540, 113] width 35 height 15
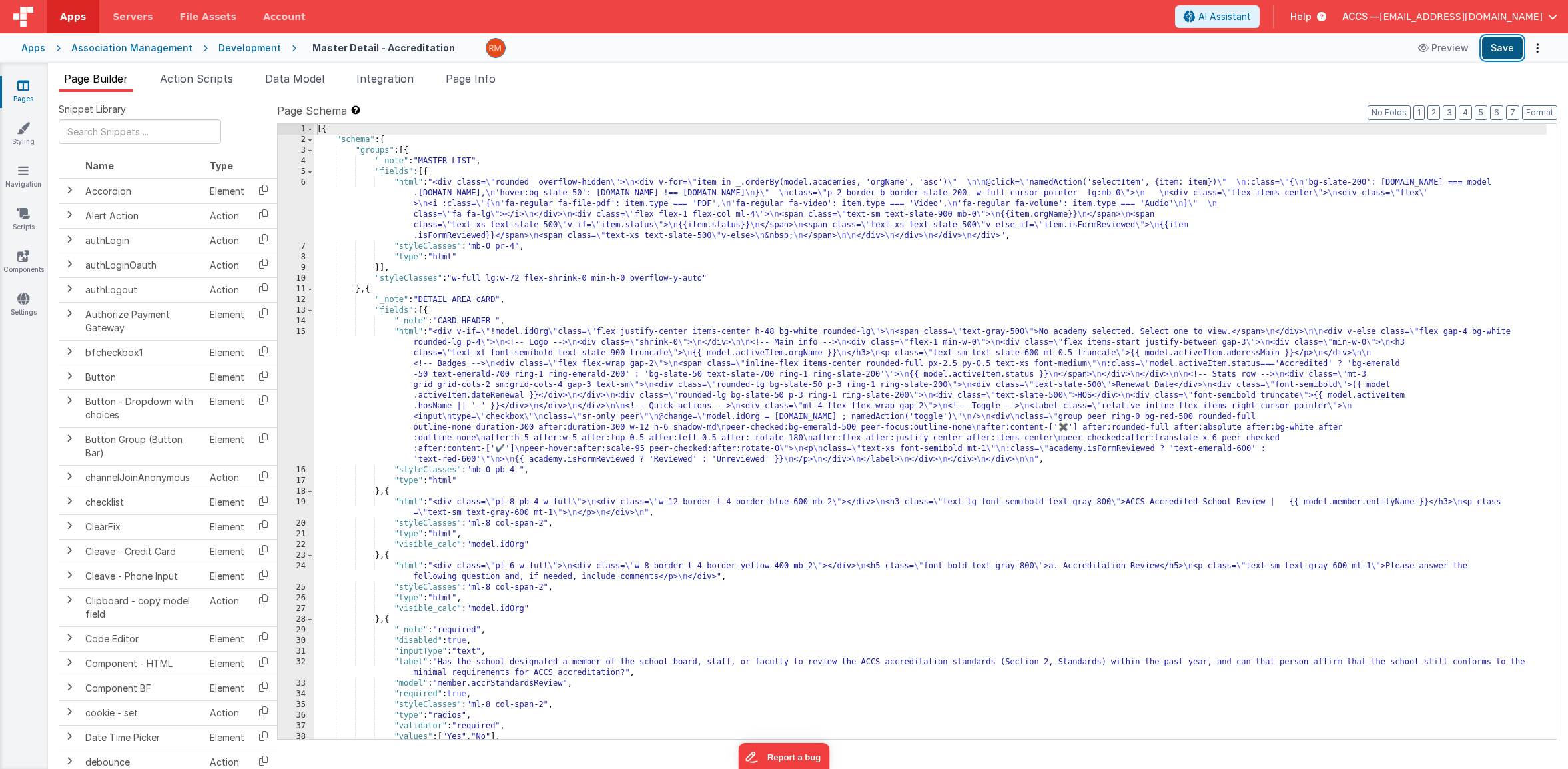
click at [1503, 50] on button "Save" at bounding box center [1502, 48] width 41 height 22
click at [410, 336] on div "[{ "schema" : { "groups" : [{ "_note" : "MASTER LIST" , "fields" : [{ "html" : …" at bounding box center [931, 442] width 1233 height 636
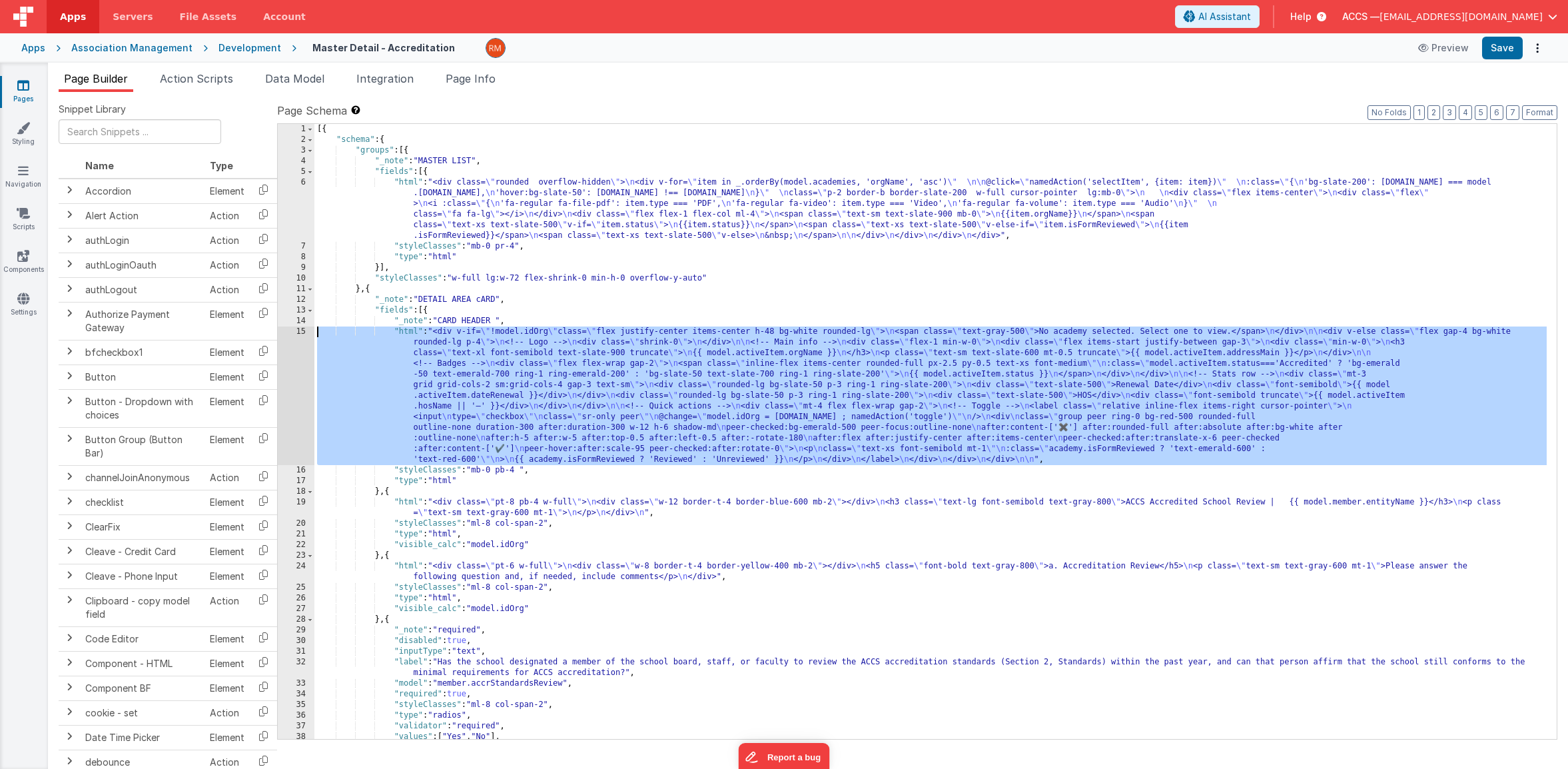
click at [304, 333] on div "15" at bounding box center [296, 396] width 37 height 139
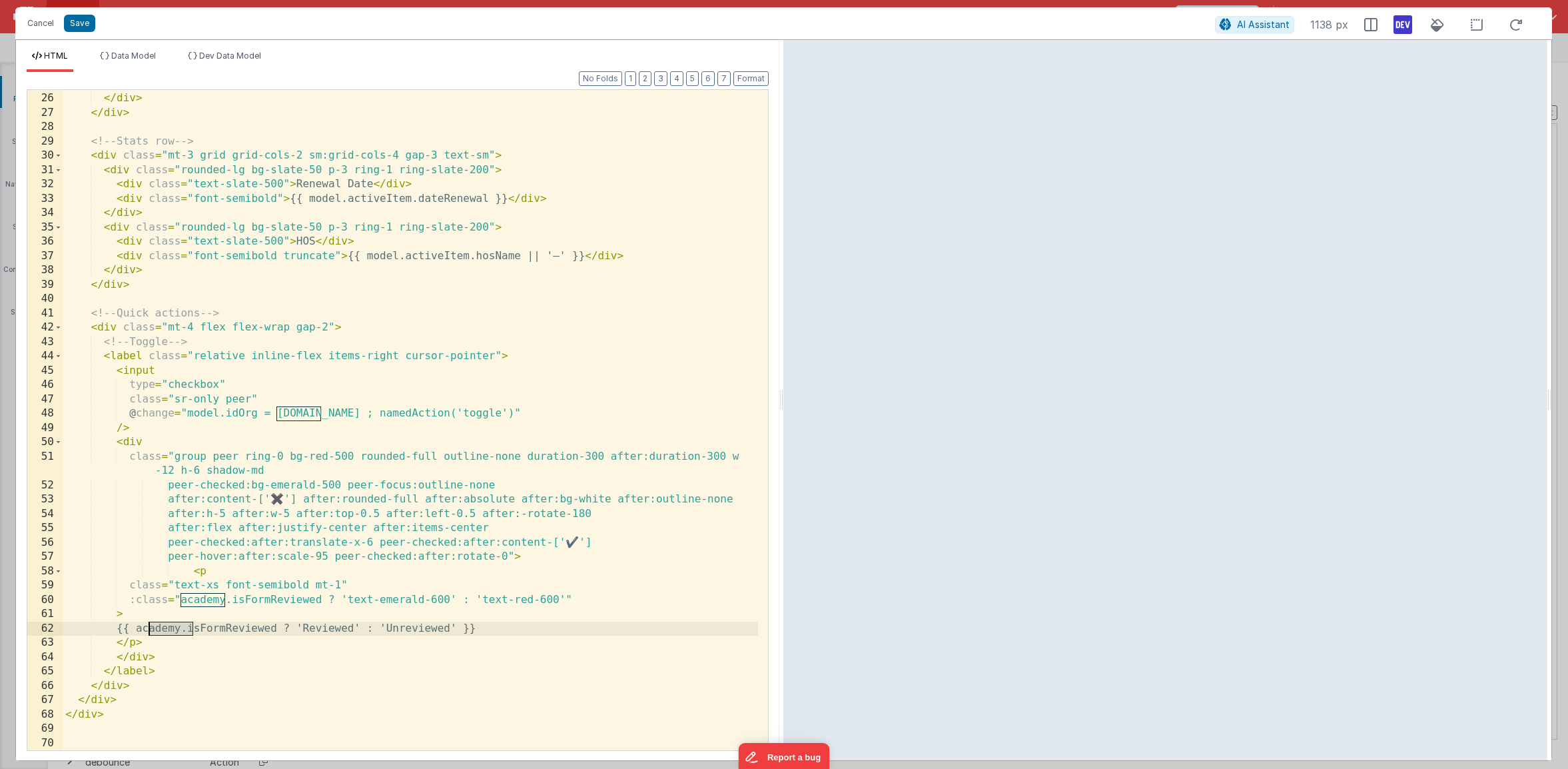
drag, startPoint x: 195, startPoint y: 628, endPoint x: 147, endPoint y: 629, distance: 48.0
click at [147, 629] on div "</ span > </ div > </ div > <!-- Stats row --> < div class = "mt-3 grid grid-co…" at bounding box center [410, 422] width 695 height 689
click at [197, 611] on div "</ span > </ div > </ div > <!-- Stats row --> < div class = "mt-3 grid grid-co…" at bounding box center [410, 422] width 695 height 689
drag, startPoint x: 216, startPoint y: 599, endPoint x: 182, endPoint y: 600, distance: 34.0
click at [182, 600] on div "</ span > </ div > </ div > <!-- Stats row --> < div class = "mt-3 grid grid-co…" at bounding box center [410, 422] width 695 height 689
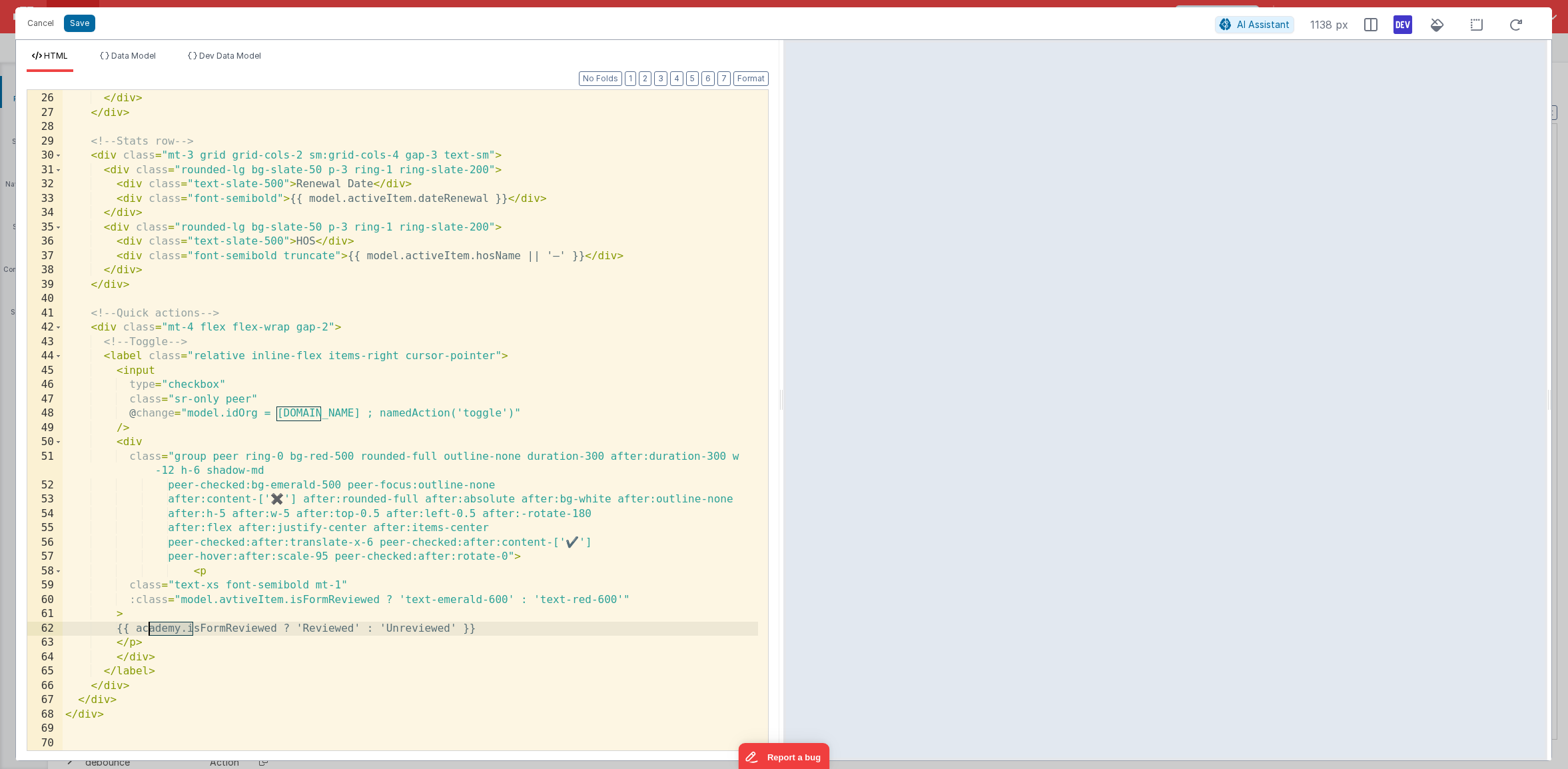
drag, startPoint x: 195, startPoint y: 628, endPoint x: 151, endPoint y: 624, distance: 44.2
click at [151, 624] on div "</ span > </ div > </ div > <!-- Stats row --> < div class = "mt-3 grid grid-co…" at bounding box center [410, 422] width 695 height 689
click at [83, 30] on button "Save" at bounding box center [80, 23] width 31 height 17
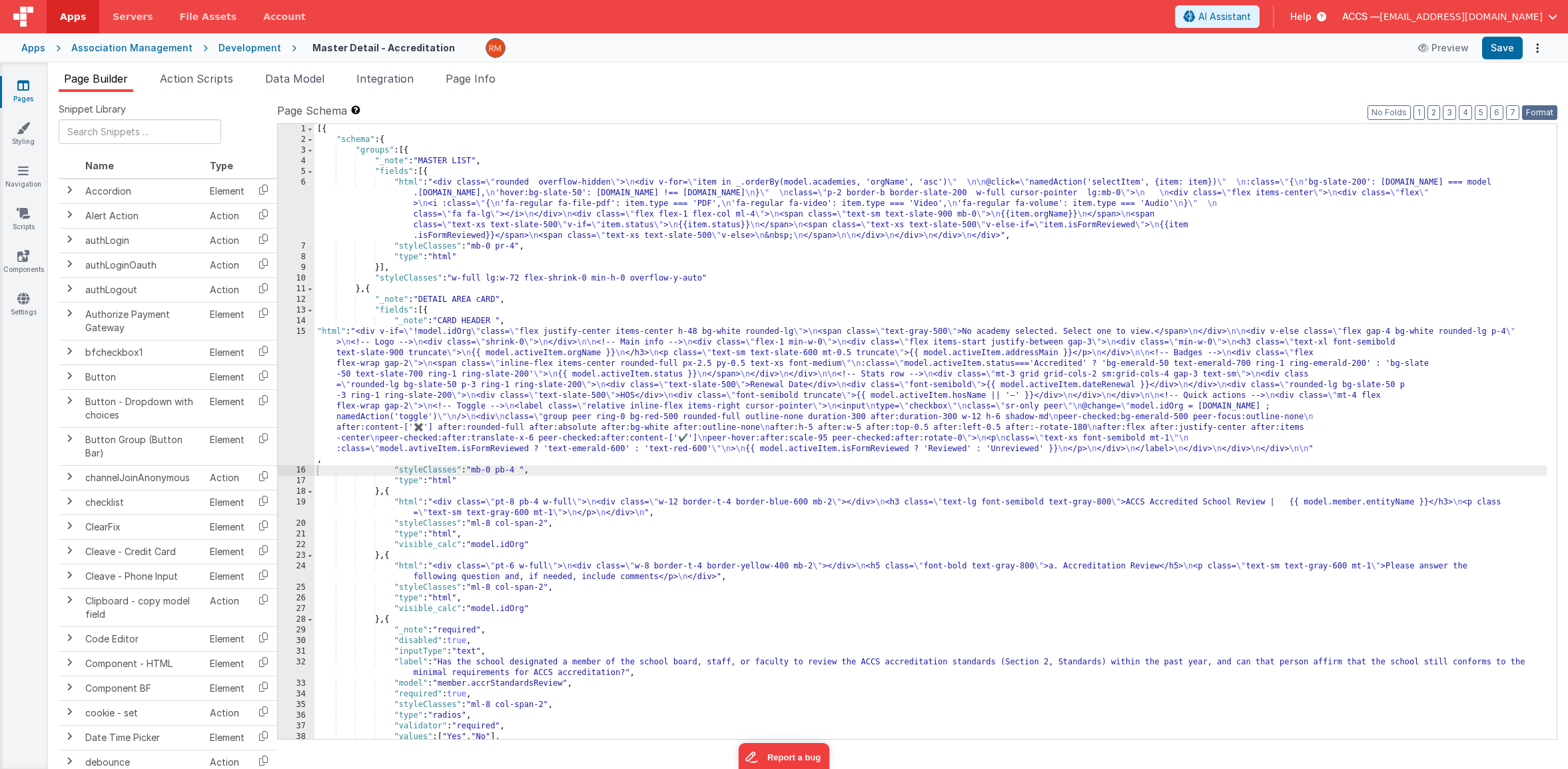
click at [1548, 114] on button "Format" at bounding box center [1540, 113] width 35 height 15
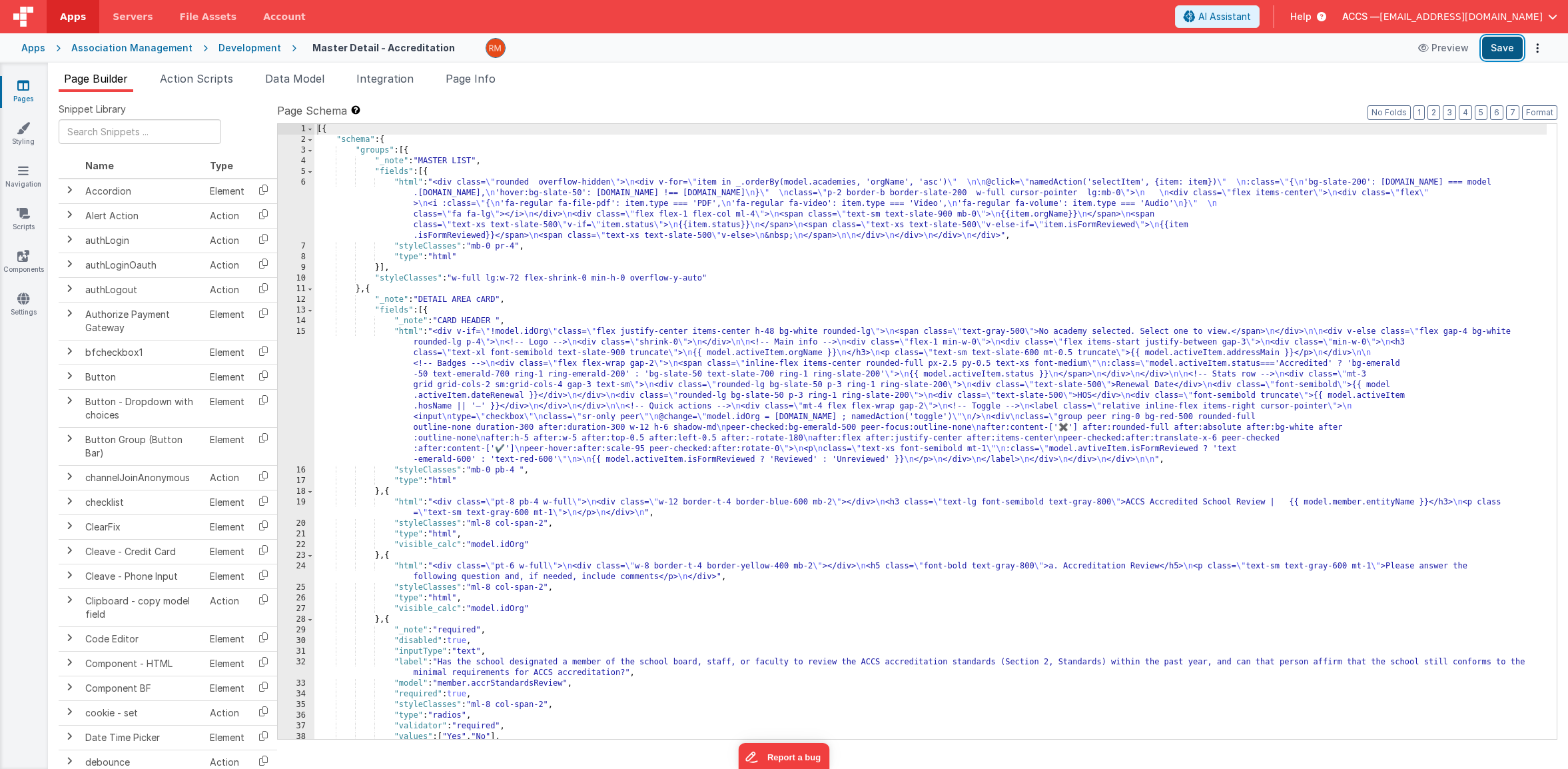
click at [1499, 52] on button "Save" at bounding box center [1502, 48] width 41 height 22
click at [411, 335] on div "[{ "schema" : { "groups" : [{ "_note" : "MASTER LIST" , "fields" : [{ "html" : …" at bounding box center [931, 442] width 1233 height 636
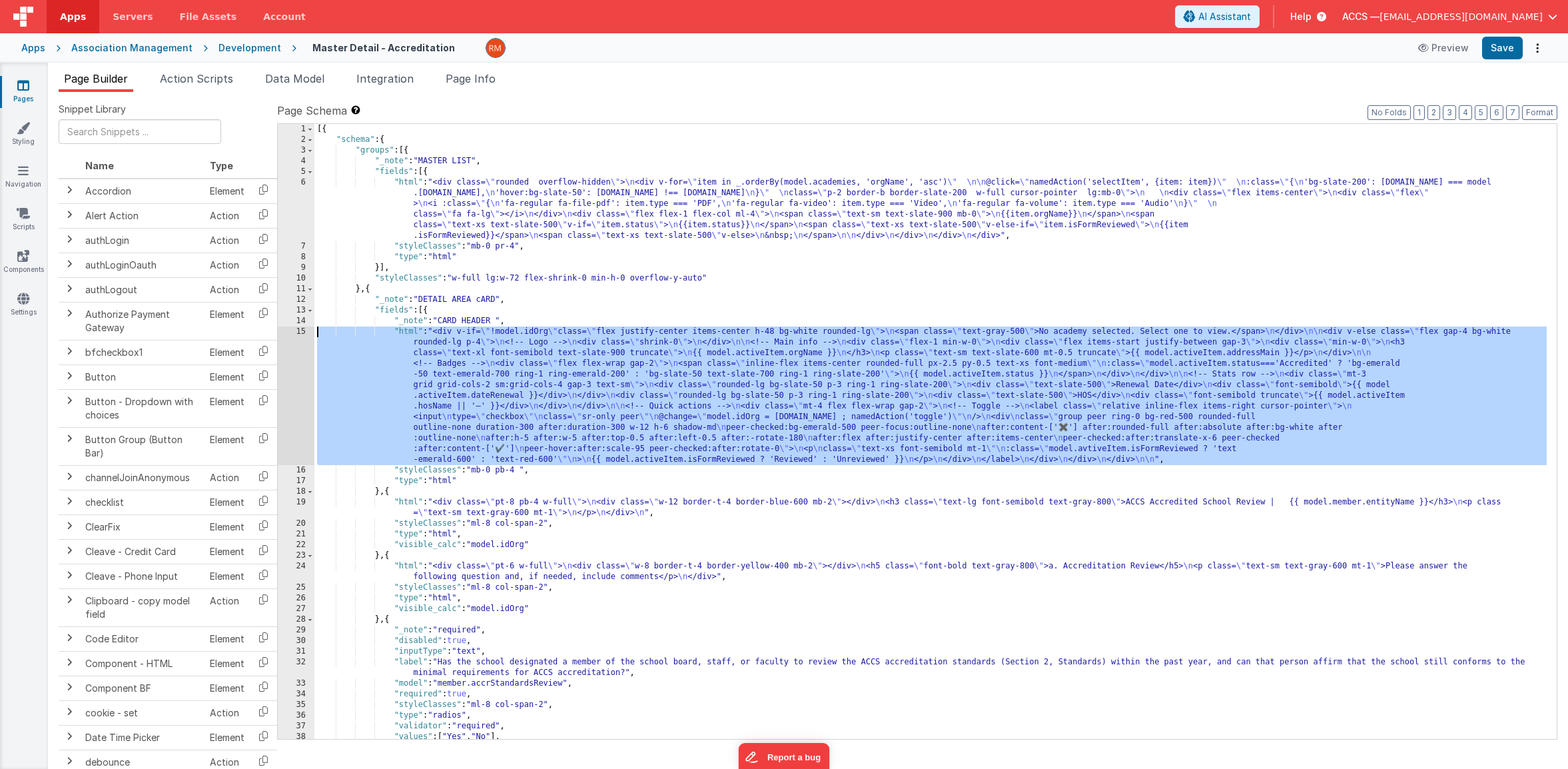
click at [285, 334] on div "15" at bounding box center [296, 396] width 37 height 139
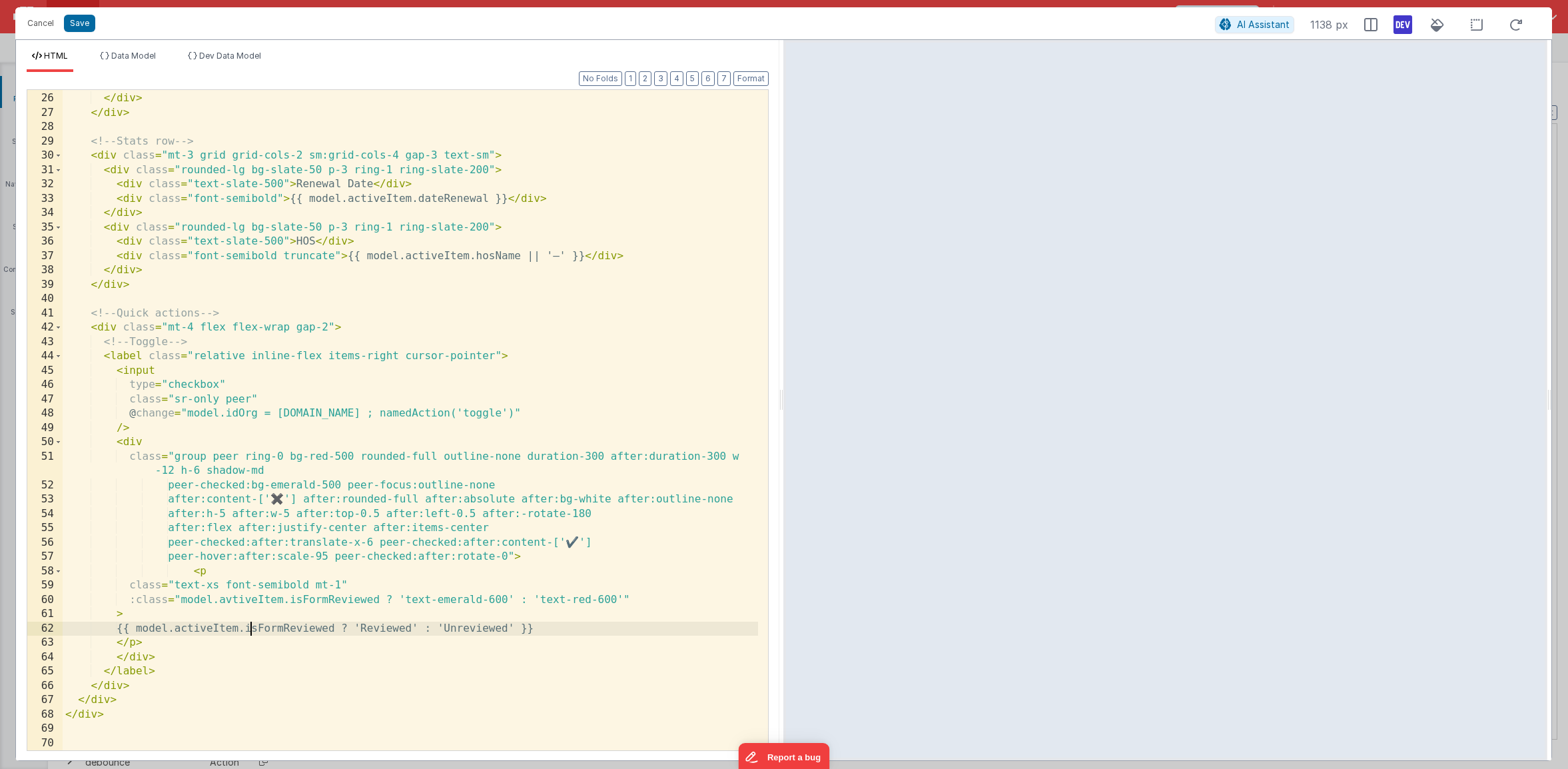
click at [253, 630] on div "</ span > </ div > </ div > <!-- Stats row --> < div class = "mt-3 grid grid-co…" at bounding box center [410, 422] width 695 height 689
click at [254, 627] on div "</ span > </ div > </ div > <!-- Stats row --> < div class = "mt-3 grid grid-co…" at bounding box center [410, 422] width 695 height 689
drag, startPoint x: 261, startPoint y: 628, endPoint x: 186, endPoint y: 626, distance: 75.0
click at [186, 626] on div "</ span > </ div > </ div > <!-- Stats row --> < div class = "mt-3 grid grid-co…" at bounding box center [410, 422] width 695 height 689
click at [226, 600] on div "</ span > </ div > </ div > <!-- Stats row --> < div class = "mt-3 grid grid-co…" at bounding box center [410, 422] width 695 height 689
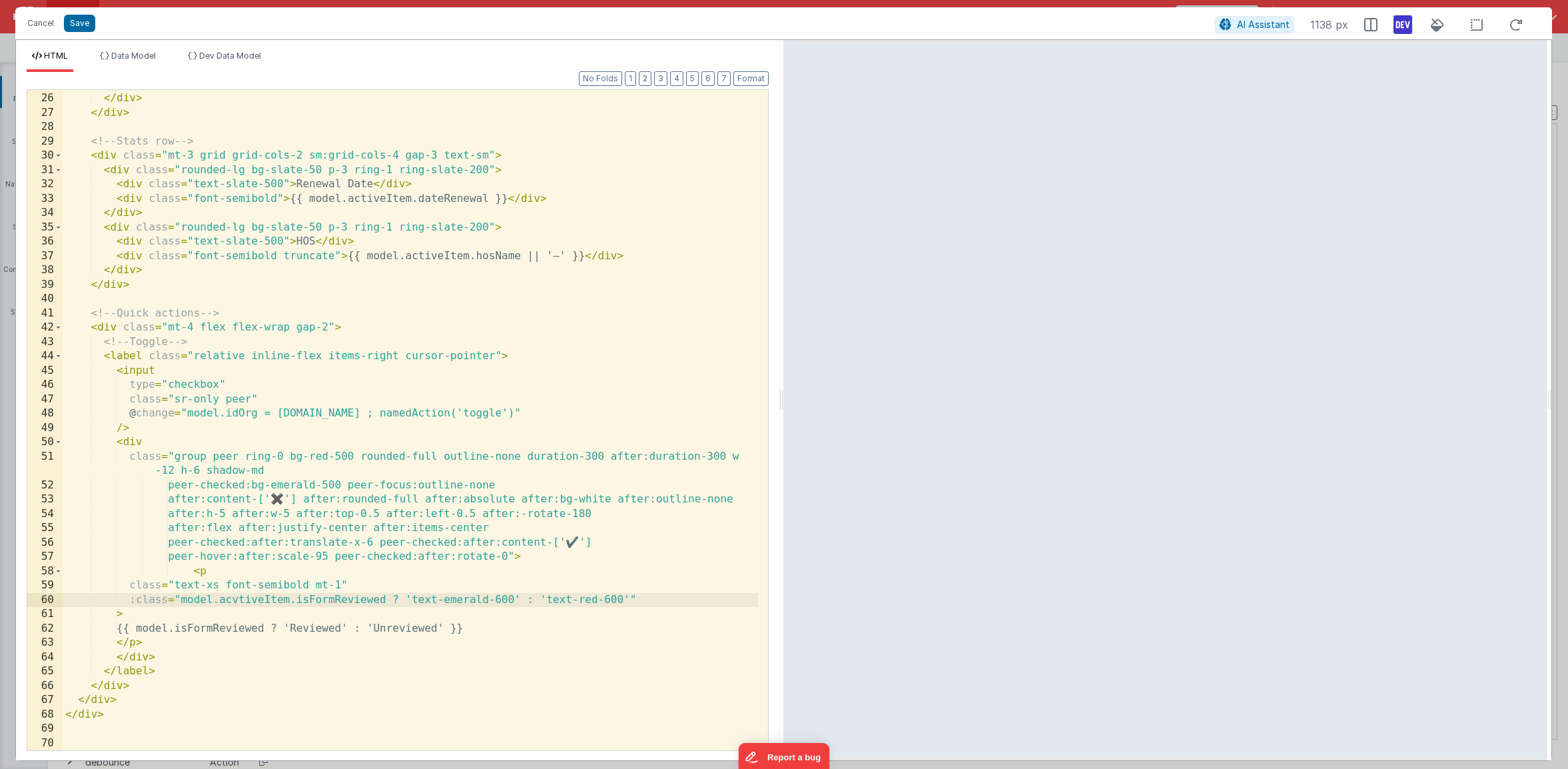
click at [235, 599] on div "</ span > </ div > </ div > <!-- Stats row --> < div class = "mt-3 grid grid-co…" at bounding box center [410, 422] width 695 height 689
click at [80, 25] on button "Save" at bounding box center [80, 23] width 31 height 17
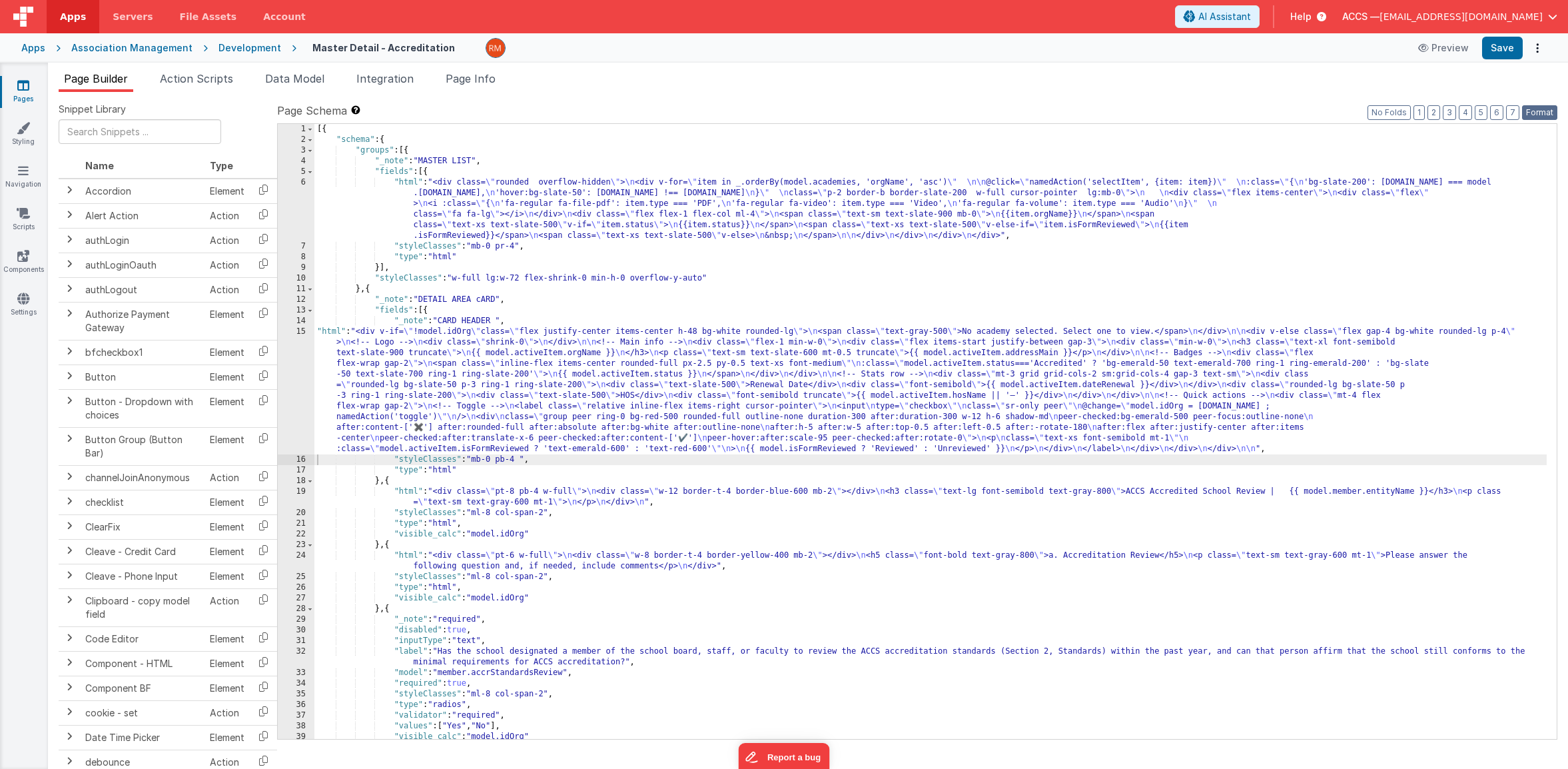
drag, startPoint x: 1530, startPoint y: 110, endPoint x: 1528, endPoint y: 98, distance: 12.2
click at [1530, 110] on button "Format" at bounding box center [1540, 113] width 35 height 15
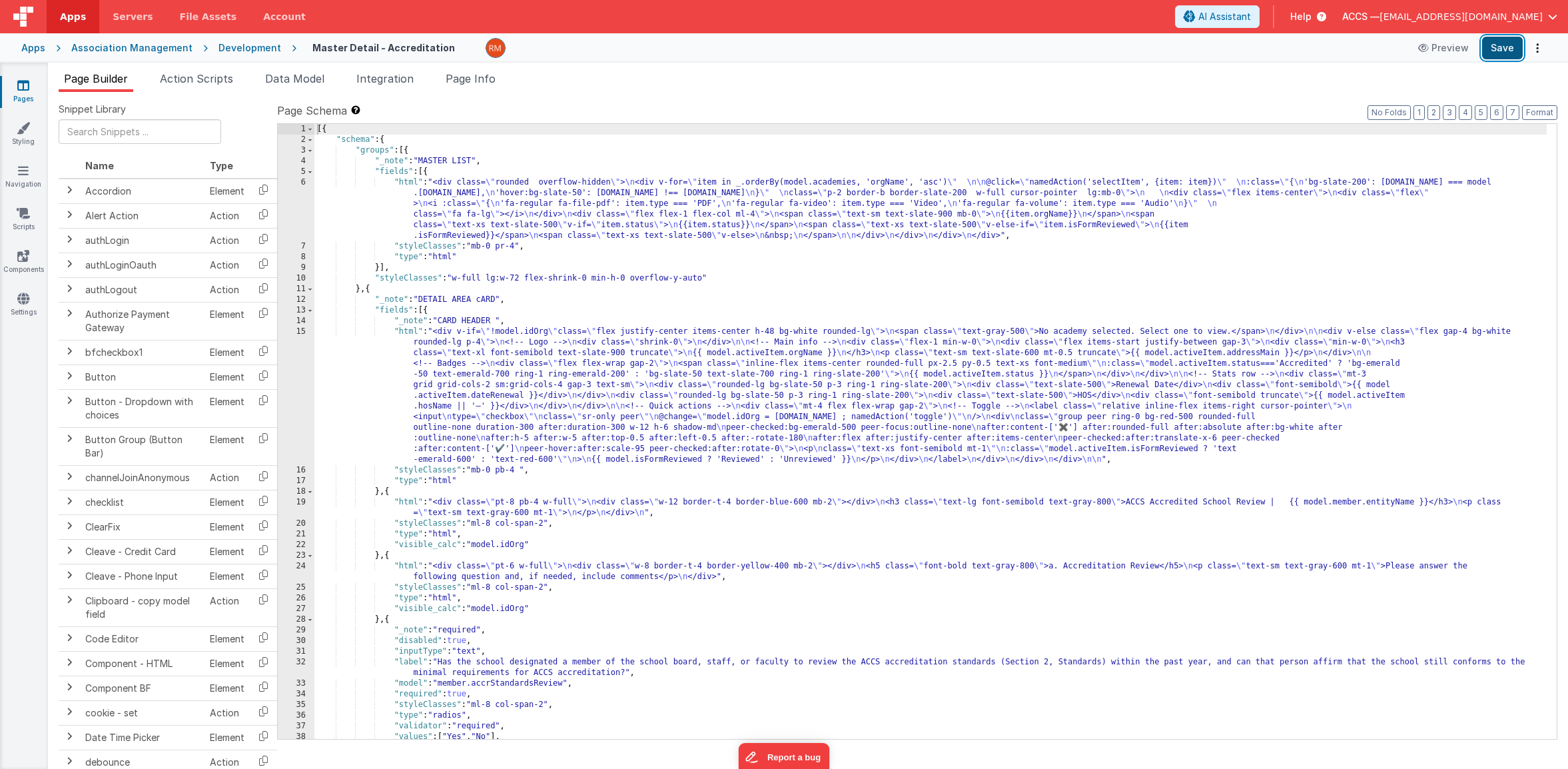
click at [1504, 48] on button "Save" at bounding box center [1502, 48] width 41 height 22
click at [410, 330] on div "[{ "schema" : { "groups" : [{ "_note" : "MASTER LIST" , "fields" : [{ "html" : …" at bounding box center [931, 442] width 1233 height 636
click at [297, 330] on div "15" at bounding box center [296, 396] width 37 height 139
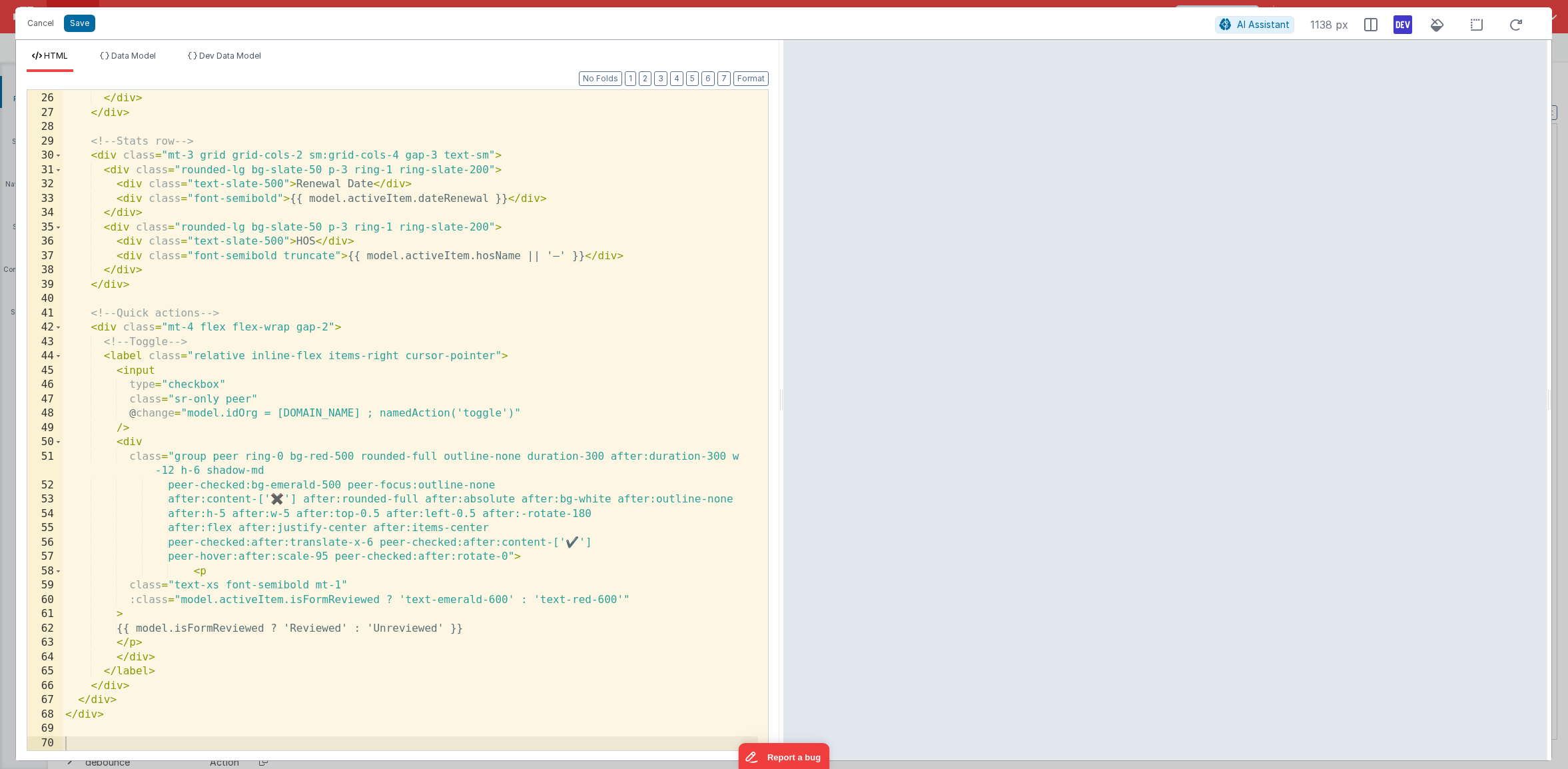
click at [341, 586] on div "</ span > </ div > </ div > <!-- Stats row --> < div class = "mt-3 grid grid-co…" at bounding box center [410, 422] width 695 height 689
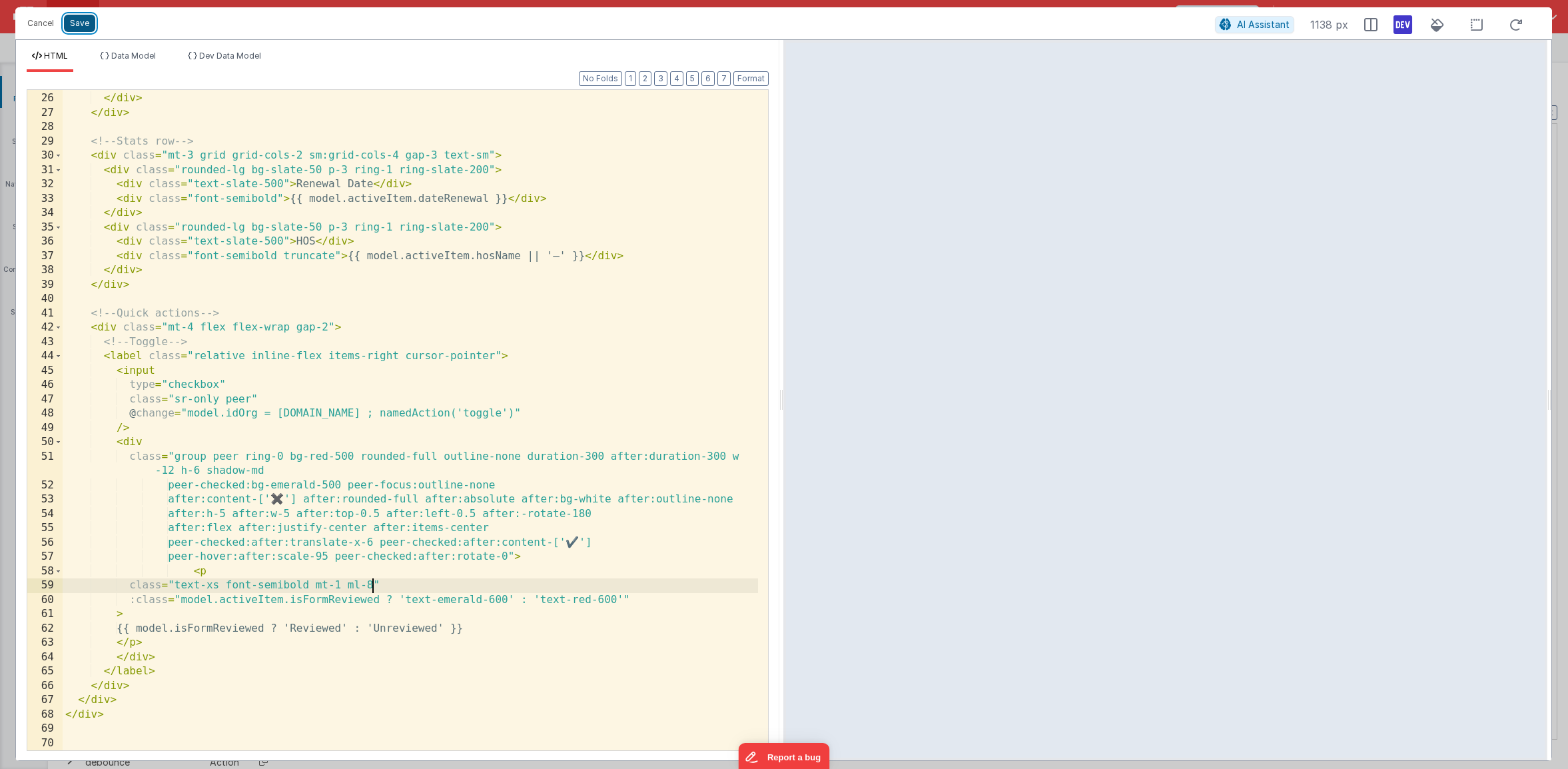
click at [74, 20] on button "Save" at bounding box center [80, 23] width 31 height 17
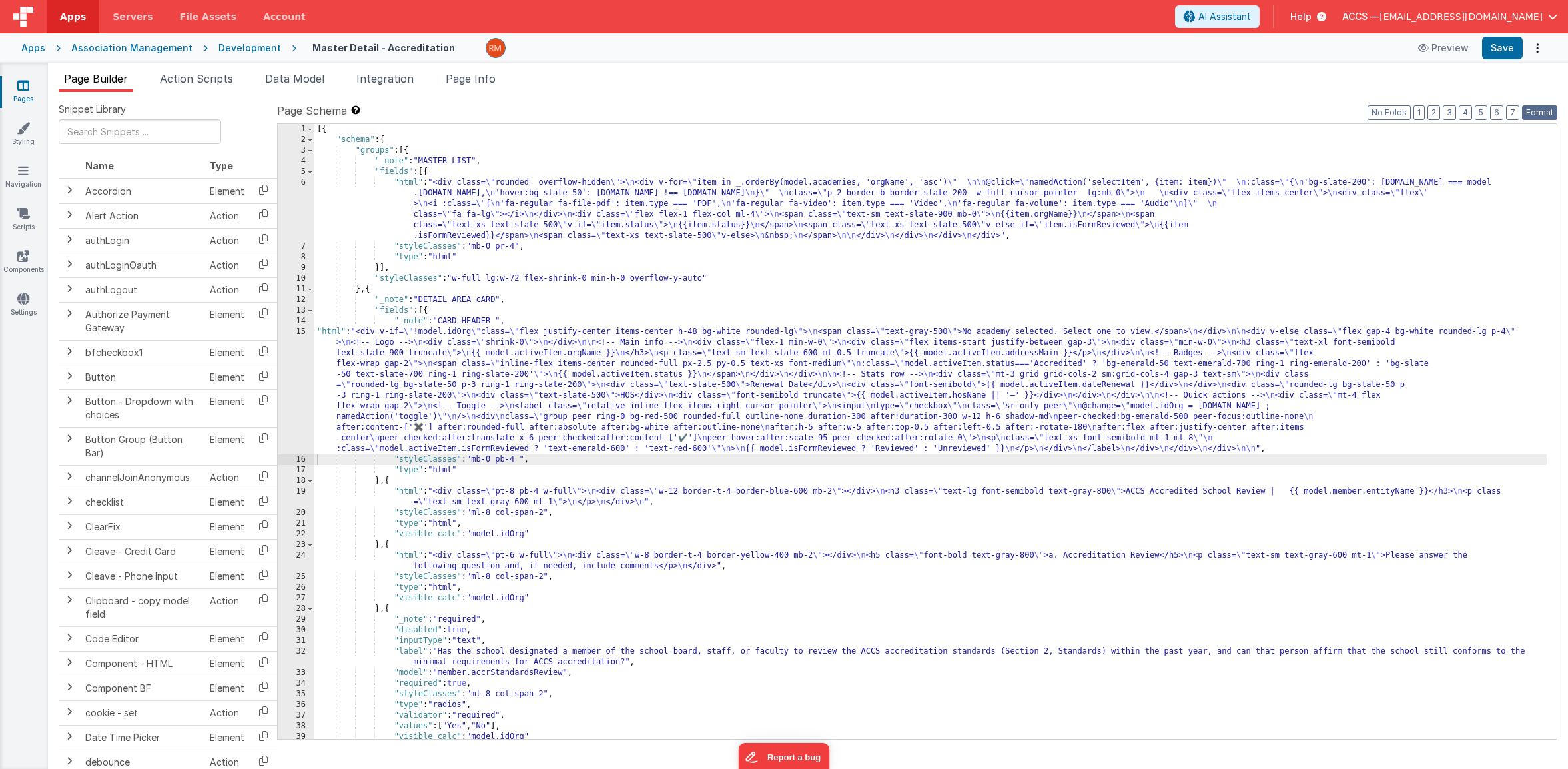
drag, startPoint x: 1528, startPoint y: 107, endPoint x: 1526, endPoint y: 97, distance: 10.2
click at [1528, 106] on button "Format" at bounding box center [1540, 113] width 35 height 15
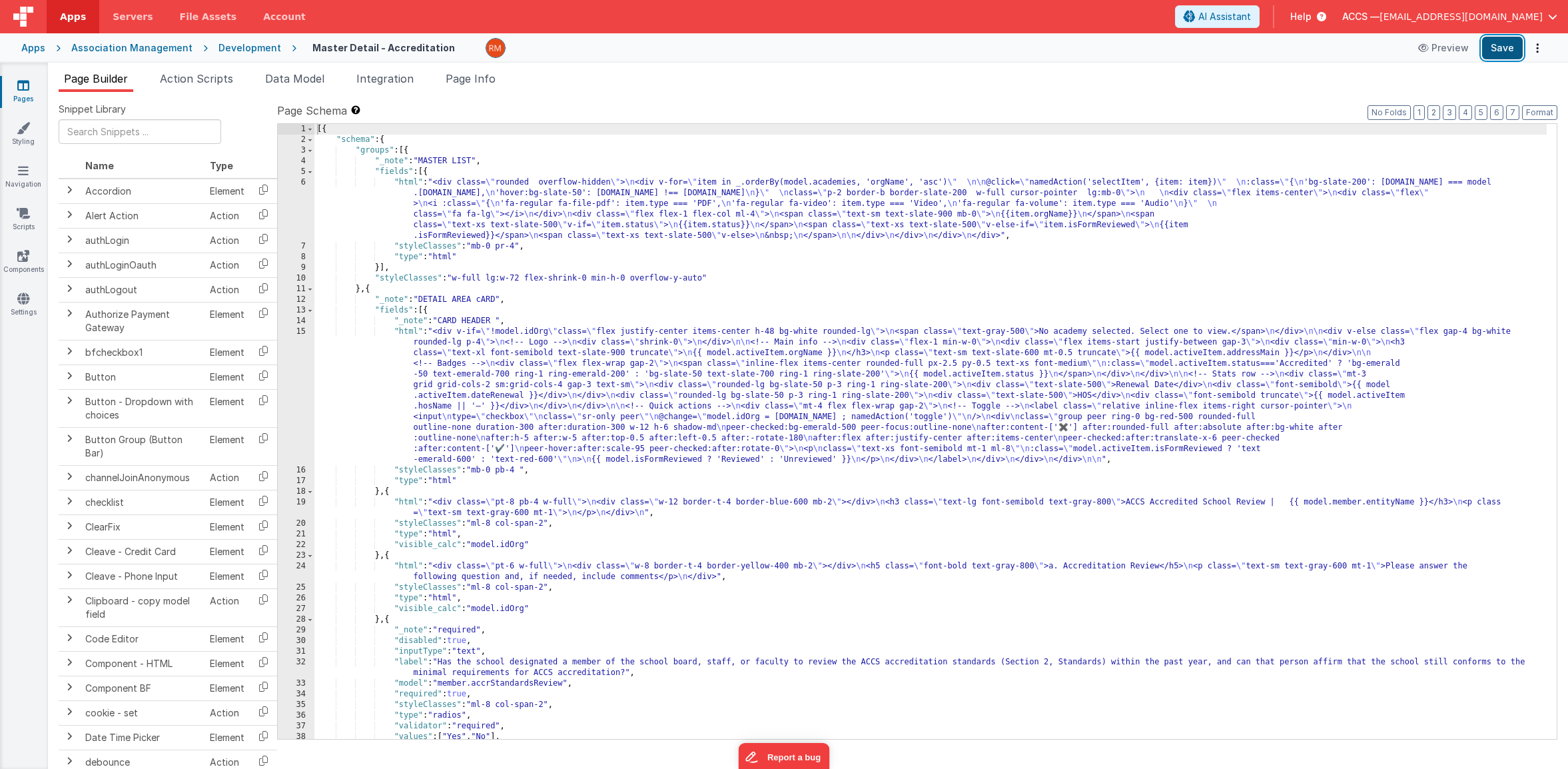
click at [1510, 47] on button "Save" at bounding box center [1502, 48] width 41 height 22
click at [405, 334] on div "[{ "schema" : { "groups" : [{ "_note" : "MASTER LIST" , "fields" : [{ "html" : …" at bounding box center [931, 442] width 1233 height 636
click at [300, 332] on div "15" at bounding box center [296, 396] width 37 height 139
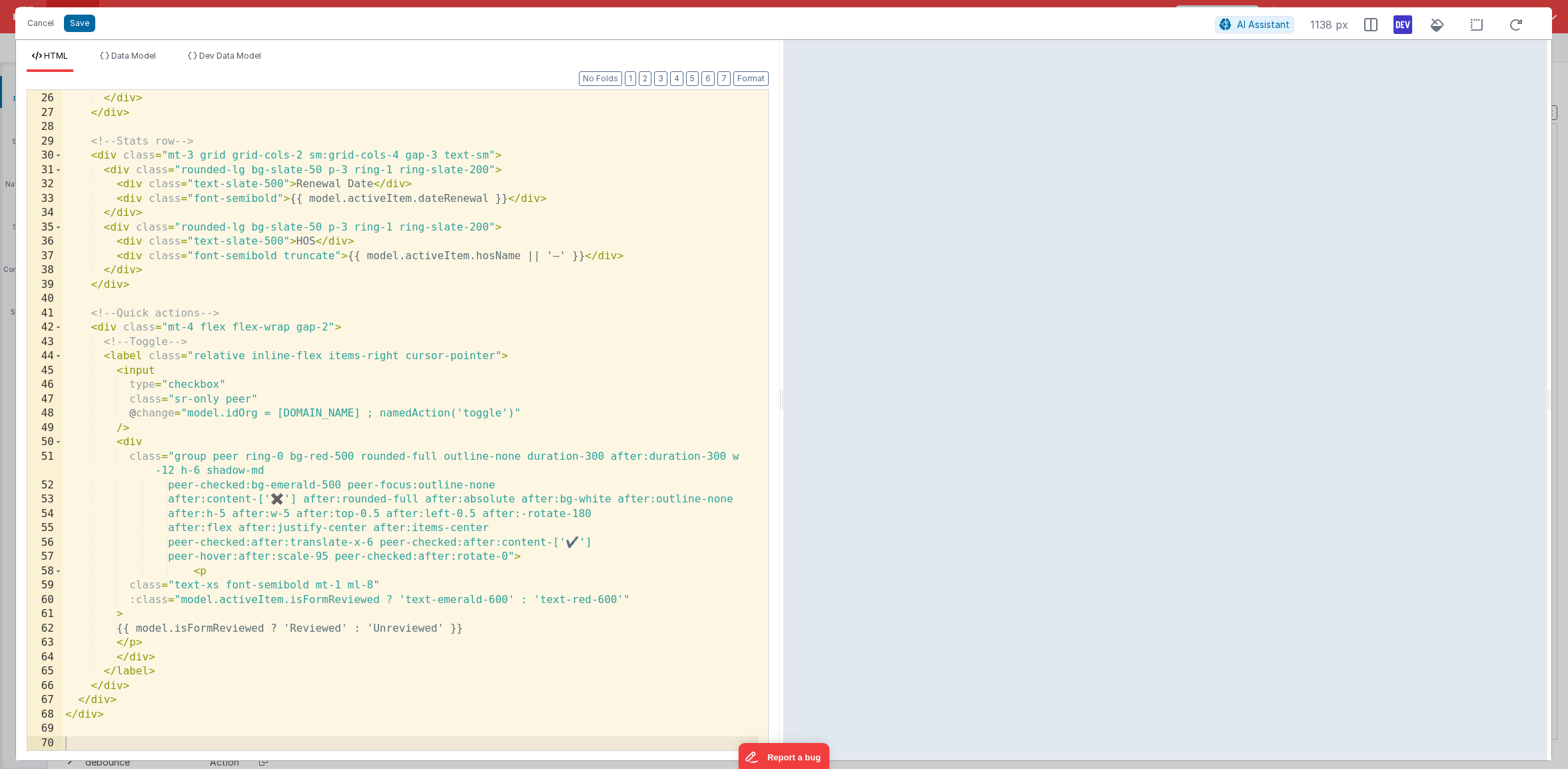
click at [371, 584] on div "</ span > </ div > </ div > <!-- Stats row --> < div class = "mt-3 grid grid-co…" at bounding box center [410, 422] width 695 height 689
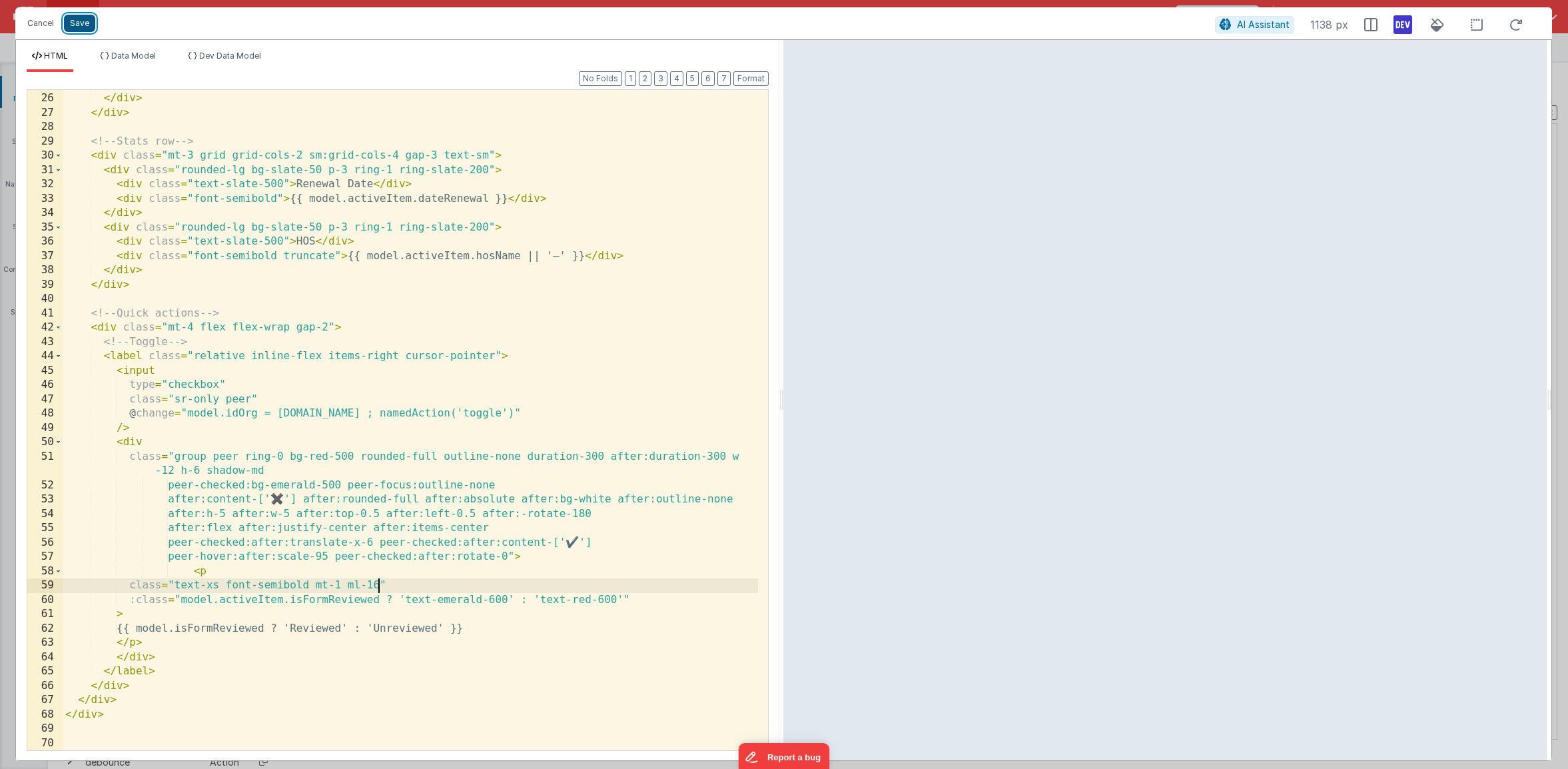
click at [85, 25] on button "Save" at bounding box center [80, 23] width 31 height 17
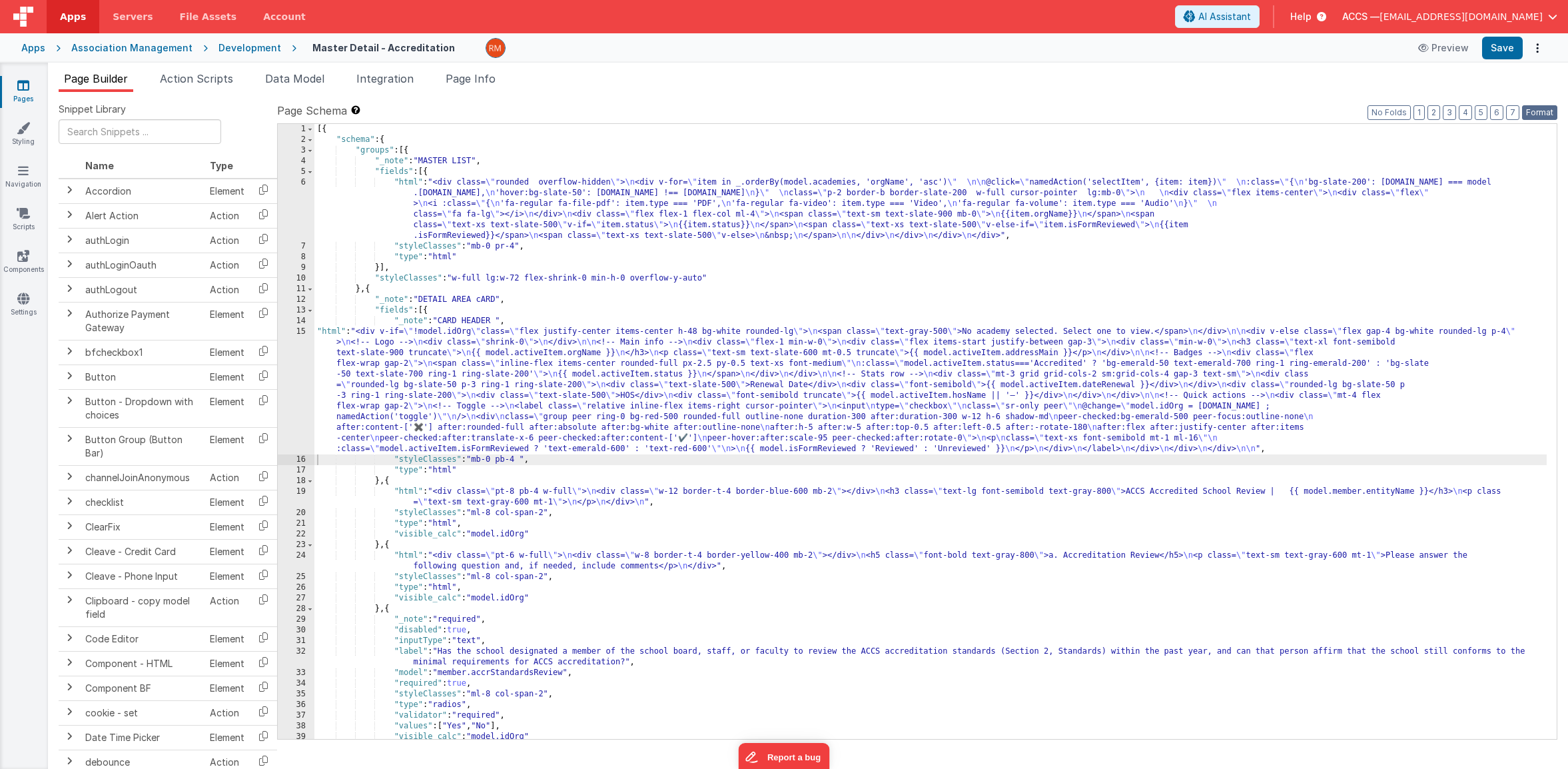
click at [1544, 105] on button "Format" at bounding box center [1540, 113] width 35 height 15
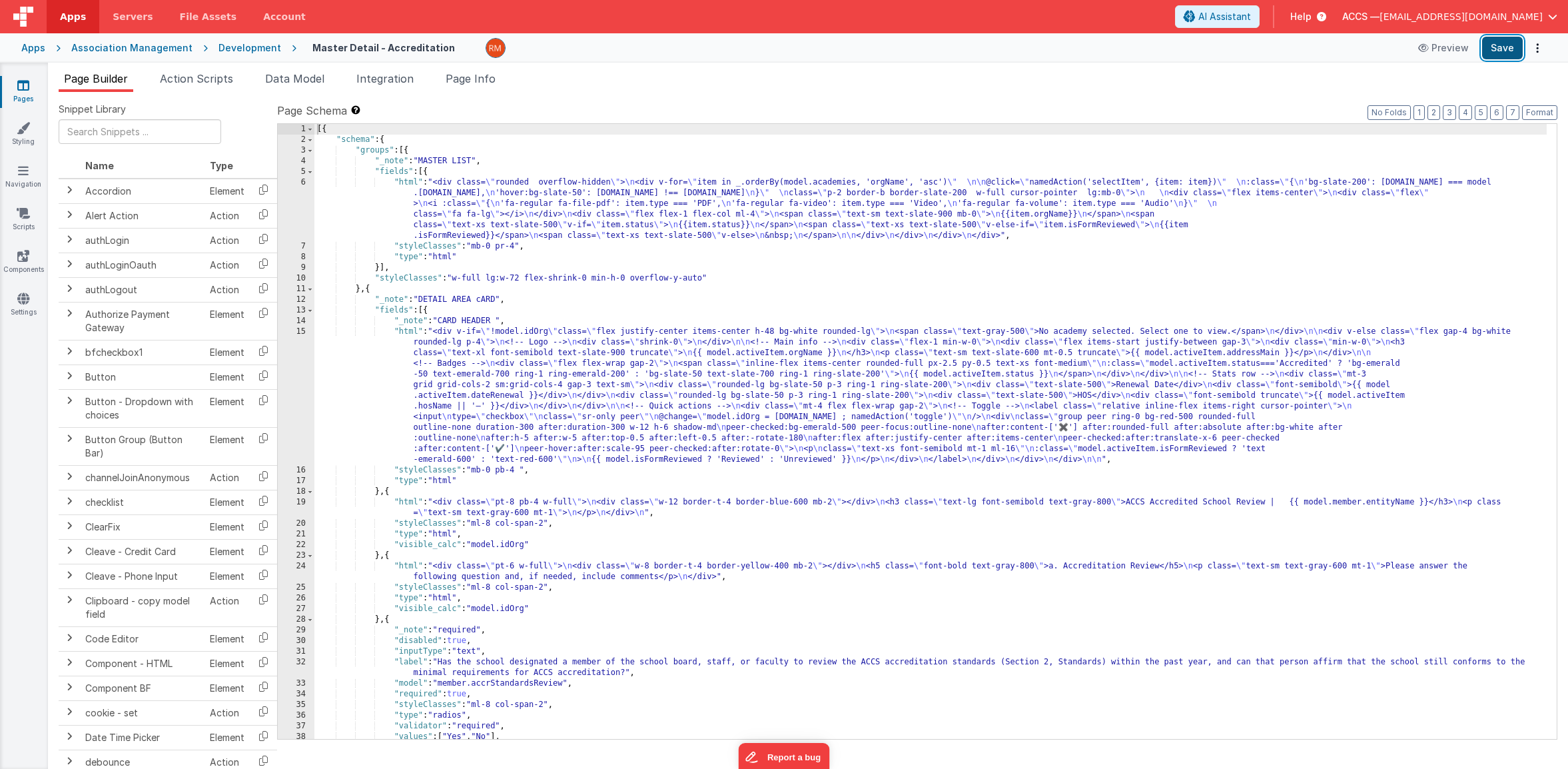
click at [1504, 53] on button "Save" at bounding box center [1502, 48] width 41 height 22
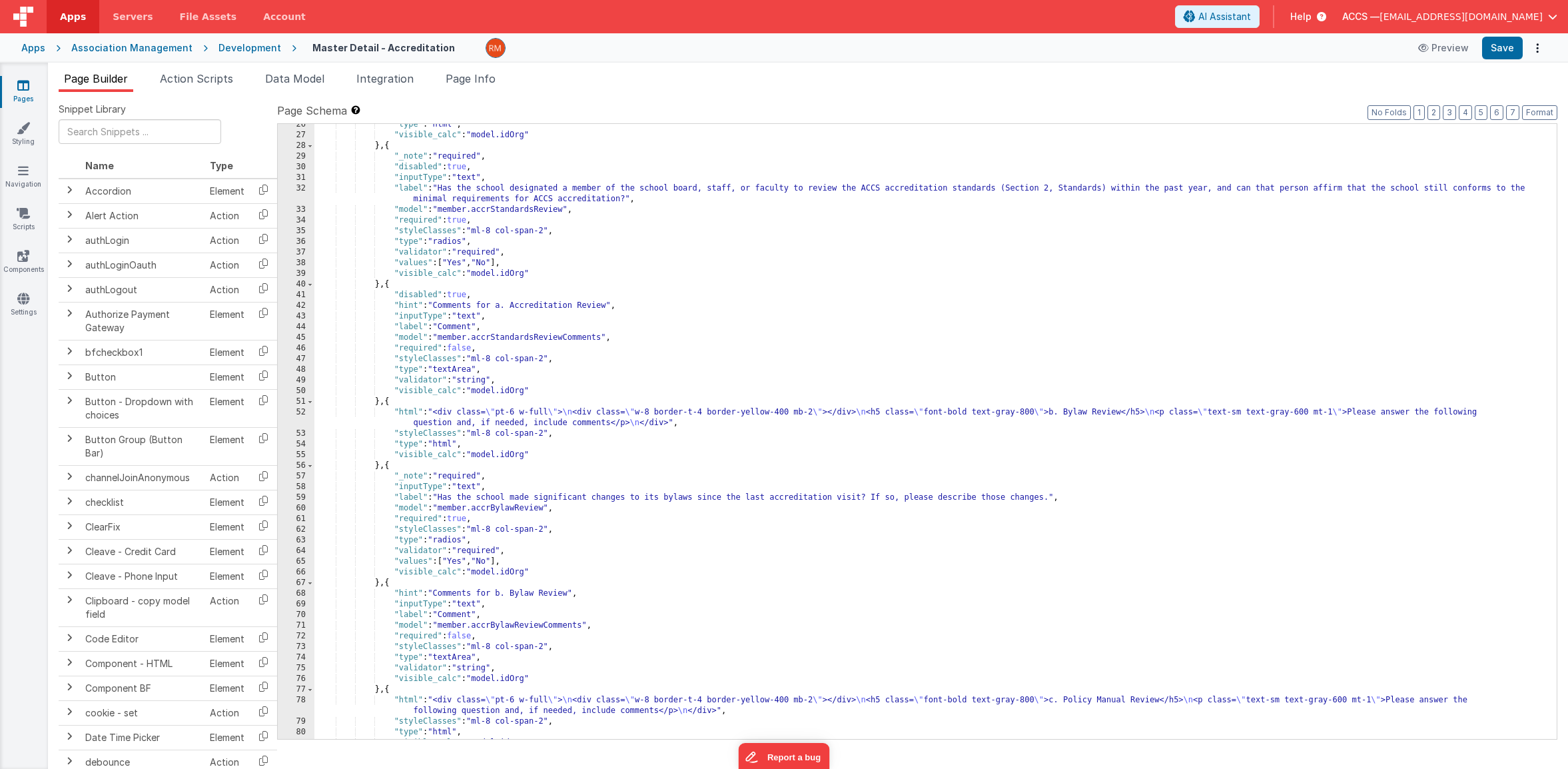
scroll to position [0, 0]
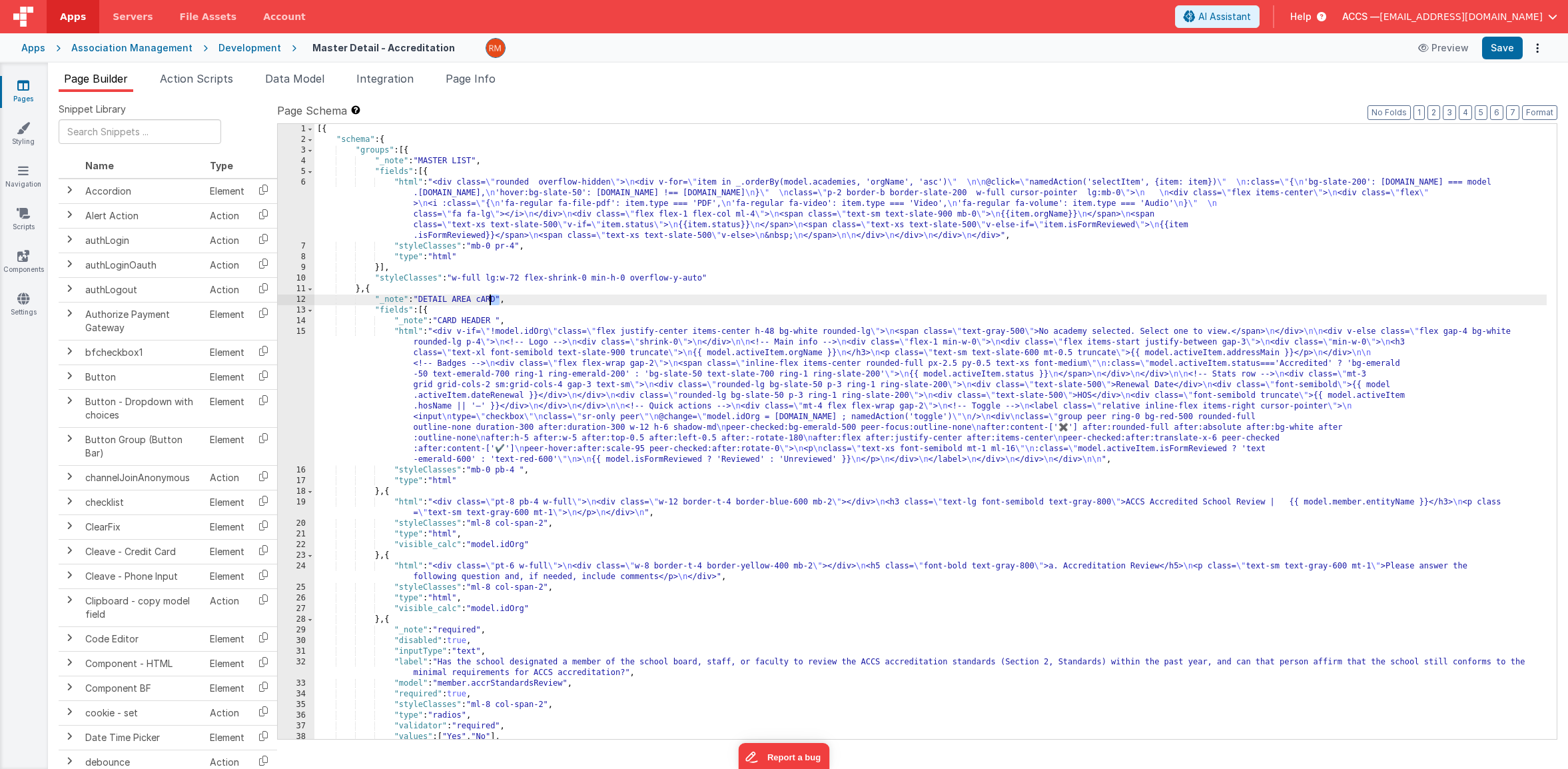
drag, startPoint x: 500, startPoint y: 299, endPoint x: 487, endPoint y: 300, distance: 13.0
click at [487, 299] on div "[{ "schema" : { "groups" : [{ "_note" : "MASTER LIST" , "fields" : [{ "html" : …" at bounding box center [931, 442] width 1233 height 636
click at [412, 332] on div "[{ "schema" : { "groups" : [{ "_note" : "MASTER LIST" , "fields" : [{ "html" : …" at bounding box center [931, 442] width 1233 height 636
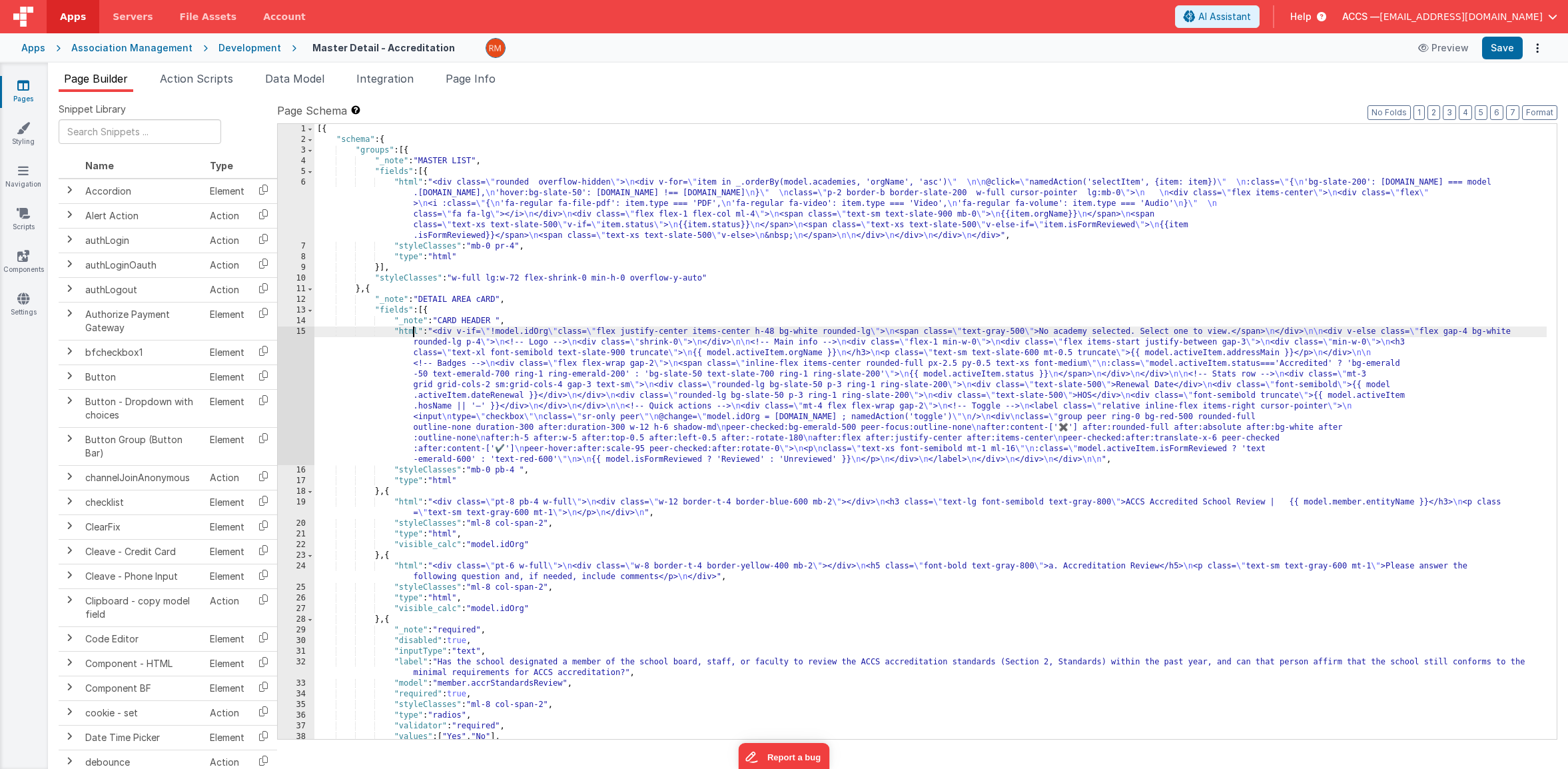
click at [300, 333] on div "15" at bounding box center [296, 396] width 37 height 139
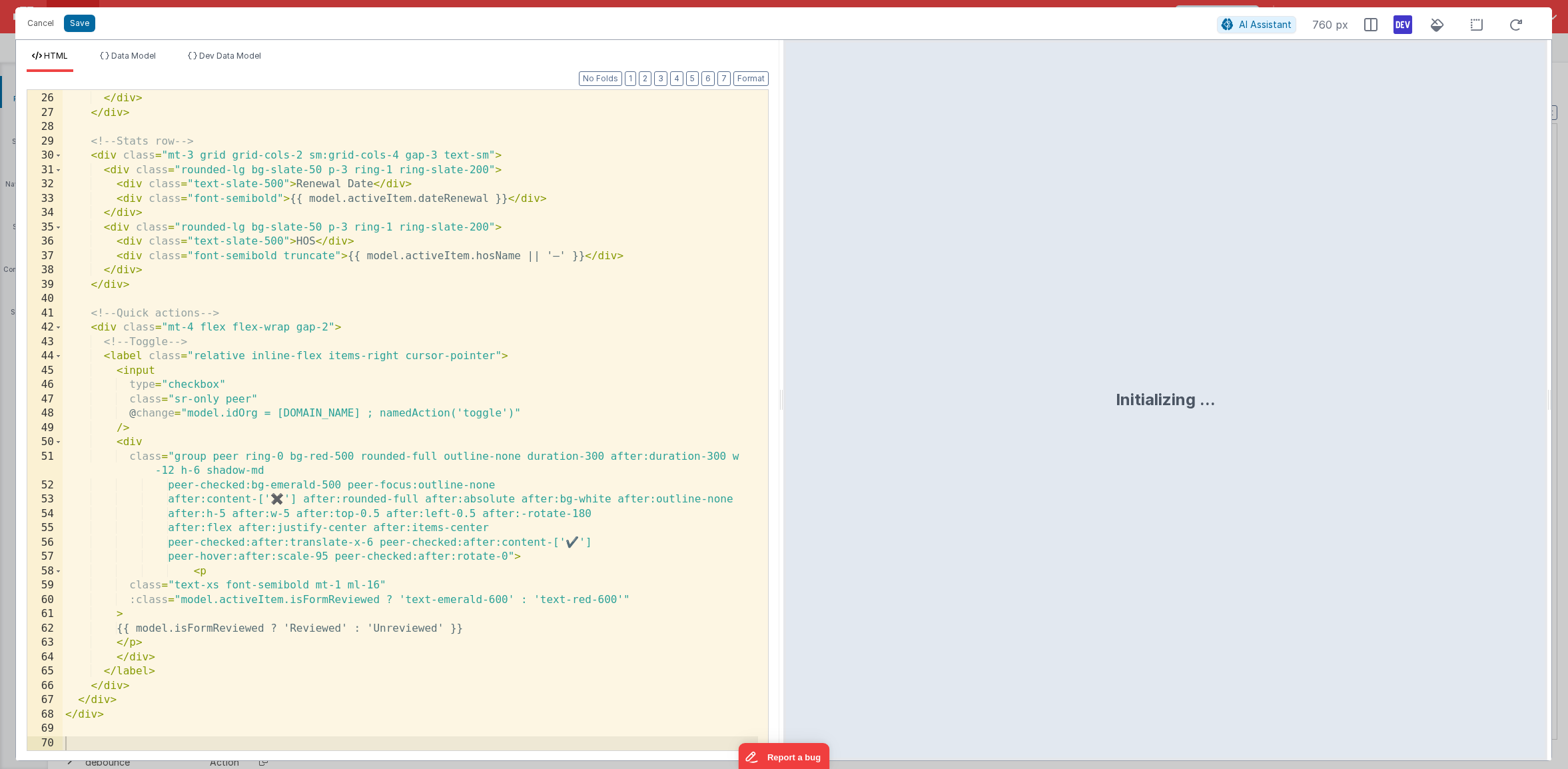
scroll to position [371, 0]
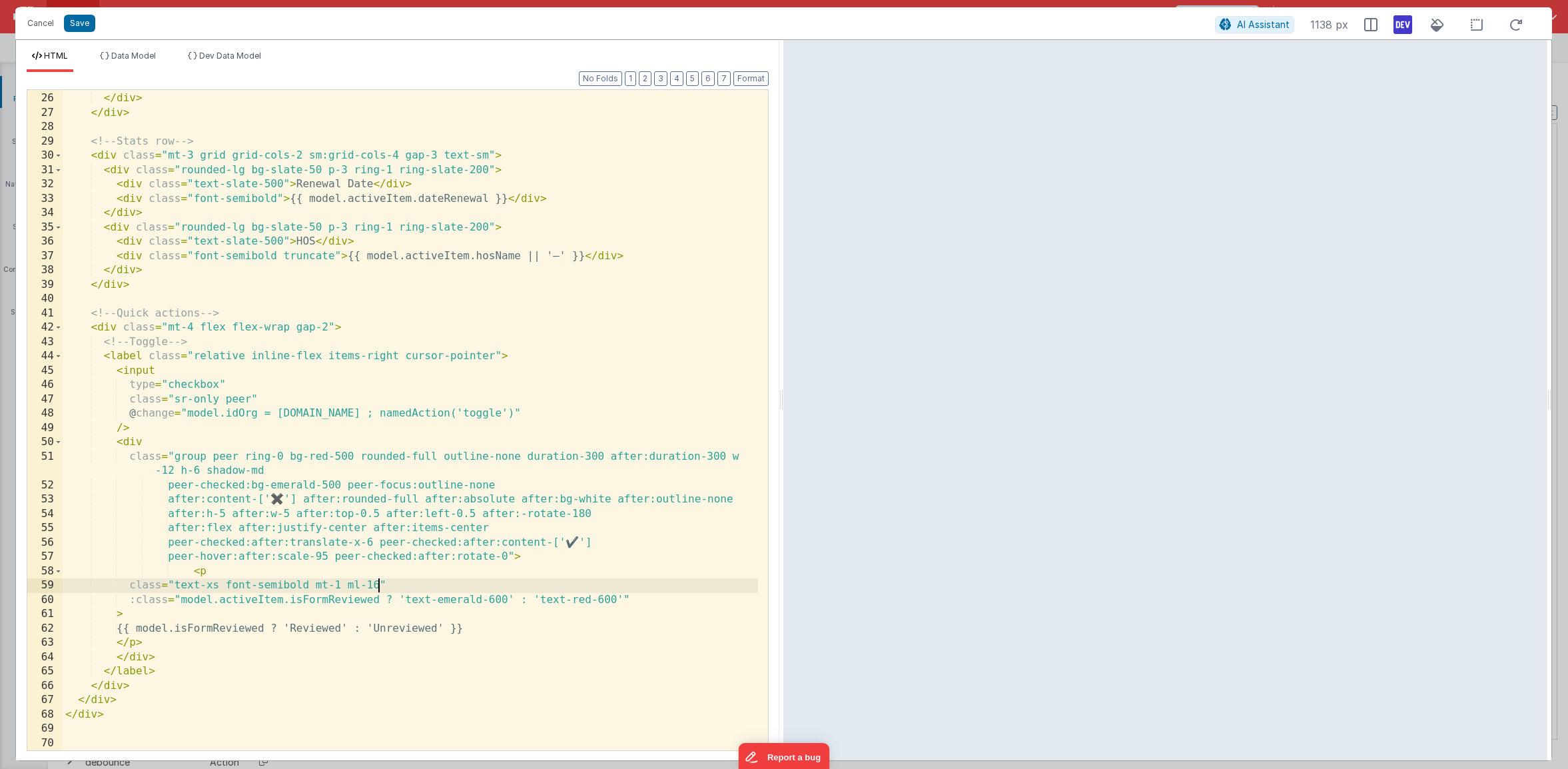
click at [379, 586] on div "</ span > </ div > </ div > <!-- Stats row --> < div class = "mt-3 grid grid-co…" at bounding box center [410, 422] width 695 height 689
click at [342, 586] on div "</ span > </ div > </ div > <!-- Stats row --> < div class = "mt-3 grid grid-co…" at bounding box center [410, 422] width 695 height 689
click at [77, 26] on button "Save" at bounding box center [80, 23] width 31 height 17
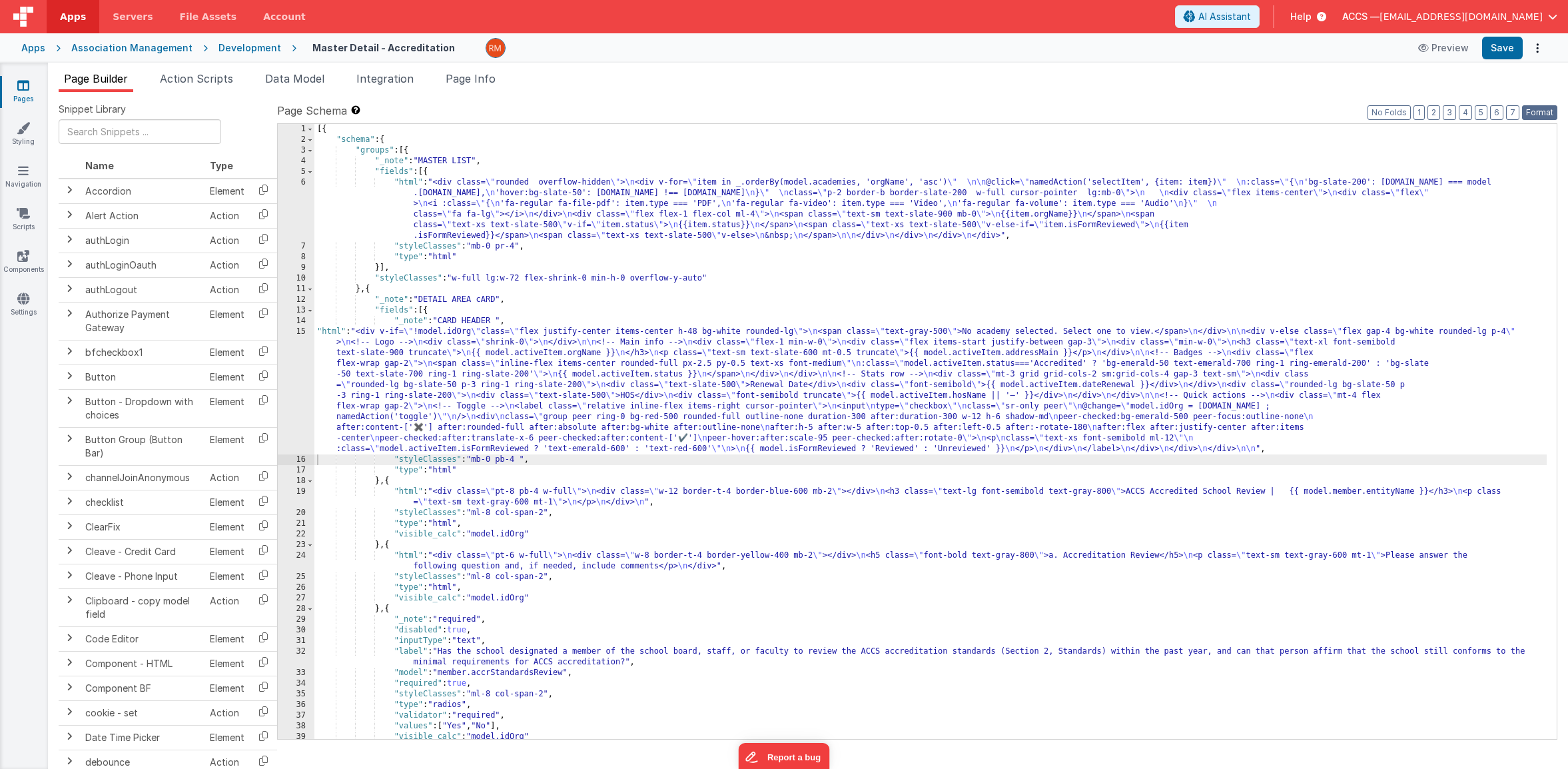
drag, startPoint x: 1529, startPoint y: 113, endPoint x: 1517, endPoint y: 89, distance: 26.8
click at [1529, 113] on button "Format" at bounding box center [1540, 113] width 35 height 15
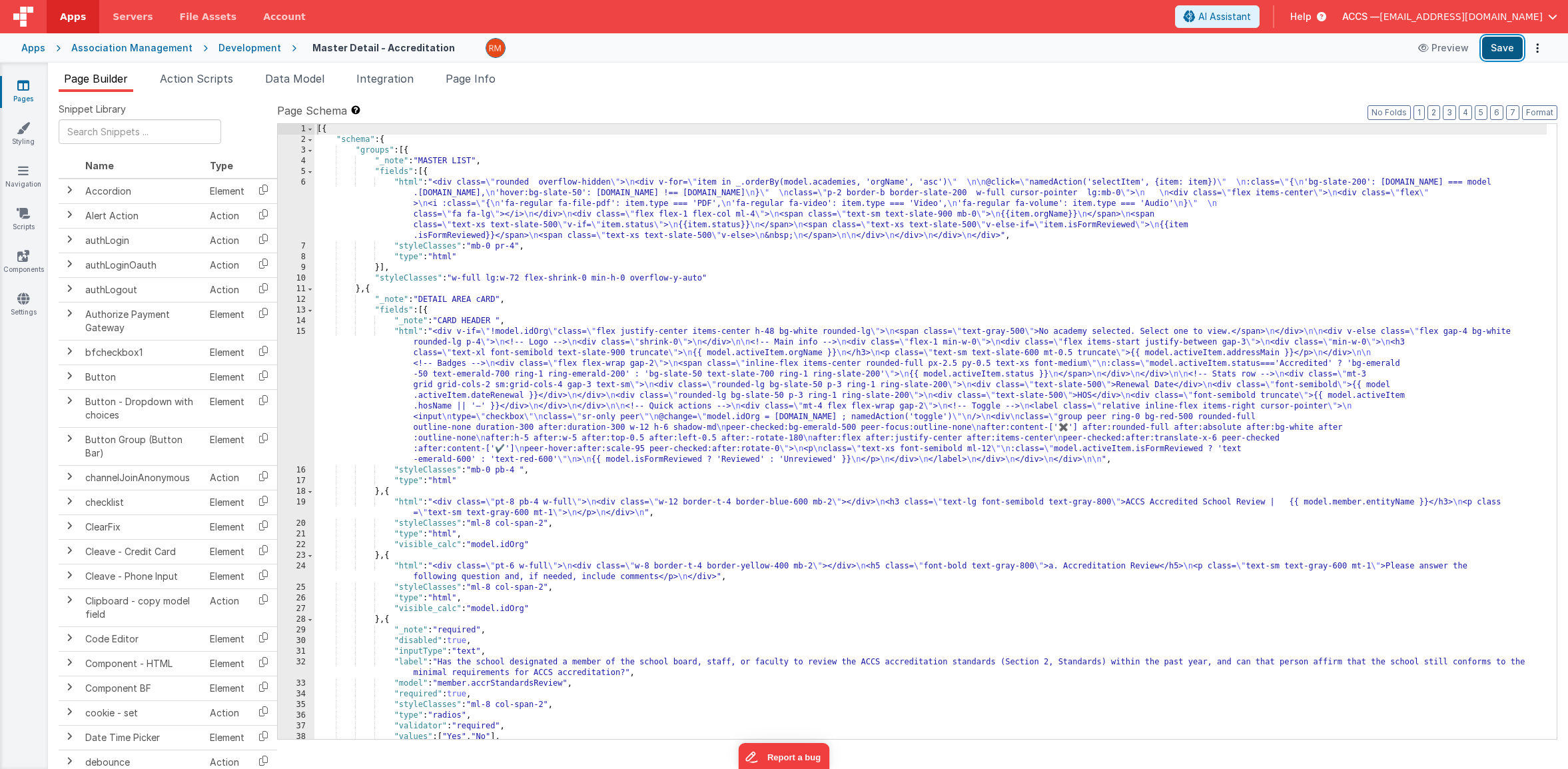
click at [1494, 48] on button "Save" at bounding box center [1502, 48] width 41 height 22
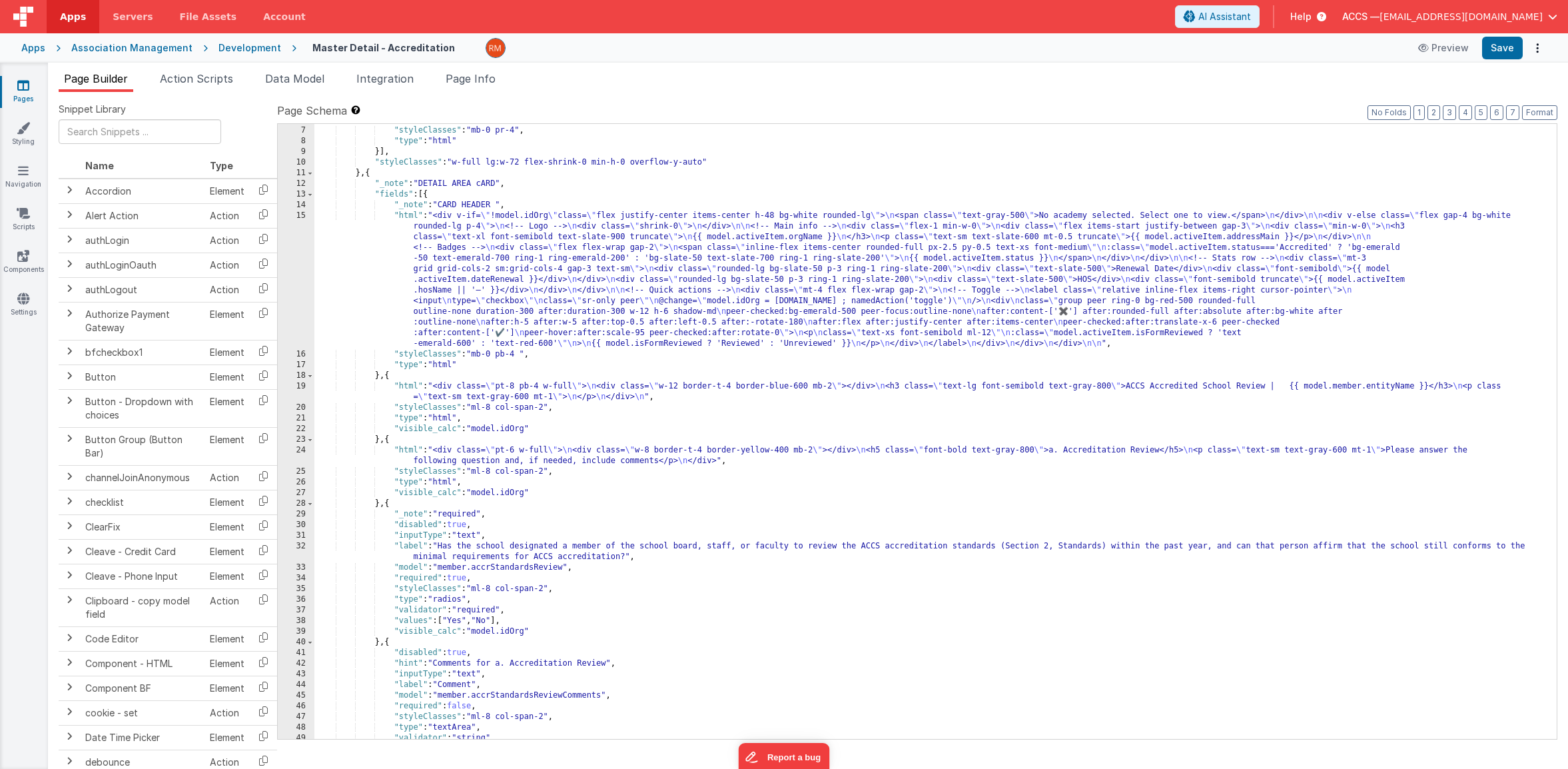
scroll to position [116, 0]
click at [406, 215] on div ""html" : "<div class= \" rounded overflow-hidden \" > \n <div v-for= \" item in…" at bounding box center [931, 405] width 1233 height 689
click at [304, 216] on div "15" at bounding box center [296, 279] width 37 height 139
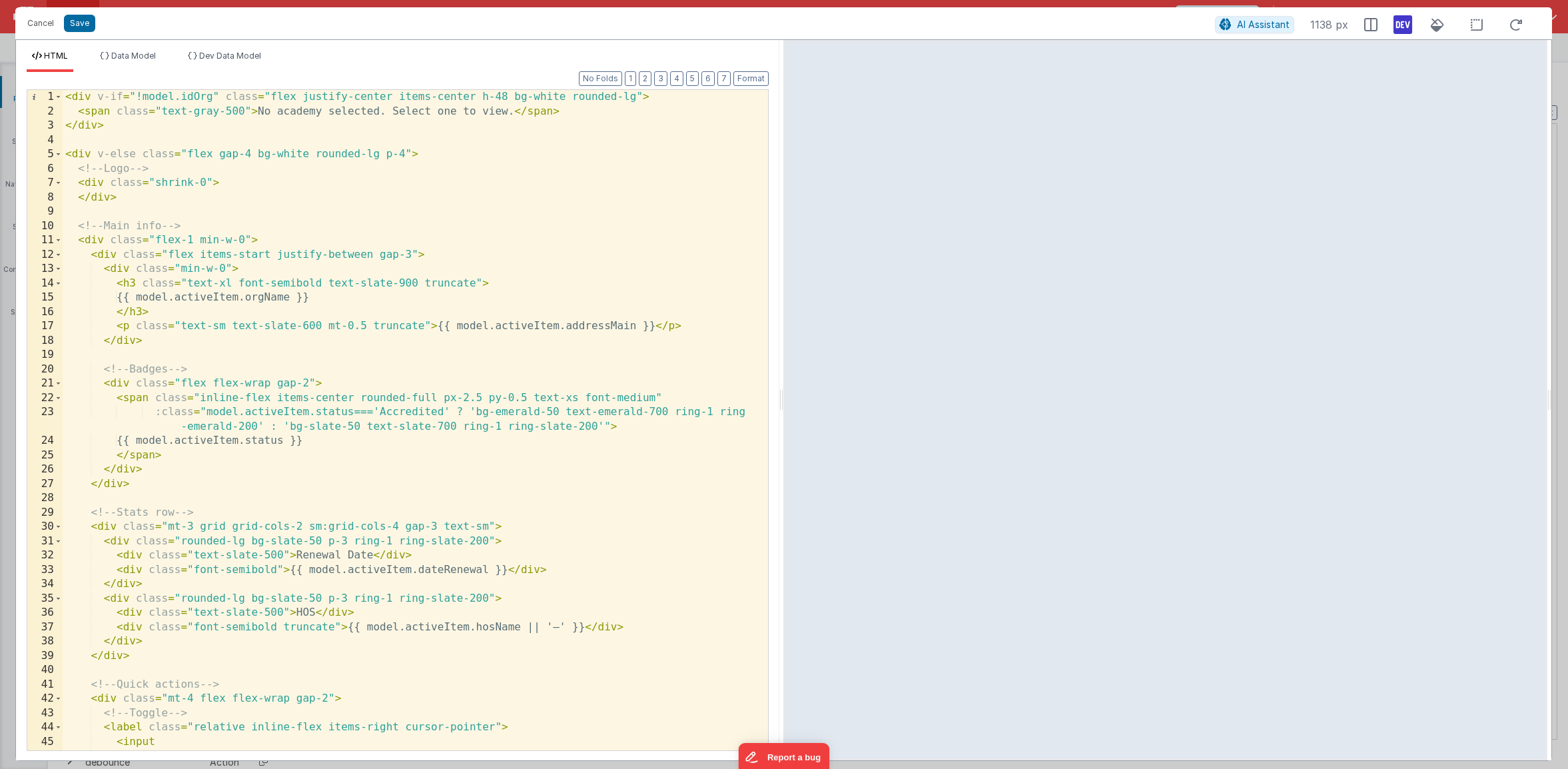
scroll to position [371, 0]
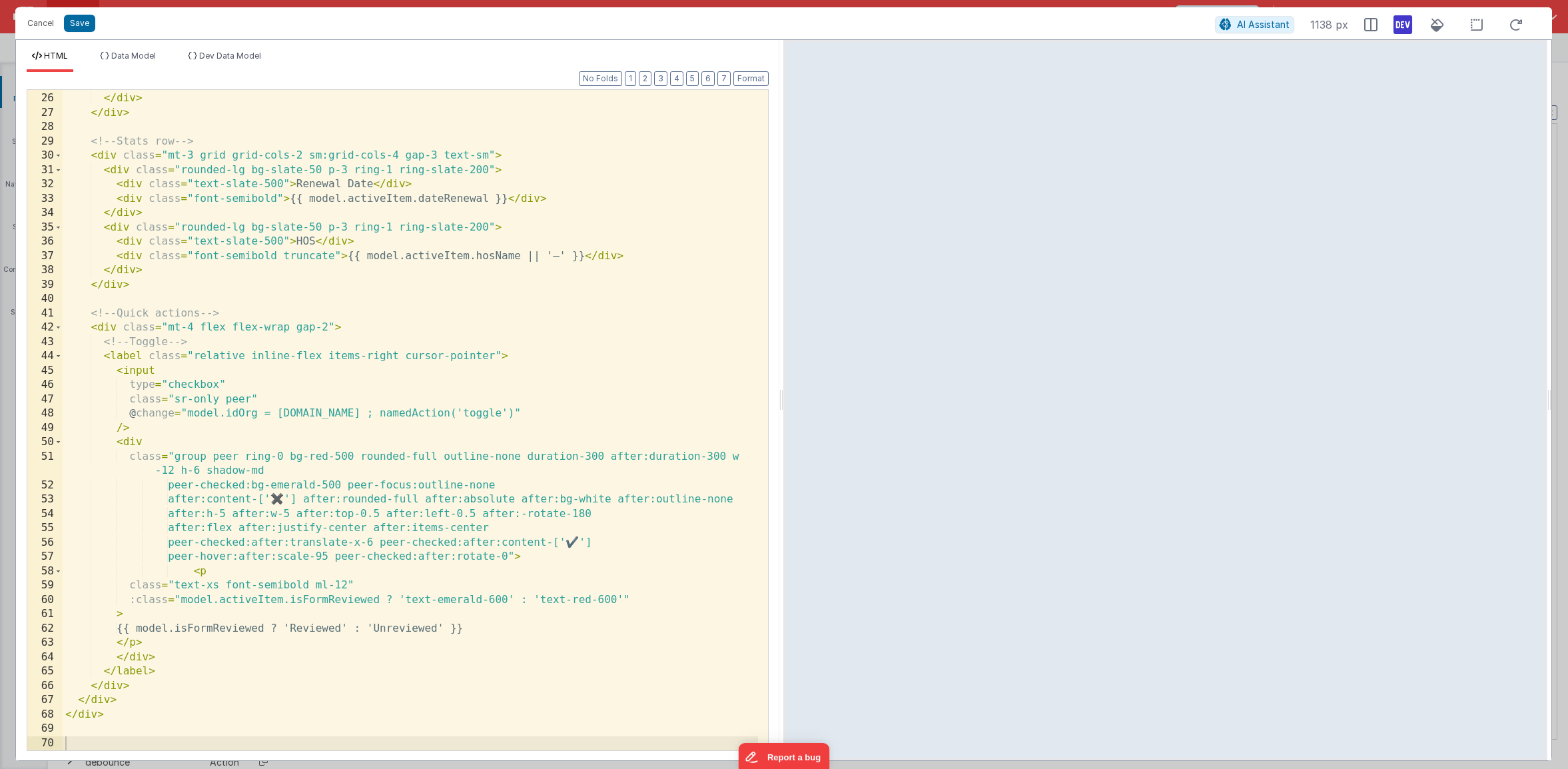
click at [346, 586] on div "</ span > </ div > </ div > <!-- Stats row --> < div class = "mt-3 grid grid-co…" at bounding box center [410, 422] width 695 height 689
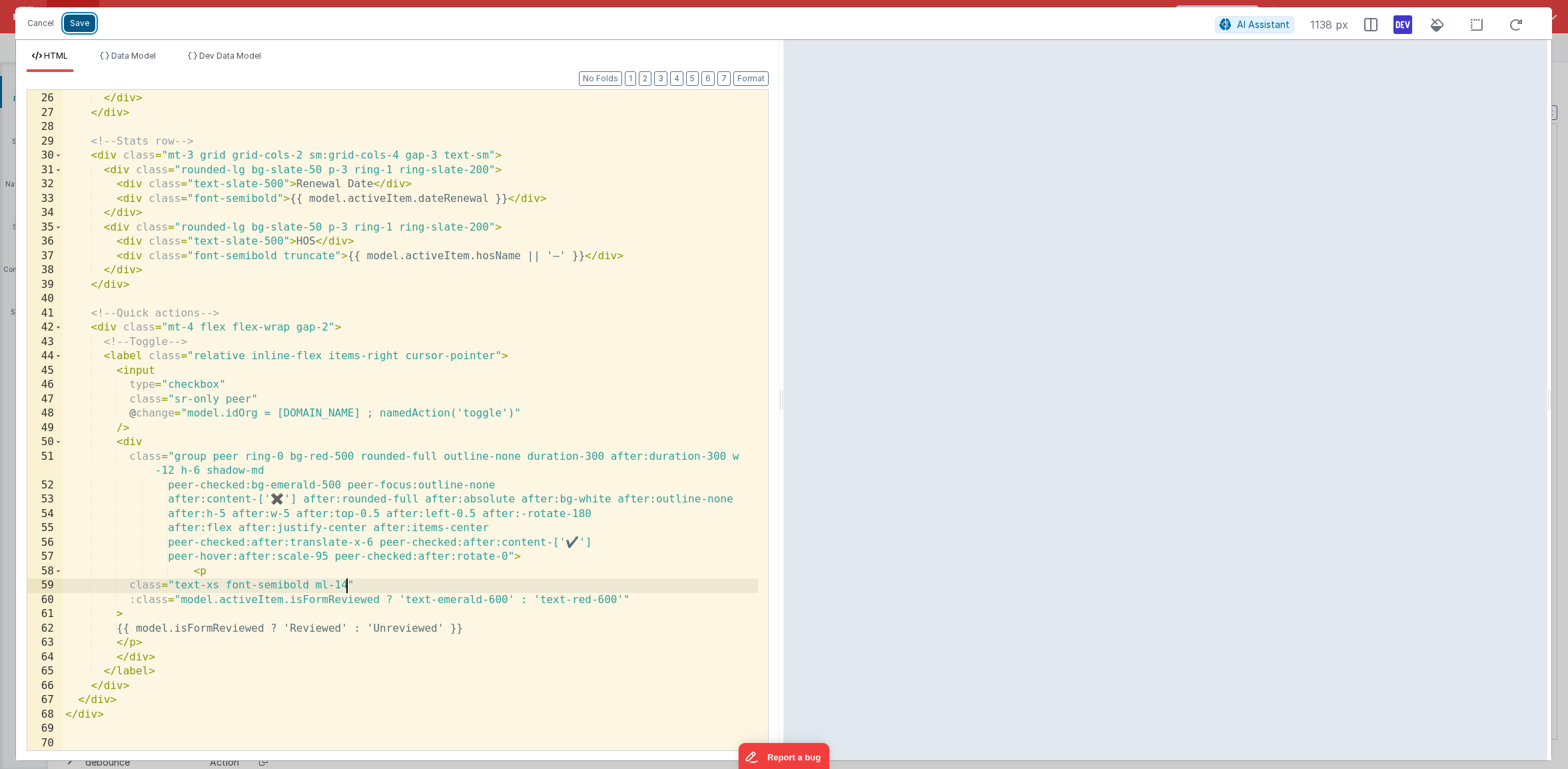
click at [87, 28] on button "Save" at bounding box center [80, 23] width 31 height 17
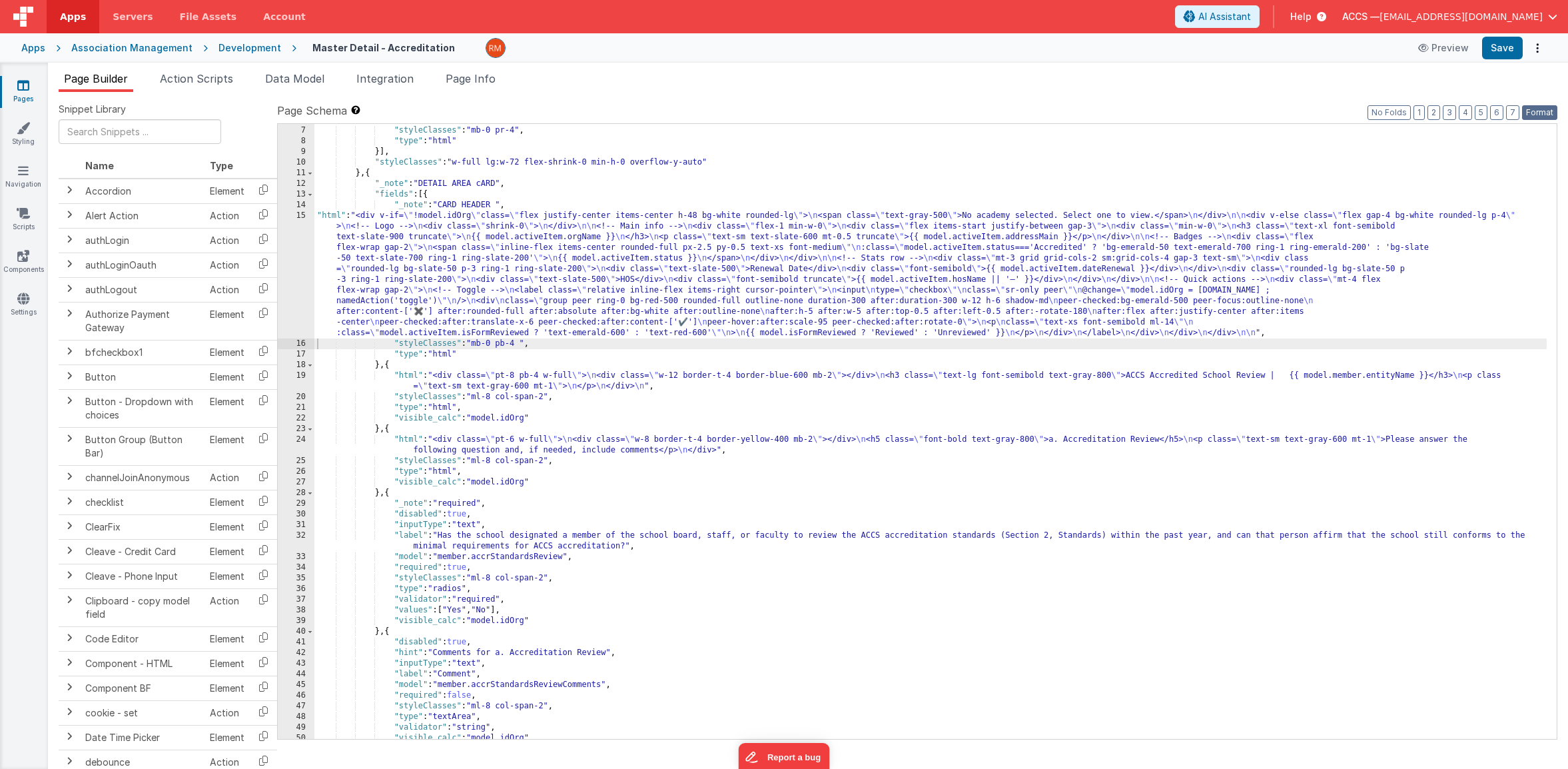
drag, startPoint x: 1532, startPoint y: 107, endPoint x: 1514, endPoint y: 60, distance: 50.3
click at [1531, 106] on button "Format" at bounding box center [1540, 113] width 35 height 15
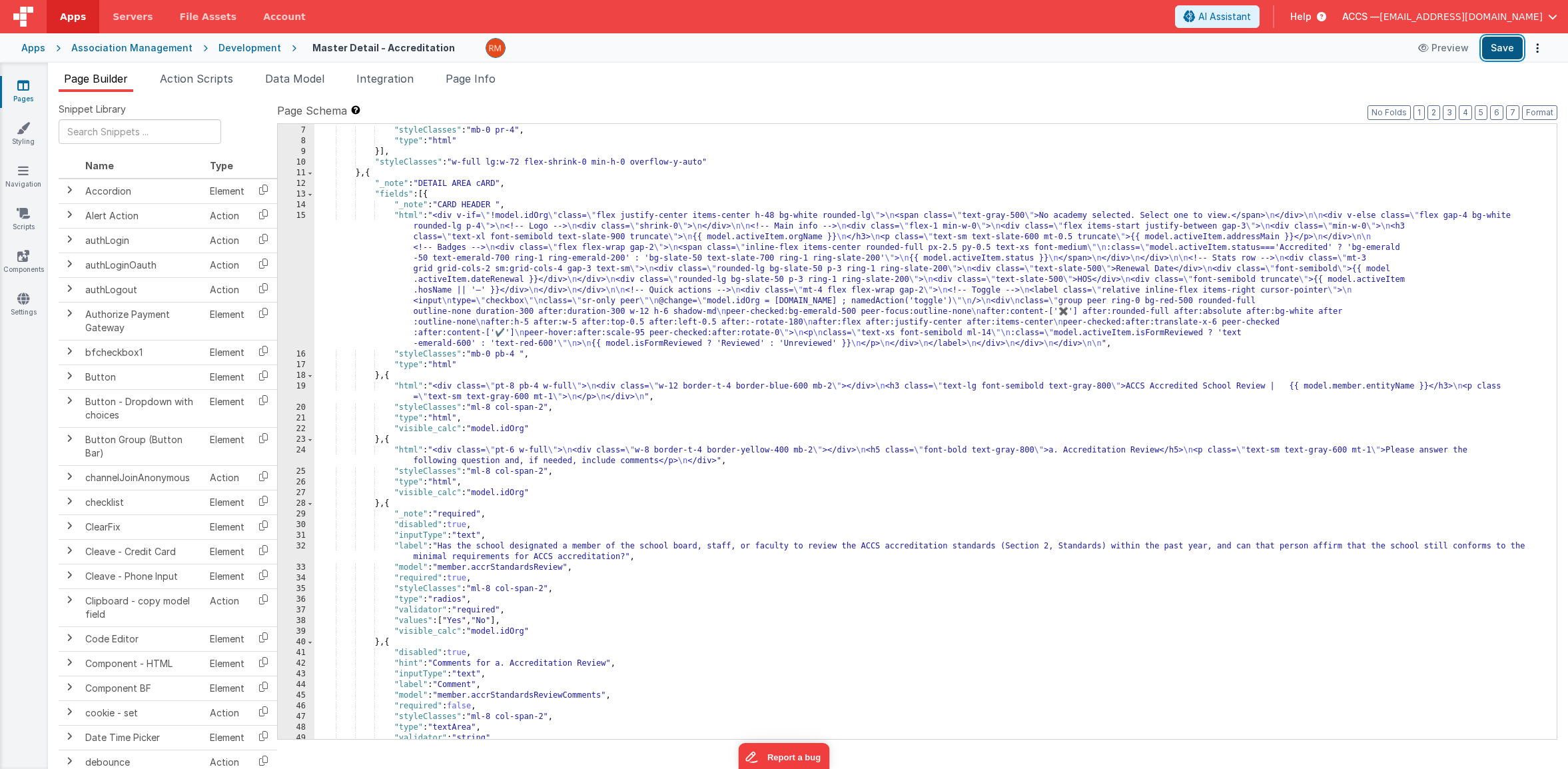
click at [1508, 50] on button "Save" at bounding box center [1502, 48] width 41 height 22
click at [414, 216] on div ""html" : "<div class= \" rounded overflow-hidden \" > \n <div v-for= \" item in…" at bounding box center [931, 405] width 1233 height 689
click at [303, 217] on div "15" at bounding box center [296, 279] width 37 height 139
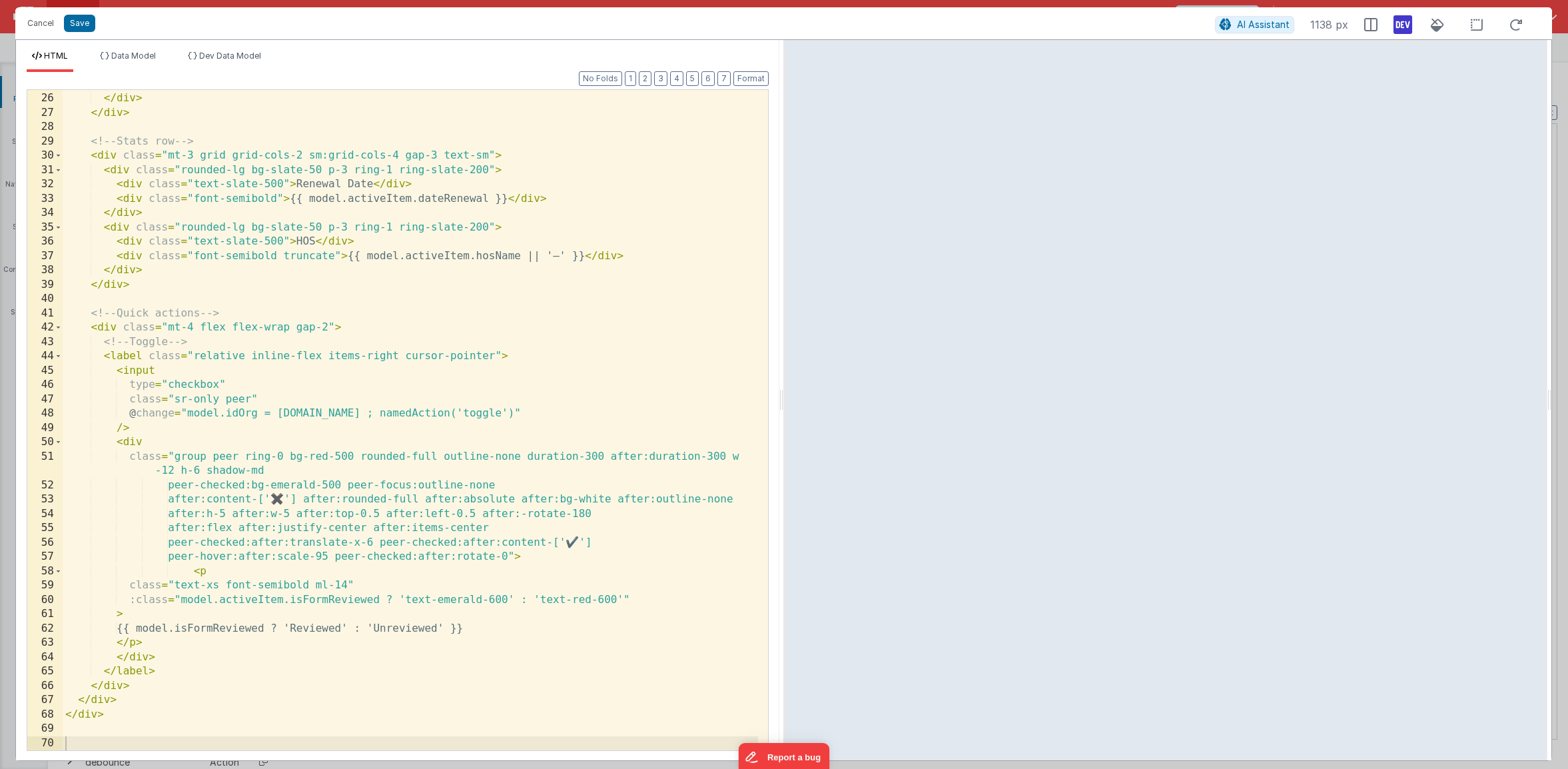
click at [217, 587] on div "</ span > </ div > </ div > <!-- Stats row --> < div class = "mt-3 grid grid-co…" at bounding box center [410, 422] width 695 height 689
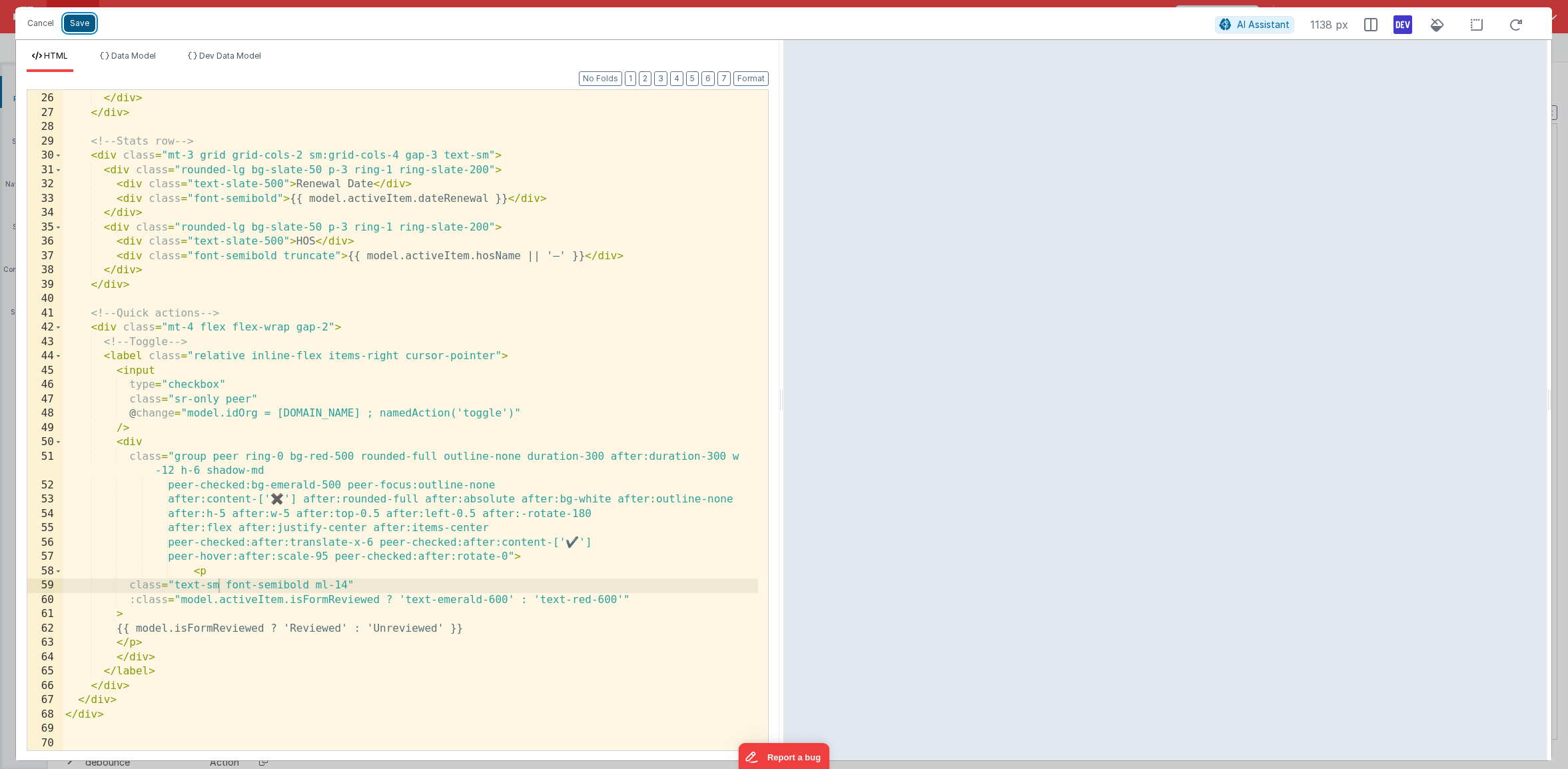
click at [77, 23] on button "Save" at bounding box center [80, 23] width 31 height 17
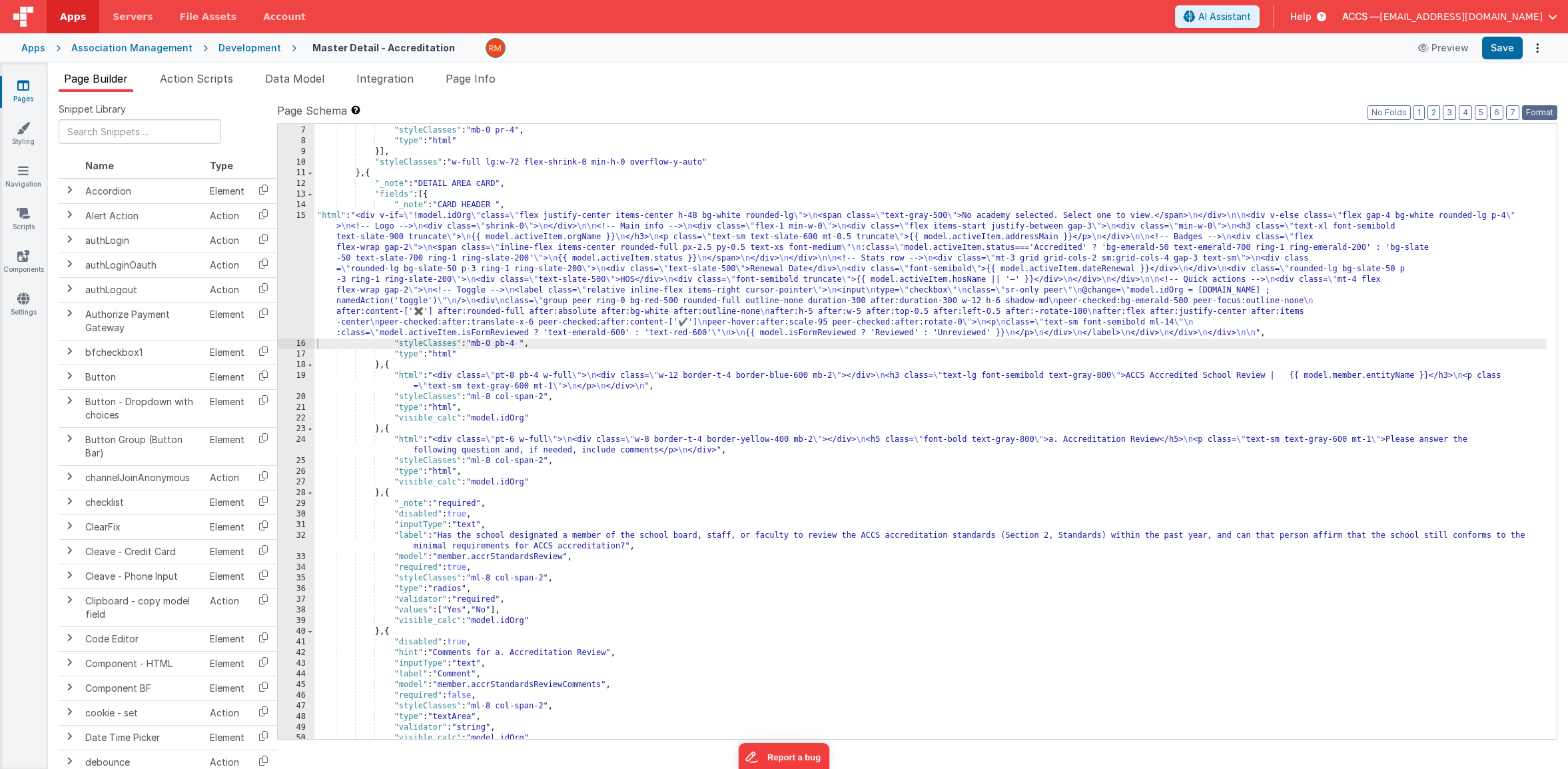
drag, startPoint x: 1533, startPoint y: 113, endPoint x: 1523, endPoint y: 85, distance: 29.7
click at [1531, 110] on button "Format" at bounding box center [1540, 113] width 35 height 15
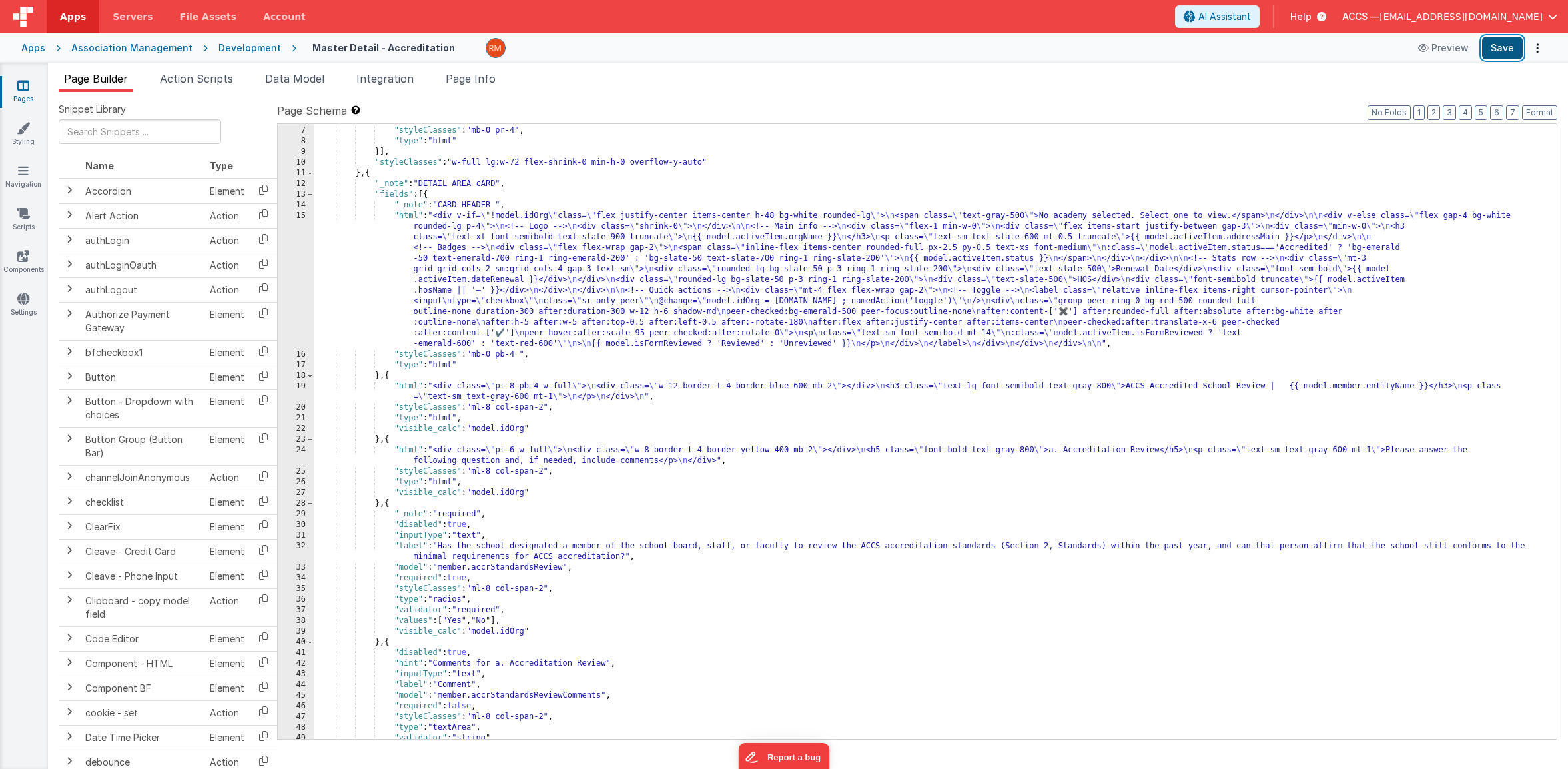
click at [1511, 48] on button "Save" at bounding box center [1502, 48] width 41 height 22
click at [25, 136] on link "Styling" at bounding box center [23, 135] width 48 height 27
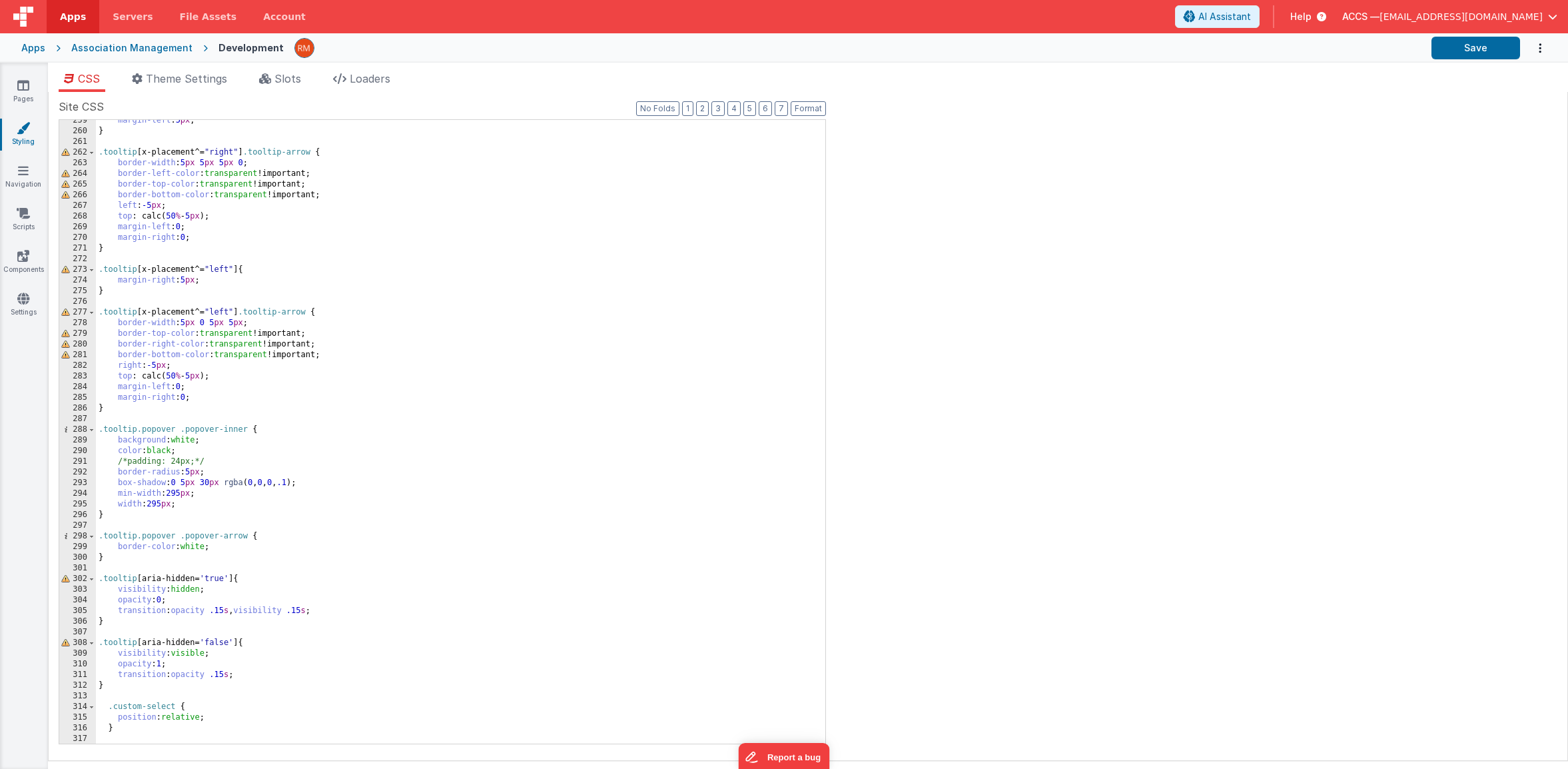
scroll to position [3820, 0]
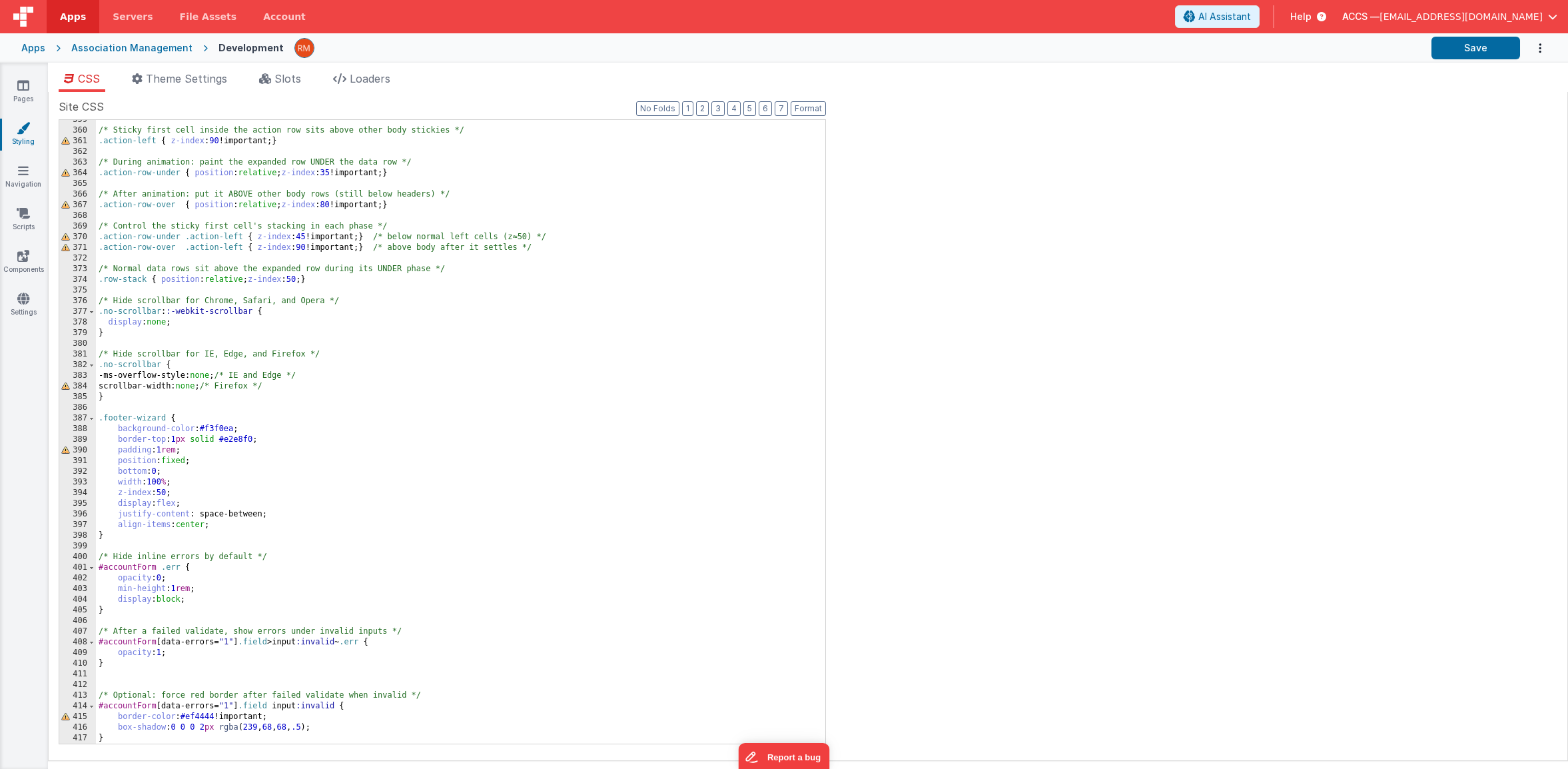
click at [123, 737] on div "/* Sticky first cell inside the action row sits above other body stickies */ .a…" at bounding box center [455, 437] width 719 height 645
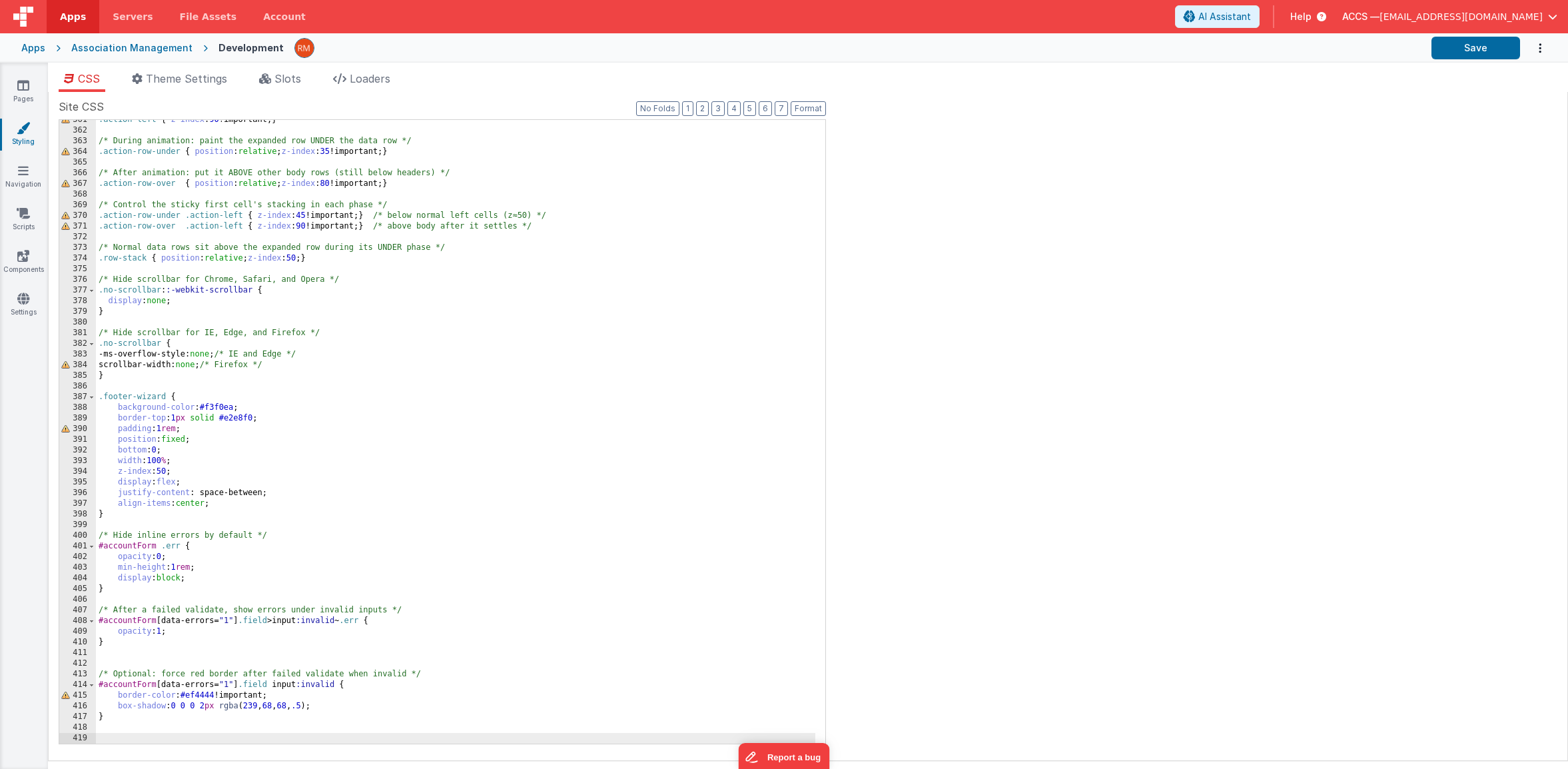
scroll to position [3884, 0]
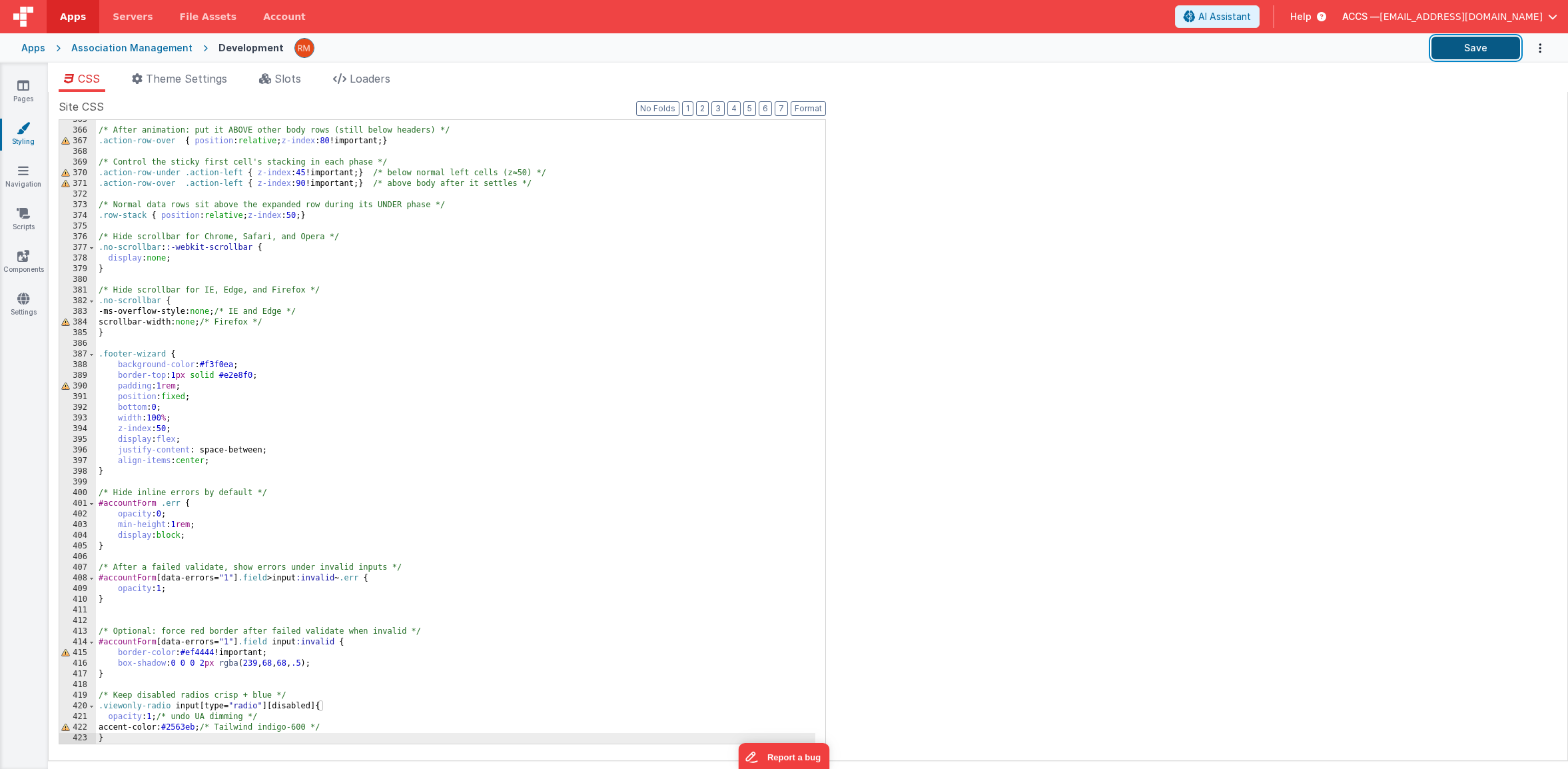
click at [1460, 49] on button "Save" at bounding box center [1476, 48] width 89 height 22
click at [29, 91] on link "Pages" at bounding box center [23, 92] width 48 height 27
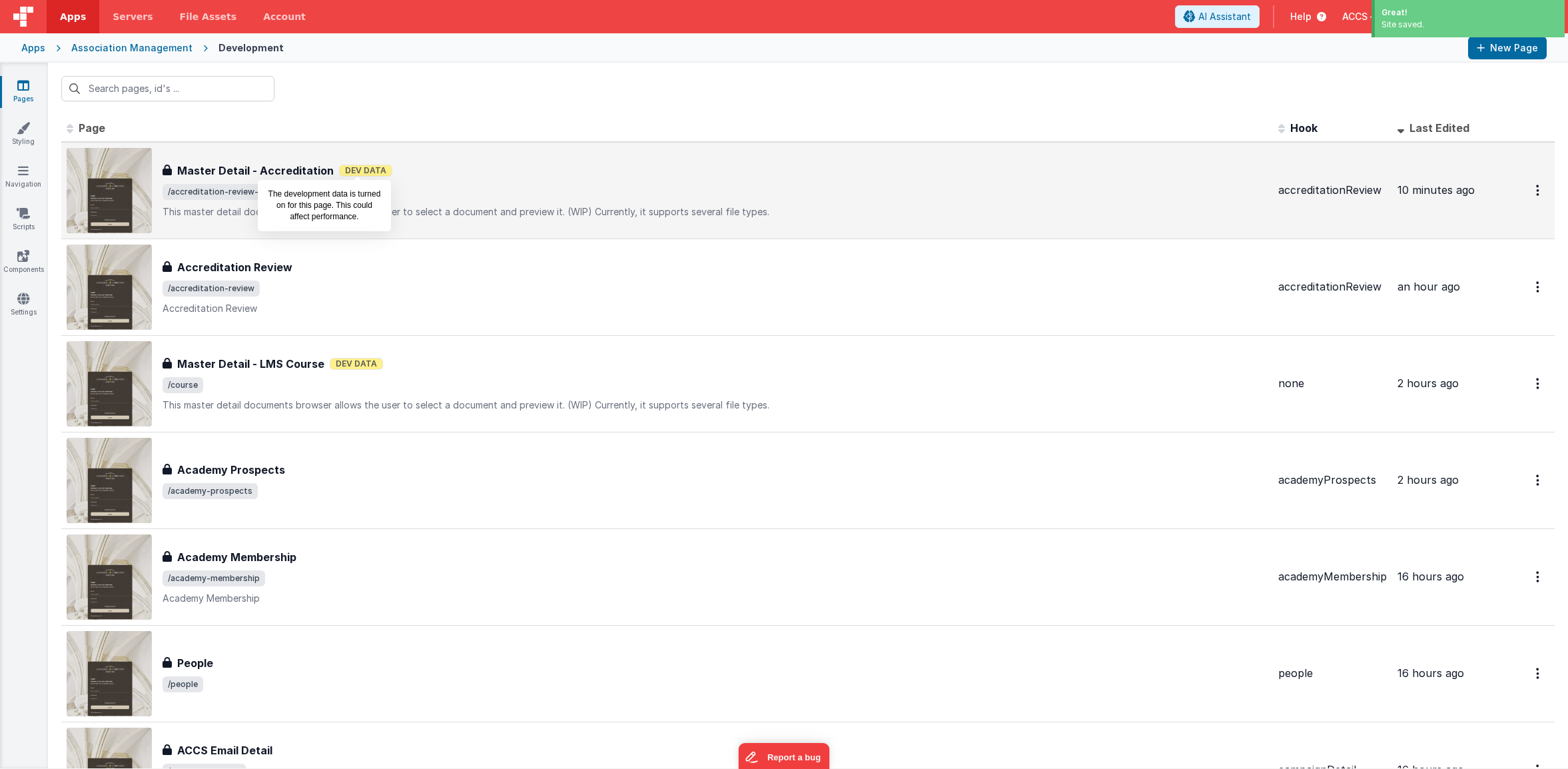
click at [340, 168] on span "Dev Data" at bounding box center [366, 171] width 54 height 12
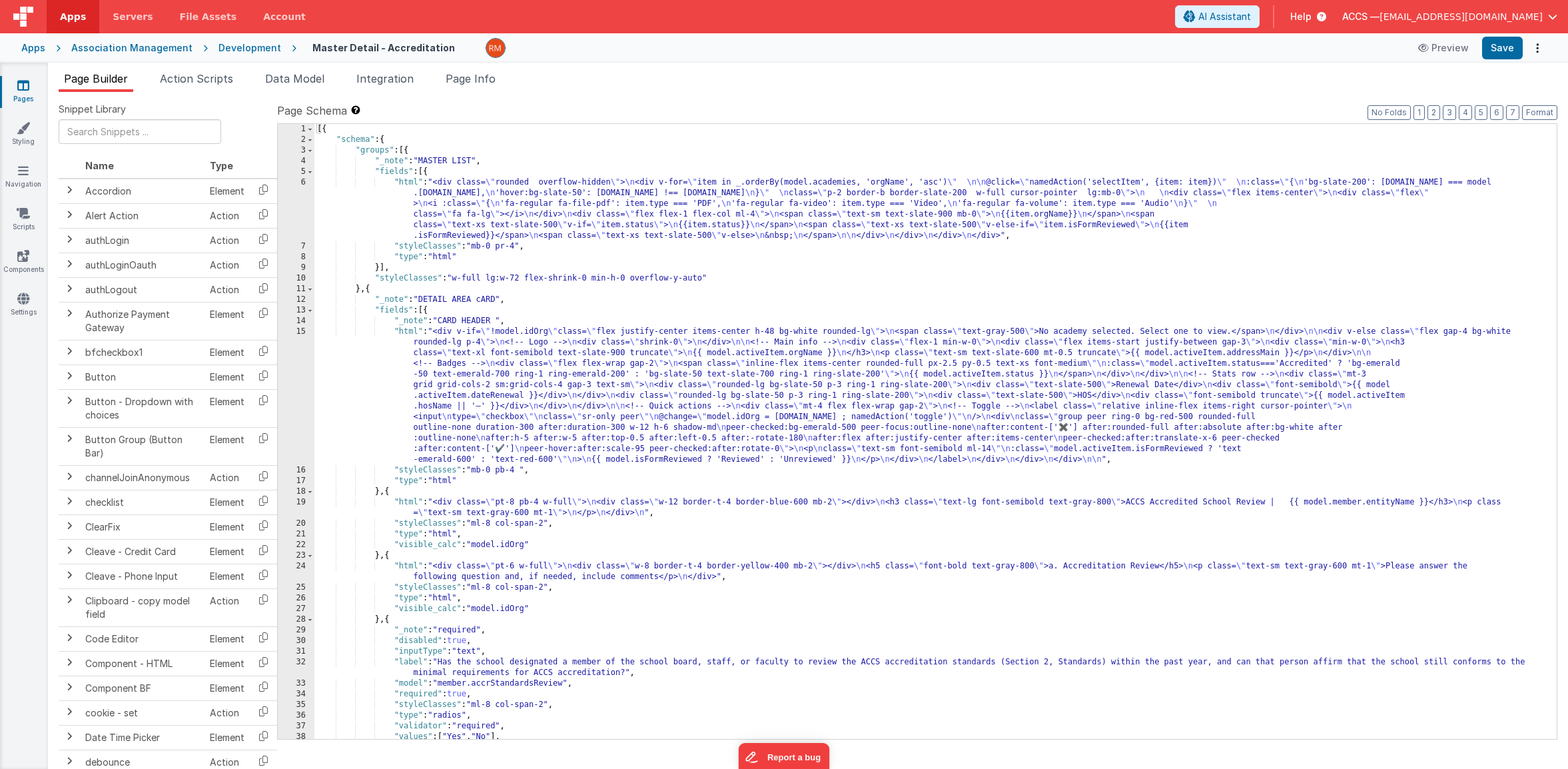
click at [529, 474] on div "[{ "schema" : { "groups" : [{ "_note" : "MASTER LIST" , "fields" : [{ "html" : …" at bounding box center [931, 442] width 1233 height 636
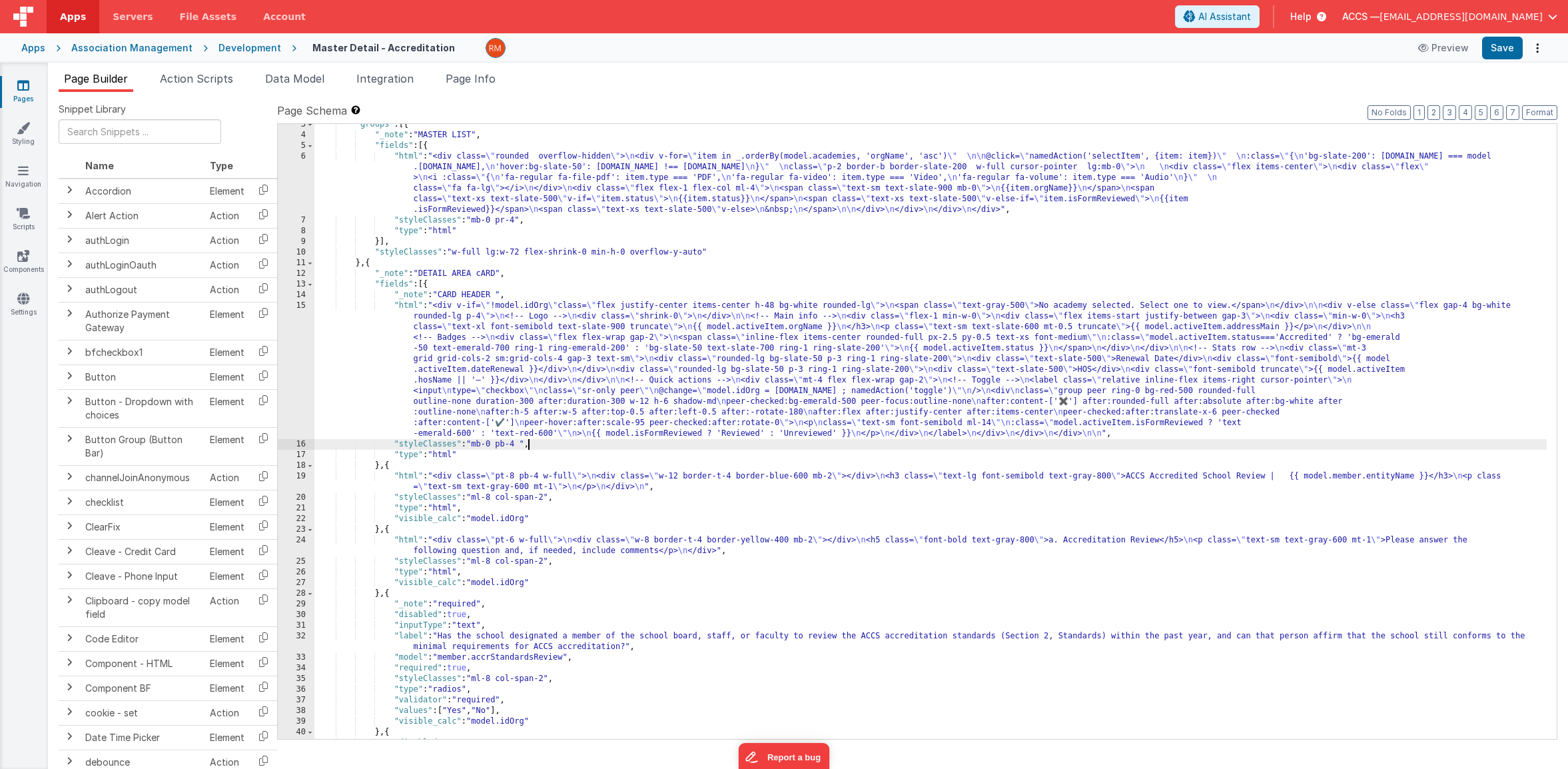
scroll to position [39, 0]
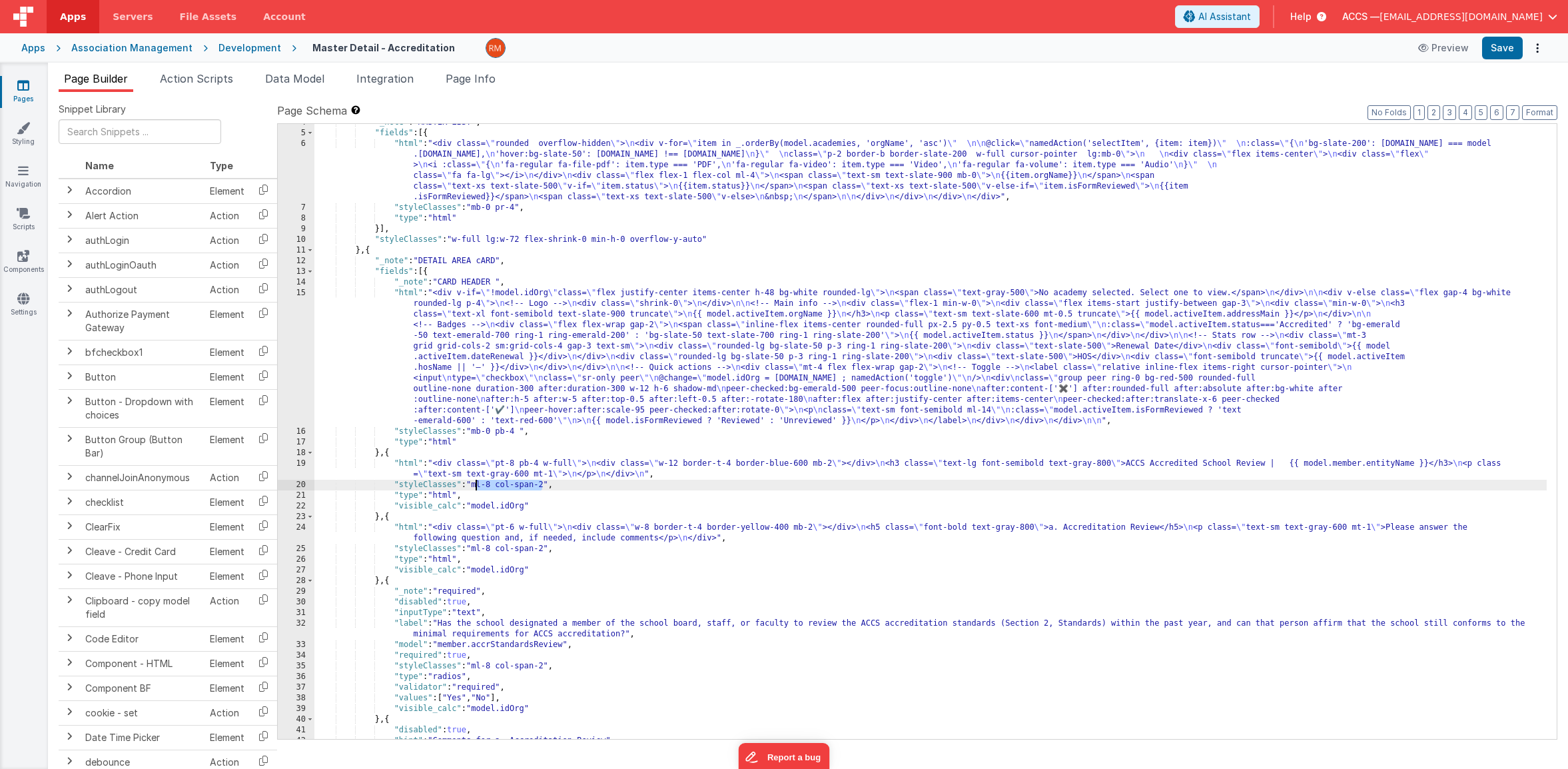
drag, startPoint x: 545, startPoint y: 487, endPoint x: 475, endPoint y: 486, distance: 70.0
click at [475, 486] on div ""_note" : "MASTER LIST" , "fields" : [{ "html" : "<div class= \" rounded overfl…" at bounding box center [931, 435] width 1233 height 636
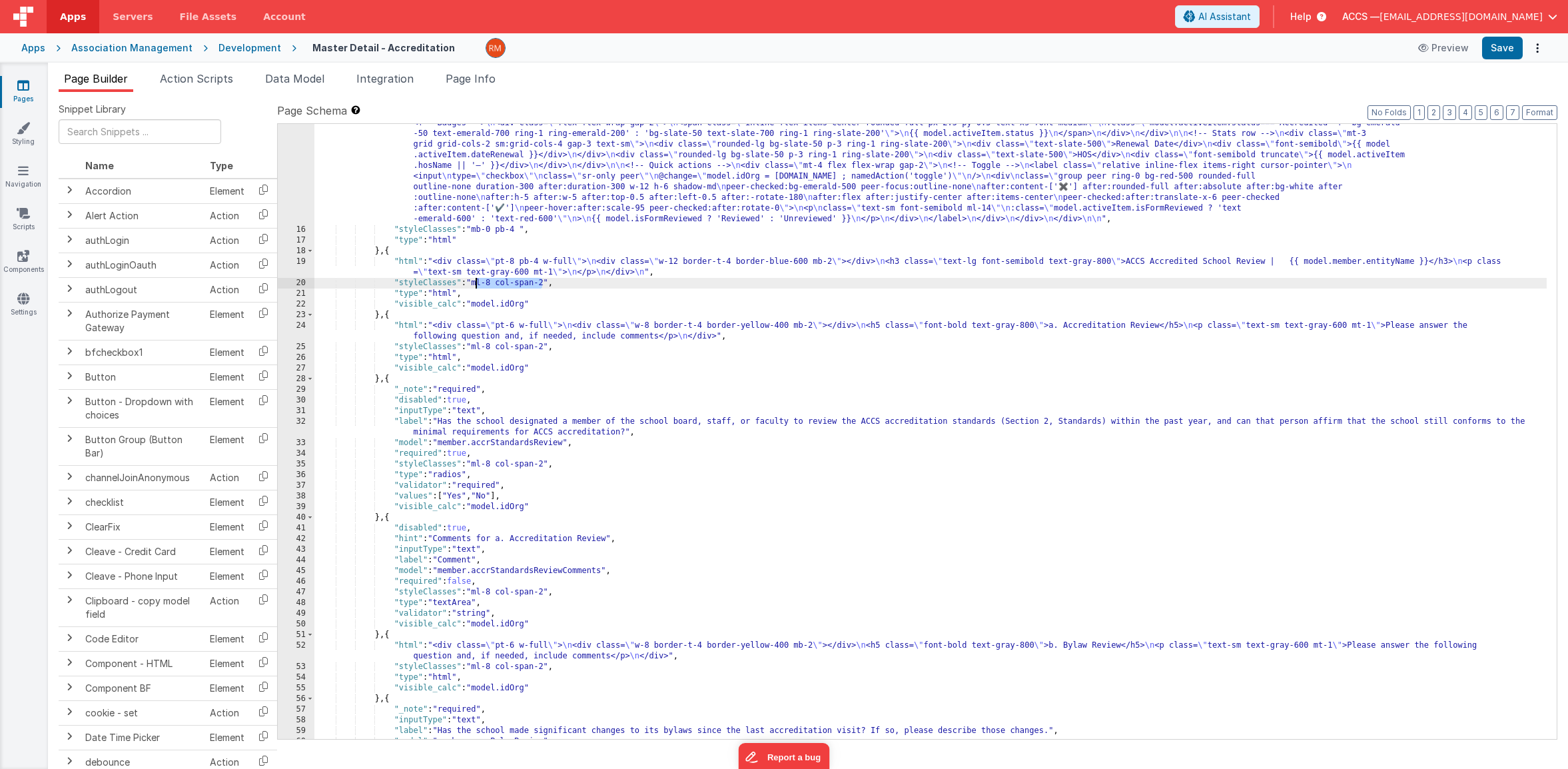
scroll to position [253, 0]
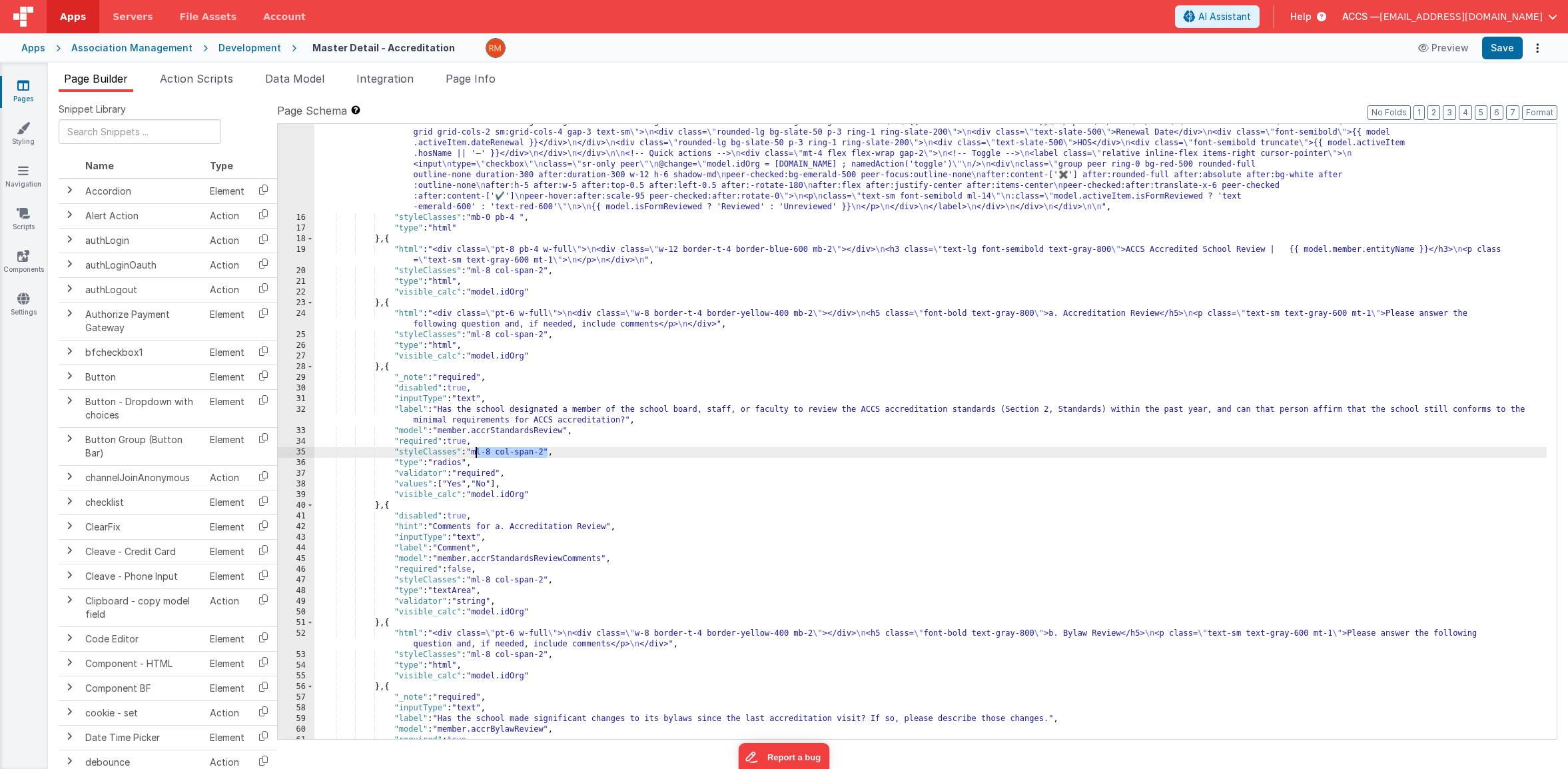
drag, startPoint x: 548, startPoint y: 453, endPoint x: 475, endPoint y: 455, distance: 73.0
click at [475, 455] on div ""html" : "<div v-if= \" !model.idOrg \" class= \" flex justify-center items-cen…" at bounding box center [931, 455] width 1233 height 764
click at [1503, 51] on button "Save" at bounding box center [1502, 48] width 41 height 22
click at [659, 479] on div ""html" : "<div v-if= \" !model.idOrg \" class= \" flex justify-center items-cen…" at bounding box center [931, 455] width 1233 height 764
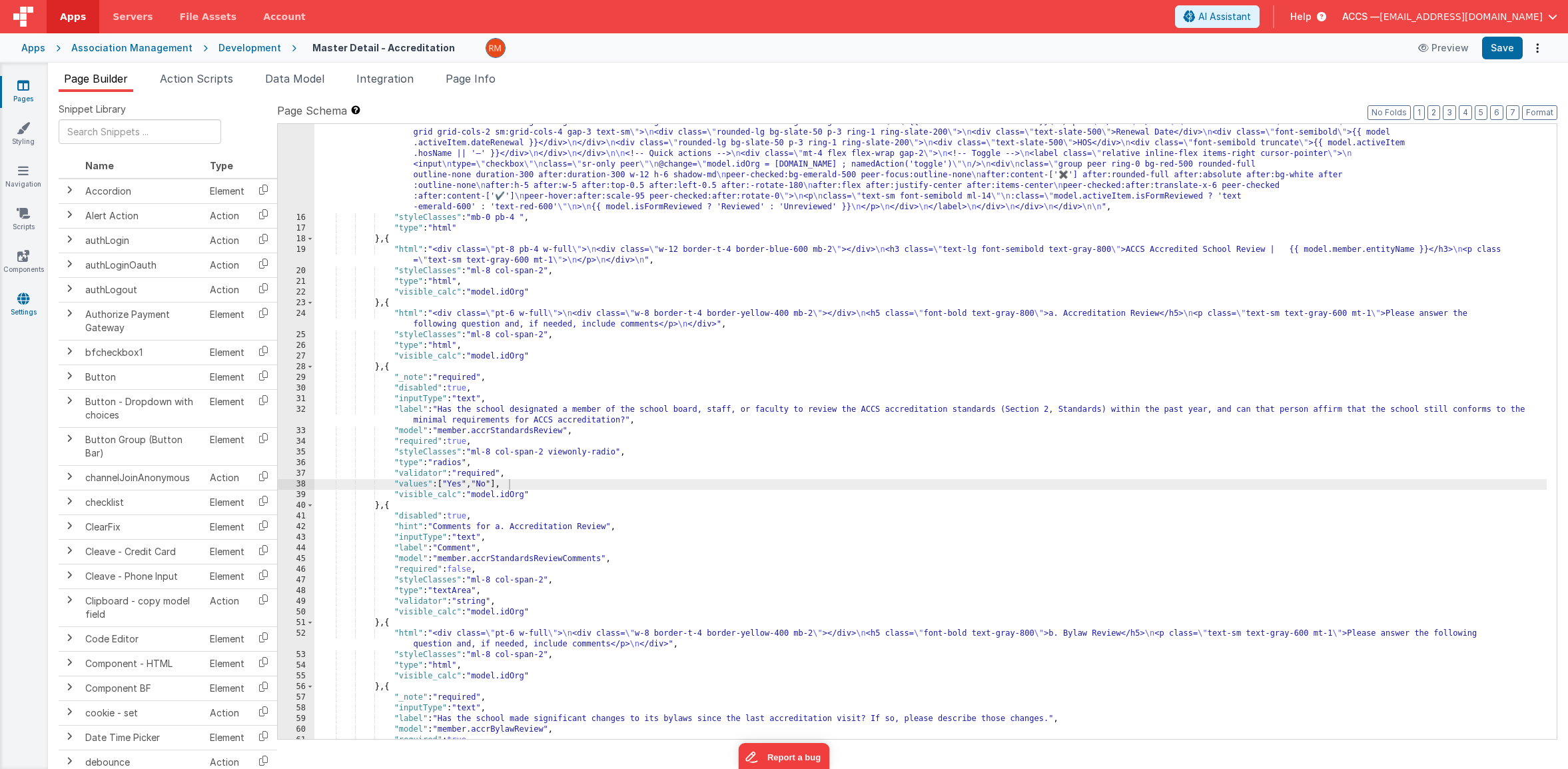
click at [27, 307] on link "Settings" at bounding box center [23, 306] width 48 height 27
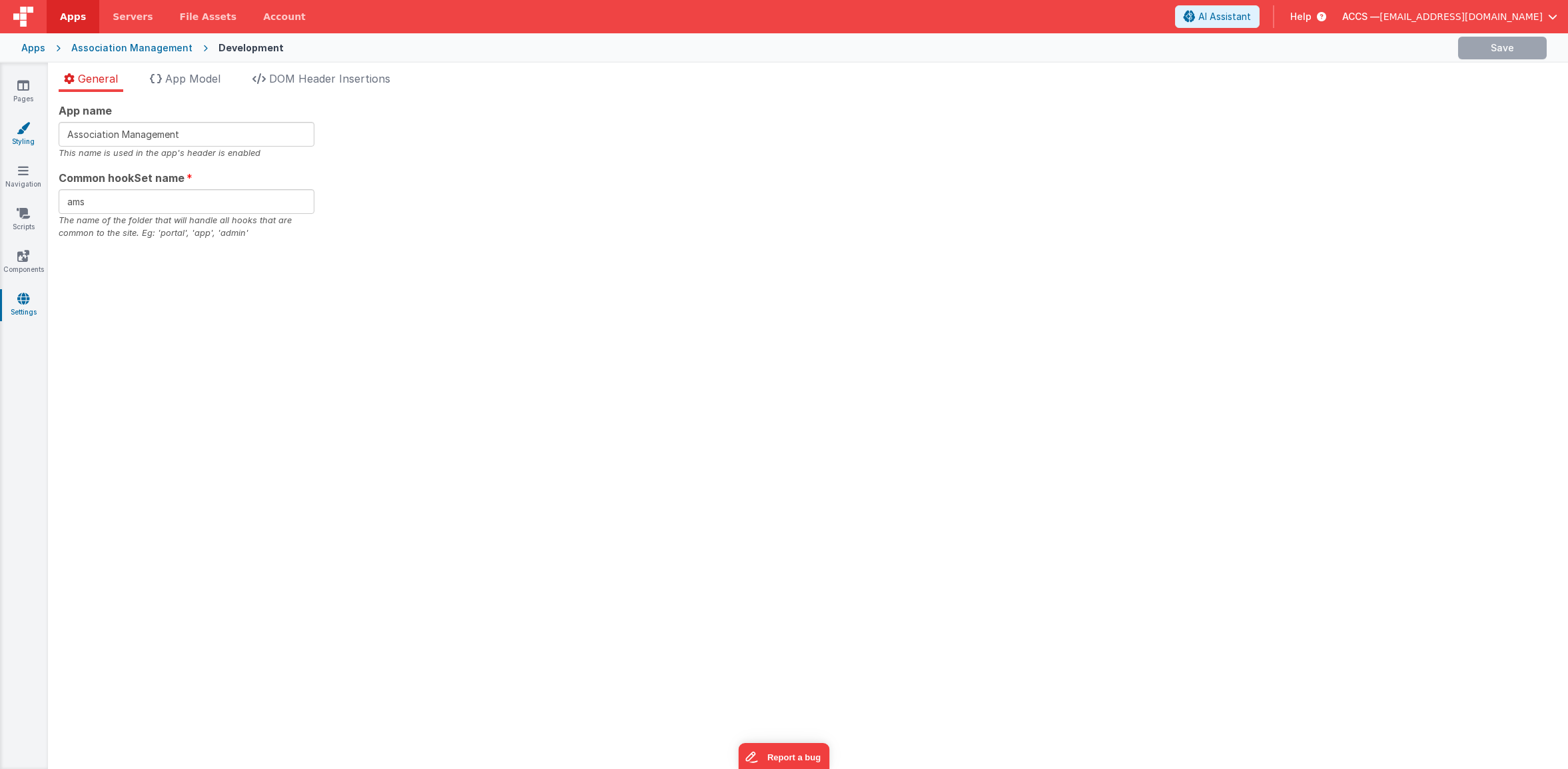
click at [29, 136] on link "Styling" at bounding box center [23, 135] width 48 height 27
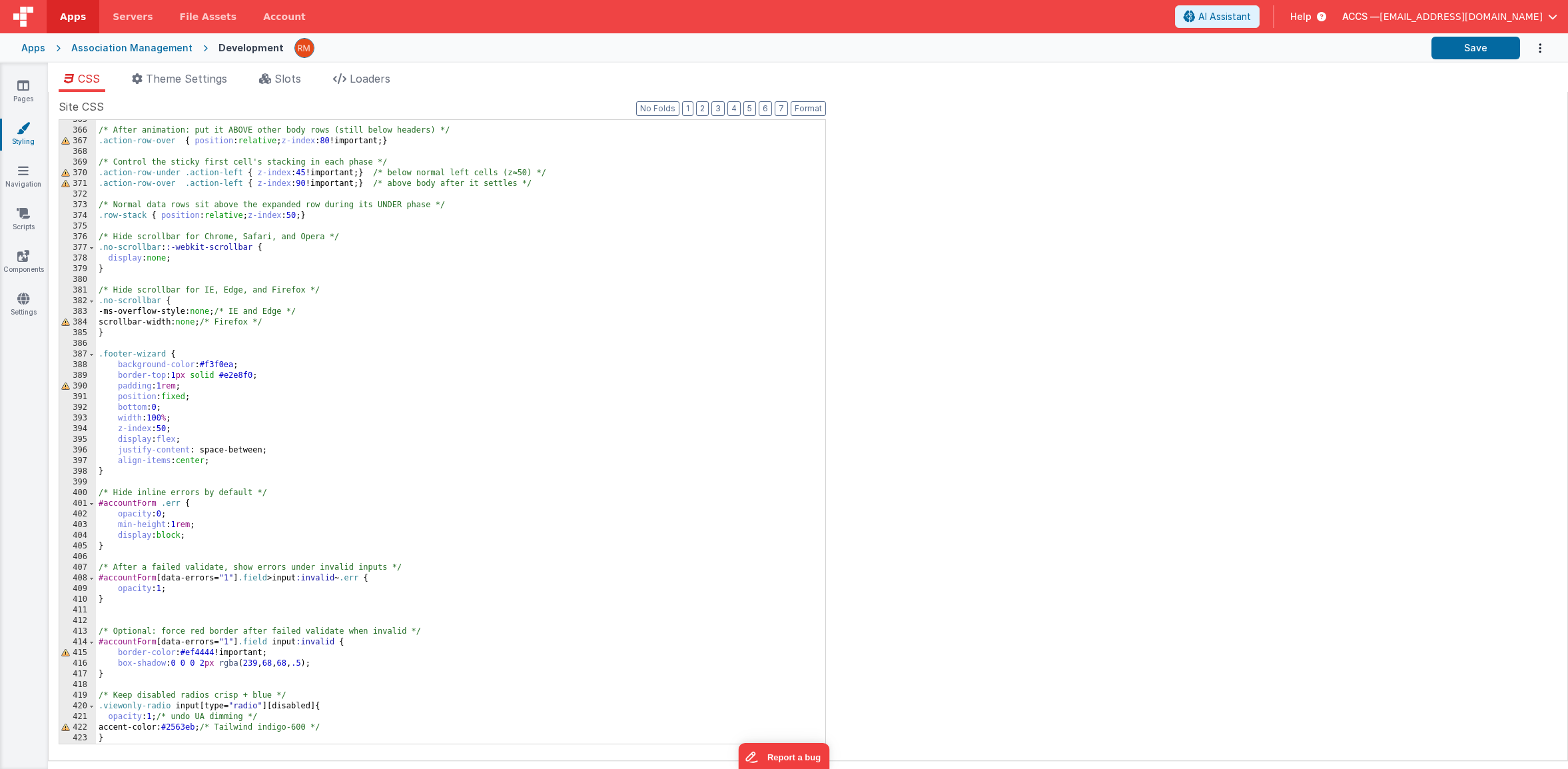
scroll to position [3884, 0]
click at [22, 95] on link "Pages" at bounding box center [23, 92] width 48 height 27
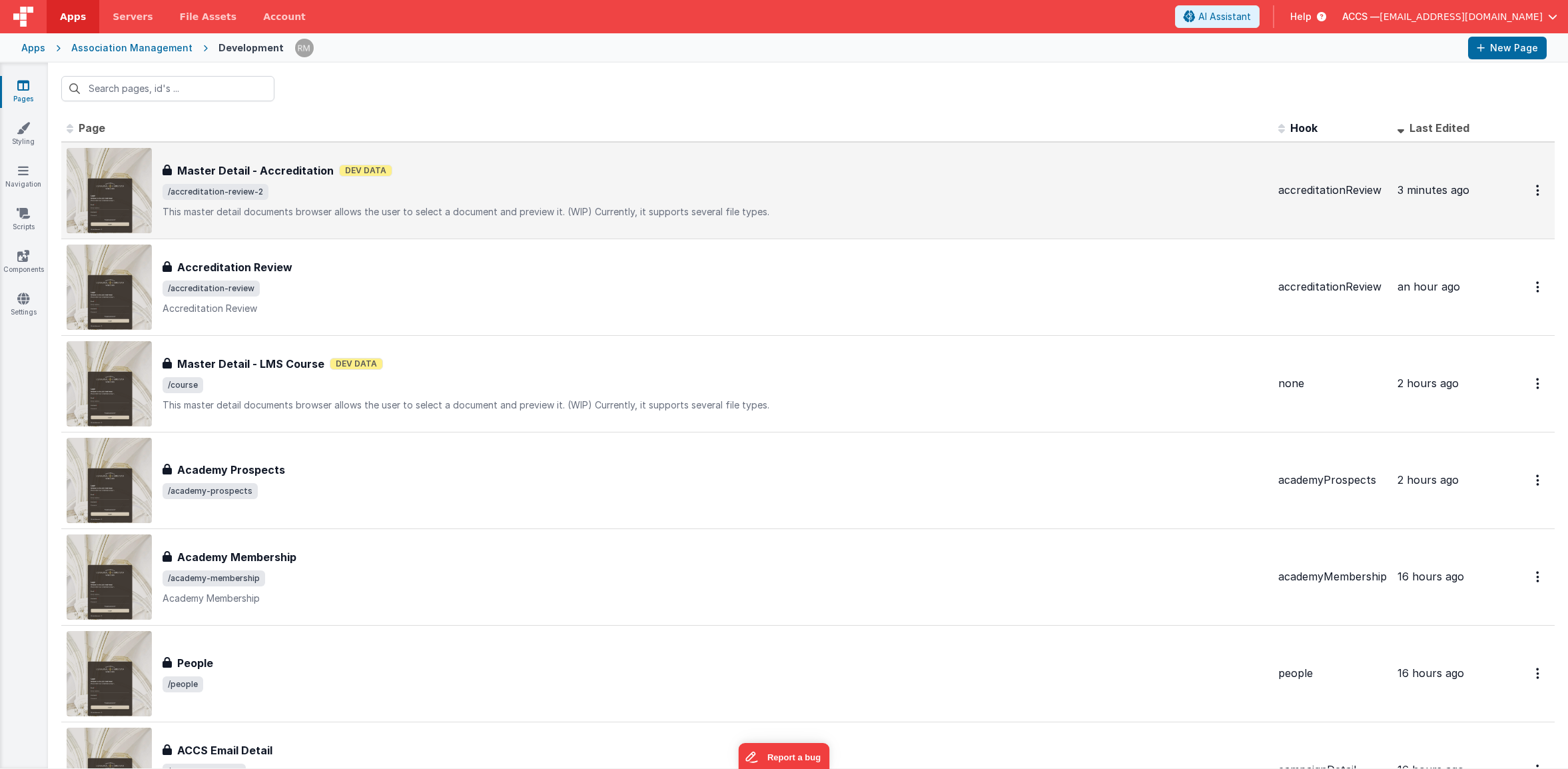
click at [336, 200] on div "Master Detail - Accreditation Master Detail - Accreditation Dev Data /accredita…" at bounding box center [715, 190] width 1105 height 56
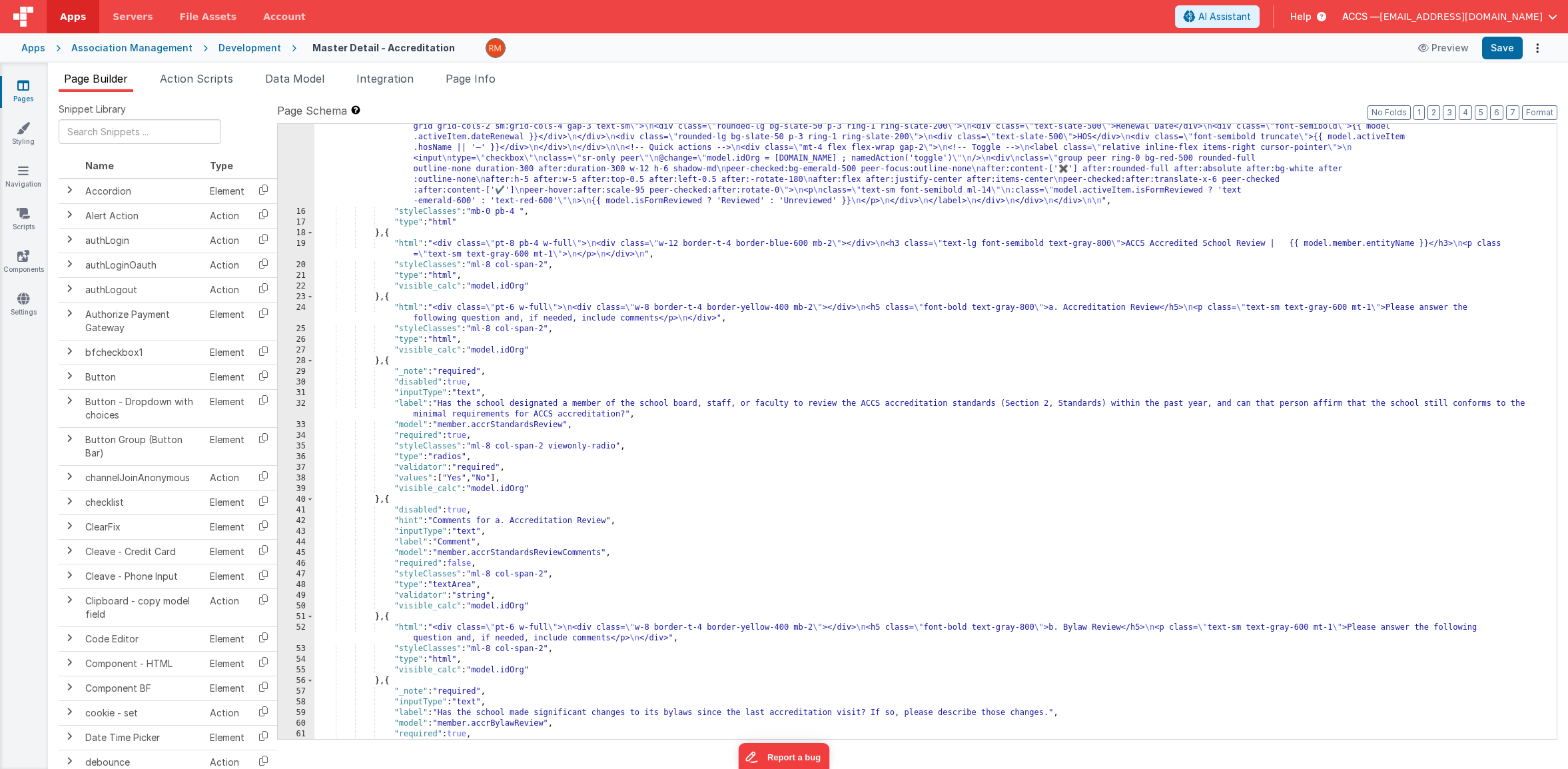
scroll to position [282, 0]
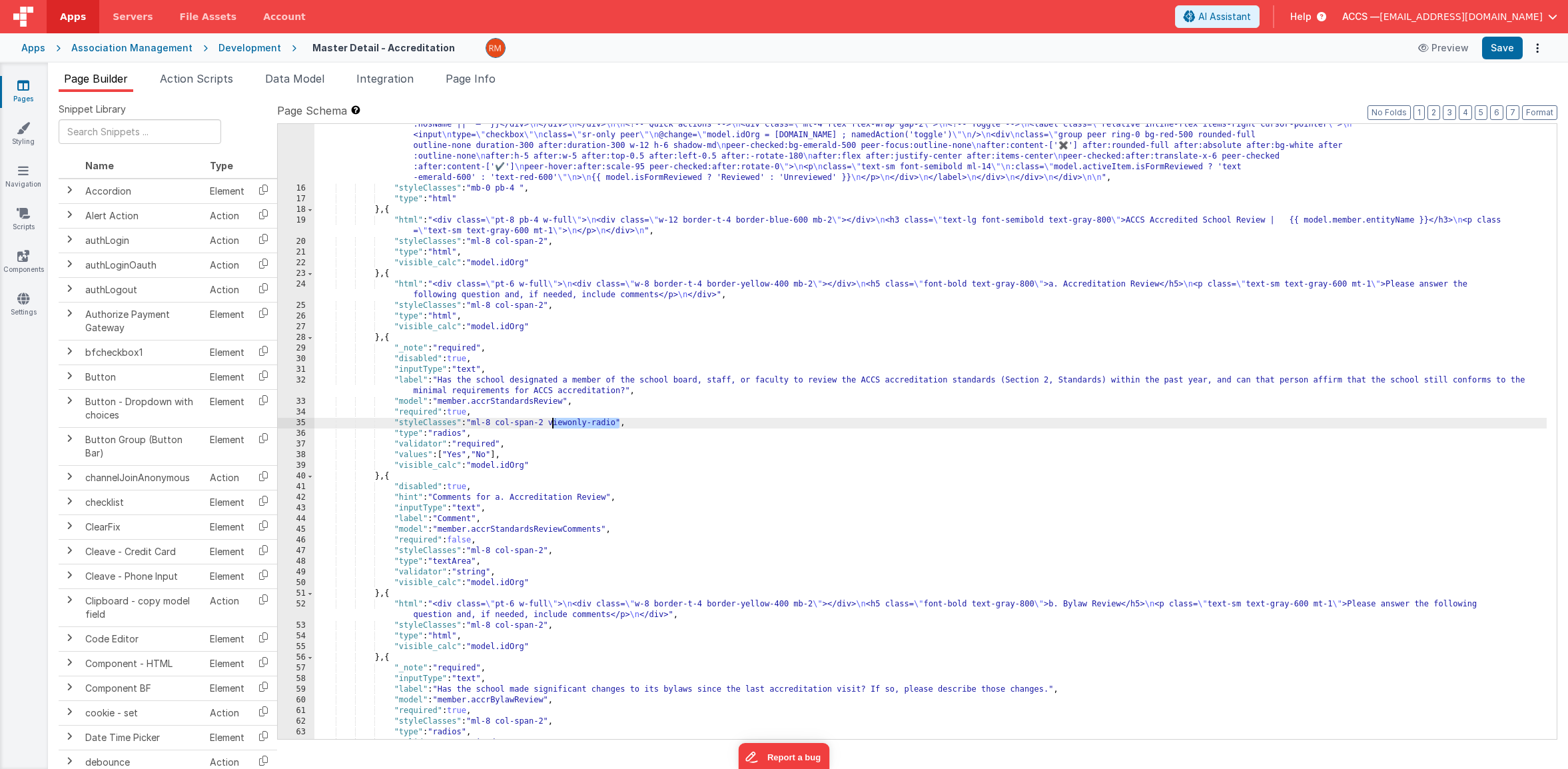
drag, startPoint x: 619, startPoint y: 423, endPoint x: 553, endPoint y: 421, distance: 66.0
click at [553, 421] on div ""html" : "<div v-if= \" !model.idOrg \" class= \" flex justify-center items-cen…" at bounding box center [931, 426] width 1233 height 764
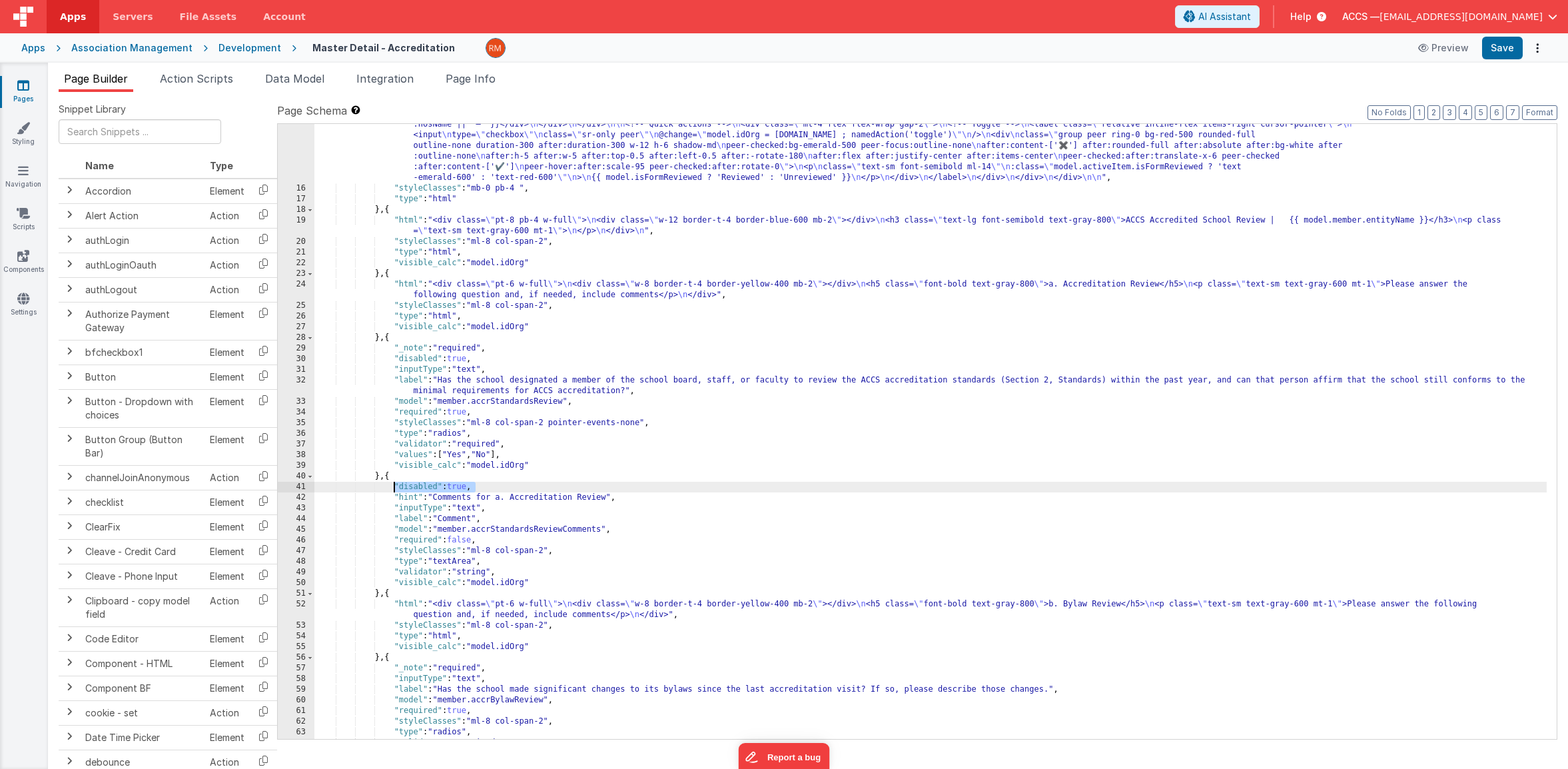
drag, startPoint x: 483, startPoint y: 487, endPoint x: 394, endPoint y: 486, distance: 89.0
click at [394, 486] on div ""html" : "<div v-if= \" !model.idOrg \" class= \" flex justify-center items-cen…" at bounding box center [931, 426] width 1233 height 764
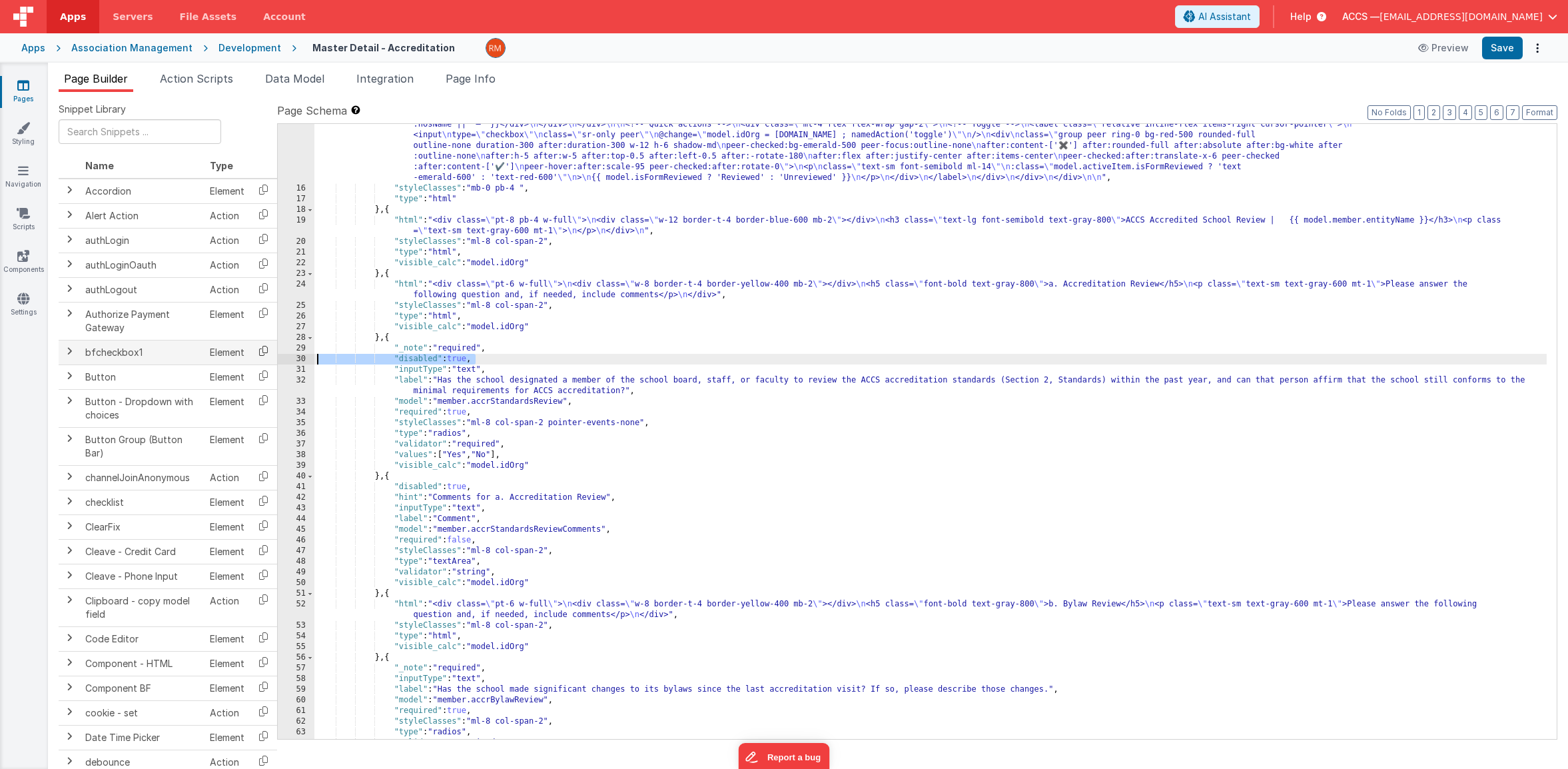
drag, startPoint x: 489, startPoint y: 359, endPoint x: 271, endPoint y: 358, distance: 218.0
click at [271, 358] on div "Snippet Library Name Type Accordion Element Alert Action Action authLogin Actio…" at bounding box center [808, 441] width 1499 height 677
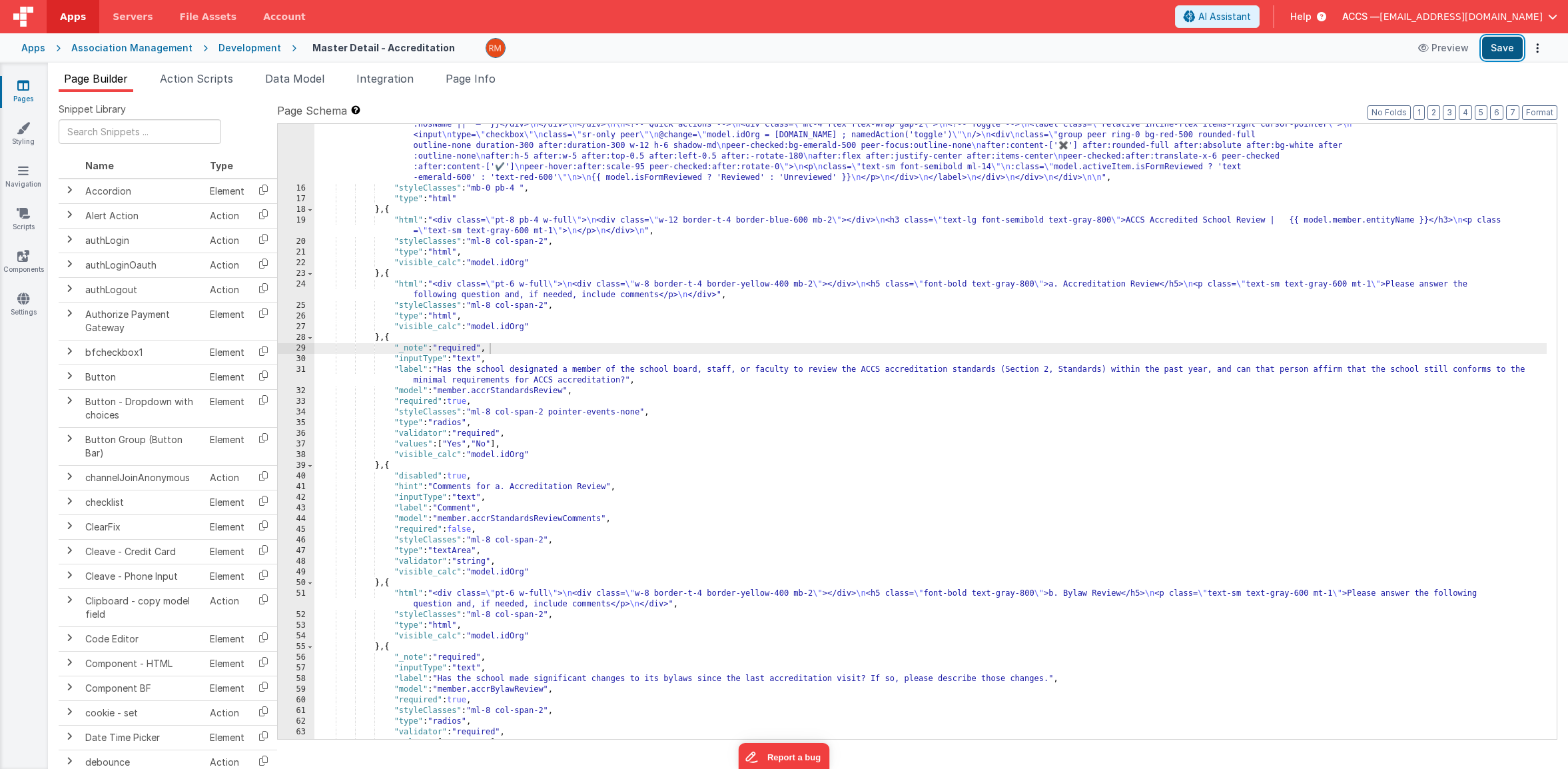
click at [1504, 49] on button "Save" at bounding box center [1502, 48] width 41 height 22
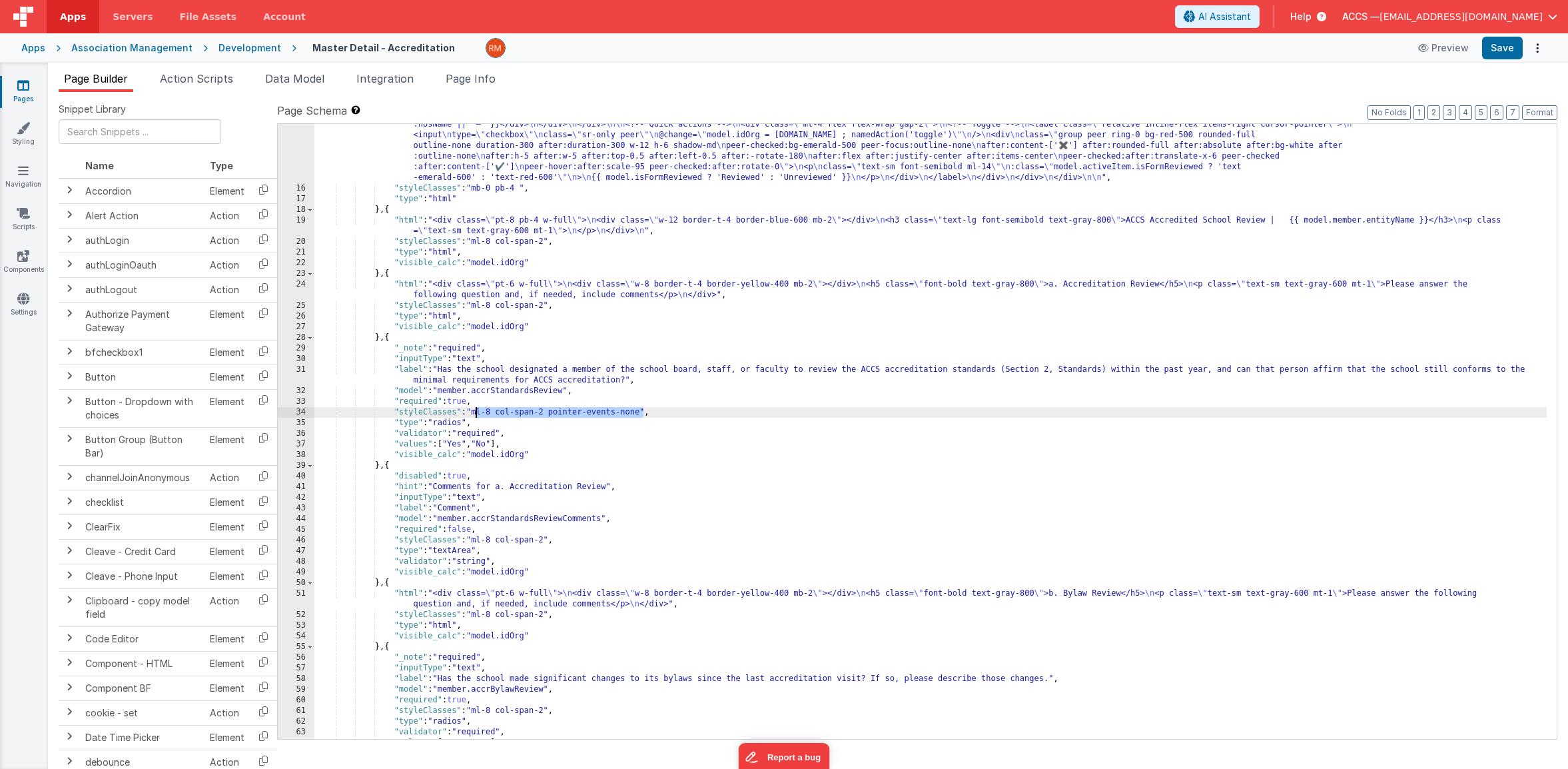
drag, startPoint x: 644, startPoint y: 414, endPoint x: 474, endPoint y: 416, distance: 170.0
click at [474, 416] on div ""html" : "<div v-if= \" !model.idOrg \" class= \" flex justify-center items-cen…" at bounding box center [931, 426] width 1233 height 764
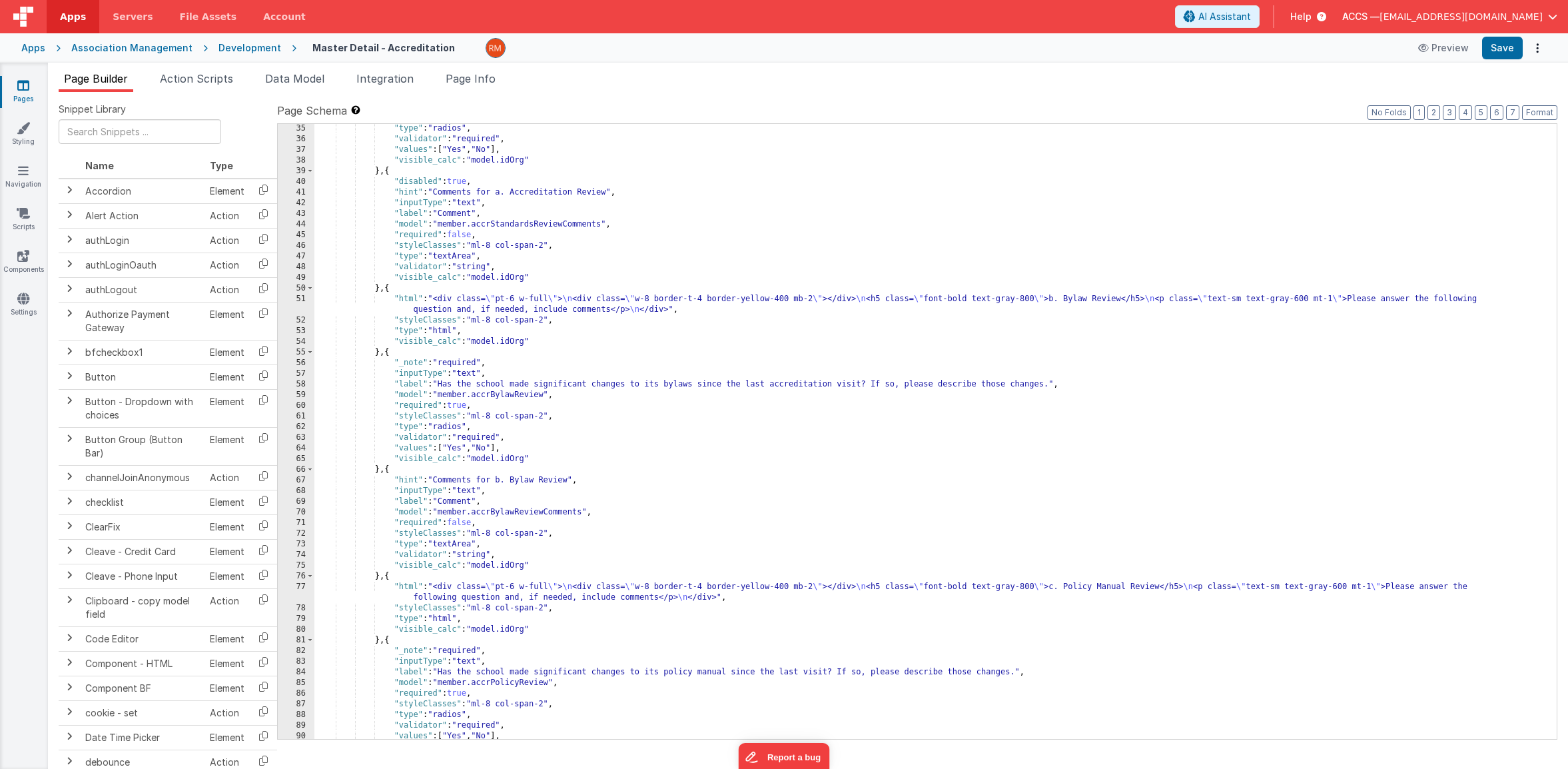
scroll to position [589, 0]
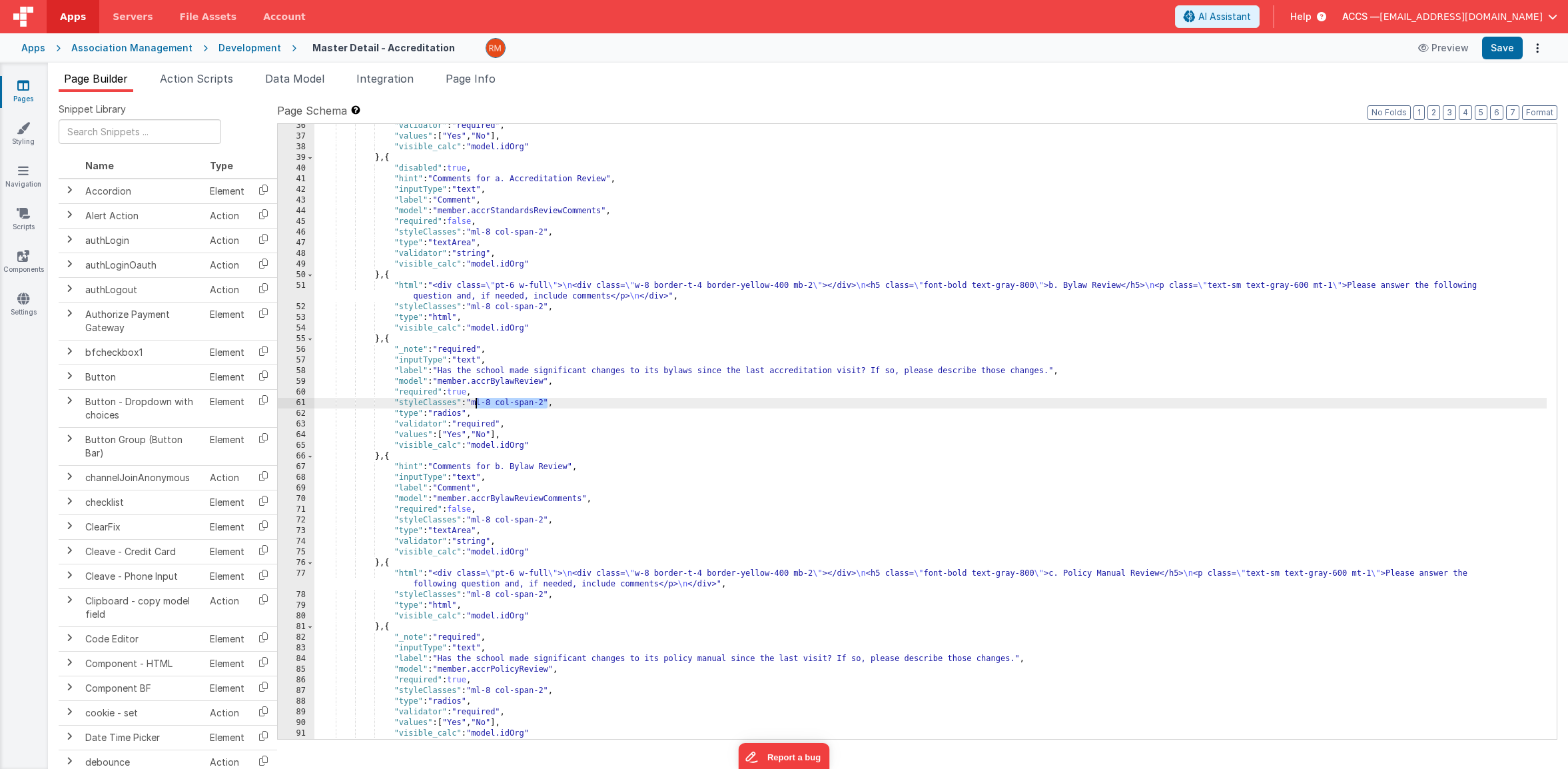
drag, startPoint x: 549, startPoint y: 402, endPoint x: 476, endPoint y: 407, distance: 73.2
click at [476, 407] on div ""validator" : "required" , "values" : [ "Yes" , "No" ] , "visible_calc" : "mode…" at bounding box center [931, 439] width 1233 height 636
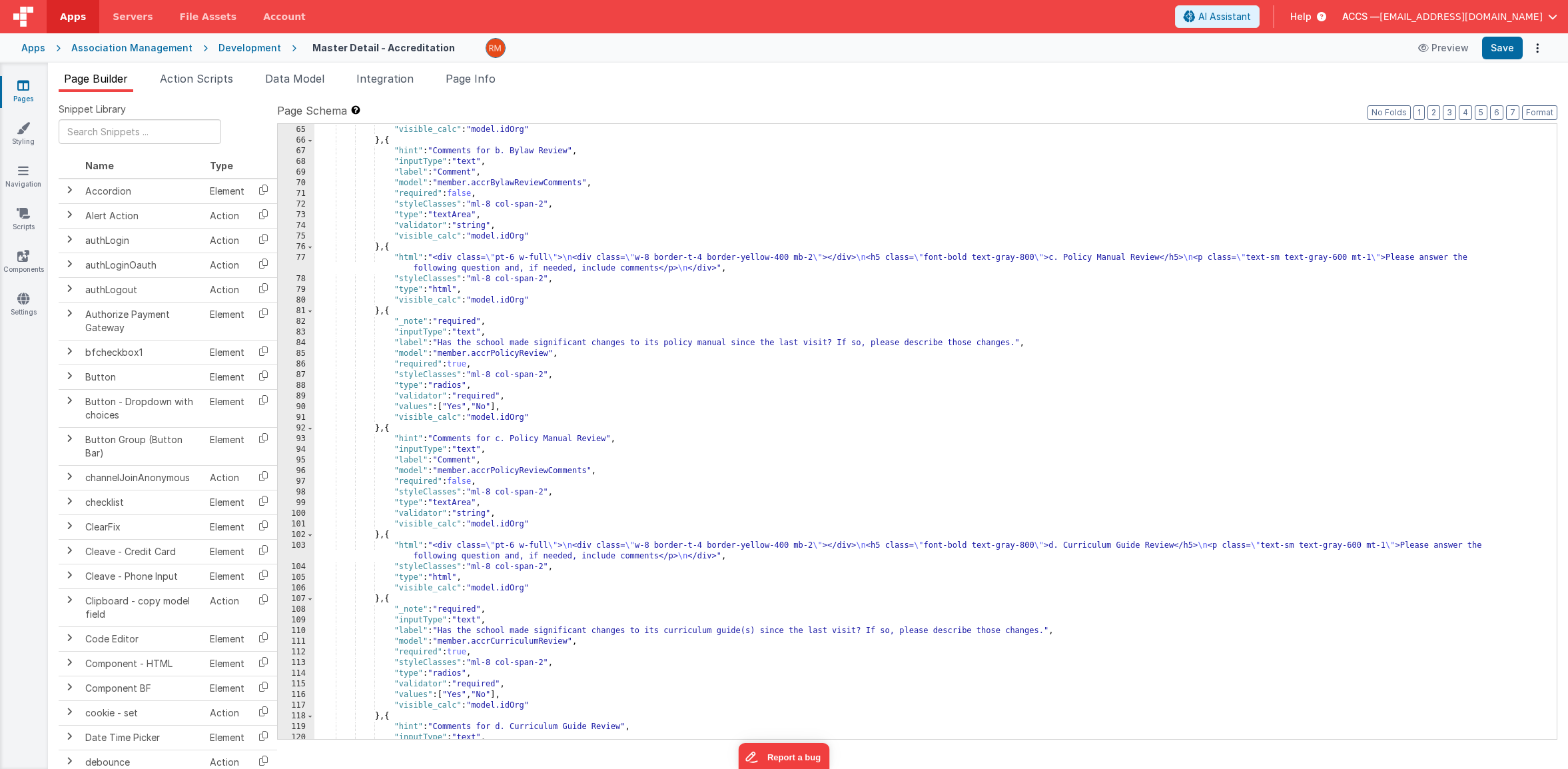
scroll to position [944, 0]
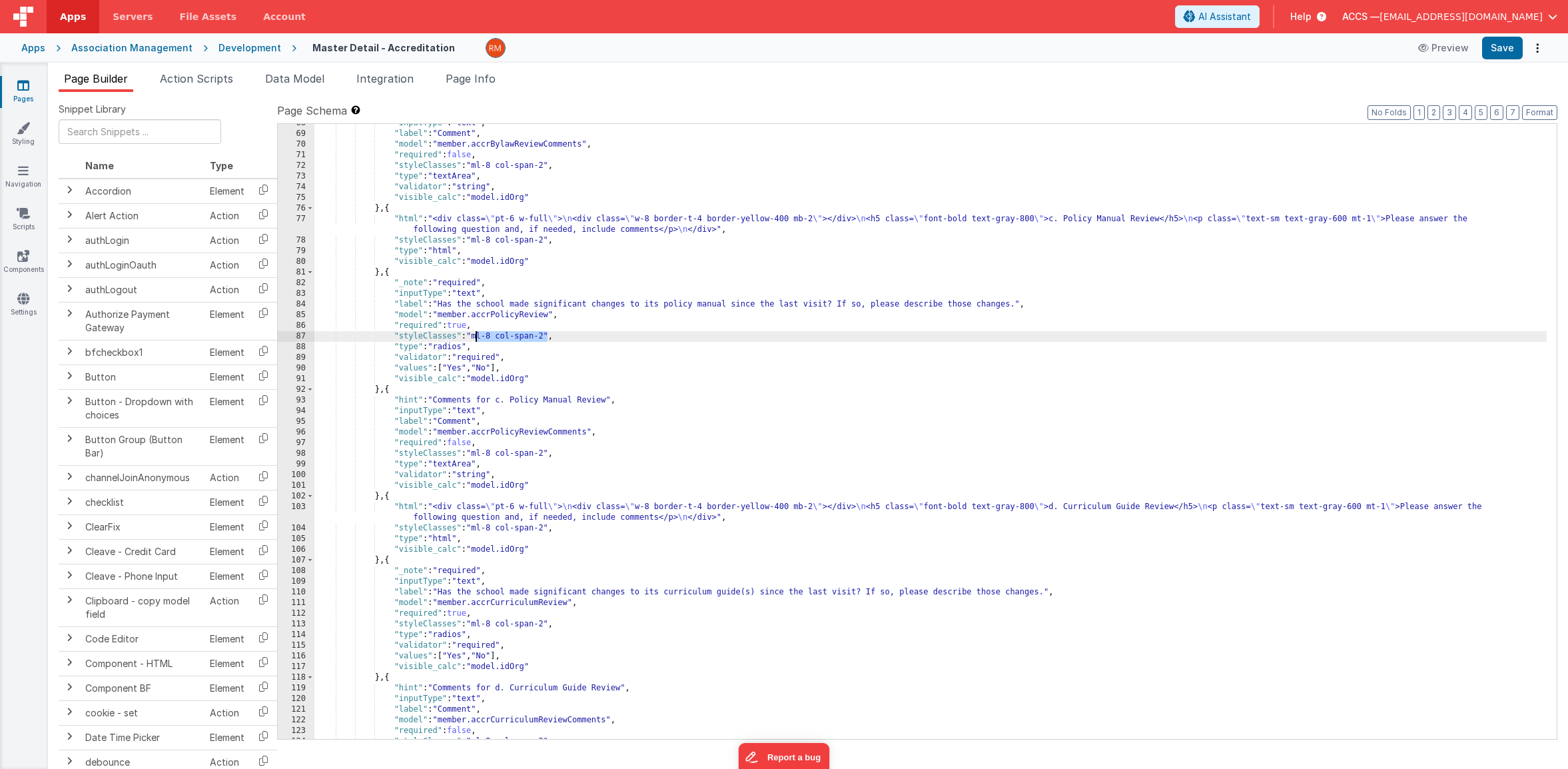
drag, startPoint x: 546, startPoint y: 338, endPoint x: 475, endPoint y: 340, distance: 71.0
click at [475, 340] on div ""inputType" : "text" , "label" : "Comment" , "model" : "member.accrBylawReviewC…" at bounding box center [931, 436] width 1233 height 636
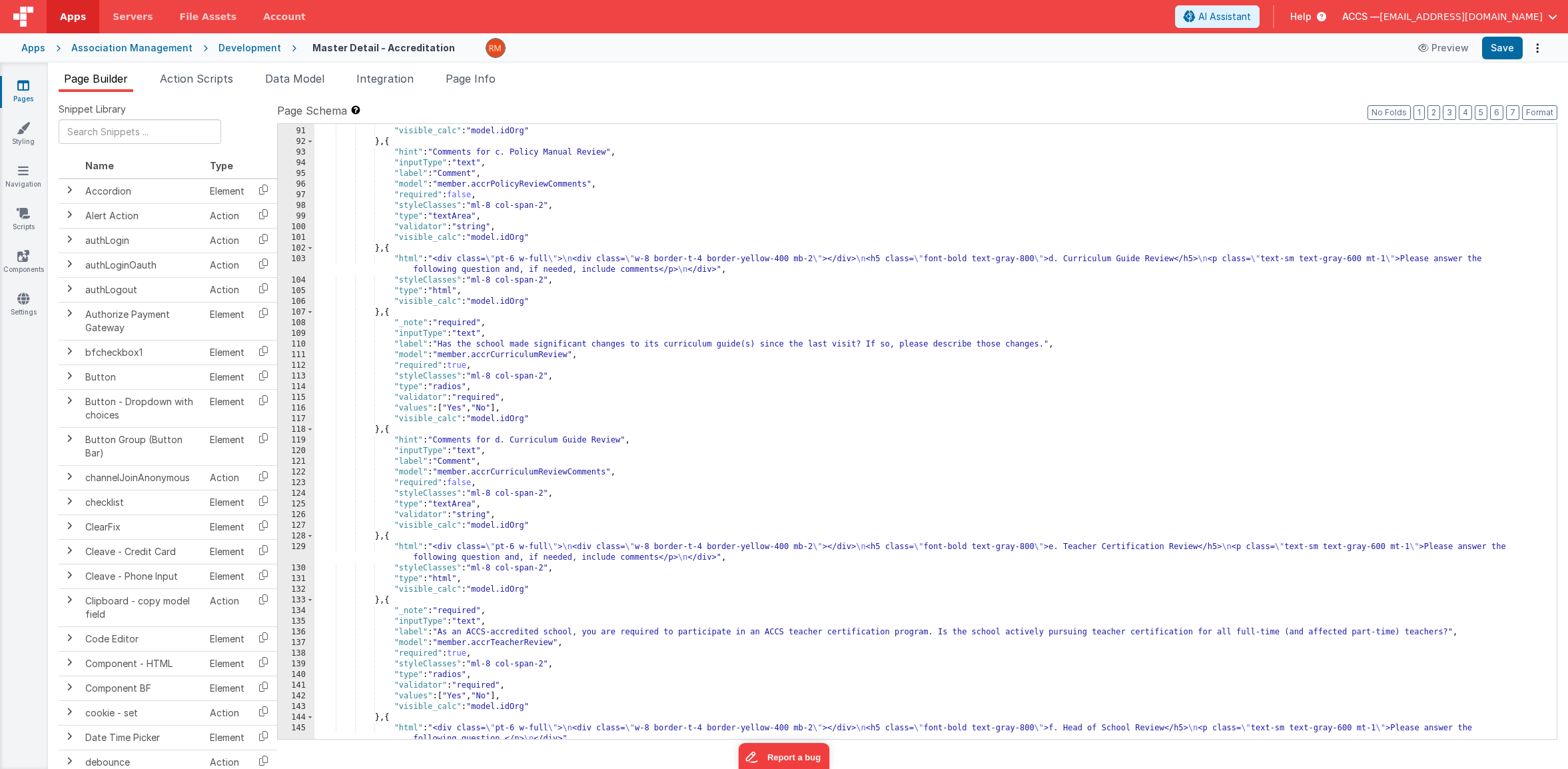
scroll to position [1218, 0]
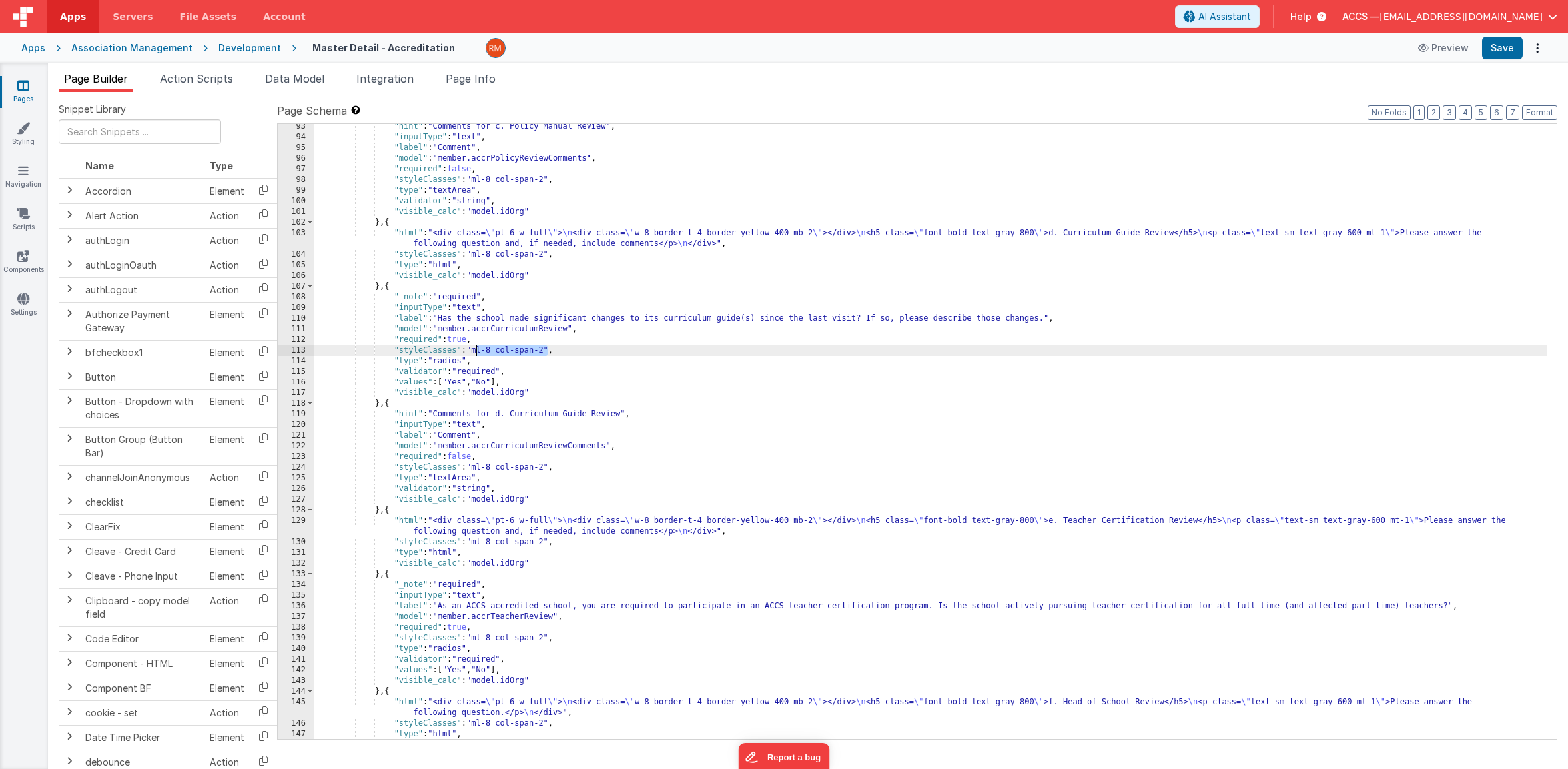
drag, startPoint x: 549, startPoint y: 352, endPoint x: 477, endPoint y: 352, distance: 72.0
click at [477, 352] on div ""hint" : "Comments for c. Policy Manual Review" , "inputType" : "text" , "label…" at bounding box center [931, 440] width 1233 height 636
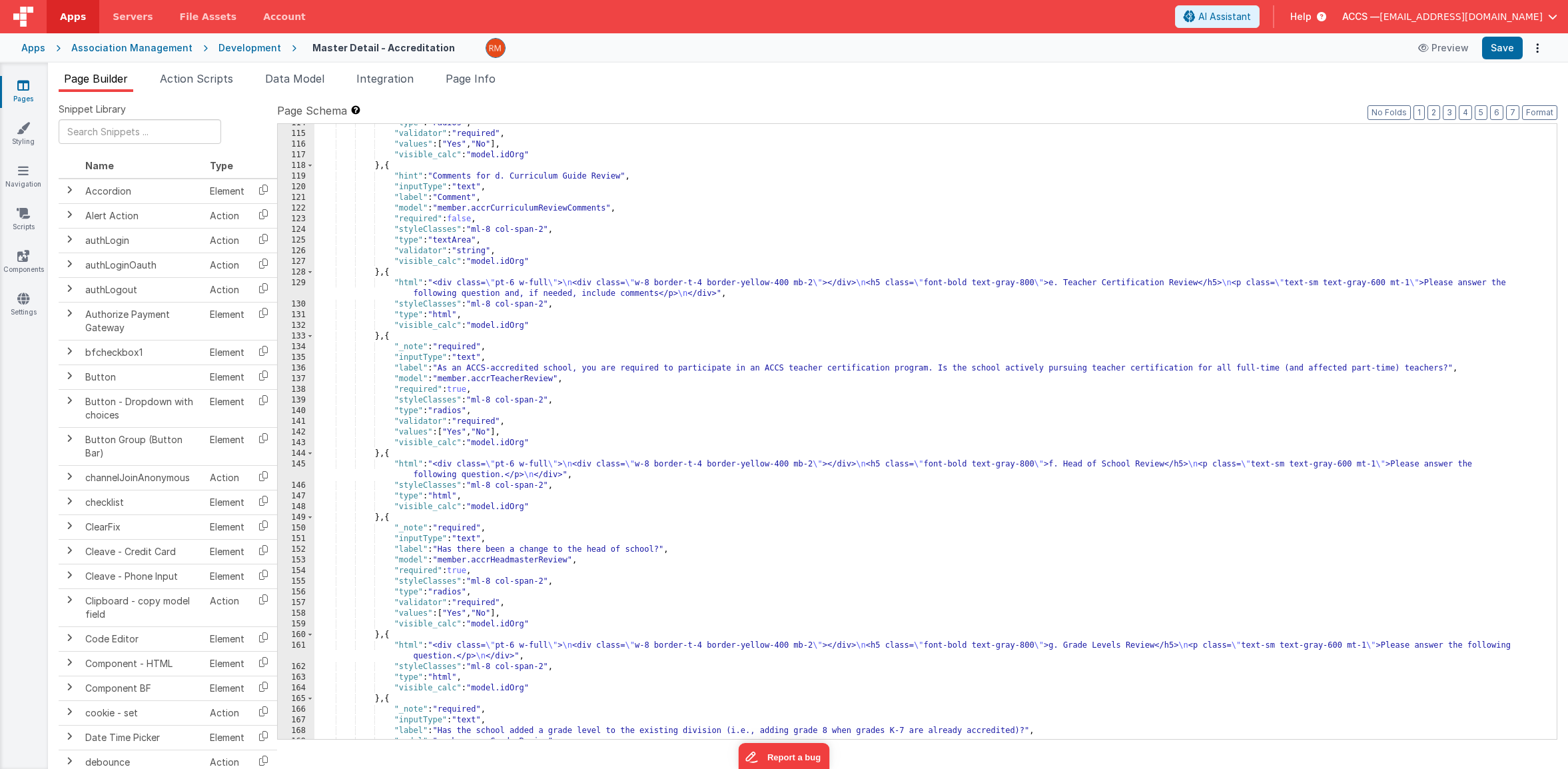
scroll to position [1481, 0]
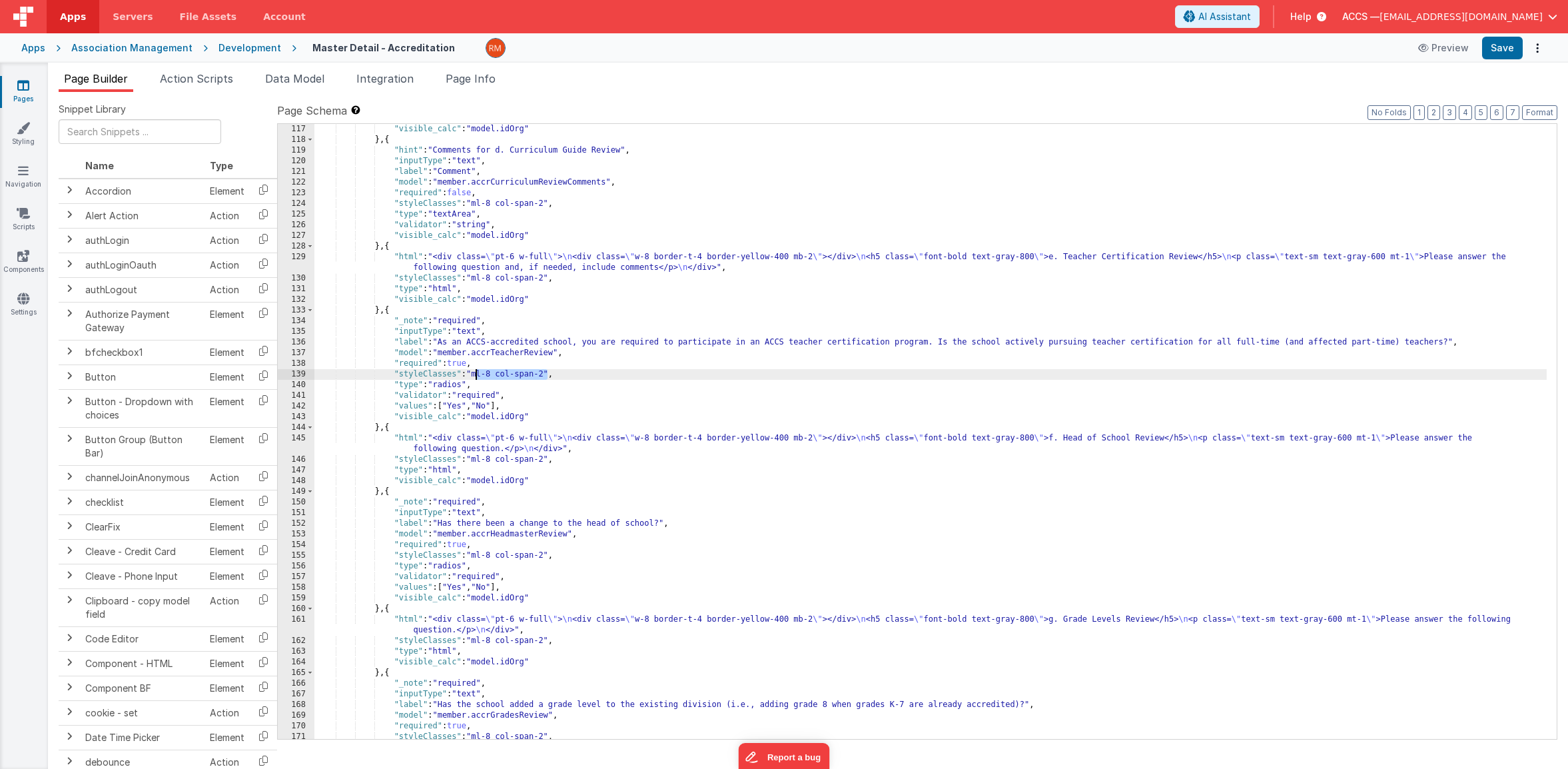
drag, startPoint x: 549, startPoint y: 374, endPoint x: 475, endPoint y: 374, distance: 74.0
click at [475, 374] on div ""visible_calc" : "model.idOrg" } , { "hint" : "Comments for d. Curriculum Guide…" at bounding box center [931, 442] width 1233 height 636
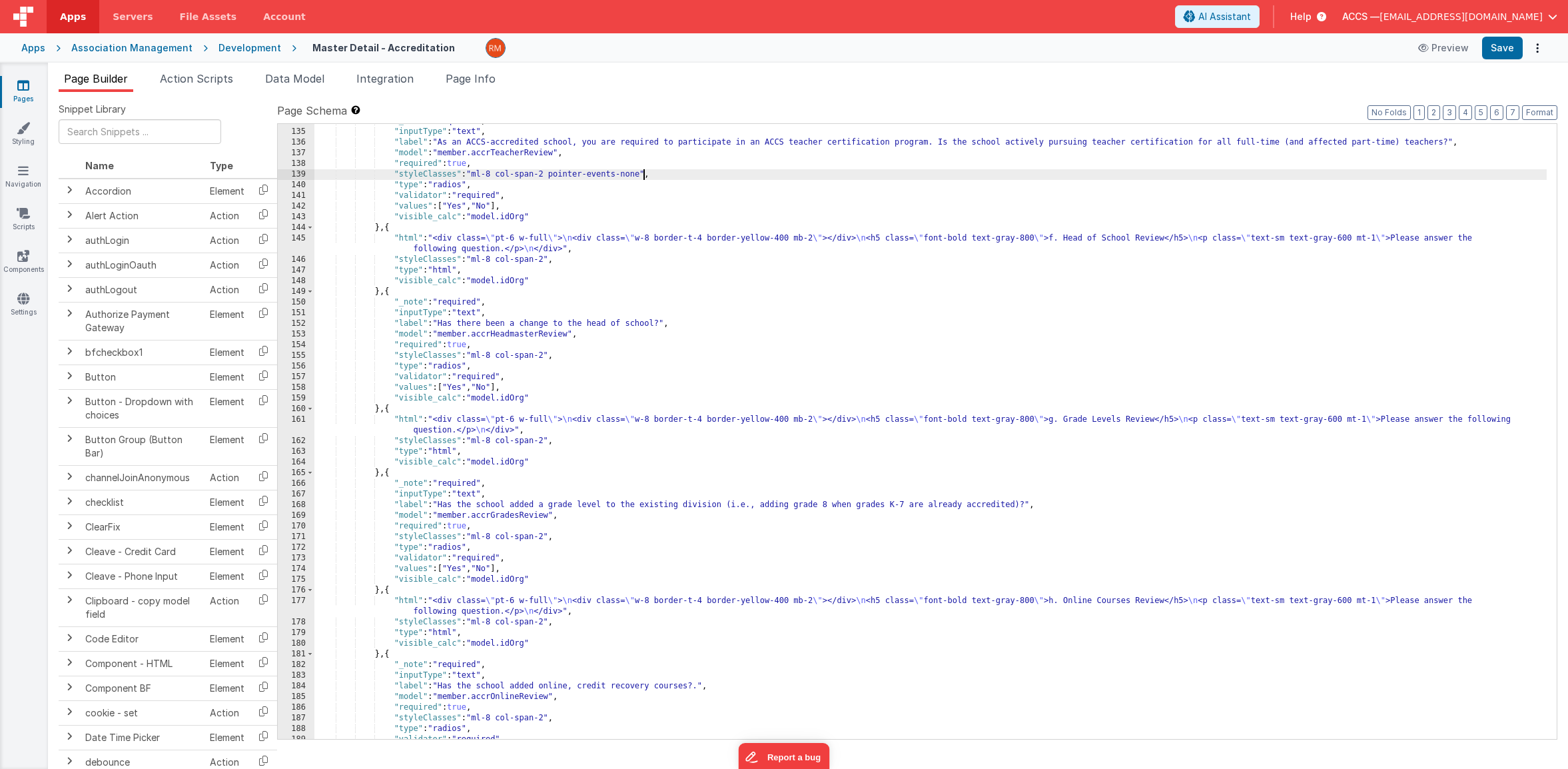
scroll to position [1681, 0]
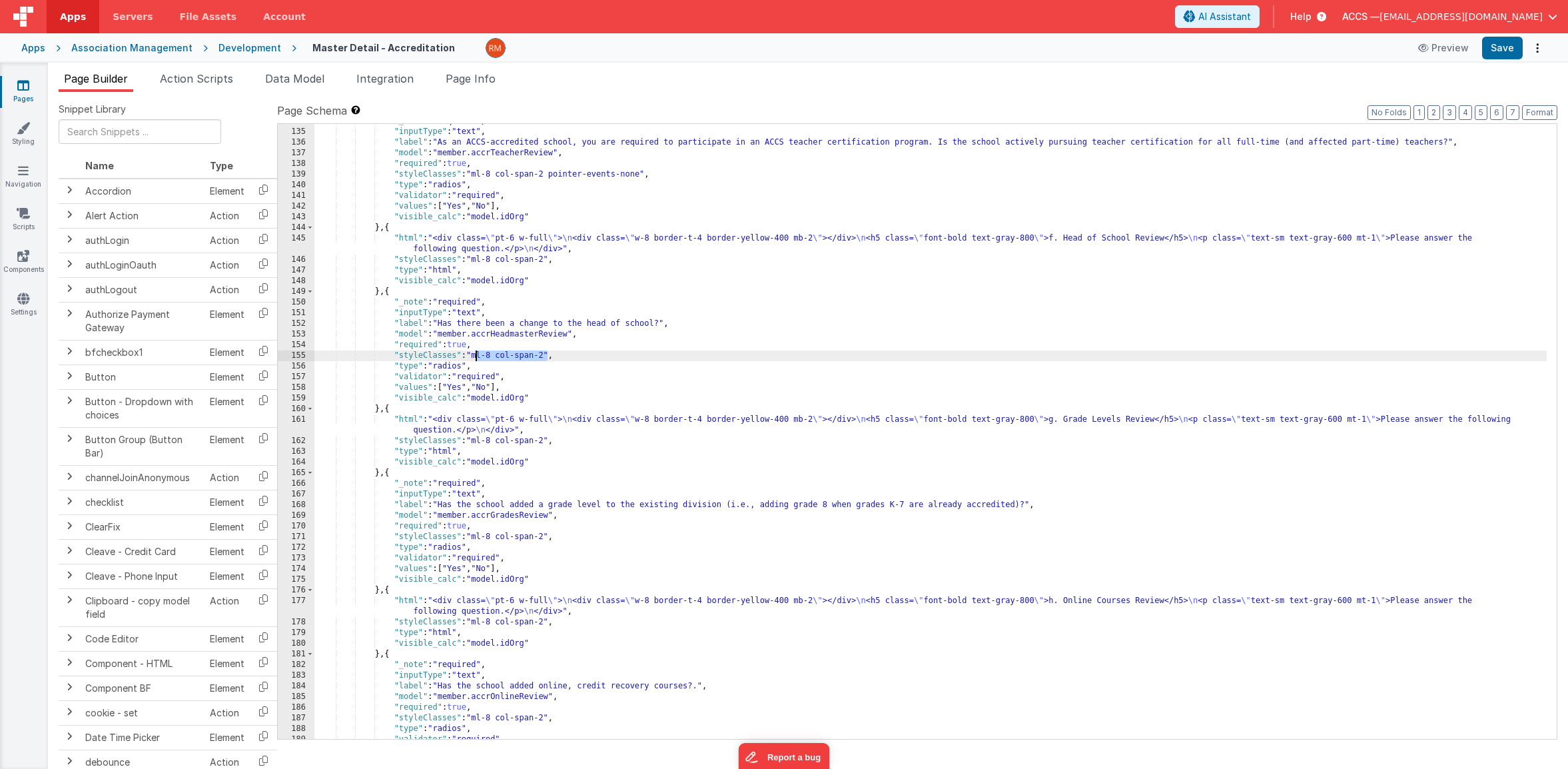
drag, startPoint x: 546, startPoint y: 355, endPoint x: 474, endPoint y: 356, distance: 72.0
click at [474, 356] on div ""_note" : "required" , "inputType" : "text" , "label" : "As an ACCS-accredited …" at bounding box center [931, 434] width 1233 height 636
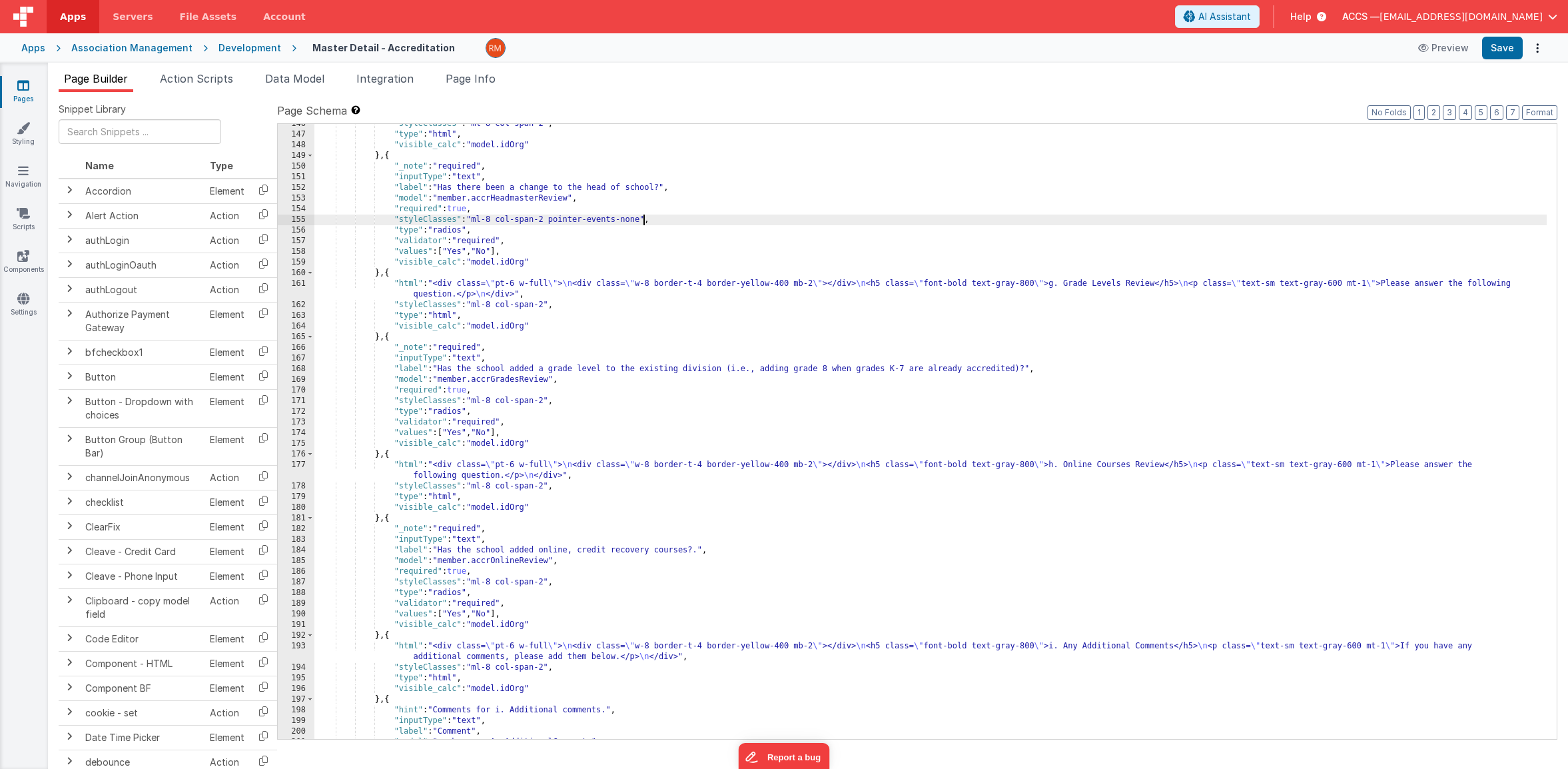
scroll to position [1830, 0]
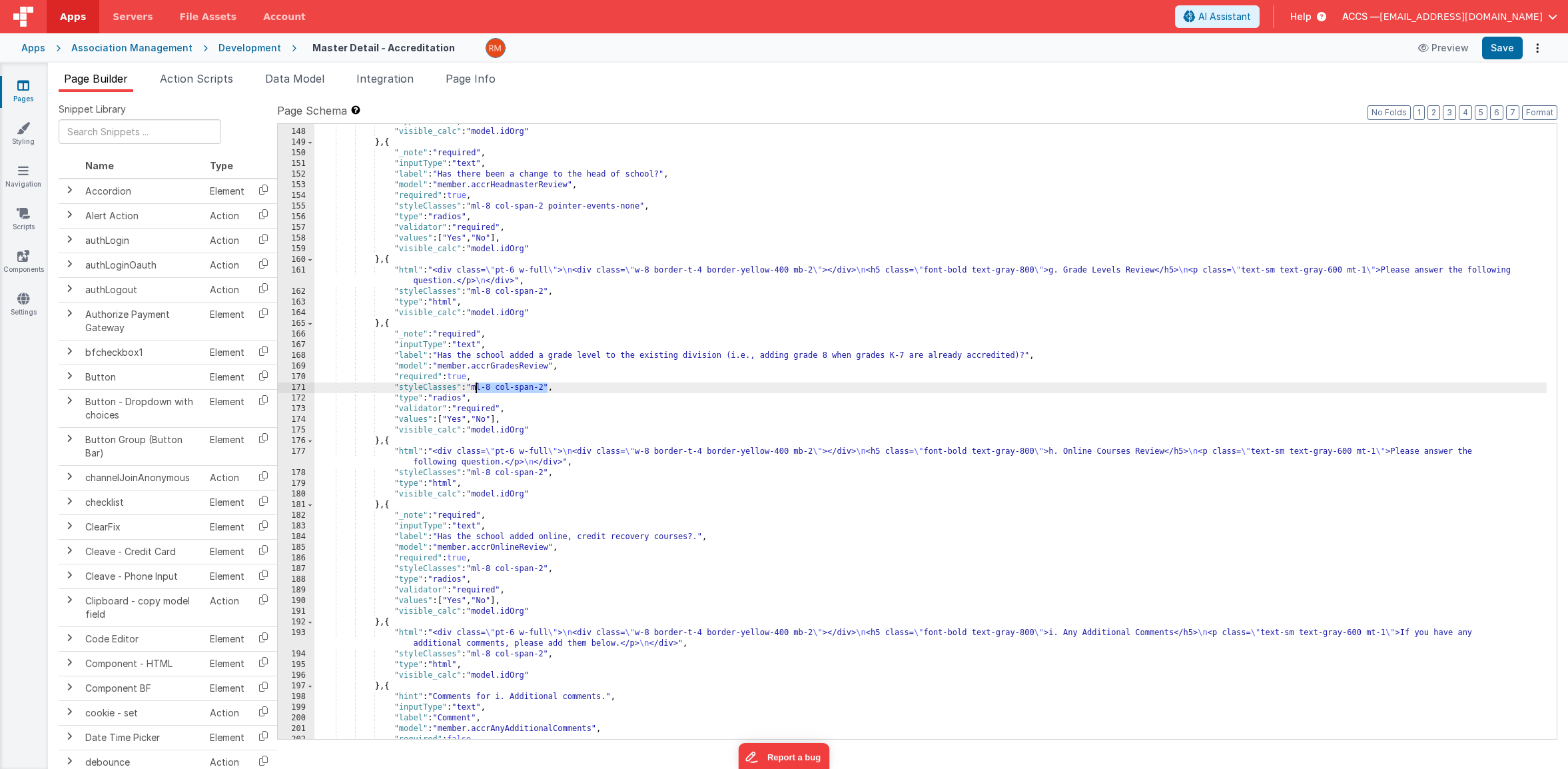
drag, startPoint x: 549, startPoint y: 389, endPoint x: 474, endPoint y: 389, distance: 75.0
click at [474, 389] on div ""type" : "html" , "visible_calc" : "model.idOrg" } , { "_note" : "required" , "…" at bounding box center [931, 434] width 1233 height 636
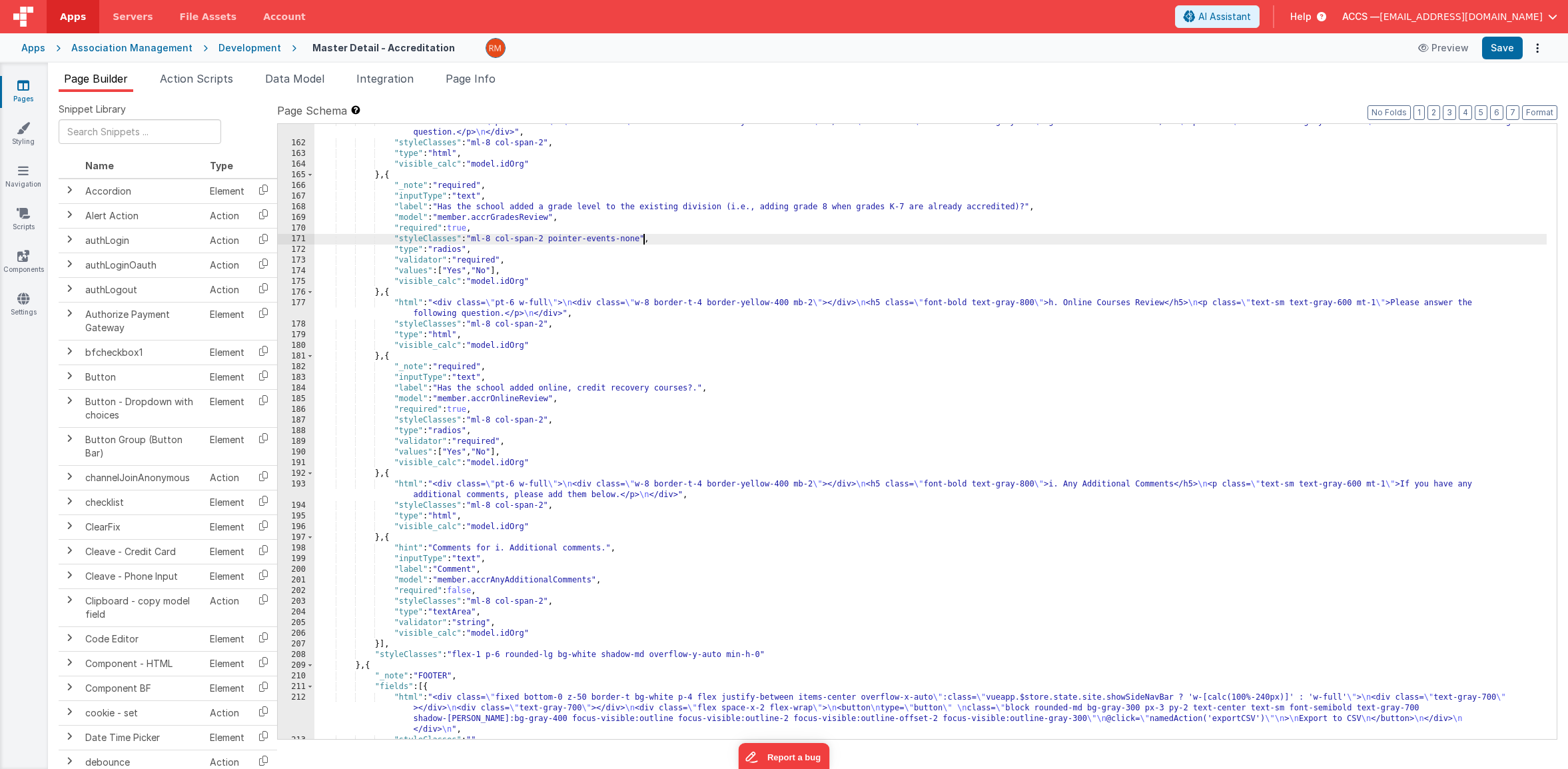
scroll to position [2005, 0]
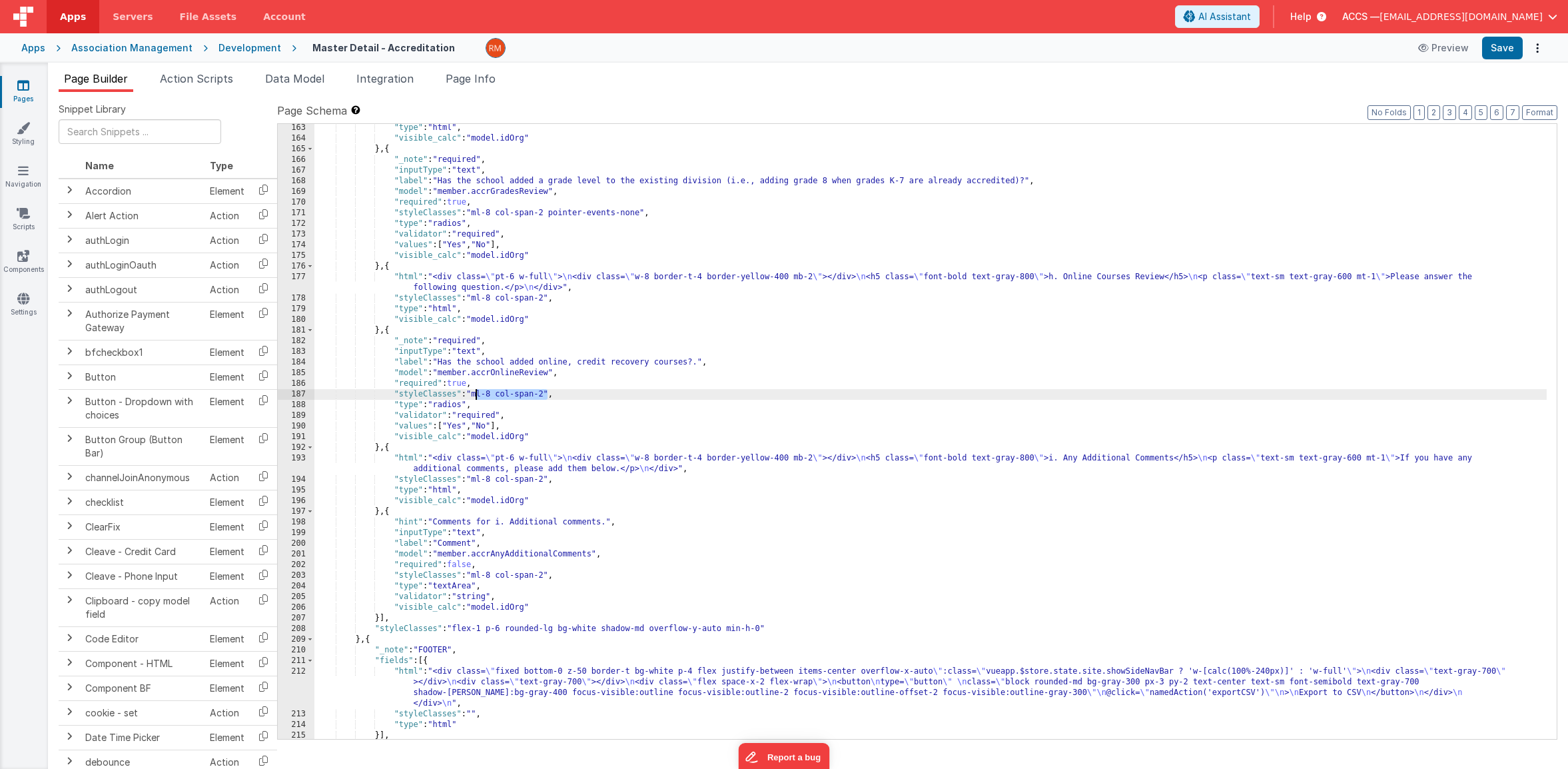
drag, startPoint x: 548, startPoint y: 393, endPoint x: 477, endPoint y: 396, distance: 71.1
click at [476, 396] on div ""type" : "html" , "visible_calc" : "model.idOrg" } , { "_note" : "required" , "…" at bounding box center [931, 440] width 1233 height 636
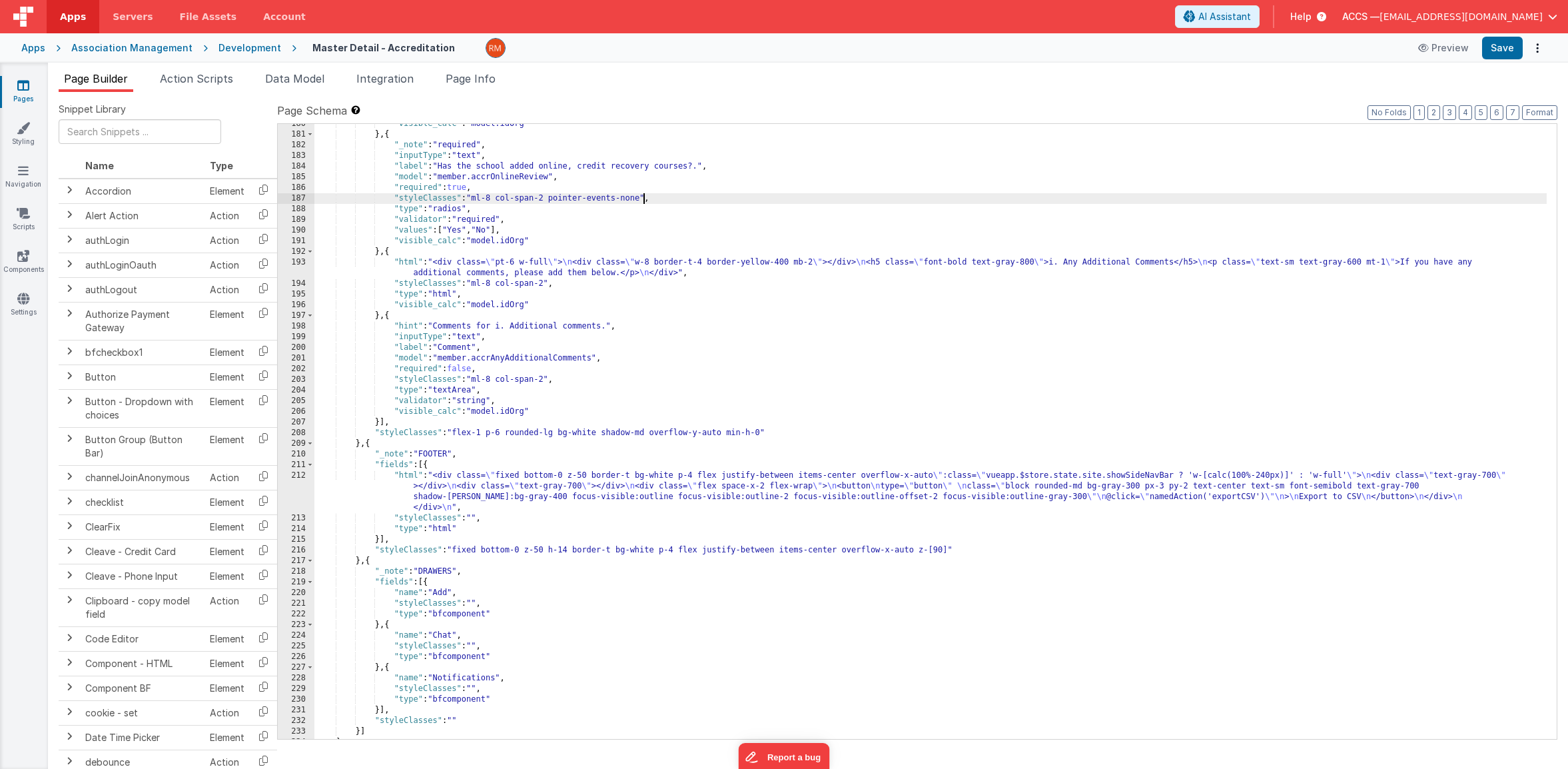
scroll to position [2220, 0]
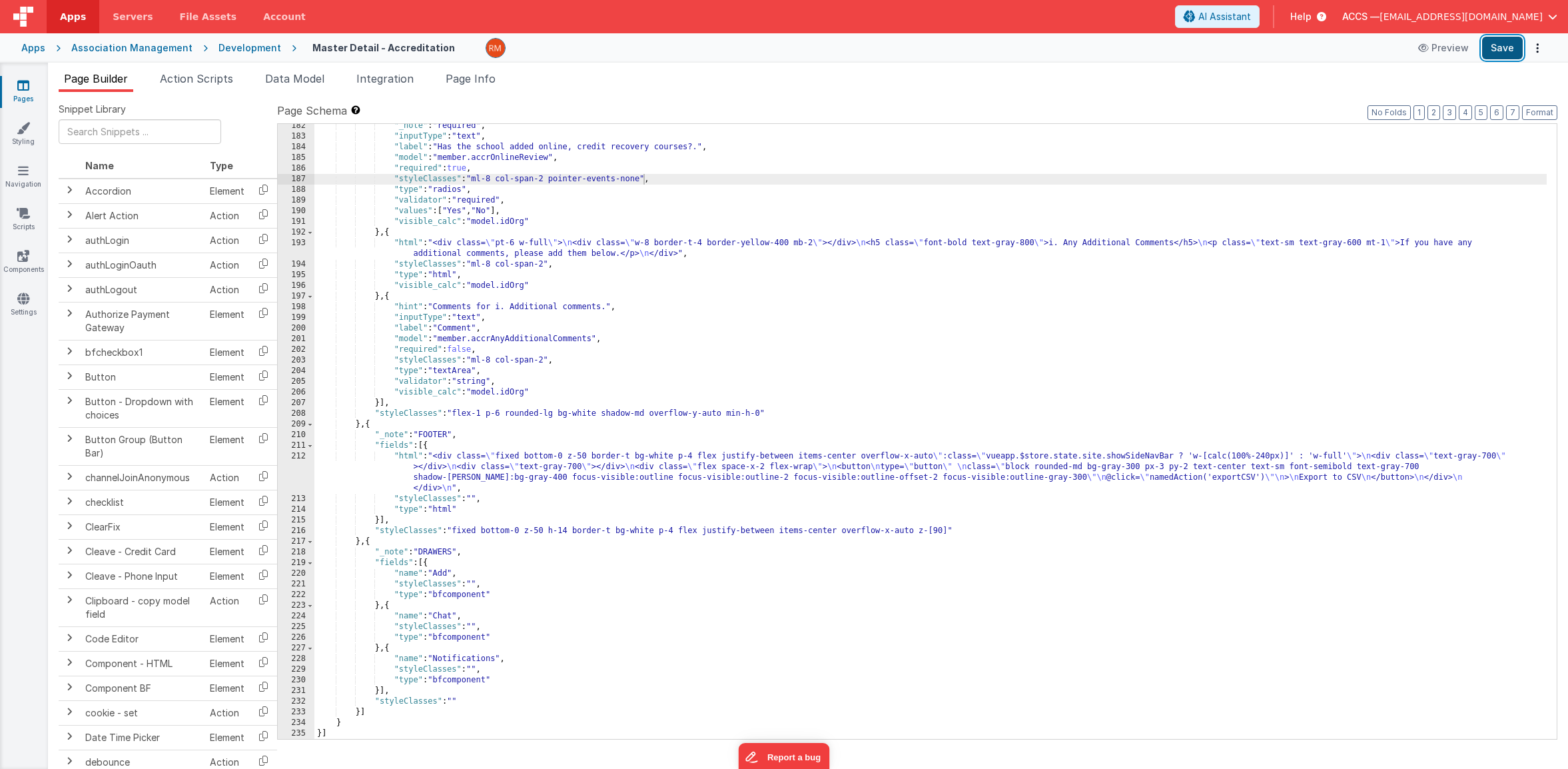
click at [1490, 46] on button "Save" at bounding box center [1502, 48] width 41 height 22
click at [22, 145] on link "Styling" at bounding box center [23, 135] width 48 height 27
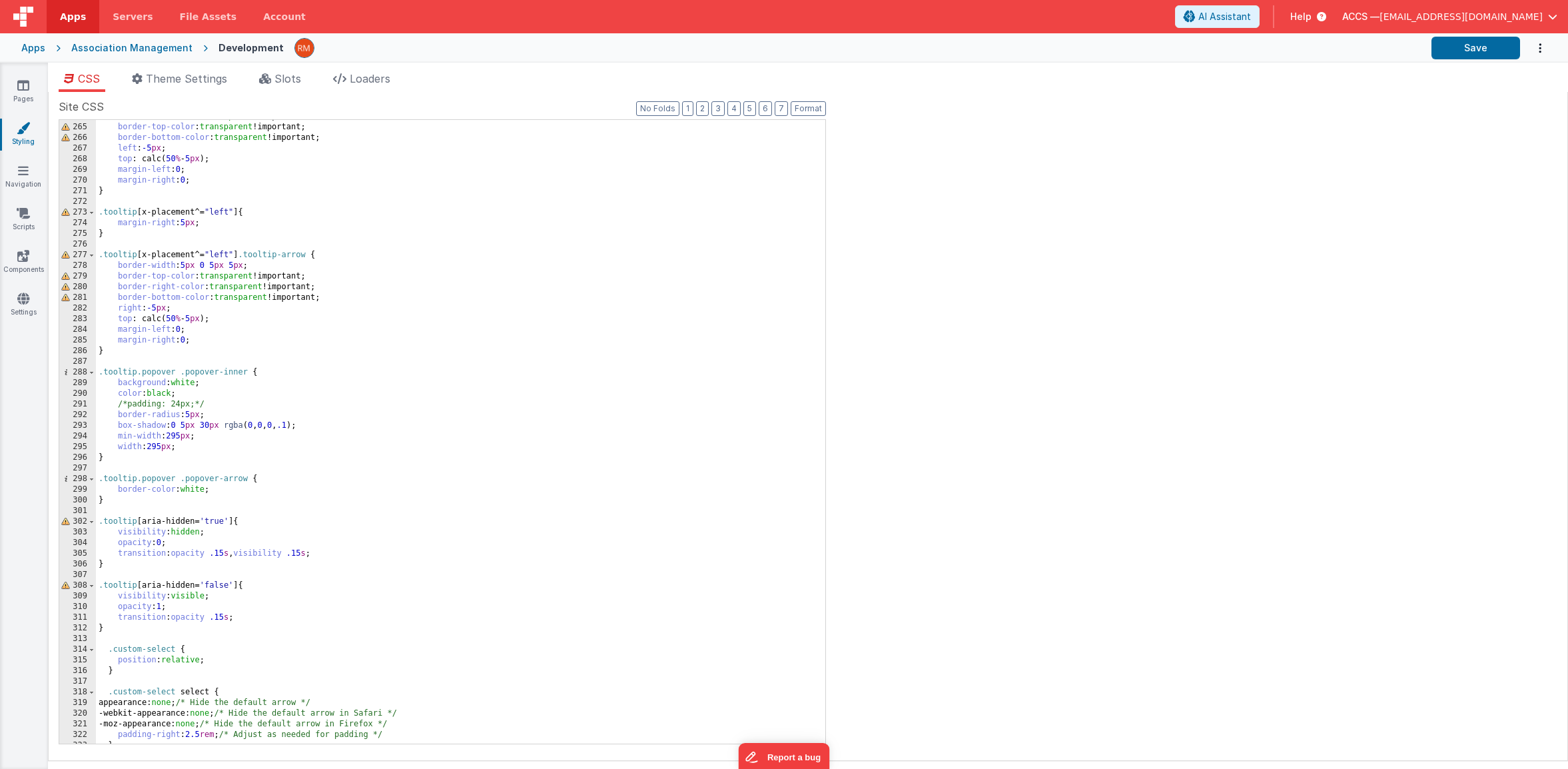
scroll to position [3884, 0]
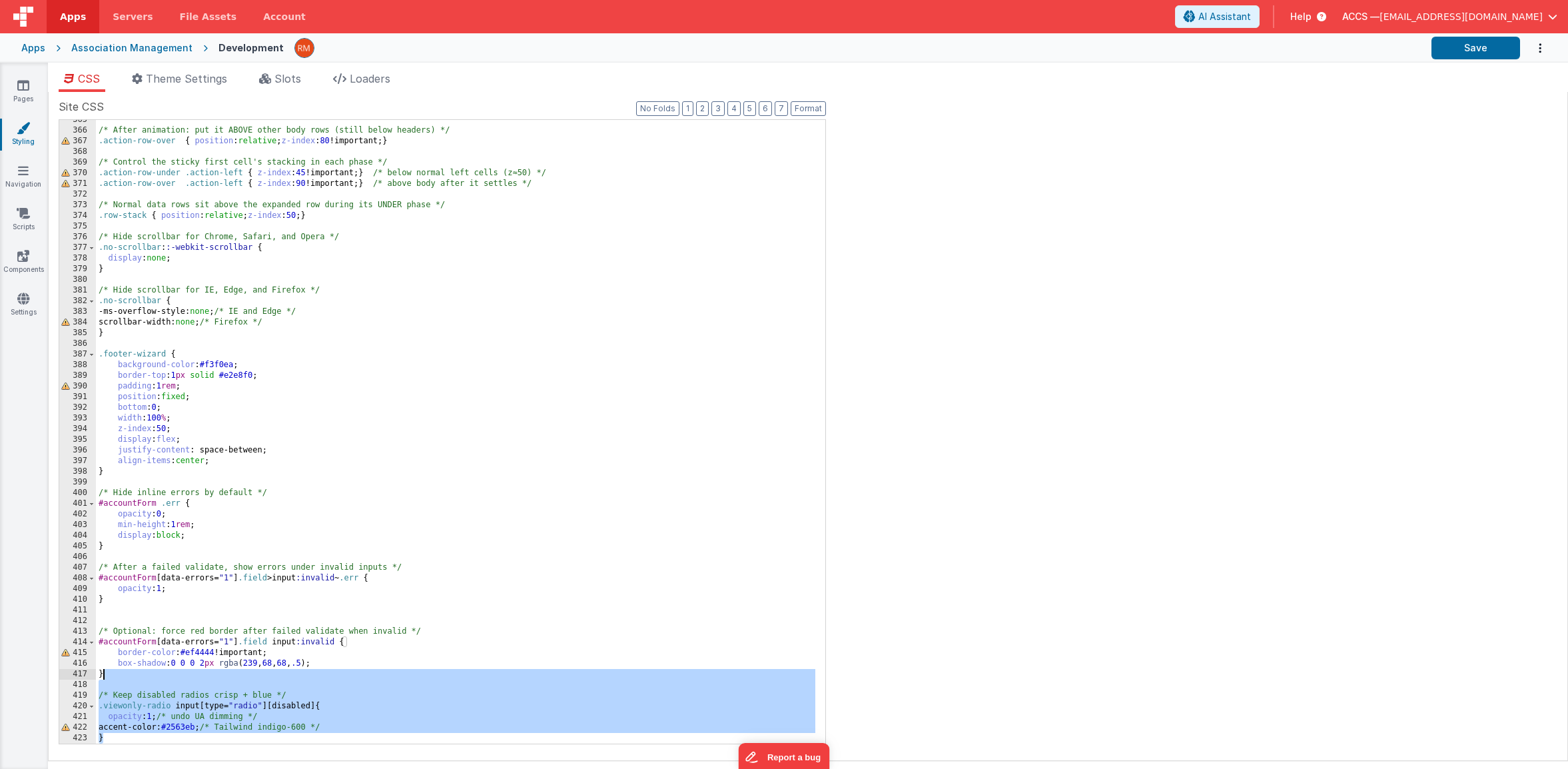
drag, startPoint x: 117, startPoint y: 738, endPoint x: 113, endPoint y: 677, distance: 61.1
click at [113, 677] on div "/* After animation: put it ABOVE other body rows (still below headers) */ .acti…" at bounding box center [455, 437] width 719 height 645
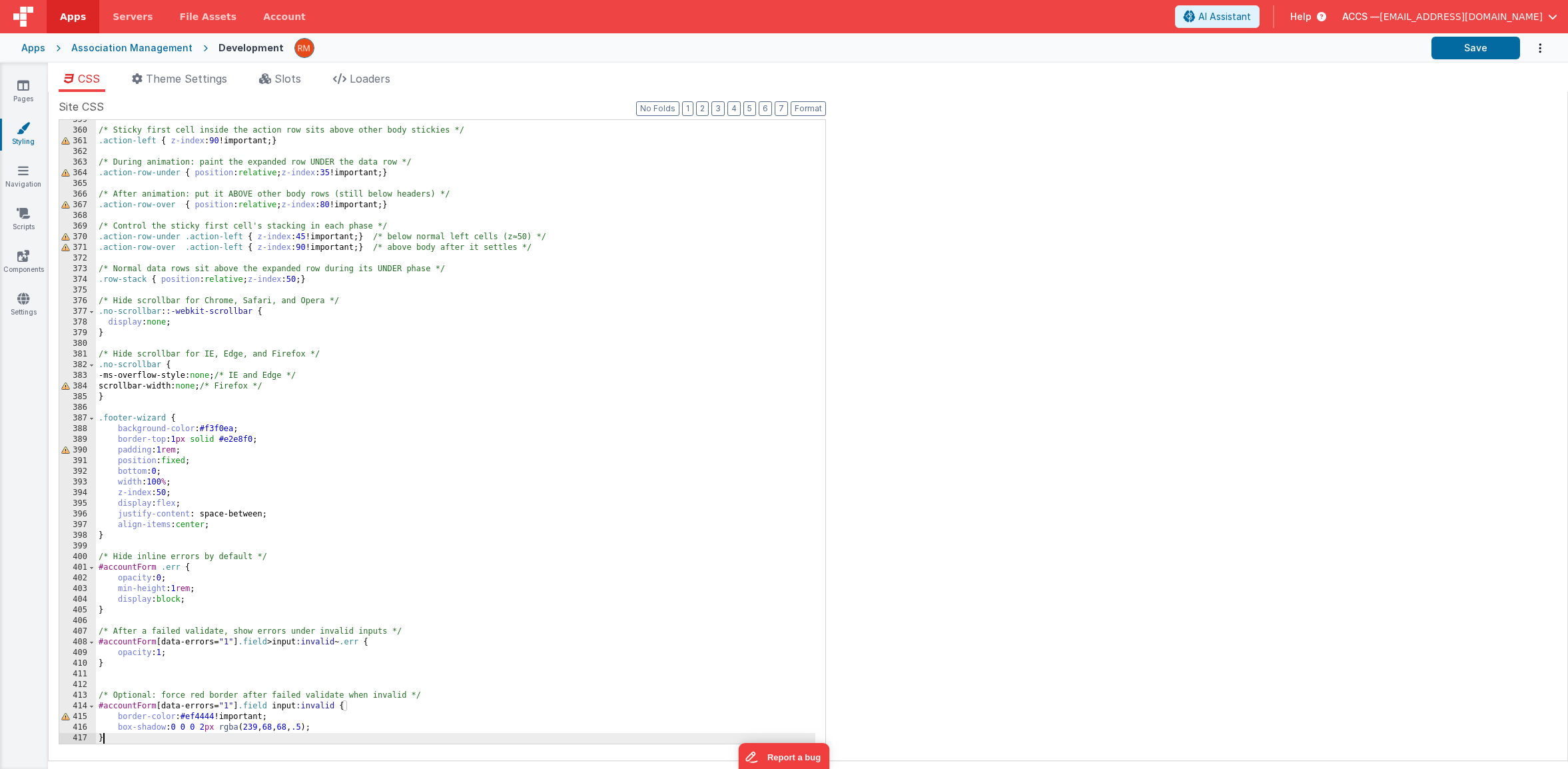
scroll to position [3820, 0]
click at [1461, 54] on button "Save" at bounding box center [1476, 48] width 89 height 22
click at [1446, 56] on button "Save" at bounding box center [1476, 48] width 89 height 22
click at [22, 92] on link "Pages" at bounding box center [23, 92] width 48 height 27
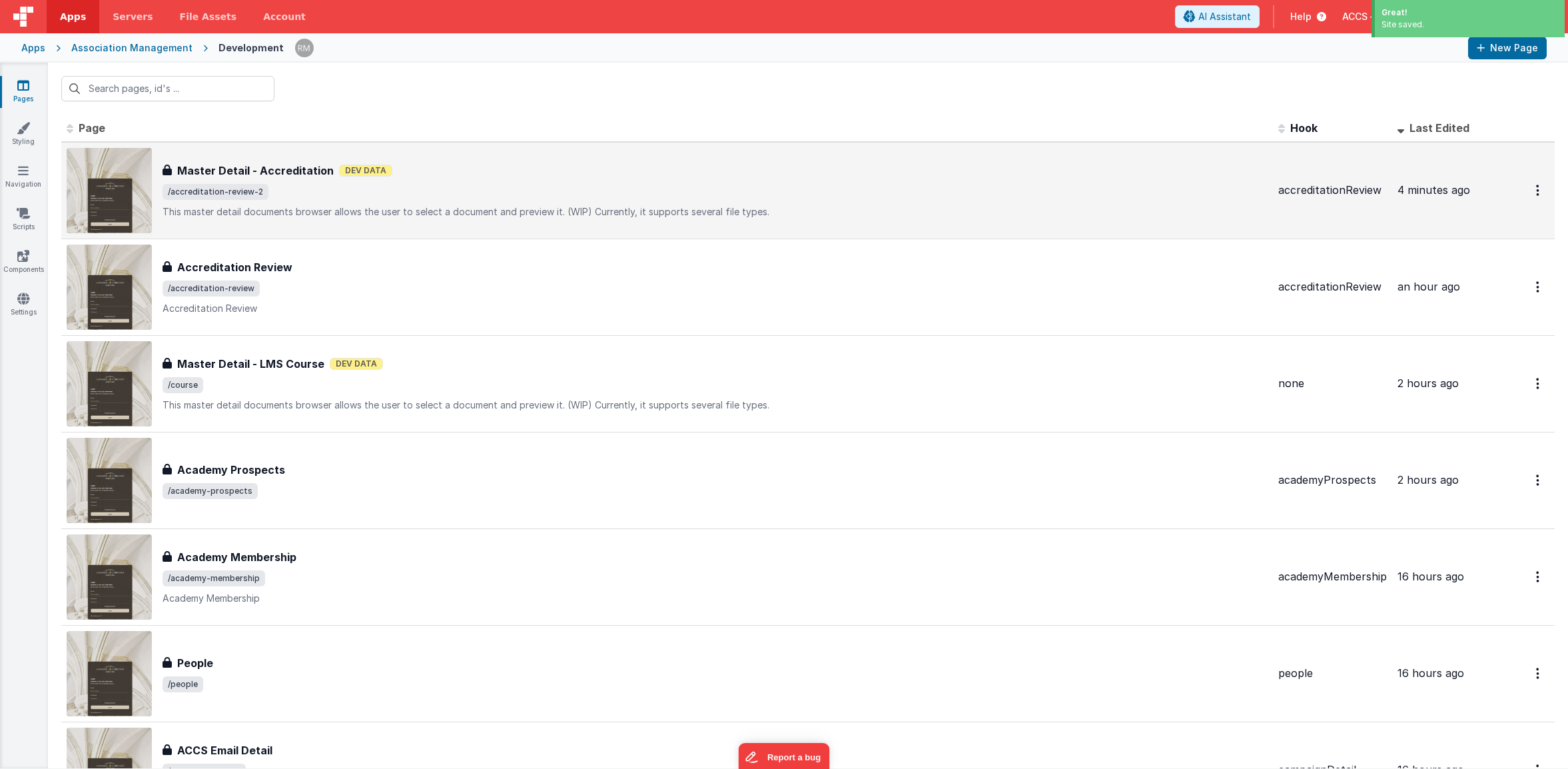
click at [373, 187] on span "/accreditation-review-2" at bounding box center [715, 192] width 1105 height 16
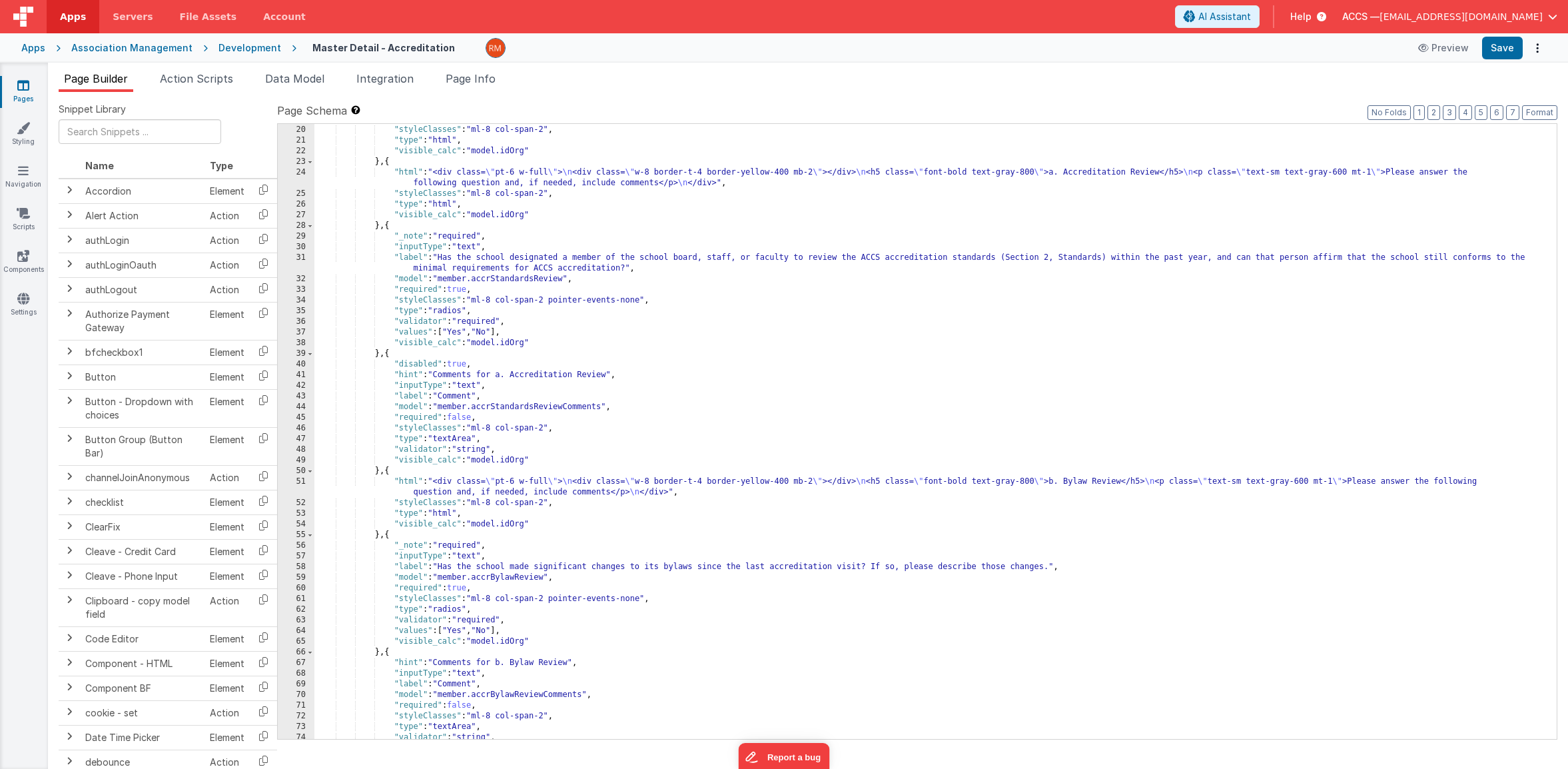
scroll to position [382, 0]
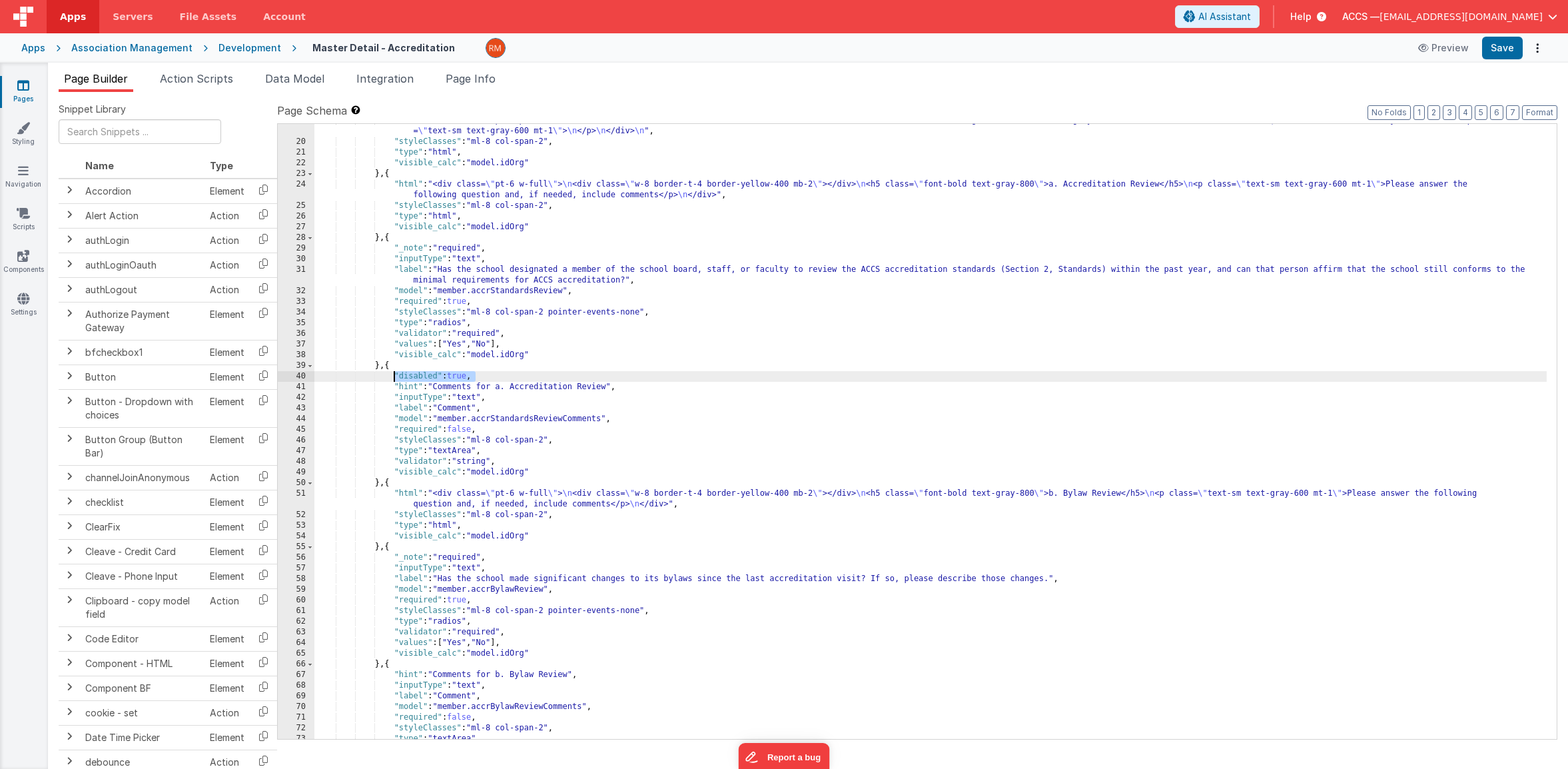
drag, startPoint x: 490, startPoint y: 377, endPoint x: 396, endPoint y: 374, distance: 94.0
click at [396, 374] on div ""html" : "<div class= \" pt-8 pb-4 w-full \" > \n <div class= \" w-12 border-t-…" at bounding box center [931, 439] width 1233 height 647
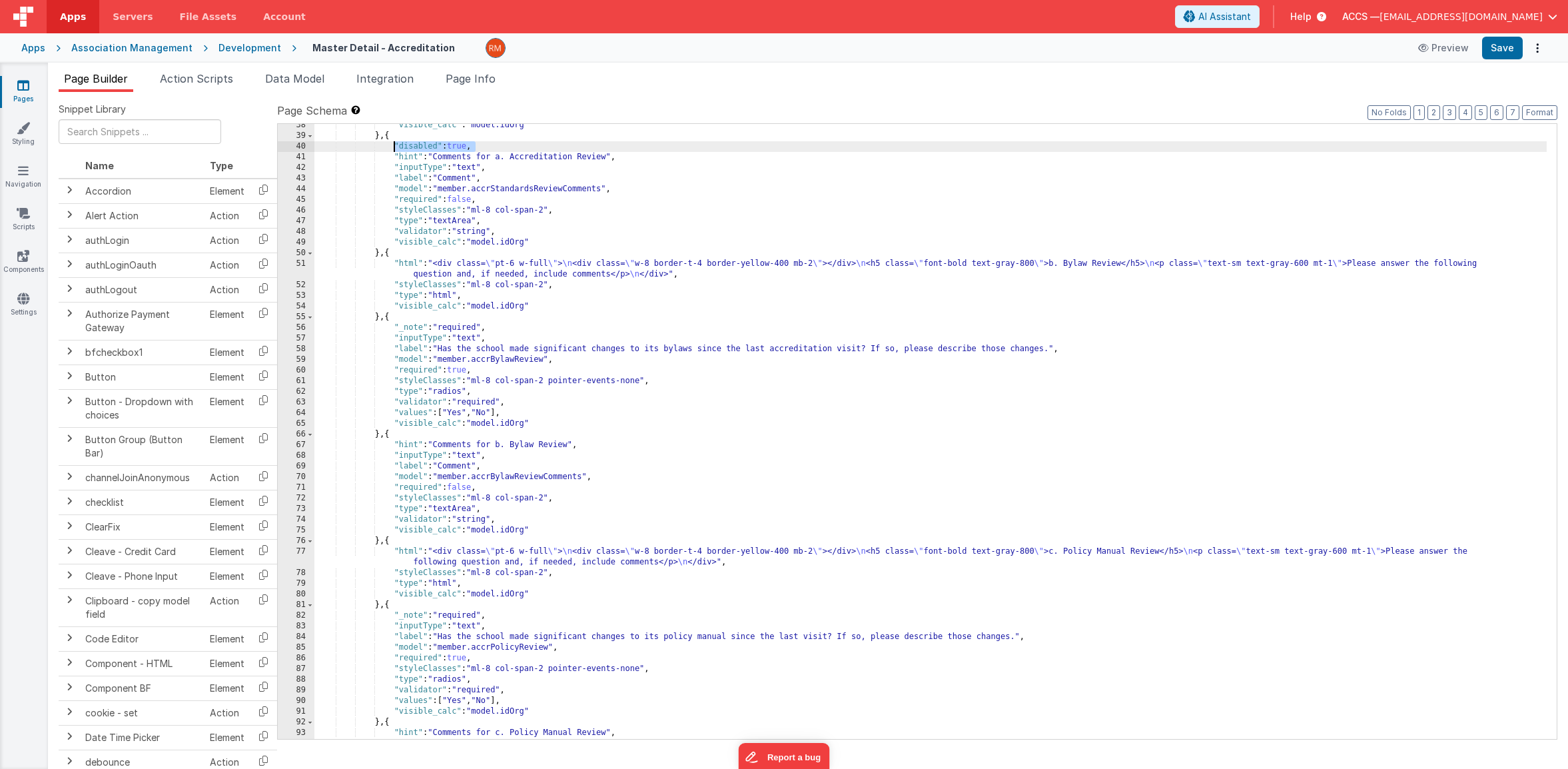
scroll to position [612, 0]
click at [592, 444] on div ""visible_calc" : "model.idOrg" } , { "disabled" : true , "hint" : "Comments for…" at bounding box center [931, 438] width 1233 height 636
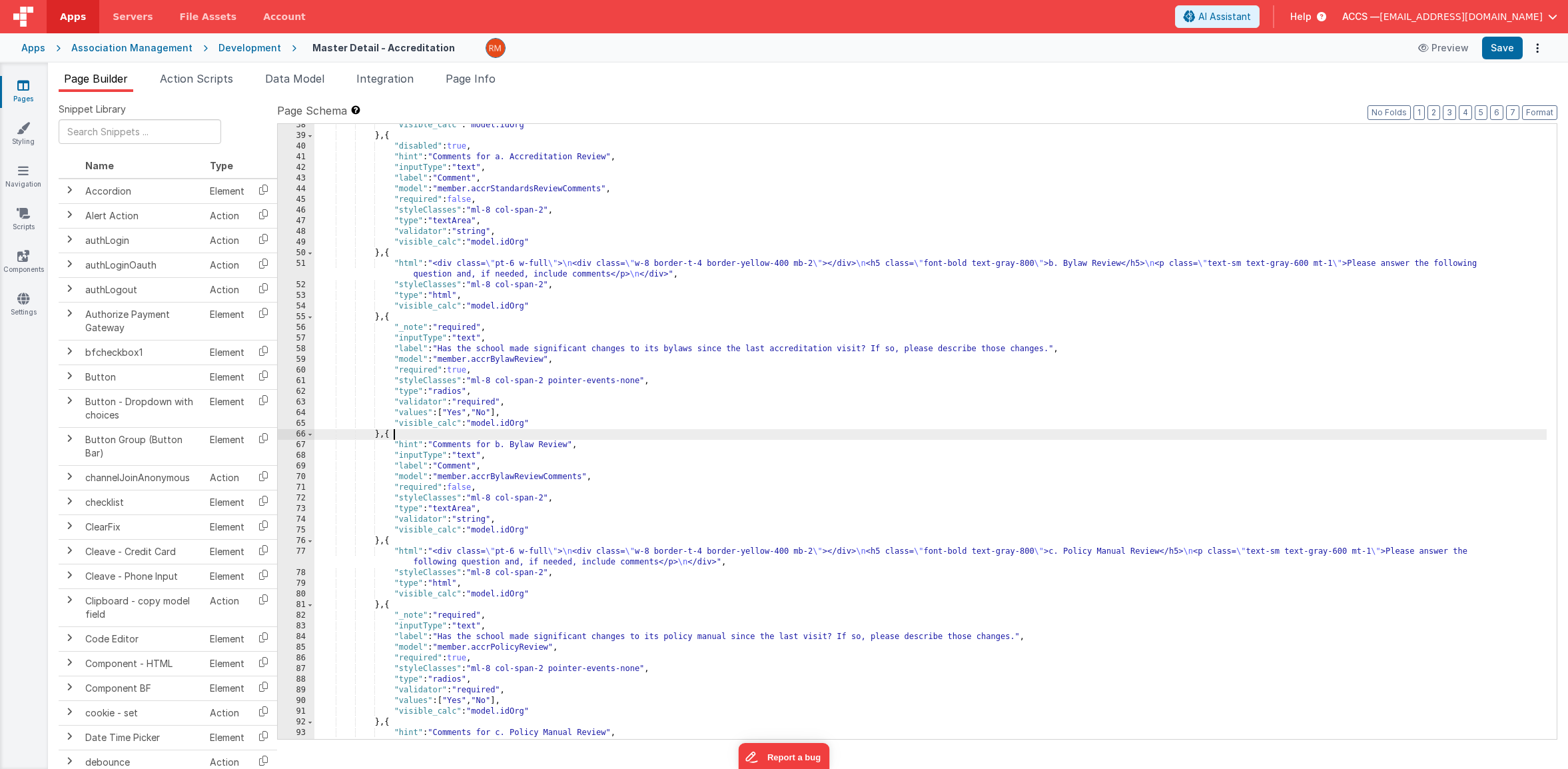
click at [420, 434] on div ""visible_calc" : "model.idOrg" } , { "disabled" : true , "hint" : "Comments for…" at bounding box center [931, 438] width 1233 height 636
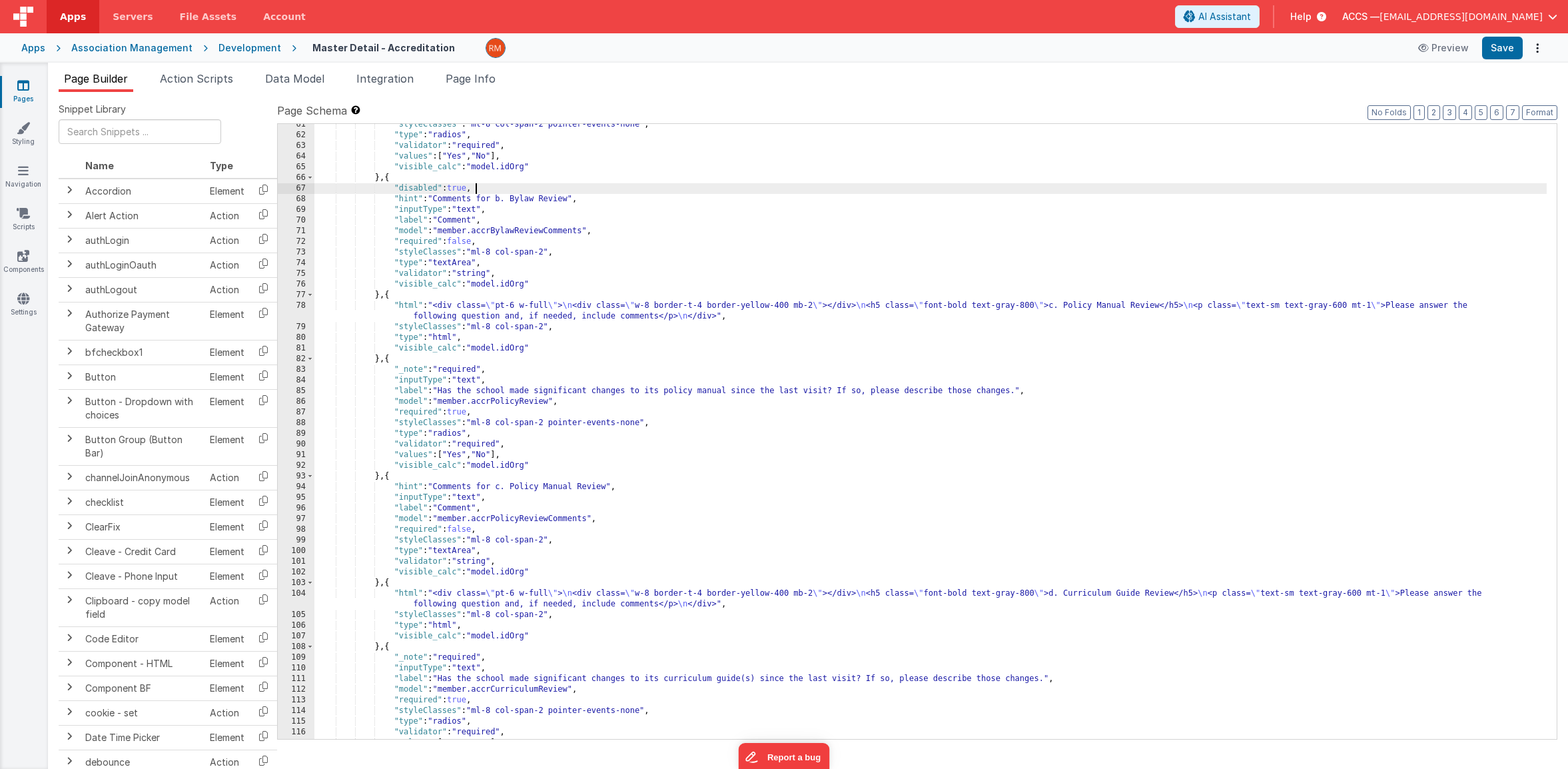
scroll to position [868, 0]
click at [420, 477] on div ""styleClasses" : "ml-8 col-span-2 pointer-events-none" , "type" : "radios" , "v…" at bounding box center [931, 437] width 1233 height 636
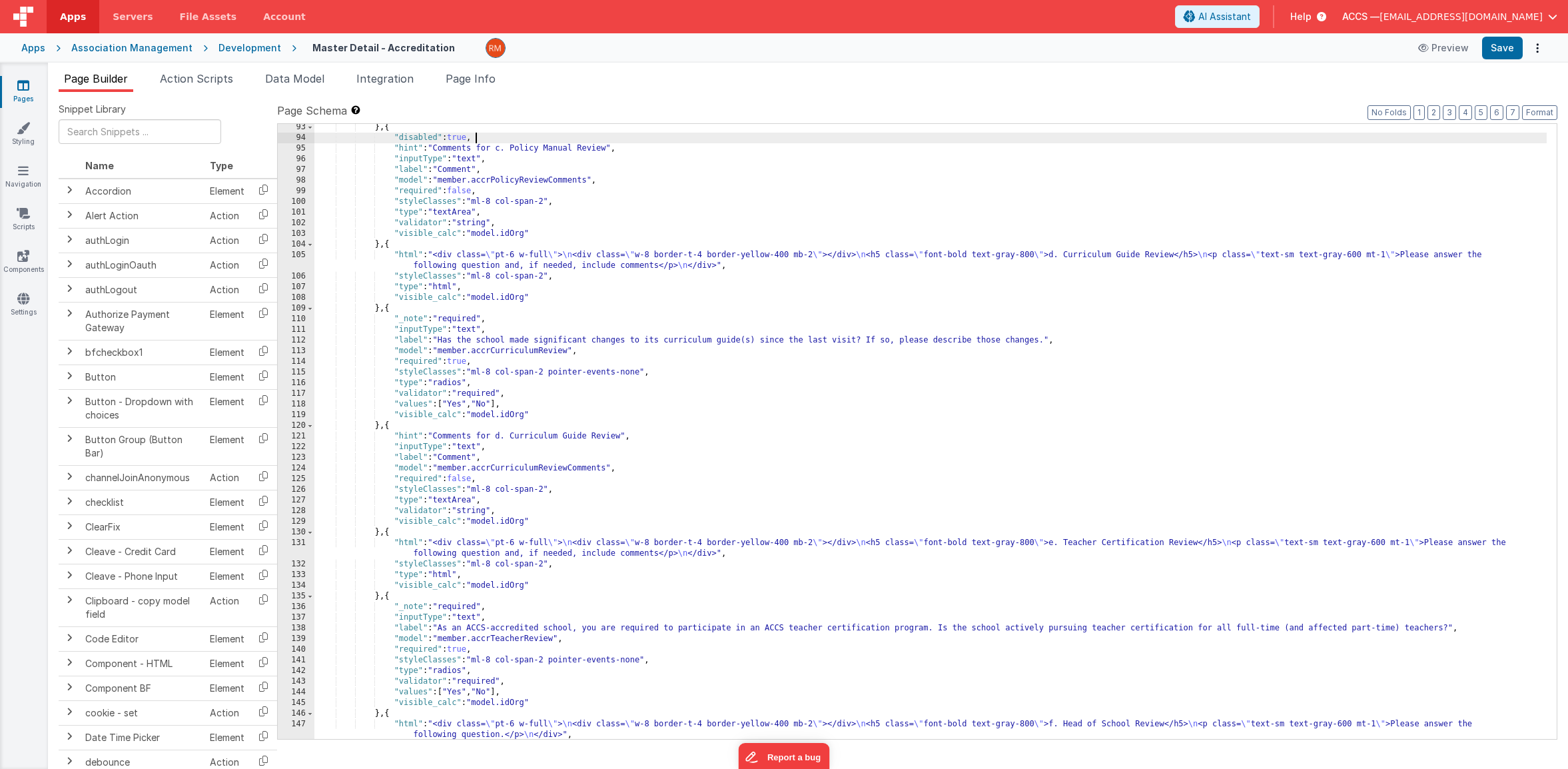
scroll to position [1217, 0]
click at [423, 426] on div "} , { "disabled" : true , "hint" : "Comments for c. Policy Manual Review" , "in…" at bounding box center [931, 440] width 1233 height 636
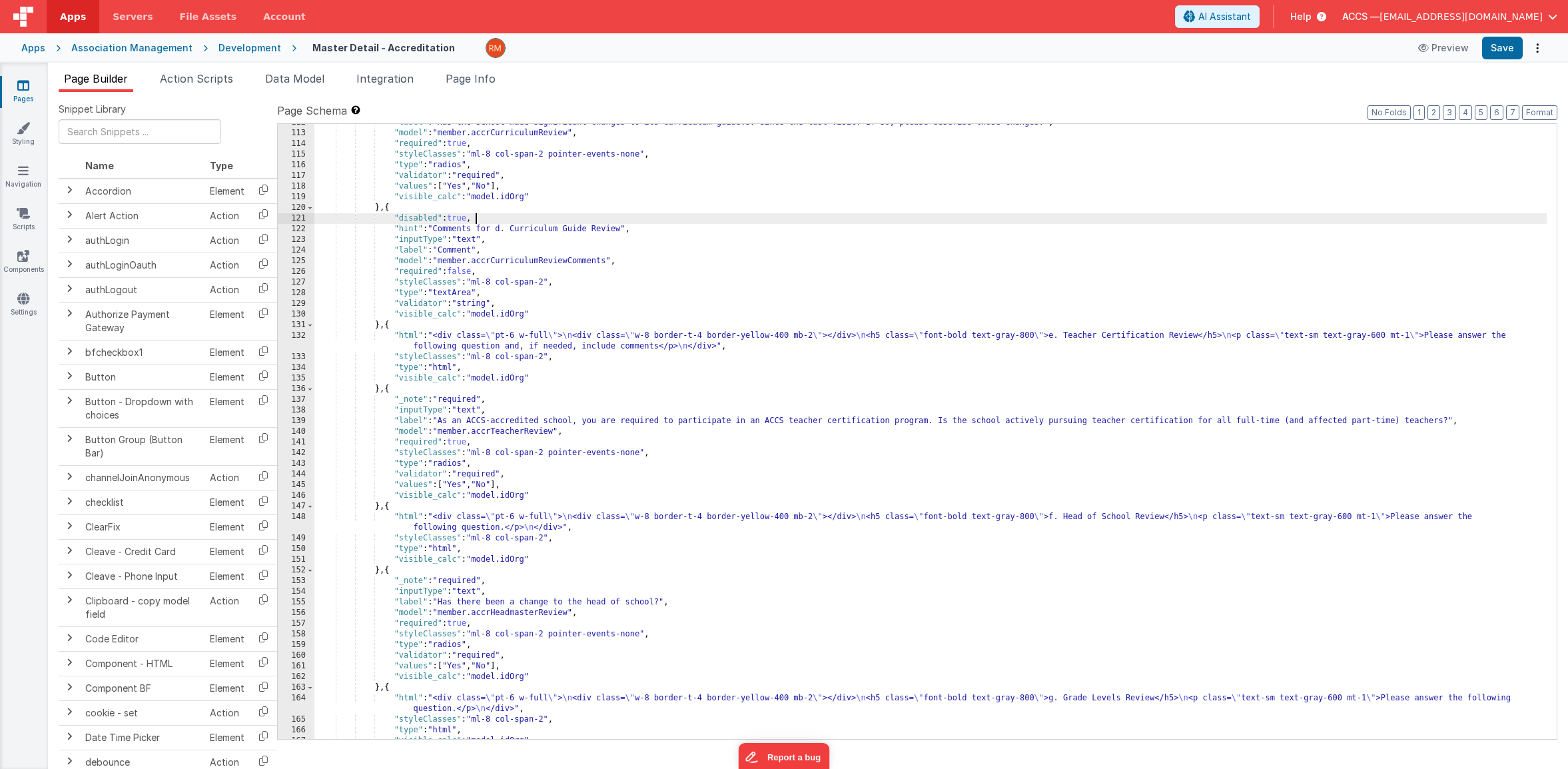
scroll to position [1447, 0]
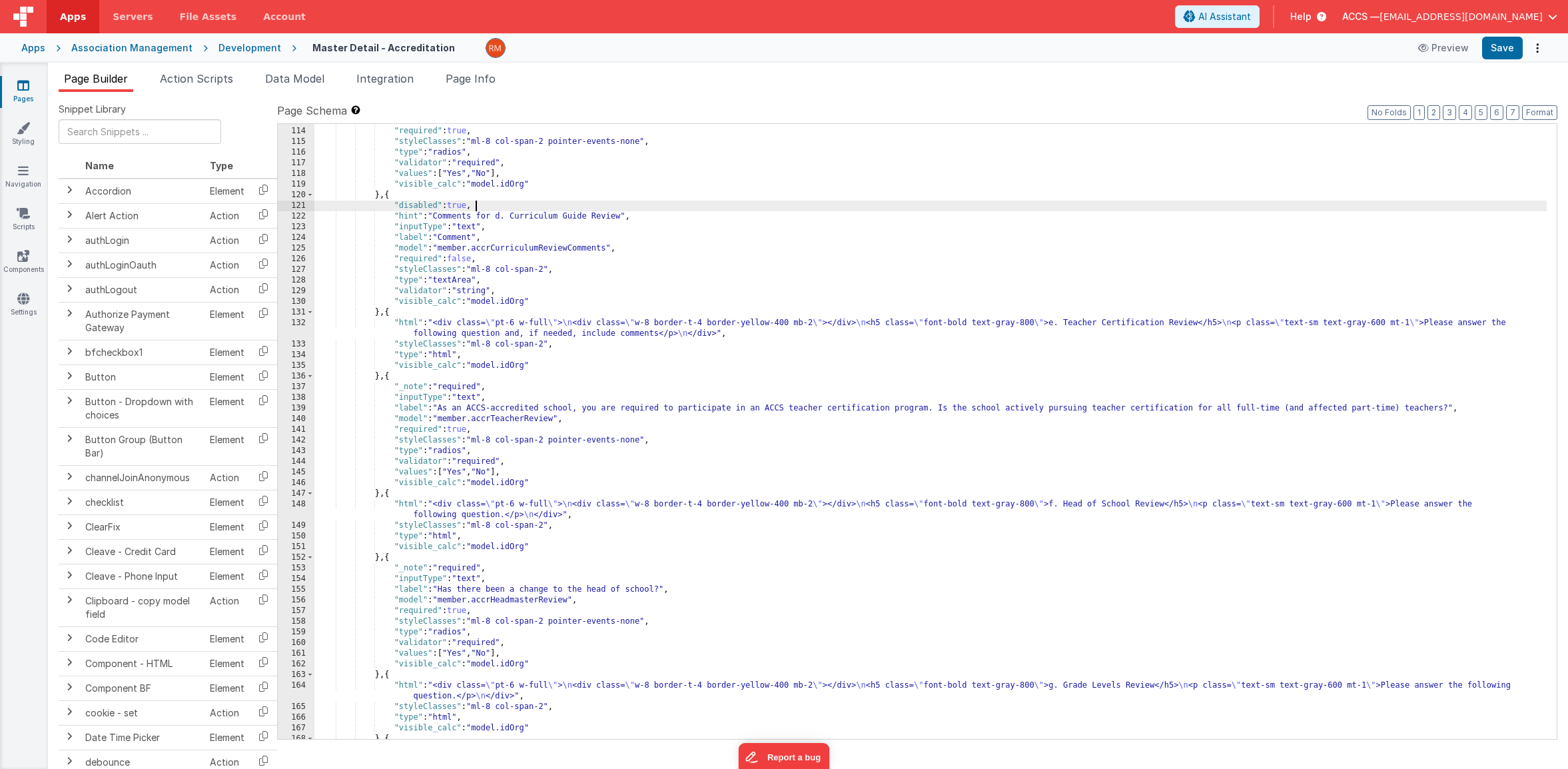
click at [418, 375] on div ""model" : "member.accrCurriculumReview" , "required" : true , "styleClasses" : …" at bounding box center [931, 434] width 1233 height 636
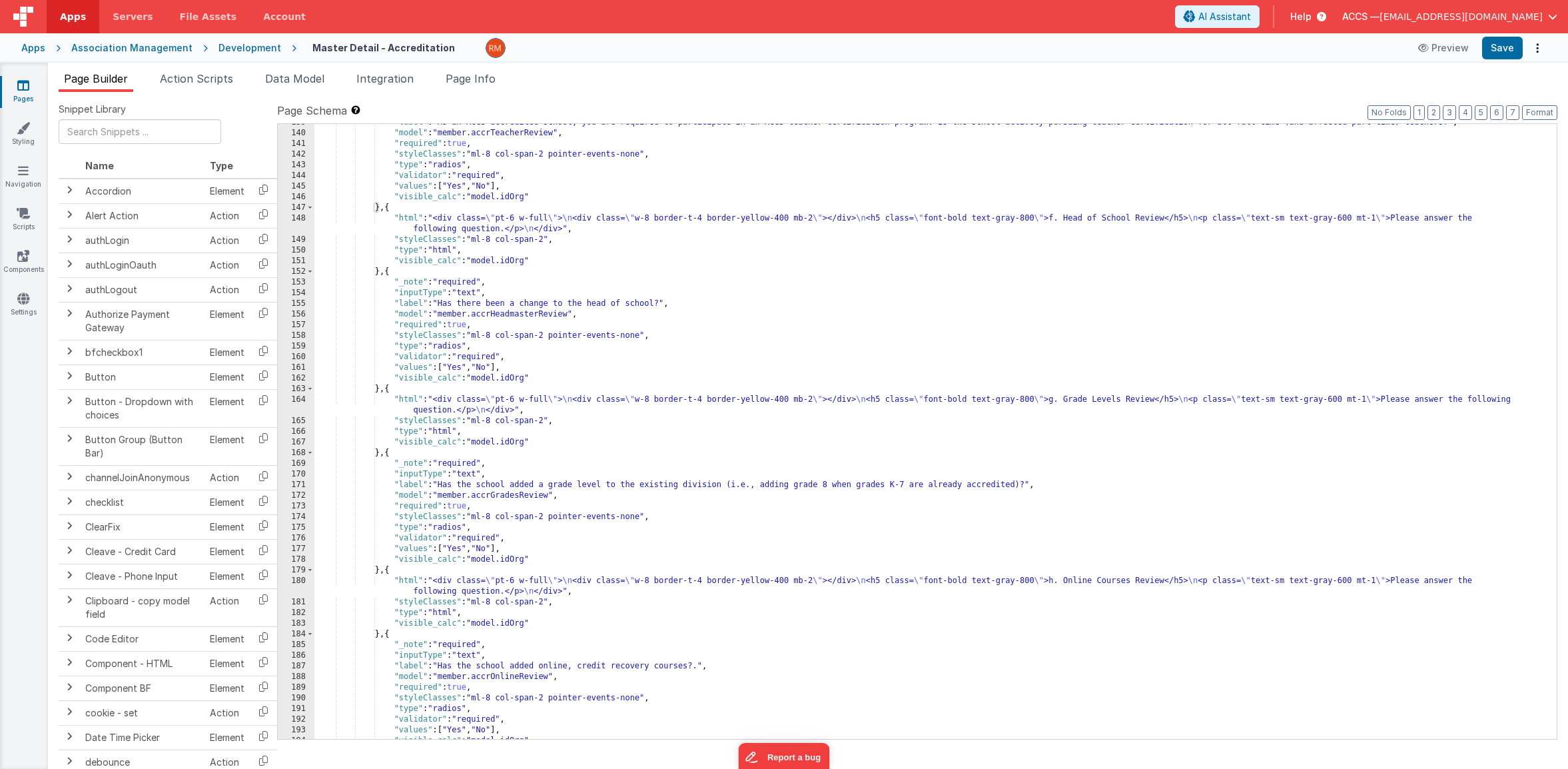
scroll to position [1759, 0]
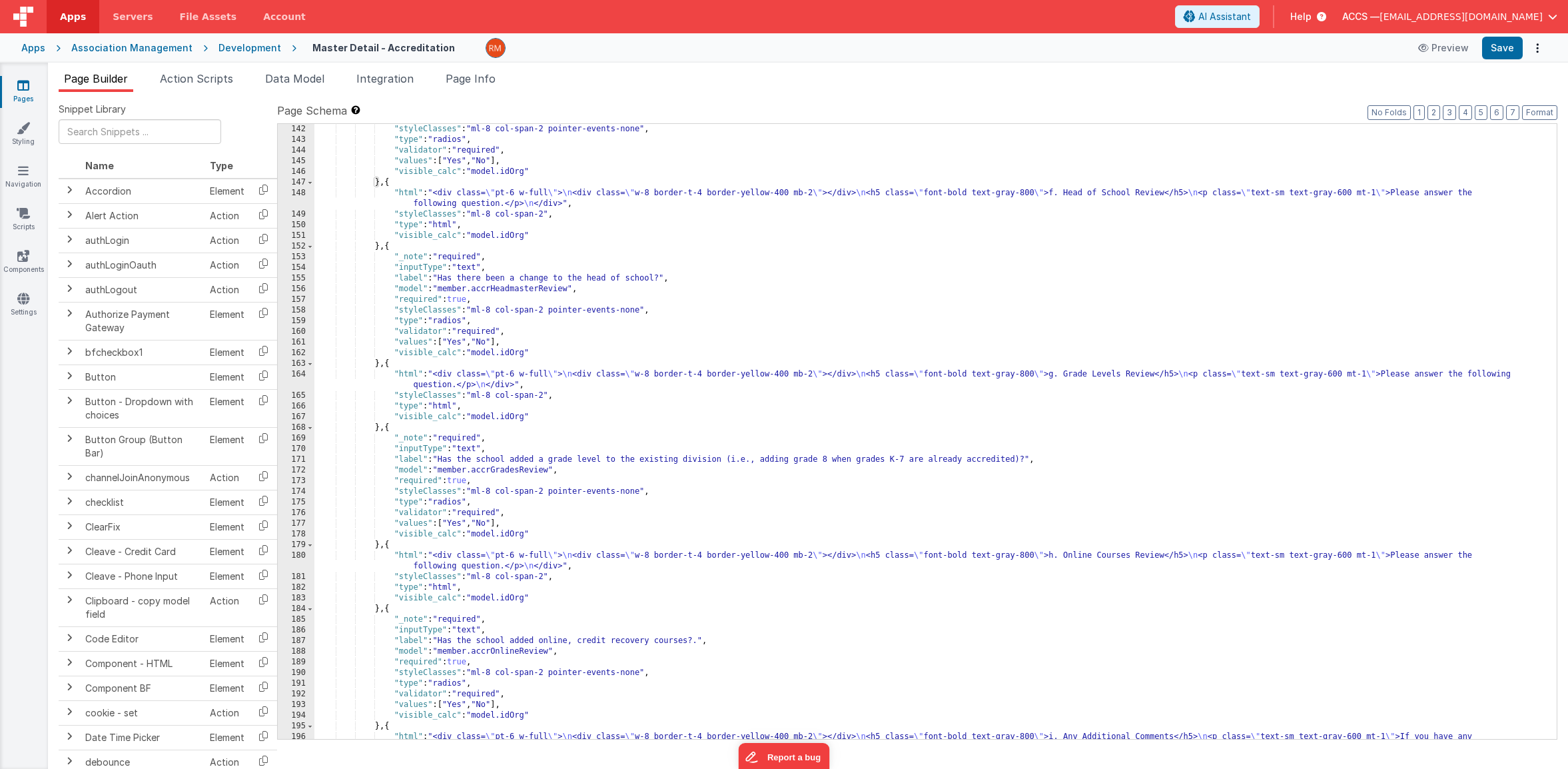
click at [417, 429] on div ""styleClasses" : "ml-8 col-span-2 pointer-events-none" , "type" : "radios" , "v…" at bounding box center [931, 447] width 1233 height 647
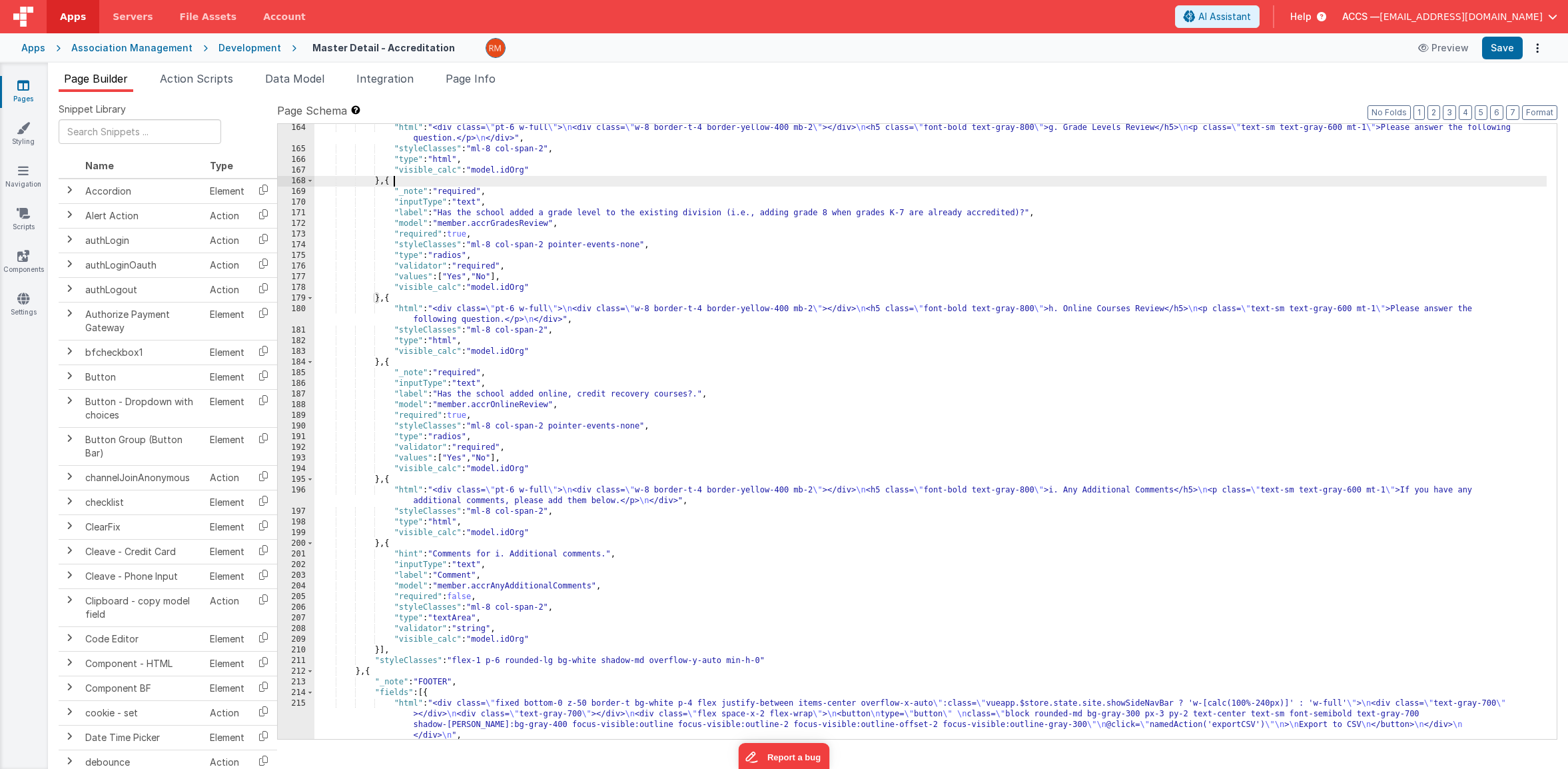
scroll to position [2031, 0]
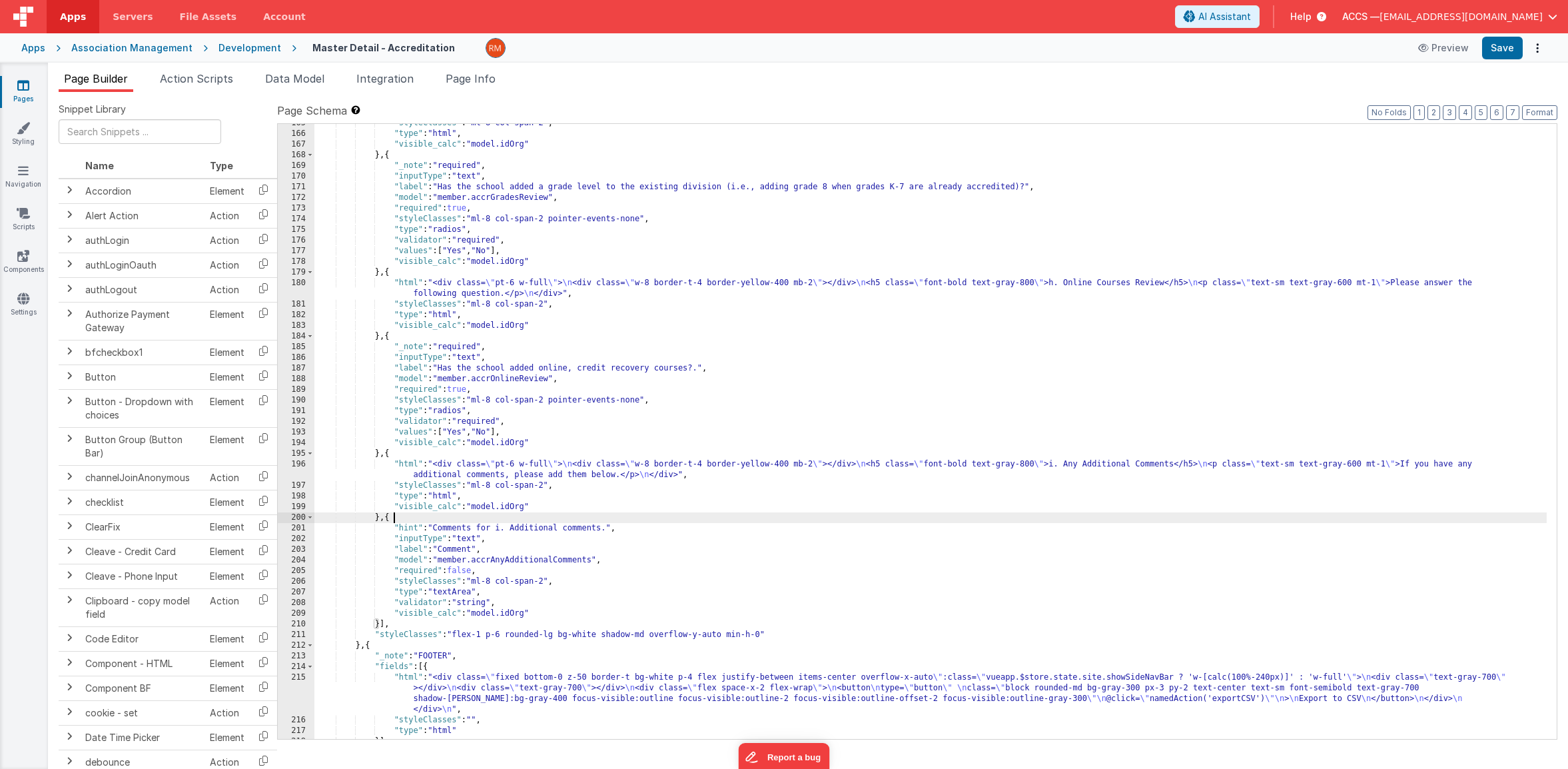
click at [402, 517] on div ""styleClasses" : "ml-8 col-span-2" , "type" : "html" , "visible_calc" : "model.…" at bounding box center [931, 436] width 1233 height 636
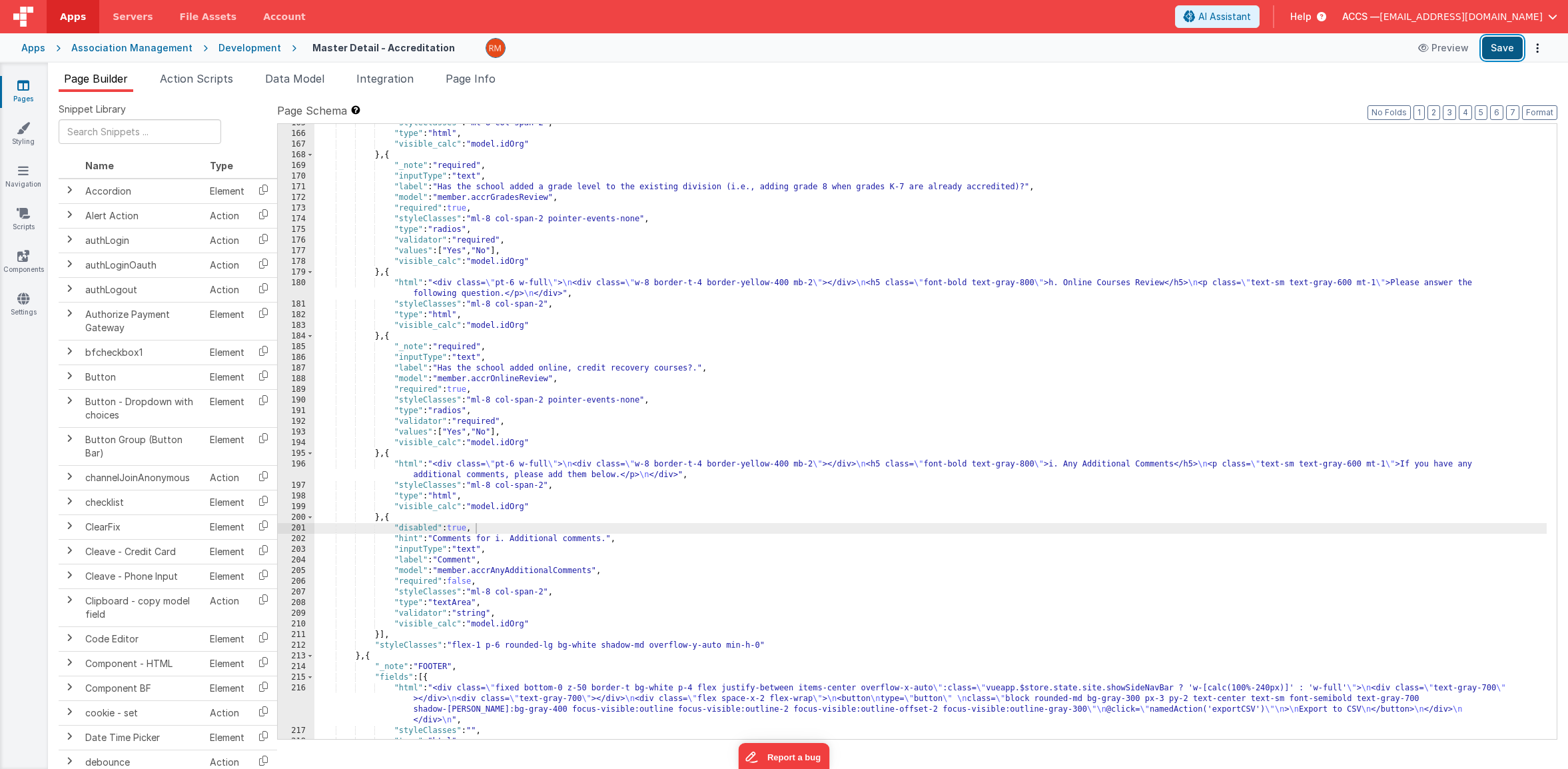
click at [1495, 51] on button "Save" at bounding box center [1502, 48] width 41 height 22
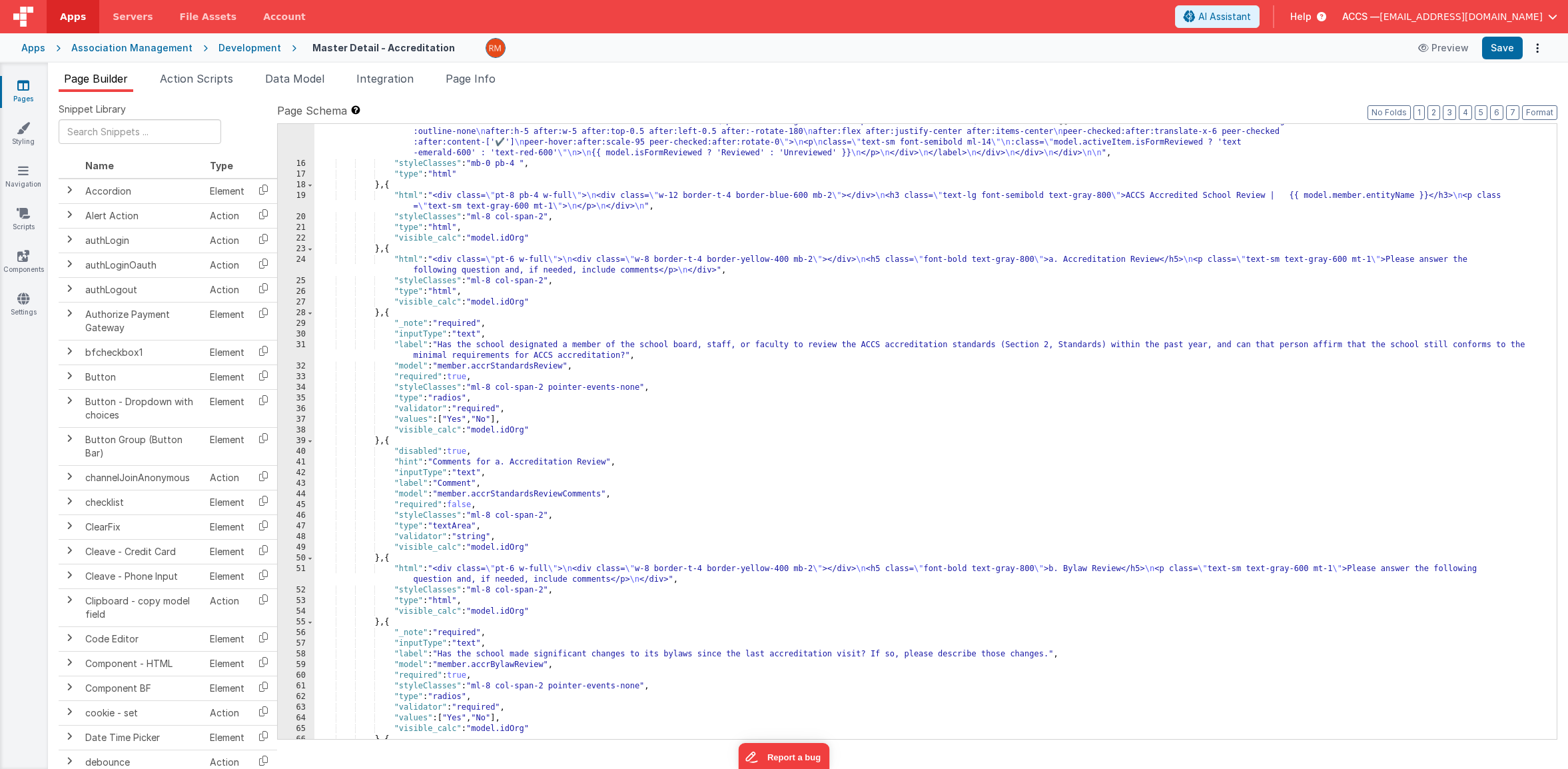
scroll to position [306, 0]
drag, startPoint x: 474, startPoint y: 376, endPoint x: 396, endPoint y: 373, distance: 78.1
click at [396, 373] on div ""html" : "<div v-if= \" !model.idOrg \" class= \" flex justify-center items-cen…" at bounding box center [931, 402] width 1233 height 764
click at [468, 376] on div ""html" : "<div v-if= \" !model.idOrg \" class= \" flex justify-center items-cen…" at bounding box center [931, 402] width 1233 height 764
click at [470, 377] on div ""html" : "<div v-if= \" !model.idOrg \" class= \" flex justify-center items-cen…" at bounding box center [931, 402] width 1233 height 764
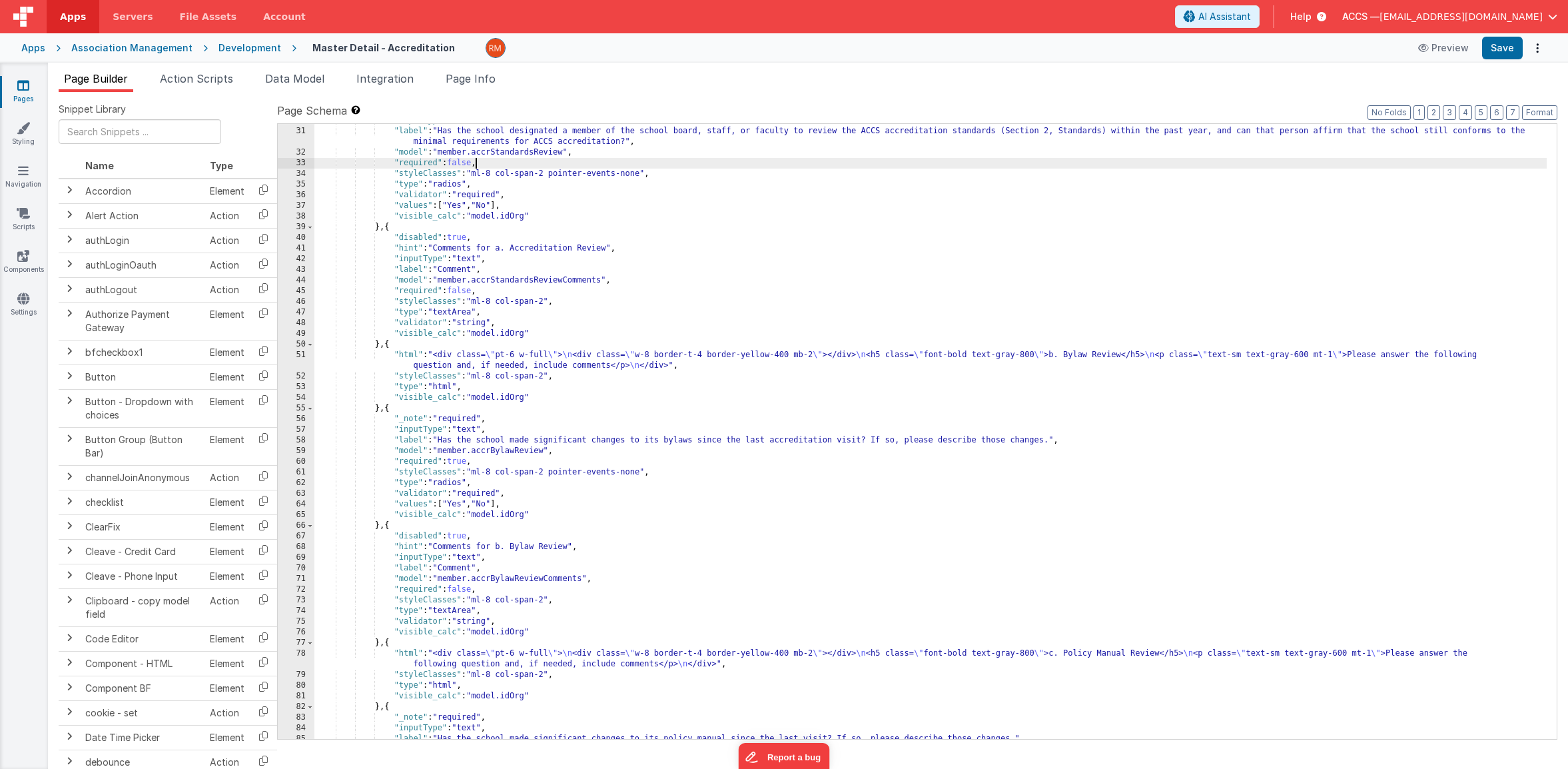
scroll to position [520, 0]
drag, startPoint x: 470, startPoint y: 463, endPoint x: 461, endPoint y: 478, distance: 17.5
click at [470, 462] on div ""inputType" : "text" , "label" : "Has the school designated a member of the sch…" at bounding box center [931, 434] width 1233 height 636
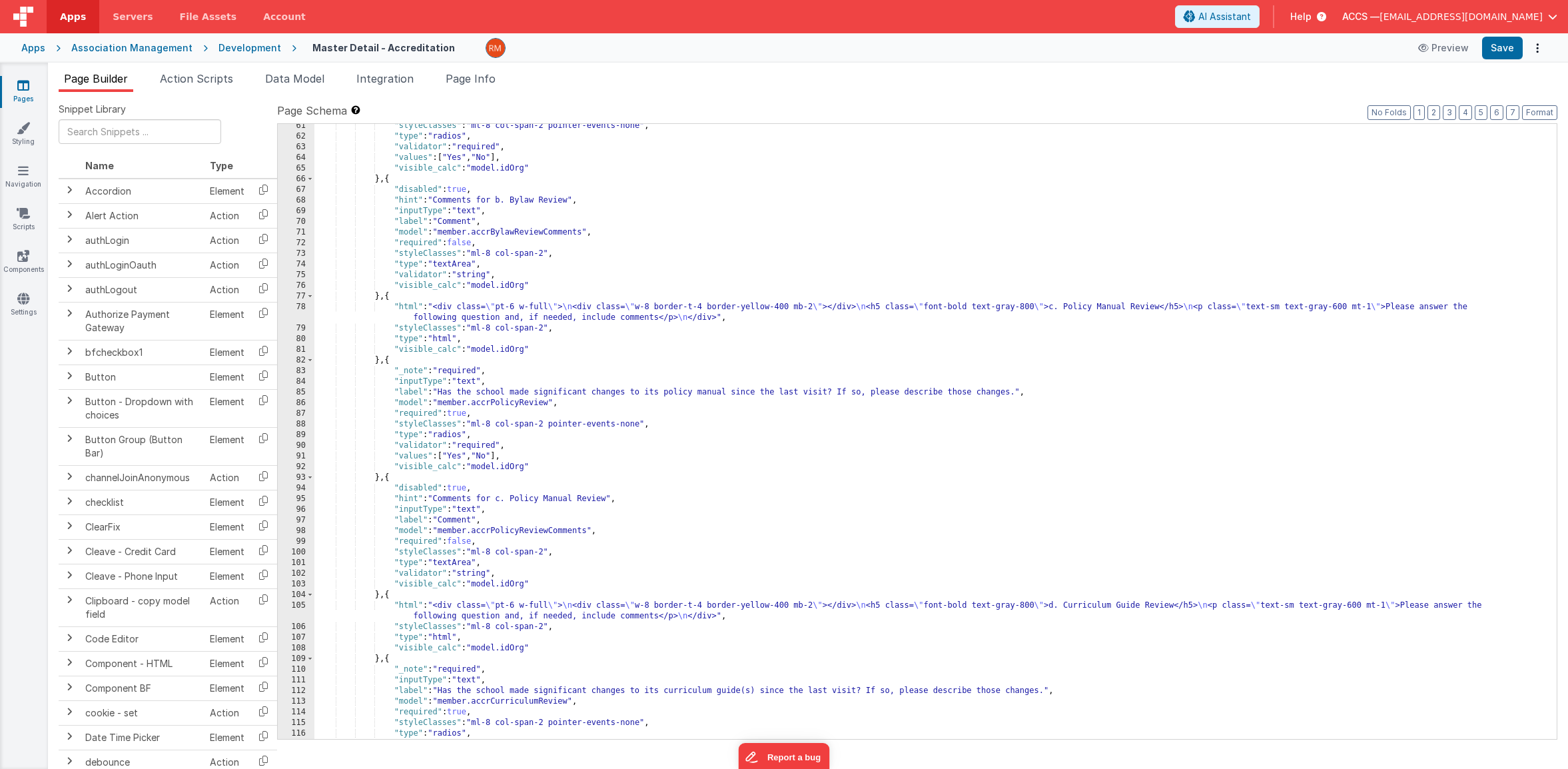
scroll to position [893, 0]
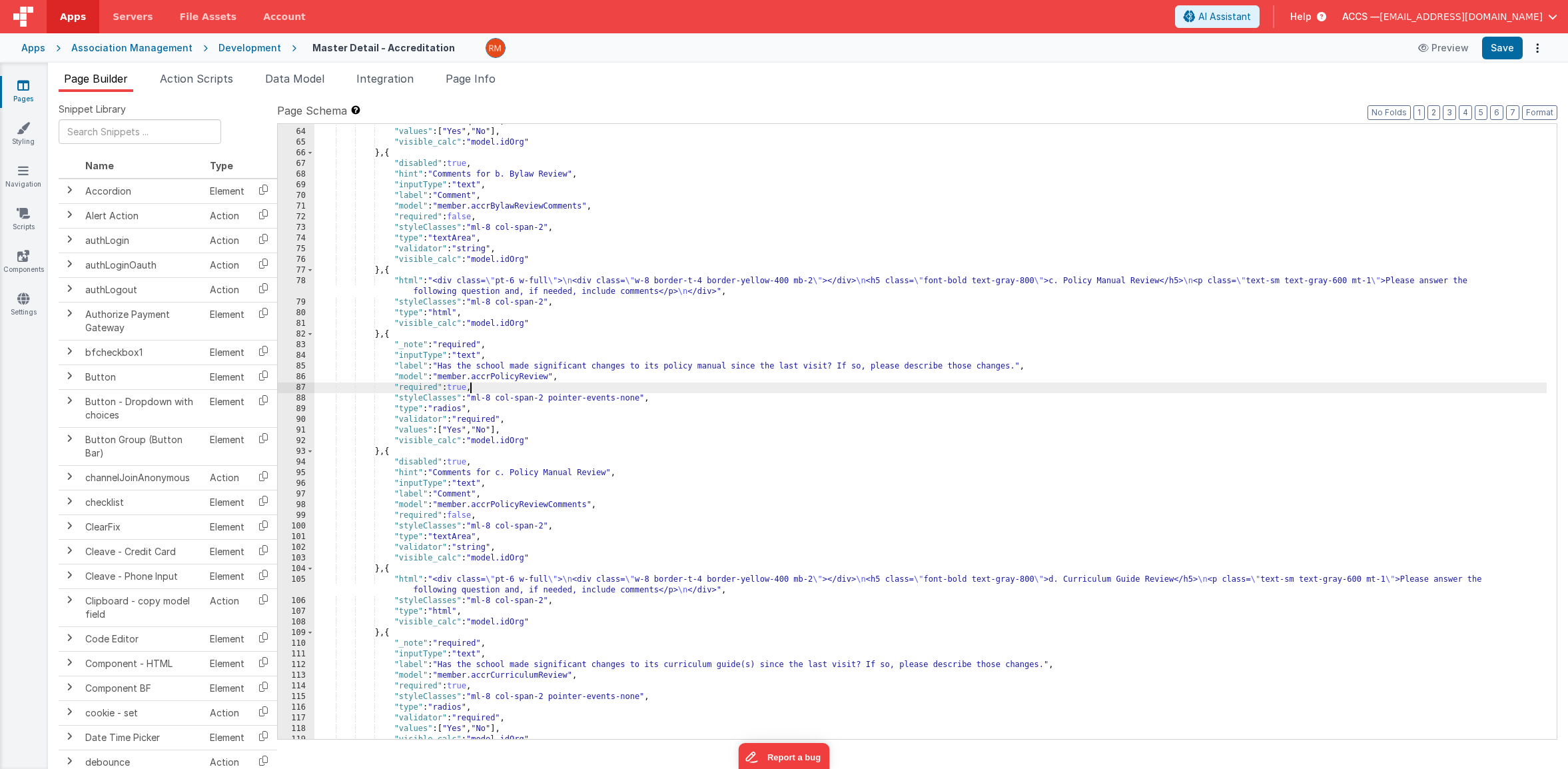
click at [470, 390] on div ""validator" : "required" , "values" : [ "Yes" , "No" ] , "visible_calc" : "mode…" at bounding box center [931, 434] width 1233 height 636
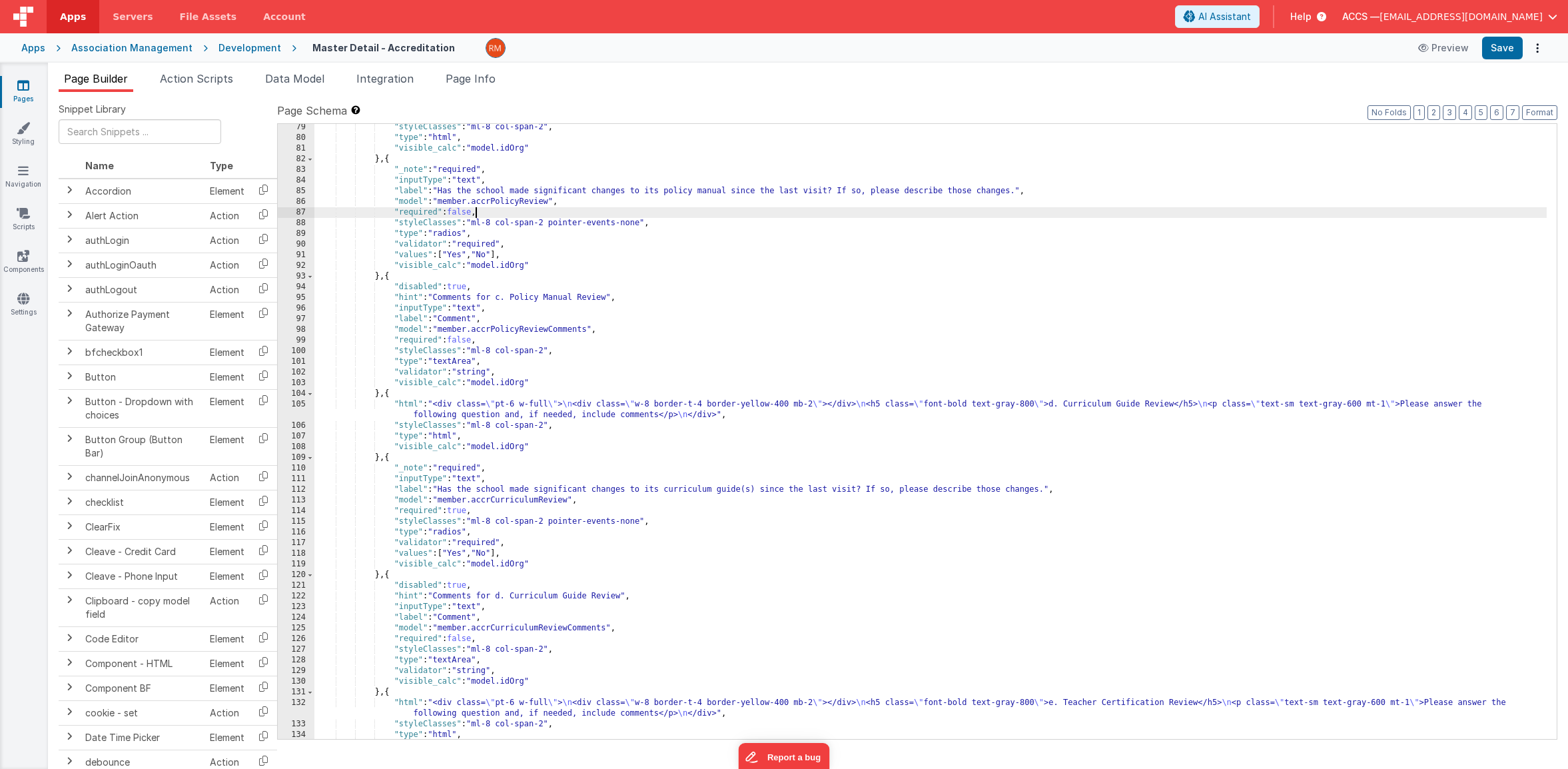
scroll to position [1107, 0]
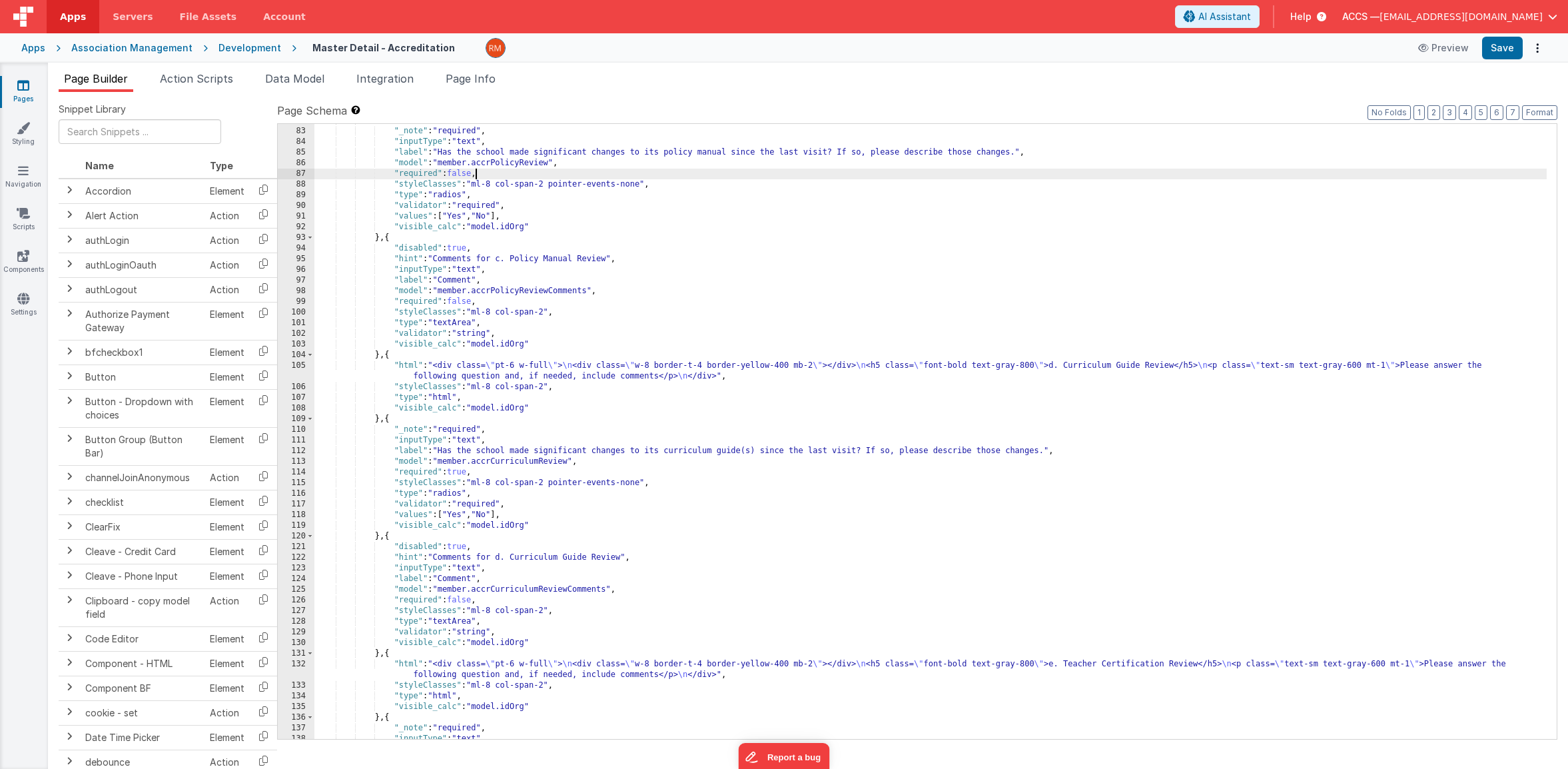
drag, startPoint x: 471, startPoint y: 473, endPoint x: 468, endPoint y: 493, distance: 20.2
click at [471, 473] on div "} , { "_note" : "required" , "inputType" : "text" , "label" : "Has the school m…" at bounding box center [931, 434] width 1233 height 636
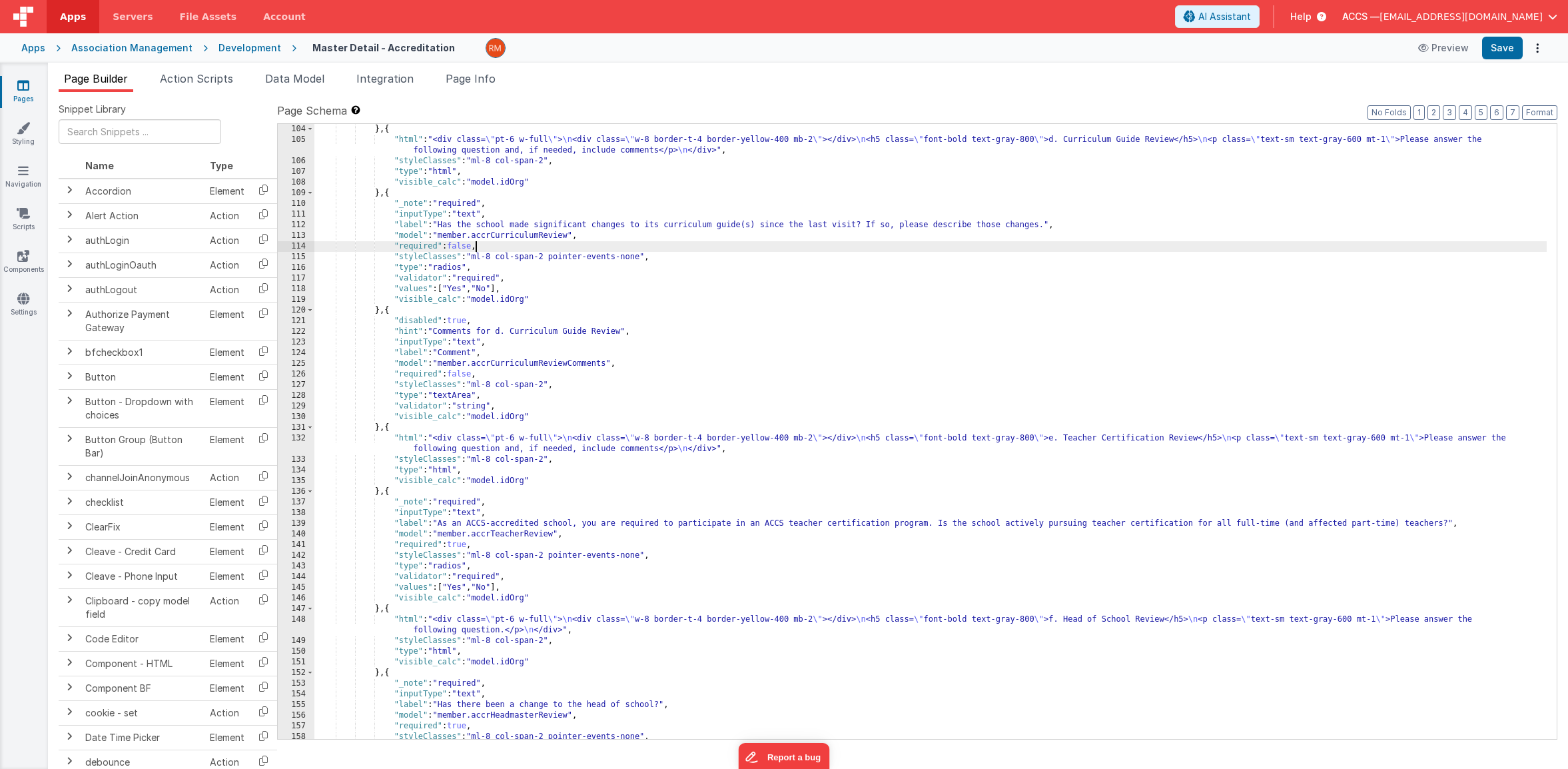
scroll to position [1358, 0]
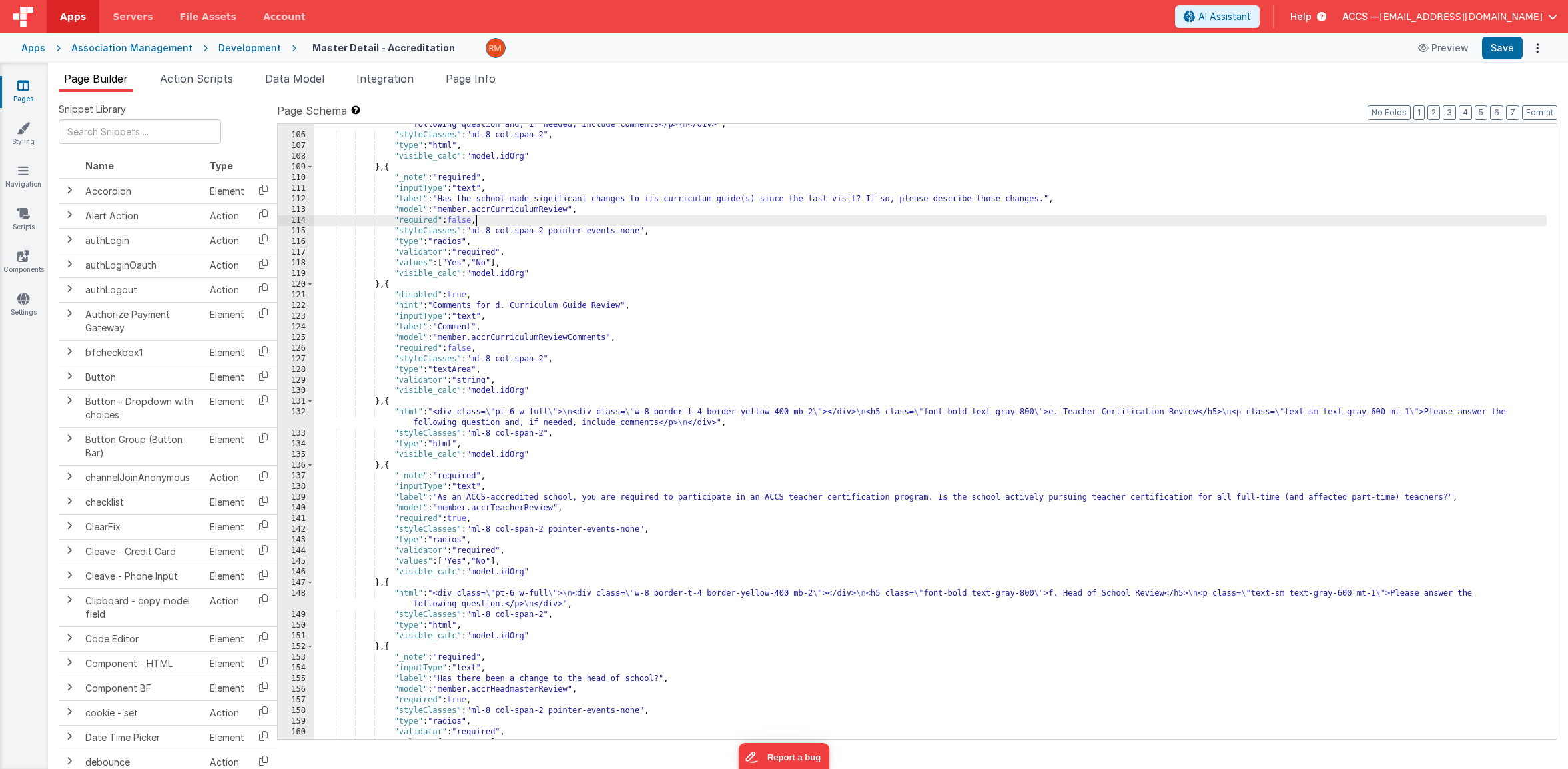
click at [470, 519] on div ""html" : "<div class= \" pt-6 w-full \" > \n <div class= \" w-8 border-t-4 bord…" at bounding box center [931, 432] width 1233 height 647
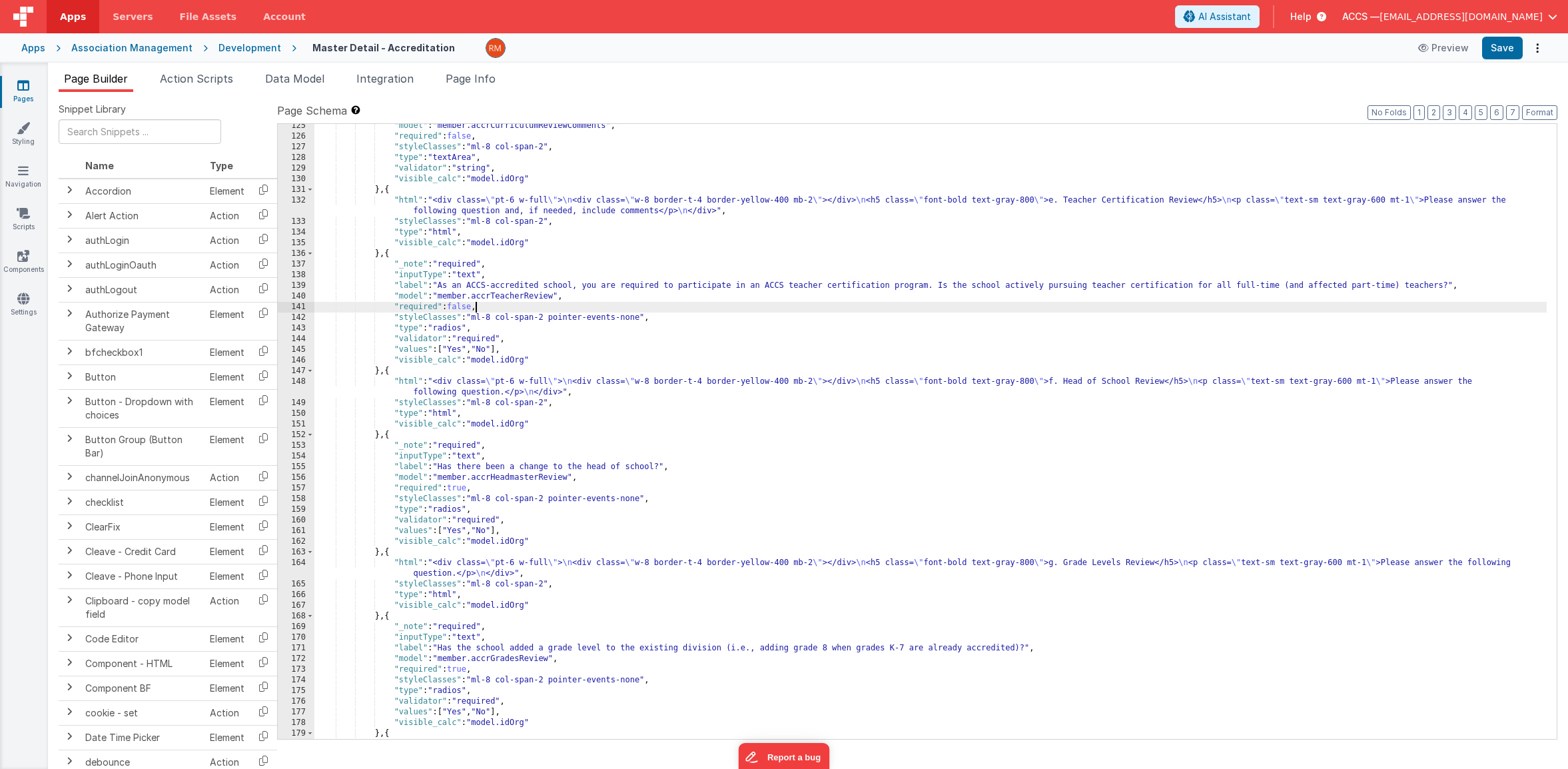
scroll to position [1570, 0]
click at [471, 487] on div ""model" : "member.accrCurriculumReviewComments" , "required" : false , "styleCl…" at bounding box center [931, 444] width 1233 height 647
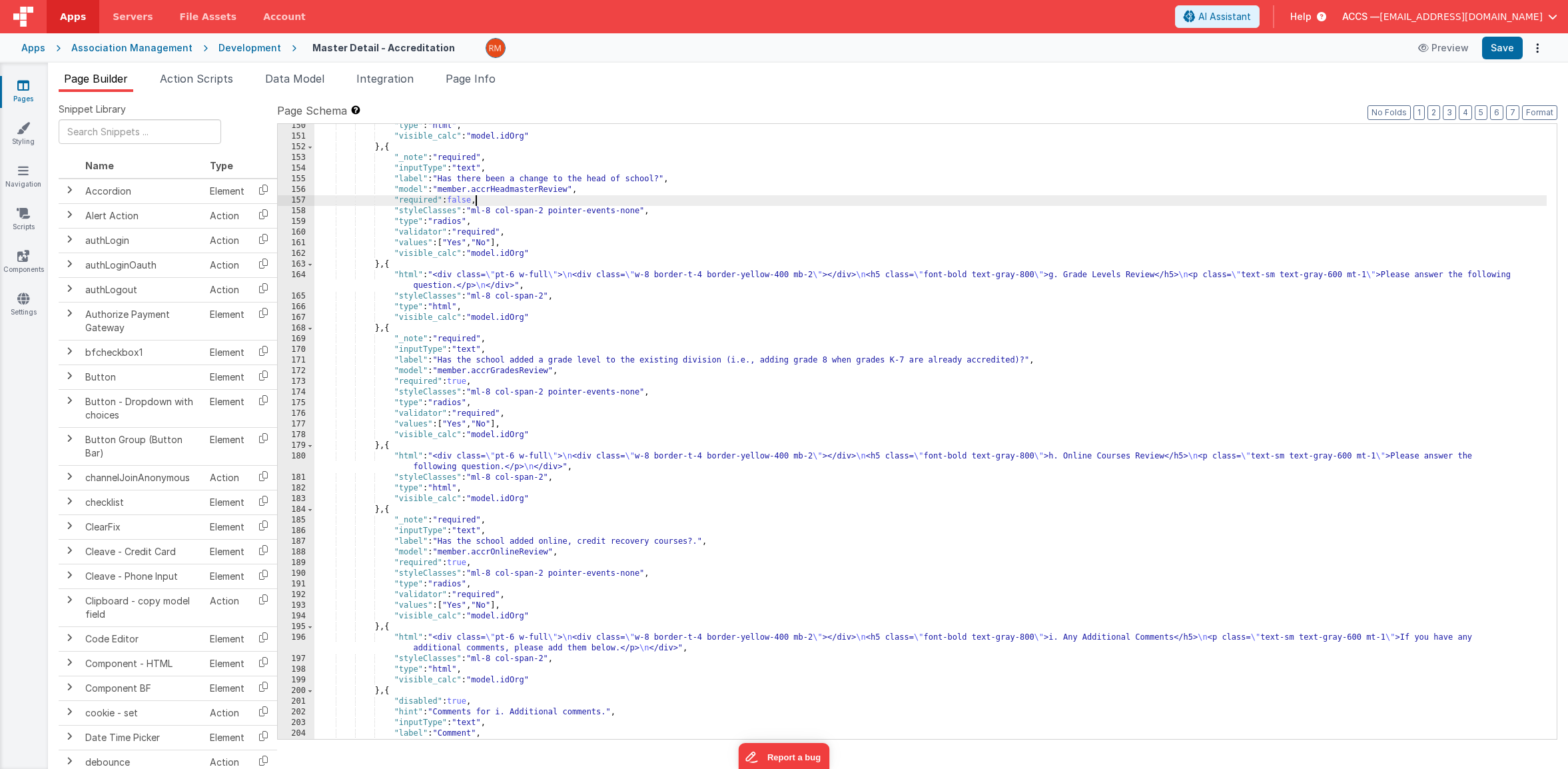
scroll to position [1858, 0]
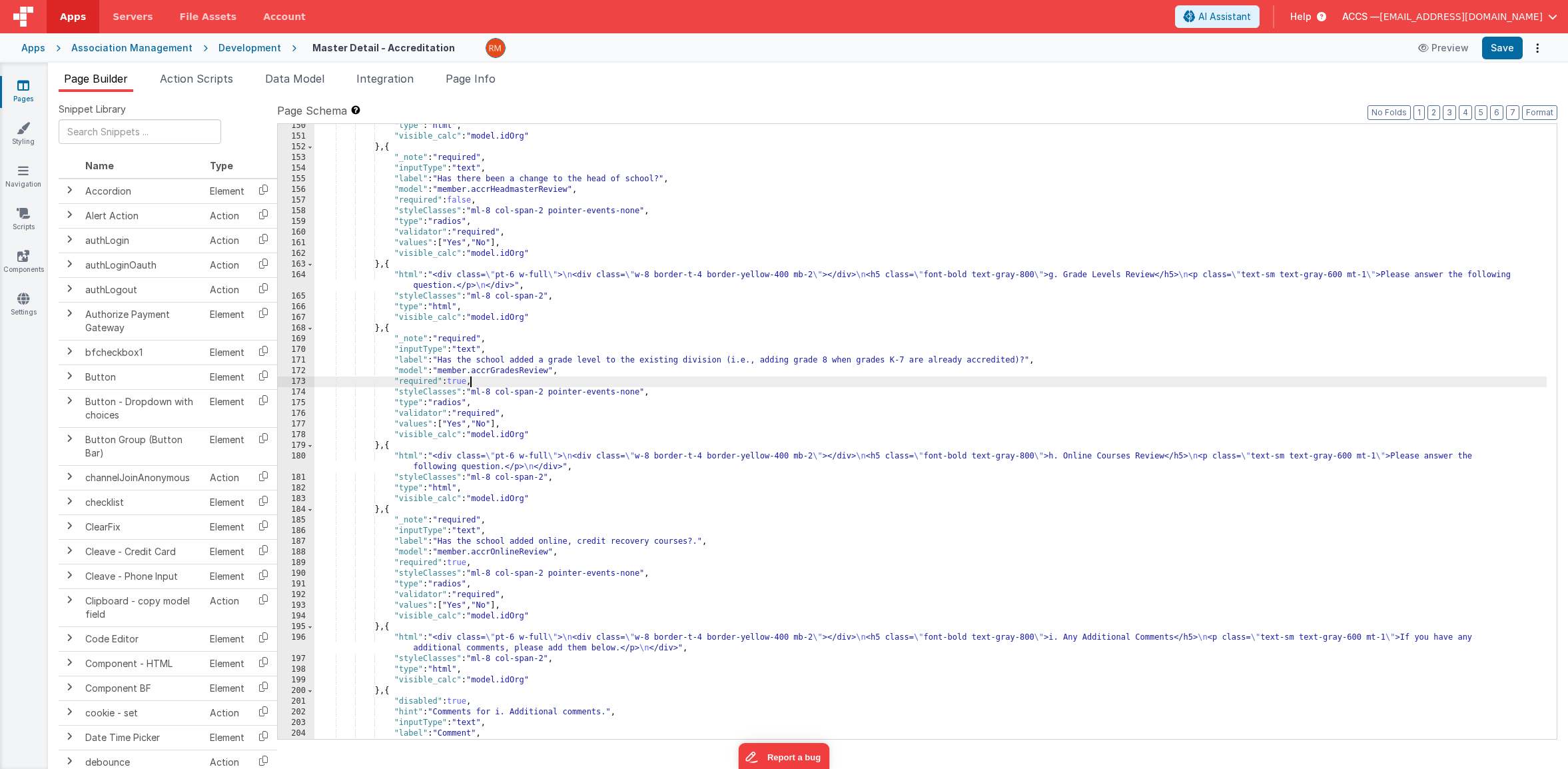
drag, startPoint x: 470, startPoint y: 382, endPoint x: 453, endPoint y: 427, distance: 48.1
click at [470, 382] on div ""type" : "html" , "visible_calc" : "model.idOrg" } , { "_note" : "required" , "…" at bounding box center [931, 439] width 1233 height 636
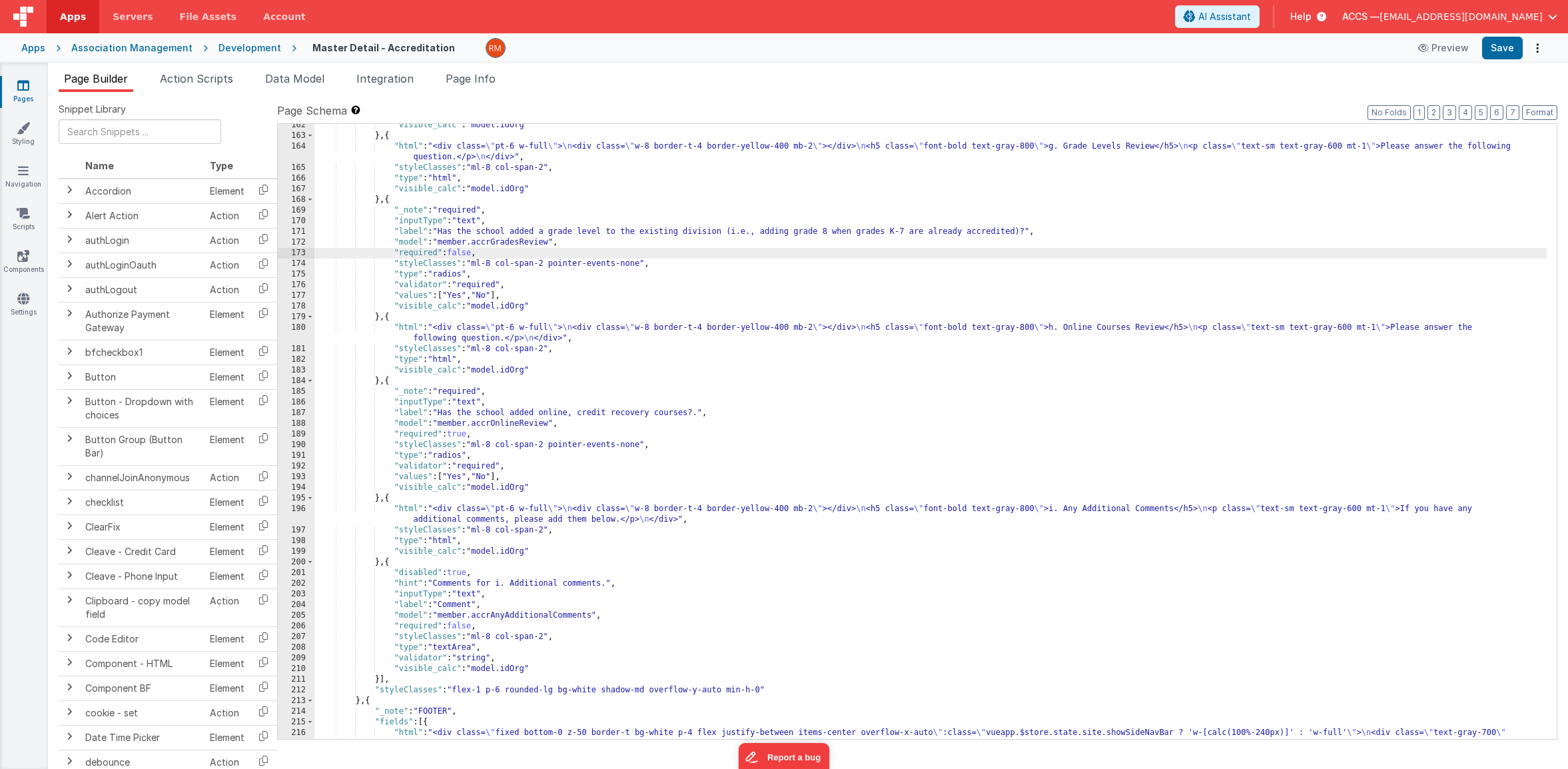
scroll to position [2000, 0]
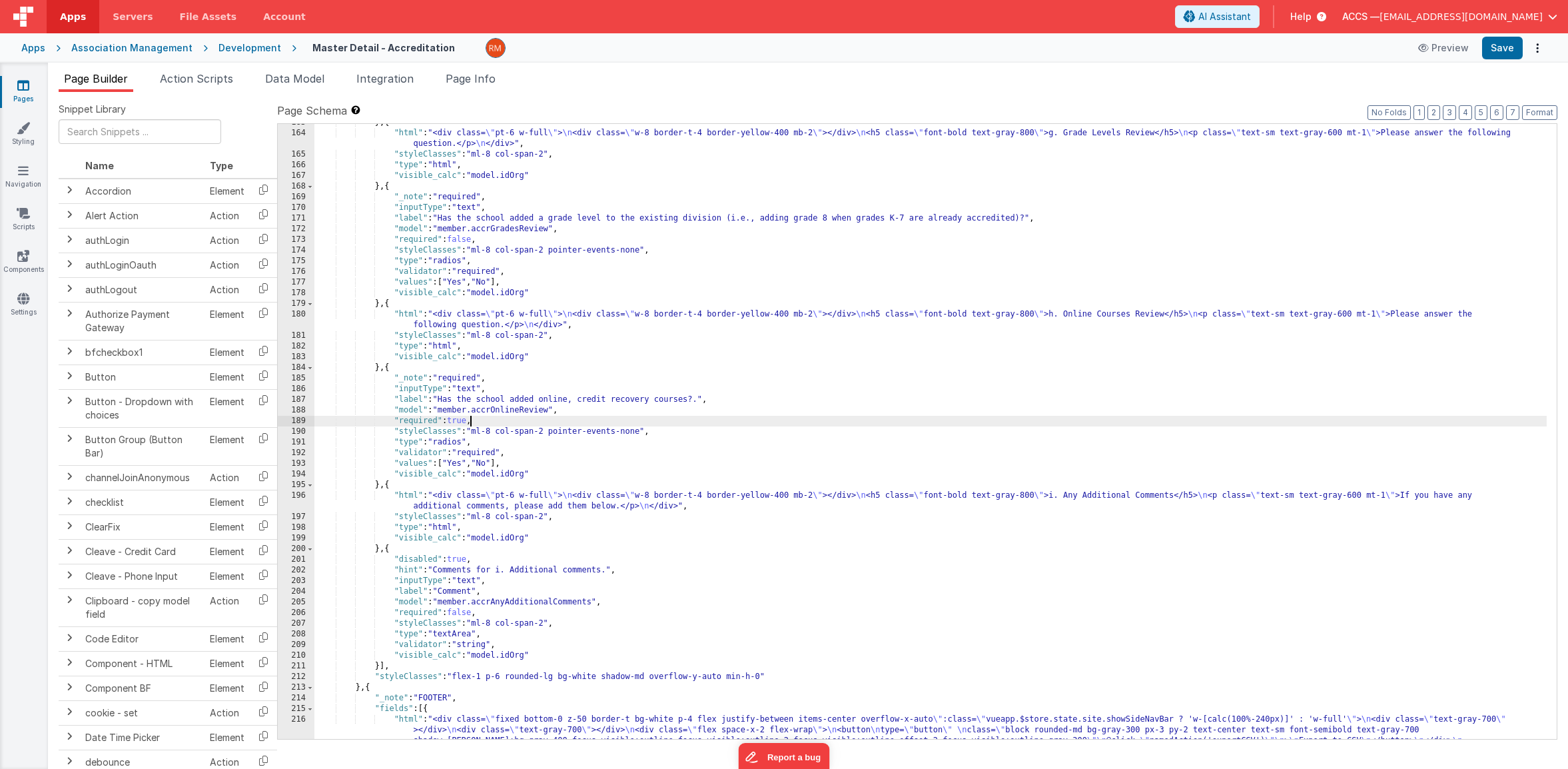
click at [468, 425] on div "} , { "html" : "<div class= \" pt-6 w-full \" > \n <div class= \" w-8 border-t-…" at bounding box center [931, 451] width 1233 height 668
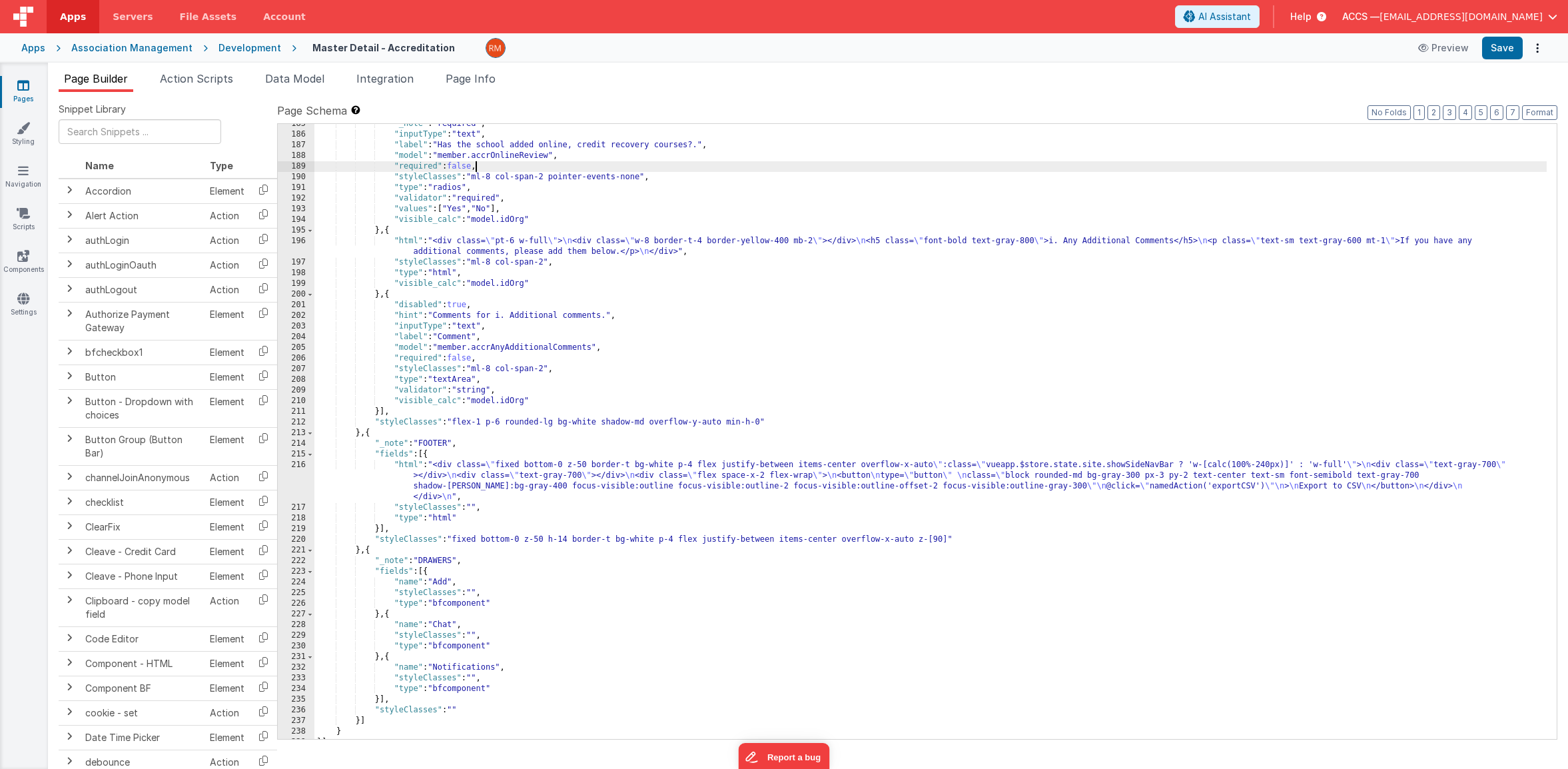
scroll to position [2263, 0]
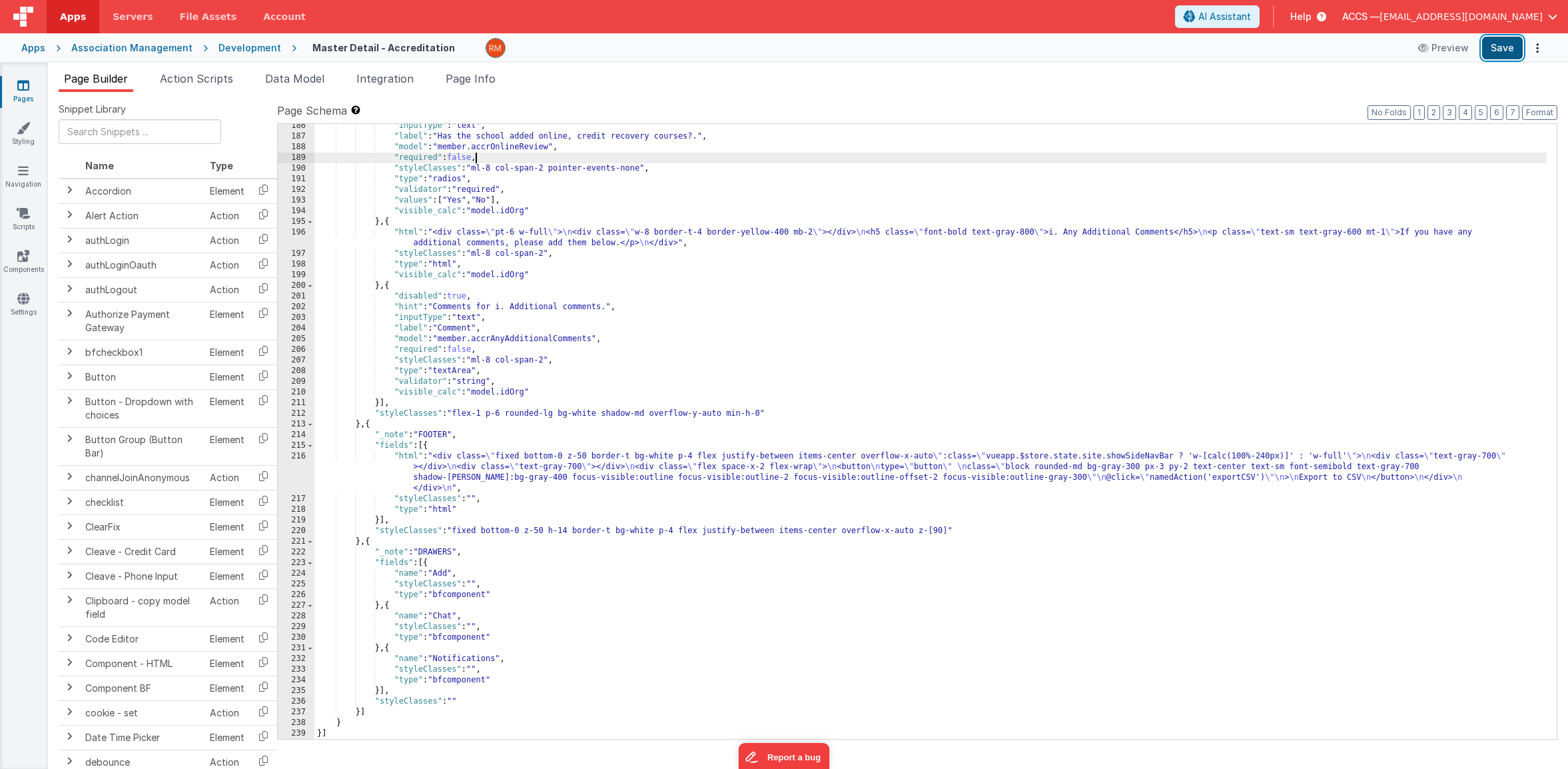
click at [1504, 53] on button "Save" at bounding box center [1502, 48] width 41 height 22
click at [28, 100] on link "Pages" at bounding box center [23, 92] width 48 height 27
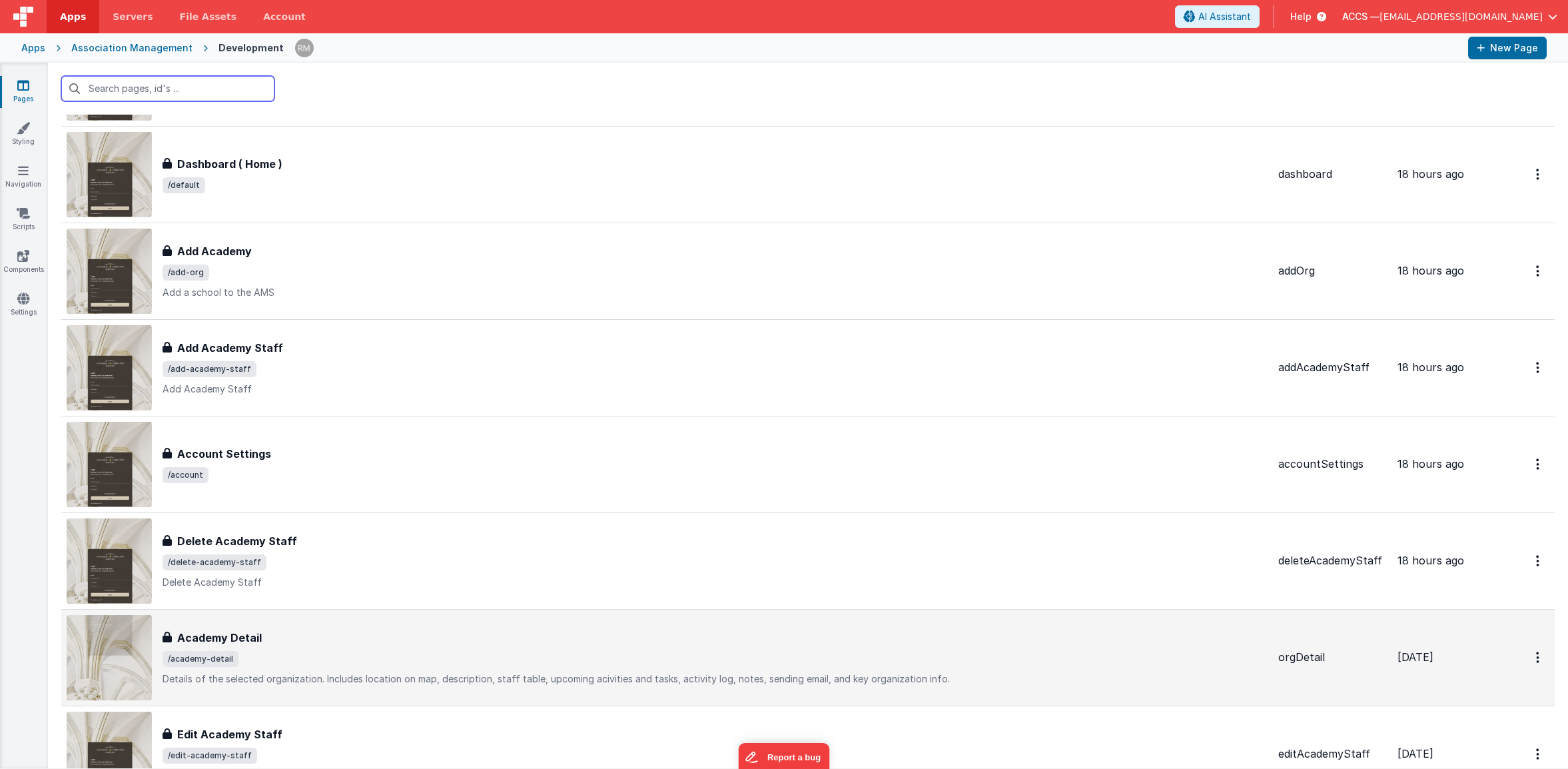
scroll to position [1188, 0]
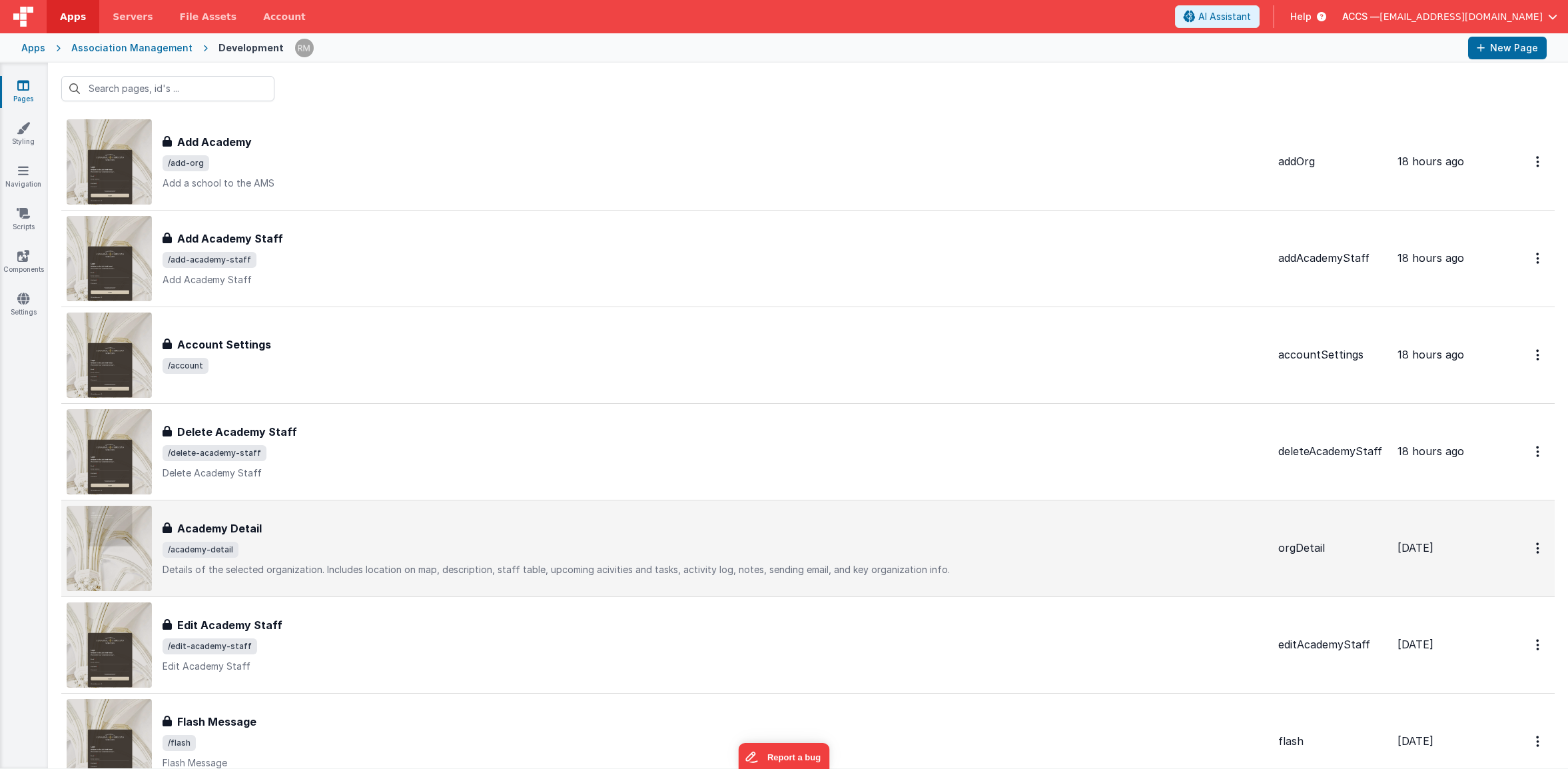
click at [368, 533] on div "Academy Detail" at bounding box center [715, 528] width 1105 height 16
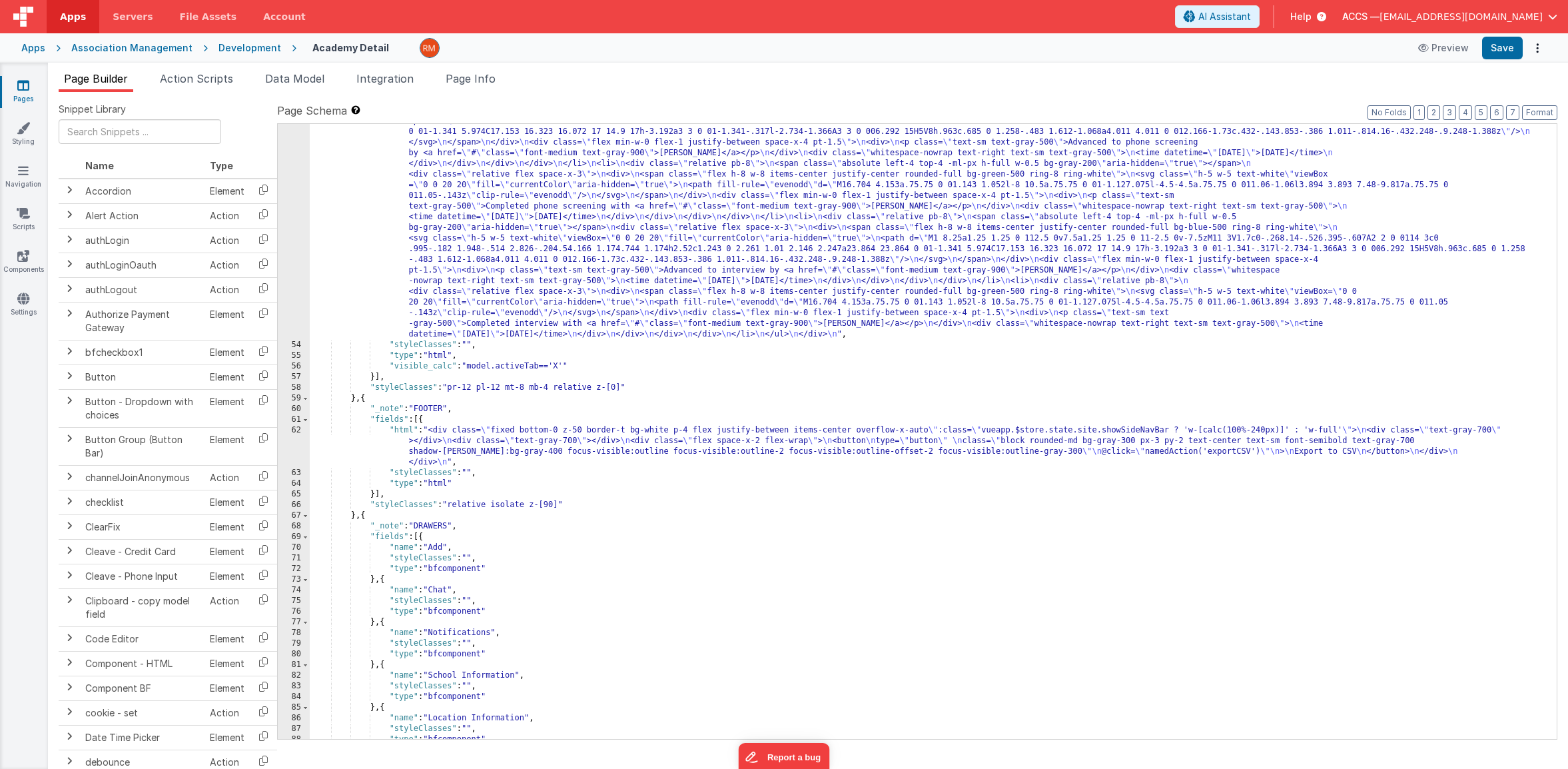
scroll to position [2566, 0]
click at [400, 432] on div ""html" : "<div class= \" mb-4 \" > \n <h3 class= \" text-base font-bold text-gr…" at bounding box center [929, 498] width 1237 height 934
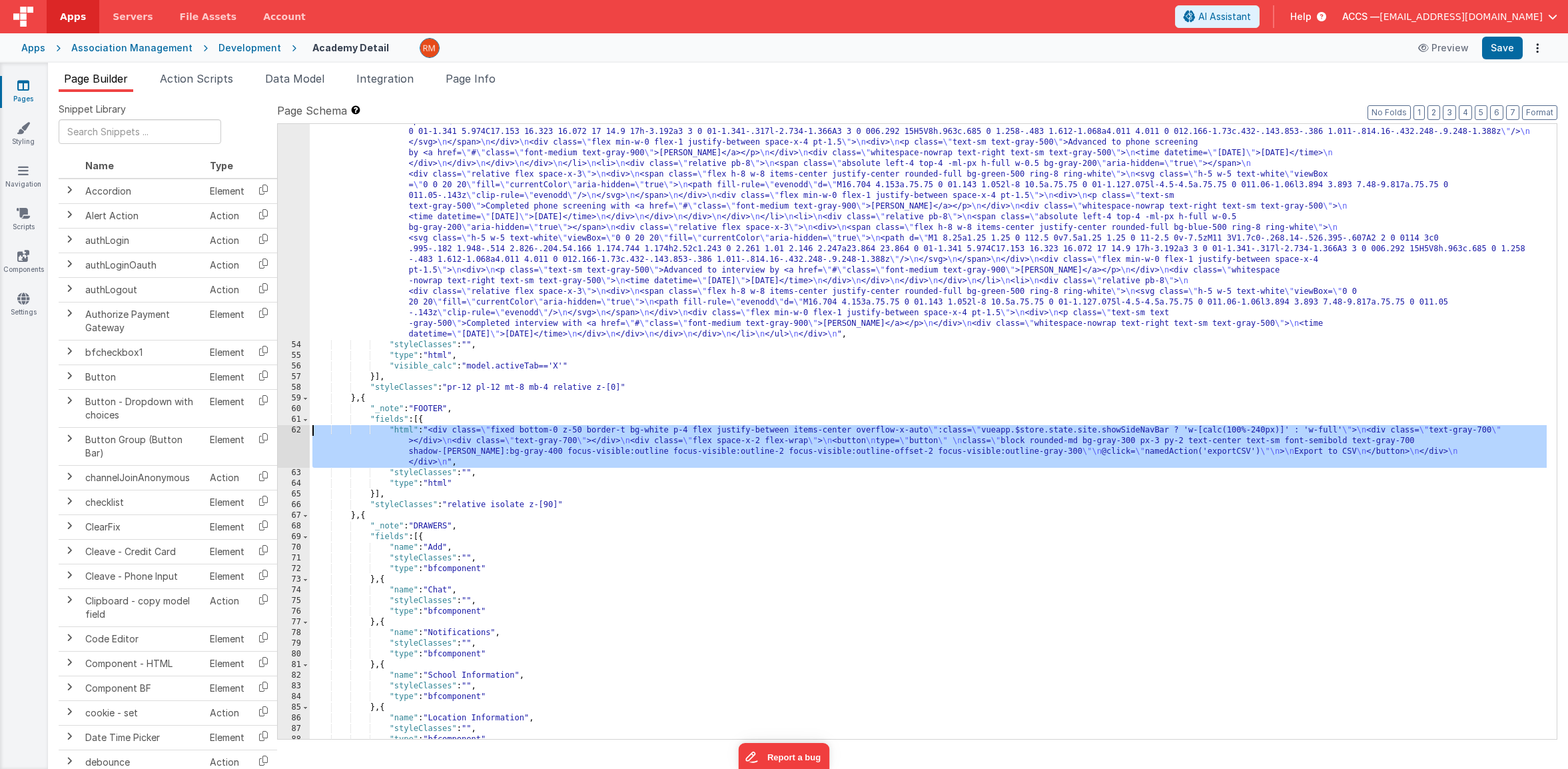
click at [298, 428] on div "62" at bounding box center [294, 446] width 32 height 42
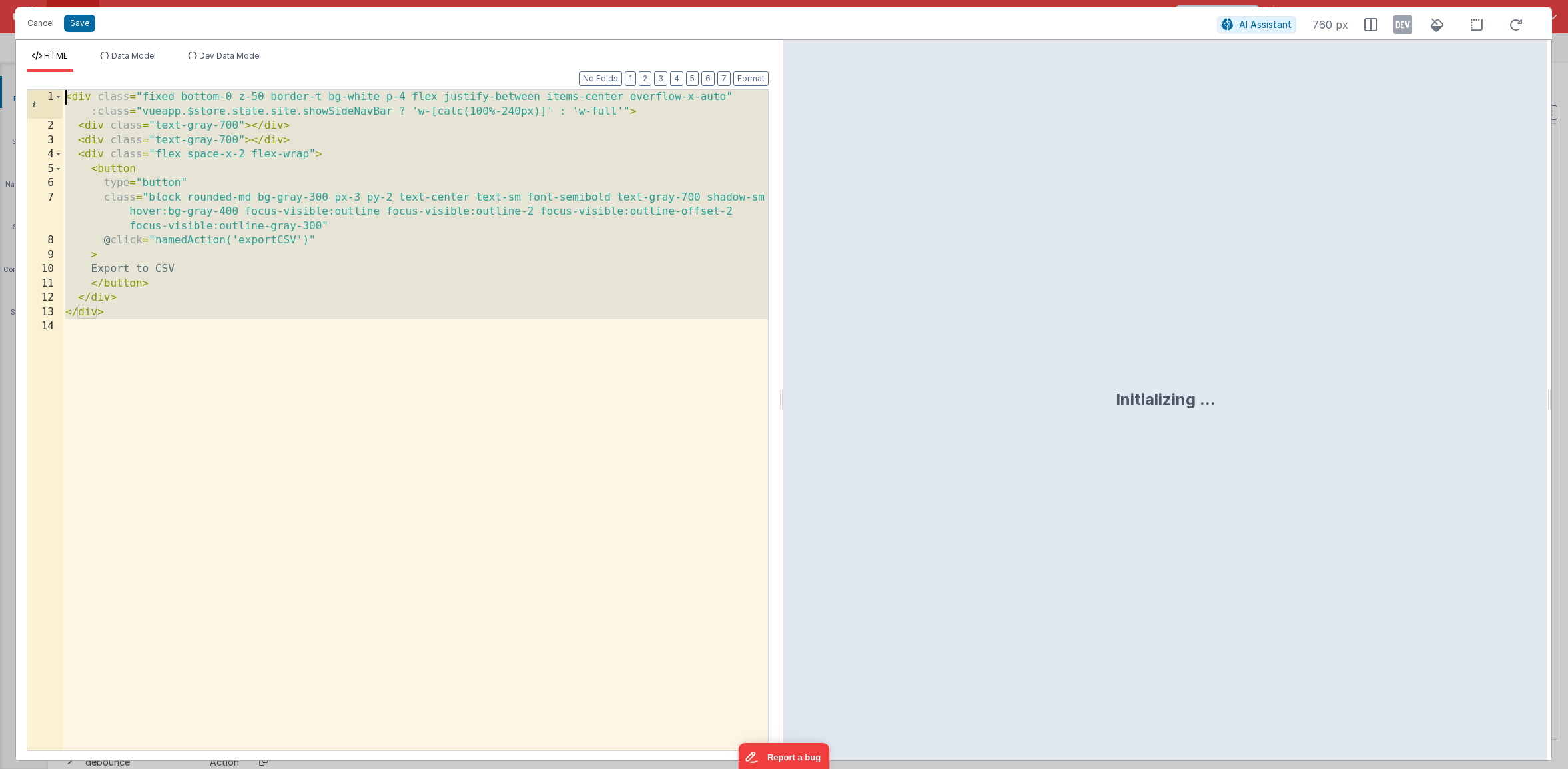
drag, startPoint x: 131, startPoint y: 344, endPoint x: 38, endPoint y: 75, distance: 284.6
click at [38, 75] on div "Format 7 6 5 4 3 2 1 No Folds 1 2 3 4 5 6 7 8 9 10 11 12 13 14 < div class = "f…" at bounding box center [398, 411] width 742 height 677
click at [54, 22] on button "Cancel" at bounding box center [41, 23] width 40 height 19
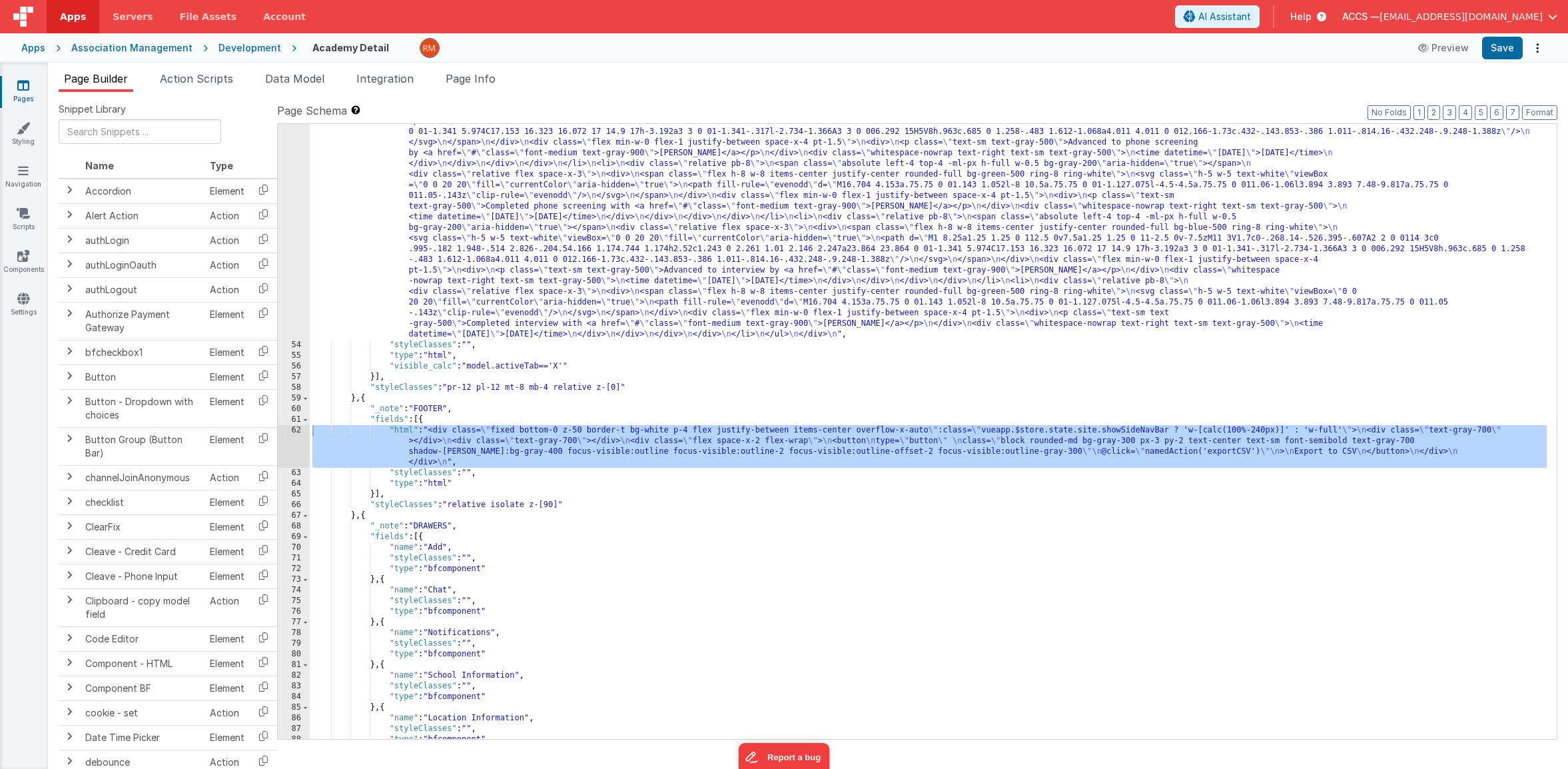
click at [29, 89] on link "Pages" at bounding box center [23, 92] width 48 height 27
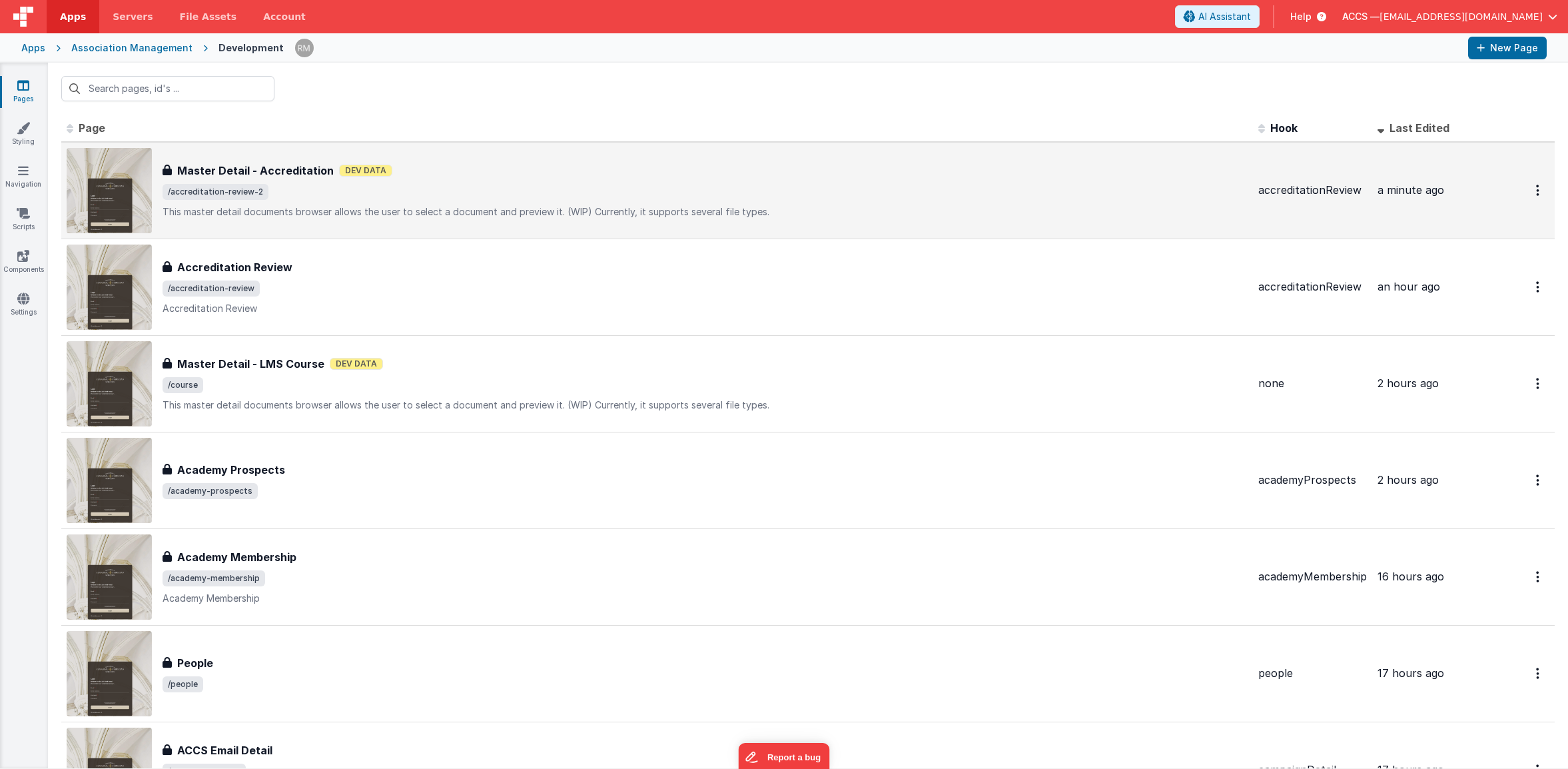
click at [247, 173] on h3 "Master Detail - Accreditation" at bounding box center [256, 170] width 157 height 16
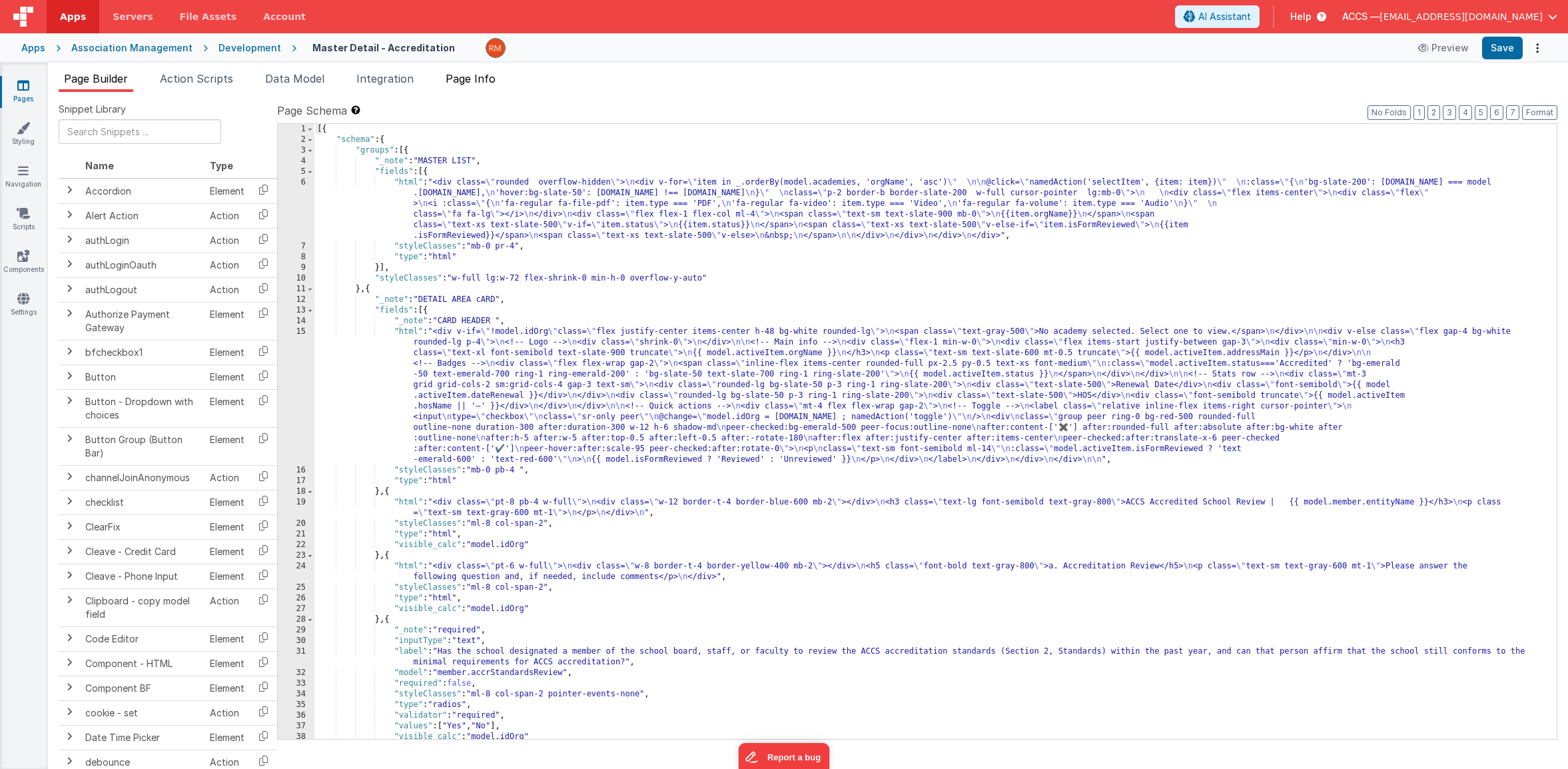
click at [493, 83] on span "Page Info" at bounding box center [470, 79] width 50 height 13
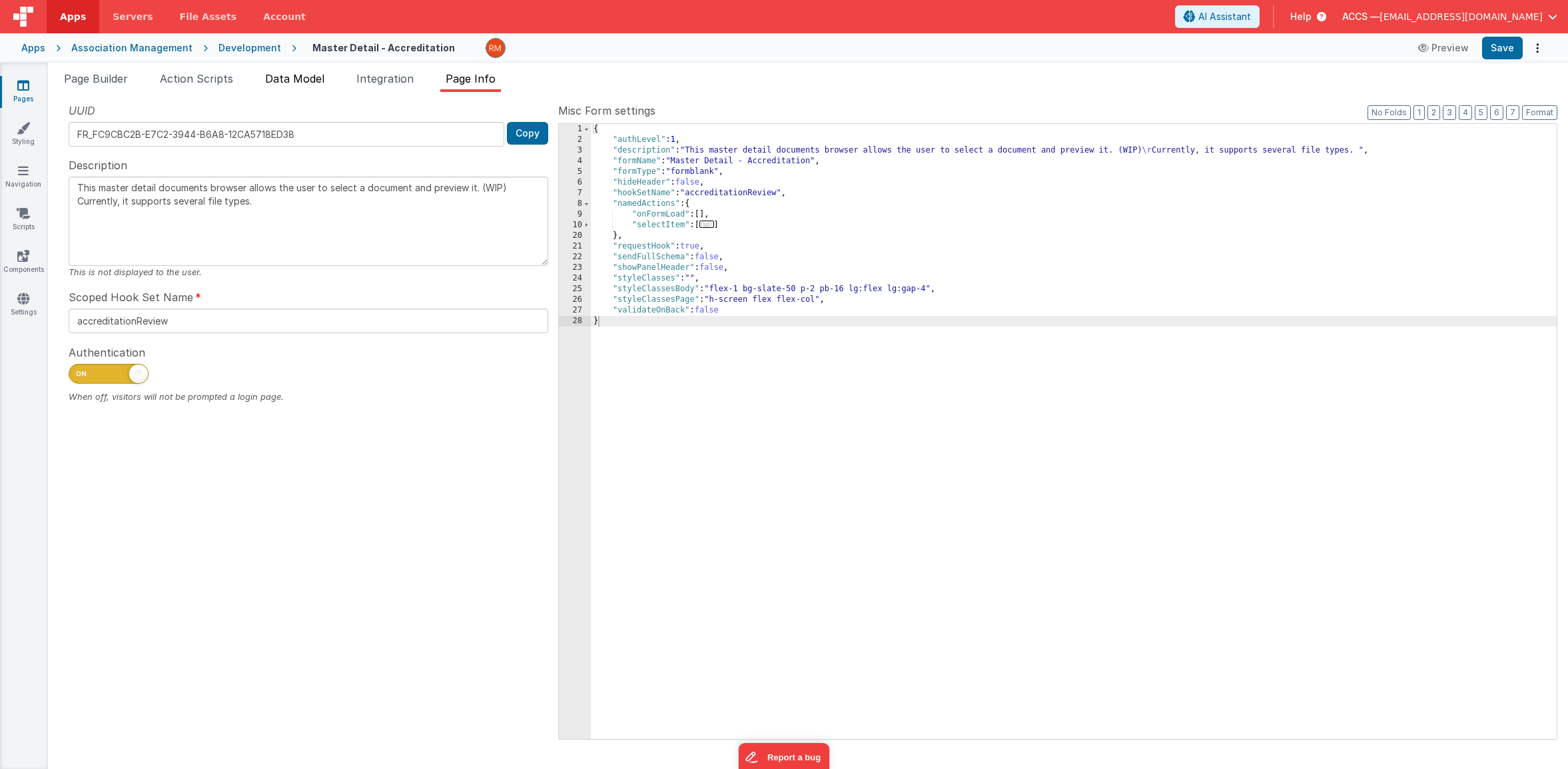
click at [309, 84] on span "Data Model" at bounding box center [295, 79] width 60 height 13
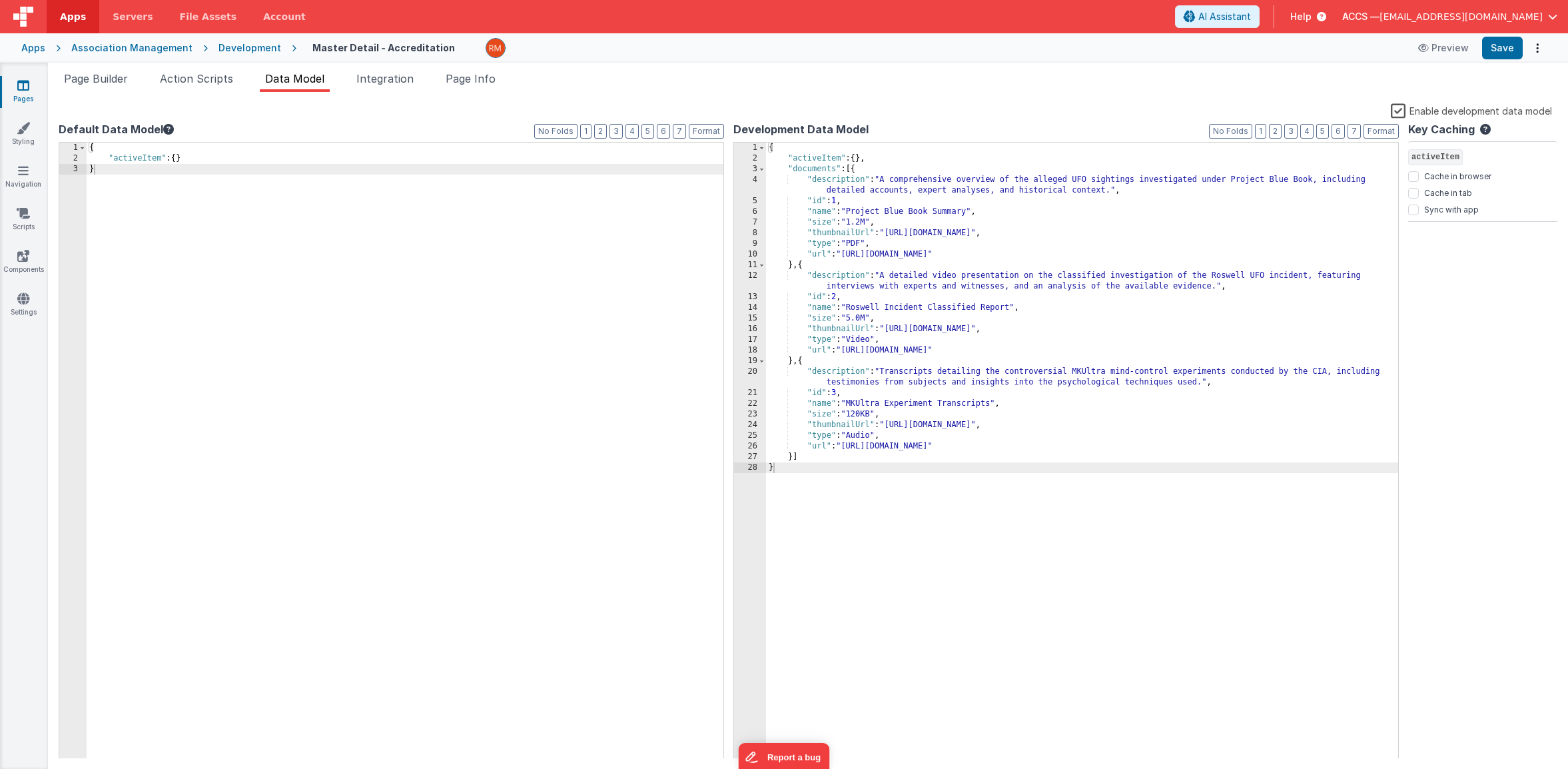
click at [1405, 113] on label "Enable development data model" at bounding box center [1471, 110] width 161 height 16
click at [0, 0] on input "Enable development data model" at bounding box center [0, 0] width 0 height 0
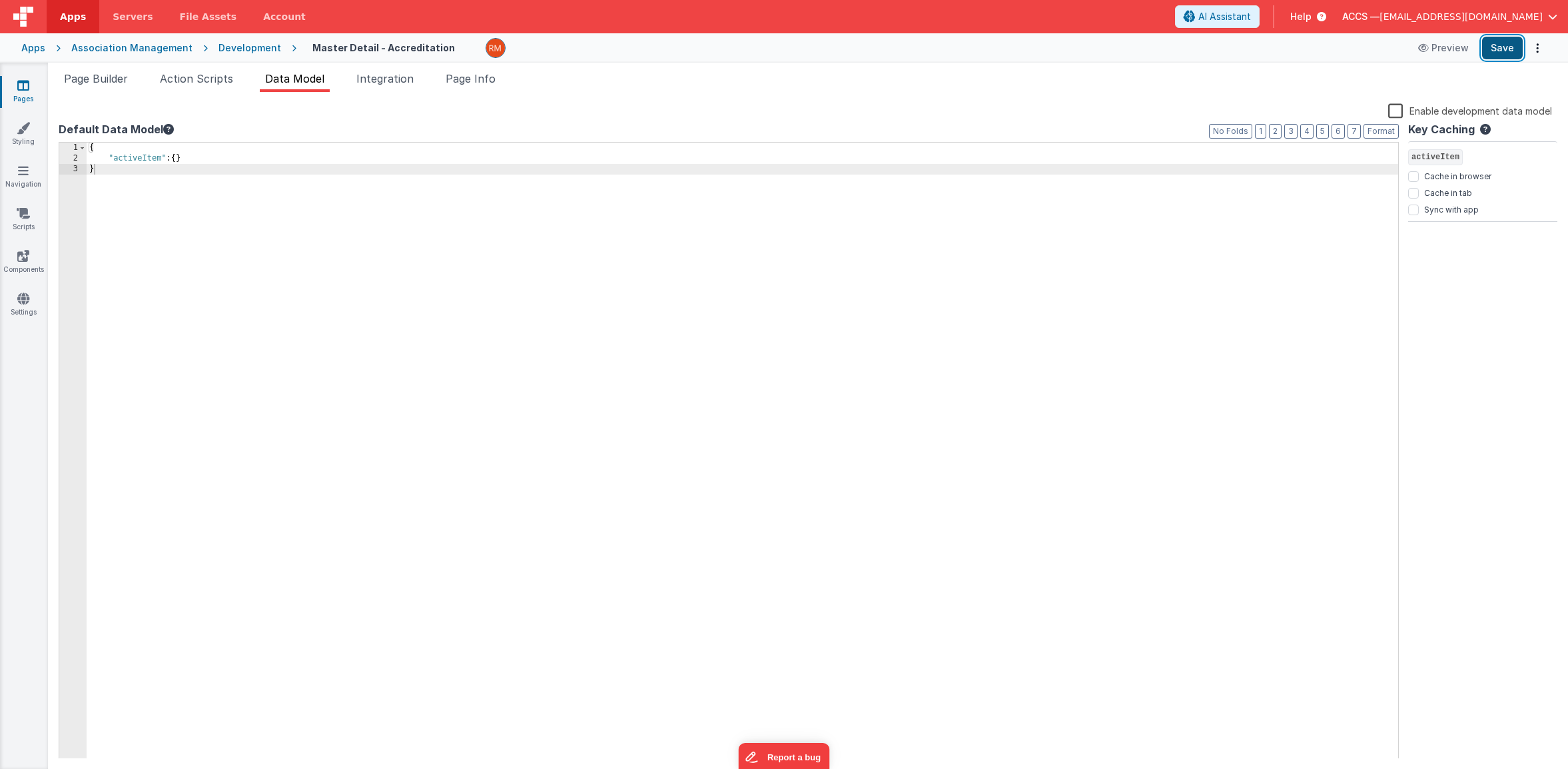
click at [1504, 48] on button "Save" at bounding box center [1502, 48] width 41 height 22
click at [120, 87] on li "Page Builder" at bounding box center [96, 81] width 75 height 22
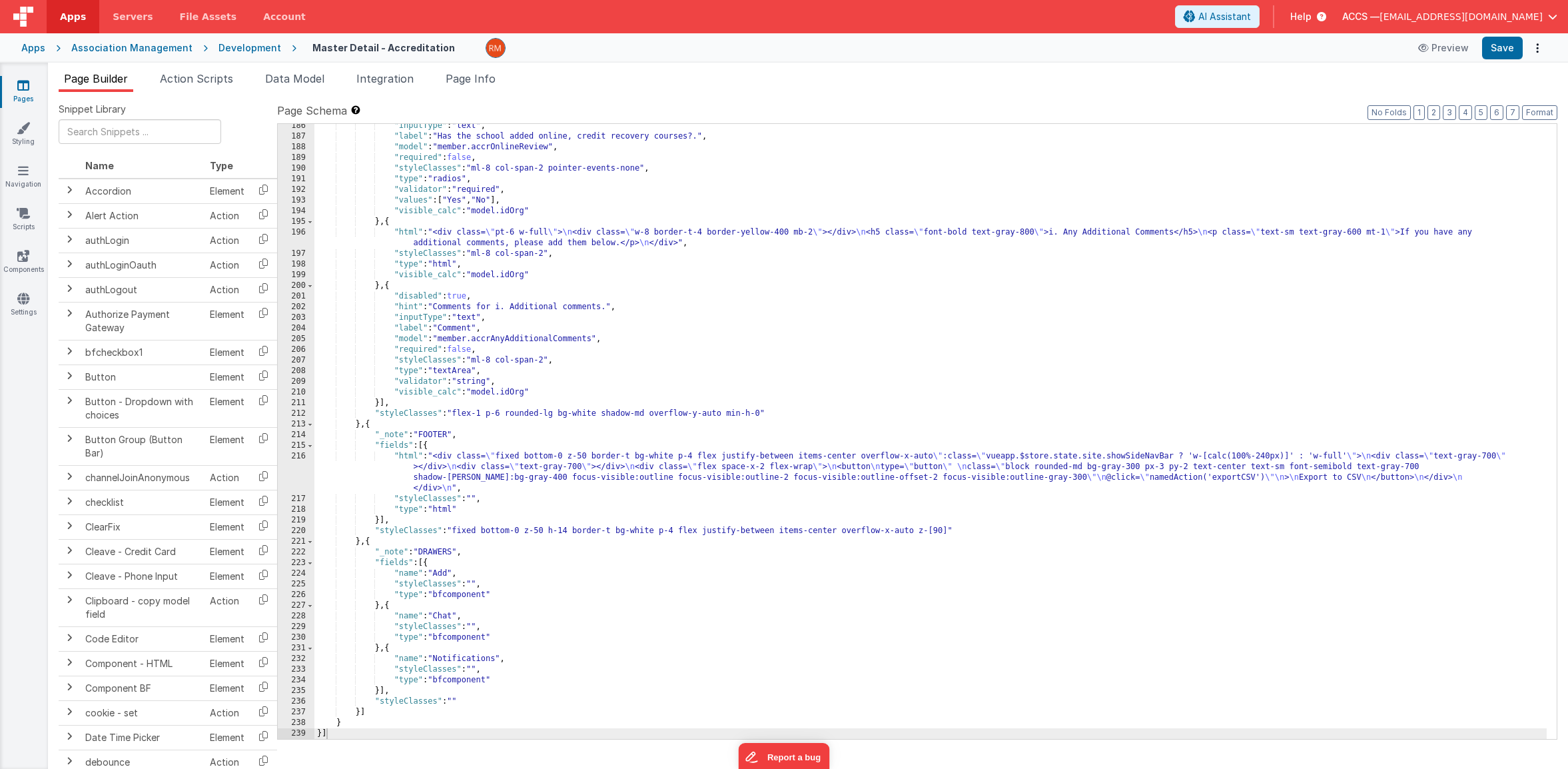
scroll to position [2263, 0]
click at [410, 456] on div ""inputType" : "text" , "label" : "Has the school added online, credit recovery …" at bounding box center [931, 439] width 1233 height 636
click at [297, 458] on div "216" at bounding box center [296, 472] width 37 height 42
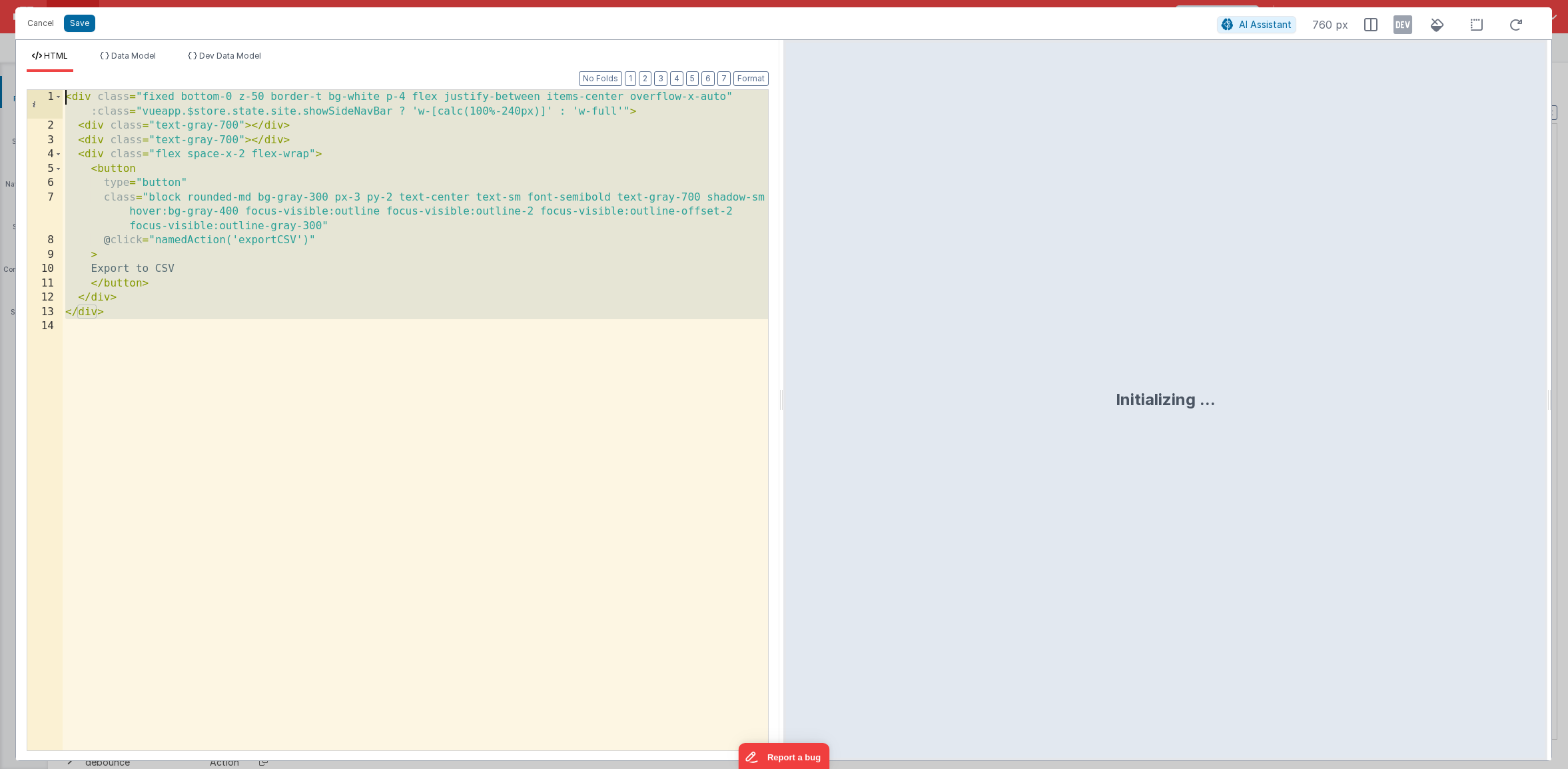
drag, startPoint x: 168, startPoint y: 384, endPoint x: 40, endPoint y: 45, distance: 362.4
click at [40, 45] on div "HTML Data Model Dev Data Model Format 7 6 5 4 3 2 1 No Folds 1 2 3 4 5 6 7 8 9 …" at bounding box center [397, 400] width 763 height 720
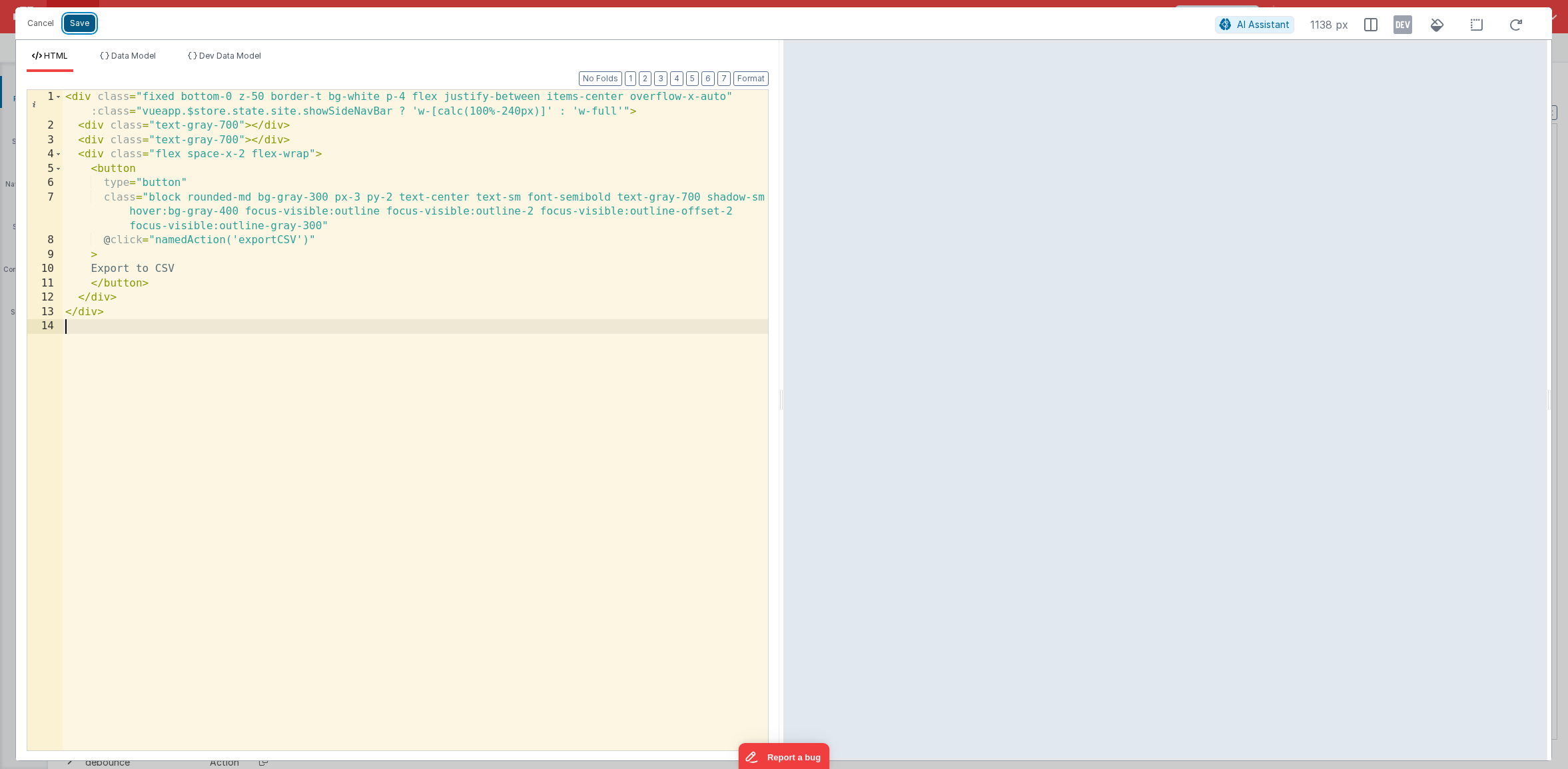
click at [88, 24] on button "Save" at bounding box center [80, 23] width 31 height 17
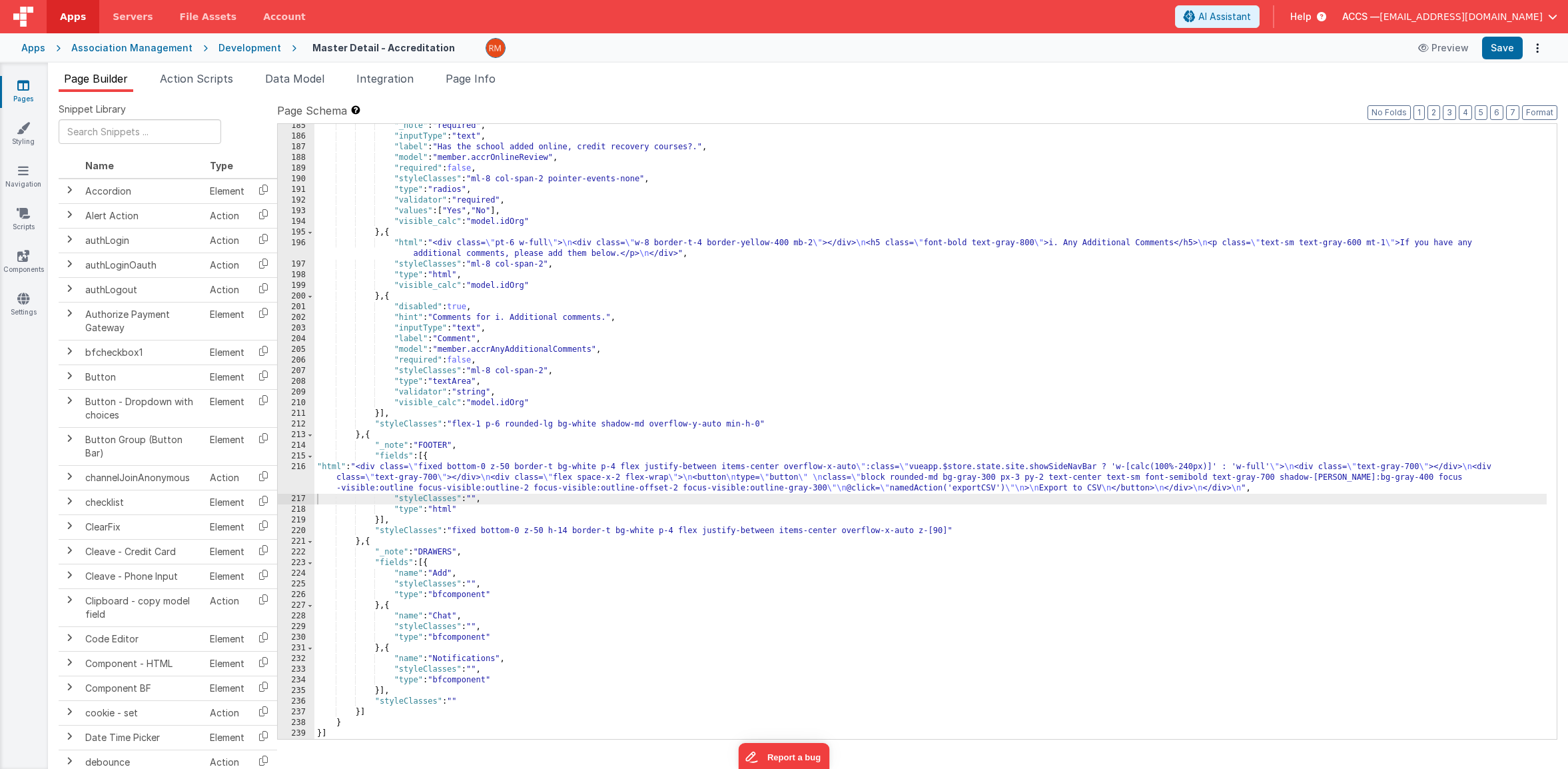
scroll to position [2252, 0]
click at [1530, 114] on button "Format" at bounding box center [1540, 113] width 35 height 15
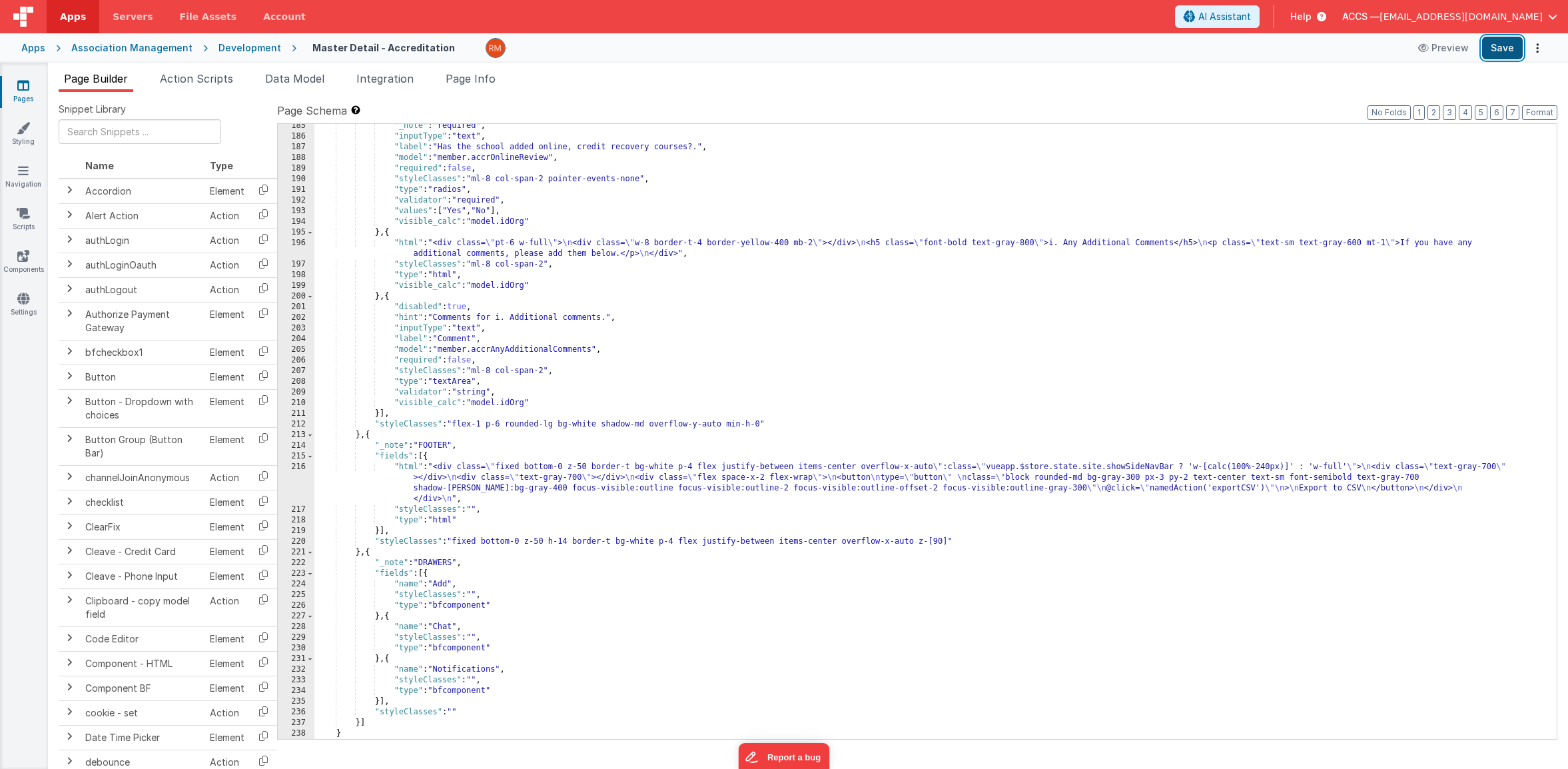
click at [1499, 52] on button "Save" at bounding box center [1502, 48] width 41 height 22
click at [25, 83] on icon at bounding box center [23, 85] width 12 height 13
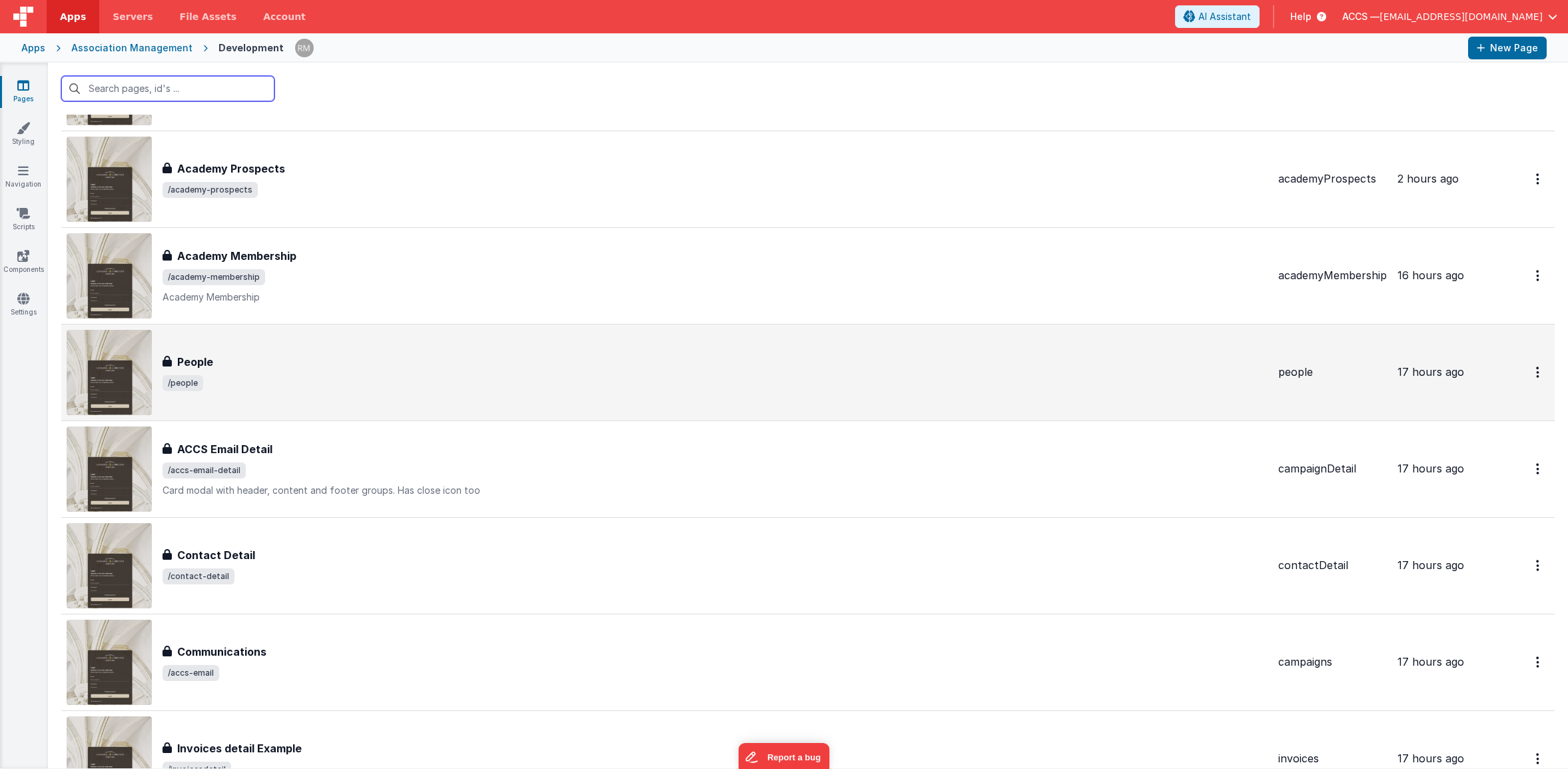
scroll to position [317, 0]
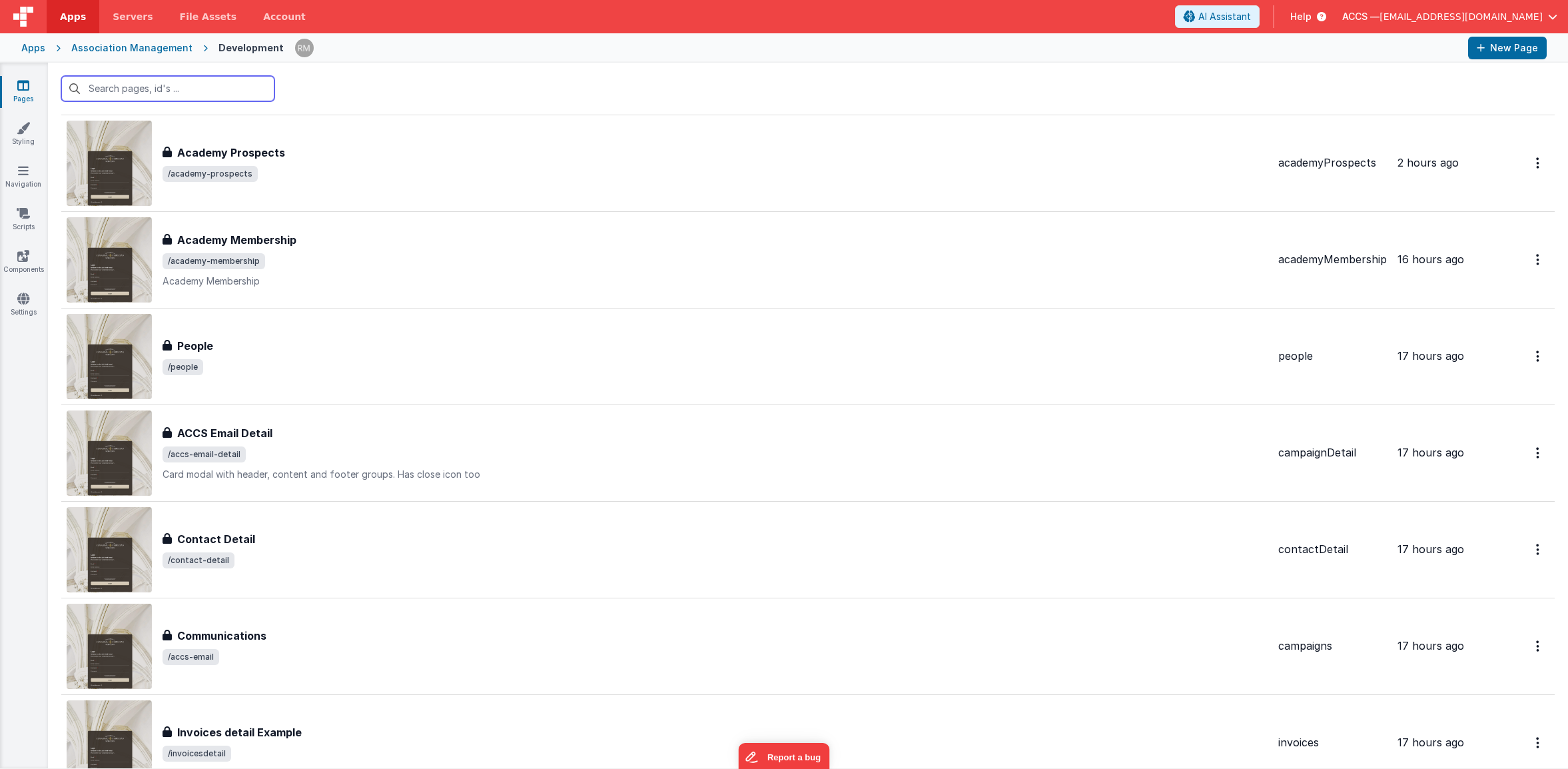
click at [236, 92] on input "text" at bounding box center [168, 89] width 213 height 25
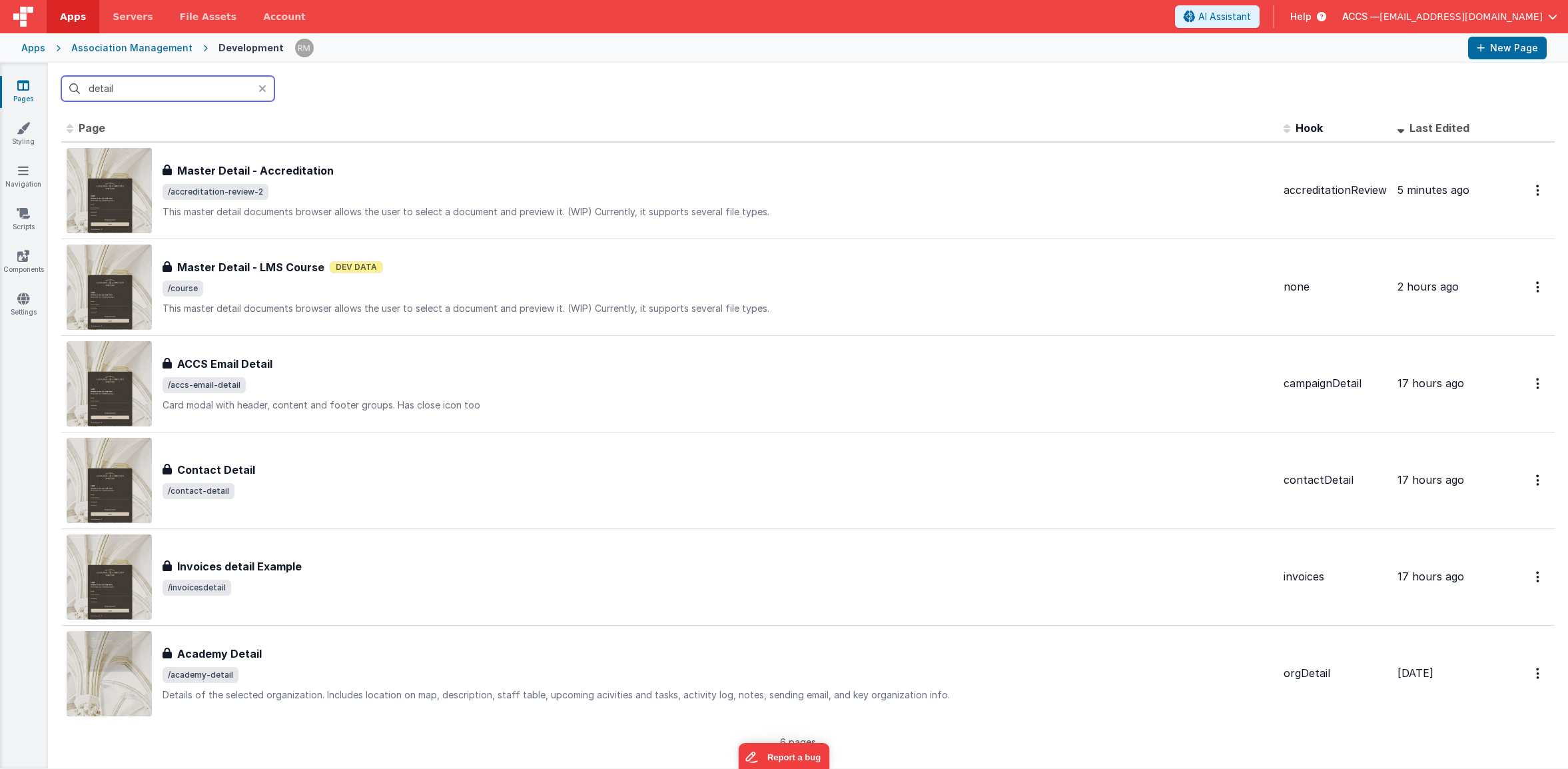
scroll to position [0, 0]
type input "detail"
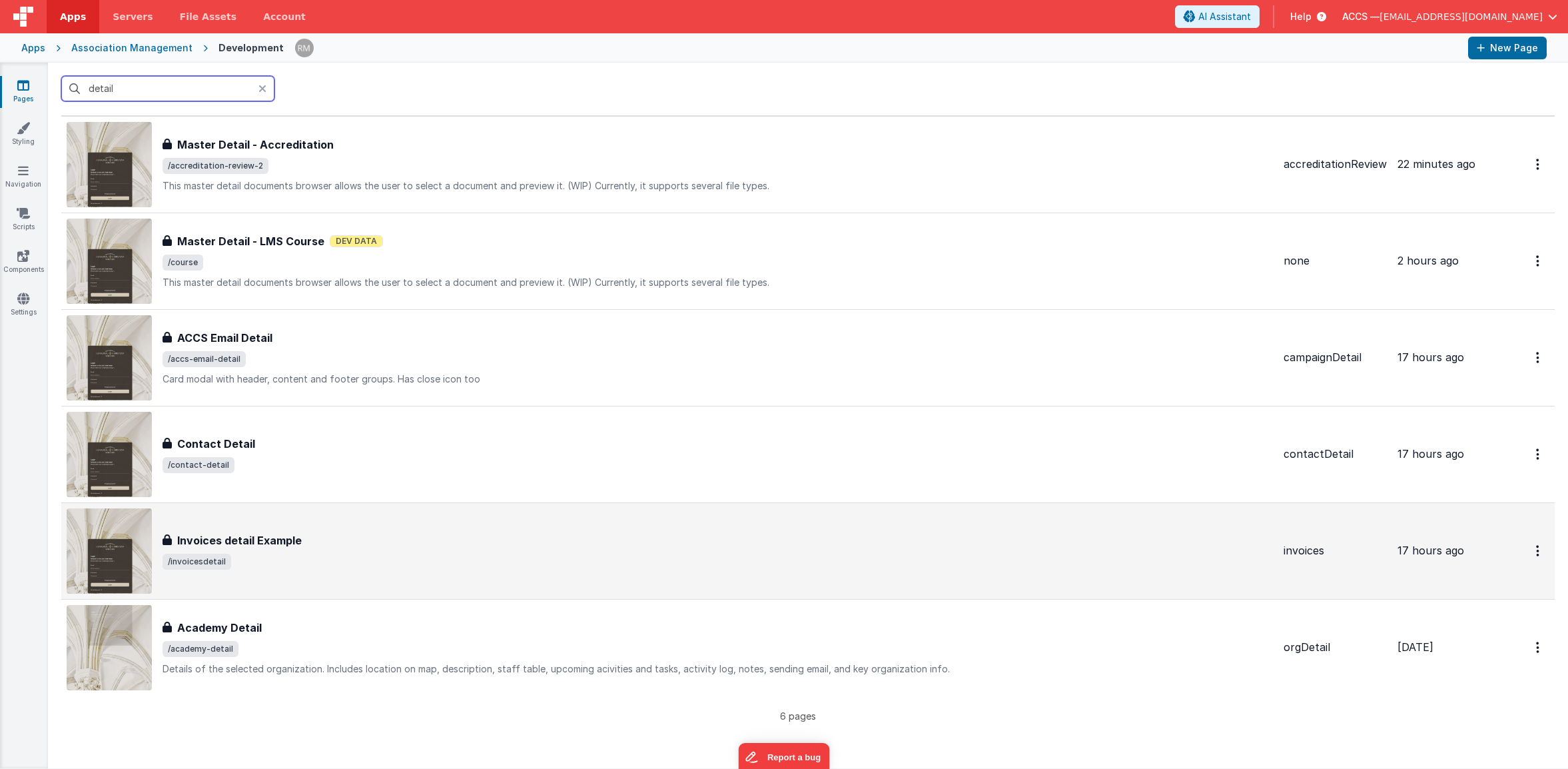
scroll to position [34, 0]
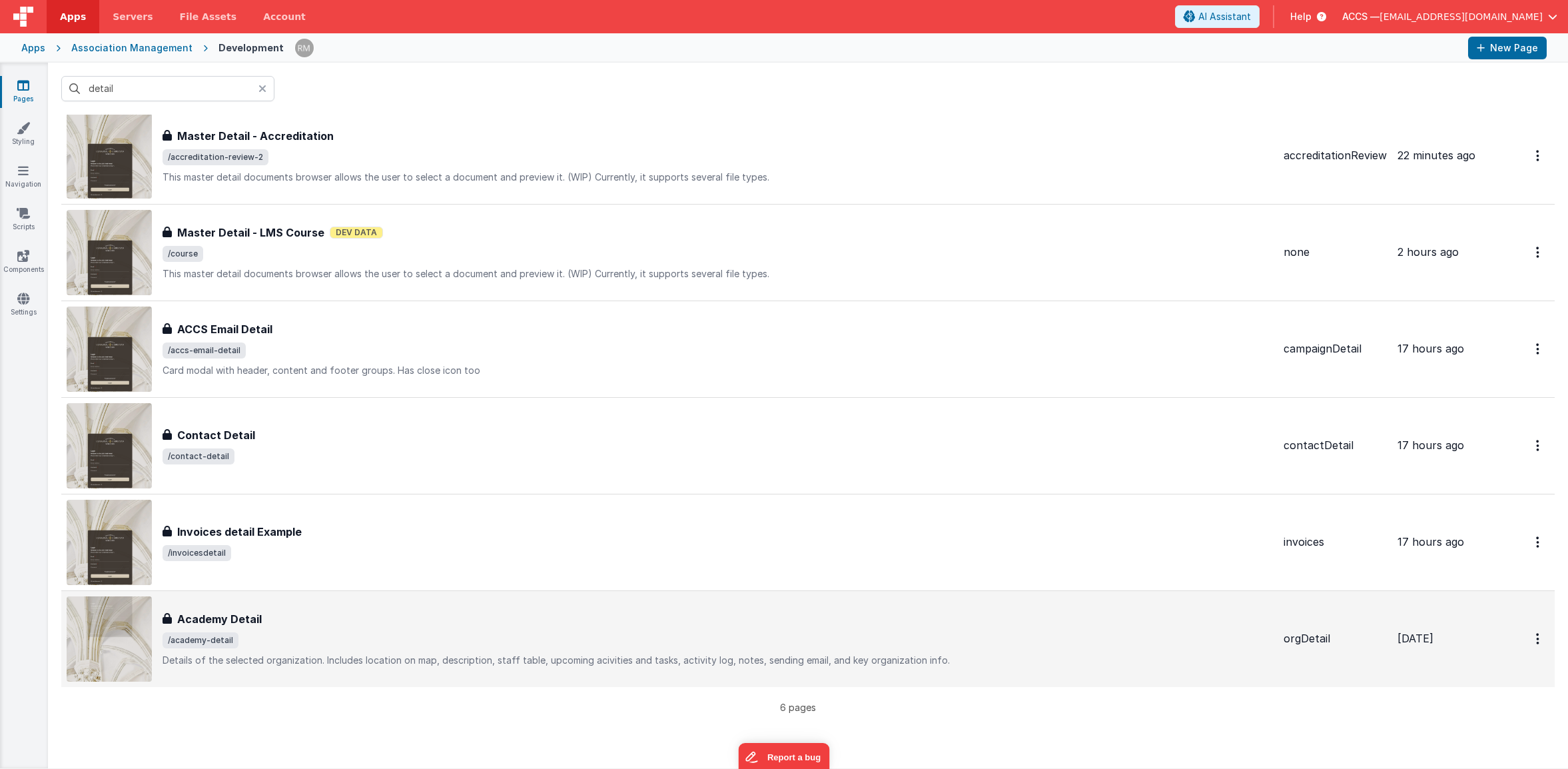
click at [349, 630] on div "Academy Detail Academy Detail /academy-detail Details of the selected organizat…" at bounding box center [718, 639] width 1110 height 56
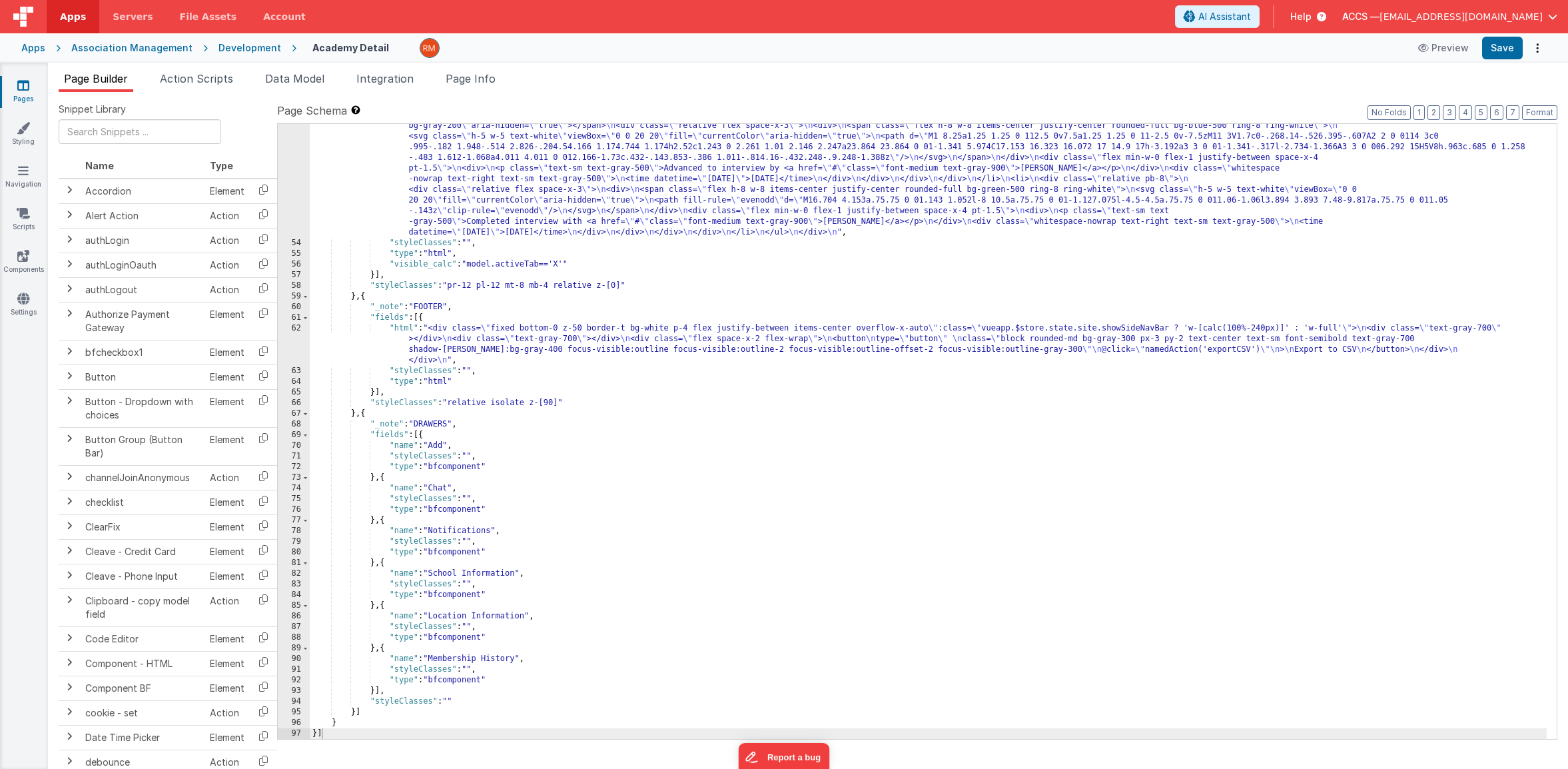
scroll to position [2668, 0]
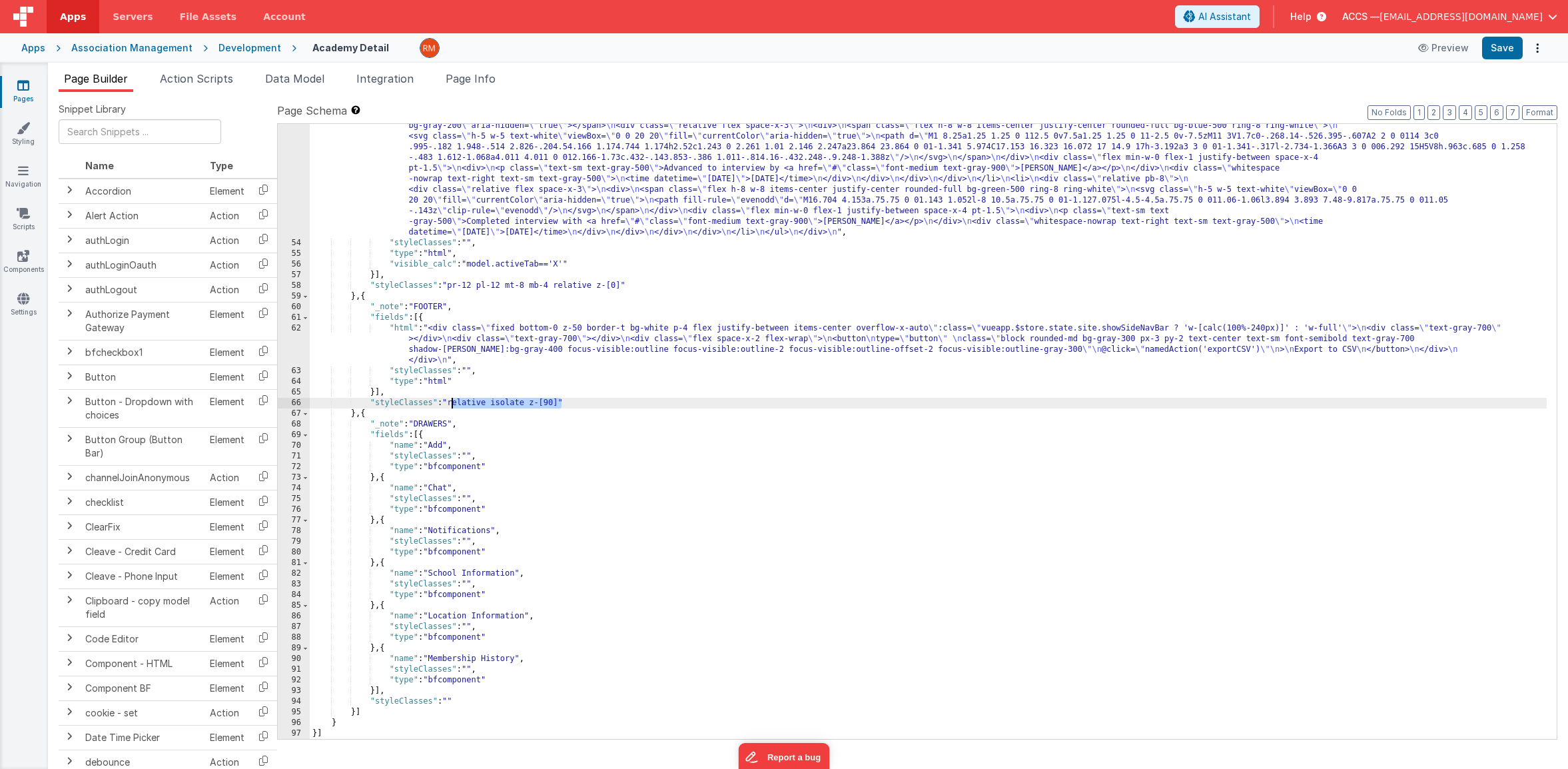
drag, startPoint x: 564, startPoint y: 402, endPoint x: 453, endPoint y: 404, distance: 111.0
click at [453, 404] on div ""html" : "<div class= \" mb-4 \" > \n <h3 class= \" text-base font-bold text-gr…" at bounding box center [929, 396] width 1237 height 934
click at [30, 92] on link "Pages" at bounding box center [23, 92] width 48 height 27
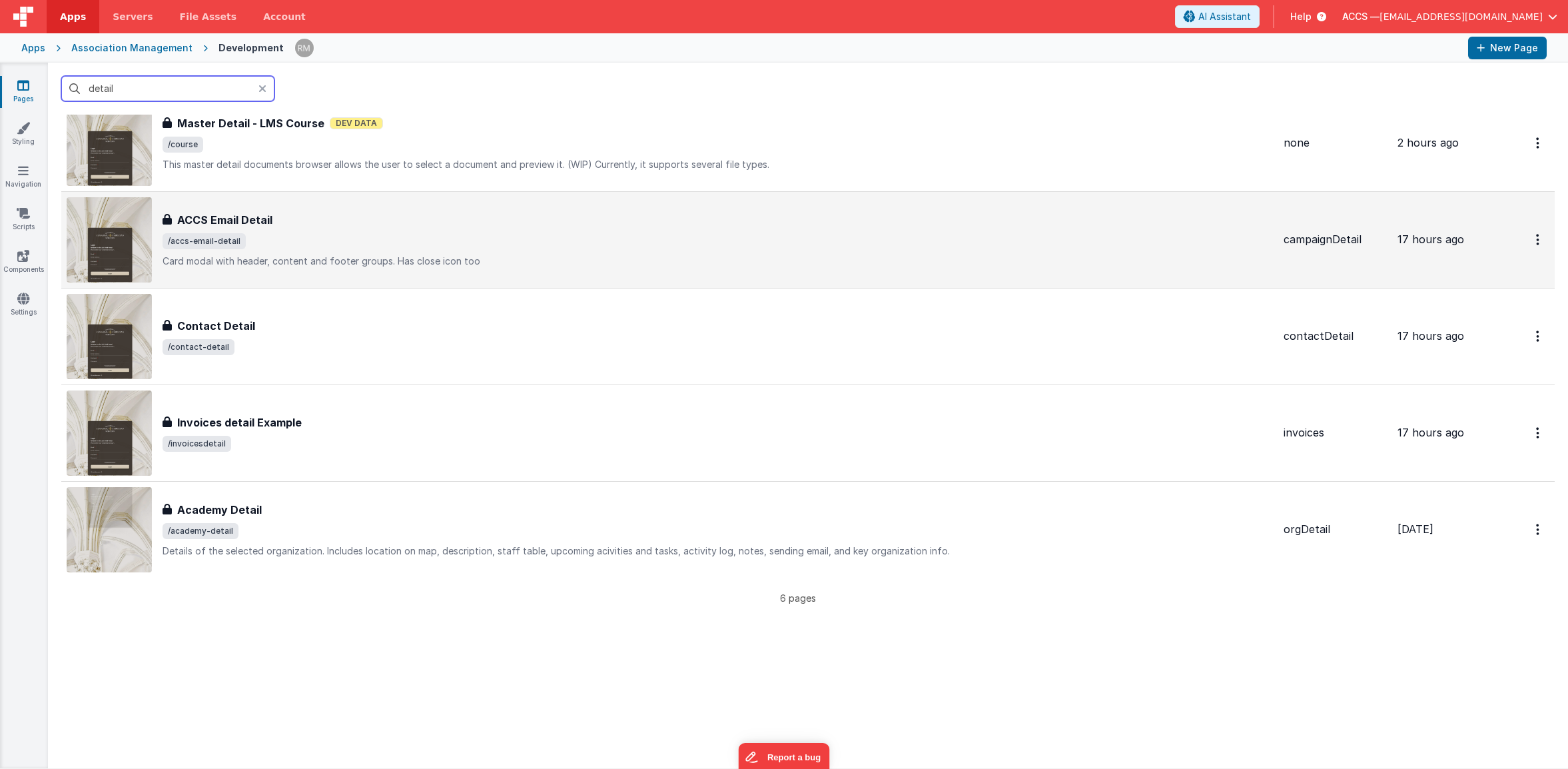
scroll to position [56, 0]
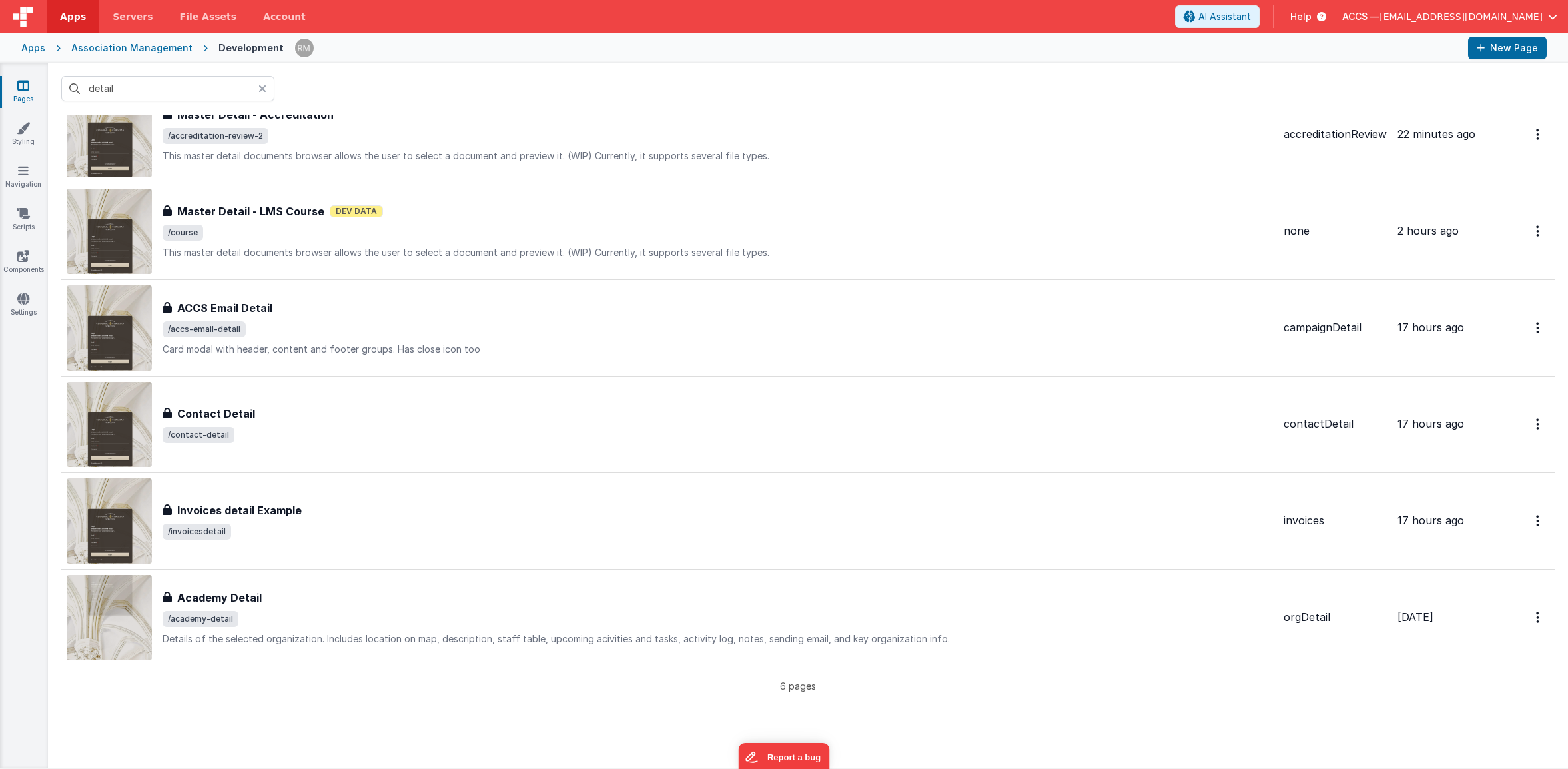
click at [261, 89] on icon at bounding box center [262, 89] width 8 height 10
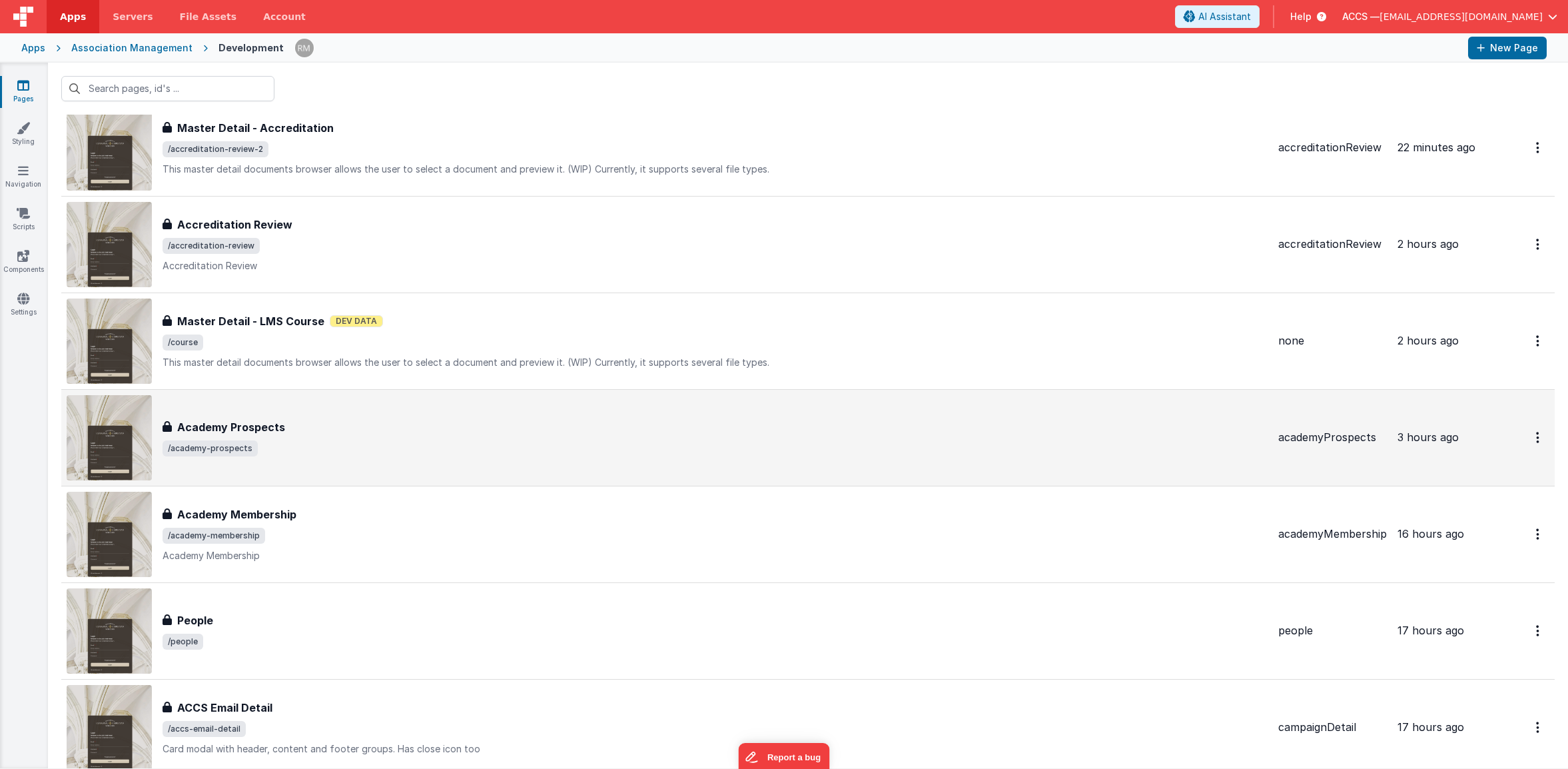
scroll to position [80, 0]
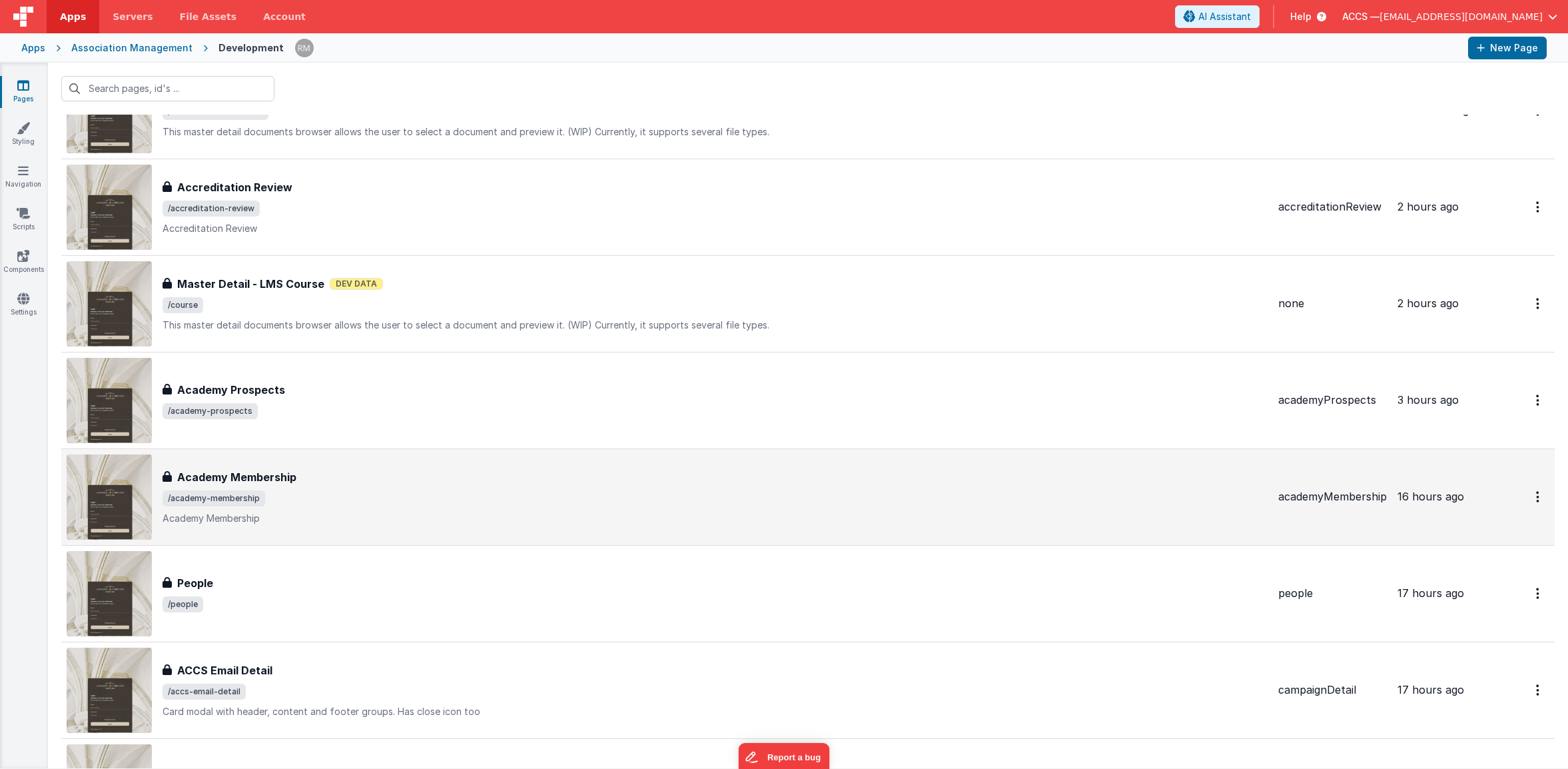
click at [391, 487] on div "Academy Membership Academy Membership /academy-membership Academy Membership" at bounding box center [715, 496] width 1105 height 56
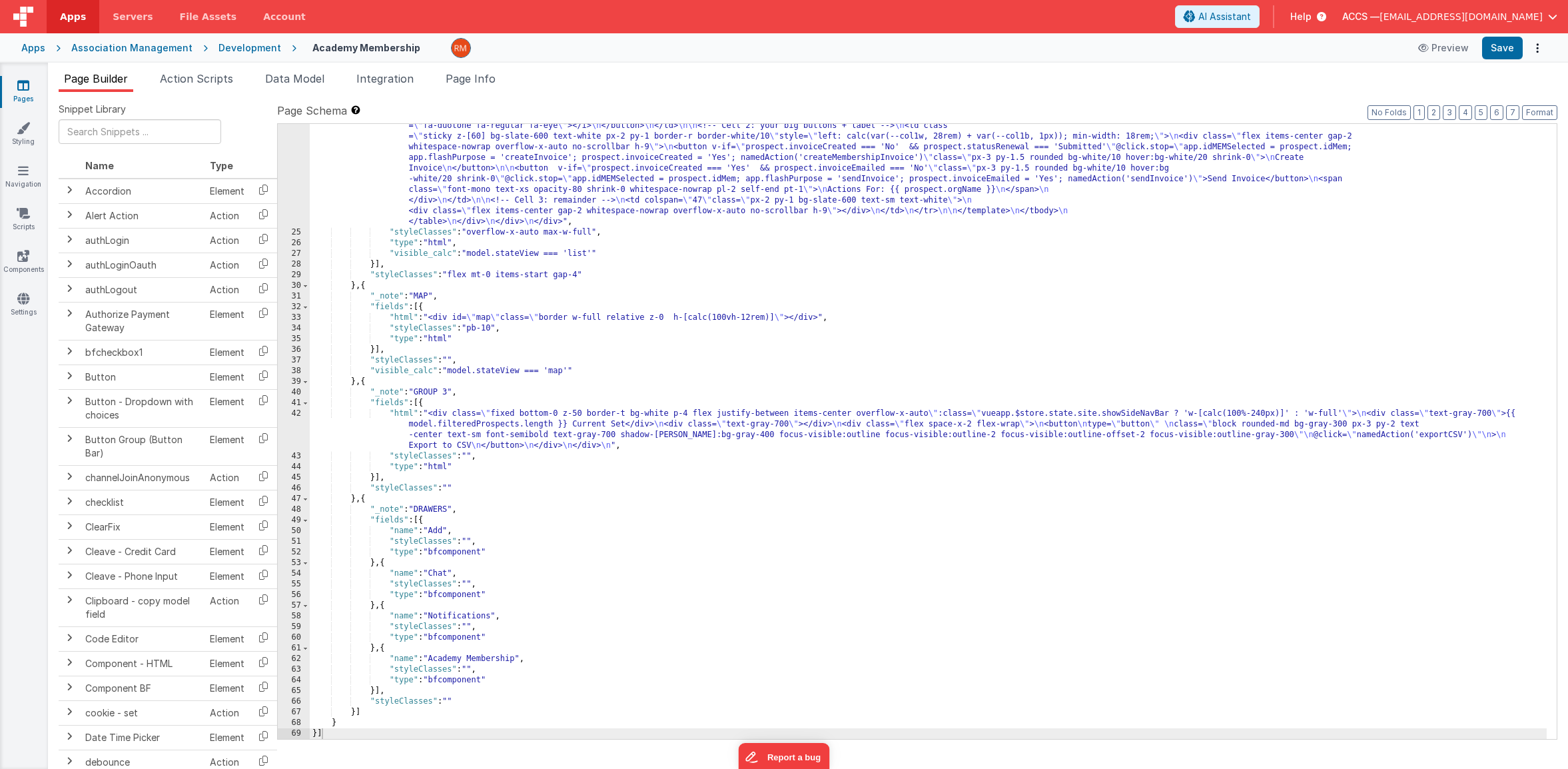
scroll to position [2103, 0]
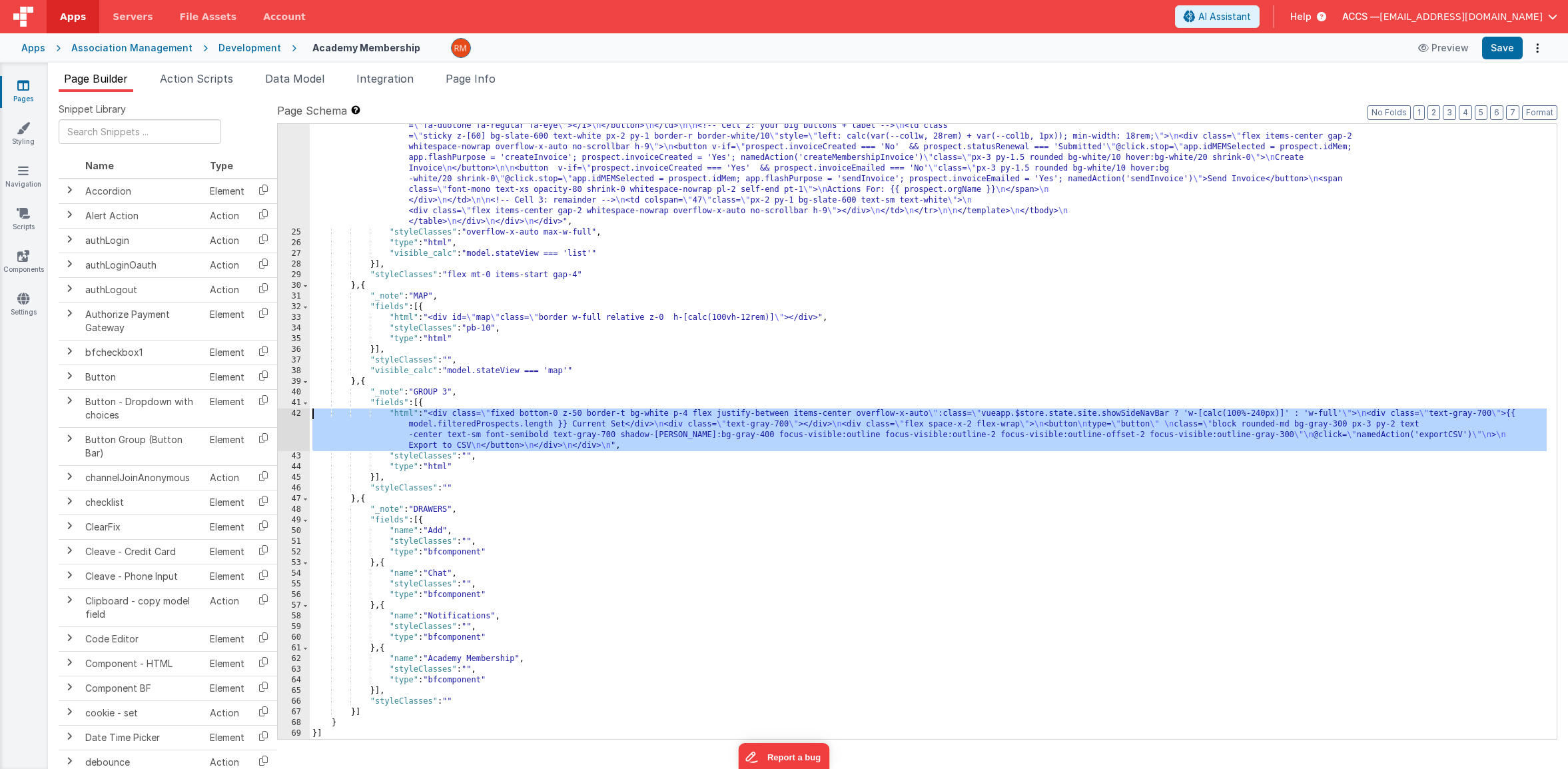
click at [297, 412] on div "42" at bounding box center [294, 429] width 32 height 42
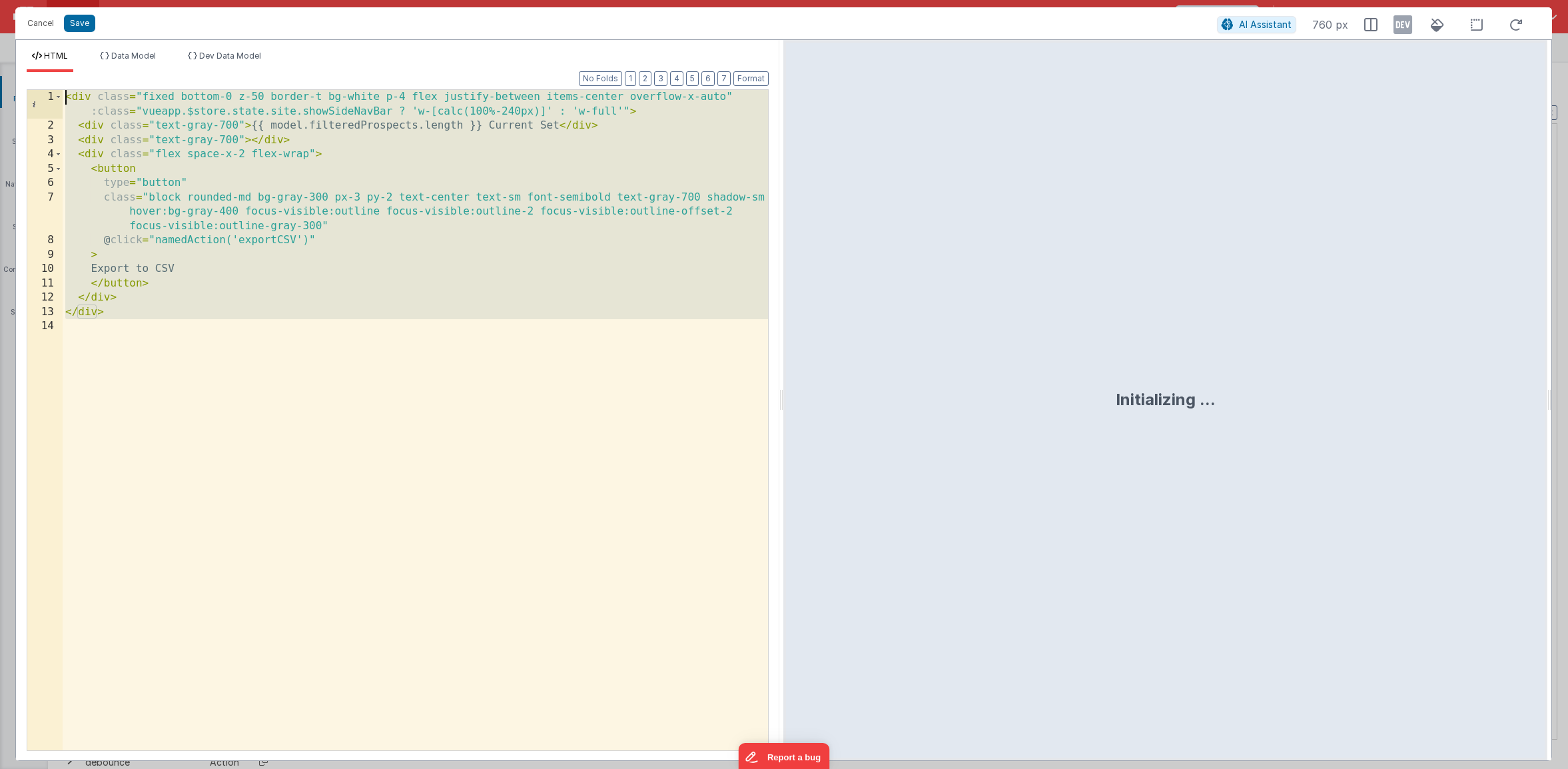
drag, startPoint x: 145, startPoint y: 324, endPoint x: 59, endPoint y: 83, distance: 255.9
click at [59, 83] on div "Format 7 6 5 4 3 2 1 No Folds 1 2 3 4 5 6 7 8 9 10 11 12 13 14 < div class = "f…" at bounding box center [398, 411] width 742 height 677
click at [43, 28] on button "Cancel" at bounding box center [41, 23] width 40 height 19
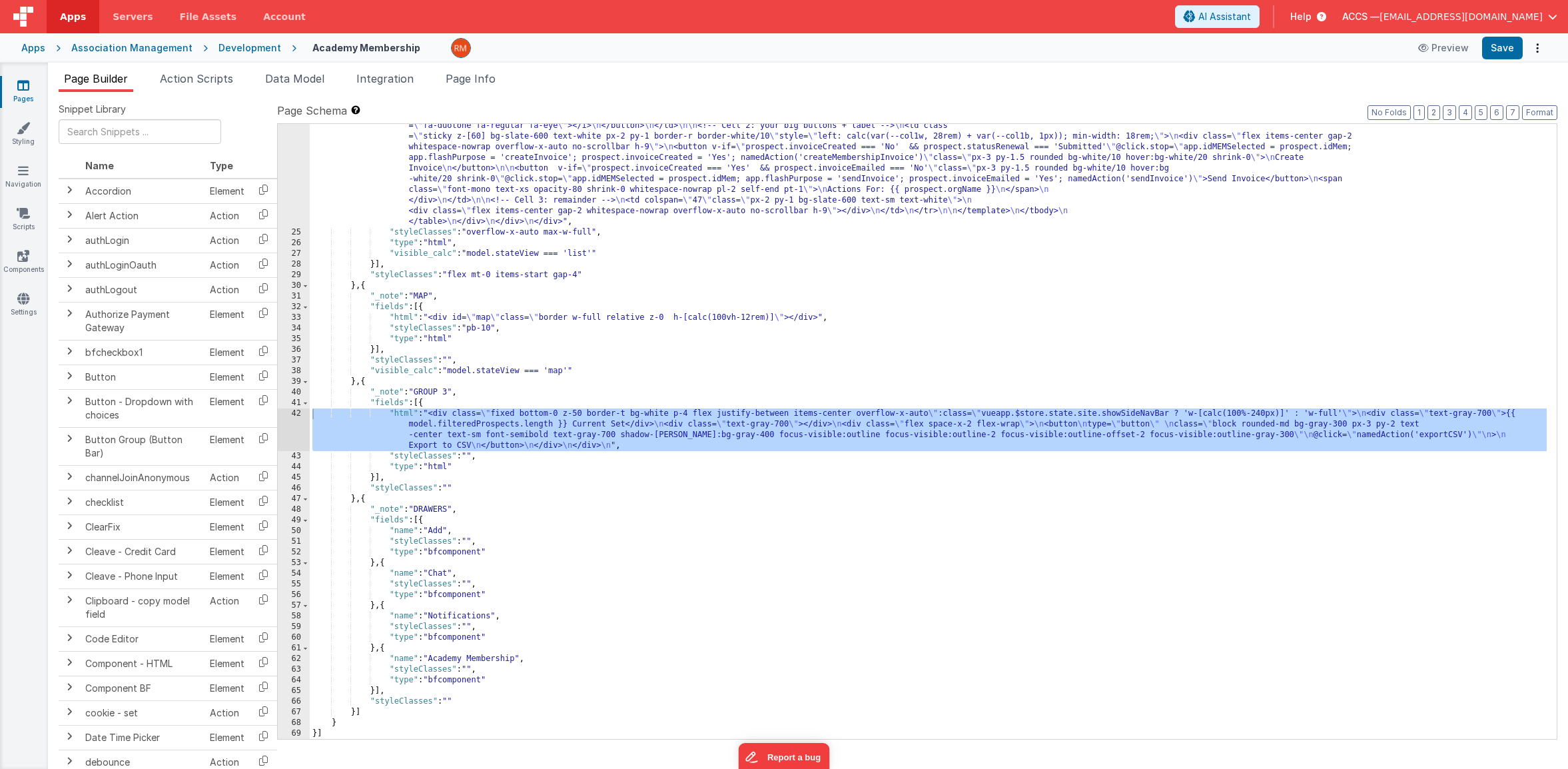
click at [22, 88] on icon at bounding box center [23, 85] width 12 height 13
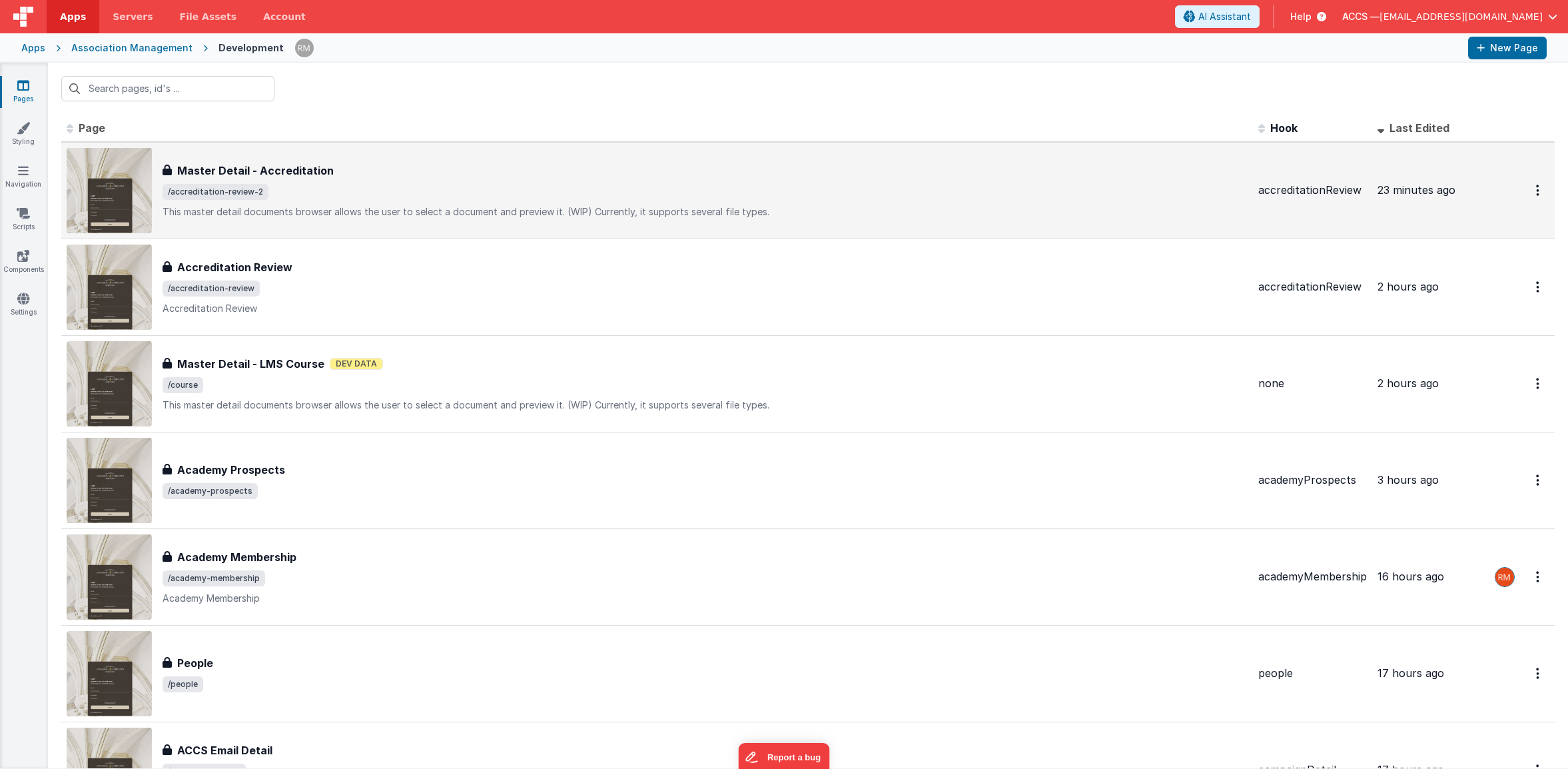
click at [464, 178] on div "Master Detail - Accreditation Master Detail - Accreditation /accreditation-revi…" at bounding box center [705, 190] width 1085 height 56
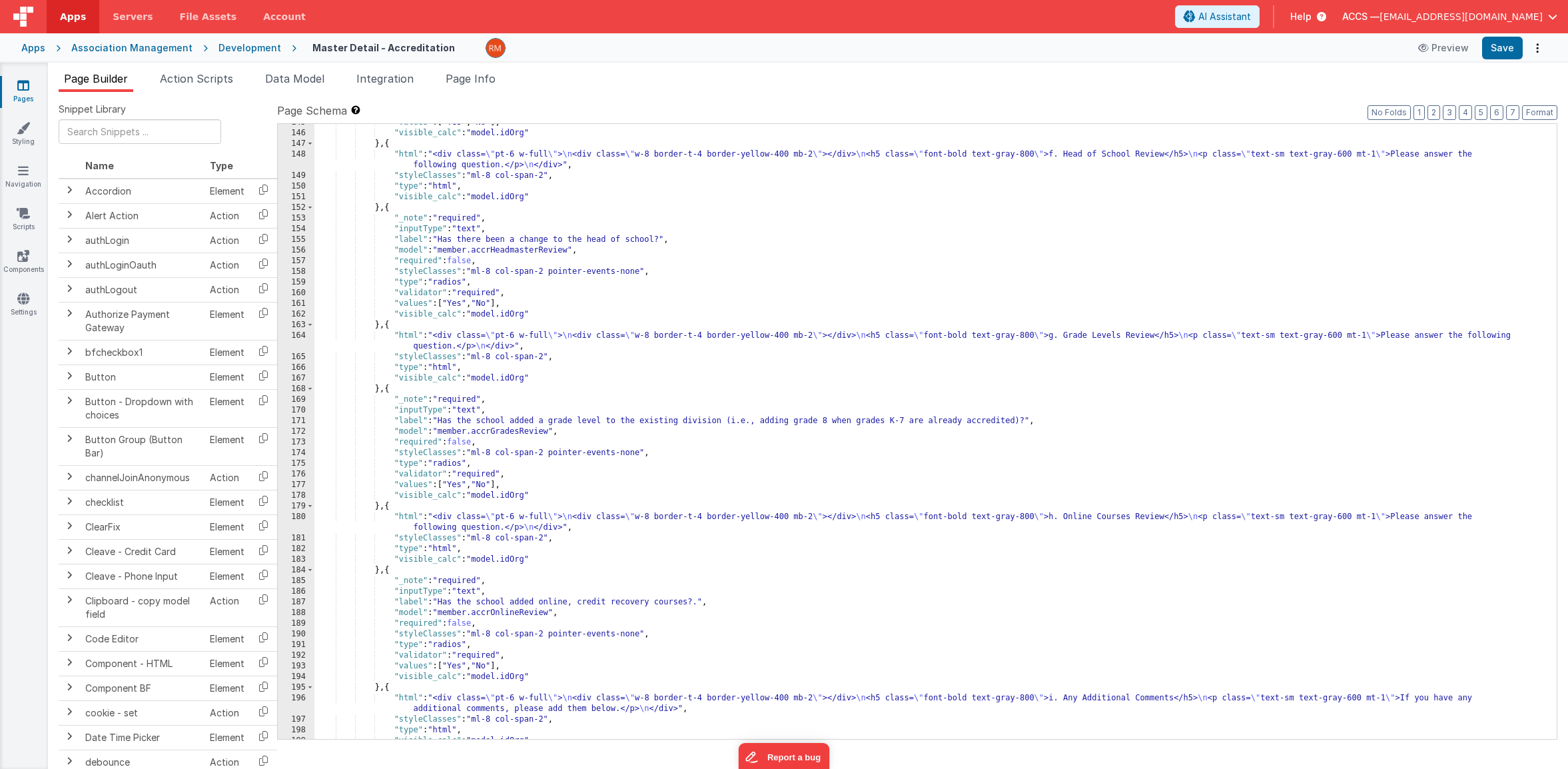
scroll to position [2263, 0]
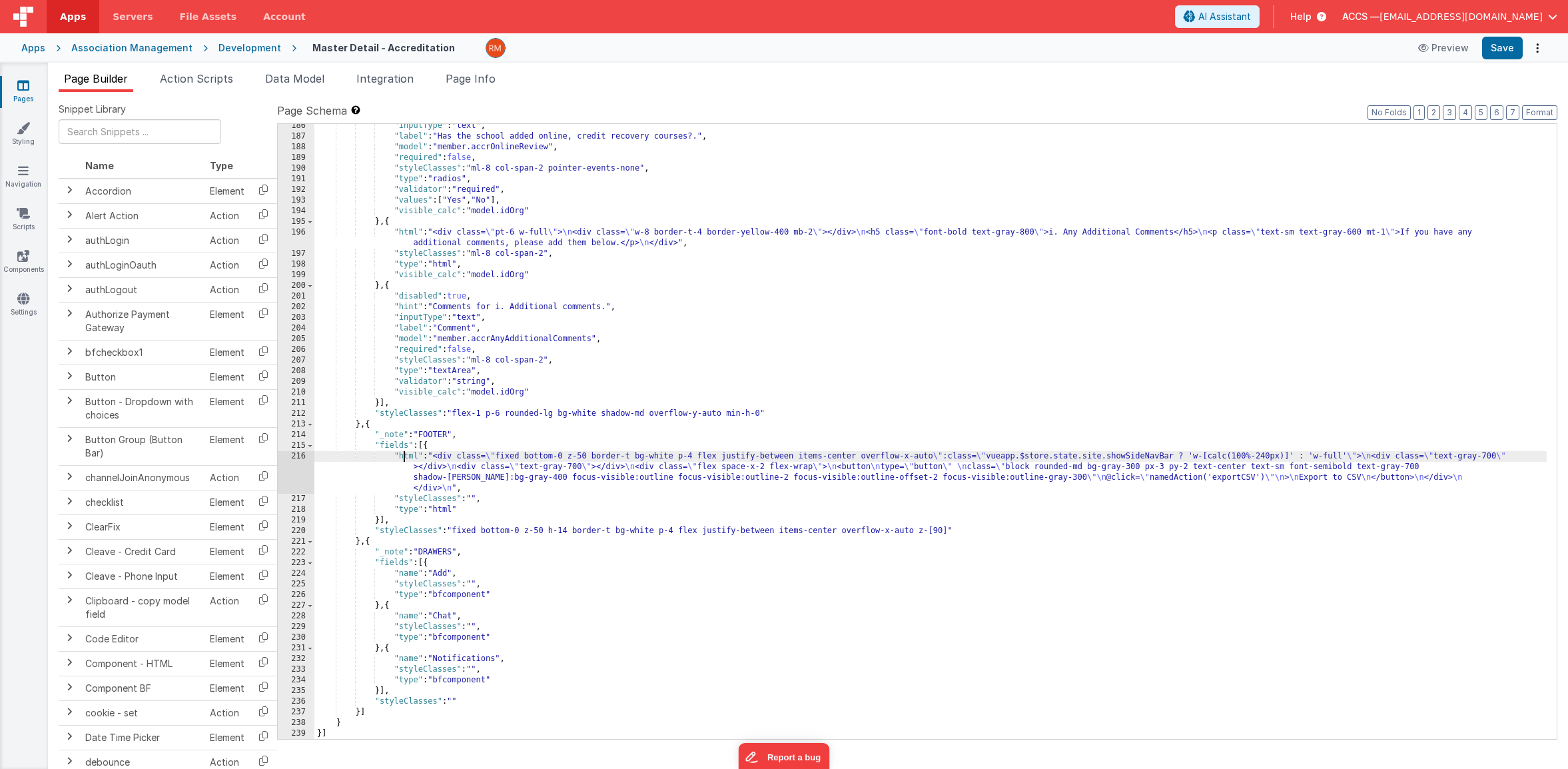
click at [402, 457] on div ""inputType" : "text" , "label" : "Has the school added online, credit recovery …" at bounding box center [931, 439] width 1233 height 636
click at [305, 456] on div "216" at bounding box center [296, 472] width 37 height 42
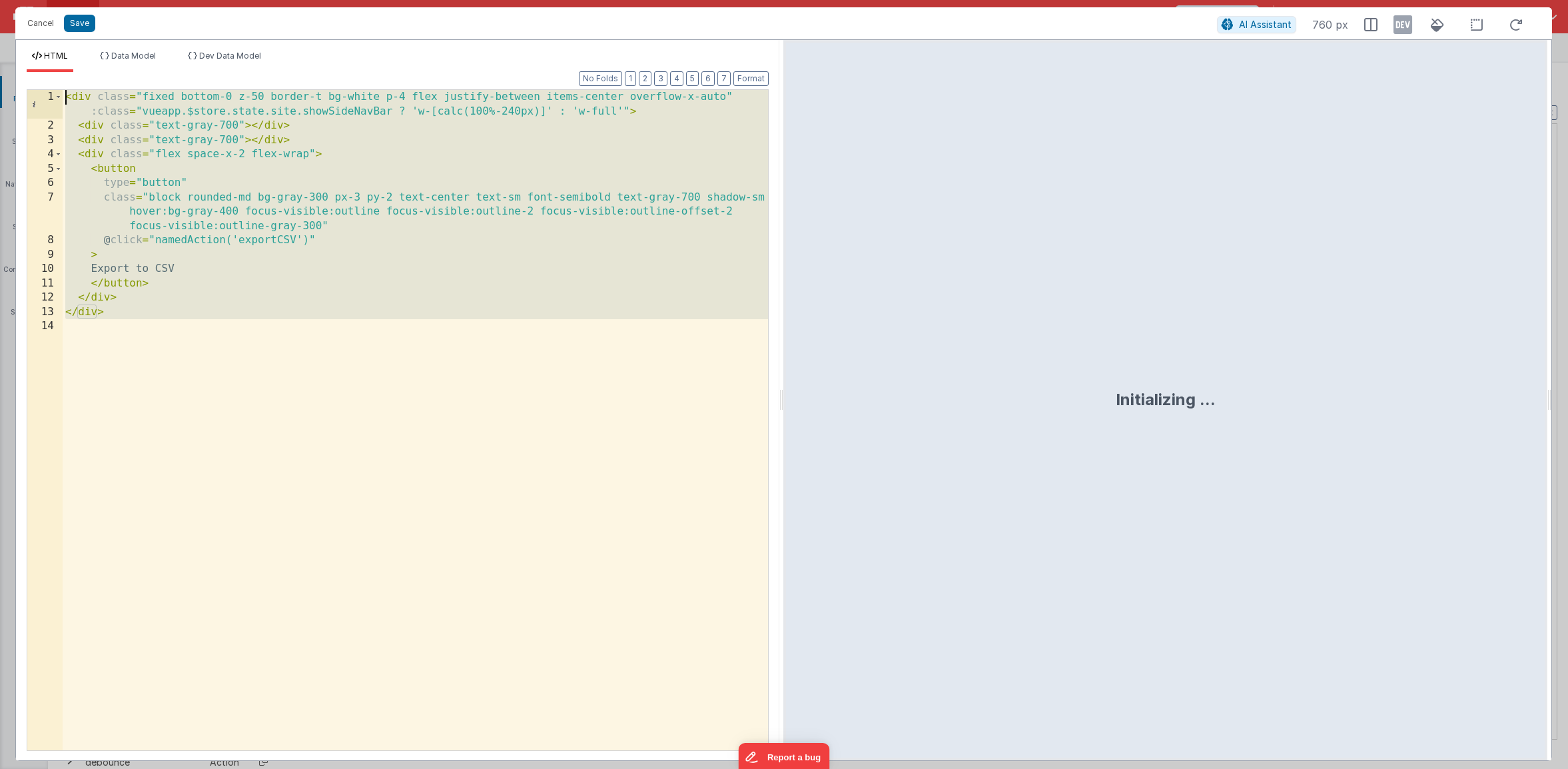
drag, startPoint x: 230, startPoint y: 473, endPoint x: 70, endPoint y: 74, distance: 429.9
click at [70, 74] on div "Format 7 6 5 4 3 2 1 No Folds 1 2 3 4 5 6 7 8 9 10 11 12 13 14 < div class = "f…" at bounding box center [398, 411] width 742 height 677
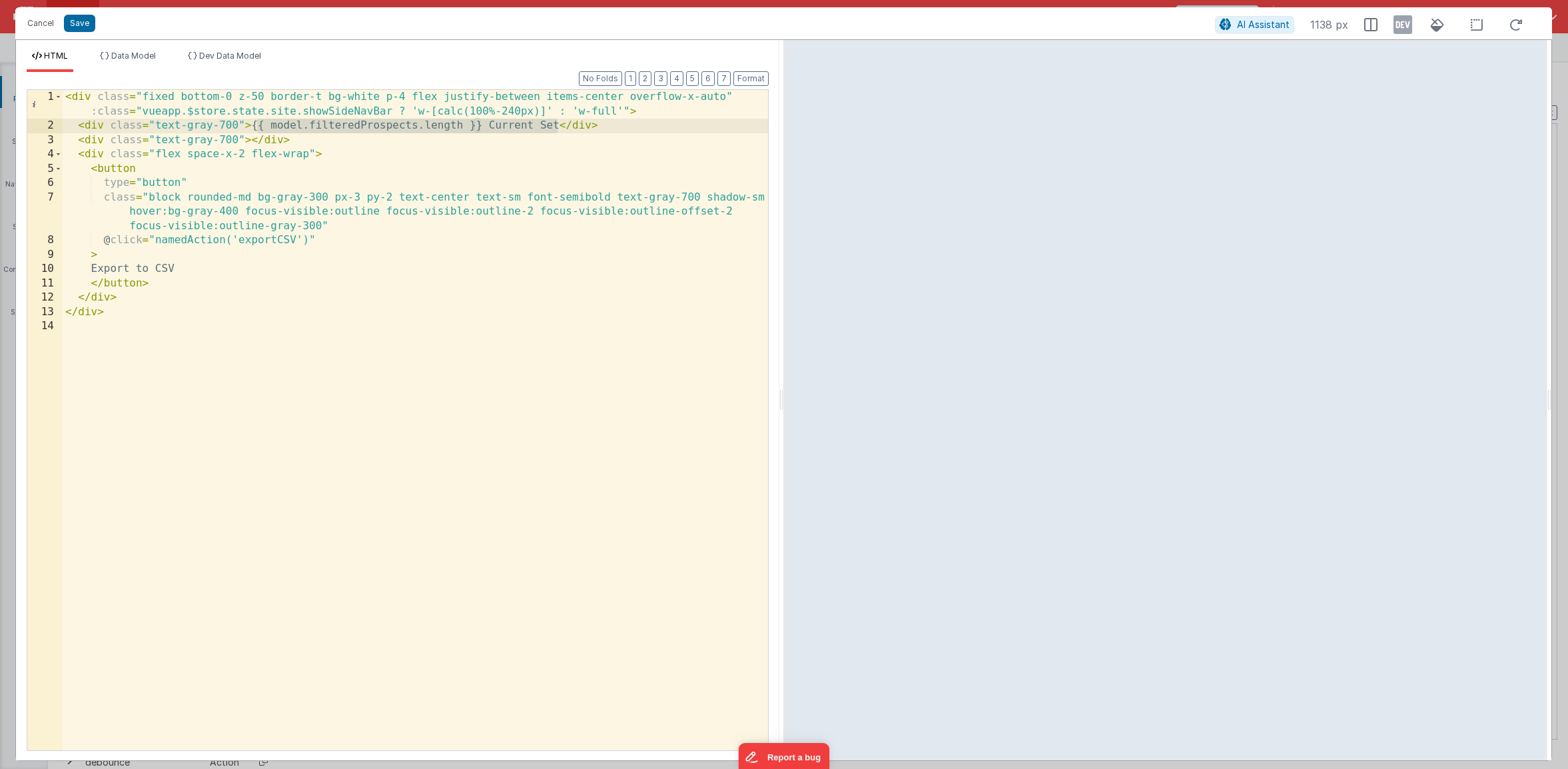
drag, startPoint x: 557, startPoint y: 126, endPoint x: 255, endPoint y: 124, distance: 302.0
click at [255, 124] on div "< div class = "fixed bottom-0 z-50 border-t bg-white p-4 flex justify-between i…" at bounding box center [415, 442] width 706 height 703
click at [73, 28] on button "Save" at bounding box center [80, 23] width 31 height 17
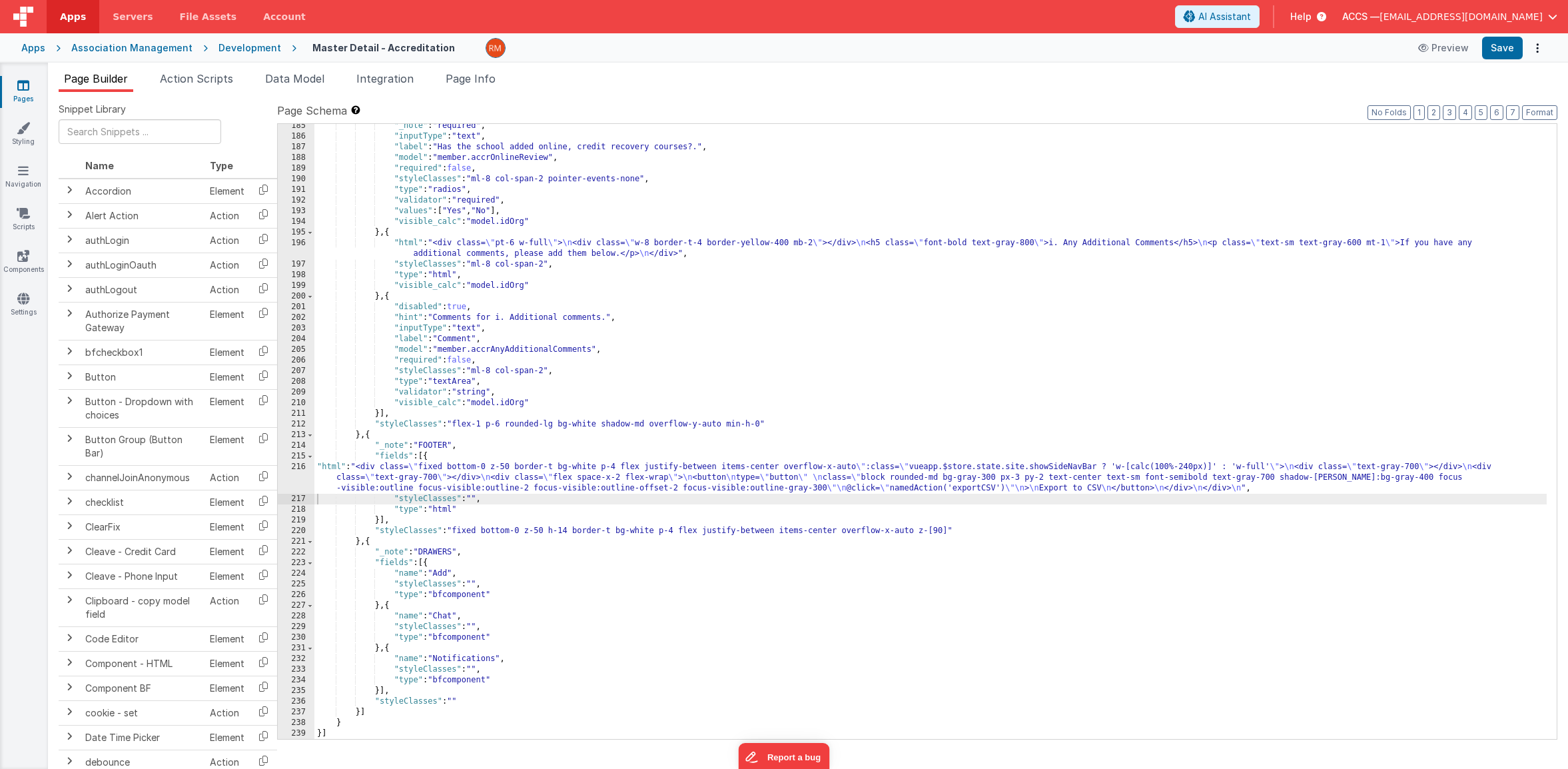
scroll to position [2252, 0]
click at [1548, 115] on button "Format" at bounding box center [1540, 113] width 35 height 15
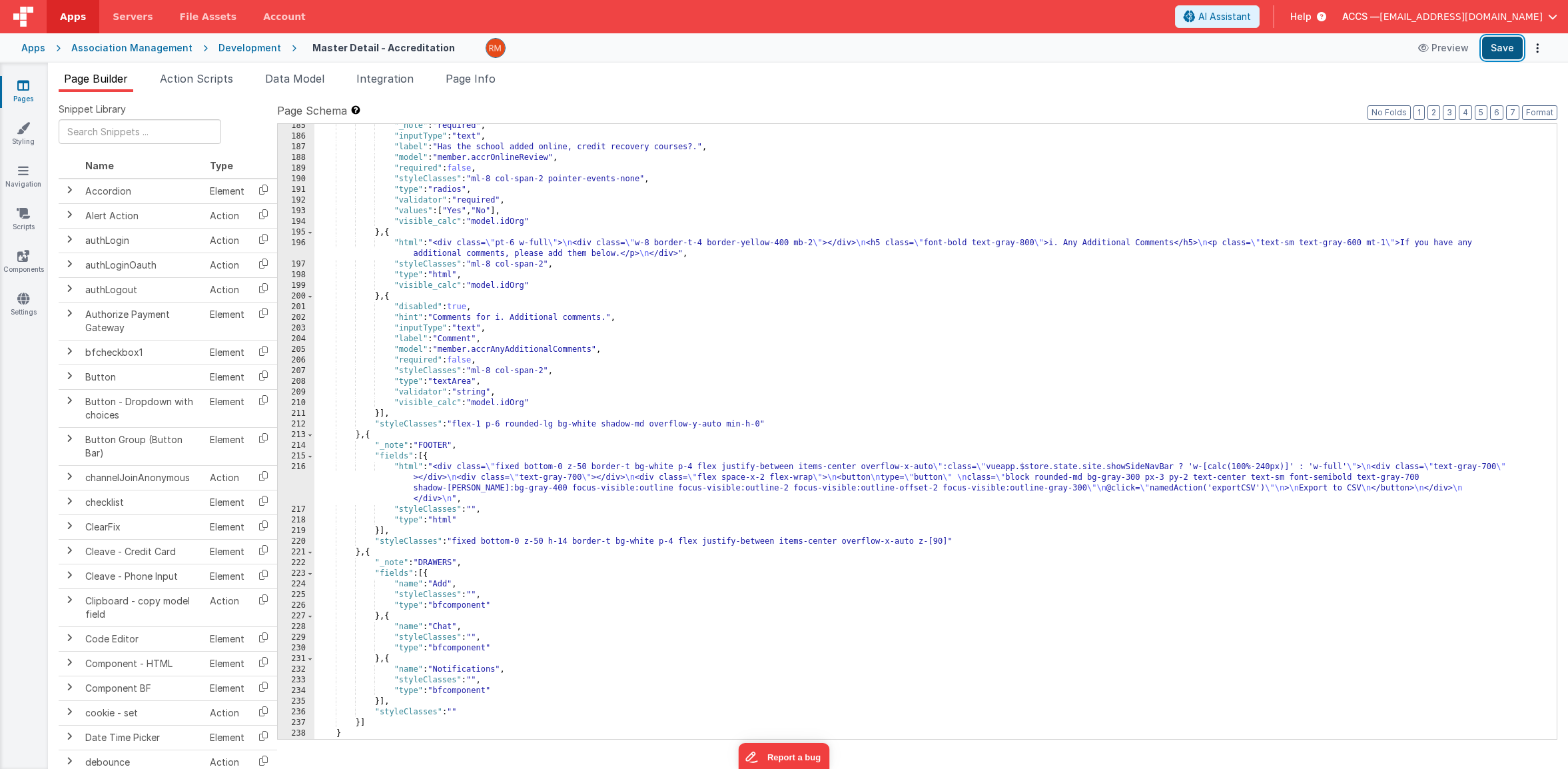
click at [1502, 48] on button "Save" at bounding box center [1502, 48] width 41 height 22
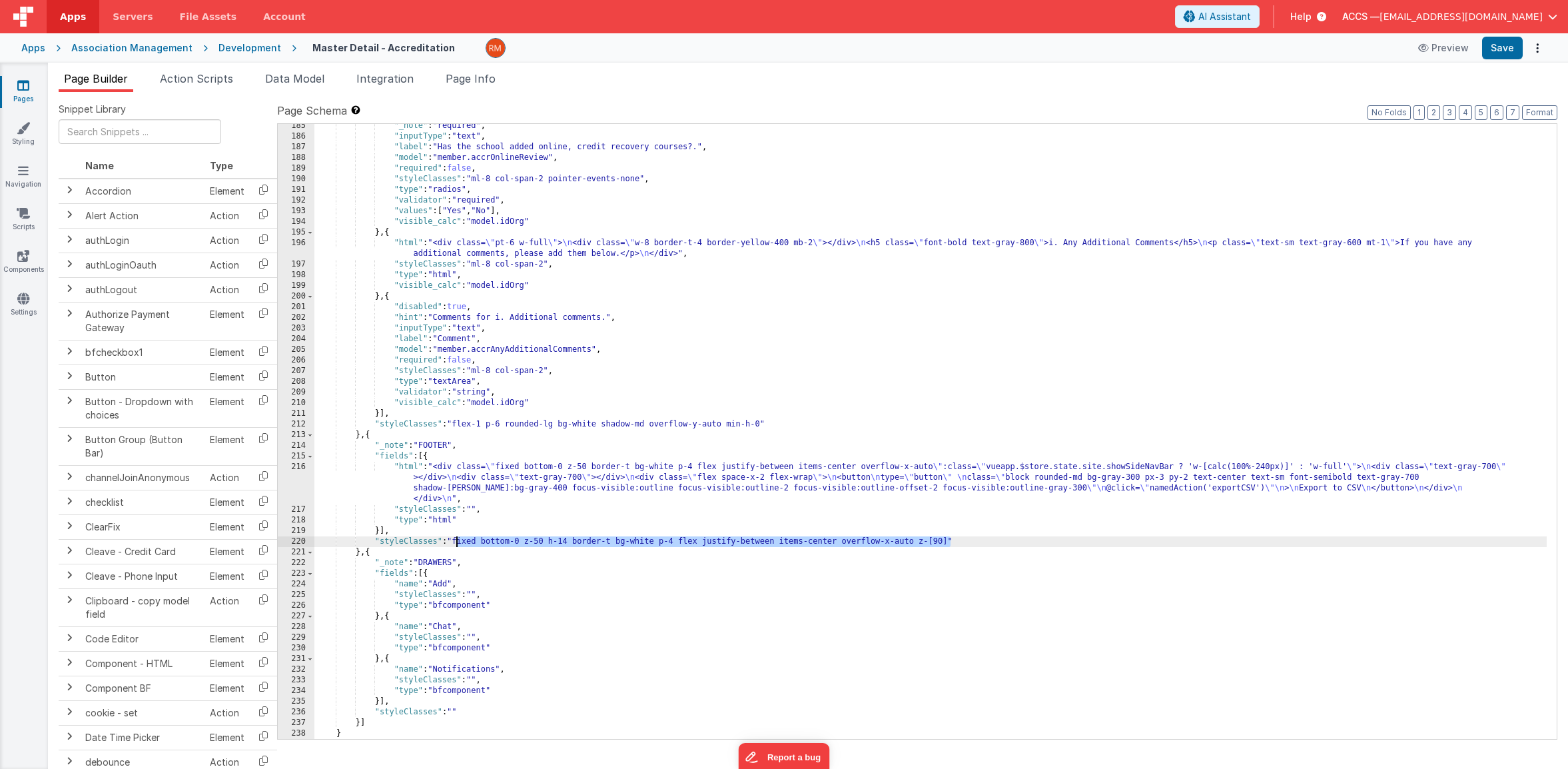
drag, startPoint x: 949, startPoint y: 542, endPoint x: 456, endPoint y: 542, distance: 493.0
click at [456, 542] on div ""_note" : "required" , "inputType" : "text" , "label" : "Has the school added o…" at bounding box center [931, 439] width 1233 height 636
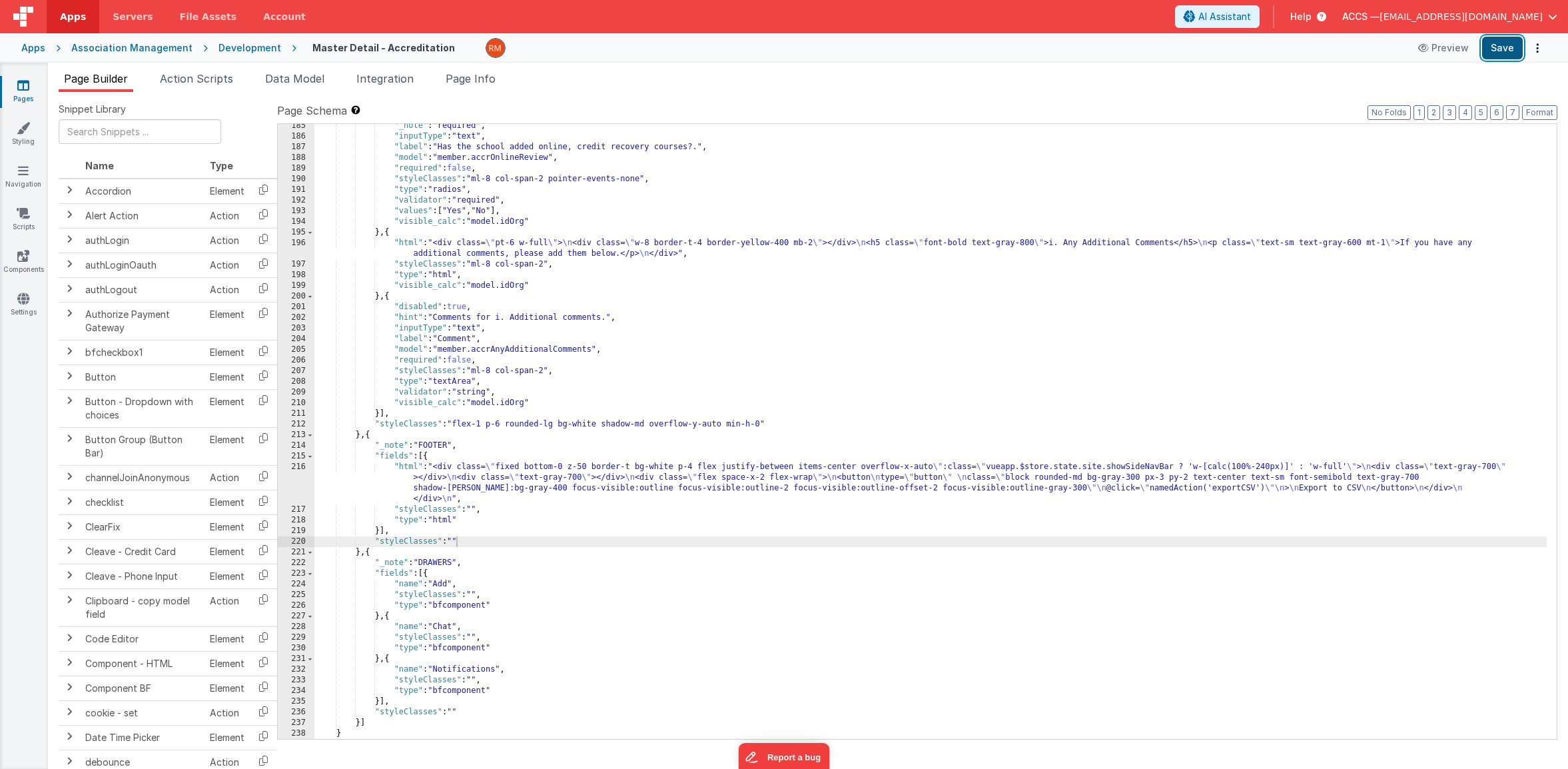
click at [1504, 52] on button "Save" at bounding box center [1502, 48] width 41 height 22
click at [458, 543] on div ""_note" : "required" , "inputType" : "text" , "label" : "Has the school added o…" at bounding box center [931, 439] width 1233 height 636
drag, startPoint x: 774, startPoint y: 540, endPoint x: 709, endPoint y: 539, distance: 65.0
click at [709, 539] on div ""_note" : "required" , "inputType" : "text" , "label" : "Has the school added o…" at bounding box center [931, 439] width 1233 height 636
click at [1499, 54] on button "Save" at bounding box center [1502, 48] width 41 height 22
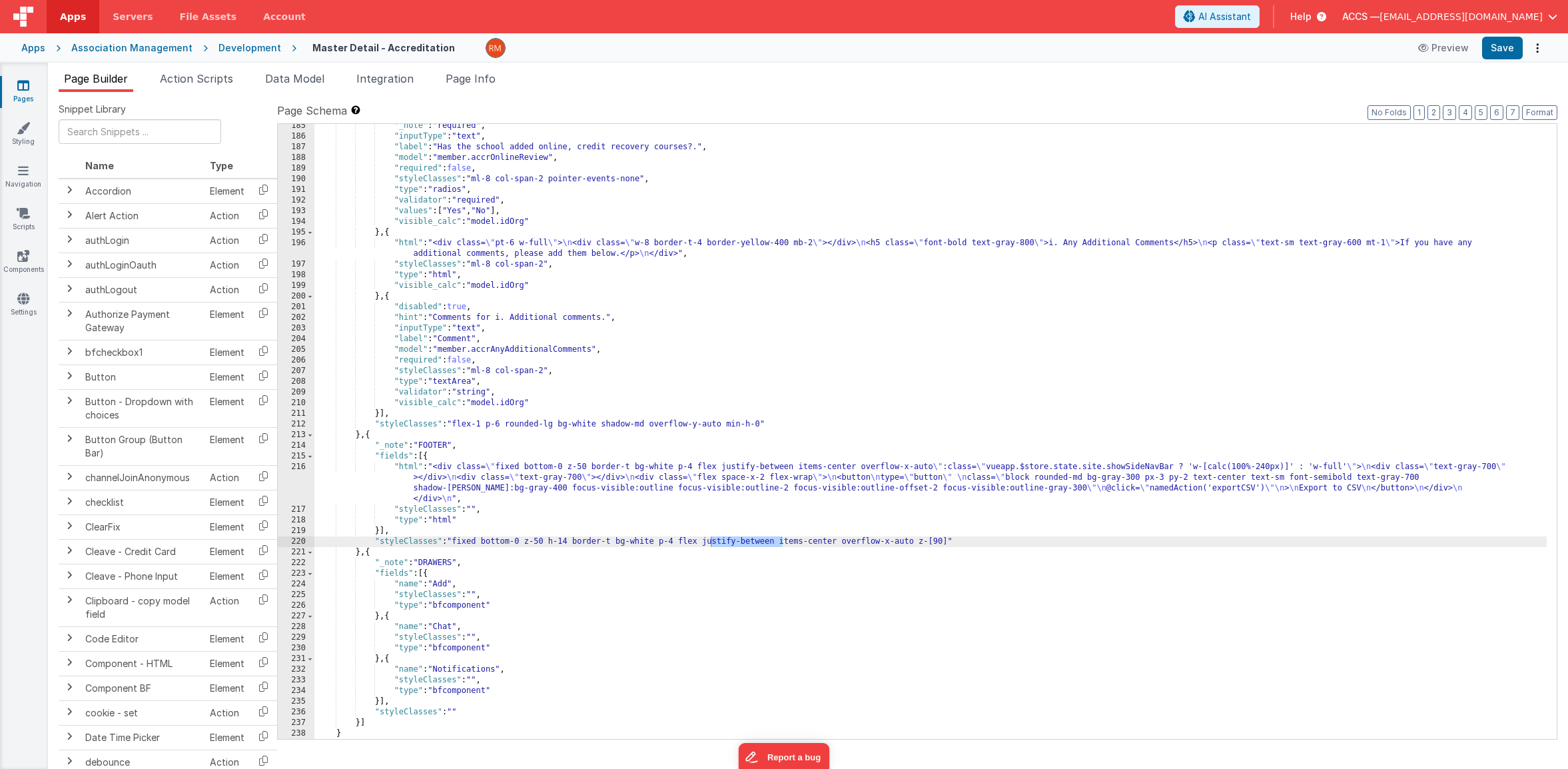
click at [760, 543] on div ""_note" : "required" , "inputType" : "text" , "label" : "Has the school added o…" at bounding box center [931, 439] width 1233 height 636
drag, startPoint x: 781, startPoint y: 542, endPoint x: 703, endPoint y: 539, distance: 78.1
click at [703, 539] on div ""_note" : "required" , "inputType" : "text" , "label" : "Has the school added o…" at bounding box center [931, 439] width 1233 height 636
click at [1500, 46] on button "Save" at bounding box center [1502, 48] width 41 height 22
click at [702, 542] on div ""_note" : "required" , "inputType" : "text" , "label" : "Has the school added o…" at bounding box center [931, 439] width 1233 height 636
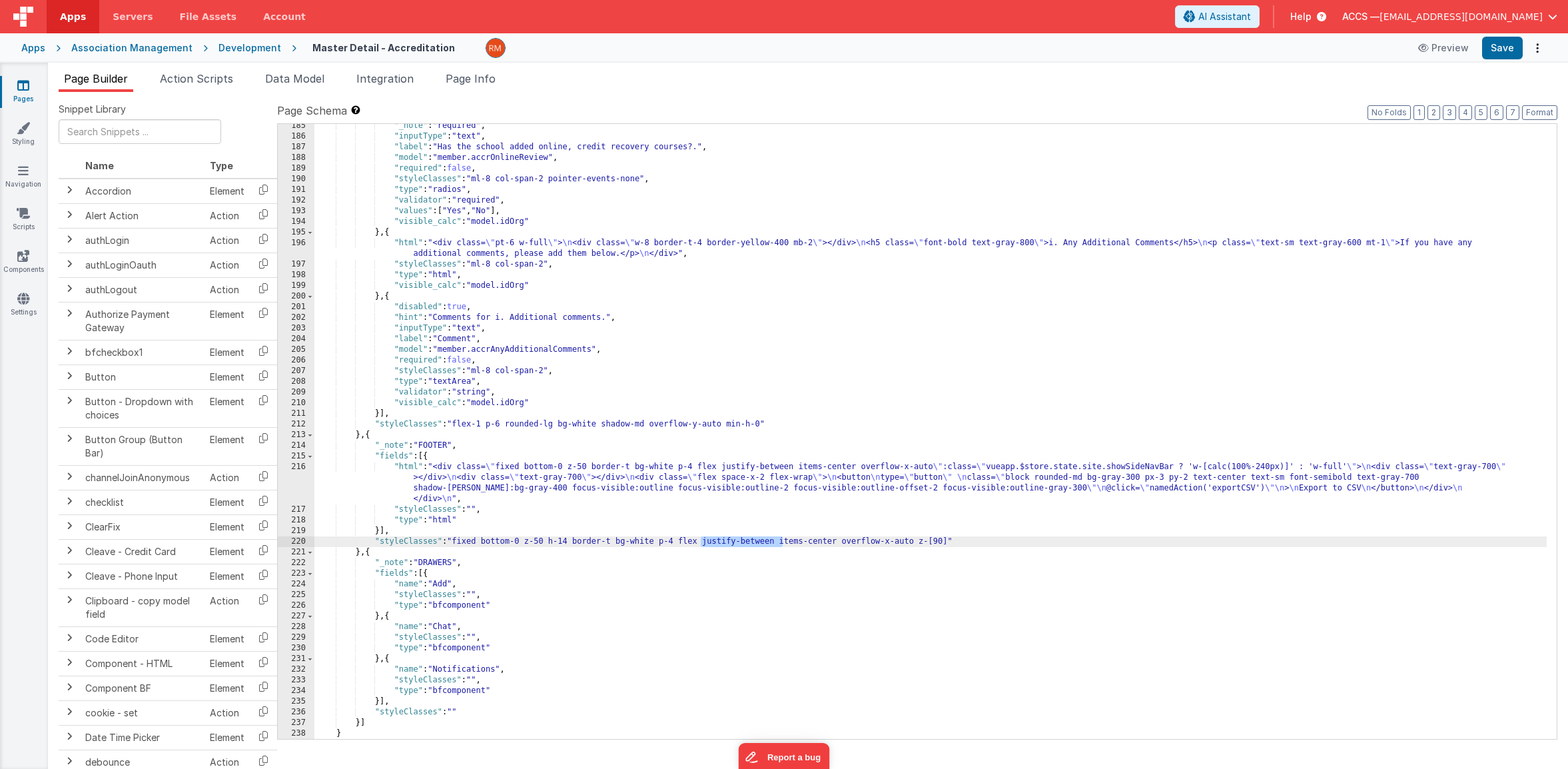
click at [752, 561] on div ""_note" : "required" , "inputType" : "text" , "label" : "Has the school added o…" at bounding box center [931, 439] width 1233 height 636
drag, startPoint x: 704, startPoint y: 542, endPoint x: 682, endPoint y: 543, distance: 22.0
click at [682, 543] on div ""_note" : "required" , "inputType" : "text" , "label" : "Has the school added o…" at bounding box center [931, 439] width 1233 height 636
click at [677, 543] on div ""_note" : "required" , "inputType" : "text" , "label" : "Has the school added o…" at bounding box center [931, 439] width 1233 height 636
drag, startPoint x: 704, startPoint y: 542, endPoint x: 683, endPoint y: 543, distance: 21.0
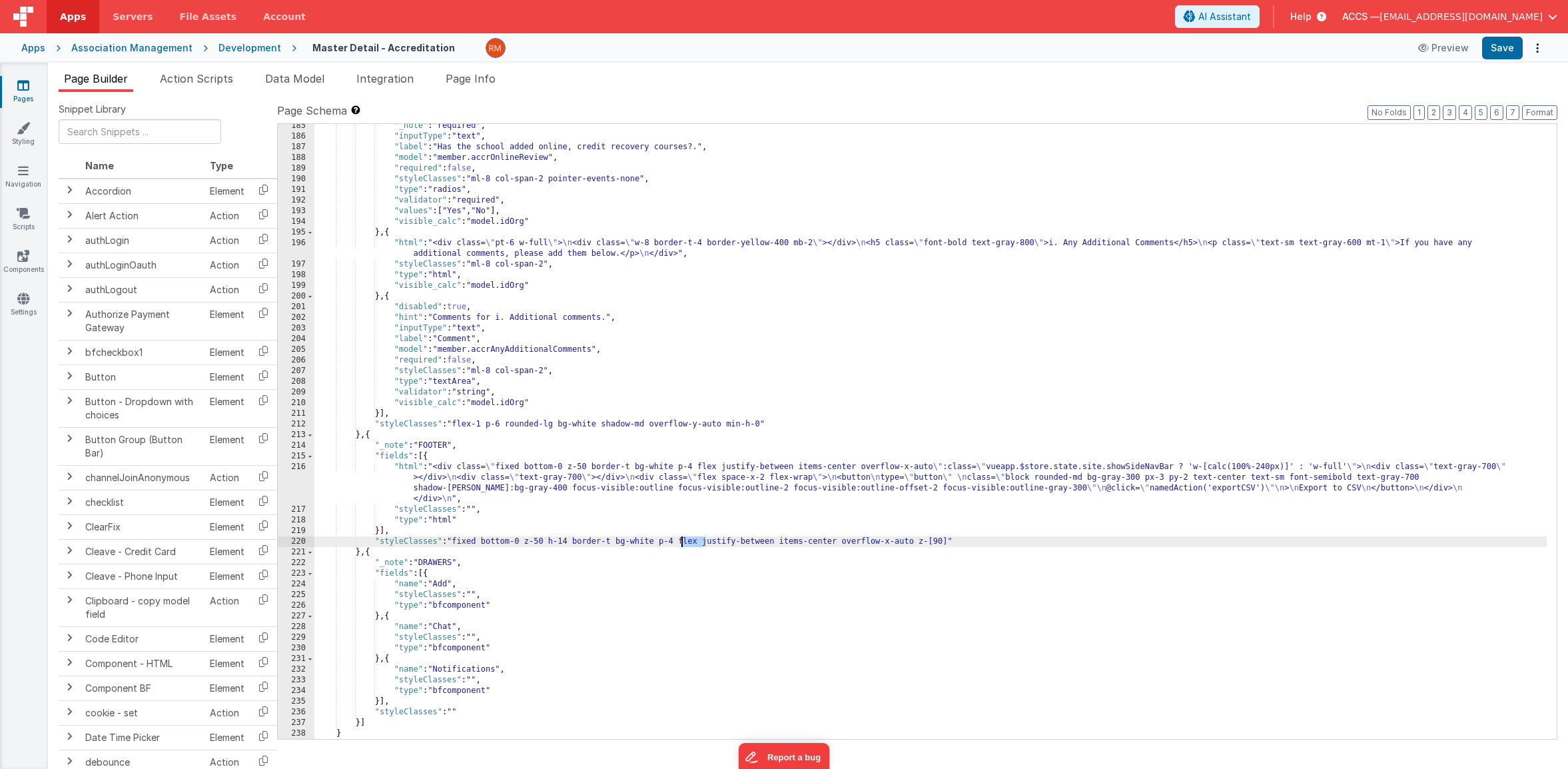
click at [683, 543] on div ""_note" : "required" , "inputType" : "text" , "label" : "Has the school added o…" at bounding box center [931, 439] width 1233 height 636
click at [1498, 48] on button "Save" at bounding box center [1502, 48] width 41 height 22
click at [680, 545] on div ""_note" : "required" , "inputType" : "text" , "label" : "Has the school added o…" at bounding box center [931, 439] width 1233 height 636
click at [732, 565] on div ""_note" : "required" , "inputType" : "text" , "label" : "Has the school added o…" at bounding box center [931, 439] width 1233 height 636
click at [603, 452] on div ""_note" : "required" , "inputType" : "text" , "label" : "Has the school added o…" at bounding box center [931, 439] width 1233 height 636
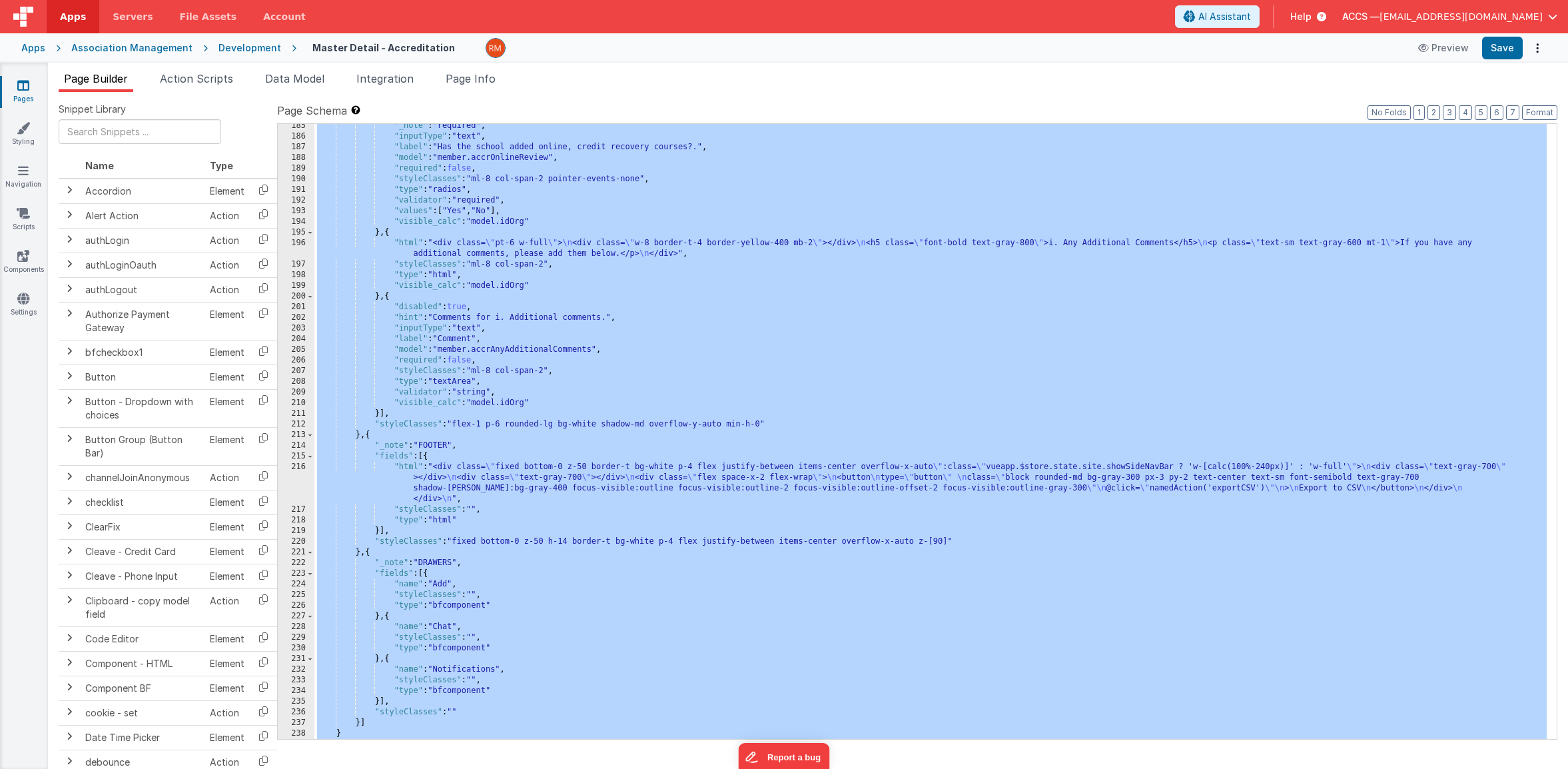
click at [22, 89] on icon at bounding box center [23, 85] width 12 height 13
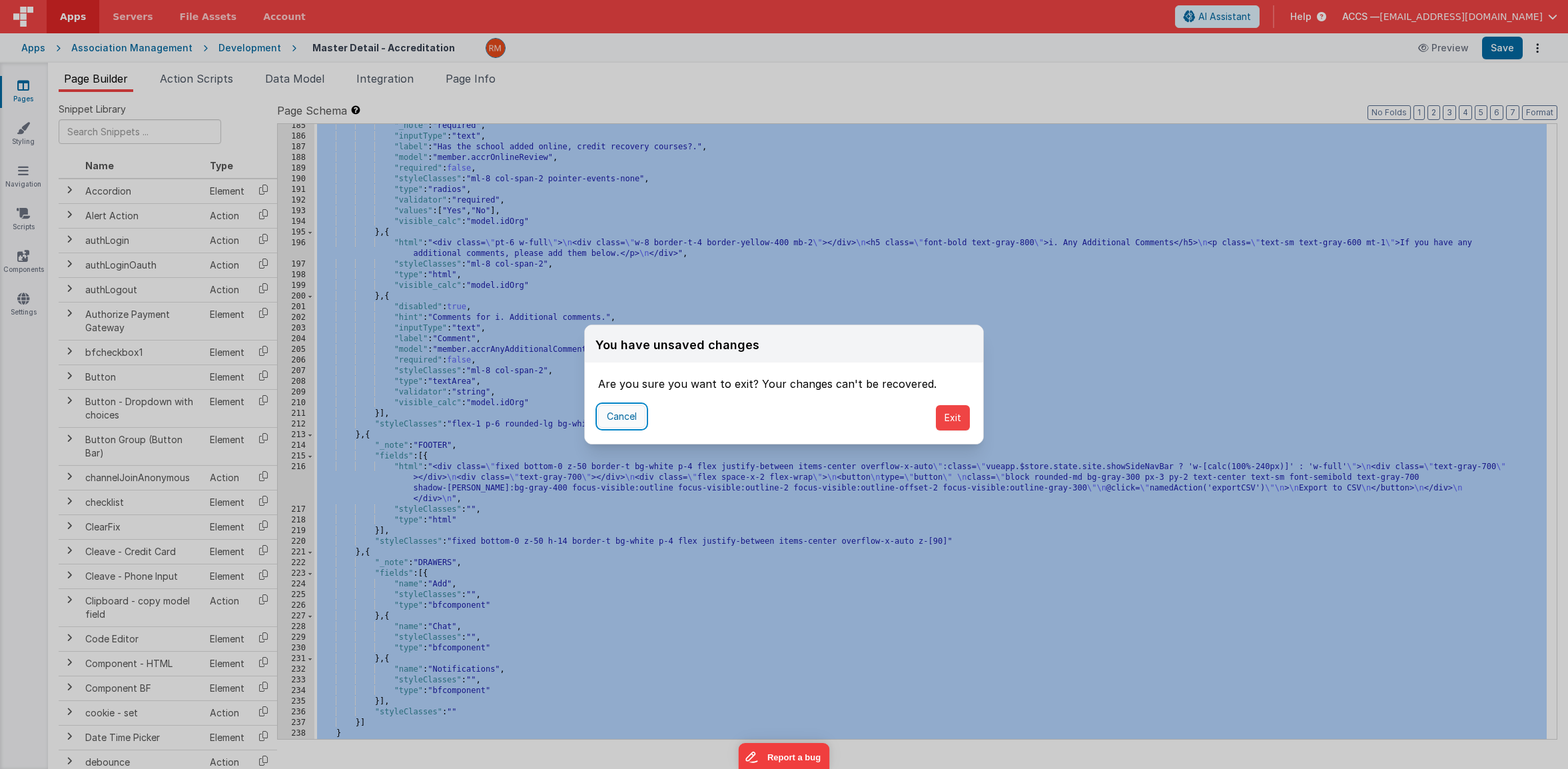
click at [640, 423] on button "Cancel" at bounding box center [622, 416] width 47 height 22
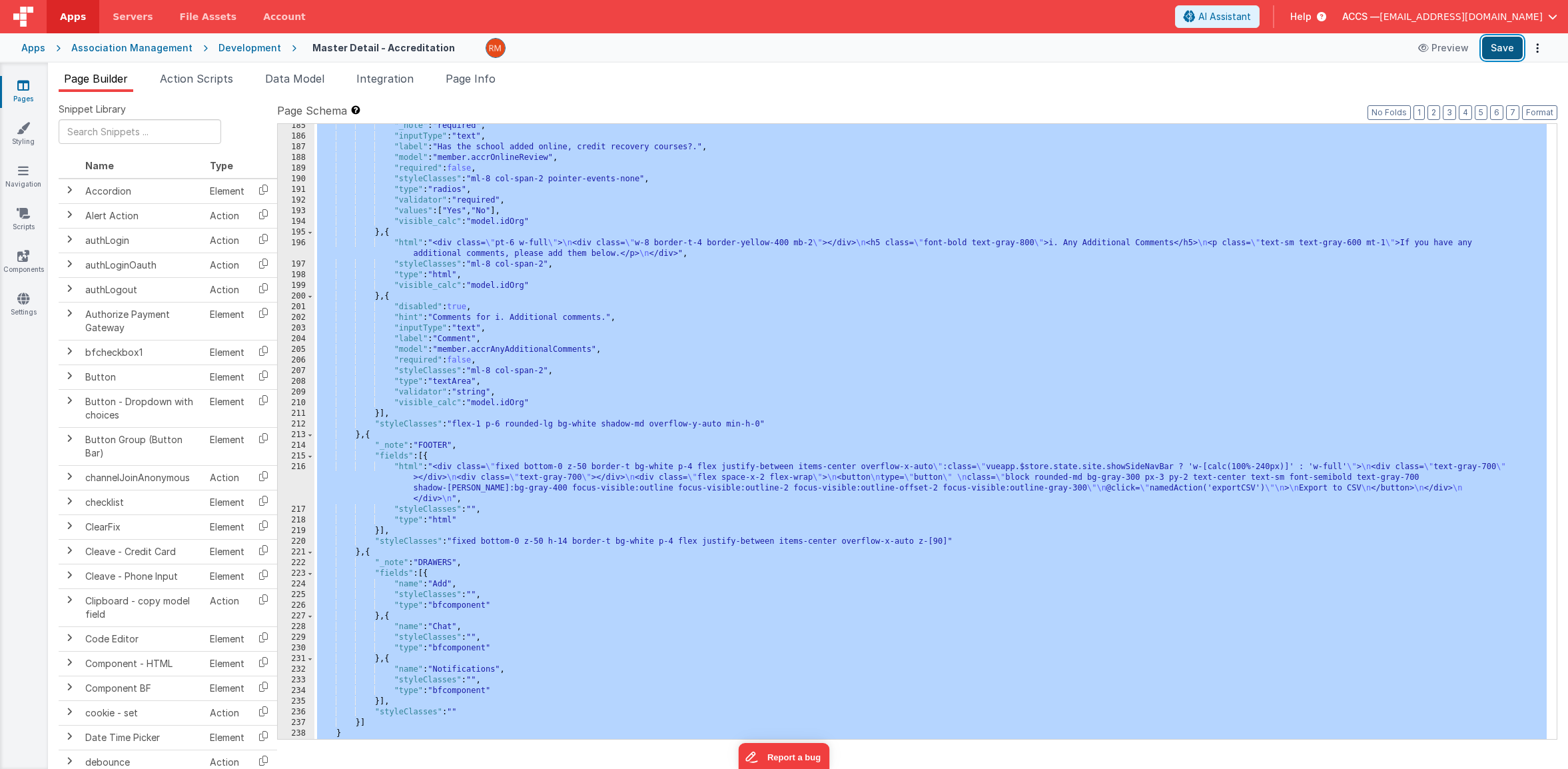
drag, startPoint x: 1513, startPoint y: 52, endPoint x: 1496, endPoint y: 54, distance: 17.1
click at [1513, 54] on button "Save" at bounding box center [1502, 48] width 41 height 22
click at [25, 89] on icon at bounding box center [23, 85] width 12 height 13
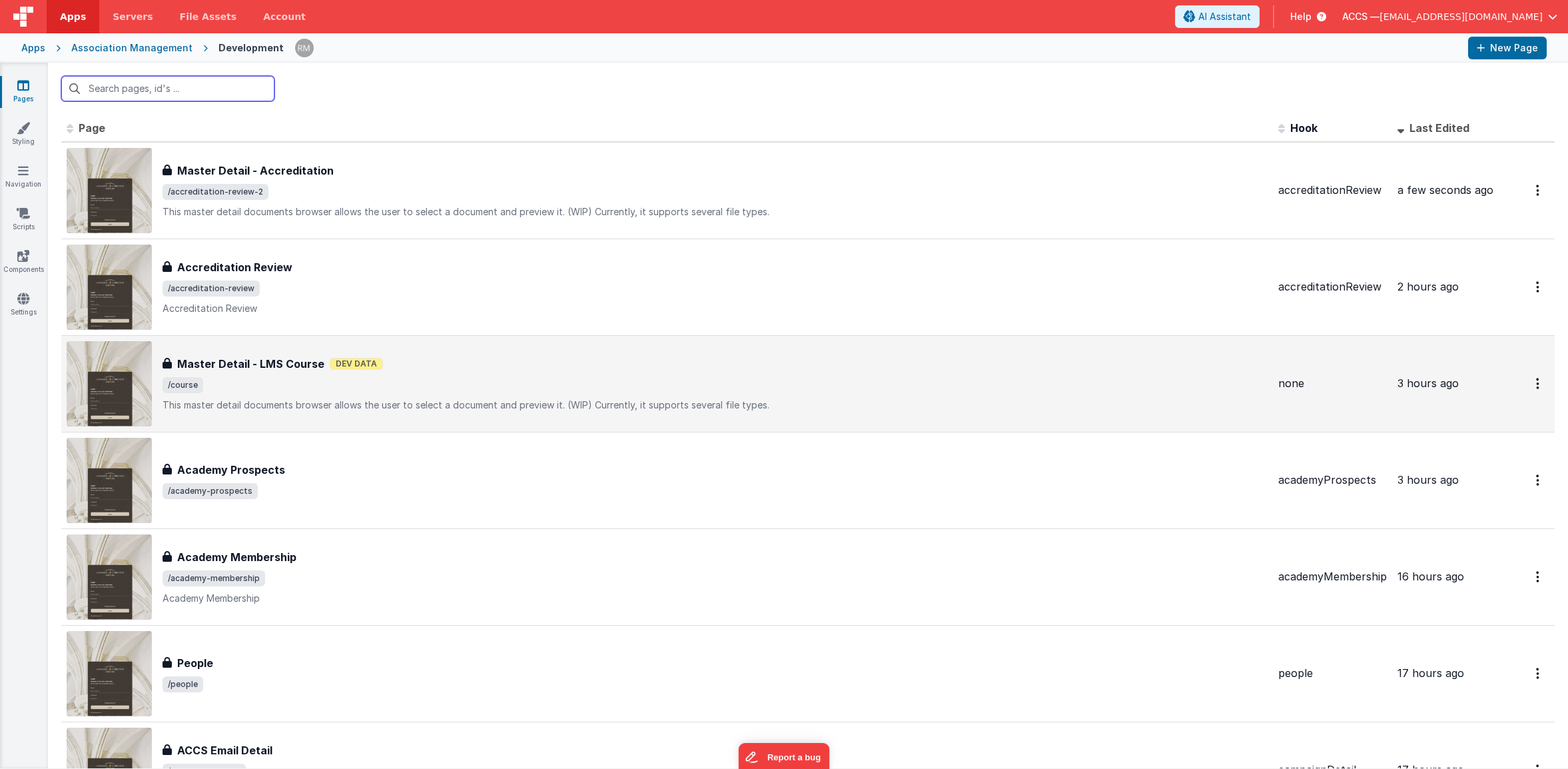
scroll to position [32, 0]
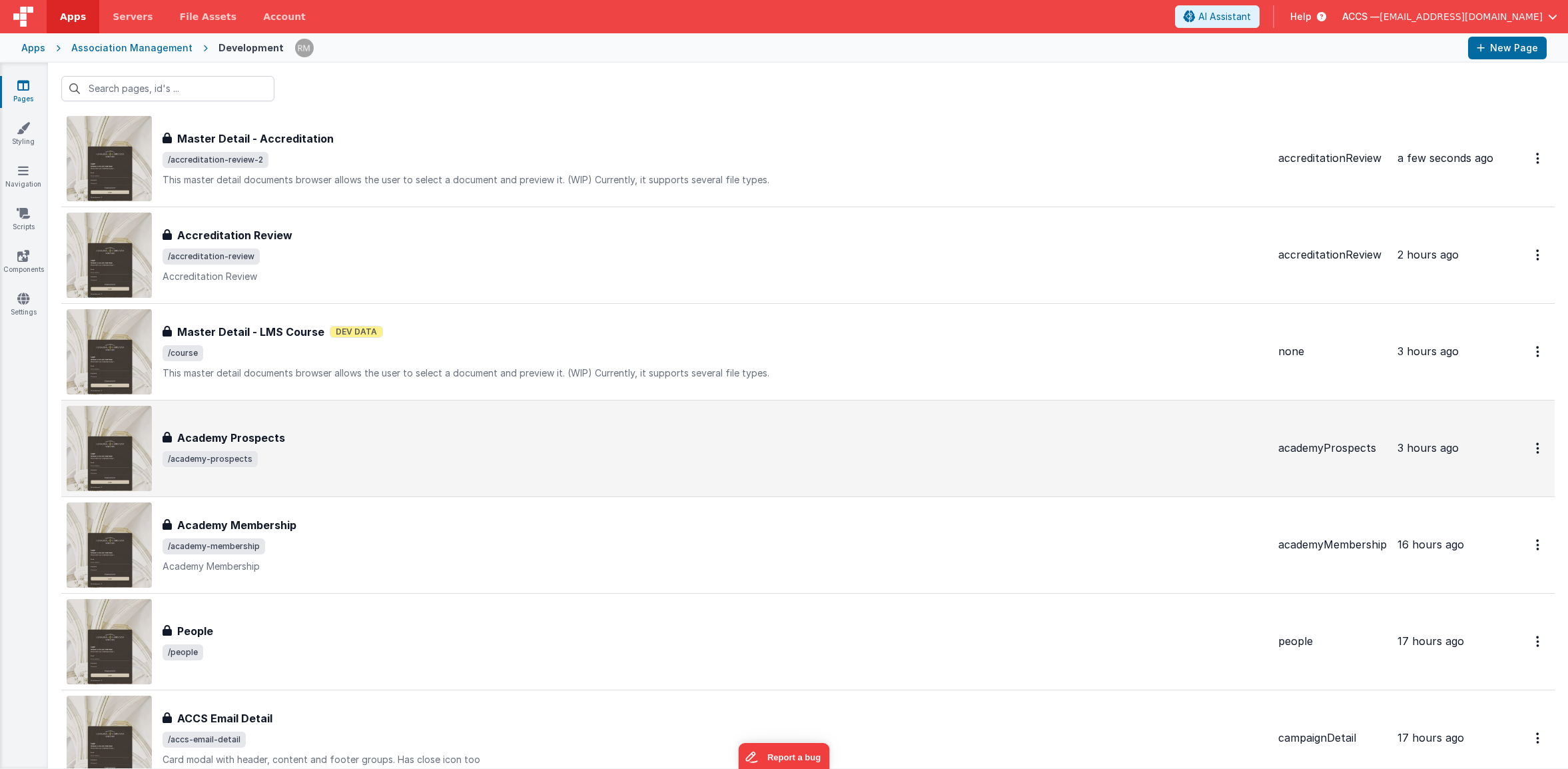
click at [382, 419] on div "Academy [GEOGRAPHIC_DATA] Prospects /academy-prospects" at bounding box center [667, 448] width 1201 height 85
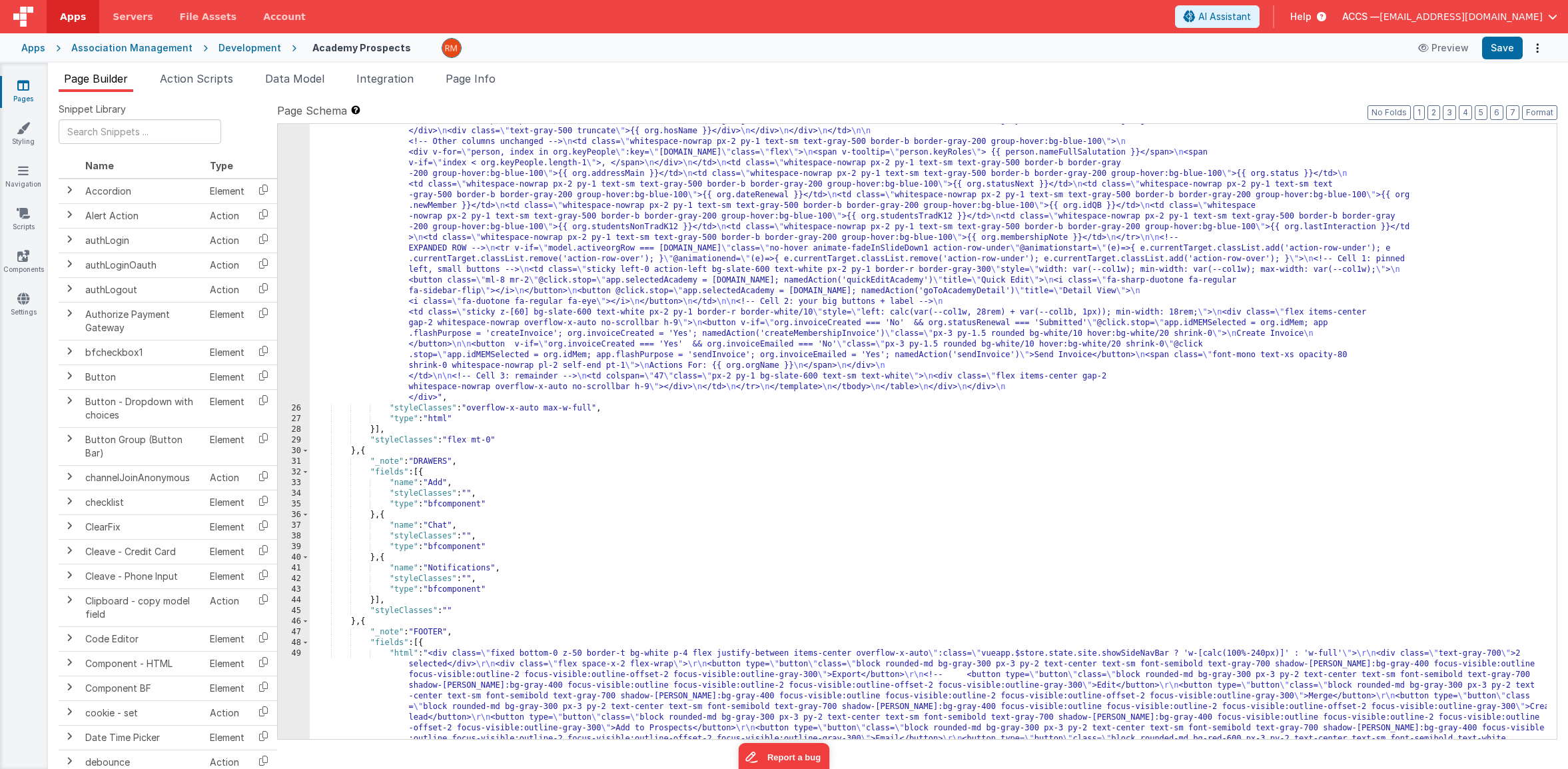
scroll to position [1154, 0]
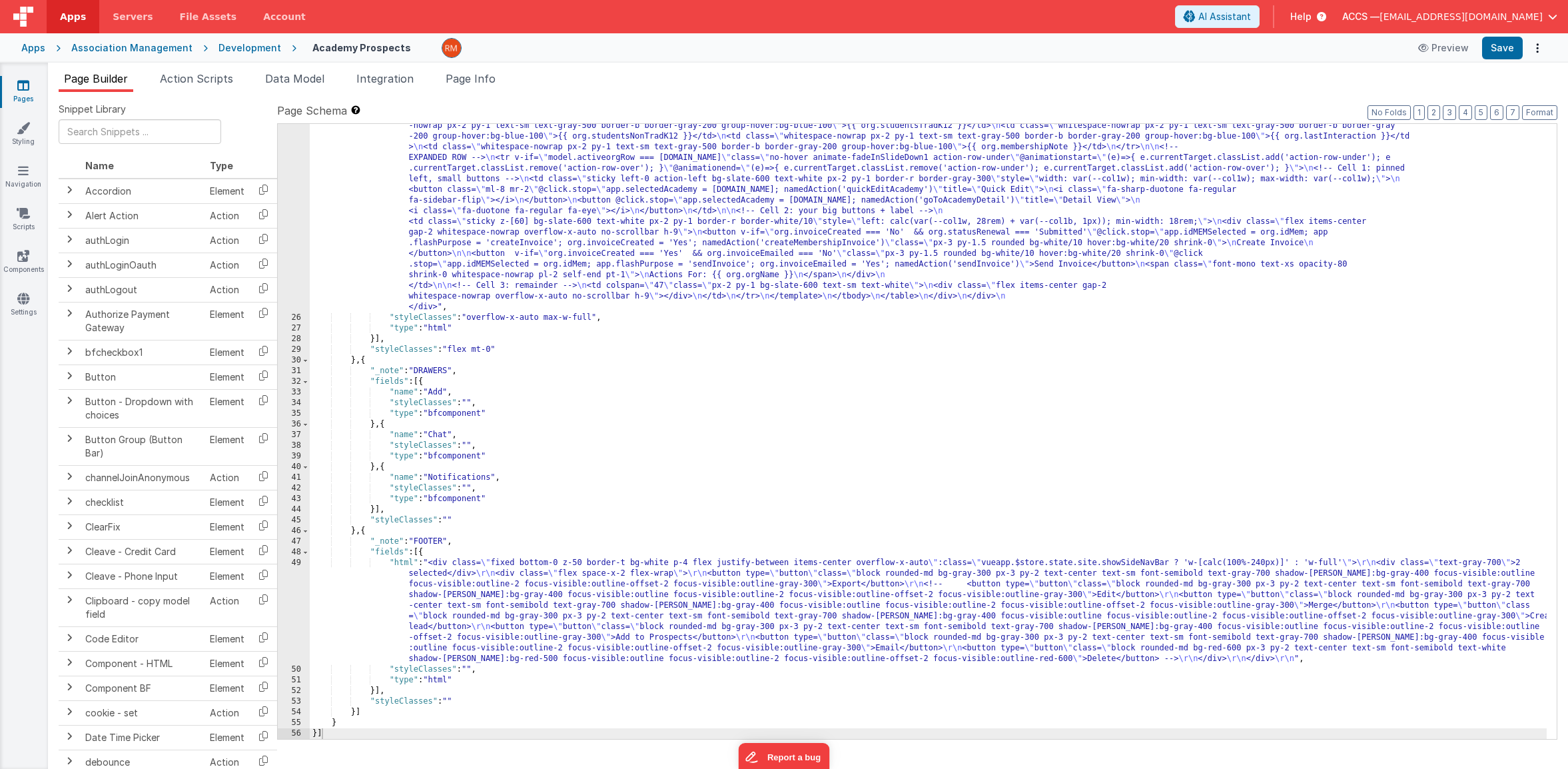
click at [404, 561] on div ""html" : "<!-- Unified wrapper with centered overlay loader --> \n <div class= …" at bounding box center [929, 294] width 1237 height 1286
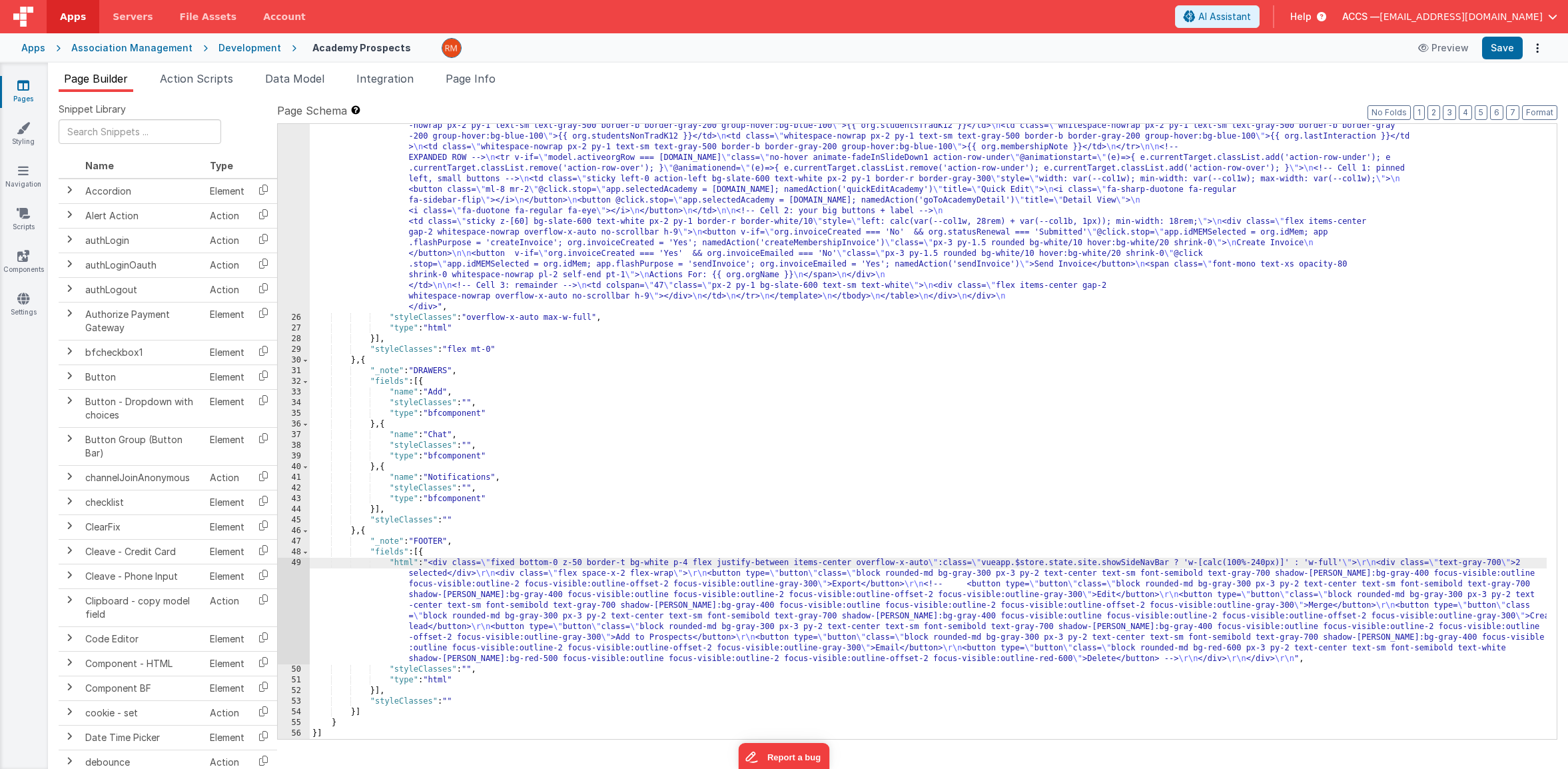
click at [295, 563] on div "49" at bounding box center [294, 610] width 32 height 107
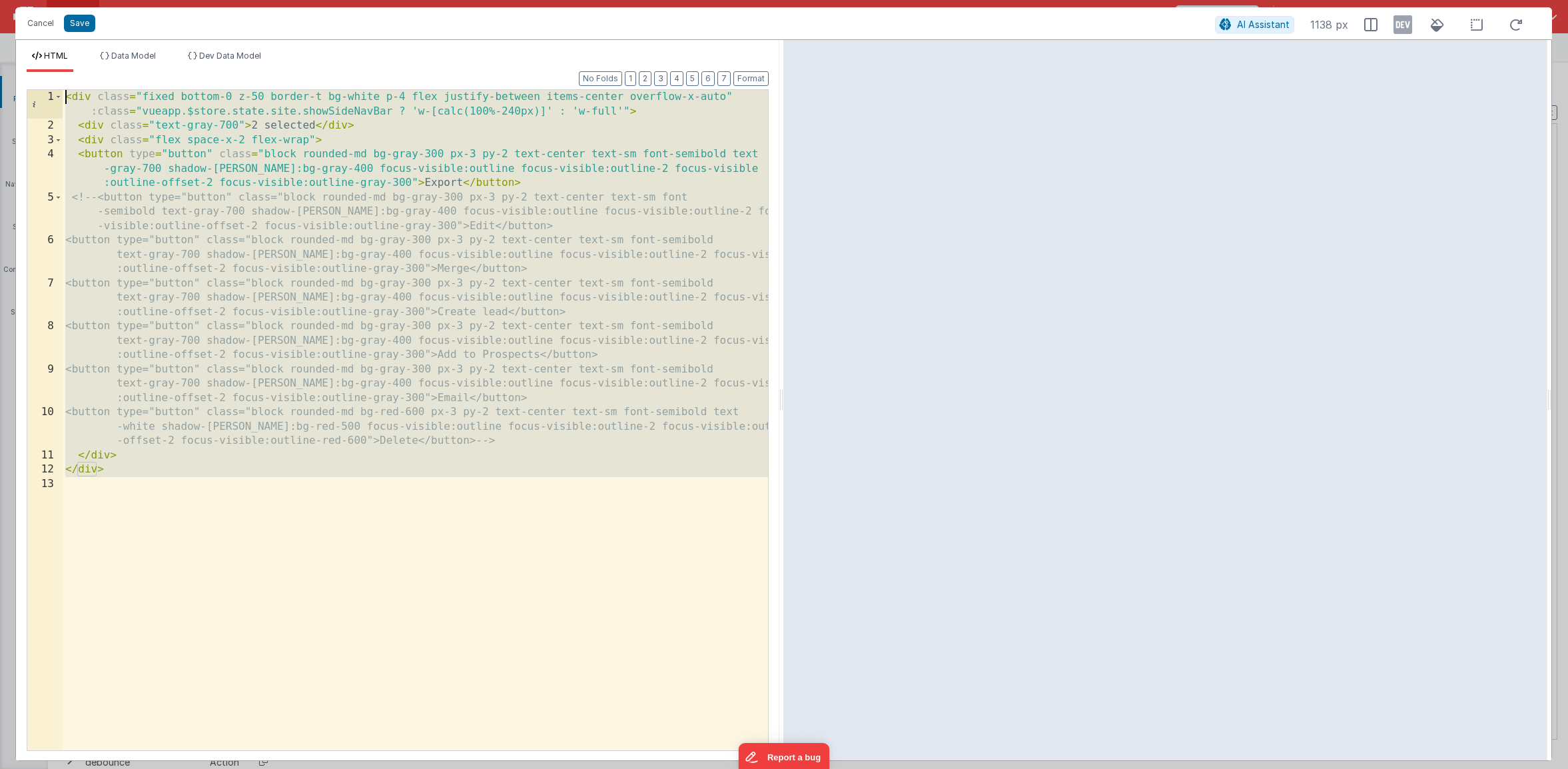
drag, startPoint x: 151, startPoint y: 537, endPoint x: 5, endPoint y: 36, distance: 521.8
click at [5, 36] on div "Cancel Save AI Assistant 1138 px HTML Data Model Dev Data Model Format 7 6 5 4 …" at bounding box center [784, 384] width 1568 height 769
click at [48, 28] on button "Cancel" at bounding box center [41, 23] width 40 height 19
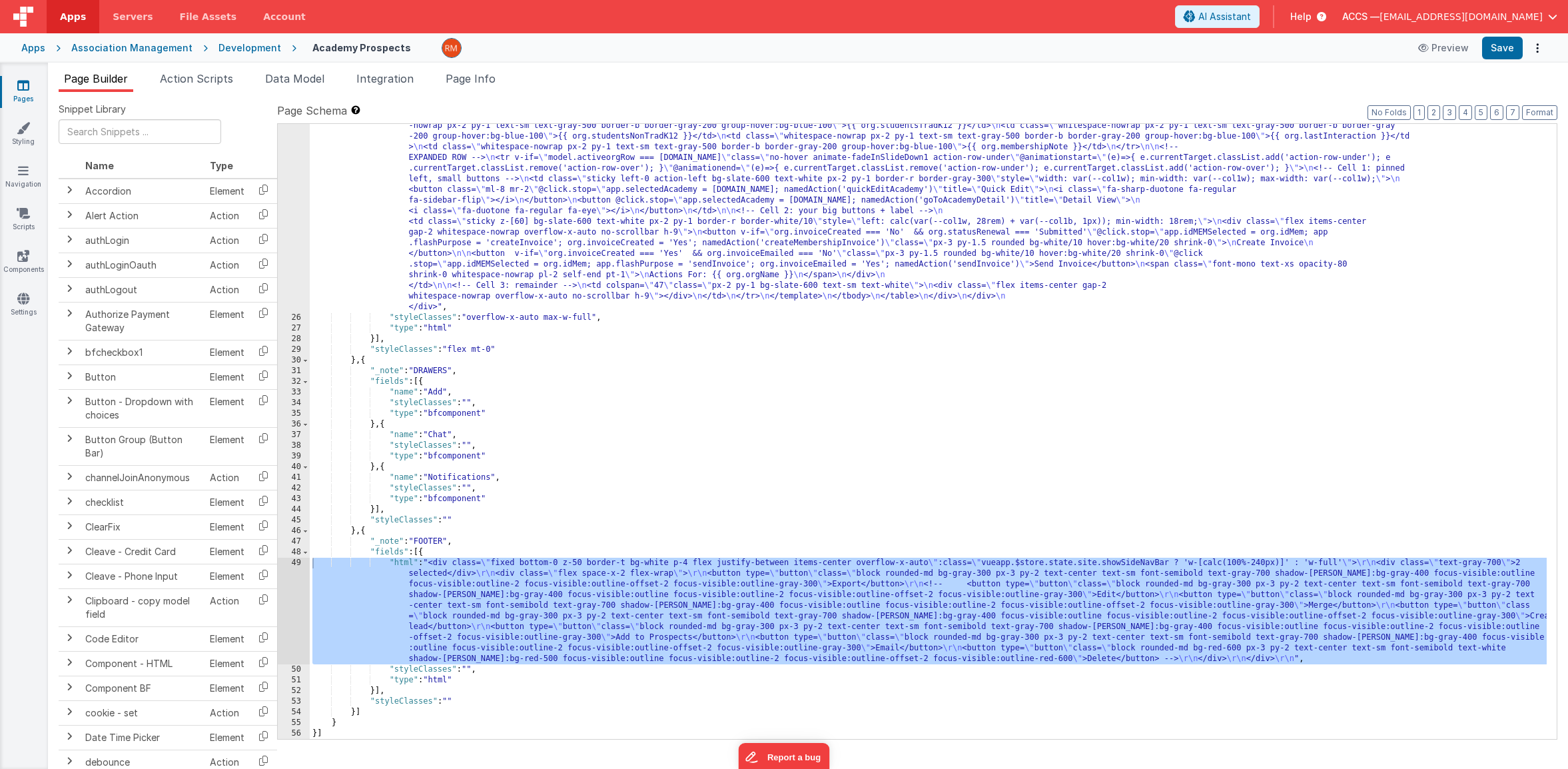
click at [28, 85] on icon at bounding box center [23, 85] width 12 height 13
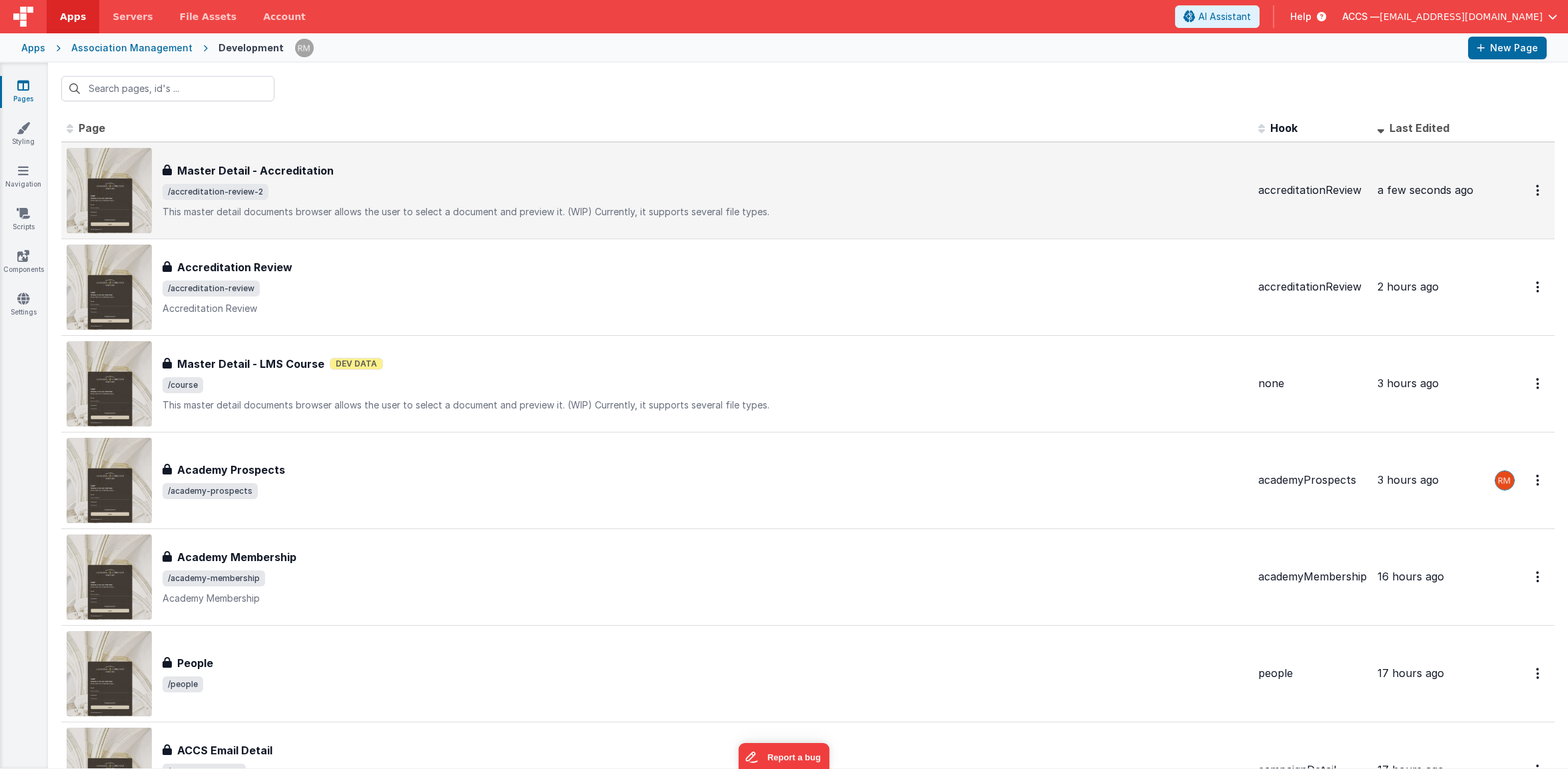
click at [254, 166] on h3 "Master Detail - Accreditation" at bounding box center [256, 170] width 157 height 16
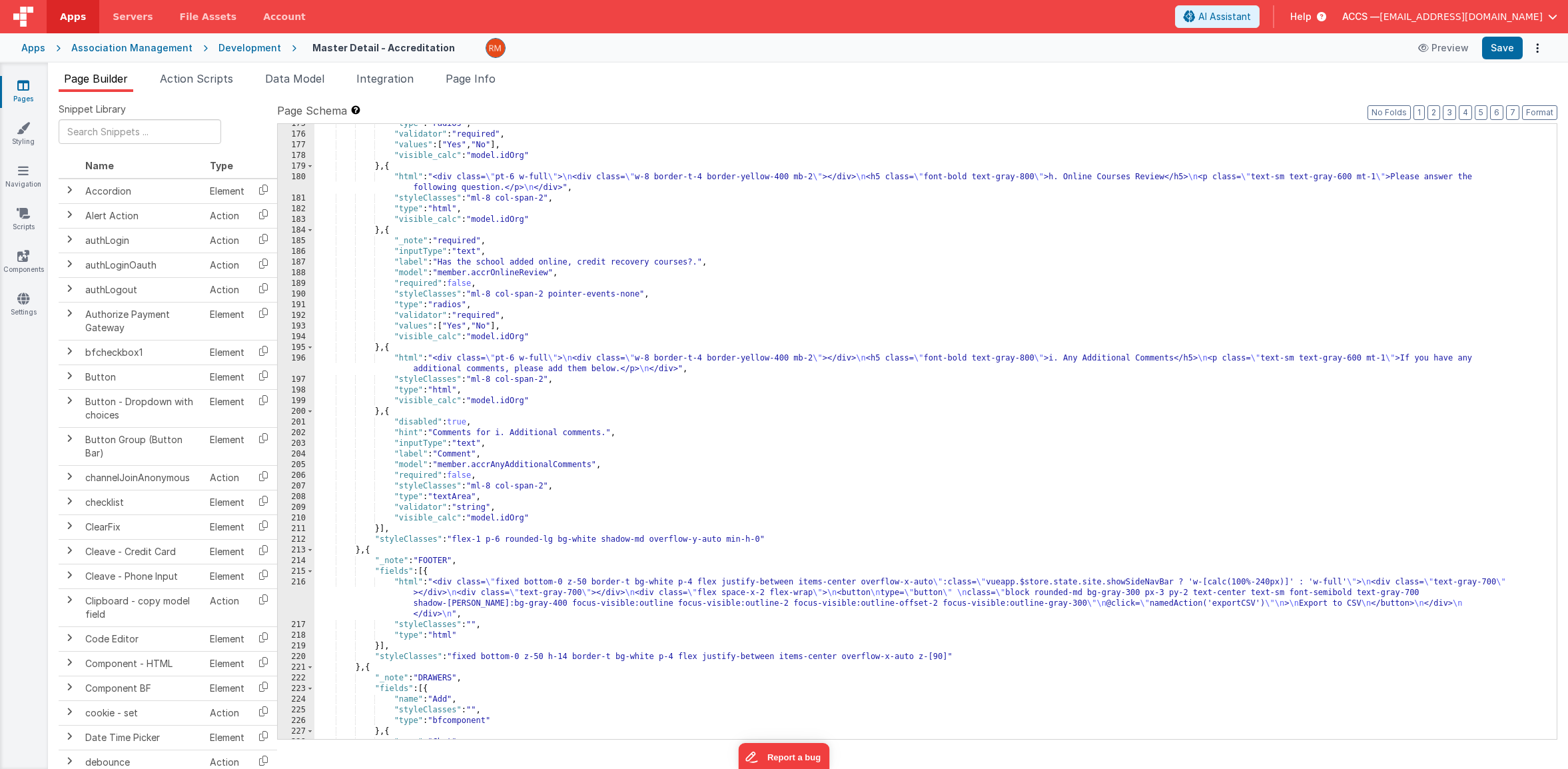
scroll to position [2263, 0]
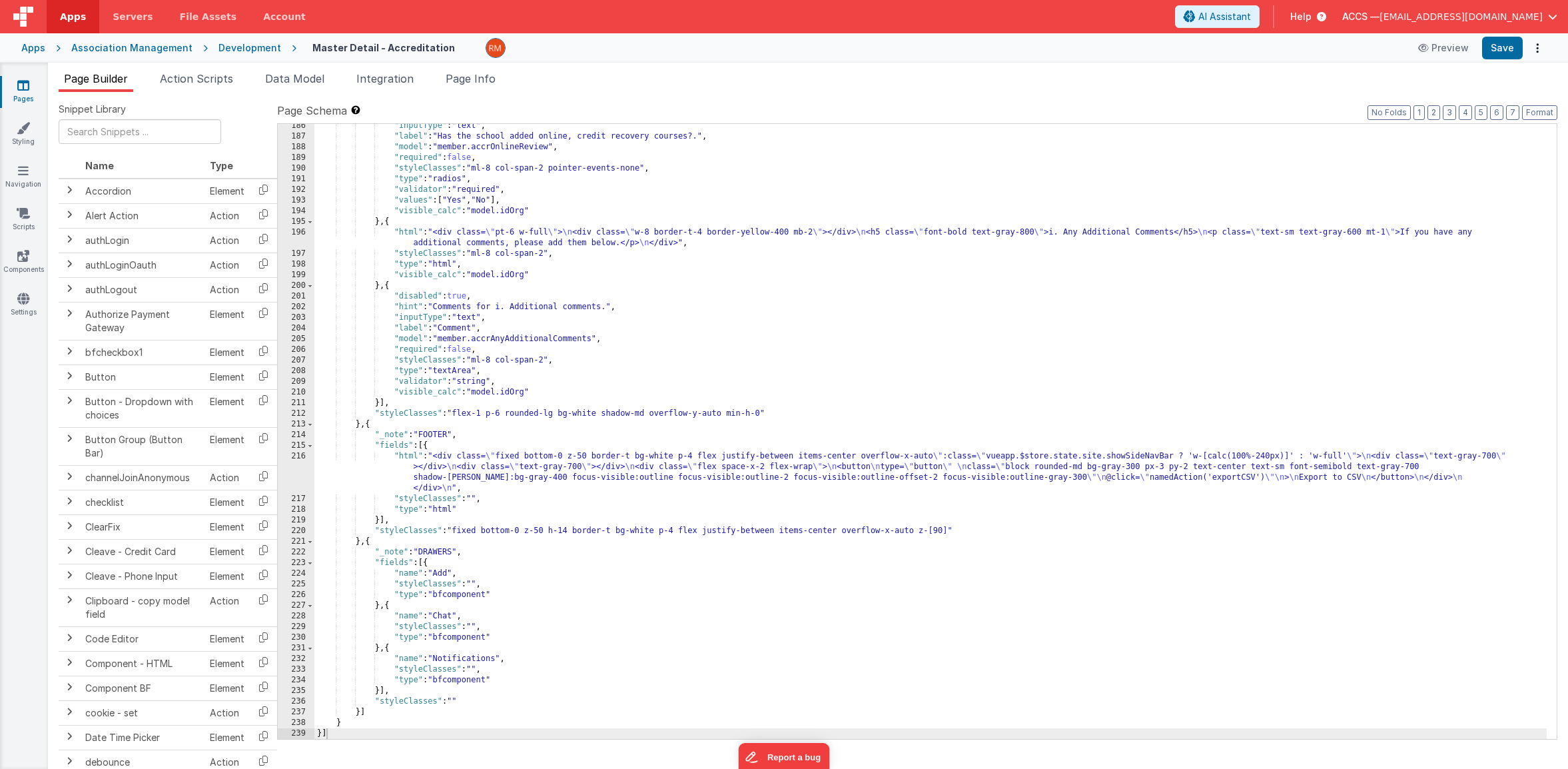
click at [408, 456] on div ""inputType" : "text" , "label" : "Has the school added online, credit recovery …" at bounding box center [931, 439] width 1233 height 636
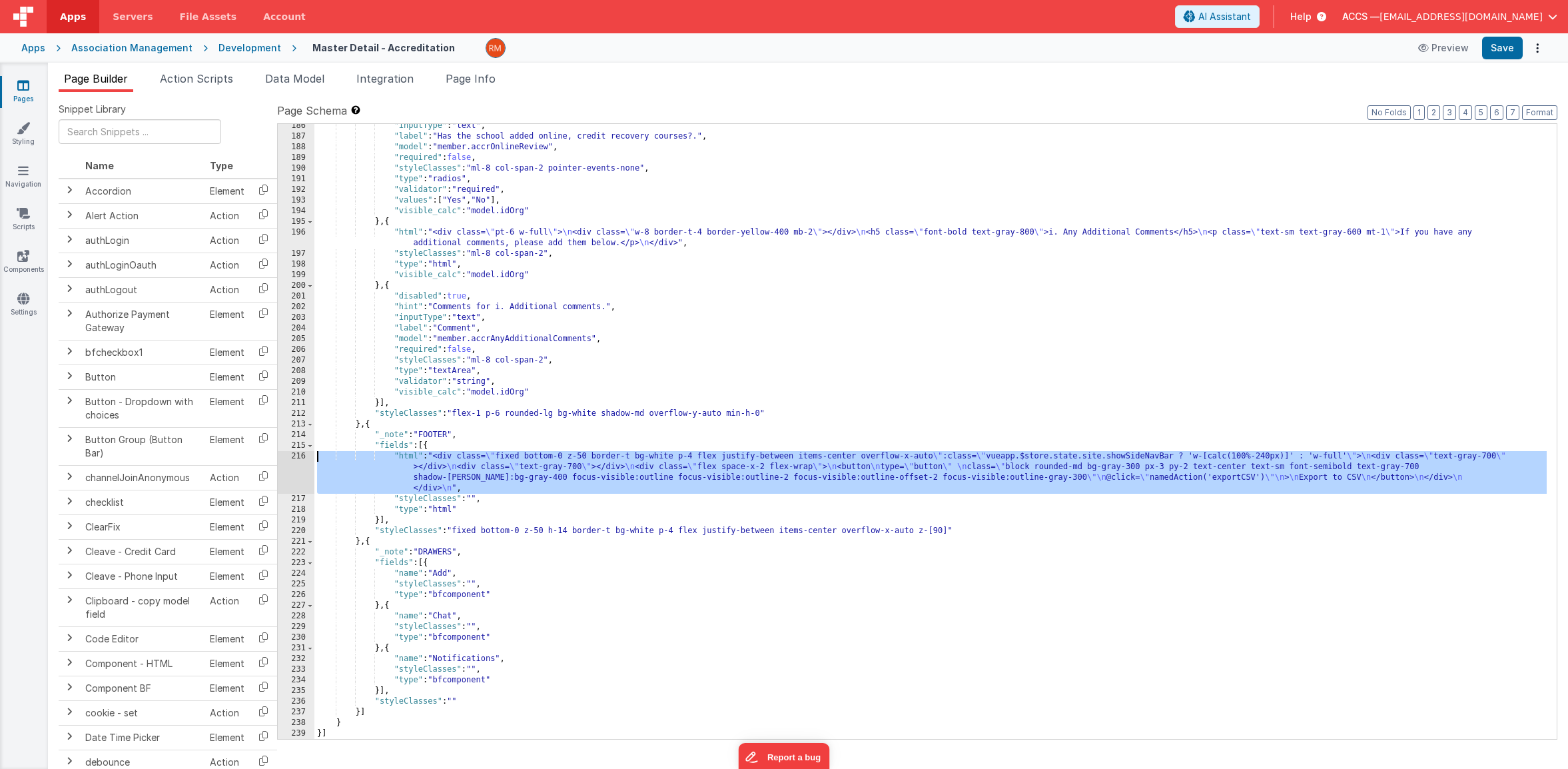
click at [302, 455] on div "216" at bounding box center [296, 472] width 37 height 42
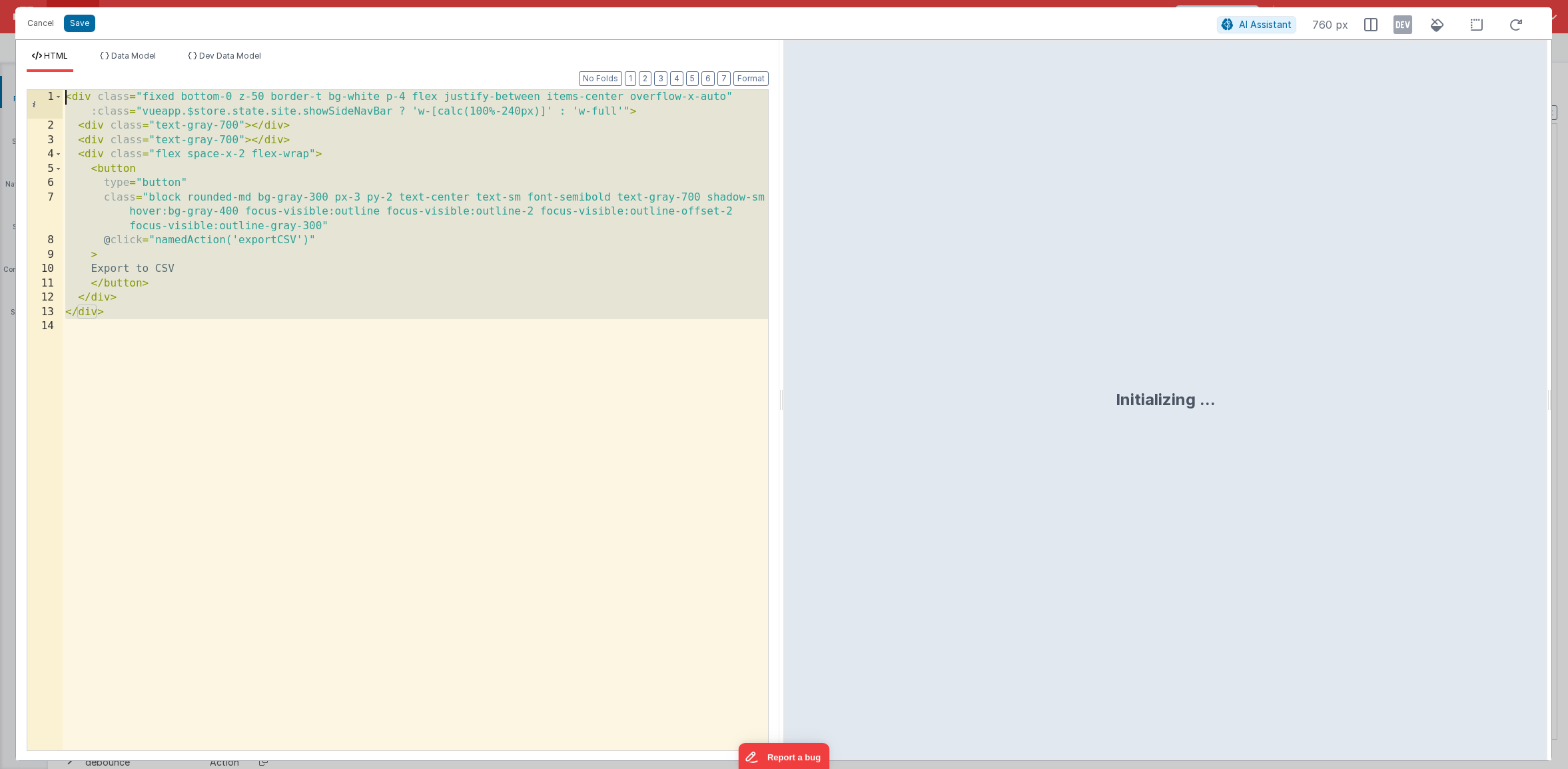
drag, startPoint x: 268, startPoint y: 453, endPoint x: 39, endPoint y: -28, distance: 532.7
click at [39, 0] on html "Cancel Save AI Assistant 760 px HTML Data Model Dev Data Model Format 7 6 5 4 3…" at bounding box center [784, 384] width 1568 height 769
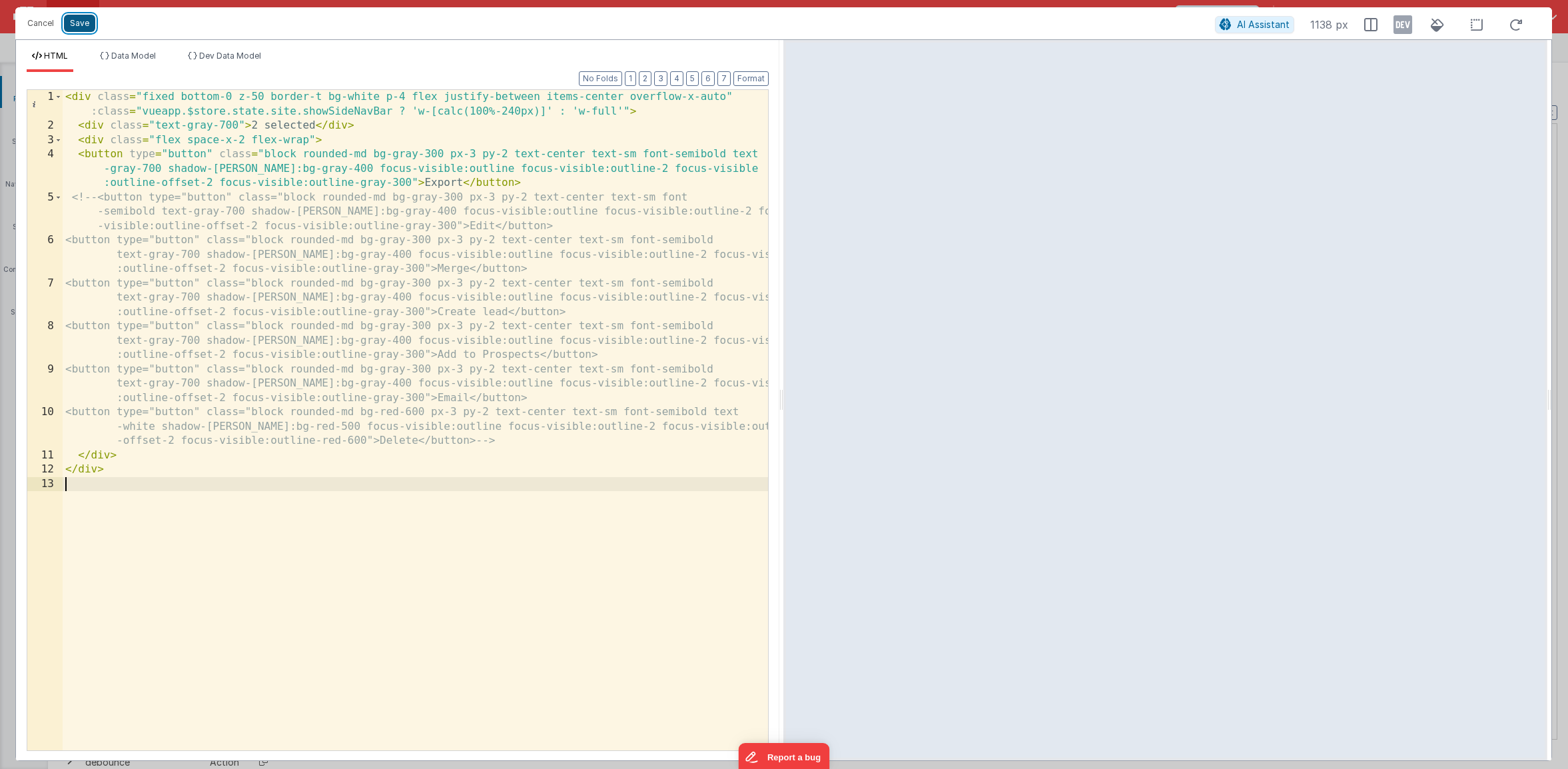
click at [89, 28] on button "Save" at bounding box center [80, 23] width 31 height 17
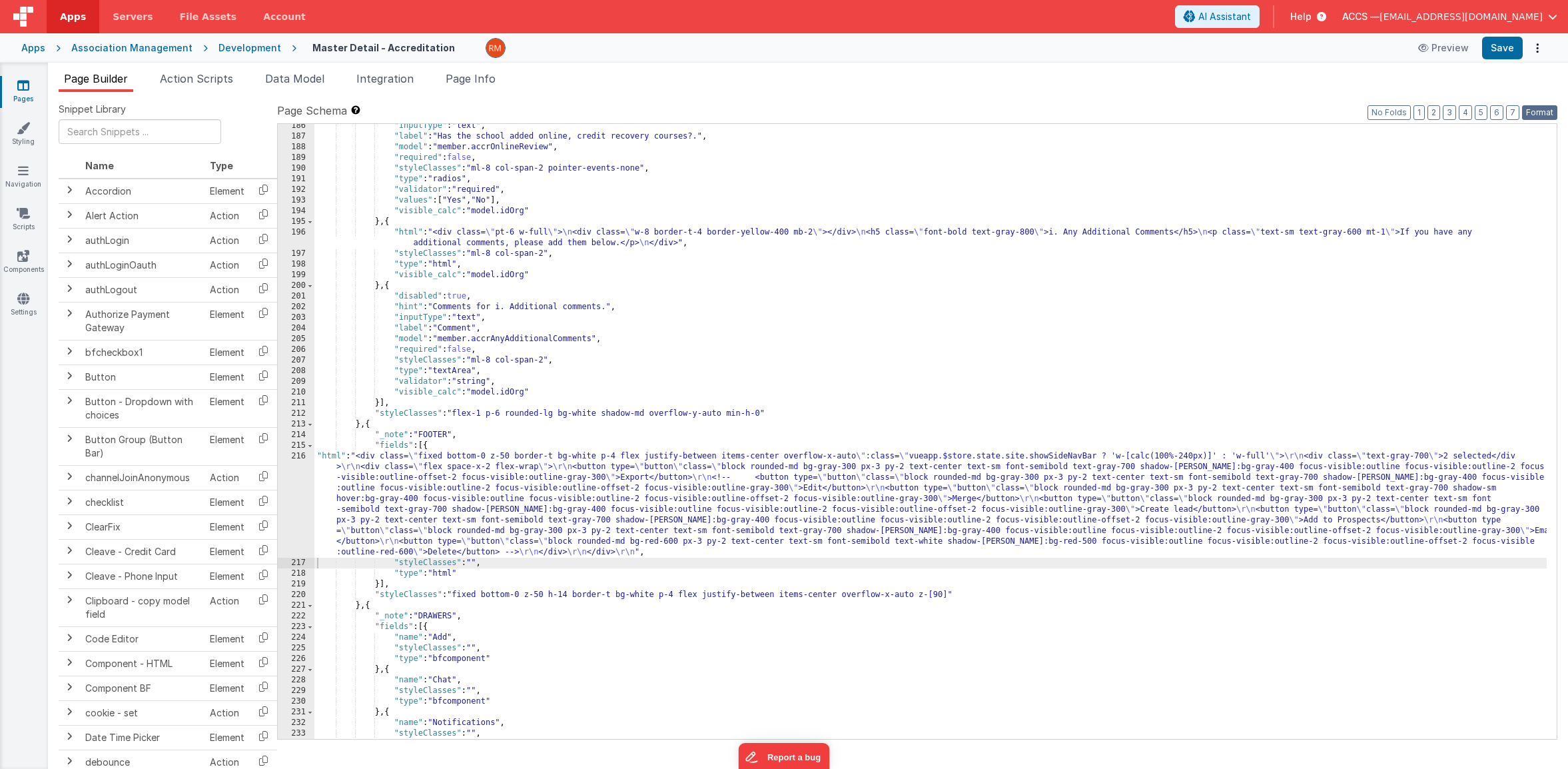
drag, startPoint x: 1537, startPoint y: 116, endPoint x: 1529, endPoint y: 92, distance: 25.3
click at [1537, 116] on button "Format" at bounding box center [1540, 113] width 35 height 15
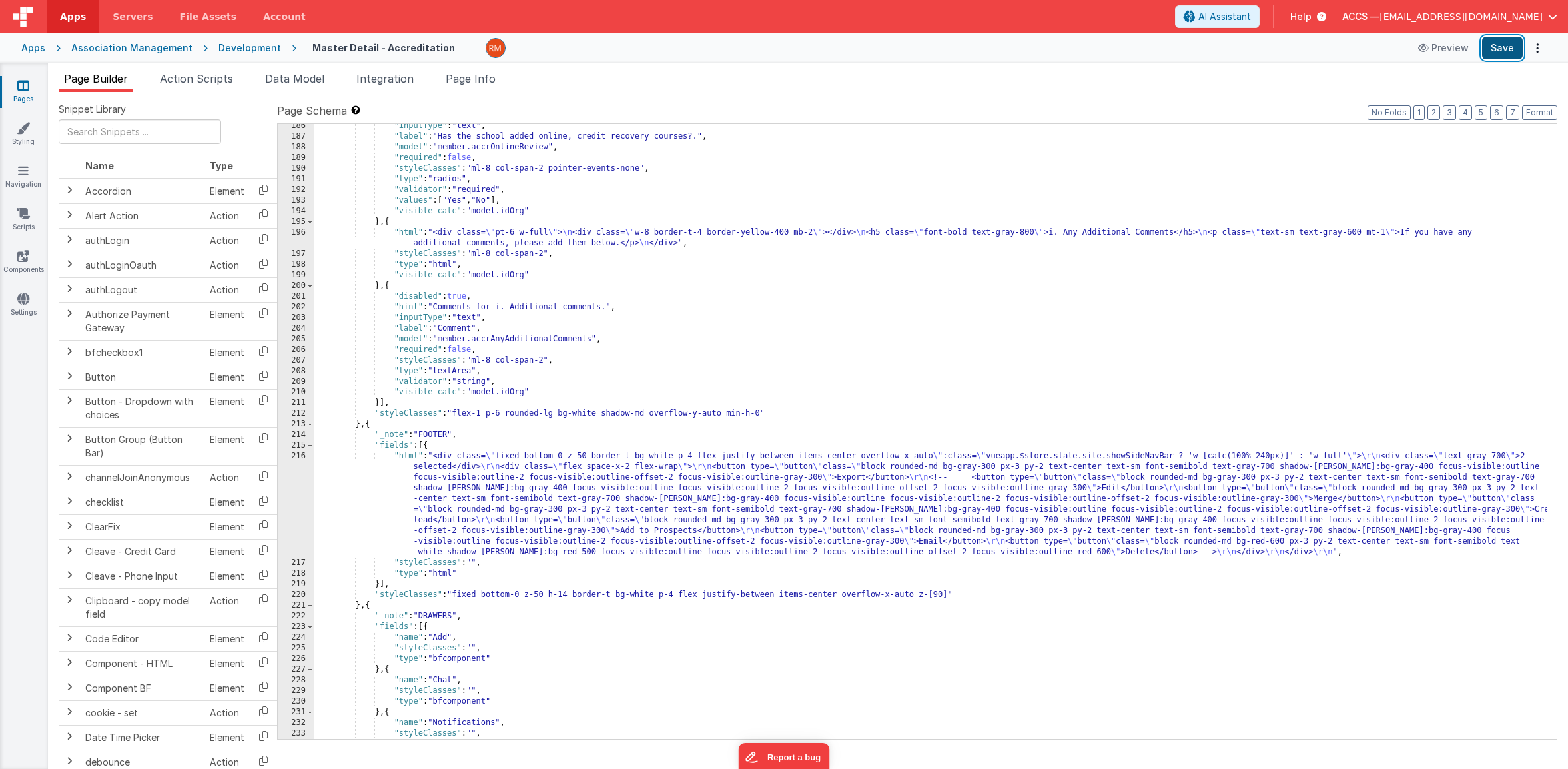
click at [1500, 53] on button "Save" at bounding box center [1502, 48] width 41 height 22
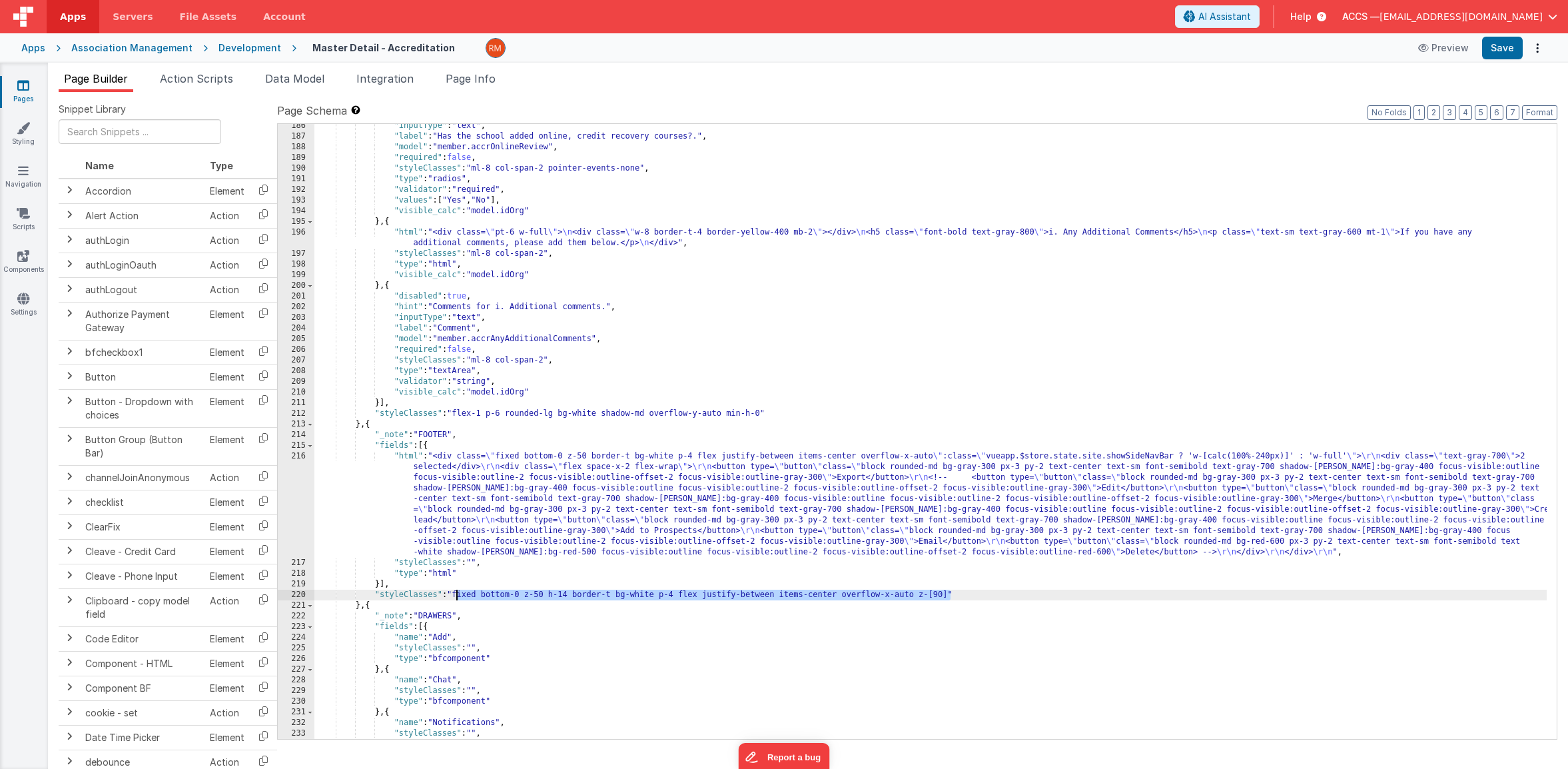
drag, startPoint x: 935, startPoint y: 592, endPoint x: 455, endPoint y: 594, distance: 480.0
click at [455, 594] on div ""inputType" : "text" , "label" : "Has the school added online, credit recovery …" at bounding box center [931, 439] width 1233 height 636
click at [1499, 56] on button "Save" at bounding box center [1502, 48] width 41 height 22
click at [455, 595] on div ""inputType" : "text" , "label" : "Has the school added online, credit recovery …" at bounding box center [931, 439] width 1233 height 636
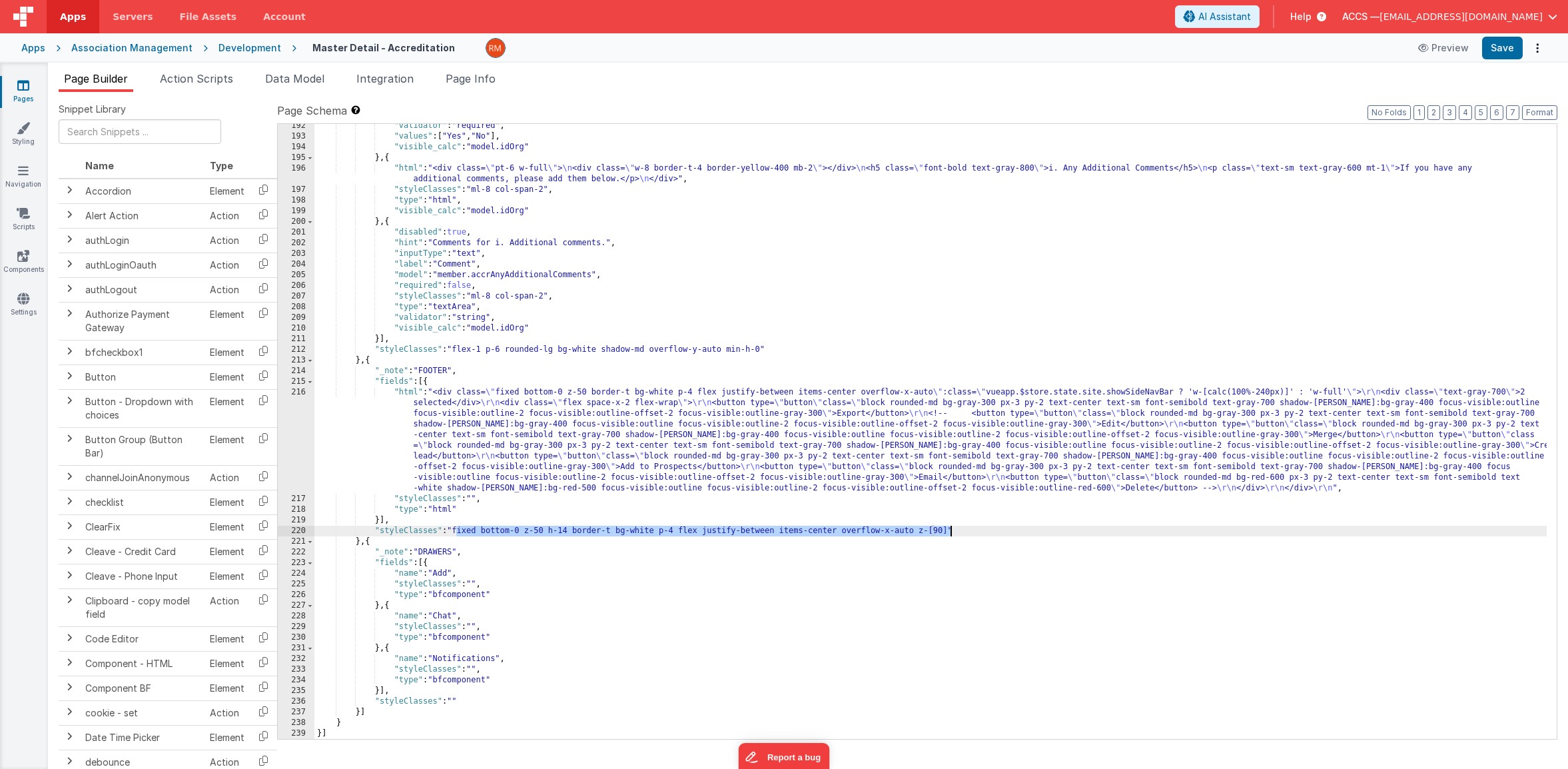
click at [573, 555] on div ""validator" : "required" , "values" : [ "Yes" , "No" ] , "visible_calc" : "mode…" at bounding box center [931, 439] width 1233 height 636
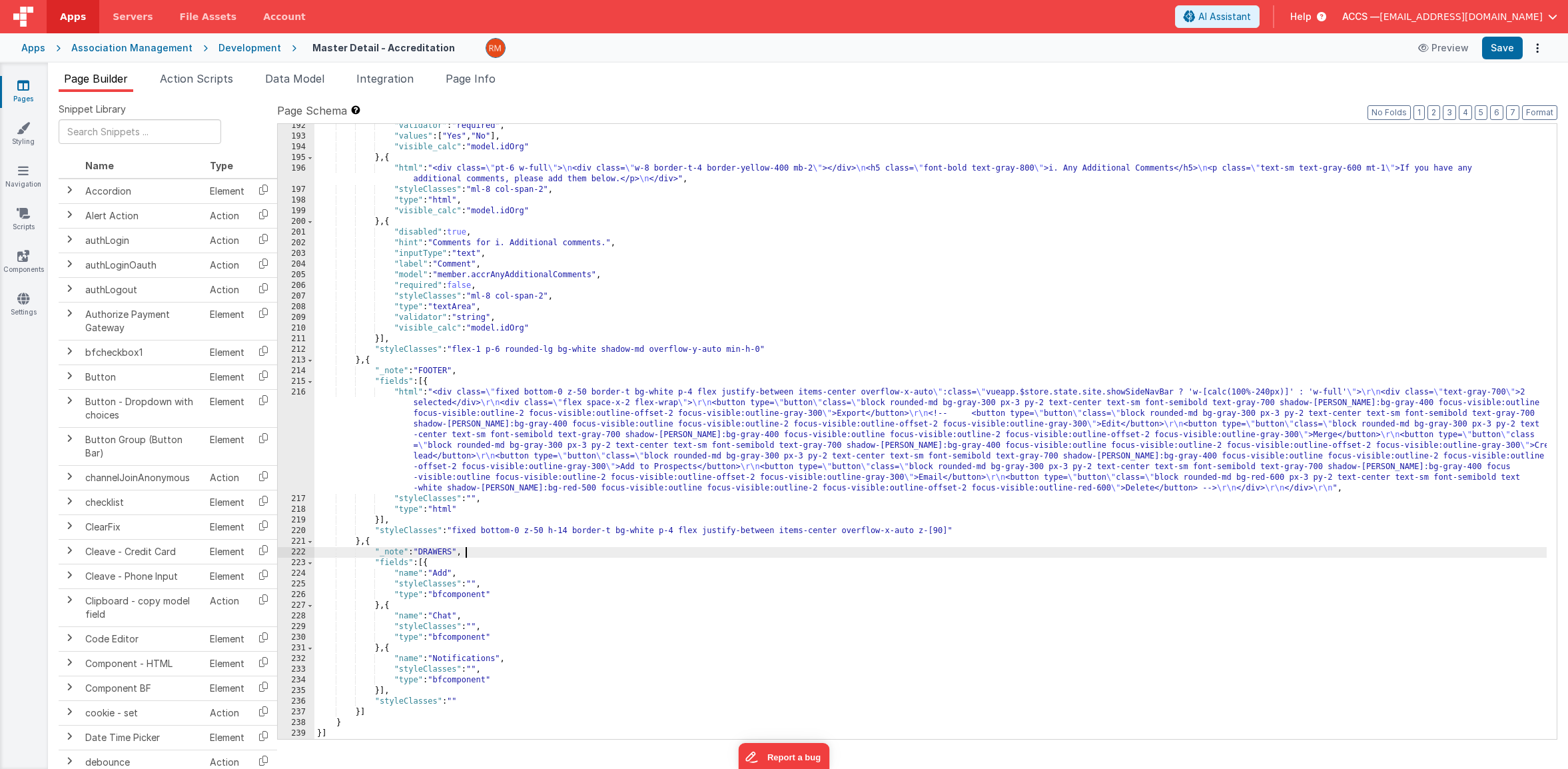
click at [675, 531] on div ""validator" : "required" , "values" : [ "Yes" , "No" ] , "visible_calc" : "mode…" at bounding box center [931, 439] width 1233 height 636
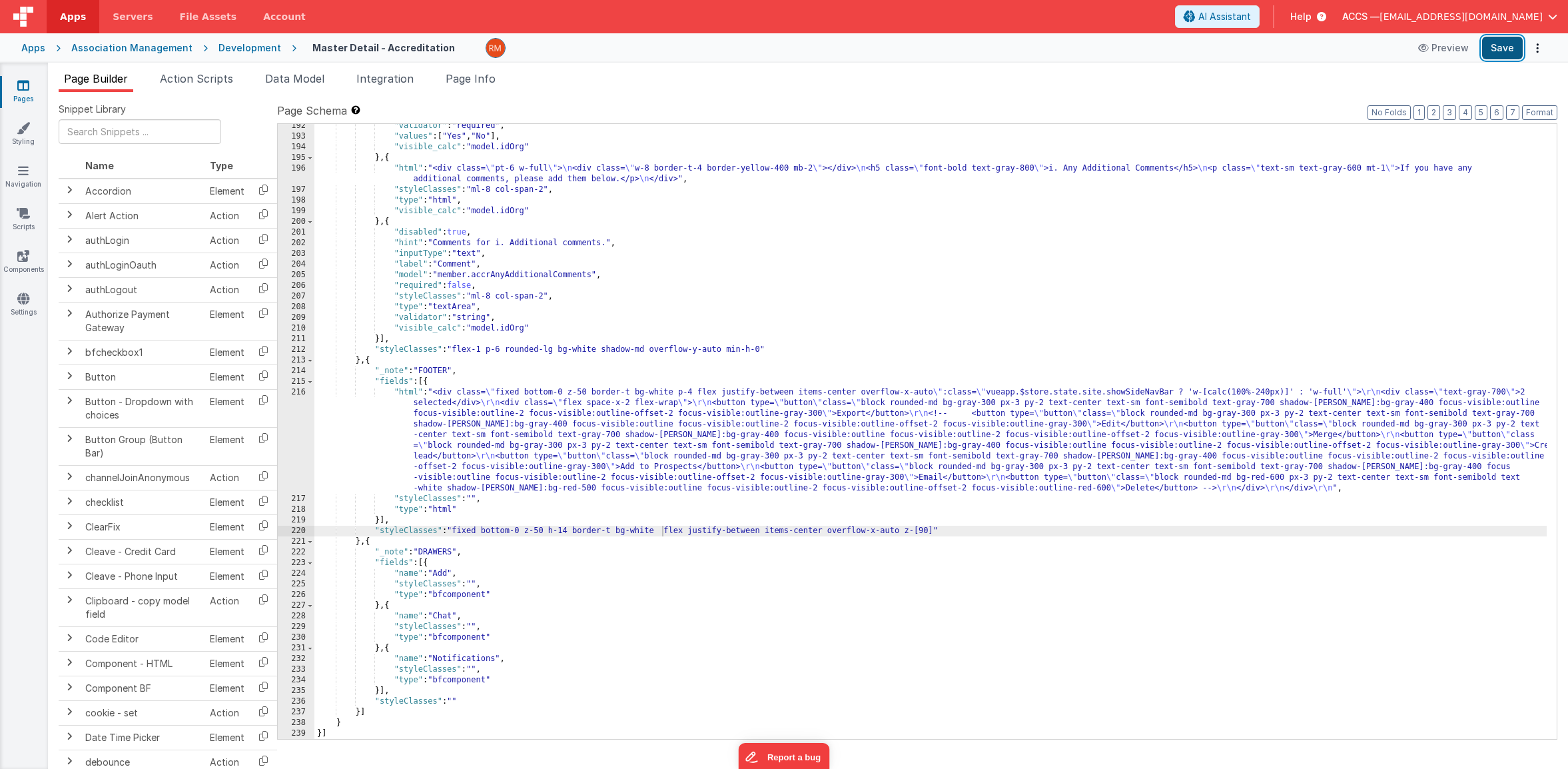
click at [1506, 50] on button "Save" at bounding box center [1502, 48] width 41 height 22
drag, startPoint x: 901, startPoint y: 531, endPoint x: 832, endPoint y: 532, distance: 69.0
click at [832, 532] on div ""validator" : "required" , "values" : [ "Yes" , "No" ] , "visible_calc" : "mode…" at bounding box center [931, 439] width 1233 height 636
click at [1495, 48] on button "Save" at bounding box center [1502, 48] width 41 height 22
click at [831, 539] on div ""validator" : "required" , "values" : [ "Yes" , "No" ] , "visible_calc" : "mode…" at bounding box center [931, 439] width 1233 height 636
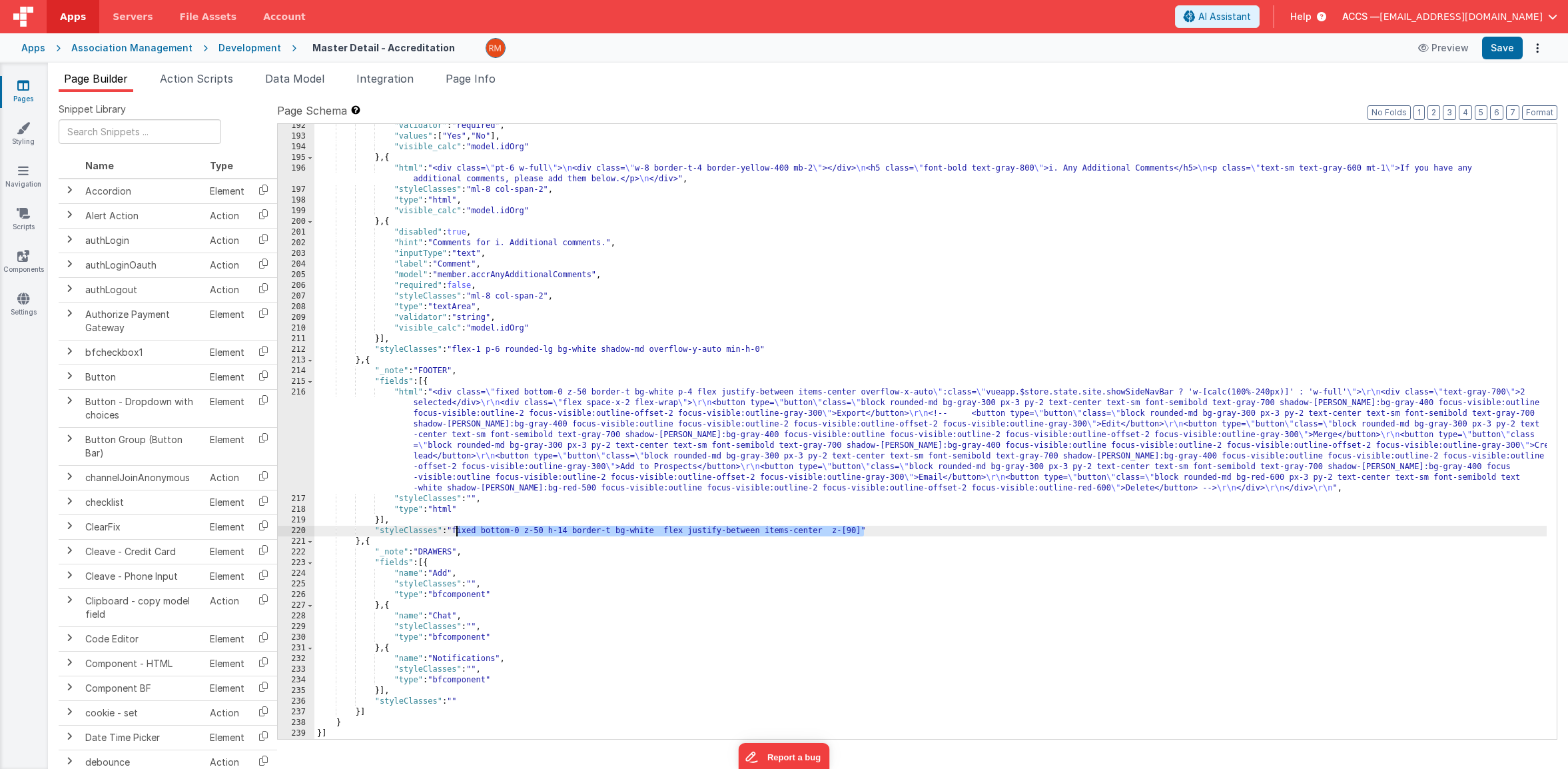
drag, startPoint x: 864, startPoint y: 531, endPoint x: 458, endPoint y: 532, distance: 406.0
click at [456, 532] on div ""validator" : "required" , "values" : [ "Yes" , "No" ] , "visible_calc" : "mode…" at bounding box center [931, 439] width 1233 height 636
click at [1488, 51] on button "Save" at bounding box center [1502, 48] width 41 height 22
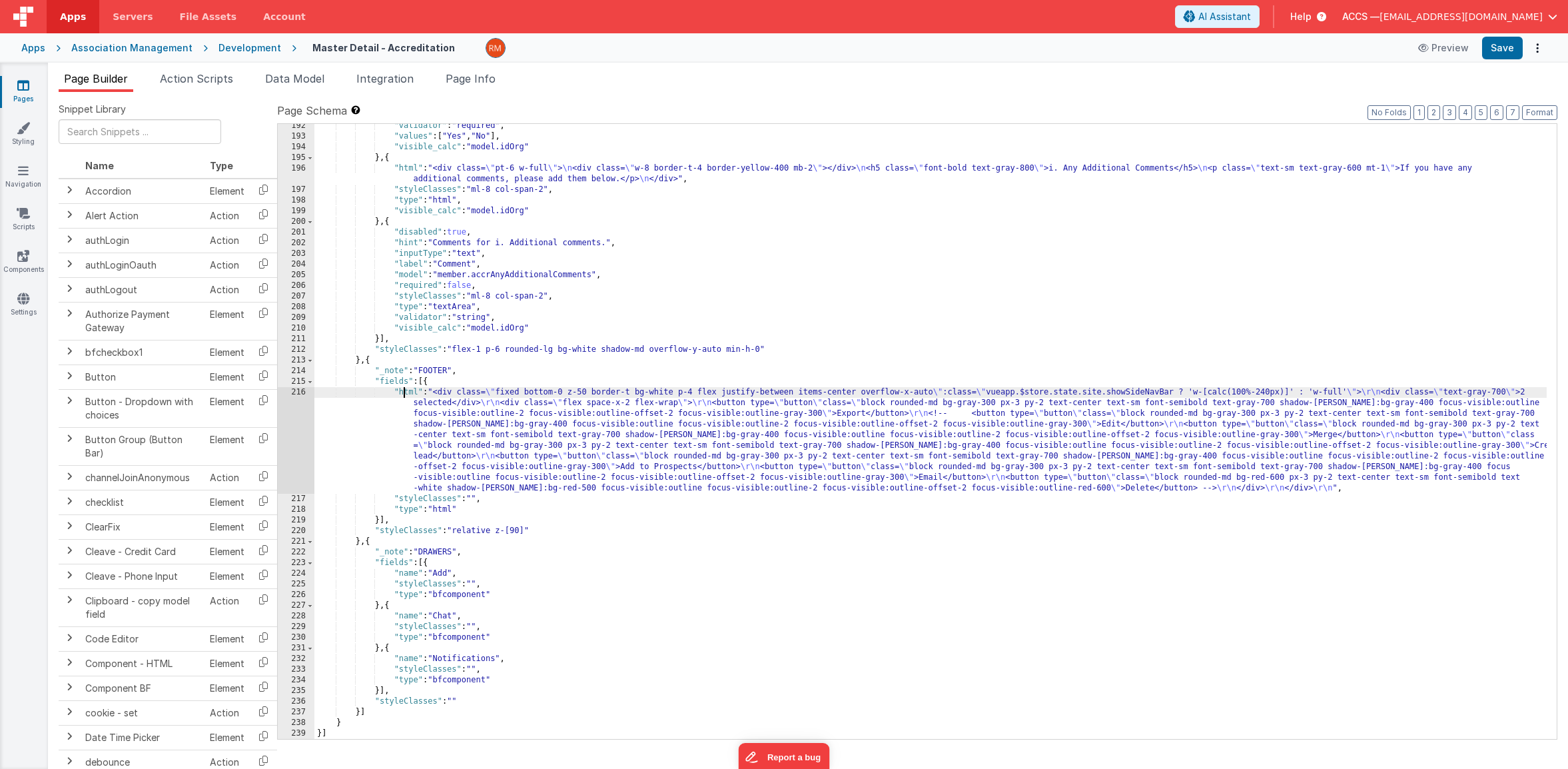
click at [405, 393] on div ""validator" : "required" , "values" : [ "Yes" , "No" ] , "visible_calc" : "mode…" at bounding box center [931, 439] width 1233 height 636
click at [297, 392] on div "216" at bounding box center [296, 440] width 37 height 107
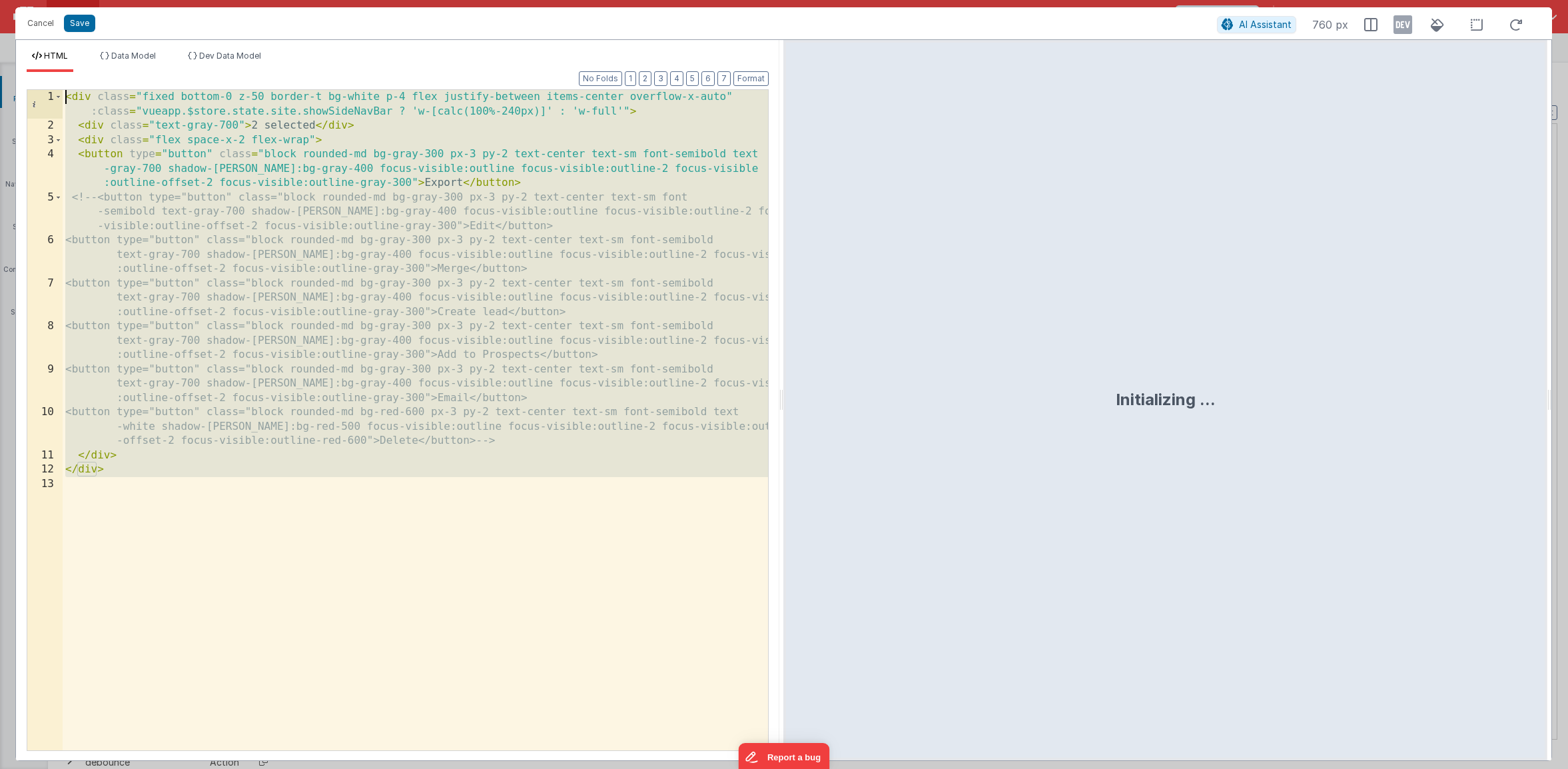
drag, startPoint x: 203, startPoint y: 624, endPoint x: -43, endPoint y: -144, distance: 806.4
click at [0, 0] on html "Cancel Save AI Assistant 760 px HTML Data Model Dev Data Model Format 7 6 5 4 3…" at bounding box center [784, 384] width 1568 height 769
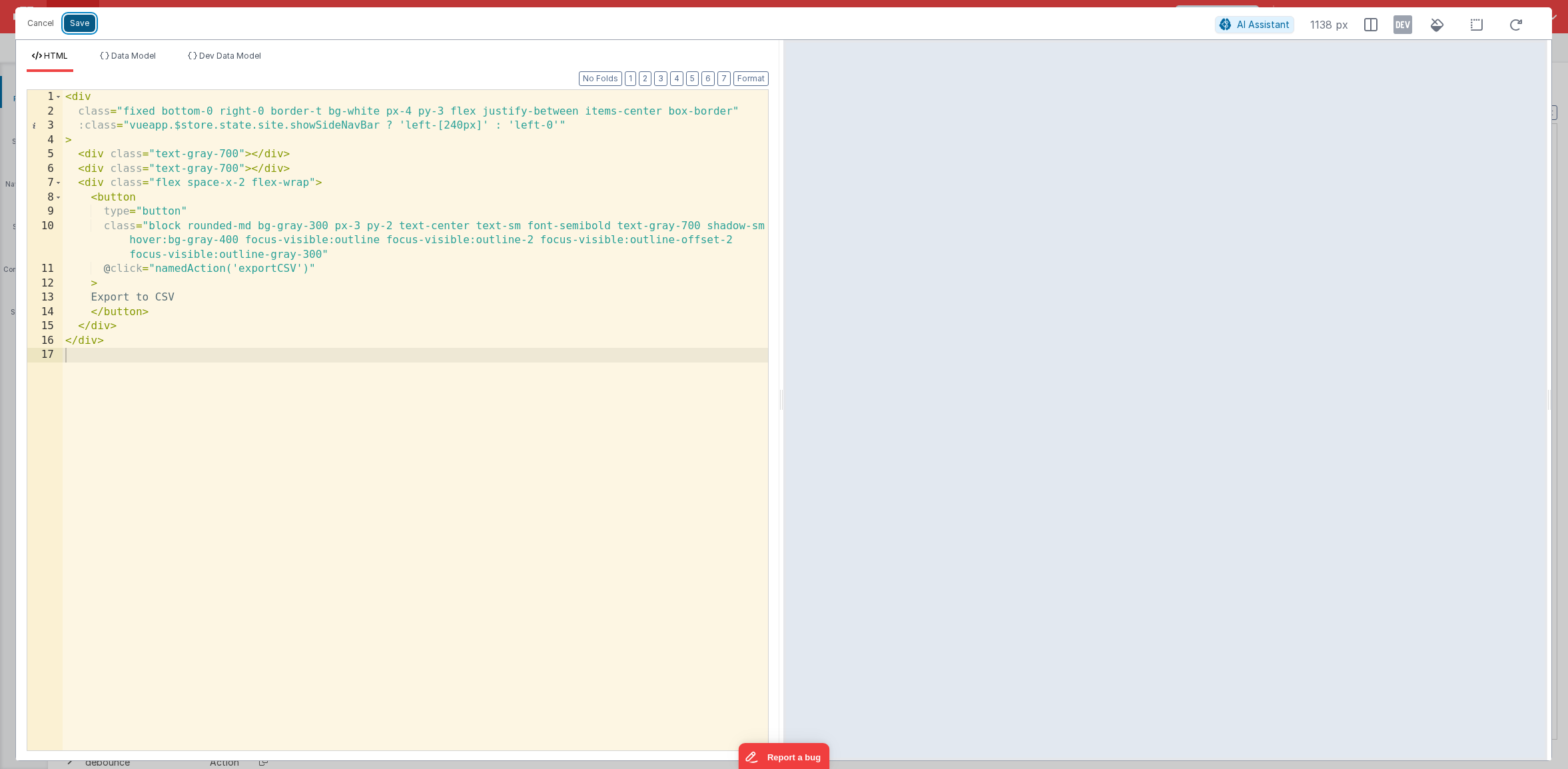
click at [82, 27] on button "Save" at bounding box center [80, 23] width 31 height 17
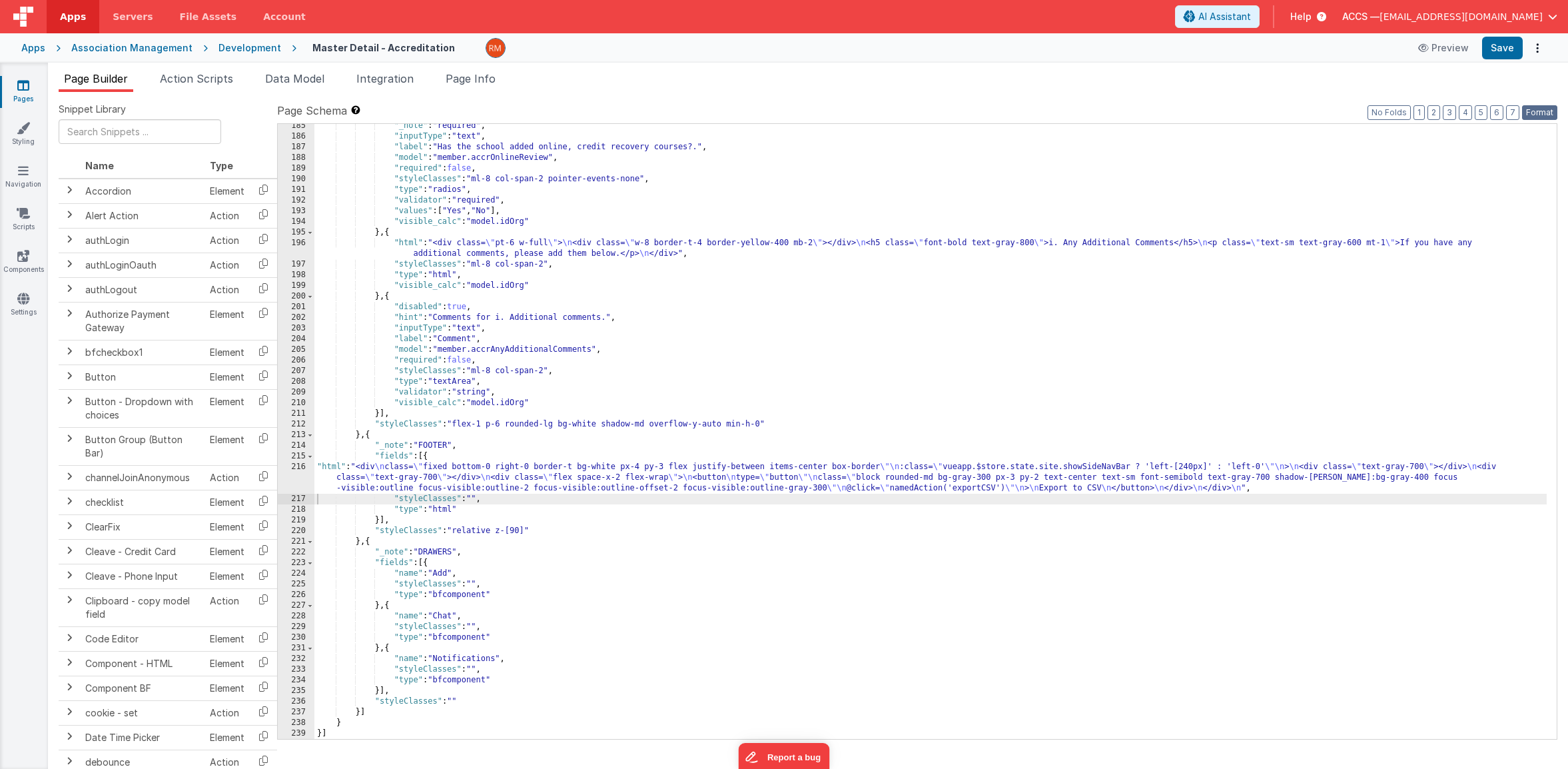
click at [1535, 118] on button "Format" at bounding box center [1540, 113] width 35 height 15
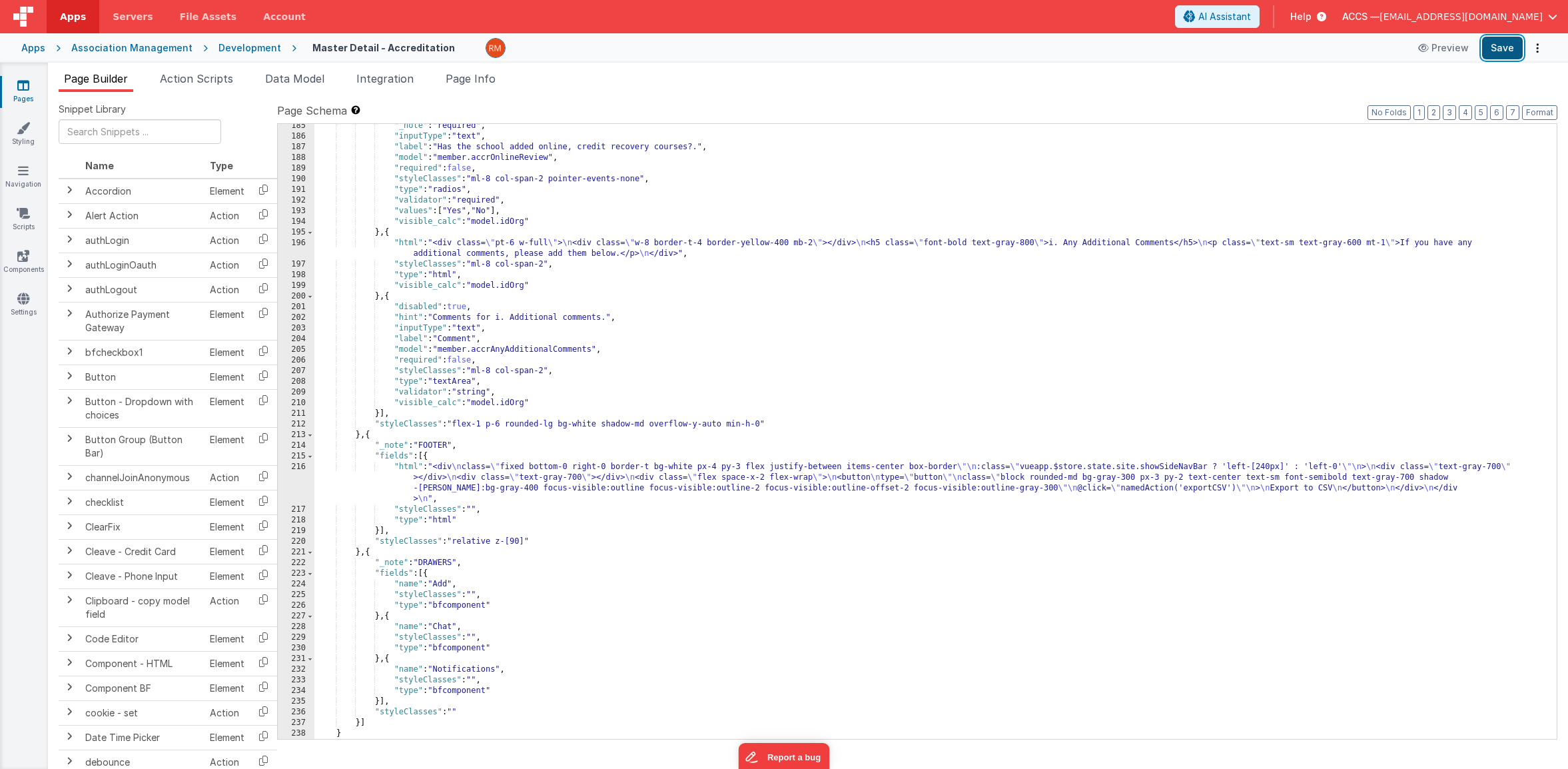
click at [1504, 57] on button "Save" at bounding box center [1502, 48] width 41 height 22
click at [116, 91] on li "Page Builder" at bounding box center [96, 81] width 75 height 22
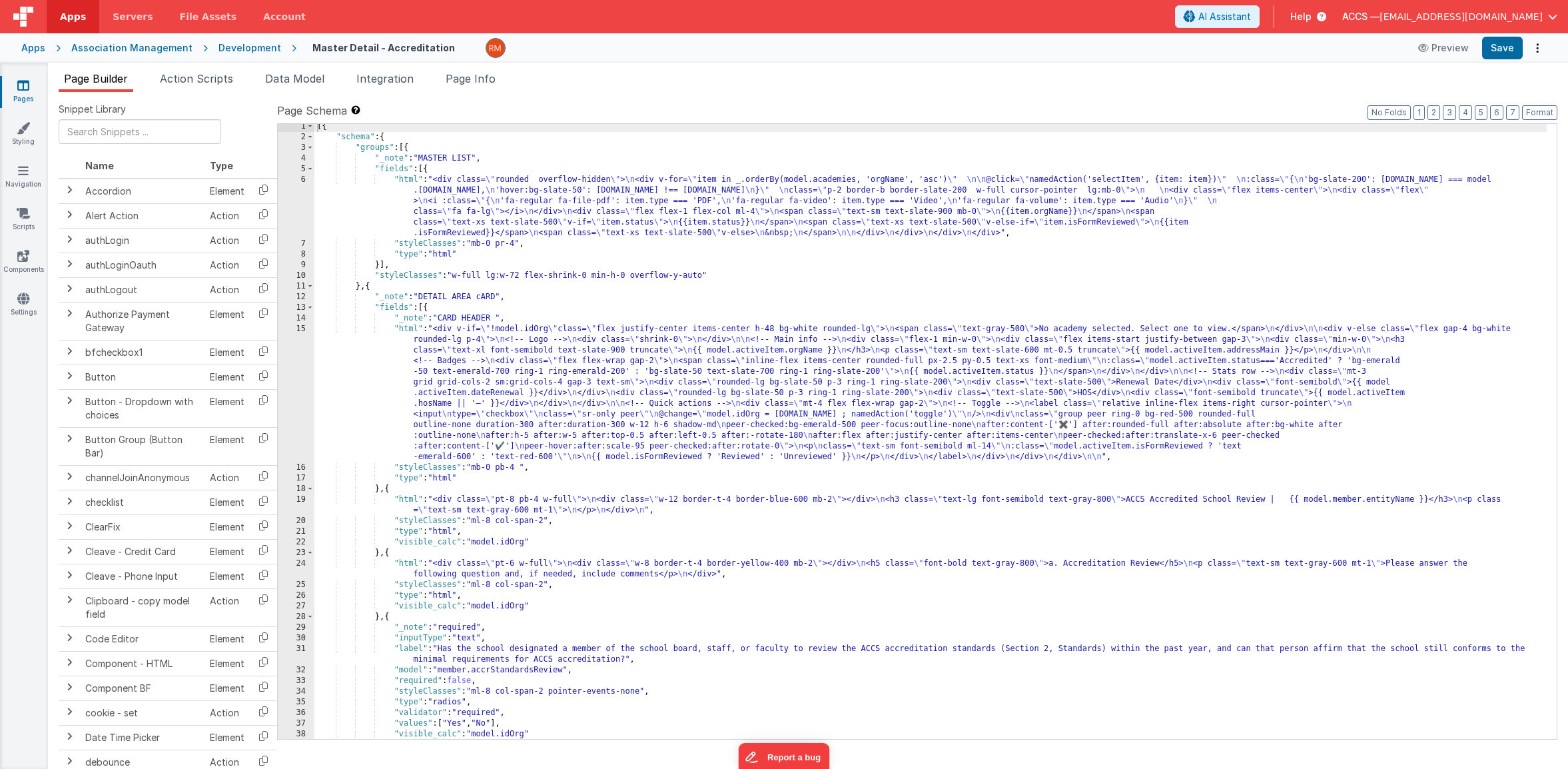
scroll to position [0, 0]
click at [682, 279] on div "[{ "schema" : { "groups" : [{ "_note" : "MASTER LIST" , "fields" : [{ "html" : …" at bounding box center [931, 442] width 1233 height 636
click at [1504, 50] on button "Save" at bounding box center [1502, 48] width 41 height 22
click at [688, 290] on div "[{ "schema" : { "groups" : [{ "_note" : "MASTER LIST" , "fields" : [{ "html" : …" at bounding box center [931, 442] width 1233 height 636
click at [674, 279] on div "[{ "schema" : { "groups" : [{ "_note" : "MASTER LIST" , "fields" : [{ "html" : …" at bounding box center [931, 442] width 1233 height 636
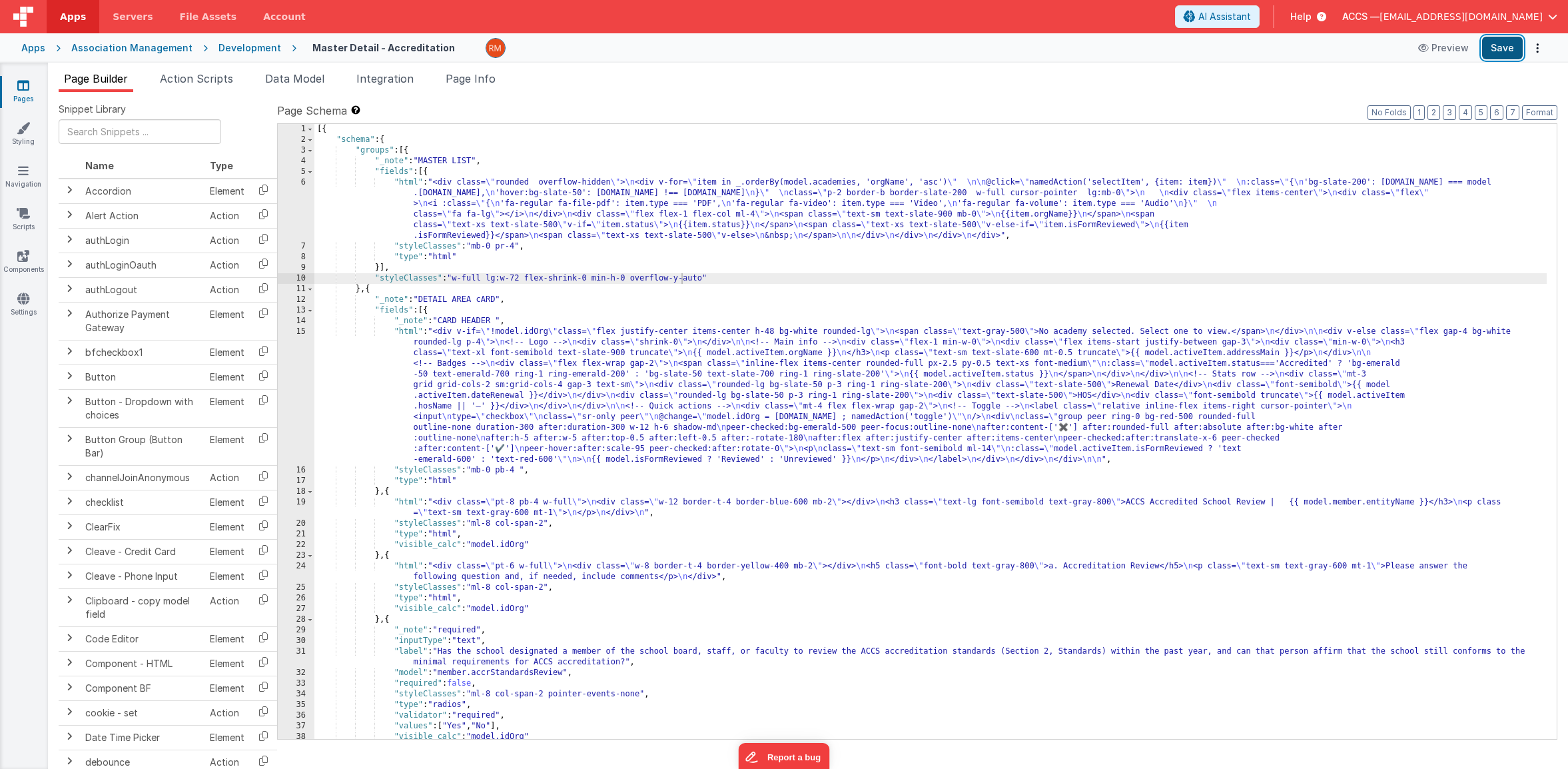
click at [1498, 59] on button "Save" at bounding box center [1502, 48] width 41 height 22
click at [485, 302] on div "[{ "schema" : { "groups" : [{ "_note" : "MASTER LIST" , "fields" : [{ "html" : …" at bounding box center [931, 442] width 1233 height 636
click at [1503, 55] on button "Save" at bounding box center [1502, 48] width 41 height 22
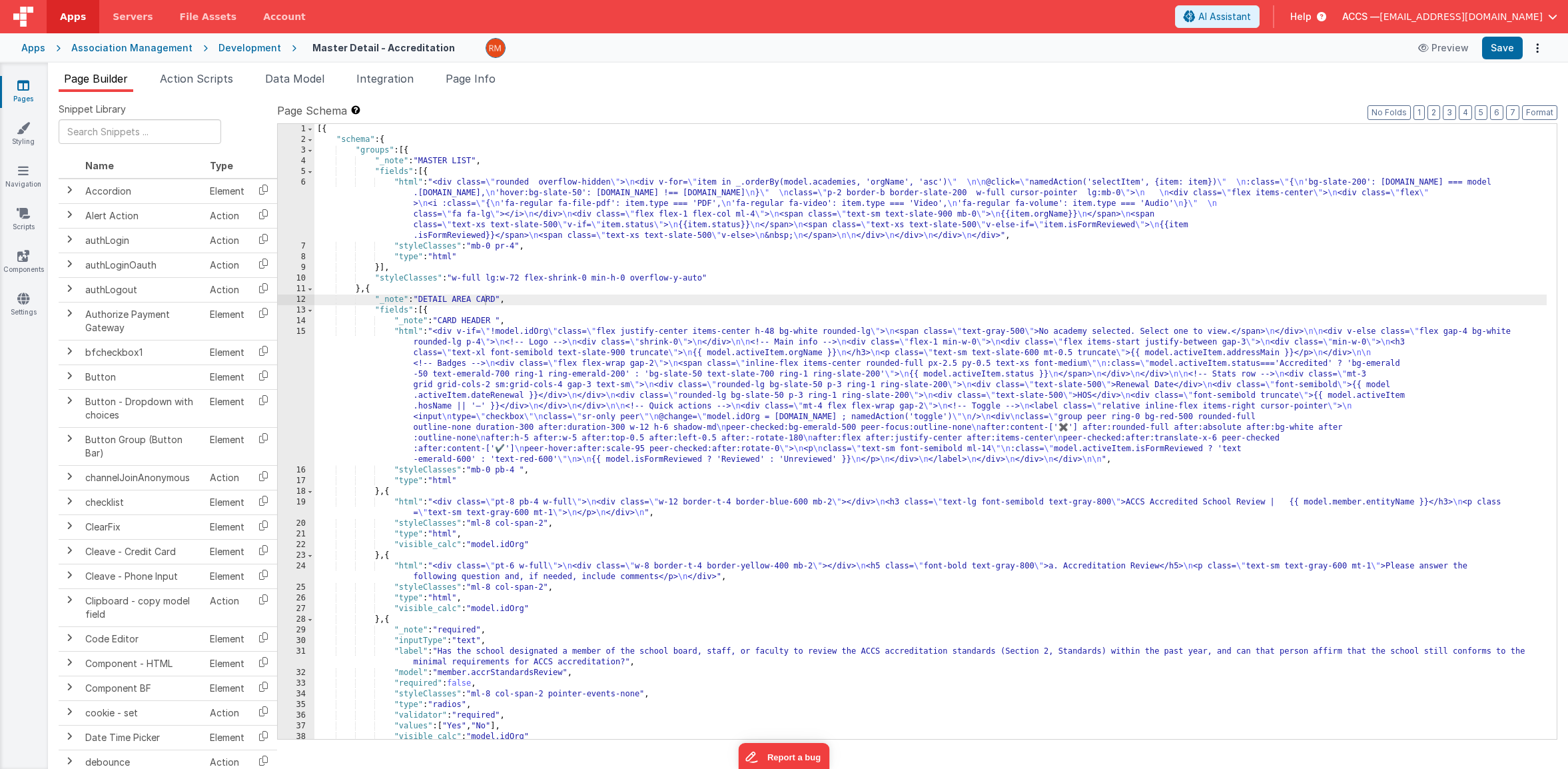
click at [26, 87] on icon at bounding box center [23, 85] width 12 height 13
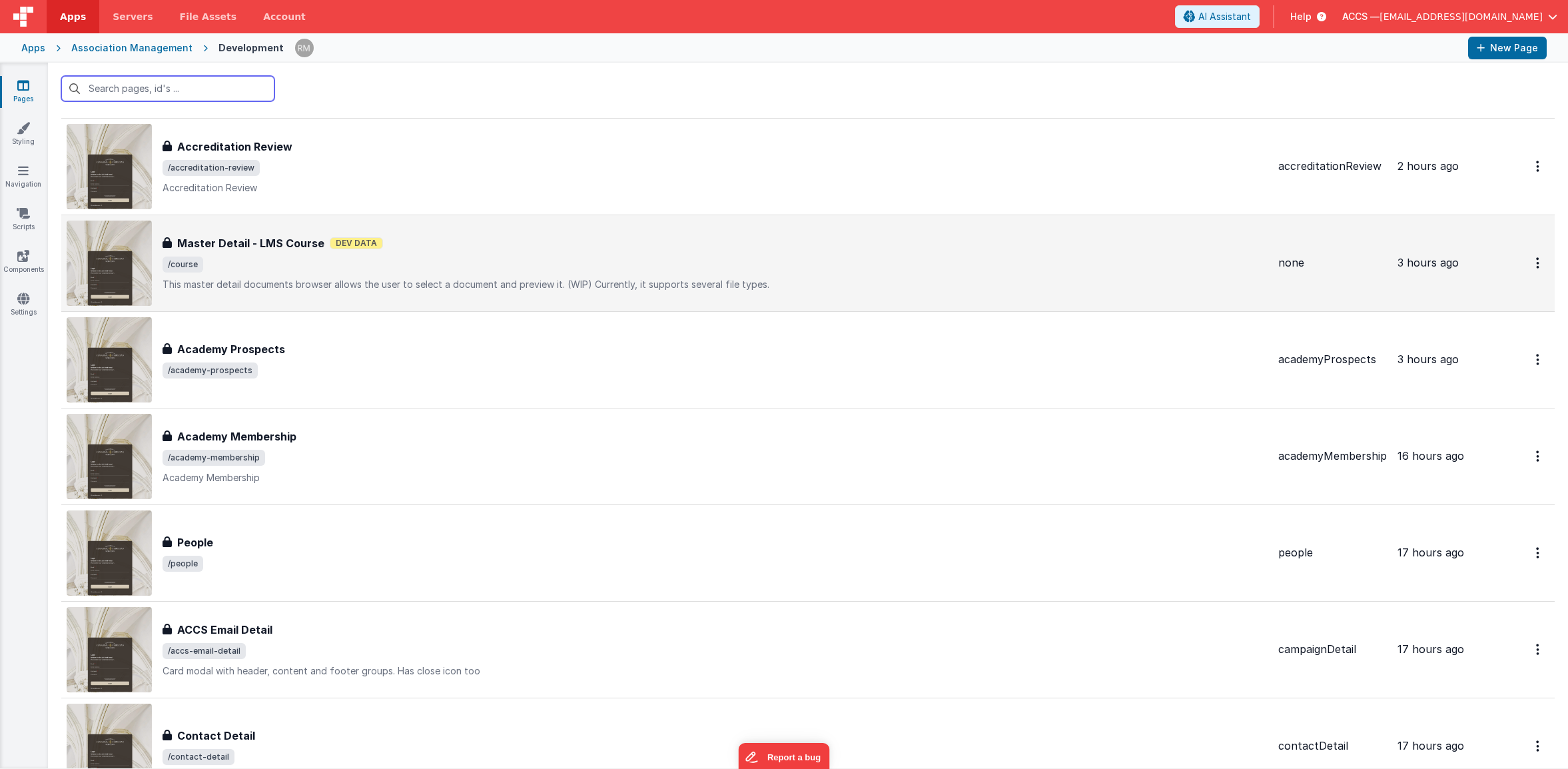
scroll to position [129, 0]
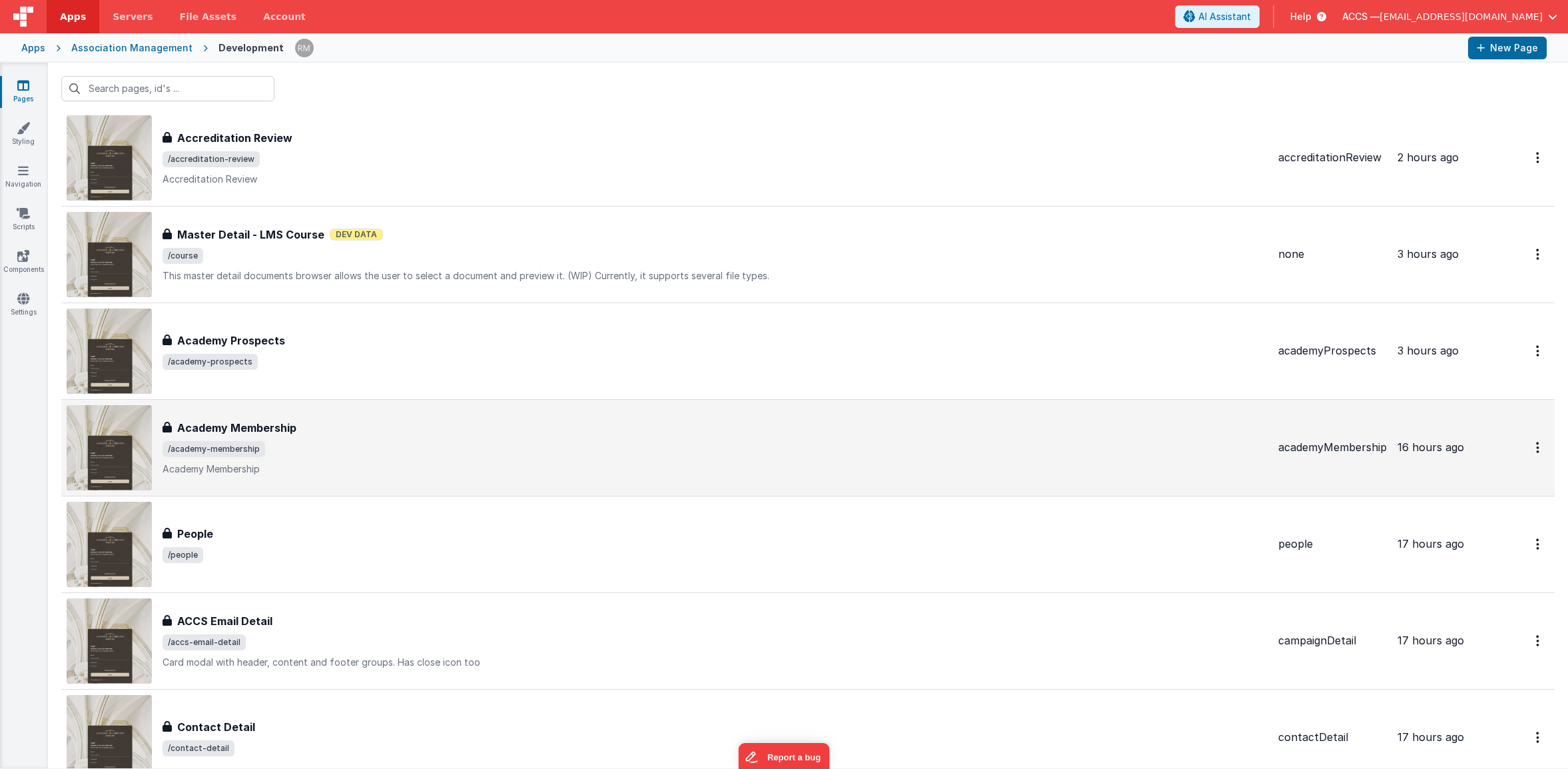
click at [554, 424] on div "Academy Membership" at bounding box center [715, 427] width 1105 height 16
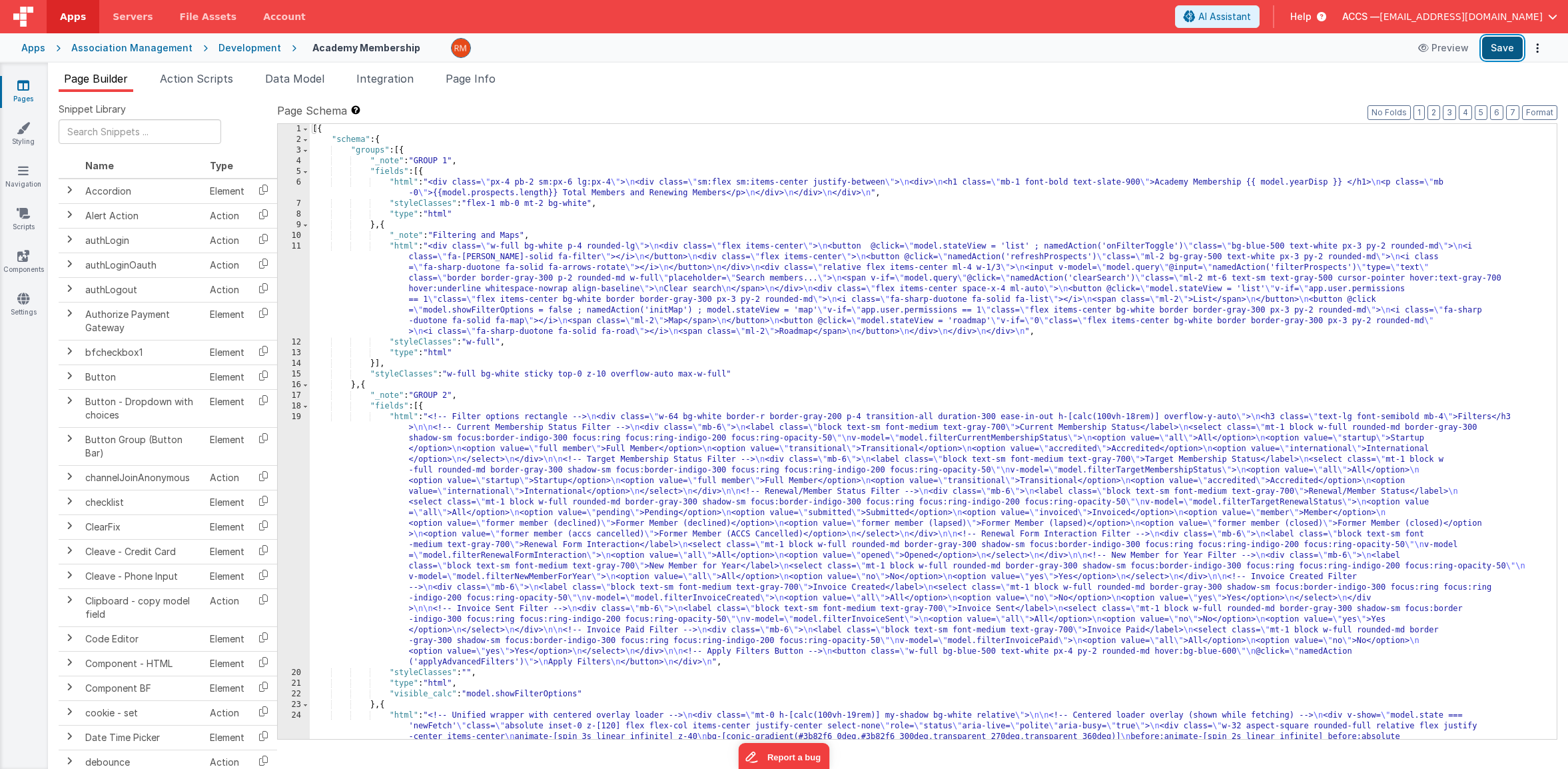
click at [1492, 46] on button "Save" at bounding box center [1502, 48] width 41 height 22
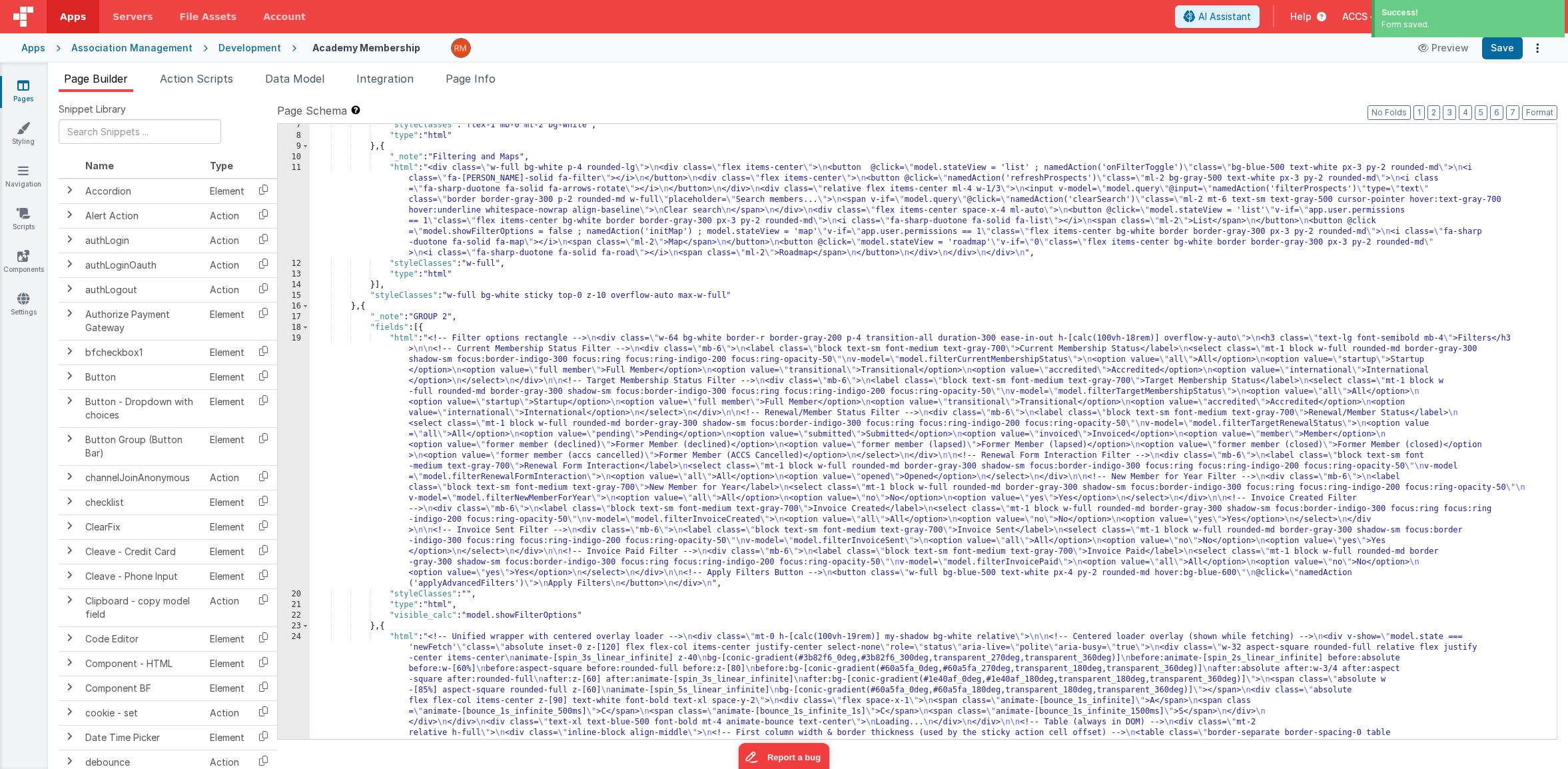
scroll to position [118, 0]
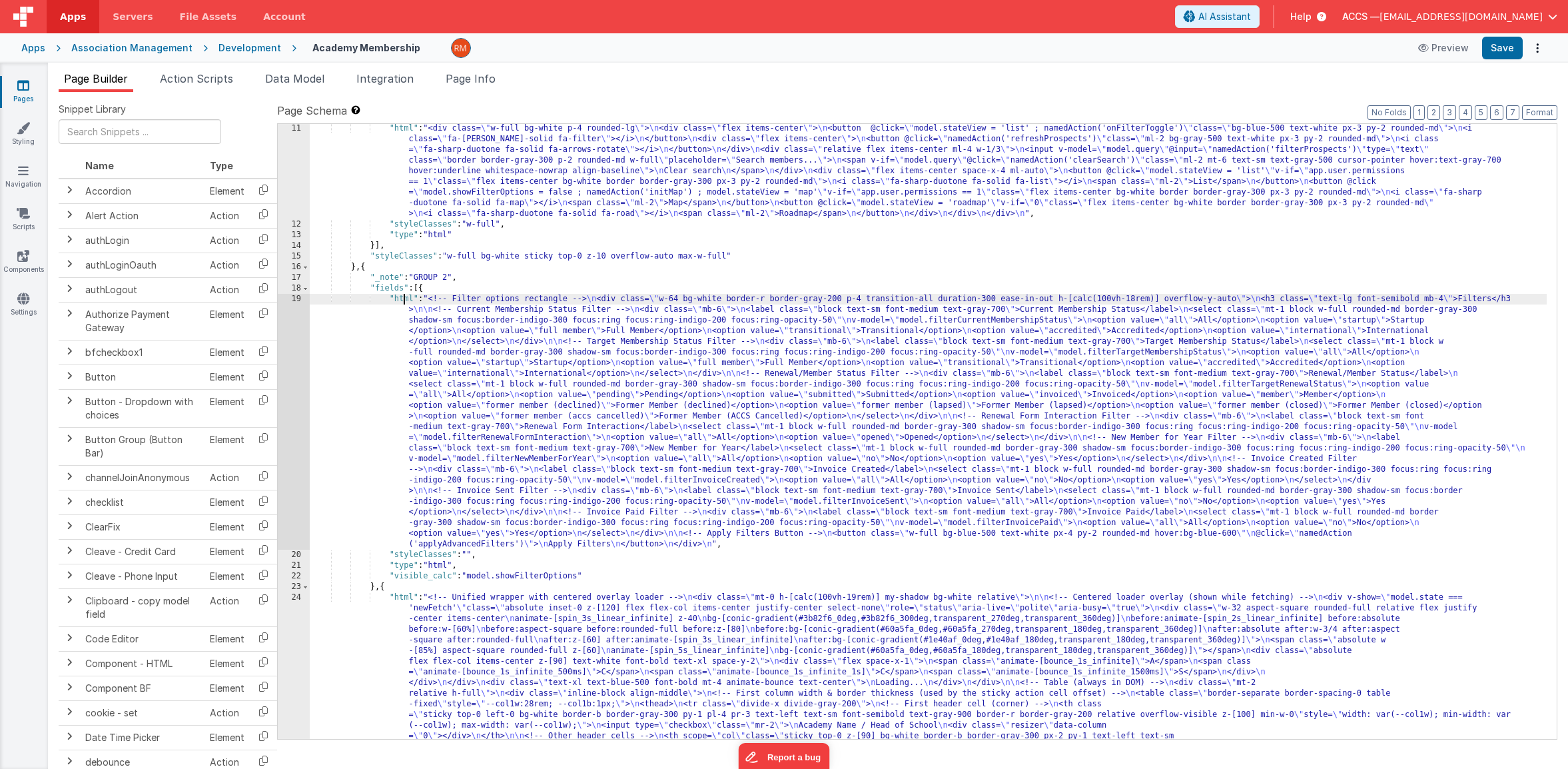
click at [296, 300] on div "19" at bounding box center [294, 421] width 32 height 256
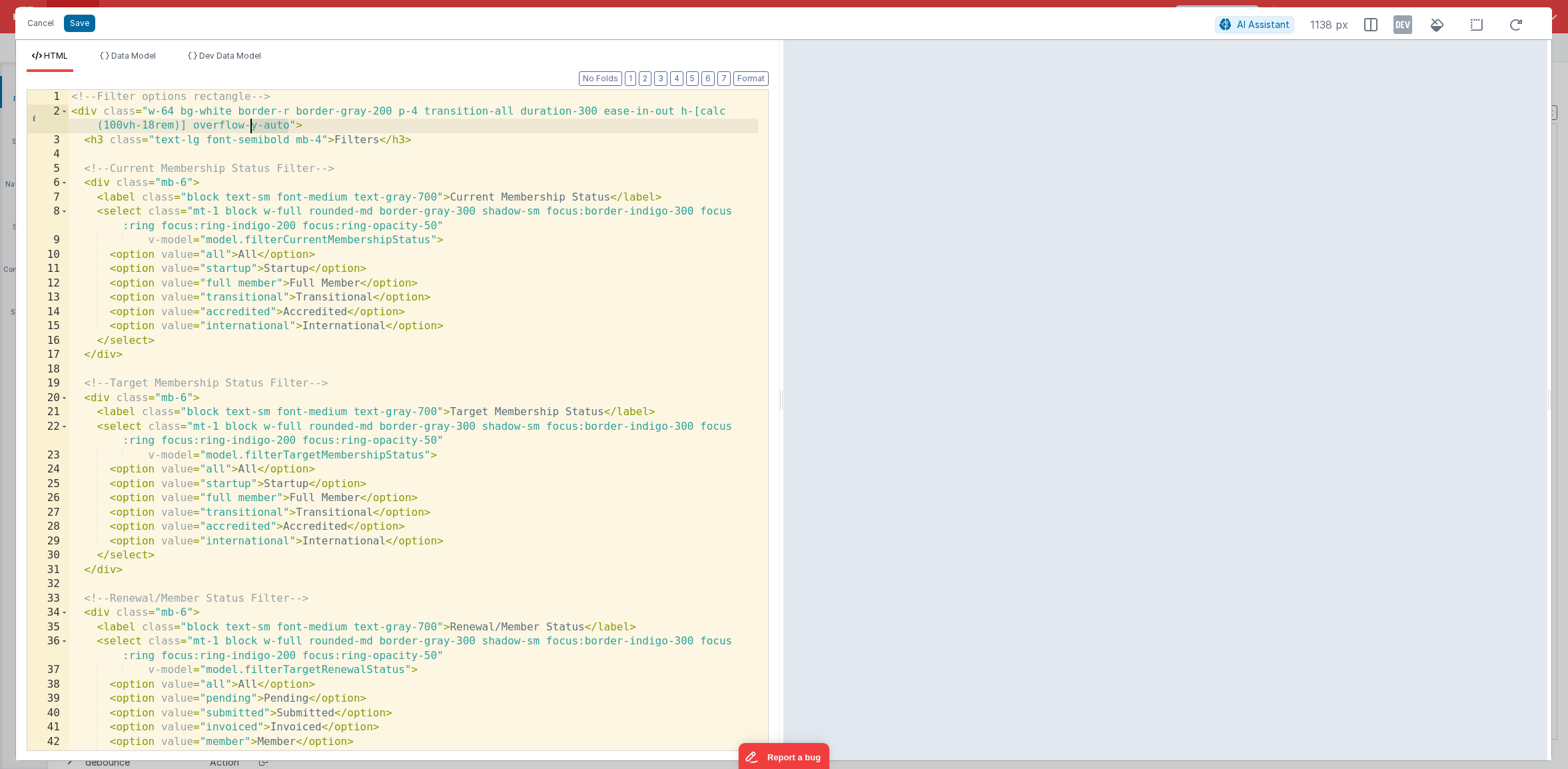
drag, startPoint x: 288, startPoint y: 125, endPoint x: 462, endPoint y: 117, distance: 174.2
click at [253, 127] on div "<!-- Filter options rectangle --> < div class = "w-64 bg-white border-r border-…" at bounding box center [413, 434] width 689 height 689
drag, startPoint x: 675, startPoint y: 110, endPoint x: 292, endPoint y: 123, distance: 383.2
click at [292, 123] on div "<!-- Filter options rectangle --> < div class = "w-64 bg-white border-r border-…" at bounding box center [413, 434] width 689 height 689
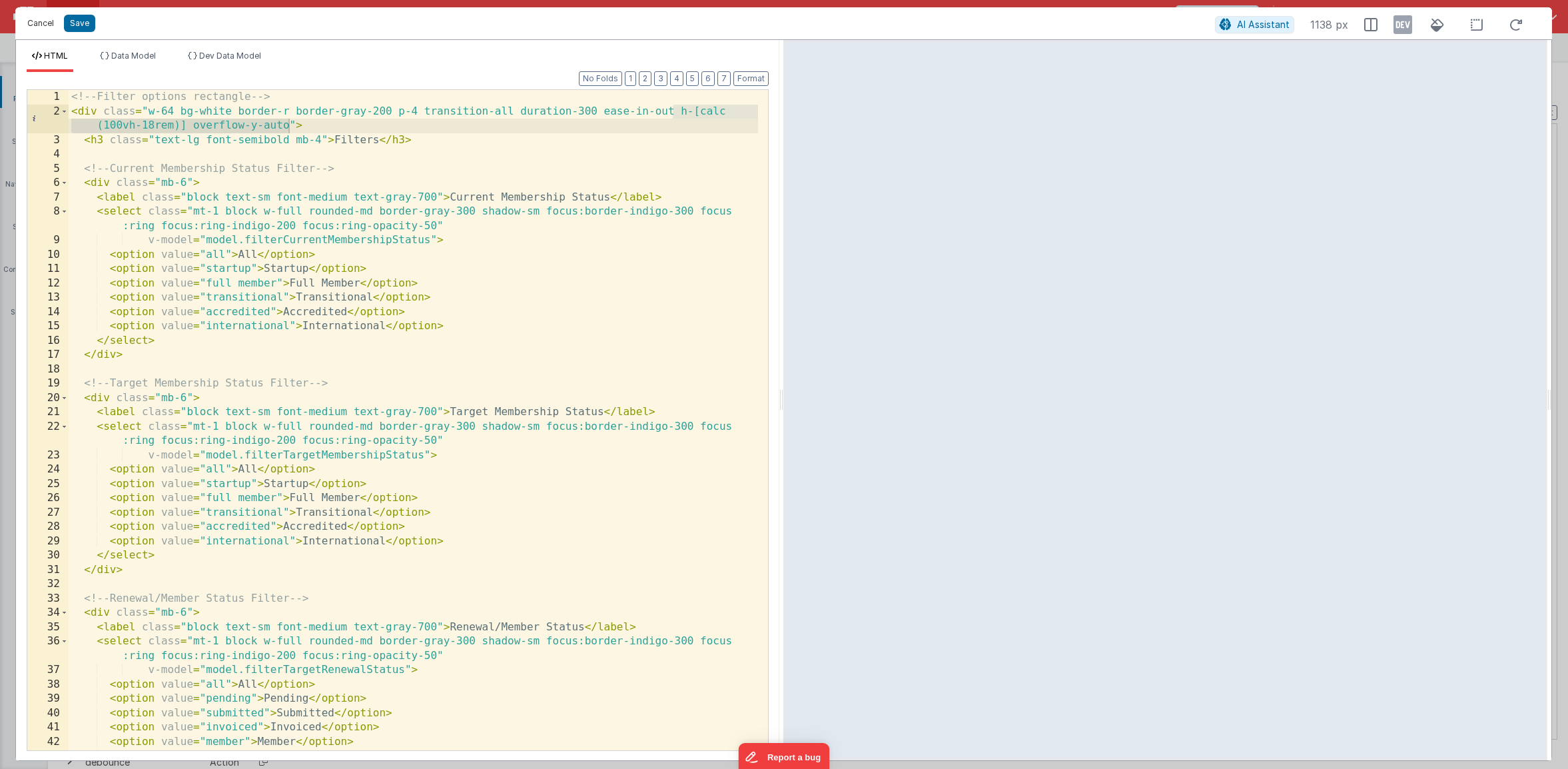
click at [50, 22] on button "Cancel" at bounding box center [41, 23] width 40 height 19
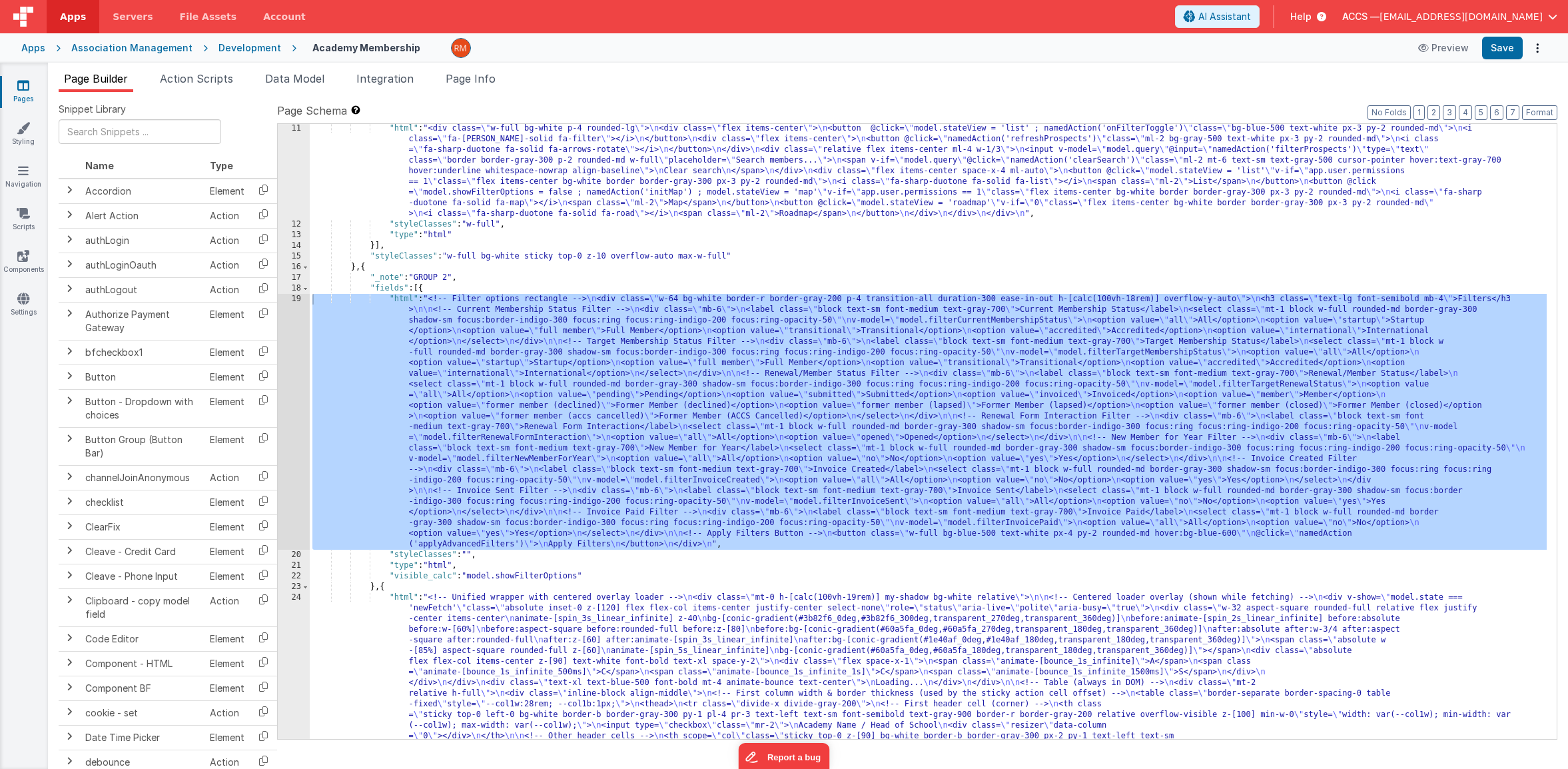
click at [28, 91] on icon at bounding box center [23, 85] width 12 height 13
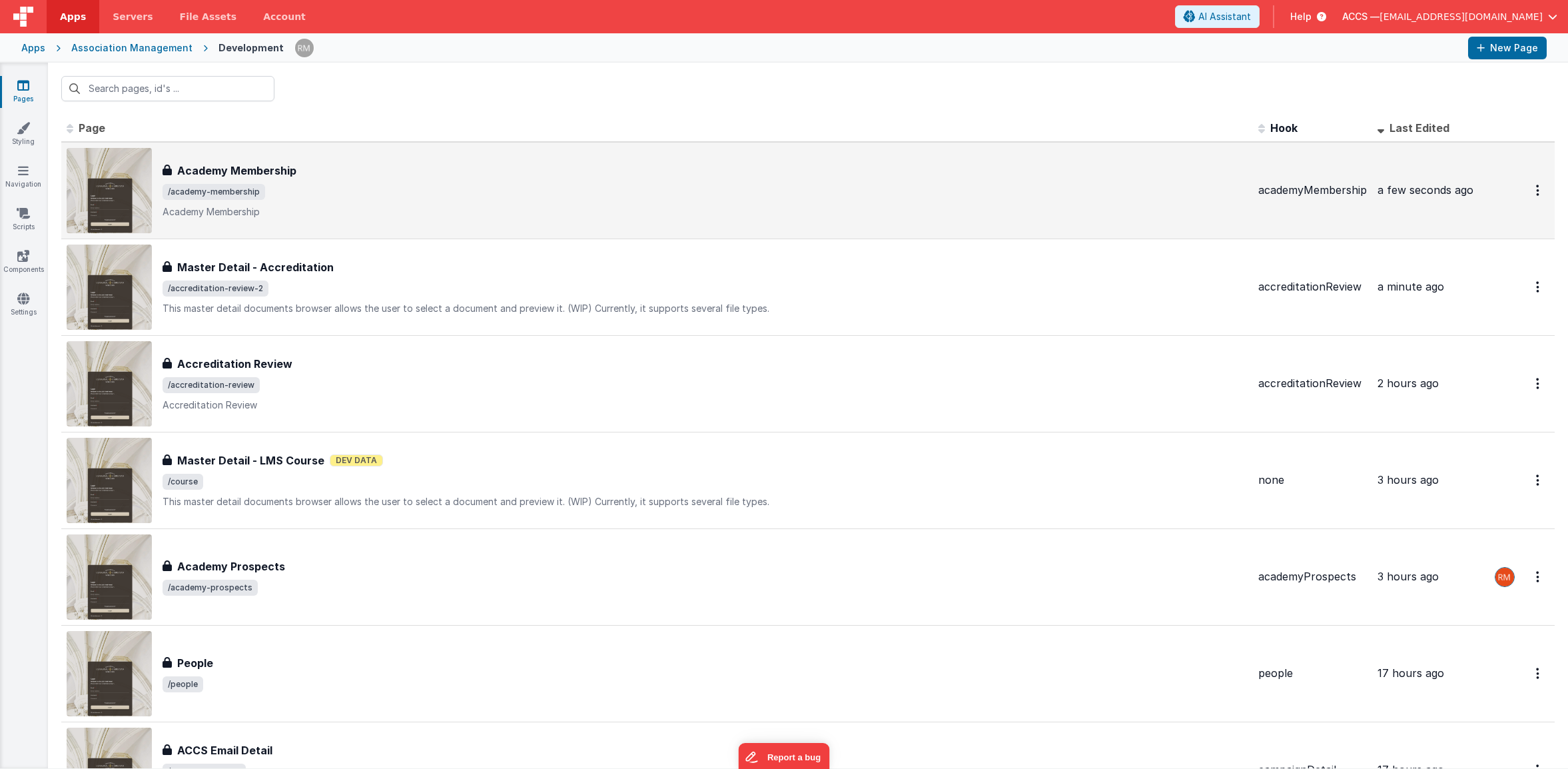
click at [294, 186] on span "/academy-membership" at bounding box center [705, 192] width 1085 height 16
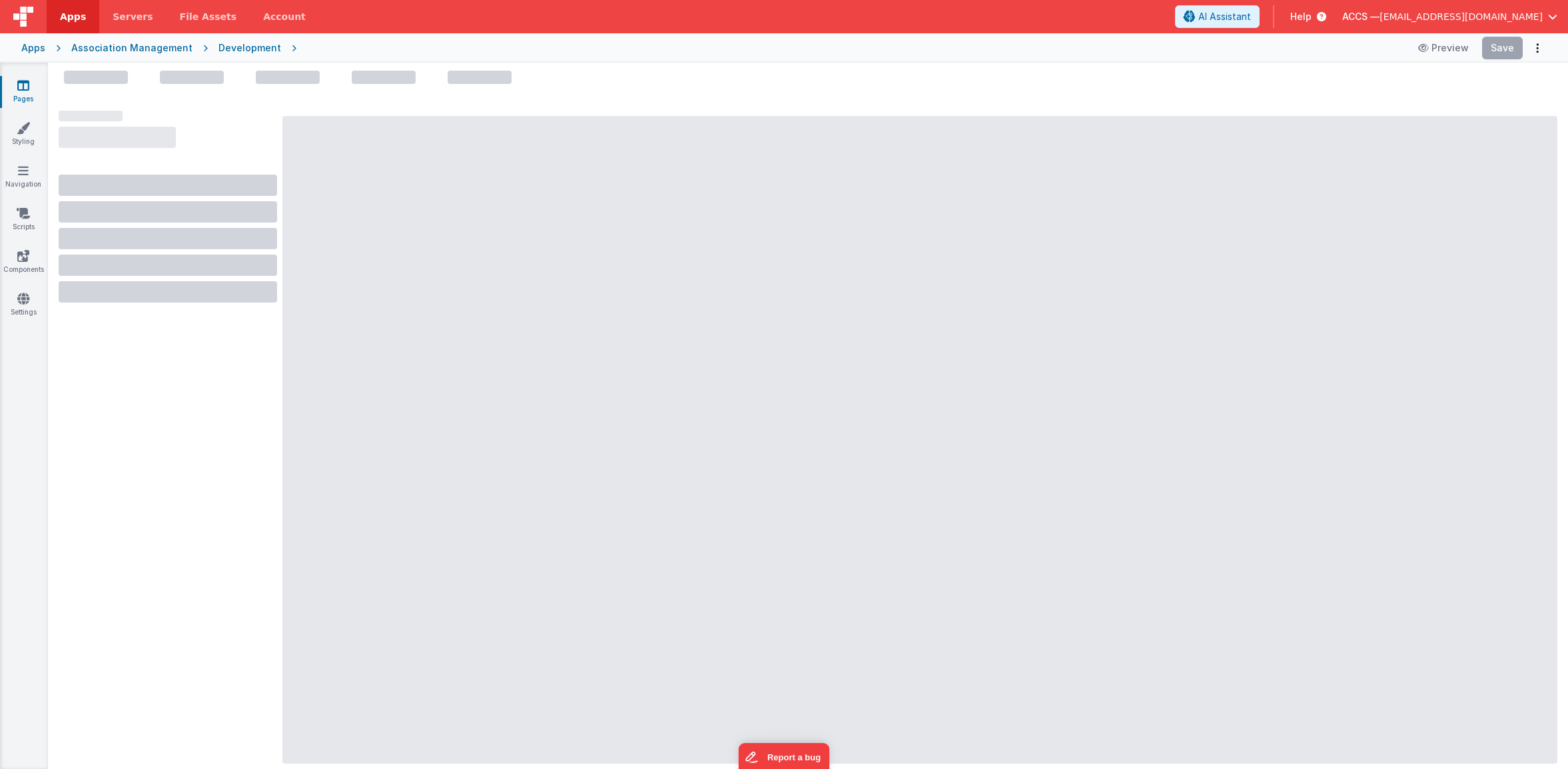
click at [22, 86] on icon at bounding box center [23, 85] width 12 height 13
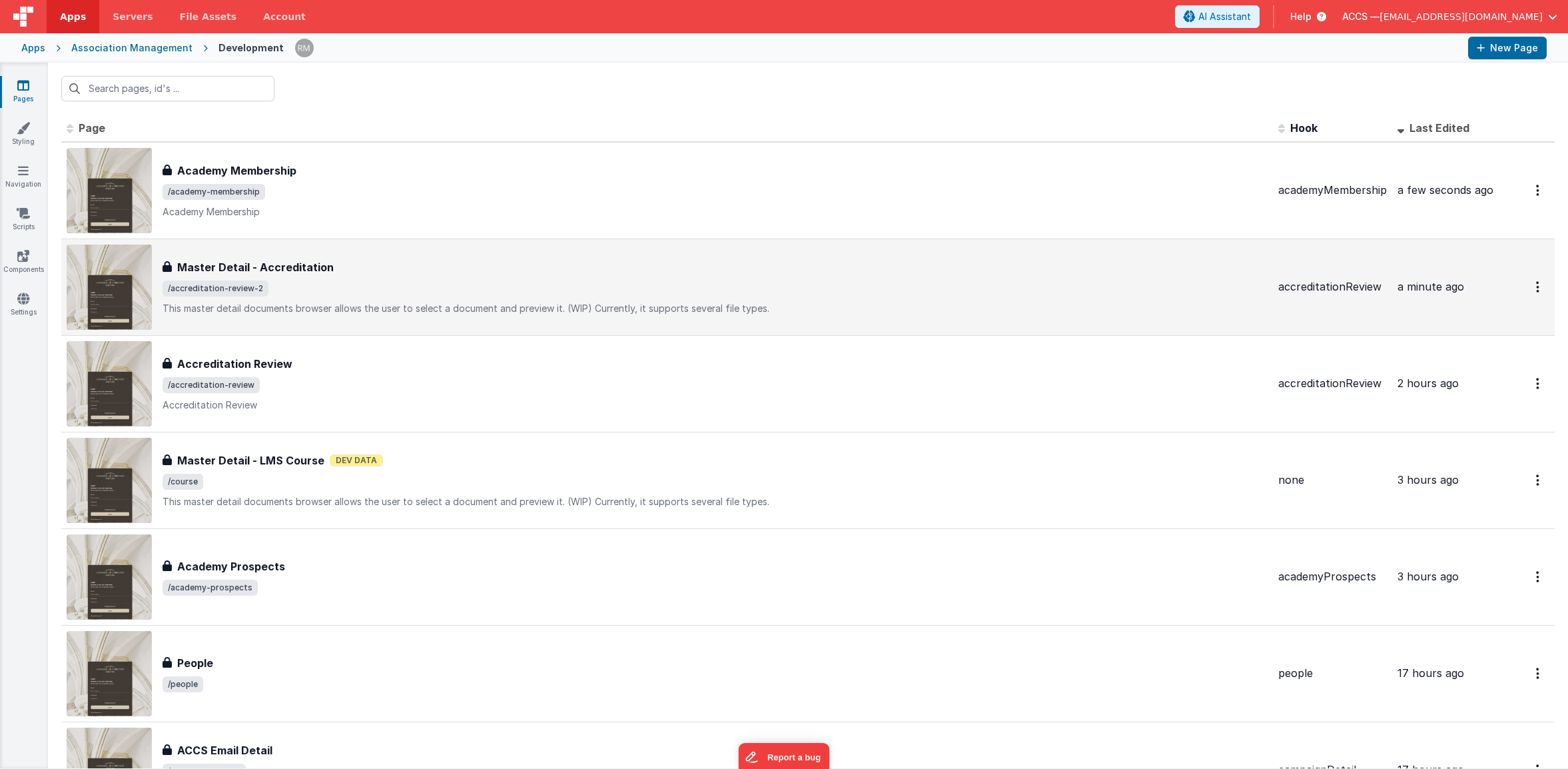
click at [355, 269] on div "Master Detail - Accreditation" at bounding box center [715, 267] width 1105 height 16
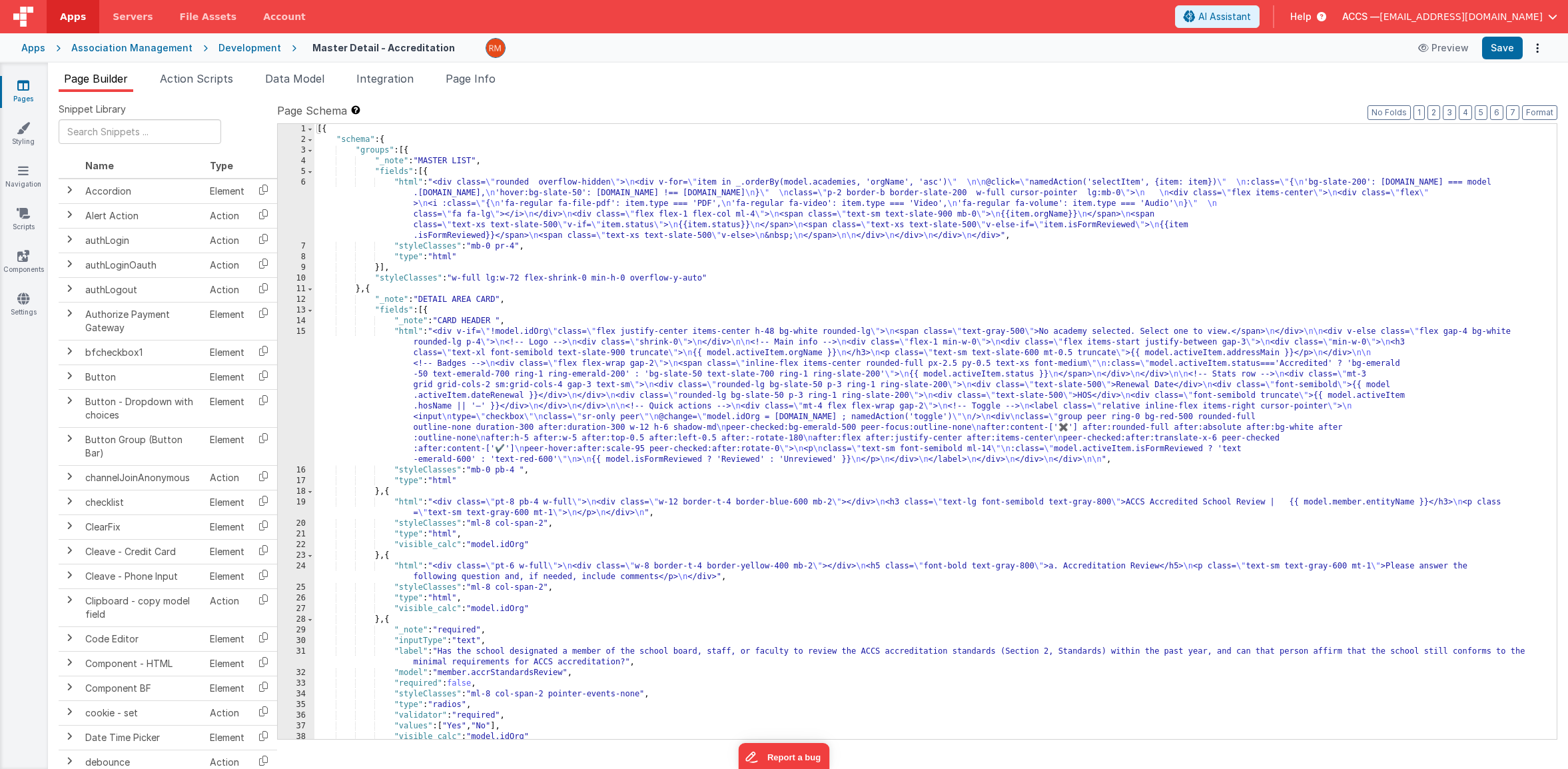
click at [411, 183] on div "[{ "schema" : { "groups" : [{ "_note" : "MASTER LIST" , "fields" : [{ "html" : …" at bounding box center [931, 442] width 1233 height 636
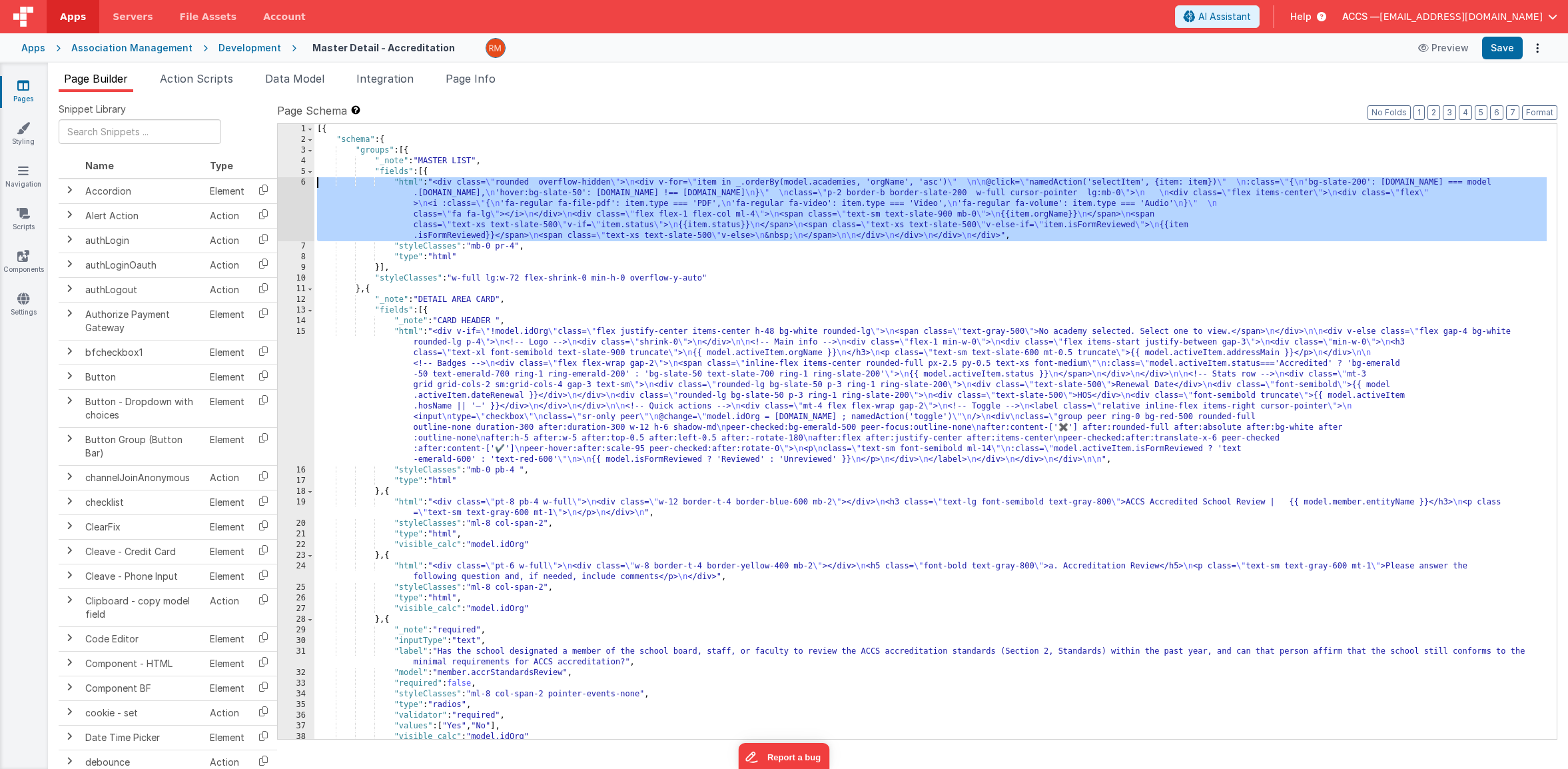
click at [301, 182] on div "6" at bounding box center [296, 209] width 37 height 64
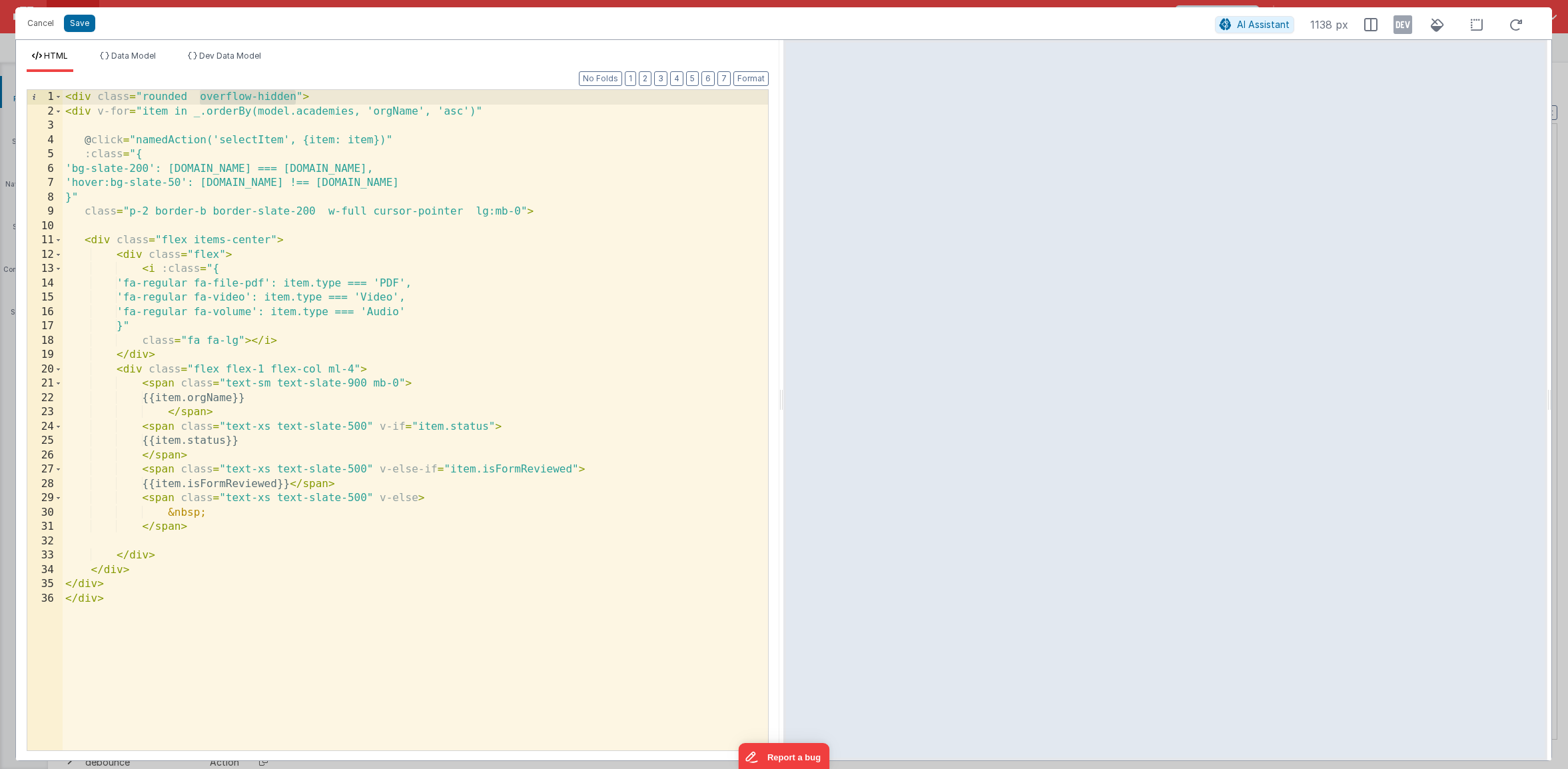
drag, startPoint x: 297, startPoint y: 98, endPoint x: 203, endPoint y: 100, distance: 94.0
click at [203, 100] on div "< div class = "rounded overflow-hidden" > < div v-for = "item in _.orderBy(mode…" at bounding box center [415, 434] width 706 height 689
click at [80, 18] on button "Save" at bounding box center [80, 23] width 31 height 17
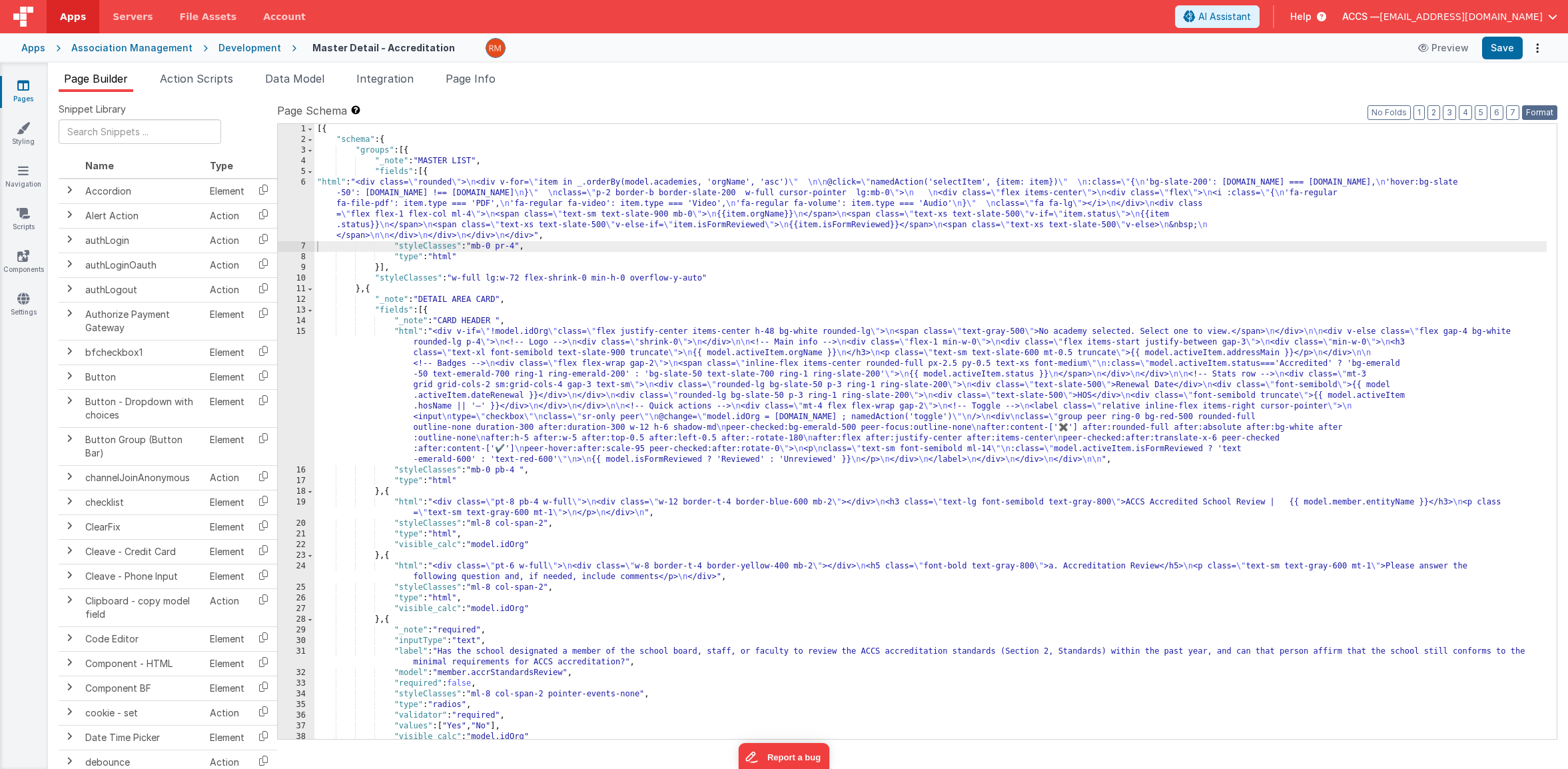
drag, startPoint x: 1538, startPoint y: 115, endPoint x: 1535, endPoint y: 109, distance: 6.7
click at [1538, 115] on button "Format" at bounding box center [1540, 113] width 35 height 15
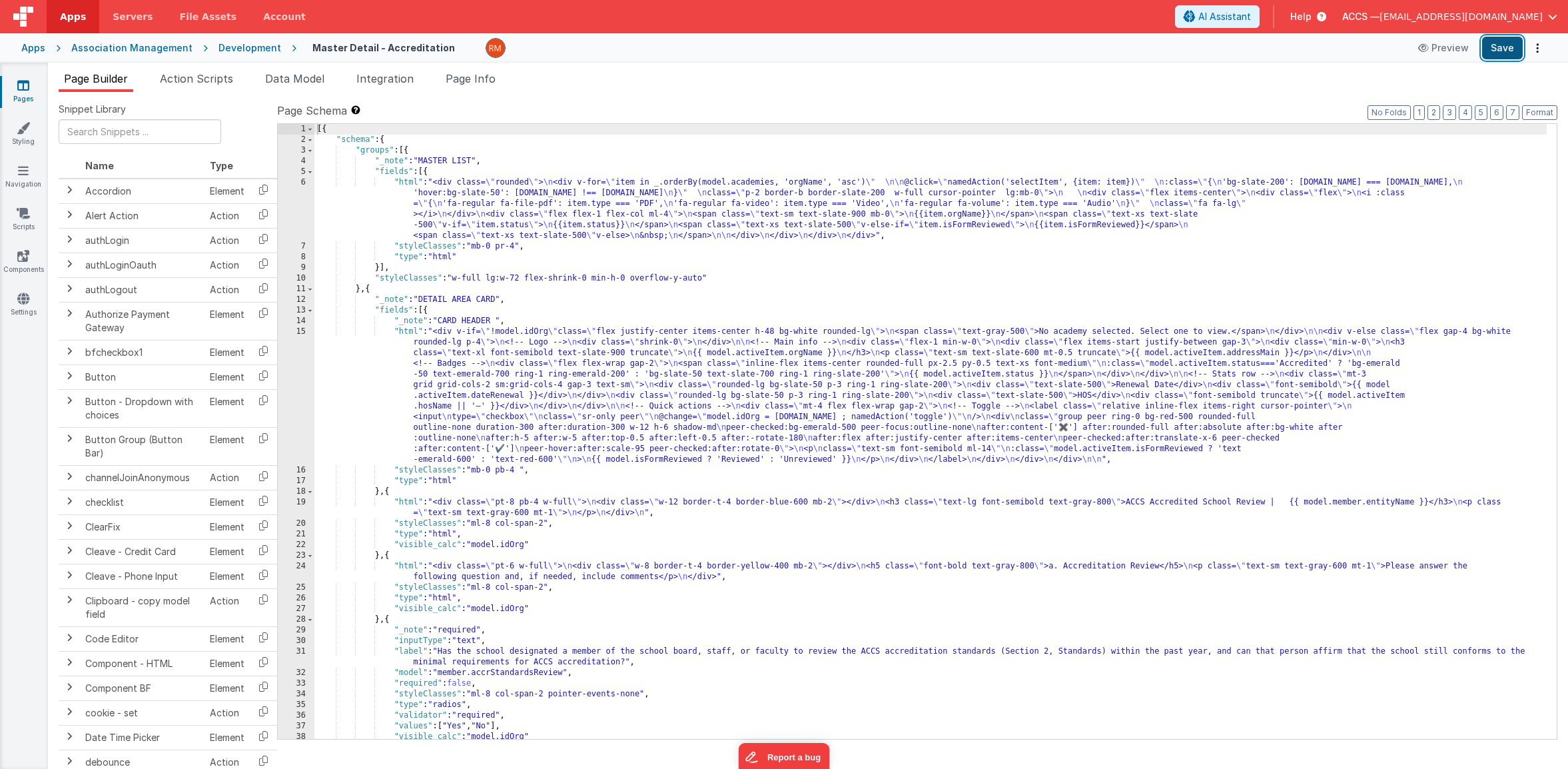
click at [1493, 45] on button "Save" at bounding box center [1502, 48] width 41 height 22
click at [413, 183] on div "[{ "schema" : { "groups" : [{ "_note" : "MASTER LIST" , "fields" : [{ "html" : …" at bounding box center [931, 442] width 1233 height 636
click at [301, 179] on div "6" at bounding box center [296, 209] width 37 height 64
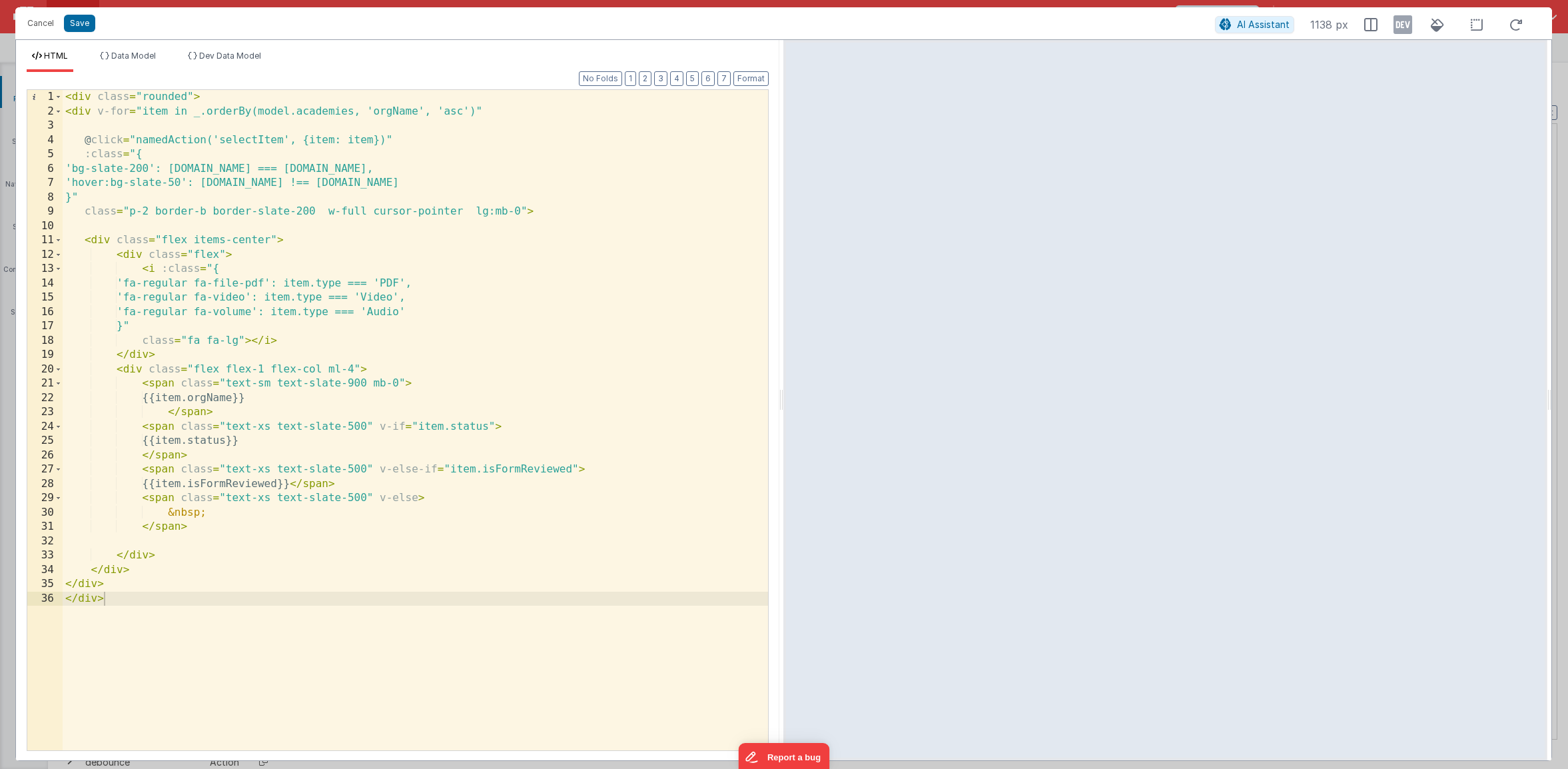
click at [186, 96] on div "< div class = "rounded" > < div v-for = "item in _.orderBy(model.academies, 'or…" at bounding box center [415, 434] width 706 height 689
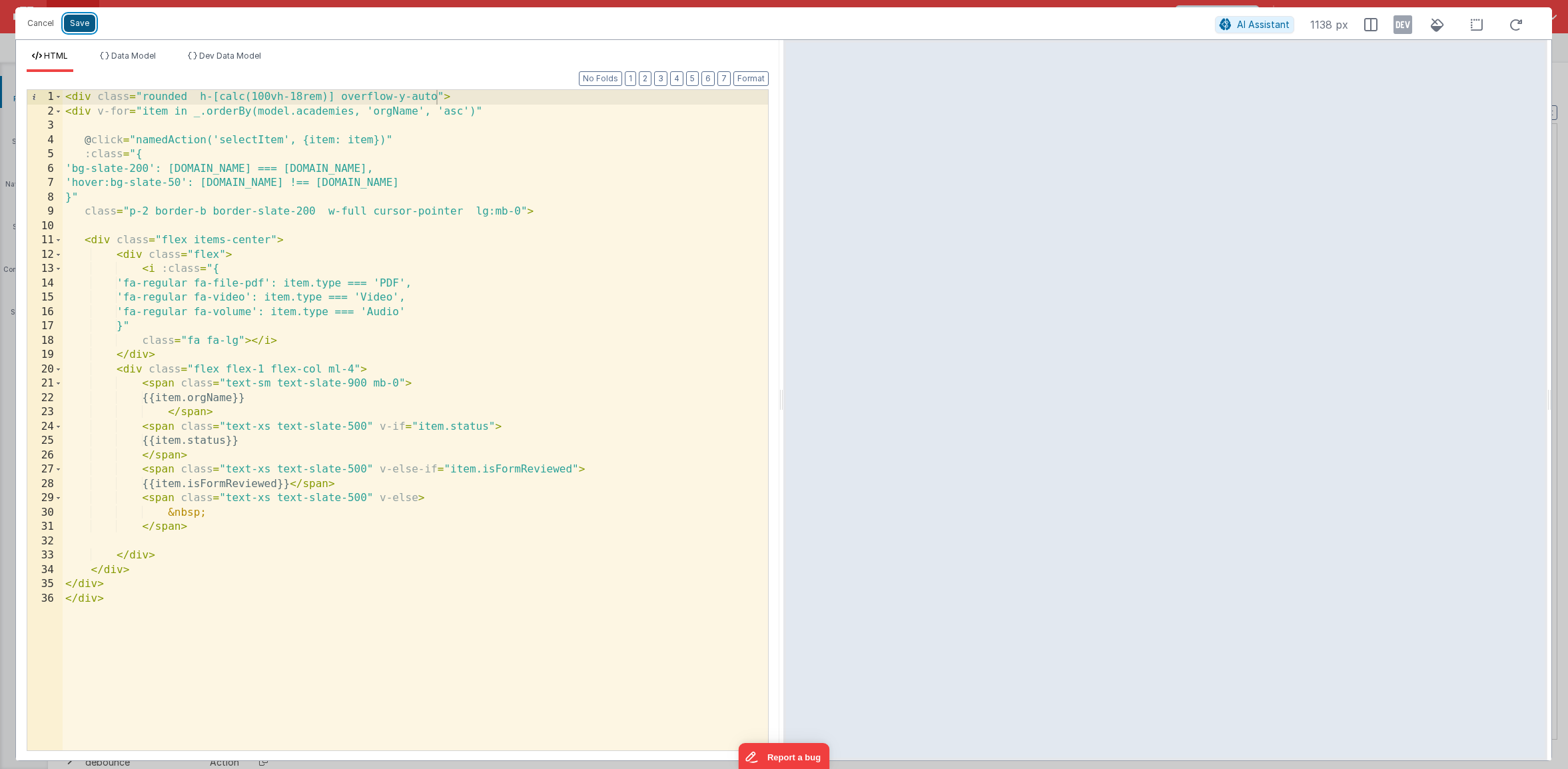
click at [86, 27] on button "Save" at bounding box center [80, 23] width 31 height 17
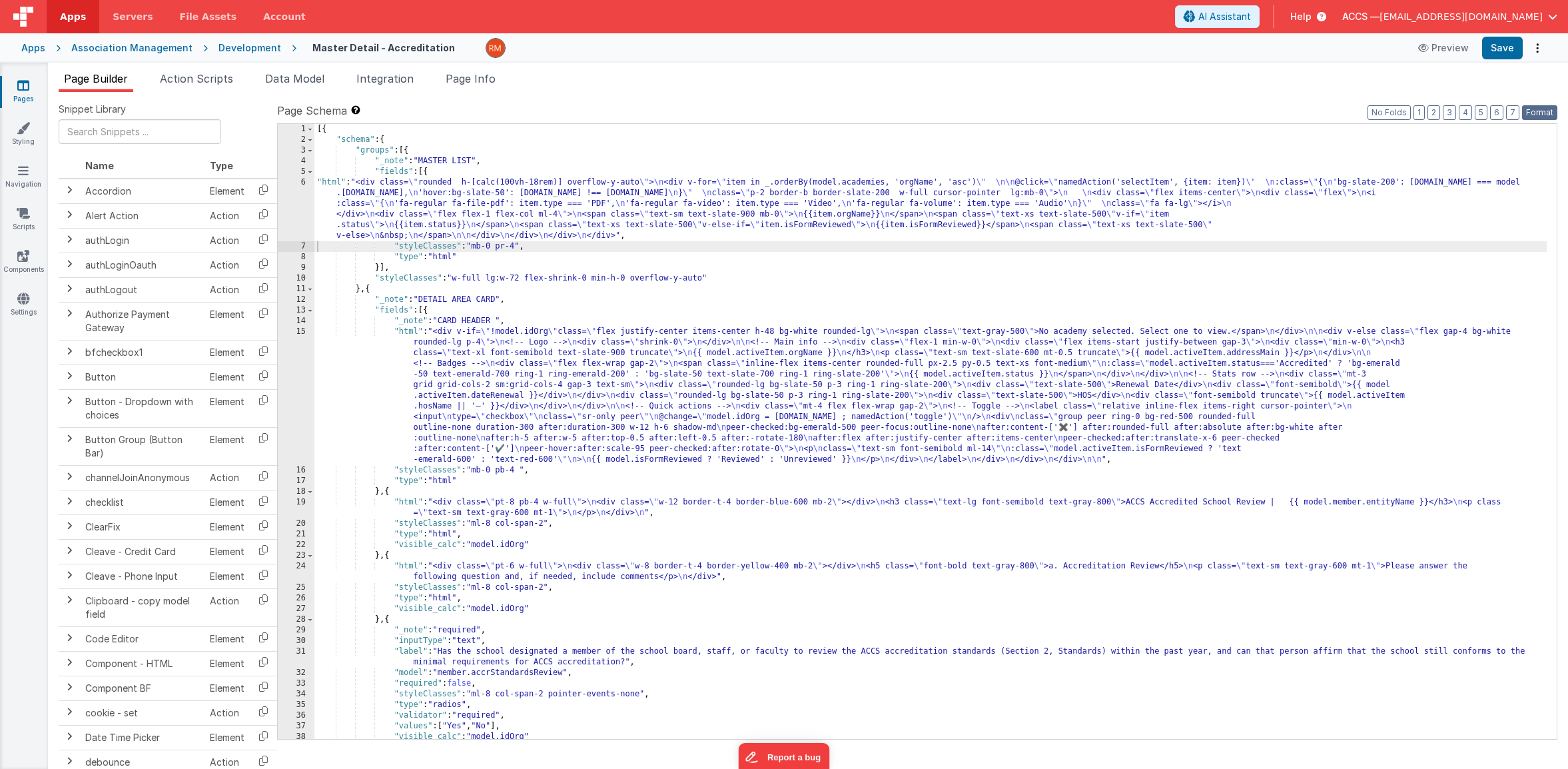
drag, startPoint x: 1535, startPoint y: 110, endPoint x: 1517, endPoint y: 78, distance: 36.7
click at [1534, 109] on button "Format" at bounding box center [1540, 113] width 35 height 15
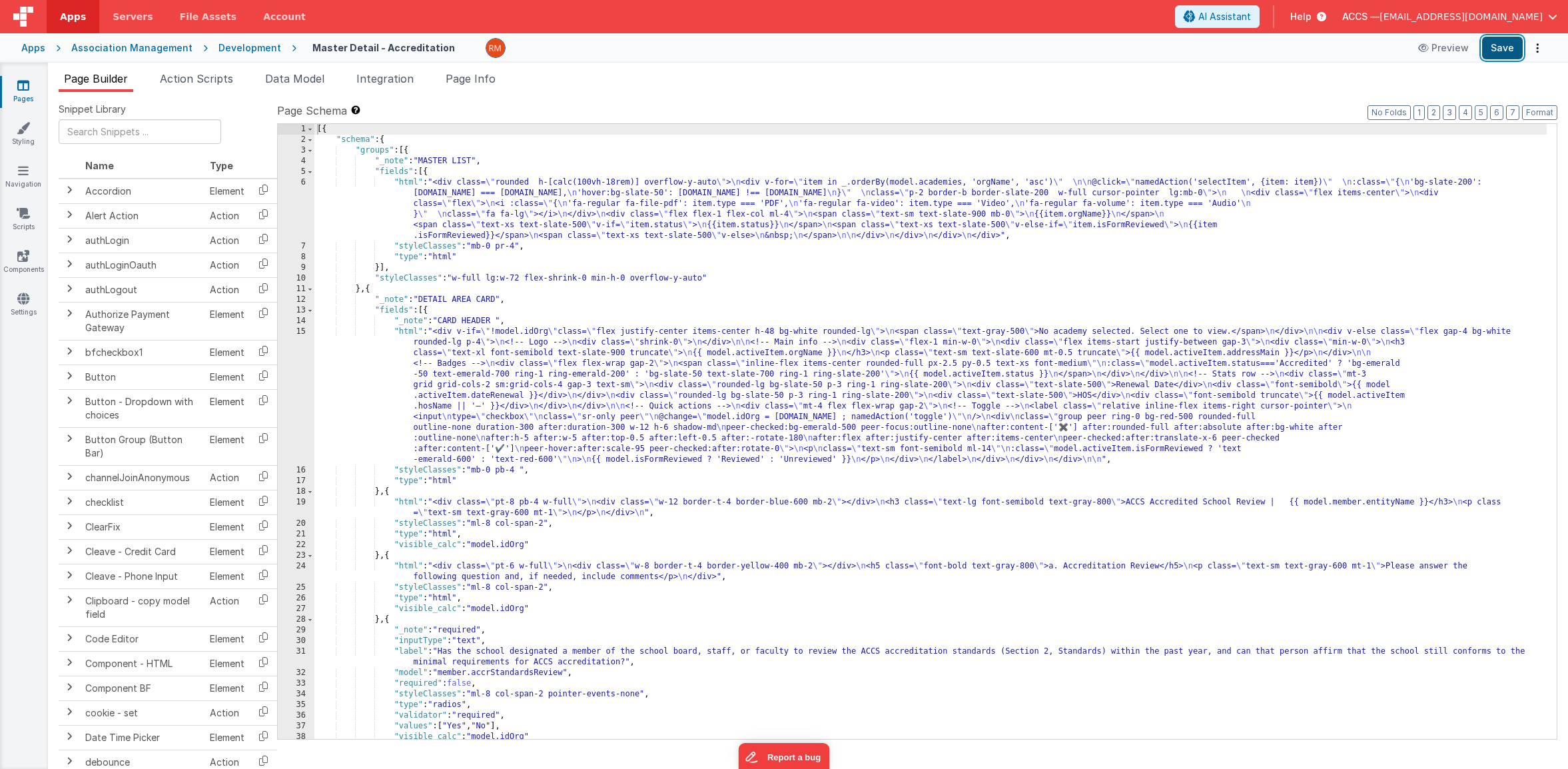
click at [1494, 51] on button "Save" at bounding box center [1502, 48] width 41 height 22
click at [408, 185] on div "[{ "schema" : { "groups" : [{ "_note" : "MASTER LIST" , "fields" : [{ "html" : …" at bounding box center [931, 442] width 1233 height 636
click at [303, 181] on div "6" at bounding box center [296, 209] width 37 height 64
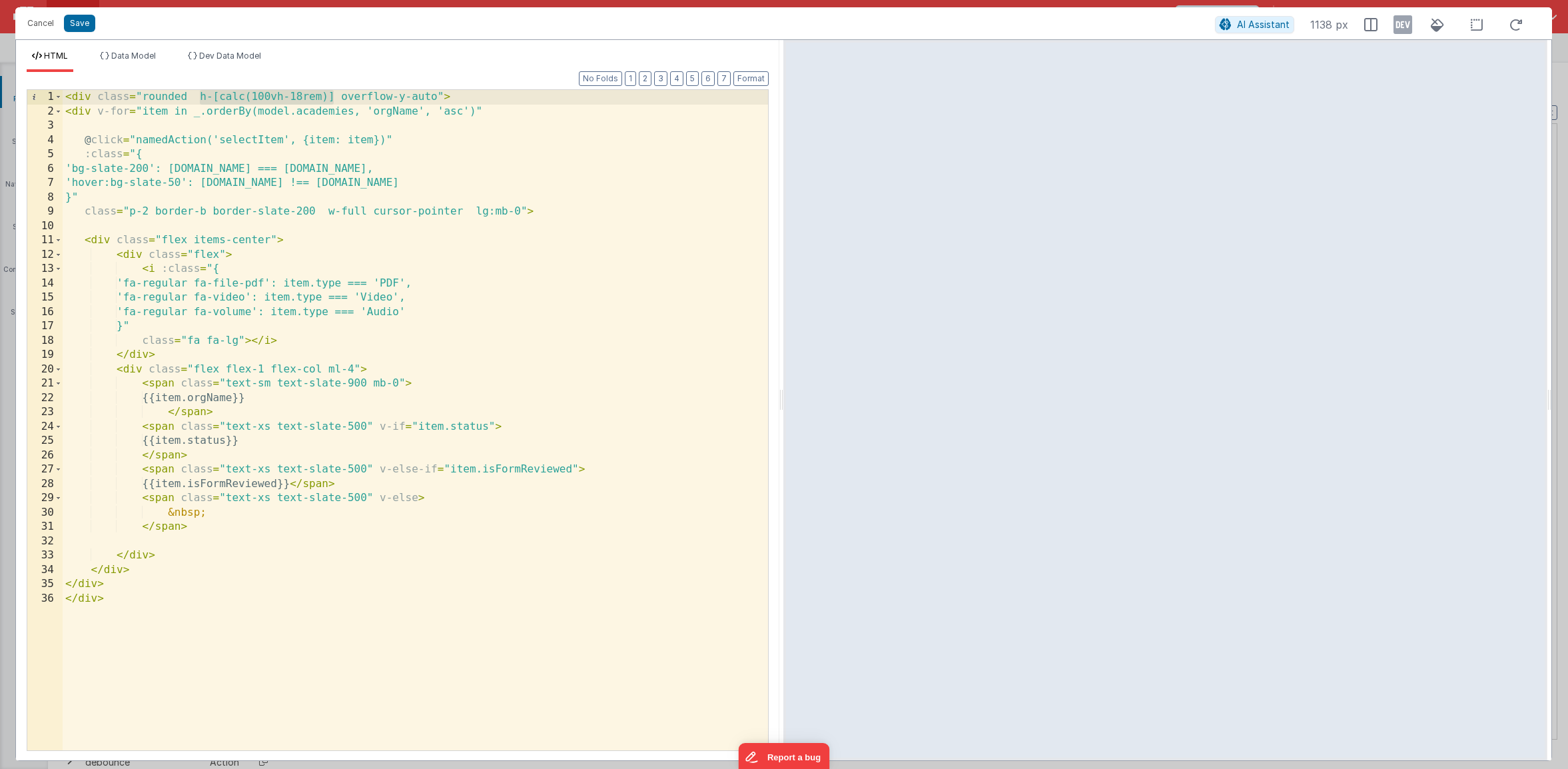
drag, startPoint x: 336, startPoint y: 98, endPoint x: 197, endPoint y: 99, distance: 139.0
click at [197, 99] on div "< div class = "rounded h-[calc(100vh-18rem)] overflow-y-auto" > < div v-for = "…" at bounding box center [415, 434] width 706 height 689
click at [301, 99] on div "< div class = "rounded h-[calc(100vh-18rem)] overflow-y-auto" > < div v-for = "…" at bounding box center [415, 434] width 706 height 689
click at [82, 24] on button "Save" at bounding box center [80, 23] width 31 height 17
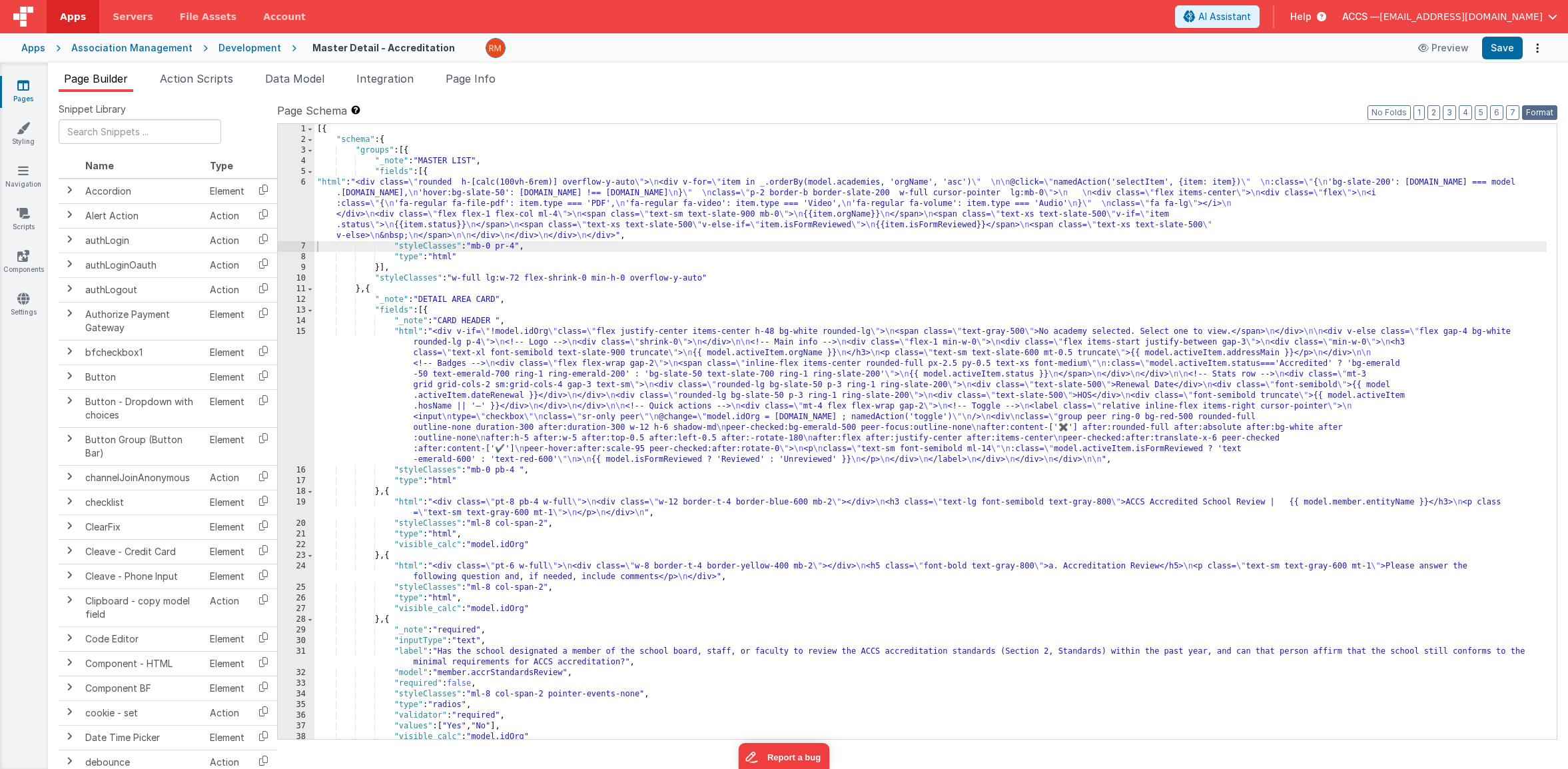
click at [1555, 114] on button "Format" at bounding box center [1540, 113] width 35 height 15
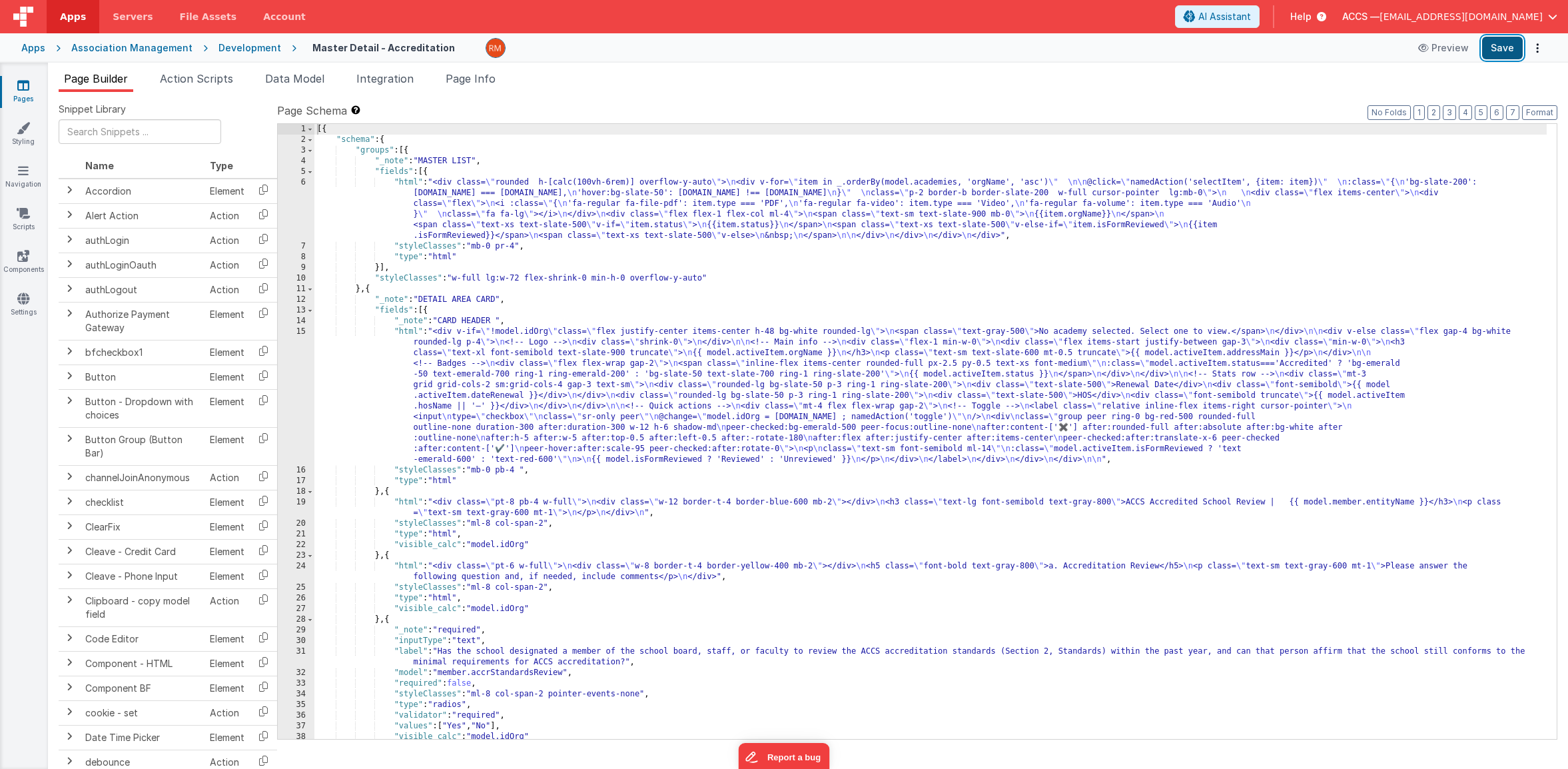
click at [1502, 53] on button "Save" at bounding box center [1502, 48] width 41 height 22
click at [518, 248] on div "[{ "schema" : { "groups" : [{ "_note" : "MASTER LIST" , "fields" : [{ "html" : …" at bounding box center [931, 442] width 1233 height 636
click at [409, 183] on div "[{ "schema" : { "groups" : [{ "_note" : "MASTER LIST" , "fields" : [{ "html" : …" at bounding box center [931, 442] width 1233 height 636
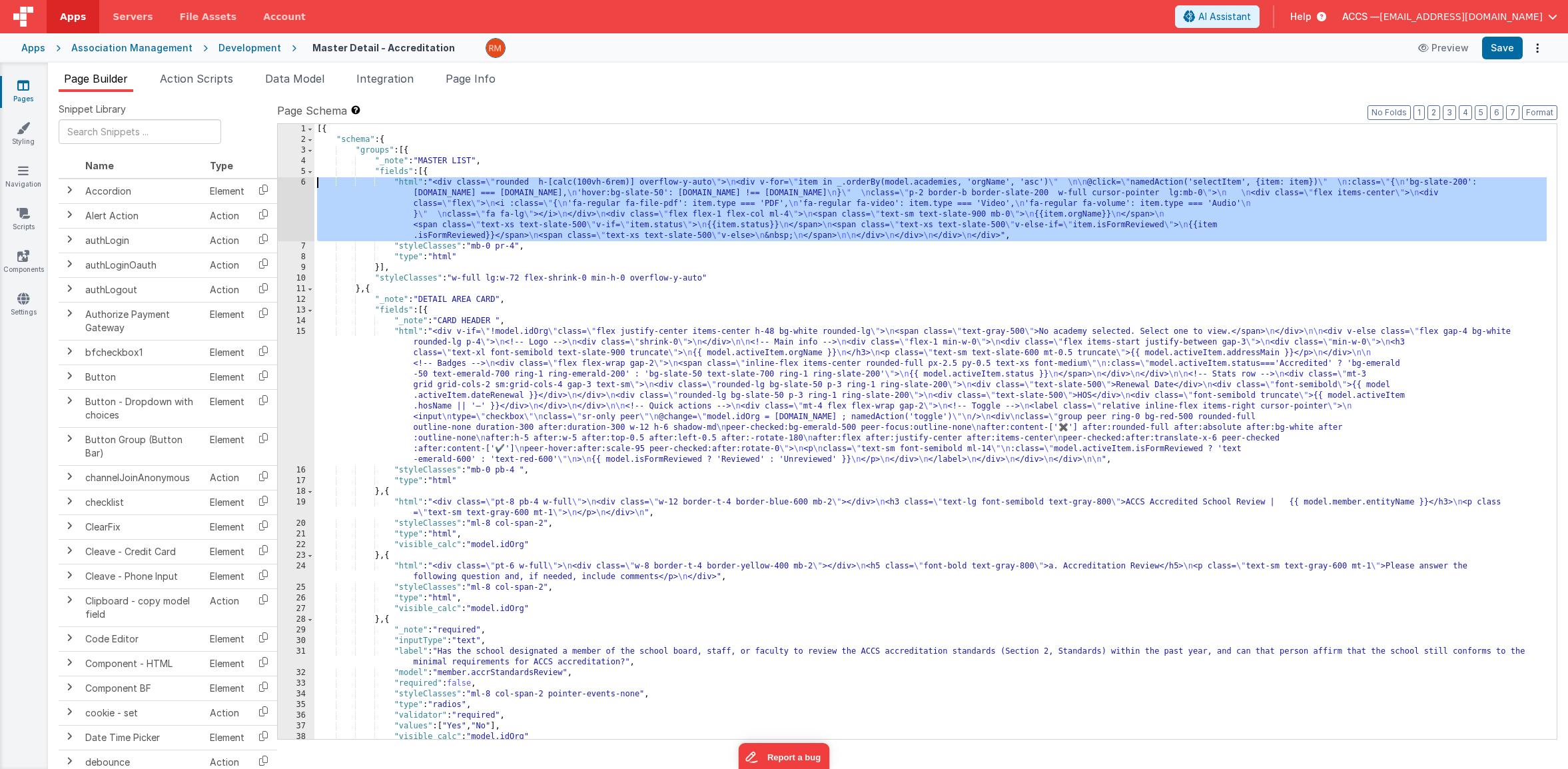
click at [302, 179] on div "6" at bounding box center [296, 209] width 37 height 64
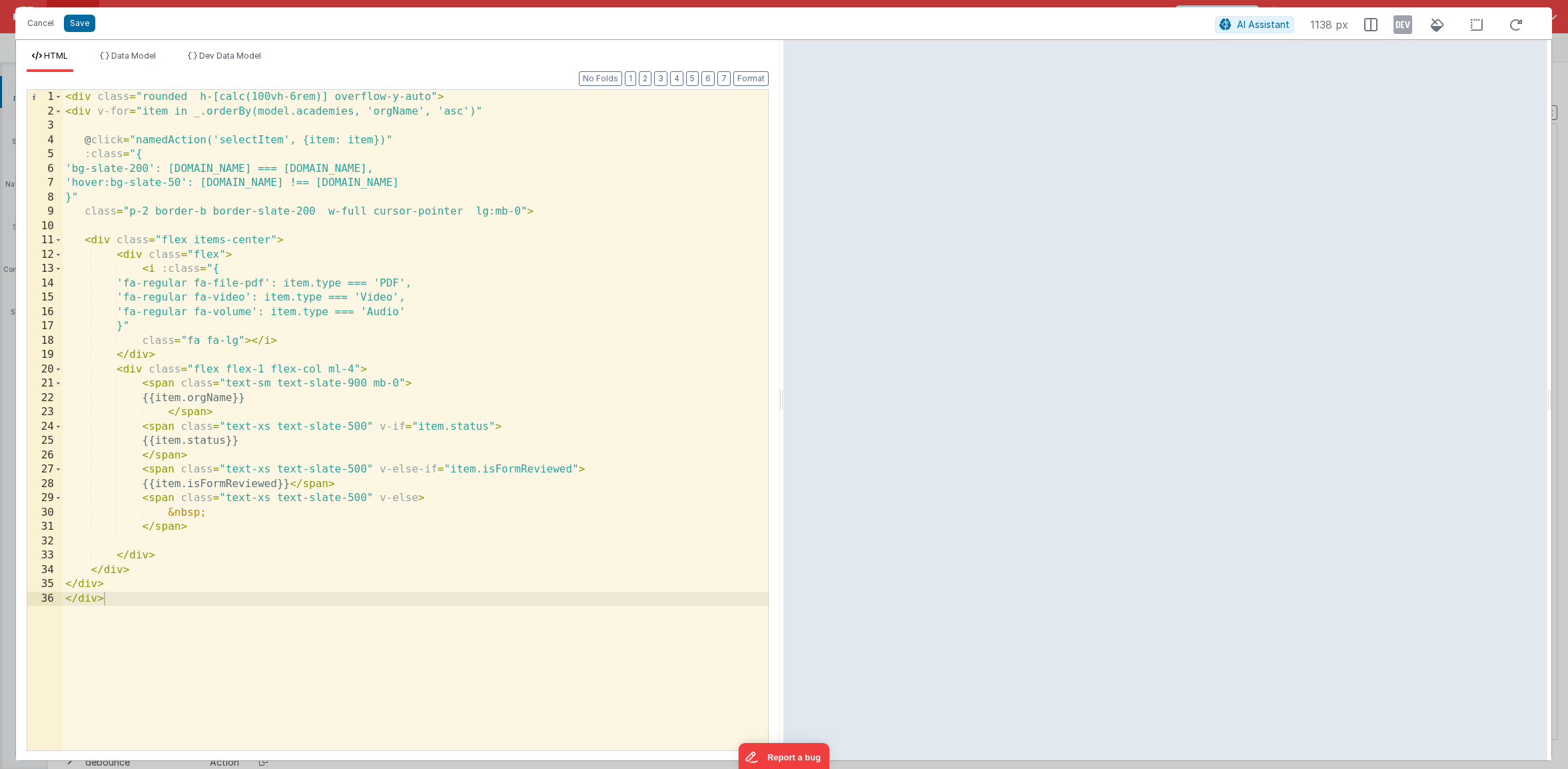
click at [330, 98] on div "< div class = "rounded h-[calc(100vh-6rem)] overflow-y-auto" > < div v-for = "i…" at bounding box center [415, 434] width 706 height 689
click at [89, 28] on button "Save" at bounding box center [80, 23] width 31 height 17
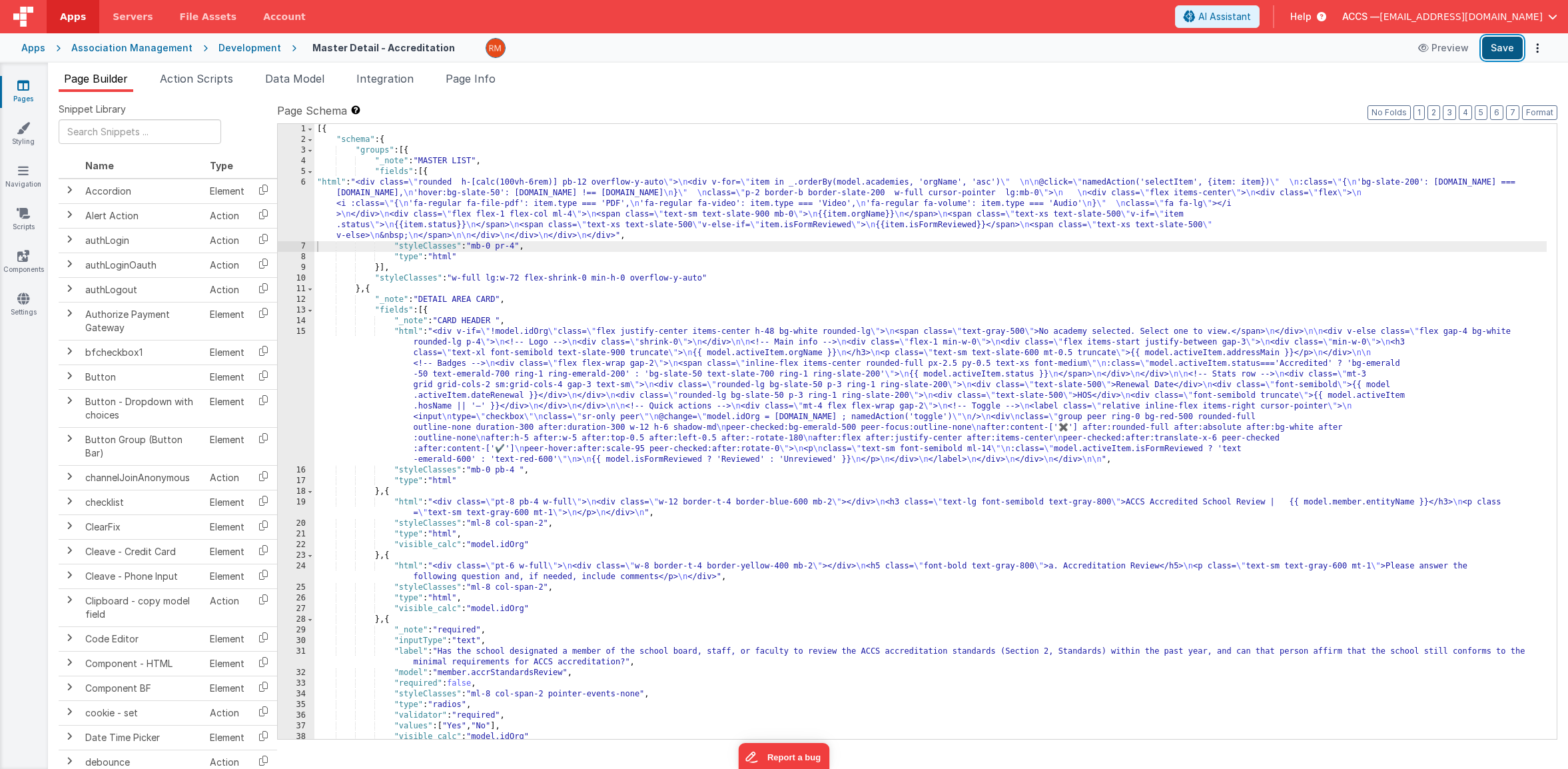
click at [1502, 54] on button "Save" at bounding box center [1502, 48] width 41 height 22
click at [519, 247] on div "[{ "schema" : { "groups" : [{ "_note" : "MASTER LIST" , "fields" : [{ "html" : …" at bounding box center [931, 442] width 1233 height 636
click at [1539, 110] on button "Format" at bounding box center [1540, 113] width 35 height 15
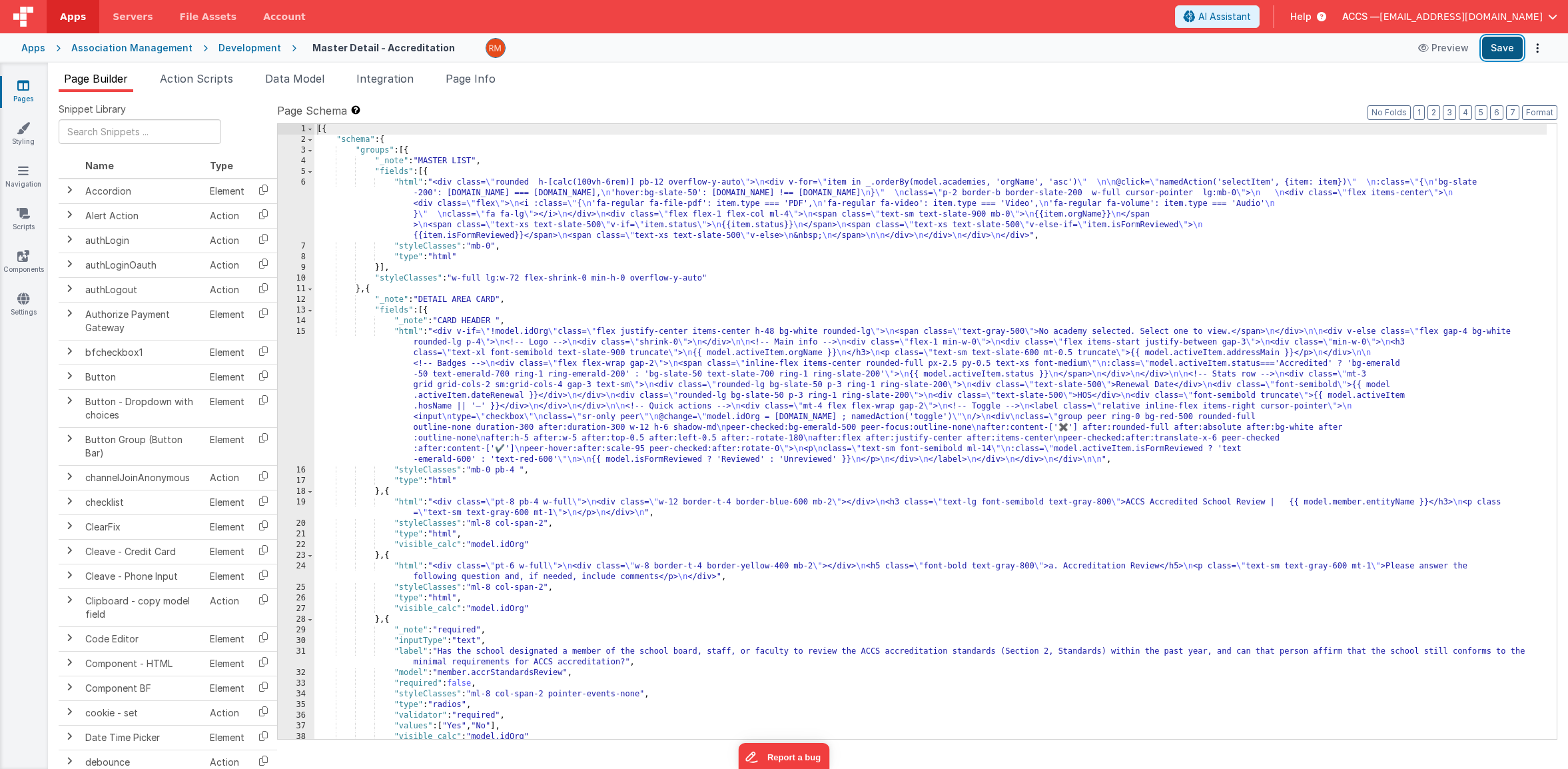
click at [1504, 54] on button "Save" at bounding box center [1502, 48] width 41 height 22
click at [411, 183] on div "[{ "schema" : { "groups" : [{ "_note" : "MASTER LIST" , "fields" : [{ "html" : …" at bounding box center [931, 442] width 1233 height 636
click at [305, 181] on div "6" at bounding box center [296, 209] width 37 height 64
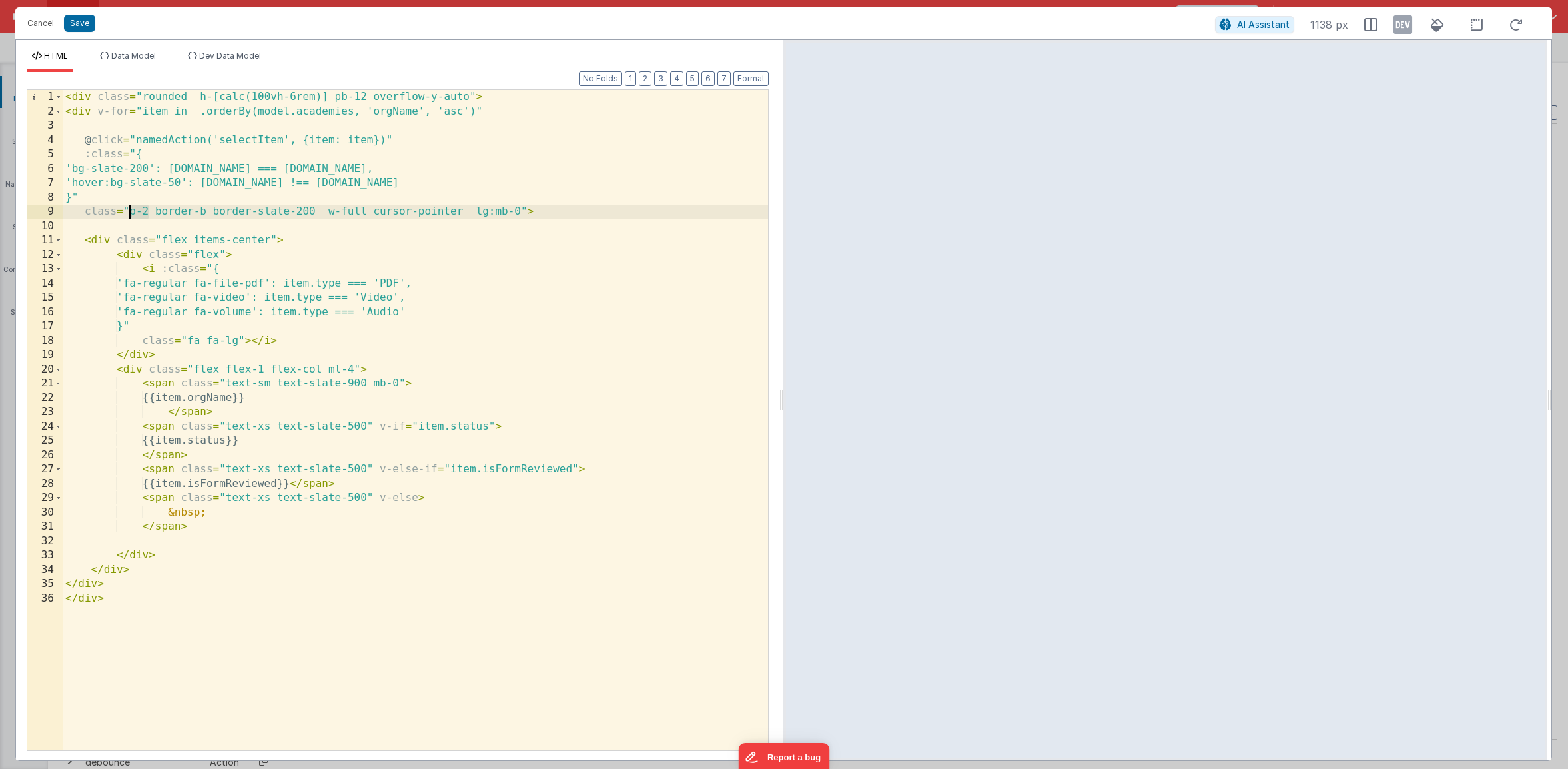
drag, startPoint x: 148, startPoint y: 213, endPoint x: 130, endPoint y: 213, distance: 18.0
click at [130, 213] on div "< div class = "rounded h-[calc(100vh-6rem)] pb-12 overflow-y-auto" > < div v-fo…" at bounding box center [415, 434] width 706 height 689
click at [83, 28] on button "Save" at bounding box center [80, 23] width 31 height 17
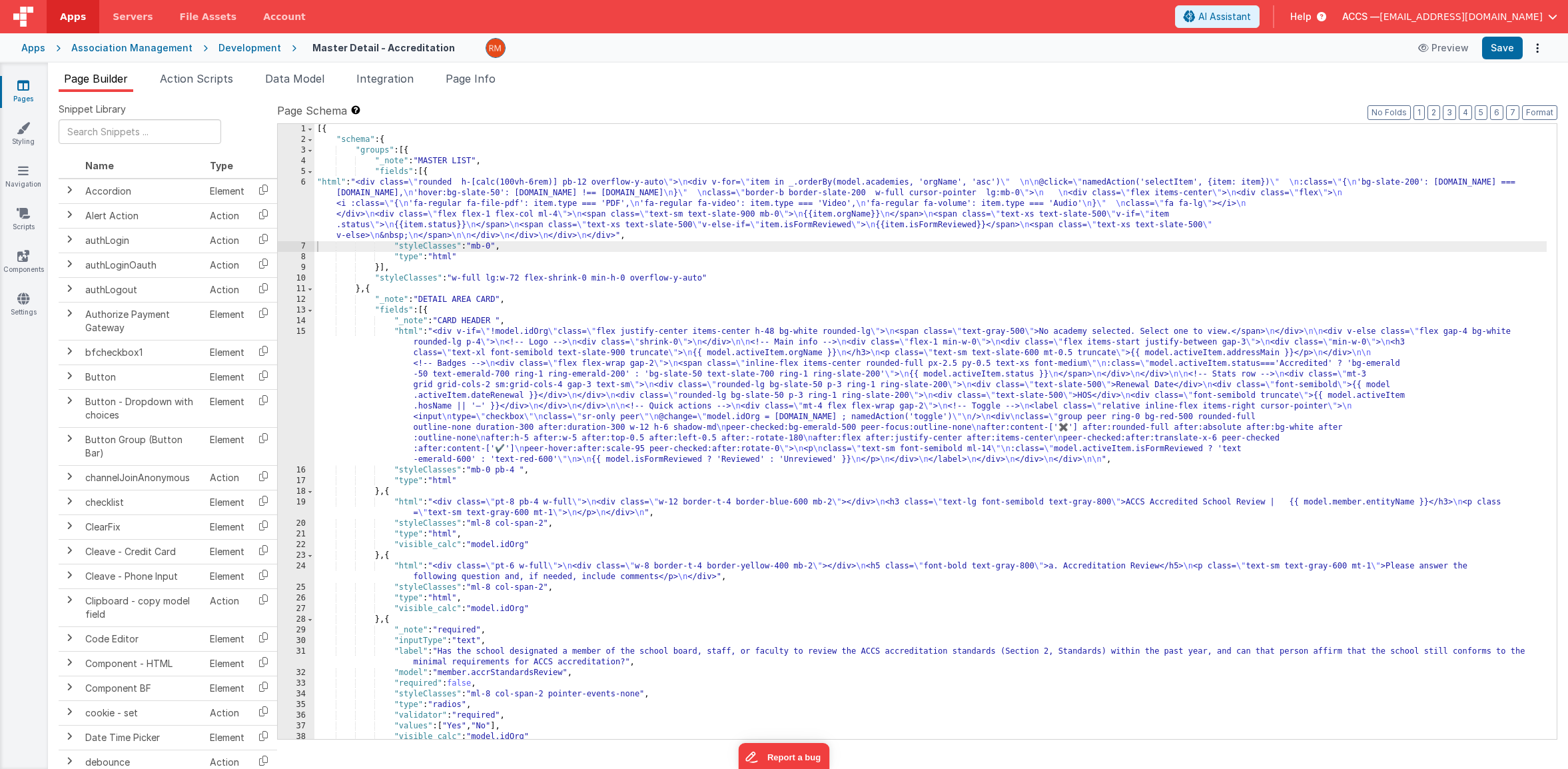
click at [1481, 57] on div "Preview Save" at bounding box center [1478, 48] width 136 height 22
click at [1499, 51] on button "Save" at bounding box center [1502, 48] width 41 height 22
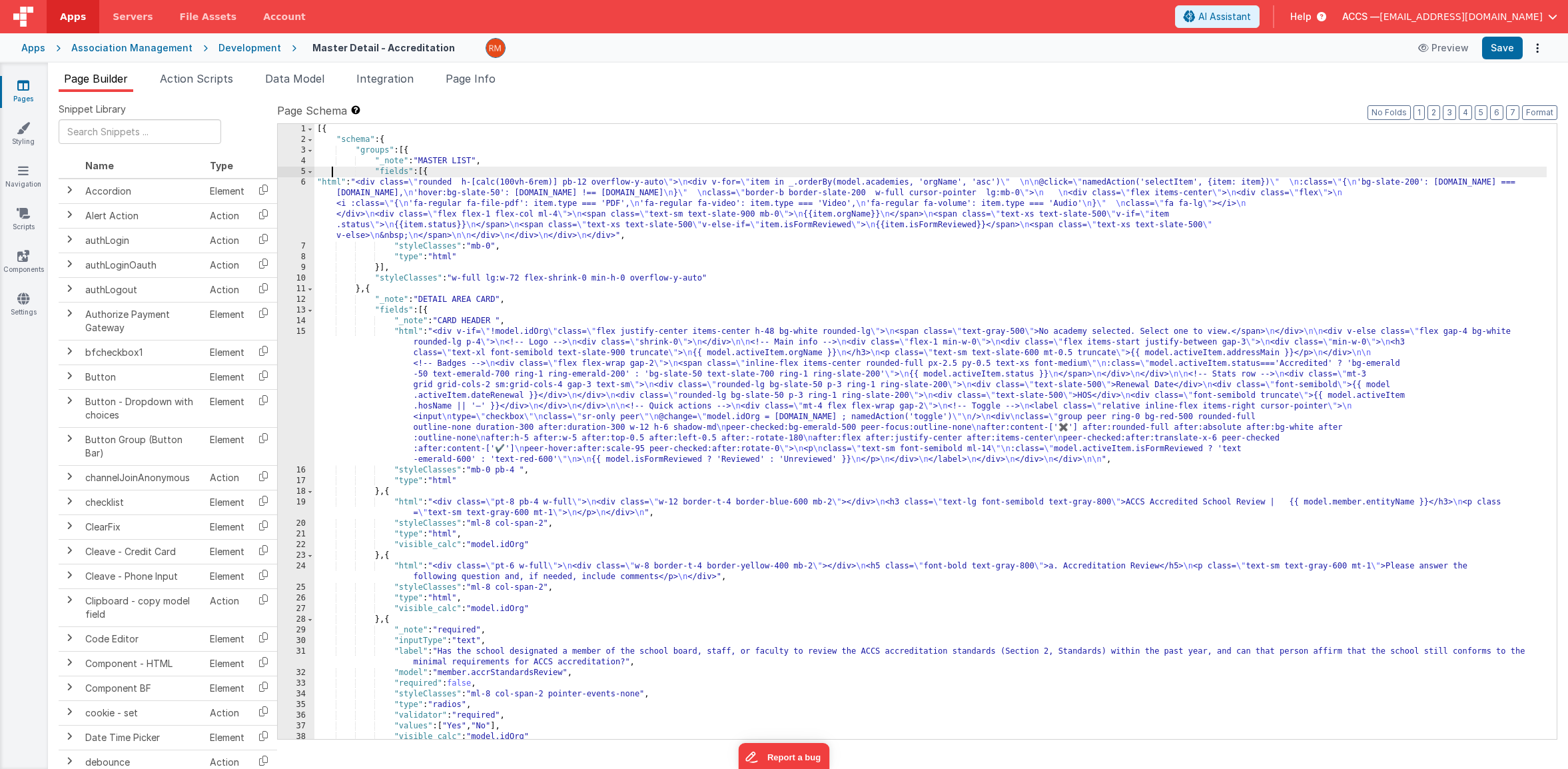
click at [333, 176] on div "[{ "schema" : { "groups" : [{ "_note" : "MASTER LIST" , "fields" : [{ "html" : …" at bounding box center [931, 442] width 1233 height 636
click at [327, 182] on div "[{ "schema" : { "groups" : [{ "_note" : "MASTER LIST" , "fields" : [{ "html" : …" at bounding box center [931, 442] width 1233 height 636
click at [300, 181] on div "6" at bounding box center [296, 209] width 37 height 64
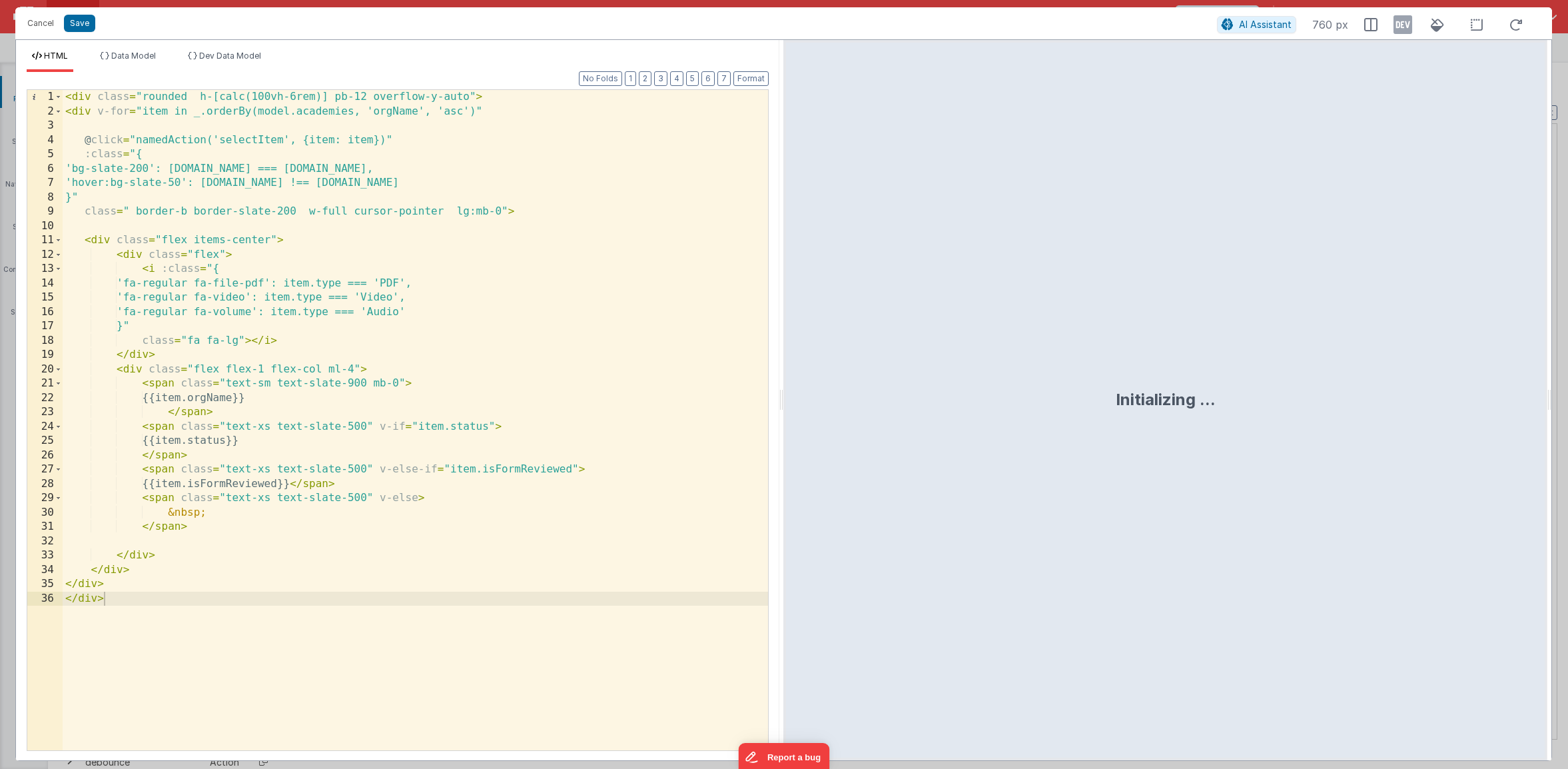
click at [131, 212] on div "< div class = "rounded h-[calc(100vh-6rem)] pb-12 overflow-y-auto" > < div v-fo…" at bounding box center [415, 434] width 706 height 689
paste textarea
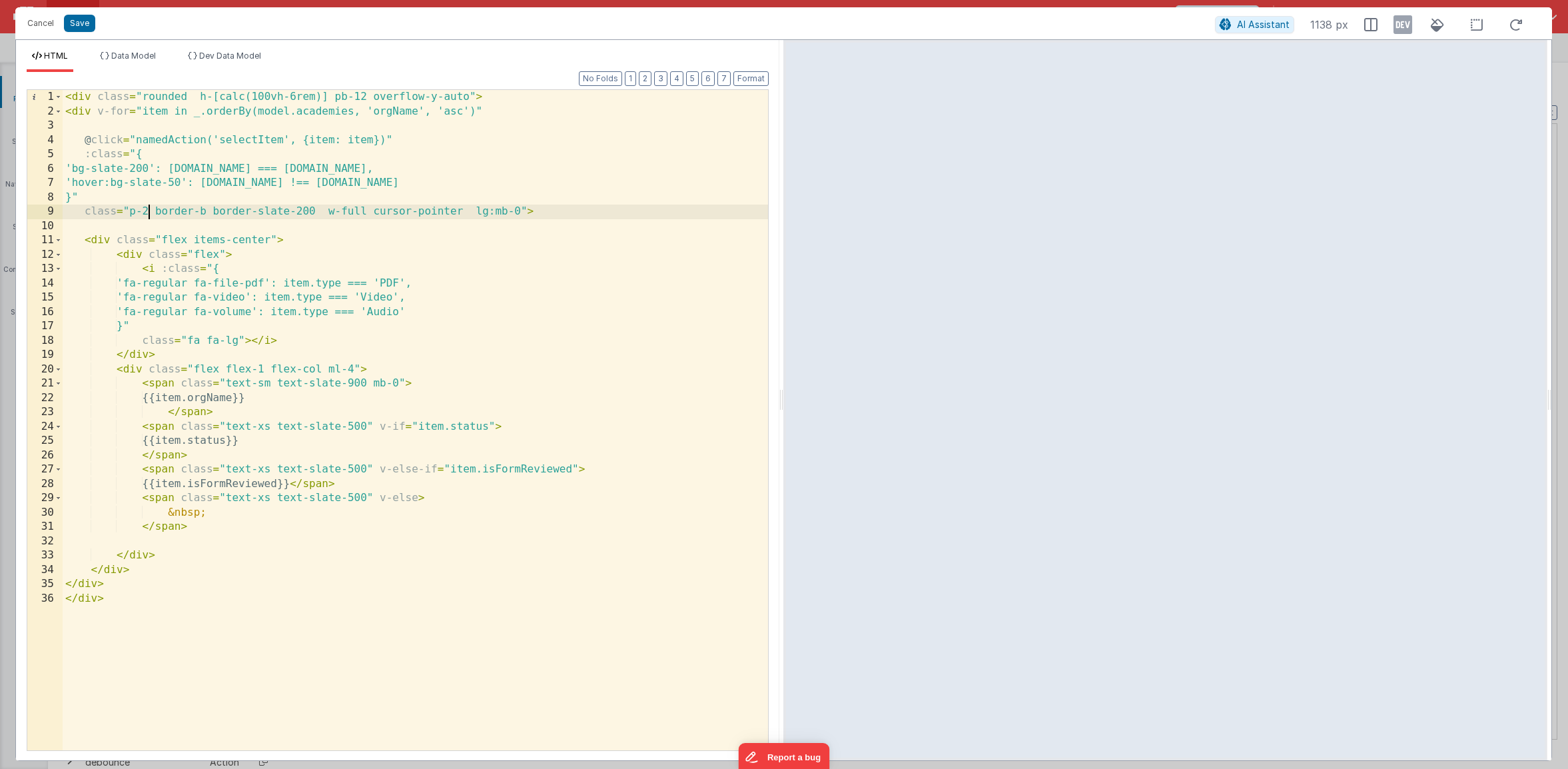
drag, startPoint x: 133, startPoint y: 213, endPoint x: 134, endPoint y: 220, distance: 7.1
click at [133, 214] on div "< div class = "rounded h-[calc(100vh-6rem)] pb-12 overflow-y-auto" > < div v-fo…" at bounding box center [415, 434] width 706 height 689
click at [157, 212] on div "< div class = "rounded h-[calc(100vh-6rem)] pb-12 overflow-y-auto" > < div v-fo…" at bounding box center [415, 434] width 706 height 689
click at [83, 28] on button "Save" at bounding box center [80, 23] width 31 height 17
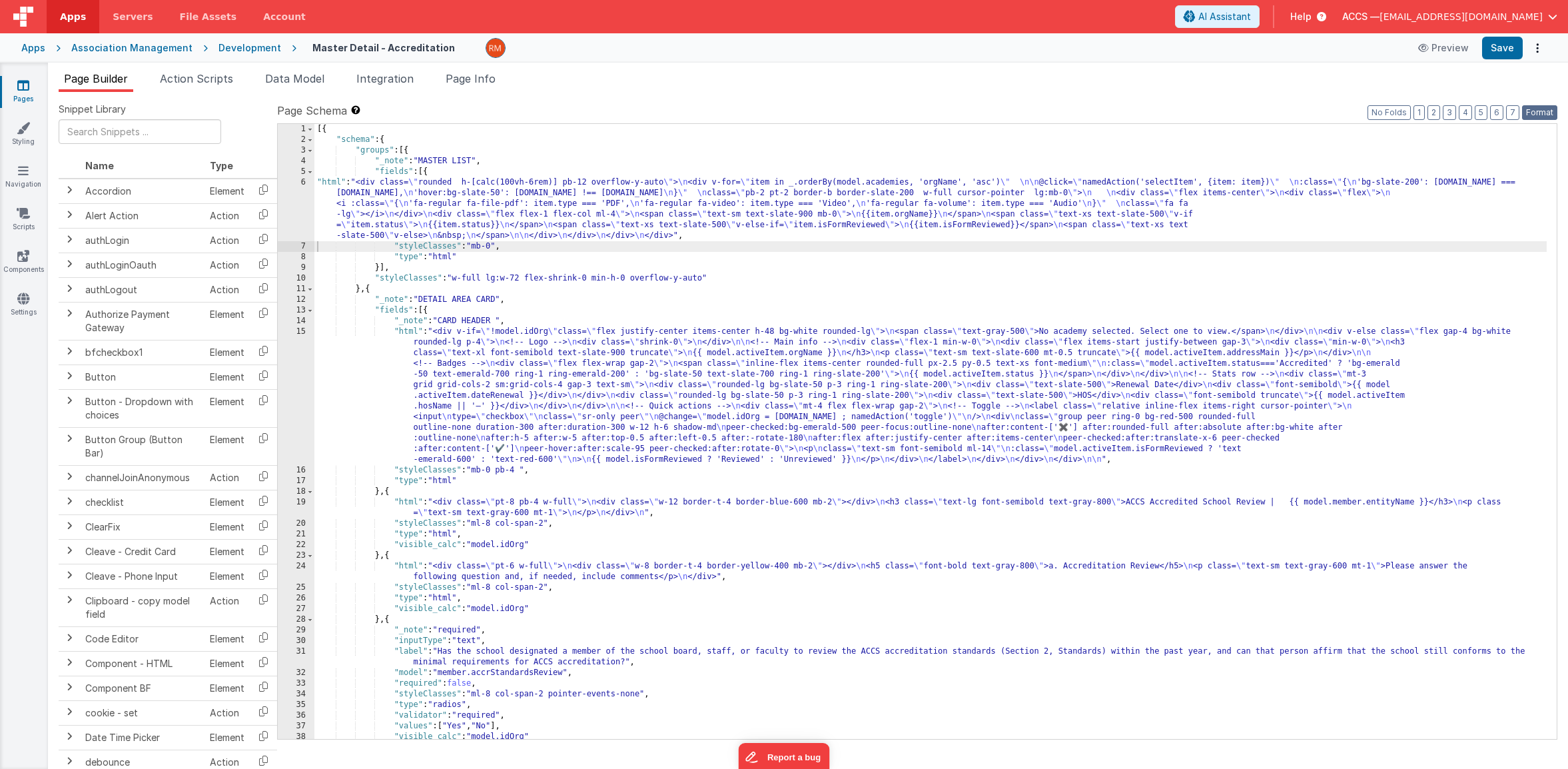
drag, startPoint x: 1532, startPoint y: 113, endPoint x: 1505, endPoint y: 60, distance: 59.5
click at [1531, 111] on button "Format" at bounding box center [1540, 113] width 35 height 15
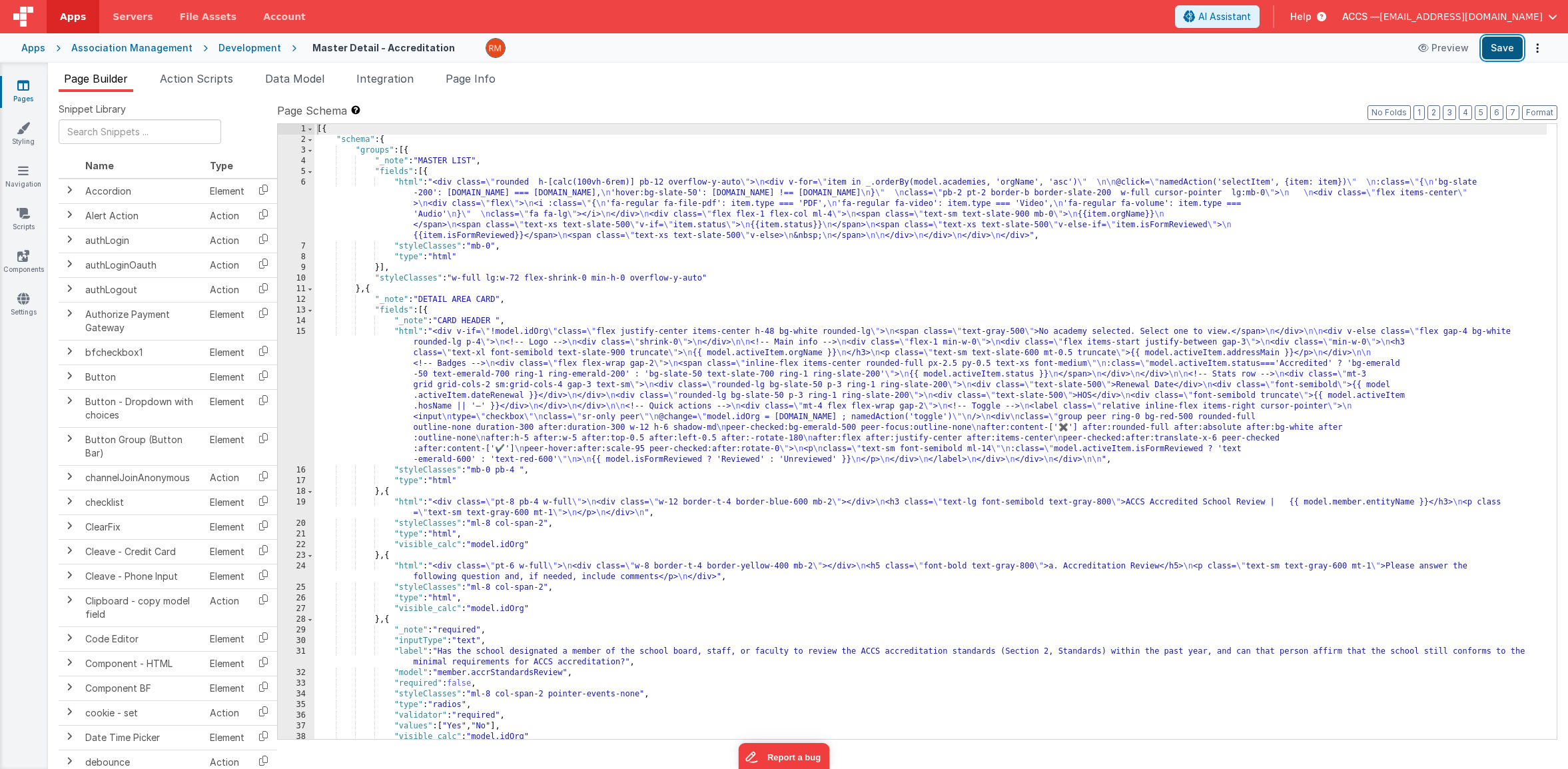
drag, startPoint x: 1504, startPoint y: 49, endPoint x: 1495, endPoint y: 50, distance: 9.1
click at [1502, 49] on button "Save" at bounding box center [1502, 48] width 41 height 22
click at [406, 180] on div "[{ "schema" : { "groups" : [{ "_note" : "MASTER LIST" , "fields" : [{ "html" : …" at bounding box center [931, 442] width 1233 height 636
click at [307, 180] on div "6" at bounding box center [296, 209] width 37 height 64
click at [304, 179] on div "6" at bounding box center [296, 209] width 37 height 64
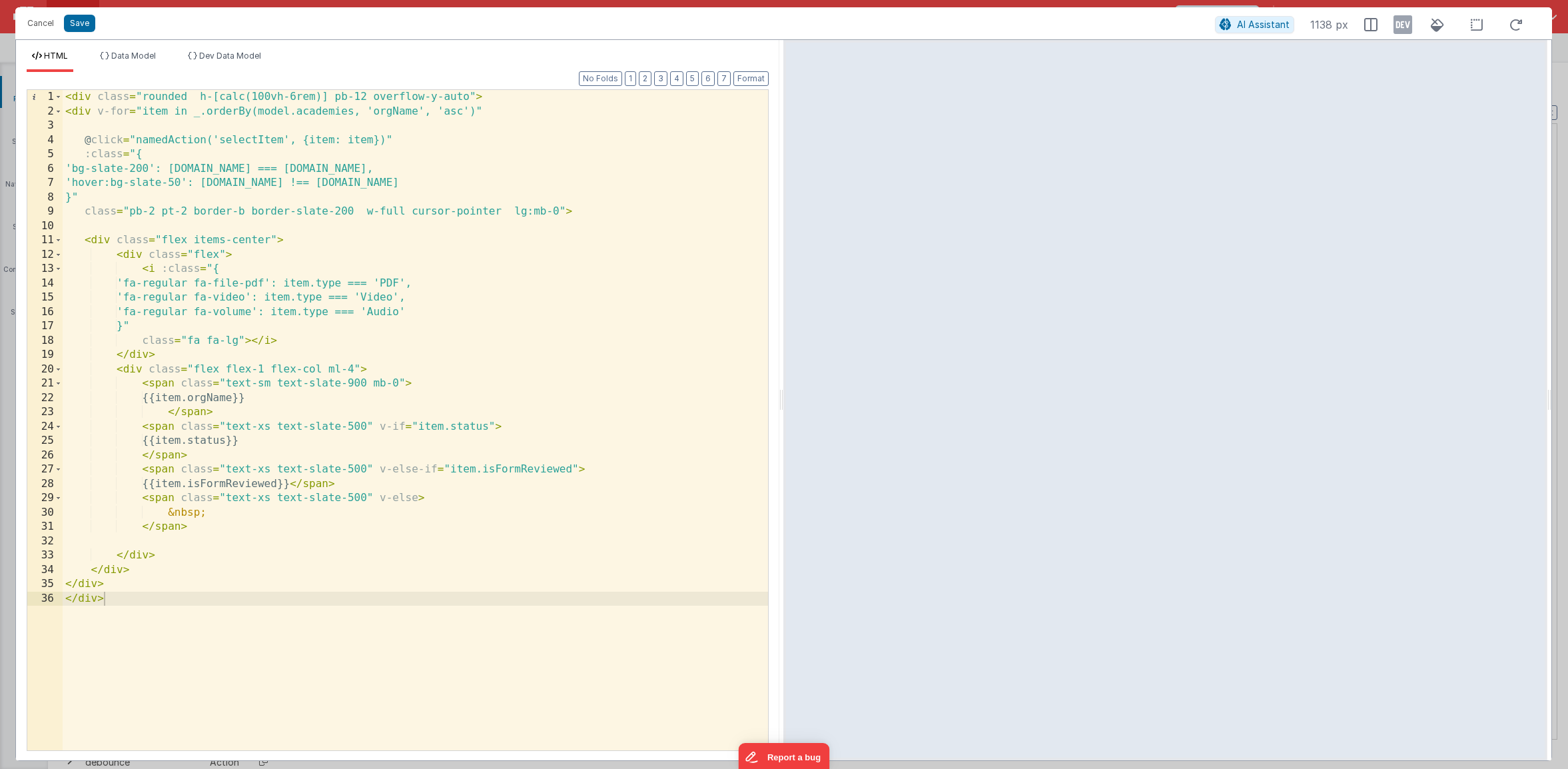
click at [446, 500] on div "< div class = "rounded h-[calc(100vh-6rem)] pb-12 overflow-y-auto" > < div v-fo…" at bounding box center [415, 434] width 706 height 689
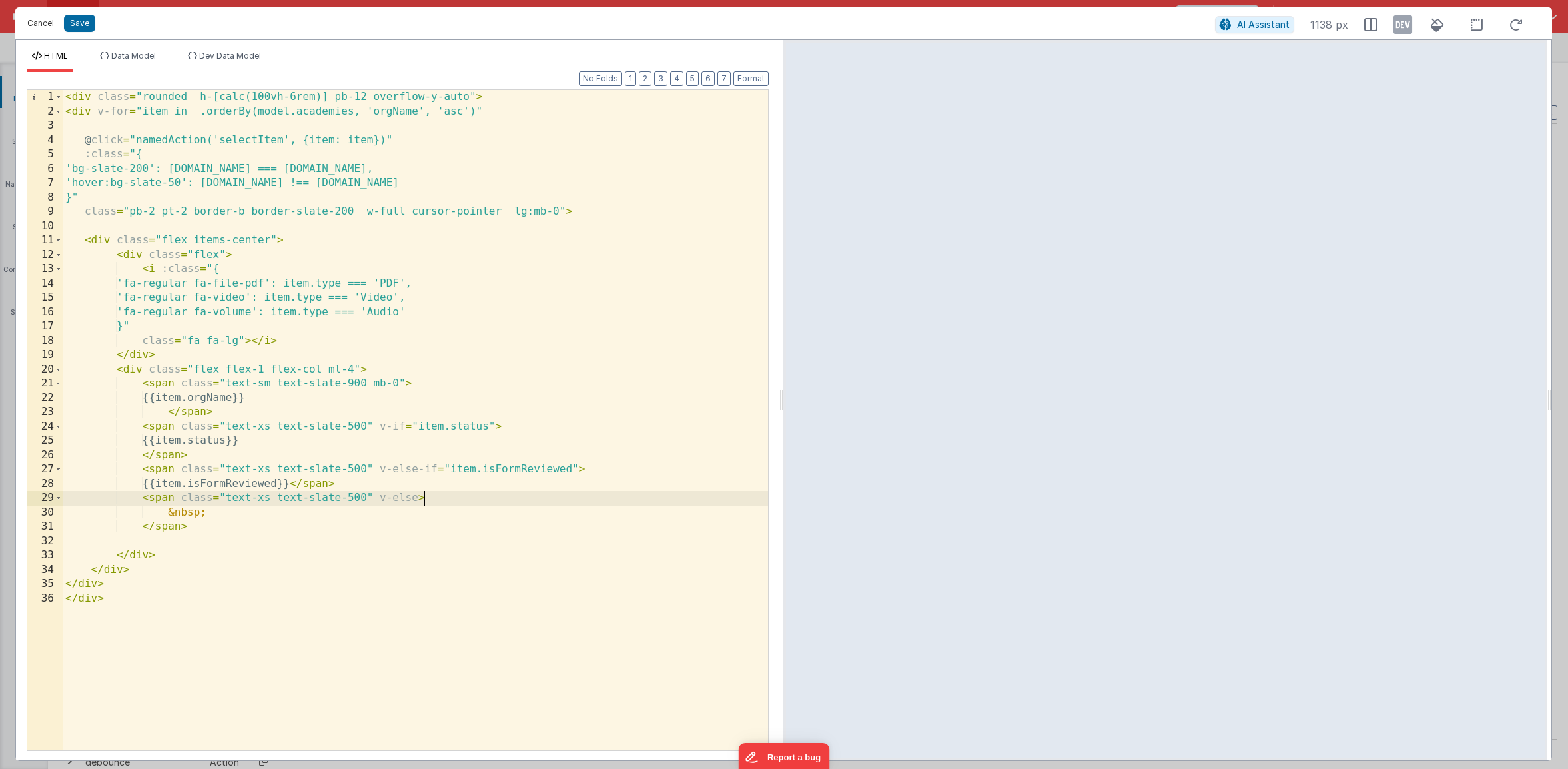
click at [43, 26] on button "Cancel" at bounding box center [41, 23] width 40 height 19
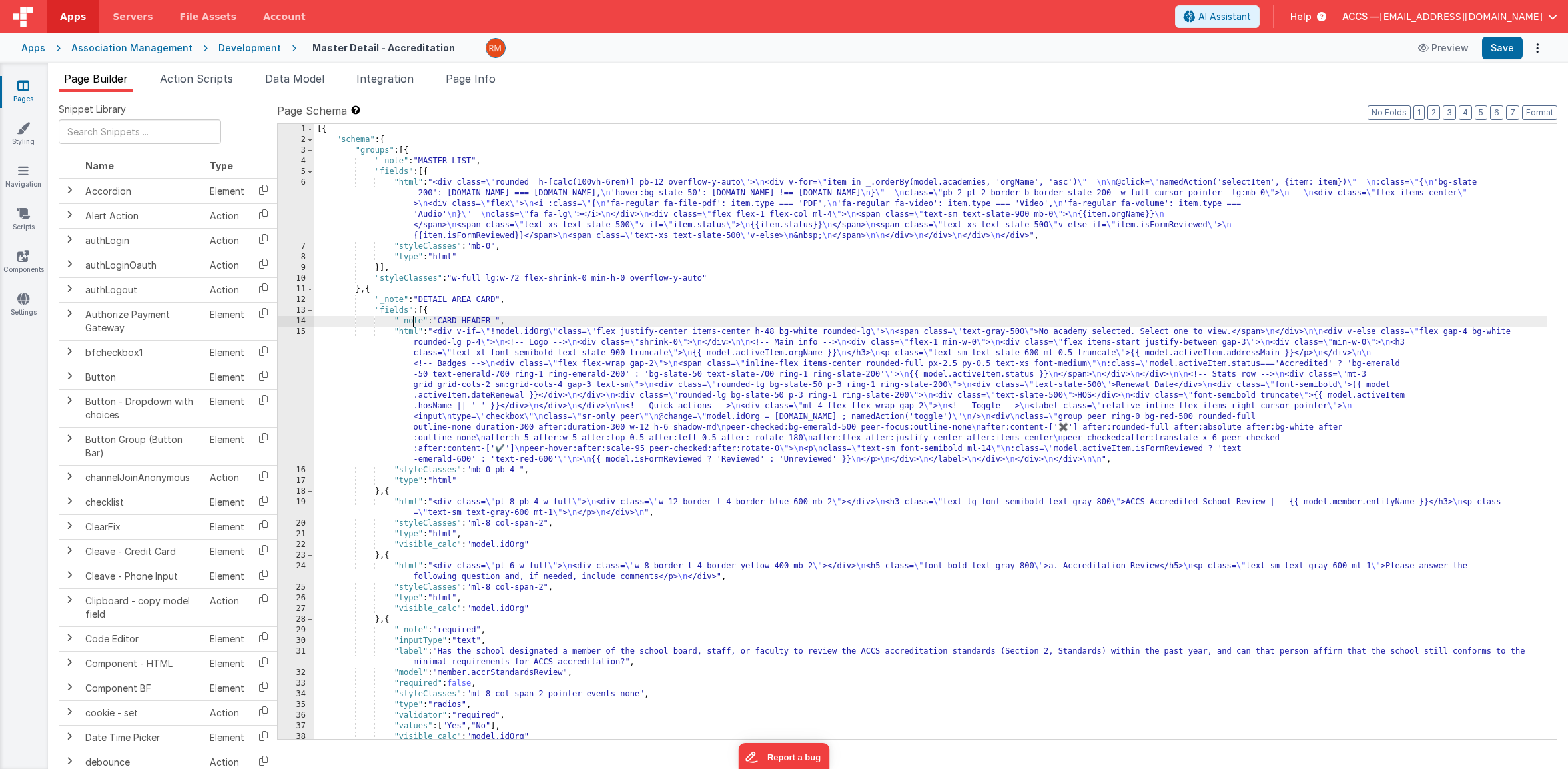
click at [411, 321] on div "[{ "schema" : { "groups" : [{ "_note" : "MASTER LIST" , "fields" : [{ "html" : …" at bounding box center [931, 442] width 1233 height 636
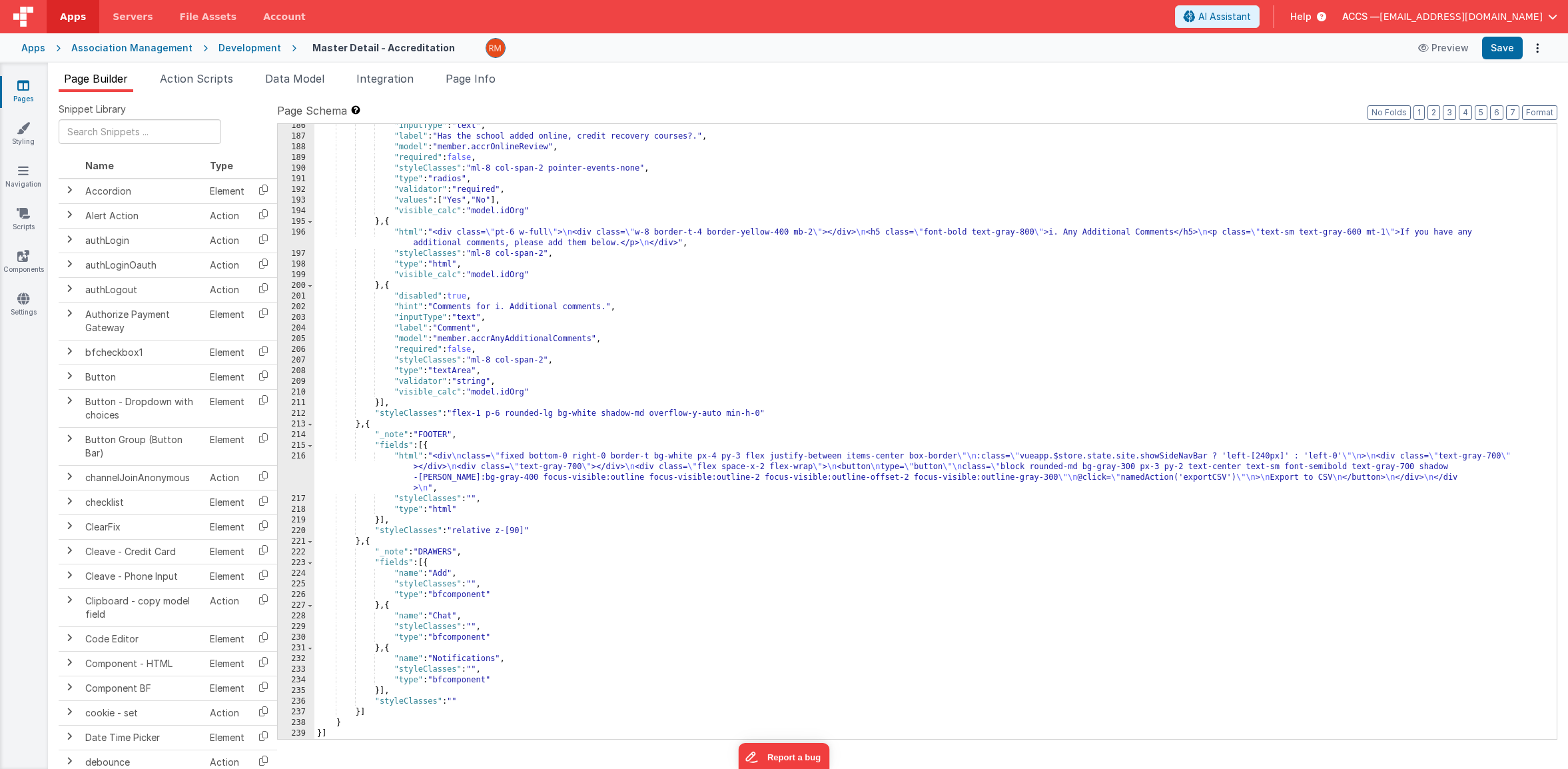
scroll to position [2263, 0]
click at [495, 415] on div ""inputType" : "text" , "label" : "Has the school added online, credit recovery …" at bounding box center [931, 439] width 1233 height 636
click at [510, 413] on div ""inputType" : "text" , "label" : "Has the school added online, credit recovery …" at bounding box center [931, 439] width 1233 height 636
click at [1502, 49] on button "Save" at bounding box center [1502, 48] width 41 height 22
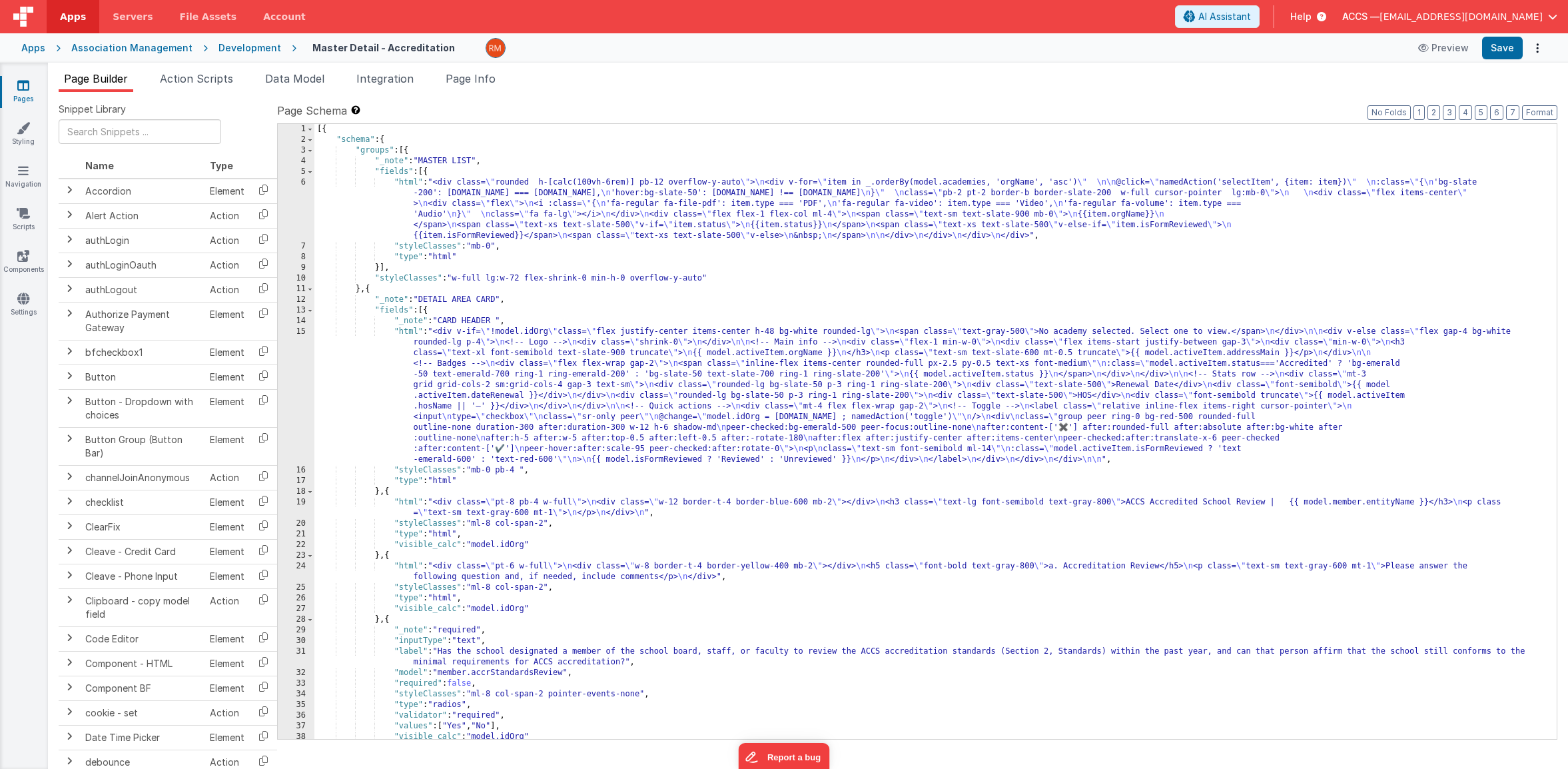
scroll to position [0, 0]
click at [1481, 115] on button "5" at bounding box center [1481, 113] width 13 height 15
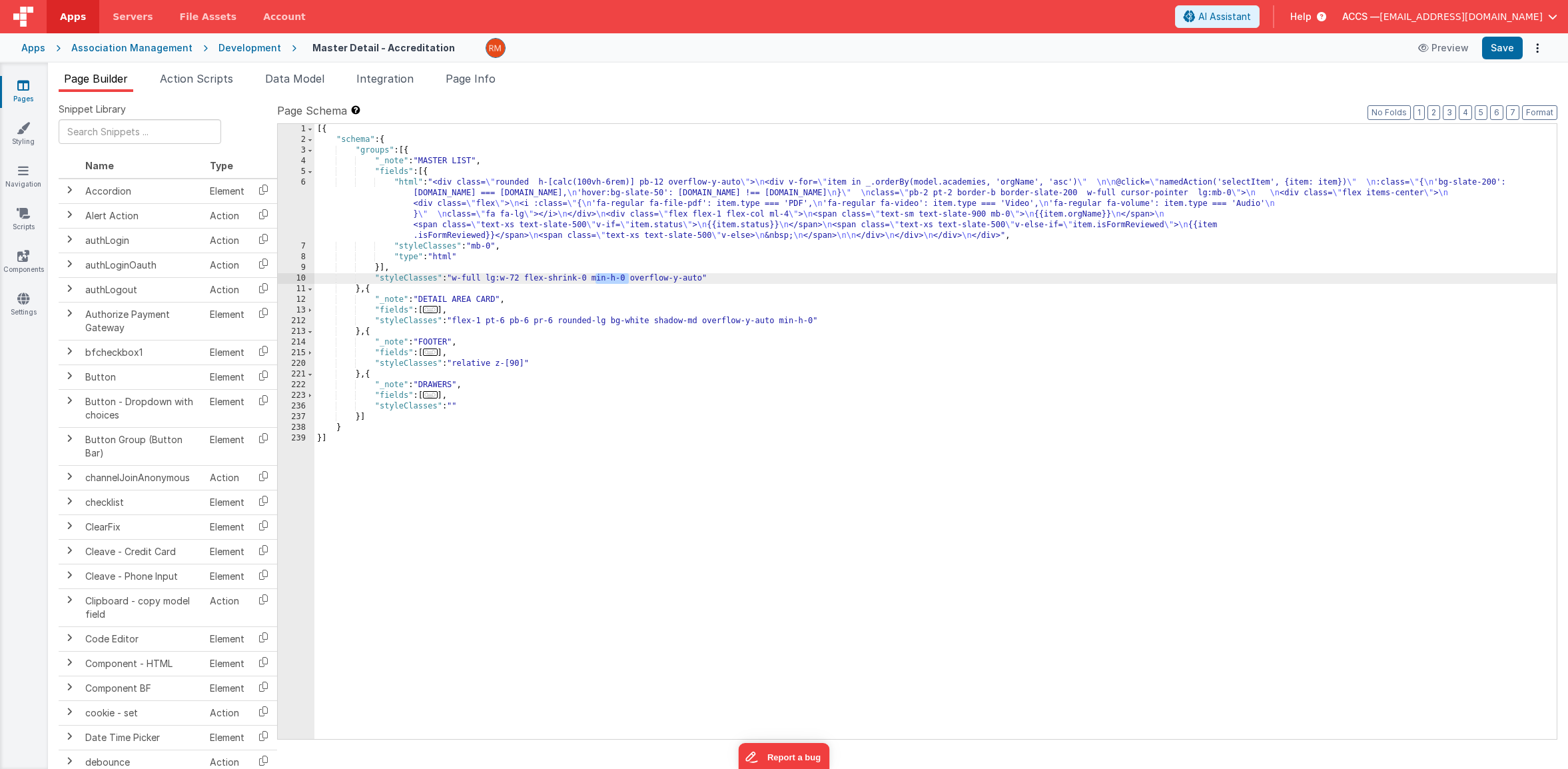
drag, startPoint x: 630, startPoint y: 280, endPoint x: 595, endPoint y: 281, distance: 35.0
click at [595, 281] on div "[{ "schema" : { "groups" : [{ "_note" : "MASTER LIST" , "fields" : [{ "html" : …" at bounding box center [935, 442] width 1242 height 636
click at [661, 323] on div "[{ "schema" : { "groups" : [{ "_note" : "MASTER LIST" , "fields" : [{ "html" : …" at bounding box center [935, 442] width 1242 height 636
click at [413, 182] on div "[{ "schema" : { "groups" : [{ "_note" : "MASTER LIST" , "fields" : [{ "html" : …" at bounding box center [935, 442] width 1242 height 636
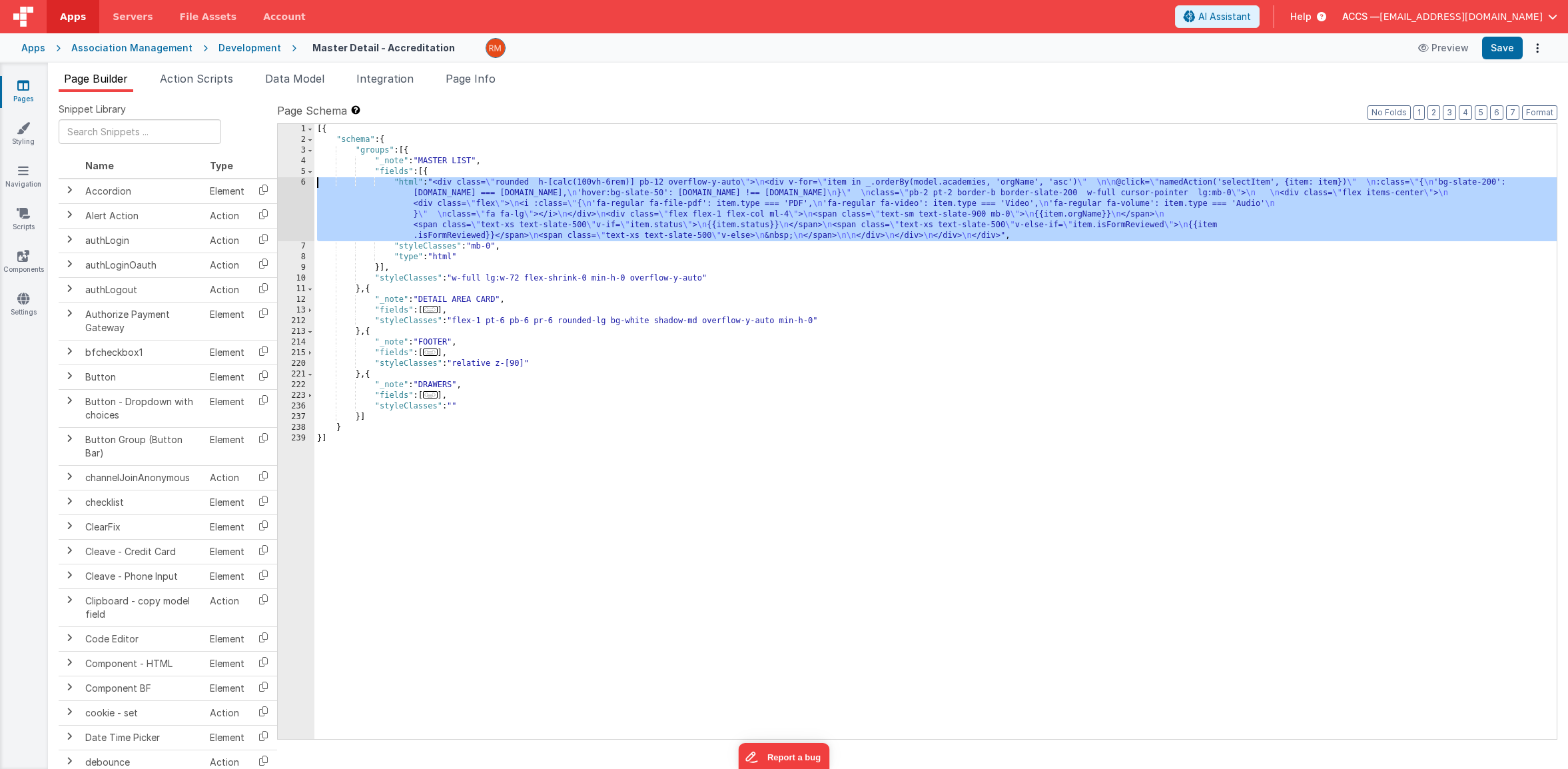
click at [303, 183] on div "6" at bounding box center [296, 209] width 37 height 64
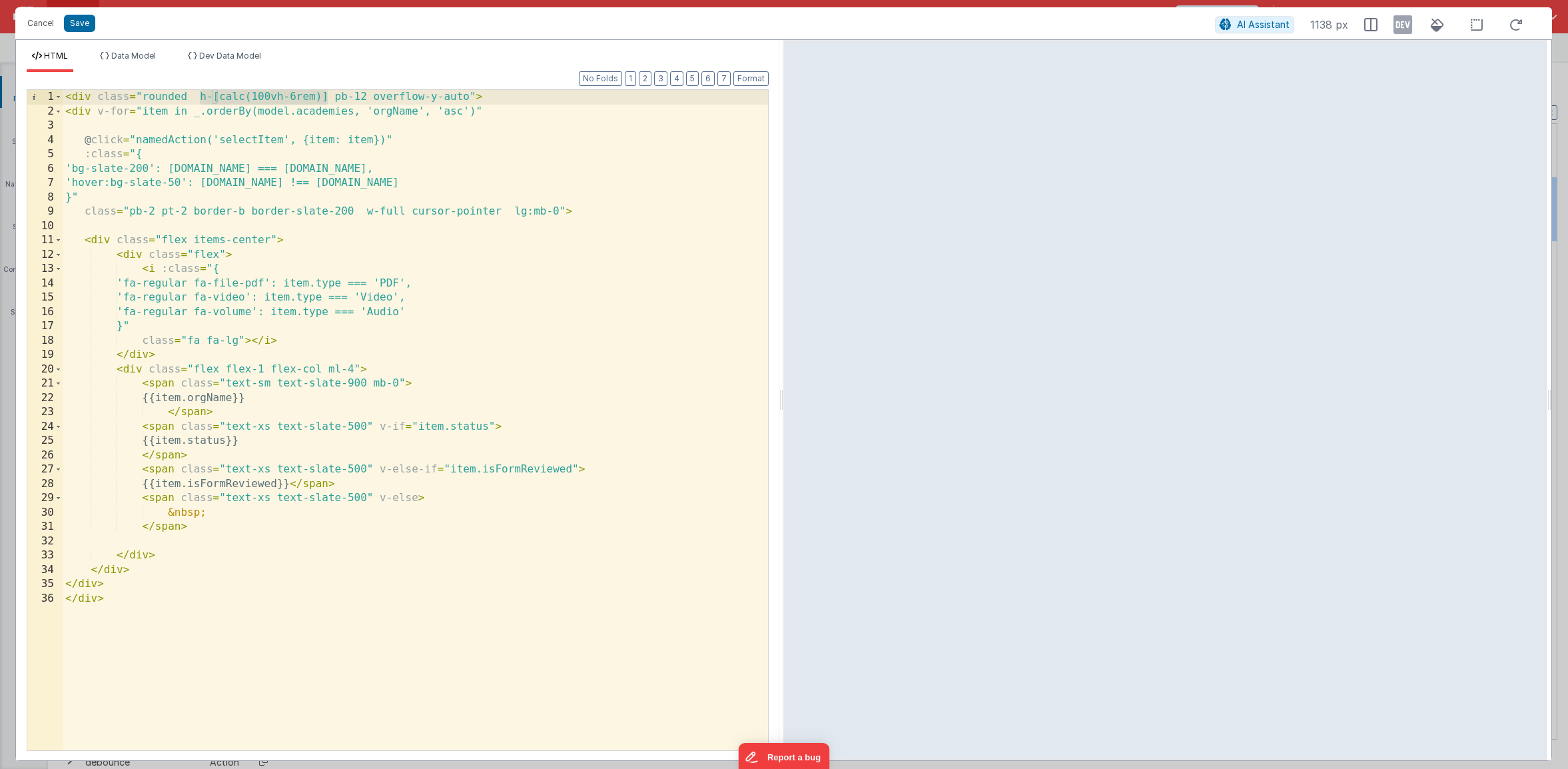
drag, startPoint x: 197, startPoint y: 98, endPoint x: 329, endPoint y: 100, distance: 132.0
click at [329, 100] on div "< div class = "rounded h-[calc(100vh-6rem)] pb-12 overflow-y-auto" > < div v-fo…" at bounding box center [415, 434] width 706 height 689
click at [265, 99] on div "< div class = "rounded h-[calc(100vh-6rem)] pb-12 overflow-y-auto" > < div v-fo…" at bounding box center [415, 434] width 706 height 689
drag, startPoint x: 328, startPoint y: 98, endPoint x: 197, endPoint y: 100, distance: 131.0
click at [197, 100] on div "< div class = "rounded h-[calc(100vh-6rem)] pb-12 overflow-y-auto" > < div v-fo…" at bounding box center [415, 434] width 706 height 689
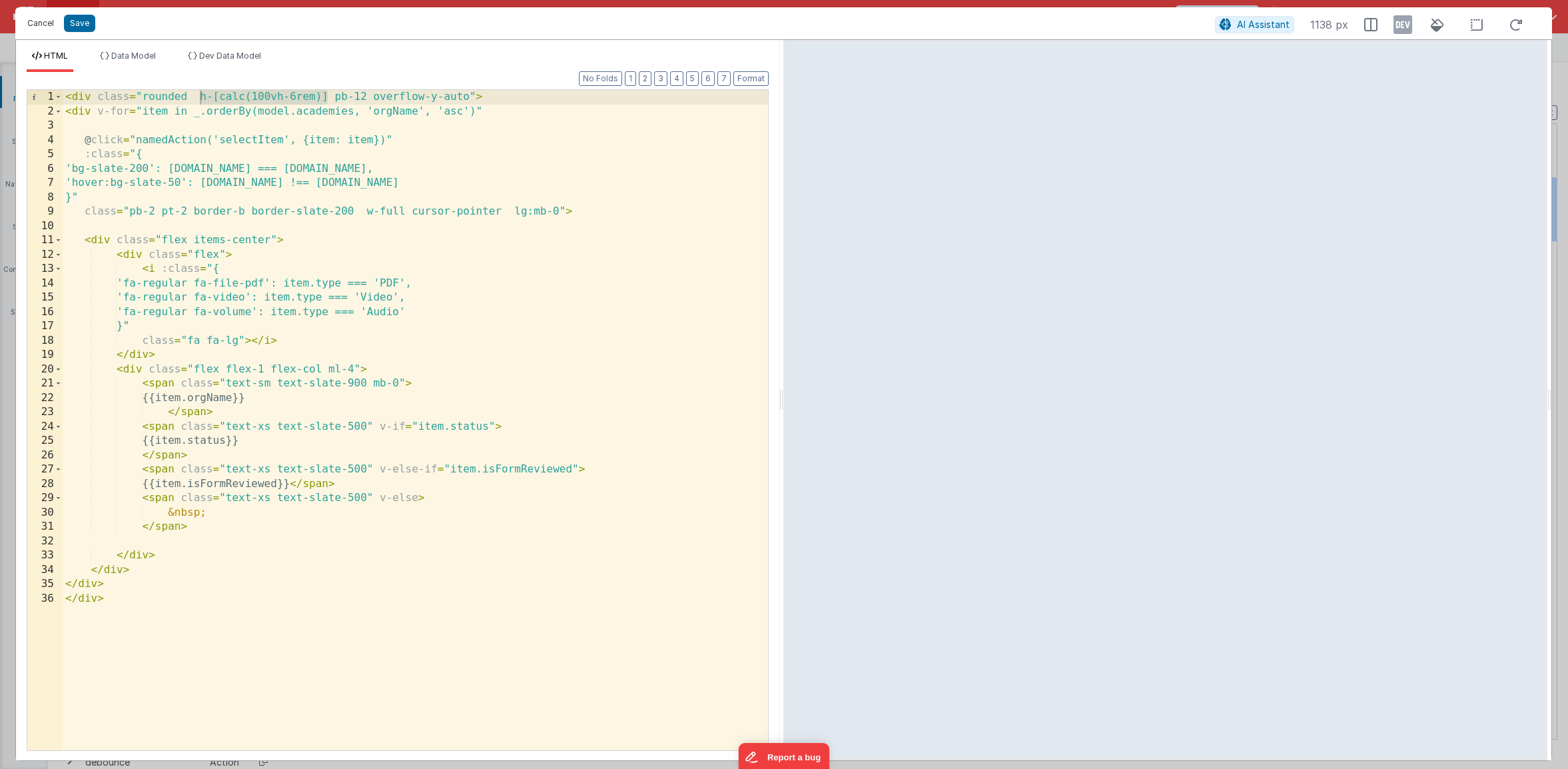
click at [42, 24] on button "Cancel" at bounding box center [41, 23] width 40 height 19
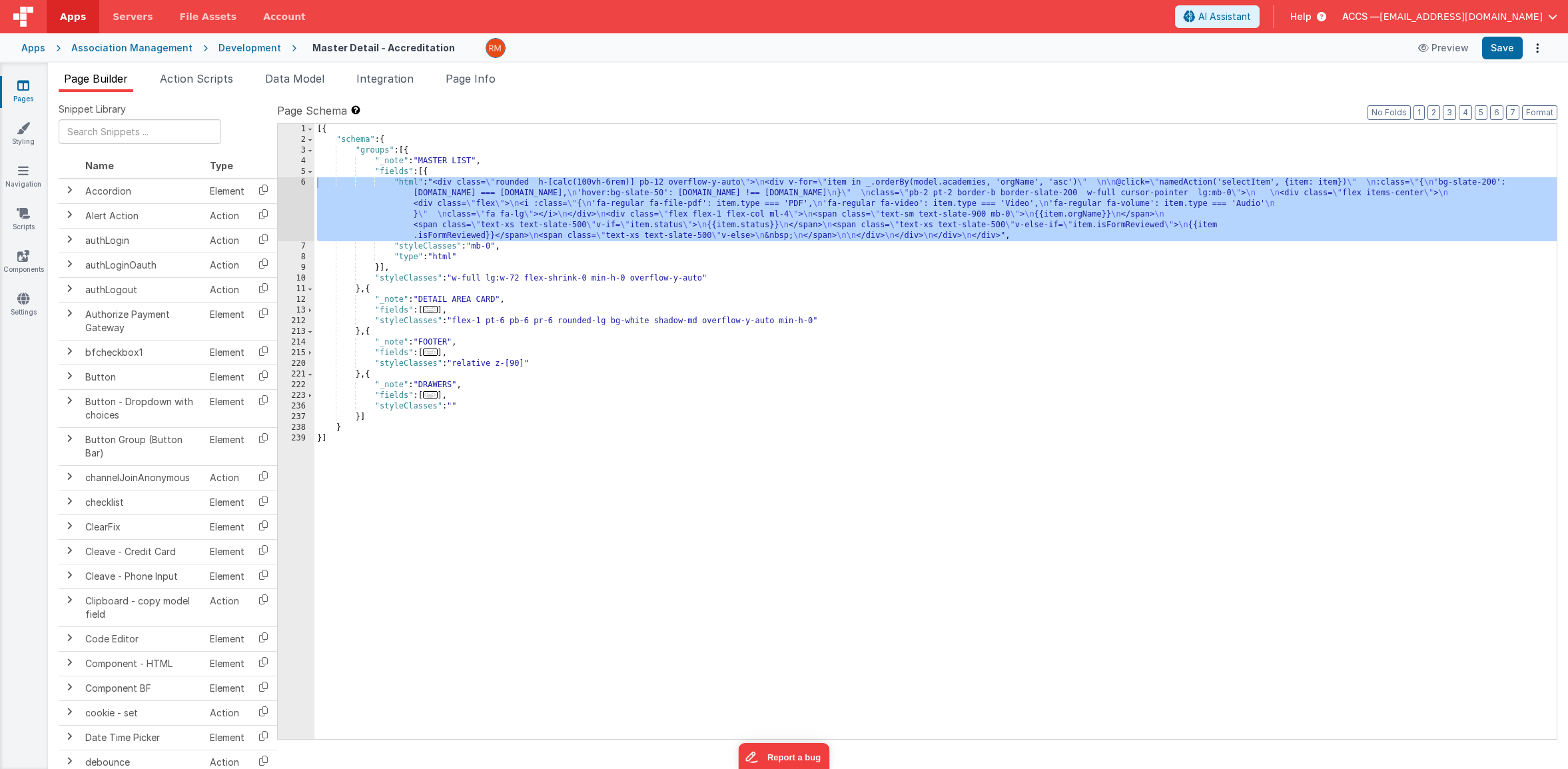
click at [613, 286] on div "[{ "schema" : { "groups" : [{ "_note" : "MASTER LIST" , "fields" : [{ "html" : …" at bounding box center [935, 442] width 1242 height 636
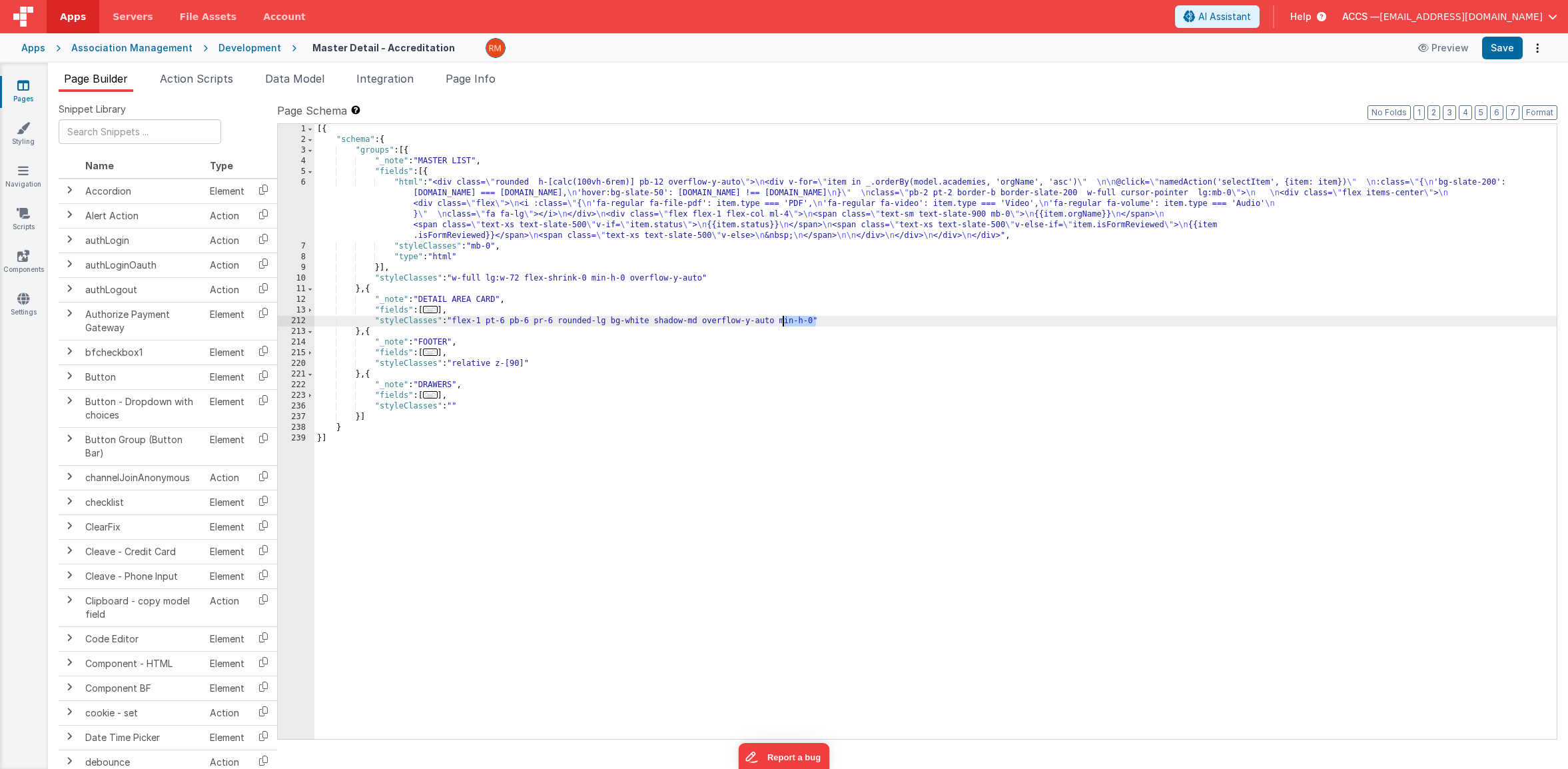
drag, startPoint x: 817, startPoint y: 321, endPoint x: 780, endPoint y: 323, distance: 37.1
click at [780, 323] on div "[{ "schema" : { "groups" : [{ "_note" : "MASTER LIST" , "fields" : [{ "html" : …" at bounding box center [935, 442] width 1242 height 636
click at [1491, 57] on button "Save" at bounding box center [1502, 48] width 41 height 22
click at [431, 310] on span "..." at bounding box center [431, 309] width 15 height 7
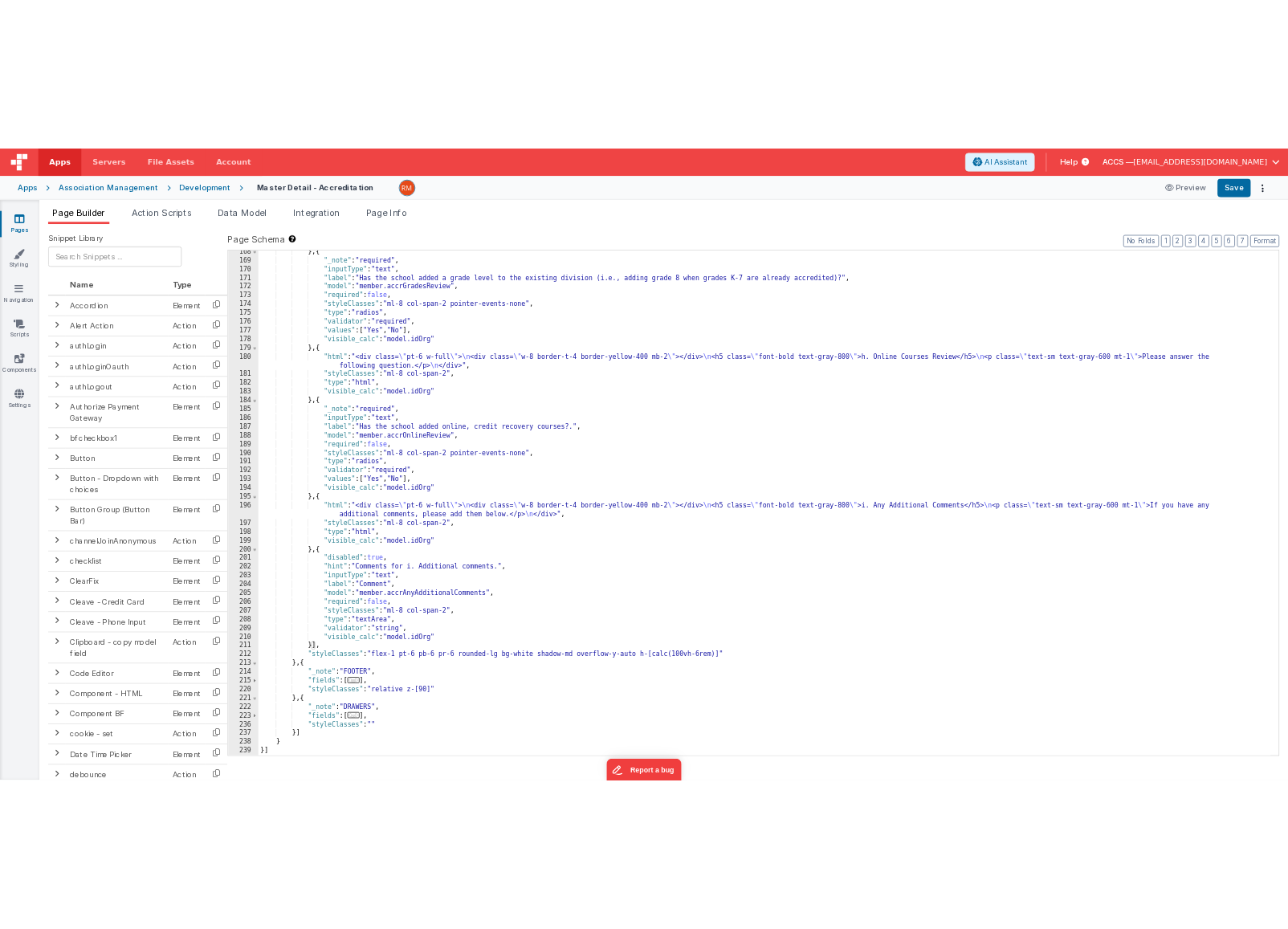
scroll to position [2484, 0]
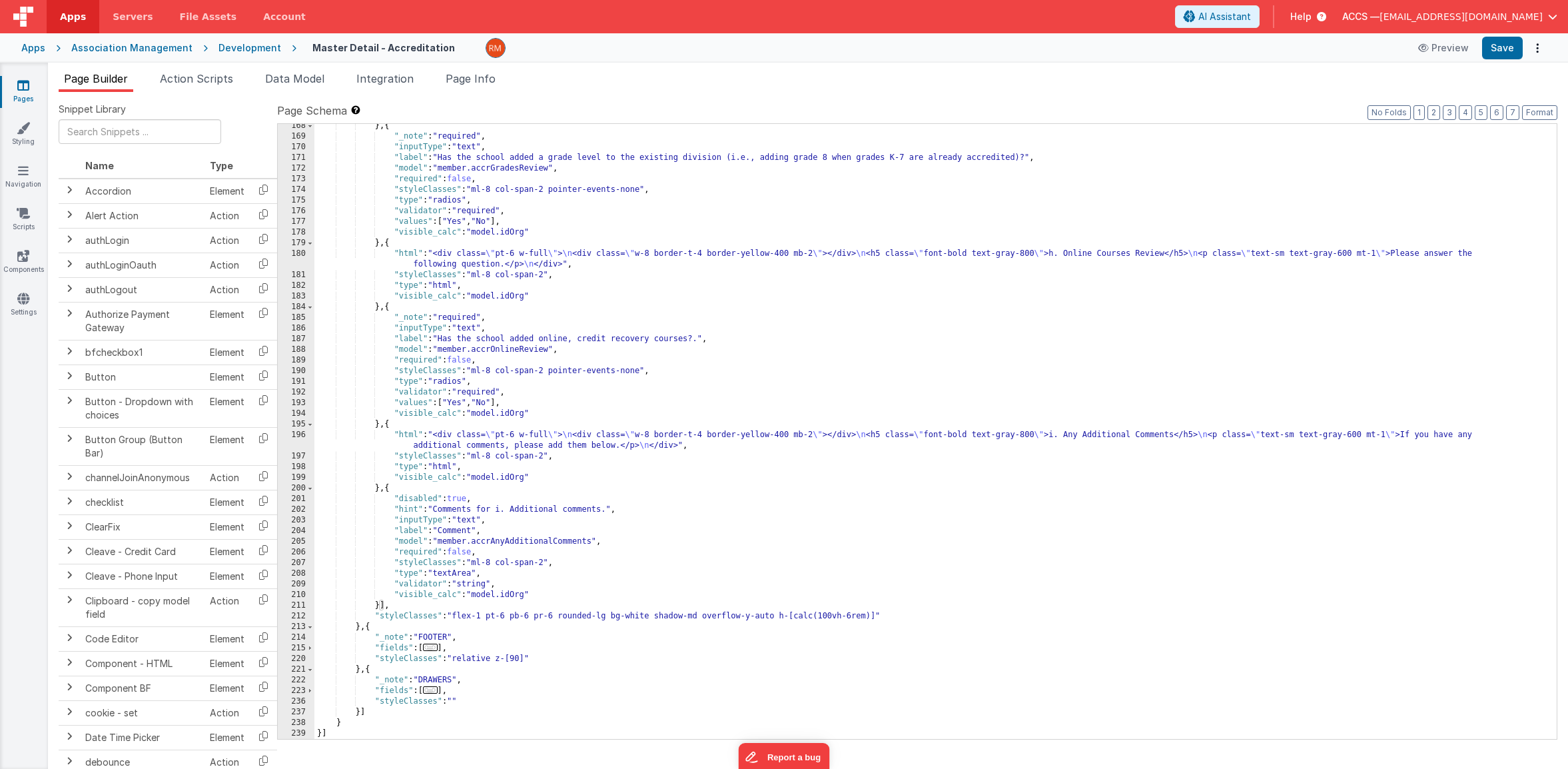
click at [498, 562] on div "} , { "_note" : "required" , "inputType" : "text" , "label" : "Has the school a…" at bounding box center [931, 439] width 1233 height 636
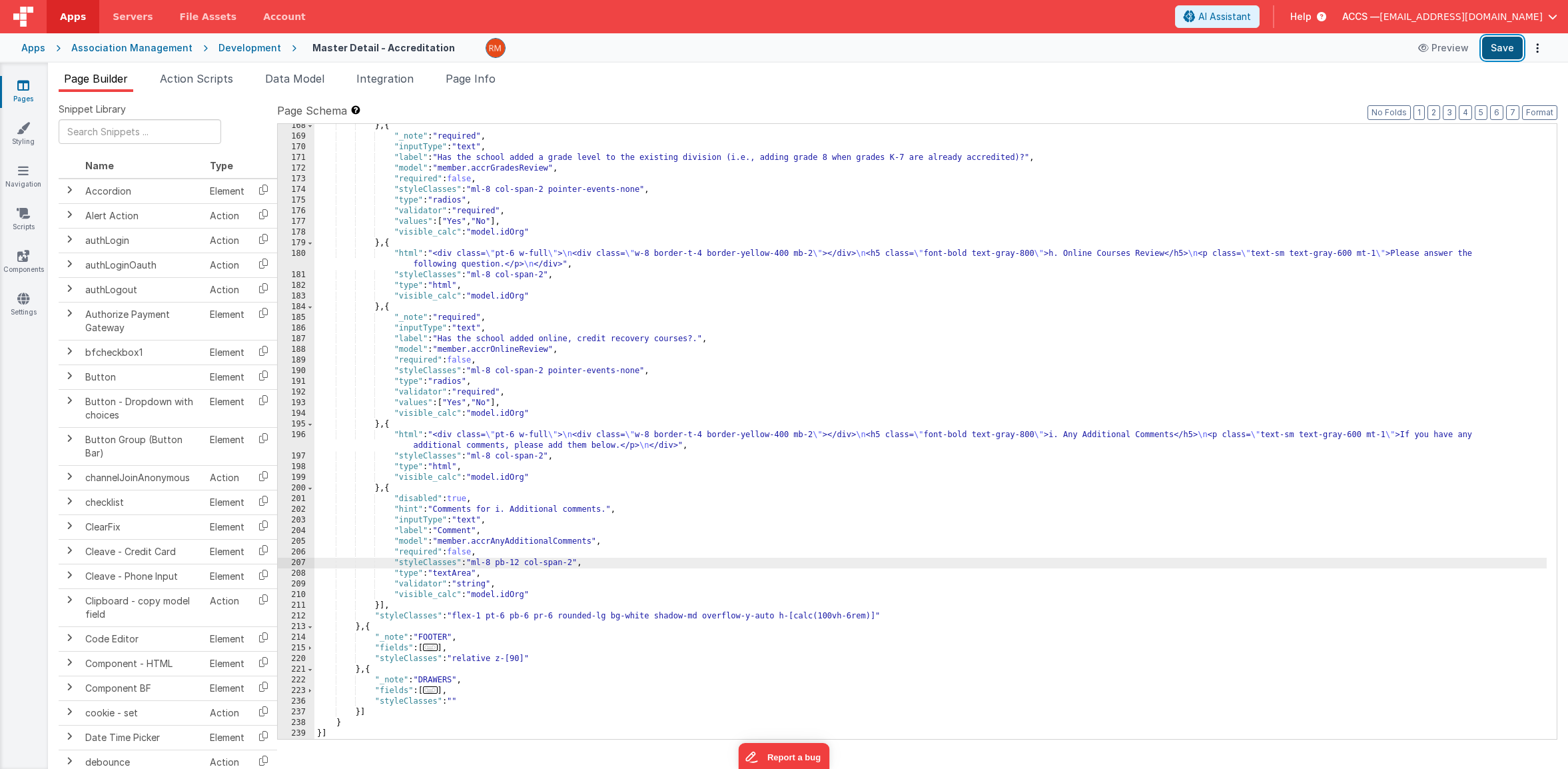
click at [1513, 51] on button "Save" at bounding box center [1502, 48] width 41 height 22
click at [27, 89] on icon at bounding box center [23, 85] width 12 height 13
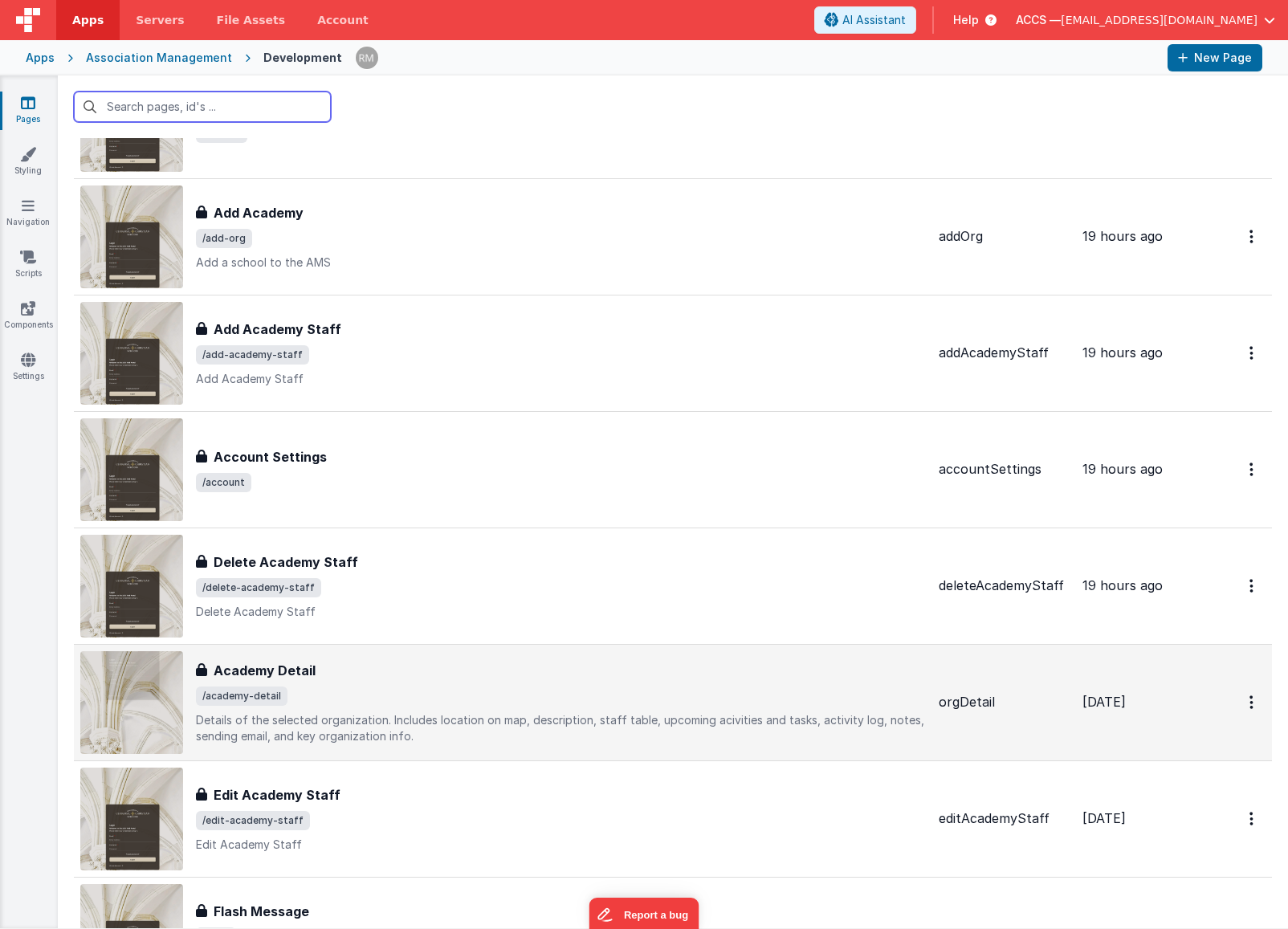
scroll to position [1444, 0]
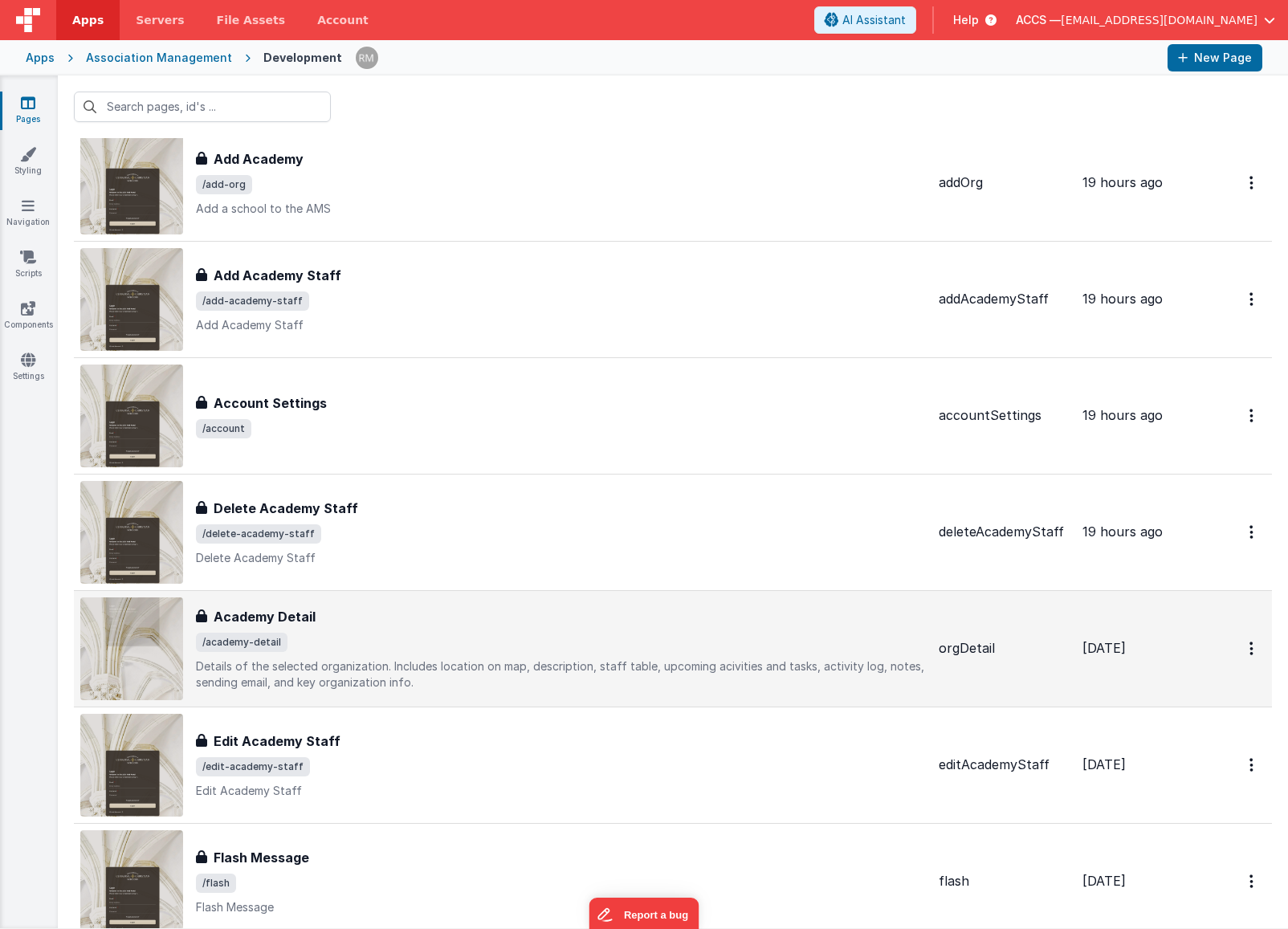
click at [454, 624] on div "Academy Detail" at bounding box center [560, 616] width 730 height 19
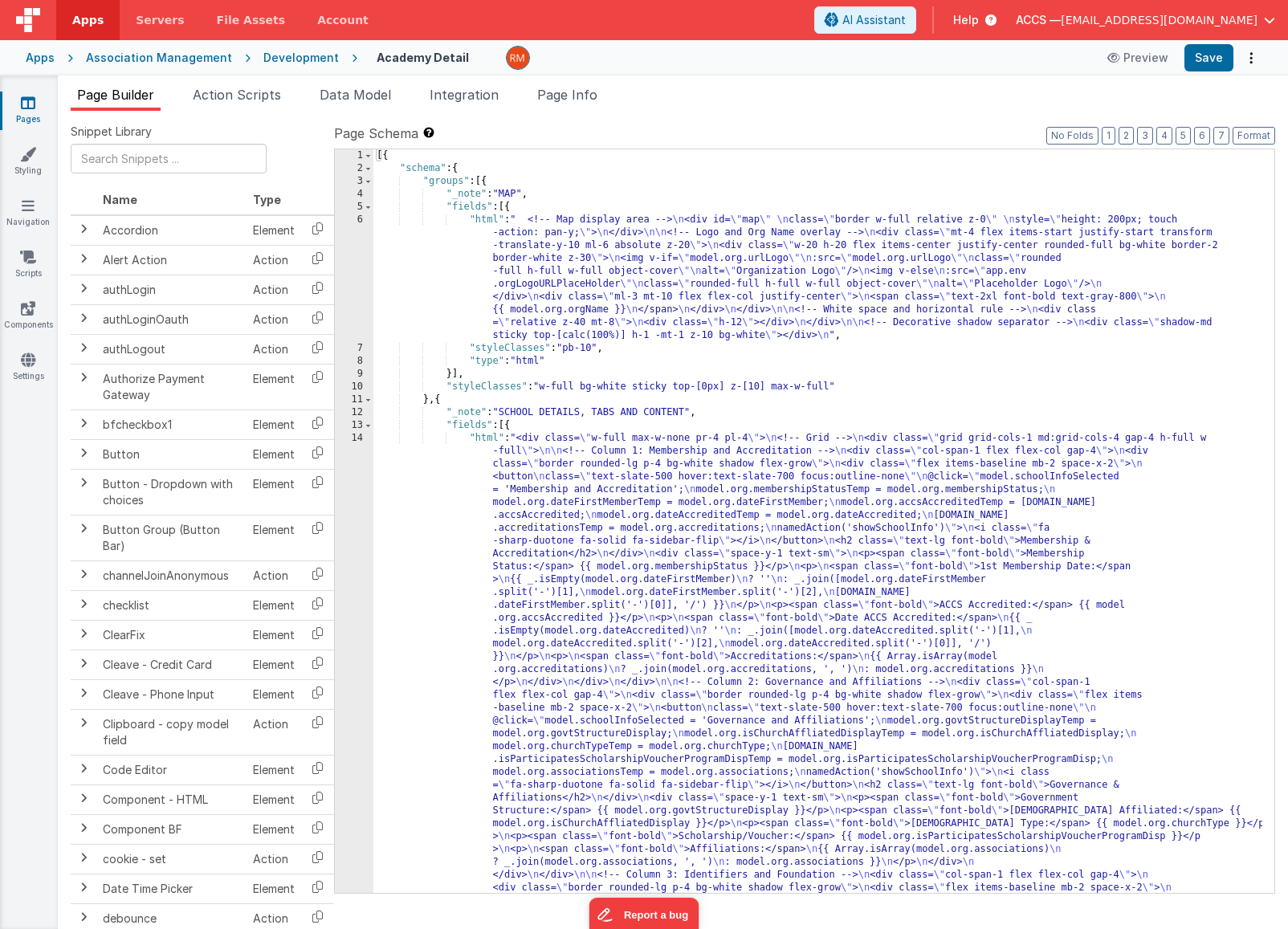
click at [679, 389] on div "[{ "schema" : { "groups" : [{ "_note" : "MAP" , "fields" : [{ "html" : " <!-- M…" at bounding box center [818, 932] width 889 height 1566
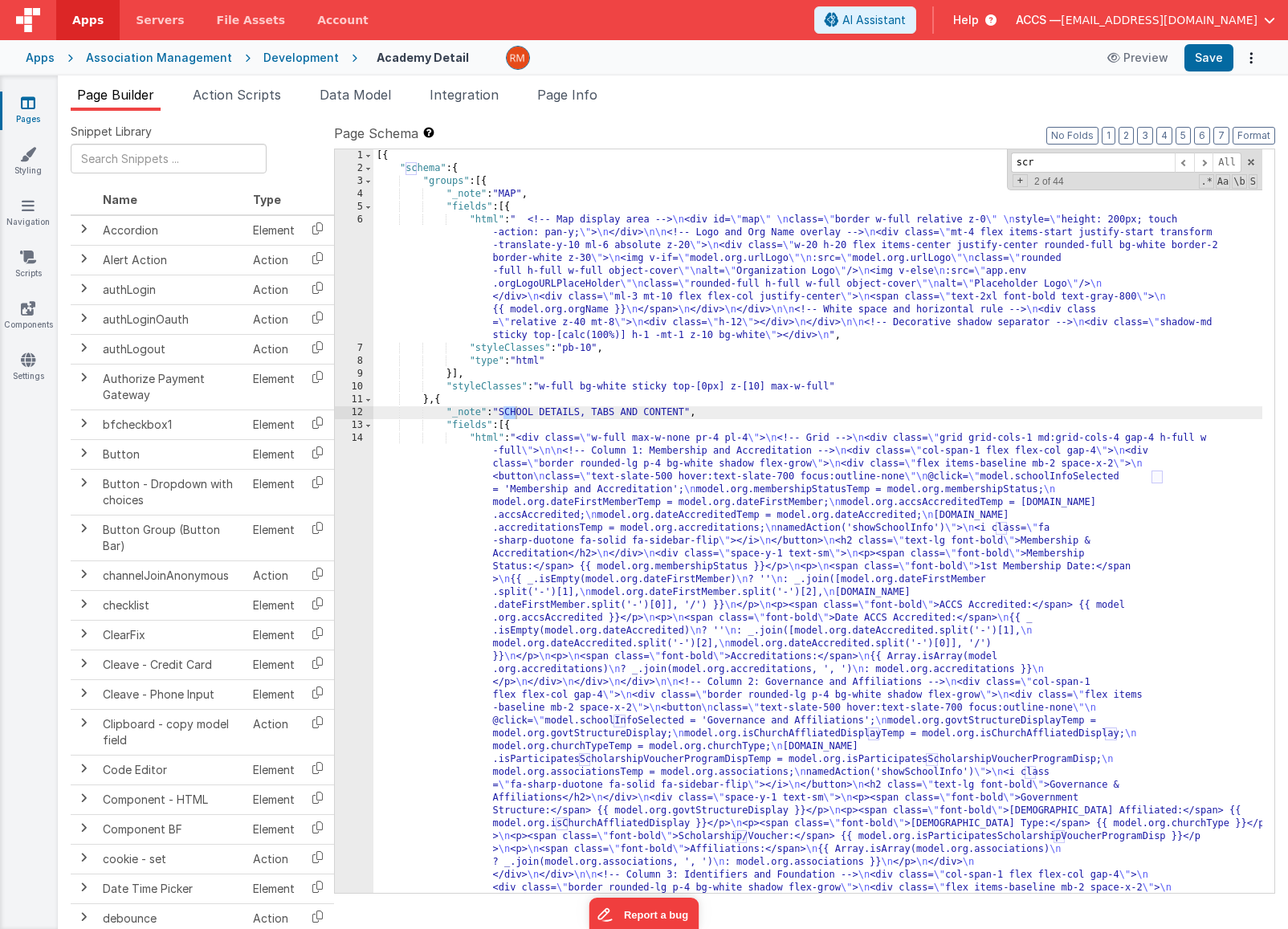
scroll to position [1402, 0]
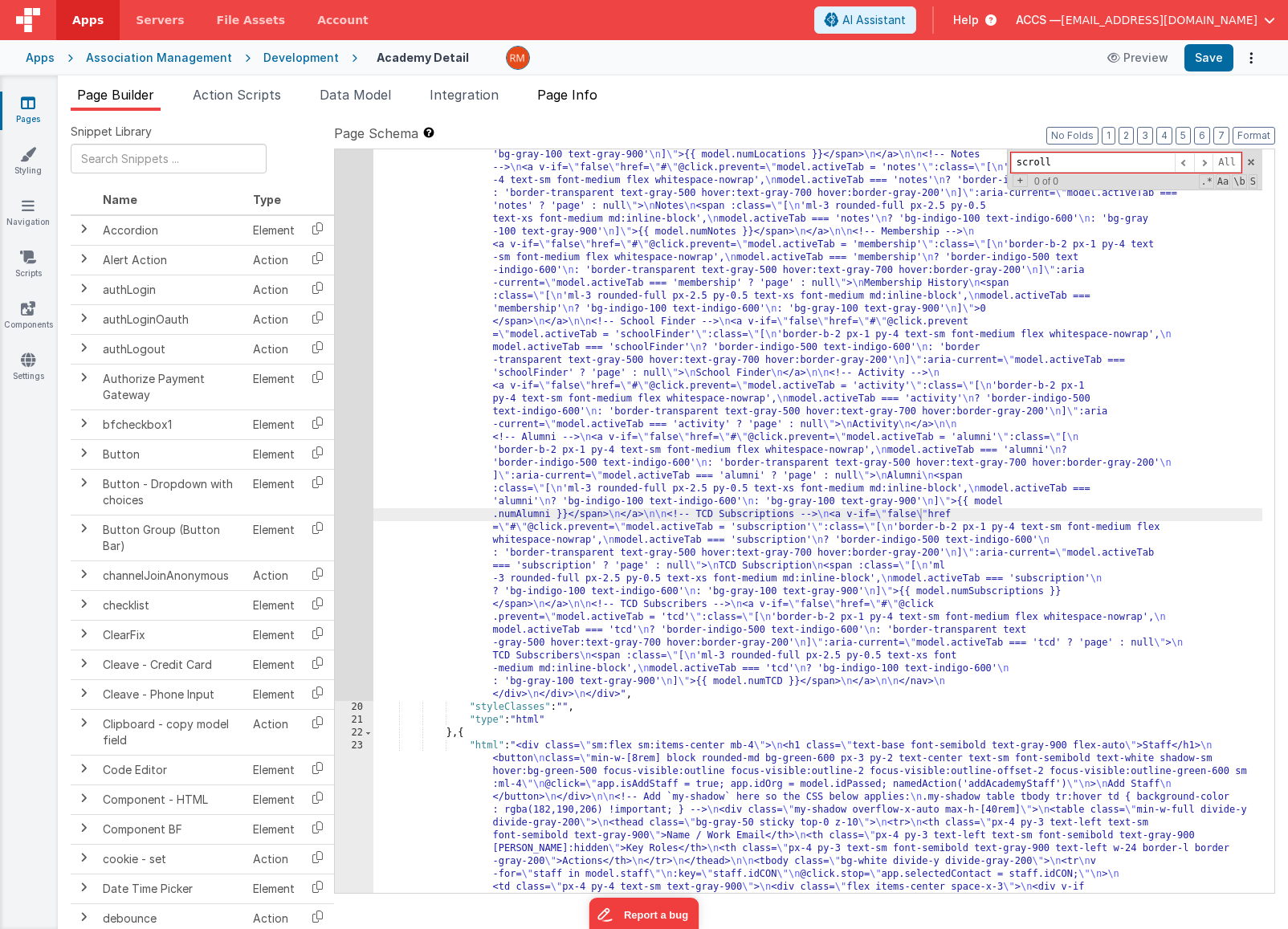
type input "scroll"
click at [593, 95] on span "Page Info" at bounding box center [567, 95] width 60 height 16
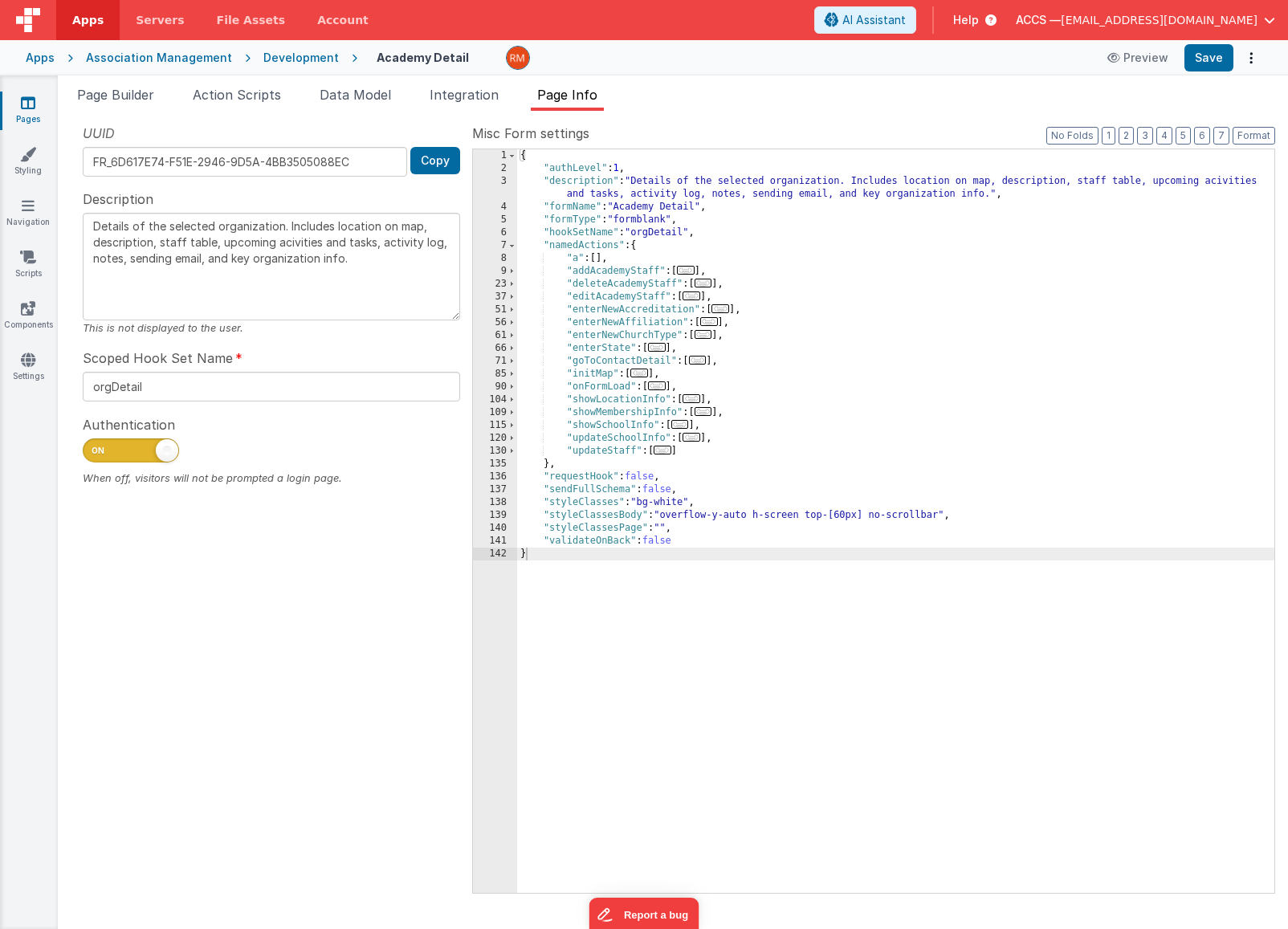
click at [835, 323] on div "{ "authLevel" : 1 , "description" : "Details of the selected organization. Incl…" at bounding box center [895, 534] width 757 height 769
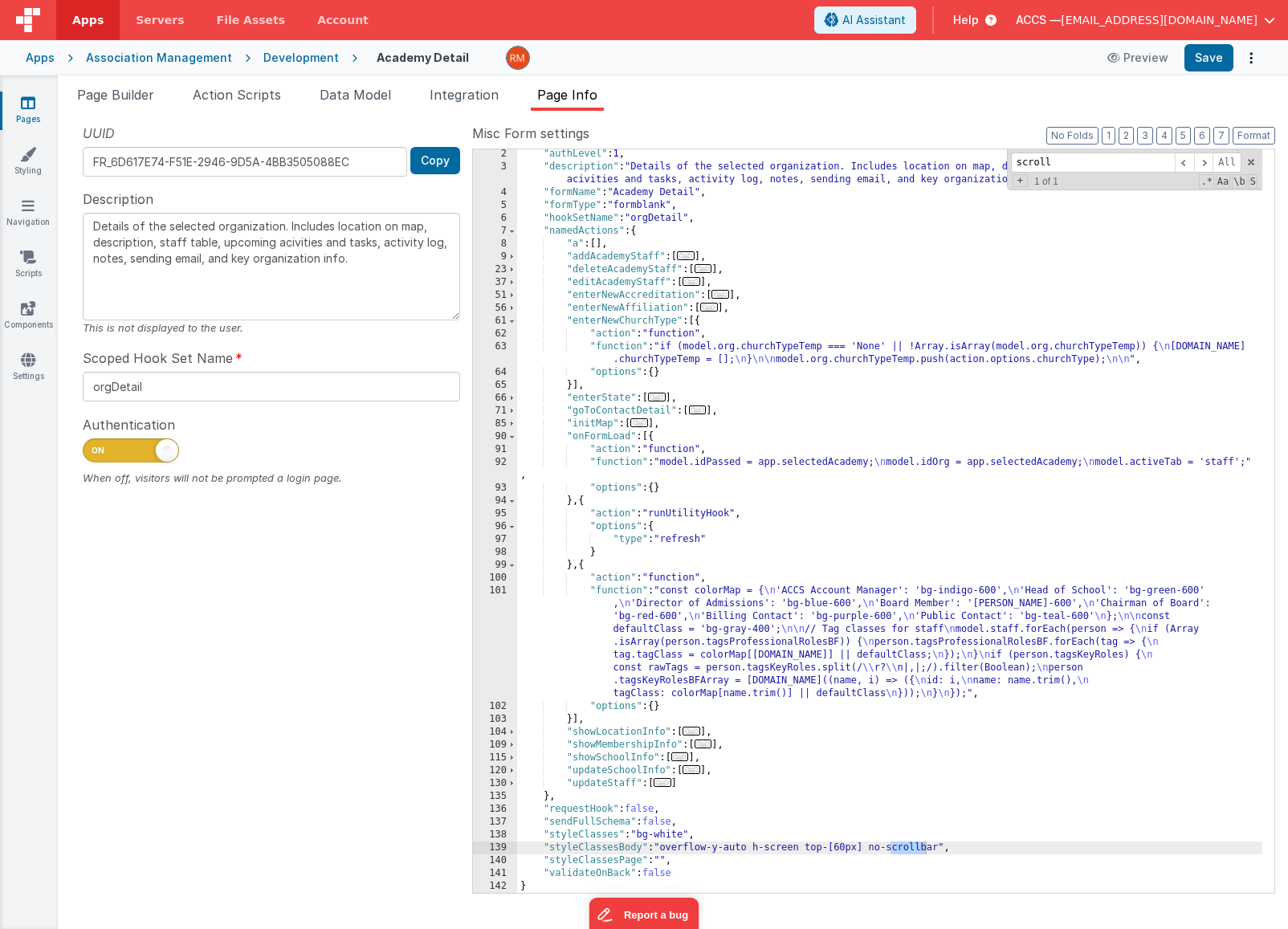
scroll to position [14, 0]
type input "scroll"
click at [922, 848] on div ""authLevel" : 1 , "description" : "Details of the selected organization. Includ…" at bounding box center [890, 532] width 745 height 769
drag, startPoint x: 945, startPoint y: 847, endPoint x: 873, endPoint y: 847, distance: 72.0
click at [873, 847] on div ""authLevel" : 1 , "description" : "Details of the selected organization. Includ…" at bounding box center [890, 532] width 745 height 769
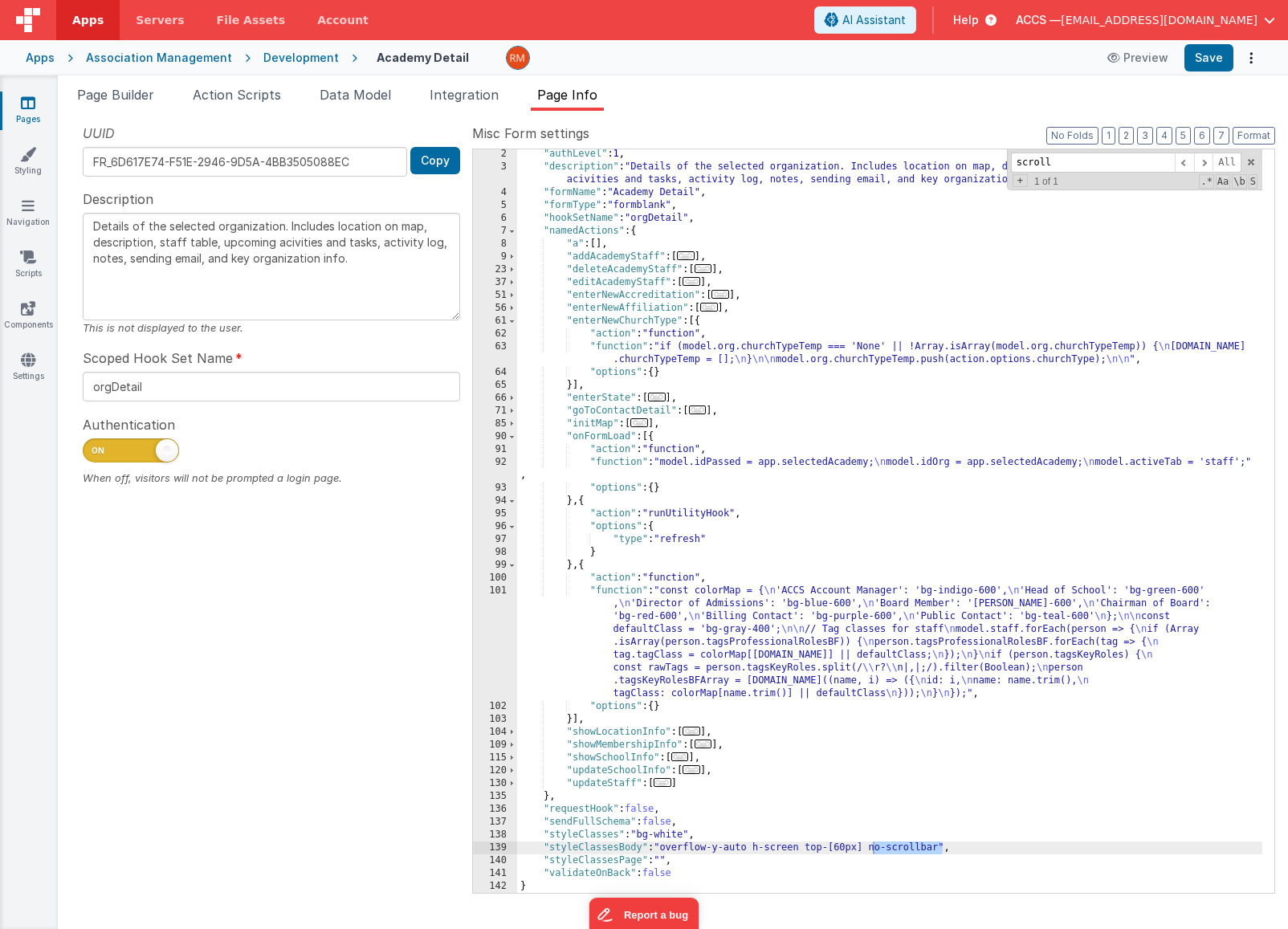
click at [39, 101] on link "Pages" at bounding box center [28, 111] width 57 height 32
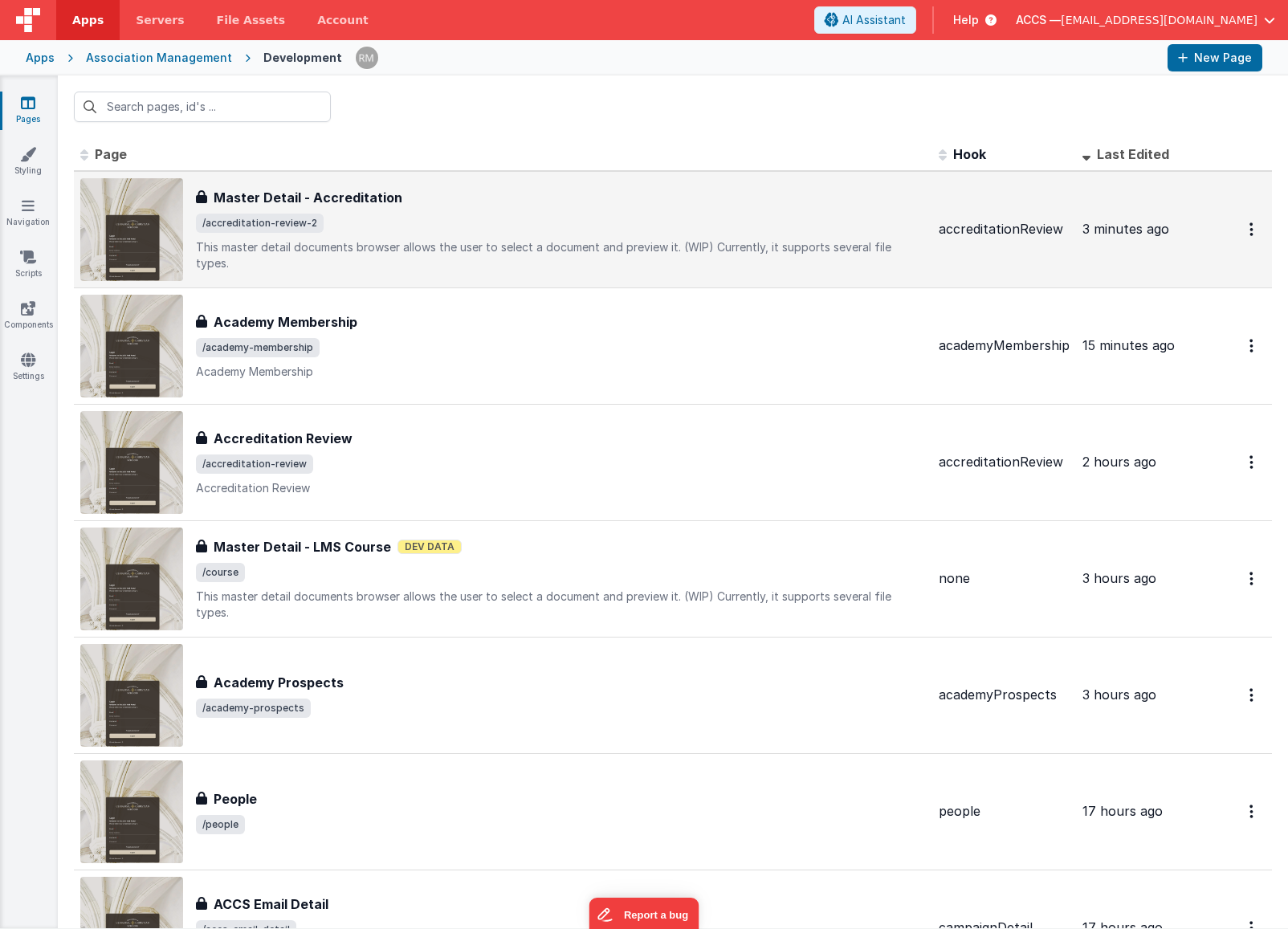
click at [385, 199] on h3 "Master Detail - Accreditation" at bounding box center [308, 197] width 189 height 19
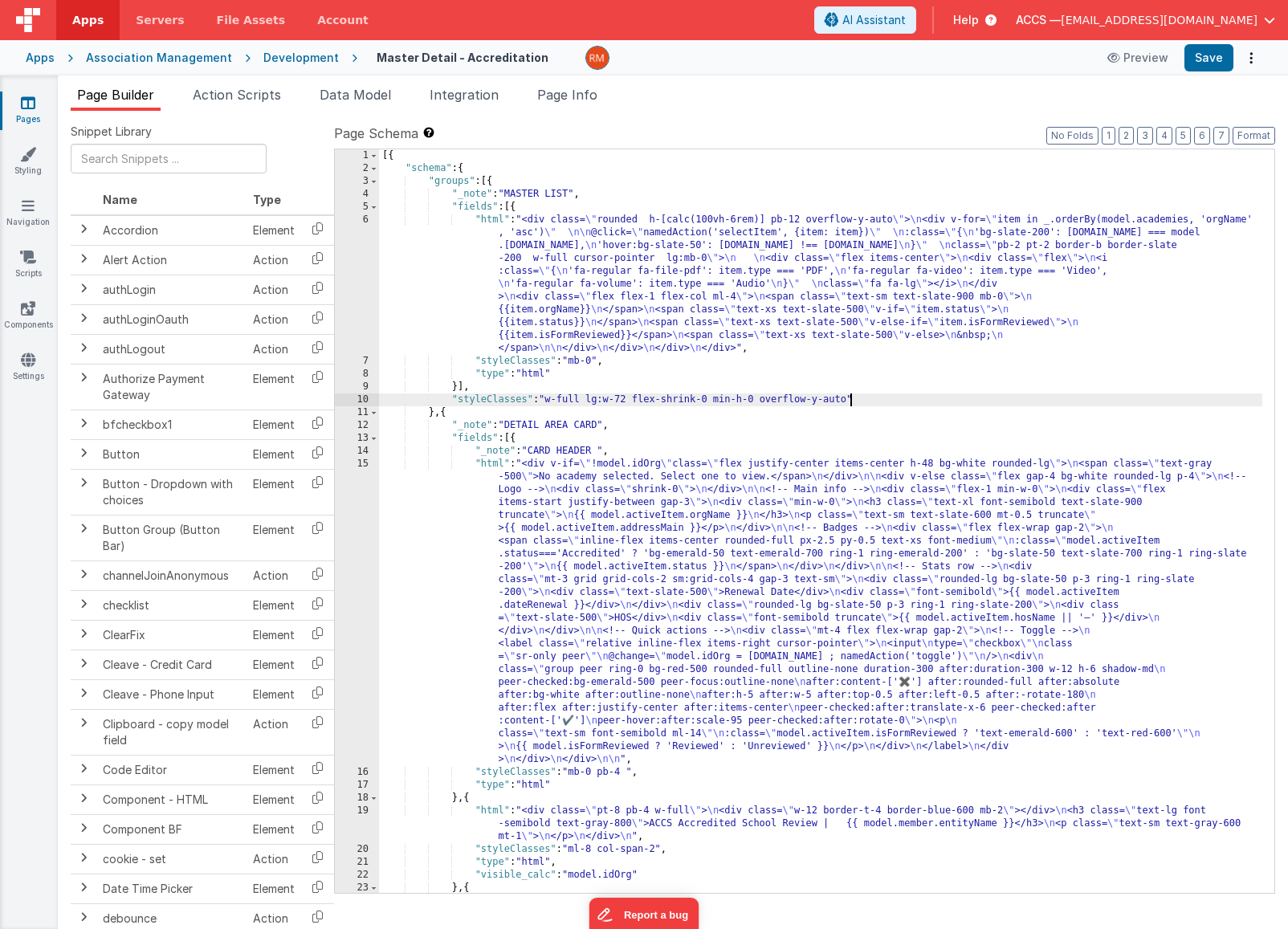
click at [850, 400] on div "[{ "schema" : { "groups" : [{ "_note" : "MASTER LIST" , "fields" : [{ "html" : …" at bounding box center [820, 546] width 883 height 795
click at [1204, 66] on button "Save" at bounding box center [1209, 58] width 49 height 27
click at [924, 400] on div "[{ "schema" : { "groups" : [{ "_note" : "MASTER LIST" , "fields" : [{ "html" : …" at bounding box center [820, 546] width 883 height 795
drag, startPoint x: 926, startPoint y: 401, endPoint x: 859, endPoint y: 400, distance: 67.0
click at [859, 400] on div "[{ "schema" : { "groups" : [{ "_note" : "MASTER LIST" , "fields" : [{ "html" : …" at bounding box center [820, 546] width 883 height 795
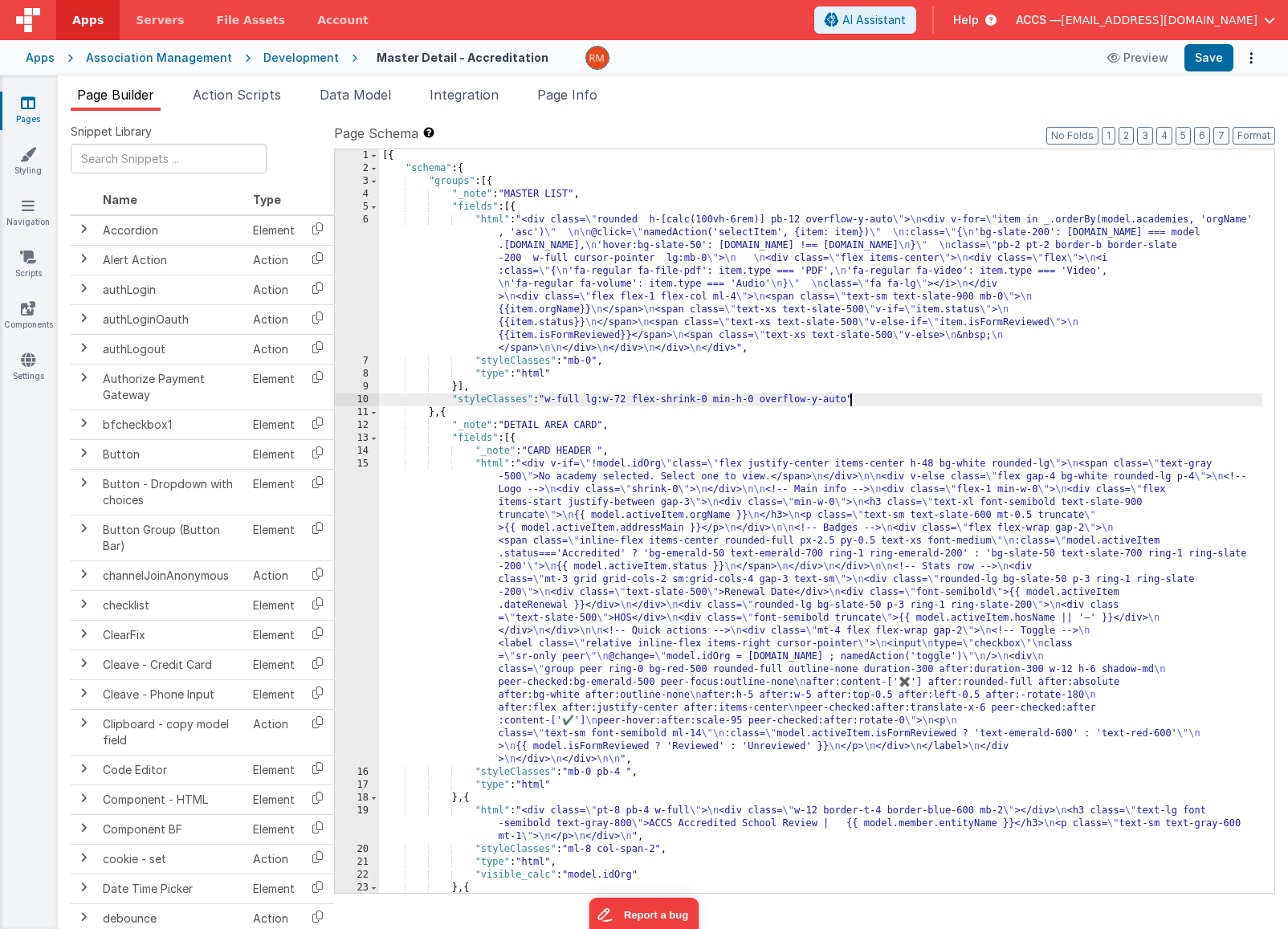
click at [496, 217] on div "[{ "schema" : { "groups" : [{ "_note" : "MASTER LIST" , "fields" : [{ "html" : …" at bounding box center [820, 546] width 883 height 795
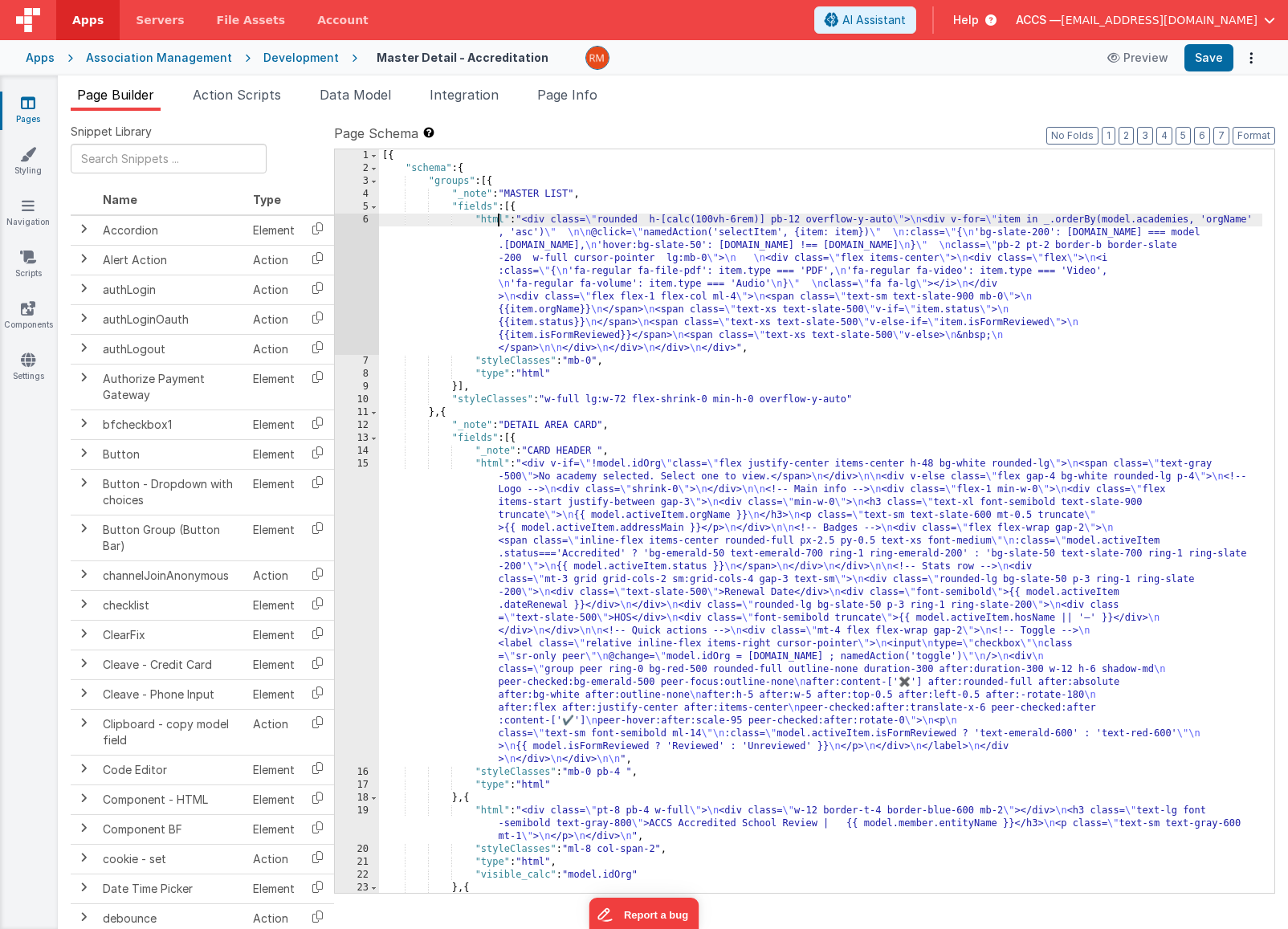
click at [370, 230] on div "6" at bounding box center [357, 284] width 44 height 141
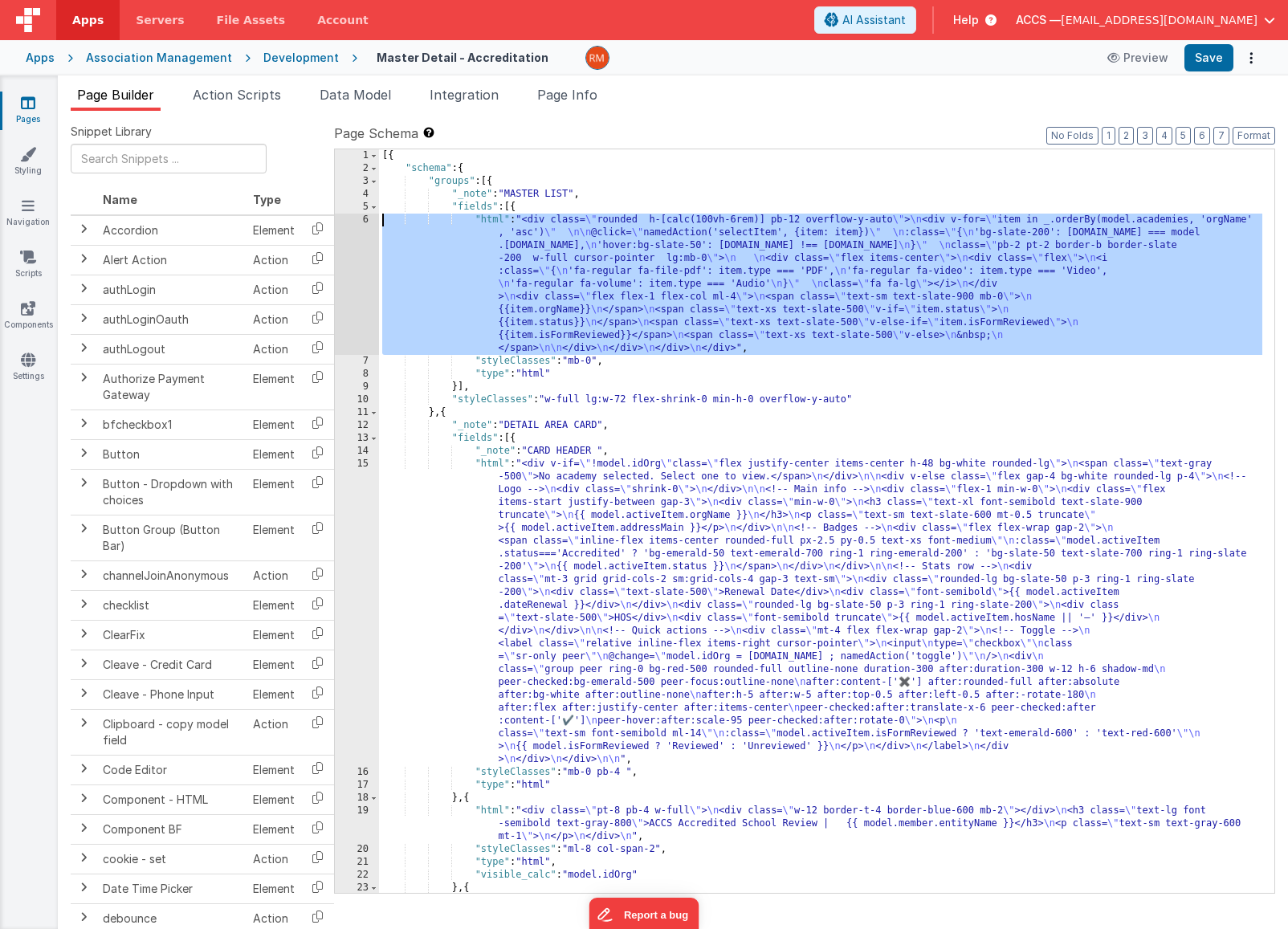
click at [364, 221] on div "6" at bounding box center [357, 284] width 44 height 141
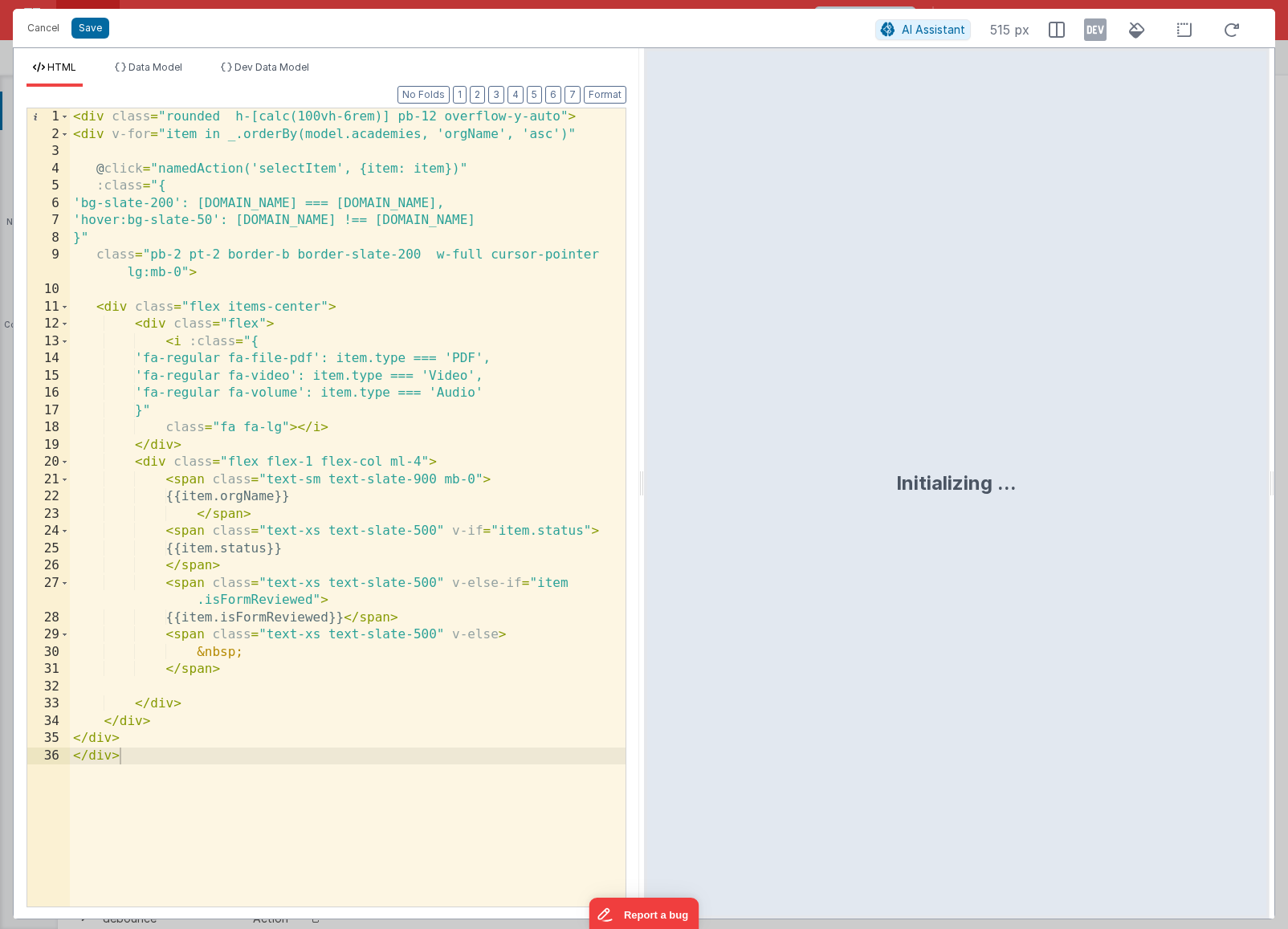
click at [558, 118] on div "< div class = "rounded h-[calc(100vh-6rem)] pb-12 overflow-y-auto" > < div v-fo…" at bounding box center [348, 525] width 556 height 833
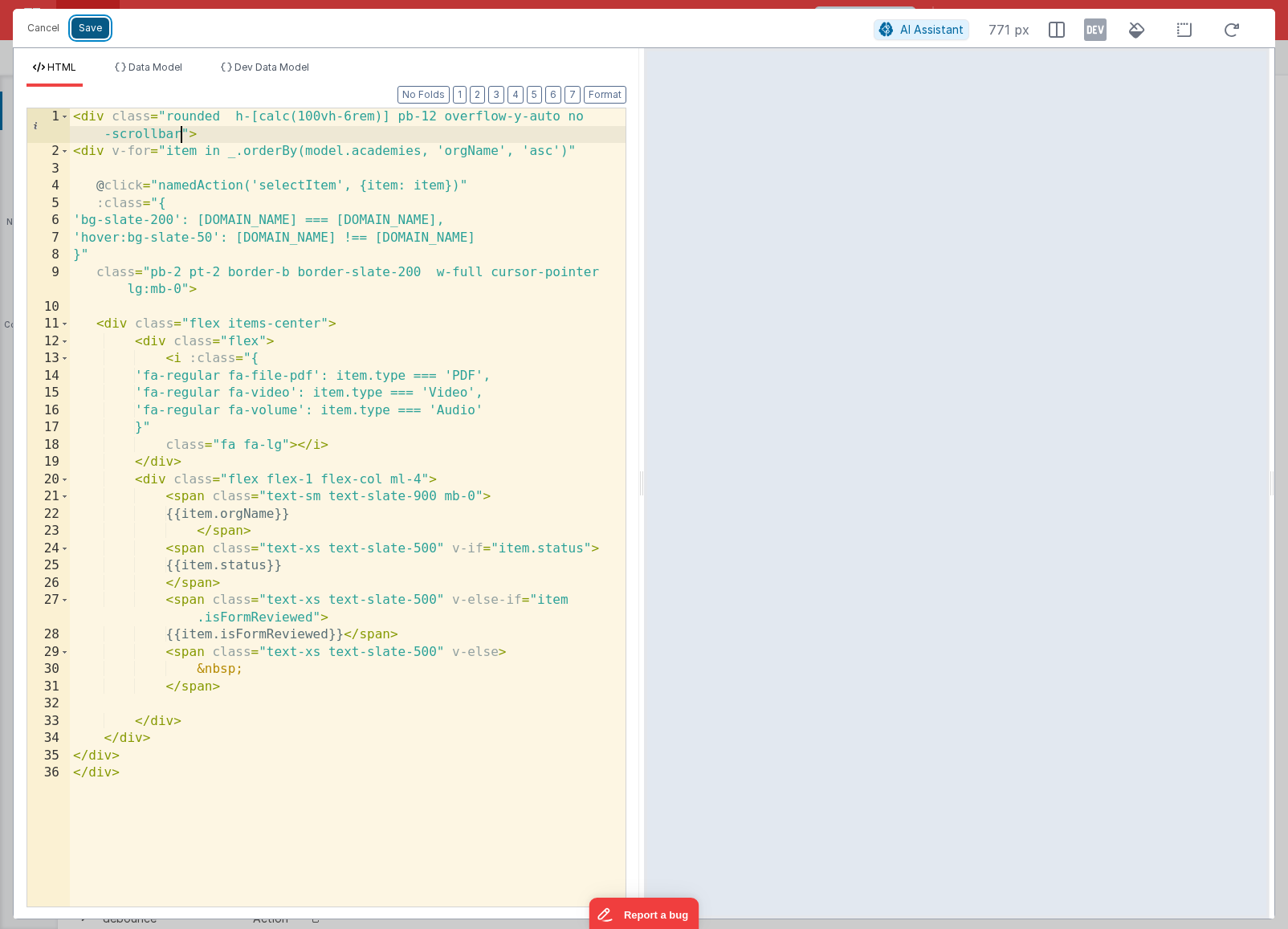
click at [83, 28] on button "Save" at bounding box center [91, 28] width 38 height 21
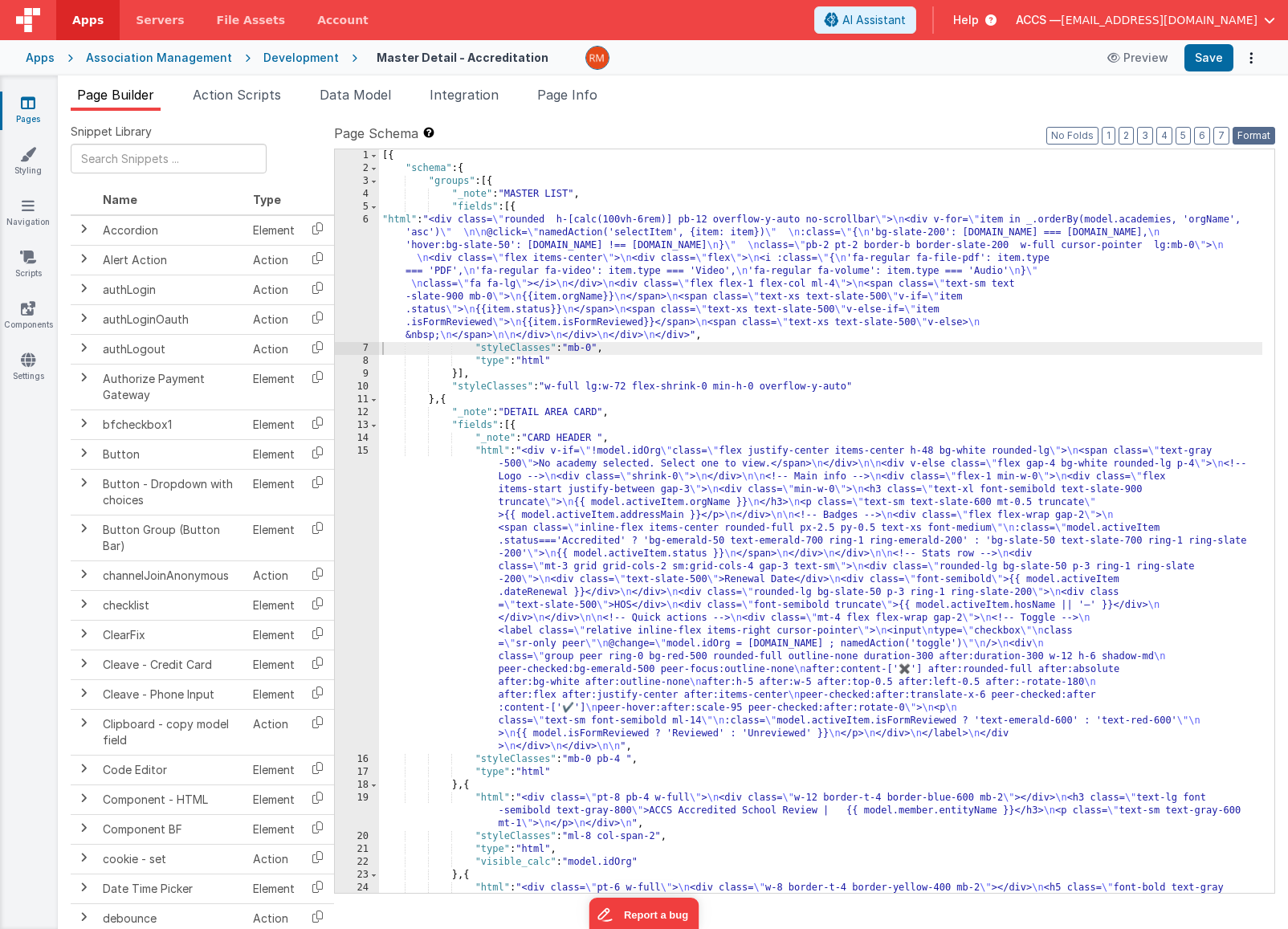
click at [1243, 134] on button "Format" at bounding box center [1253, 136] width 42 height 18
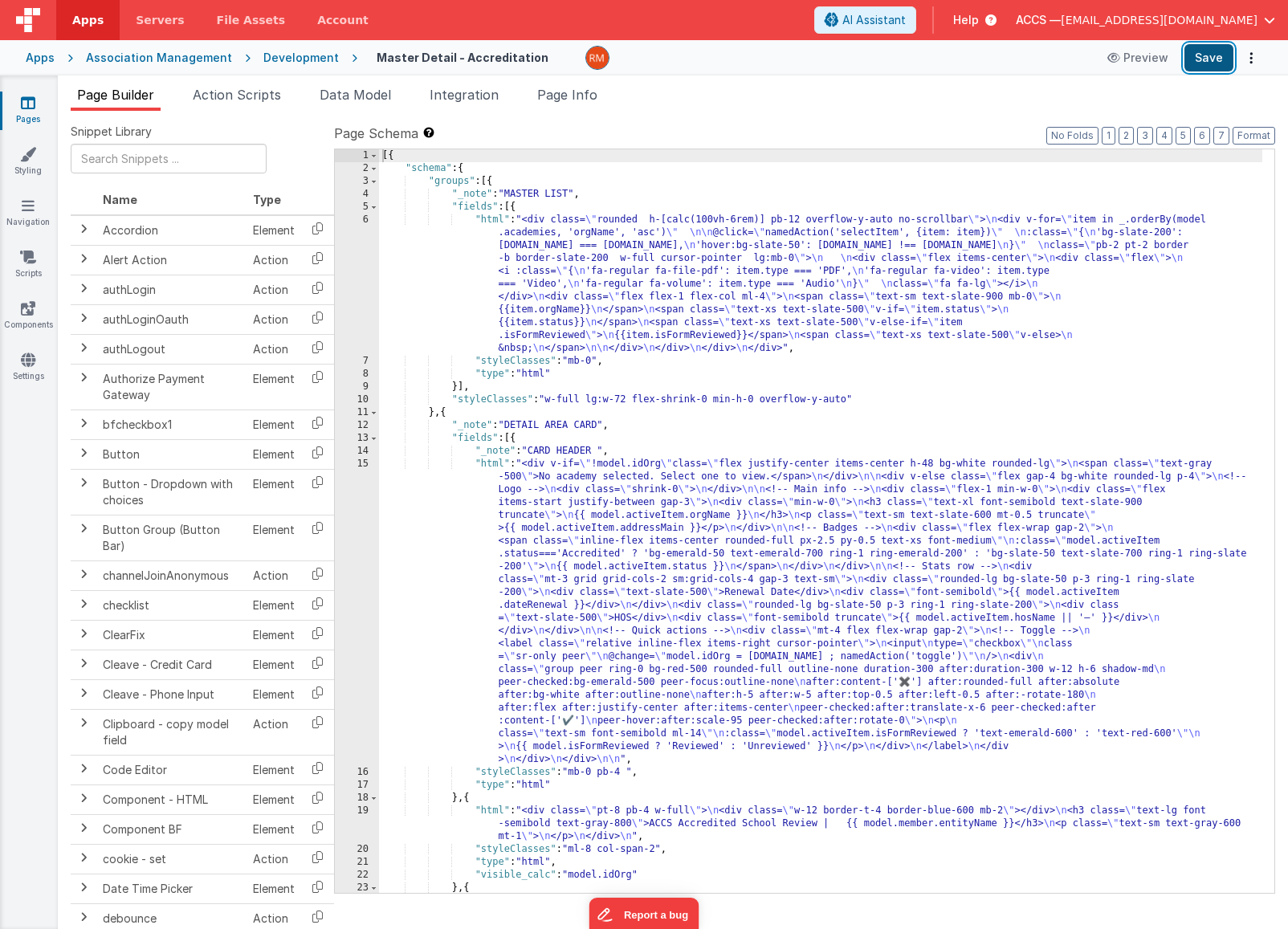
click at [1207, 66] on button "Save" at bounding box center [1209, 58] width 49 height 27
click at [818, 400] on div "[{ "schema" : { "groups" : [{ "_note" : "MASTER LIST" , "fields" : [{ "html" : …" at bounding box center [820, 546] width 883 height 795
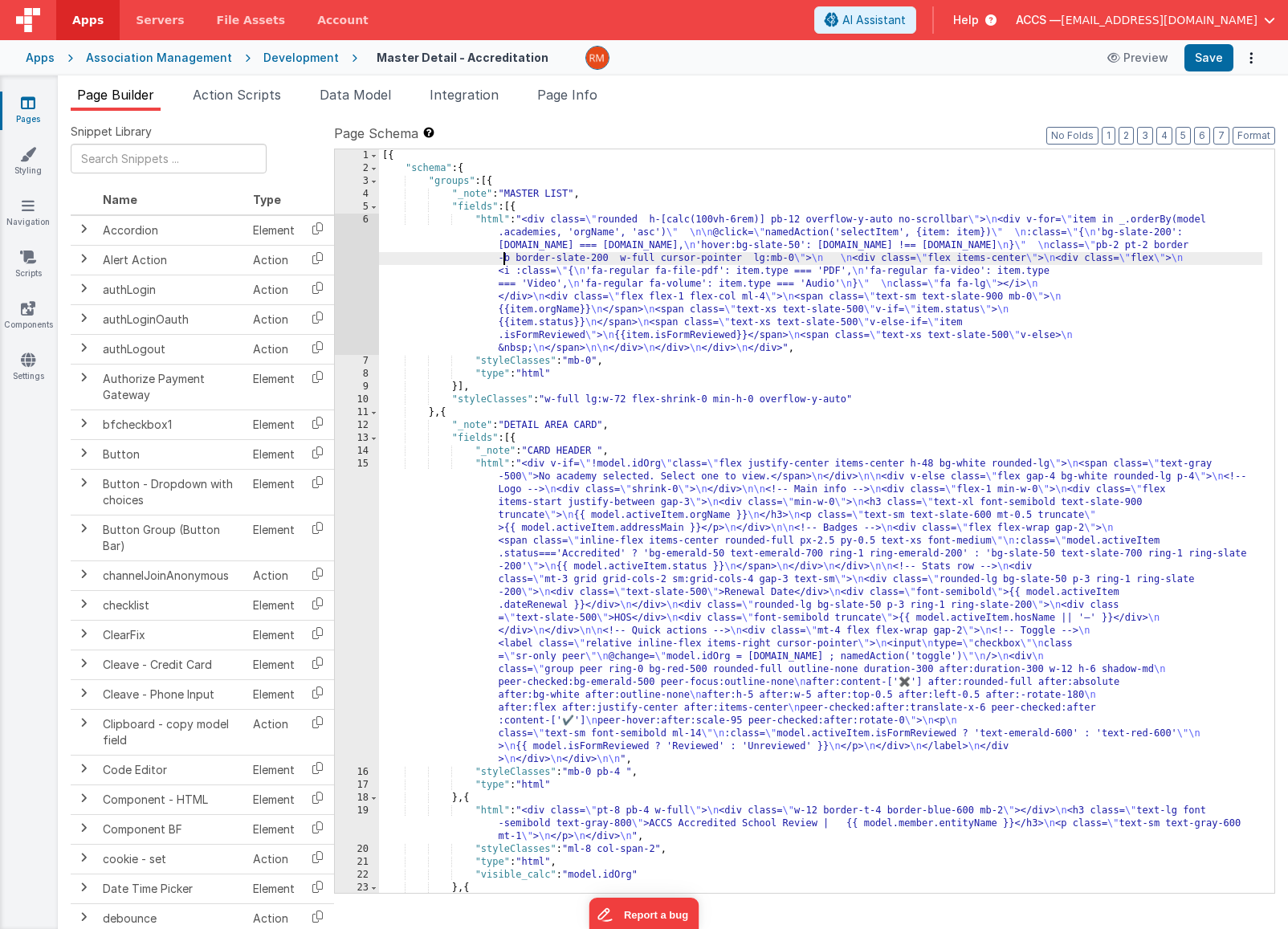
click at [502, 251] on div "[{ "schema" : { "groups" : [{ "_note" : "MASTER LIST" , "fields" : [{ "html" : …" at bounding box center [820, 546] width 883 height 795
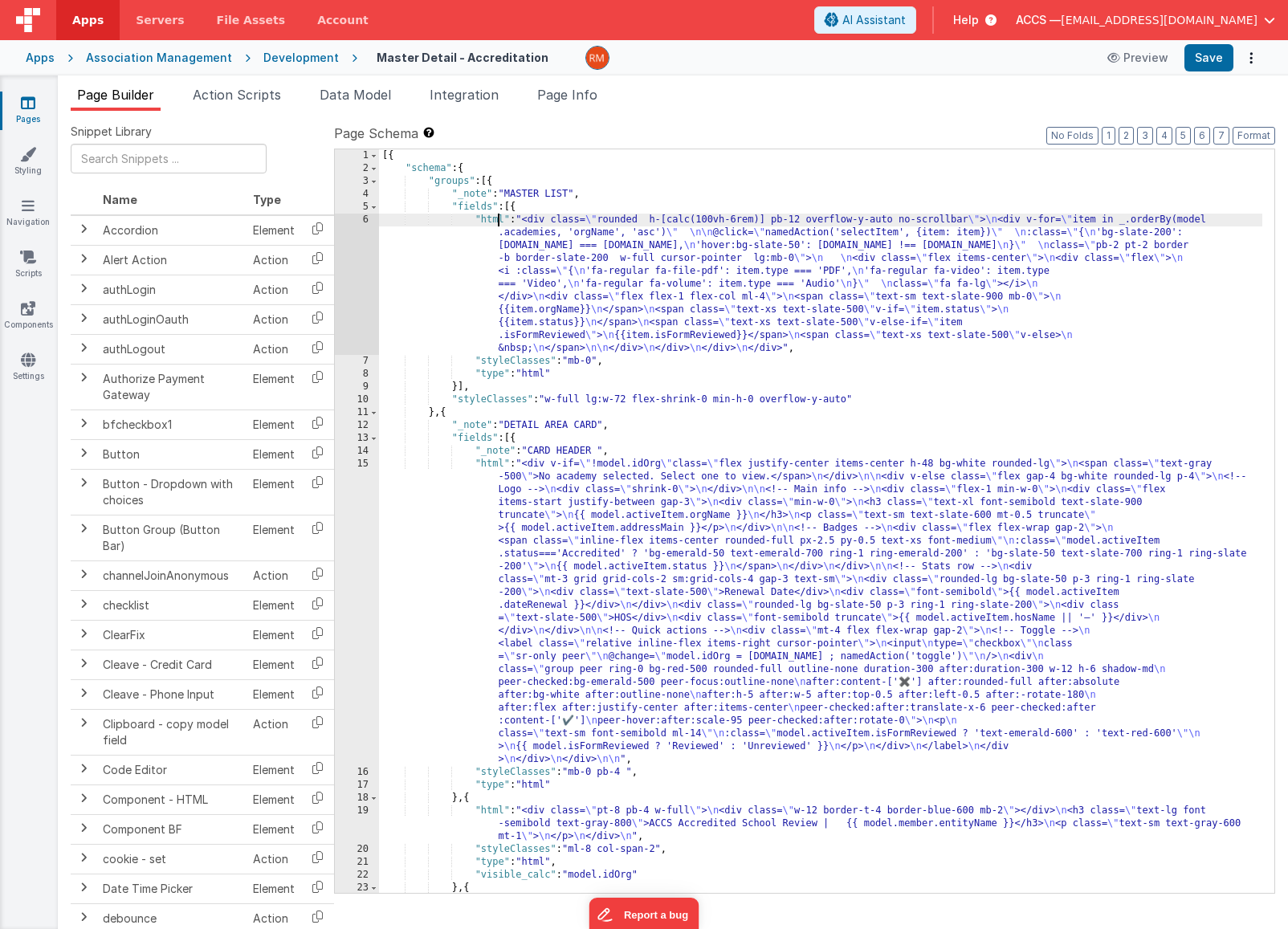
click at [498, 223] on div "[{ "schema" : { "groups" : [{ "_note" : "MASTER LIST" , "fields" : [{ "html" : …" at bounding box center [820, 546] width 883 height 795
click at [363, 222] on div "6" at bounding box center [357, 284] width 44 height 141
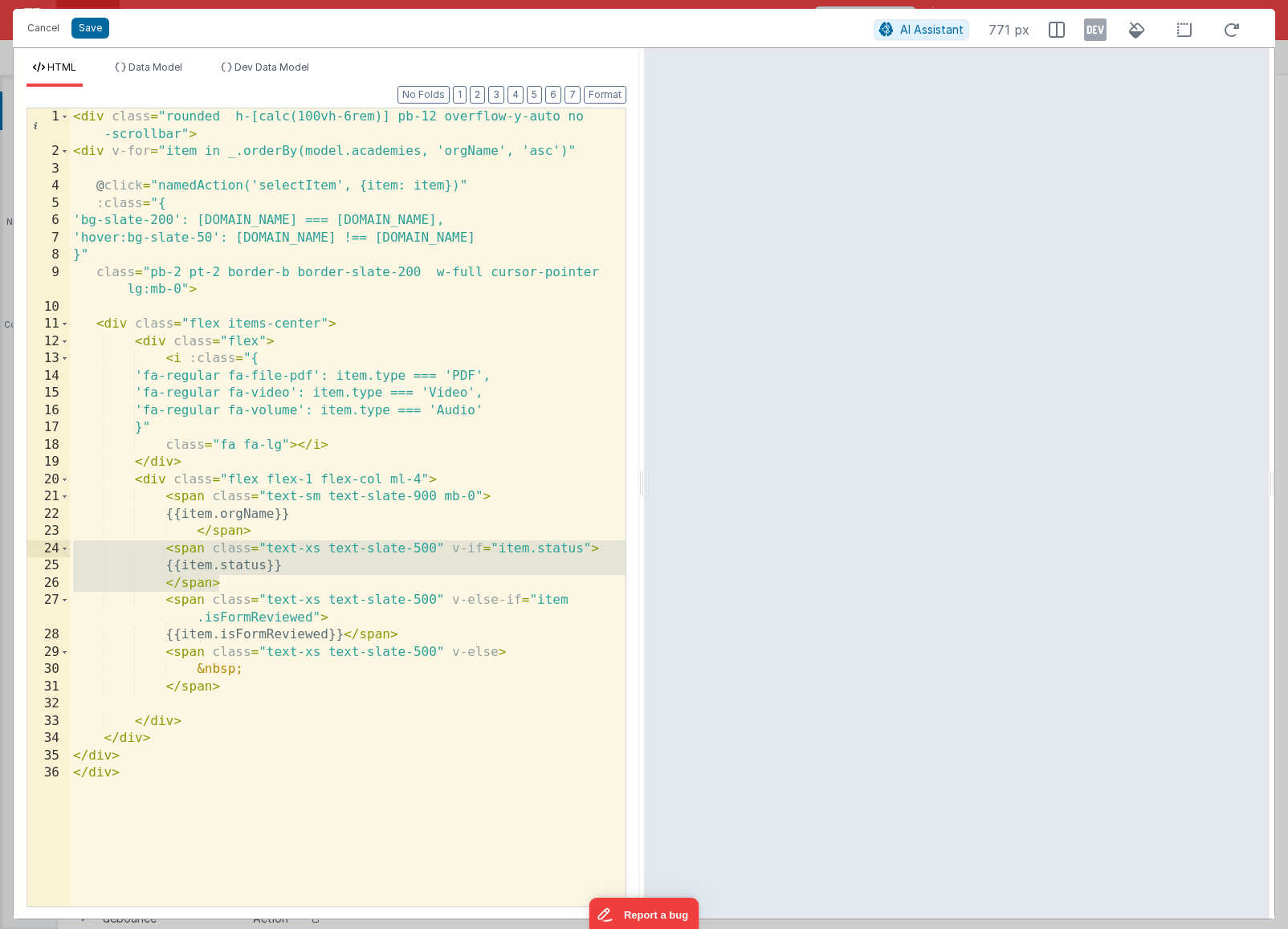
drag, startPoint x: 291, startPoint y: 580, endPoint x: -26, endPoint y: 549, distance: 318.5
click at [0, 549] on html "Cancel Save AI Assistant 771 px HTML Data Model Dev Data Model Format 7 6 5 4 3…" at bounding box center [644, 464] width 1288 height 929
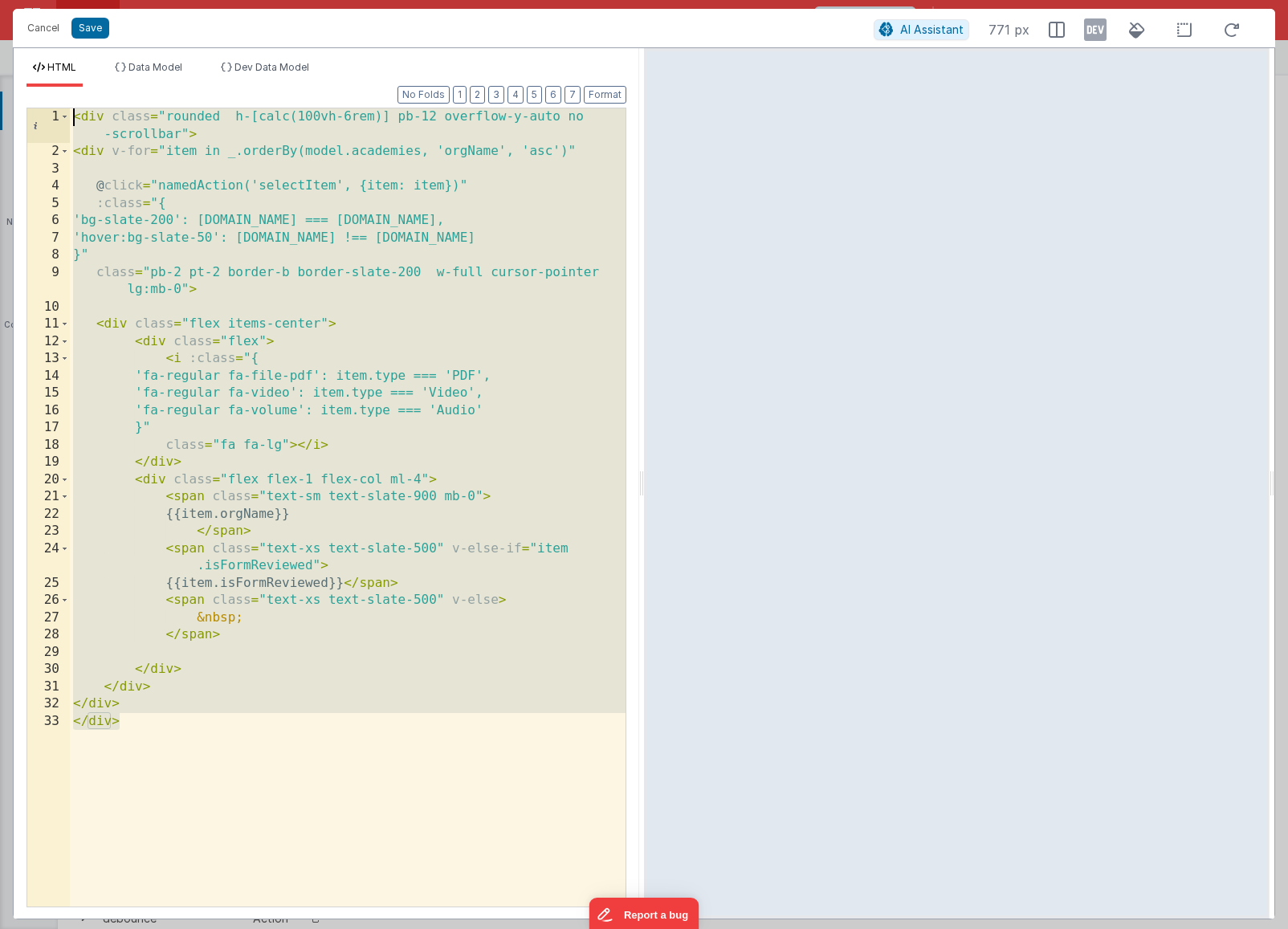
click at [317, 221] on div "< div class = "rounded h-[calc(100vh-6rem)] pb-12 overflow-y-auto no -scrollbar…" at bounding box center [348, 534] width 556 height 851
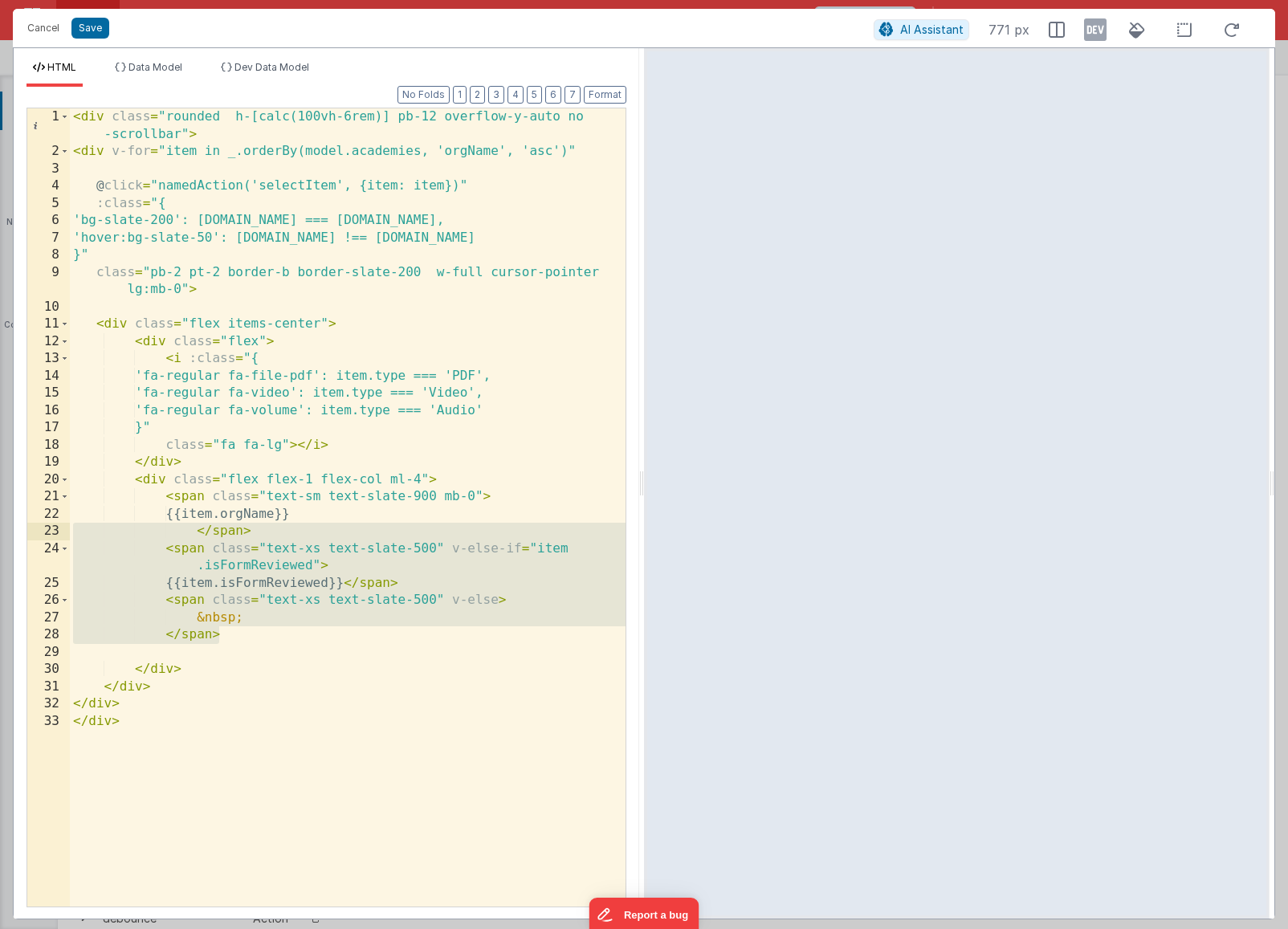
drag, startPoint x: 268, startPoint y: 631, endPoint x: 43, endPoint y: 536, distance: 244.2
click at [43, 536] on div "1 2 3 4 5 6 7 8 9 10 11 12 13 14 15 16 17 18 19 20 21 22 23 24 25 26 27 28 29 3…" at bounding box center [326, 508] width 600 height 800
click at [340, 552] on div "< div class = "rounded h-[calc(100vh-6rem)] pb-12 overflow-y-auto no -scrollbar…" at bounding box center [348, 534] width 556 height 851
drag, startPoint x: 251, startPoint y: 635, endPoint x: 28, endPoint y: 546, distance: 240.1
click at [28, 546] on div "1 2 3 4 5 6 7 8 9 10 11 12 13 14 15 16 17 18 19 20 21 22 23 24 25 26 27 28 29 3…" at bounding box center [326, 508] width 600 height 800
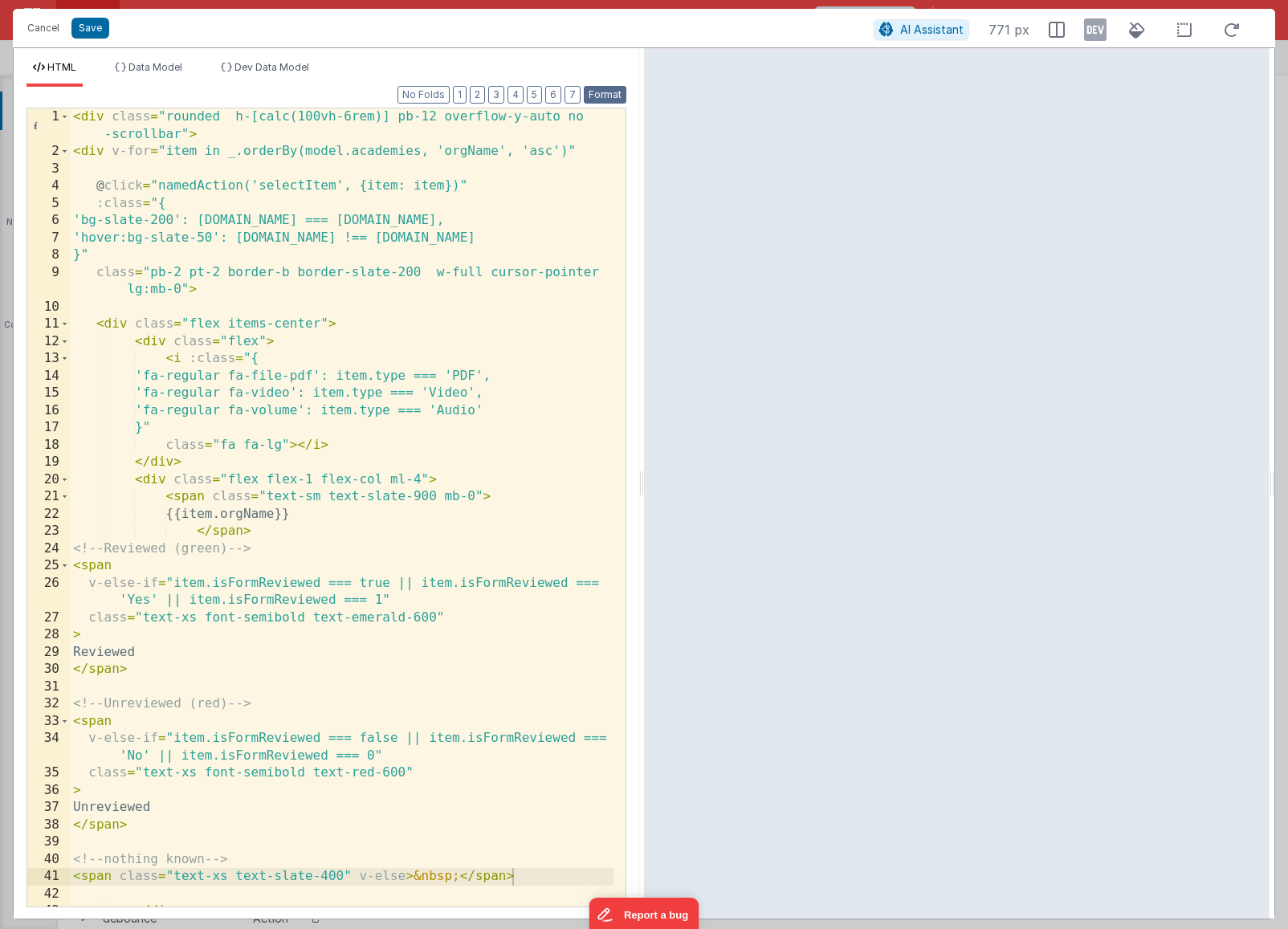
click at [614, 94] on button "Format" at bounding box center [604, 95] width 42 height 18
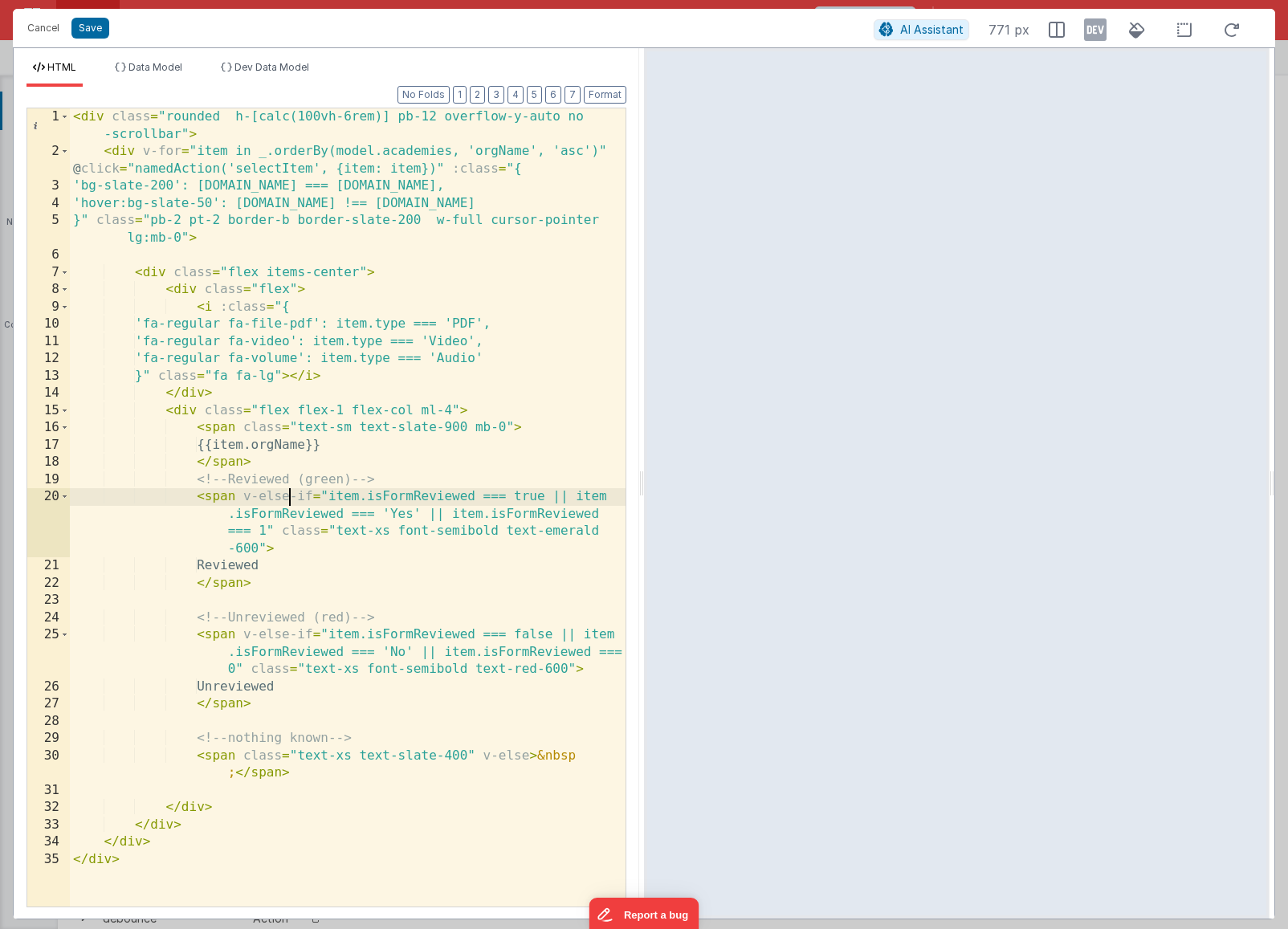
click at [291, 498] on div "< div class = "rounded h-[calc(100vh-6rem)] pb-12 overflow-y-auto no -scrollbar…" at bounding box center [348, 534] width 556 height 851
click at [94, 31] on button "Save" at bounding box center [91, 28] width 38 height 21
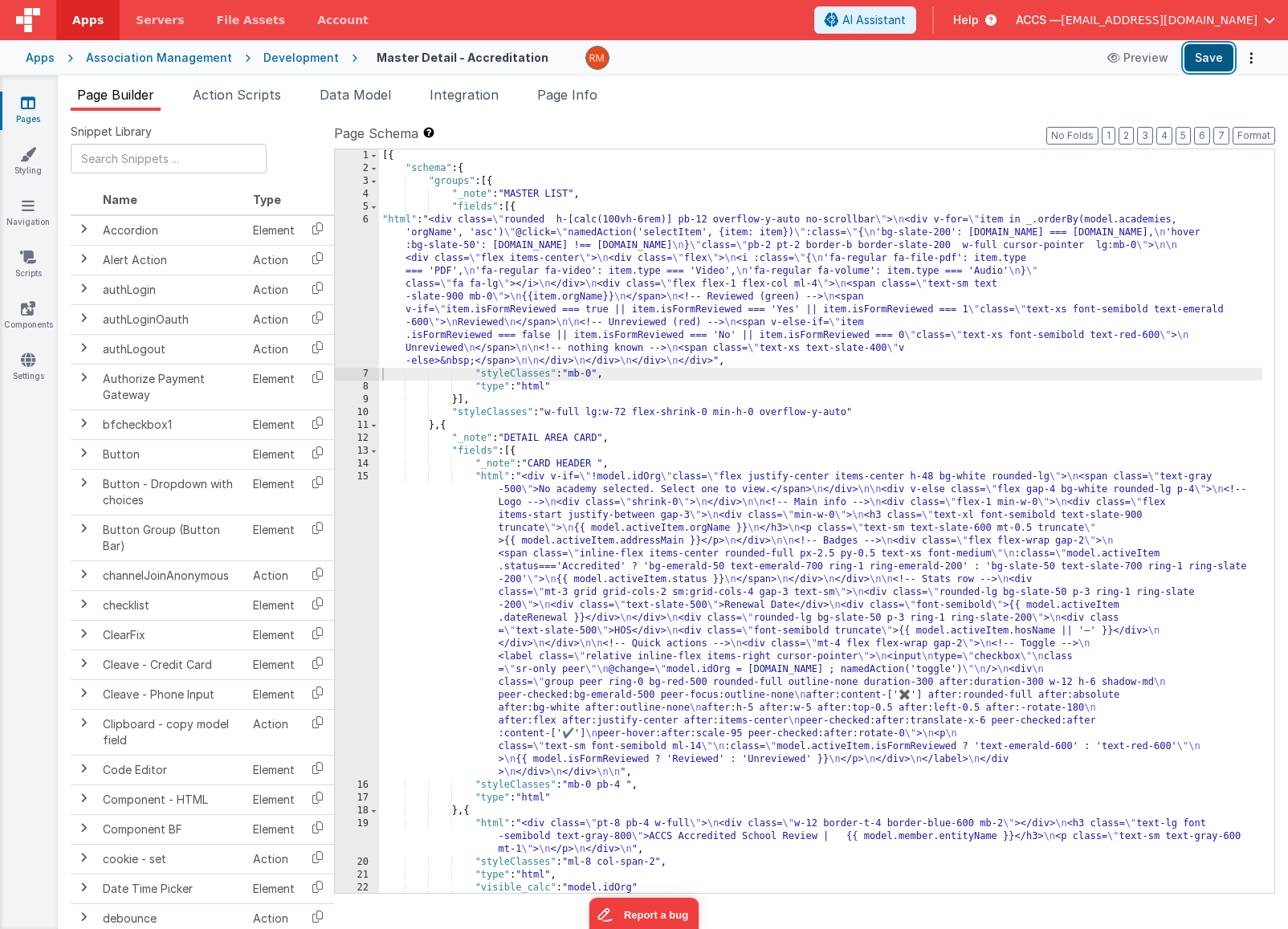
click at [1214, 63] on button "Save" at bounding box center [1209, 58] width 49 height 27
drag, startPoint x: 1253, startPoint y: 136, endPoint x: 1249, endPoint y: 124, distance: 12.6
click at [1253, 136] on button "Format" at bounding box center [1253, 136] width 42 height 18
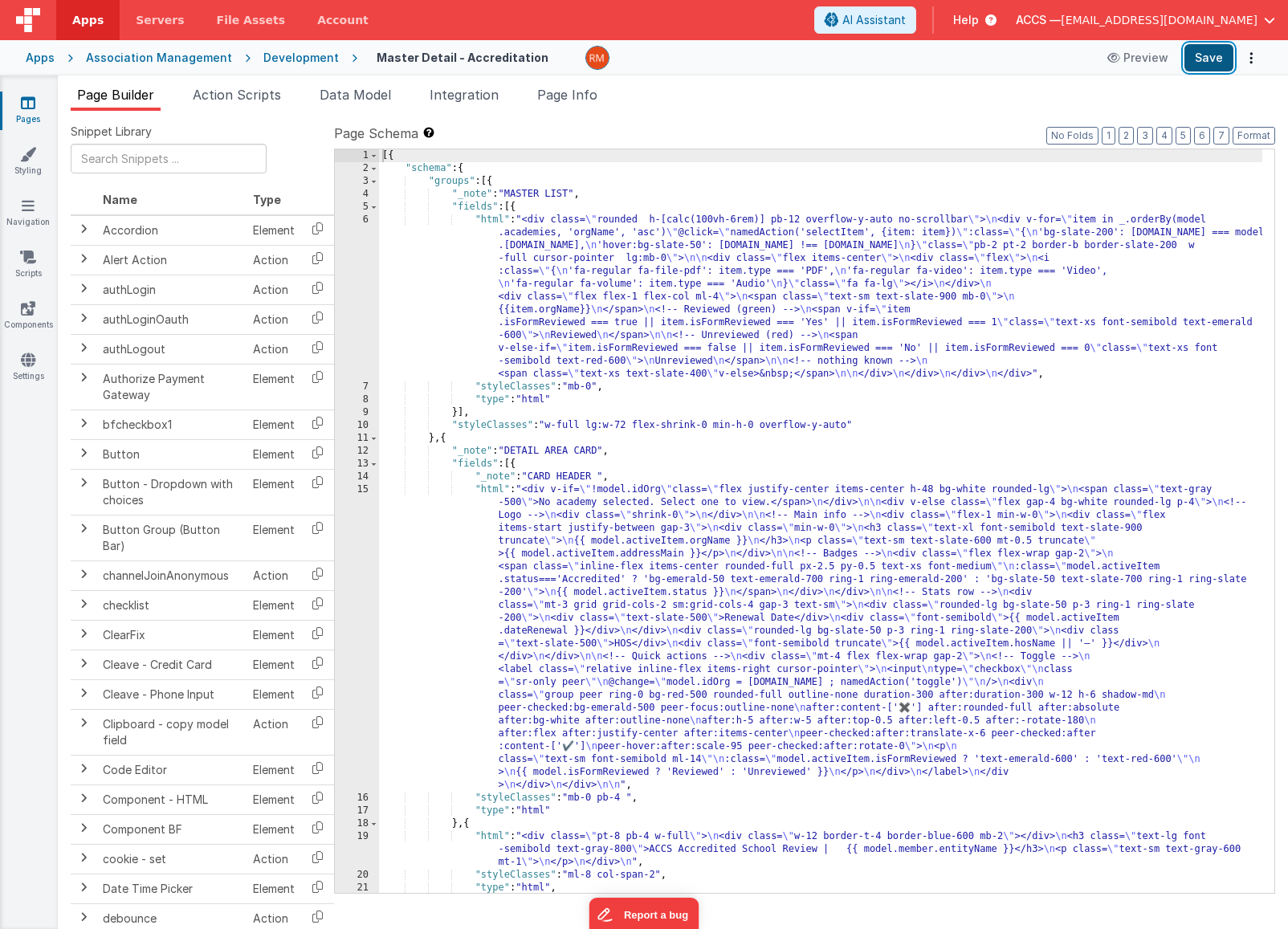
click at [1220, 61] on button "Save" at bounding box center [1209, 58] width 49 height 27
click at [490, 219] on div "[{ "schema" : { "groups" : [{ "_note" : "MASTER LIST" , "fields" : [{ "html" : …" at bounding box center [820, 534] width 883 height 769
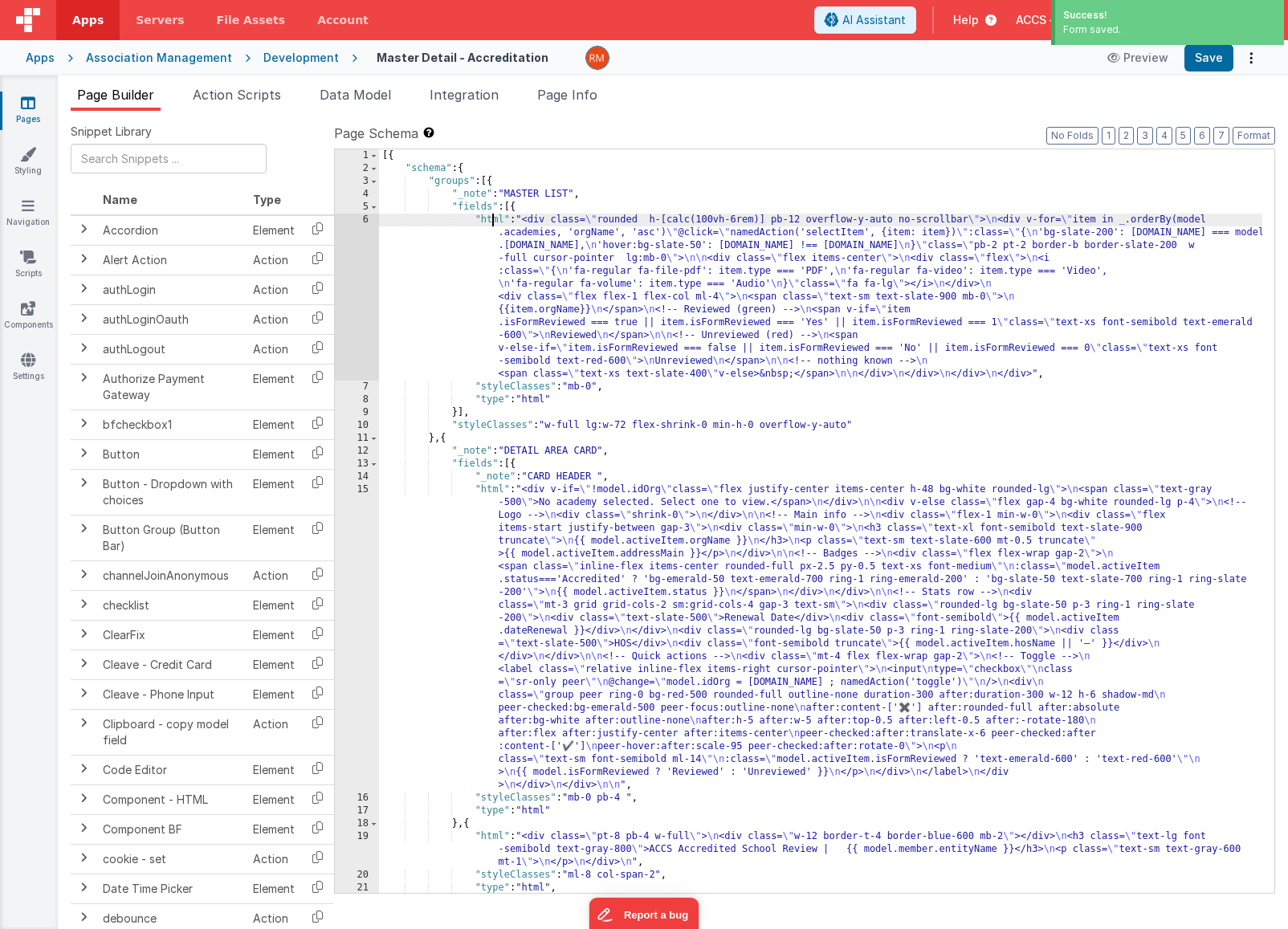
click at [365, 221] on div "6" at bounding box center [357, 297] width 44 height 167
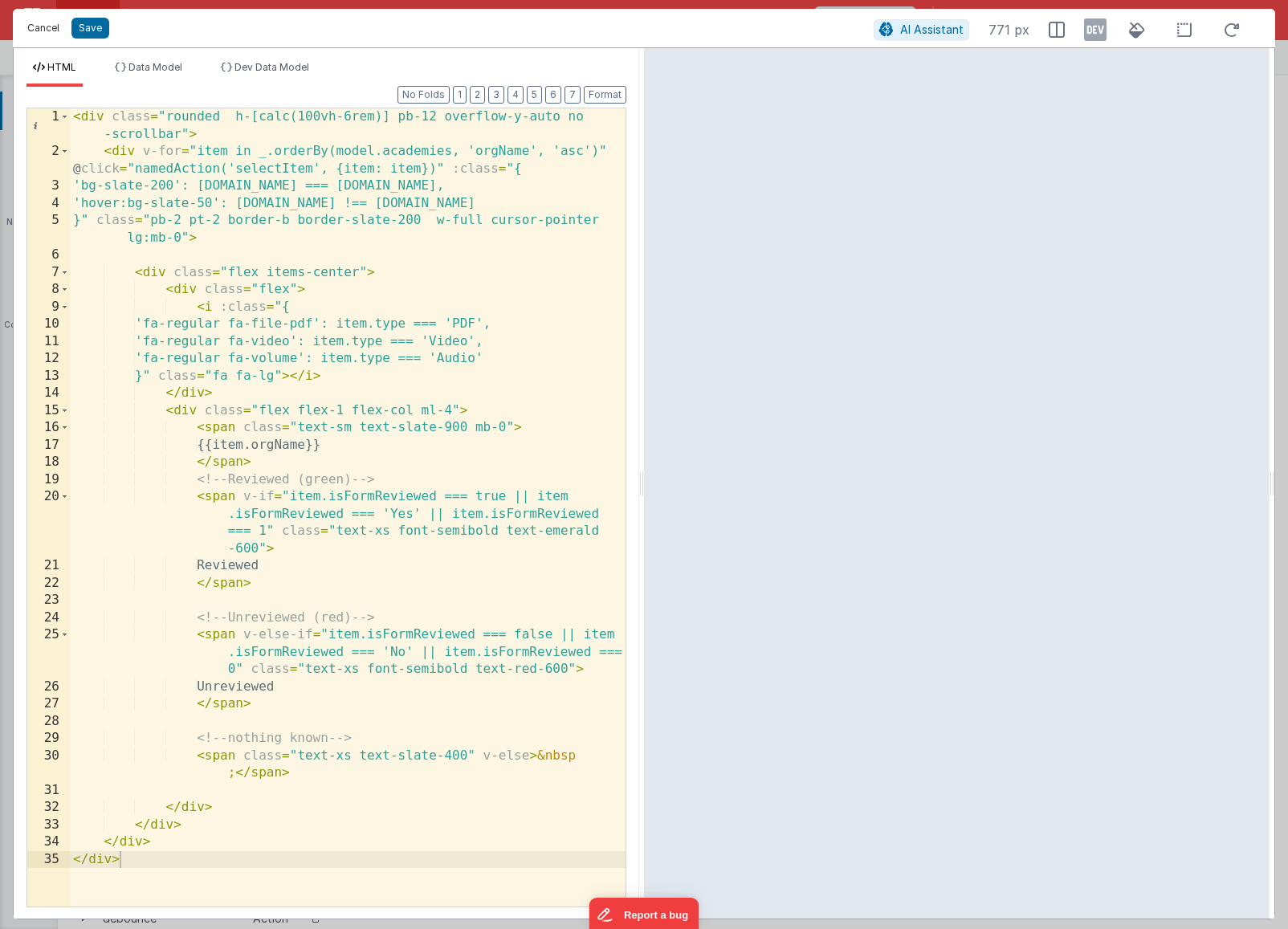
click at [54, 36] on button "Cancel" at bounding box center [43, 28] width 49 height 22
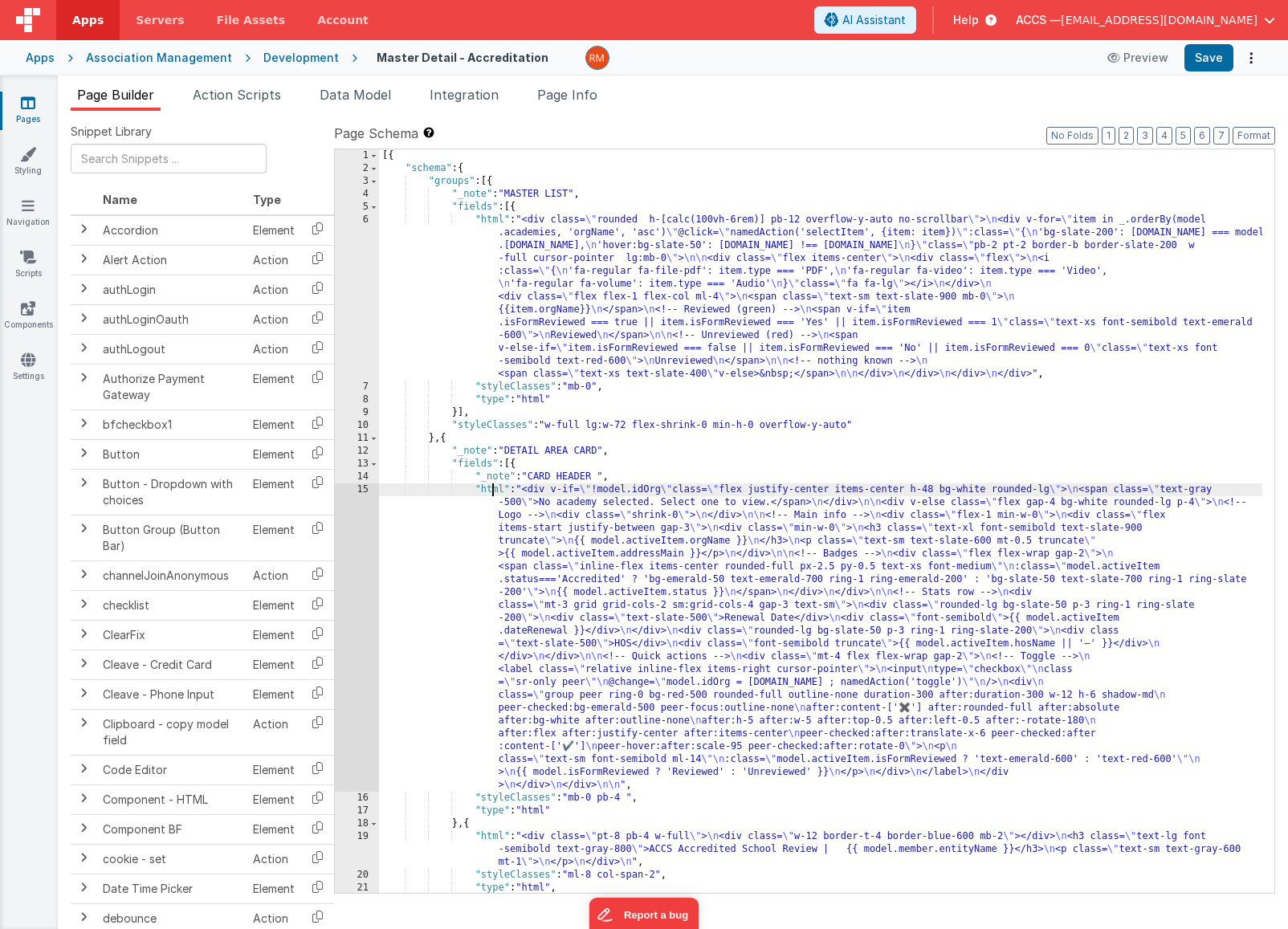
click at [494, 483] on div "[{ "schema" : { "groups" : [{ "_note" : "MASTER LIST" , "fields" : [{ "html" : …" at bounding box center [820, 534] width 883 height 769
click at [360, 488] on div "15" at bounding box center [357, 637] width 44 height 308
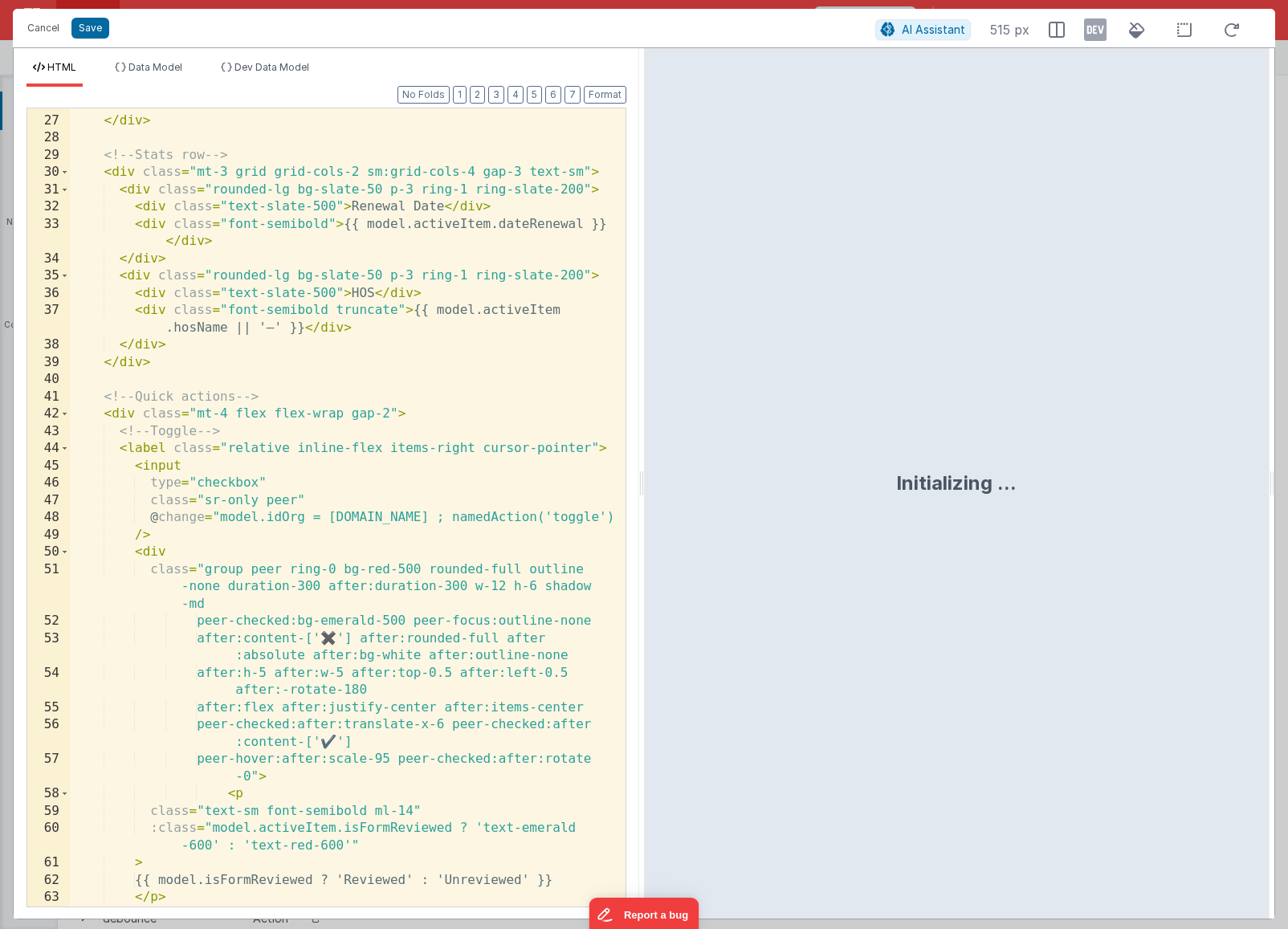
scroll to position [686, 0]
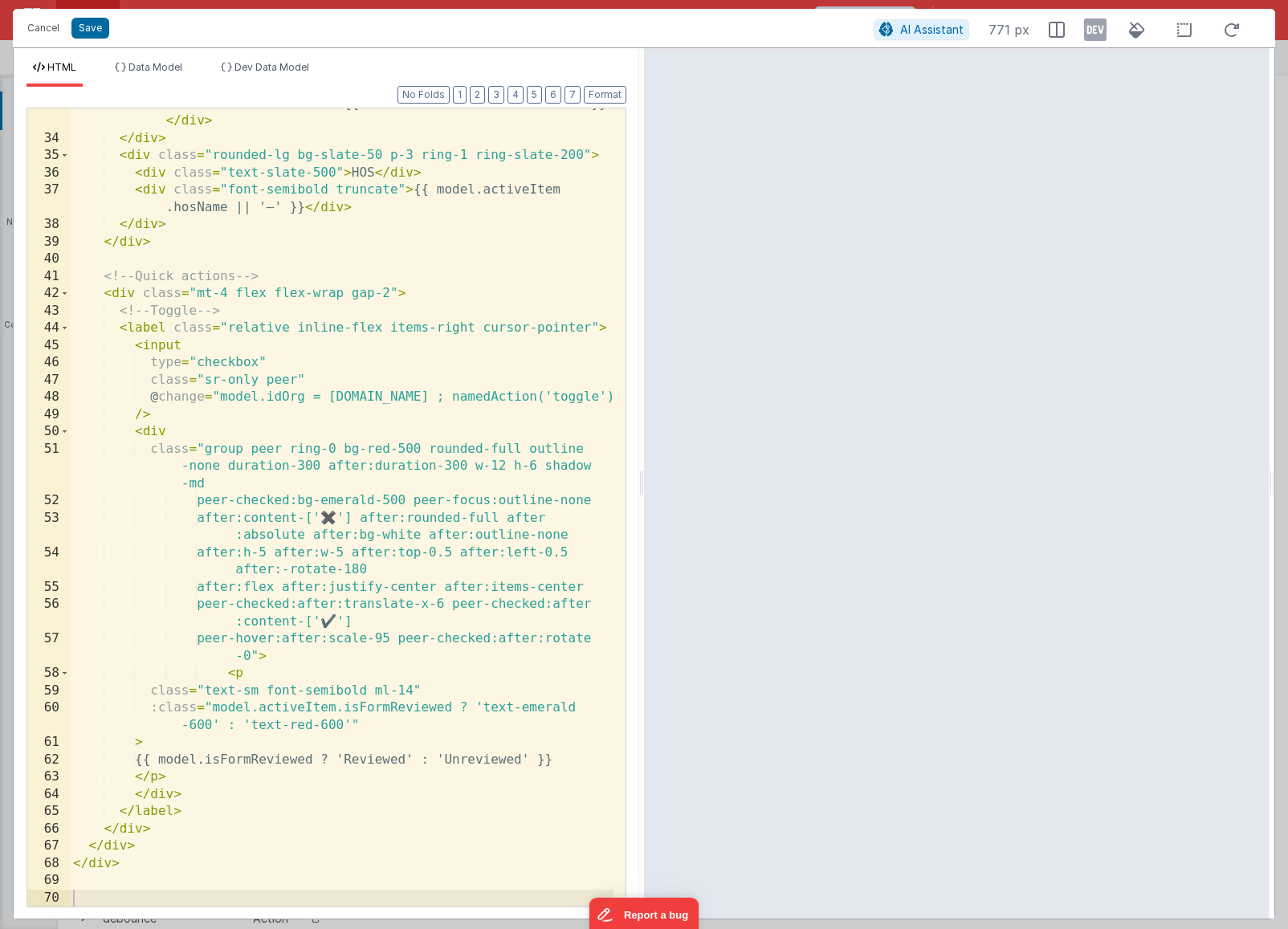
click at [330, 553] on div "< div class = "font-semibold" > {{ model.activeItem.dateRenewal }} </ div > </ …" at bounding box center [341, 520] width 543 height 851
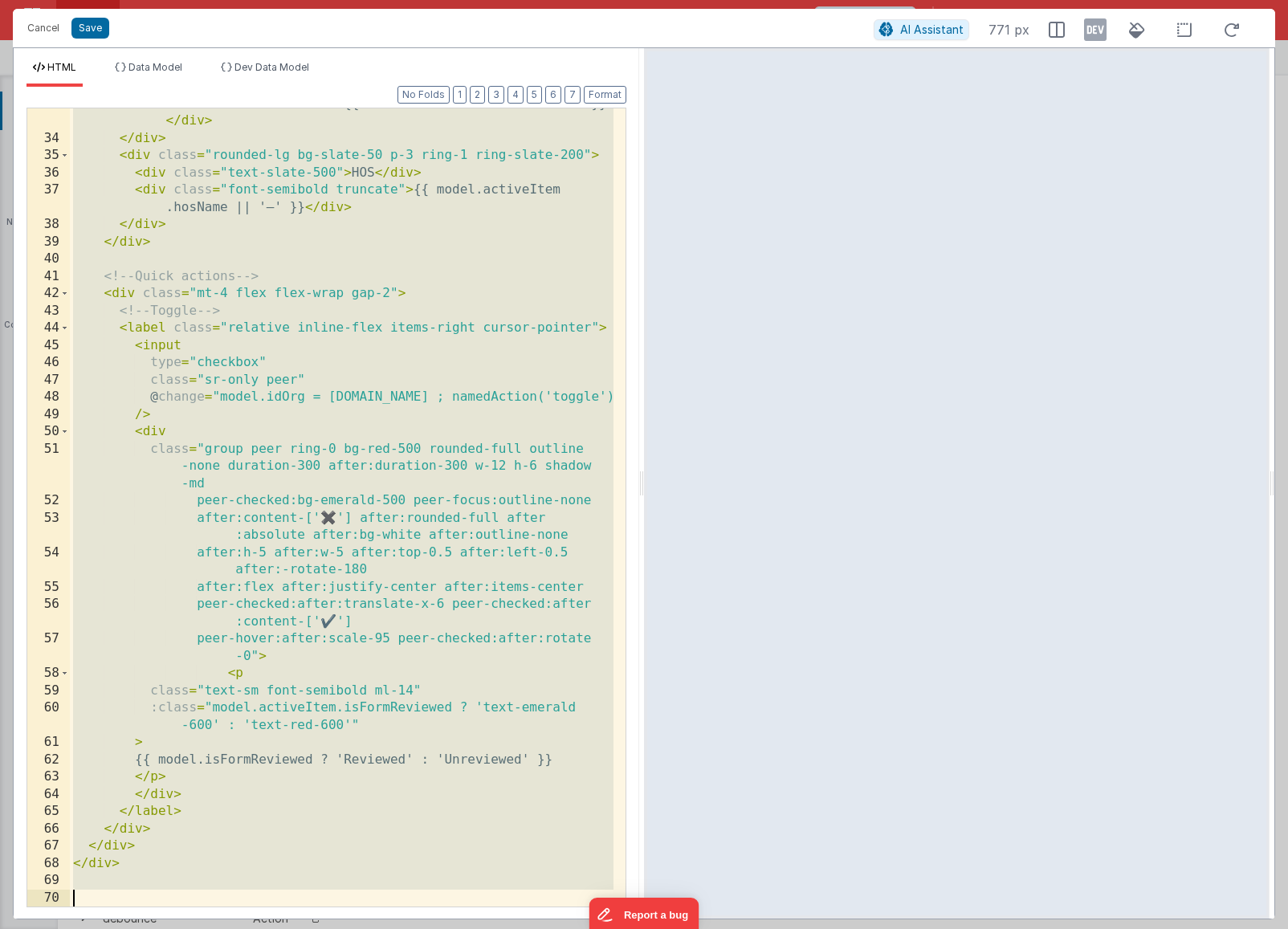
click at [244, 490] on div "< div class = "font-semibold" > {{ model.activeItem.dateRenewal }} </ div > </ …" at bounding box center [341, 520] width 543 height 851
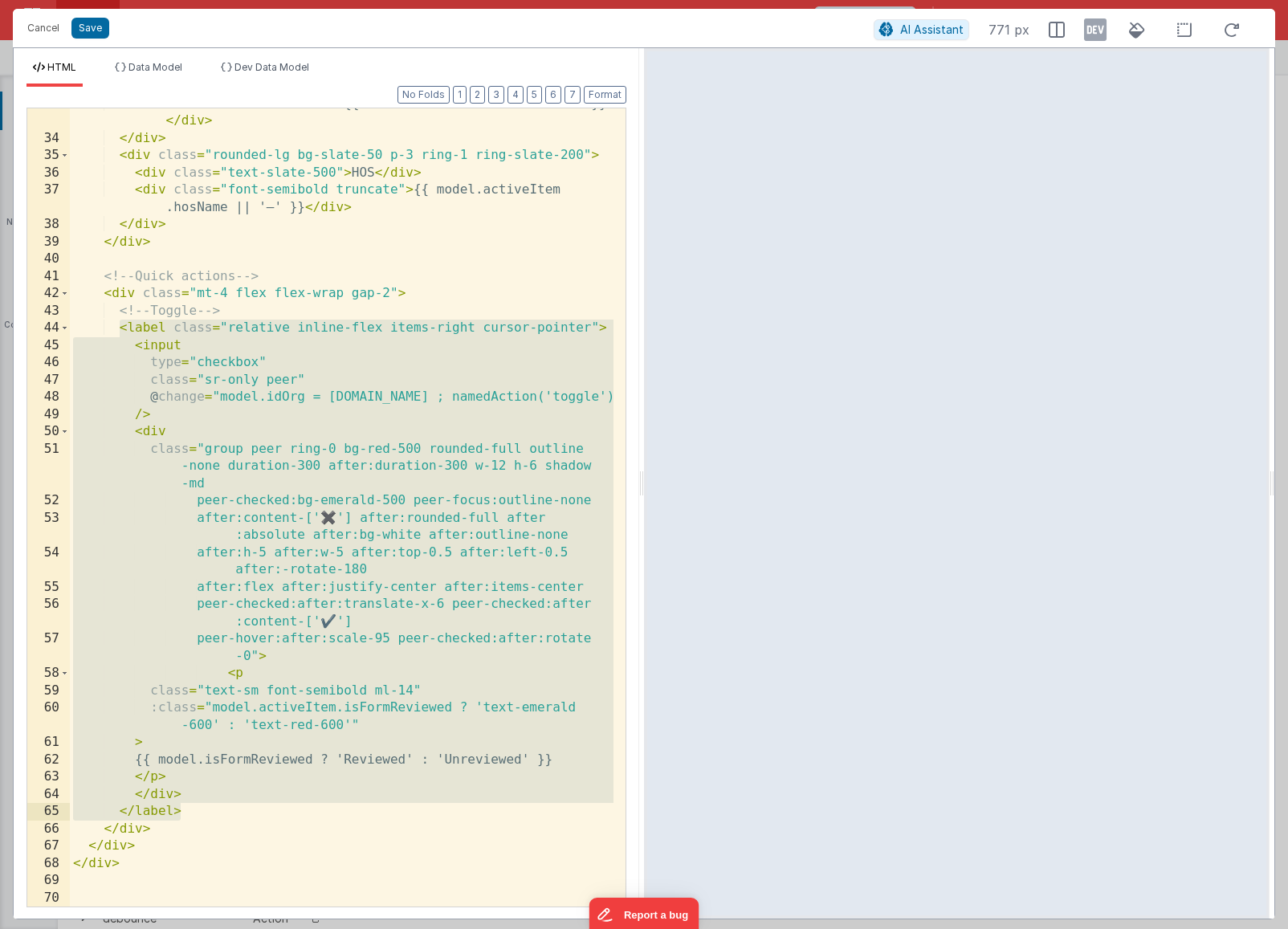
drag, startPoint x: 118, startPoint y: 330, endPoint x: 236, endPoint y: 810, distance: 494.3
click at [236, 810] on div "< div class = "font-semibold" > {{ model.activeItem.dateRenewal }} </ div > </ …" at bounding box center [341, 520] width 543 height 851
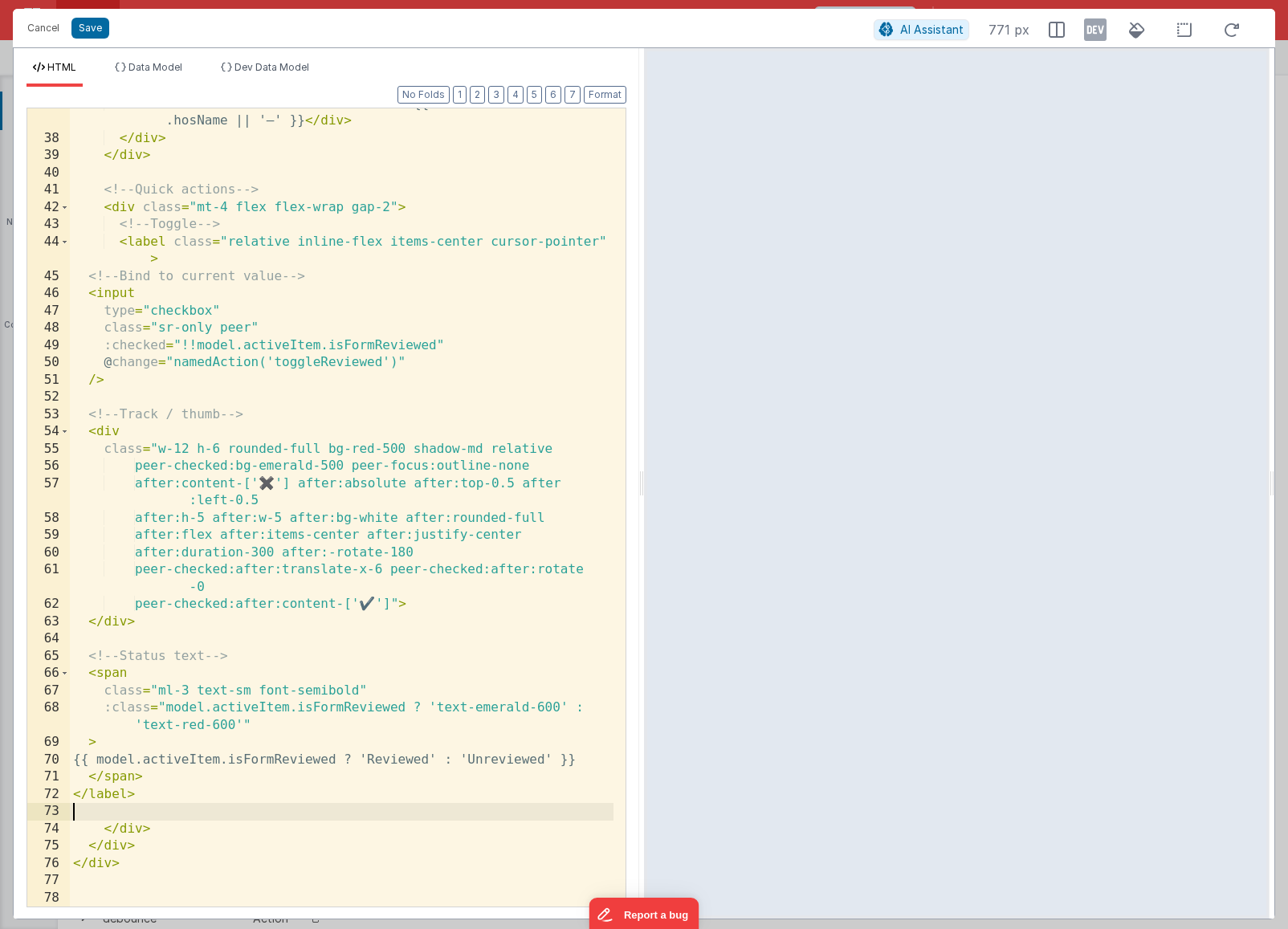
scroll to position [756, 0]
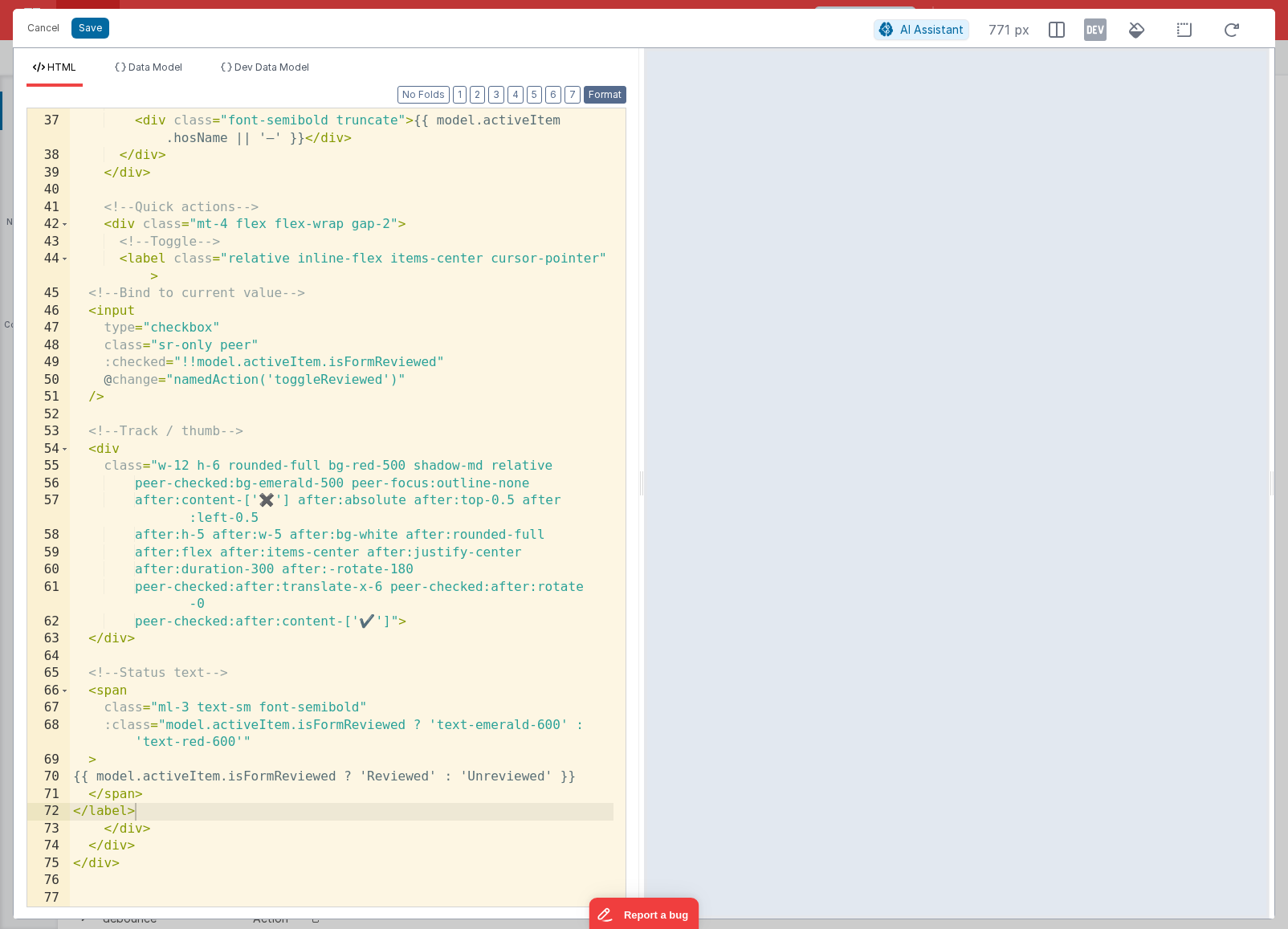
click at [602, 100] on button "Format" at bounding box center [604, 95] width 42 height 18
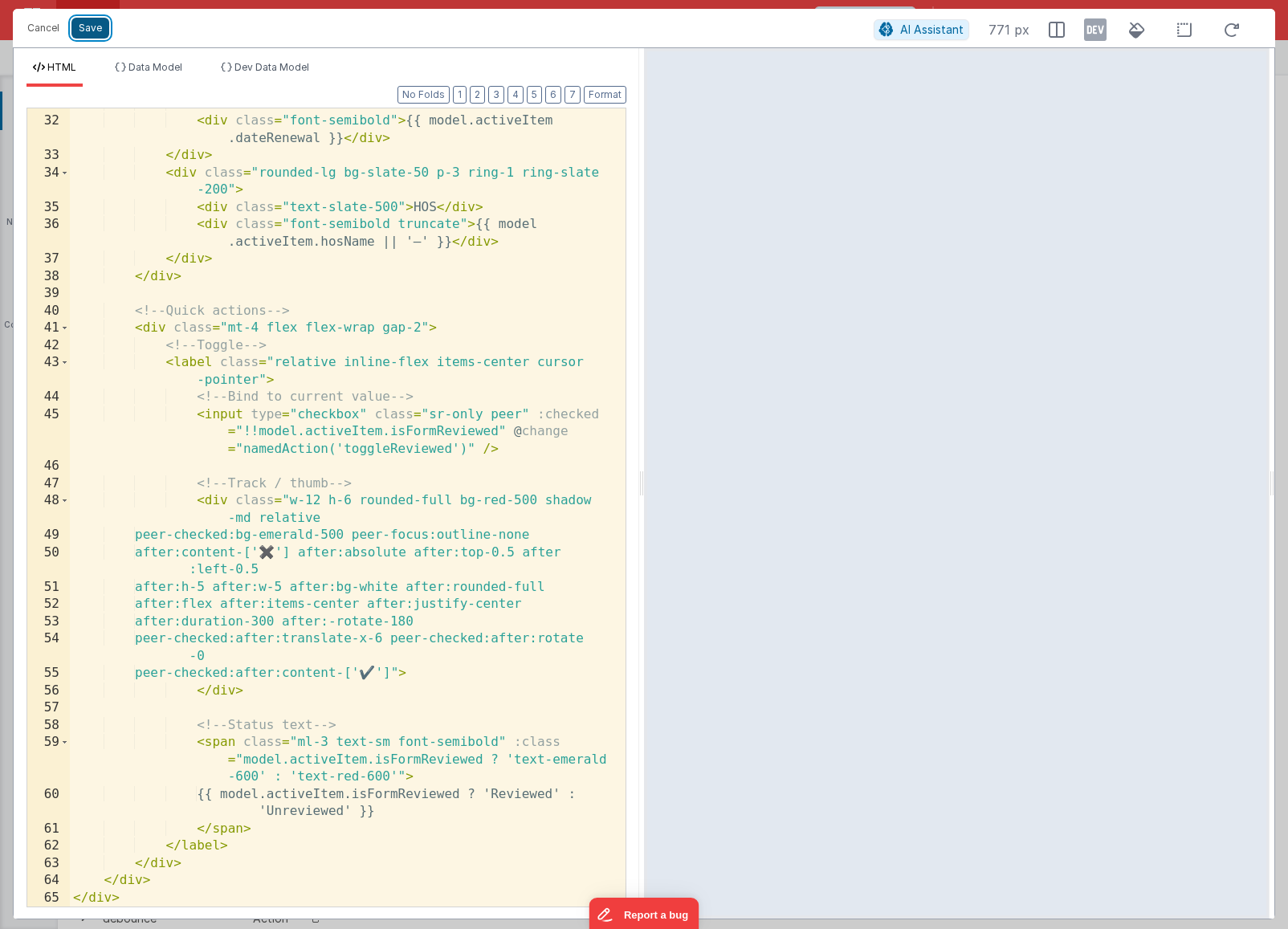
click at [90, 37] on button "Save" at bounding box center [91, 28] width 38 height 21
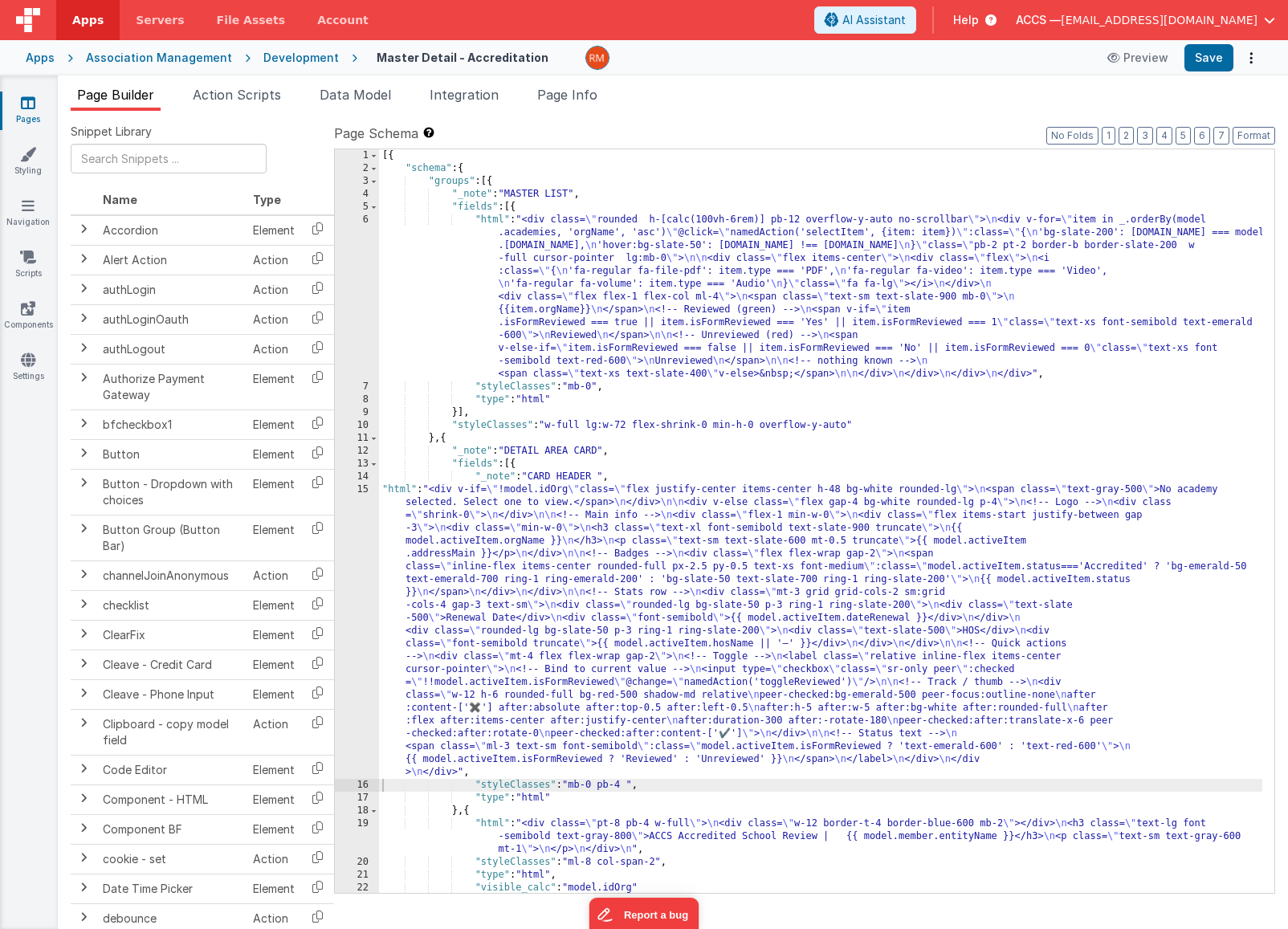
click at [26, 112] on link "Pages" at bounding box center [28, 111] width 57 height 32
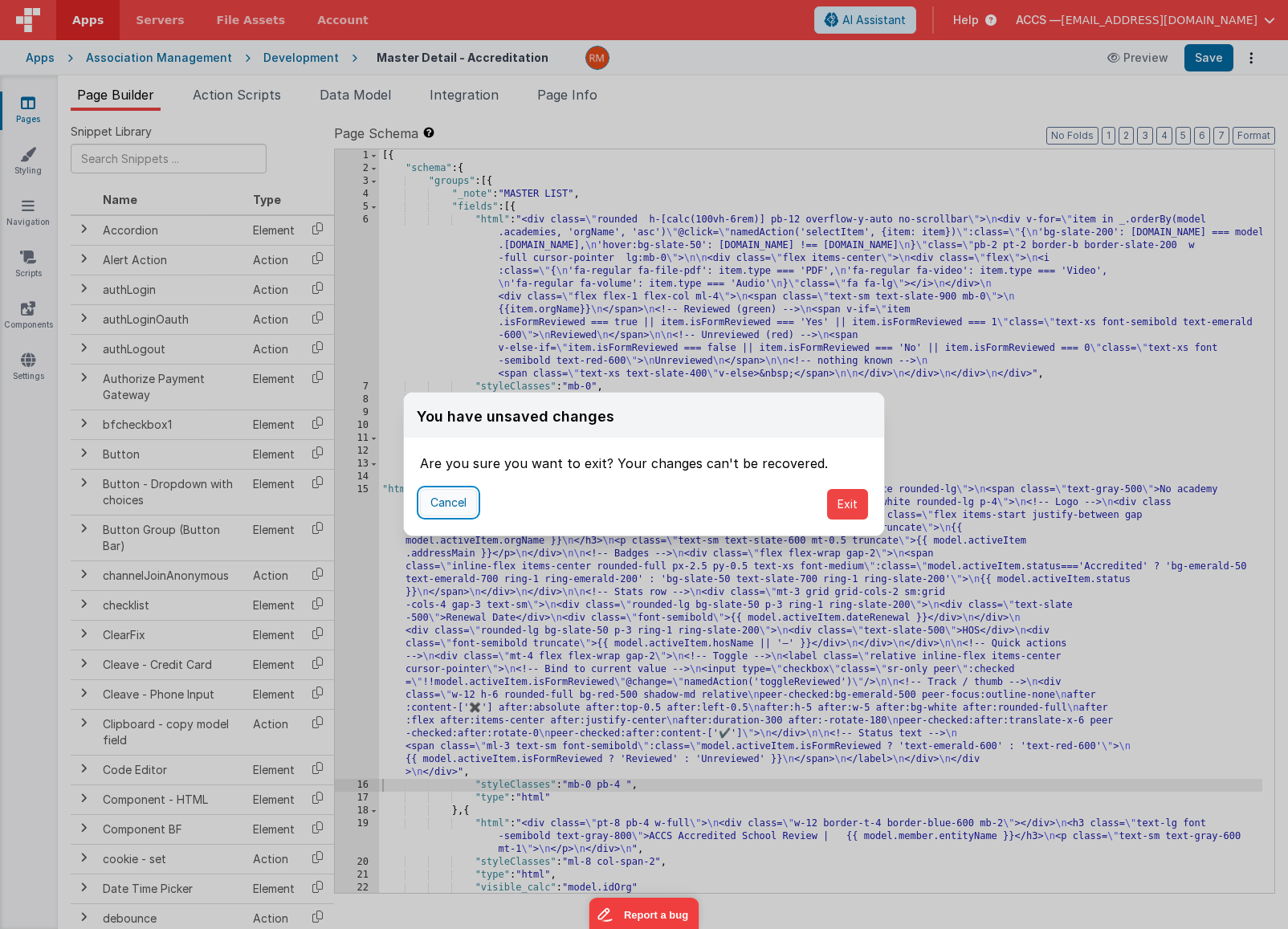
click at [463, 497] on button "Cancel" at bounding box center [448, 502] width 57 height 27
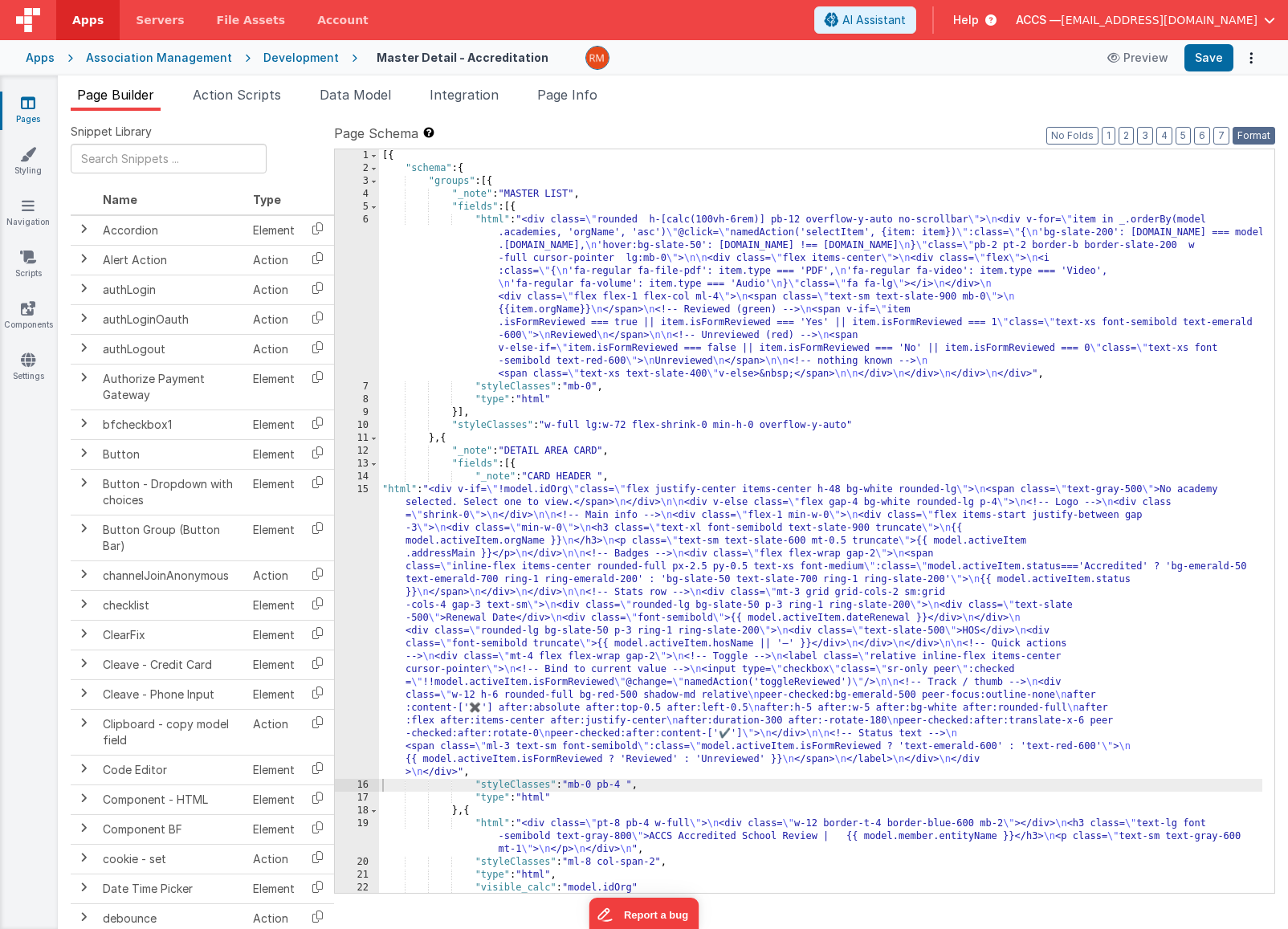
click at [1251, 137] on button "Format" at bounding box center [1253, 136] width 42 height 18
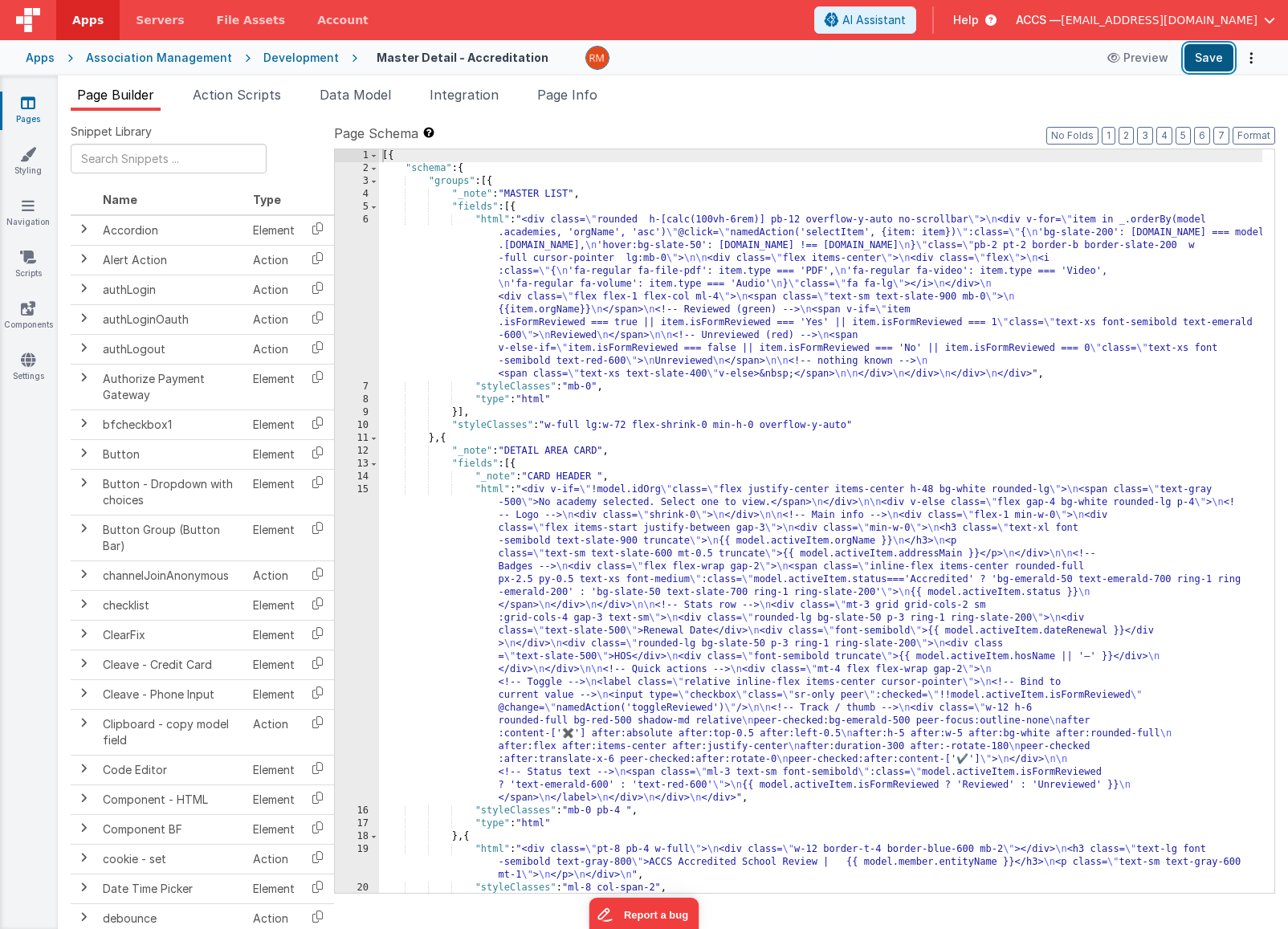
click at [1207, 57] on button "Save" at bounding box center [1209, 58] width 49 height 27
click at [576, 102] on span "Page Info" at bounding box center [567, 95] width 60 height 16
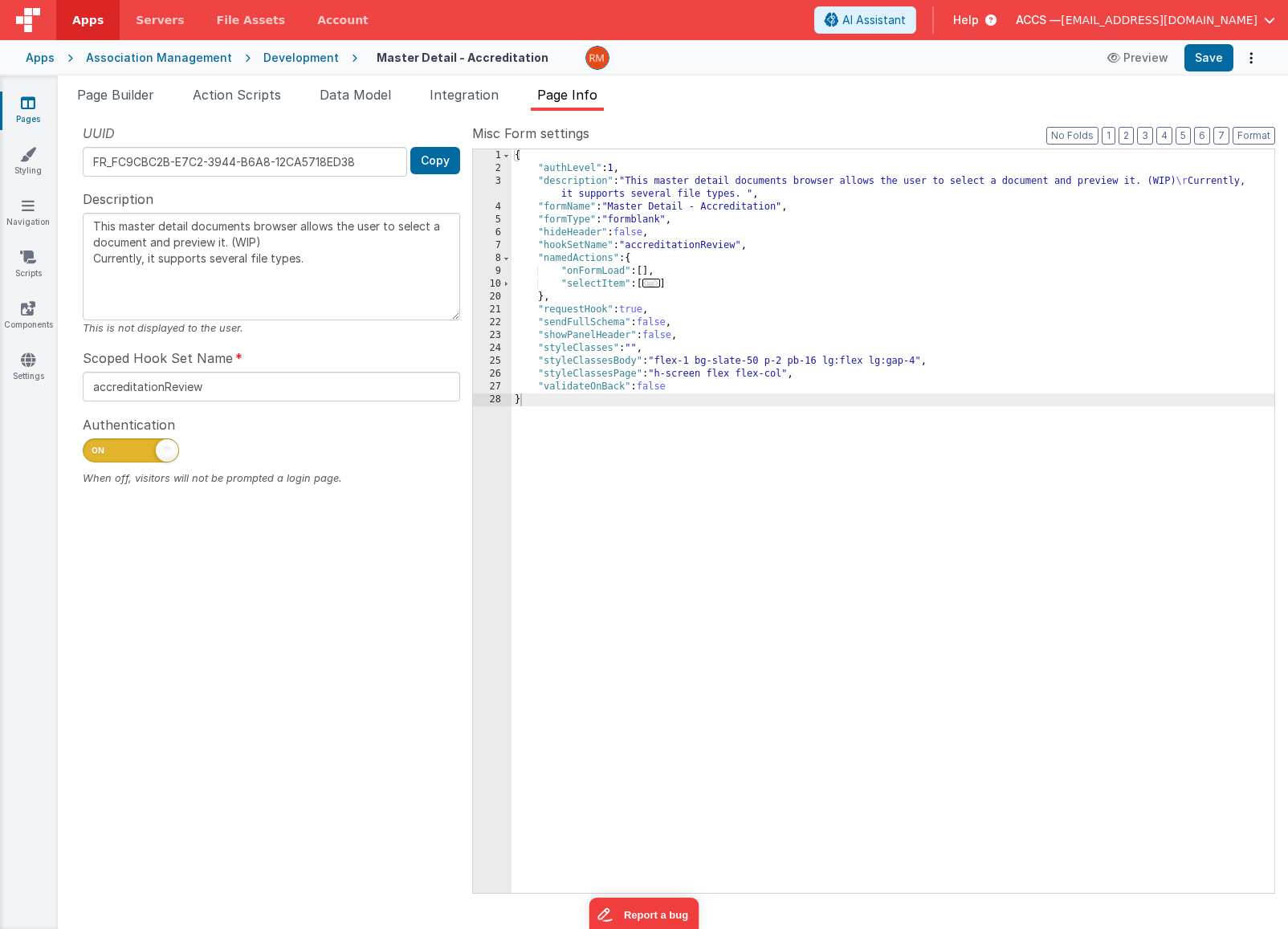
click at [26, 110] on icon at bounding box center [28, 102] width 14 height 16
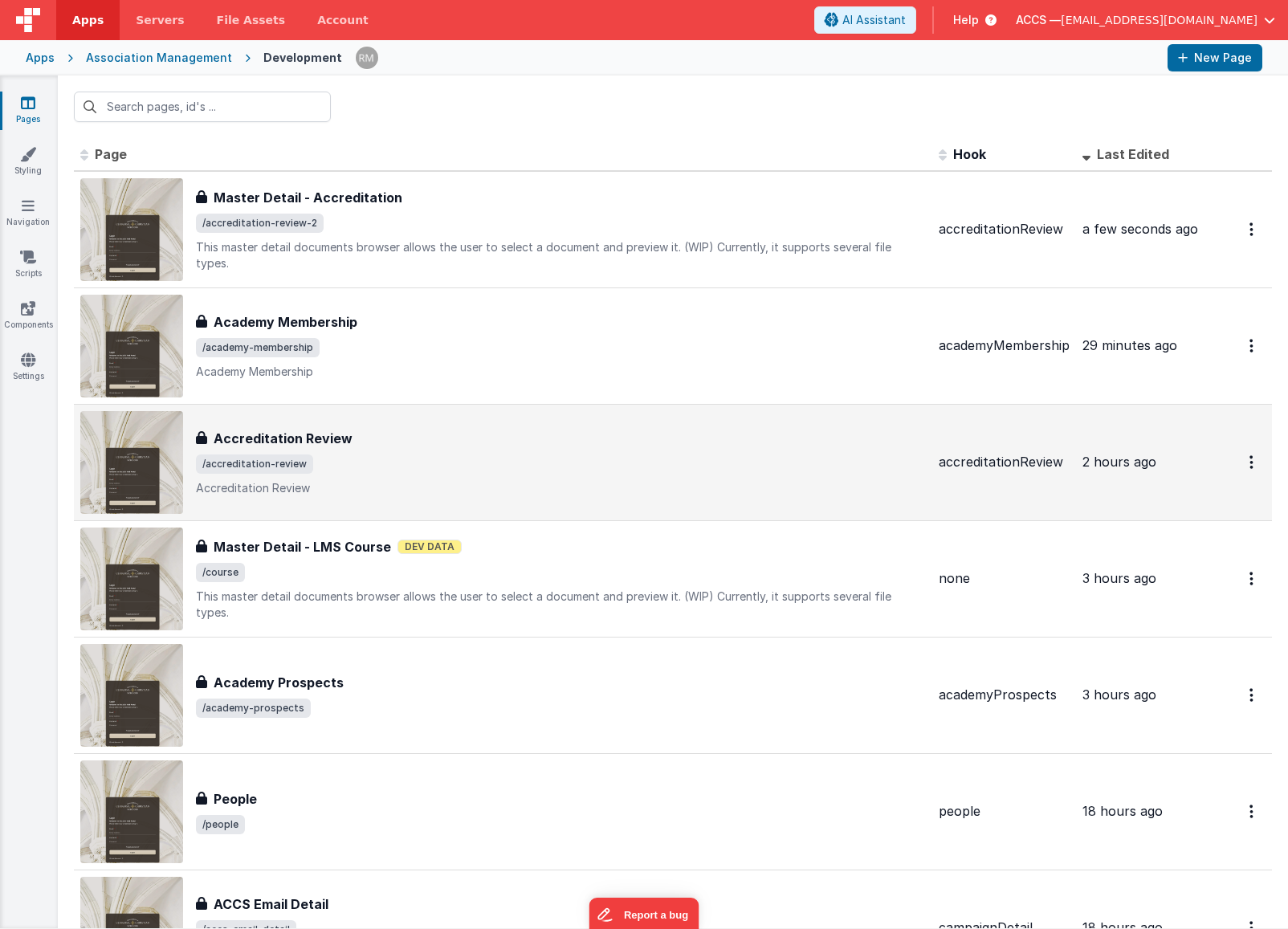
click at [413, 441] on div "Accreditation Review" at bounding box center [560, 438] width 730 height 19
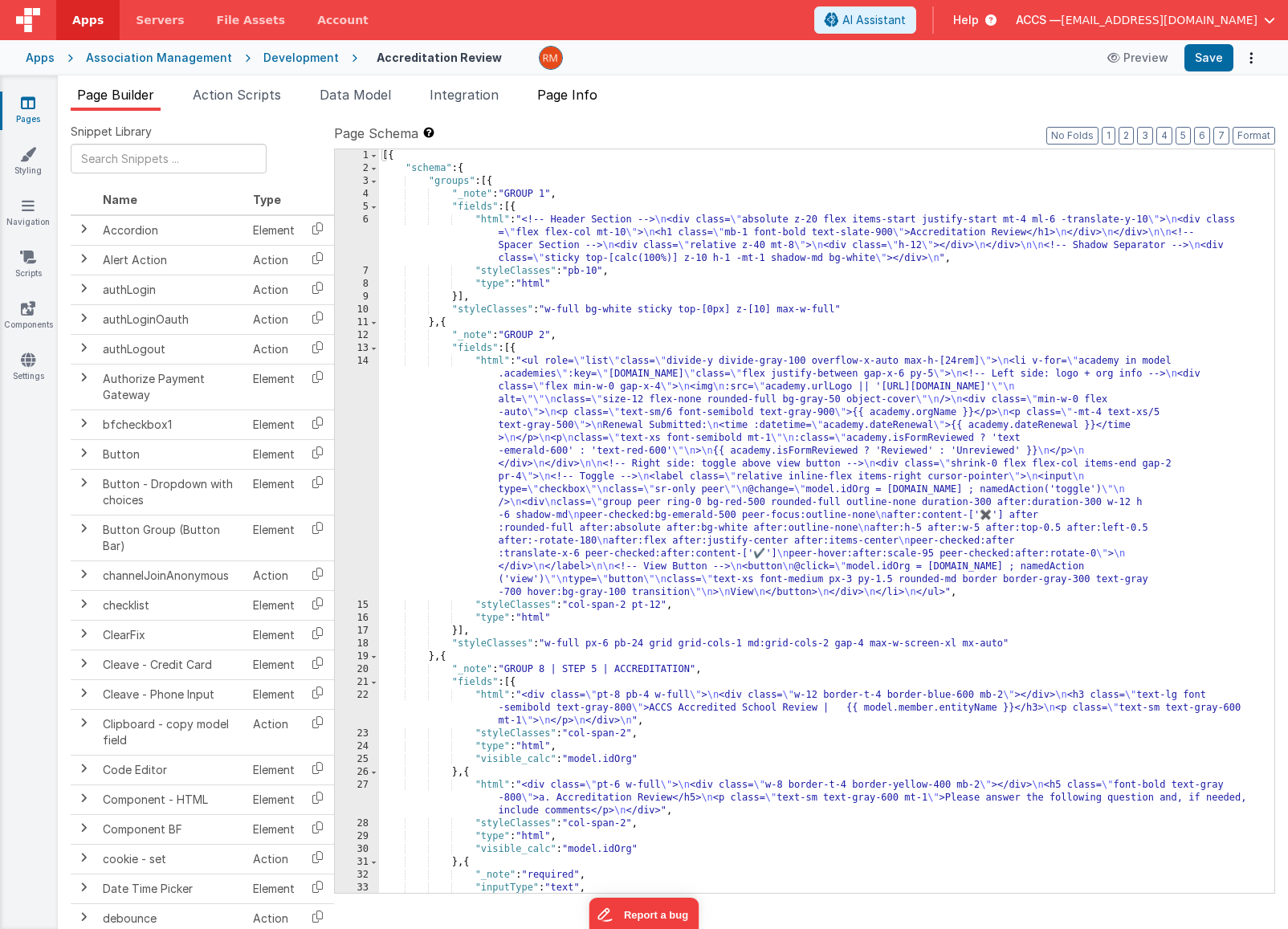
click at [565, 99] on span "Page Info" at bounding box center [567, 95] width 60 height 16
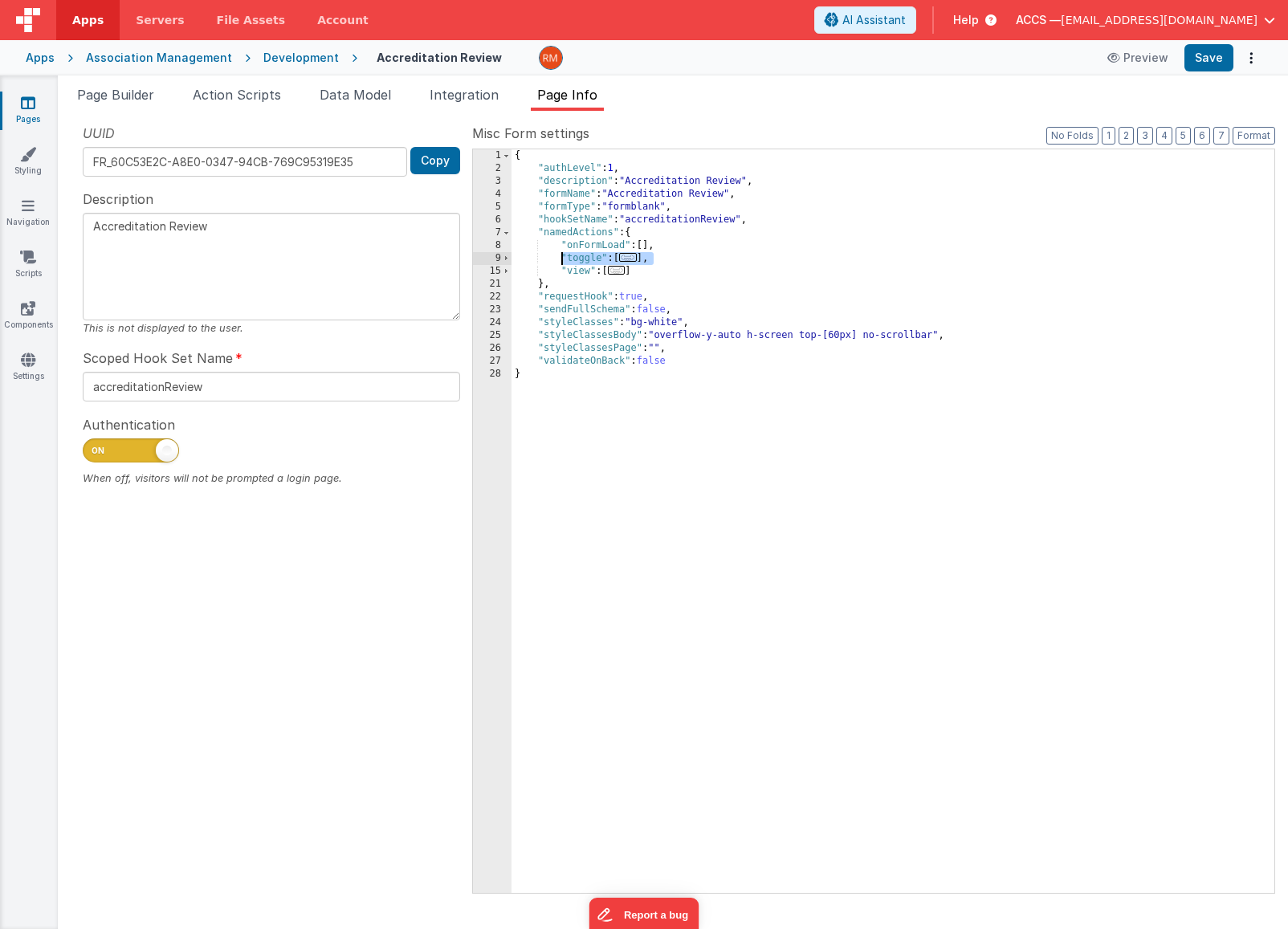
drag, startPoint x: 660, startPoint y: 261, endPoint x: 561, endPoint y: 256, distance: 99.1
click at [561, 256] on div "{ "authLevel" : 1 , "description" : "Accreditation Review" , "formName" : "Accr…" at bounding box center [892, 534] width 763 height 769
click at [31, 114] on link "Pages" at bounding box center [28, 111] width 57 height 32
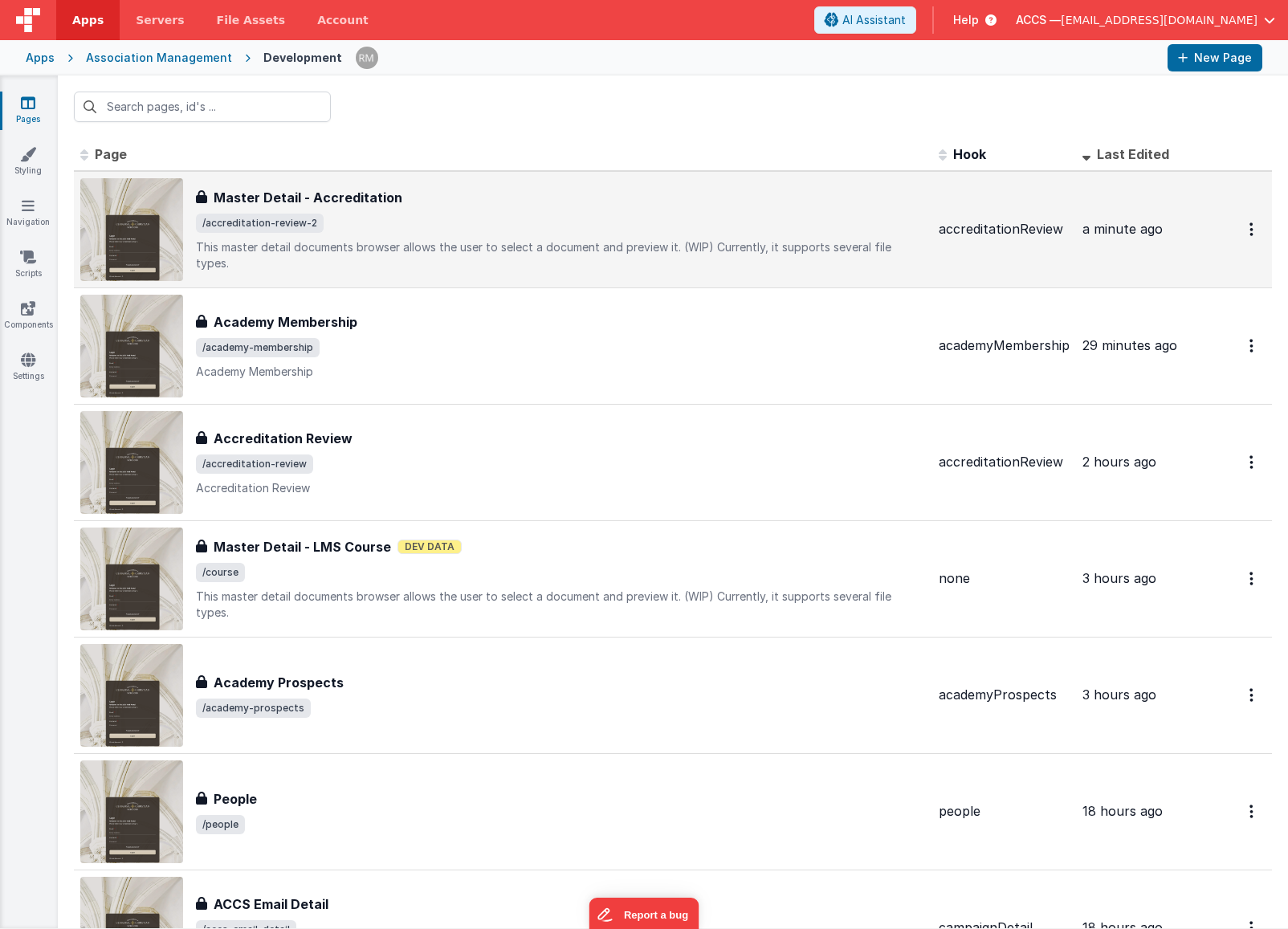
click at [370, 218] on span "/accreditation-review-2" at bounding box center [560, 223] width 730 height 19
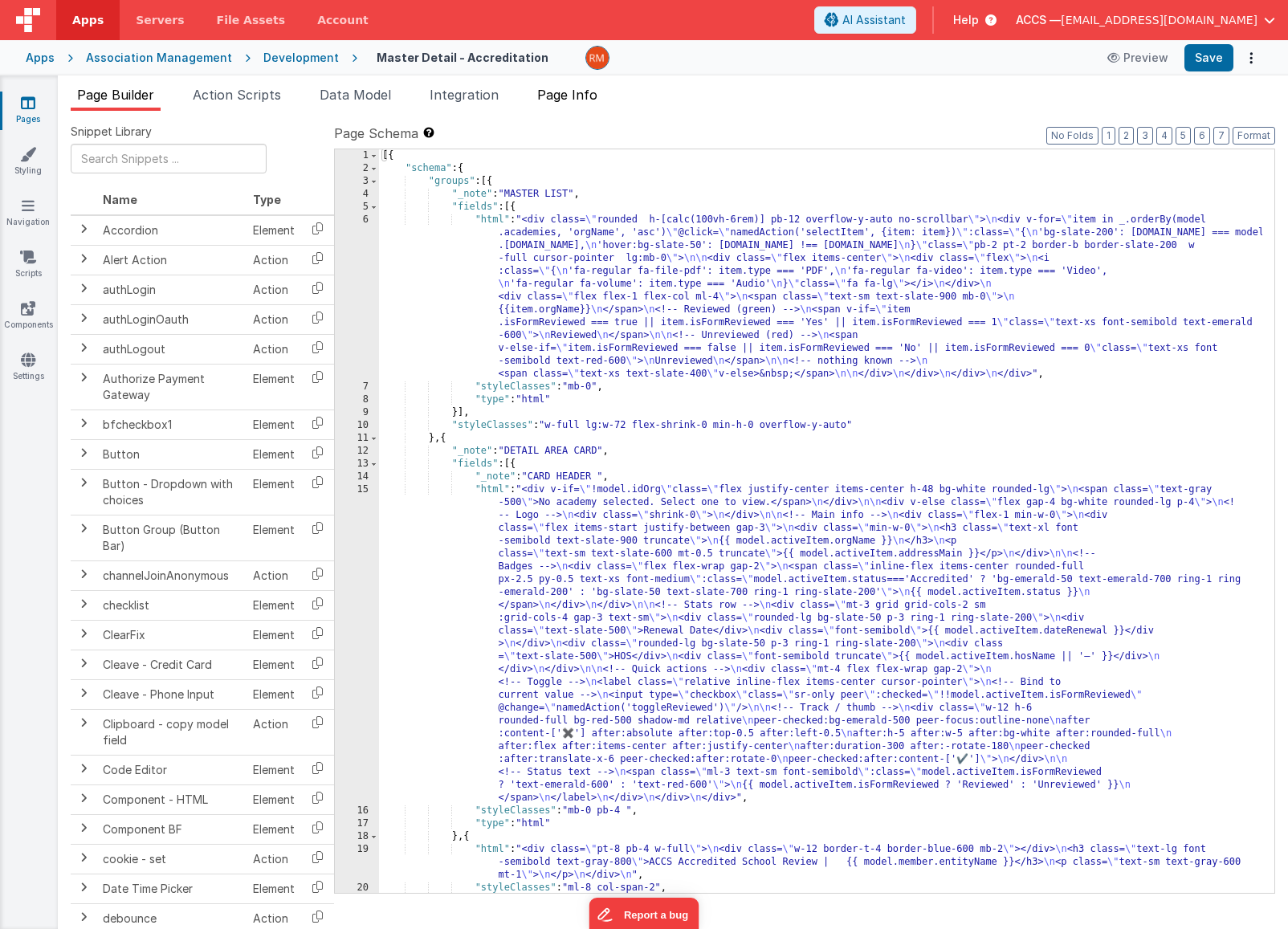
click at [582, 102] on li "Page Info" at bounding box center [567, 98] width 73 height 26
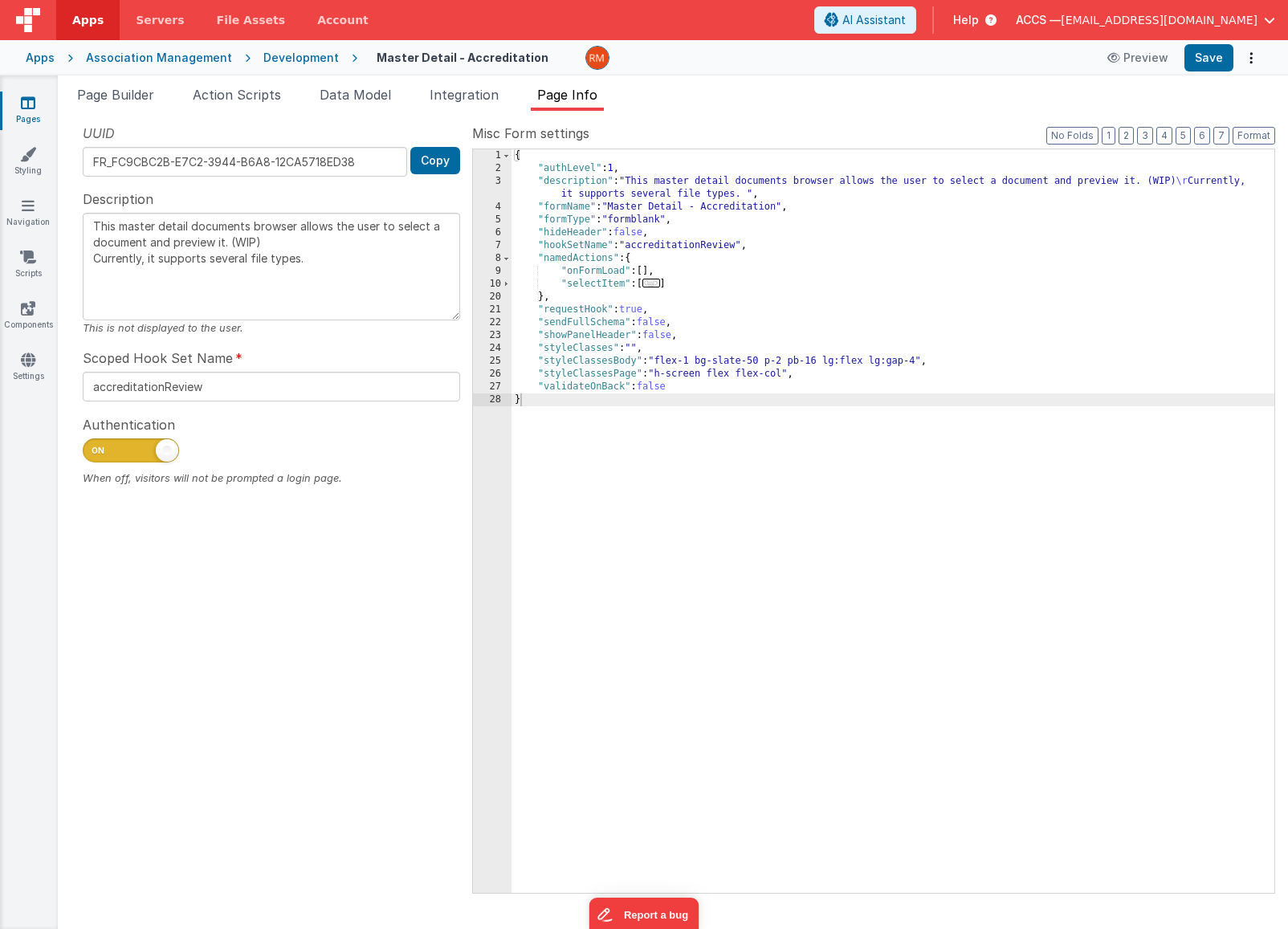
click at [672, 273] on div "{ "authLevel" : 1 , "description" : "This master detail documents browser allow…" at bounding box center [892, 534] width 763 height 769
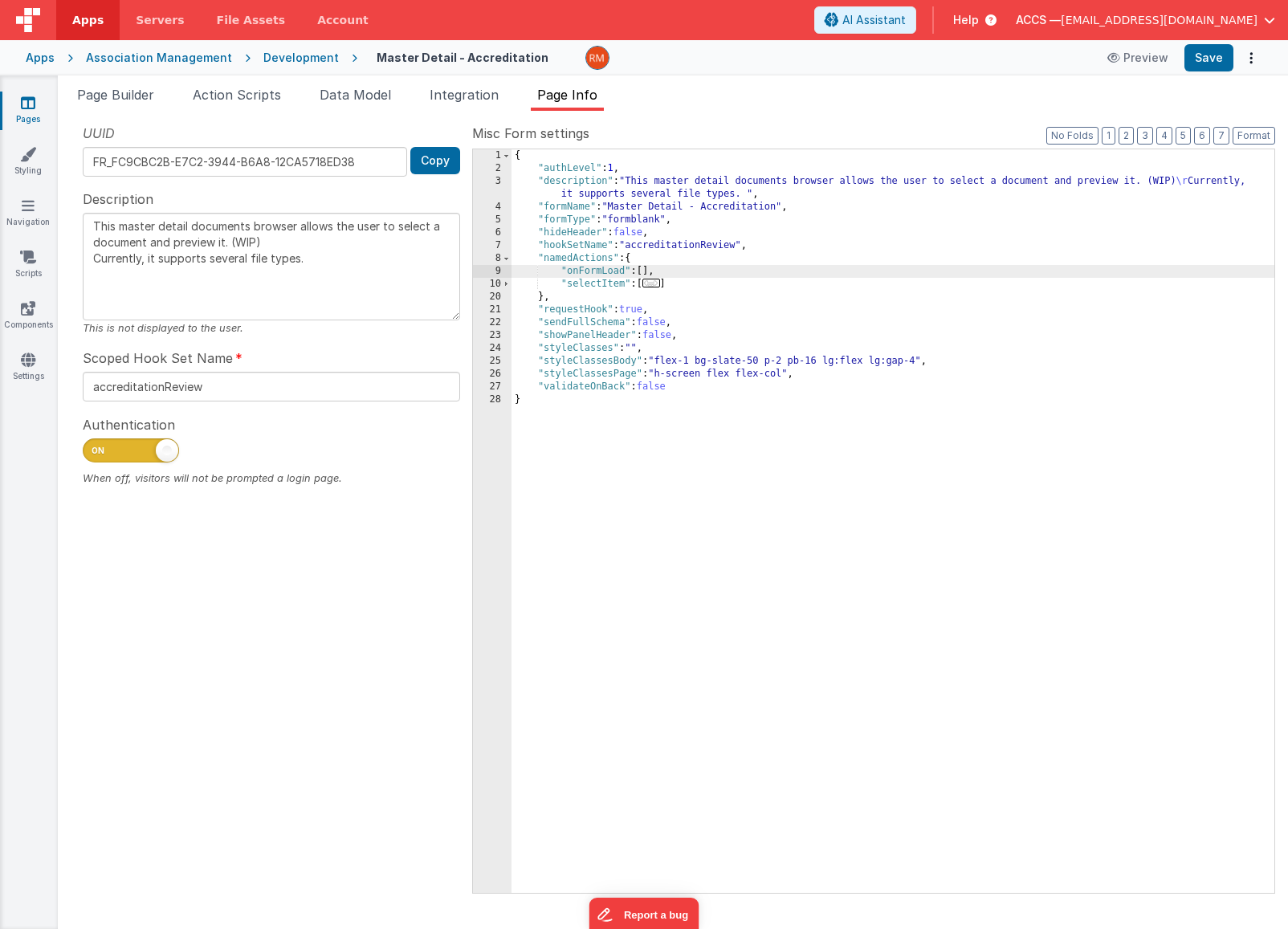
click at [686, 285] on div "{ "authLevel" : 1 , "description" : "This master detail documents browser allow…" at bounding box center [892, 534] width 763 height 769
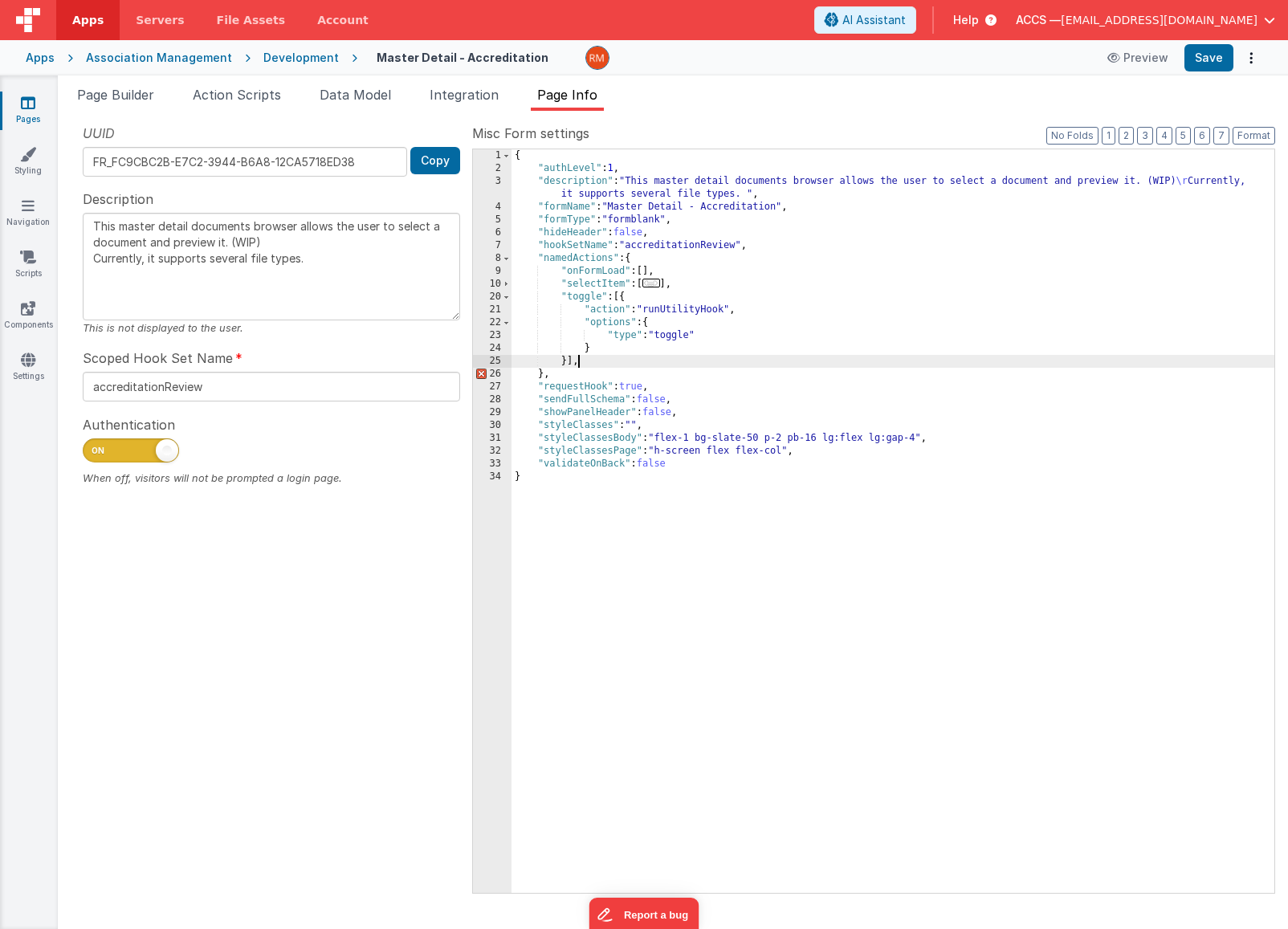
type textarea "This master detail documents browser allows the user to select a document and p…"
click at [1197, 66] on button "Save" at bounding box center [1209, 58] width 49 height 27
click at [344, 246] on textarea "This master detail documents browser allows the user to select a document and p…" at bounding box center [271, 267] width 377 height 108
drag, startPoint x: 356, startPoint y: 268, endPoint x: -21, endPoint y: 208, distance: 381.7
click at [0, 208] on html "Apps Servers File Assets Account Some FUTURE Slot AI Assistant Help ACCS — rmer…" at bounding box center [644, 464] width 1288 height 929
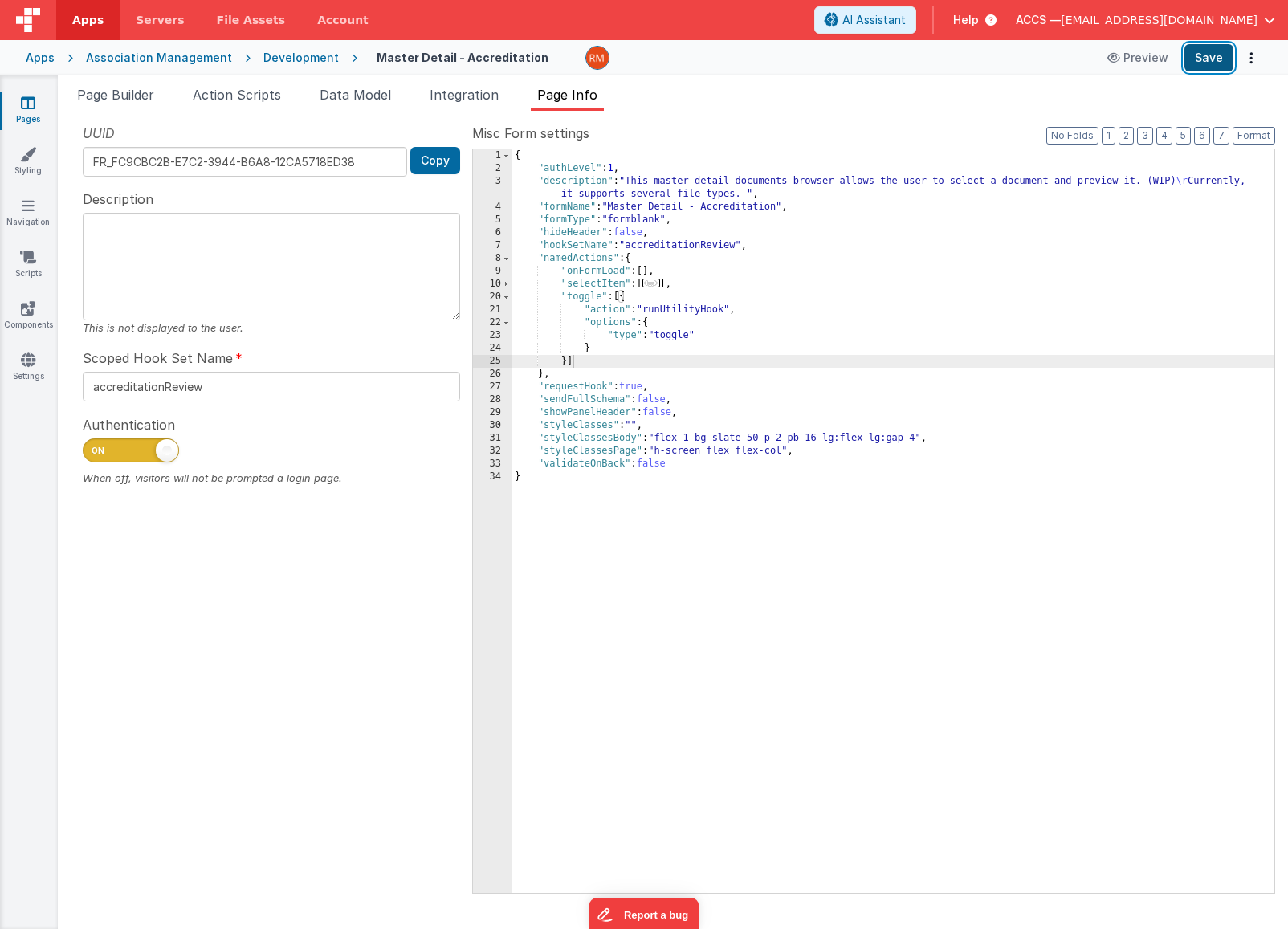
click at [1200, 63] on button "Save" at bounding box center [1209, 58] width 49 height 27
click at [139, 101] on span "Page Builder" at bounding box center [116, 95] width 77 height 16
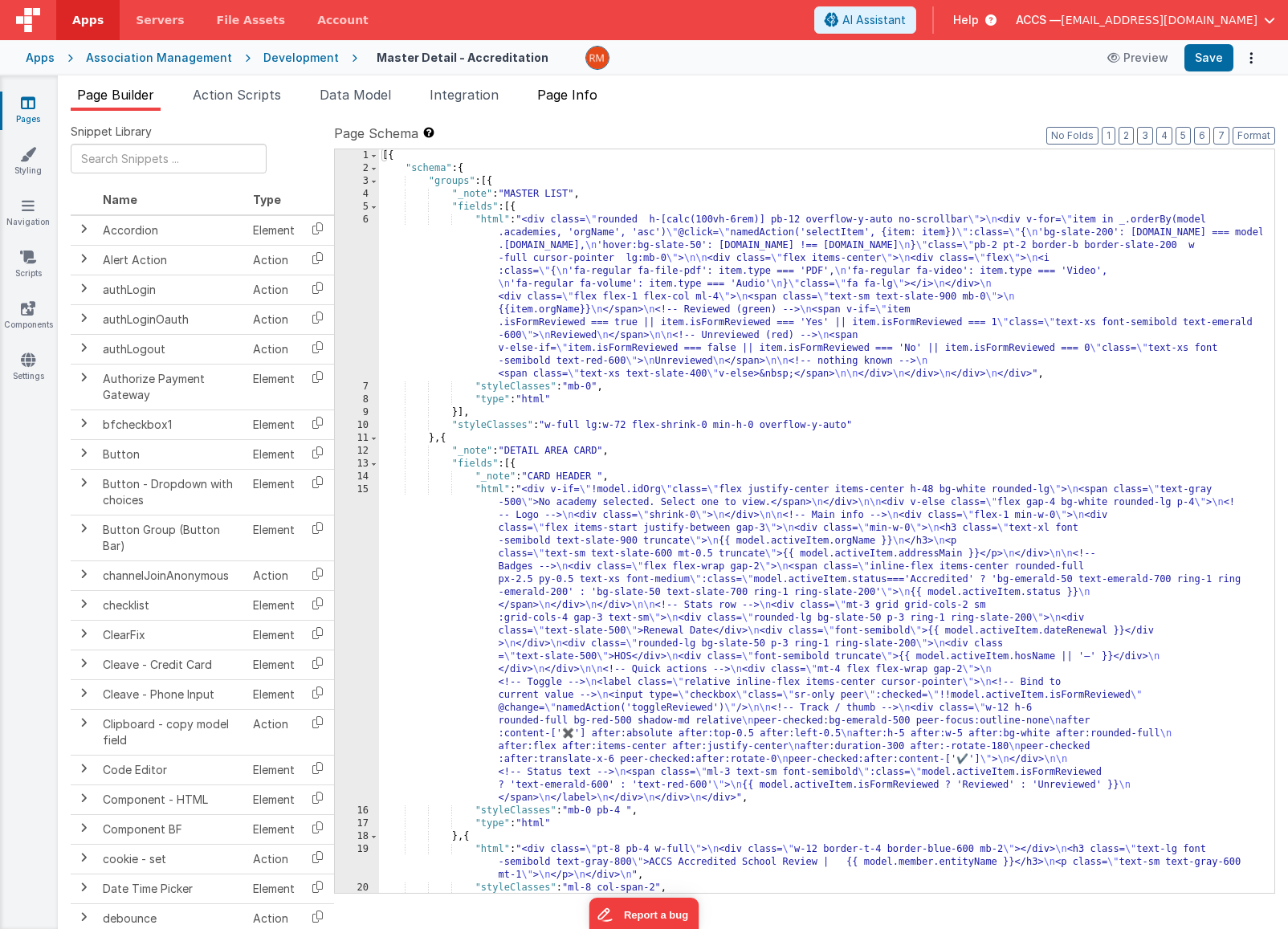
click at [588, 99] on span "Page Info" at bounding box center [567, 95] width 60 height 16
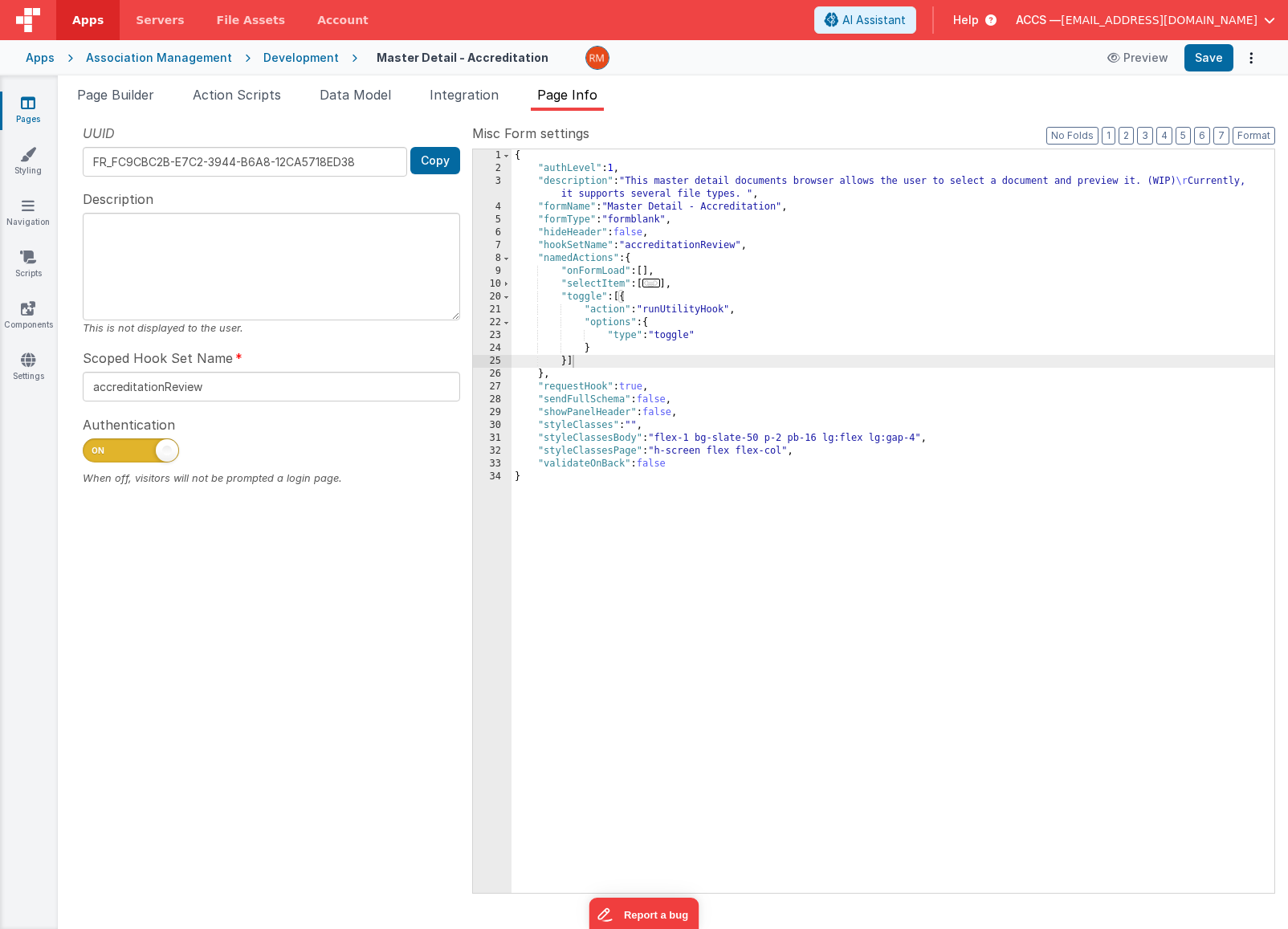
click at [36, 115] on link "Pages" at bounding box center [28, 111] width 57 height 32
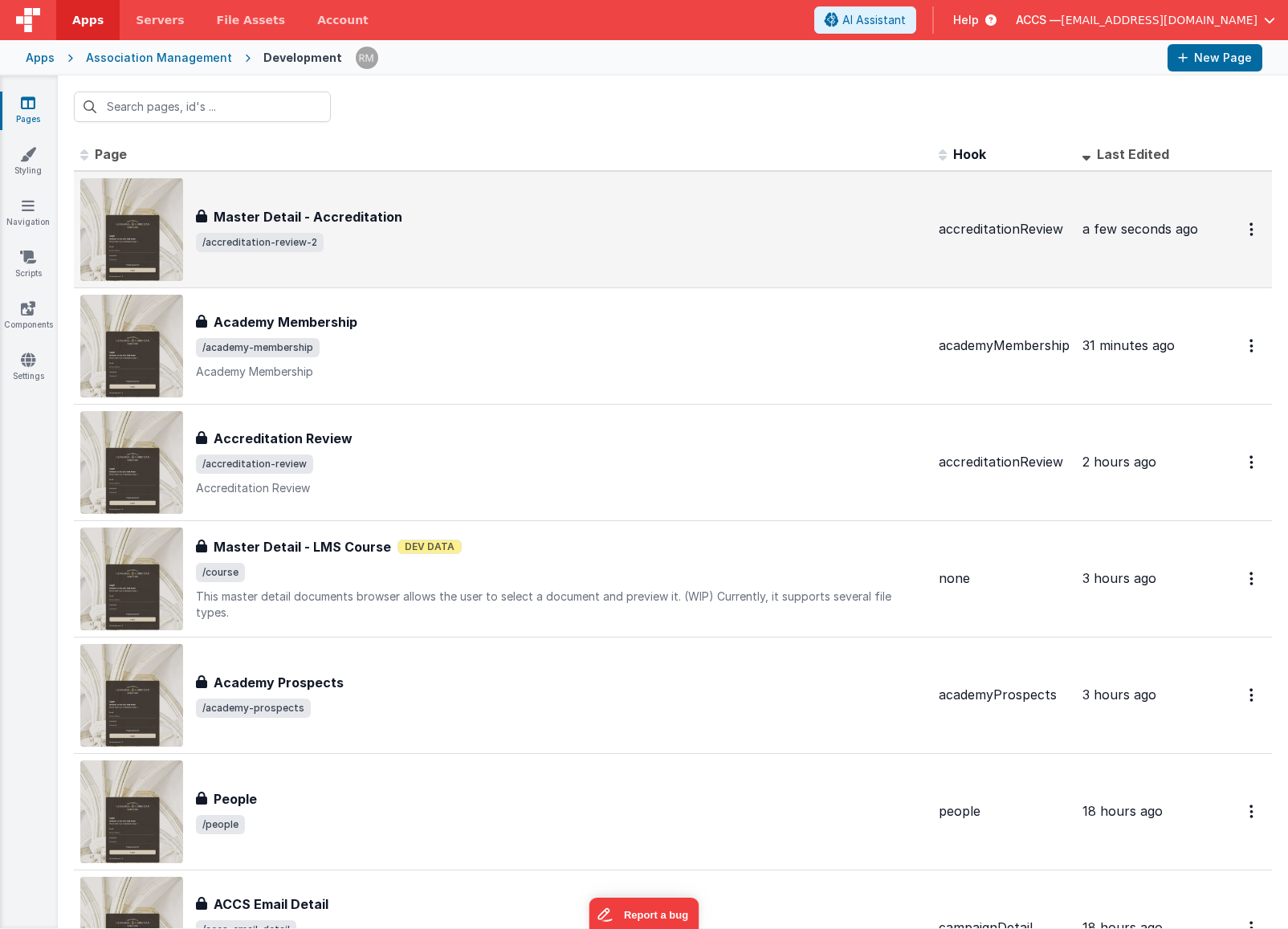
click at [318, 247] on span "/accreditation-review-2" at bounding box center [560, 242] width 730 height 19
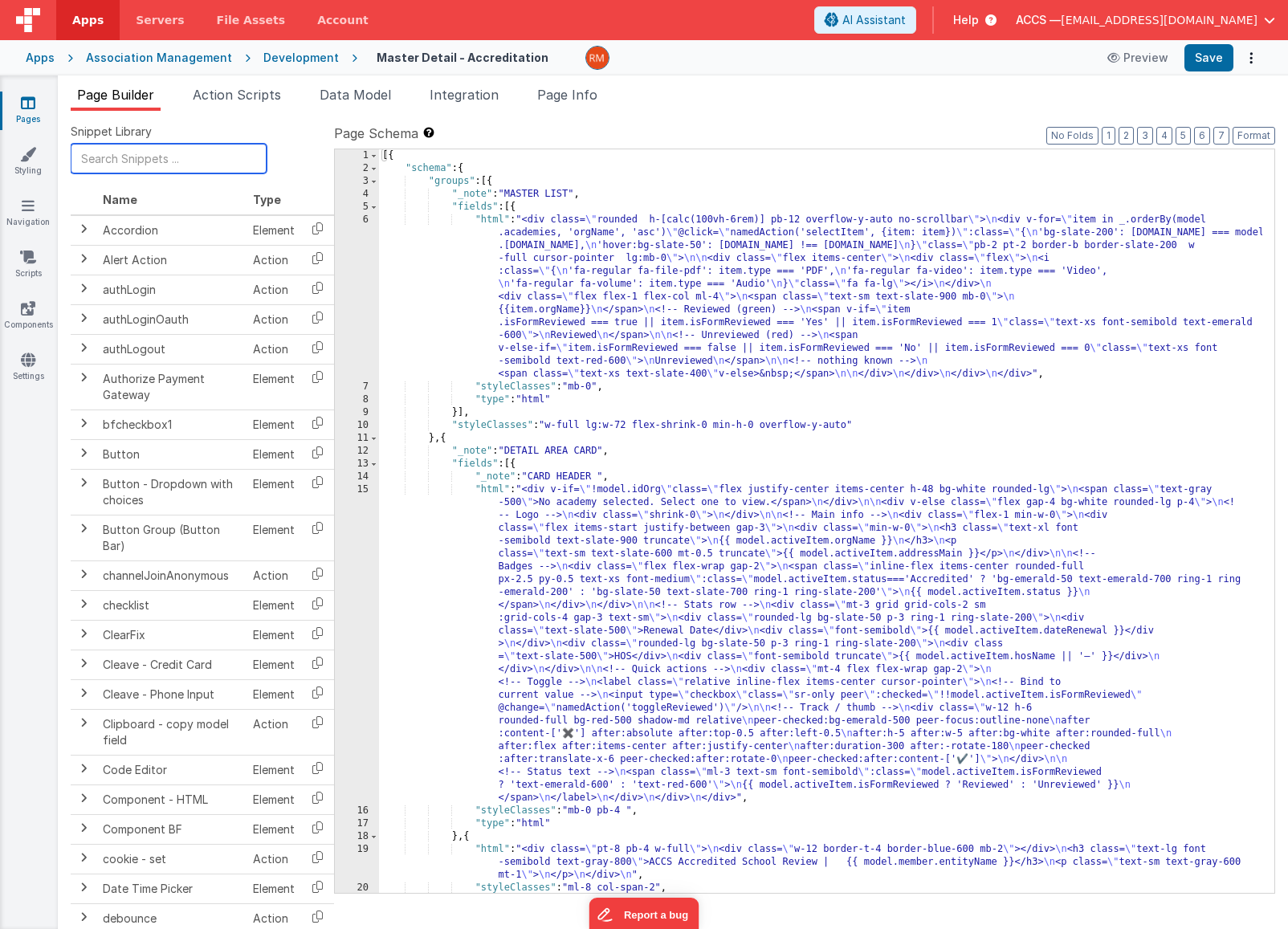
click at [134, 159] on input "text" at bounding box center [169, 158] width 196 height 30
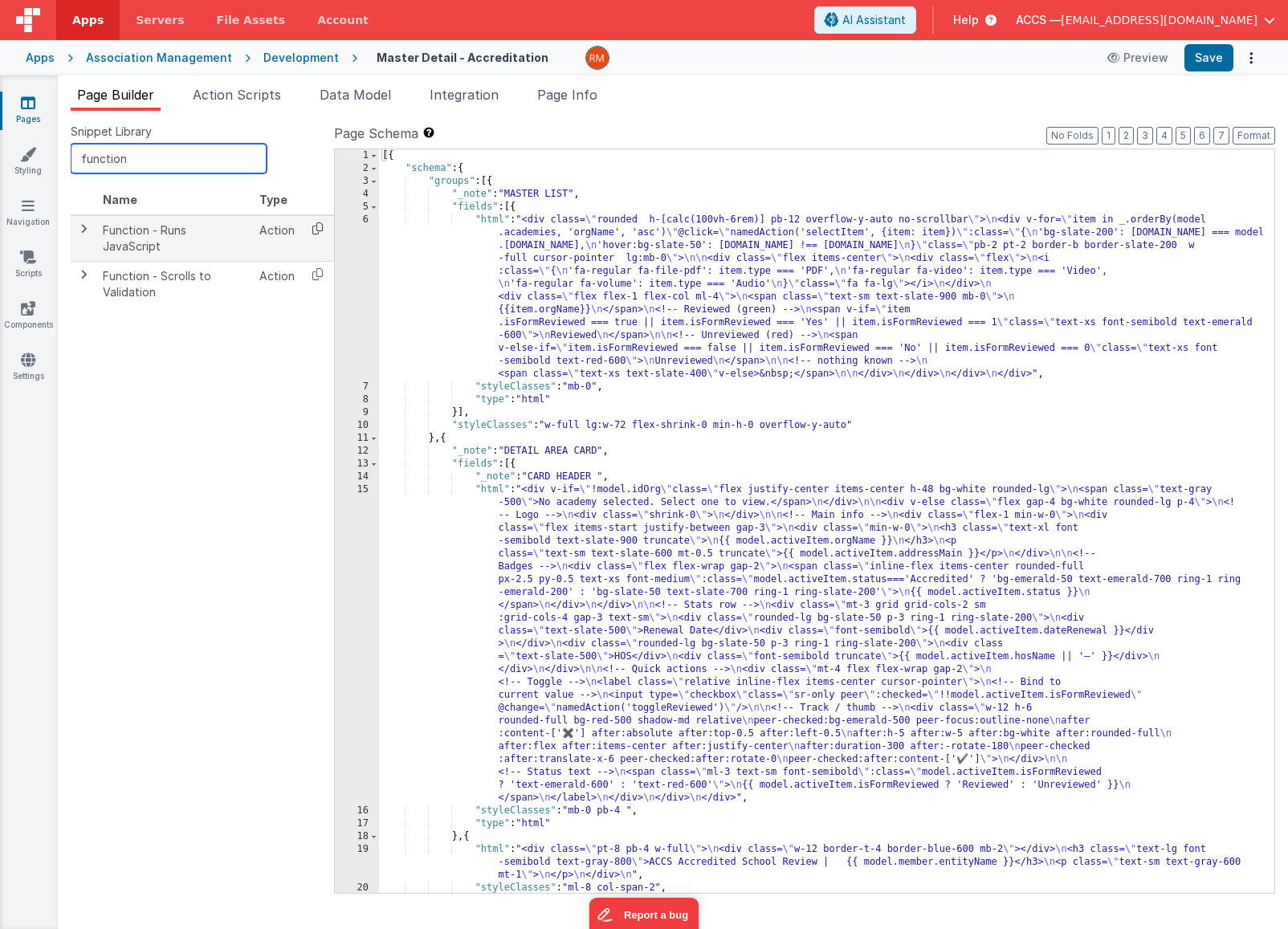
type input "function"
click at [314, 230] on icon at bounding box center [317, 228] width 33 height 25
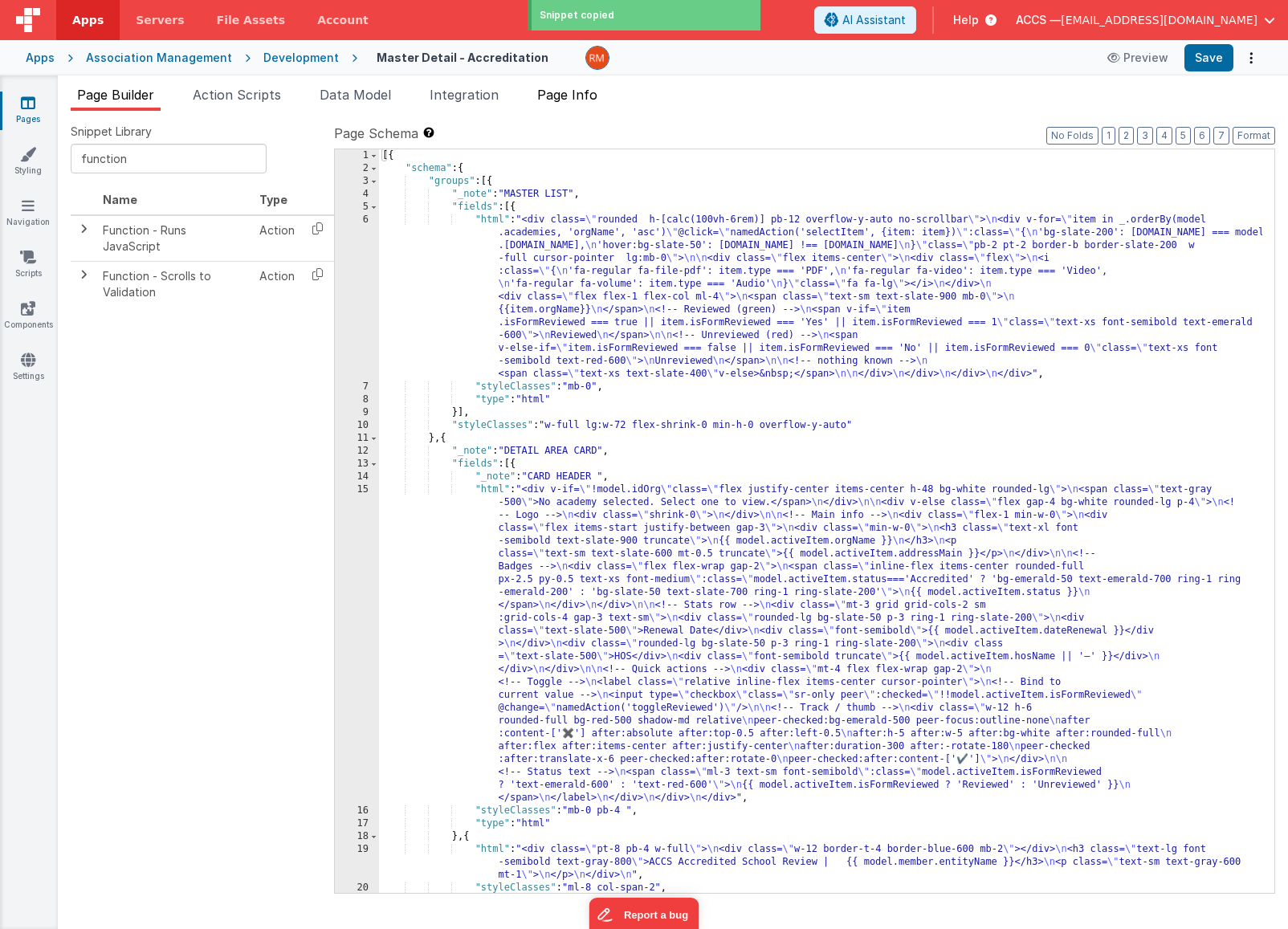
click at [591, 93] on span "Page Info" at bounding box center [567, 95] width 60 height 16
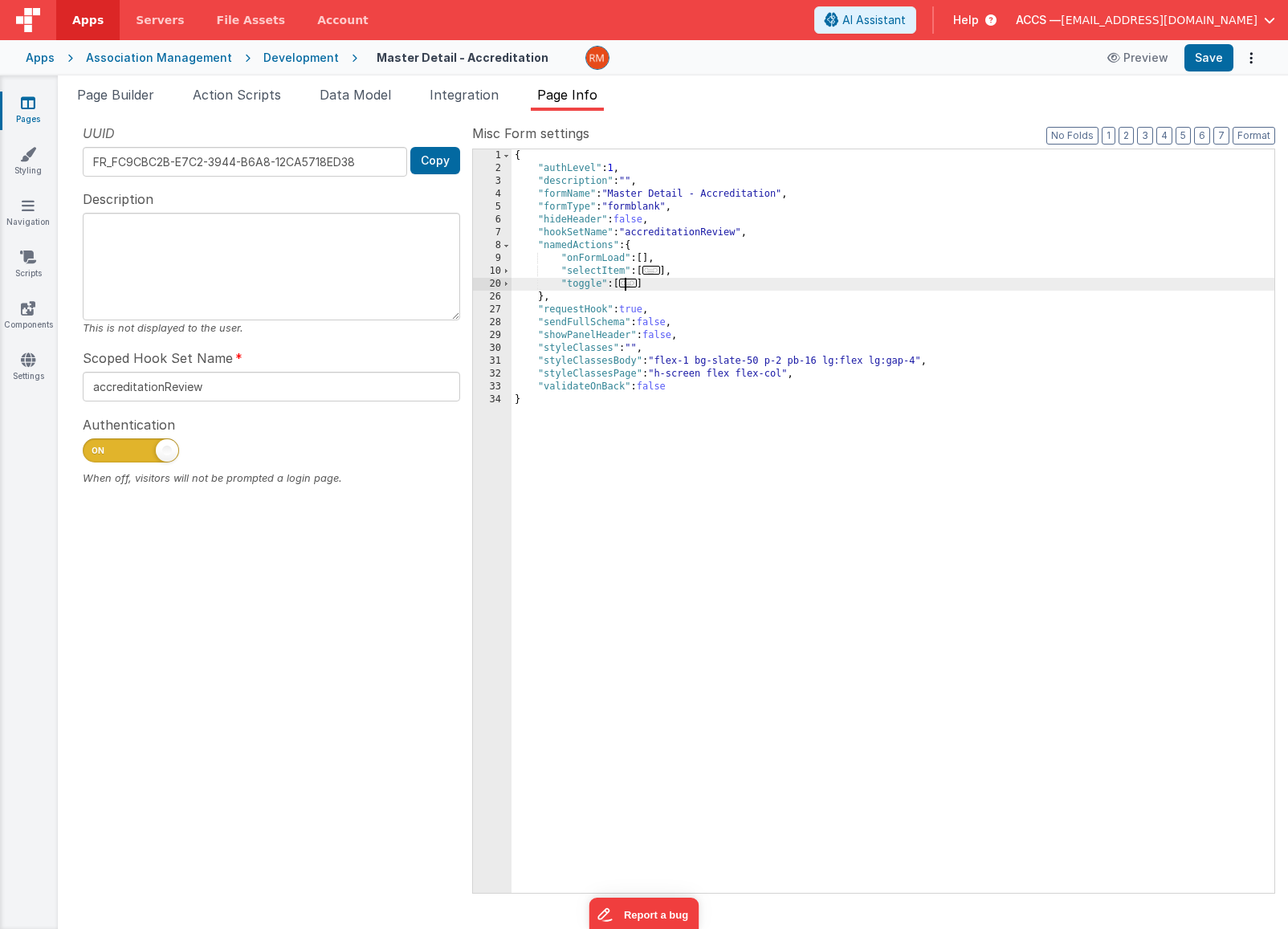
click at [632, 280] on span "..." at bounding box center [628, 283] width 18 height 9
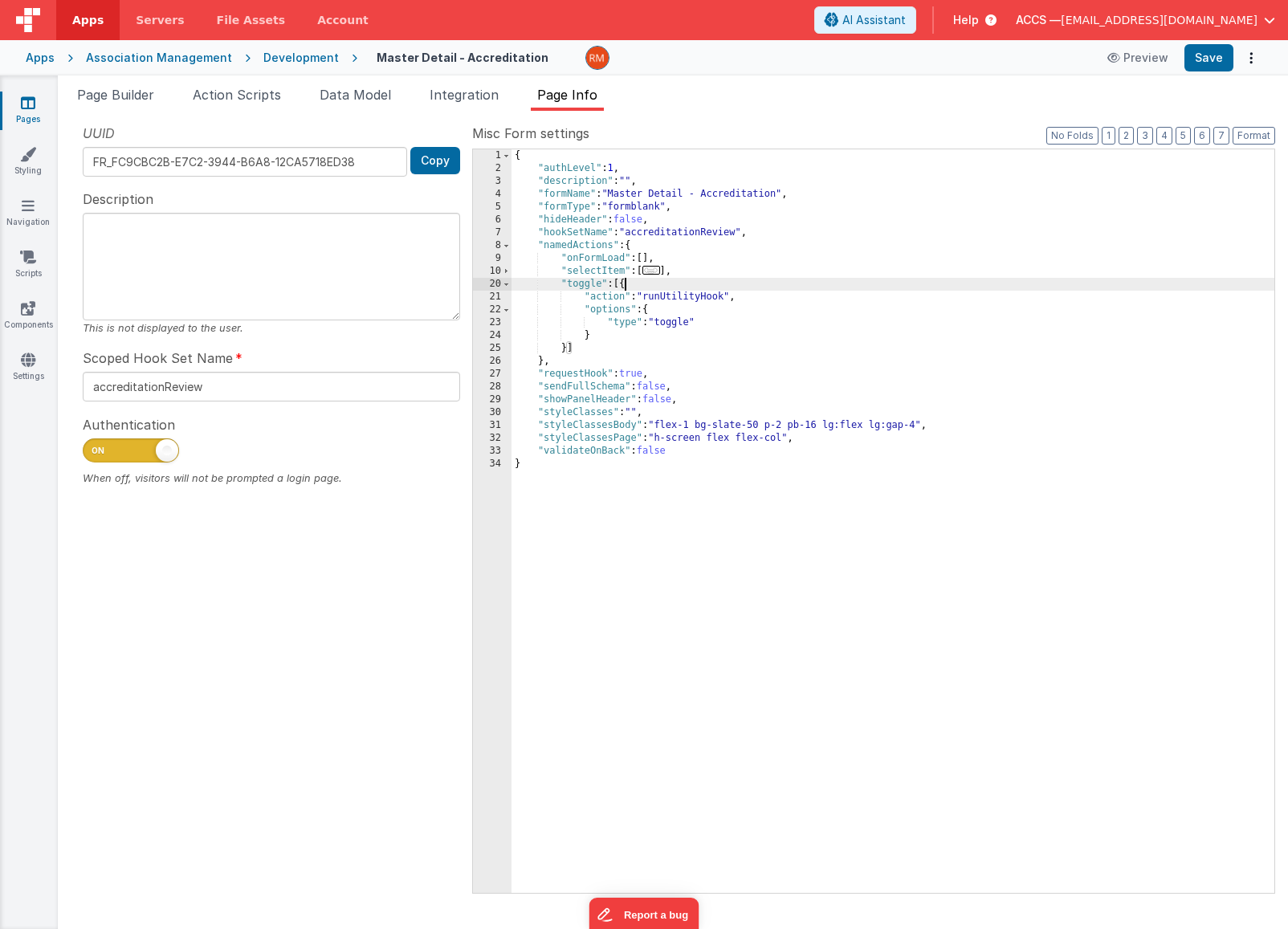
paste textarea
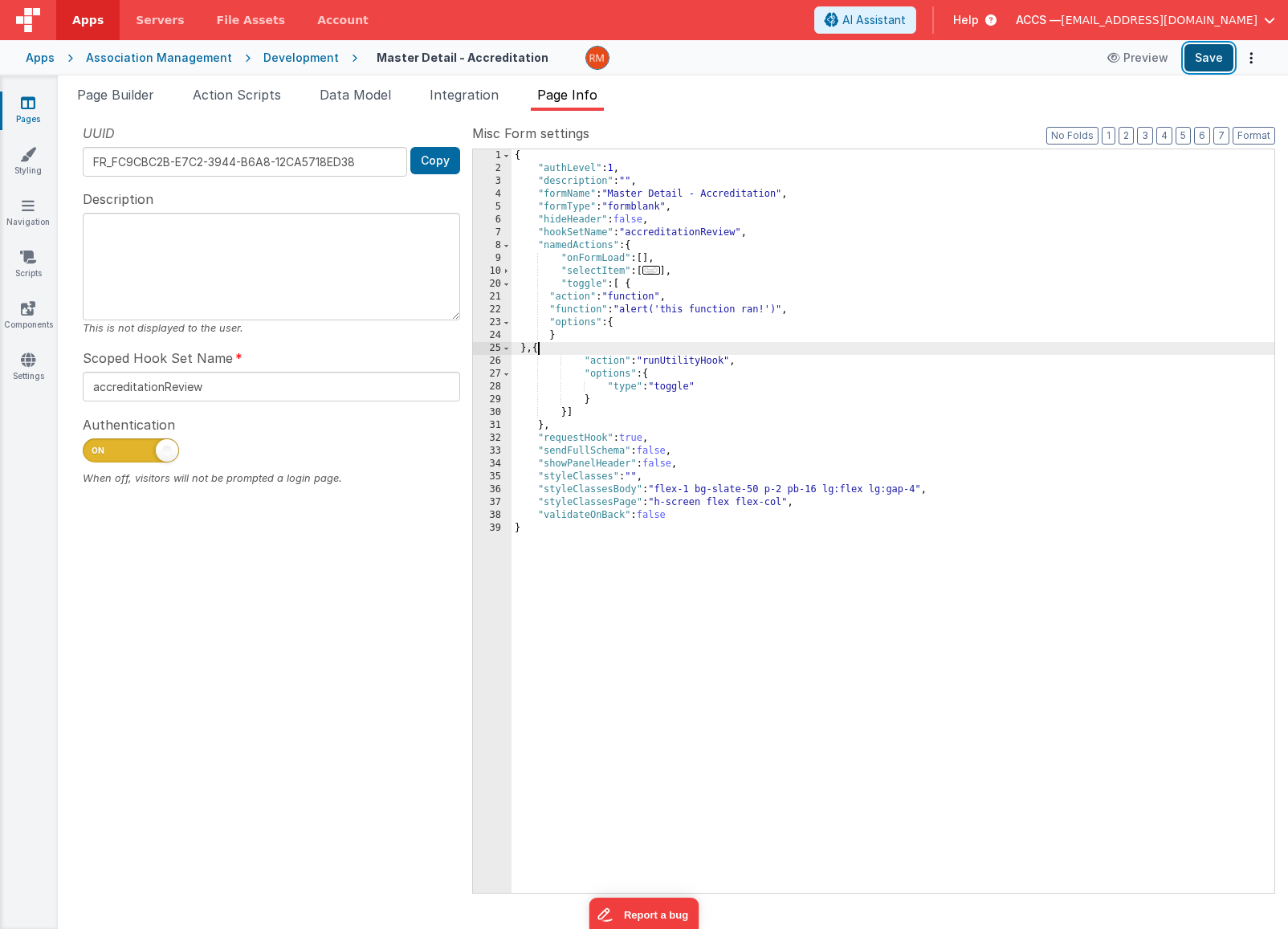
click at [1204, 49] on button "Save" at bounding box center [1209, 58] width 49 height 27
click at [128, 98] on span "Page Builder" at bounding box center [116, 95] width 77 height 16
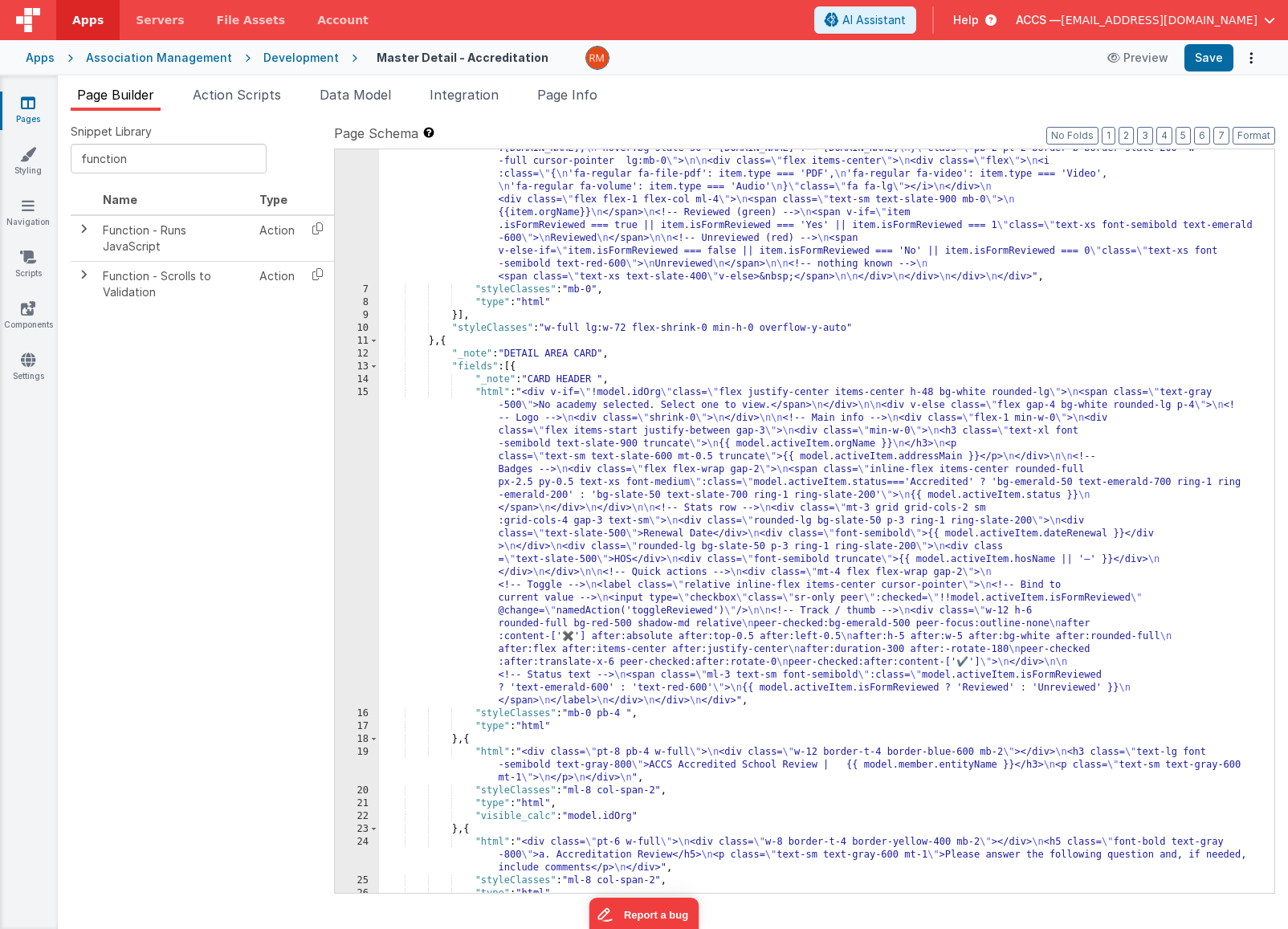
scroll to position [140, 0]
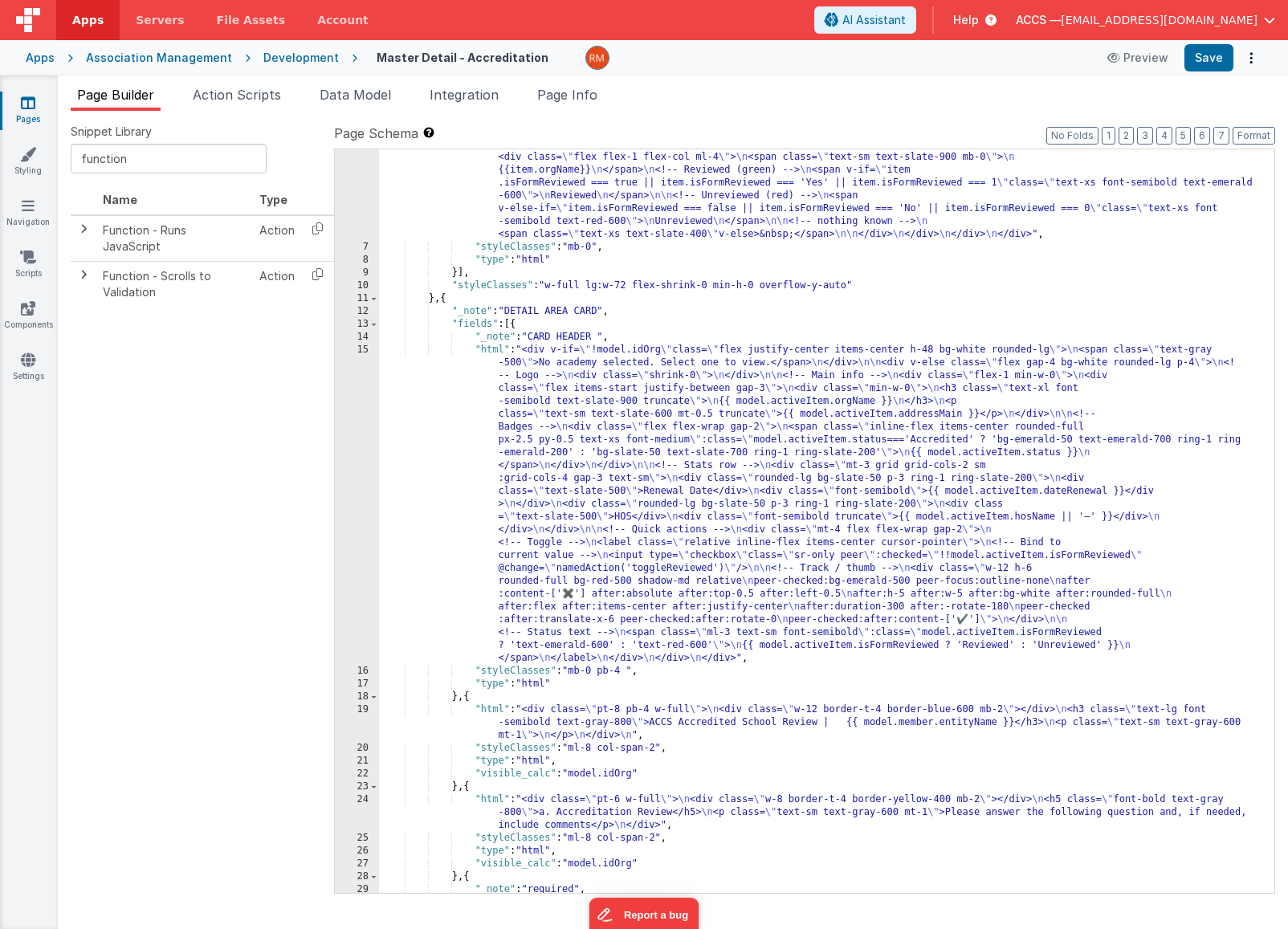
click at [495, 351] on div ""html" : "<div class= \" rounded h-[calc(100vh-6rem)] pb-12 overflow-y-auto no-…" at bounding box center [820, 535] width 883 height 924
click at [366, 352] on div "15" at bounding box center [357, 505] width 44 height 322
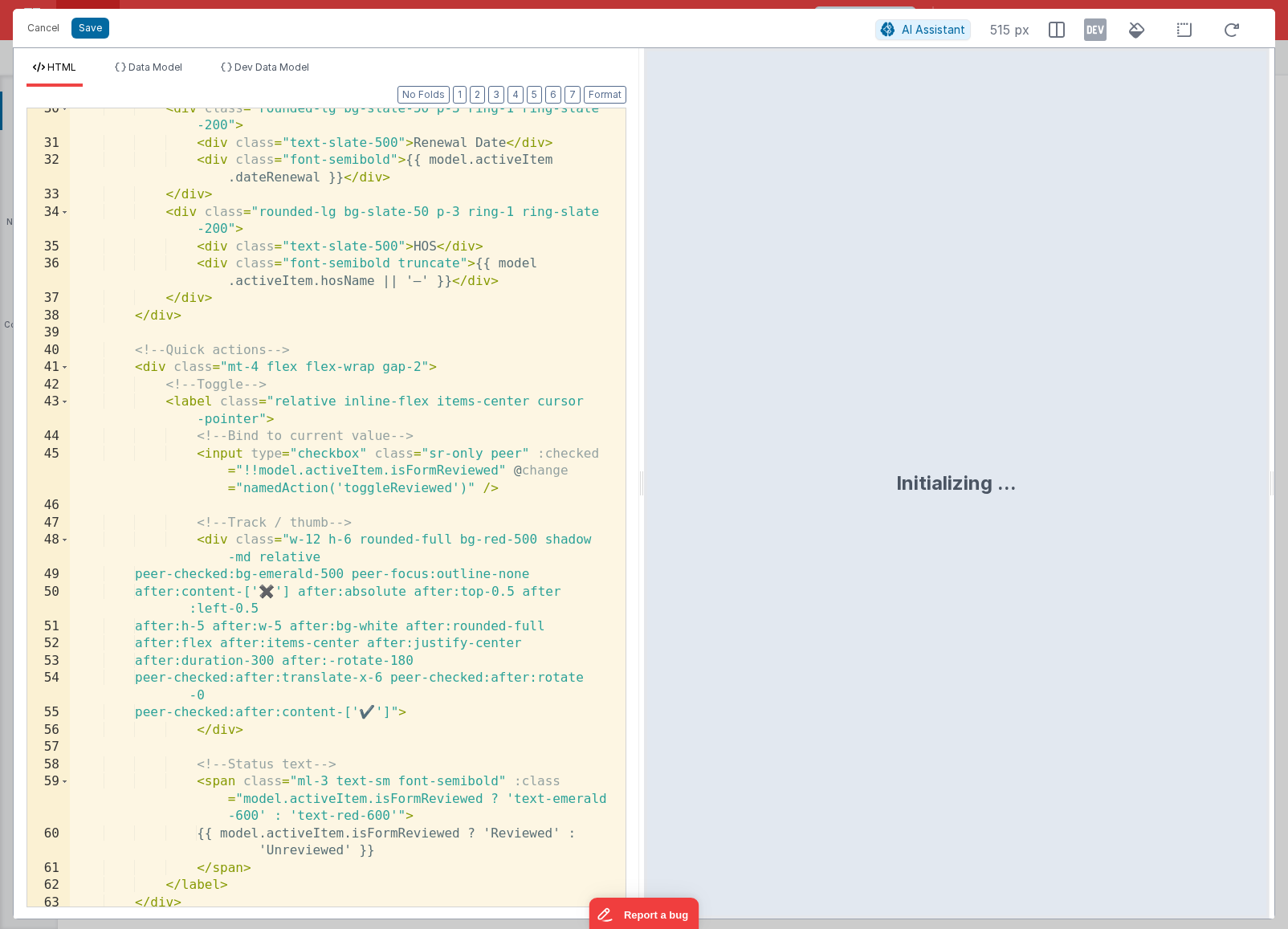
scroll to position [721, 0]
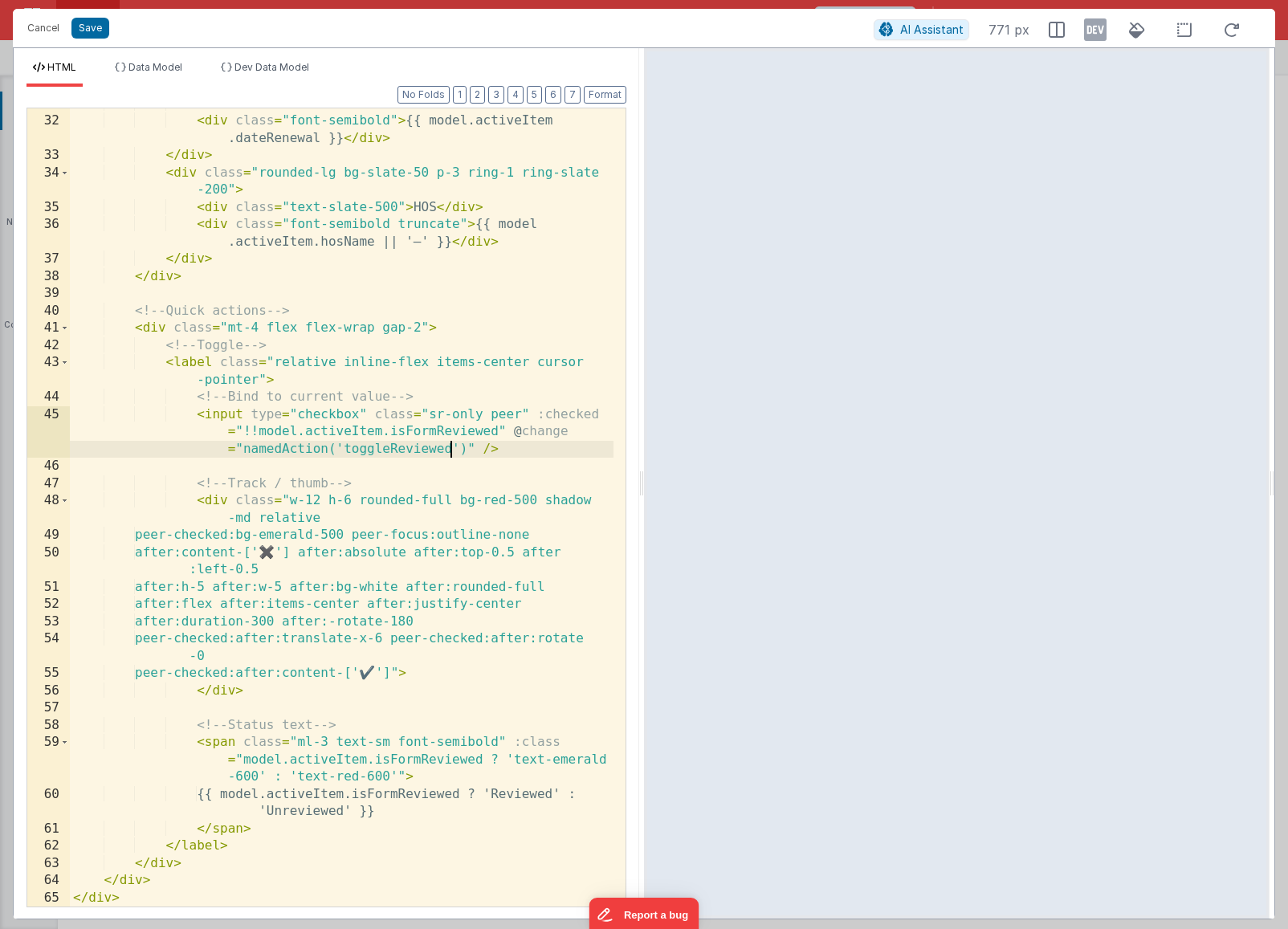
click at [451, 453] on div "< div class = "text-slate-500" > Renewal Date </ div > < div class = "font-semi…" at bounding box center [341, 511] width 543 height 833
click at [87, 34] on button "Save" at bounding box center [91, 28] width 38 height 21
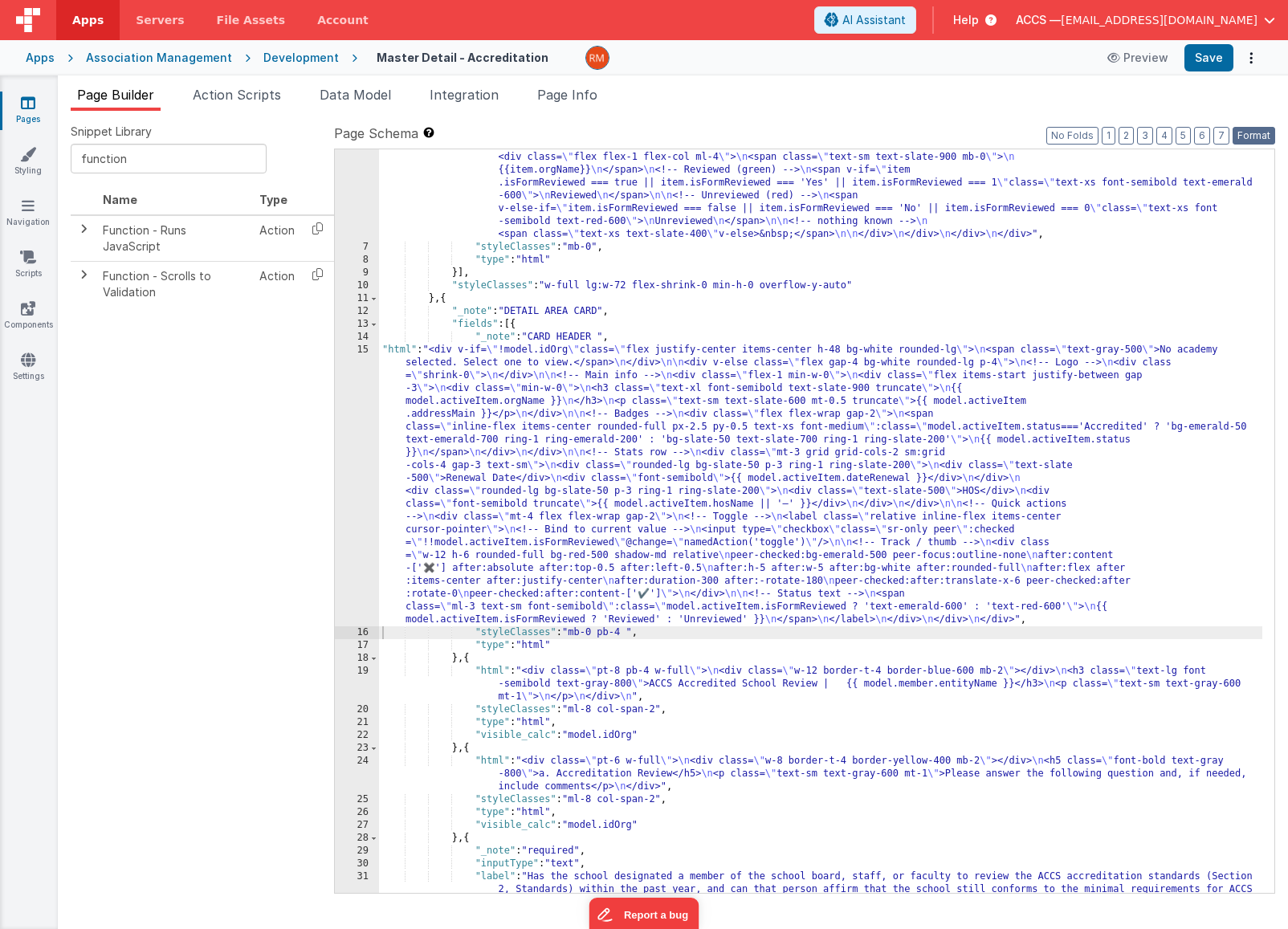
drag, startPoint x: 1264, startPoint y: 140, endPoint x: 1260, endPoint y: 132, distance: 8.9
click at [1264, 140] on button "Format" at bounding box center [1253, 136] width 42 height 18
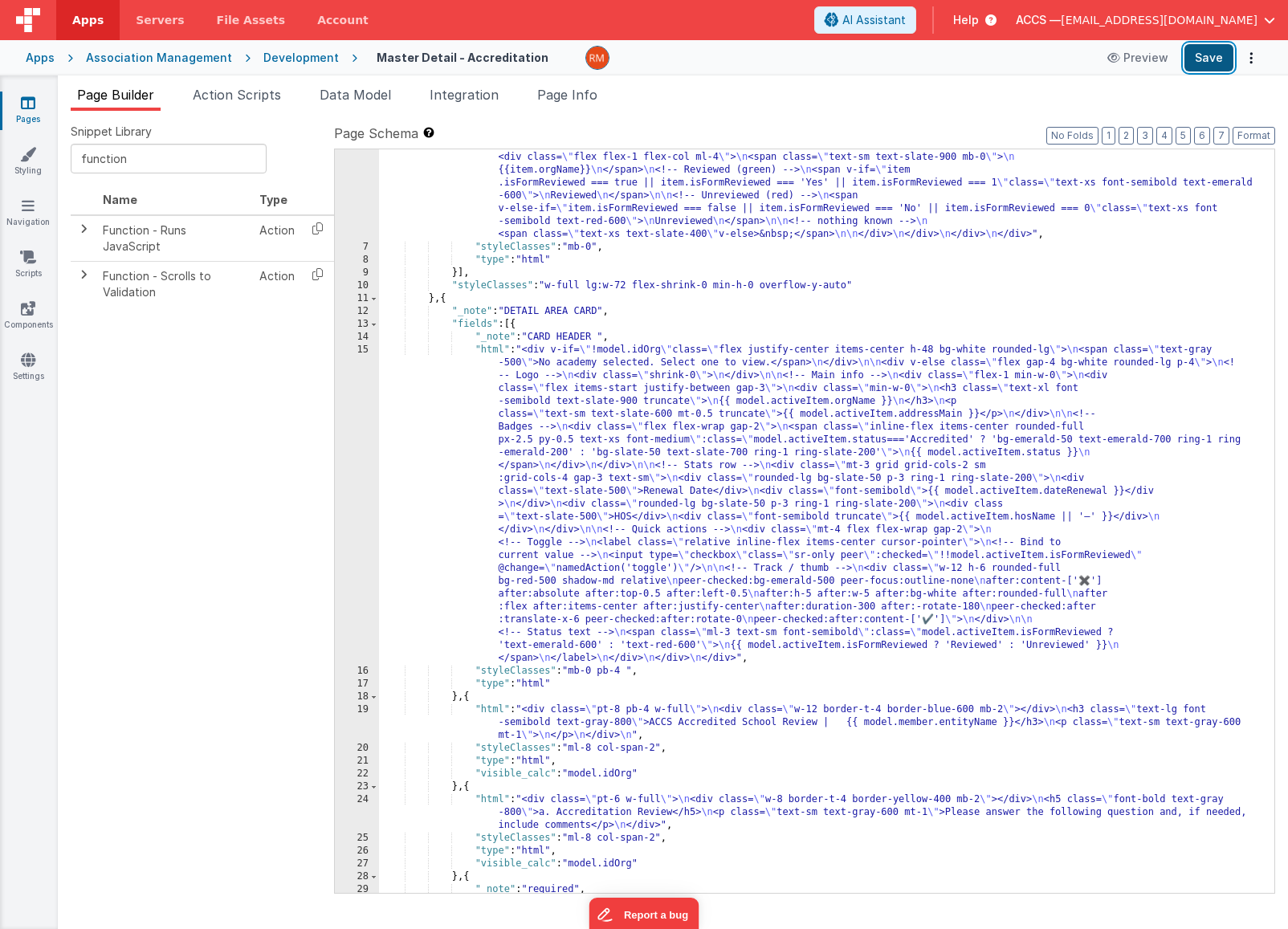
click at [1214, 66] on button "Save" at bounding box center [1209, 58] width 49 height 27
click at [577, 102] on li "Page Info" at bounding box center [567, 98] width 73 height 26
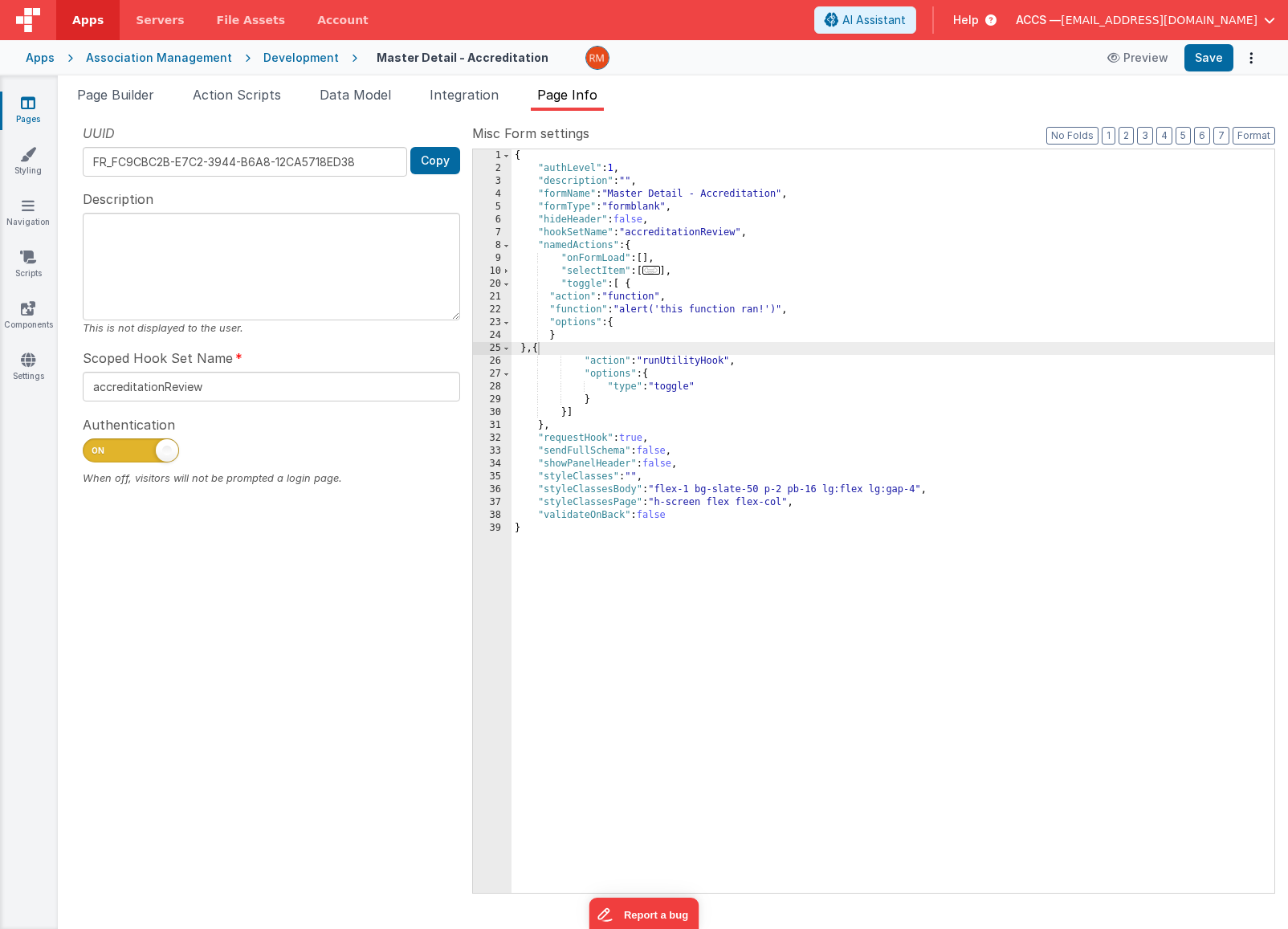
click at [651, 306] on div "{ "authLevel" : 1 , "description" : "" , "formName" : "Master Detail - Accredit…" at bounding box center [892, 534] width 763 height 769
click at [571, 306] on div "{ "authLevel" : 1 , "description" : "" , "formName" : "Master Detail - Accredit…" at bounding box center [892, 534] width 763 height 769
click at [587, 311] on div "{ "authLevel" : 1 , "description" : "" , "formName" : "Master Detail - Accredit…" at bounding box center [892, 534] width 763 height 769
click at [498, 309] on div "22" at bounding box center [492, 310] width 39 height 13
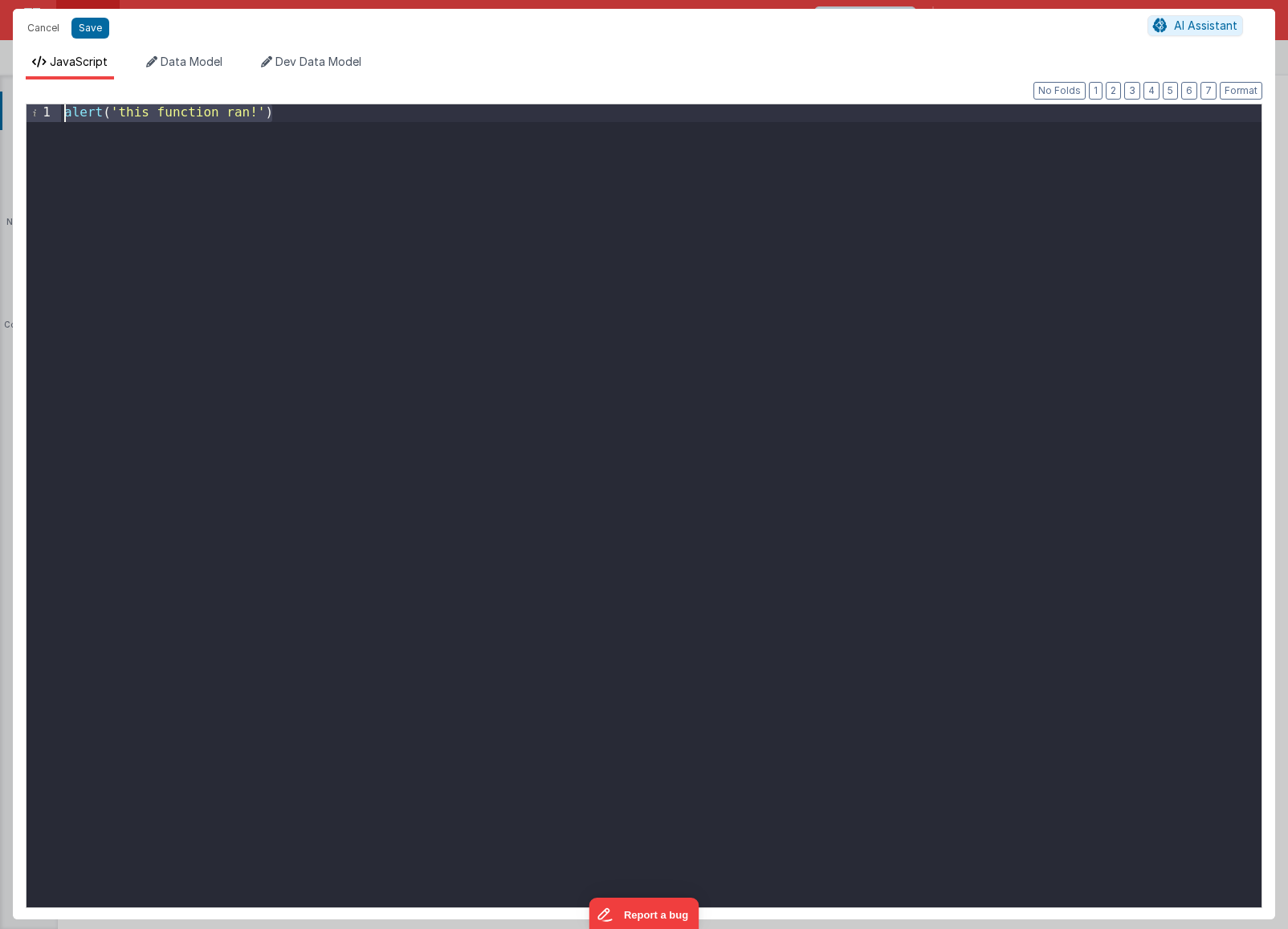
drag, startPoint x: 352, startPoint y: 117, endPoint x: -67, endPoint y: 85, distance: 420.2
click at [0, 85] on html "Cancel Save AI Assistant JavaScript Data Model Dev Data Model Format 7 6 5 4 3 …" at bounding box center [644, 464] width 1288 height 929
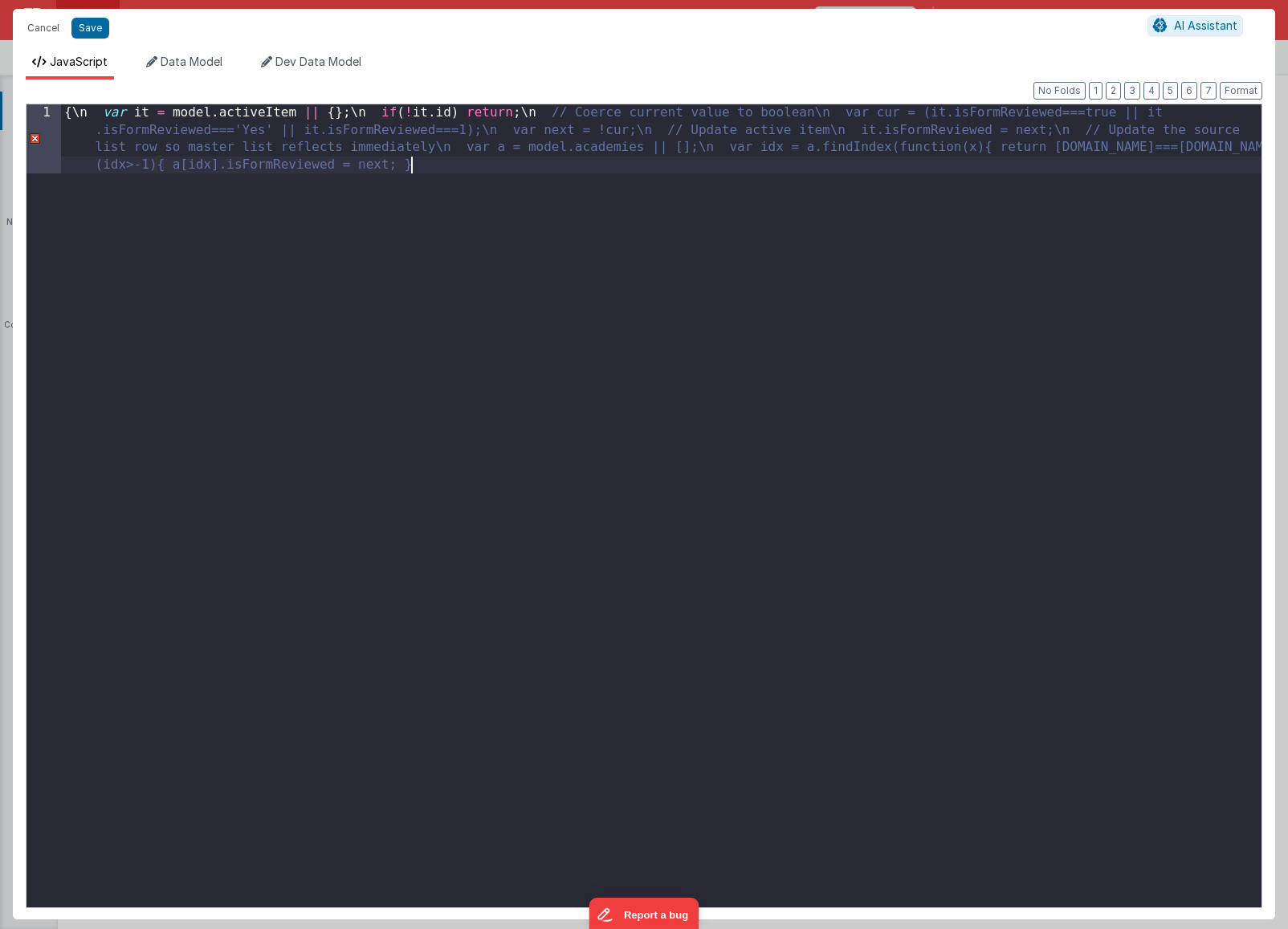
click at [94, 114] on div "{ \ n var it = model . activeItem || { } ; \ n if ( ! it . id ) return ; \ n //…" at bounding box center [661, 575] width 1200 height 942
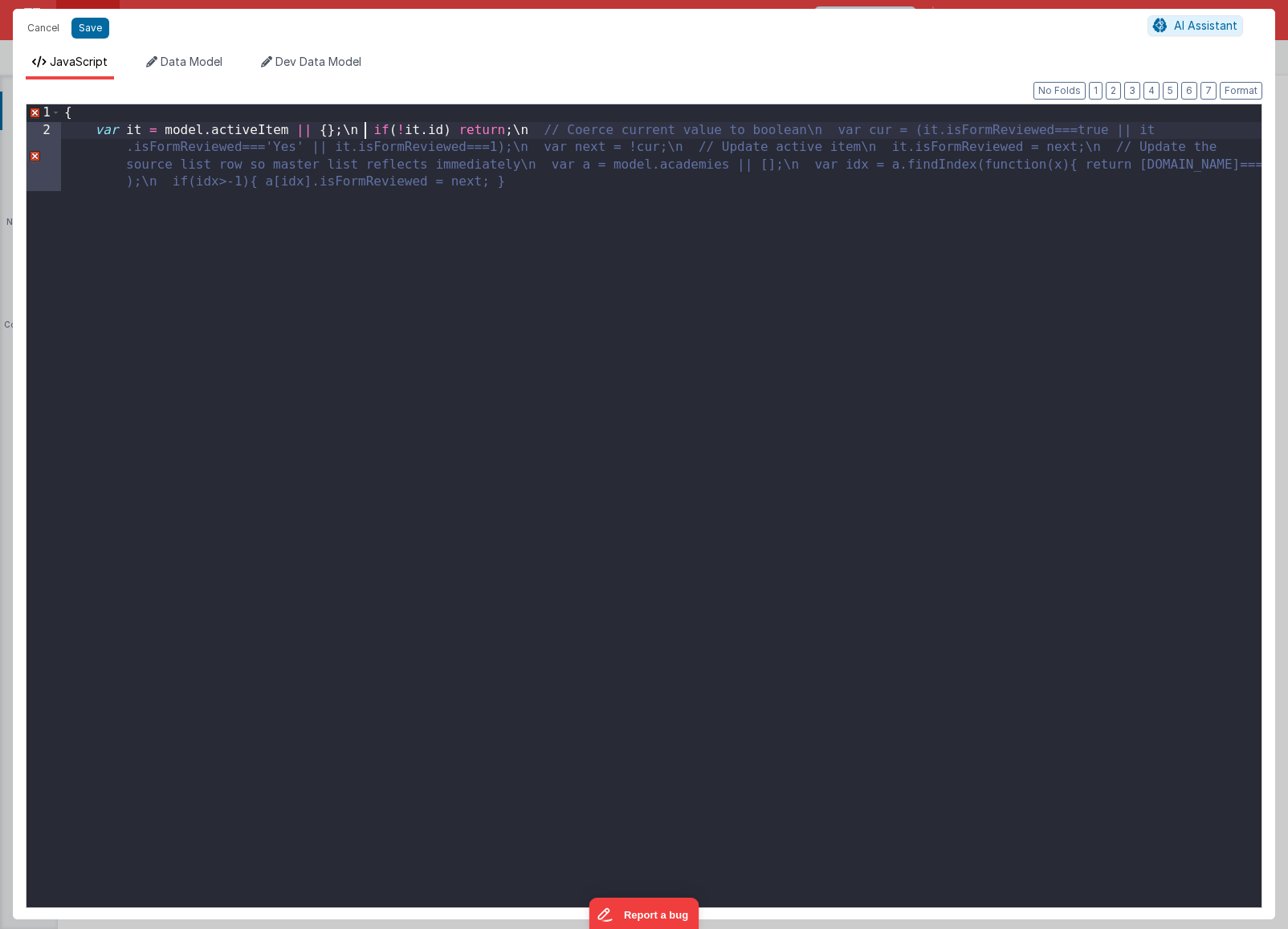
click at [360, 132] on div "{ var it = model . activeItem || { } ; \ n if ( ! it . id ) return ; \ n // Coe…" at bounding box center [661, 549] width 1200 height 889
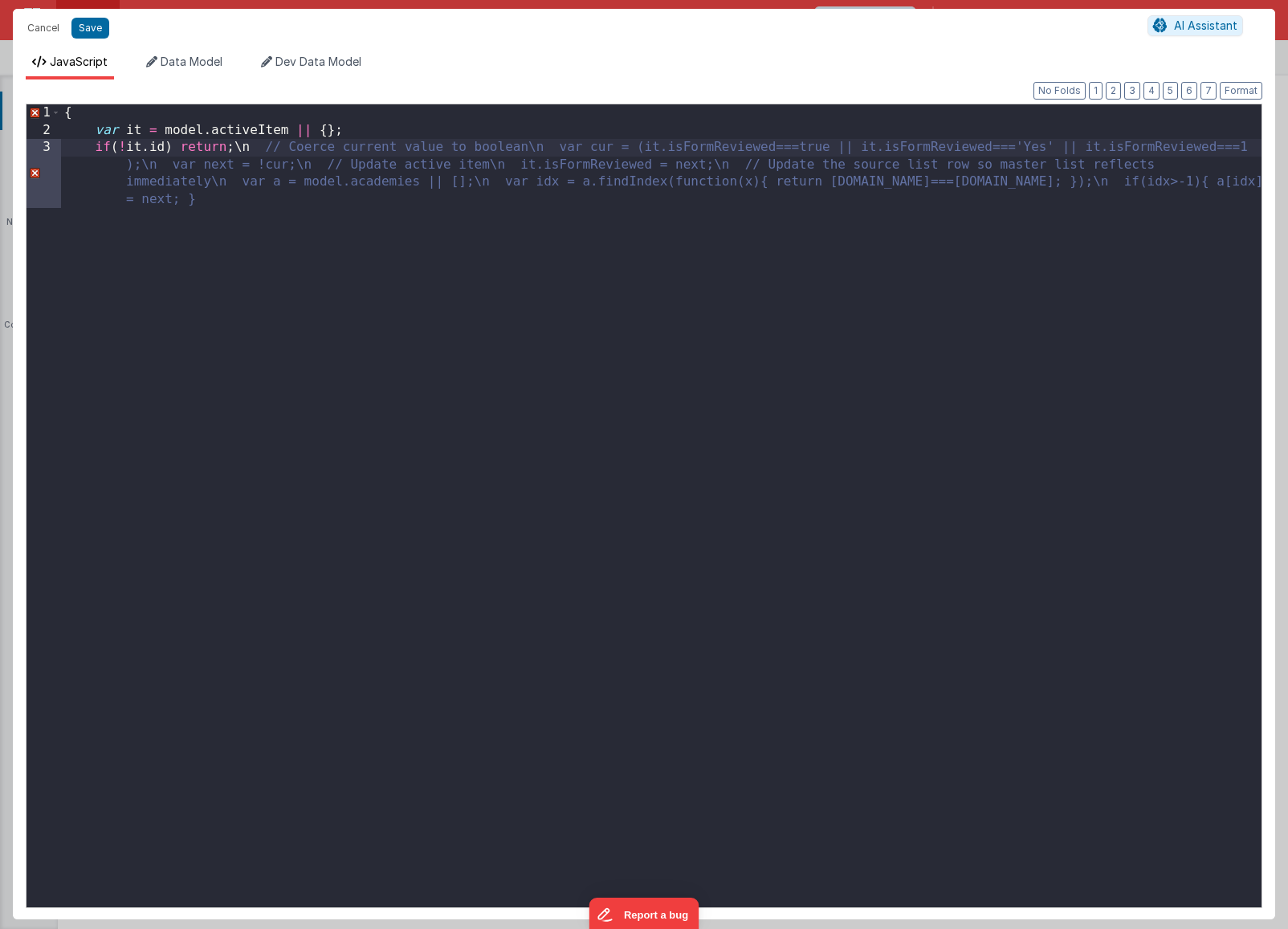
drag, startPoint x: 252, startPoint y: 148, endPoint x: 254, endPoint y: 159, distance: 11.2
click at [251, 149] on div "{ var it = model . activeItem || { } ; if ( ! it . id ) return ; \ n // Coerce …" at bounding box center [661, 549] width 1200 height 889
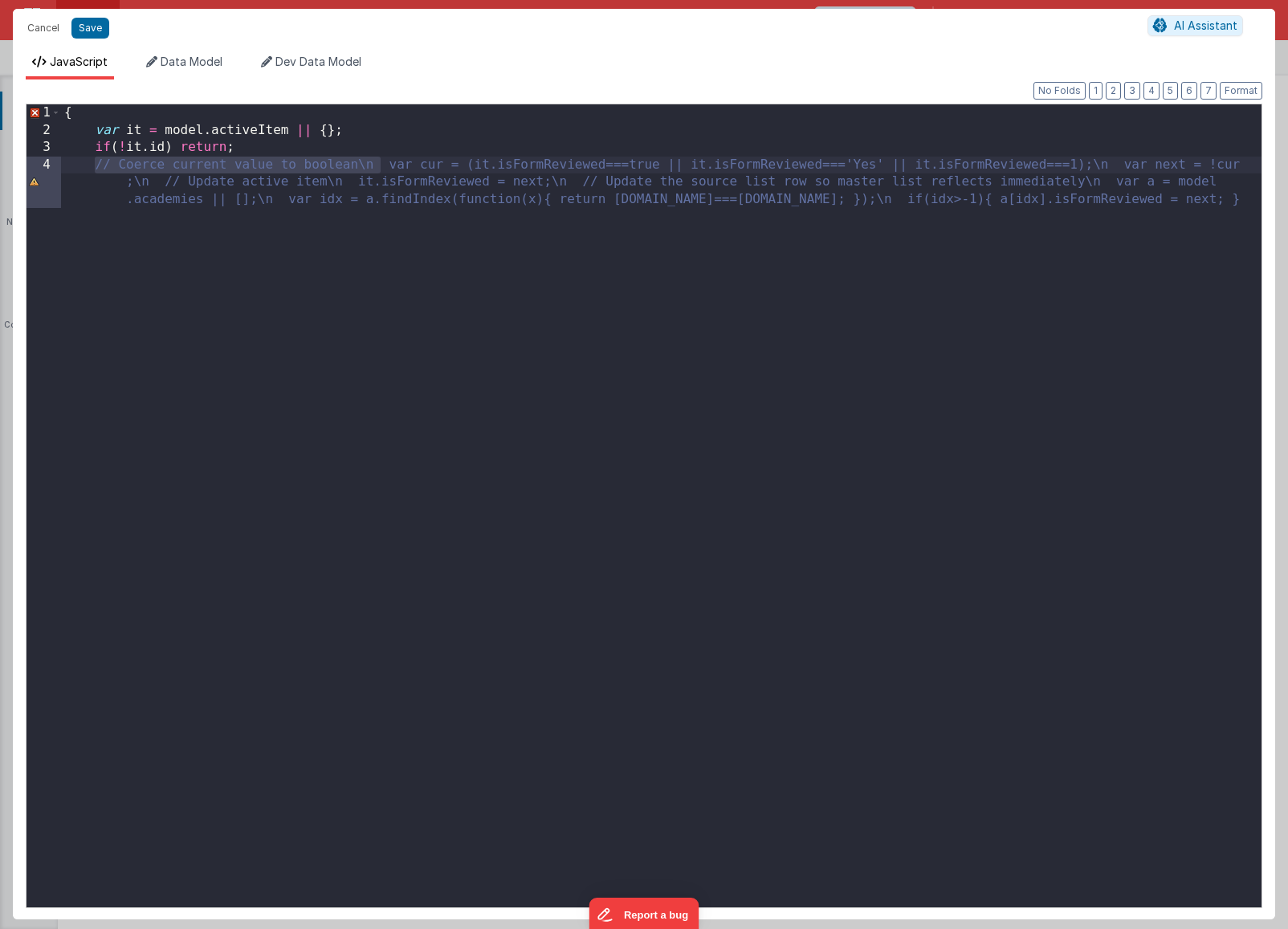
drag, startPoint x: 384, startPoint y: 166, endPoint x: 171, endPoint y: 164, distance: 213.0
click at [93, 172] on div "{ var it = model . activeItem || { } ; if ( ! it . id ) return ; // Coerce curr…" at bounding box center [661, 540] width 1200 height 872
click at [375, 163] on div "{ var it = model . activeItem || { } ; if ( ! it . id ) return ; // Coerce curr…" at bounding box center [661, 540] width 1200 height 872
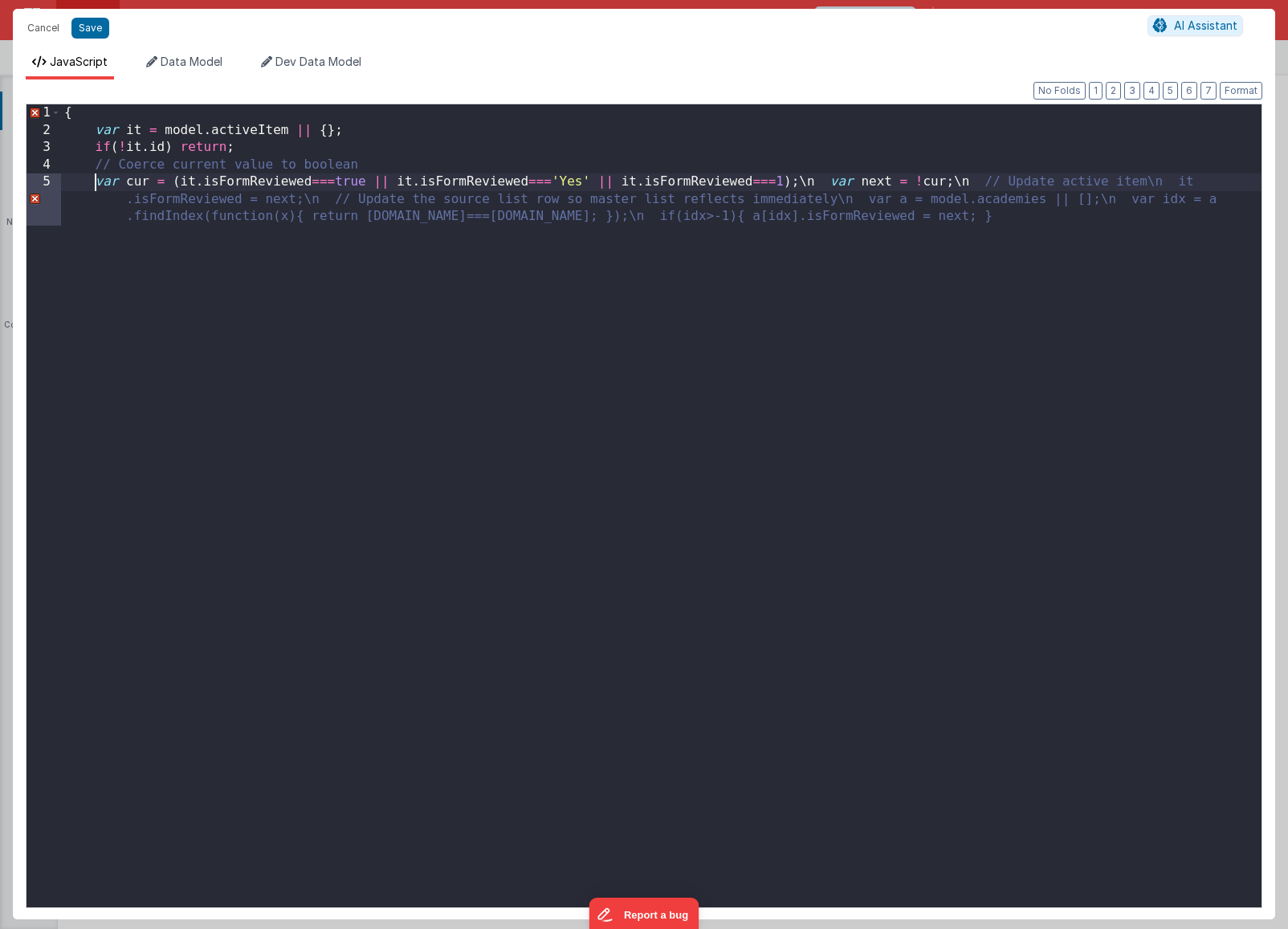
click at [814, 182] on div "{ var it = model . activeItem || { } ; if ( ! it . id ) return ; // Coerce curr…" at bounding box center [661, 540] width 1200 height 872
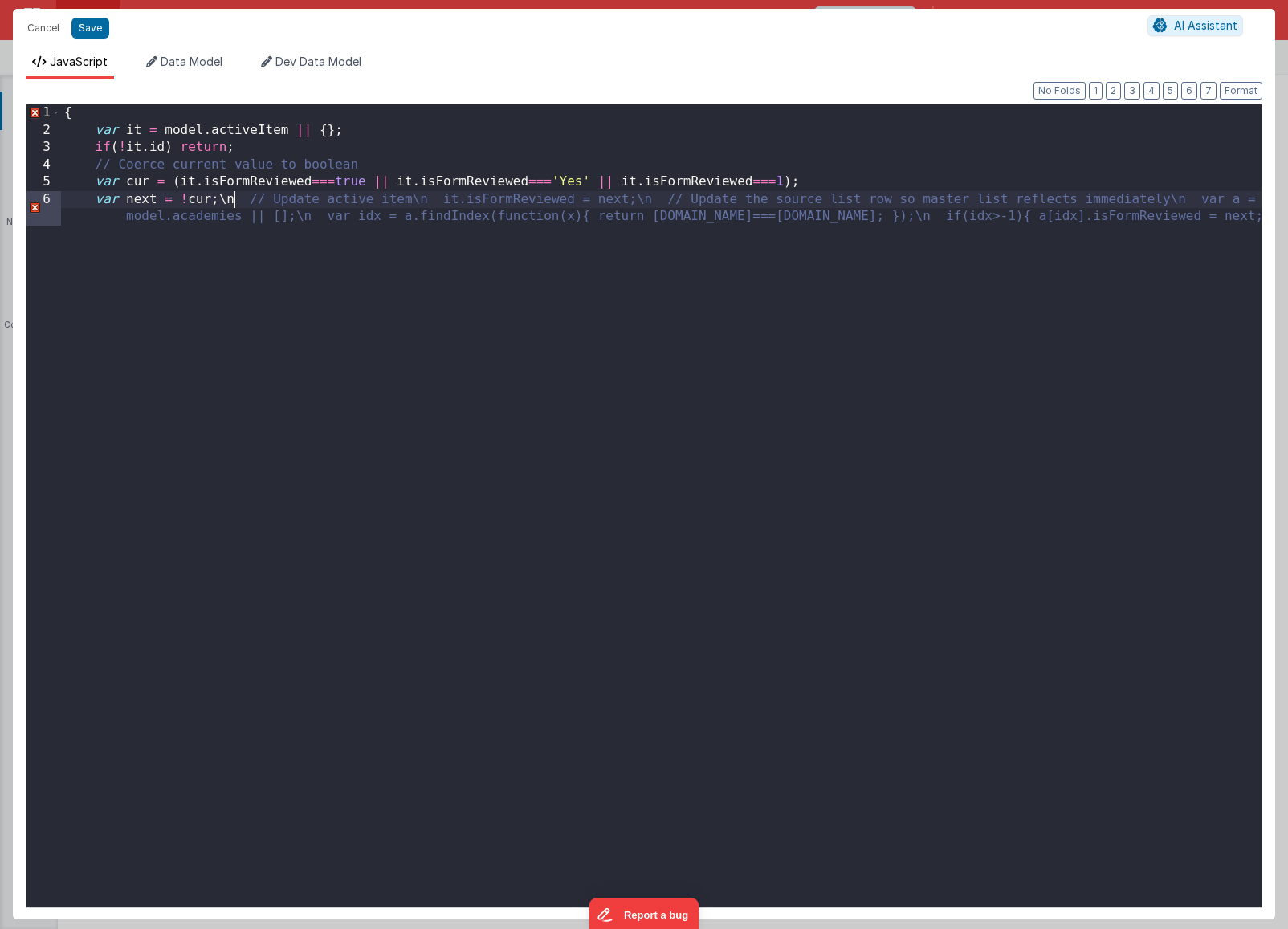
click at [236, 200] on div "{ var it = model . activeItem || { } ; if ( ! it . id ) return ; // Coerce curr…" at bounding box center [661, 532] width 1200 height 855
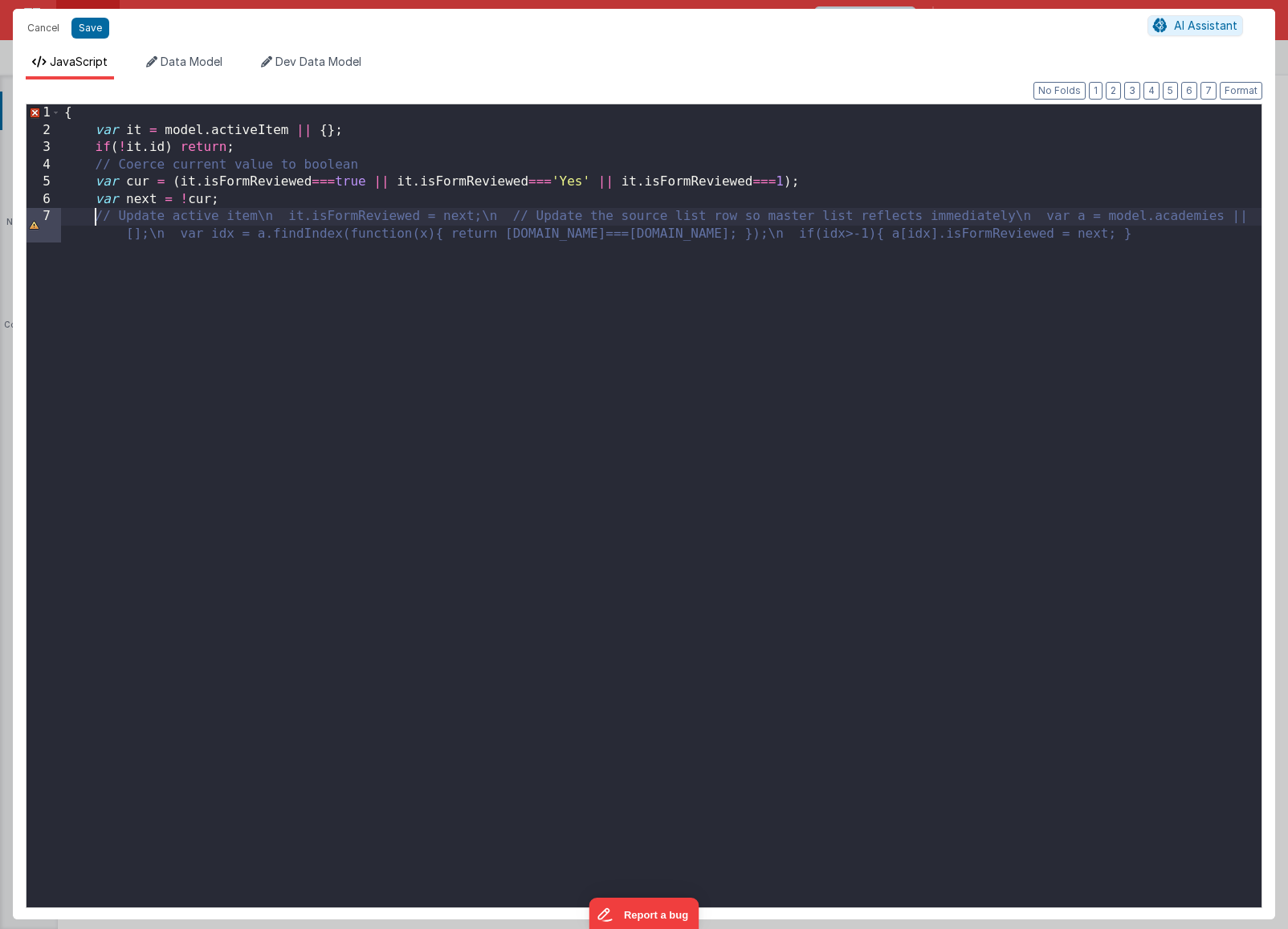
click at [273, 218] on div "{ var it = model . activeItem || { } ; if ( ! it . id ) return ; // Coerce curr…" at bounding box center [661, 532] width 1200 height 855
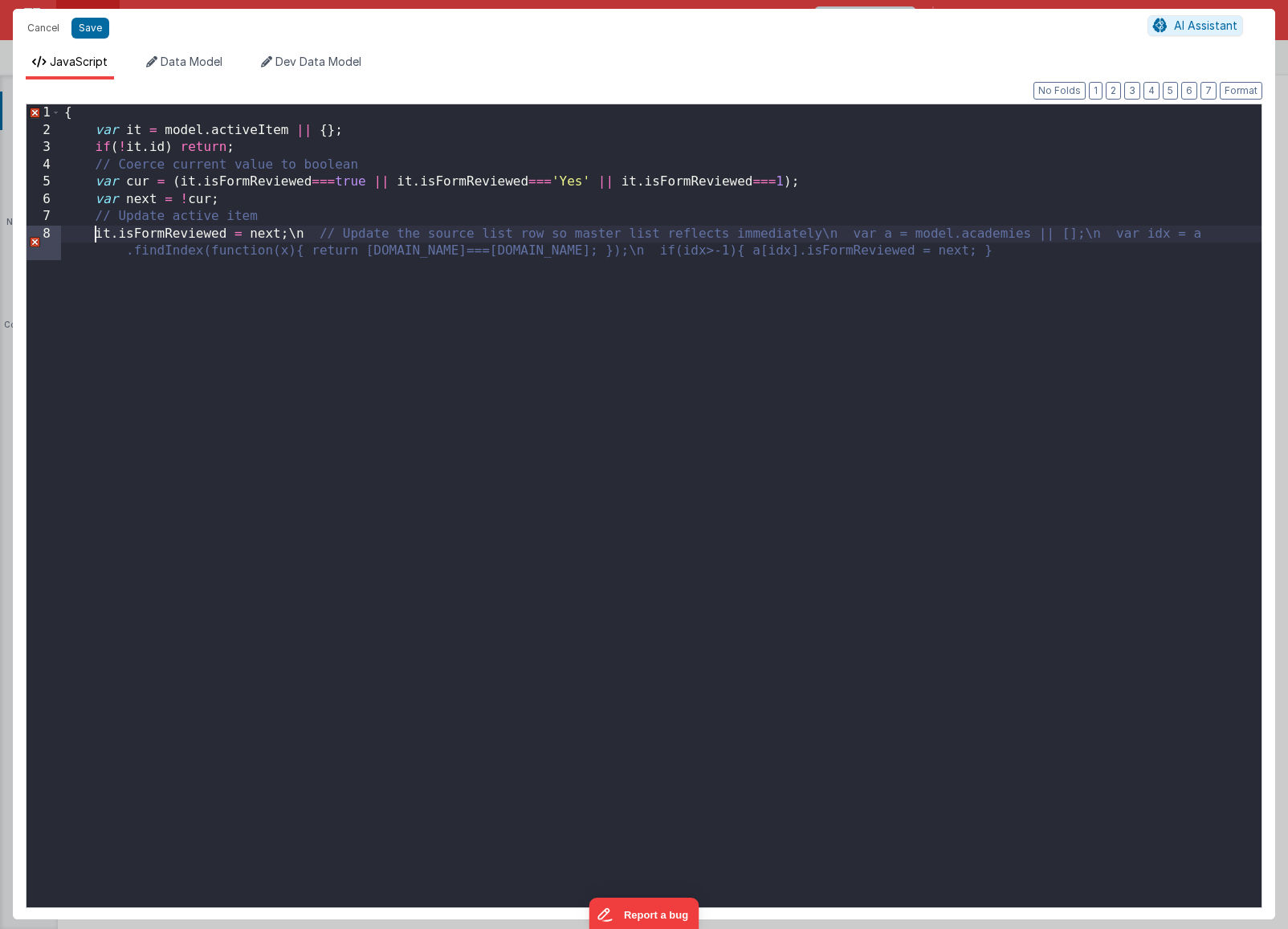
click at [304, 236] on div "{ var it = model . activeItem || { } ; if ( ! it . id ) return ; // Coerce curr…" at bounding box center [661, 532] width 1200 height 855
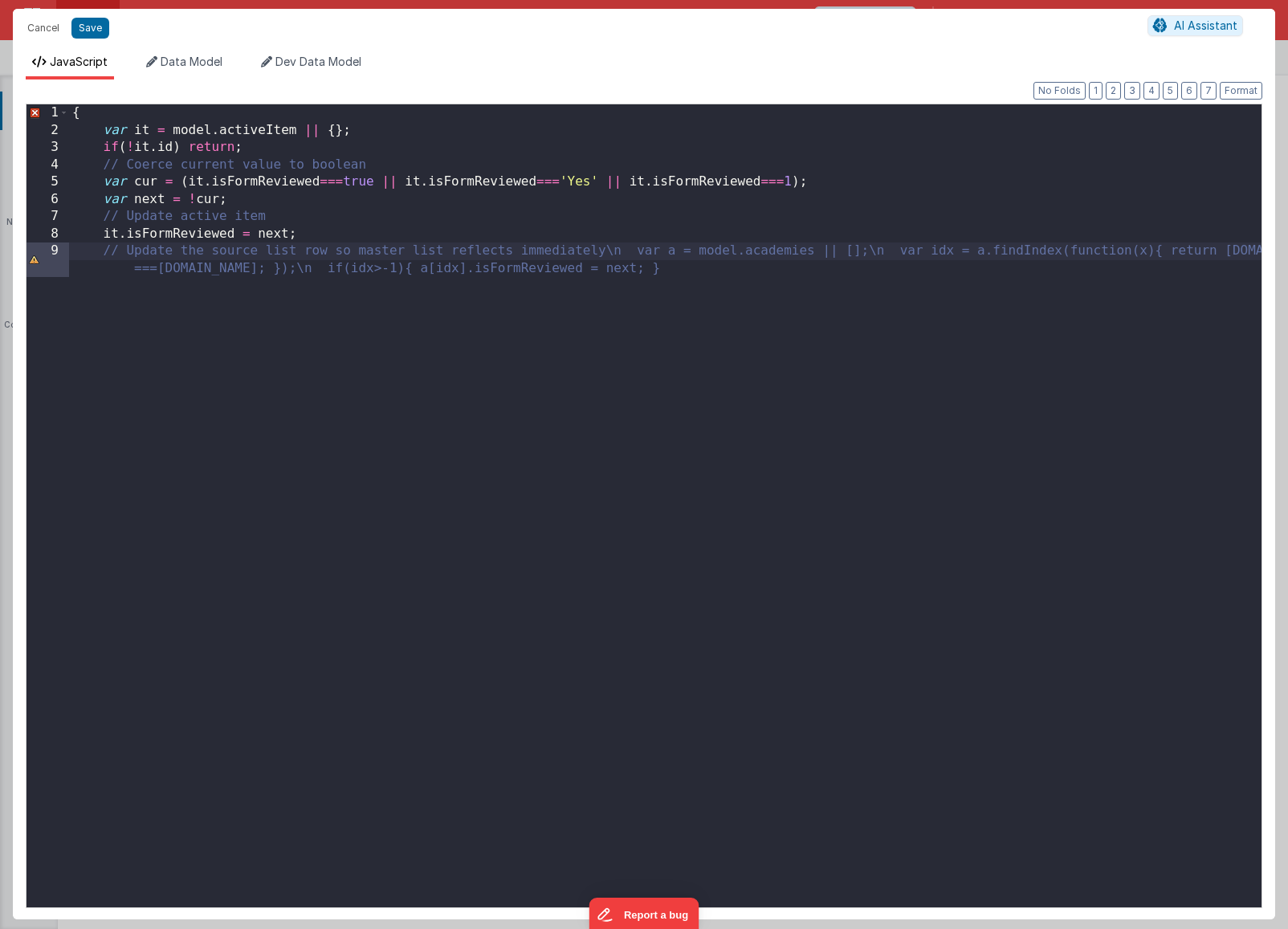
click at [125, 252] on div "{ var it = model . activeItem || { } ; if ( ! it . id ) return ; // Coerce curr…" at bounding box center [665, 532] width 1192 height 855
click at [620, 252] on div "{ var it = model . activeItem || { } ; if ( ! it . id ) return ; // Coerce curr…" at bounding box center [665, 532] width 1192 height 855
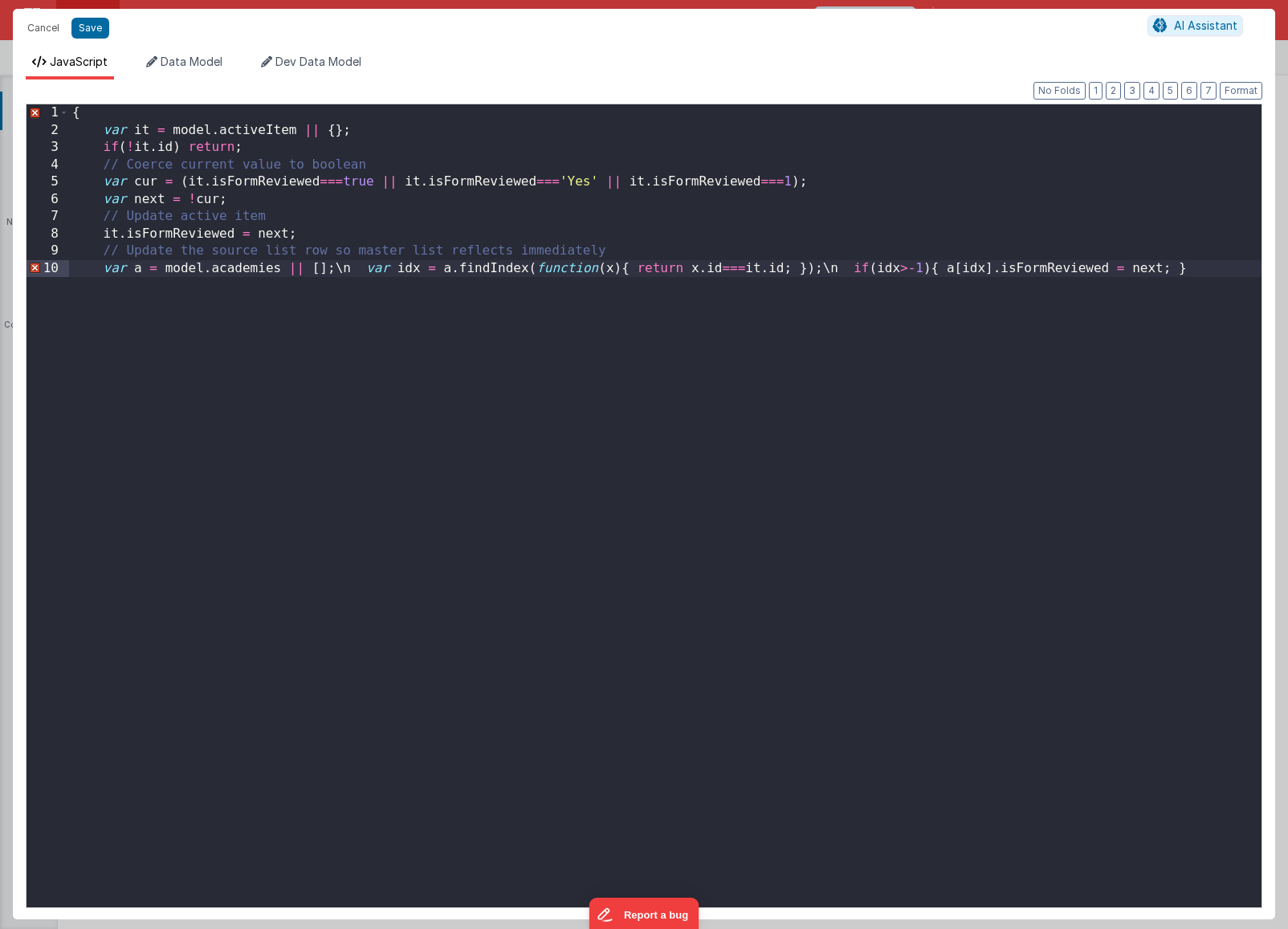
click at [351, 270] on div "{ var it = model . activeItem || { } ; if ( ! it . id ) return ; // Coerce curr…" at bounding box center [665, 523] width 1192 height 837
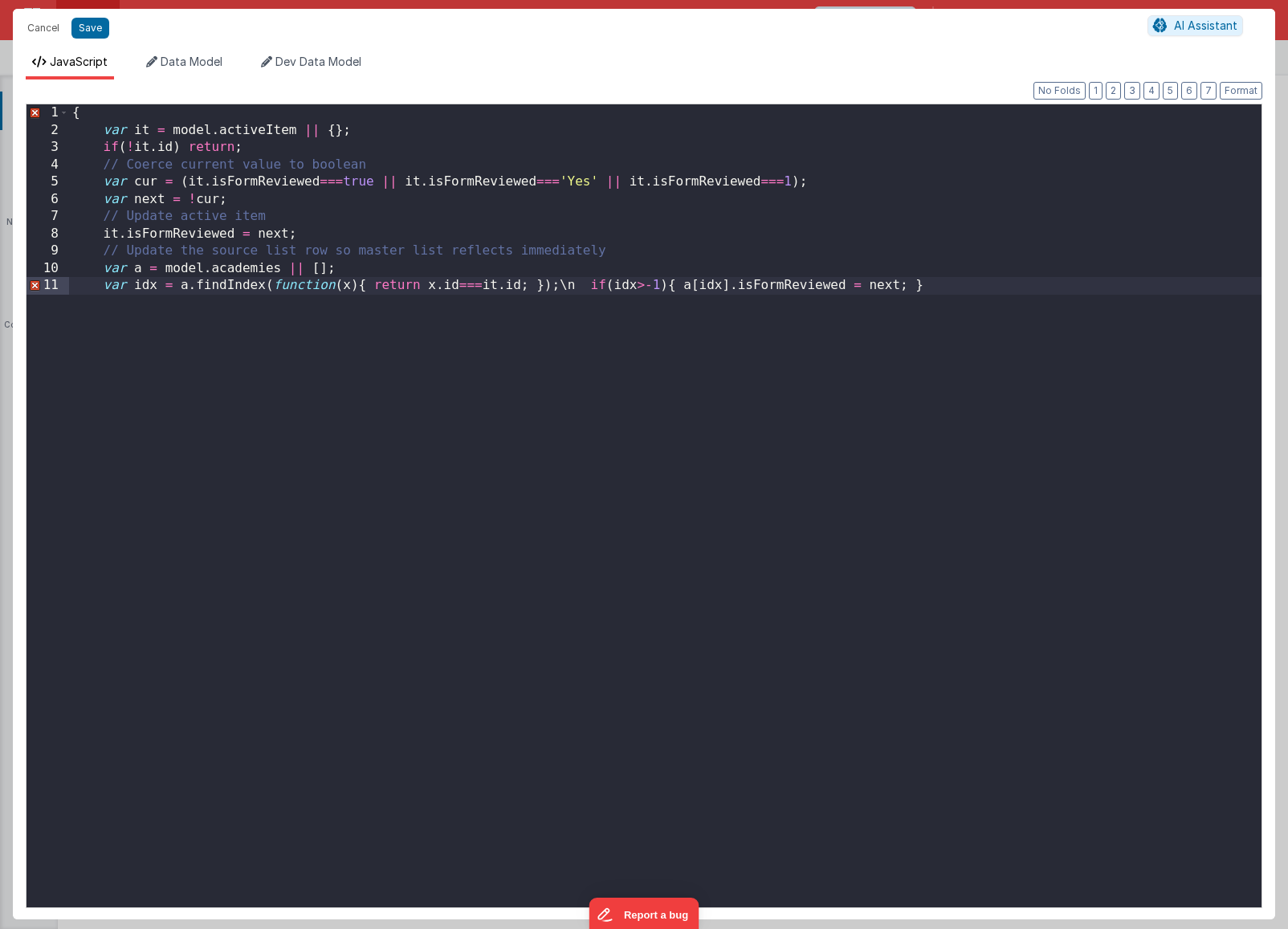
click at [575, 284] on div "{ var it = model . activeItem || { } ; if ( ! it . id ) return ; // Coerce curr…" at bounding box center [665, 523] width 1192 height 837
click at [472, 310] on div "{ var it = model . activeItem || { } ; if ( ! it . id ) return ; // Coerce curr…" at bounding box center [665, 523] width 1192 height 837
click at [441, 304] on div "{ var it = model . activeItem || { } ; if ( ! it . id ) return ; // Coerce curr…" at bounding box center [665, 523] width 1192 height 837
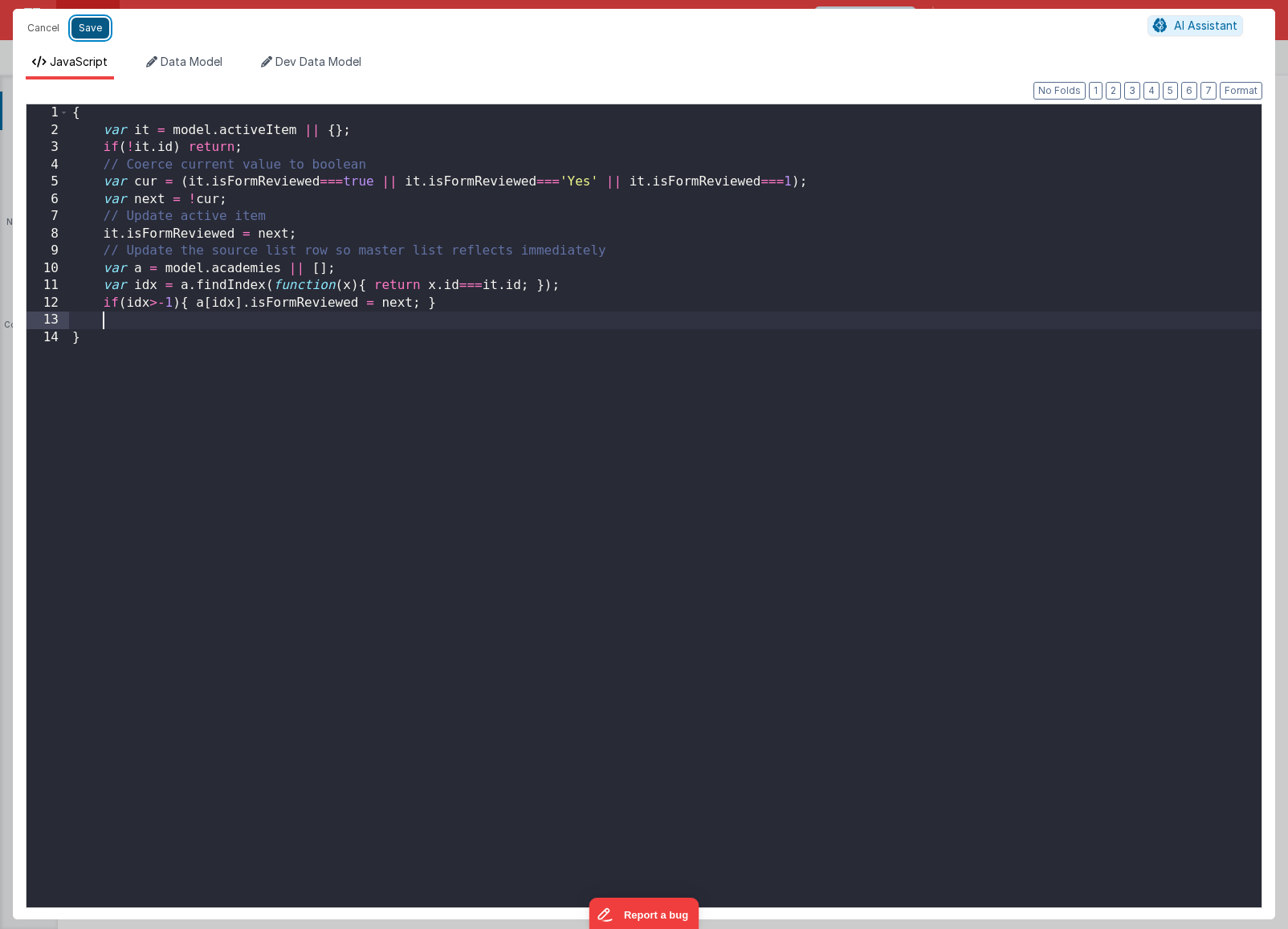
click at [99, 32] on button "Save" at bounding box center [91, 28] width 38 height 21
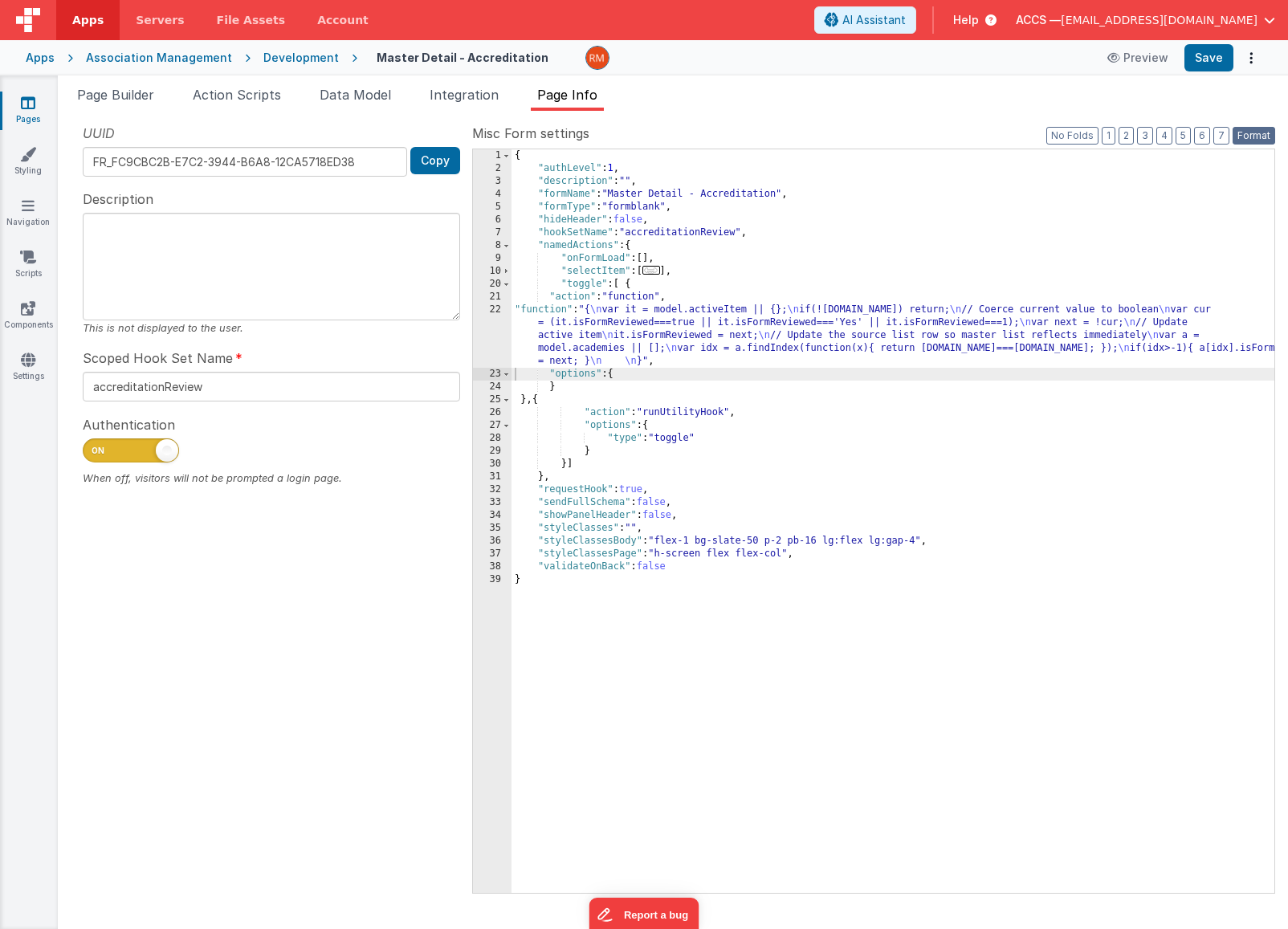
drag, startPoint x: 1251, startPoint y: 136, endPoint x: 1239, endPoint y: 121, distance: 19.2
click at [1250, 135] on button "Format" at bounding box center [1253, 136] width 42 height 18
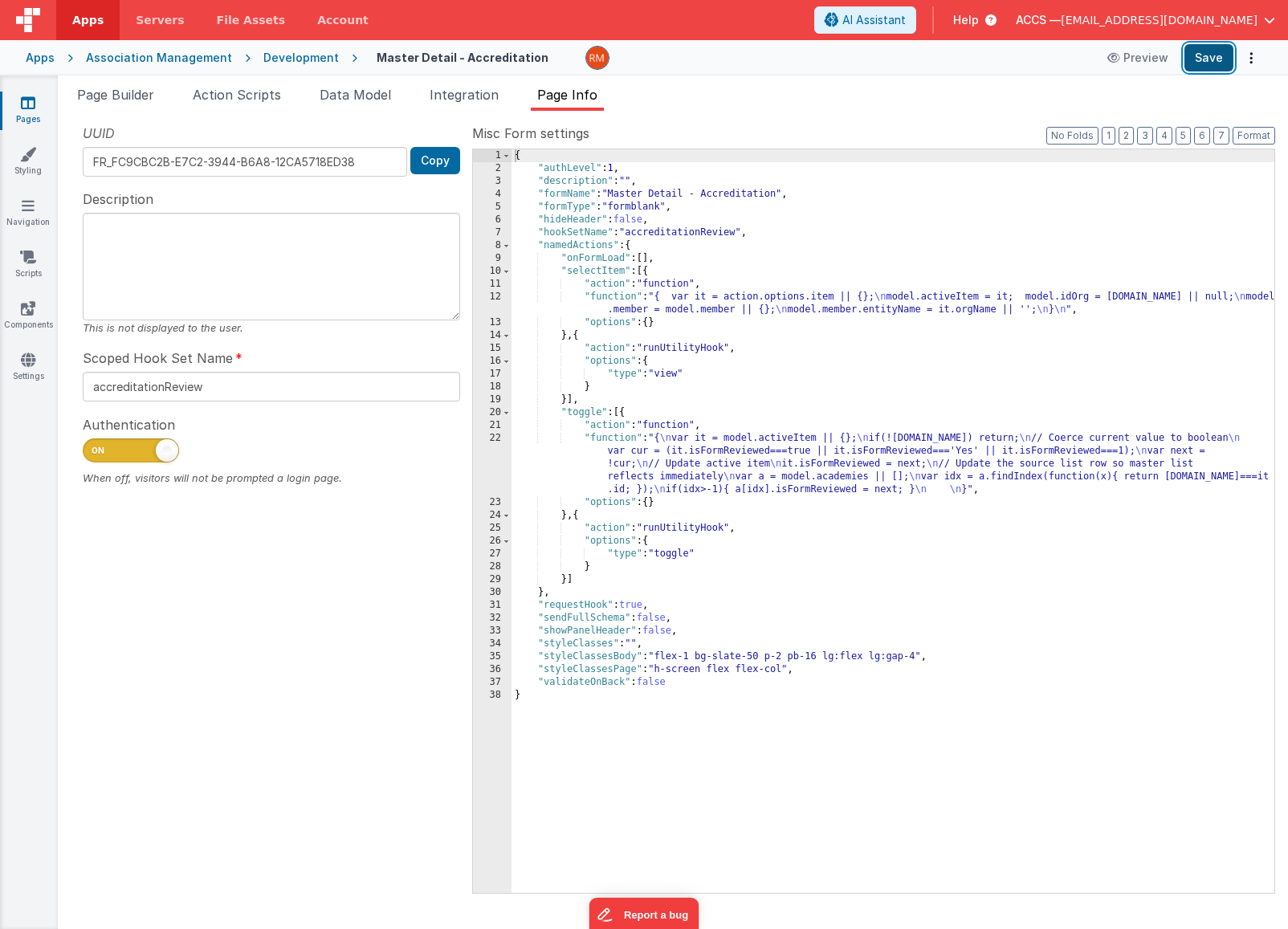
click at [1212, 62] on button "Save" at bounding box center [1209, 58] width 49 height 27
click at [124, 103] on li "Page Builder" at bounding box center [116, 98] width 90 height 26
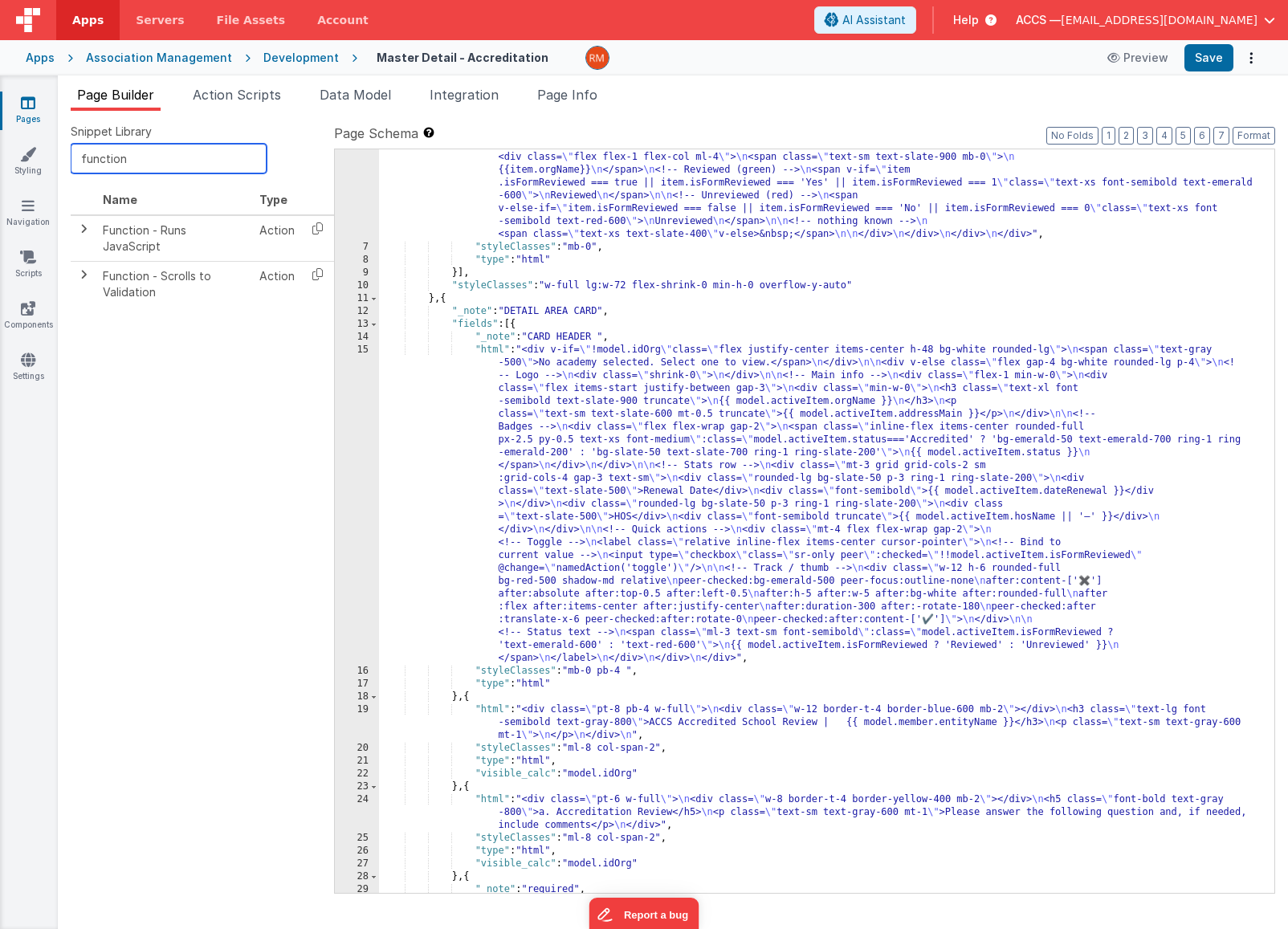
drag, startPoint x: 137, startPoint y: 158, endPoint x: -4, endPoint y: 110, distance: 148.9
click at [0, 110] on html "Apps Servers File Assets Account Some FUTURE Slot AI Assistant Help ACCS — rmer…" at bounding box center [644, 464] width 1288 height 929
type input "g"
click at [193, 310] on td "scrollTo" at bounding box center [174, 305] width 156 height 30
click at [88, 304] on span at bounding box center [84, 305] width 13 height 13
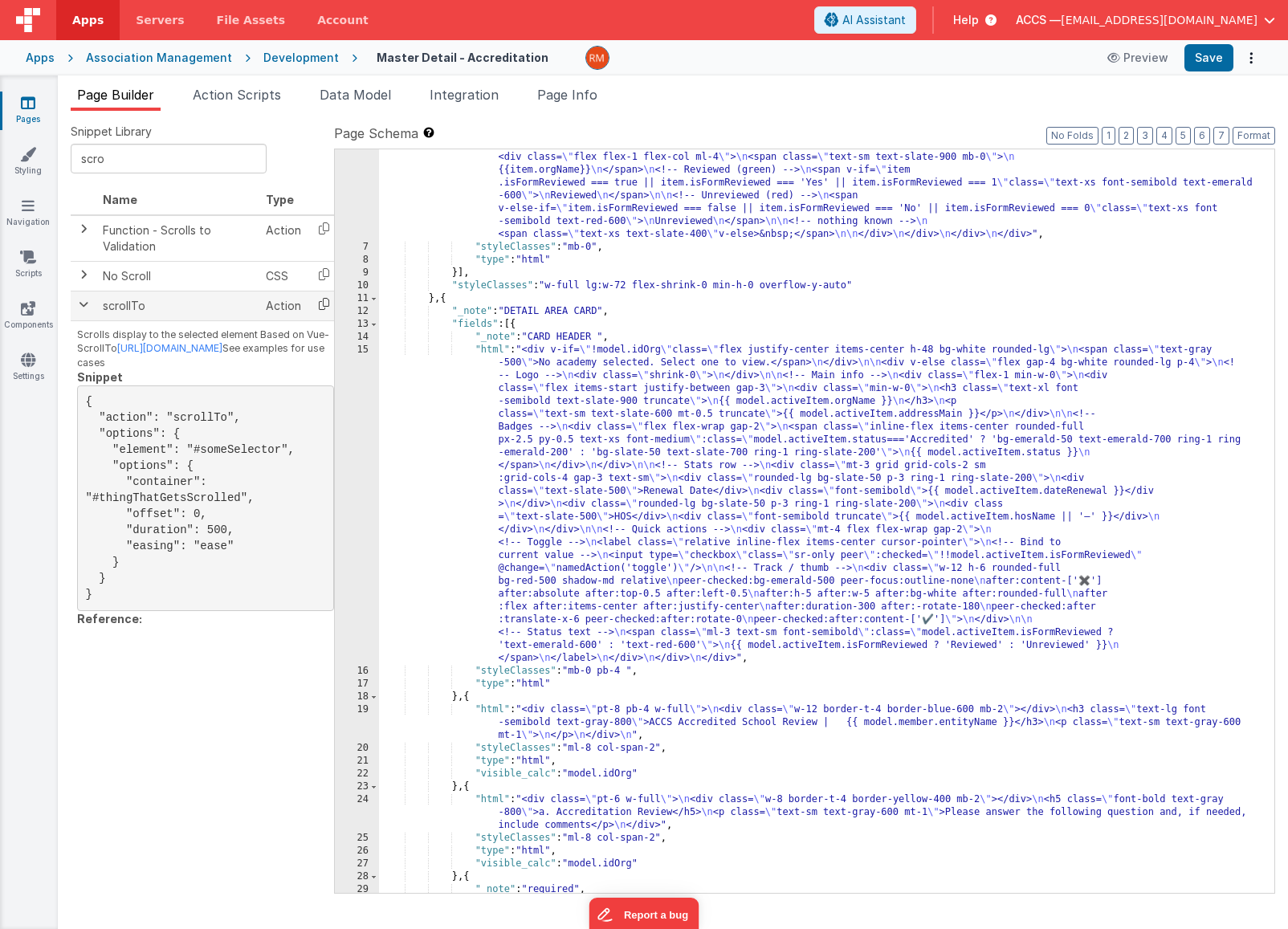
click at [319, 307] on icon at bounding box center [323, 304] width 33 height 25
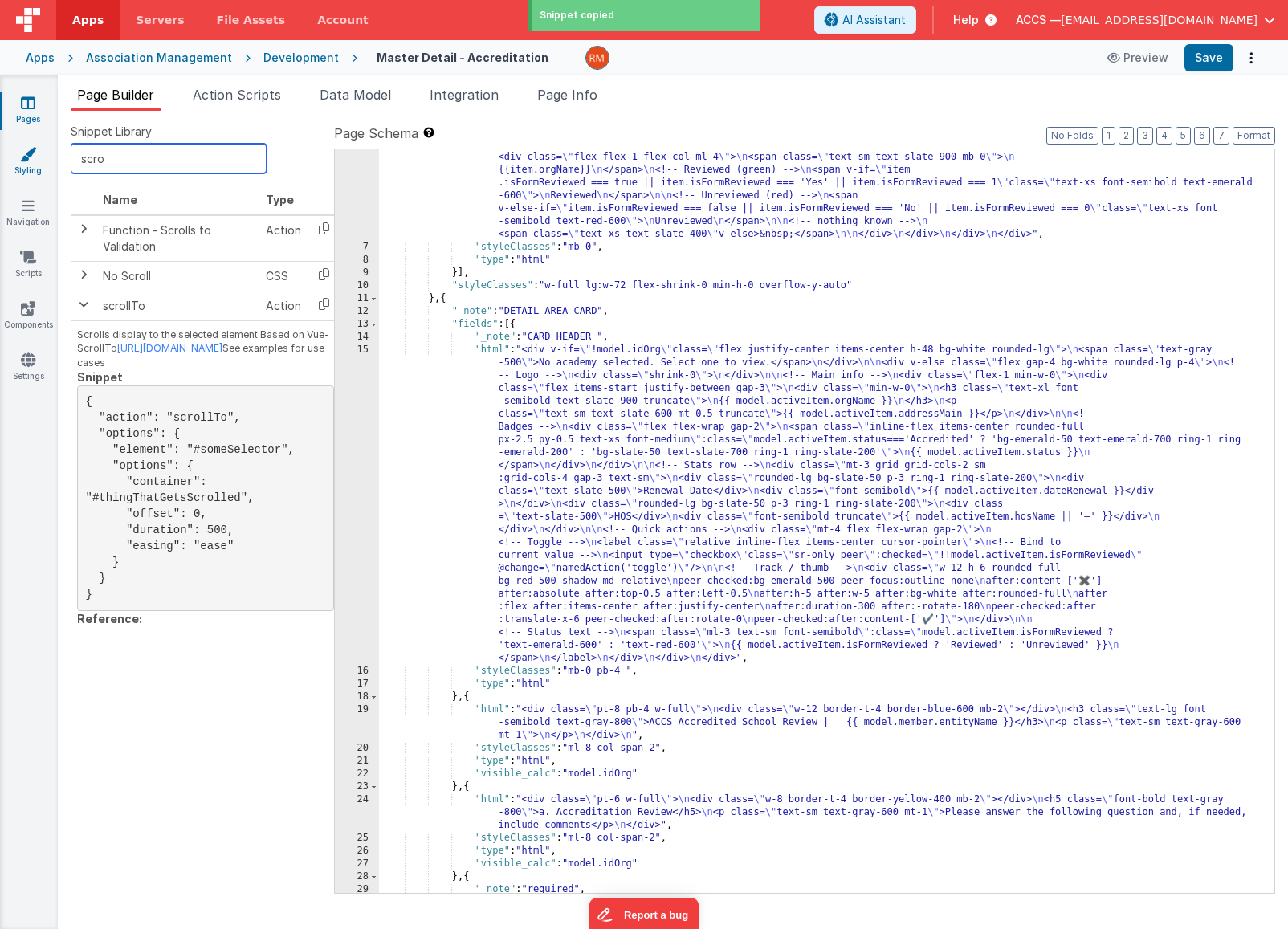
drag, startPoint x: 128, startPoint y: 164, endPoint x: 42, endPoint y: 149, distance: 87.3
click at [42, 149] on section "Pages Styling Navigation Scripts Components Settings Page Builder Action Script…" at bounding box center [644, 502] width 1288 height 854
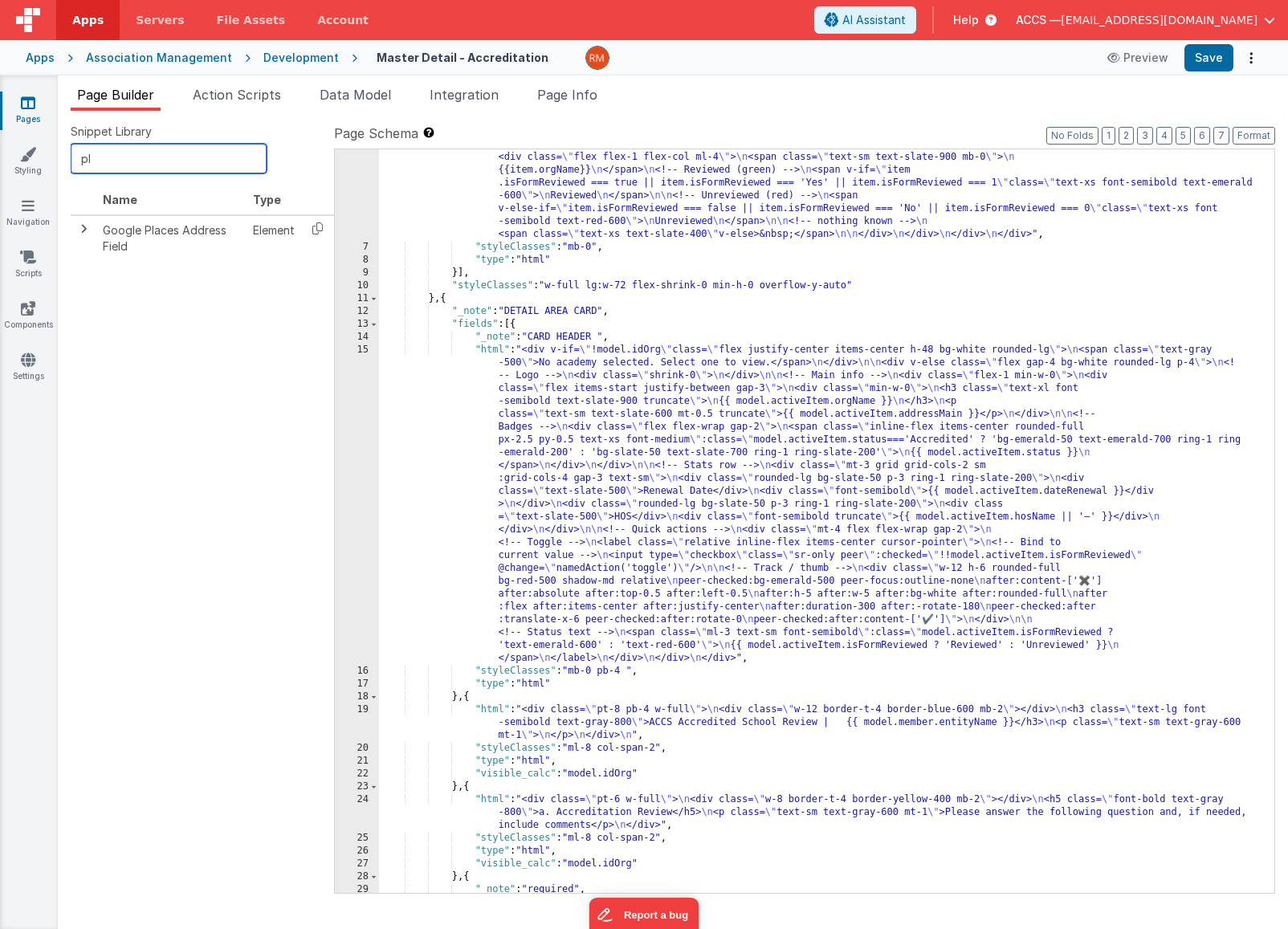
type input "p"
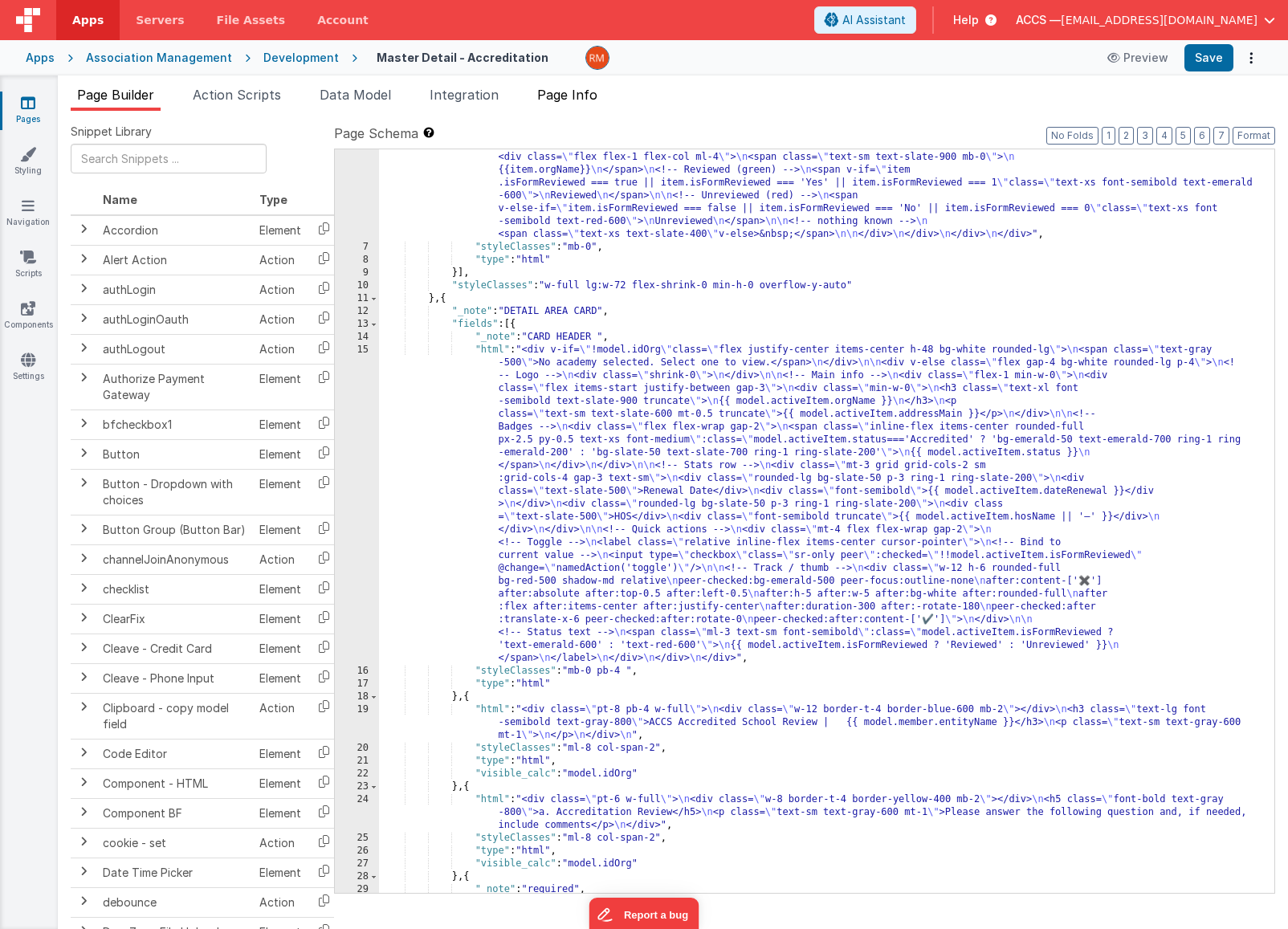
click at [564, 105] on li "Page Info" at bounding box center [567, 98] width 73 height 26
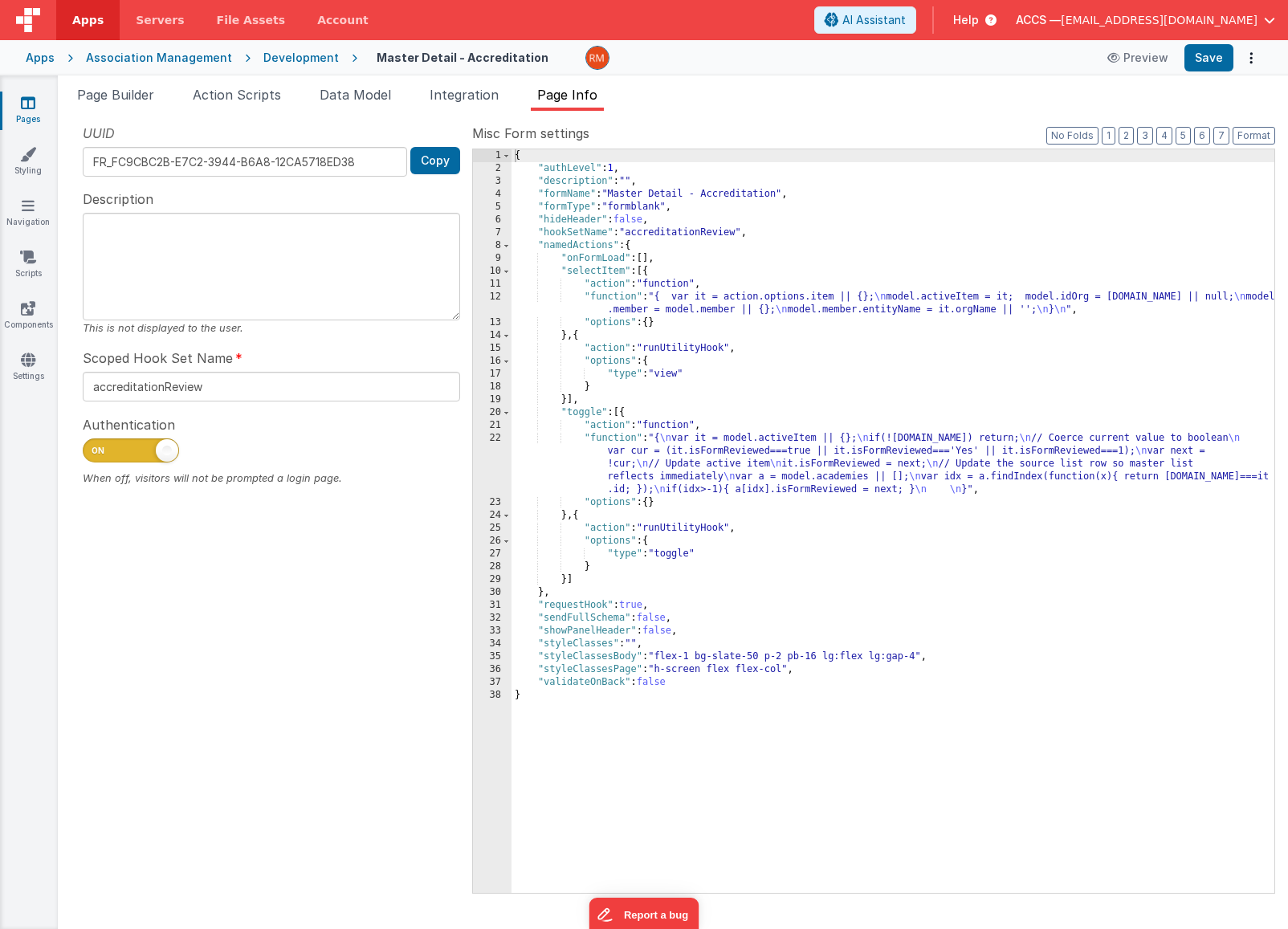
click at [648, 276] on div "{ "authLevel" : 1 , "description" : "" , "formName" : "Master Detail - Accredit…" at bounding box center [892, 534] width 763 height 769
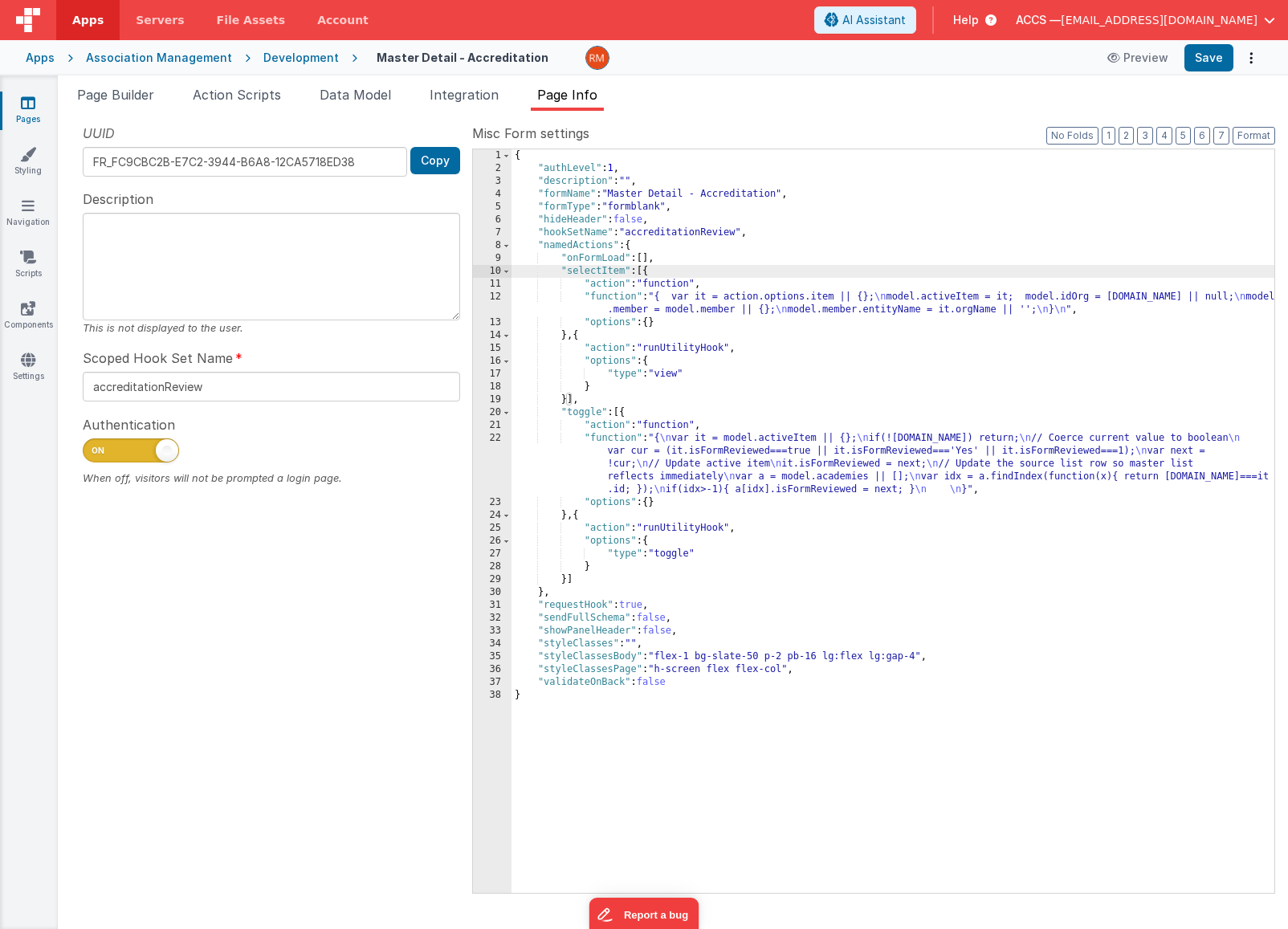
paste textarea
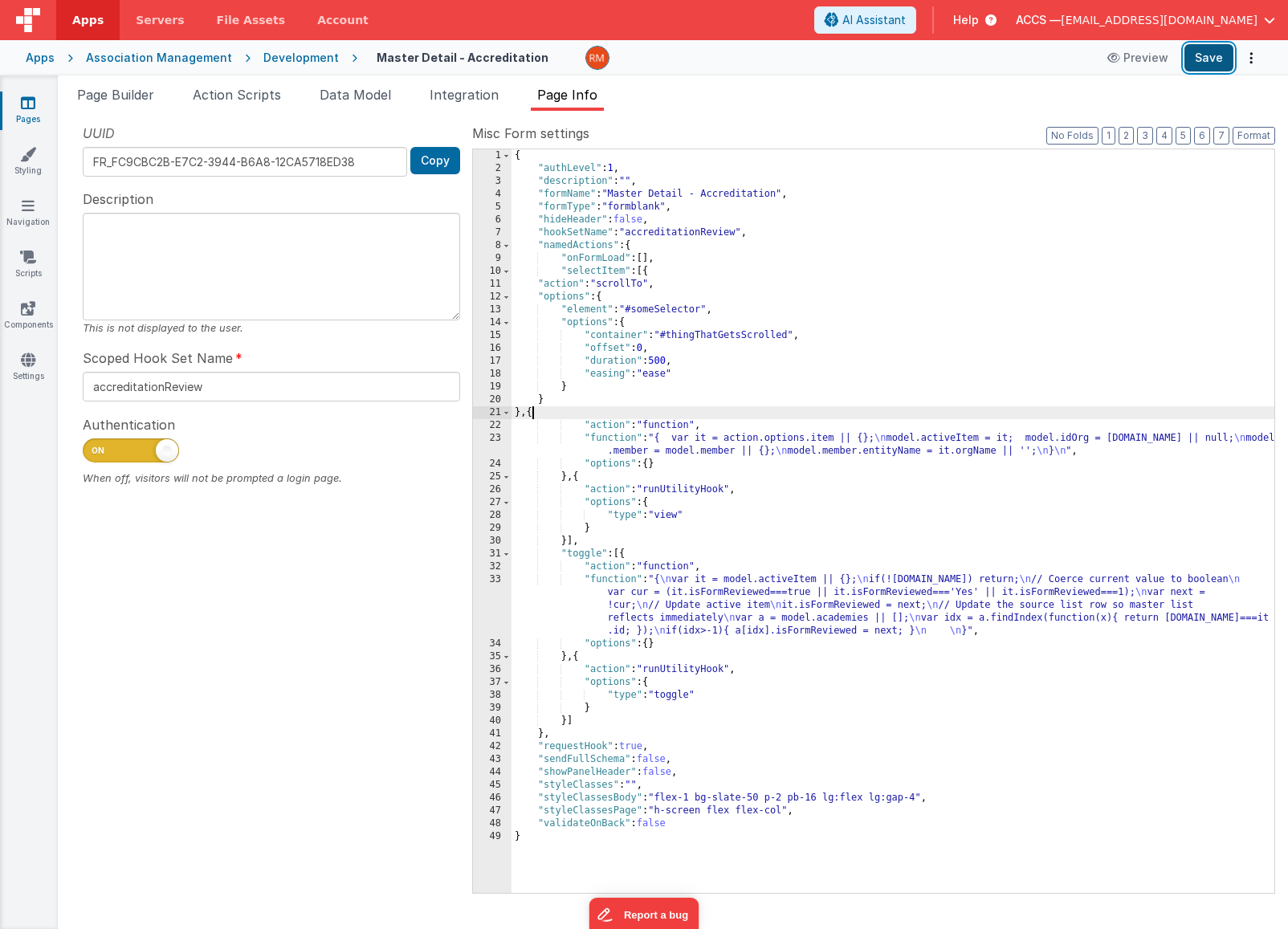
click at [1205, 57] on button "Save" at bounding box center [1209, 58] width 49 height 27
click at [123, 102] on li "Page Builder" at bounding box center [116, 98] width 90 height 26
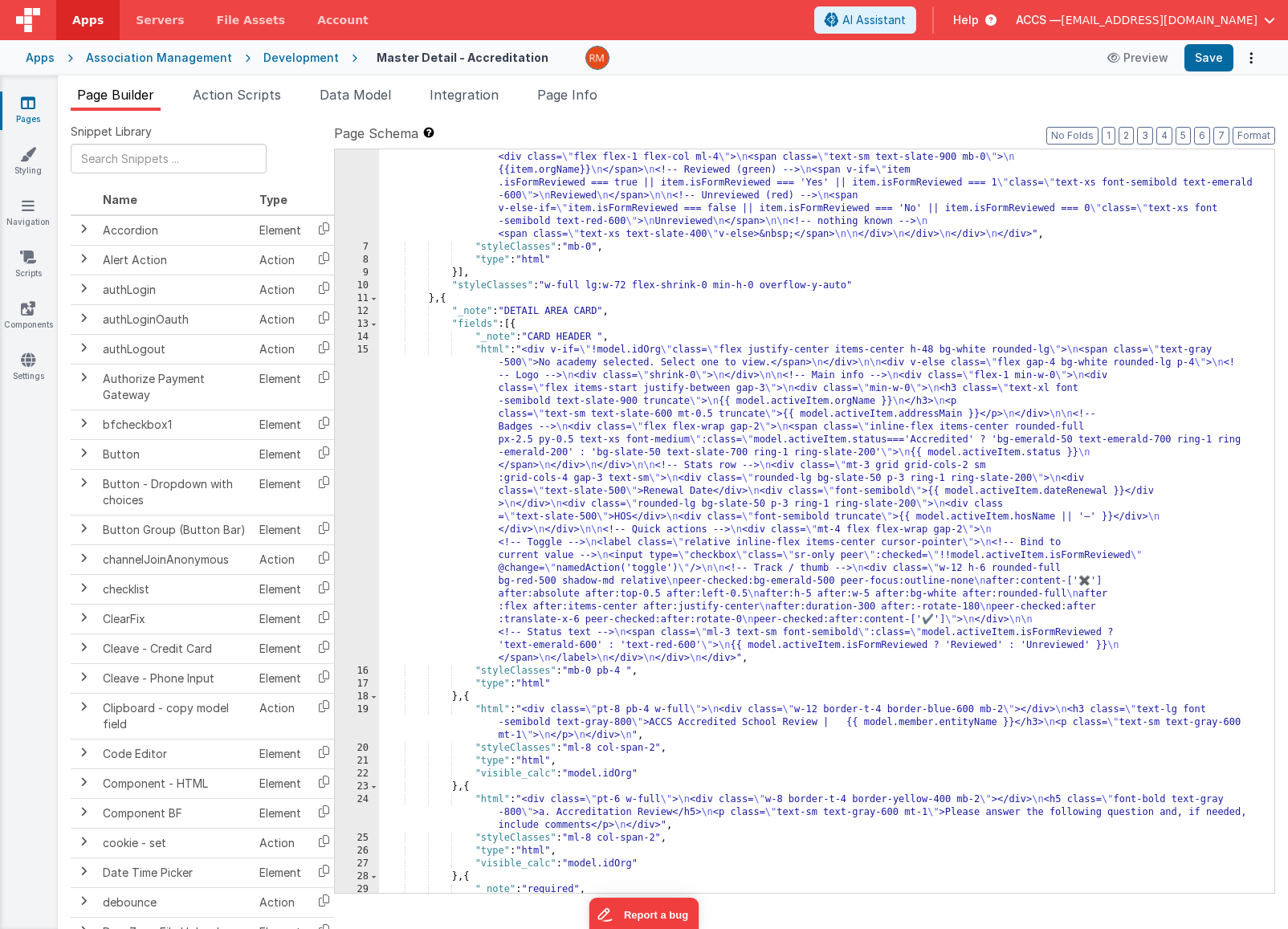
scroll to position [0, 0]
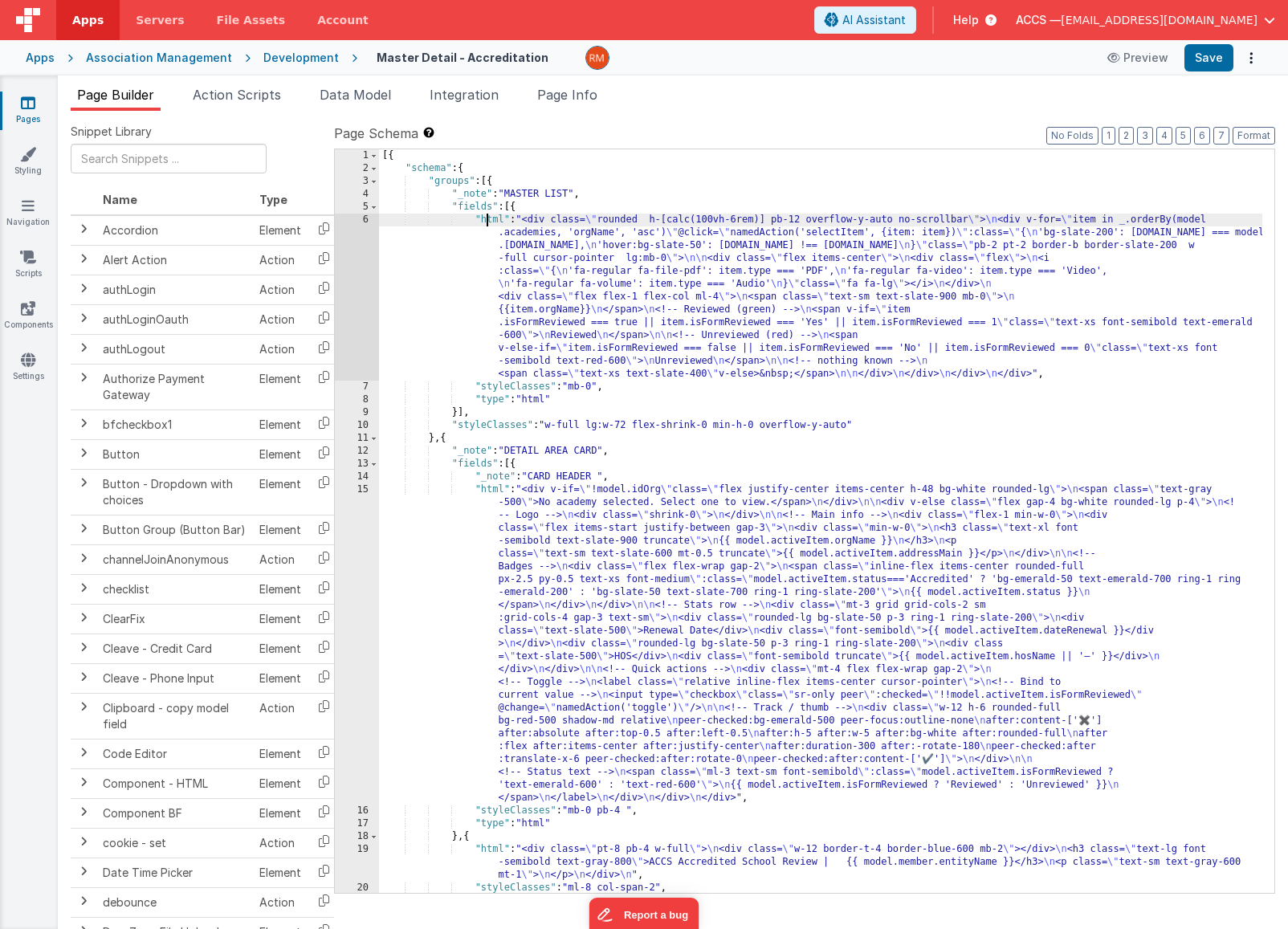
click at [488, 223] on div "[{ "schema" : { "groups" : [{ "_note" : "MASTER LIST" , "fields" : [{ "html" : …" at bounding box center [820, 534] width 883 height 769
click at [367, 224] on div "6" at bounding box center [357, 297] width 44 height 167
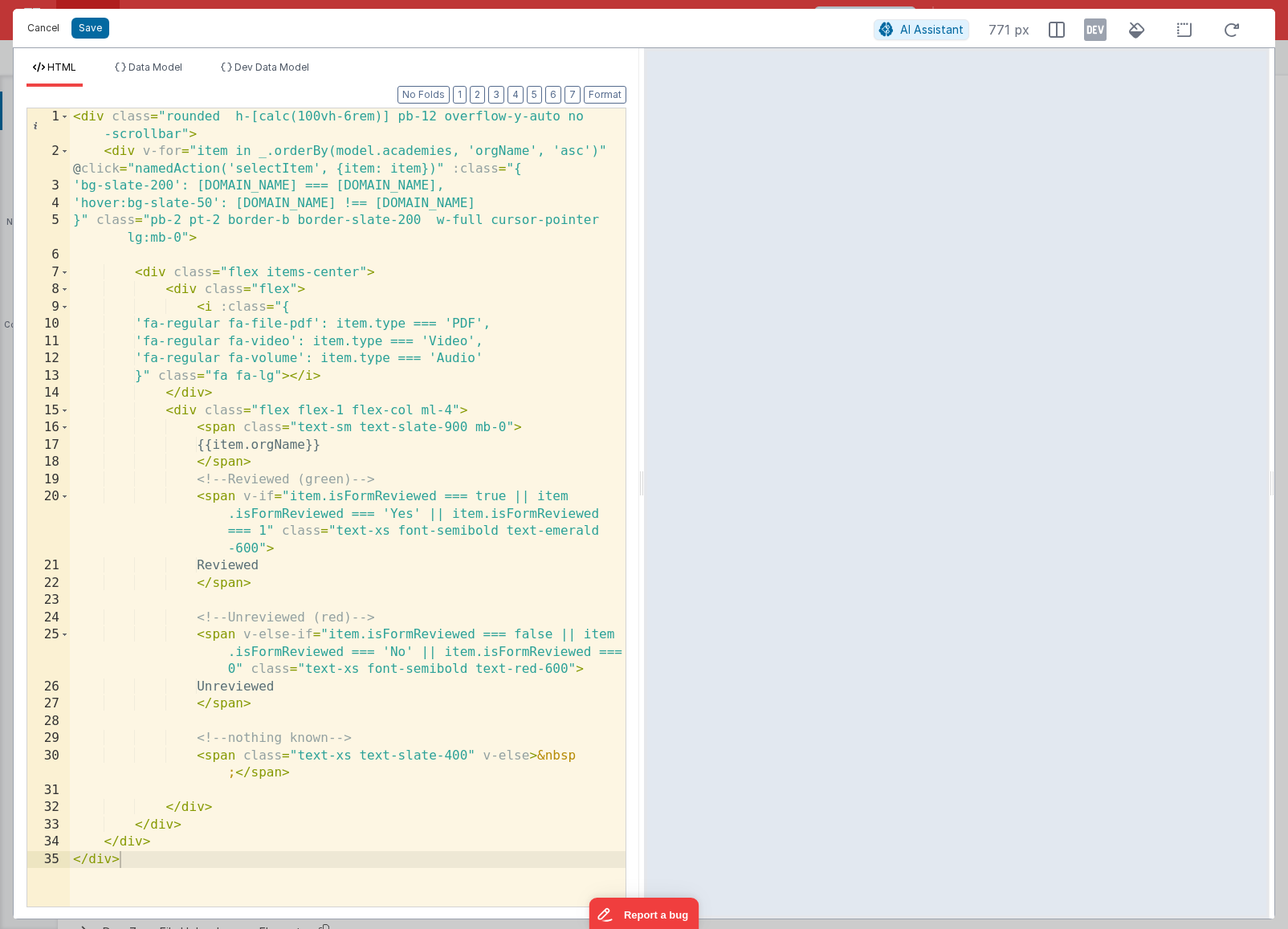
click at [49, 29] on button "Cancel" at bounding box center [43, 28] width 49 height 22
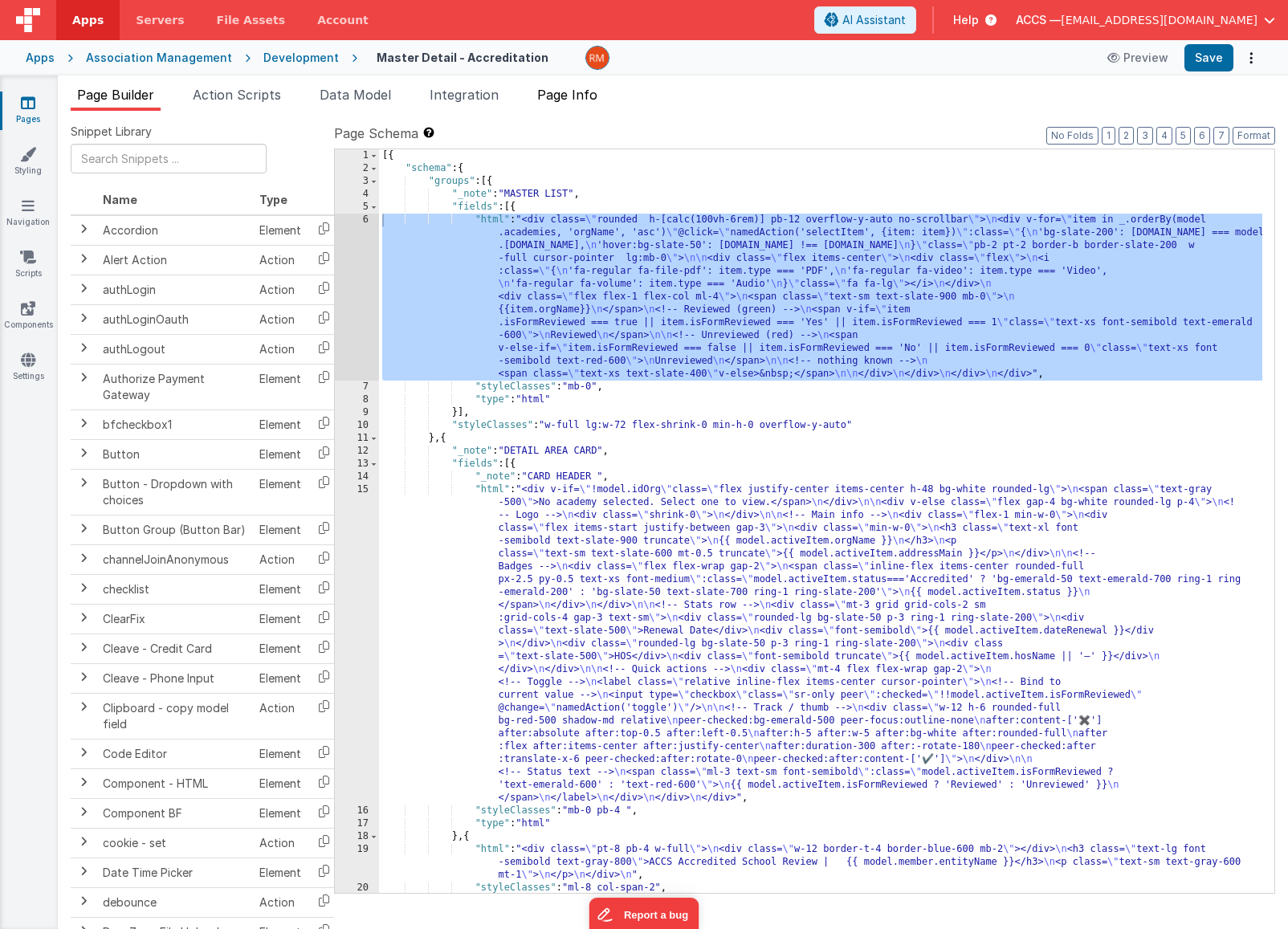
click at [585, 100] on span "Page Info" at bounding box center [567, 95] width 60 height 16
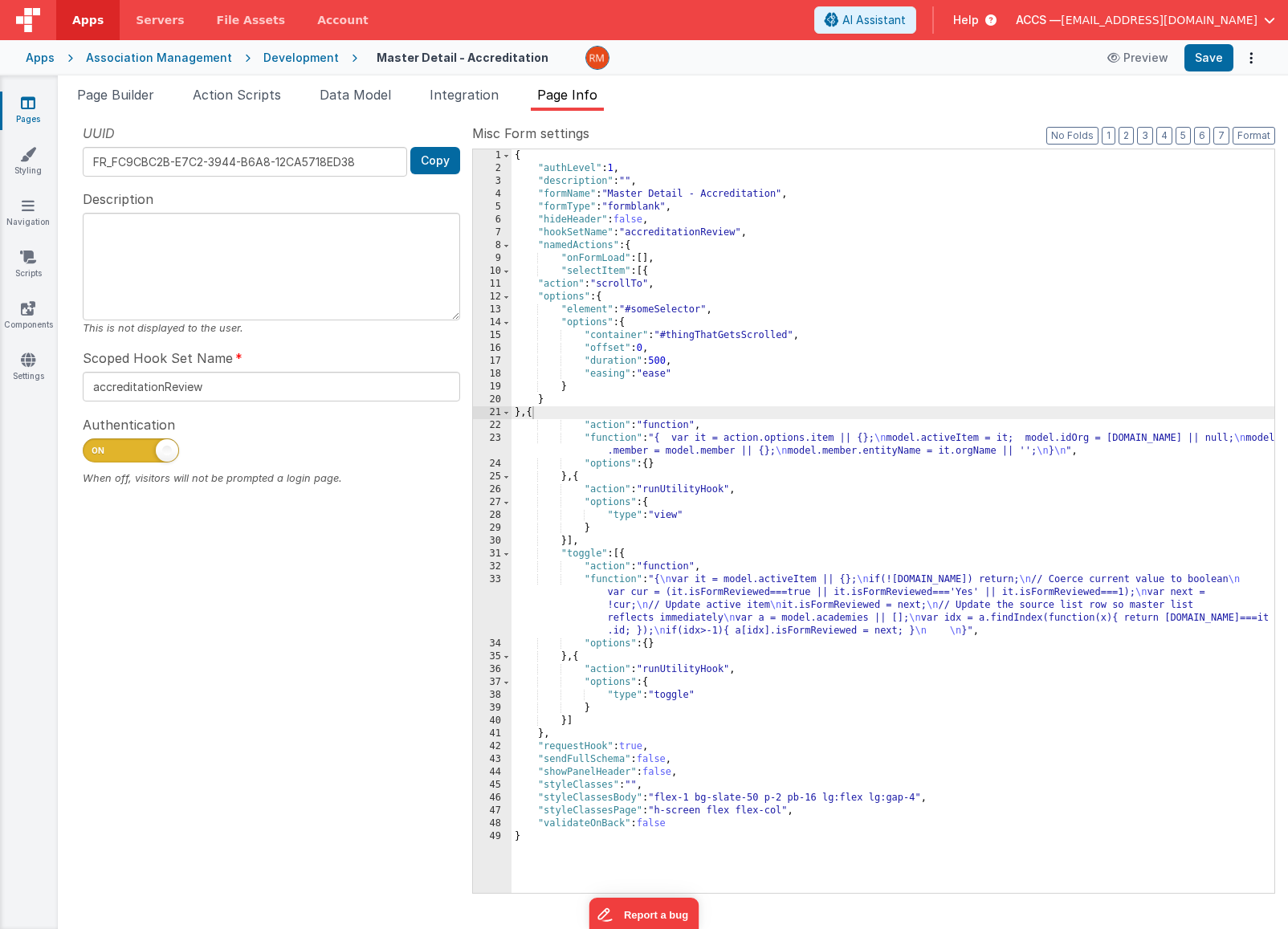
click at [557, 270] on div "{ "authLevel" : 1 , "description" : "" , "formName" : "Master Detail - Accredit…" at bounding box center [892, 534] width 763 height 769
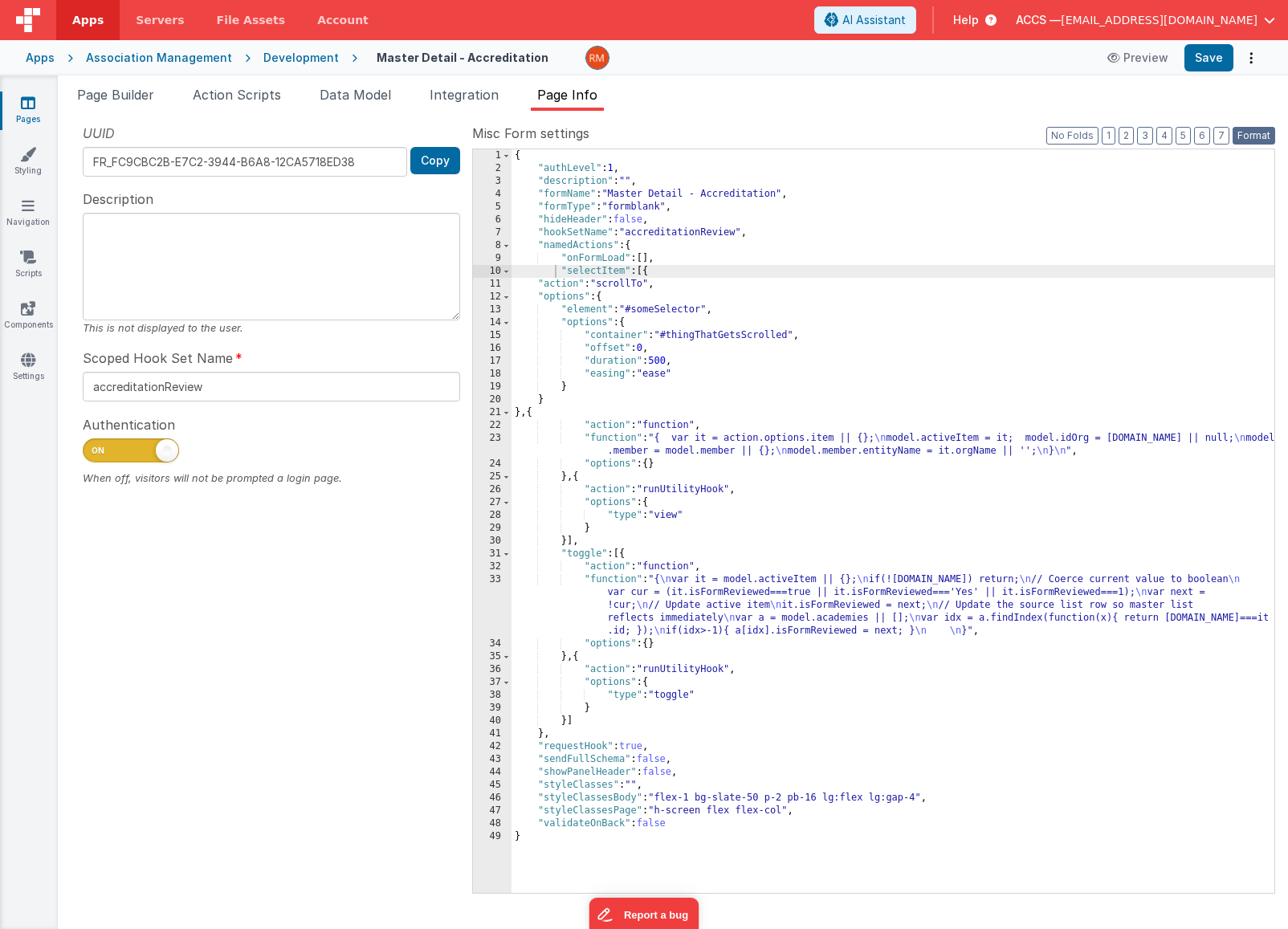
click at [1241, 140] on button "Format" at bounding box center [1253, 136] width 42 height 18
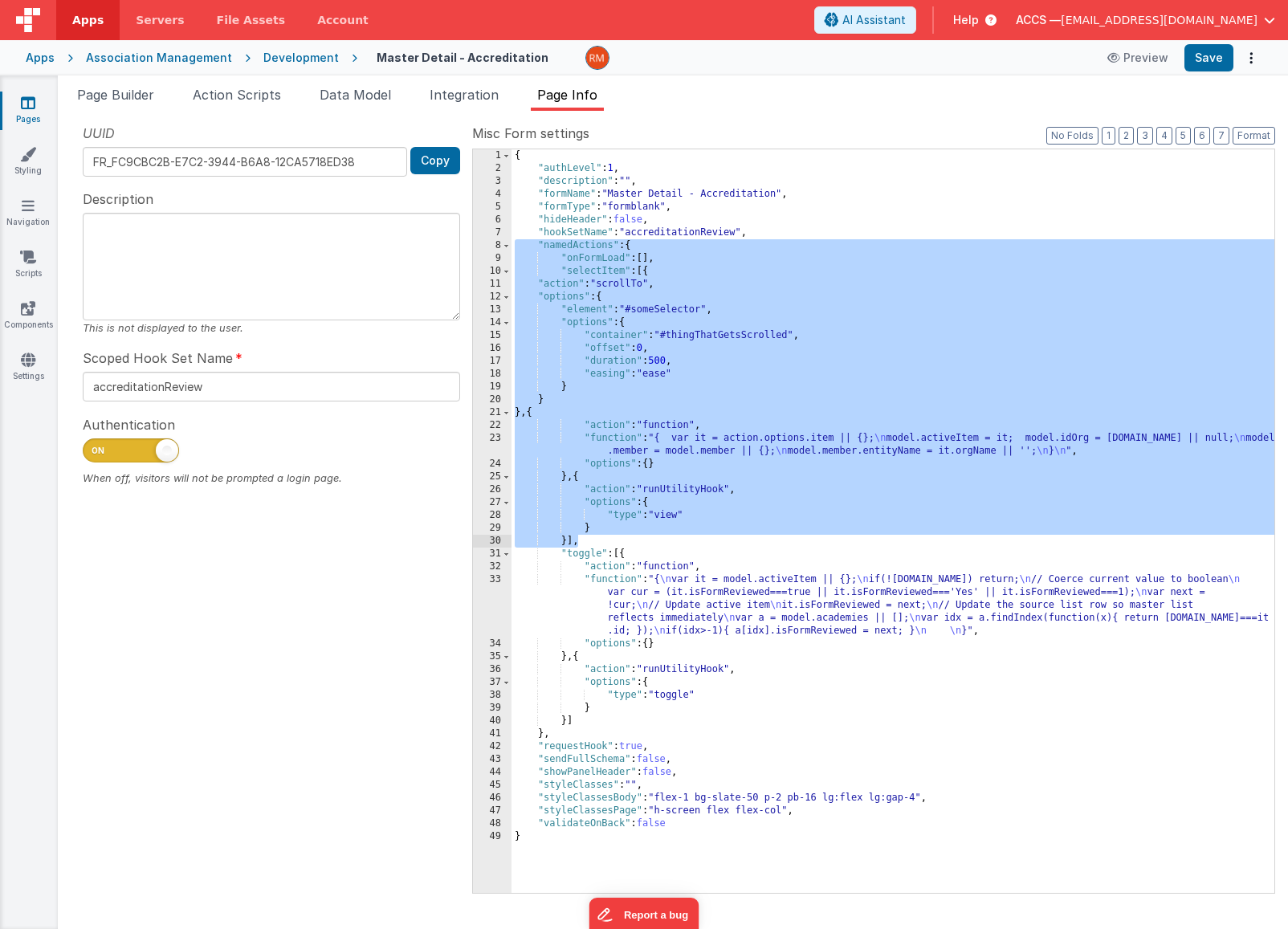
drag, startPoint x: 511, startPoint y: 242, endPoint x: 587, endPoint y: 543, distance: 310.4
click at [587, 543] on div "{ "authLevel" : 1 , "description" : "" , "formName" : "Master Detail - Accredit…" at bounding box center [892, 534] width 763 height 769
click at [126, 98] on span "Page Builder" at bounding box center [116, 95] width 77 height 16
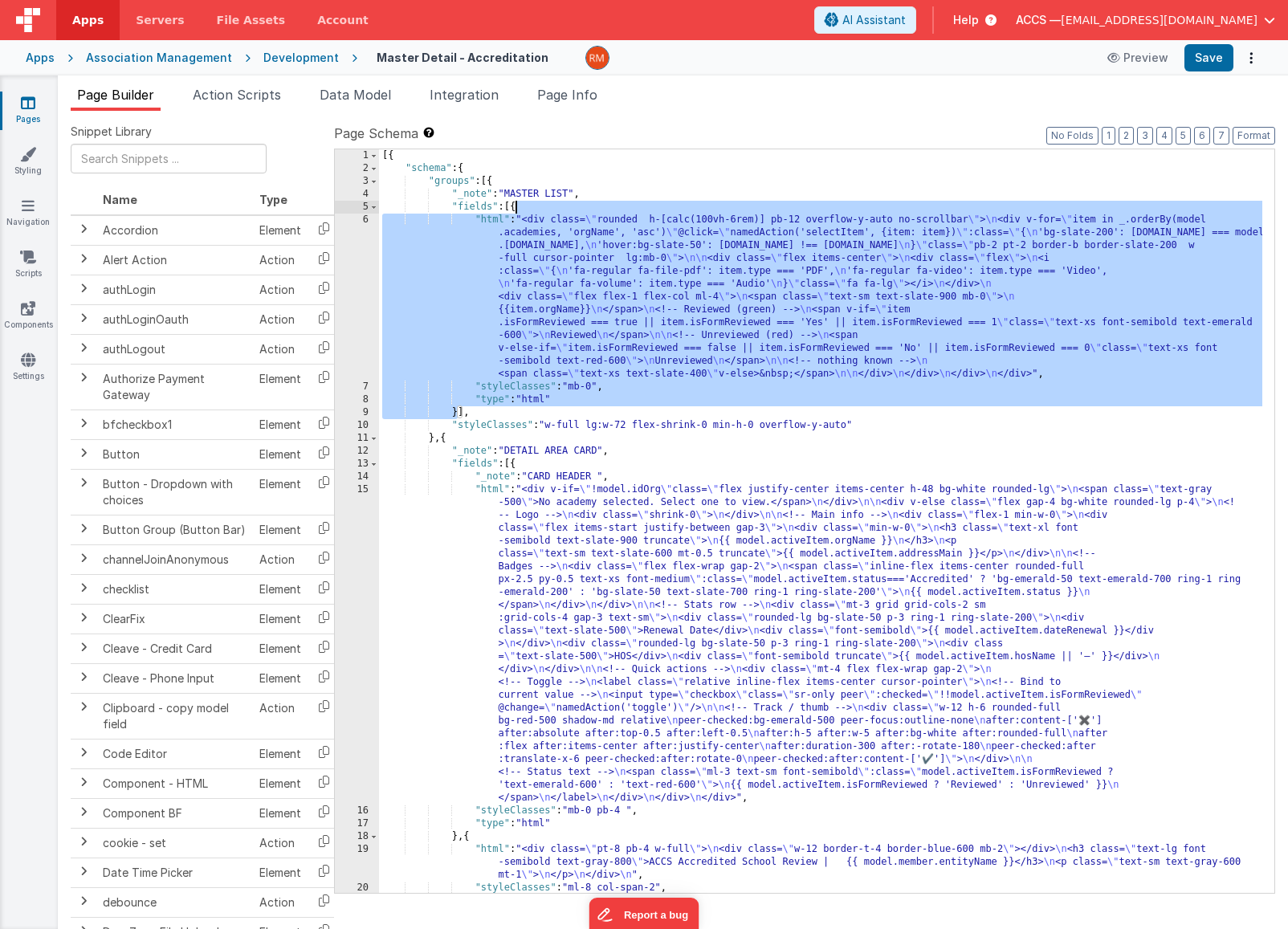
drag, startPoint x: 458, startPoint y: 411, endPoint x: 515, endPoint y: 210, distance: 208.9
click at [515, 209] on div "[{ "schema" : { "groups" : [{ "_note" : "MASTER LIST" , "fields" : [{ "html" : …" at bounding box center [820, 534] width 883 height 769
drag, startPoint x: 551, startPoint y: 275, endPoint x: 545, endPoint y: 268, distance: 9.2
click at [551, 275] on div "[{ "schema" : { "groups" : [{ "_note" : "MASTER LIST" , "fields" : [{ "html" : …" at bounding box center [820, 534] width 883 height 769
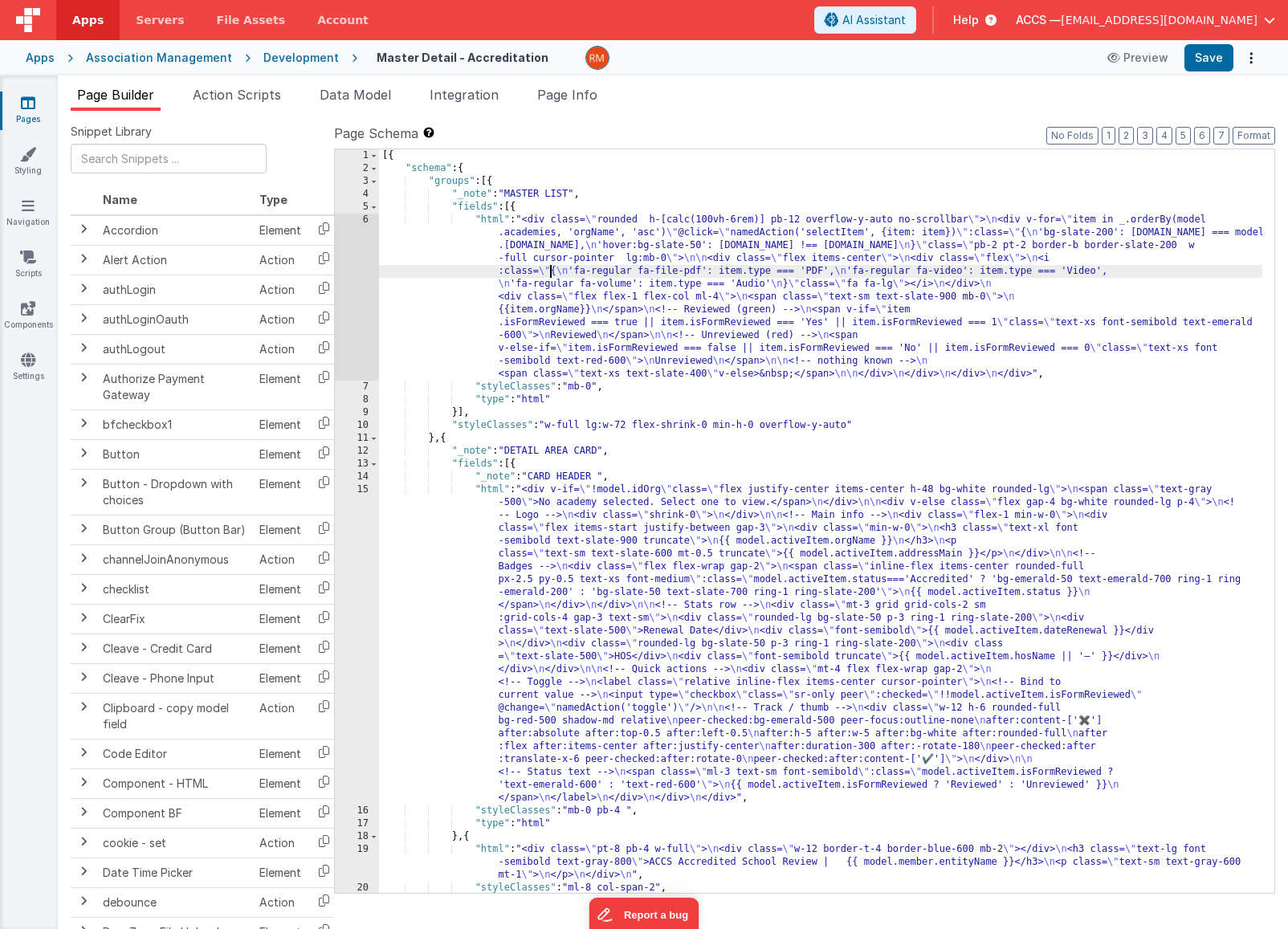
click at [496, 221] on div "[{ "schema" : { "groups" : [{ "_note" : "MASTER LIST" , "fields" : [{ "html" : …" at bounding box center [820, 534] width 883 height 769
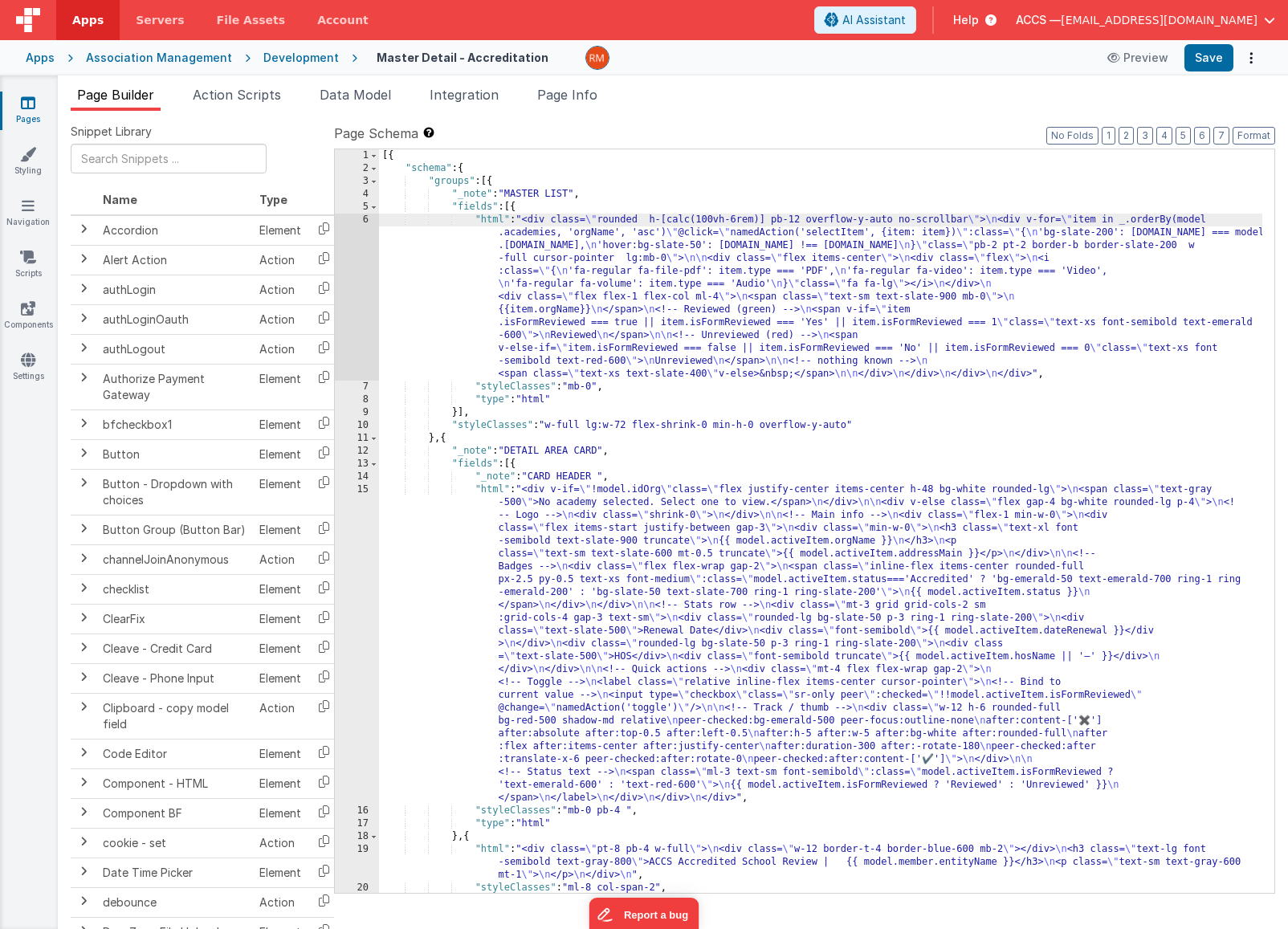
click at [367, 221] on div "6" at bounding box center [357, 297] width 44 height 167
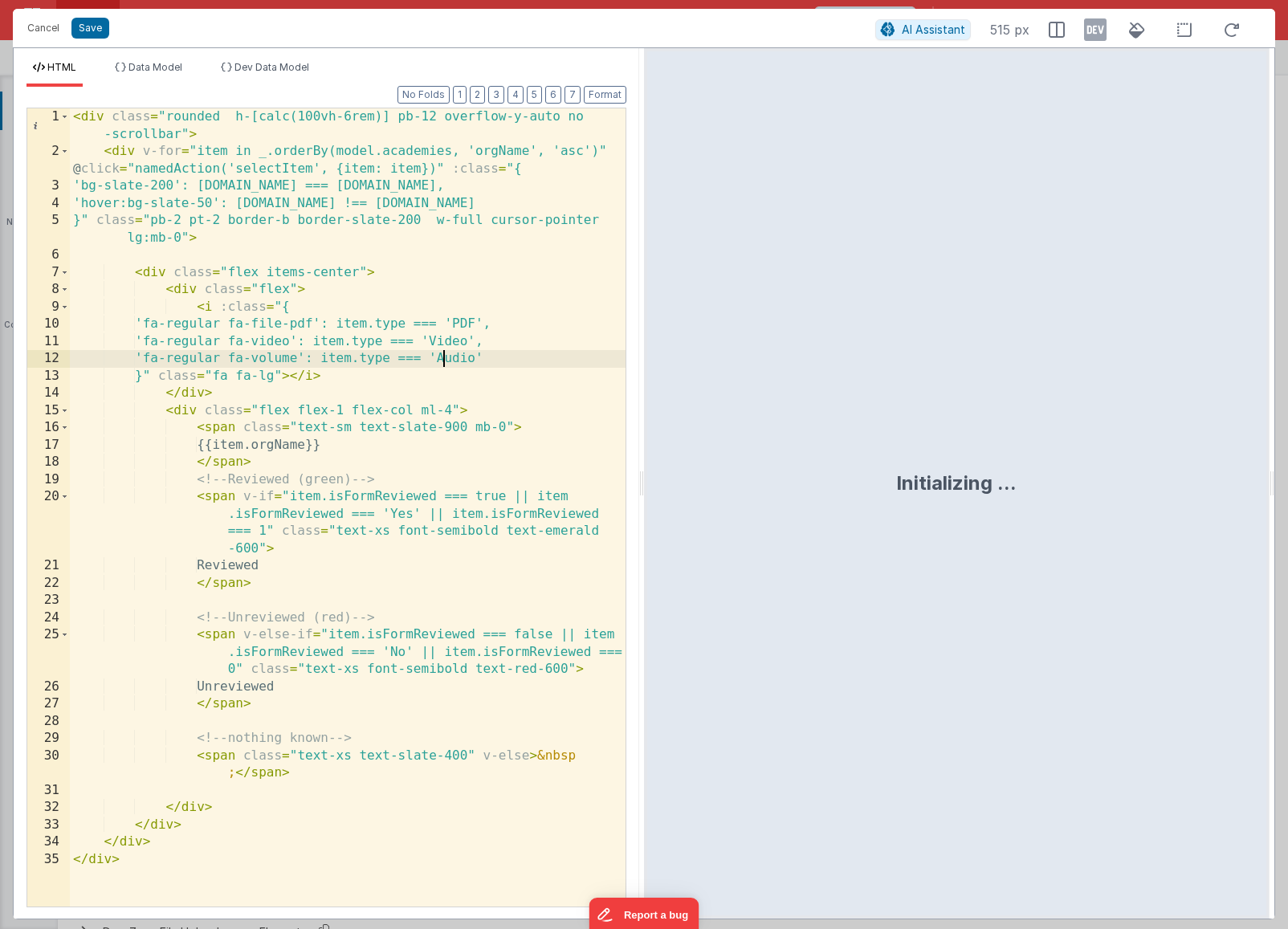
click at [444, 350] on div "< div class = "rounded h-[calc(100vh-6rem)] pb-12 overflow-y-auto no -scrollbar…" at bounding box center [348, 534] width 556 height 851
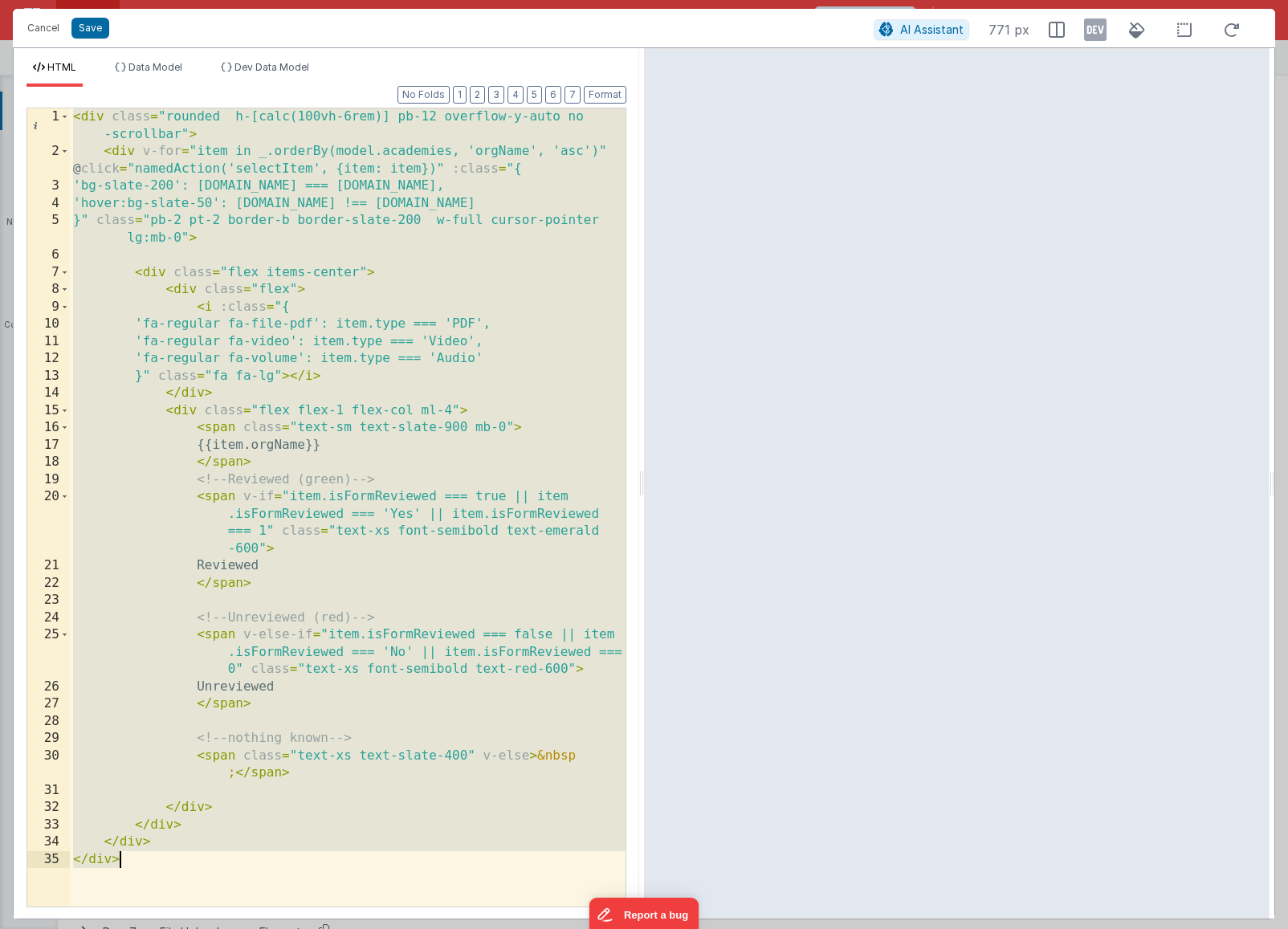
click at [260, 218] on div "< div class = "rounded h-[calc(100vh-6rem)] pb-12 overflow-y-auto no -scrollbar…" at bounding box center [348, 534] width 556 height 851
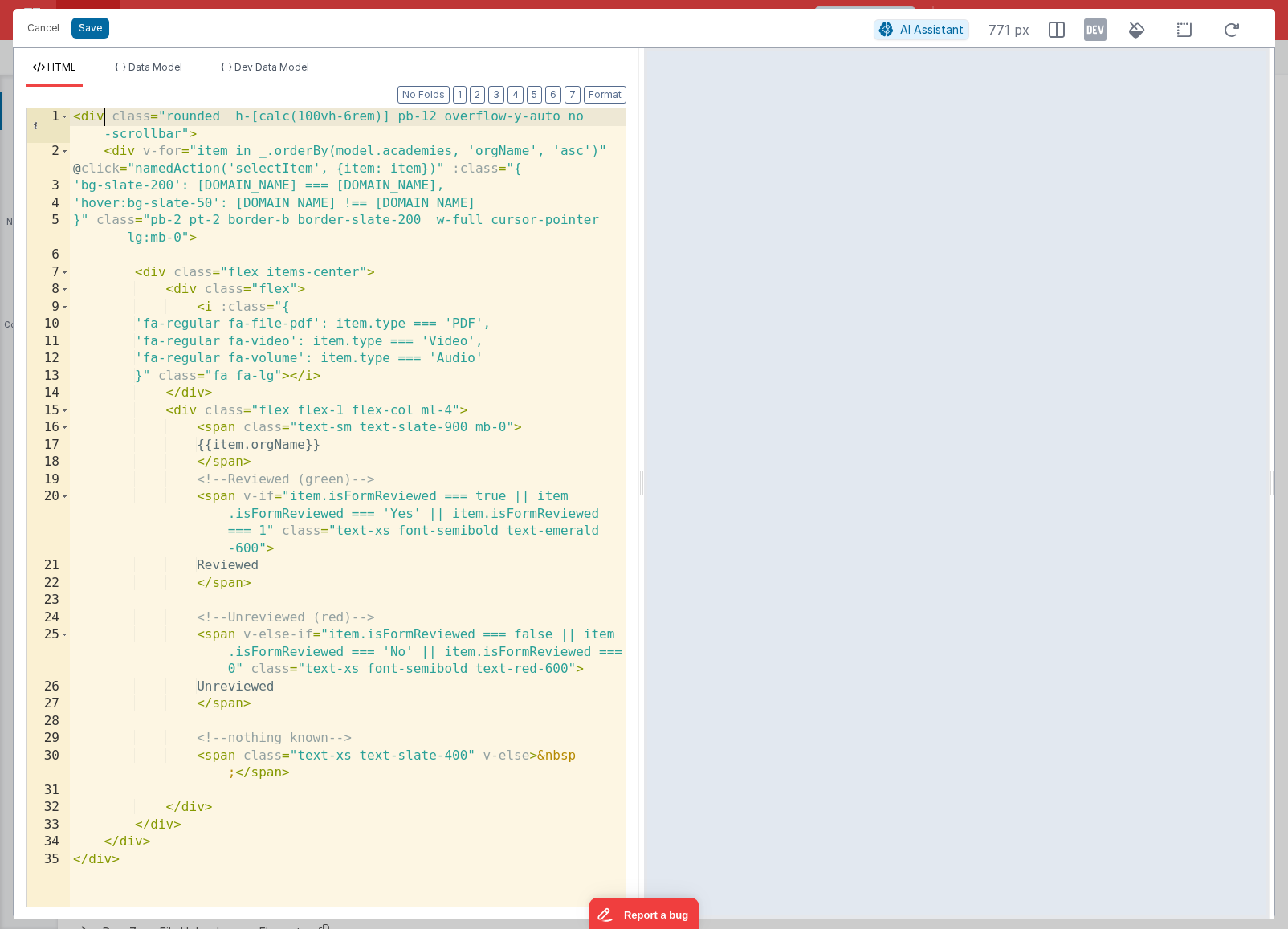
click at [108, 118] on div "< div class = "rounded h-[calc(100vh-6rem)] pb-12 overflow-y-auto no -scrollbar…" at bounding box center [348, 534] width 556 height 851
click at [94, 30] on button "Save" at bounding box center [91, 28] width 38 height 21
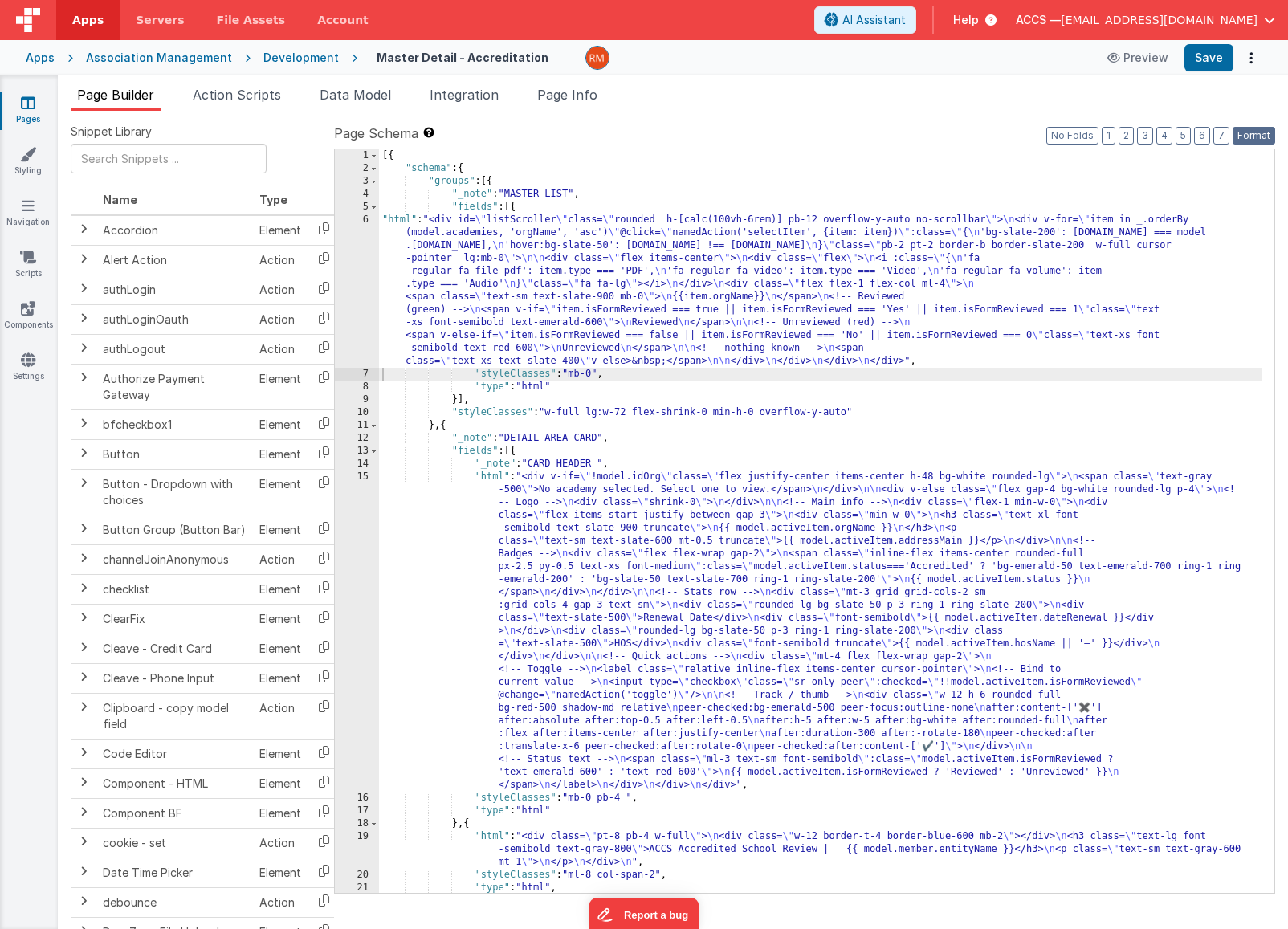
click at [1240, 129] on button "Format" at bounding box center [1253, 136] width 42 height 18
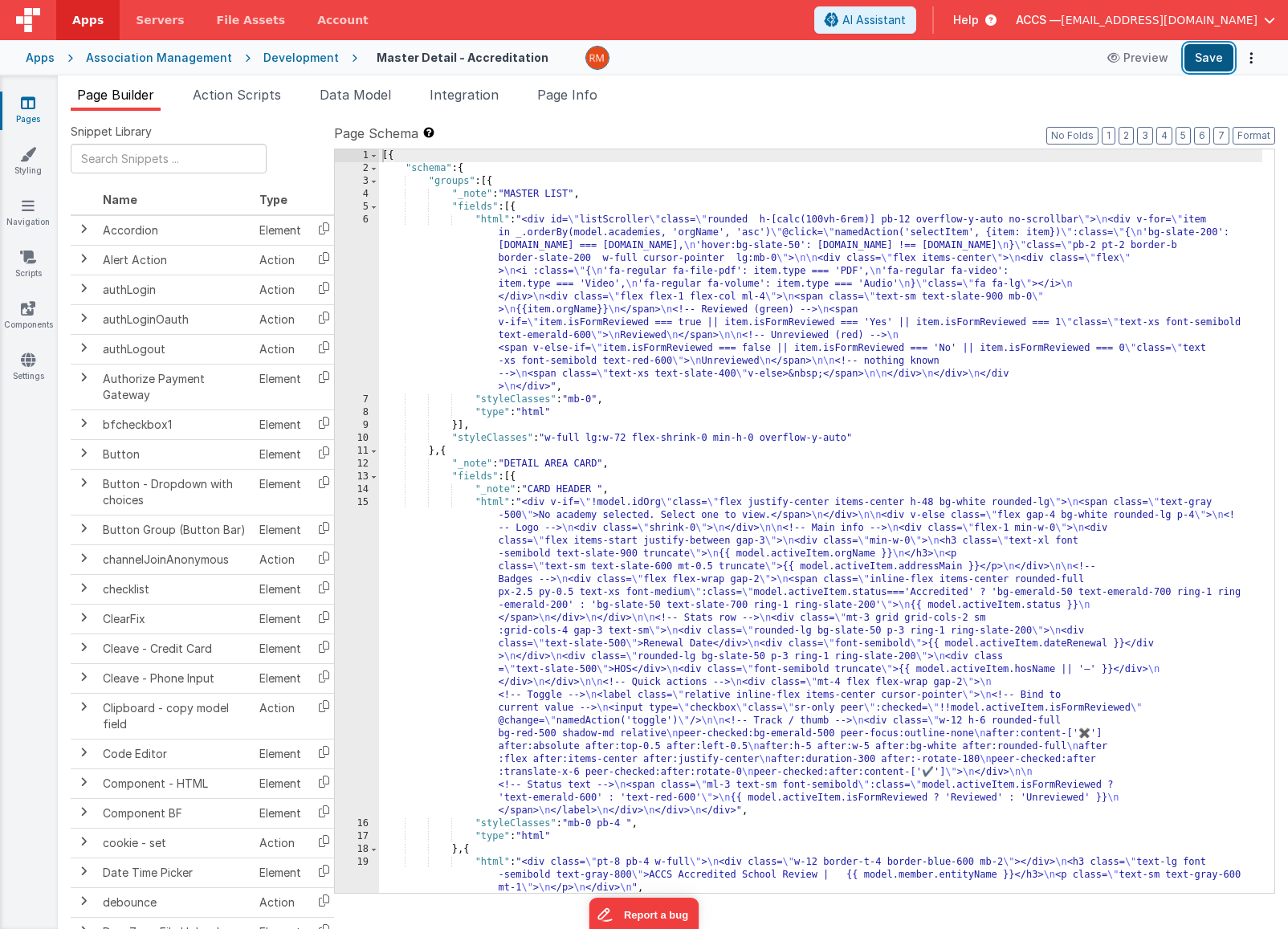
drag, startPoint x: 1213, startPoint y: 66, endPoint x: 1163, endPoint y: 58, distance: 50.6
click at [1213, 66] on button "Save" at bounding box center [1209, 58] width 49 height 27
click at [496, 506] on div "[{ "schema" : { "groups" : [{ "_note" : "MASTER LIST" , "fields" : [{ "html" : …" at bounding box center [820, 534] width 883 height 769
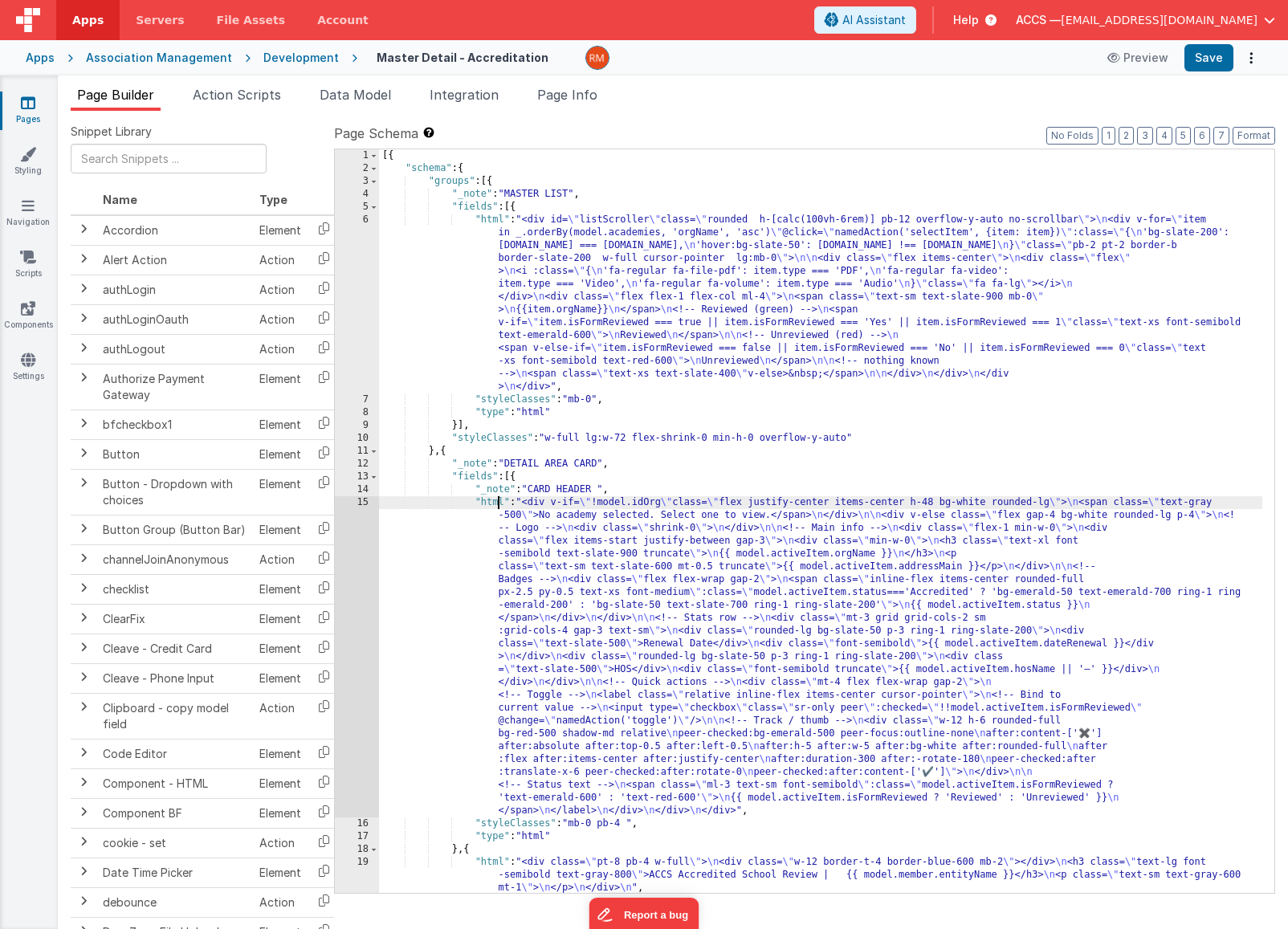
click at [481, 500] on div "[{ "schema" : { "groups" : [{ "_note" : "MASTER LIST" , "fields" : [{ "html" : …" at bounding box center [820, 534] width 883 height 769
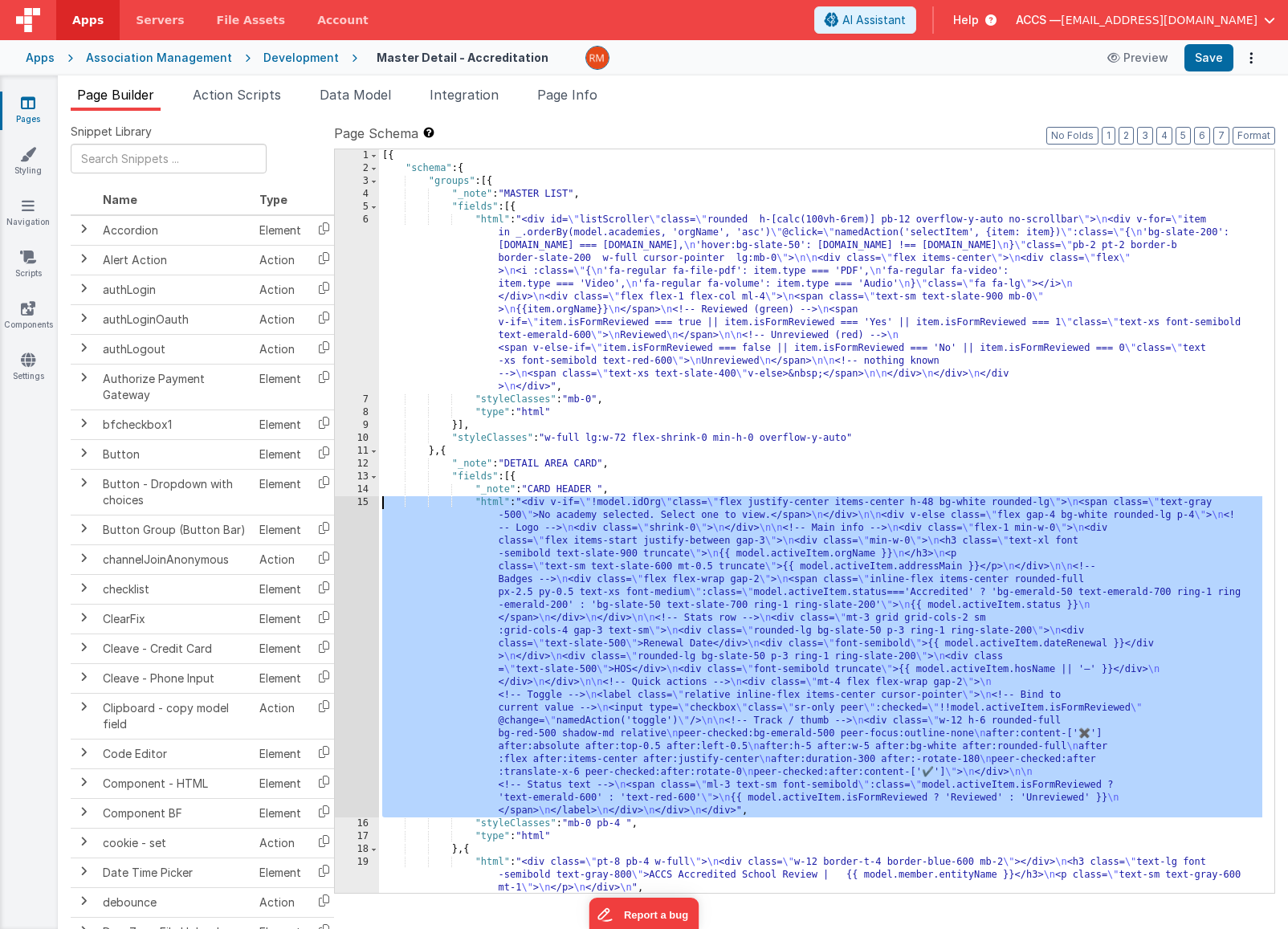
click at [362, 500] on div "15" at bounding box center [357, 657] width 44 height 322
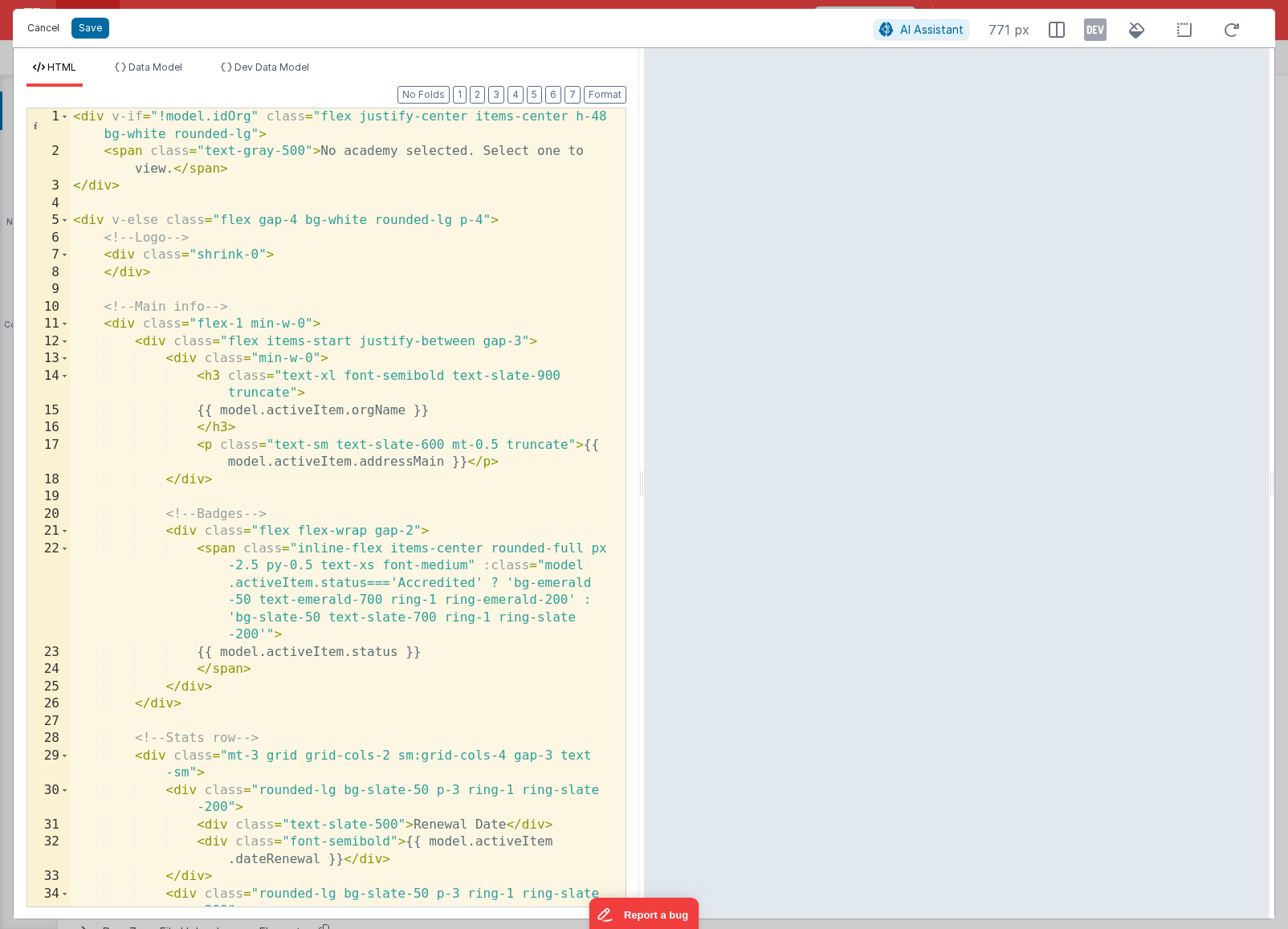
click at [49, 26] on button "Cancel" at bounding box center [43, 28] width 49 height 22
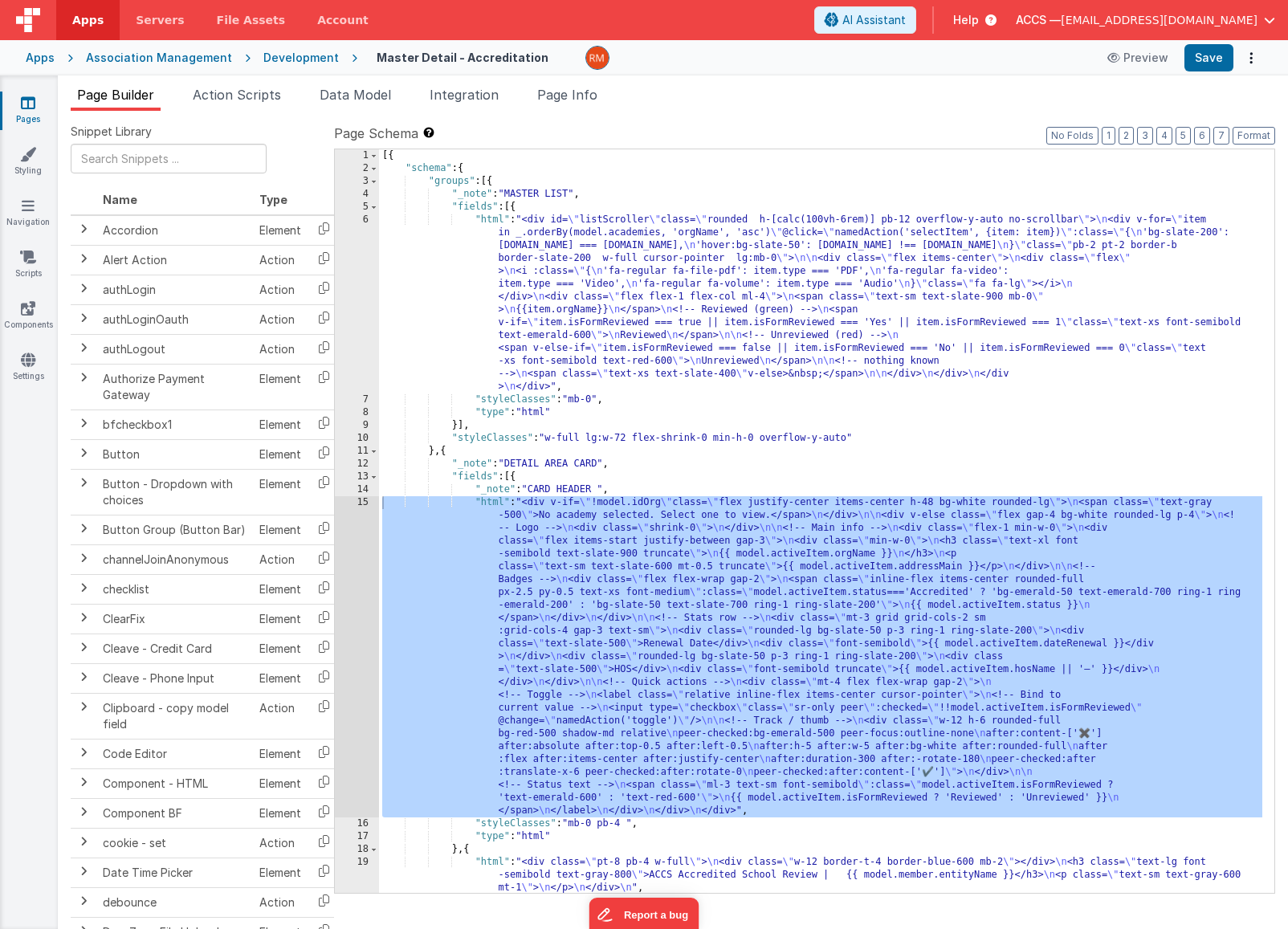
click at [485, 220] on div "[{ "schema" : { "groups" : [{ "_note" : "MASTER LIST" , "fields" : [{ "html" : …" at bounding box center [820, 534] width 883 height 769
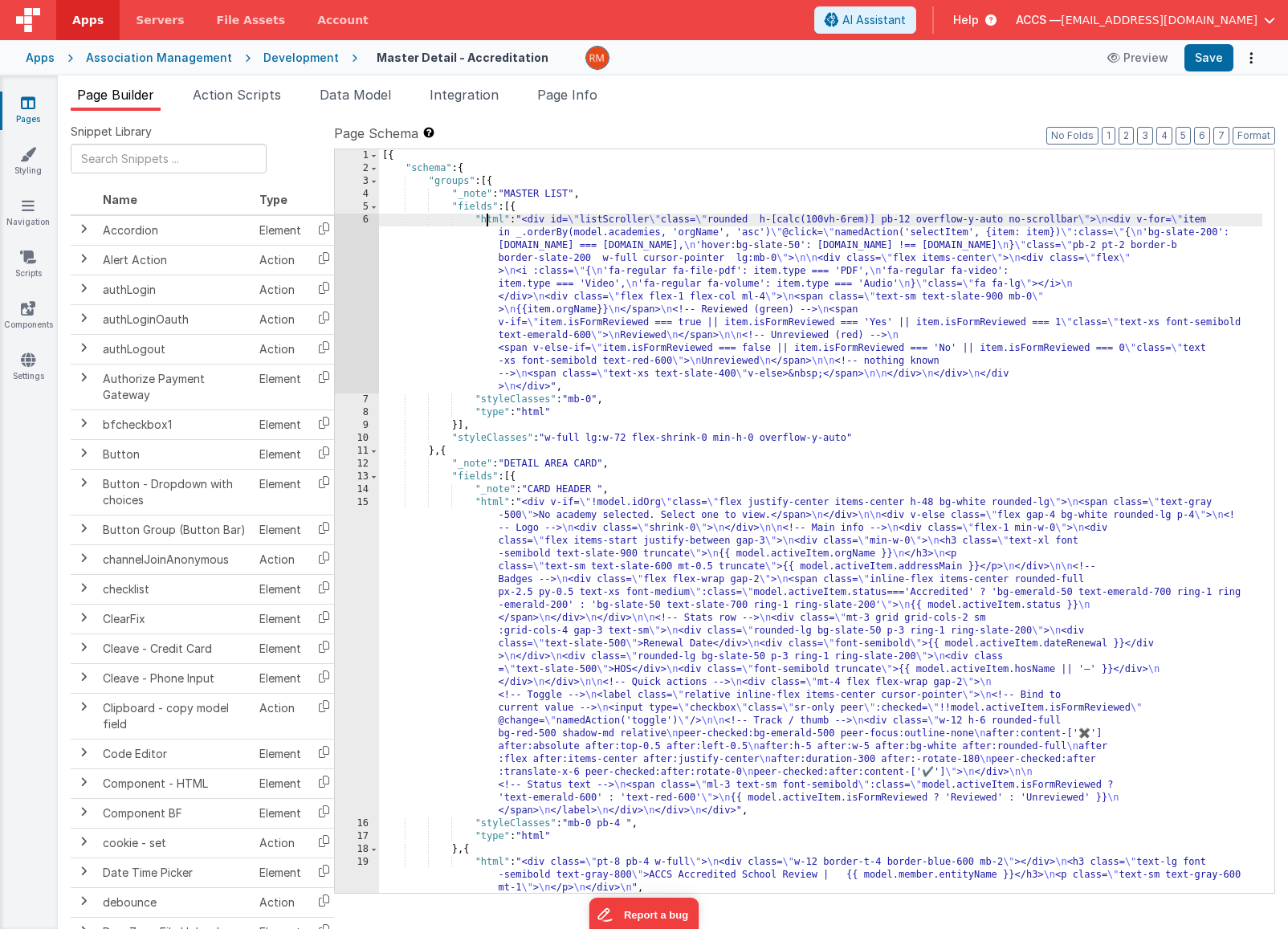
click at [366, 217] on div "6" at bounding box center [357, 304] width 44 height 180
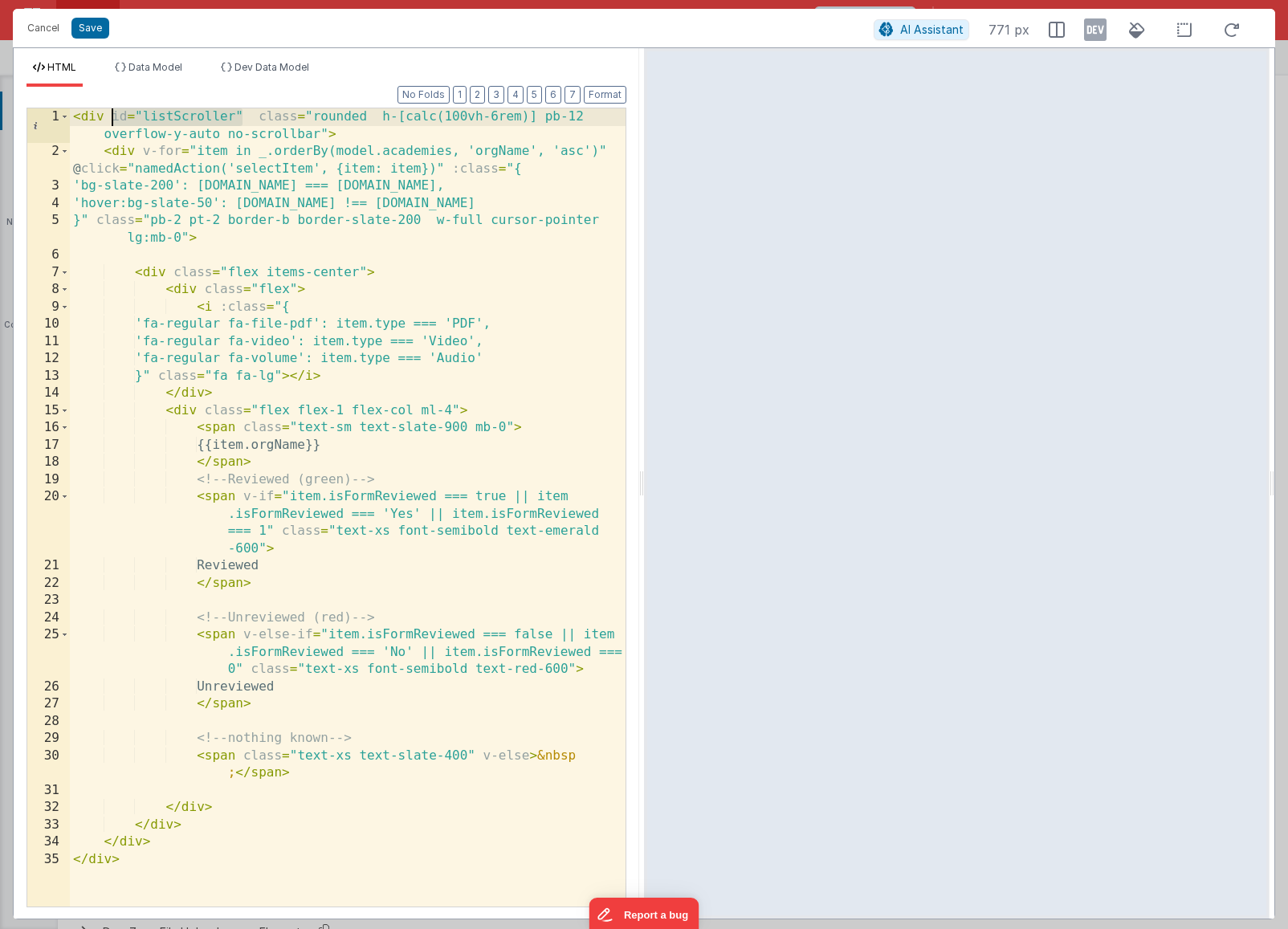
drag, startPoint x: 242, startPoint y: 115, endPoint x: 113, endPoint y: 117, distance: 129.0
click at [113, 117] on div "< div id = "listScroller" class = "rounded h-[calc(100vh-6rem)] pb-12 overflow-…" at bounding box center [348, 534] width 556 height 851
click at [86, 34] on button "Save" at bounding box center [91, 28] width 38 height 21
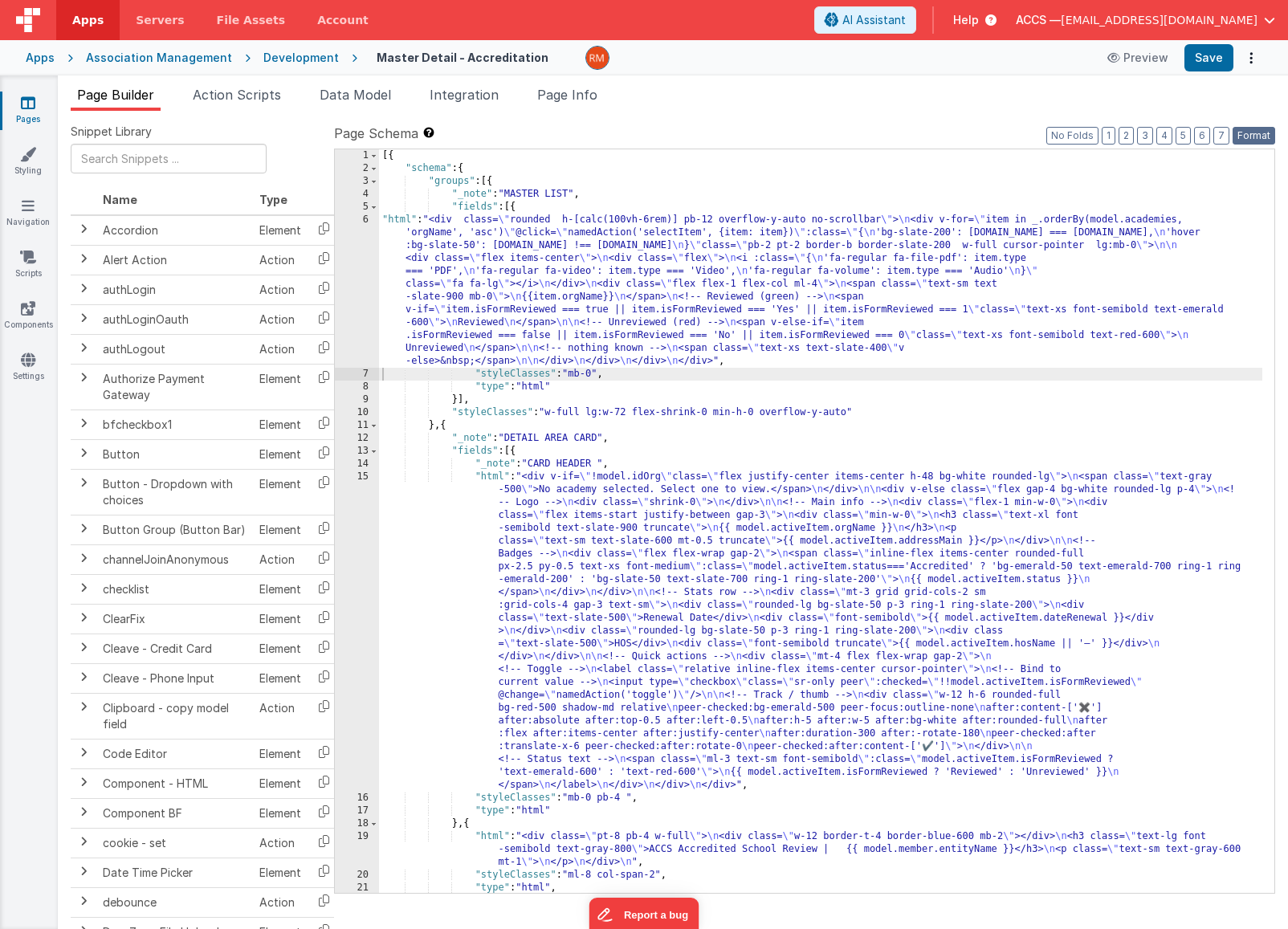
click at [1258, 137] on button "Format" at bounding box center [1253, 136] width 42 height 18
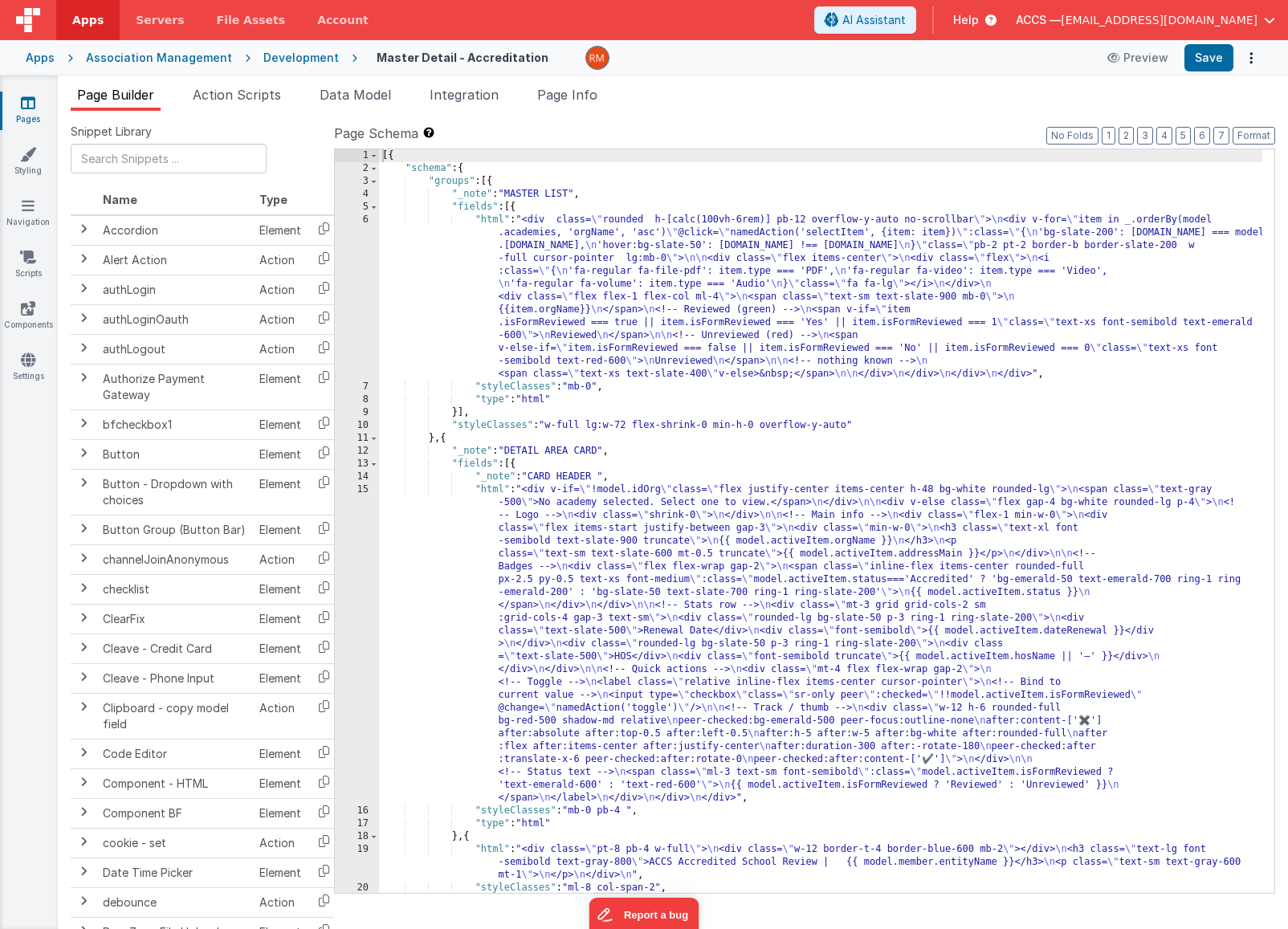
click at [490, 488] on div "[{ "schema" : { "groups" : [{ "_note" : "MASTER LIST" , "fields" : [{ "html" : …" at bounding box center [820, 534] width 883 height 769
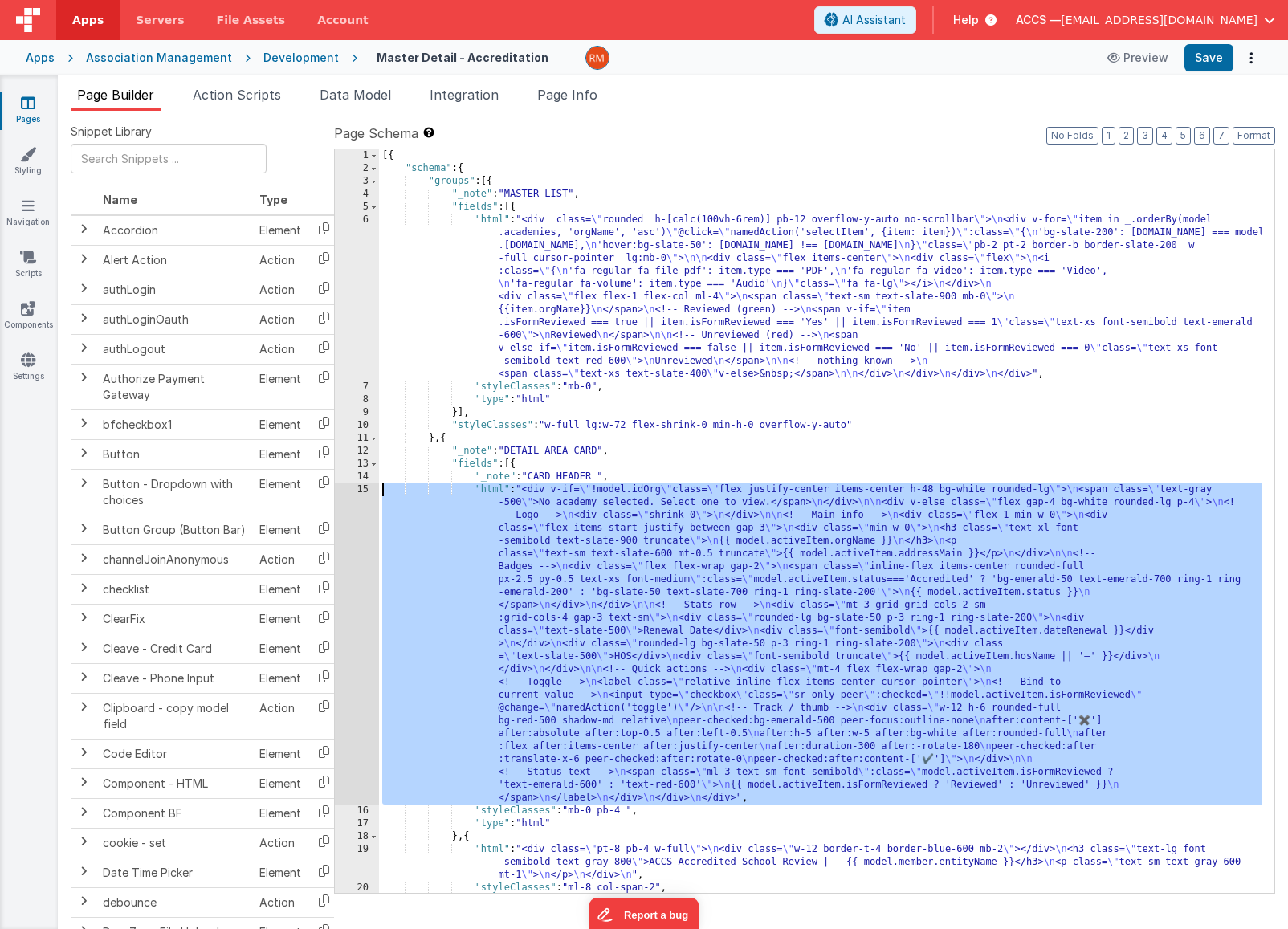
click at [368, 490] on div "15" at bounding box center [357, 644] width 44 height 322
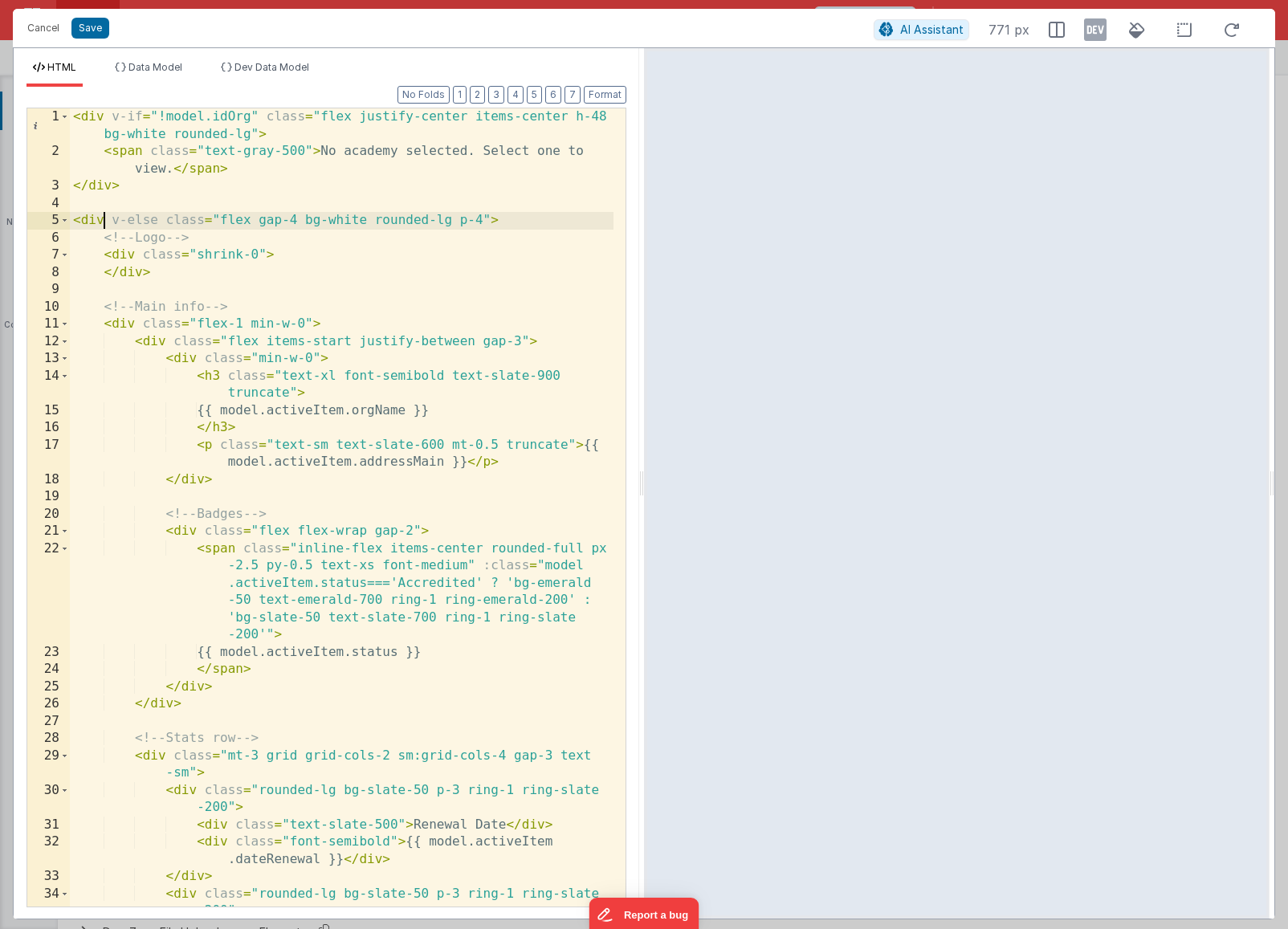
click at [105, 222] on div "< div v-if = "!model.idOrg" class = "flex justify-center items-center h-48 bg-w…" at bounding box center [341, 534] width 543 height 851
click at [138, 325] on div "< div v-if = "!model.idOrg" class = "flex justify-center items-center h-48 bg-w…" at bounding box center [341, 534] width 543 height 851
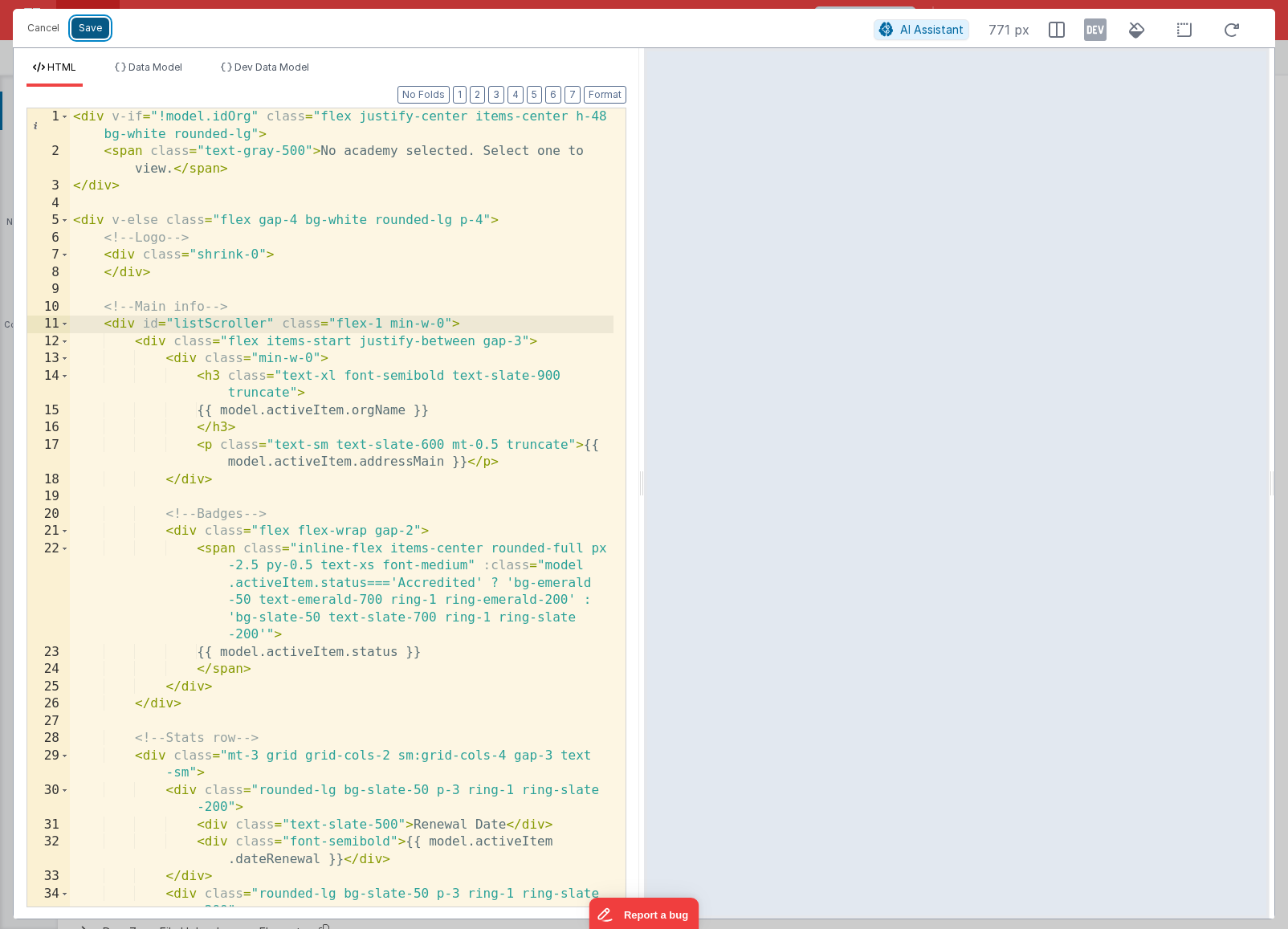
click at [99, 33] on button "Save" at bounding box center [91, 28] width 38 height 21
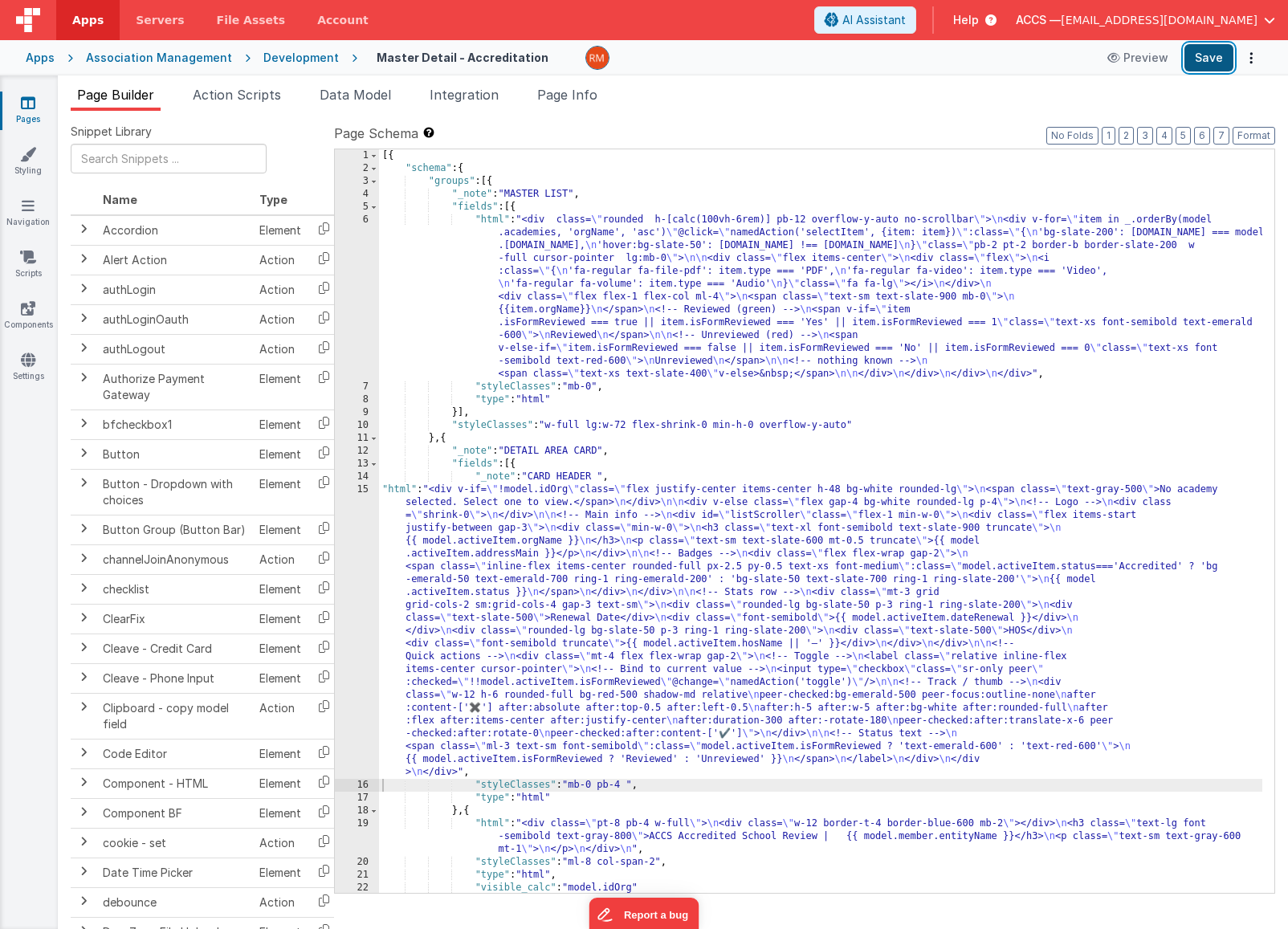
click at [1212, 67] on button "Save" at bounding box center [1209, 58] width 49 height 27
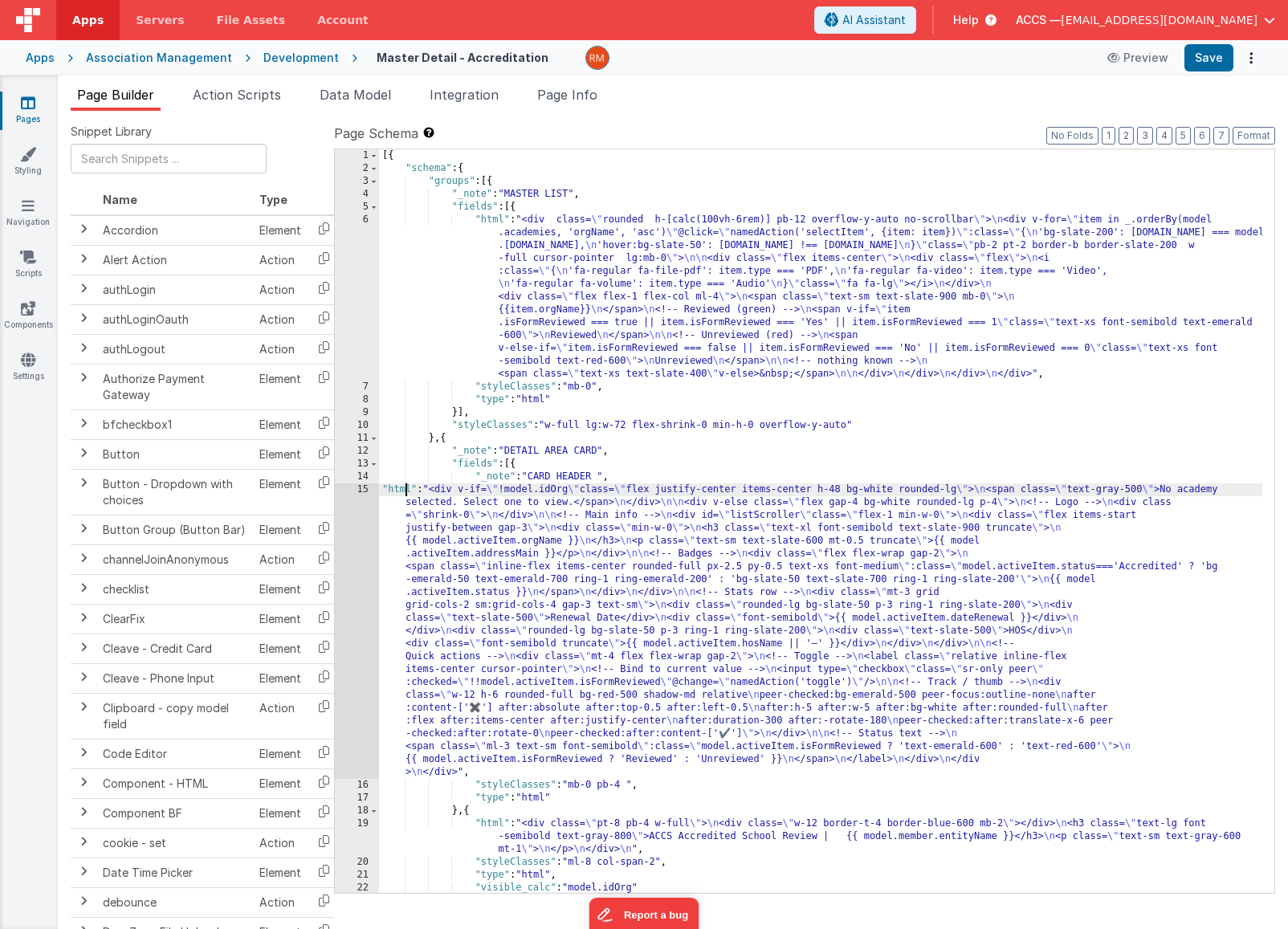
click at [401, 485] on div "[{ "schema" : { "groups" : [{ "_note" : "MASTER LIST" , "fields" : [{ "html" : …" at bounding box center [820, 534] width 883 height 769
click at [370, 491] on div "15" at bounding box center [357, 631] width 44 height 296
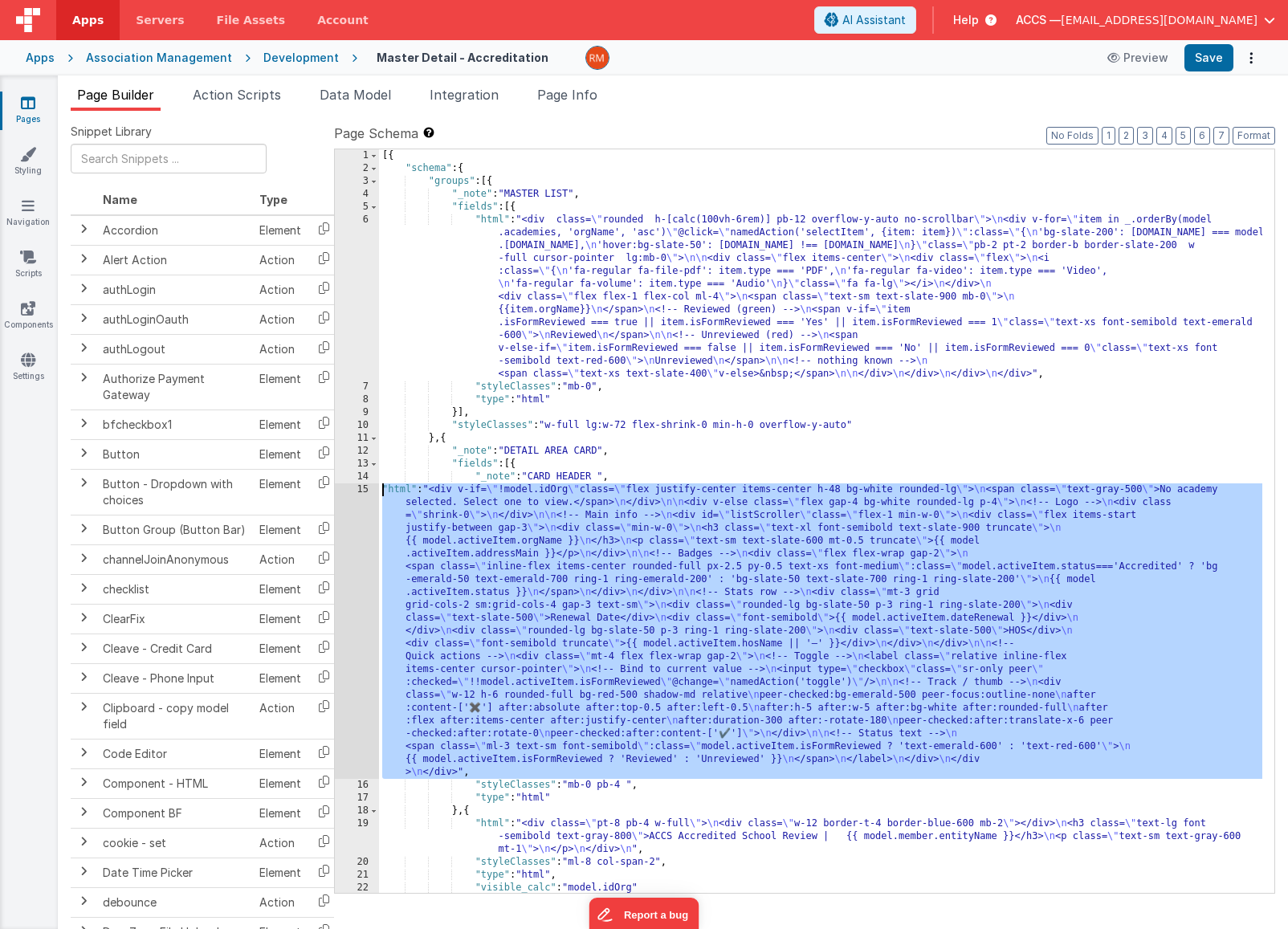
click at [361, 489] on div "15" at bounding box center [357, 631] width 44 height 296
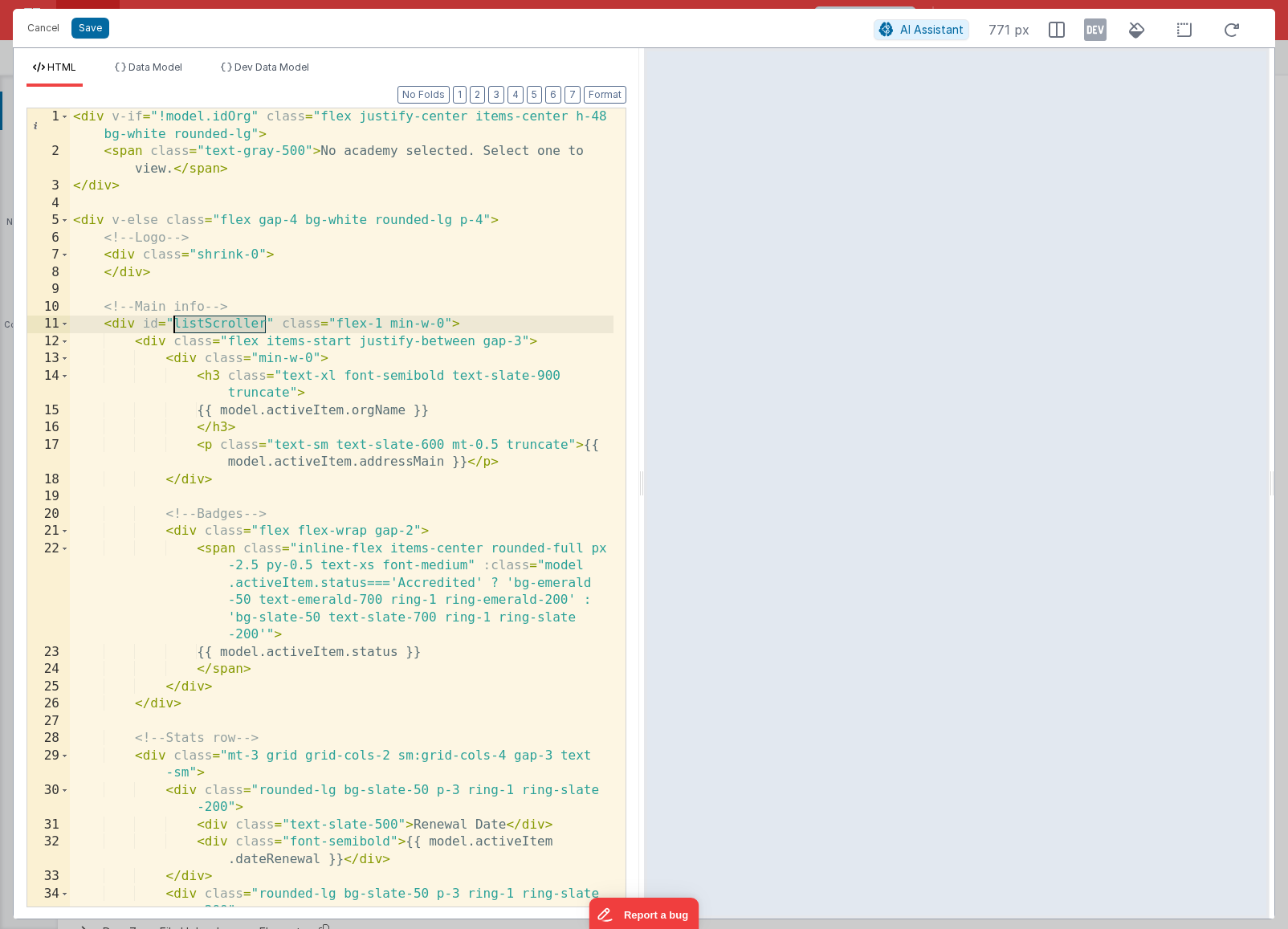
drag, startPoint x: 266, startPoint y: 323, endPoint x: 174, endPoint y: 319, distance: 92.1
click at [174, 319] on div "< div v-if = "!model.idOrg" class = "flex justify-center items-center h-48 bg-w…" at bounding box center [341, 534] width 543 height 851
click at [49, 35] on button "Cancel" at bounding box center [43, 28] width 49 height 22
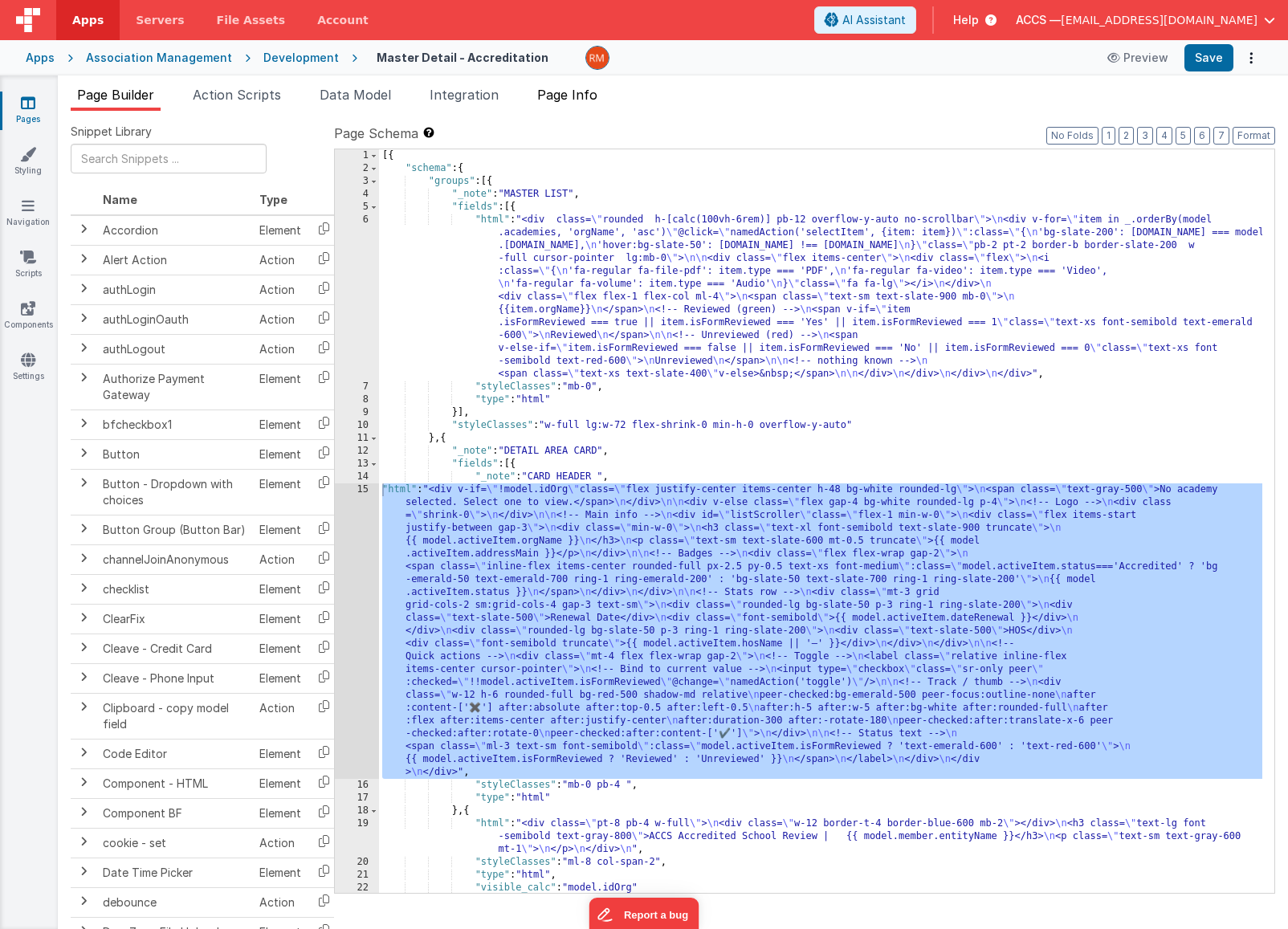
click at [580, 93] on span "Page Info" at bounding box center [567, 95] width 60 height 16
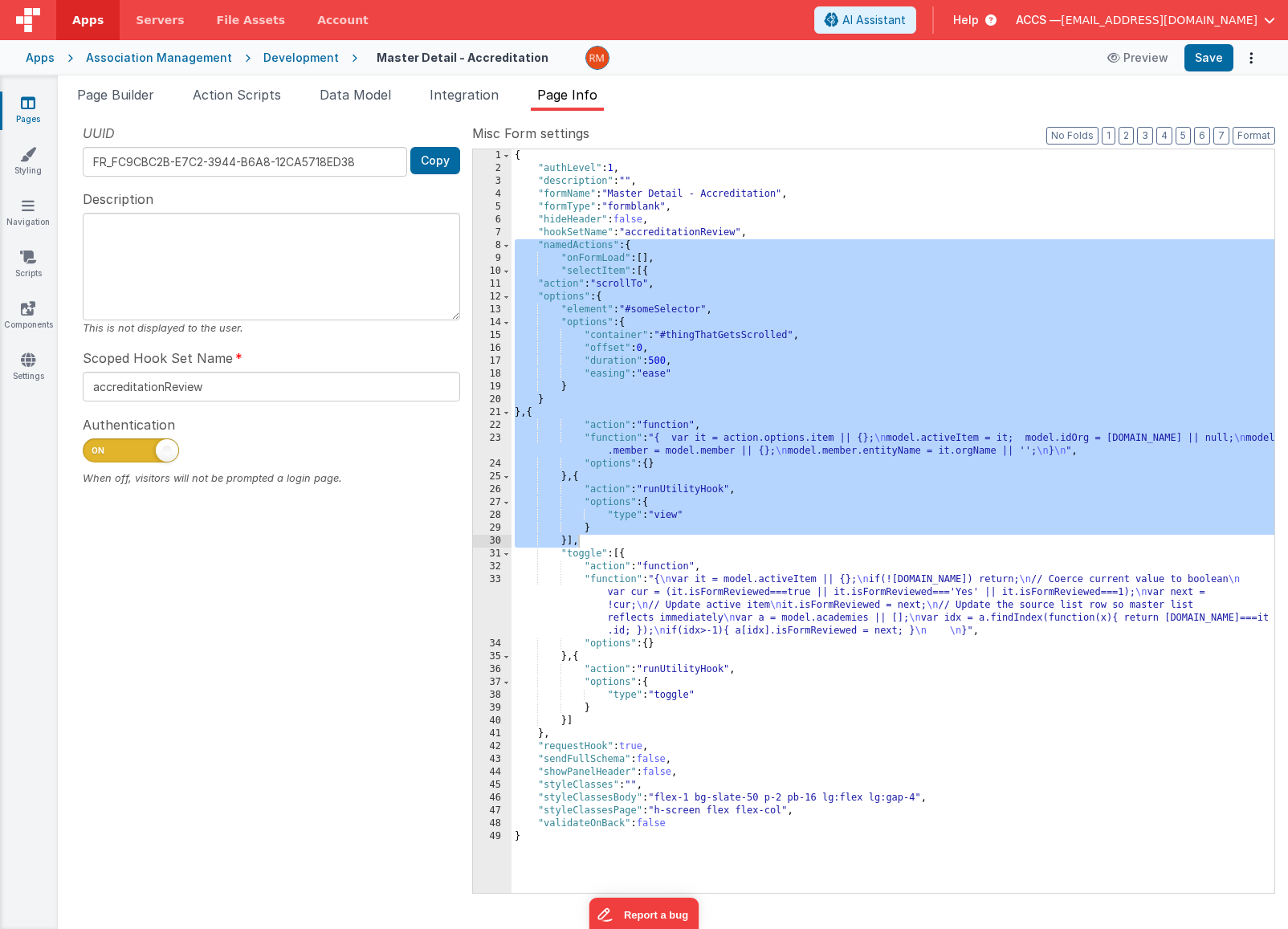
click at [691, 305] on div "{ "authLevel" : 1 , "description" : "" , "formName" : "Master Detail - Accredit…" at bounding box center [892, 534] width 763 height 769
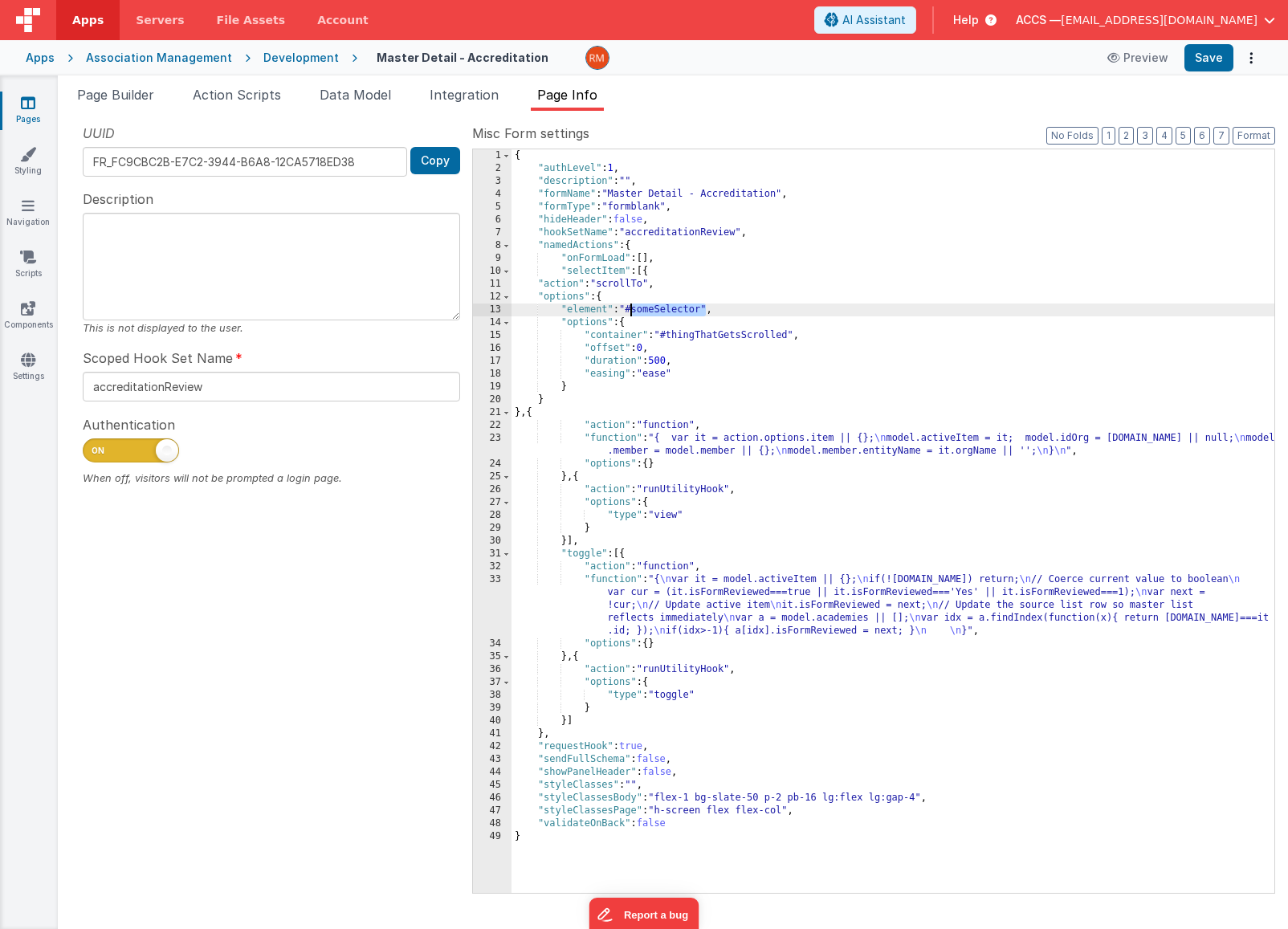
drag, startPoint x: 706, startPoint y: 311, endPoint x: 631, endPoint y: 310, distance: 75.0
click at [631, 310] on div "{ "authLevel" : 1 , "description" : "" , "formName" : "Master Detail - Accredit…" at bounding box center [892, 534] width 763 height 769
drag, startPoint x: 790, startPoint y: 337, endPoint x: 666, endPoint y: 336, distance: 124.0
click at [666, 336] on div "{ "authLevel" : 1 , "description" : "" , "formName" : "Master Detail - Accredit…" at bounding box center [892, 534] width 763 height 769
click at [1204, 63] on button "Save" at bounding box center [1209, 58] width 49 height 27
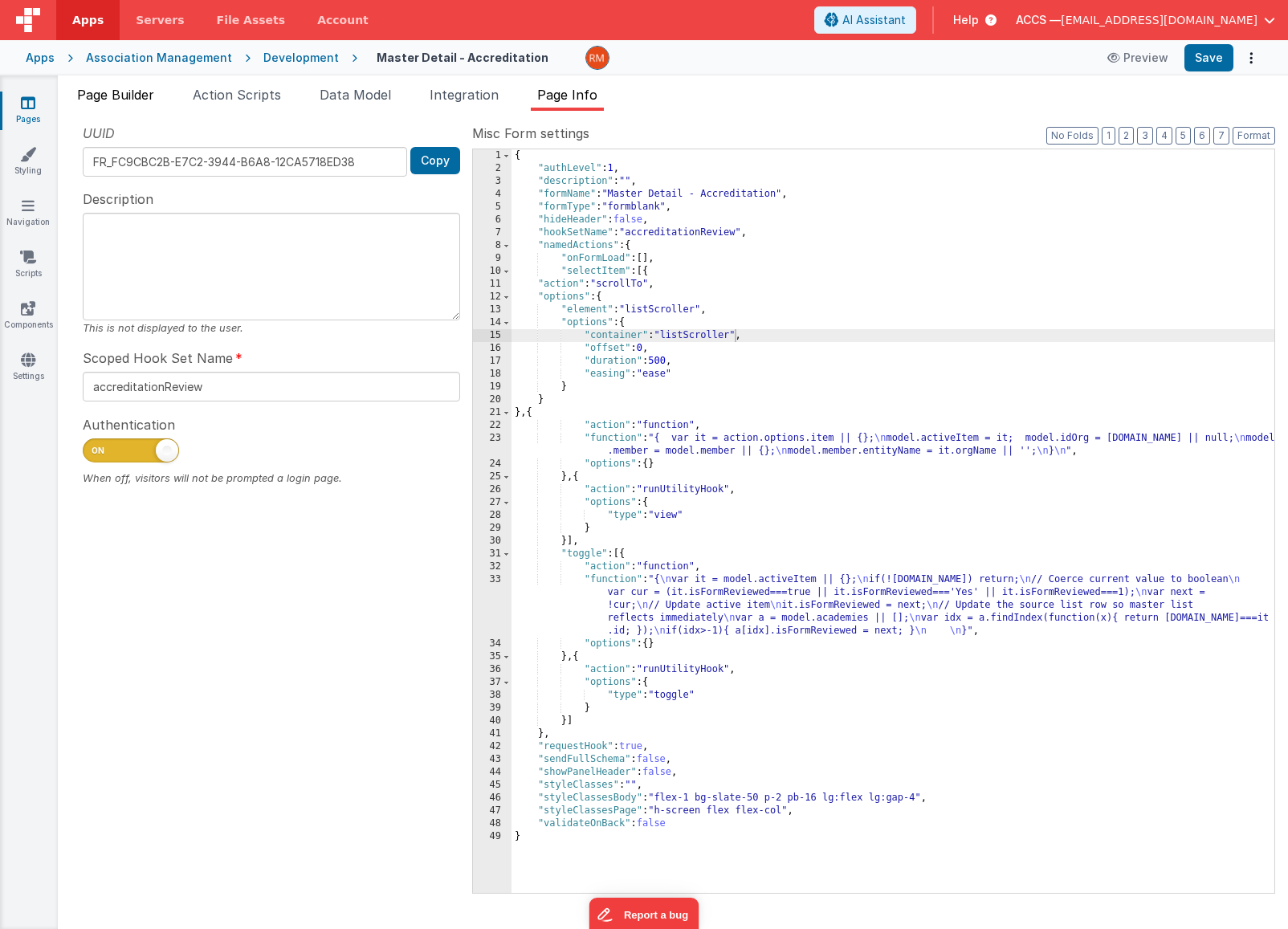
click at [137, 105] on li "Page Builder" at bounding box center [116, 98] width 90 height 26
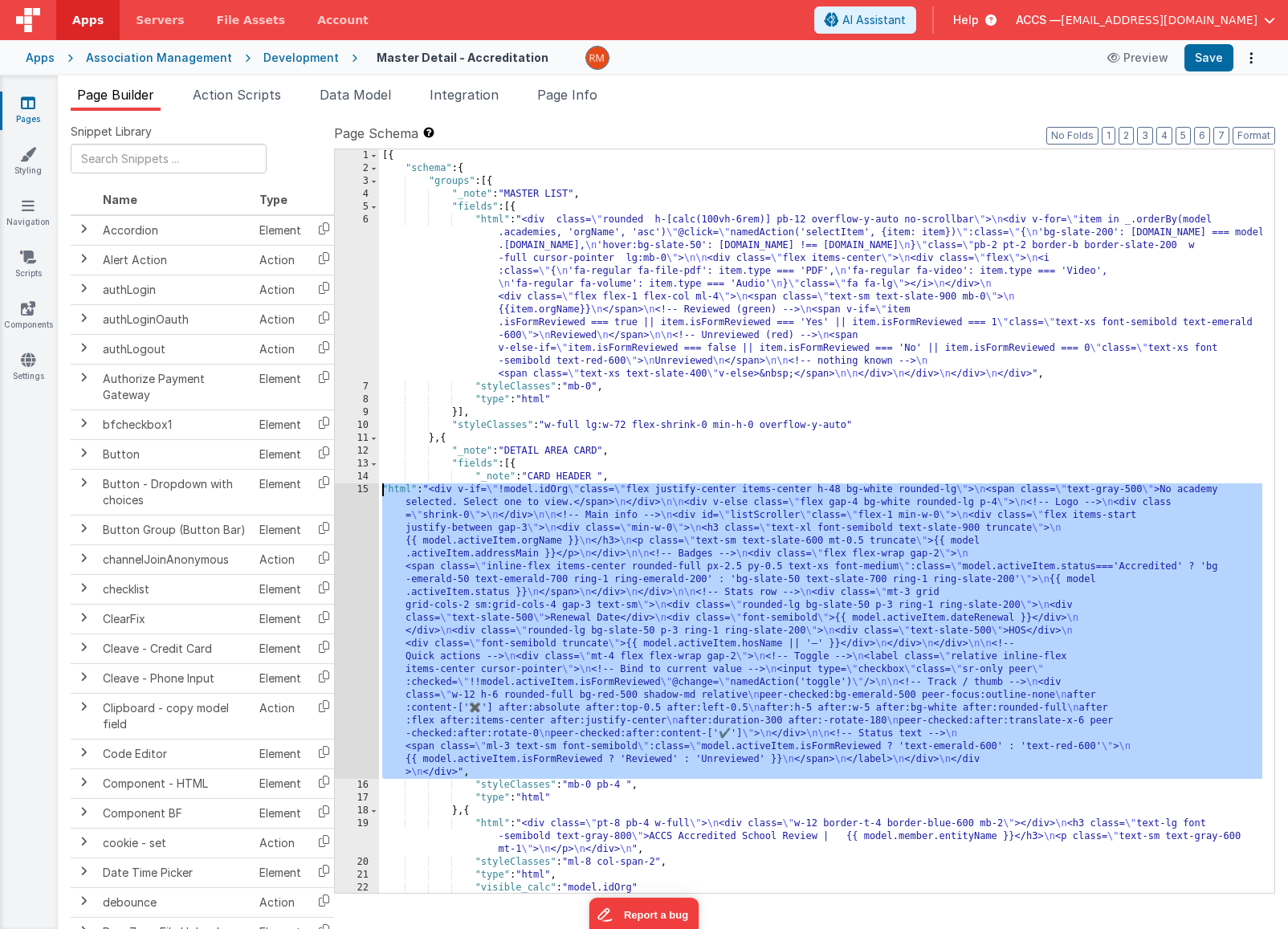
click at [394, 494] on div "[{ "schema" : { "groups" : [{ "_note" : "MASTER LIST" , "fields" : [{ "html" : …" at bounding box center [820, 534] width 883 height 769
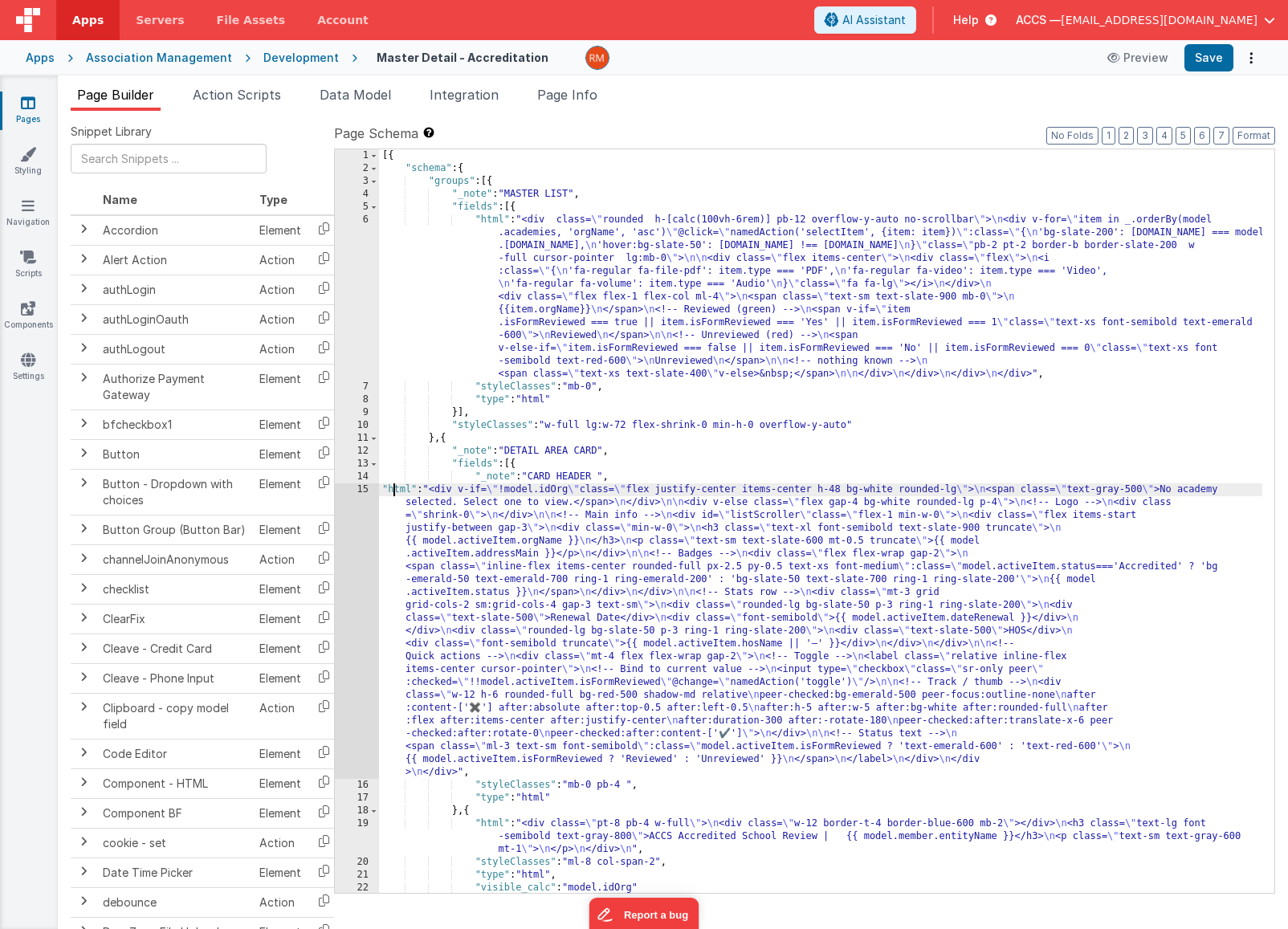
click at [398, 490] on div "[{ "schema" : { "groups" : [{ "_note" : "MASTER LIST" , "fields" : [{ "html" : …" at bounding box center [820, 534] width 883 height 769
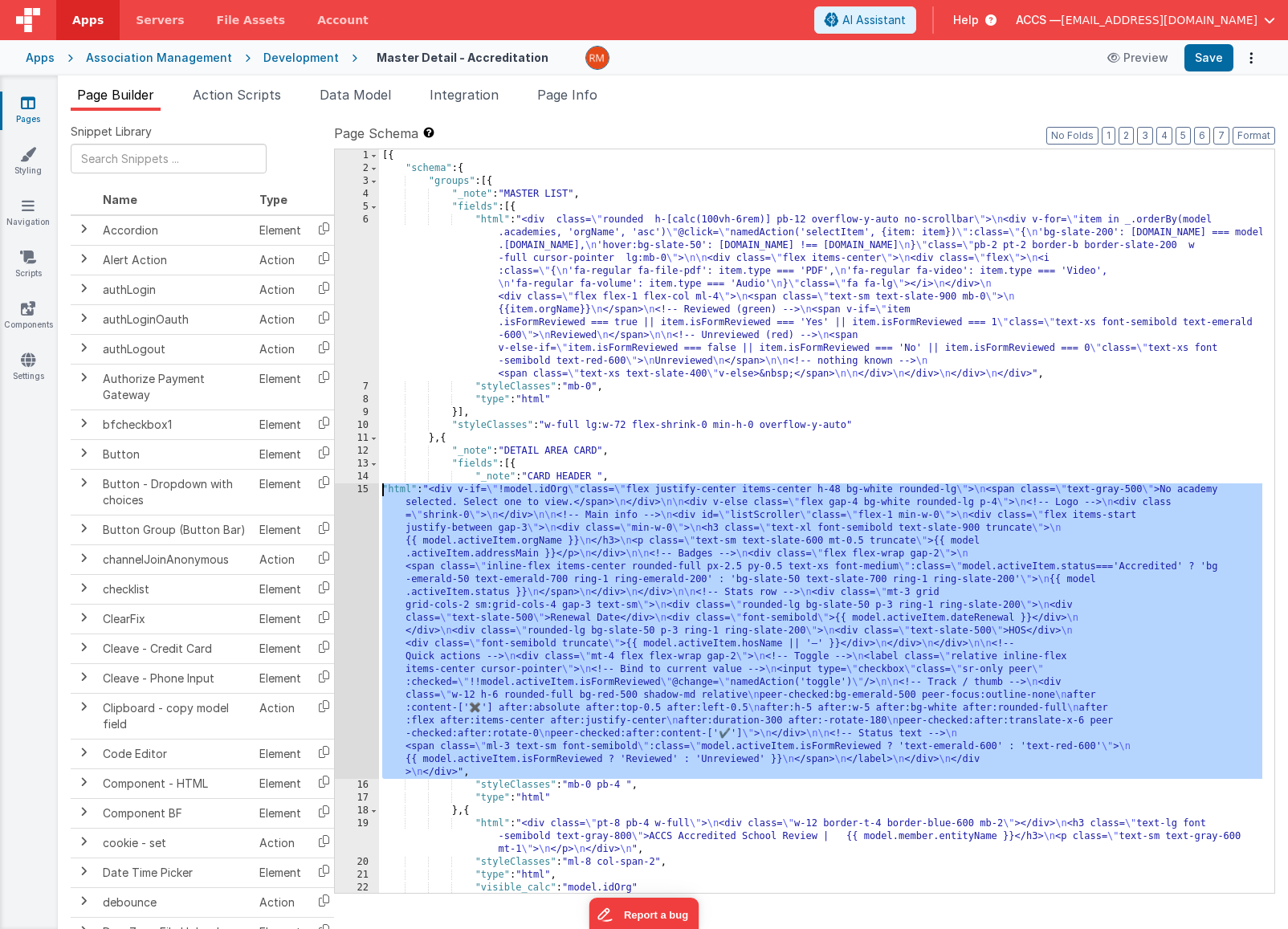
click at [367, 488] on div "15" at bounding box center [357, 631] width 44 height 296
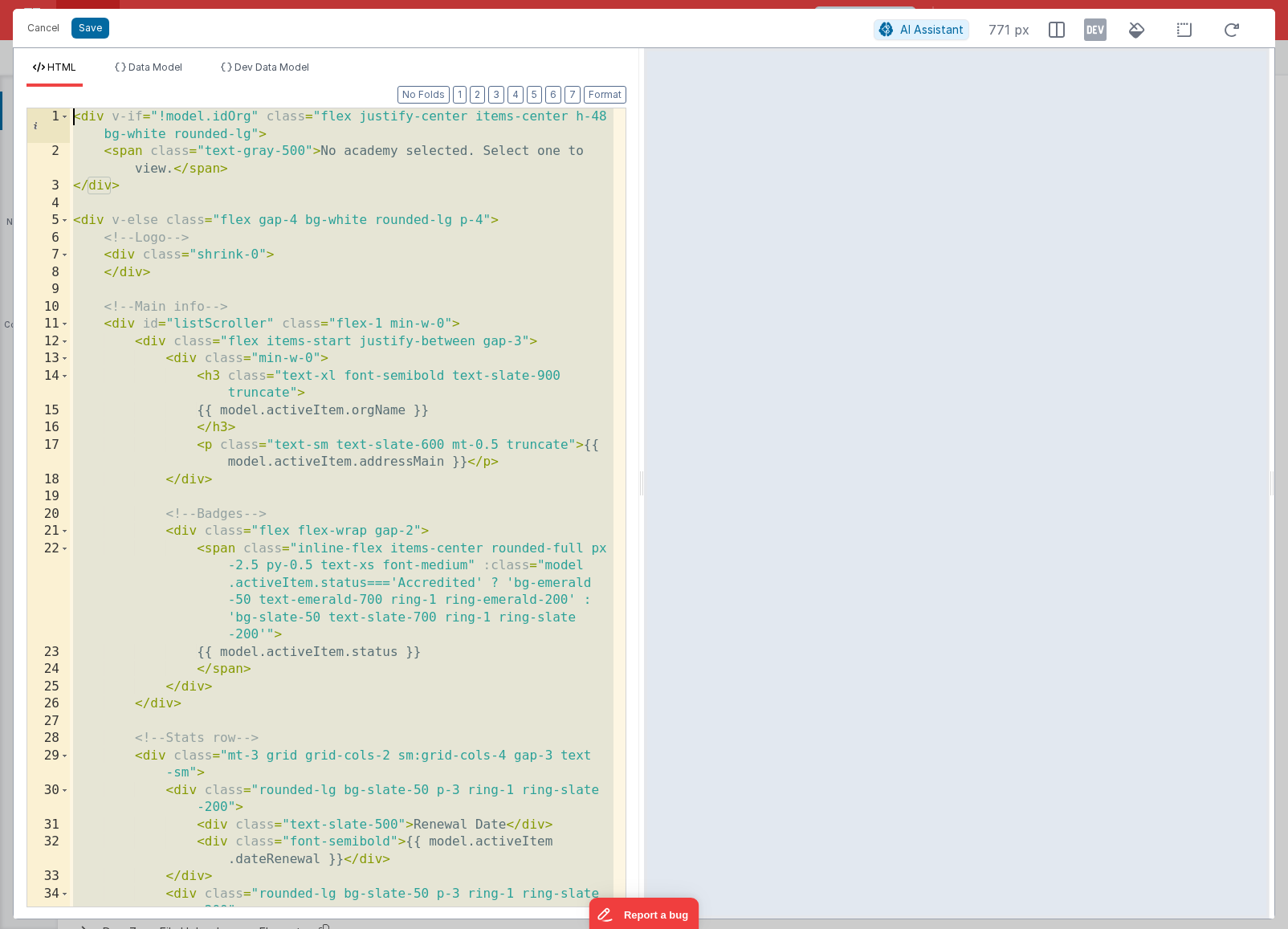
drag, startPoint x: 138, startPoint y: 898, endPoint x: 12, endPoint y: -26, distance: 932.6
click at [12, 0] on html "Cancel Save AI Assistant 771 px HTML Data Model Dev Data Model Format 7 6 5 4 3…" at bounding box center [644, 464] width 1288 height 929
click at [51, 30] on button "Cancel" at bounding box center [43, 28] width 49 height 22
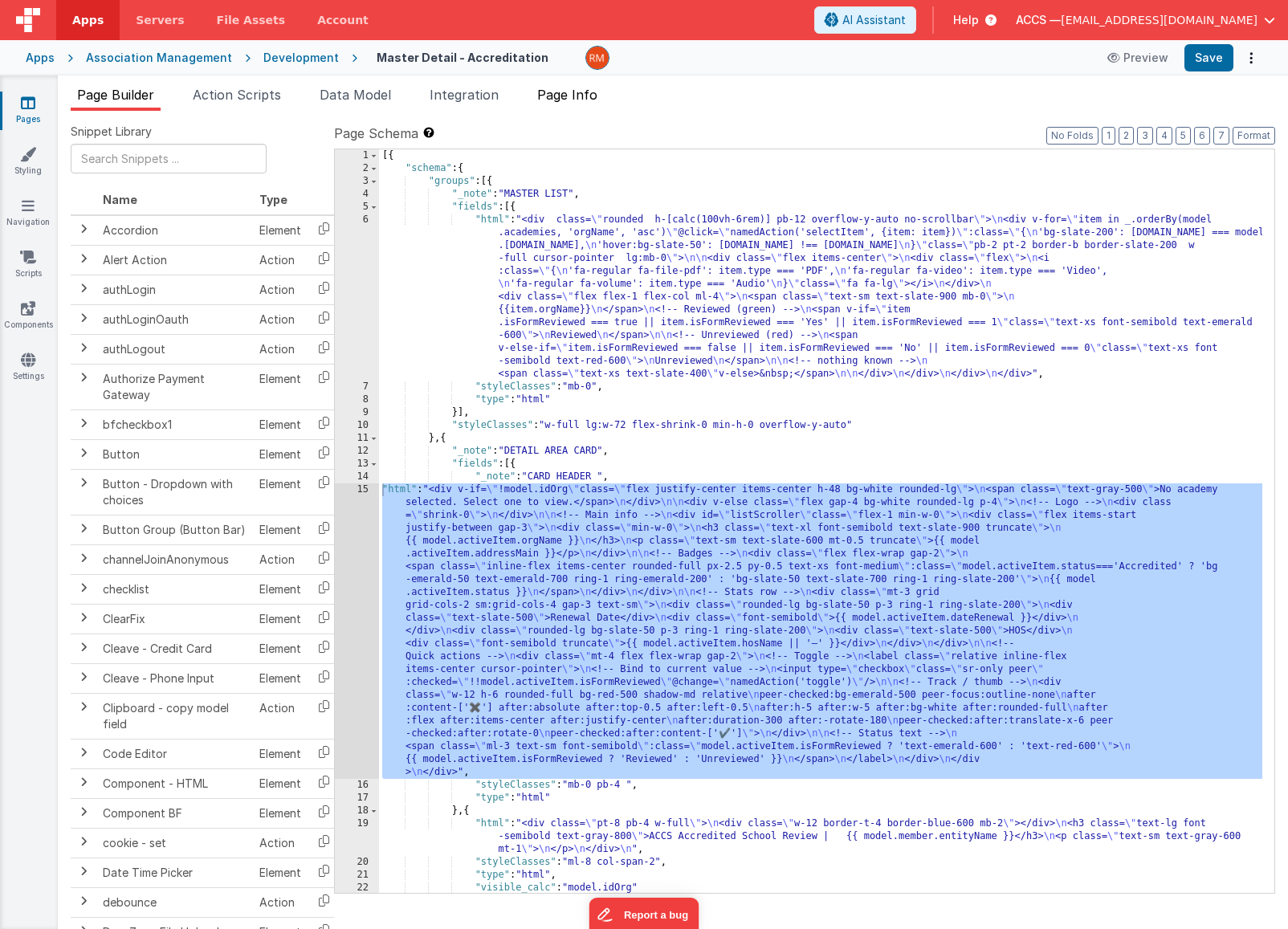
click at [587, 100] on span "Page Info" at bounding box center [567, 95] width 60 height 16
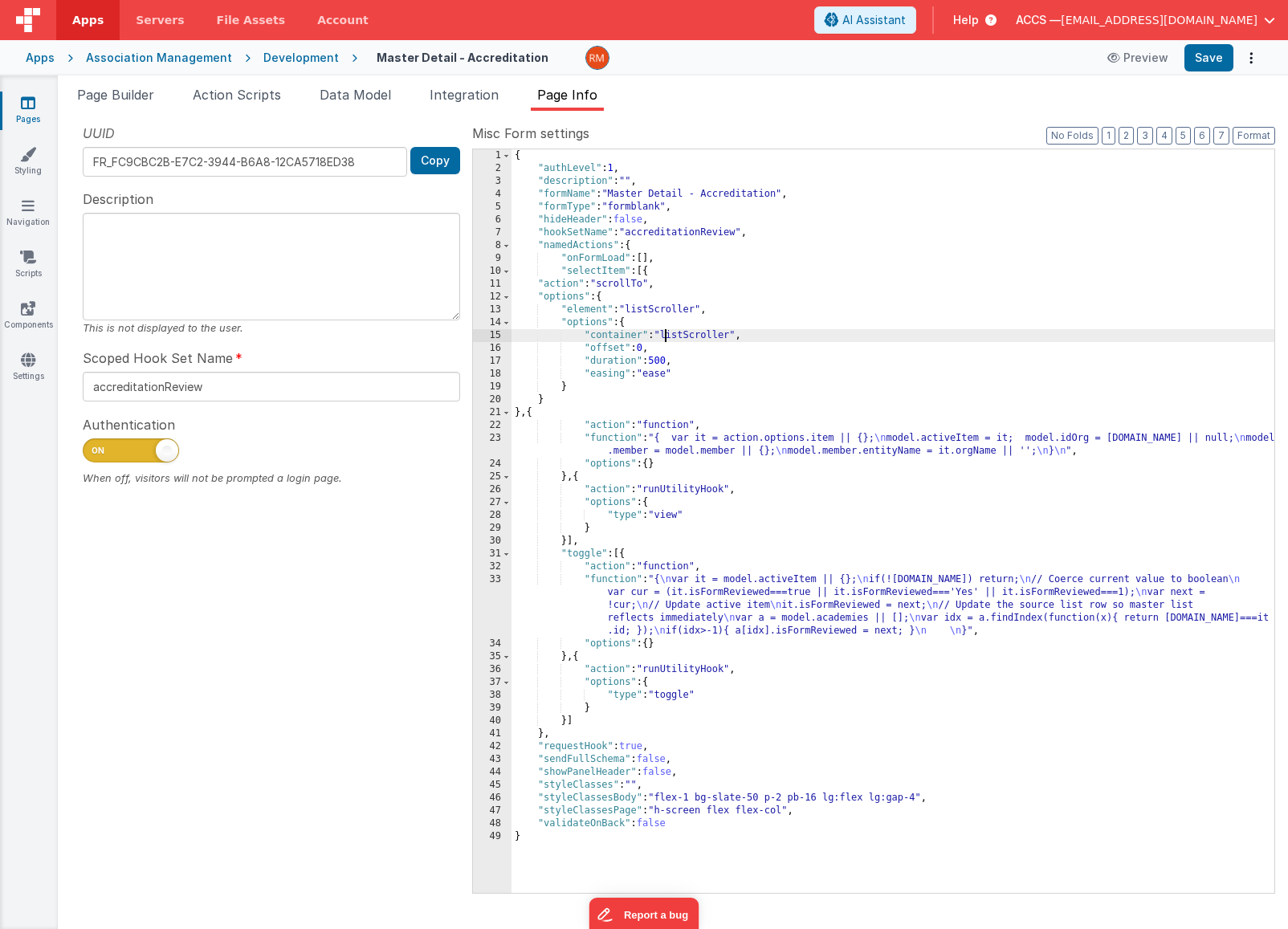
click at [666, 334] on div "{ "authLevel" : 1 , "description" : "" , "formName" : "Master Detail - Accredit…" at bounding box center [892, 534] width 763 height 769
click at [631, 311] on div "{ "authLevel" : 1 , "description" : "" , "formName" : "Master Detail - Accredit…" at bounding box center [892, 534] width 763 height 769
click at [1200, 60] on button "Save" at bounding box center [1209, 58] width 49 height 27
click at [101, 96] on span "Page Builder" at bounding box center [116, 95] width 77 height 16
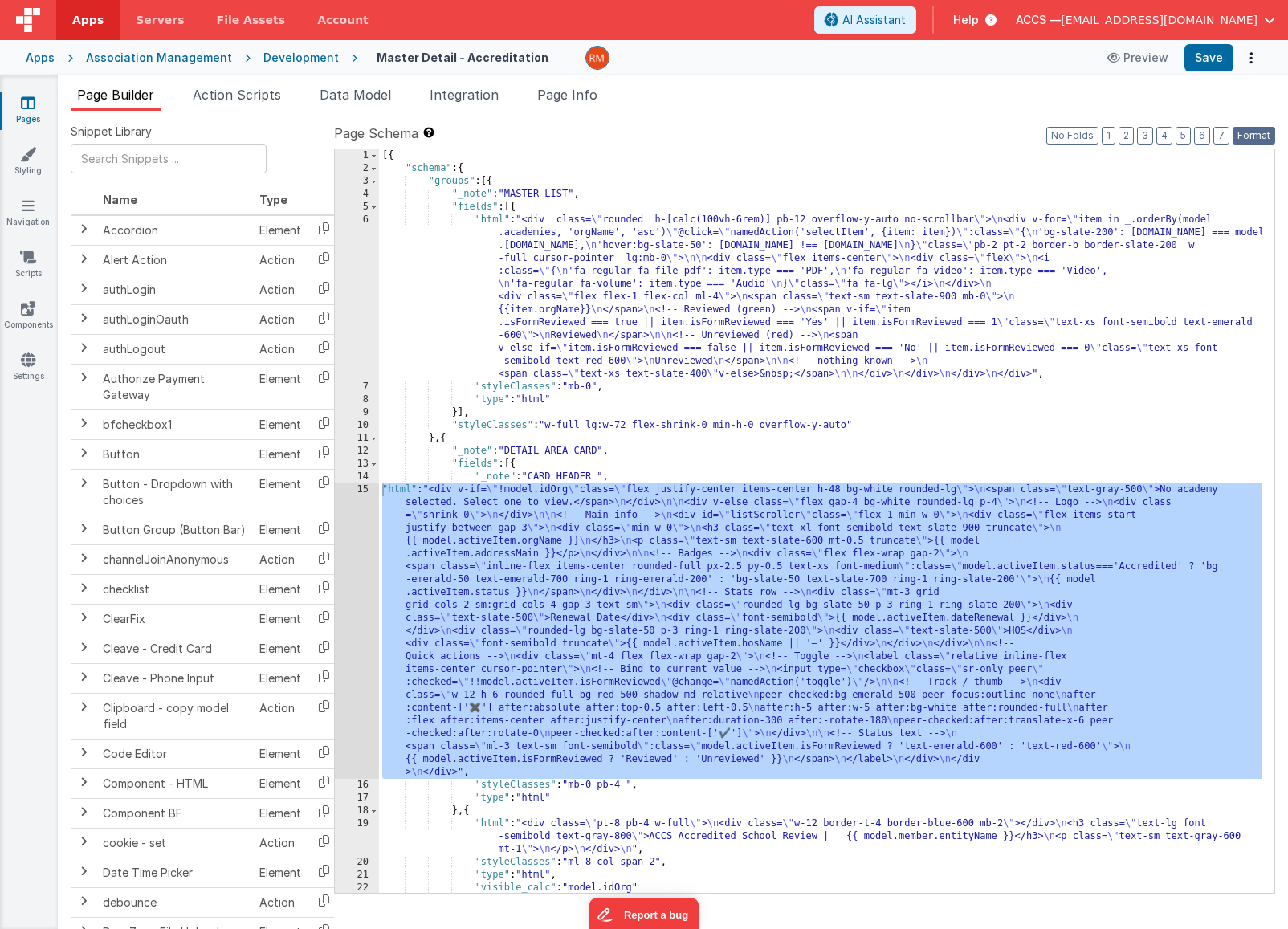
click at [1239, 144] on button "Format" at bounding box center [1253, 136] width 42 height 18
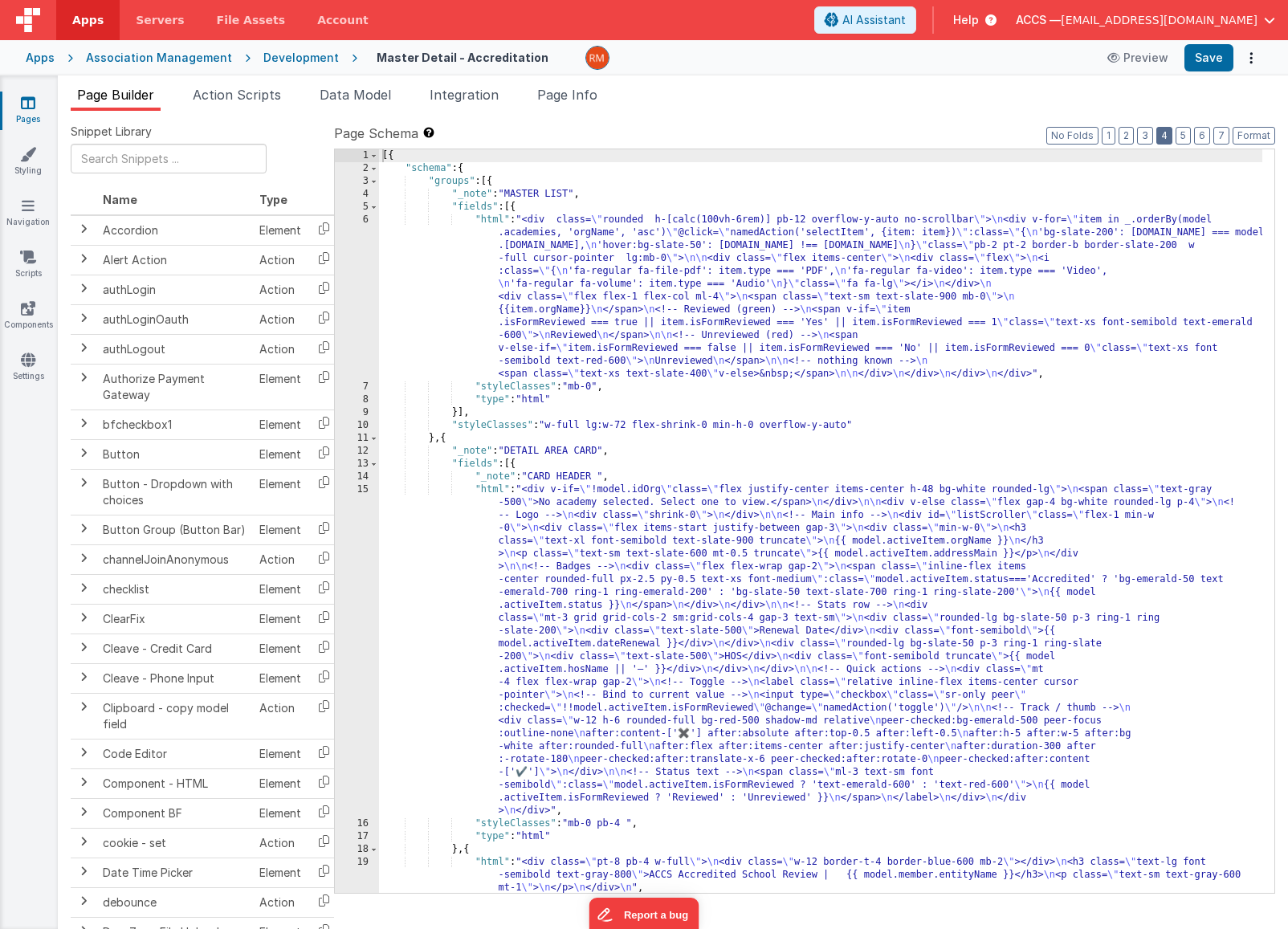
click at [1169, 133] on button "4" at bounding box center [1164, 136] width 16 height 18
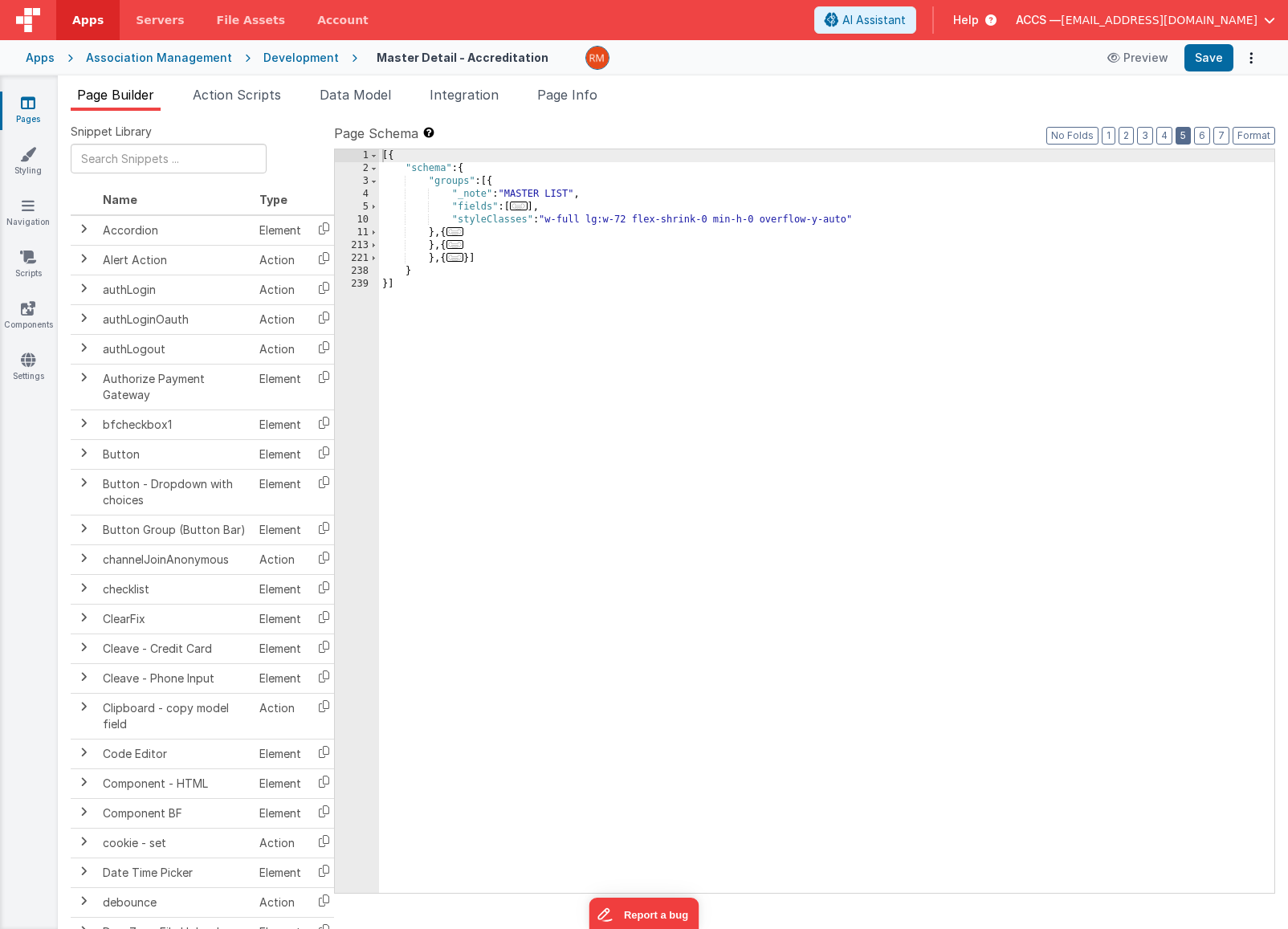
click at [1183, 135] on button "5" at bounding box center [1183, 136] width 15 height 18
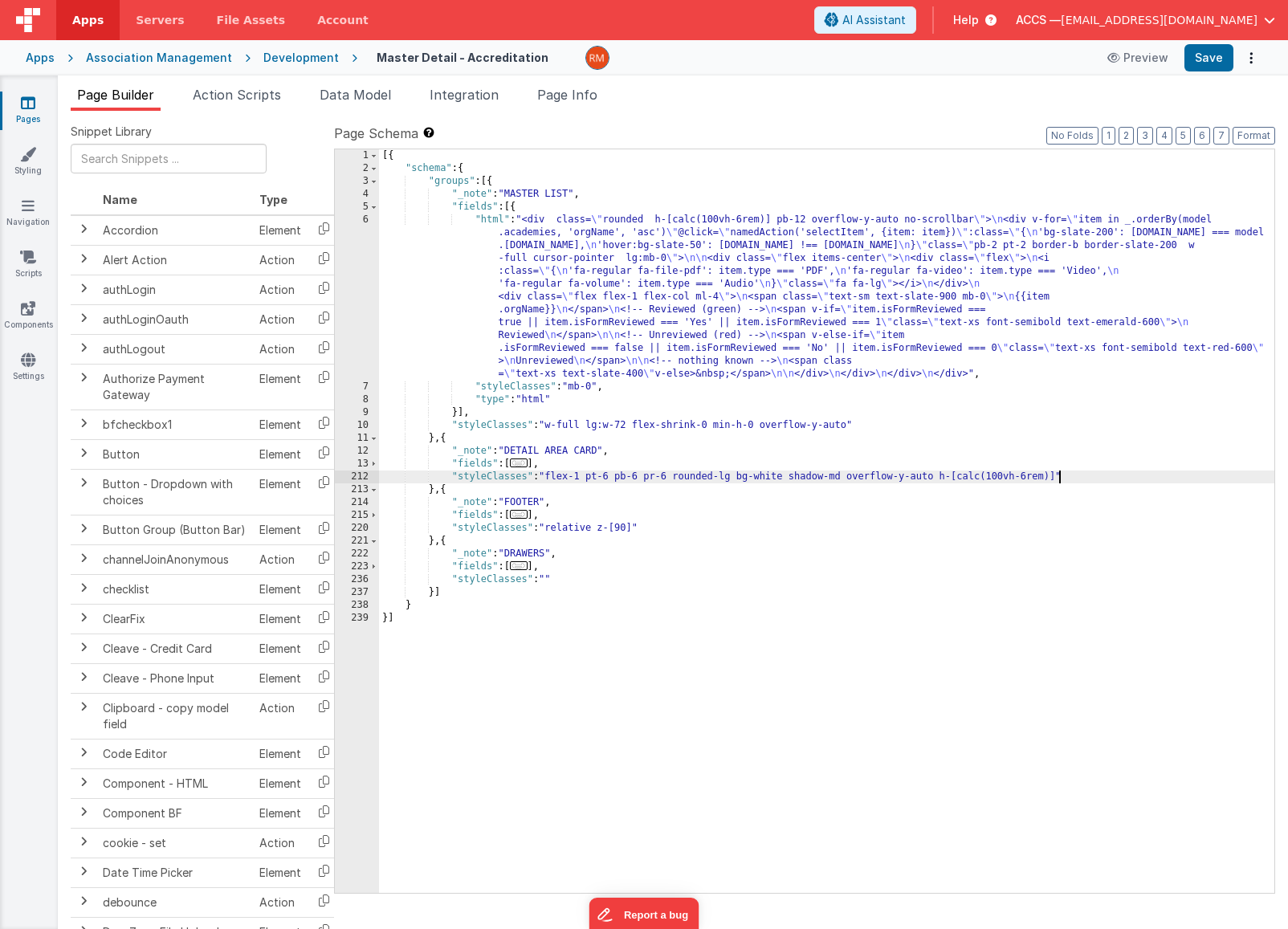
click at [1060, 477] on div "[{ "schema" : { "groups" : [{ "_note" : "MASTER LIST" , "fields" : [{ "html" : …" at bounding box center [826, 534] width 895 height 769
click at [523, 464] on span "..." at bounding box center [519, 463] width 18 height 9
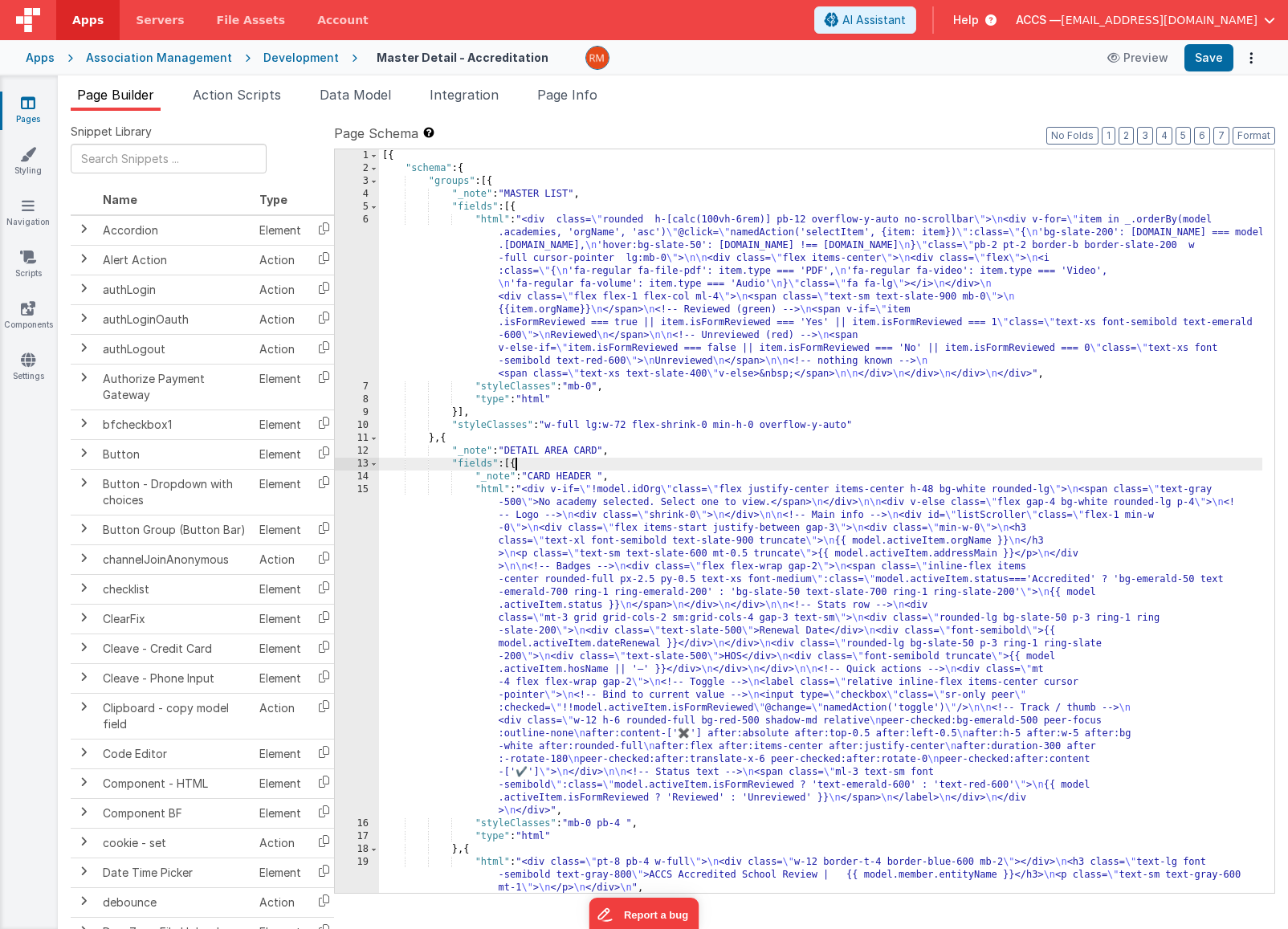
click at [488, 490] on div "[{ "schema" : { "groups" : [{ "_note" : "MASTER LIST" , "fields" : [{ "html" : …" at bounding box center [820, 534] width 883 height 769
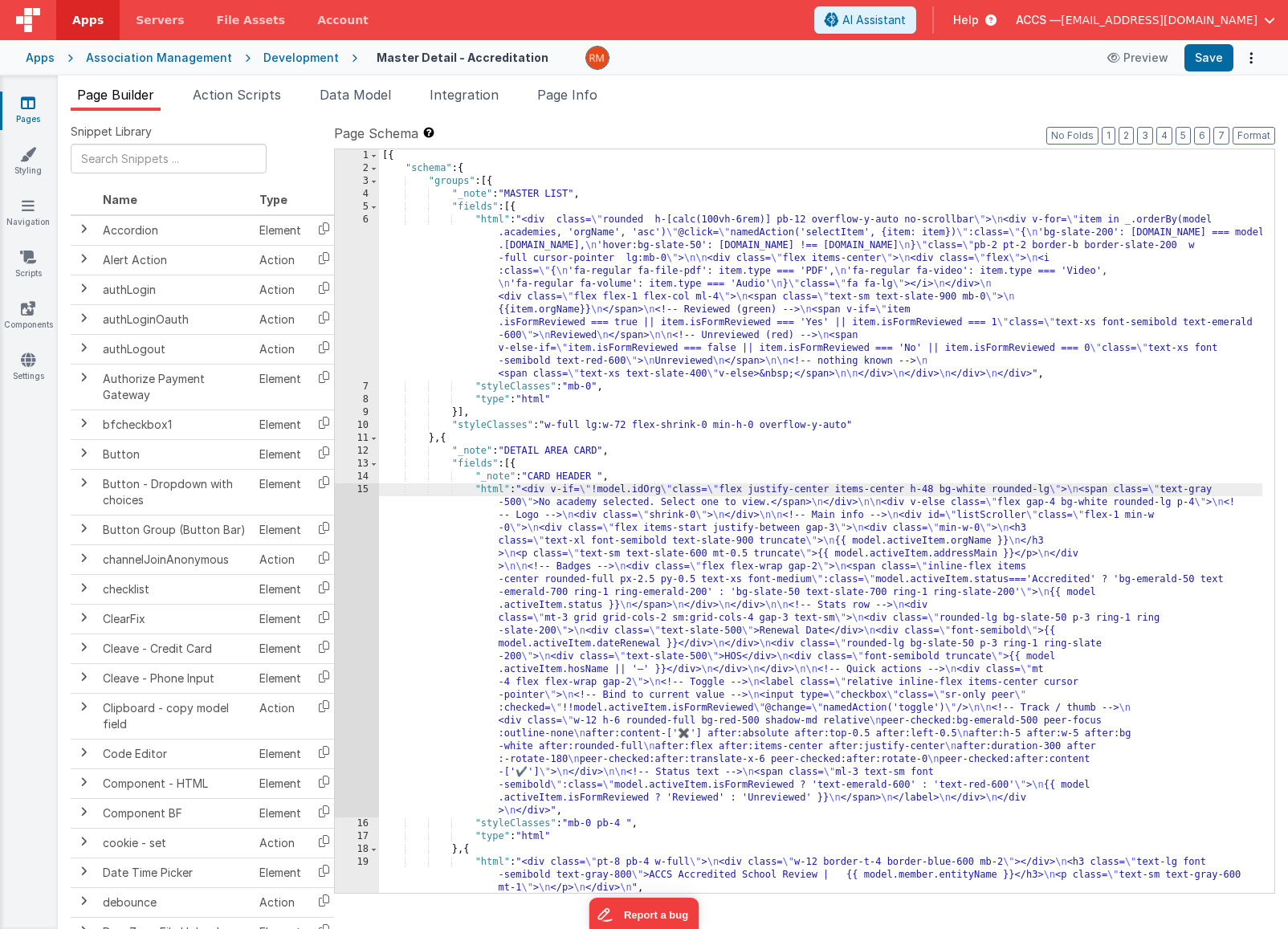
click at [366, 491] on div "15" at bounding box center [357, 650] width 44 height 334
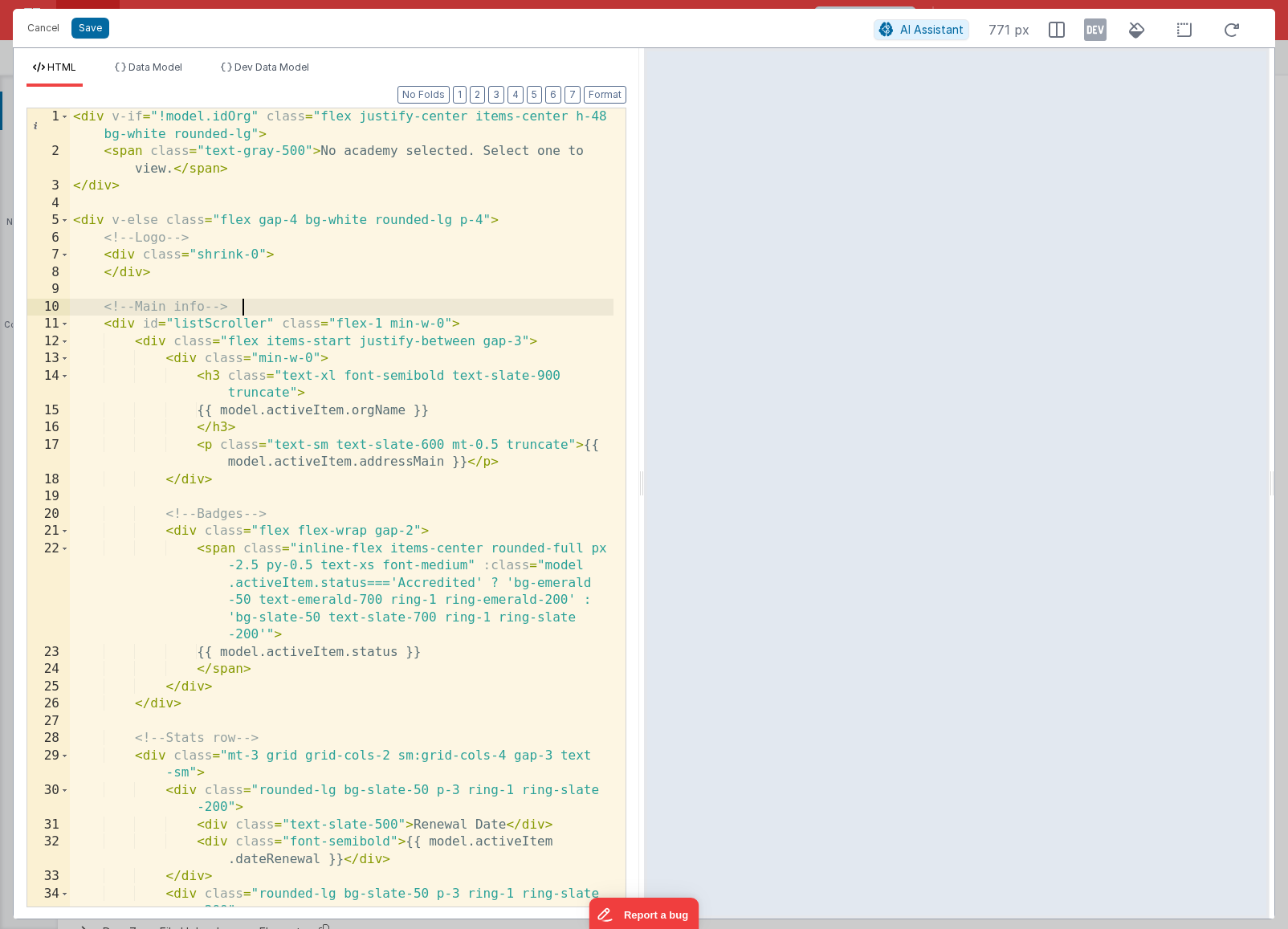
click at [383, 311] on div "< div v-if = "!model.idOrg" class = "flex justify-center items-center h-48 bg-w…" at bounding box center [341, 534] width 543 height 851
drag, startPoint x: 274, startPoint y: 325, endPoint x: 139, endPoint y: 325, distance: 135.0
click at [139, 325] on div "< div v-if = "!model.idOrg" class = "flex justify-center items-center h-48 bg-w…" at bounding box center [341, 534] width 543 height 851
click at [137, 168] on div "< div v-if = "!model.idOrg" class = "flex justify-center items-center h-48 bg-w…" at bounding box center [341, 534] width 543 height 851
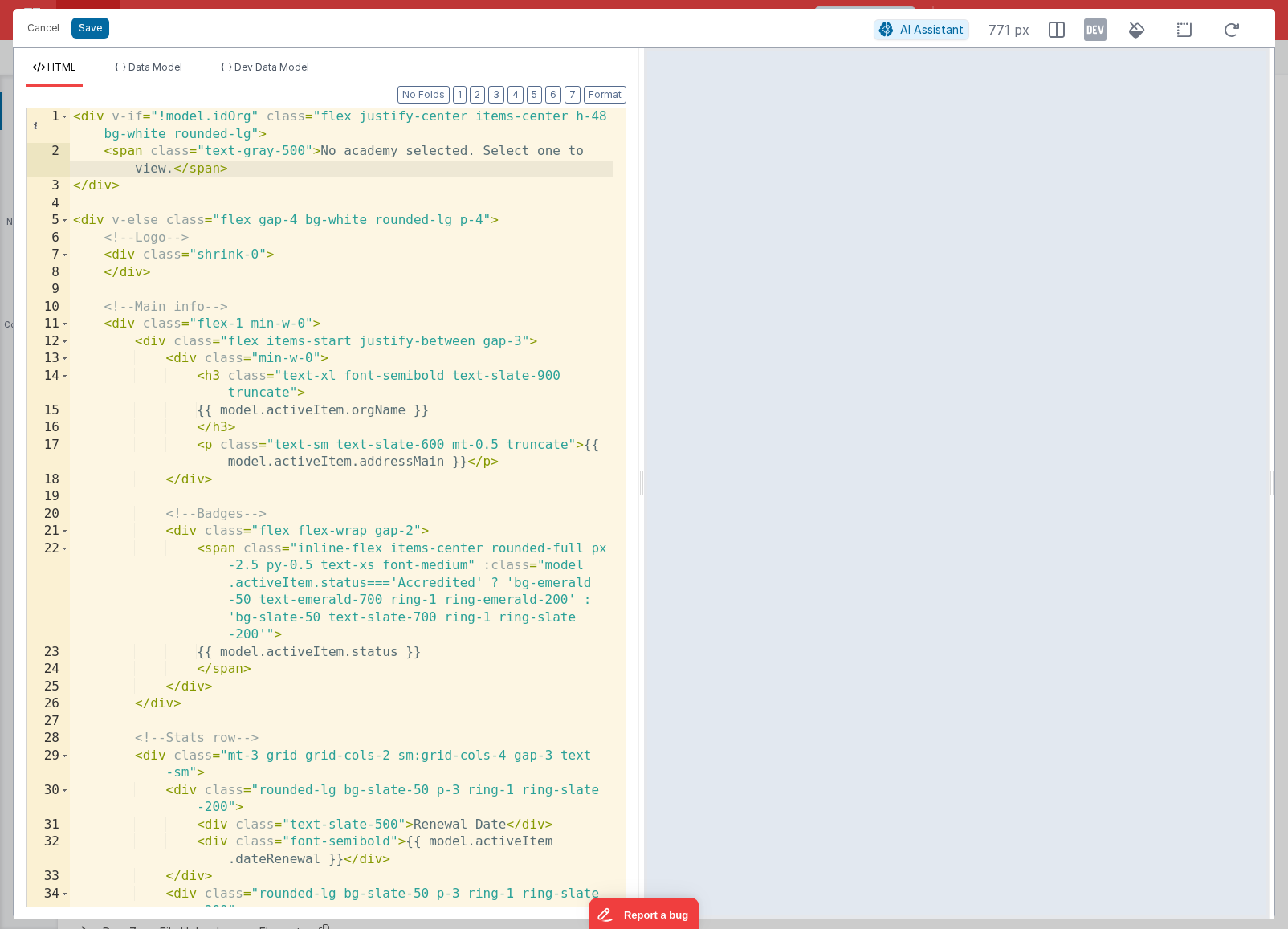
click at [238, 234] on div "< div v-if = "!model.idOrg" class = "flex justify-center items-center h-48 bg-w…" at bounding box center [341, 534] width 543 height 851
click at [523, 222] on div "< div v-if = "!model.idOrg" class = "flex justify-center items-center h-48 bg-w…" at bounding box center [341, 534] width 543 height 851
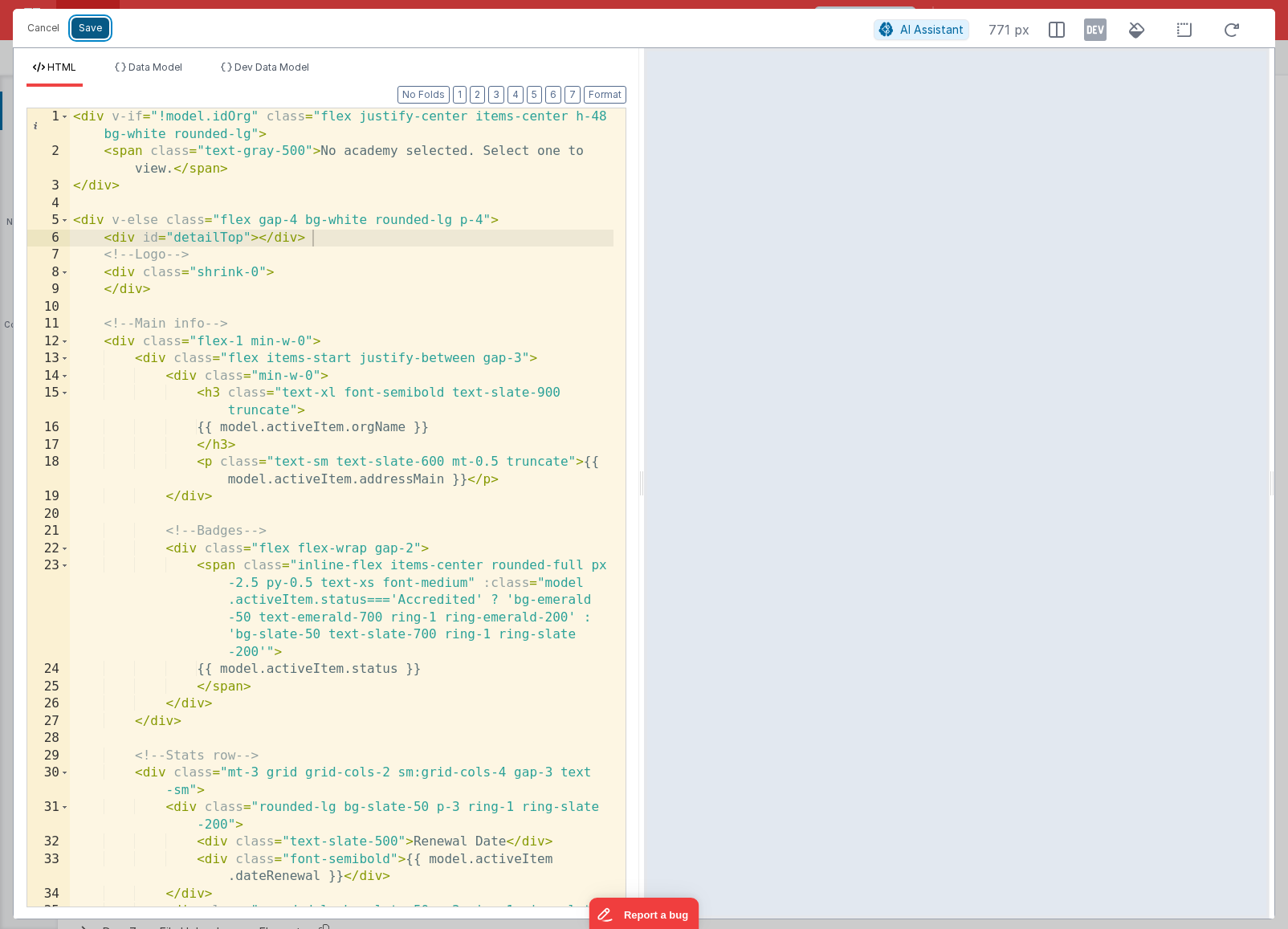
click at [101, 26] on button "Save" at bounding box center [91, 28] width 38 height 21
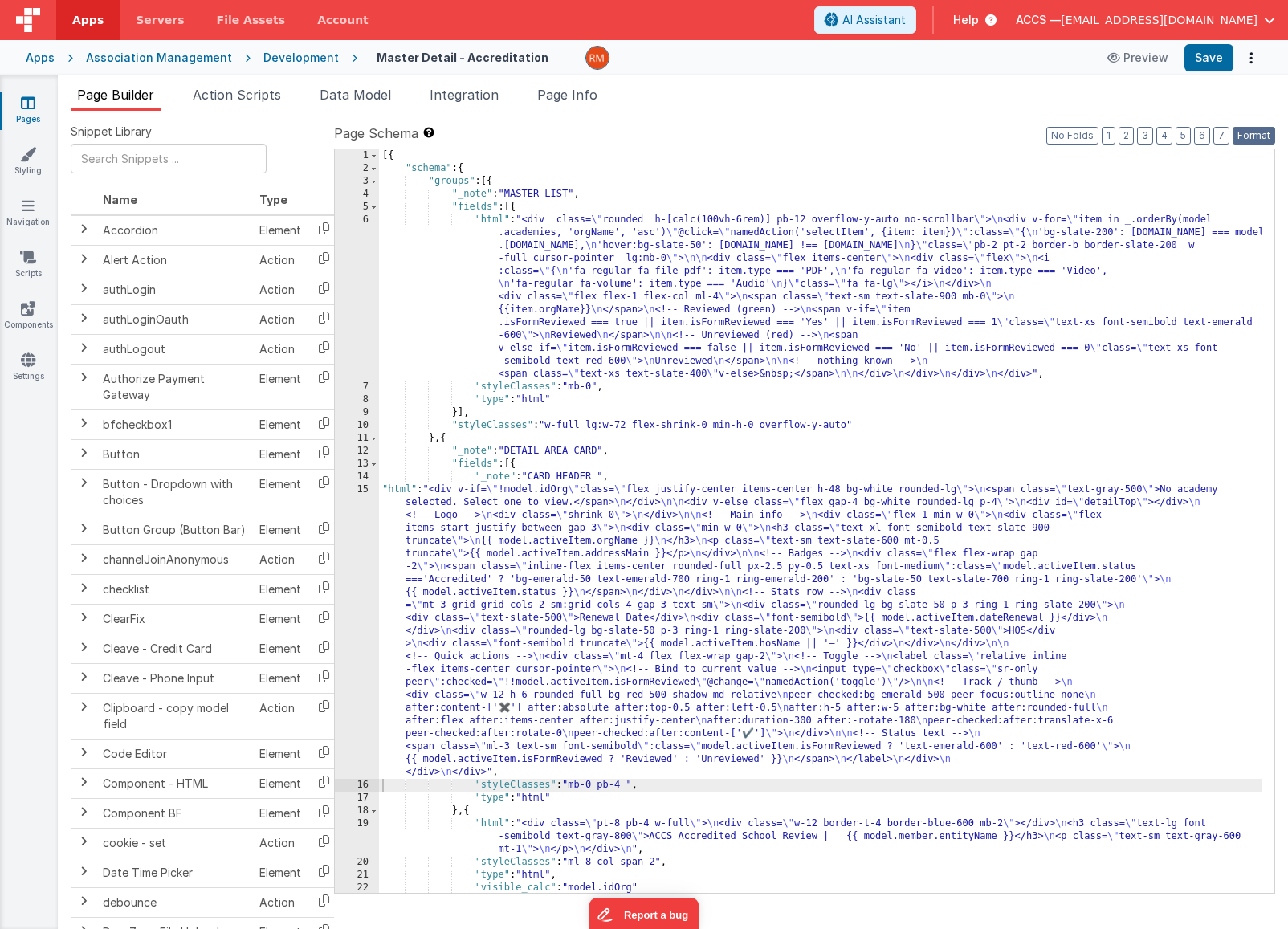
click at [1253, 139] on button "Format" at bounding box center [1253, 136] width 42 height 18
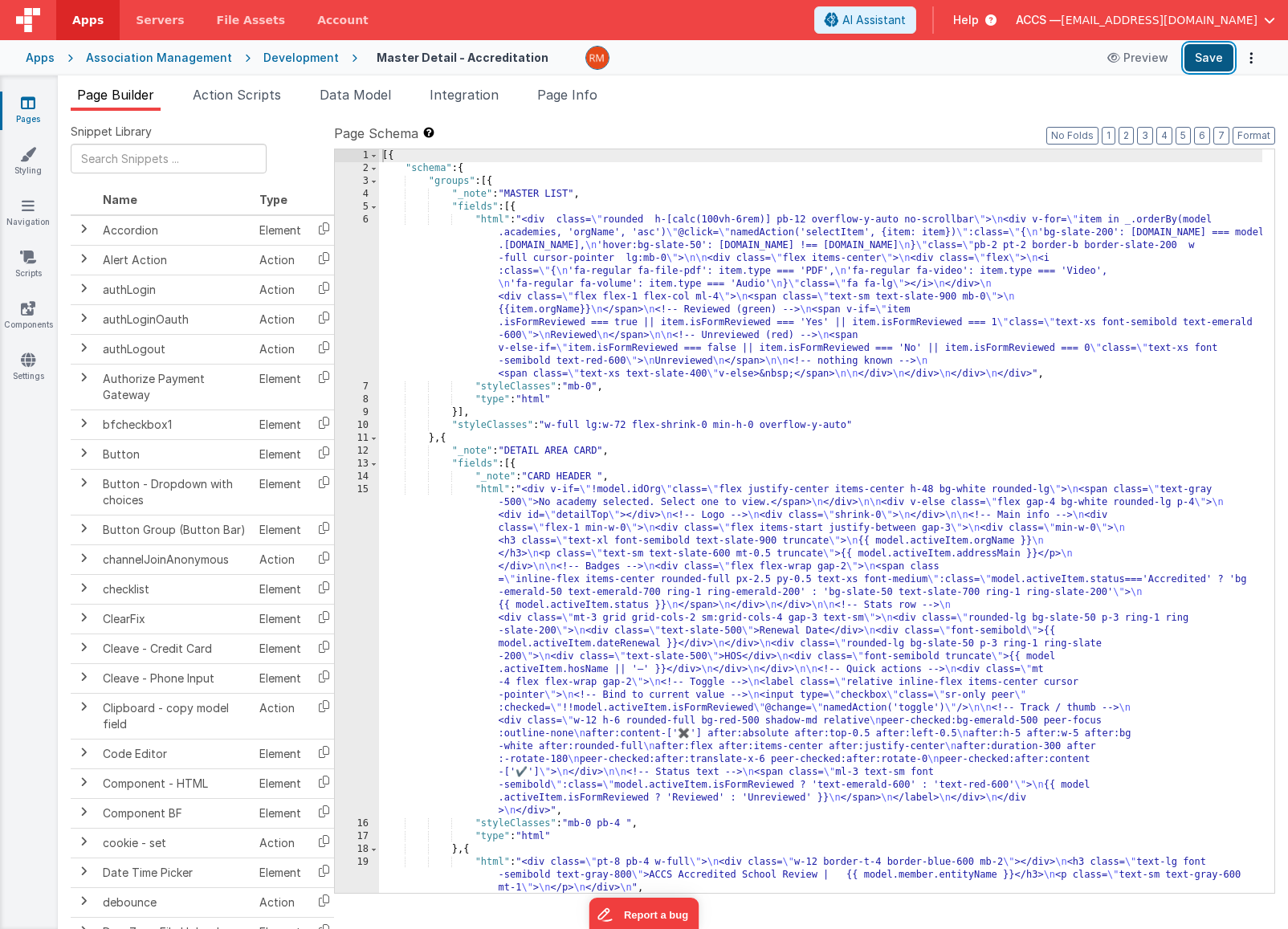
click at [1208, 63] on button "Save" at bounding box center [1209, 58] width 49 height 27
click at [595, 99] on span "Page Info" at bounding box center [567, 95] width 60 height 16
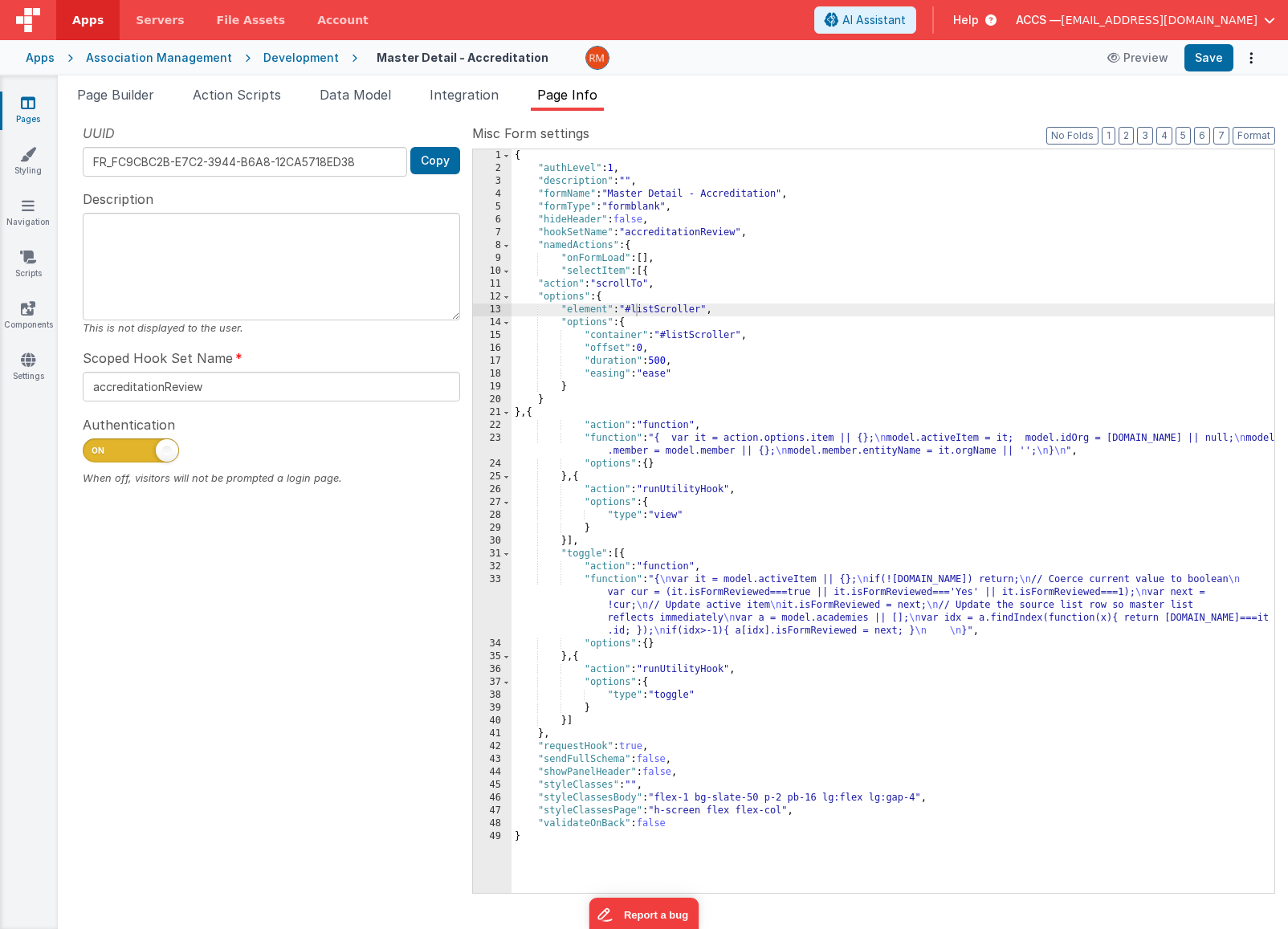
click at [647, 275] on div "{ "authLevel" : 1 , "description" : "" , "formName" : "Master Detail - Accredit…" at bounding box center [892, 534] width 763 height 769
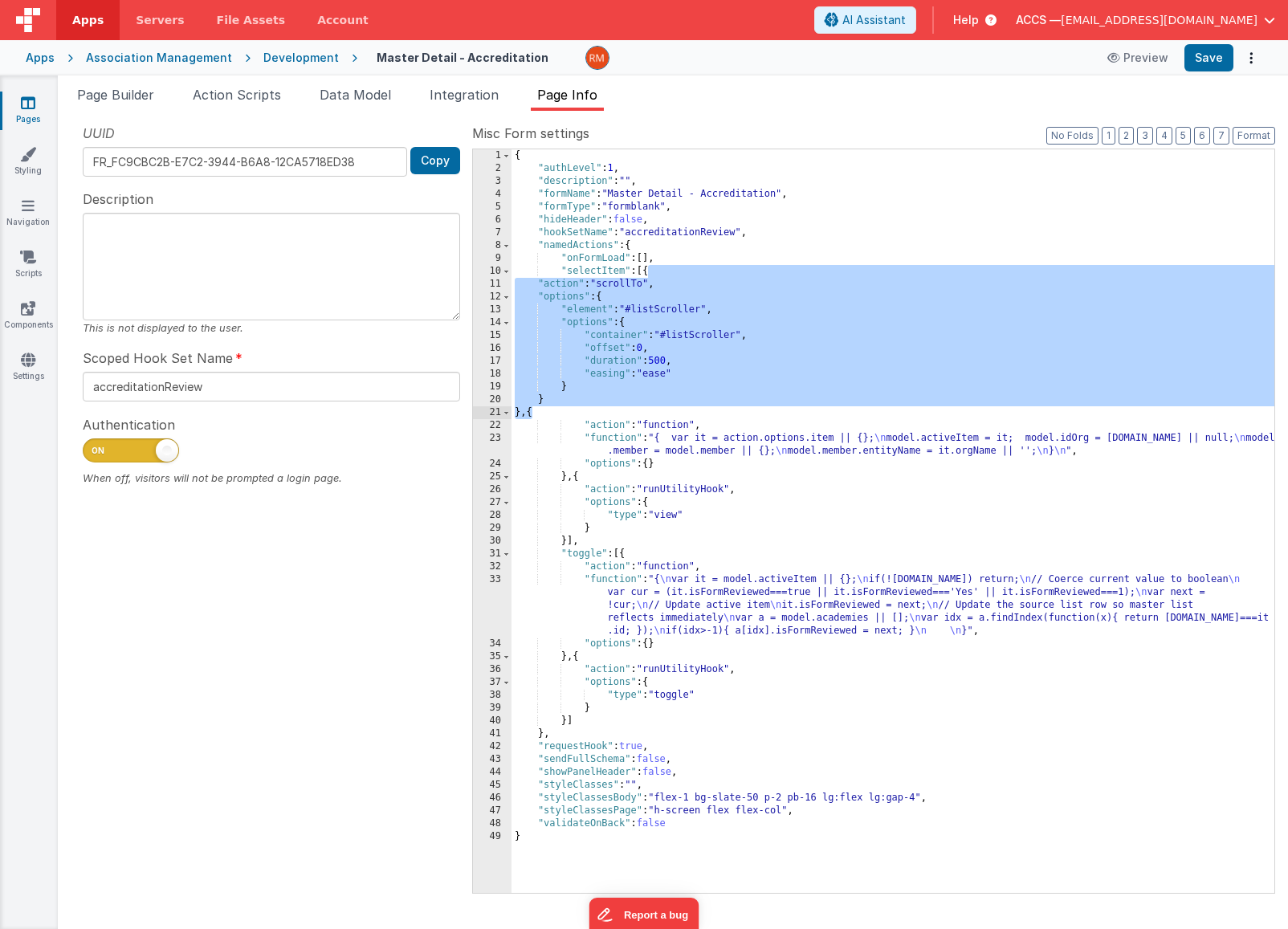
drag, startPoint x: 647, startPoint y: 275, endPoint x: 534, endPoint y: 413, distance: 178.4
click at [534, 413] on div "{ "authLevel" : 1 , "description" : "" , "formName" : "Master Detail - Accredit…" at bounding box center [892, 534] width 763 height 769
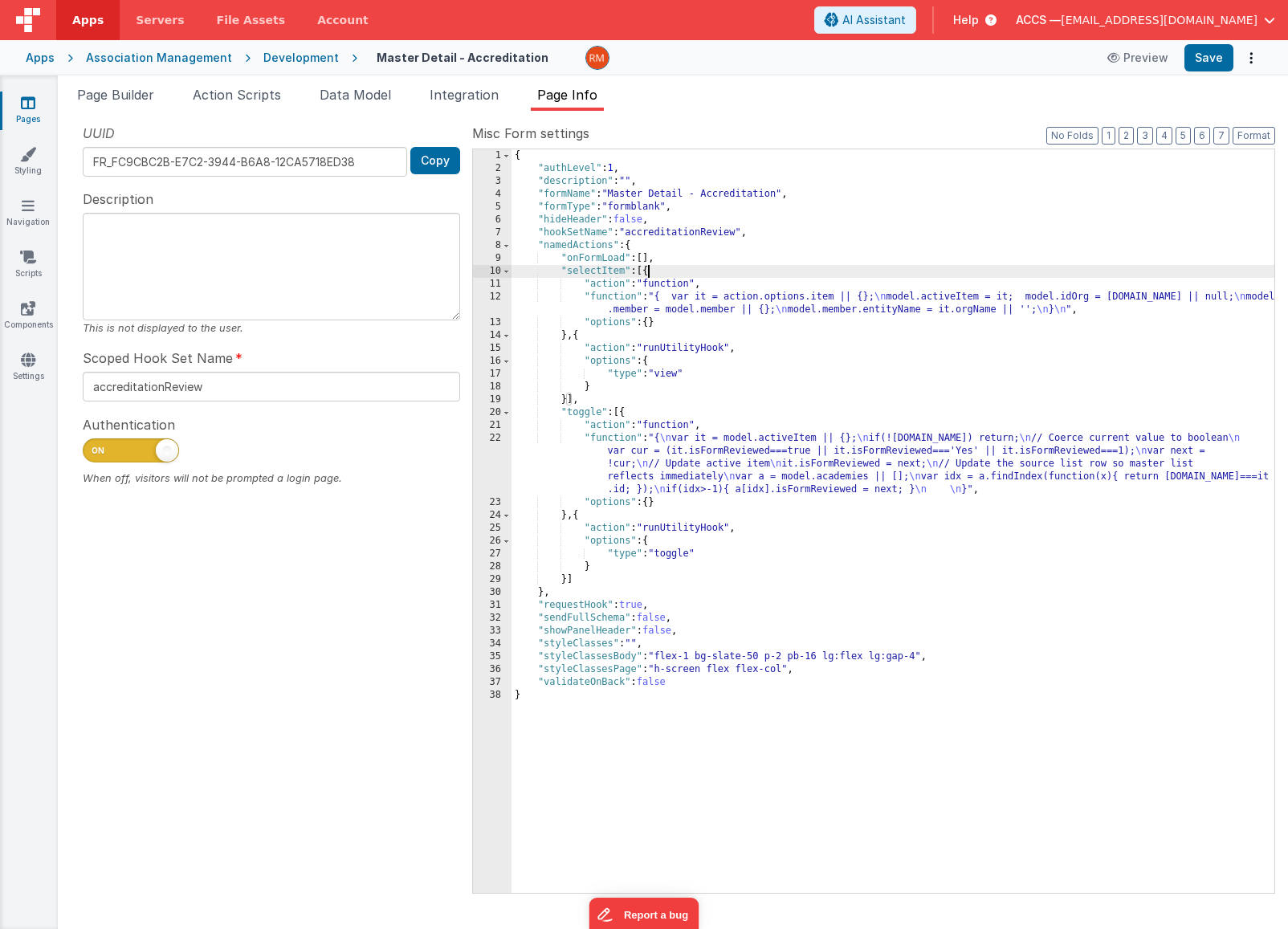
click at [578, 337] on div "{ "authLevel" : 1 , "description" : "" , "formName" : "Master Detail - Accredit…" at bounding box center [892, 534] width 763 height 769
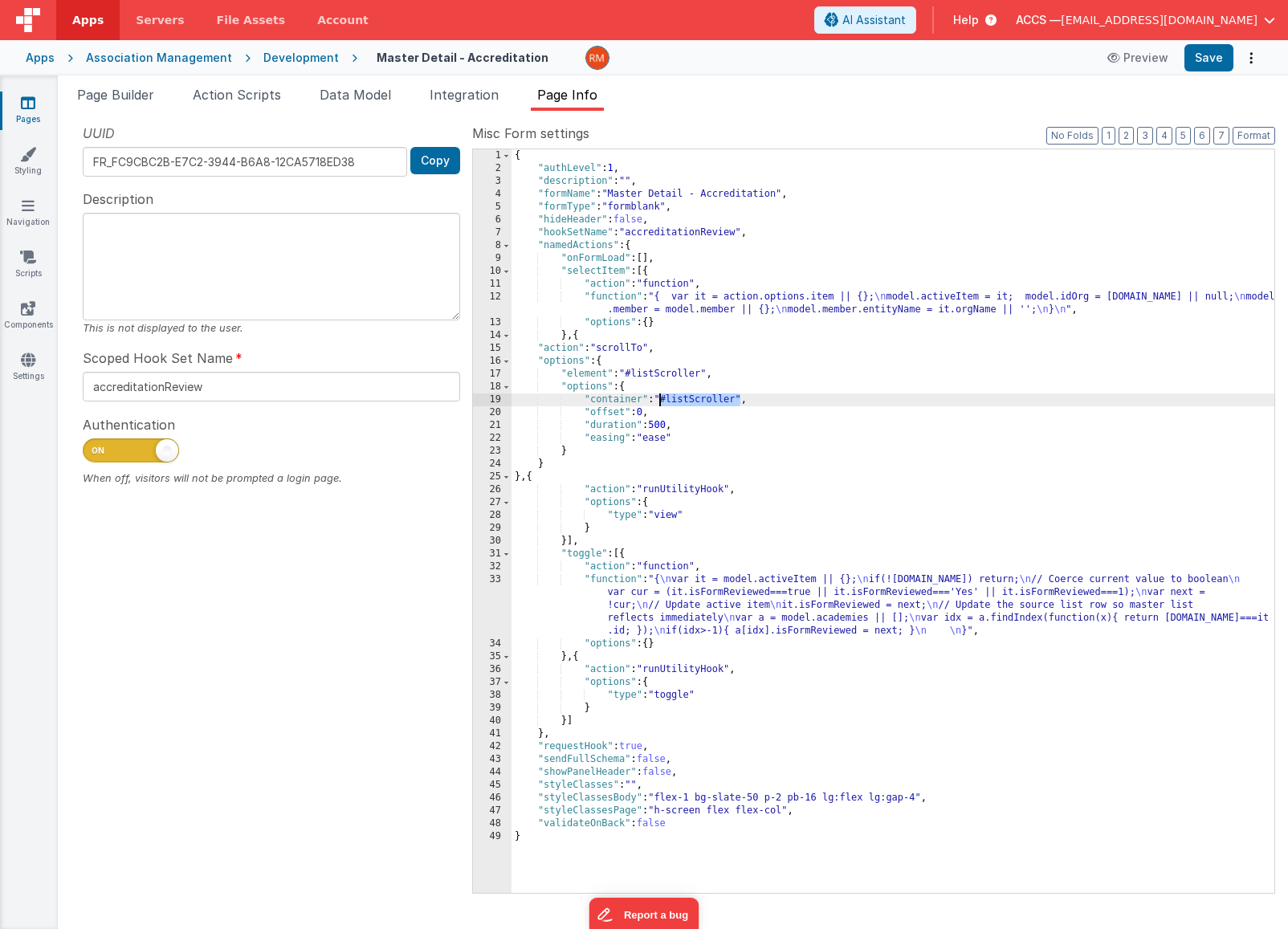
drag, startPoint x: 739, startPoint y: 398, endPoint x: 659, endPoint y: 398, distance: 80.0
click at [659, 398] on div "{ "authLevel" : 1 , "description" : "" , "formName" : "Master Detail - Accredit…" at bounding box center [892, 534] width 763 height 769
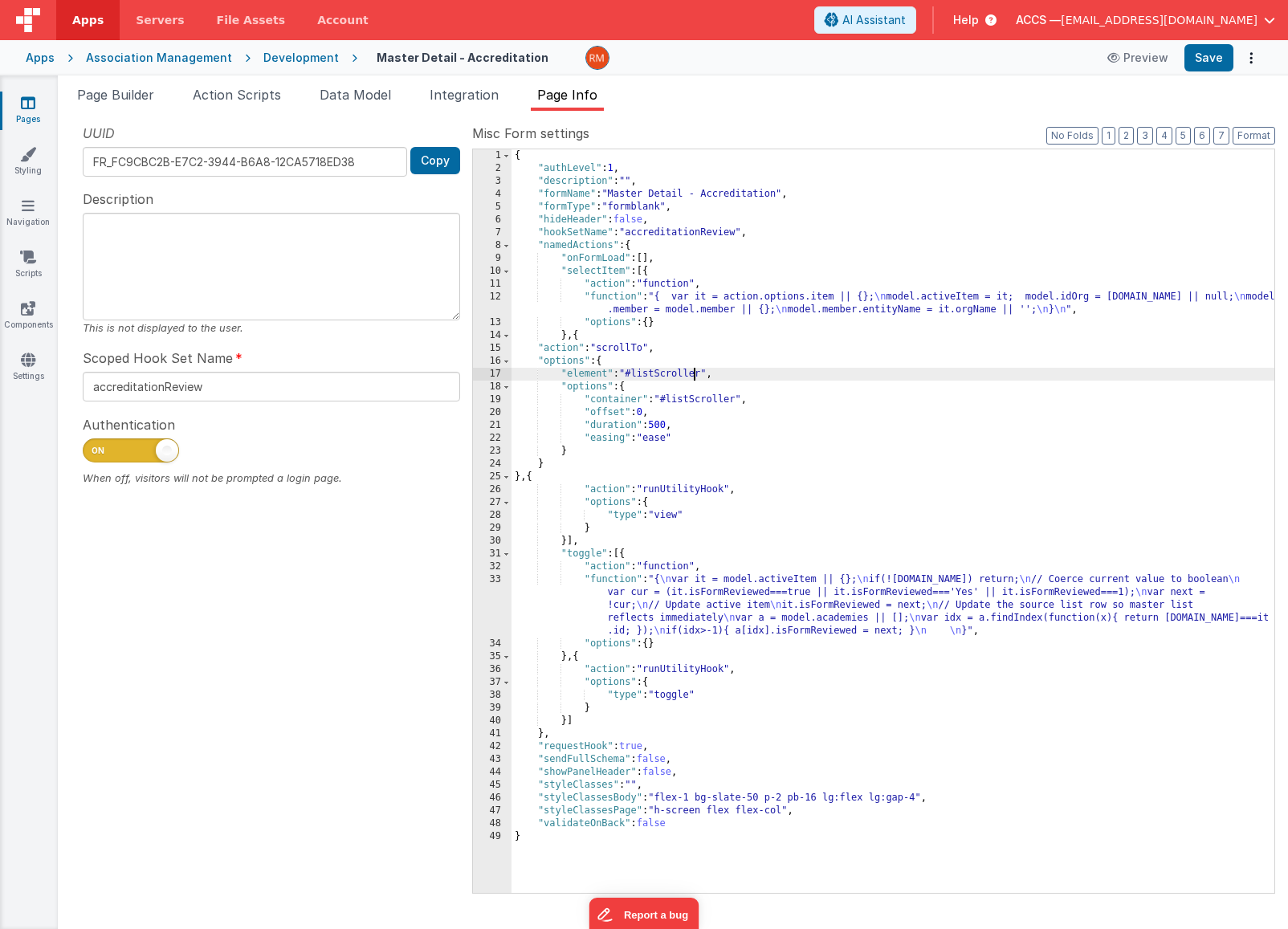
click at [693, 376] on div "{ "authLevel" : 1 , "description" : "" , "formName" : "Master Detail - Accredit…" at bounding box center [892, 534] width 763 height 769
drag, startPoint x: 706, startPoint y: 375, endPoint x: 631, endPoint y: 375, distance: 75.0
click at [631, 375] on div "{ "authLevel" : 1 , "description" : "" , "formName" : "Master Detail - Accredit…" at bounding box center [892, 534] width 763 height 769
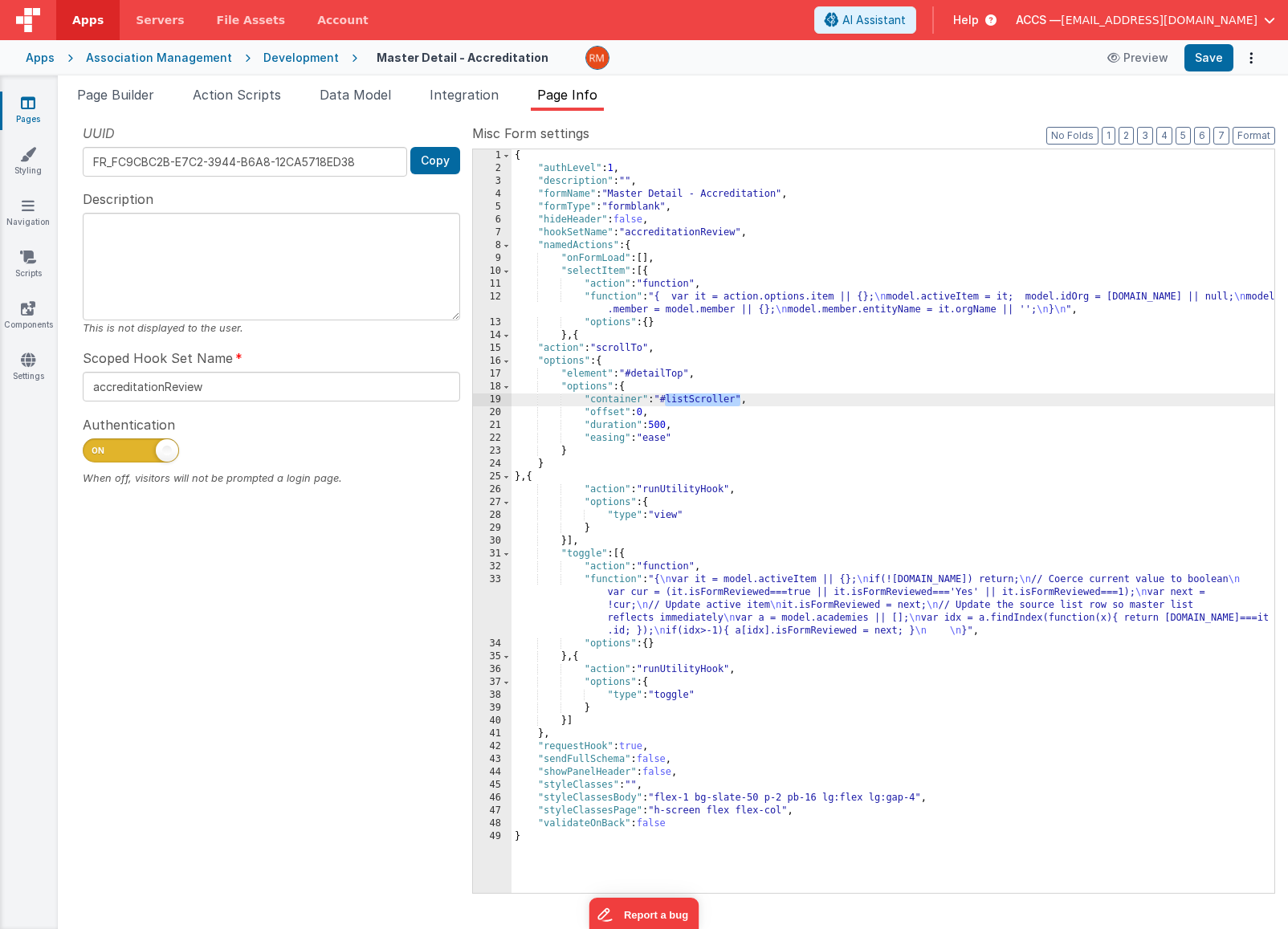
drag, startPoint x: 741, startPoint y: 403, endPoint x: 666, endPoint y: 403, distance: 75.0
click at [666, 403] on div "{ "authLevel" : 1 , "description" : "" , "formName" : "Master Detail - Accredit…" at bounding box center [892, 534] width 763 height 769
click at [1205, 66] on button "Save" at bounding box center [1209, 58] width 49 height 27
click at [146, 103] on li "Page Builder" at bounding box center [116, 98] width 90 height 26
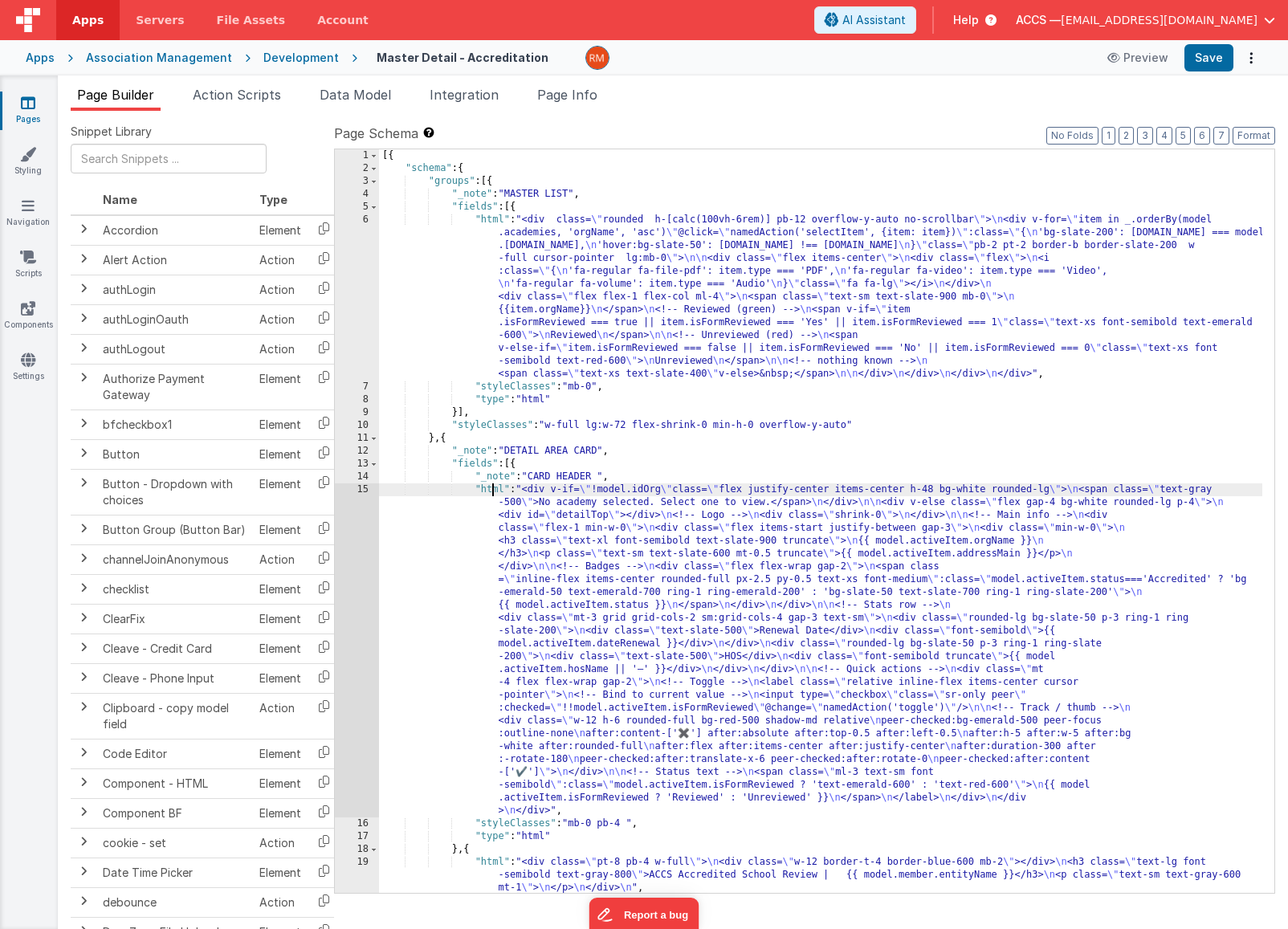
click at [491, 489] on div "[{ "schema" : { "groups" : [{ "_note" : "MASTER LIST" , "fields" : [{ "html" : …" at bounding box center [820, 534] width 883 height 769
click at [364, 488] on div "15" at bounding box center [357, 650] width 44 height 334
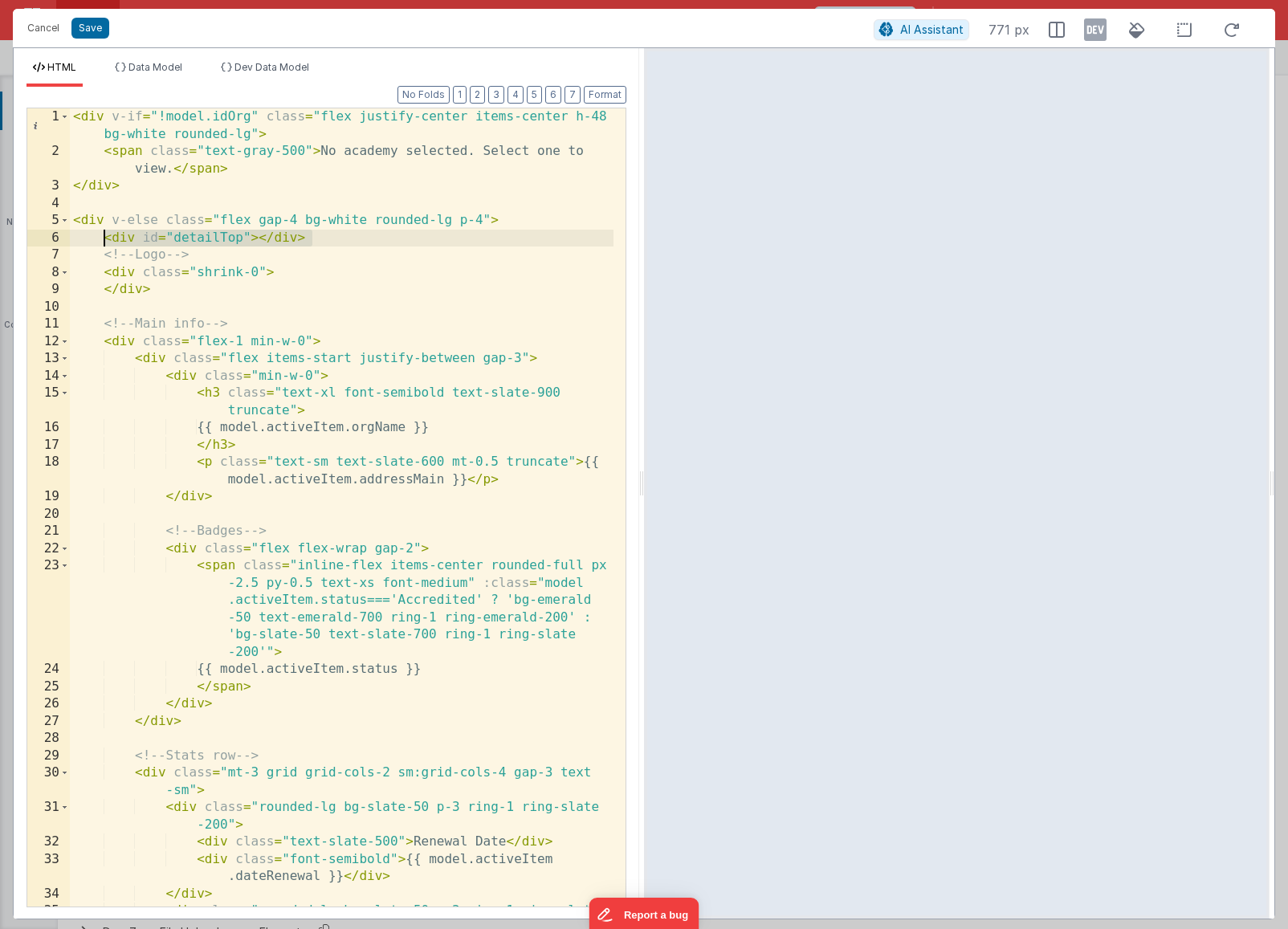
drag, startPoint x: 338, startPoint y: 235, endPoint x: 108, endPoint y: 234, distance: 230.0
click at [108, 234] on div "< div v-if = "!model.idOrg" class = "flex justify-center items-center h-48 bg-w…" at bounding box center [341, 542] width 543 height 867
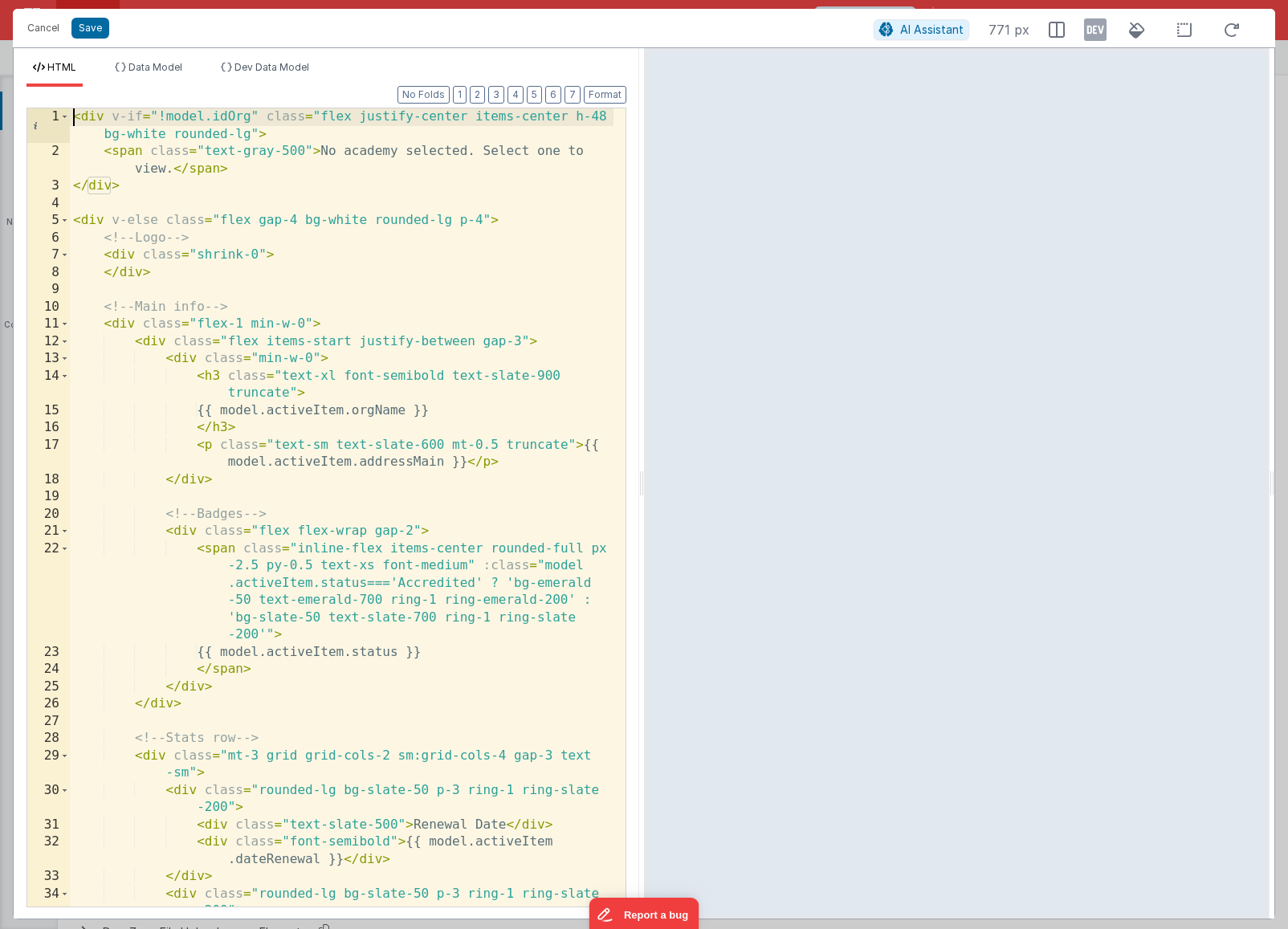
click at [73, 116] on div "< div v-if = "!model.idOrg" class = "flex justify-center items-center h-48 bg-w…" at bounding box center [341, 534] width 543 height 851
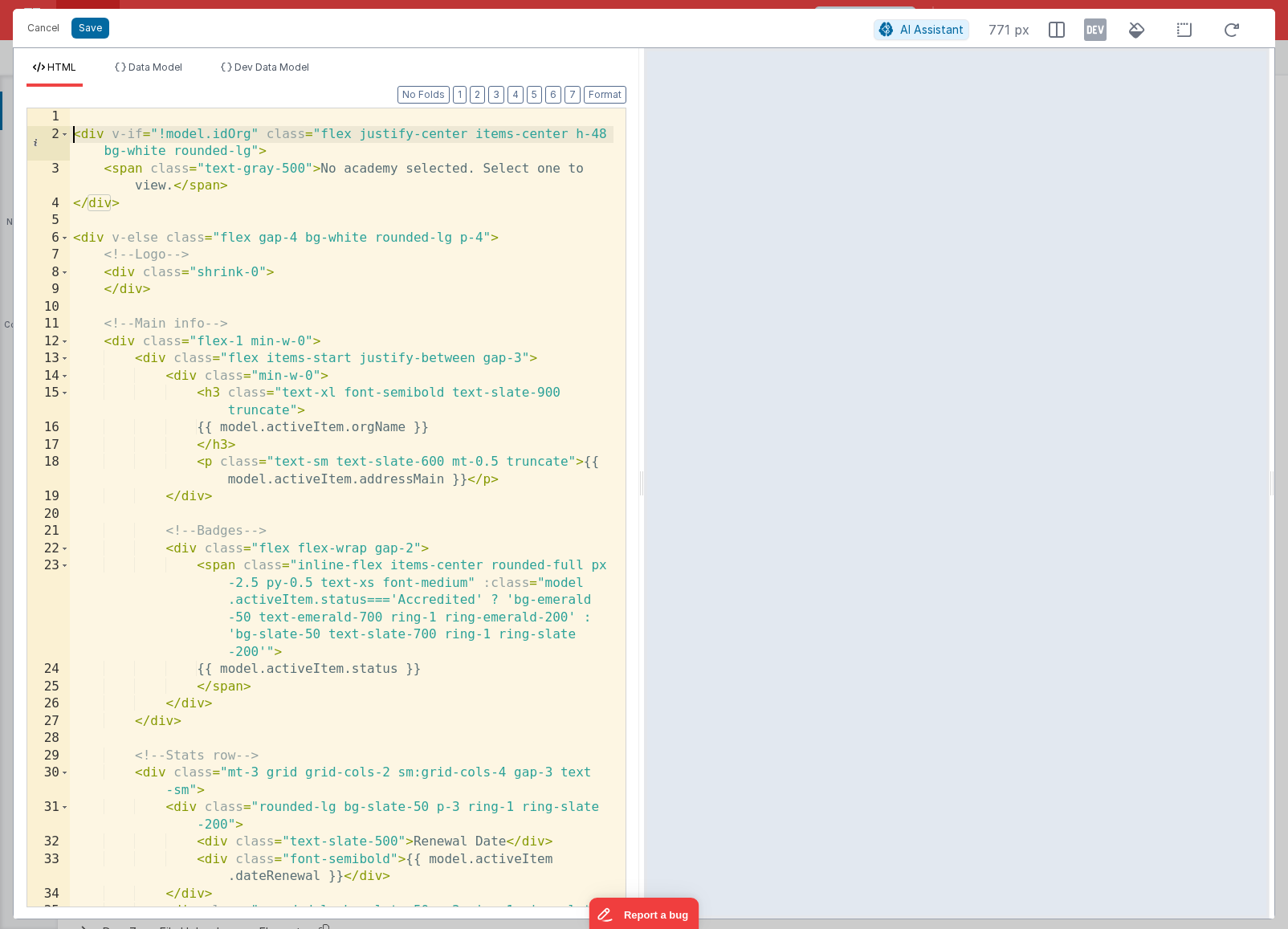
click at [75, 118] on div "< div v-if = "!model.idOrg" class = "flex justify-center items-center h-48 bg-w…" at bounding box center [341, 534] width 543 height 851
click at [89, 33] on button "Save" at bounding box center [91, 28] width 38 height 21
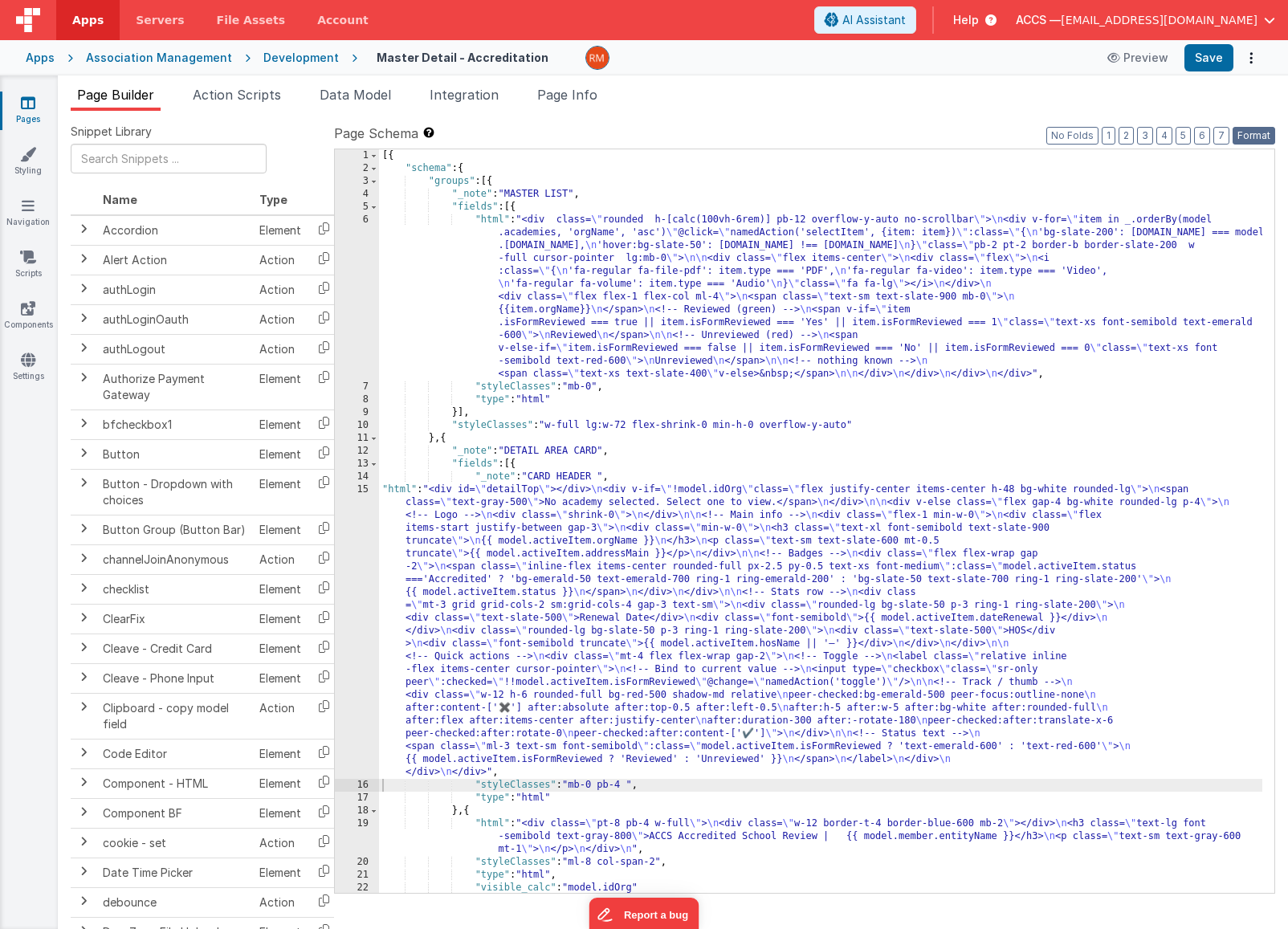
click at [1270, 136] on button "Format" at bounding box center [1253, 136] width 42 height 18
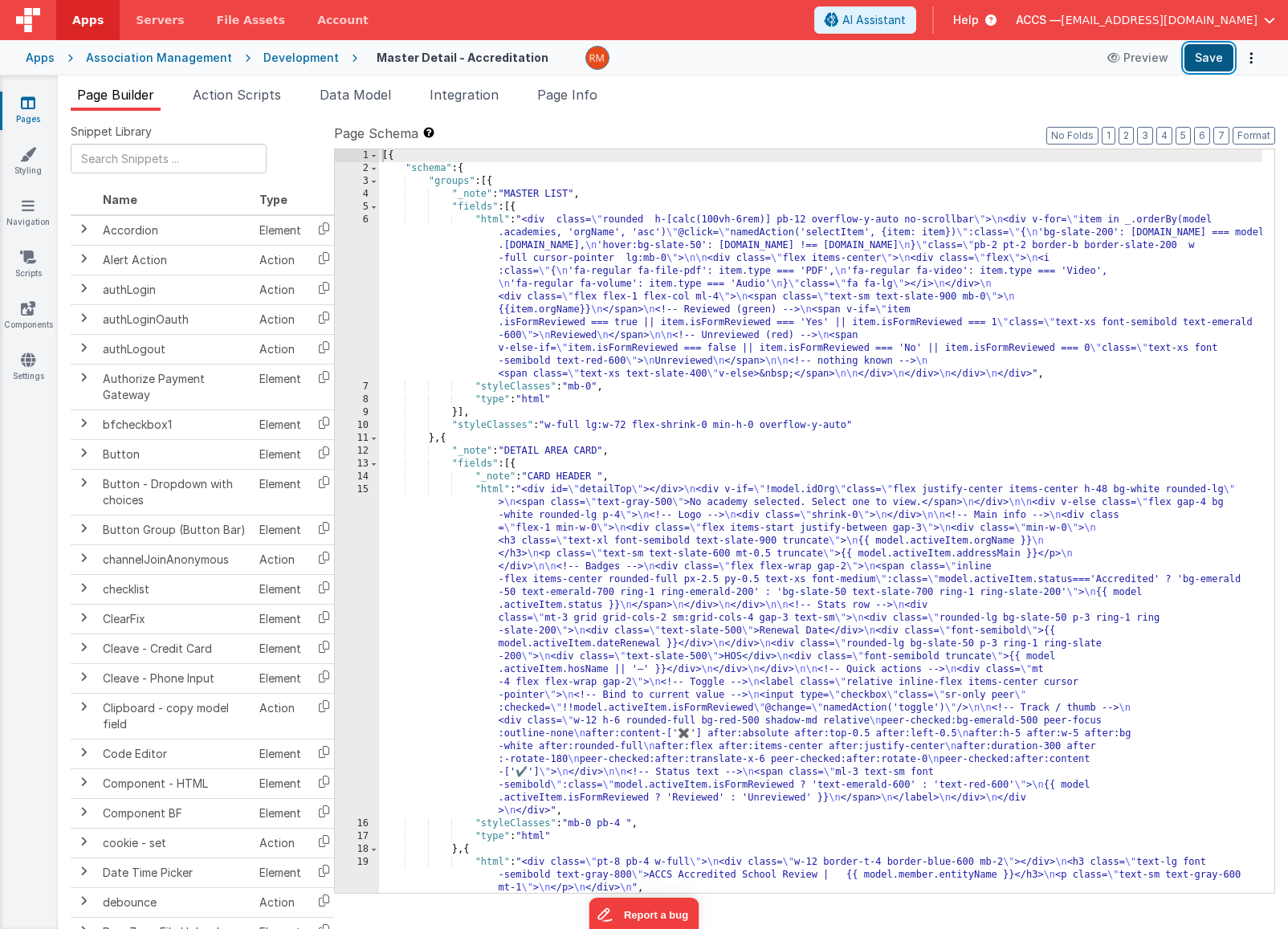
click at [1213, 59] on button "Save" at bounding box center [1209, 58] width 49 height 27
click at [27, 113] on link "Pages" at bounding box center [28, 111] width 57 height 32
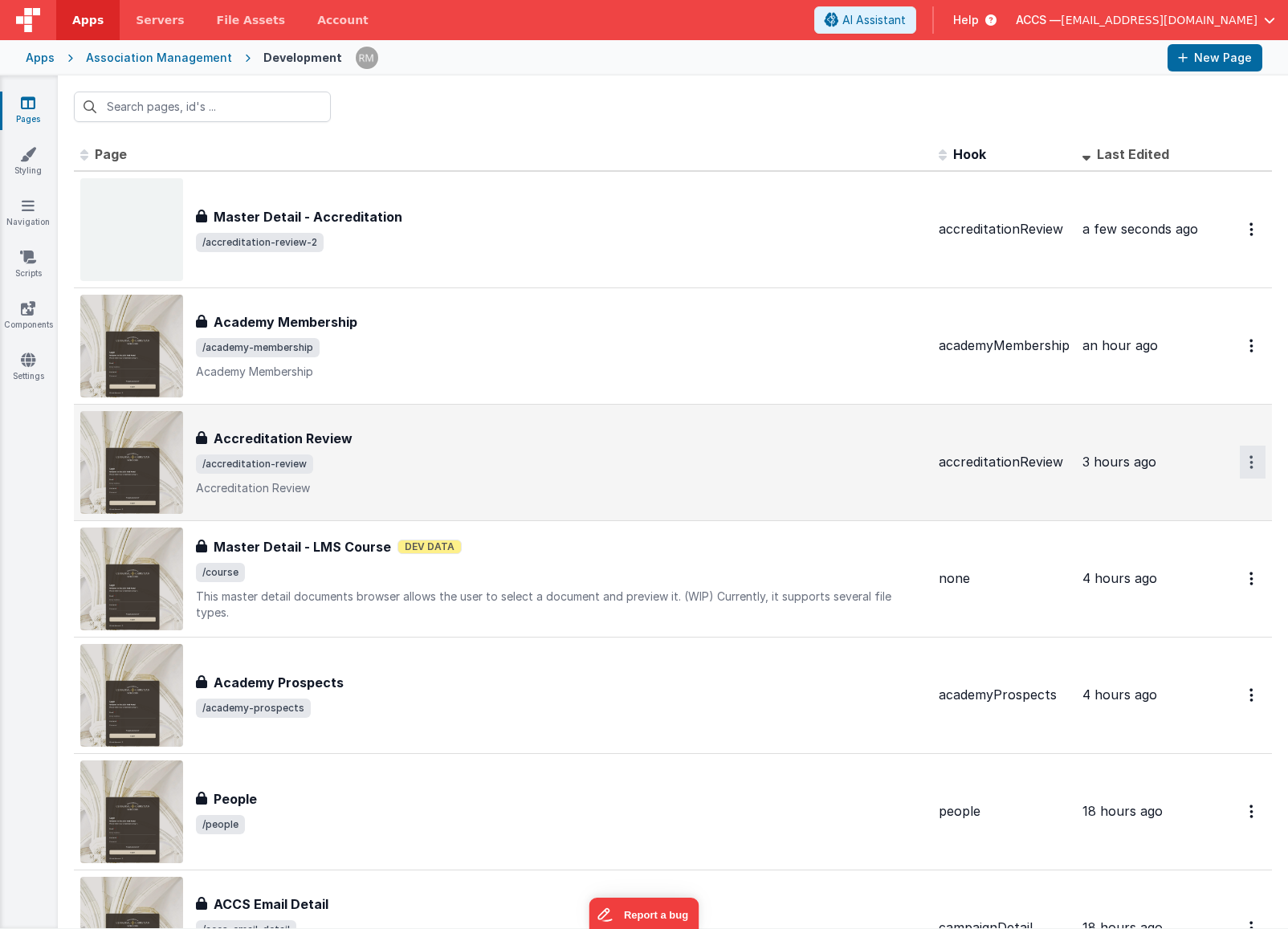
click at [1243, 246] on button "Options" at bounding box center [1252, 229] width 26 height 33
click at [1188, 558] on link "Delete" at bounding box center [1194, 559] width 141 height 29
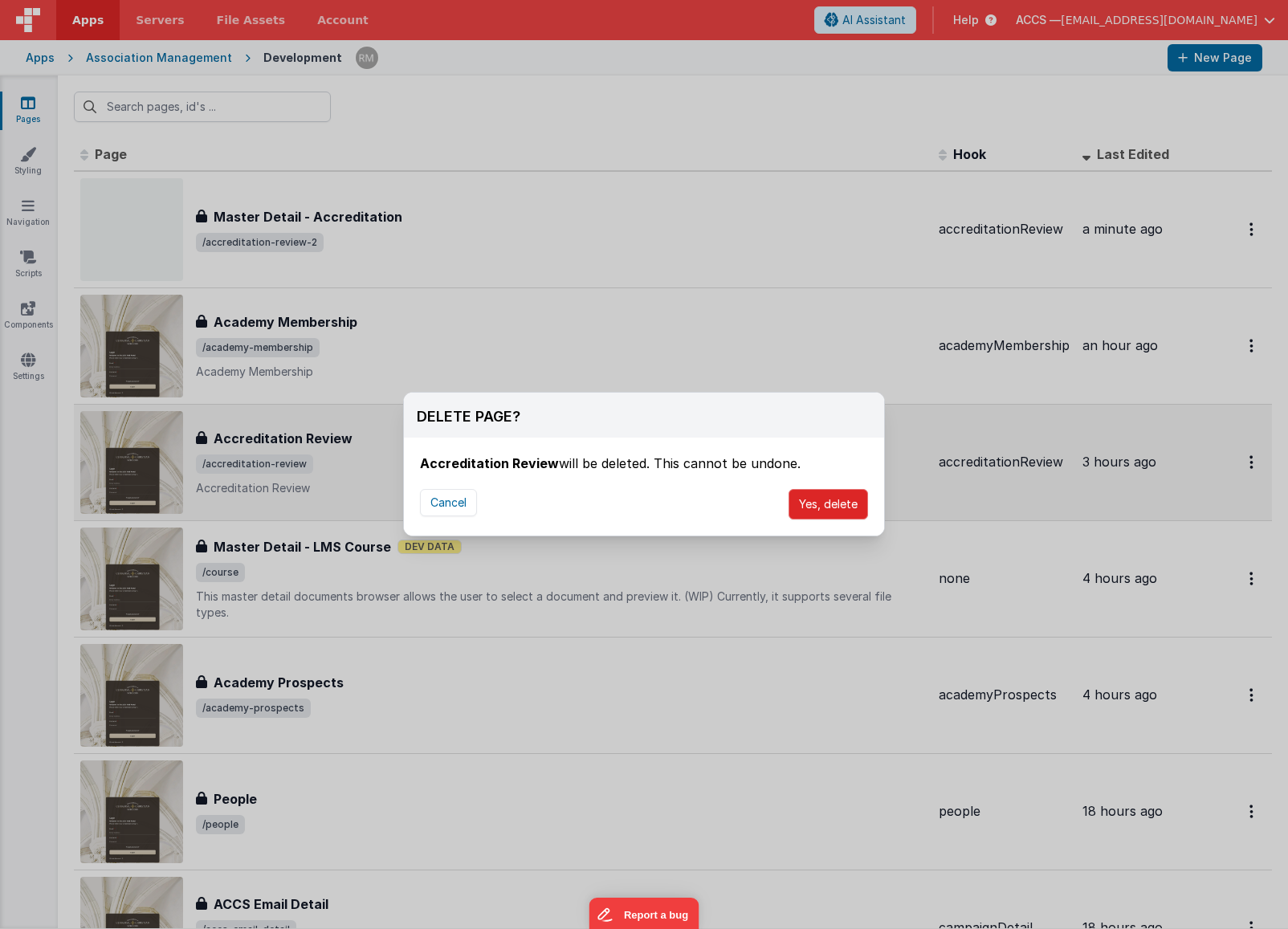
click at [827, 508] on button "Yes, delete" at bounding box center [828, 504] width 79 height 31
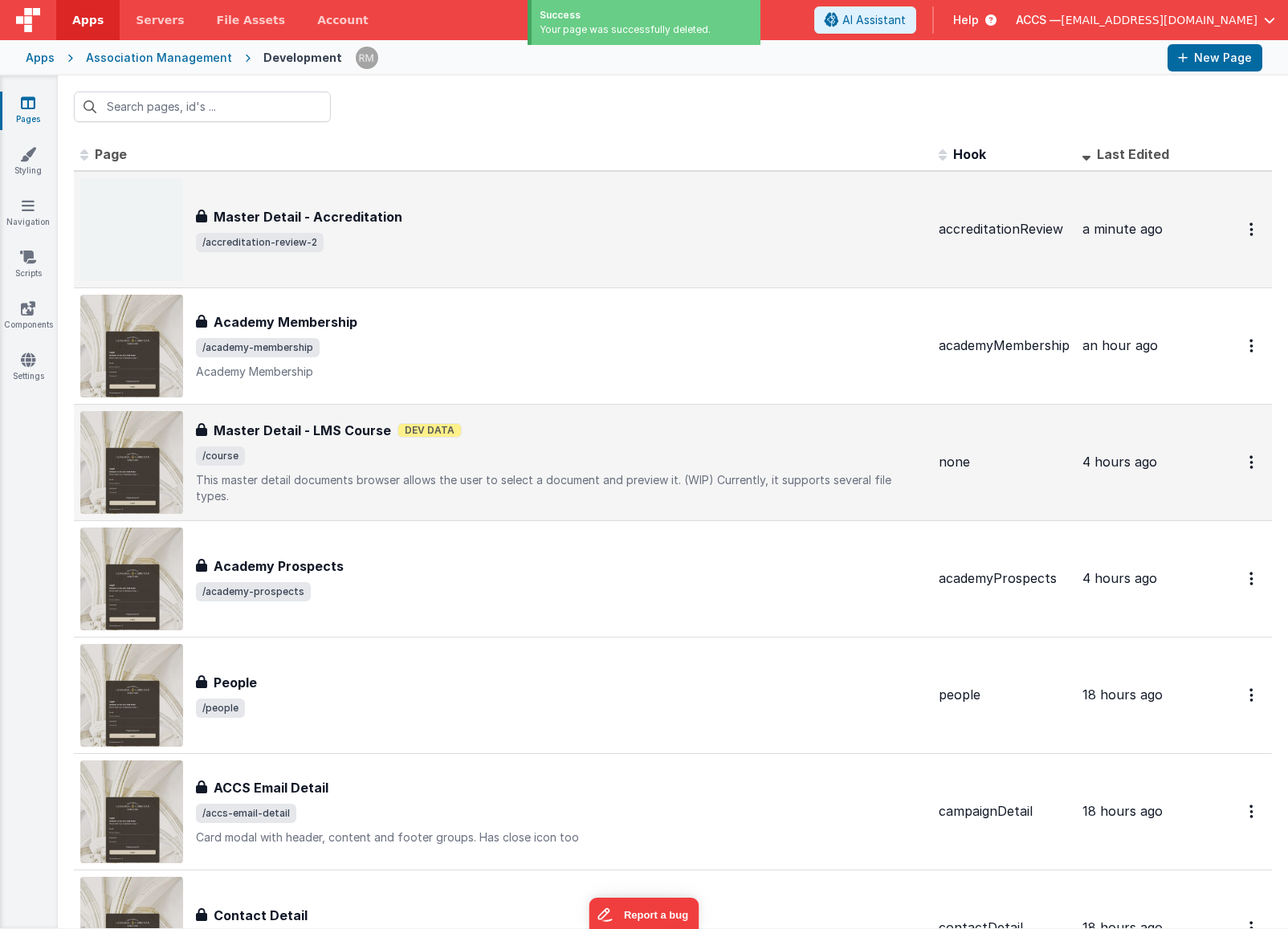
click at [465, 234] on span "/accreditation-review-2" at bounding box center [560, 242] width 730 height 19
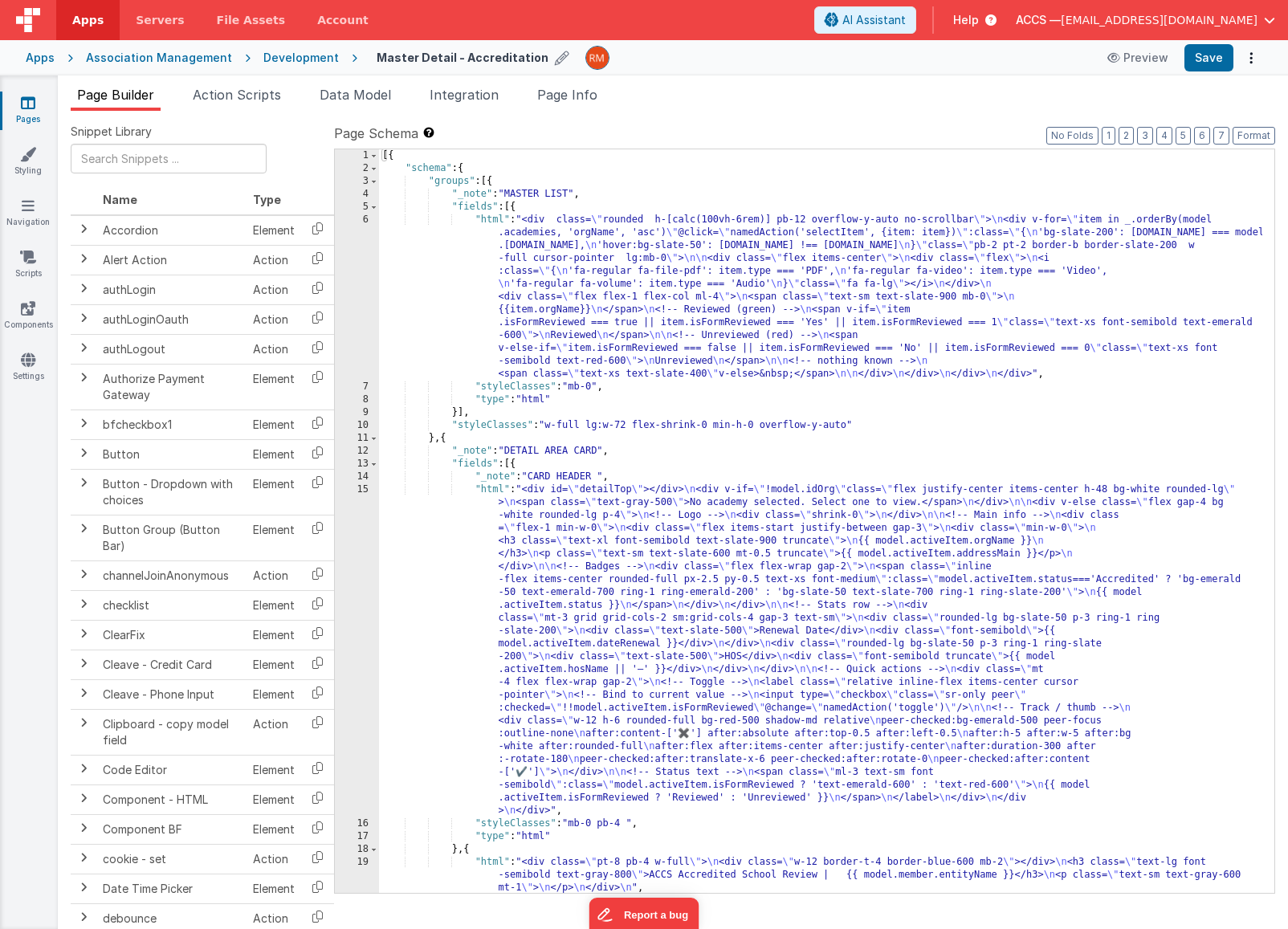
click at [555, 59] on icon at bounding box center [562, 58] width 14 height 22
click at [434, 57] on input "Master Detail - Accreditation" at bounding box center [476, 58] width 200 height 24
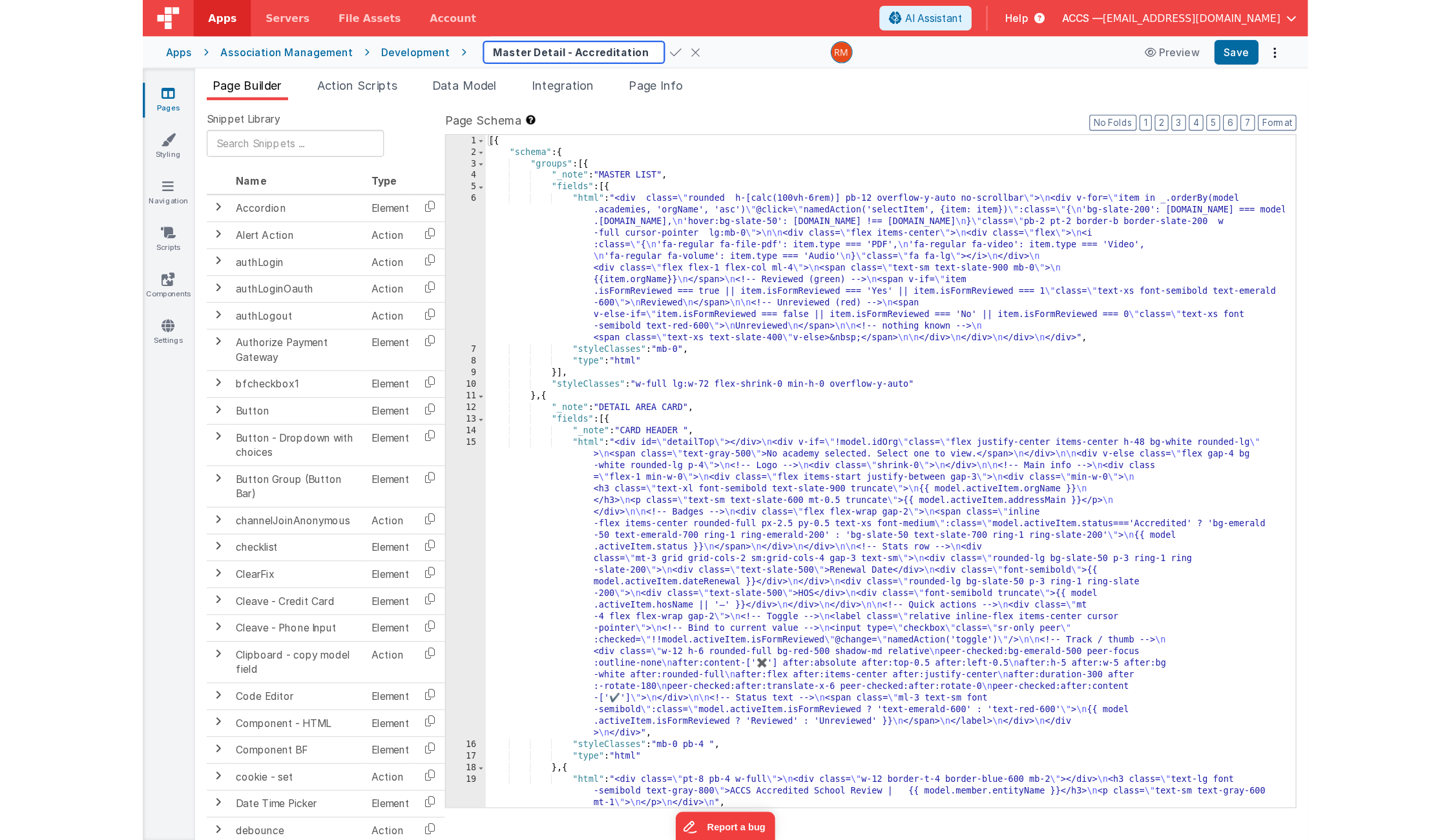
scroll to position [0, 0]
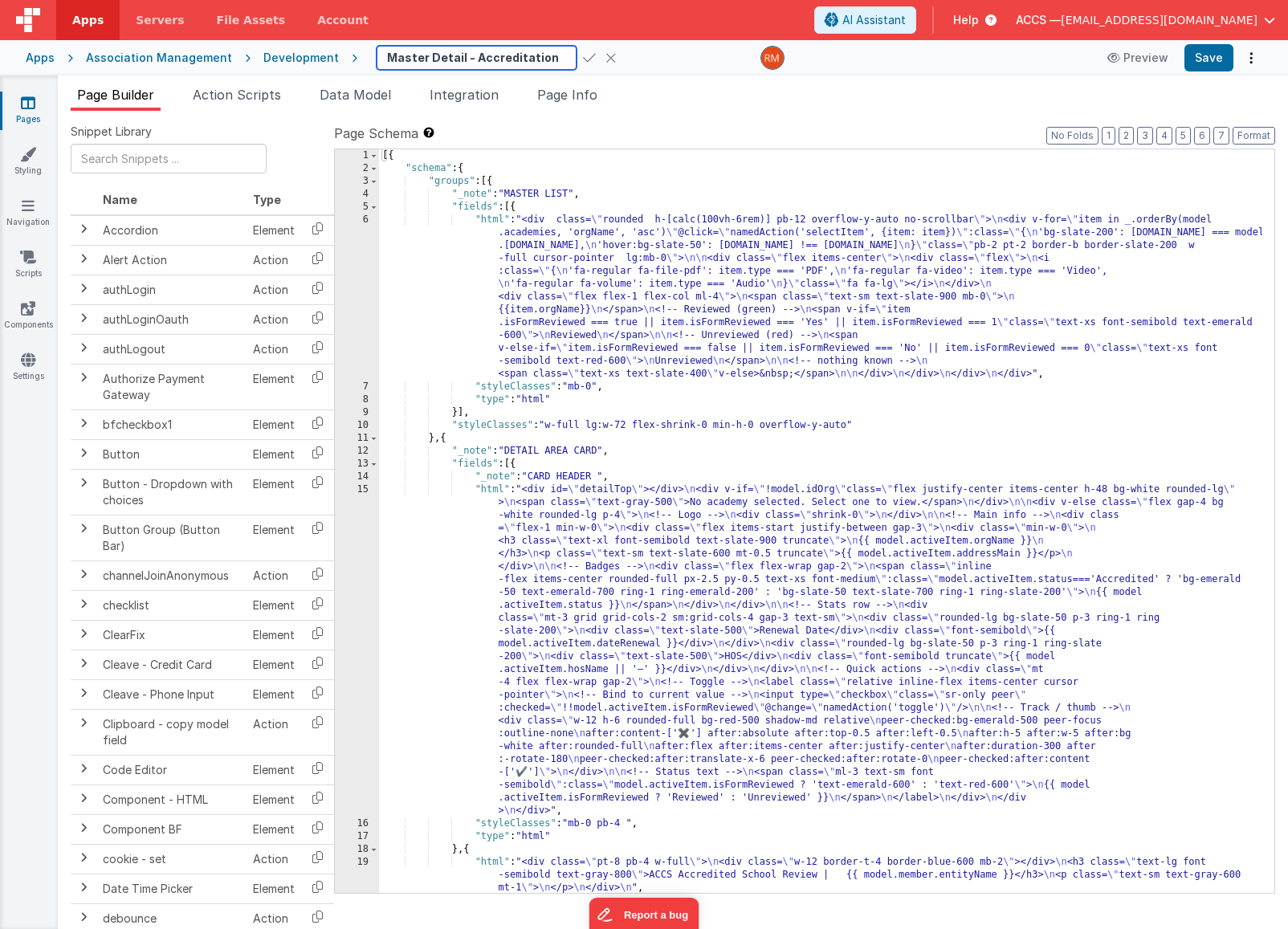
drag, startPoint x: 436, startPoint y: 56, endPoint x: 346, endPoint y: 56, distance: 90.0
click at [357, 56] on div "Master Detail - Accreditation Preview Save" at bounding box center [809, 58] width 904 height 27
click at [488, 64] on input "Accreditation" at bounding box center [476, 58] width 200 height 24
type input "Accreditation Review"
click at [583, 52] on icon at bounding box center [589, 58] width 13 height 22
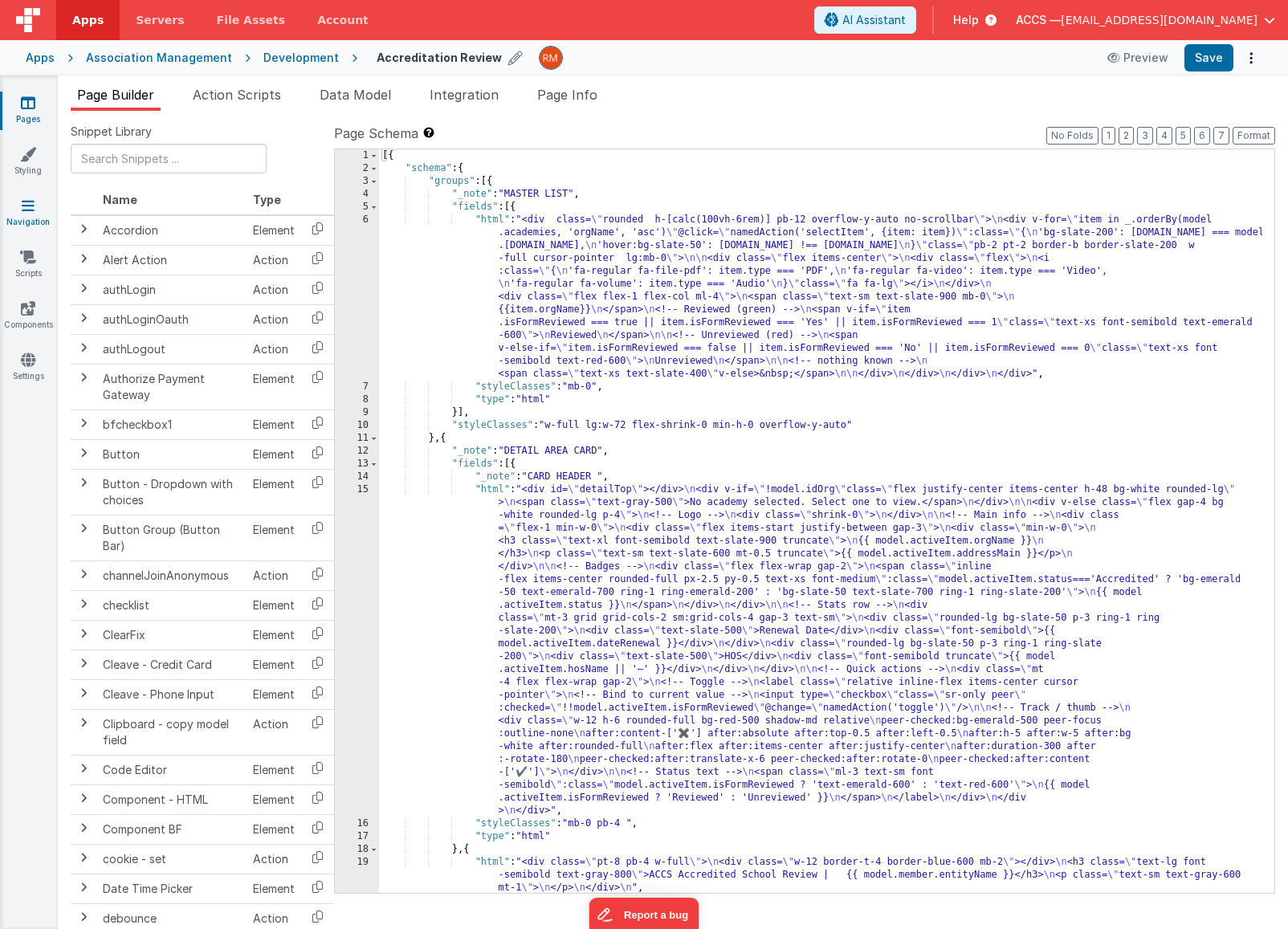
click at [29, 204] on icon at bounding box center [28, 206] width 13 height 16
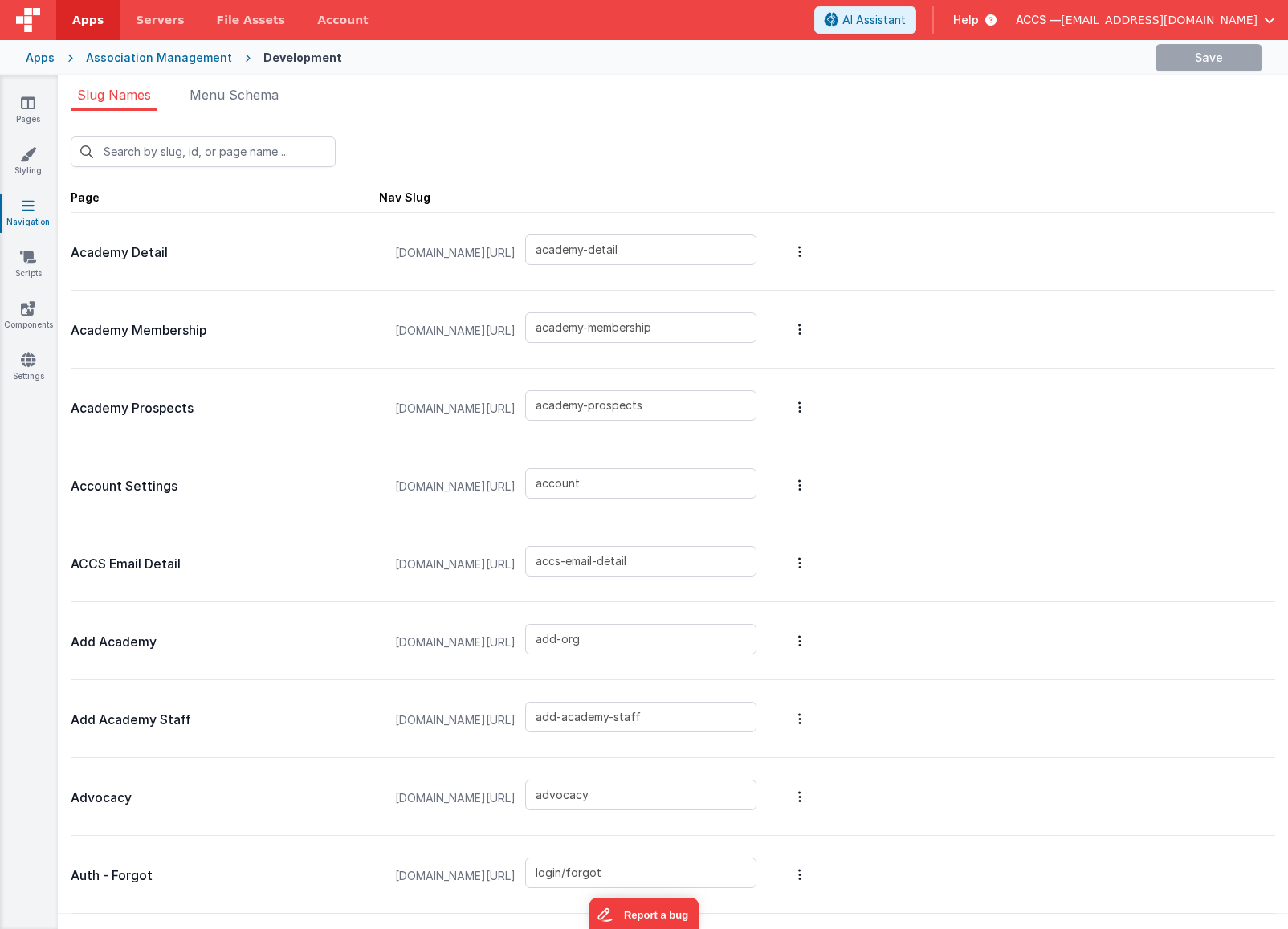
type input "accreditation-review-2"
type input "accs-email-detail"
type input "add-org"
type input "add-academy-staff"
type input "advocacy"
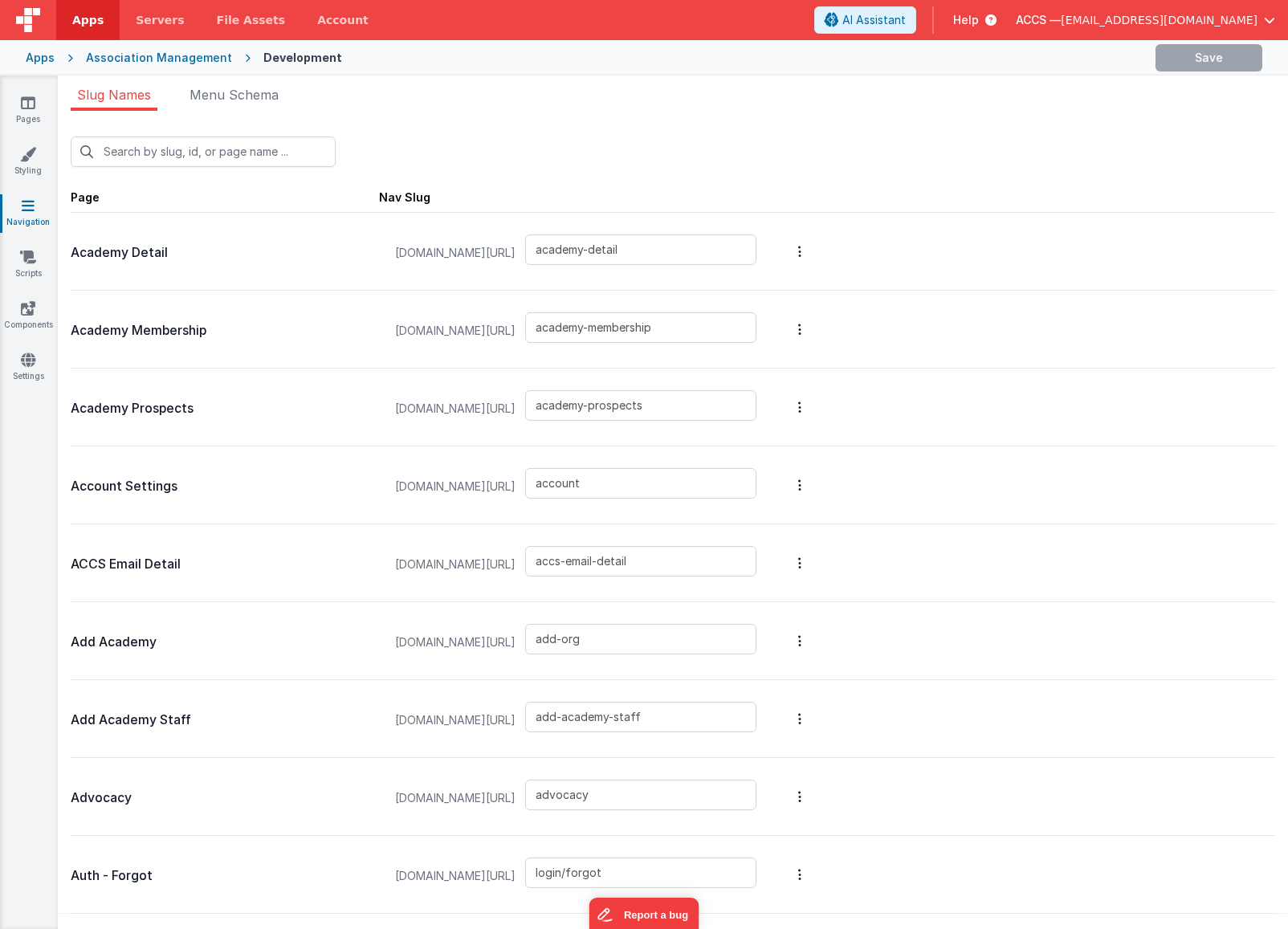
type input "login/forgot"
type input "login"
type input "login/reset"
type input "login/signup"
type input "login/verify"
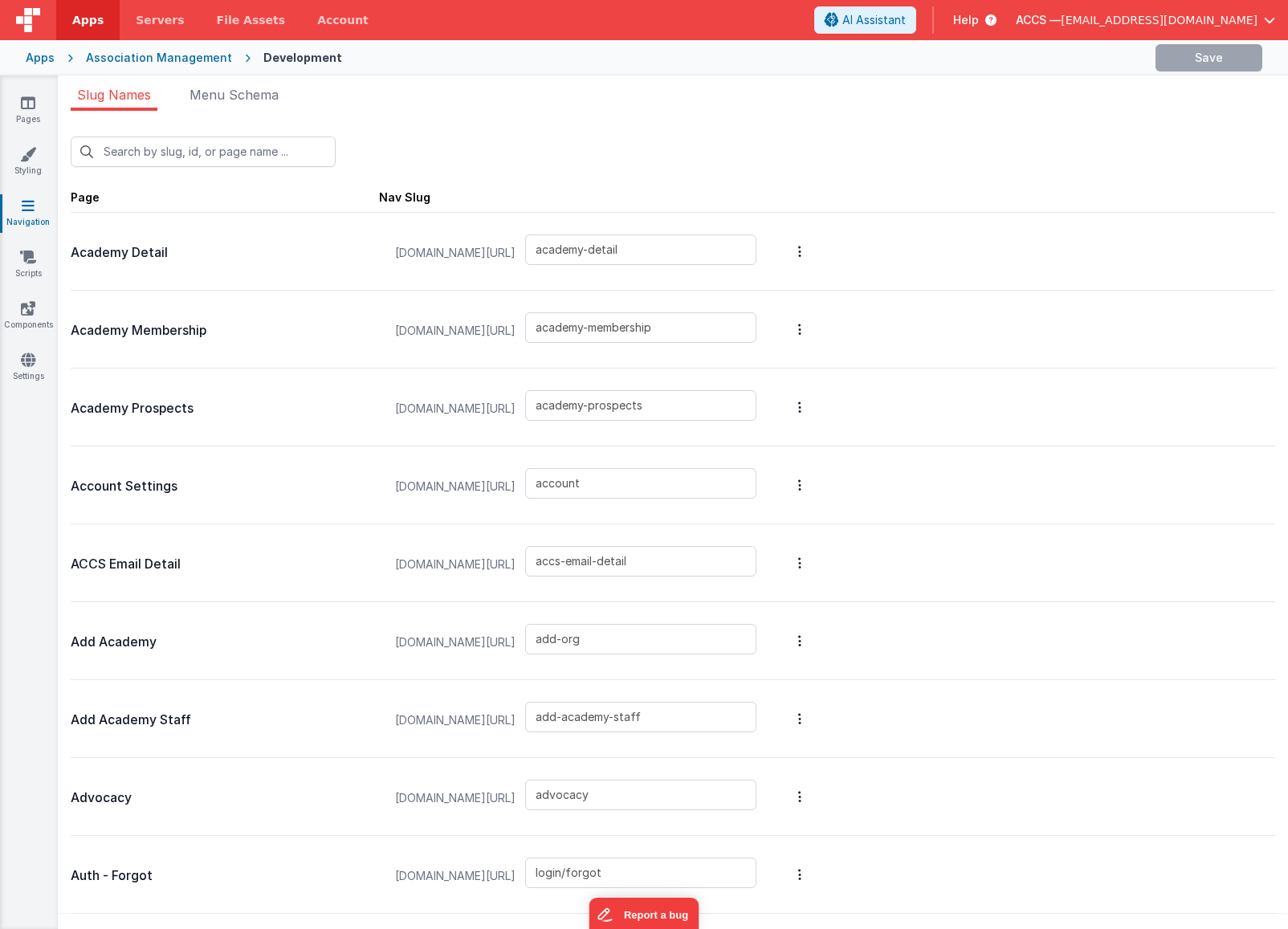
type input "accs-email"
type input "contact-detail"
type input "login/reset/success"
type input "default"
type input "delete-academy-staff"
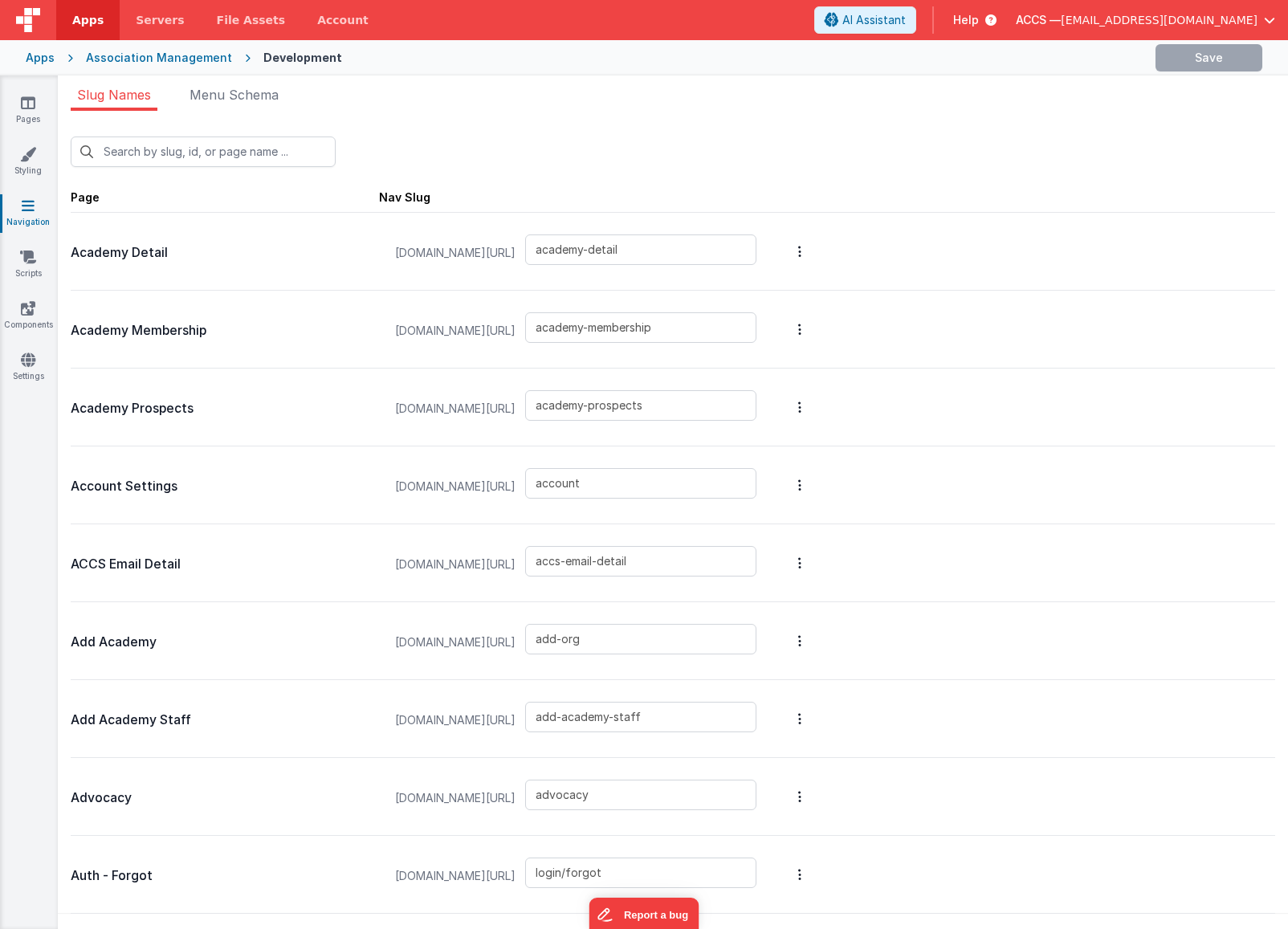
type input "edit-academy-staff"
type input "flash"
type input "invoicesdetail"
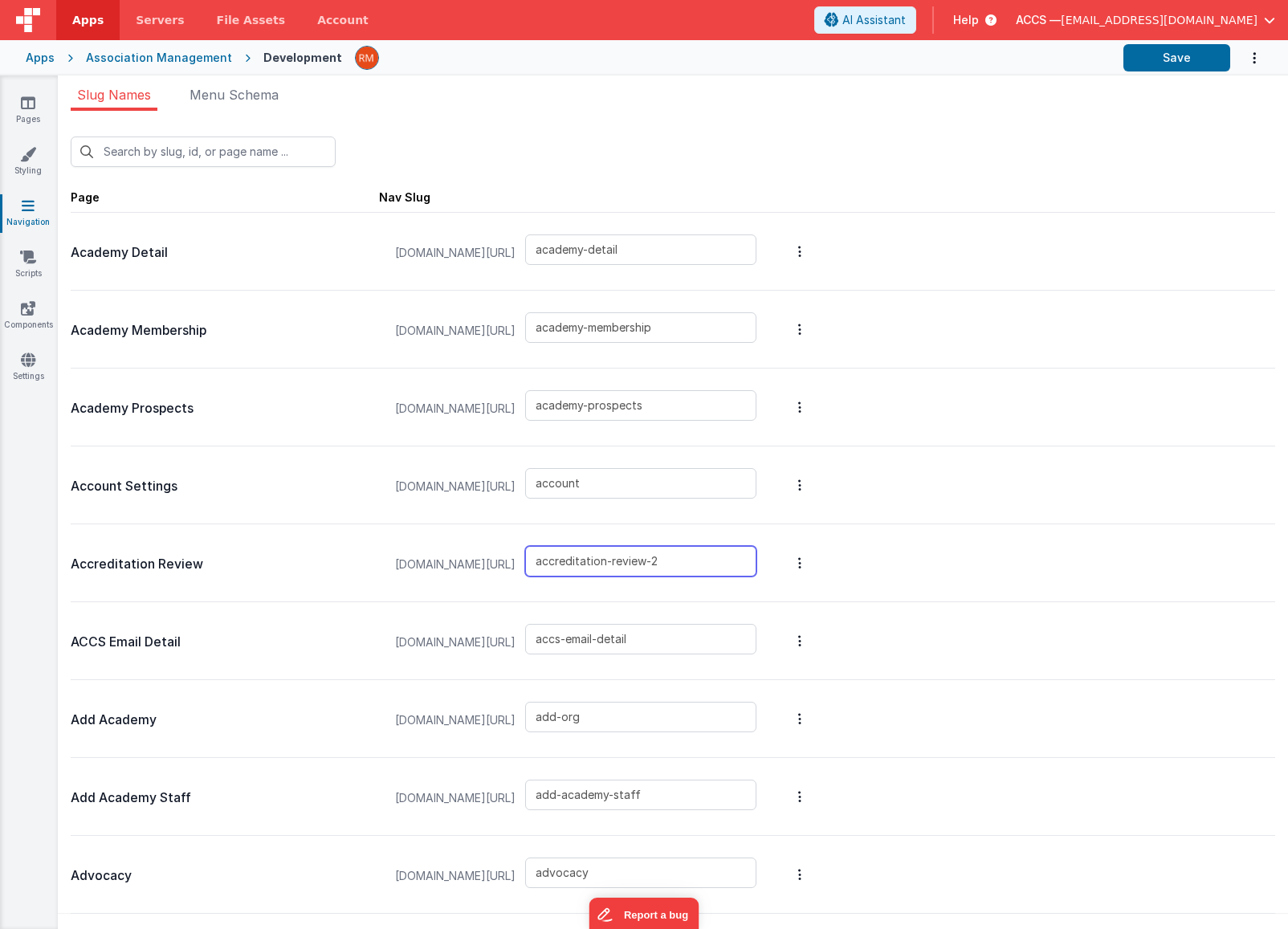
click at [676, 561] on input "accreditation-review-2" at bounding box center [640, 562] width 231 height 31
type input "accreditation-review"
click at [903, 507] on div "Account Settings appdev.accsedu.org/#/ account" at bounding box center [673, 485] width 1204 height 78
click at [1180, 64] on button "Save" at bounding box center [1177, 58] width 107 height 27
click at [137, 62] on div "Association Management" at bounding box center [159, 58] width 146 height 16
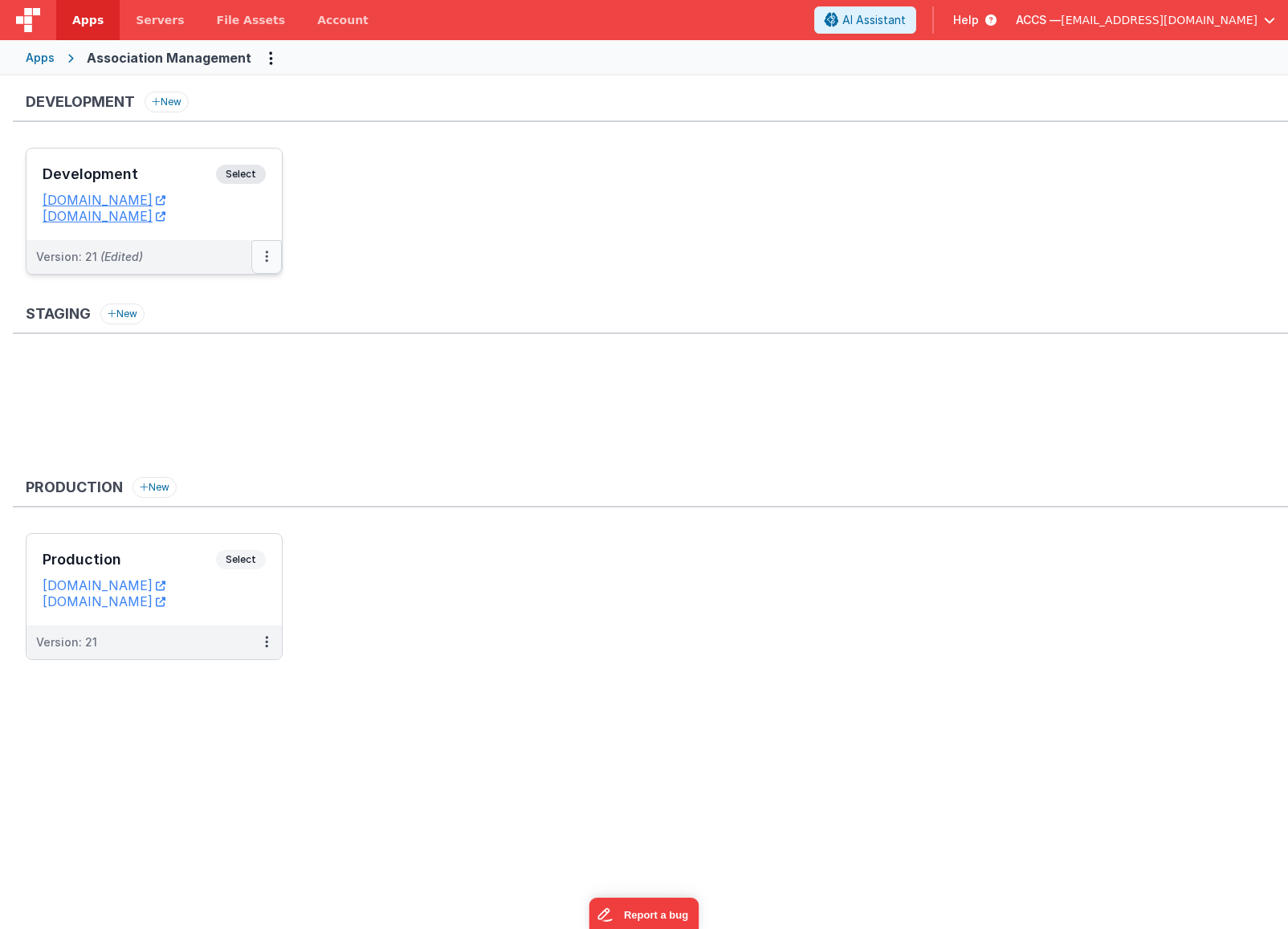
click at [269, 256] on button at bounding box center [267, 257] width 31 height 34
click at [234, 341] on link "Deploy..." at bounding box center [210, 351] width 141 height 29
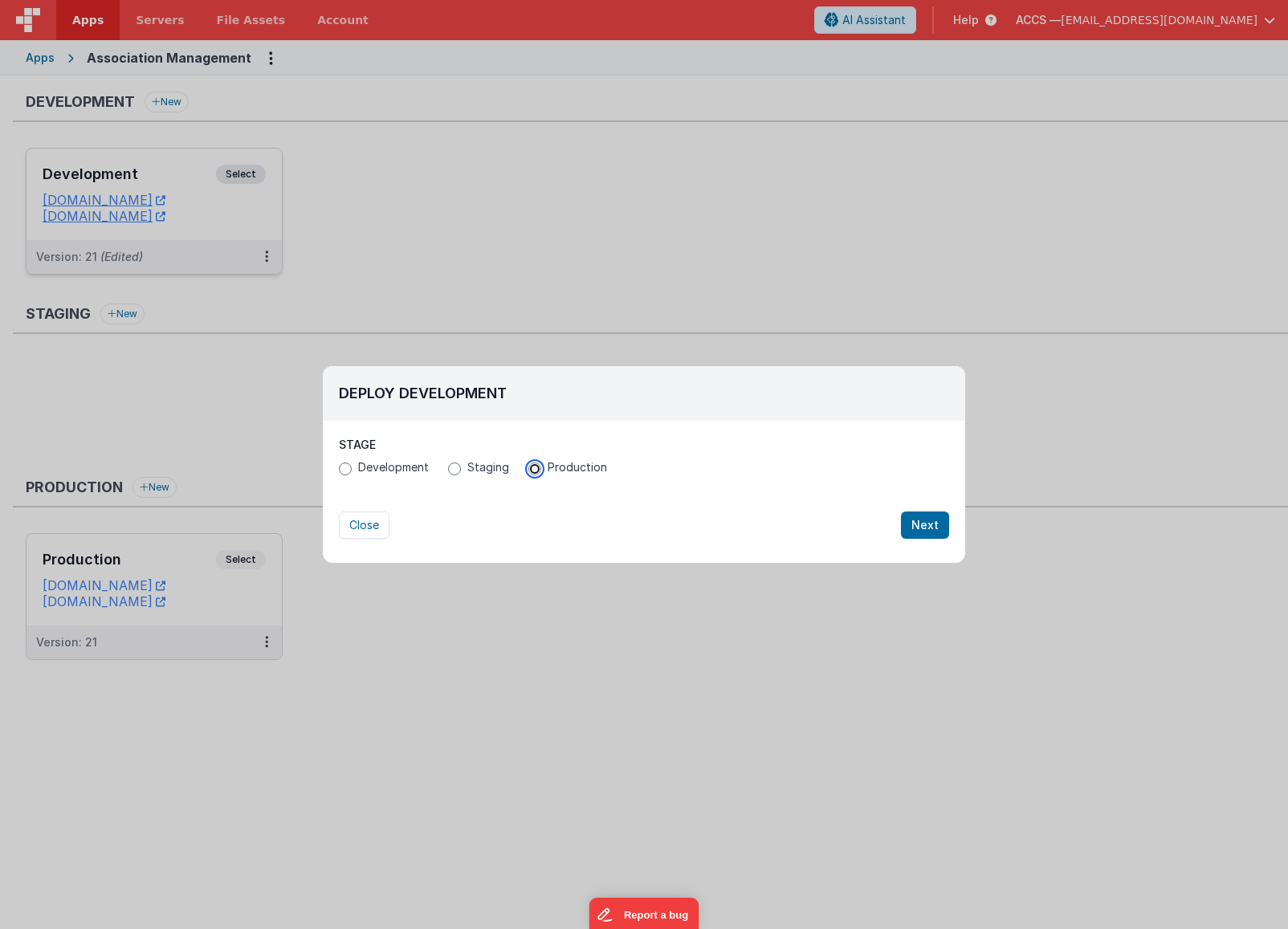
click at [537, 473] on input "Production" at bounding box center [534, 469] width 13 height 13
radio input "true"
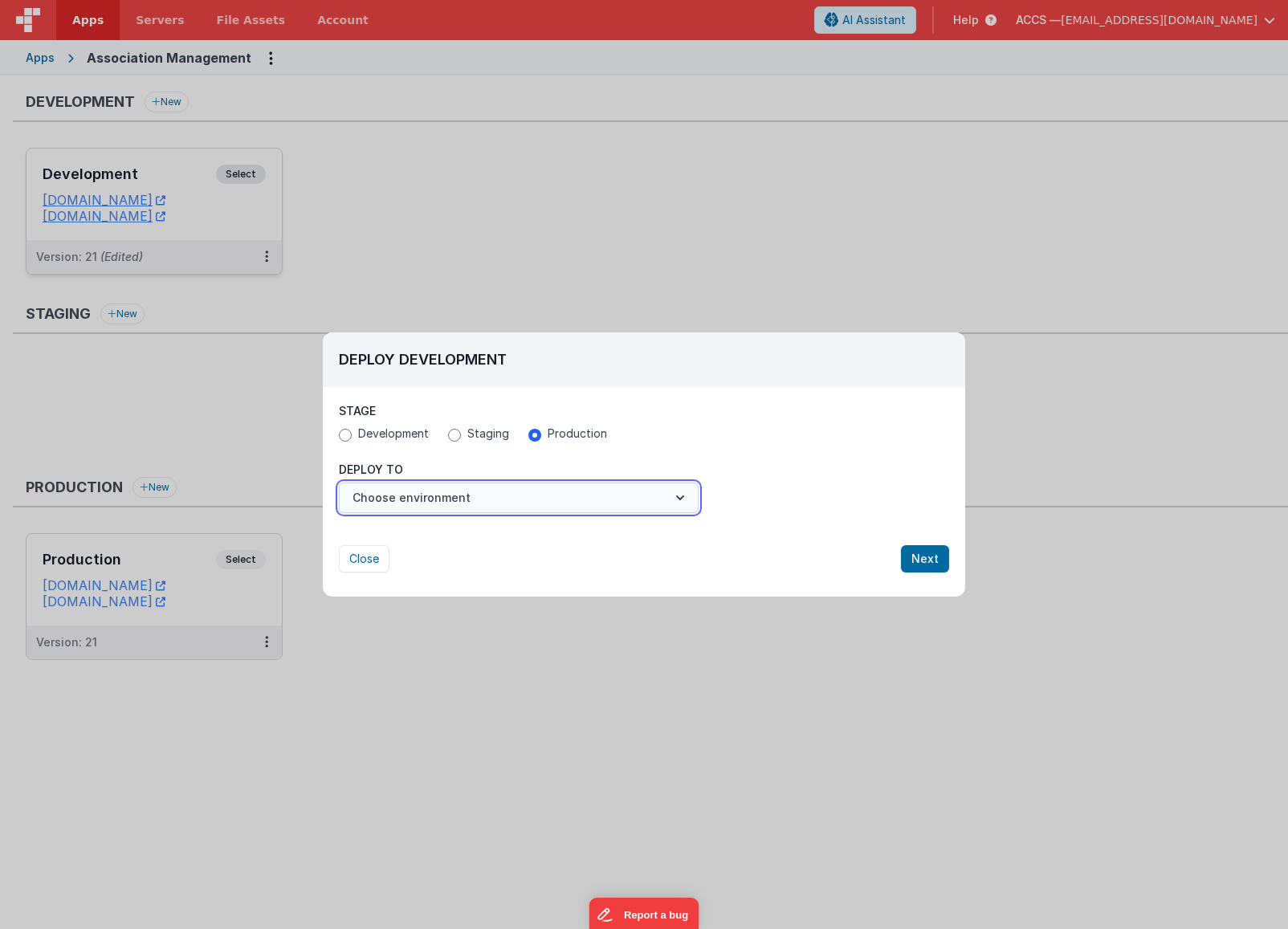
click at [626, 493] on button "Choose environment" at bounding box center [518, 498] width 359 height 31
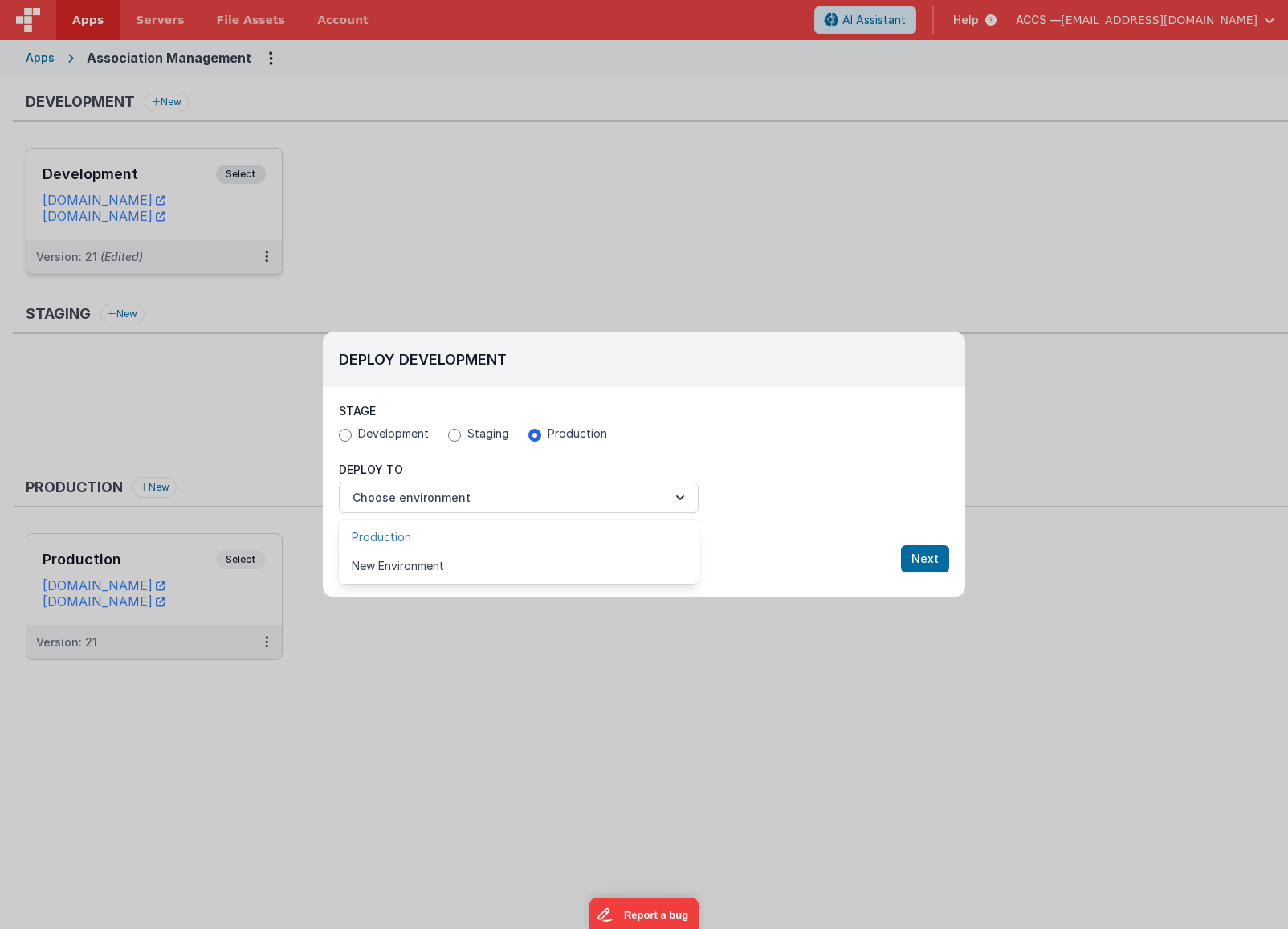
click at [594, 535] on link "Production" at bounding box center [518, 537] width 359 height 29
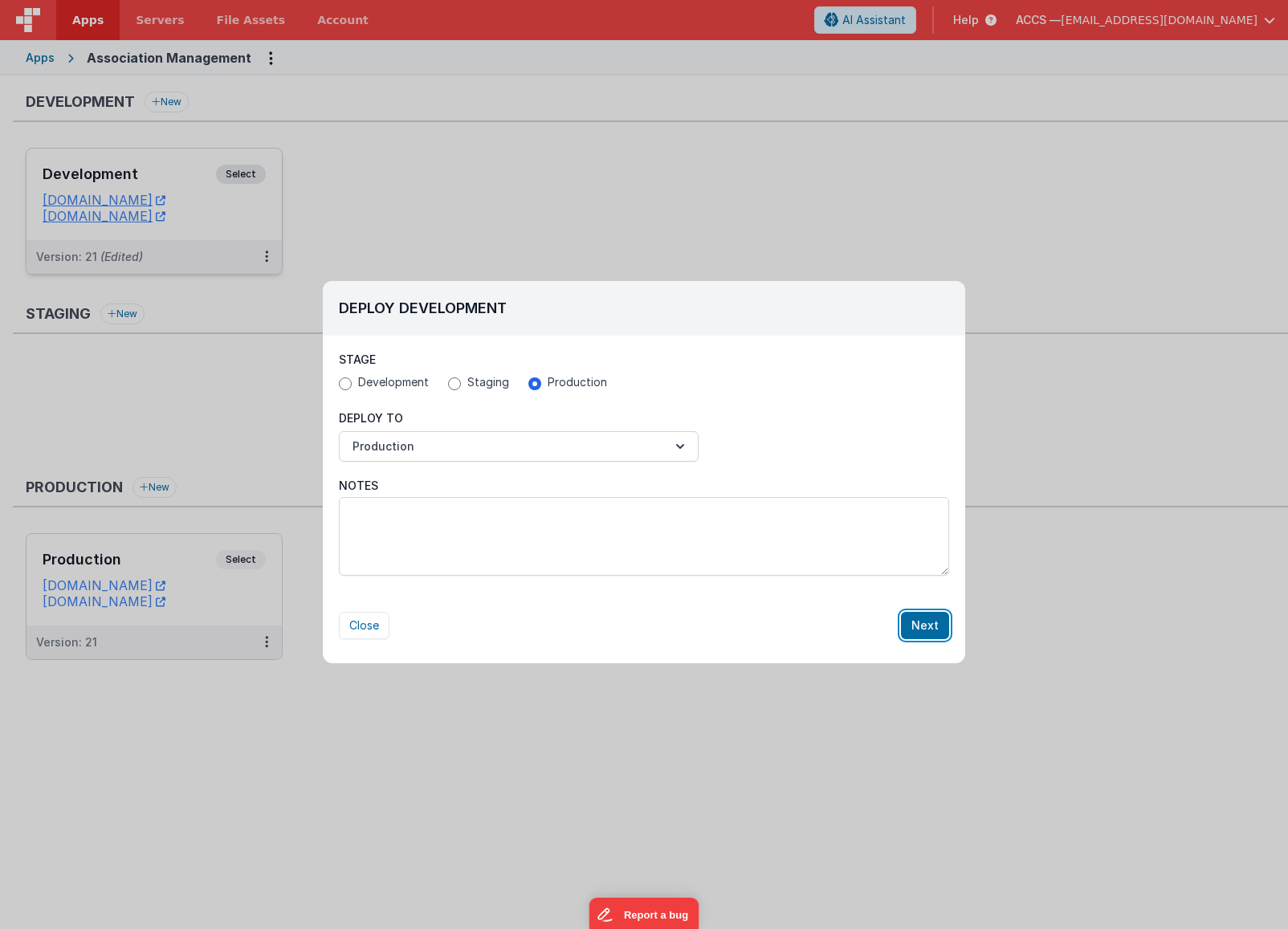
click at [922, 626] on button "Next" at bounding box center [925, 625] width 49 height 27
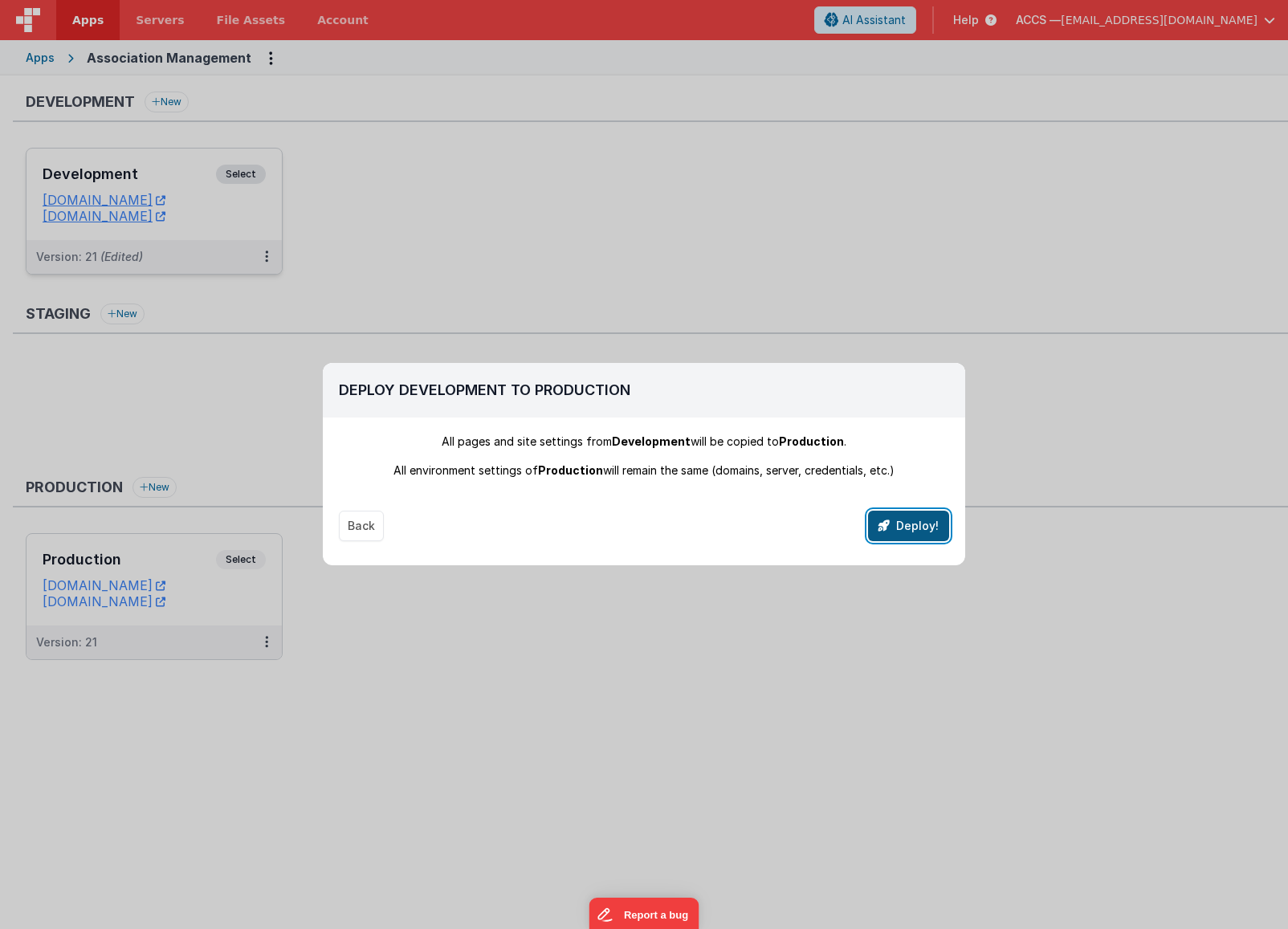
click at [905, 529] on button "Deploy!" at bounding box center [908, 526] width 81 height 31
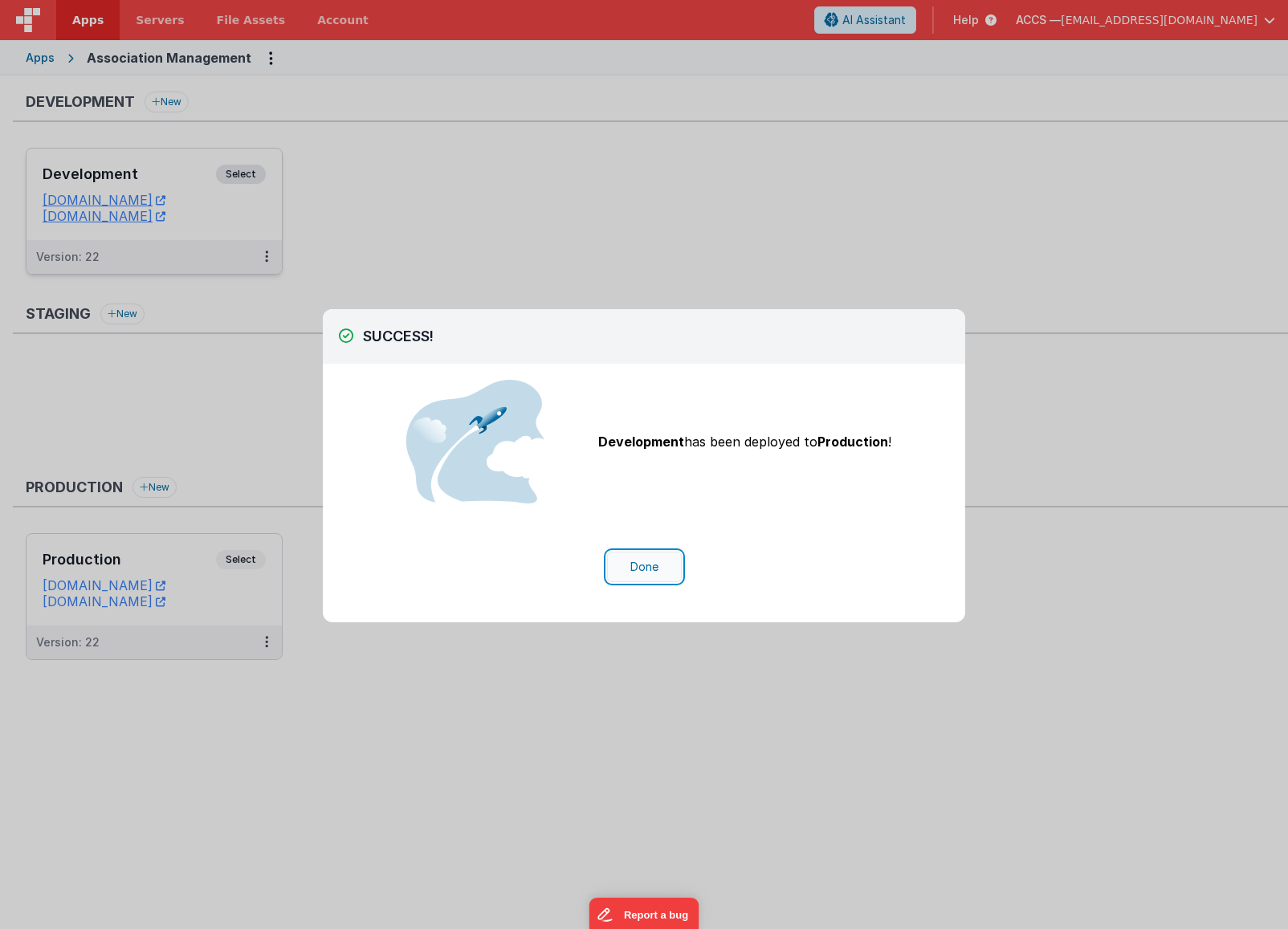
click at [644, 566] on button "Done" at bounding box center [644, 567] width 75 height 31
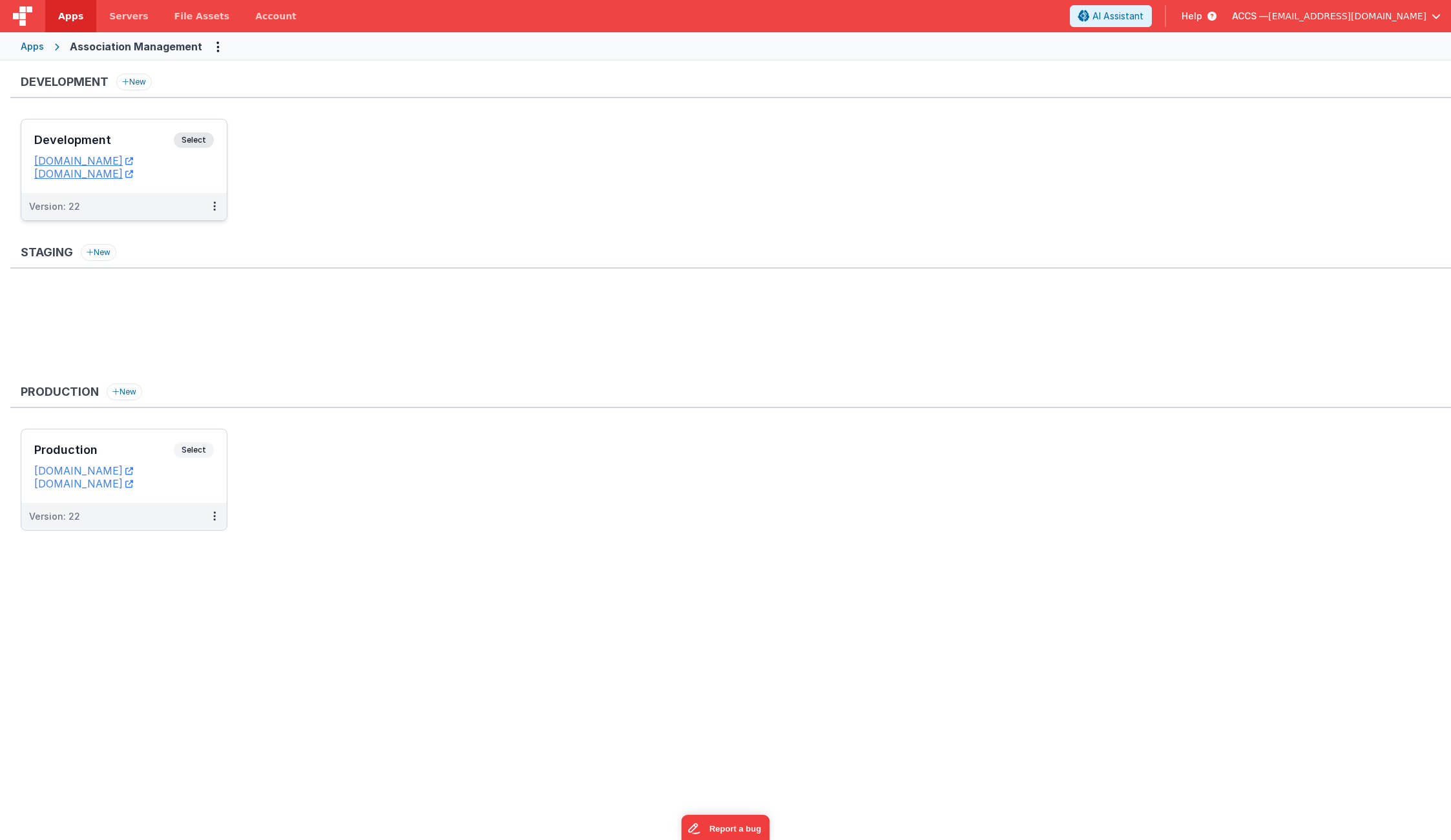
click at [1035, 15] on span "[EMAIL_ADDRESS][DOMAIN_NAME]" at bounding box center [1347, 16] width 158 height 13
click at [1035, 100] on li "Logout" at bounding box center [1337, 111] width 207 height 23
